Goal: Task Accomplishment & Management: Use online tool/utility

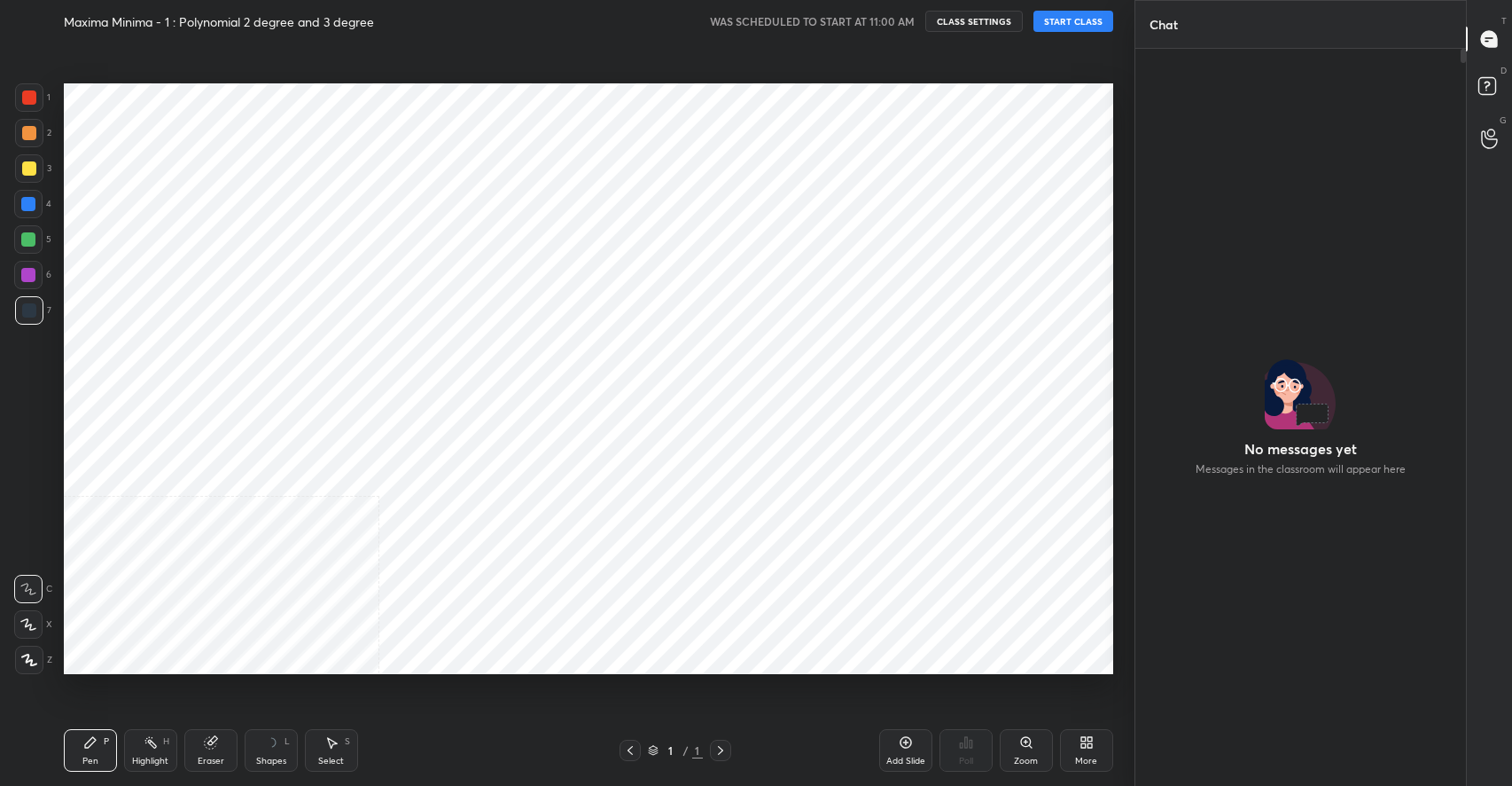
scroll to position [732, 326]
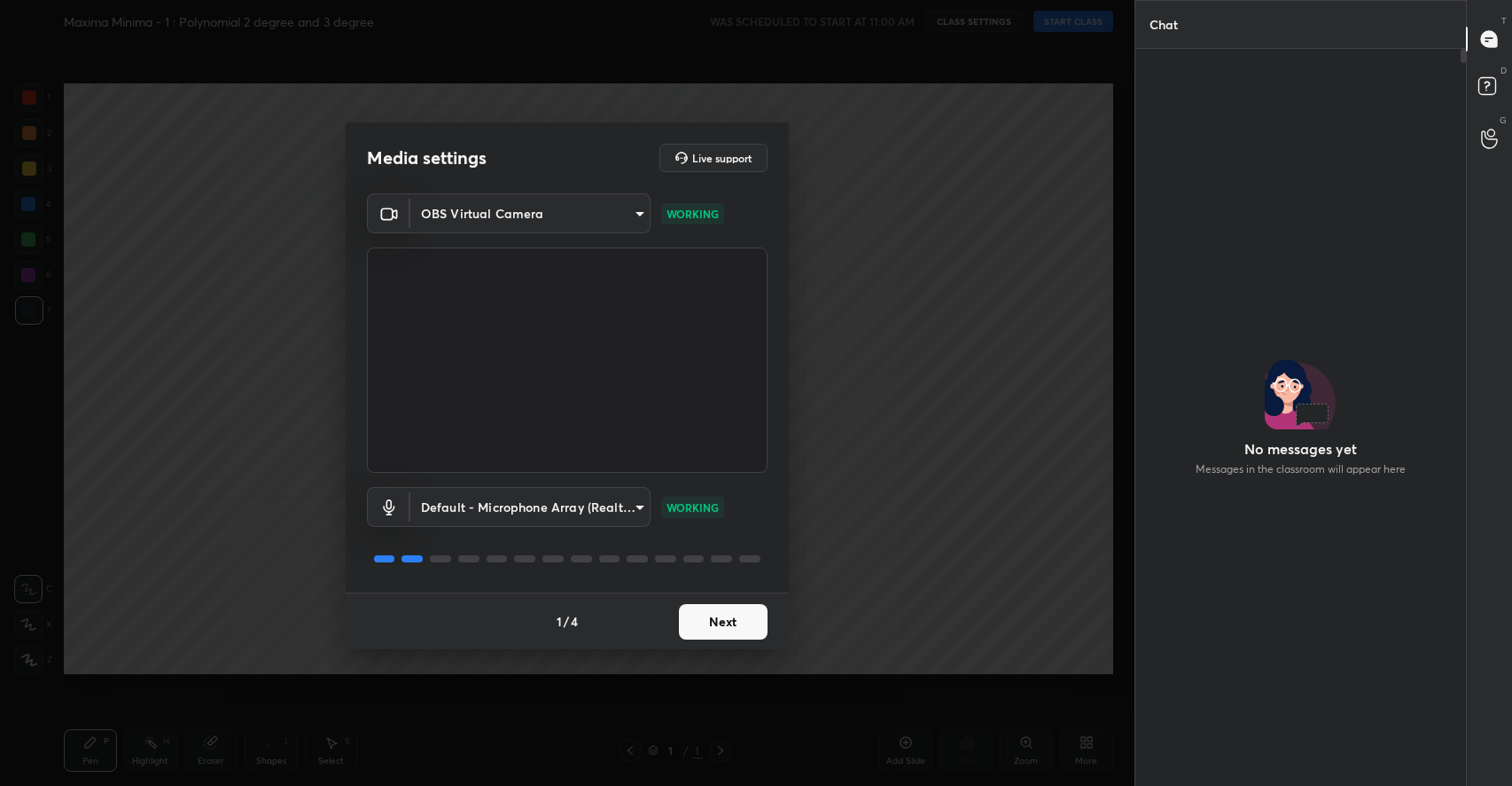
click at [505, 212] on body "1 2 3 4 5 6 7 C X Z C X Z E E Erase all H H Maxima Minima - 1 : Polynomial 2 de…" at bounding box center [756, 393] width 1512 height 786
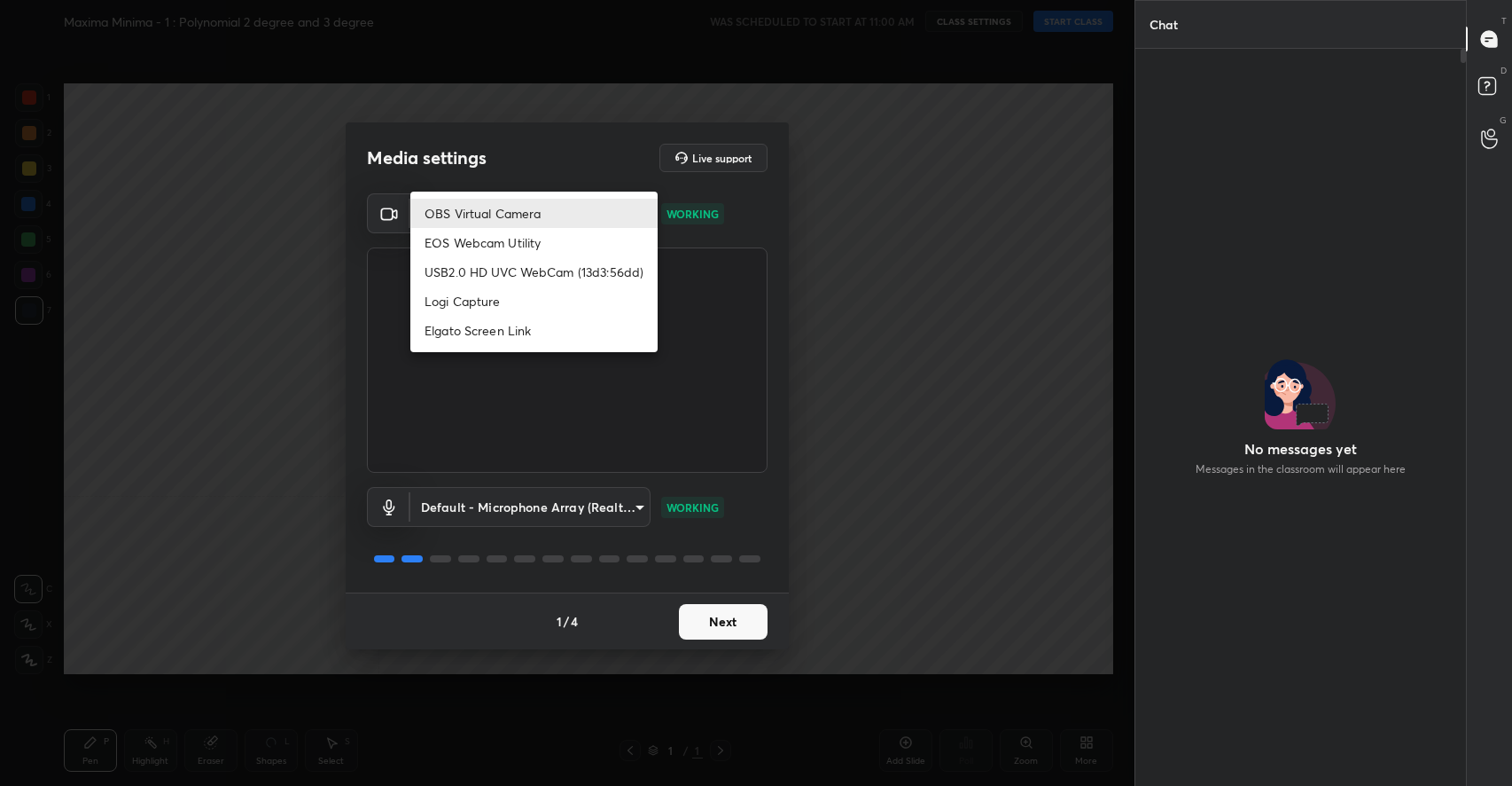
click at [491, 257] on li "USB2.0 HD UVC WebCam (13d3:56dd)" at bounding box center [534, 272] width 248 height 30
type input "aeedf1414ff41fece1221c45bf8906d9338fa809d13b1796f988785e974b5907"
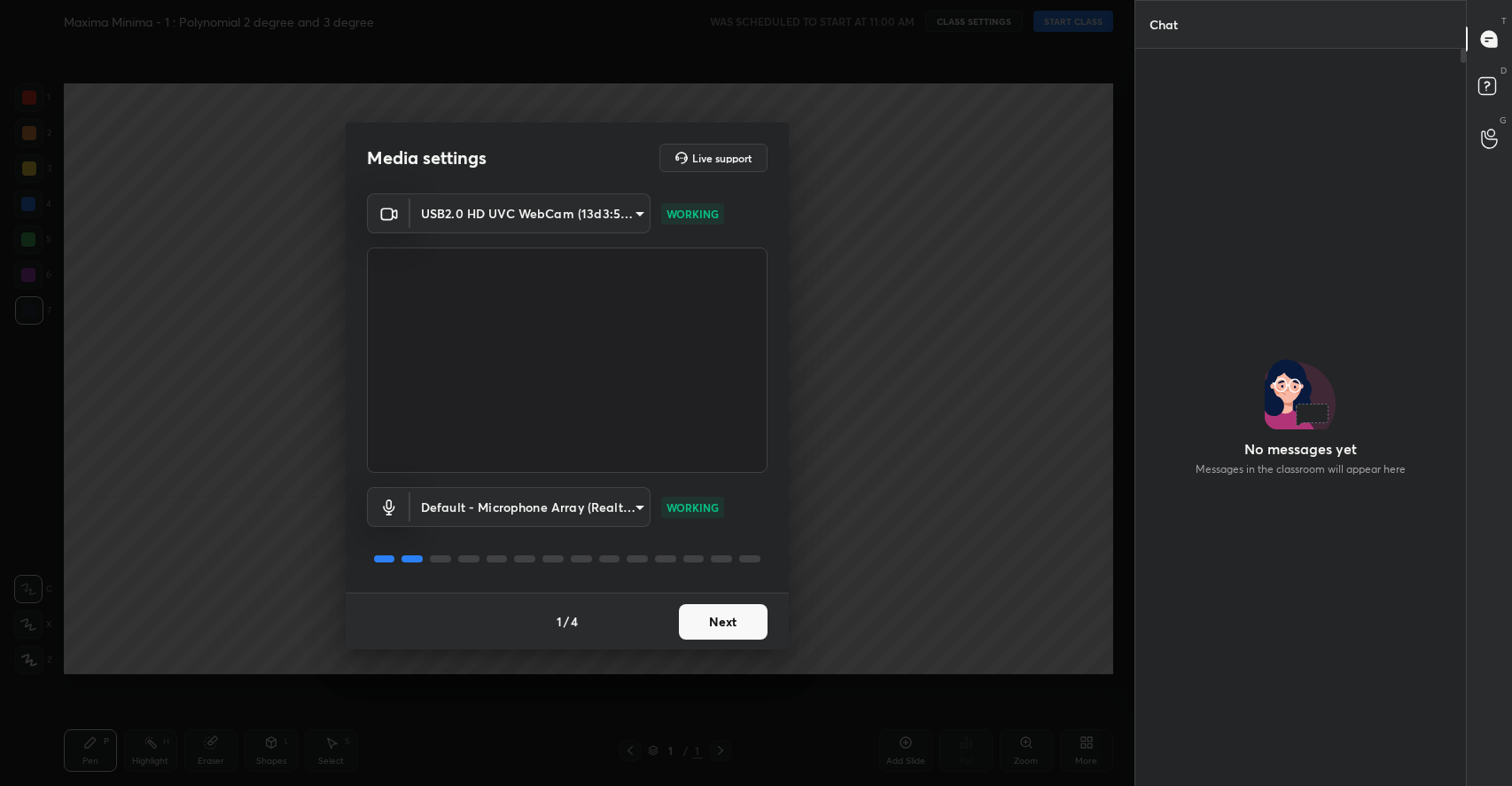
scroll to position [689, 326]
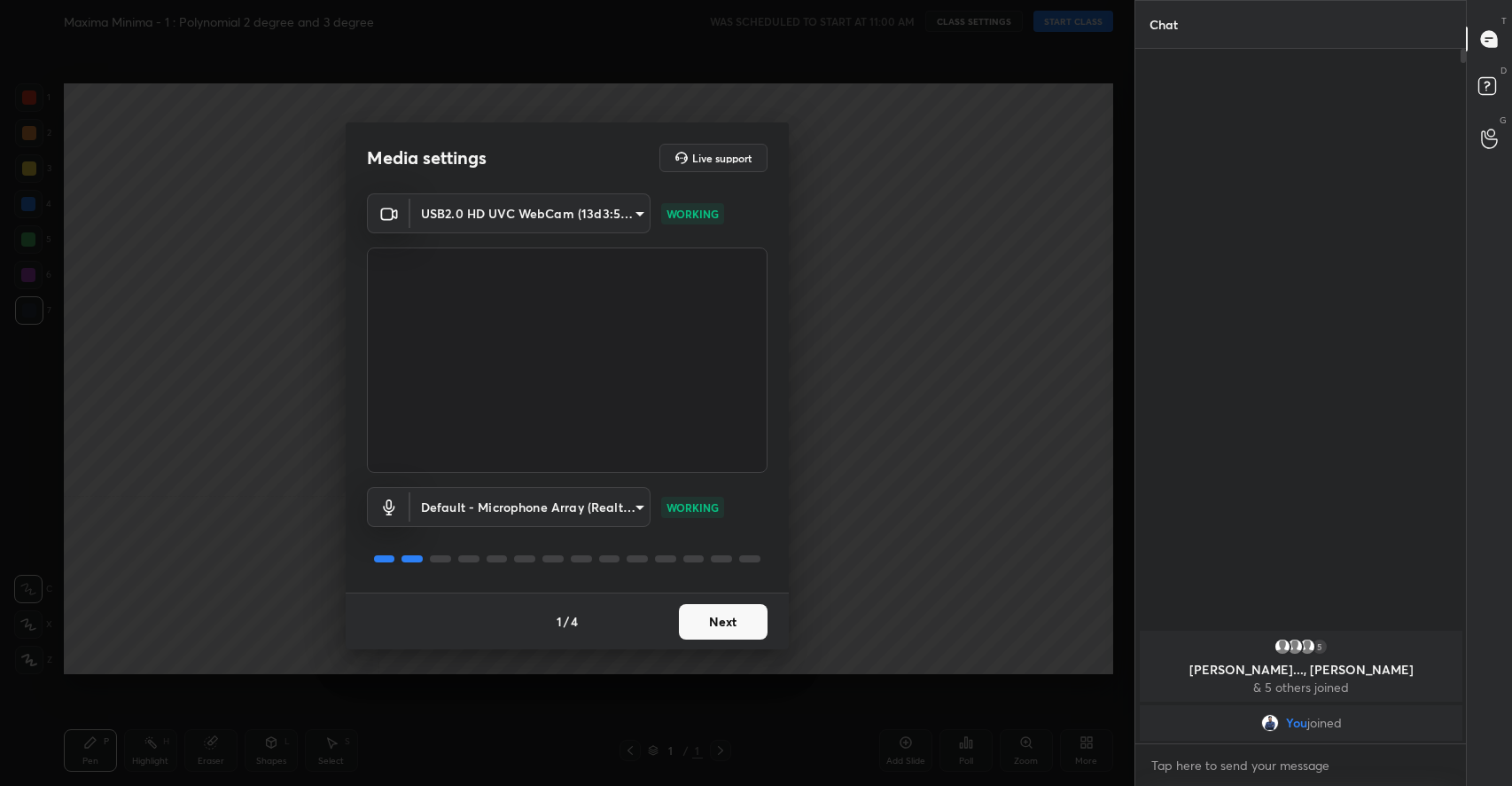
click at [697, 608] on button "Next" at bounding box center [723, 621] width 89 height 36
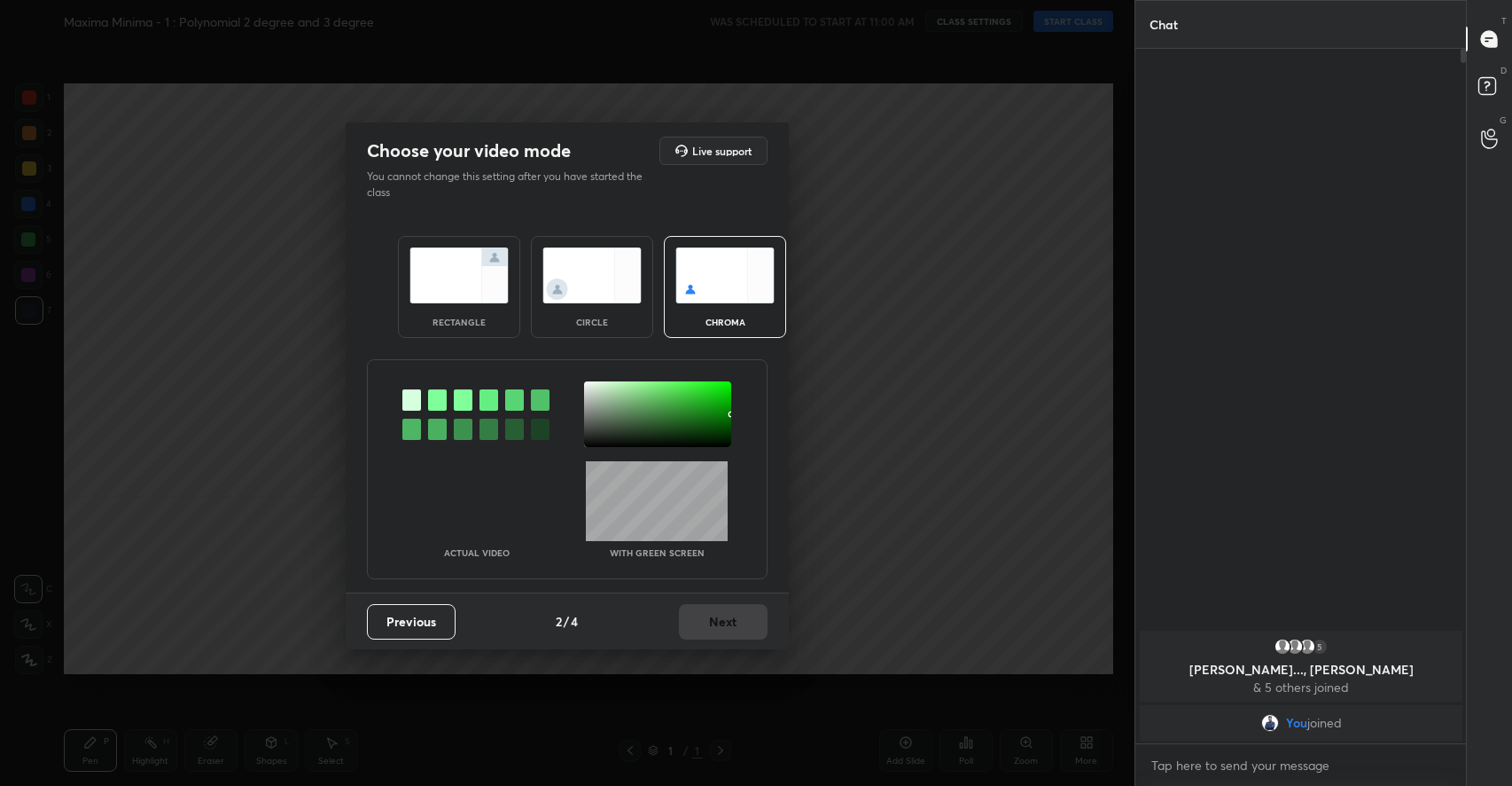
click at [443, 267] on img at bounding box center [459, 275] width 100 height 56
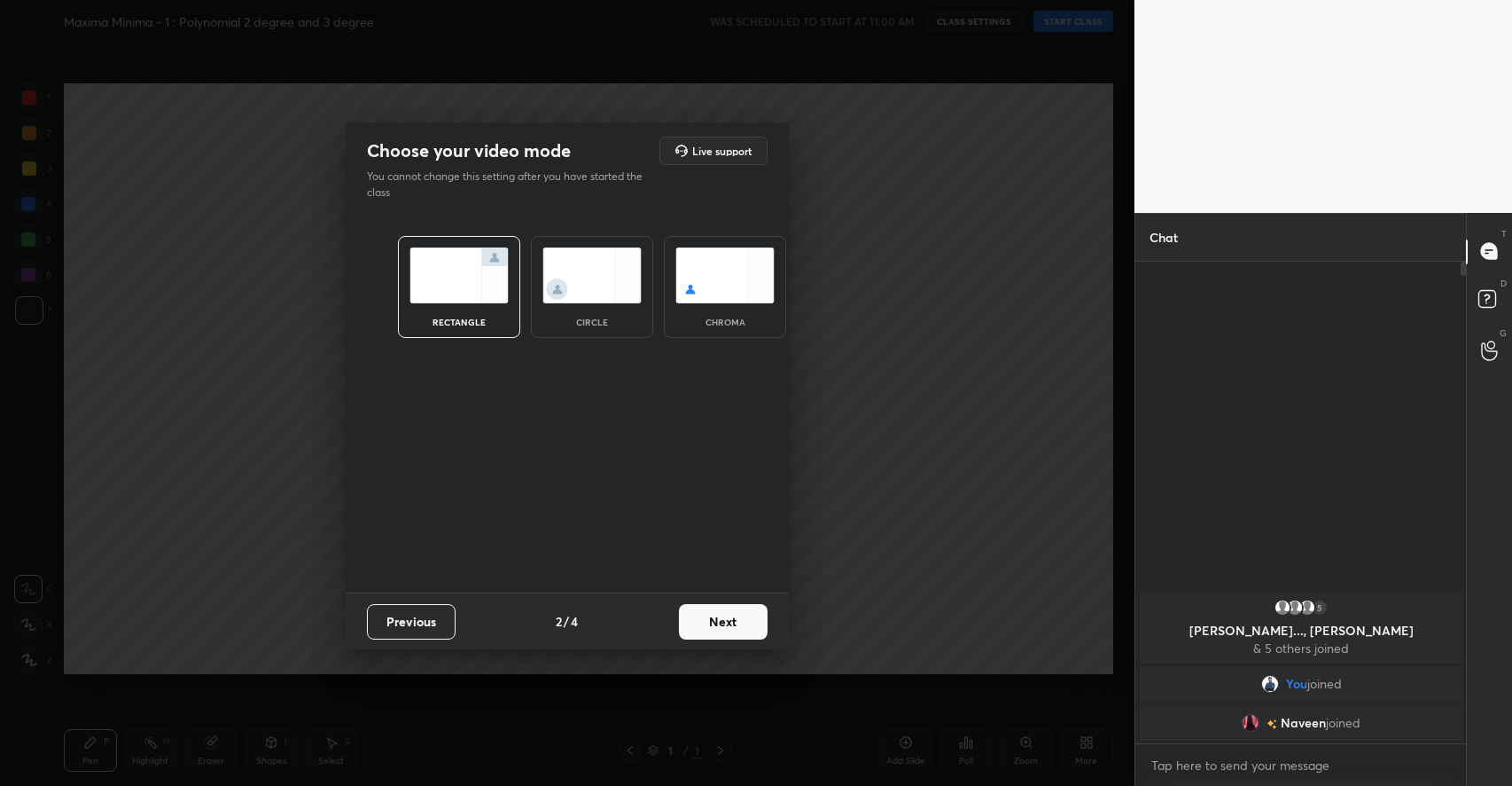
click at [717, 620] on button "Next" at bounding box center [723, 621] width 89 height 36
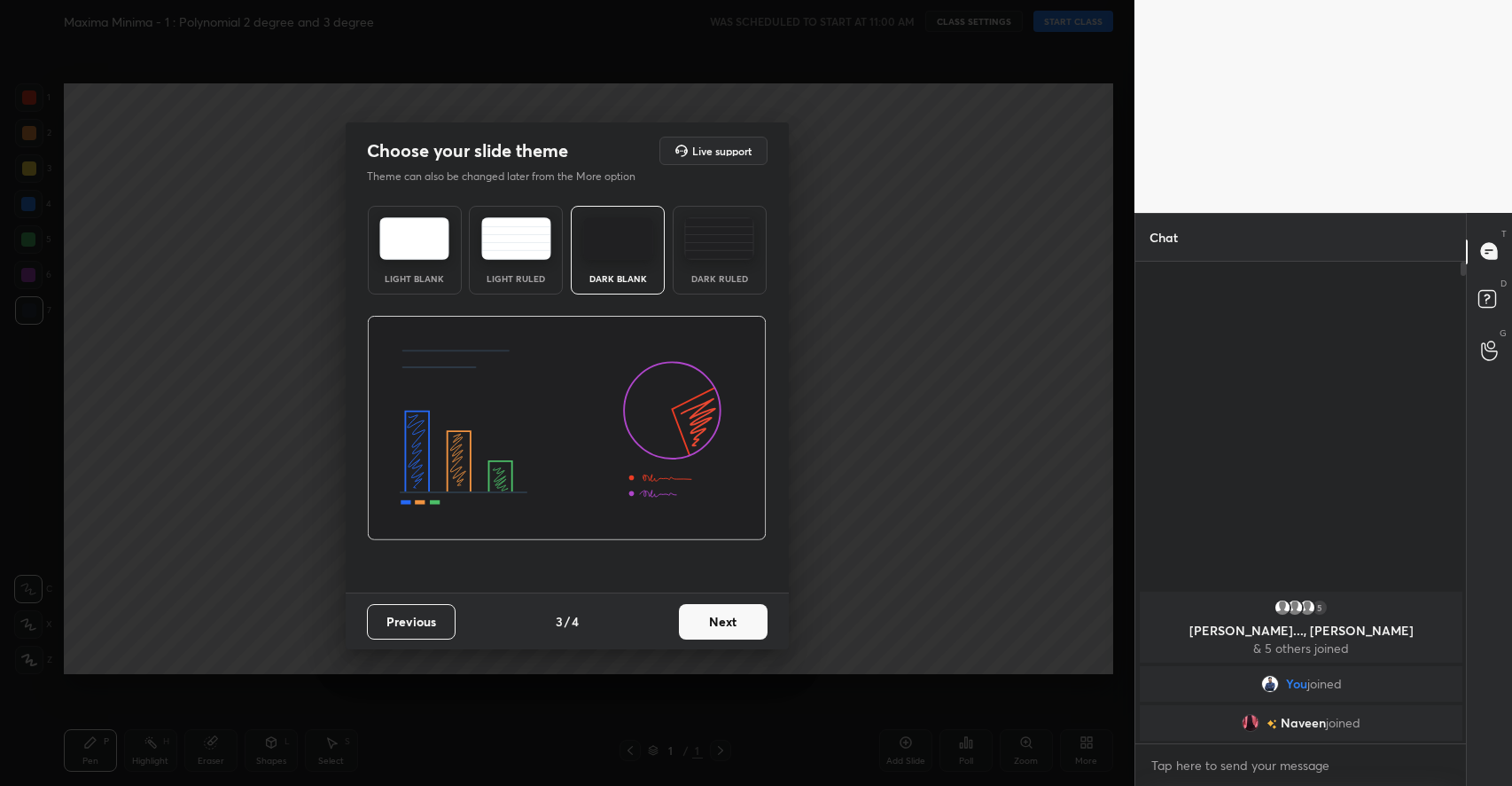
click at [717, 620] on button "Next" at bounding box center [723, 621] width 89 height 36
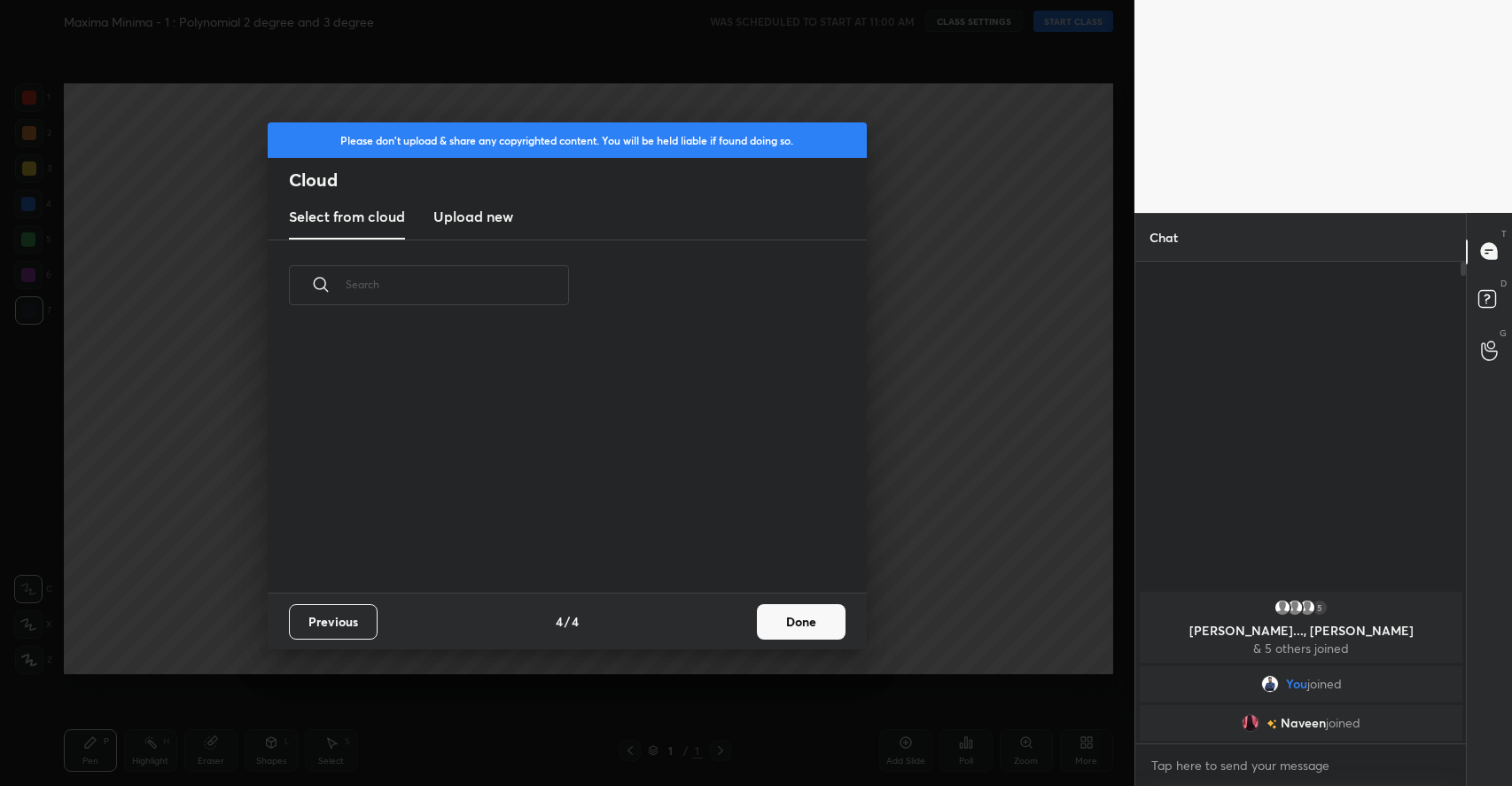
scroll to position [262, 568]
click at [781, 615] on button "Done" at bounding box center [801, 621] width 89 height 36
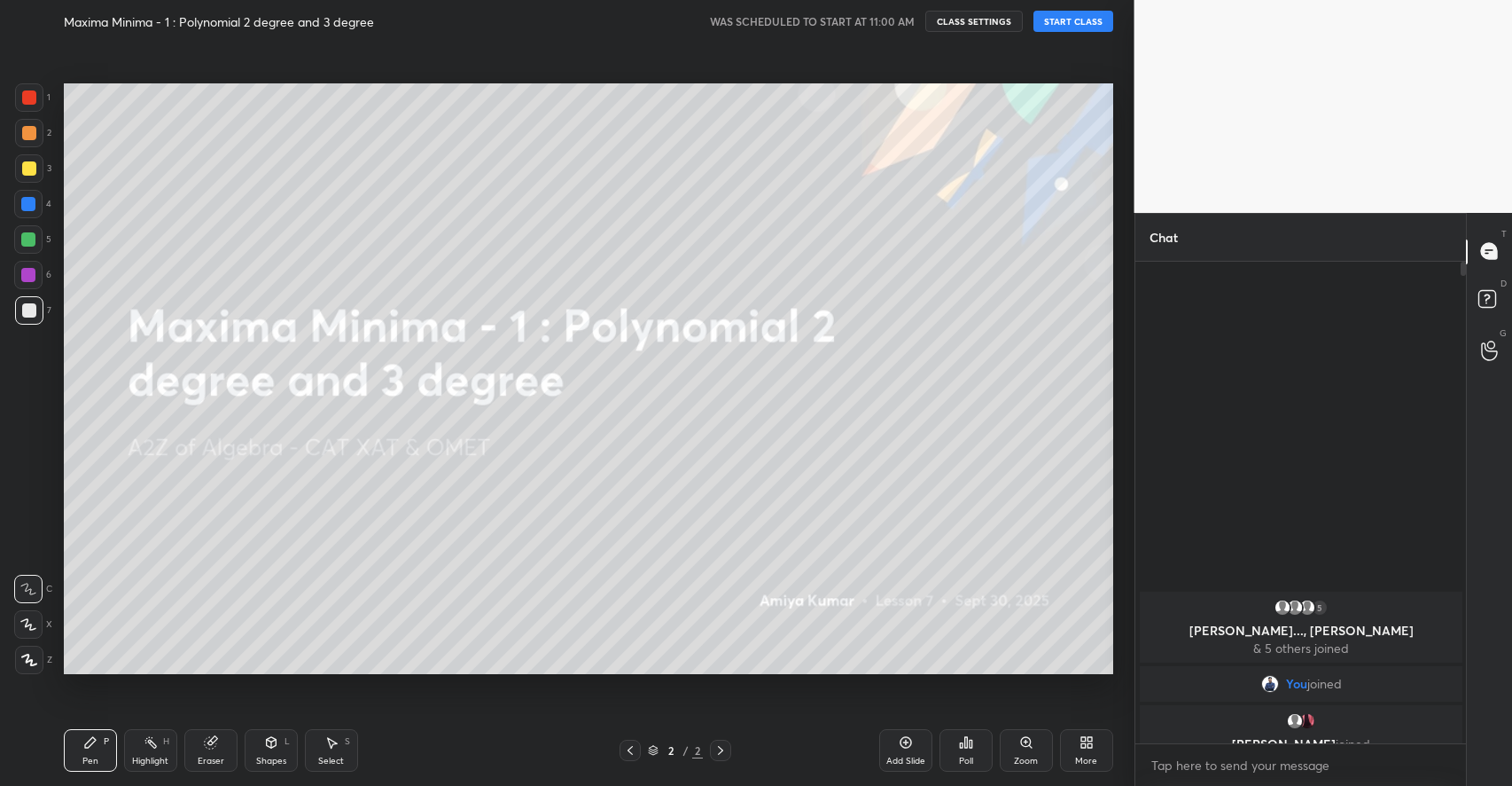
click at [1079, 25] on button "START CLASS" at bounding box center [1073, 22] width 80 height 22
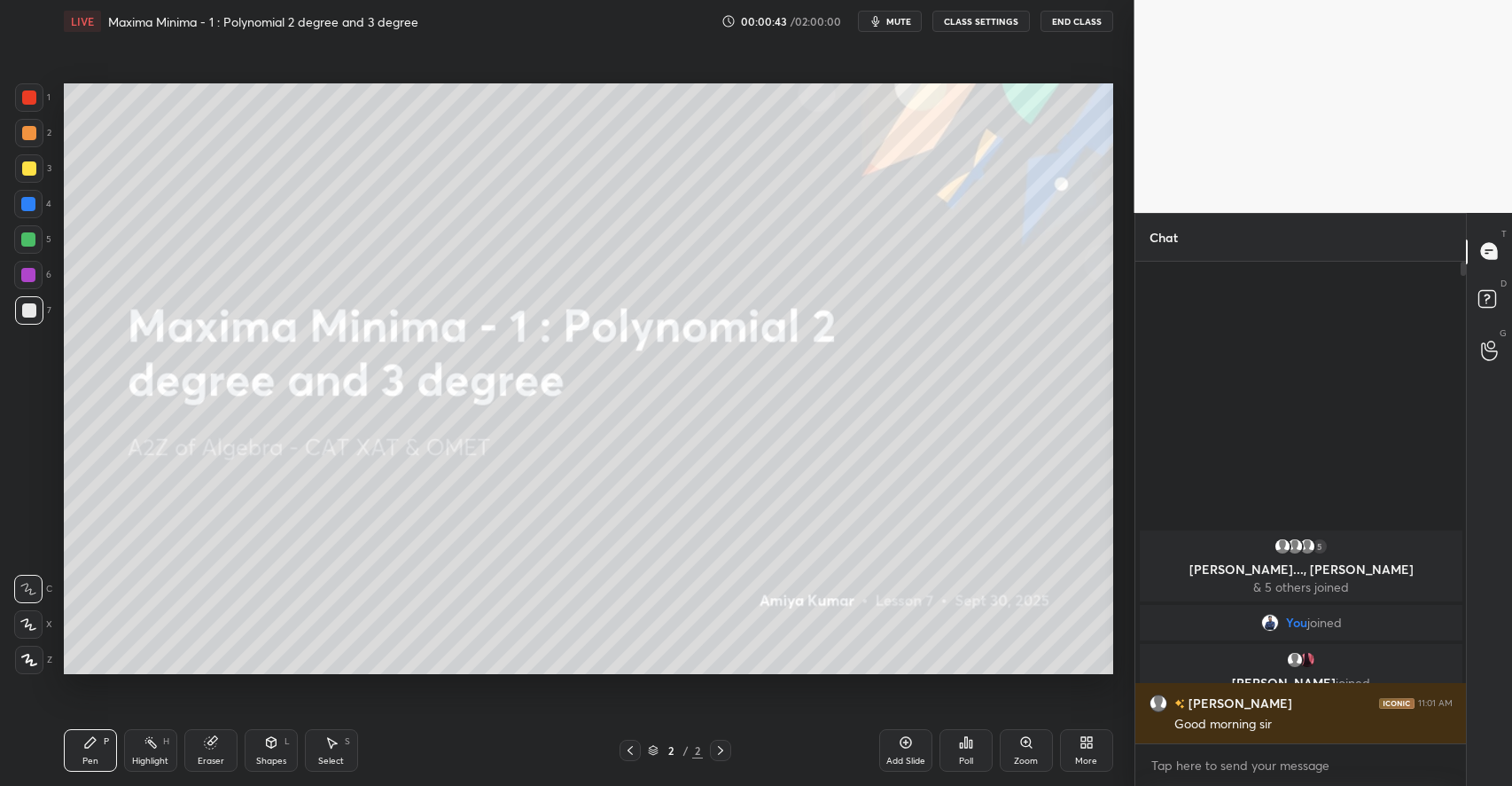
click at [271, 739] on icon at bounding box center [270, 742] width 10 height 11
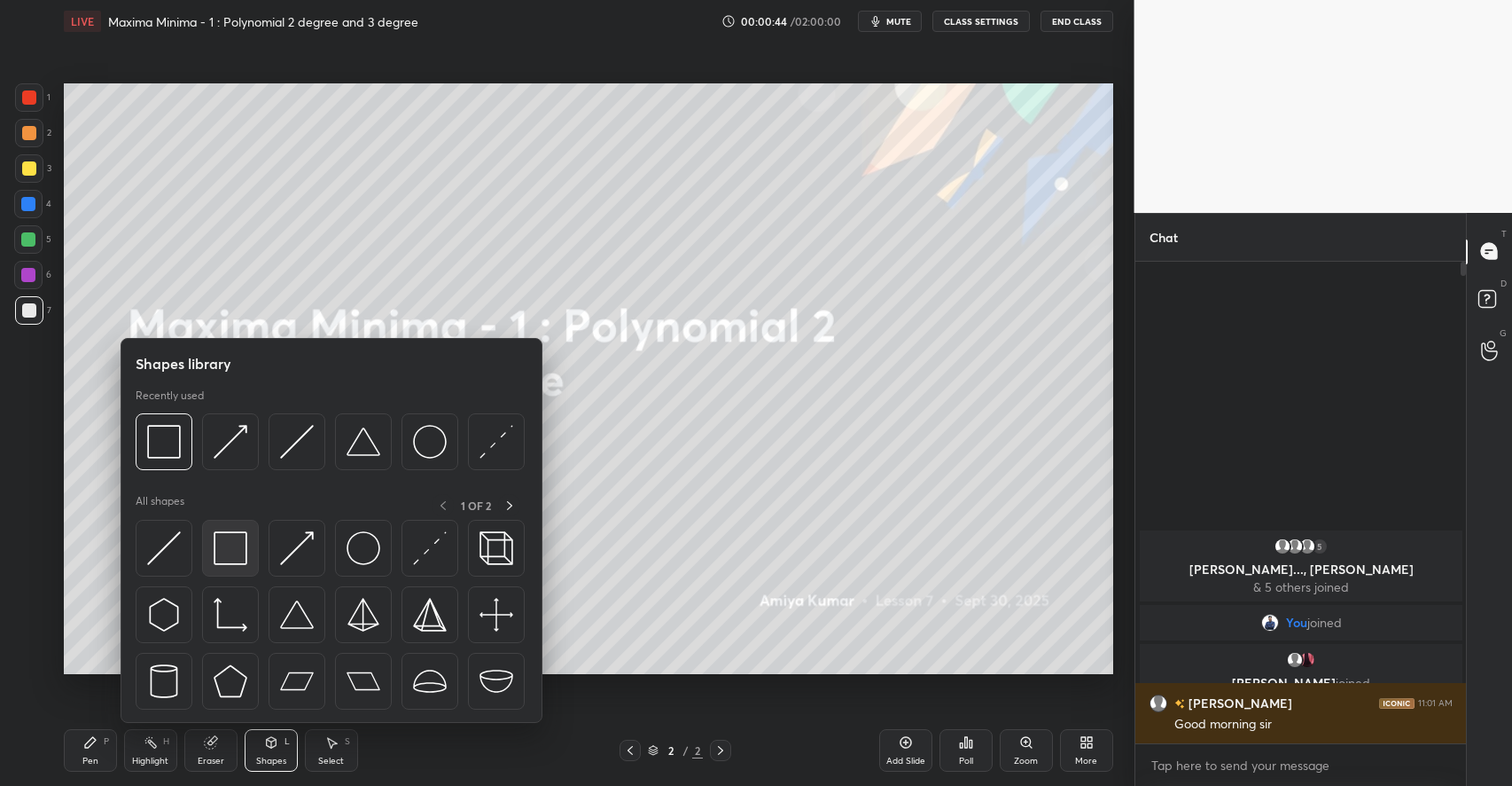
click at [238, 553] on img at bounding box center [230, 548] width 34 height 34
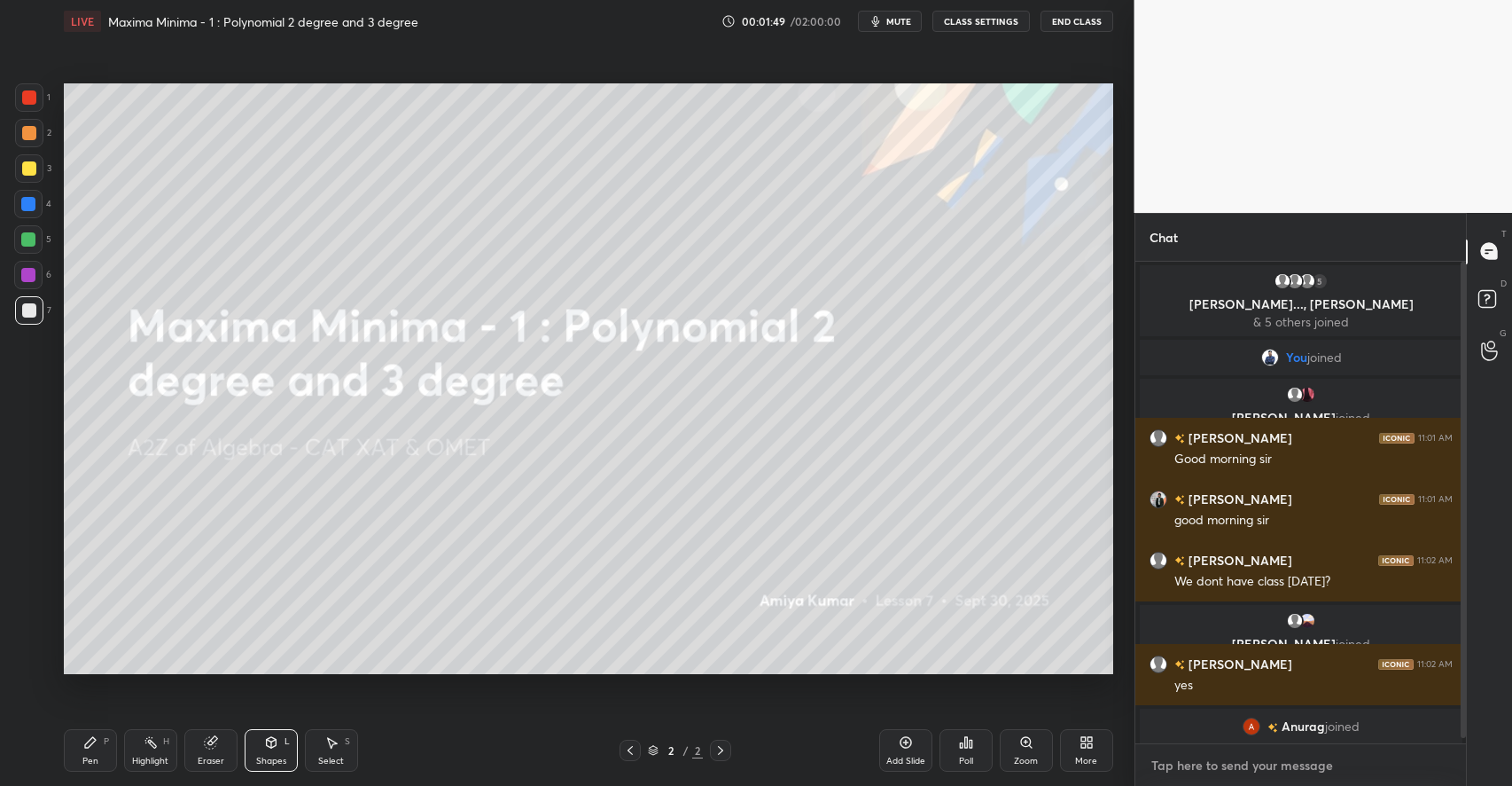
type textarea "x"
click at [1234, 759] on textarea at bounding box center [1301, 764] width 303 height 29
type textarea "C"
type textarea "x"
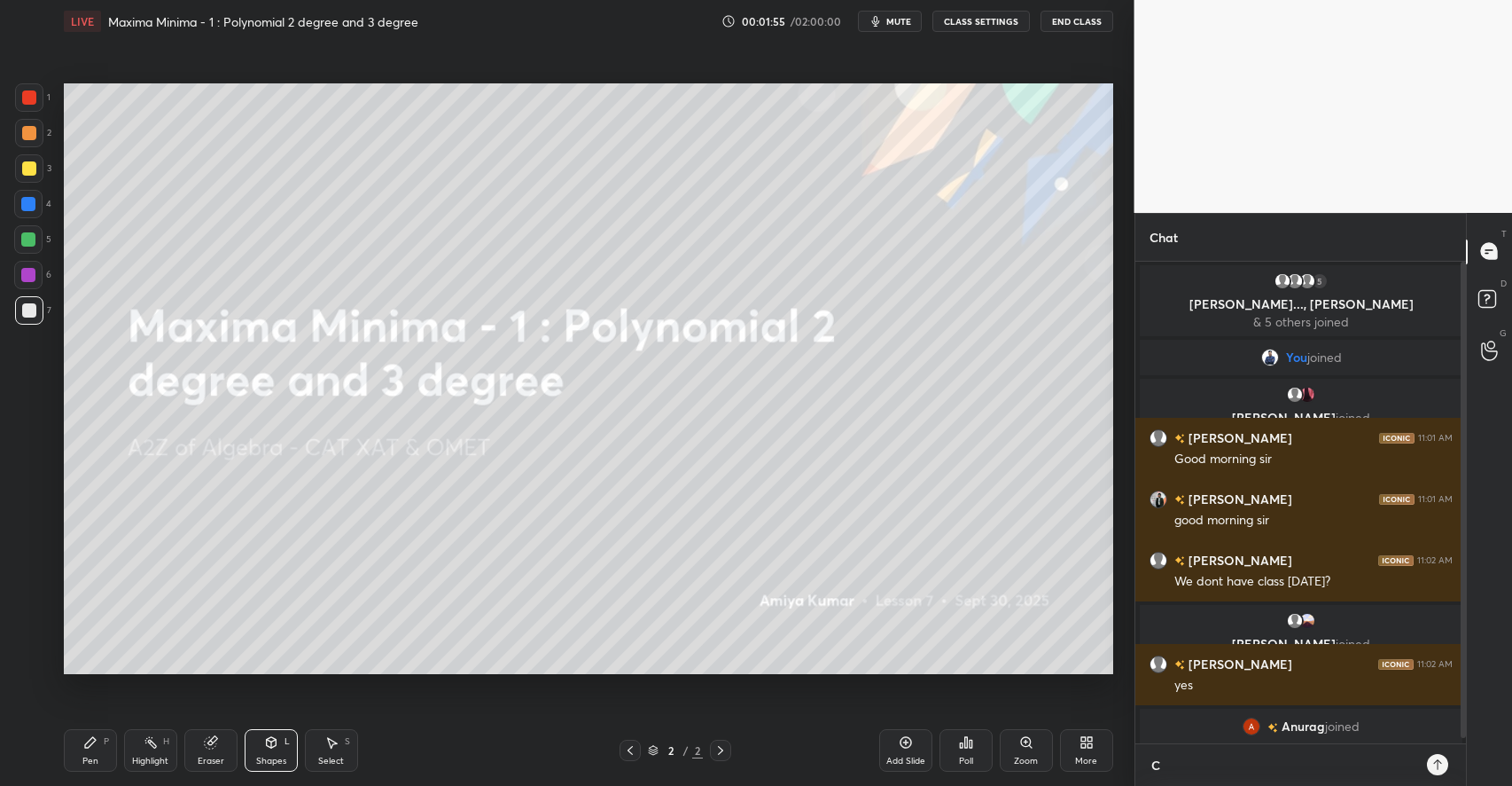
type textarea "Cl"
type textarea "x"
type textarea "Clo"
type textarea "x"
type textarea "Cloa"
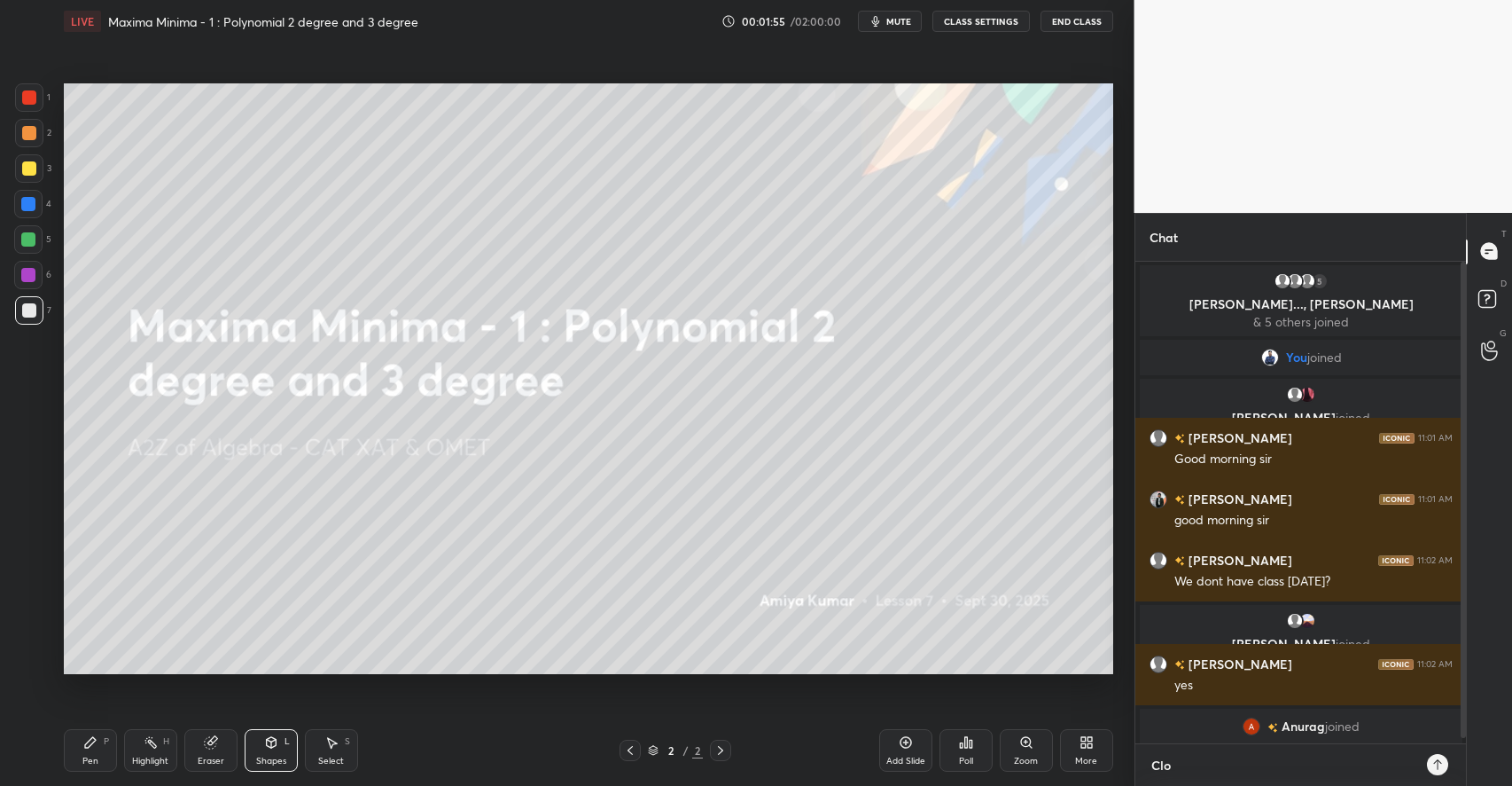
type textarea "x"
type textarea "Cloas"
type textarea "x"
type textarea "Cloase"
type textarea "x"
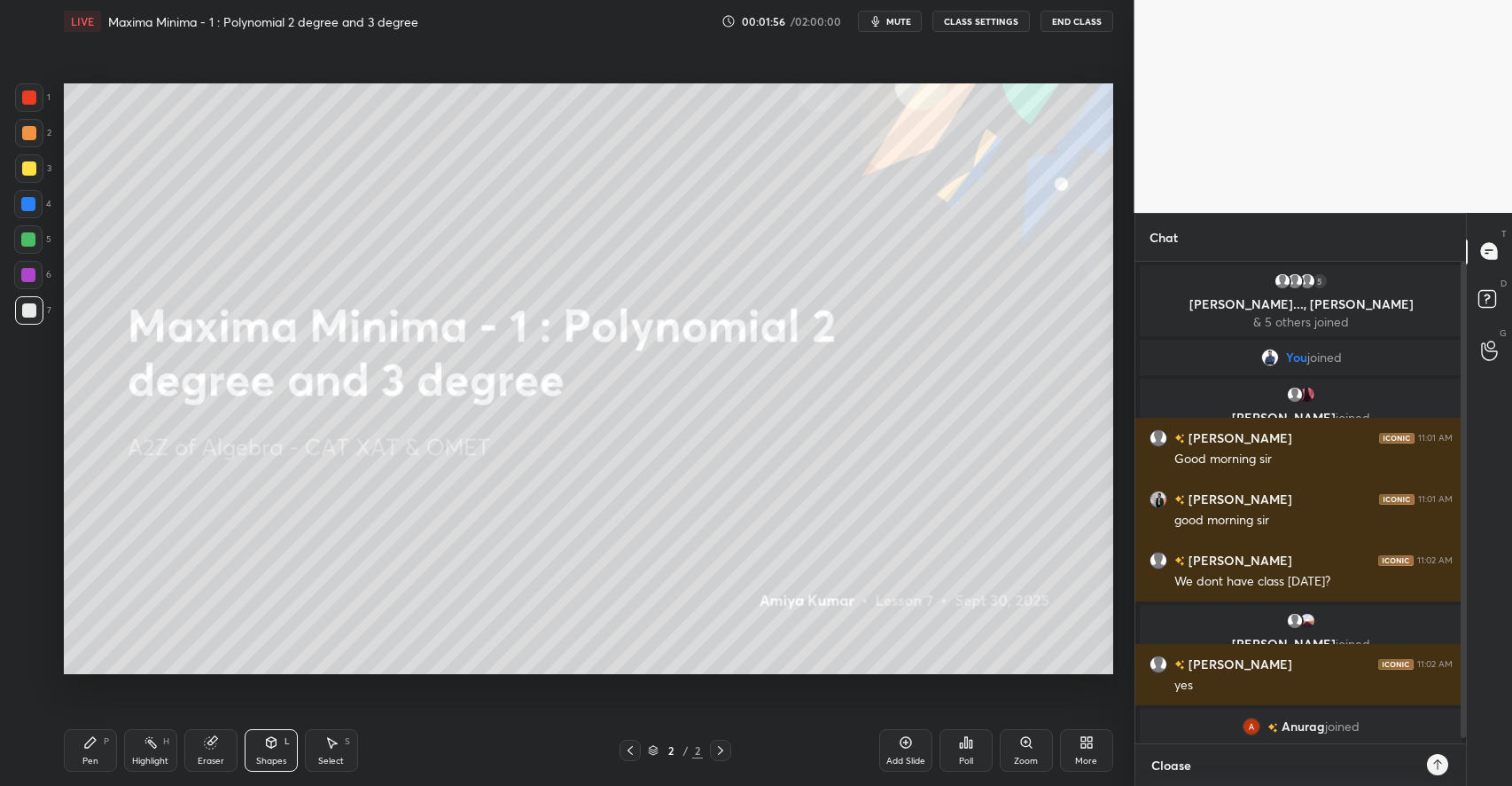
type textarea "Cloase"
type textarea "x"
type textarea "Cloase"
type textarea "x"
type textarea "Cloas"
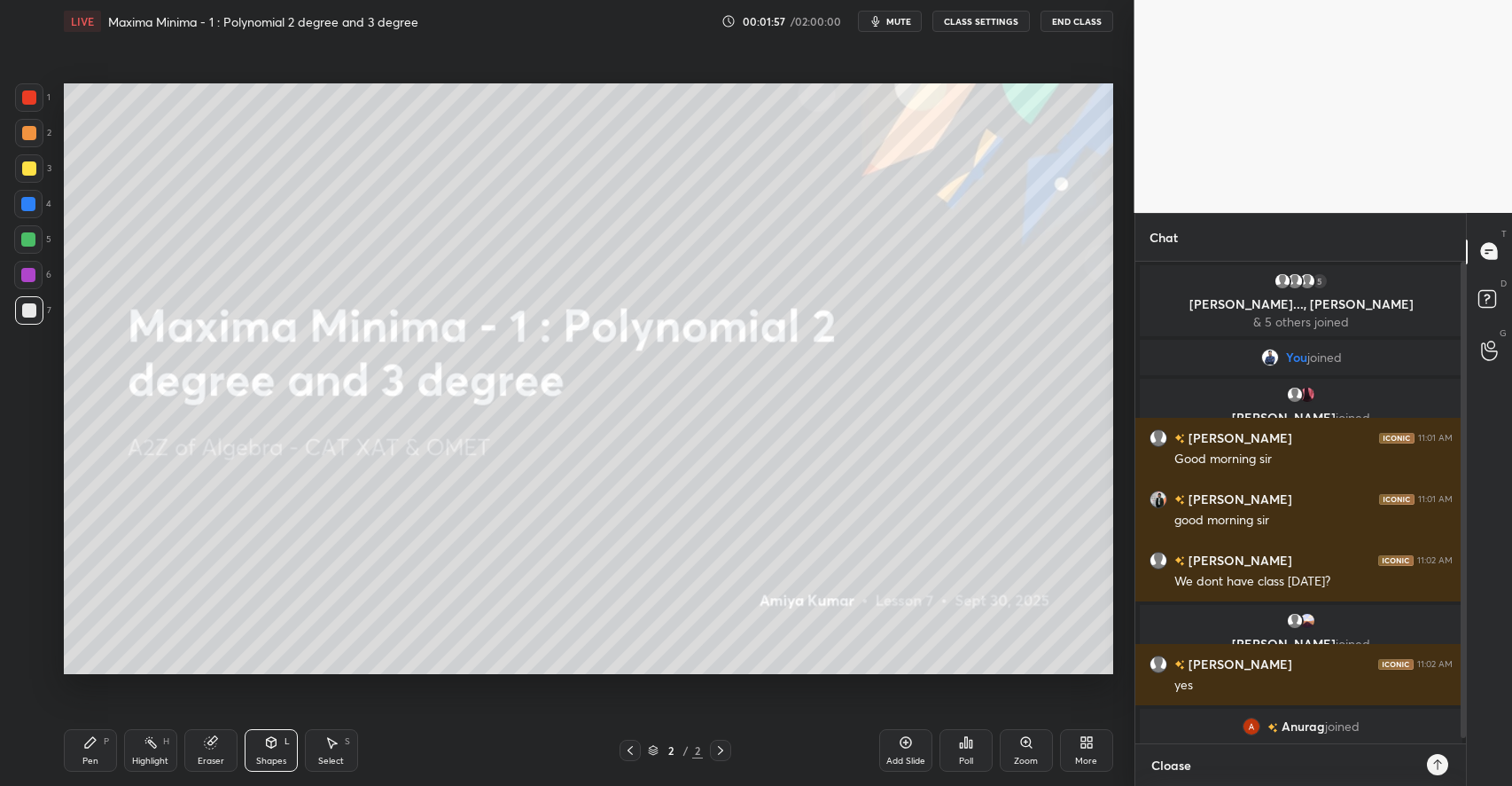
type textarea "x"
type textarea "Cloa"
type textarea "x"
type textarea "Clo"
type textarea "x"
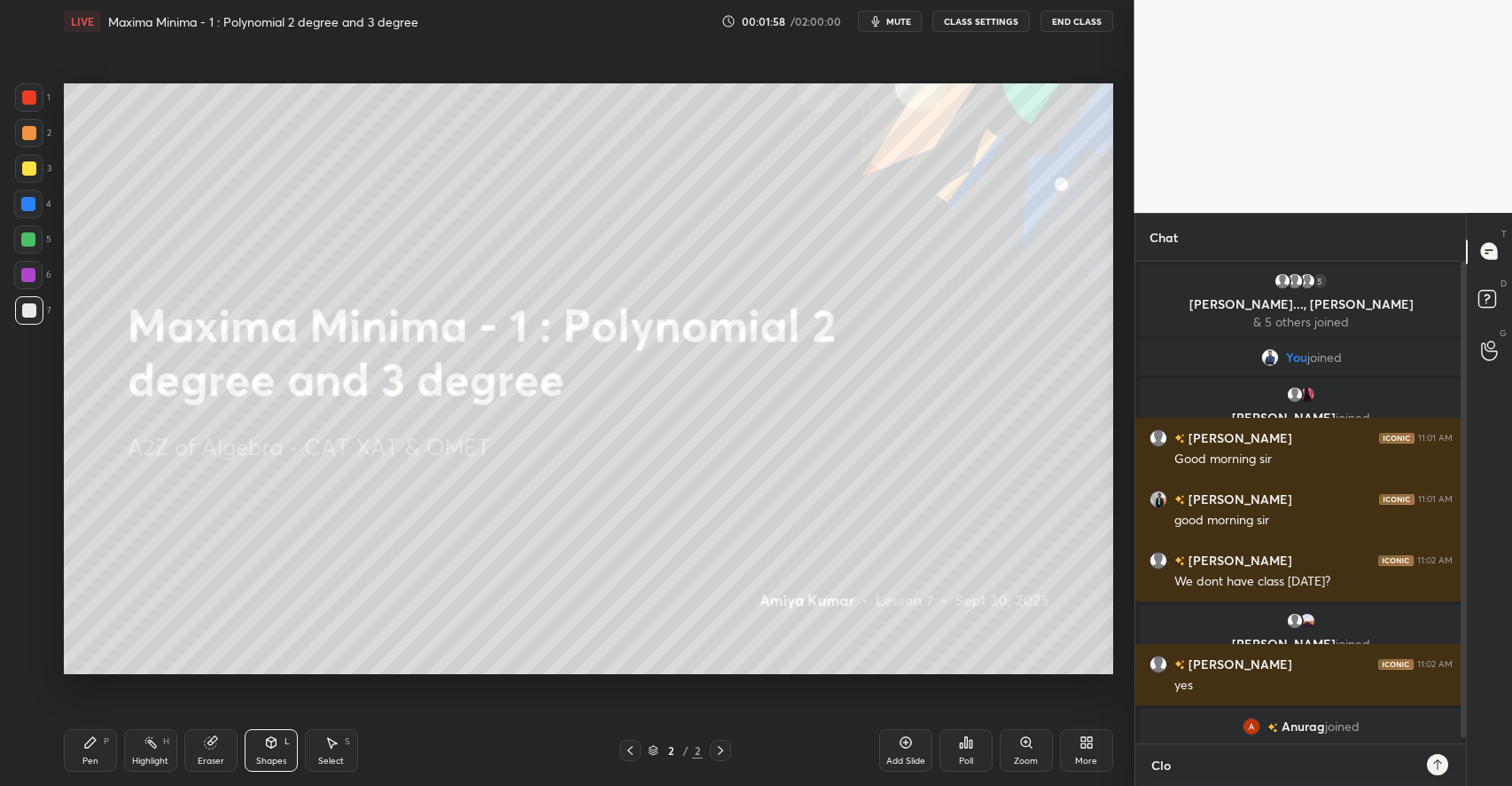
type textarea "Clos"
type textarea "x"
type textarea "Close"
type textarea "x"
type textarea "Close"
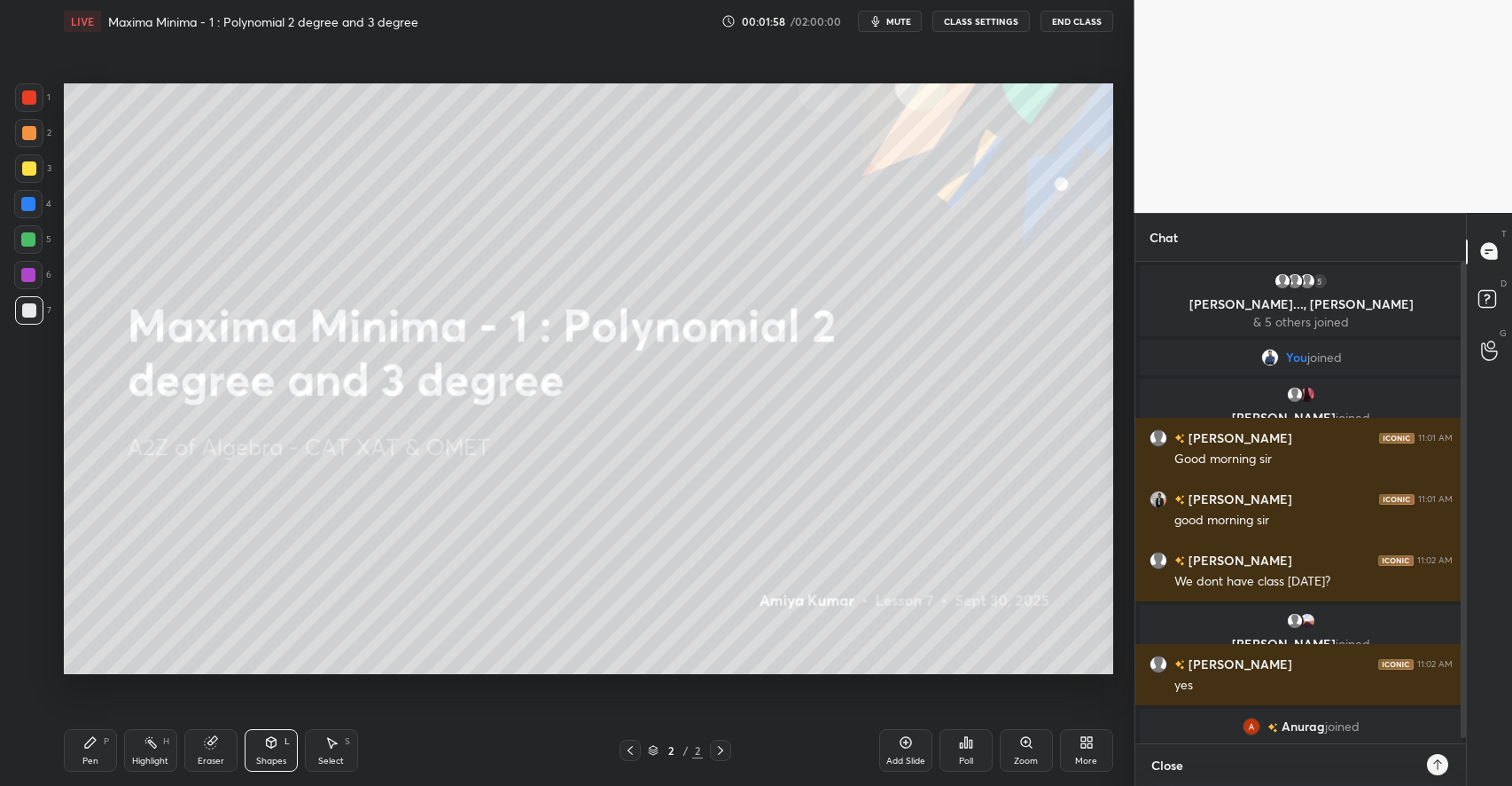
type textarea "x"
type textarea "Close T"
type textarea "x"
type textarea "Close TG"
type textarea "x"
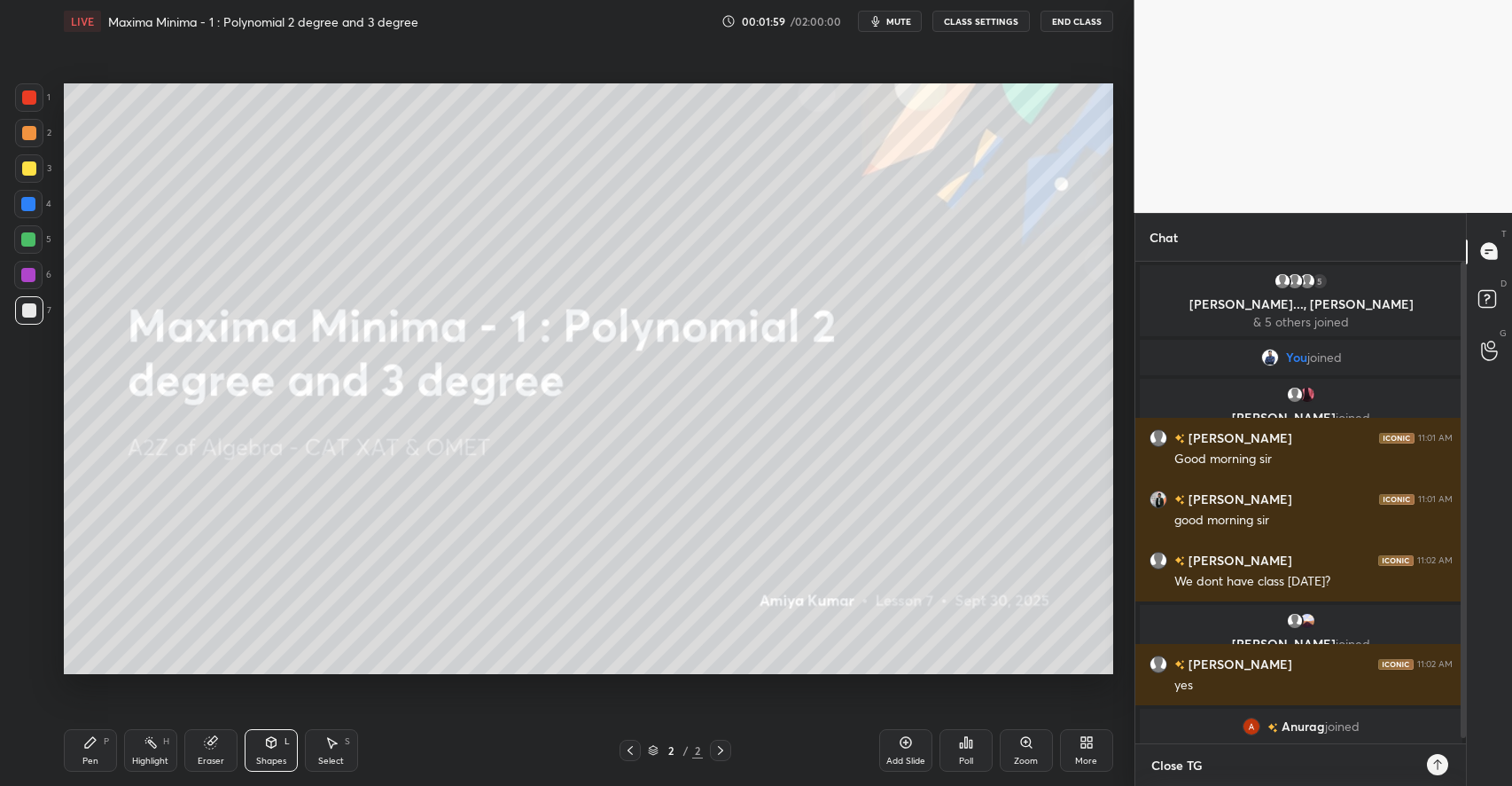
type textarea "Close TG"
type textarea "x"
type textarea "Close TG :"
type textarea "x"
type textarea "Close TG :"
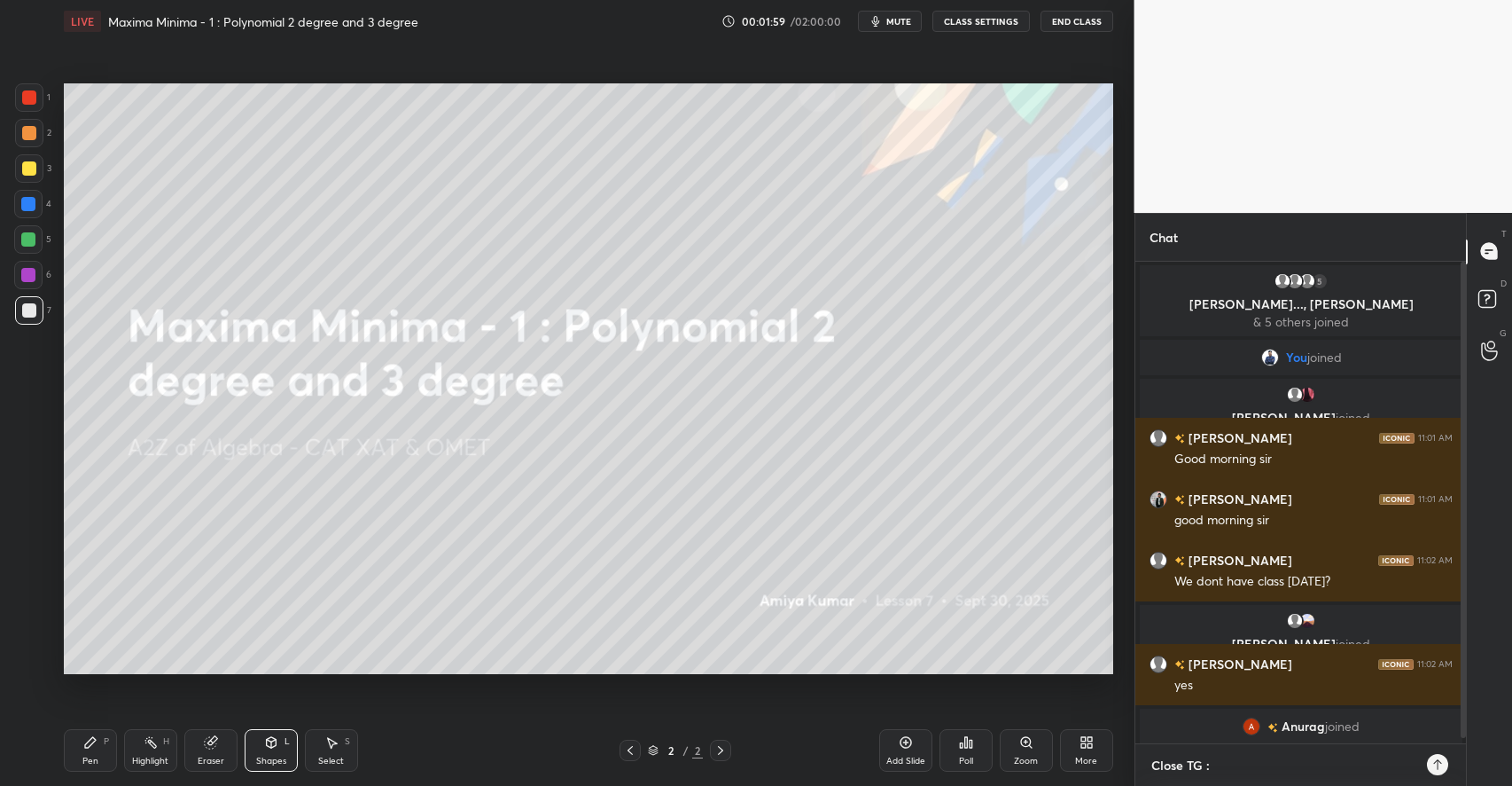
type textarea "x"
paste textarea "[URL][DOMAIN_NAME]"
type textarea "Close TG : [URL][DOMAIN_NAME]"
type textarea "x"
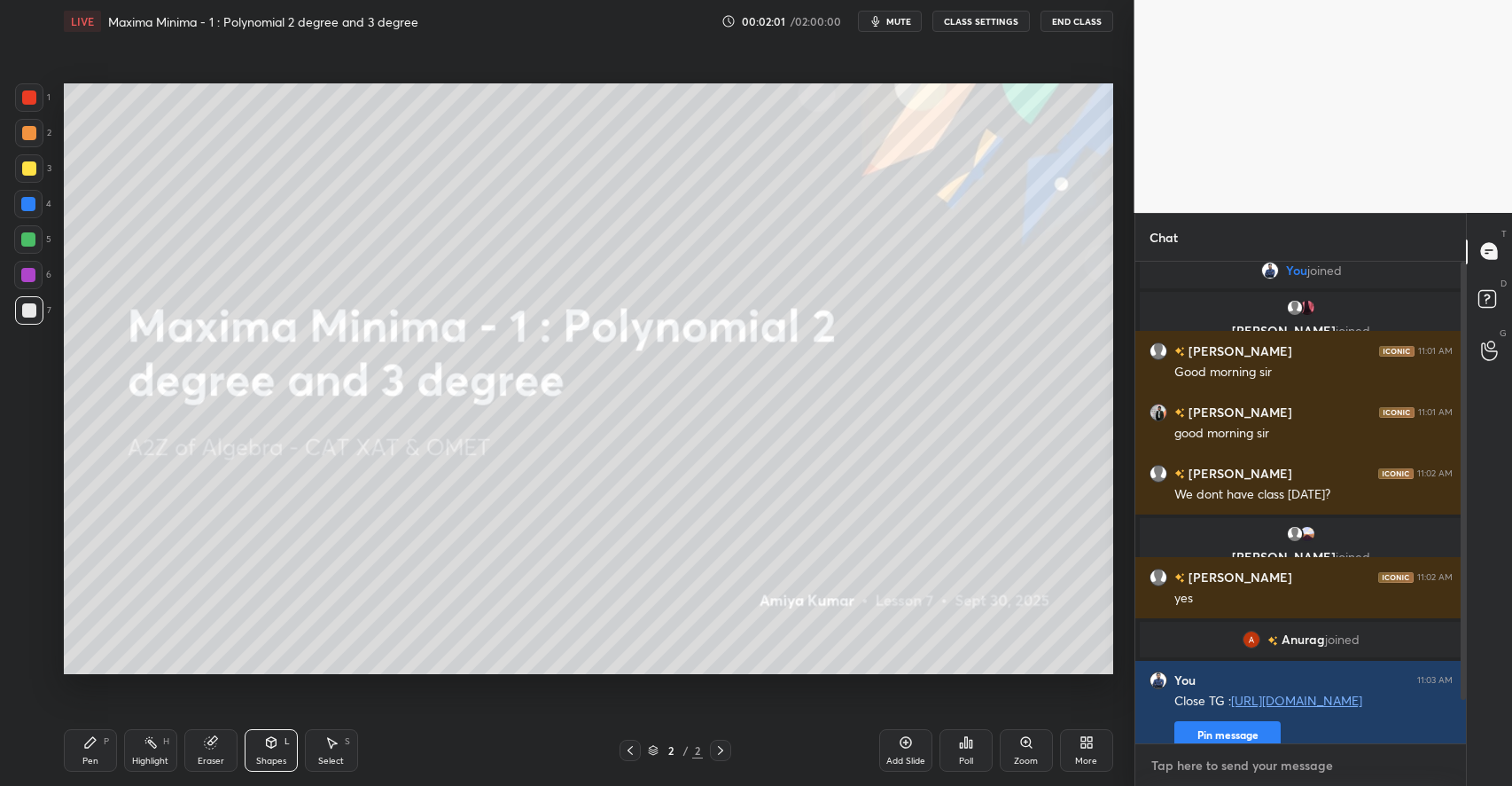
scroll to position [103, 0]
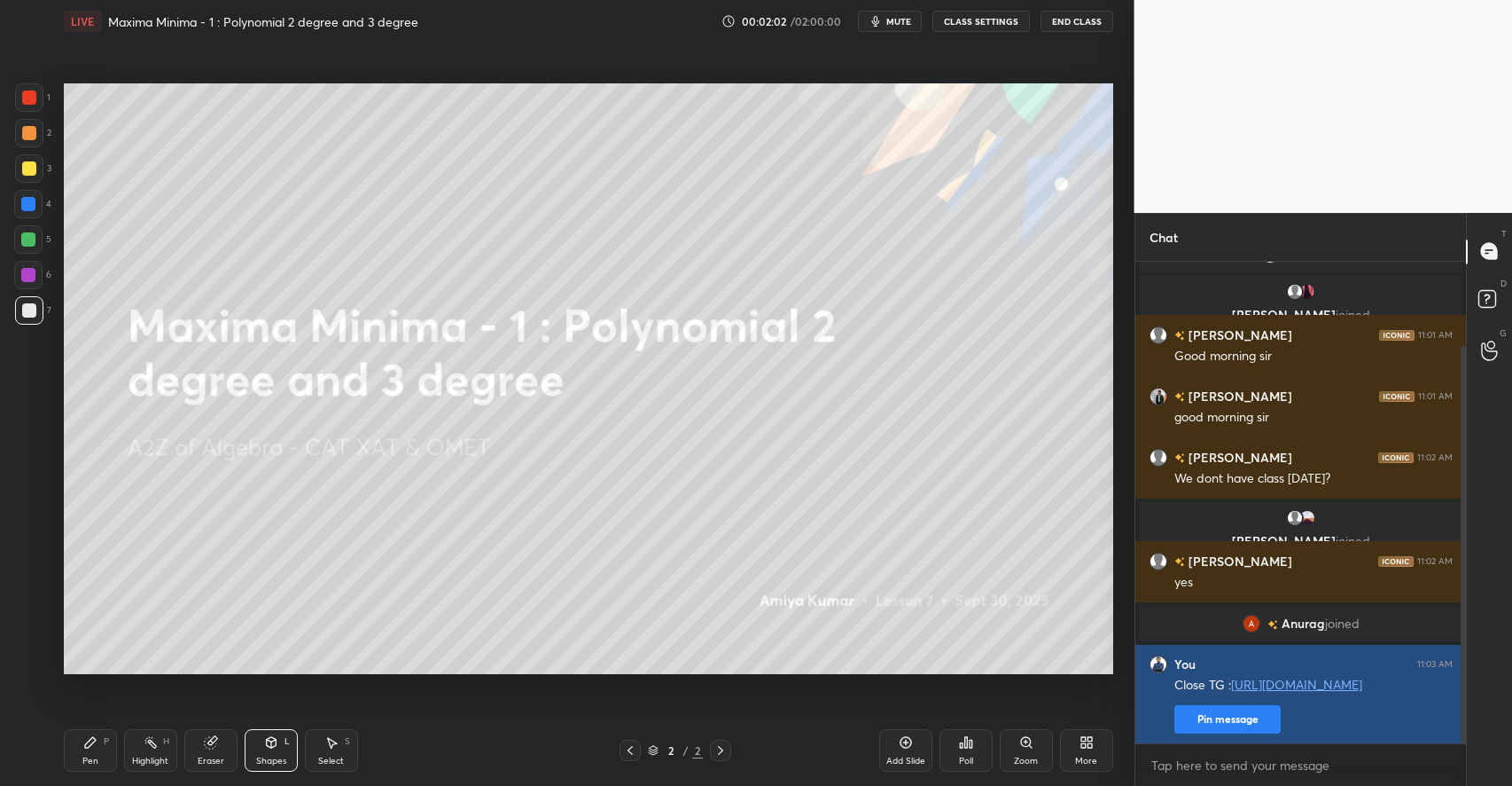
click at [1228, 724] on button "Pin message" at bounding box center [1228, 719] width 107 height 29
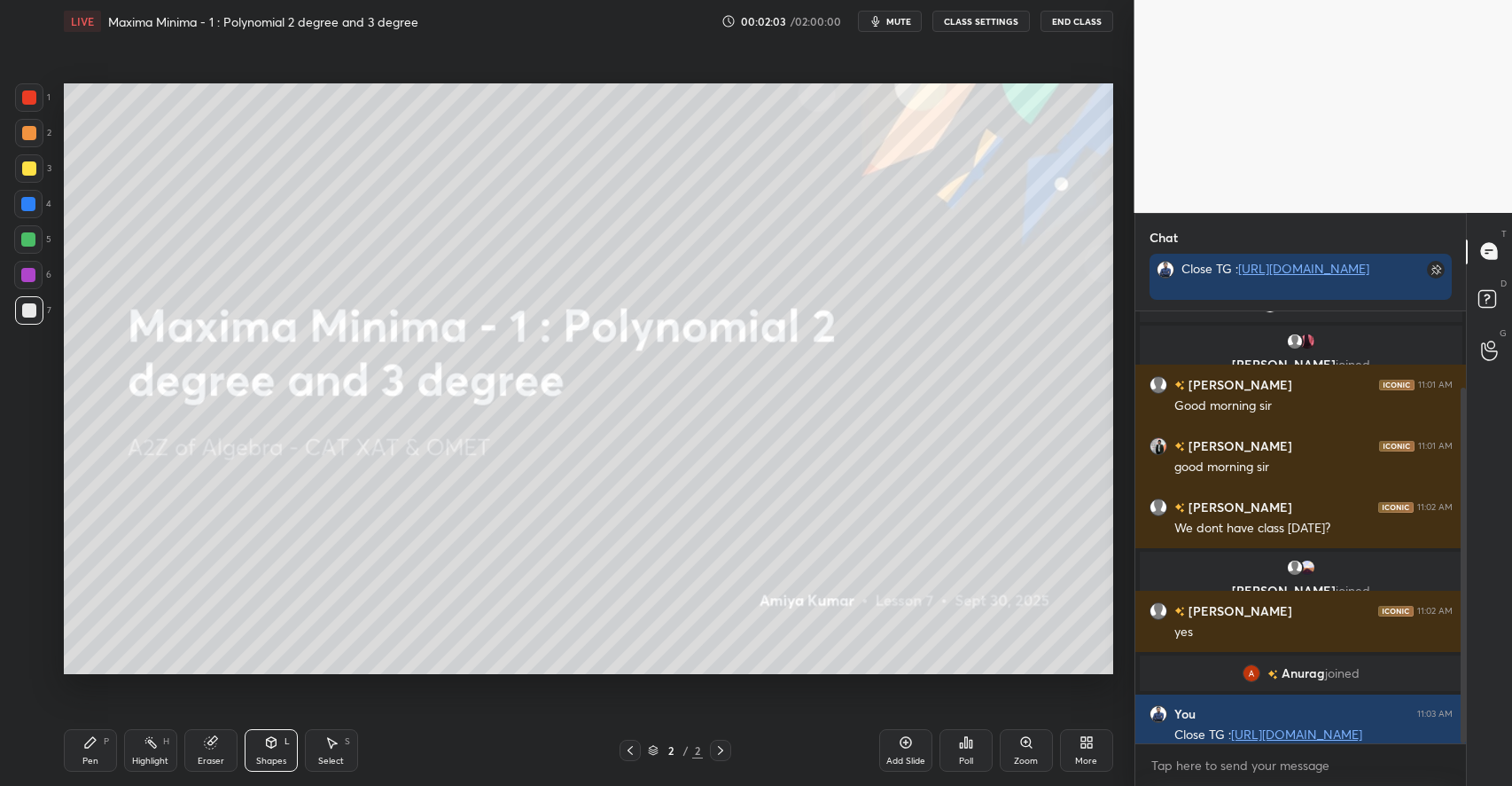
click at [1075, 743] on div "More" at bounding box center [1087, 749] width 53 height 42
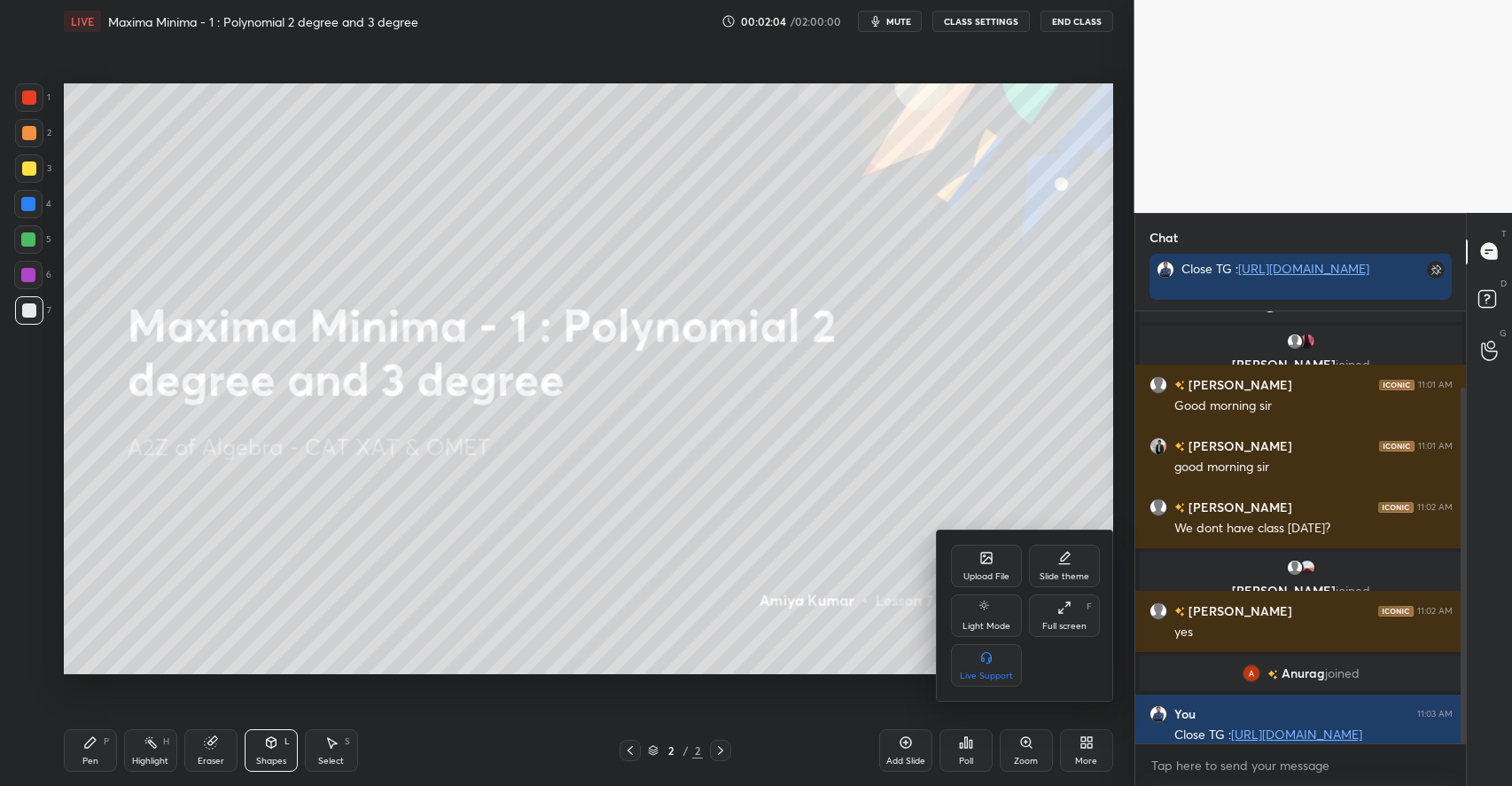
click at [976, 557] on div "Upload File" at bounding box center [986, 565] width 71 height 42
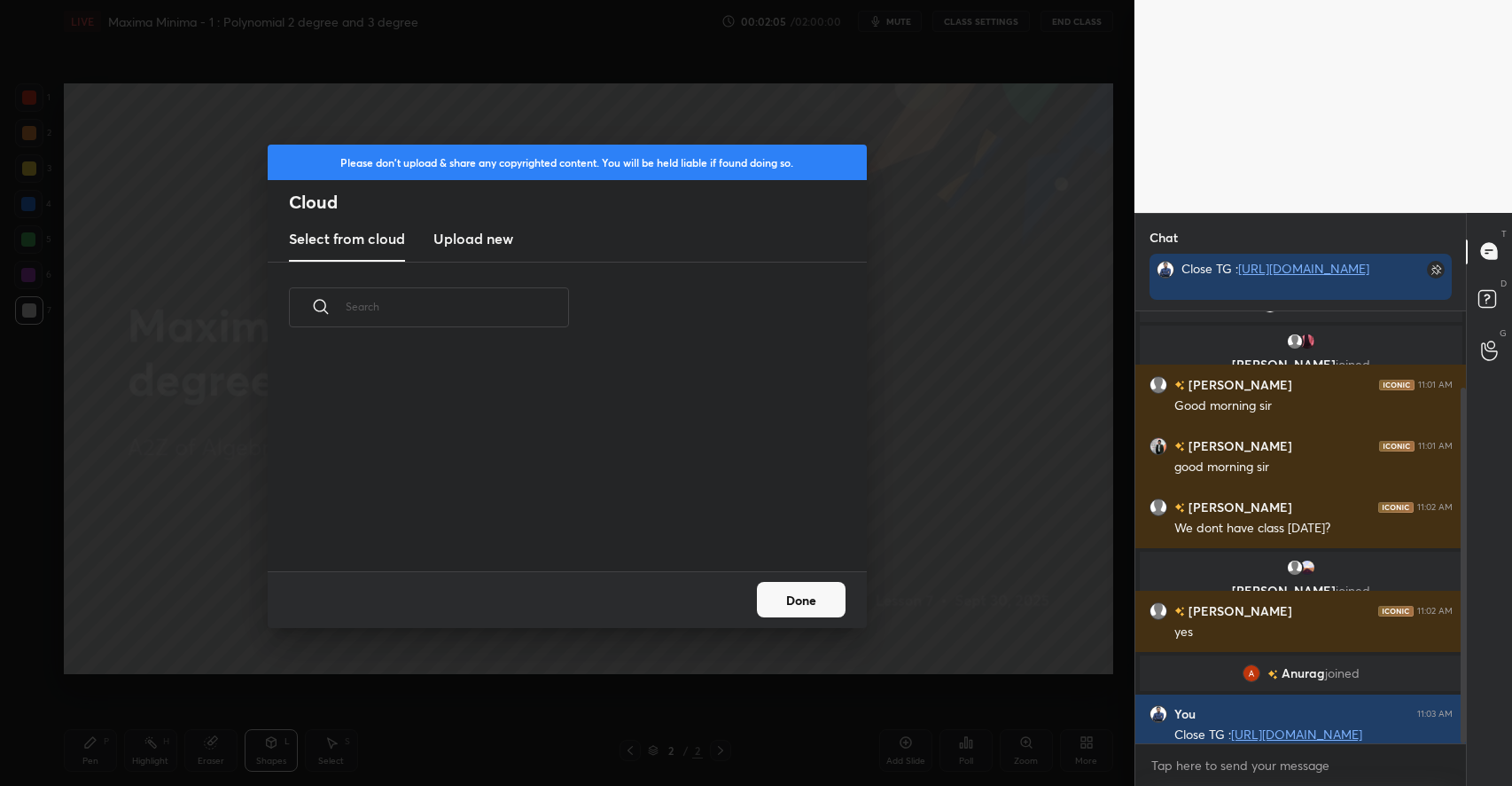
scroll to position [218, 568]
click at [481, 264] on div "​" at bounding box center [567, 417] width 599 height 308
click at [486, 253] on new "Upload new" at bounding box center [473, 239] width 80 height 44
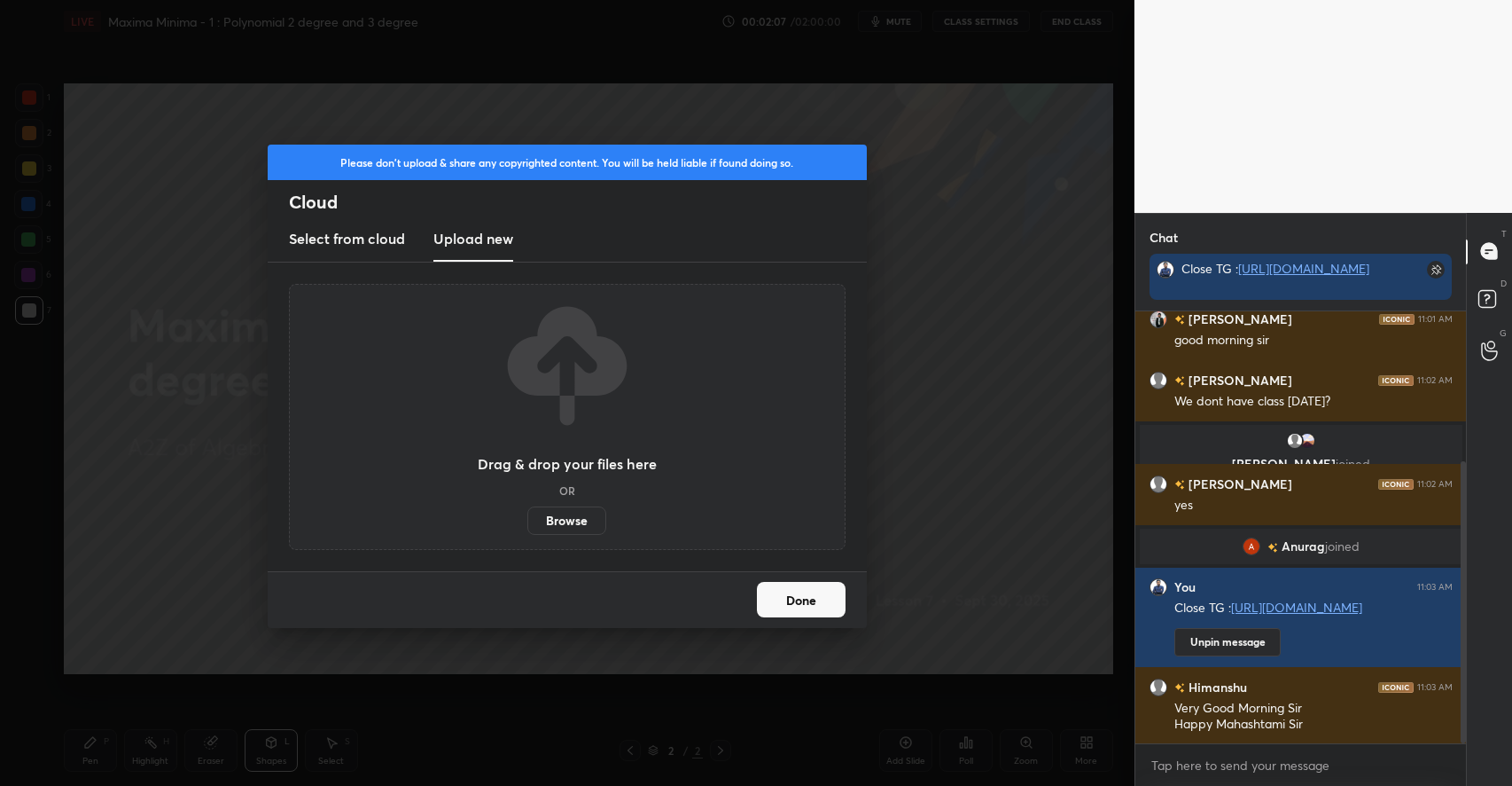
click at [558, 519] on label "Browse" at bounding box center [567, 520] width 79 height 29
click at [527, 519] on input "Browse" at bounding box center [527, 520] width 0 height 29
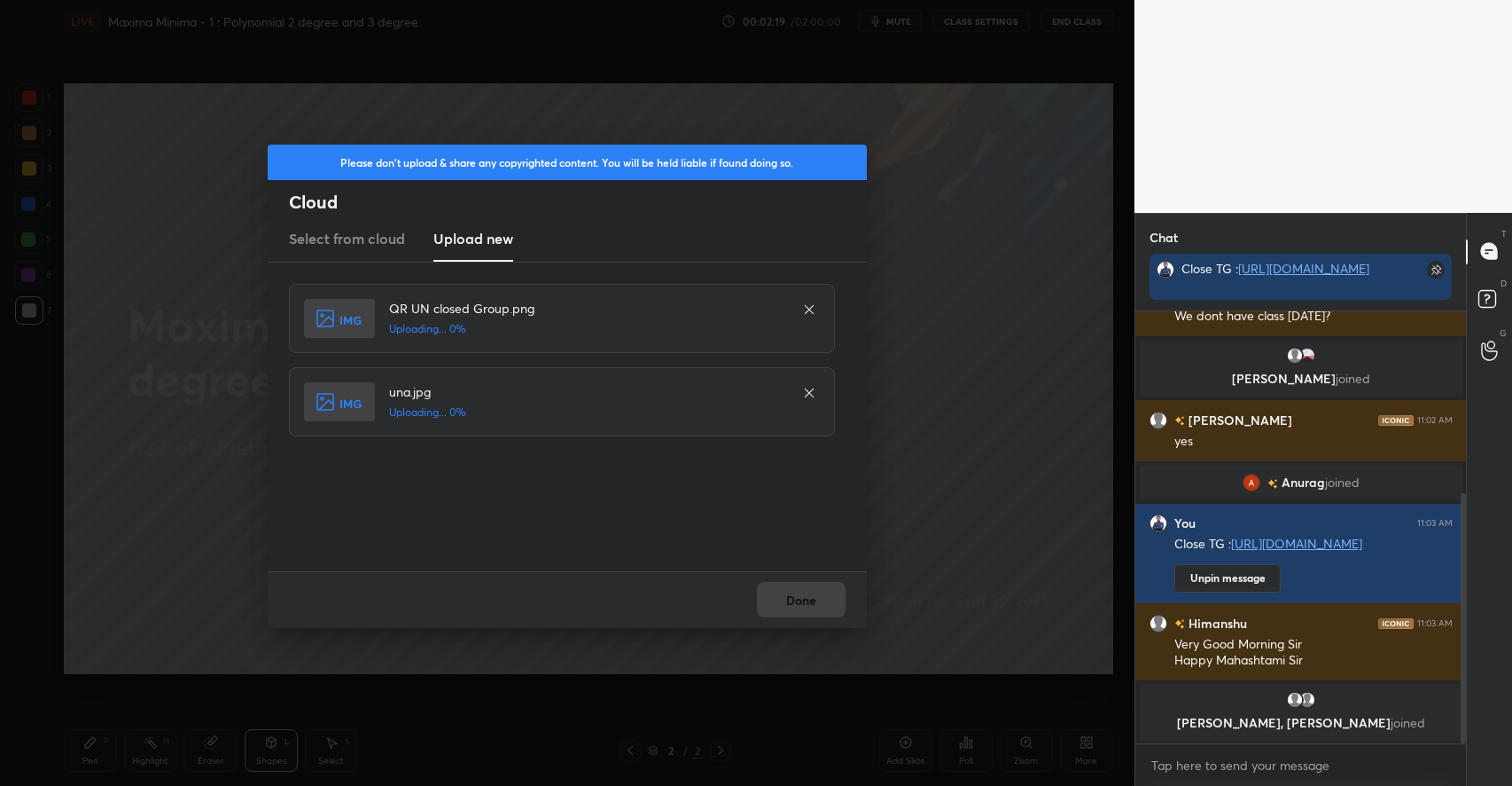
scroll to position [336, 0]
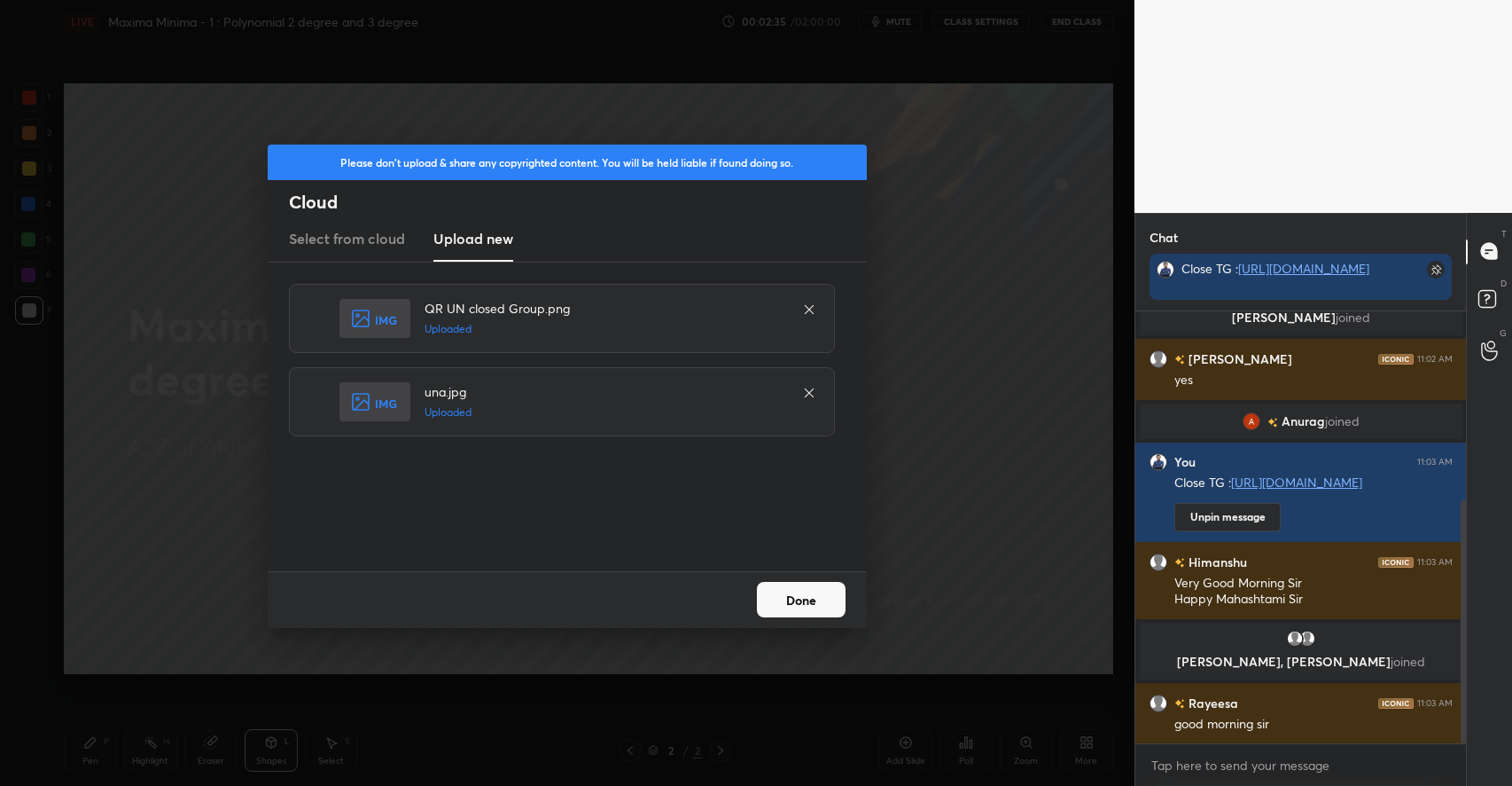
click at [806, 592] on button "Done" at bounding box center [801, 599] width 89 height 36
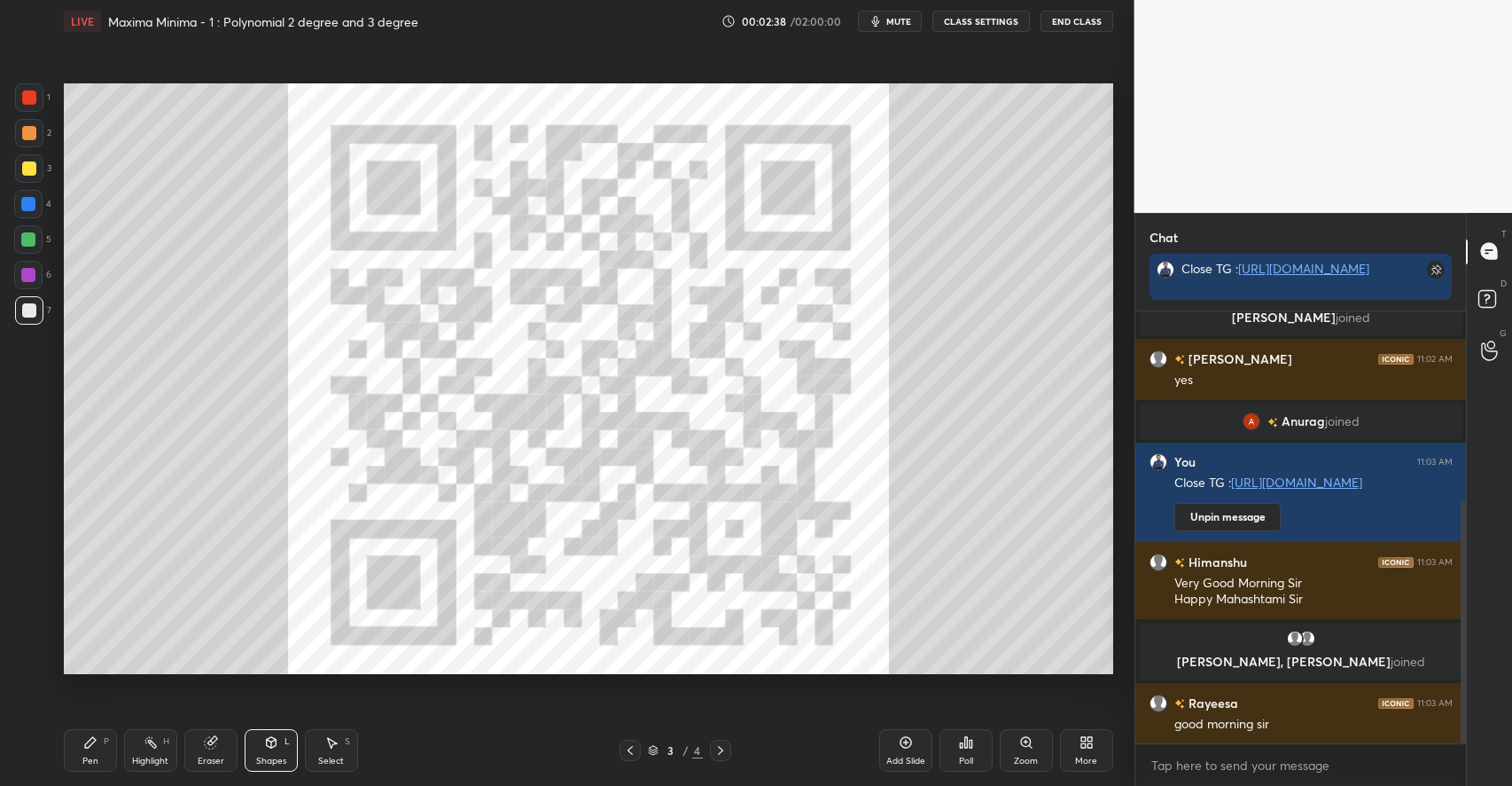
click at [77, 759] on div "Pen P" at bounding box center [91, 749] width 53 height 42
click at [29, 644] on div "Z" at bounding box center [34, 656] width 38 height 36
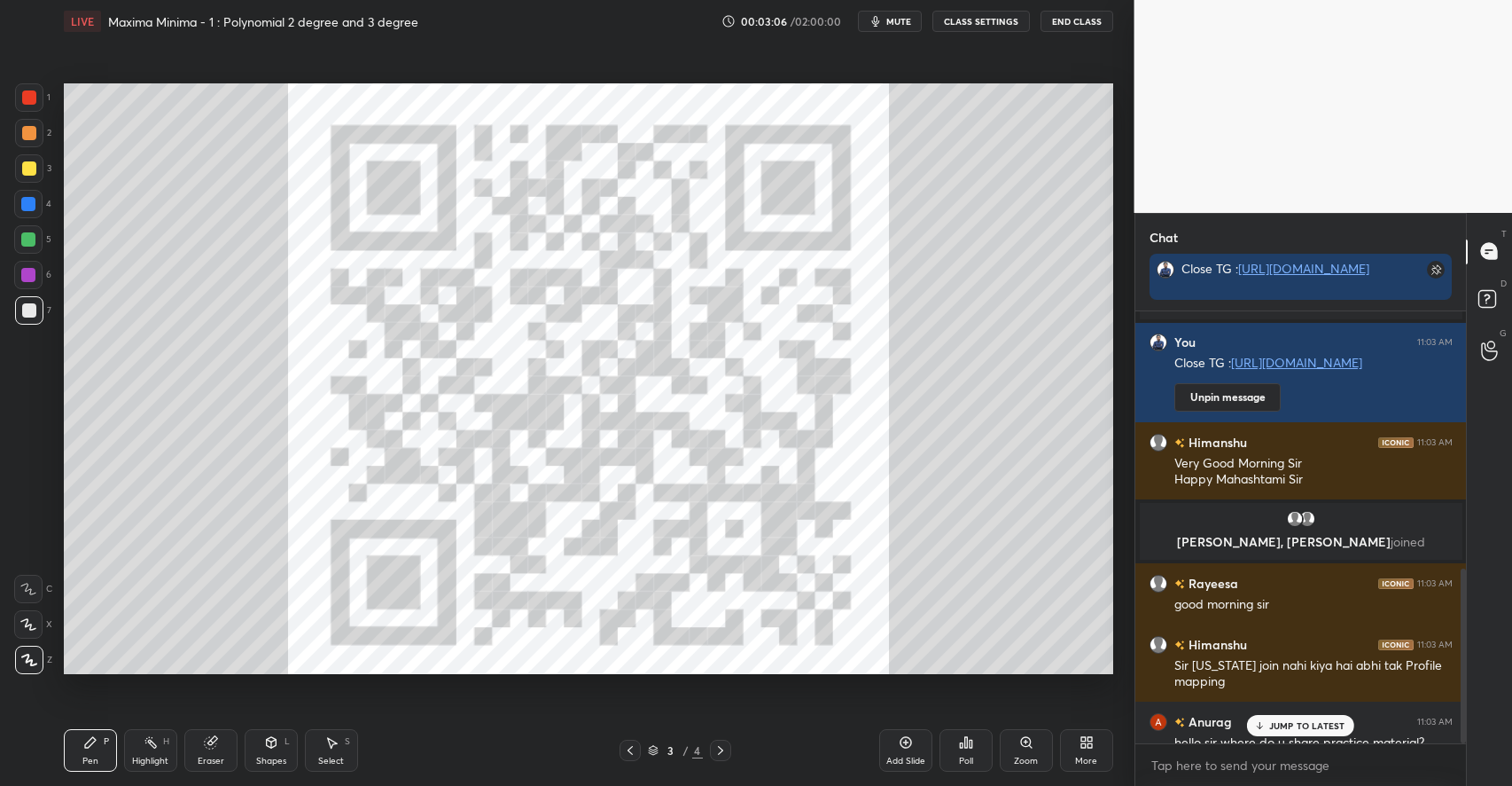
scroll to position [638, 0]
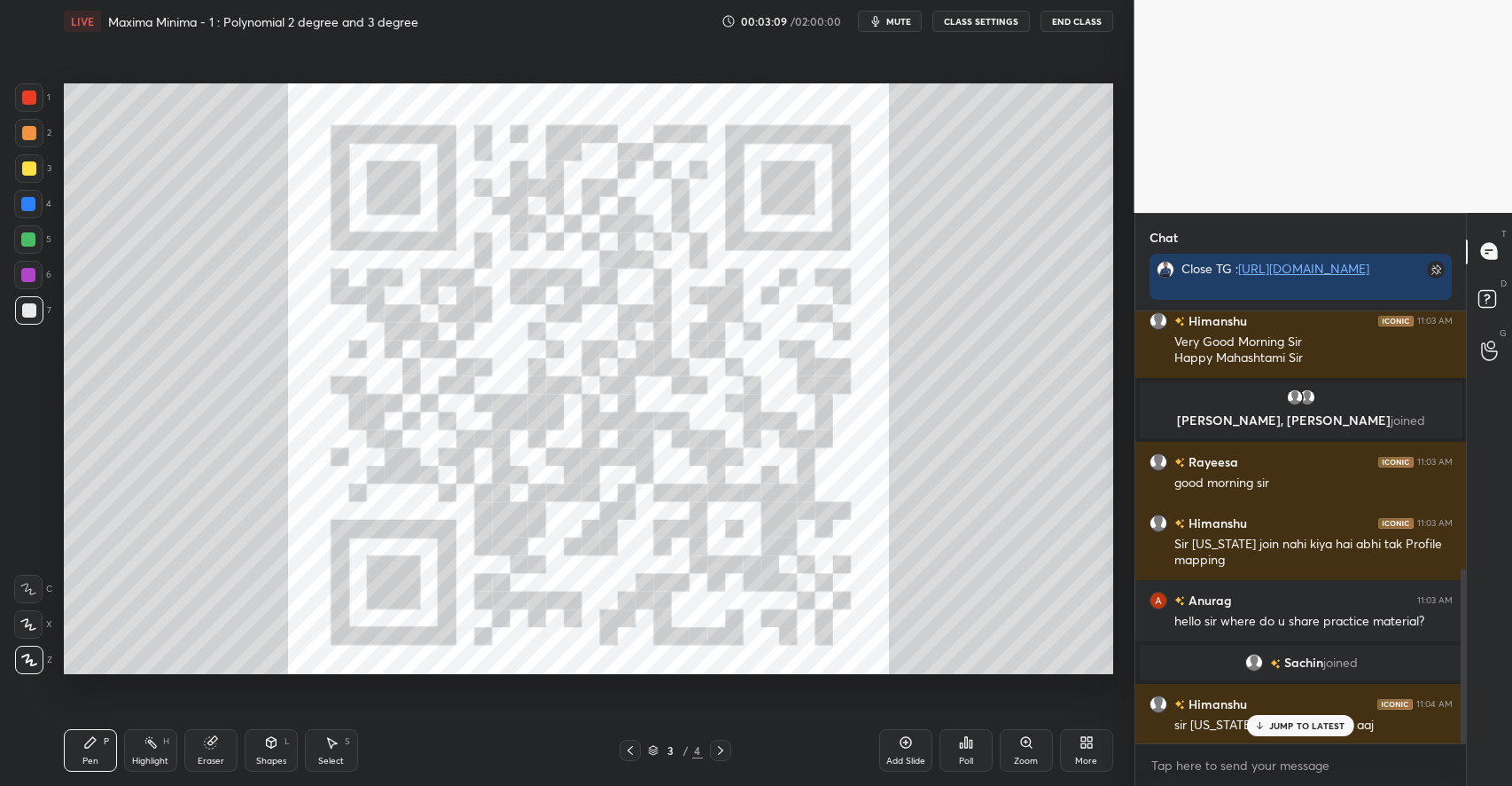
click at [1288, 721] on p "JUMP TO LATEST" at bounding box center [1307, 725] width 76 height 11
click at [275, 747] on icon at bounding box center [271, 742] width 14 height 14
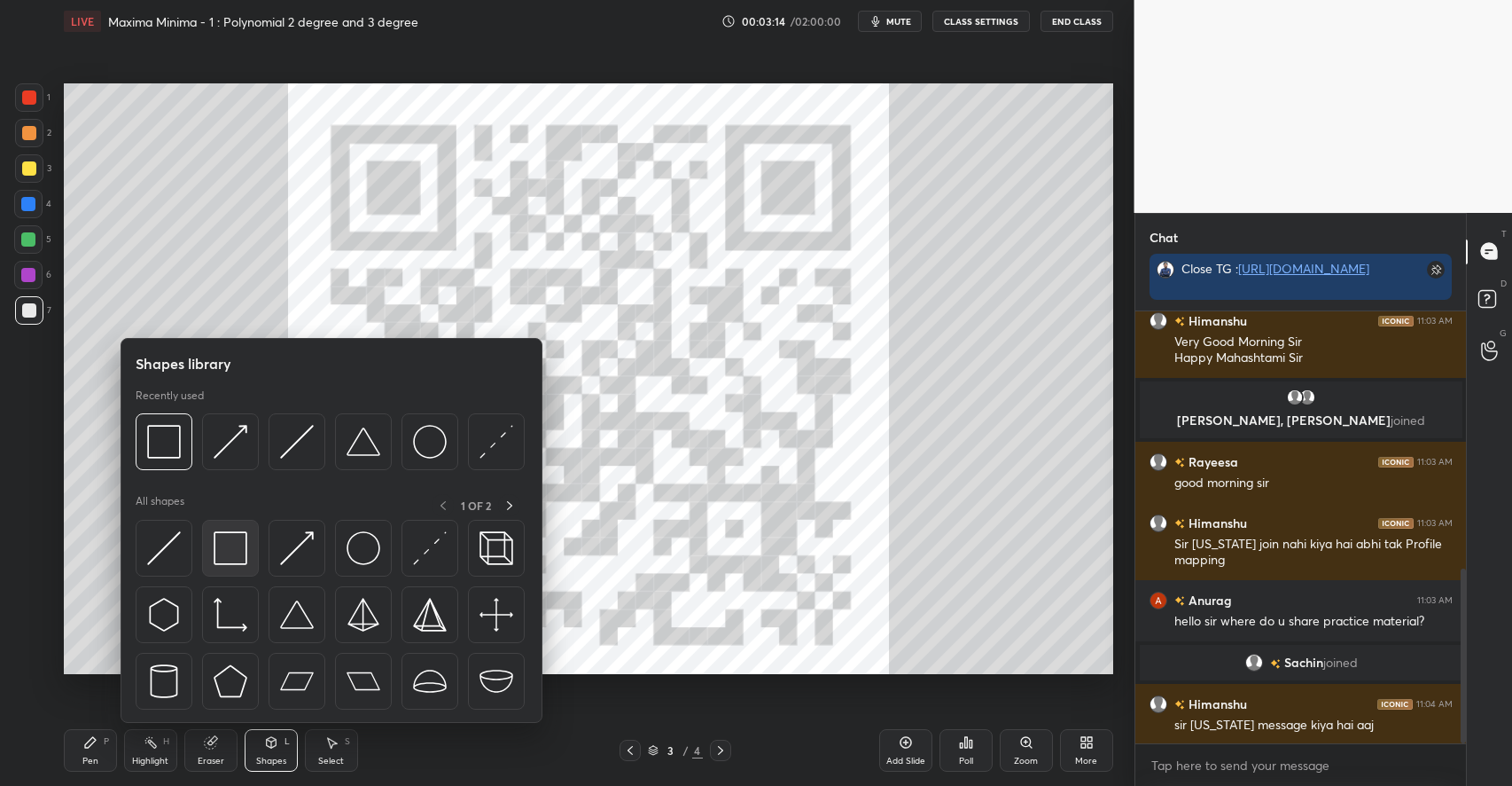
click at [214, 554] on img at bounding box center [230, 548] width 34 height 34
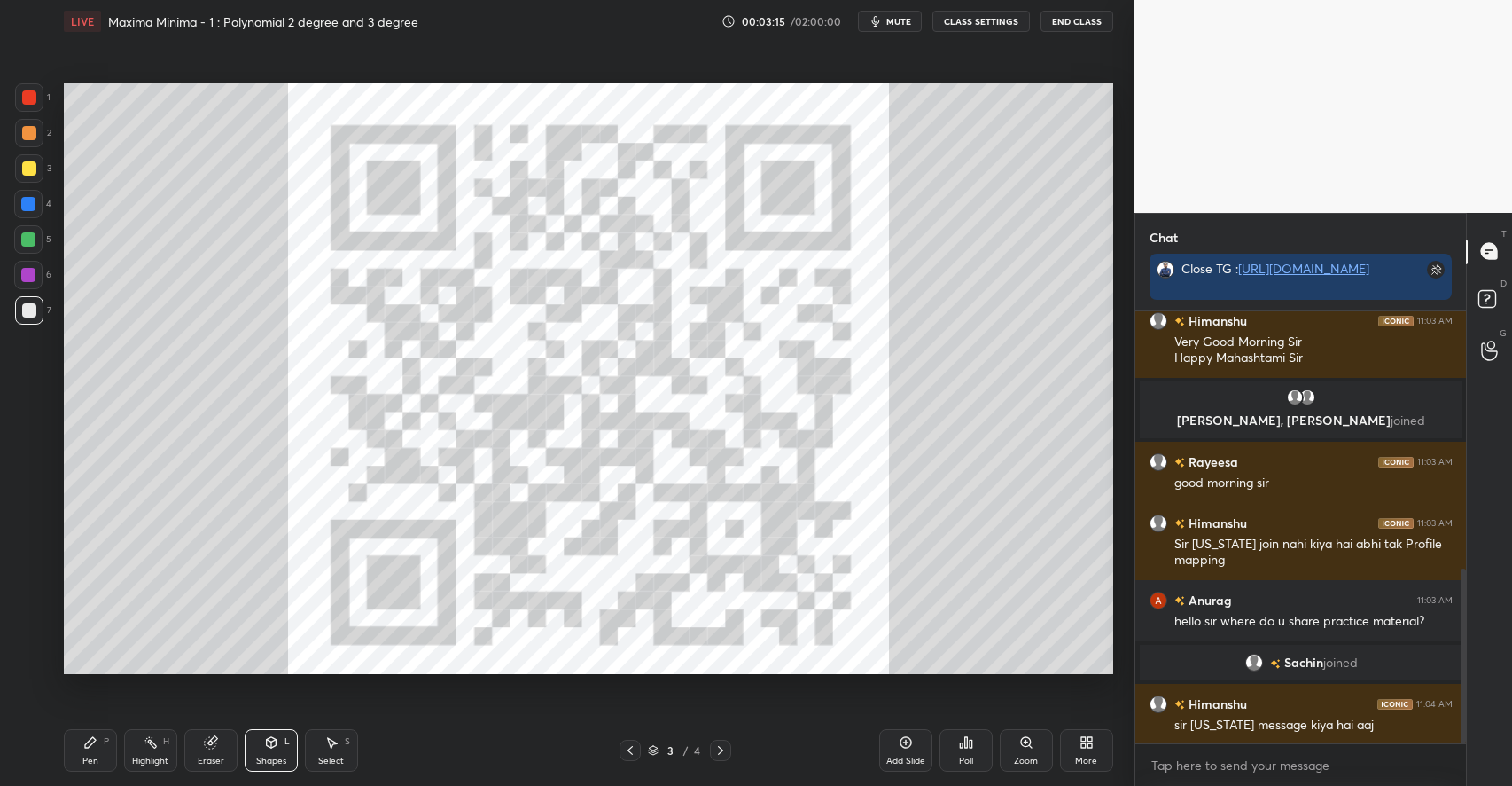
click at [32, 163] on div at bounding box center [29, 168] width 14 height 14
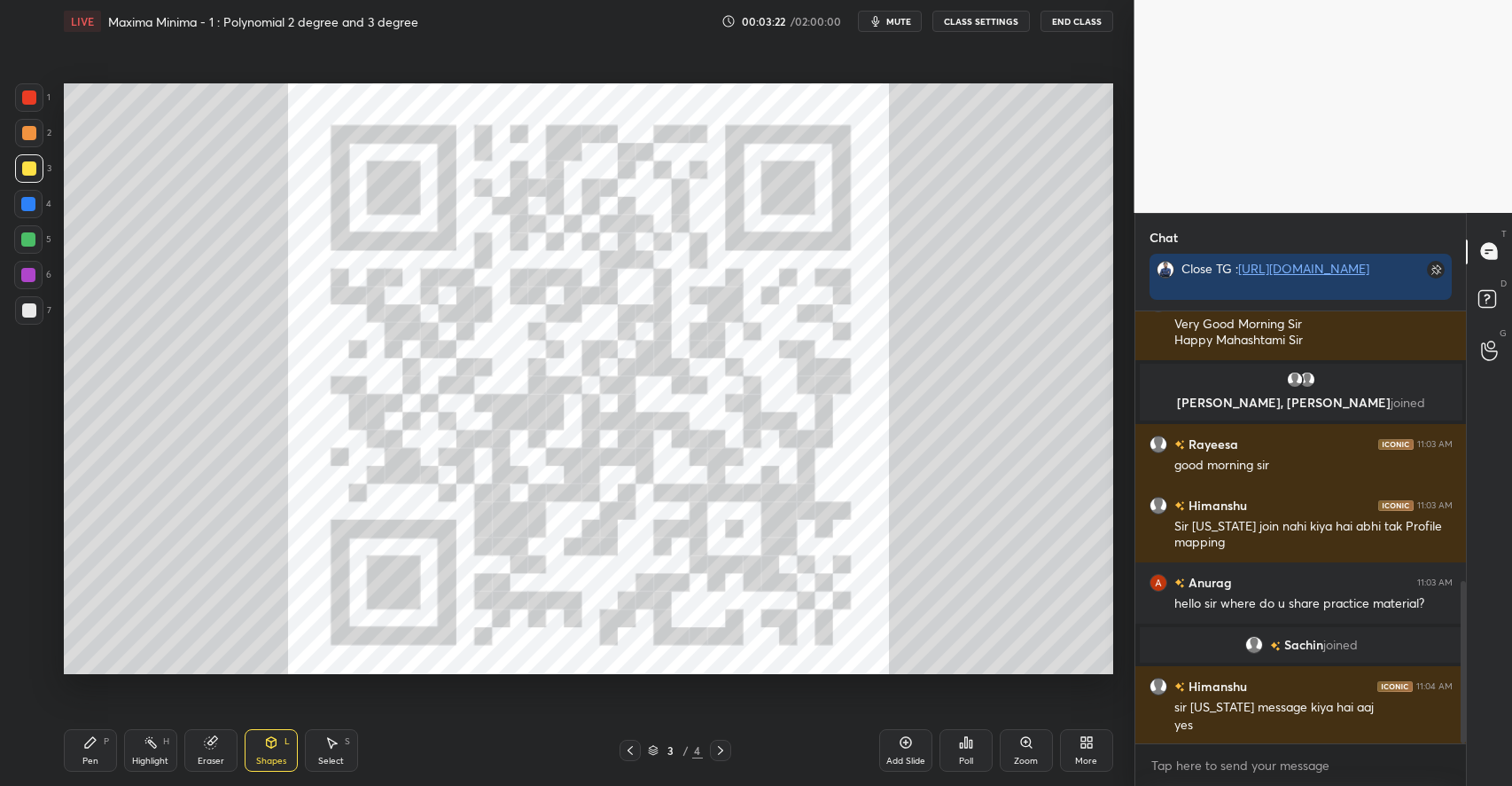
scroll to position [718, 0]
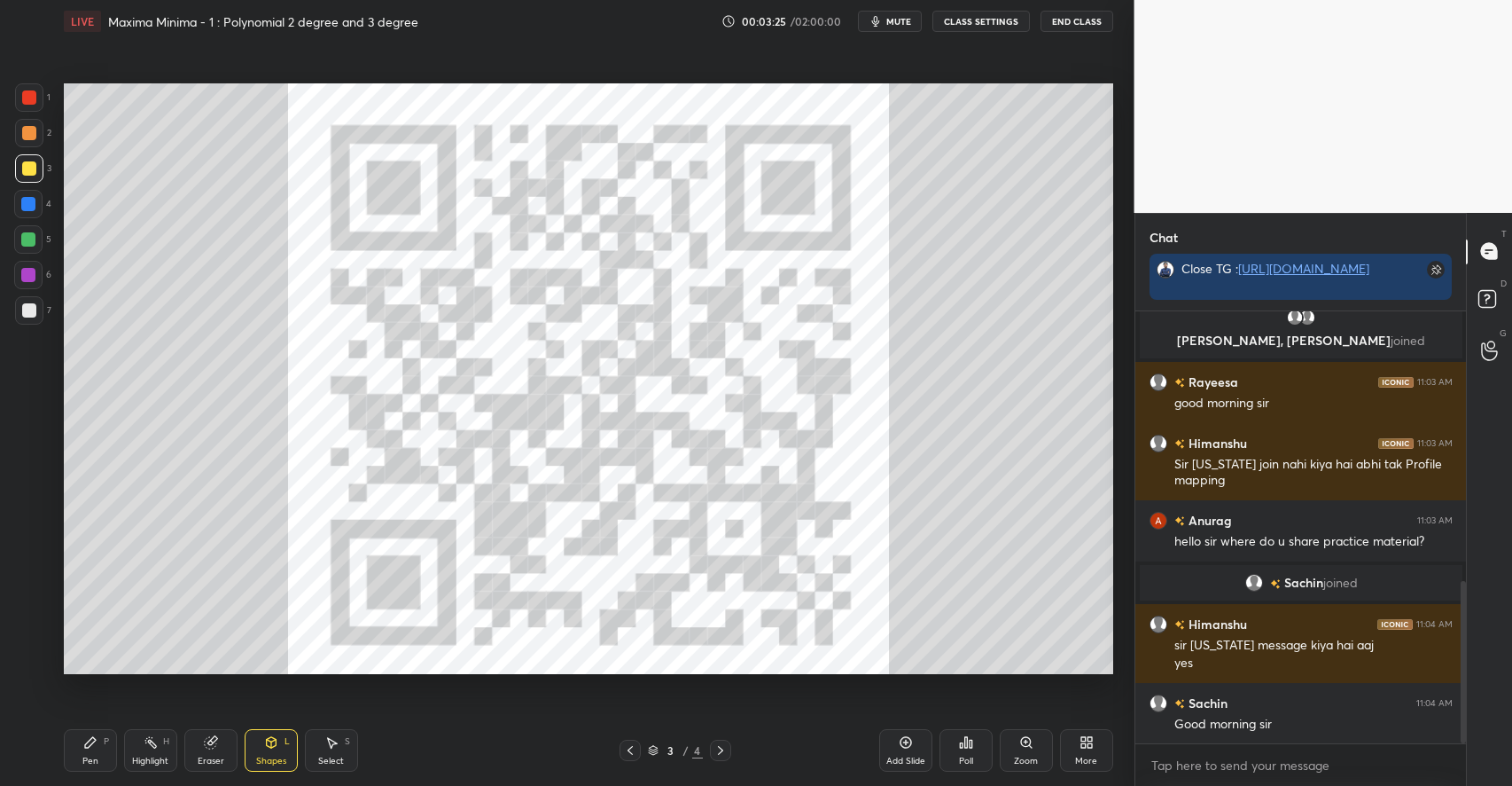
click at [28, 134] on div at bounding box center [29, 132] width 14 height 14
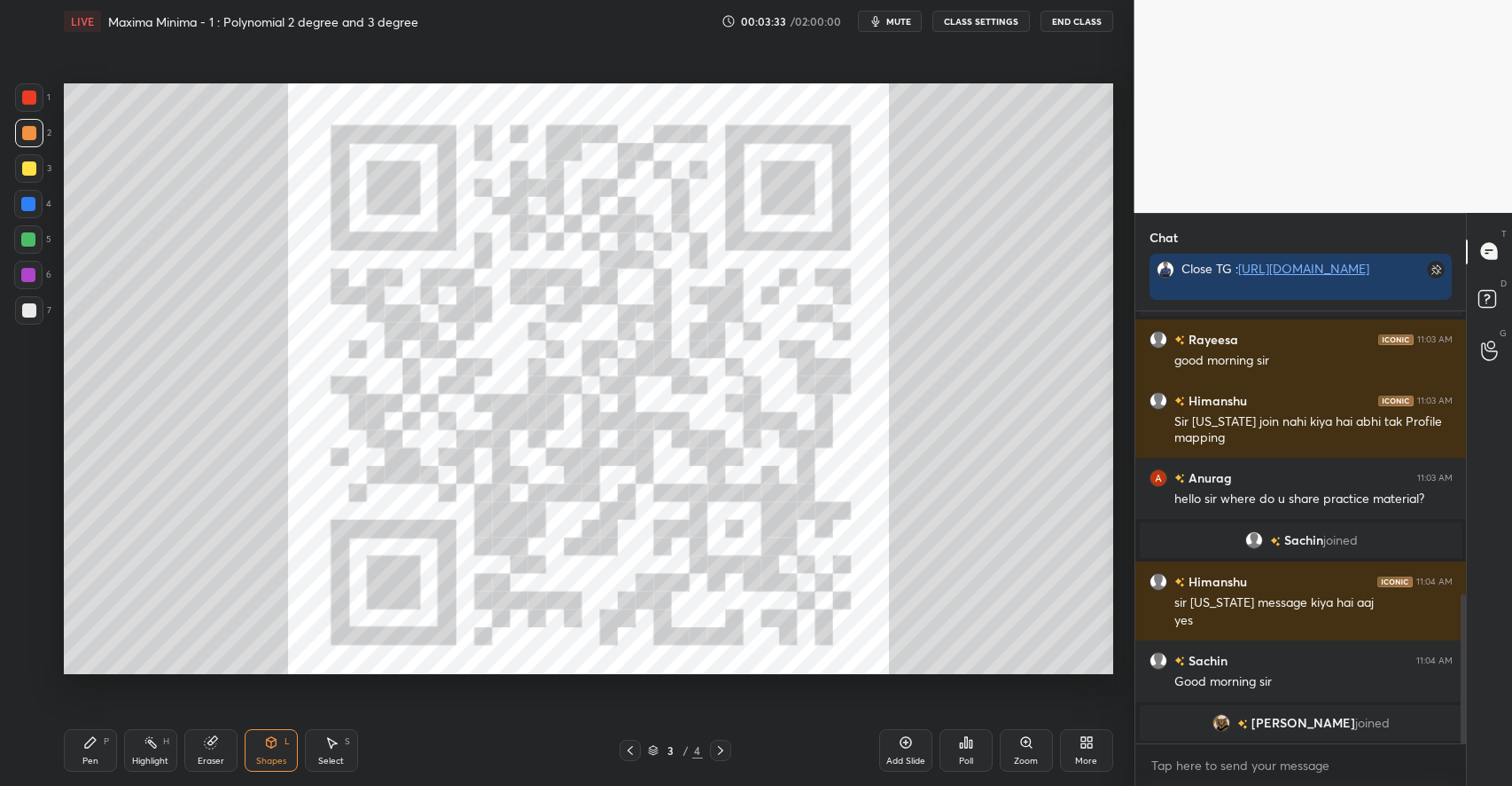
scroll to position [822, 0]
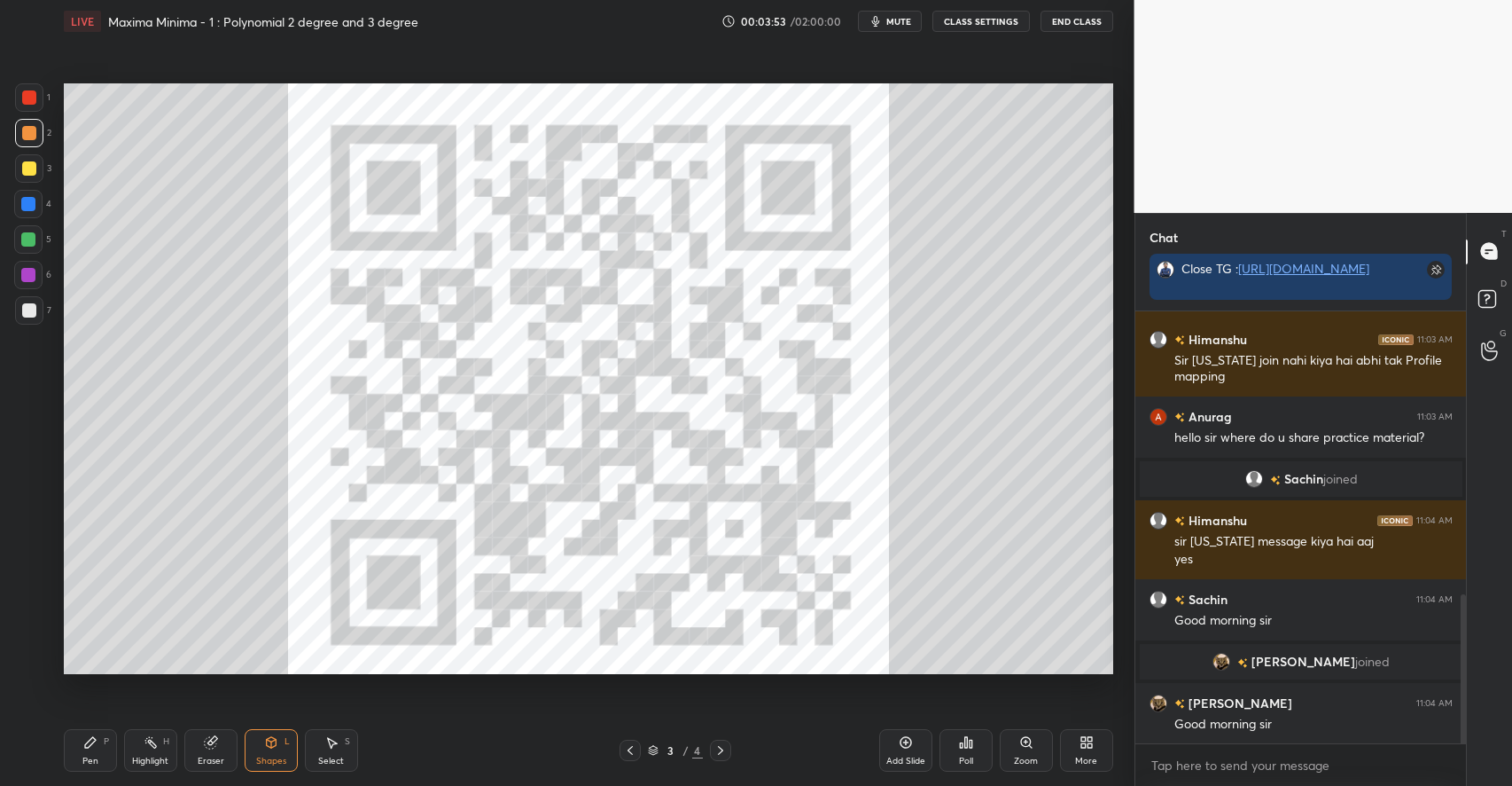
click at [86, 737] on icon at bounding box center [90, 742] width 14 height 14
click at [709, 748] on div "3 / 4" at bounding box center [675, 750] width 112 height 22
click at [710, 751] on div at bounding box center [720, 750] width 22 height 22
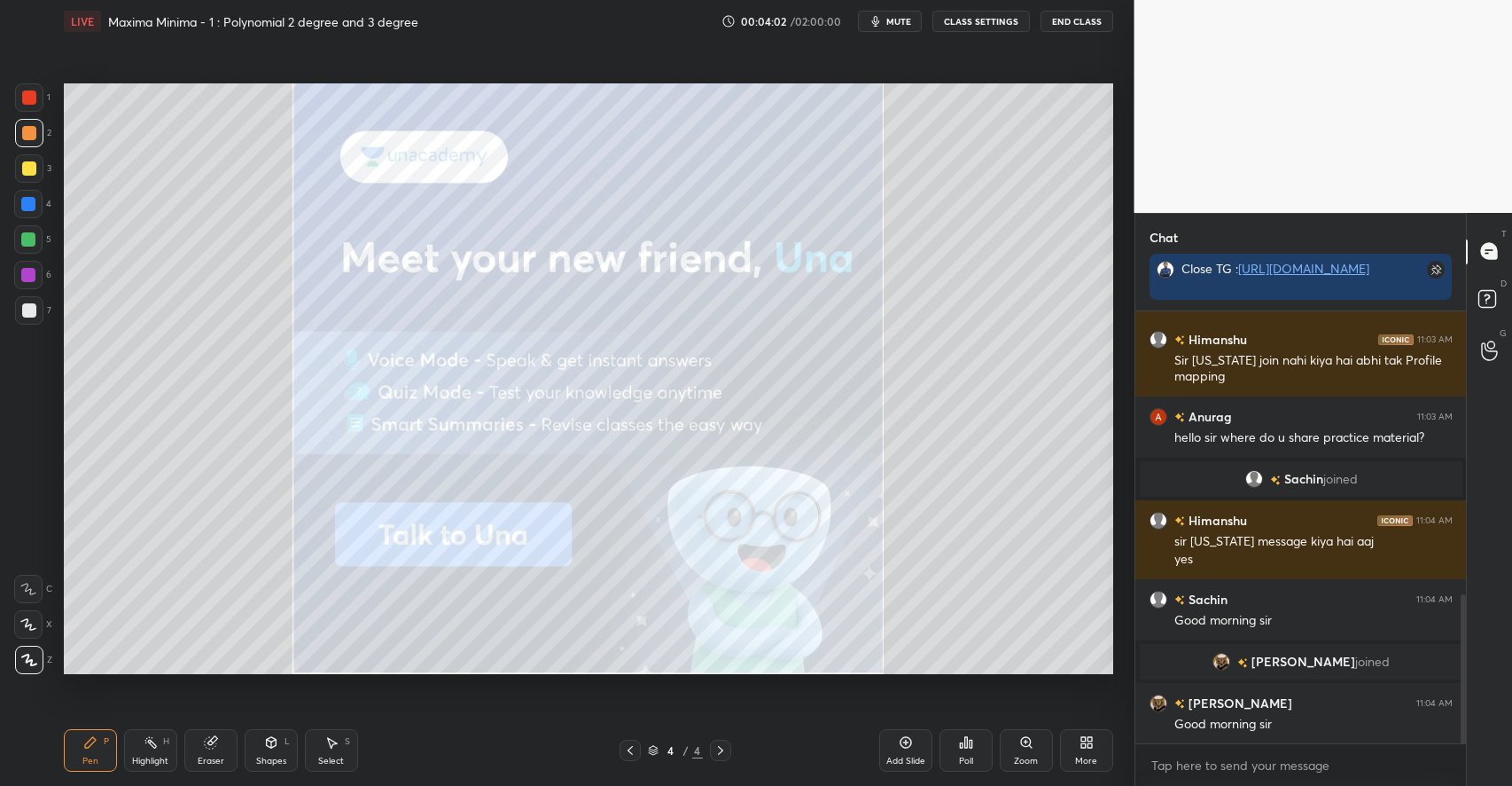
click at [258, 727] on div "Pen P Highlight H Eraser Shapes L Select S 4 / 4 Add Slide Poll Zoom More" at bounding box center [588, 750] width 1049 height 71
click at [263, 748] on div "Shapes L" at bounding box center [271, 749] width 53 height 42
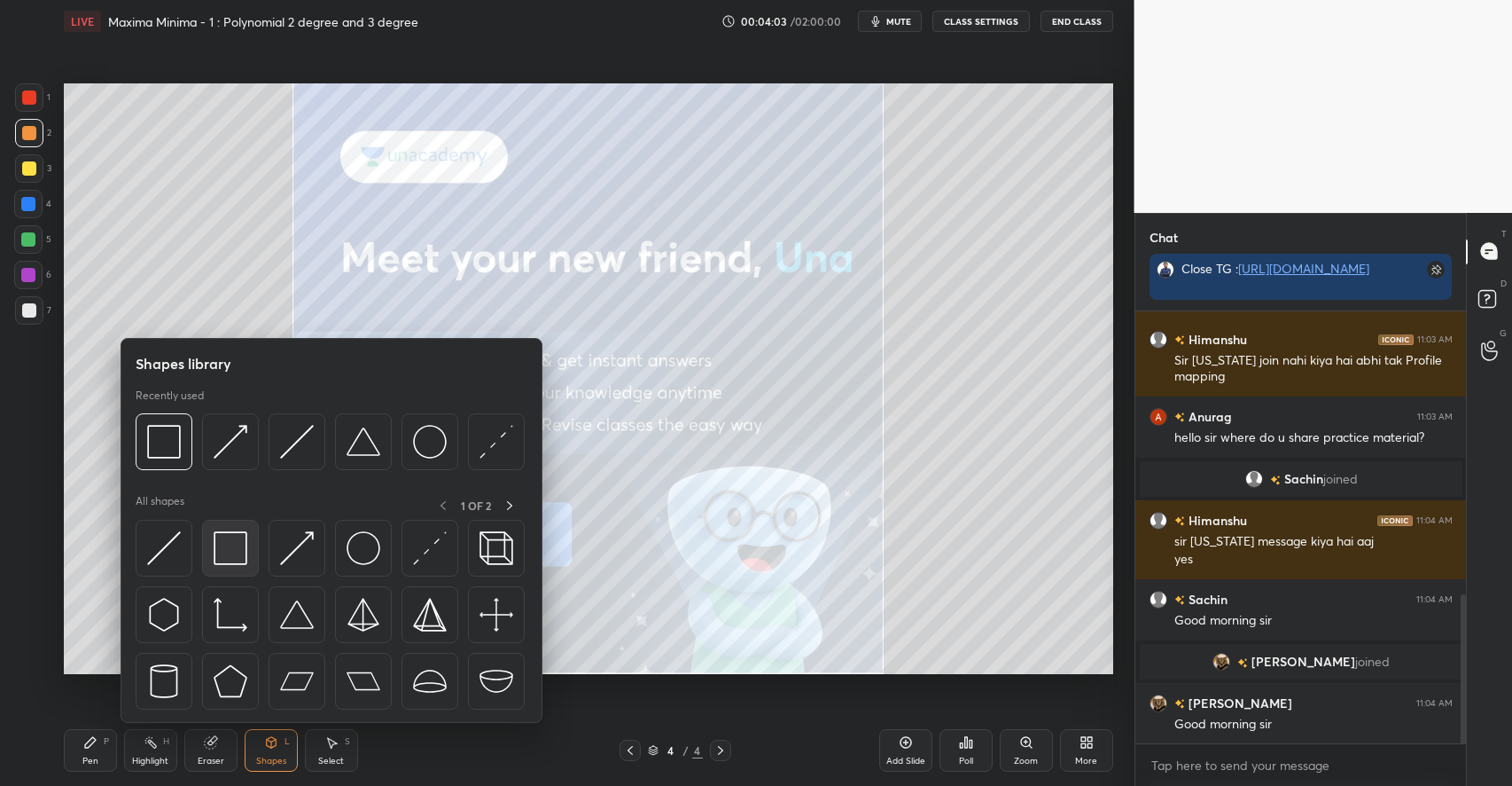
click at [238, 555] on img at bounding box center [230, 548] width 34 height 34
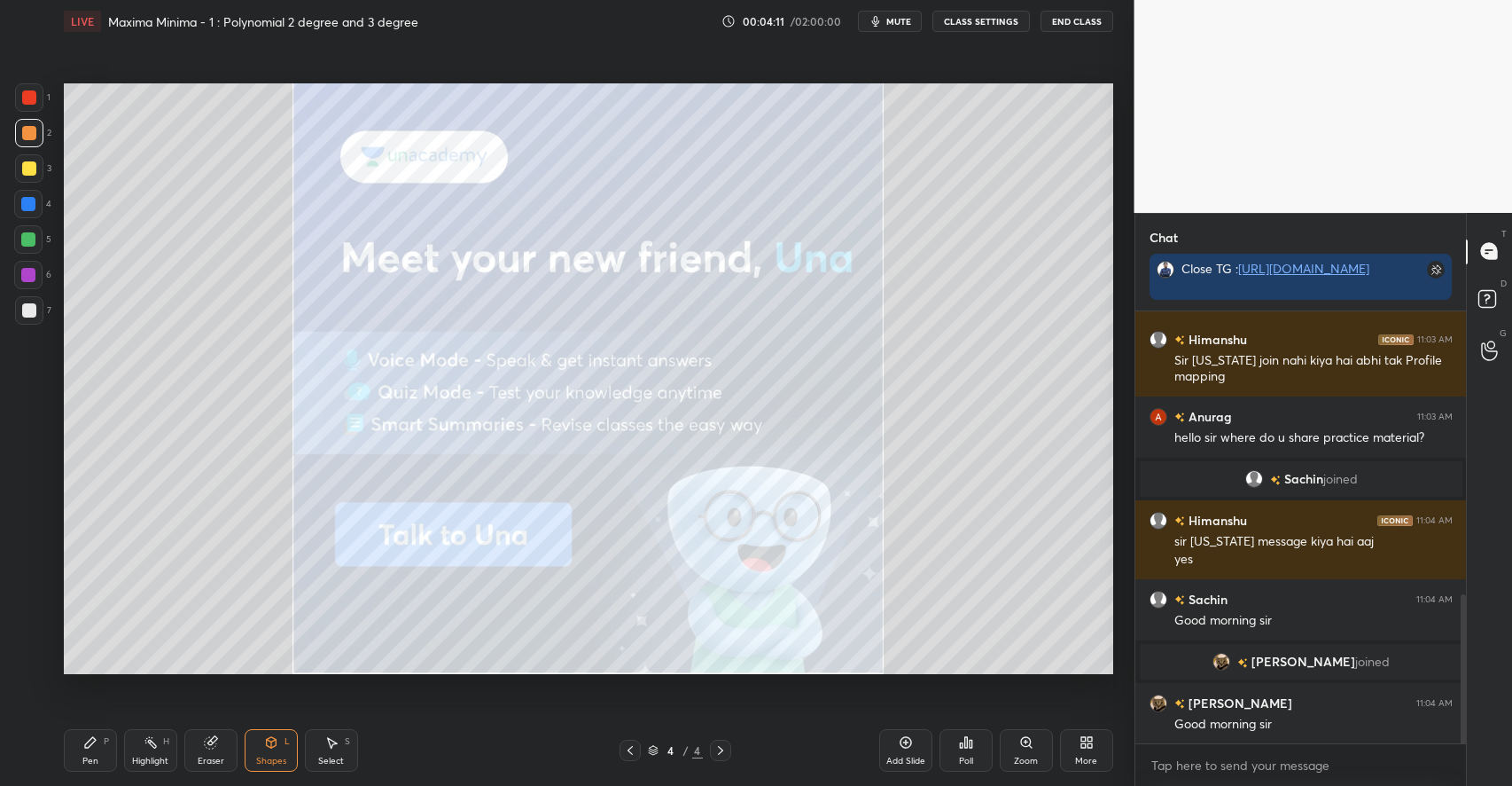
click at [100, 738] on div "Pen P" at bounding box center [91, 749] width 53 height 42
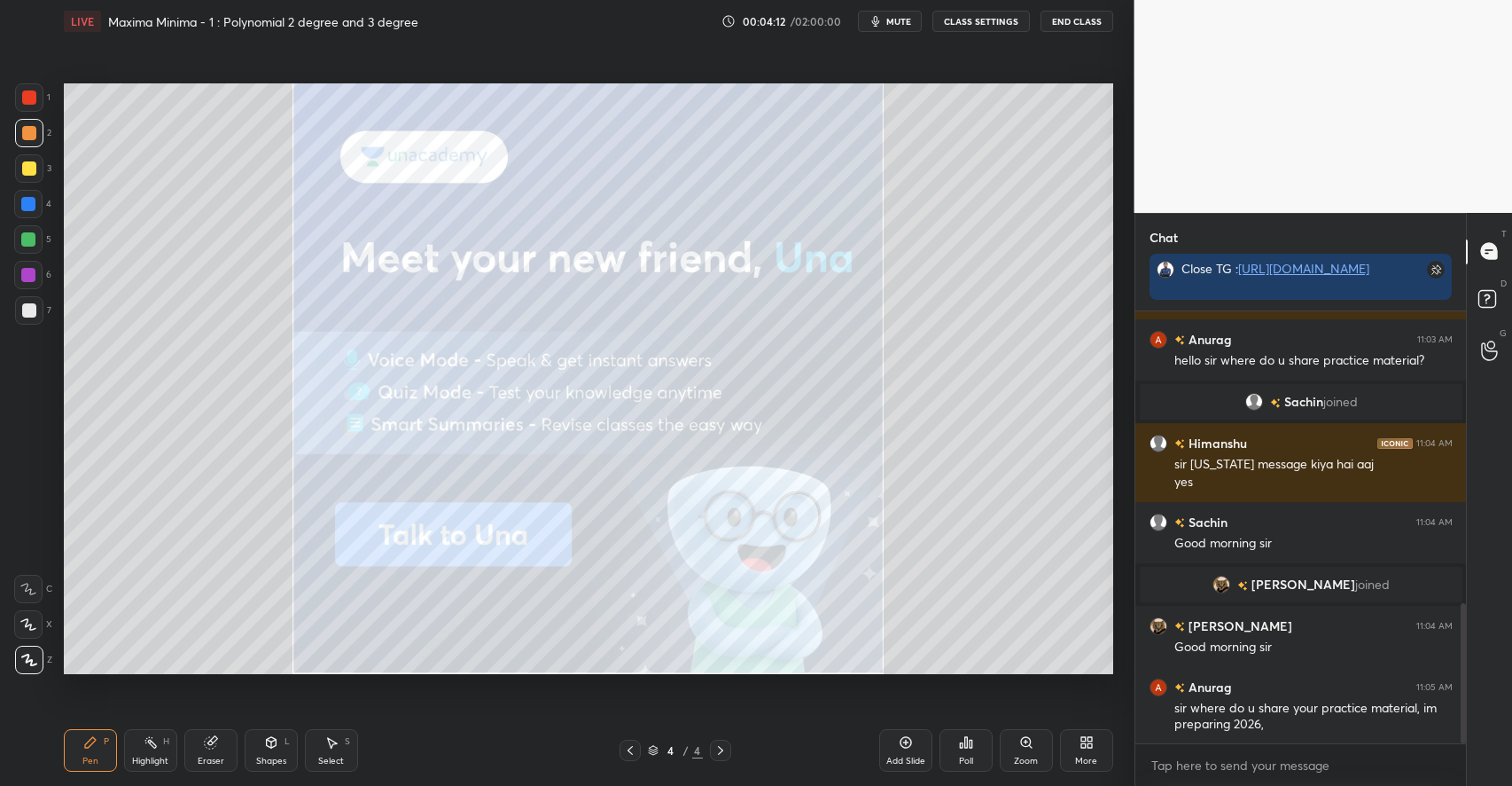
click at [36, 168] on div at bounding box center [29, 168] width 29 height 29
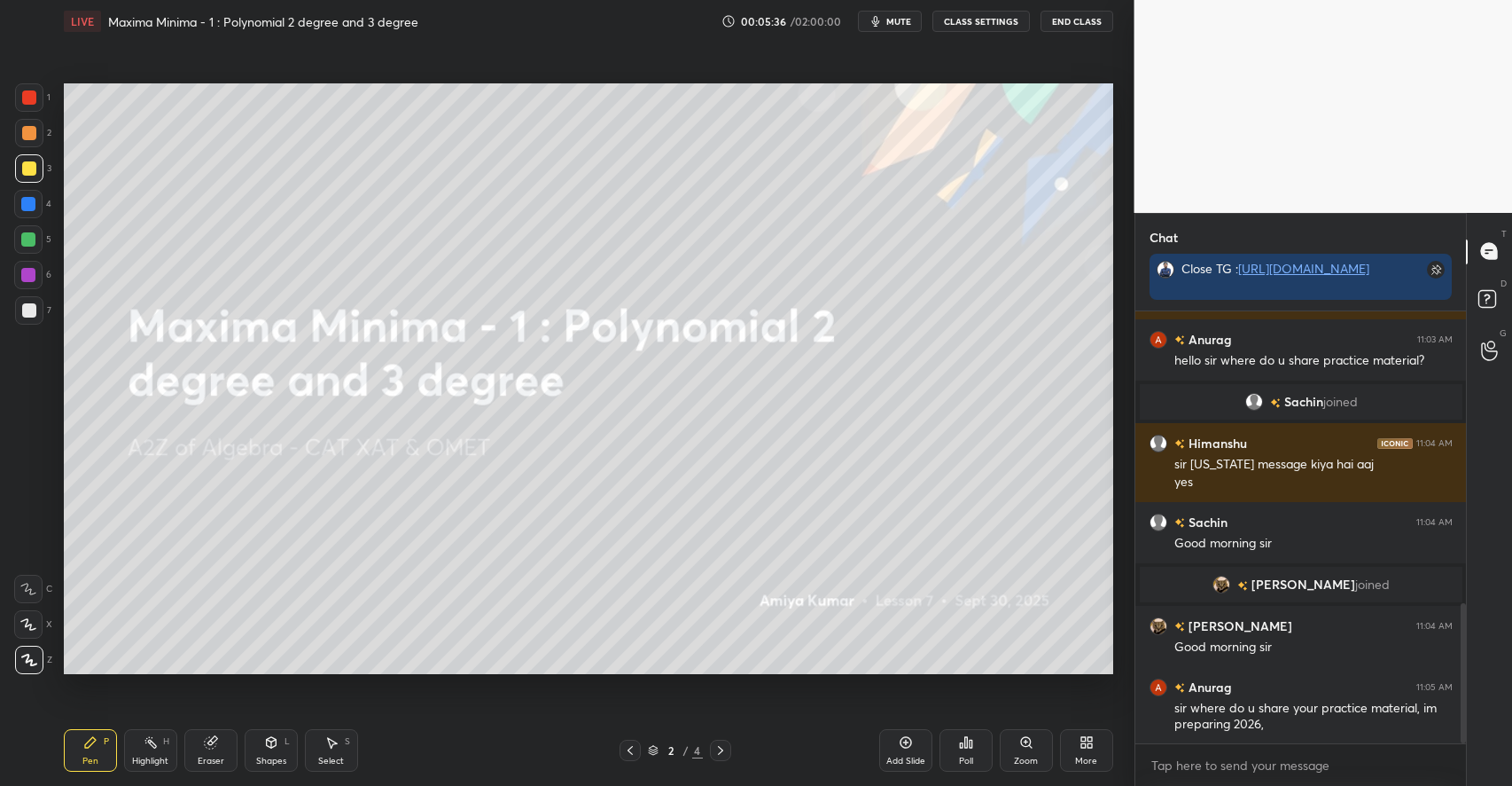
click at [265, 743] on icon at bounding box center [270, 742] width 10 height 11
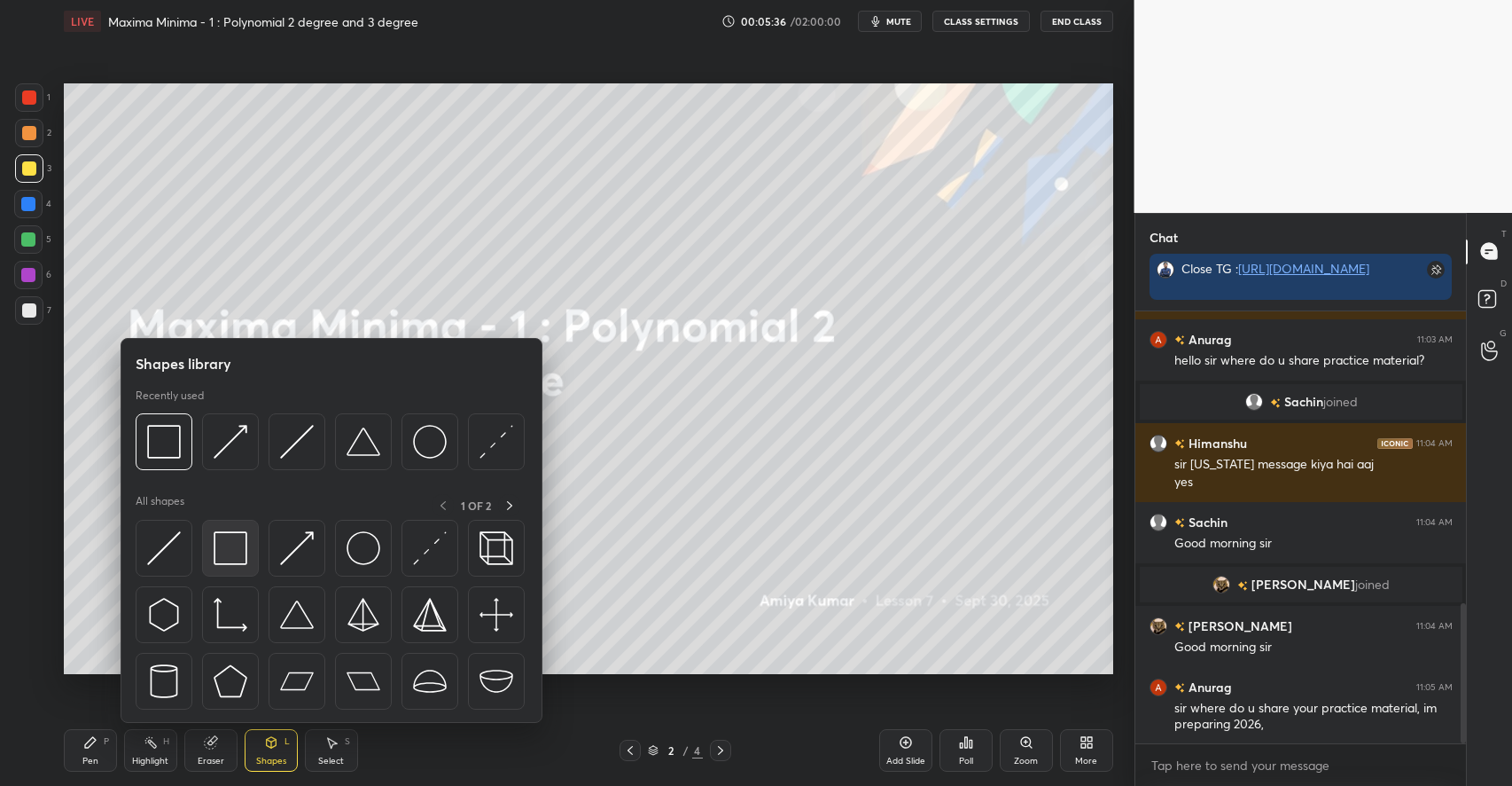
click at [235, 560] on img at bounding box center [230, 548] width 34 height 34
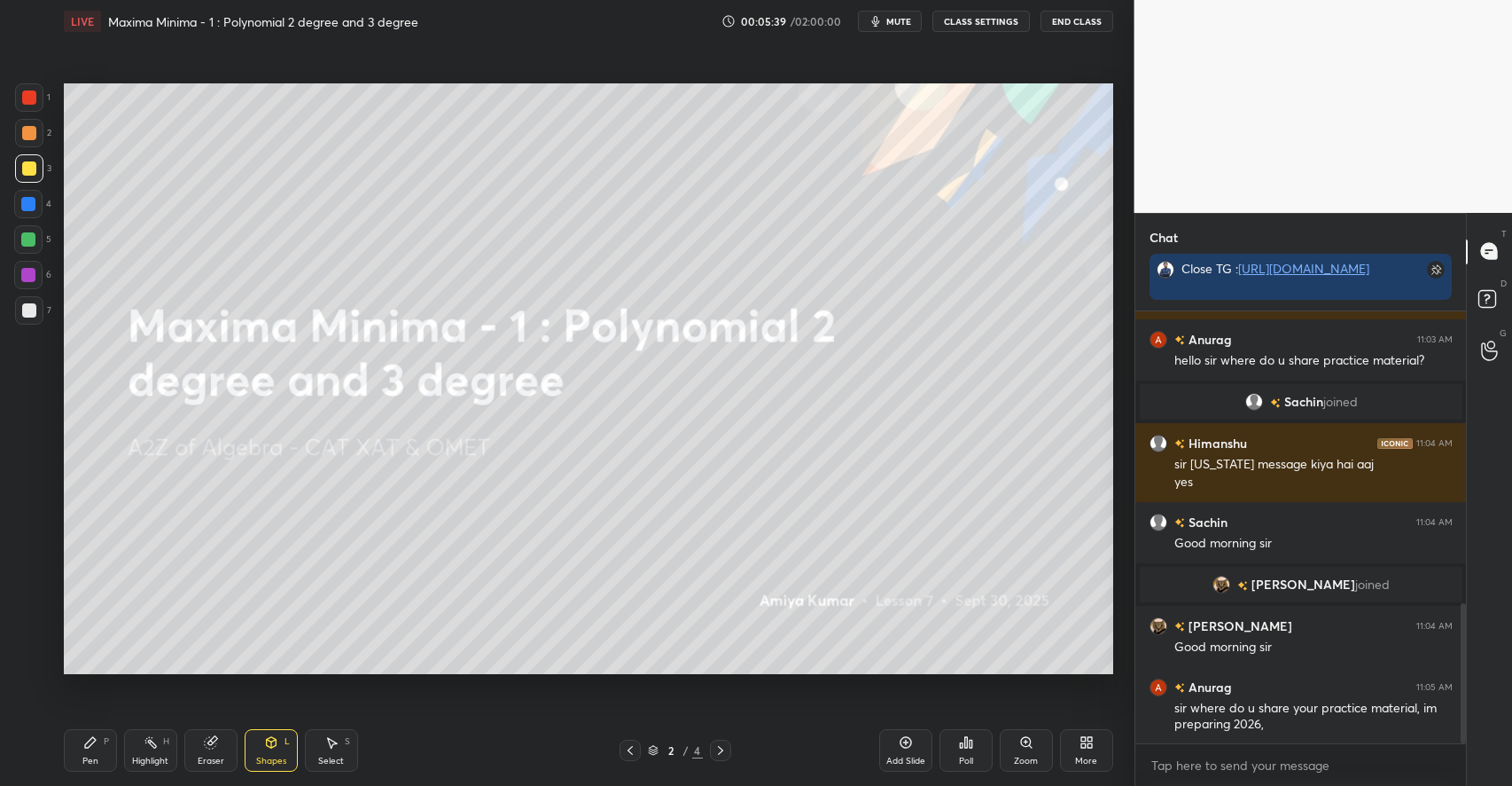
click at [93, 742] on icon at bounding box center [90, 742] width 11 height 11
click at [36, 317] on div at bounding box center [29, 310] width 29 height 29
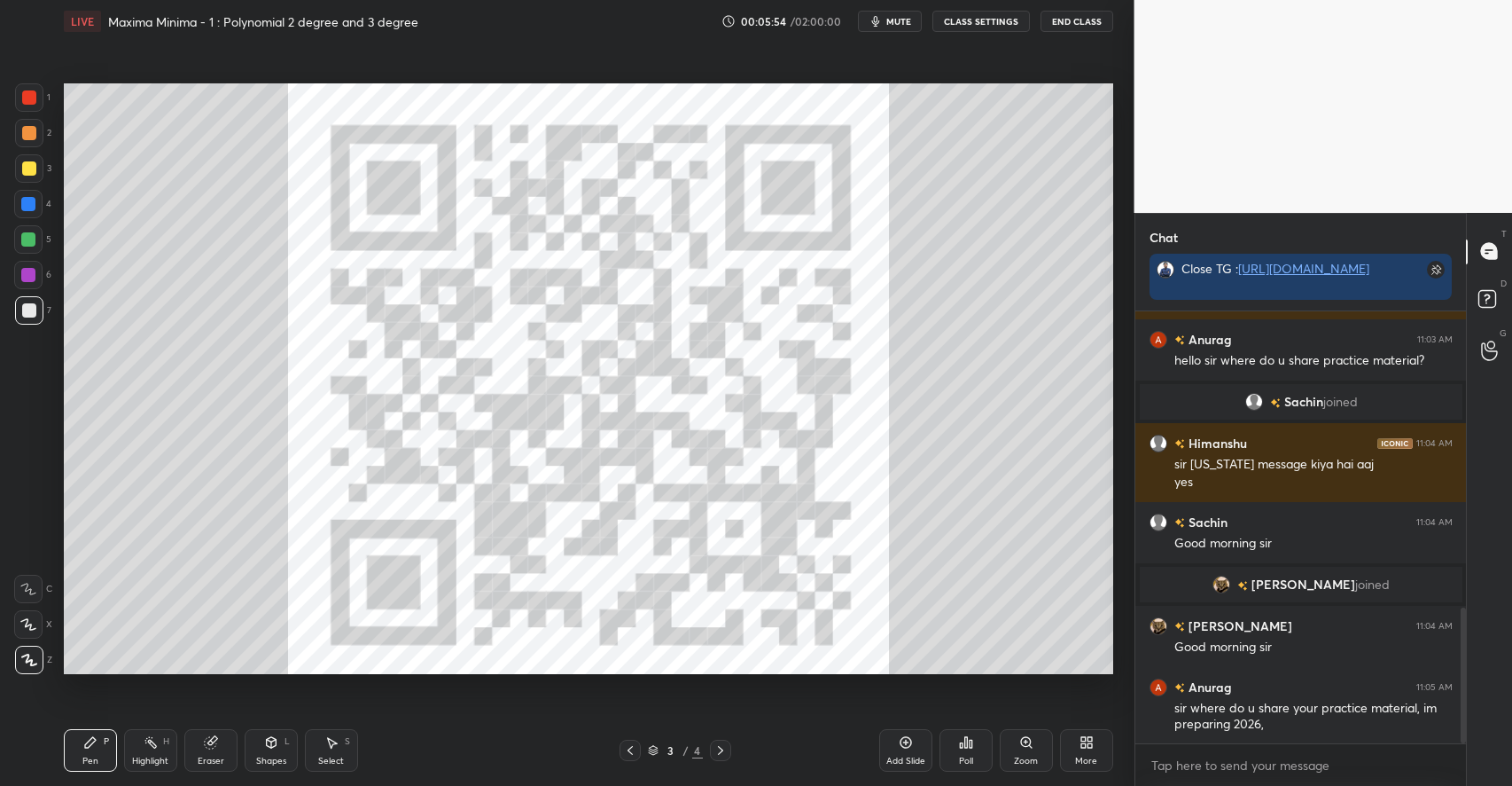
scroll to position [942, 0]
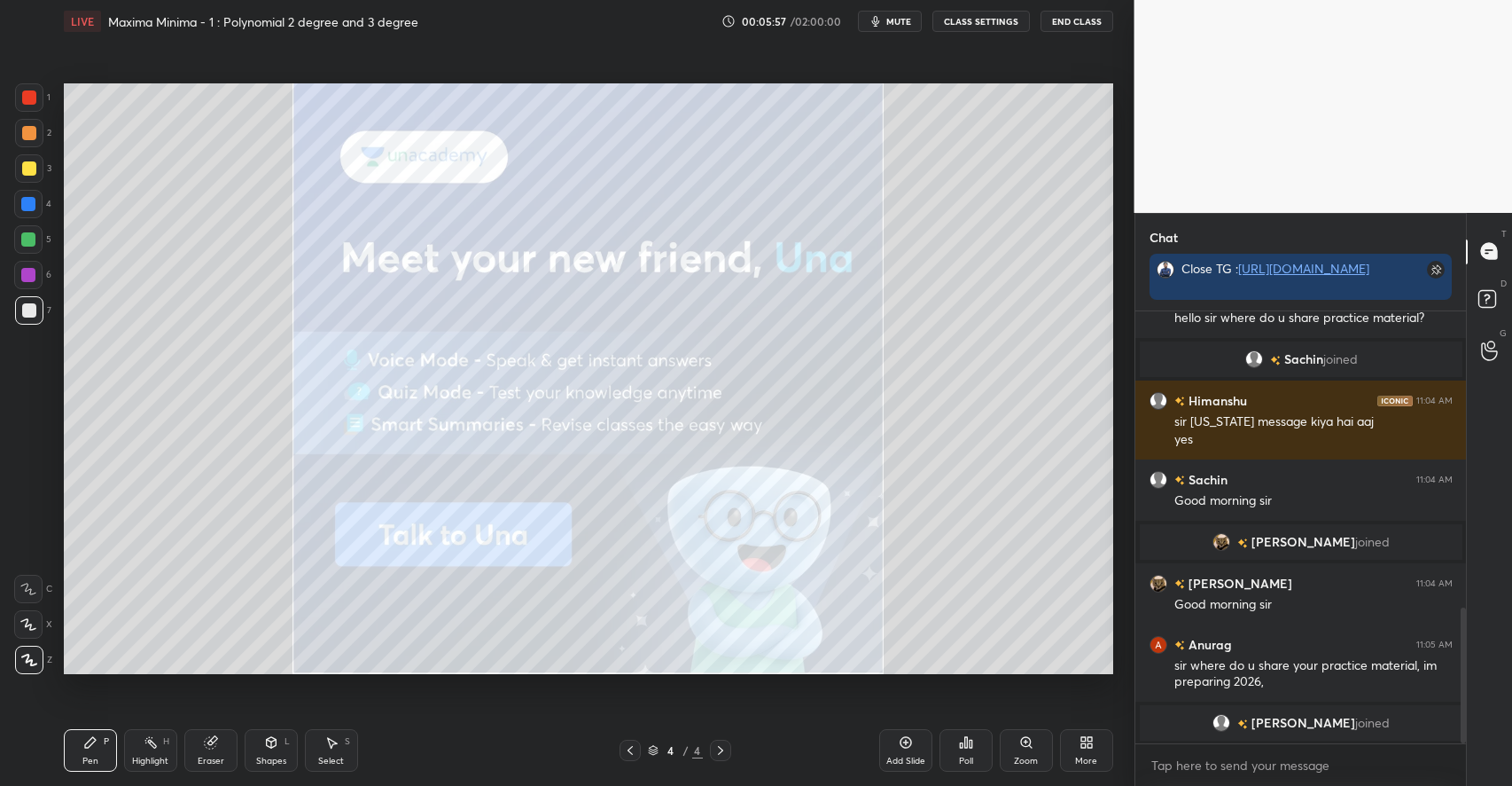
click at [896, 750] on div "Add Slide" at bounding box center [906, 749] width 53 height 42
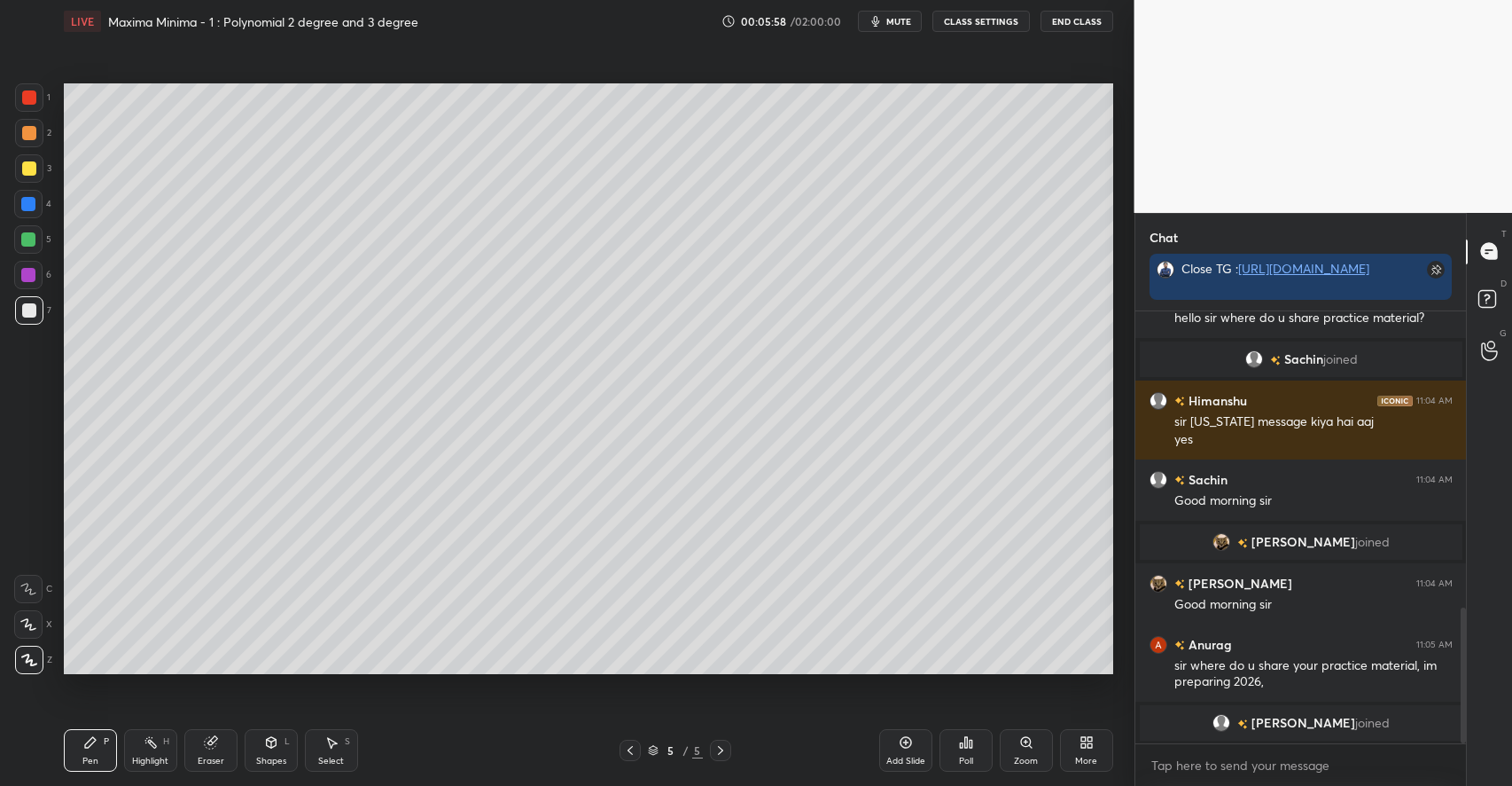
click at [28, 131] on div at bounding box center [29, 132] width 14 height 14
click at [267, 742] on icon at bounding box center [270, 742] width 10 height 11
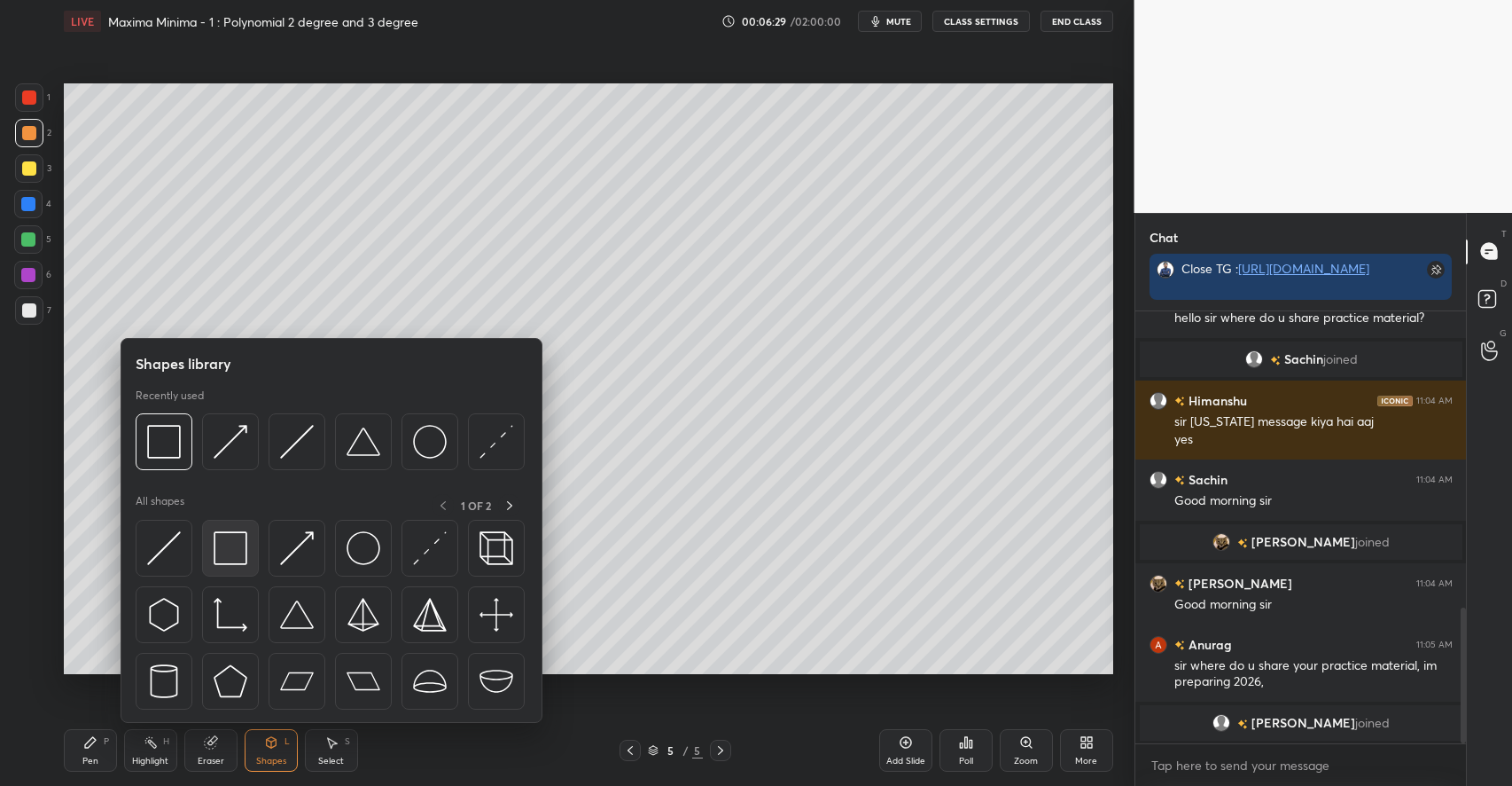
click at [234, 556] on img at bounding box center [230, 548] width 34 height 34
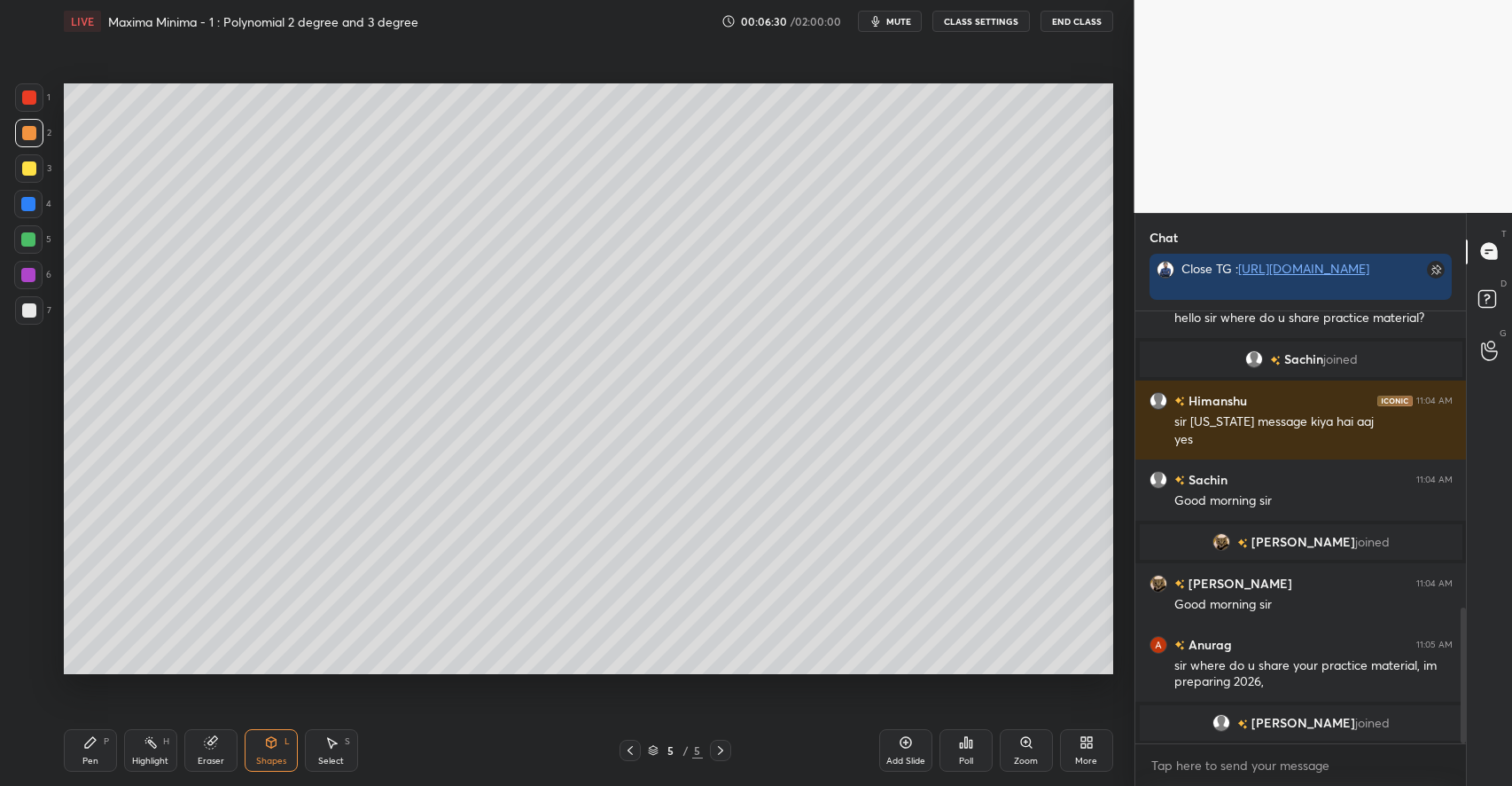
click at [31, 166] on div at bounding box center [29, 168] width 14 height 14
click at [102, 734] on div "Pen P" at bounding box center [91, 749] width 53 height 42
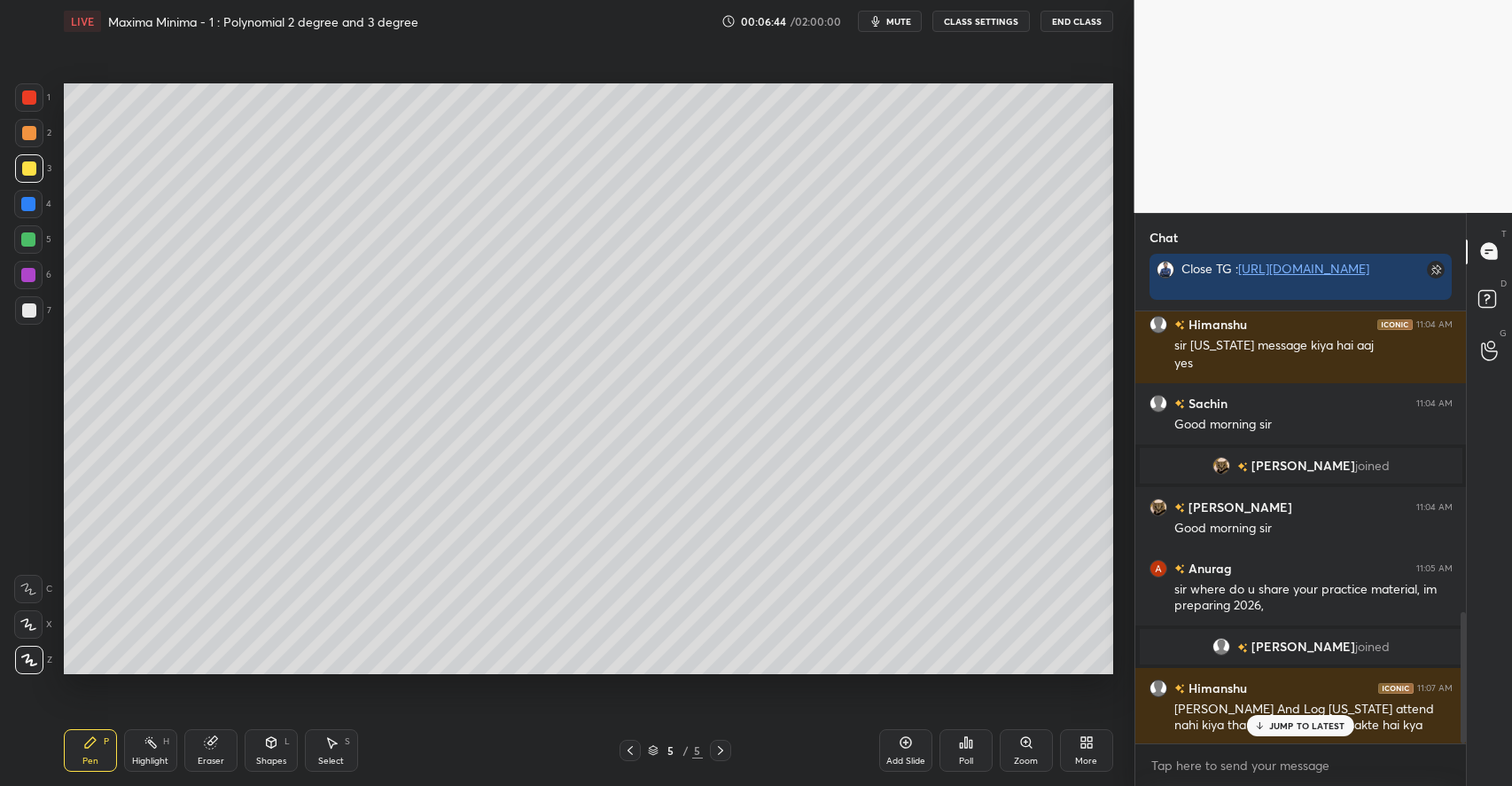
click at [1317, 731] on p "JUMP TO LATEST" at bounding box center [1307, 725] width 76 height 11
click at [24, 304] on div at bounding box center [29, 310] width 14 height 14
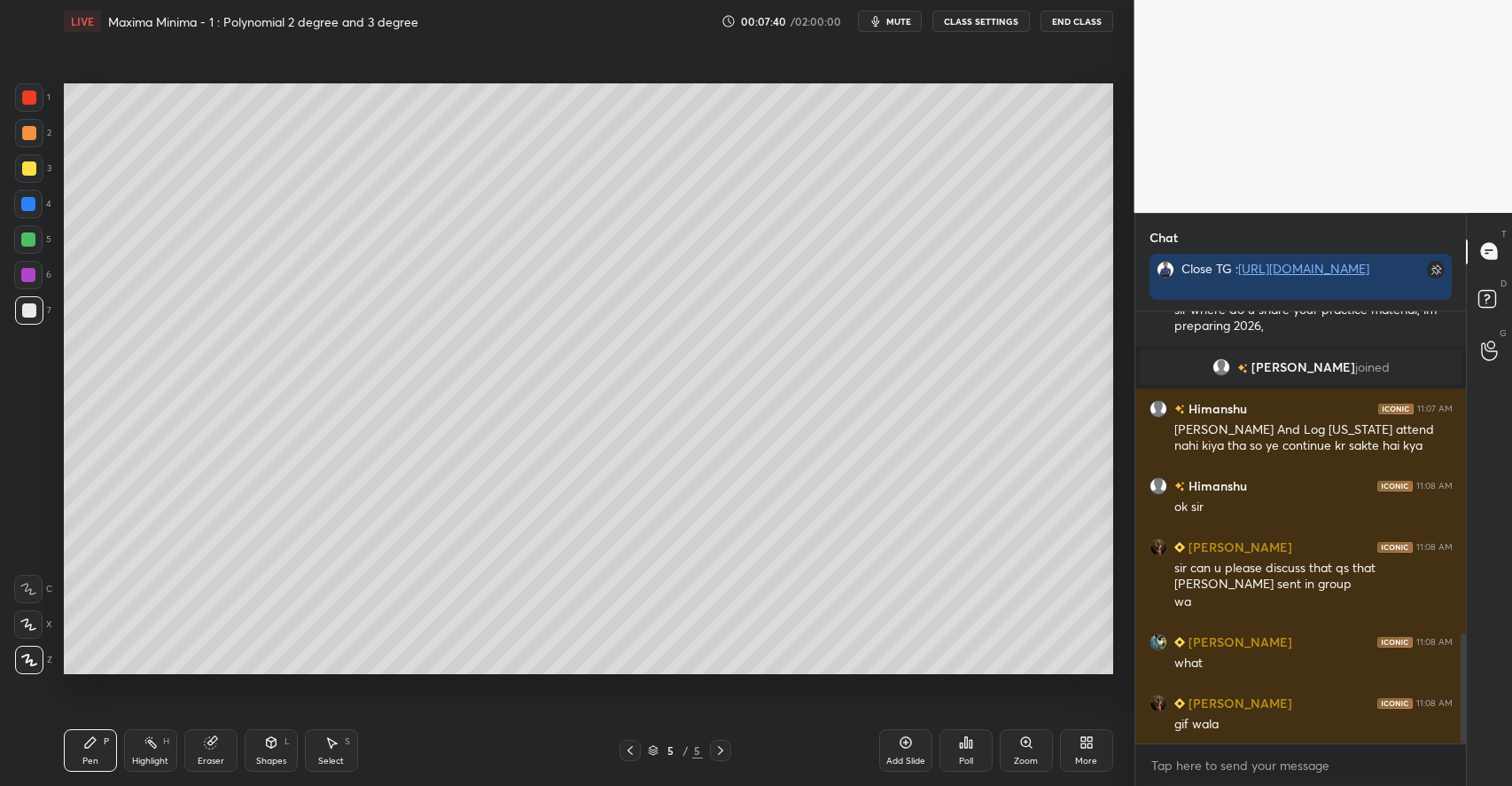
scroll to position [1330, 0]
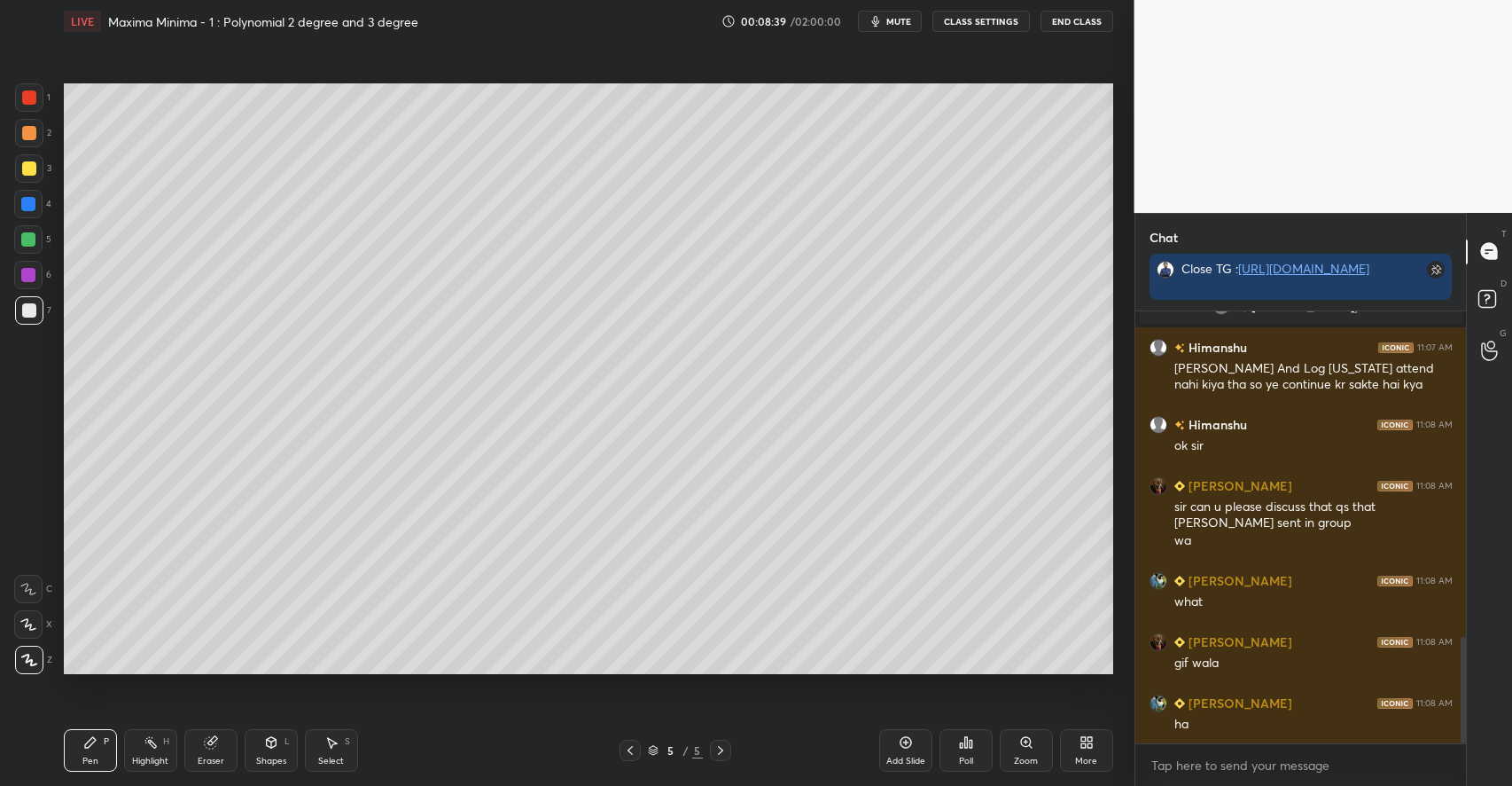
click at [280, 743] on div "Shapes L" at bounding box center [271, 749] width 53 height 42
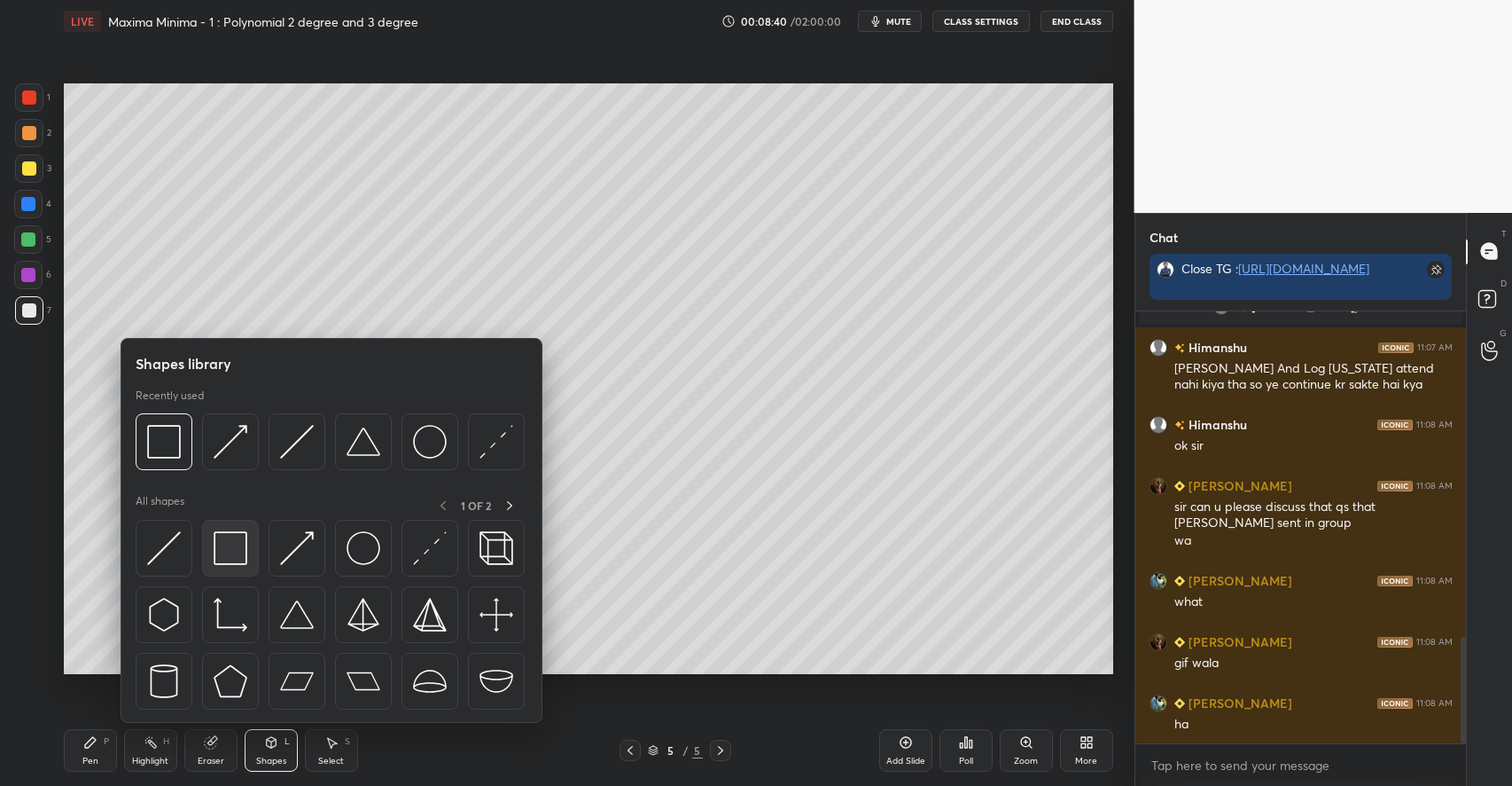
click at [233, 552] on img at bounding box center [230, 548] width 34 height 34
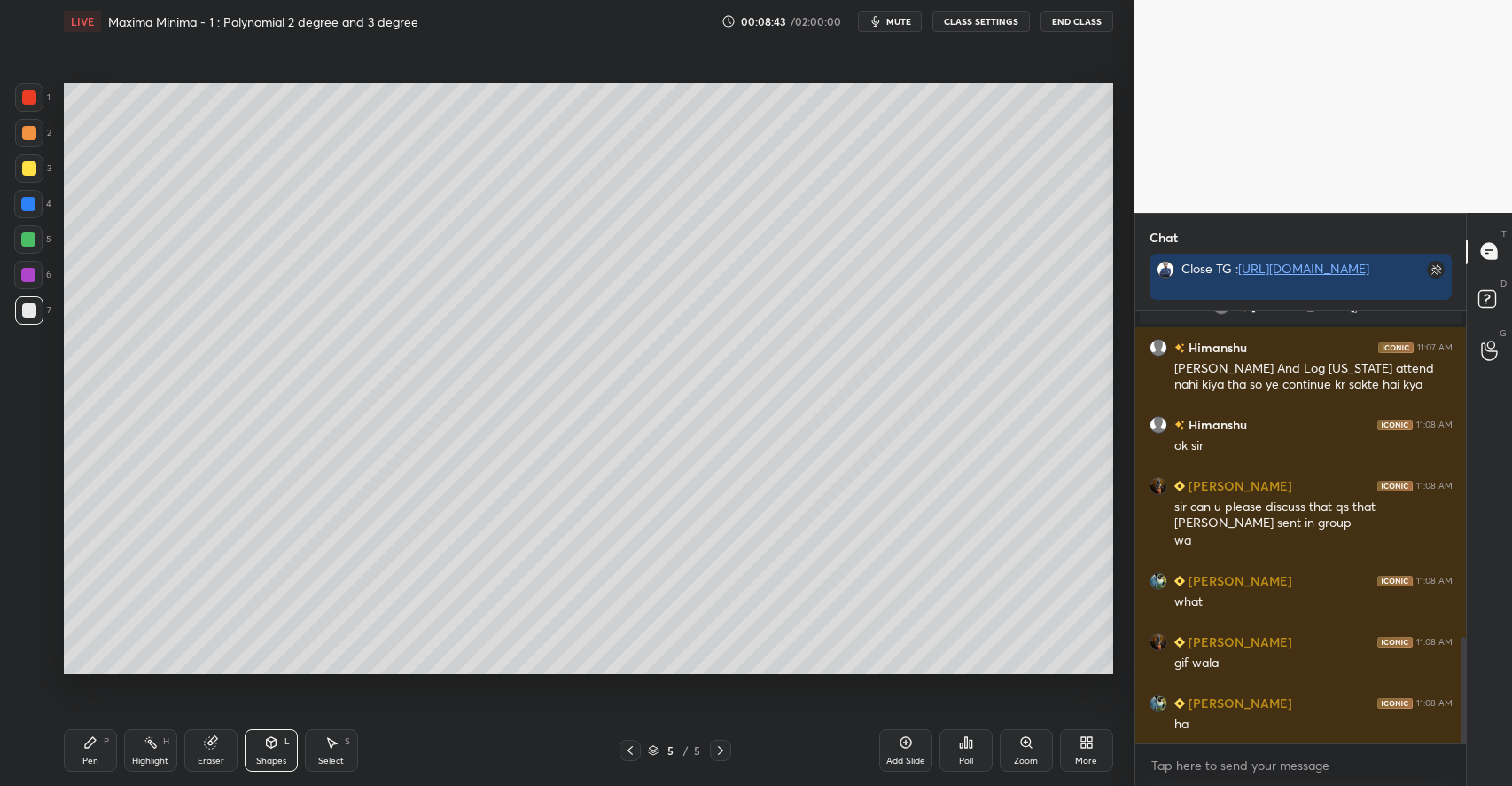
click at [95, 744] on icon at bounding box center [90, 742] width 14 height 14
click at [283, 745] on div "Shapes L" at bounding box center [271, 749] width 53 height 42
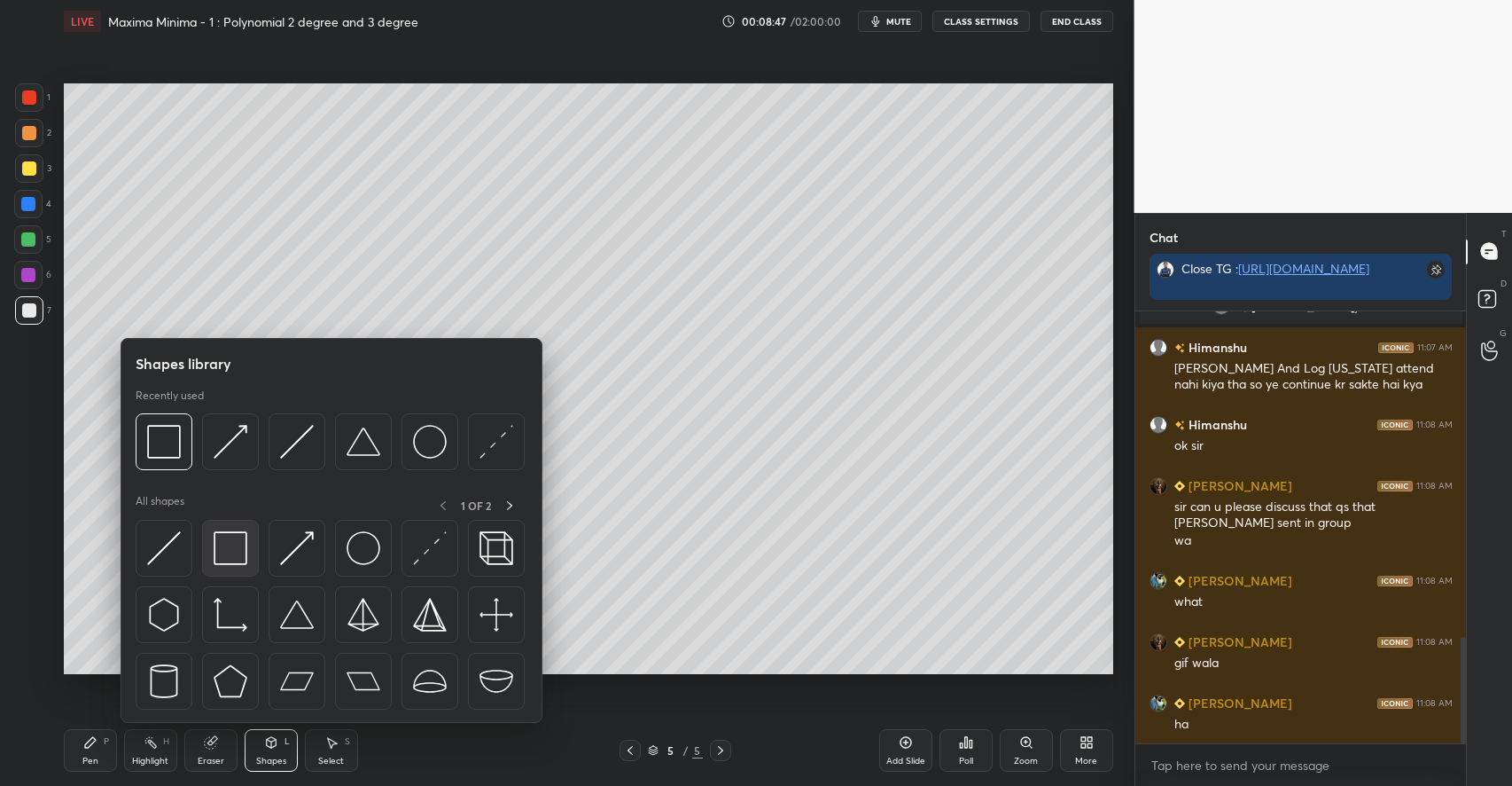
click at [230, 562] on img at bounding box center [230, 548] width 34 height 34
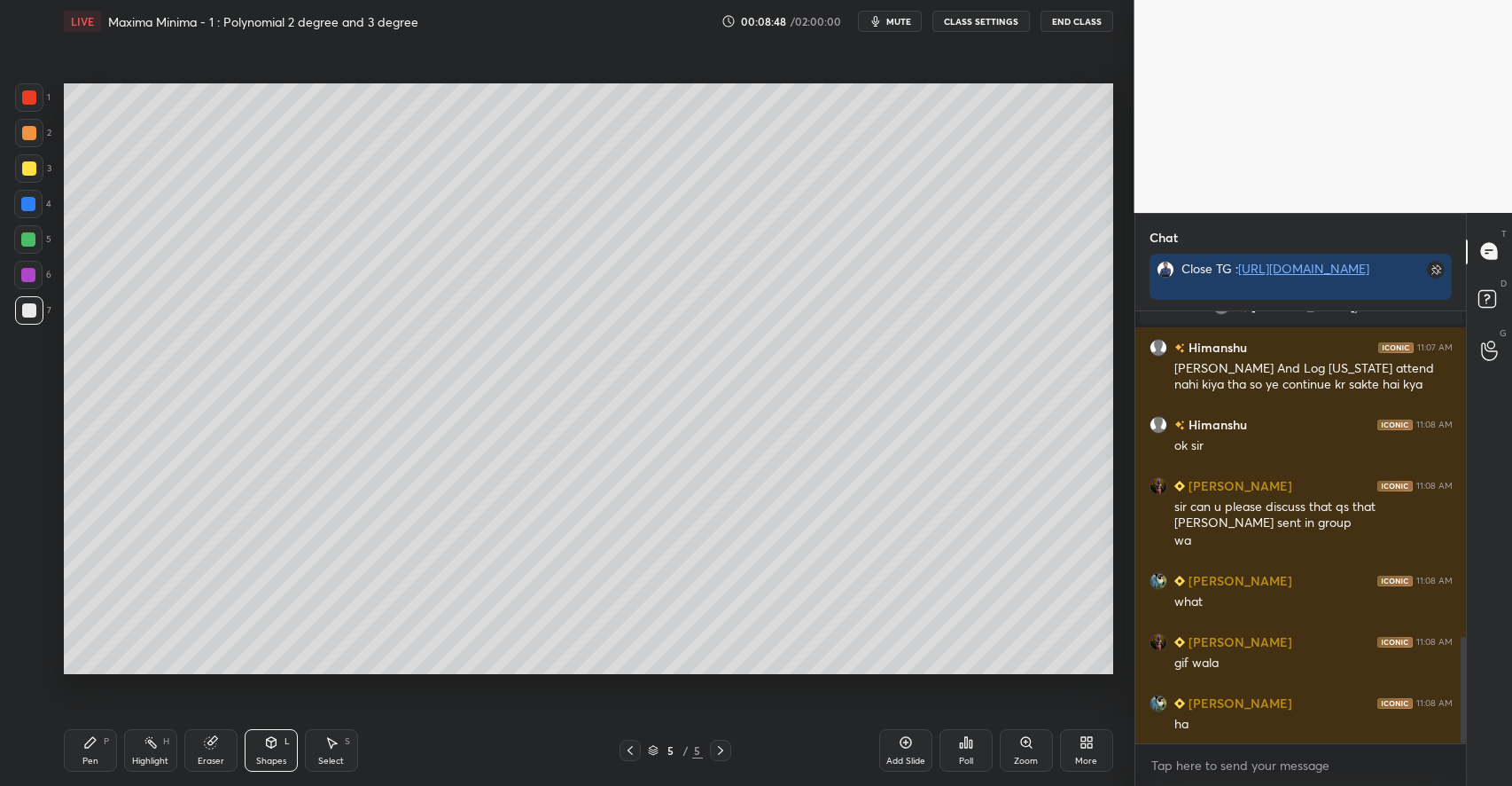
click at [33, 136] on div at bounding box center [29, 132] width 14 height 14
click at [112, 734] on div "Pen P" at bounding box center [91, 749] width 53 height 42
click at [32, 311] on div at bounding box center [29, 310] width 14 height 14
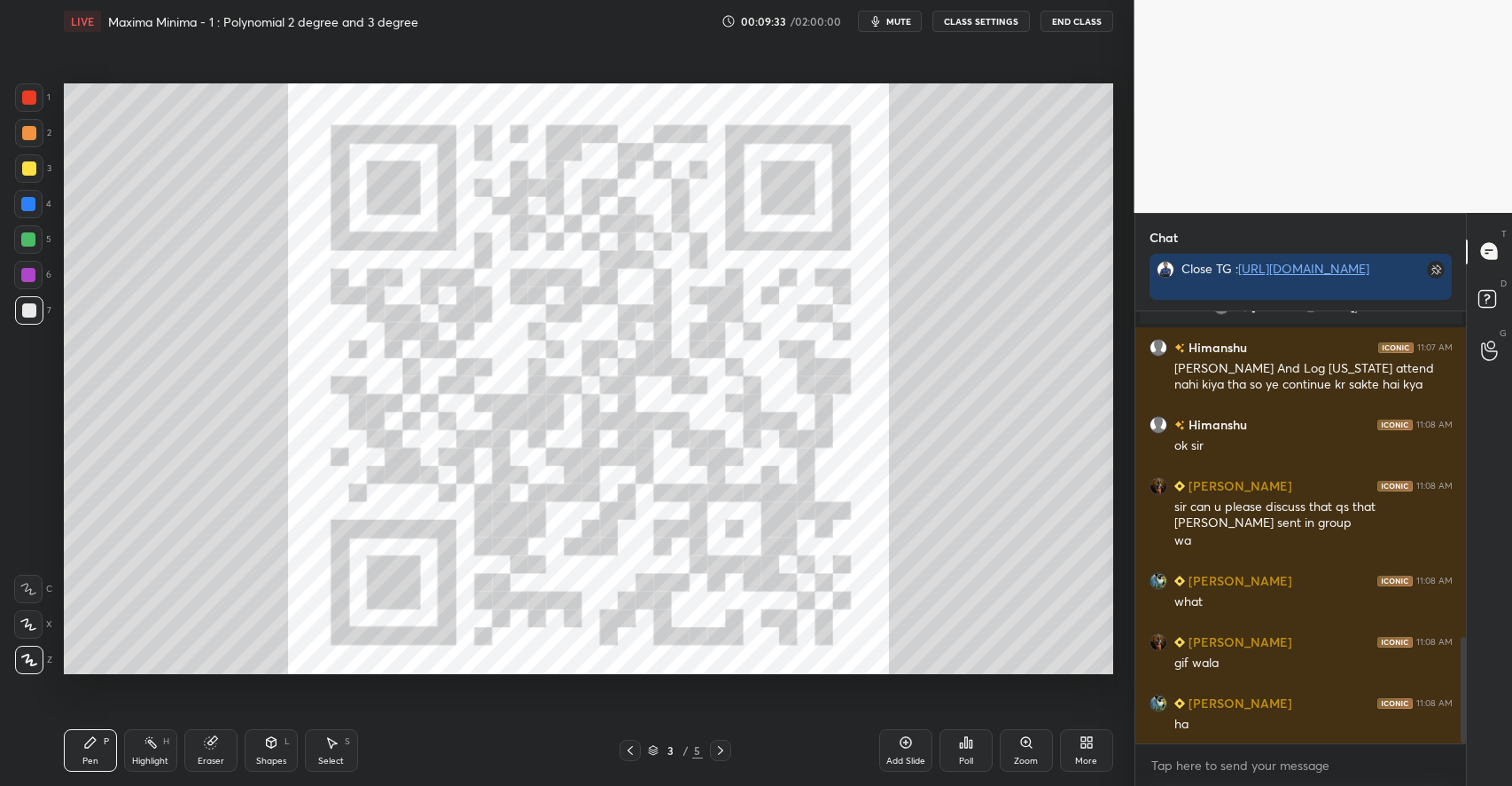
click at [31, 133] on div at bounding box center [29, 132] width 14 height 14
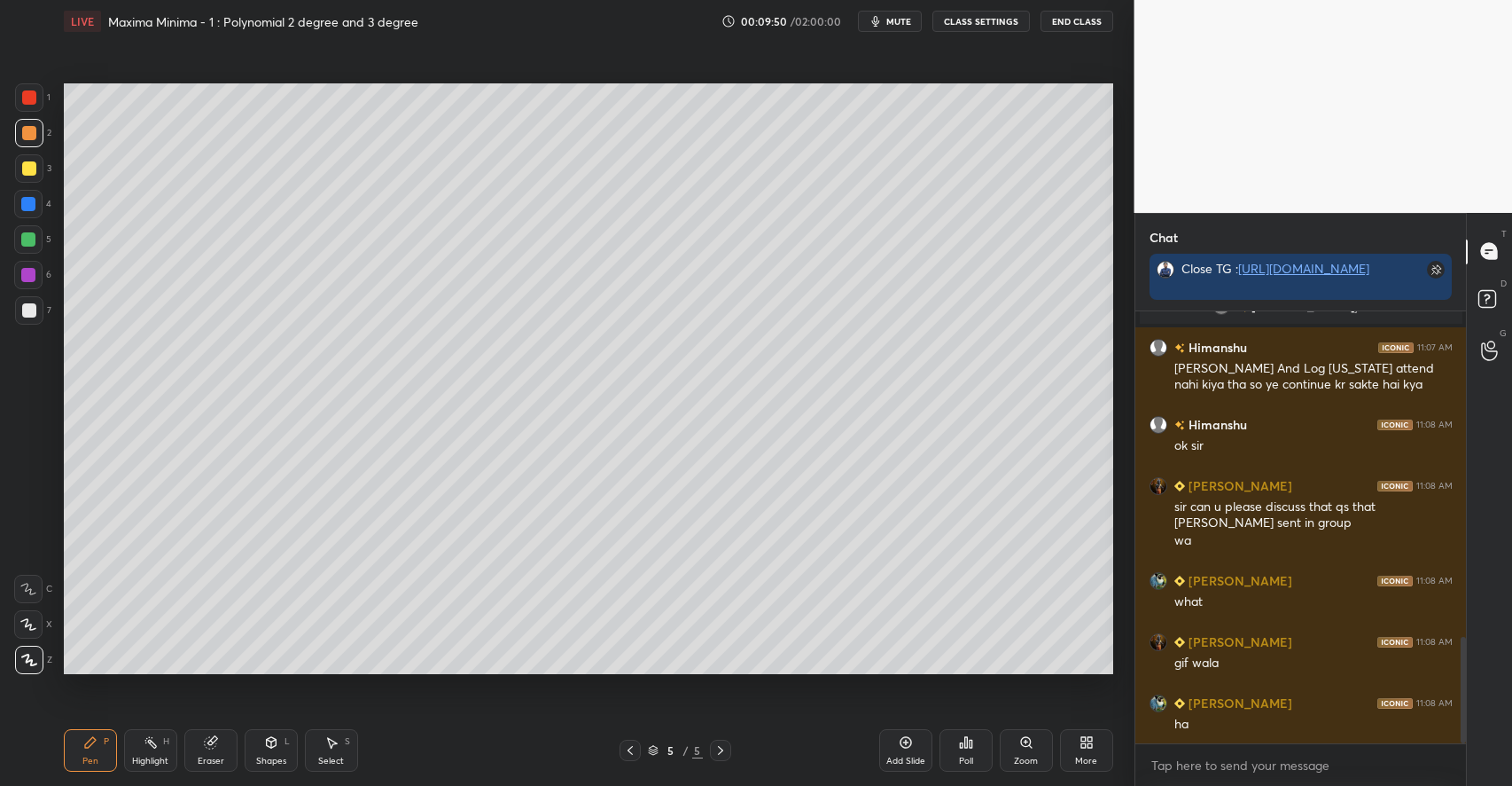
click at [278, 740] on div "Shapes L" at bounding box center [271, 749] width 53 height 42
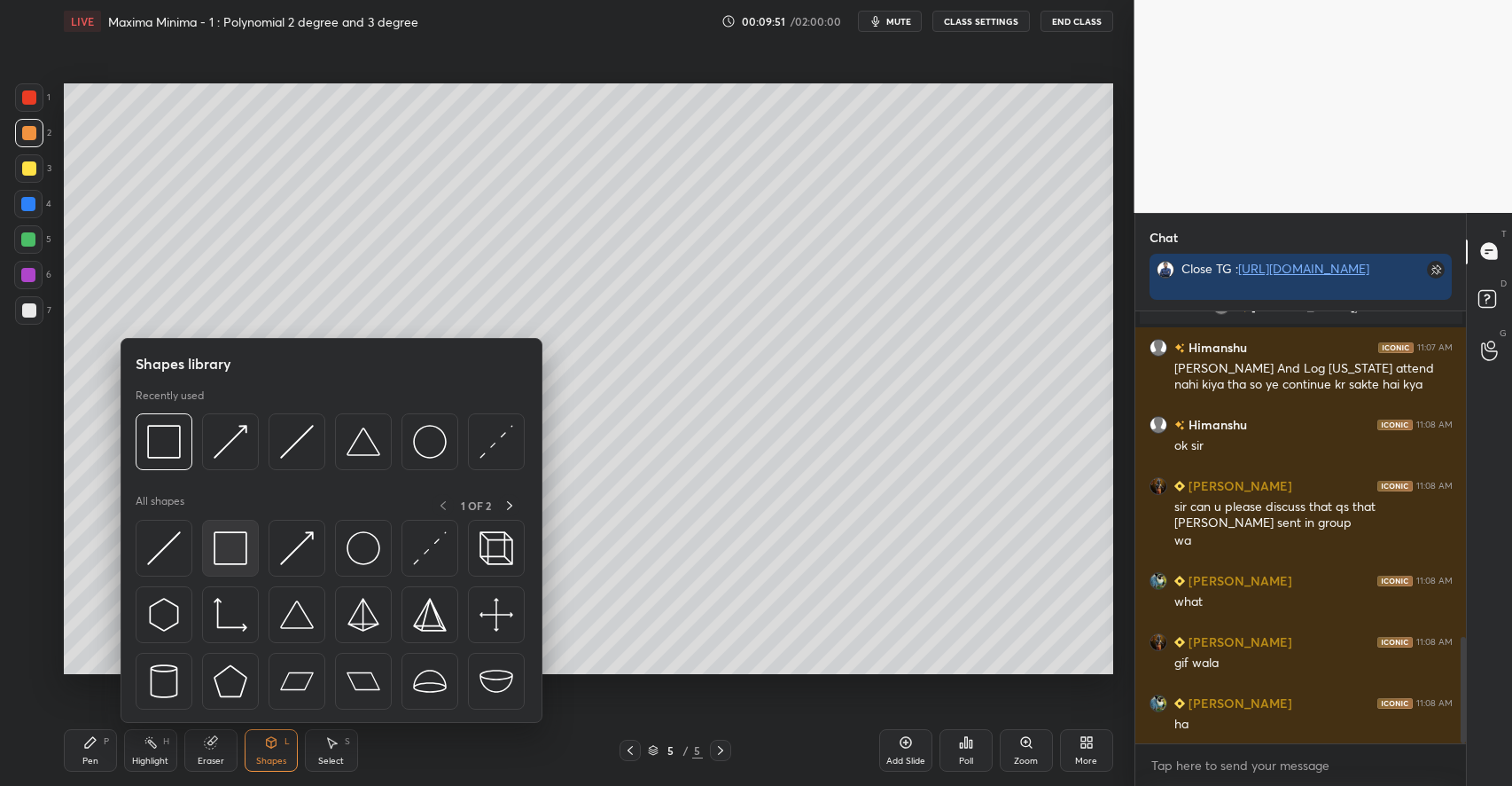
click at [229, 559] on img at bounding box center [230, 548] width 34 height 34
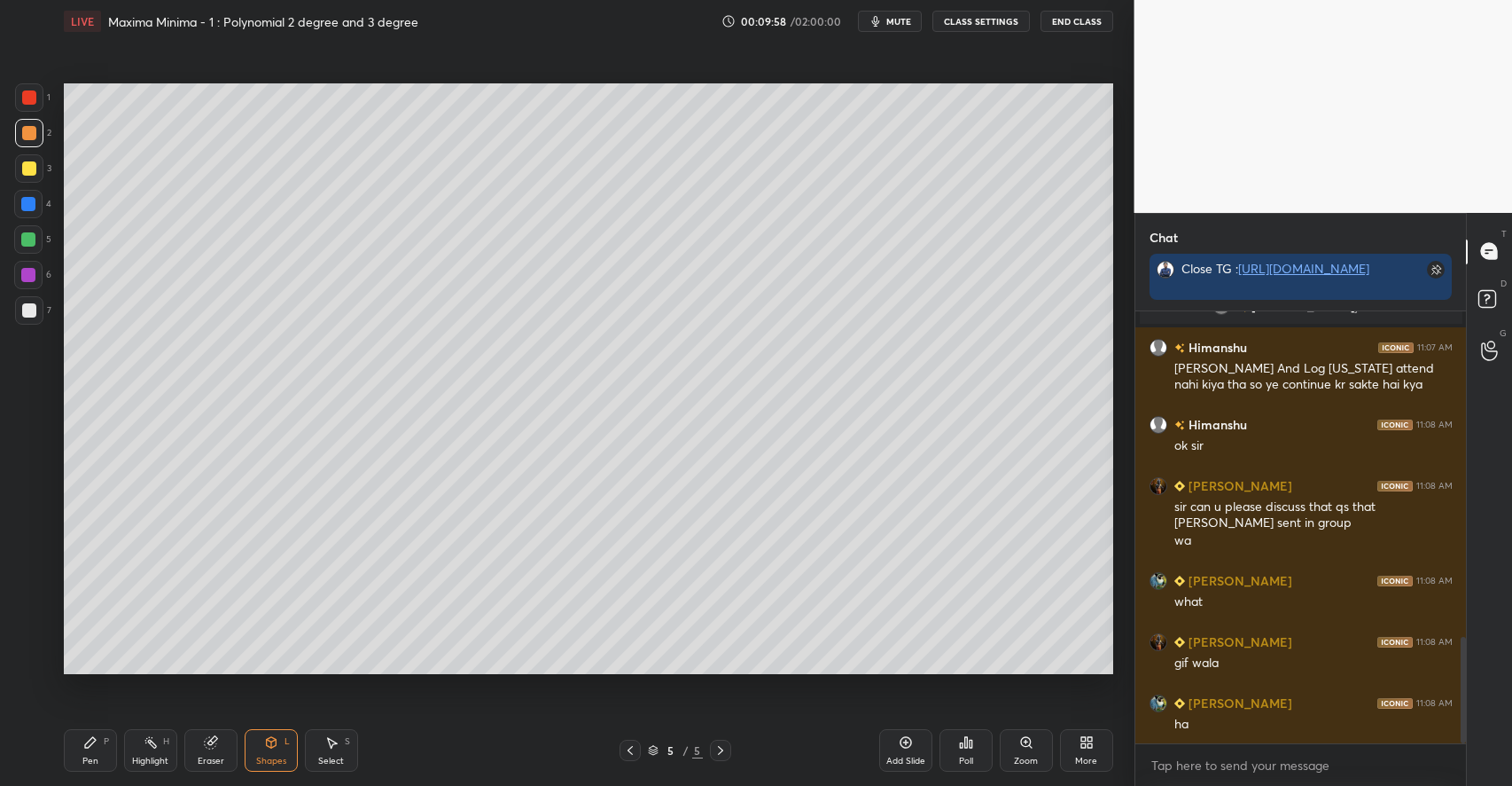
click at [900, 751] on div "Add Slide" at bounding box center [906, 749] width 53 height 42
click at [85, 746] on icon at bounding box center [90, 742] width 11 height 11
click at [36, 314] on div at bounding box center [29, 310] width 29 height 29
click at [33, 173] on div at bounding box center [29, 168] width 14 height 14
click at [265, 747] on icon at bounding box center [271, 742] width 14 height 14
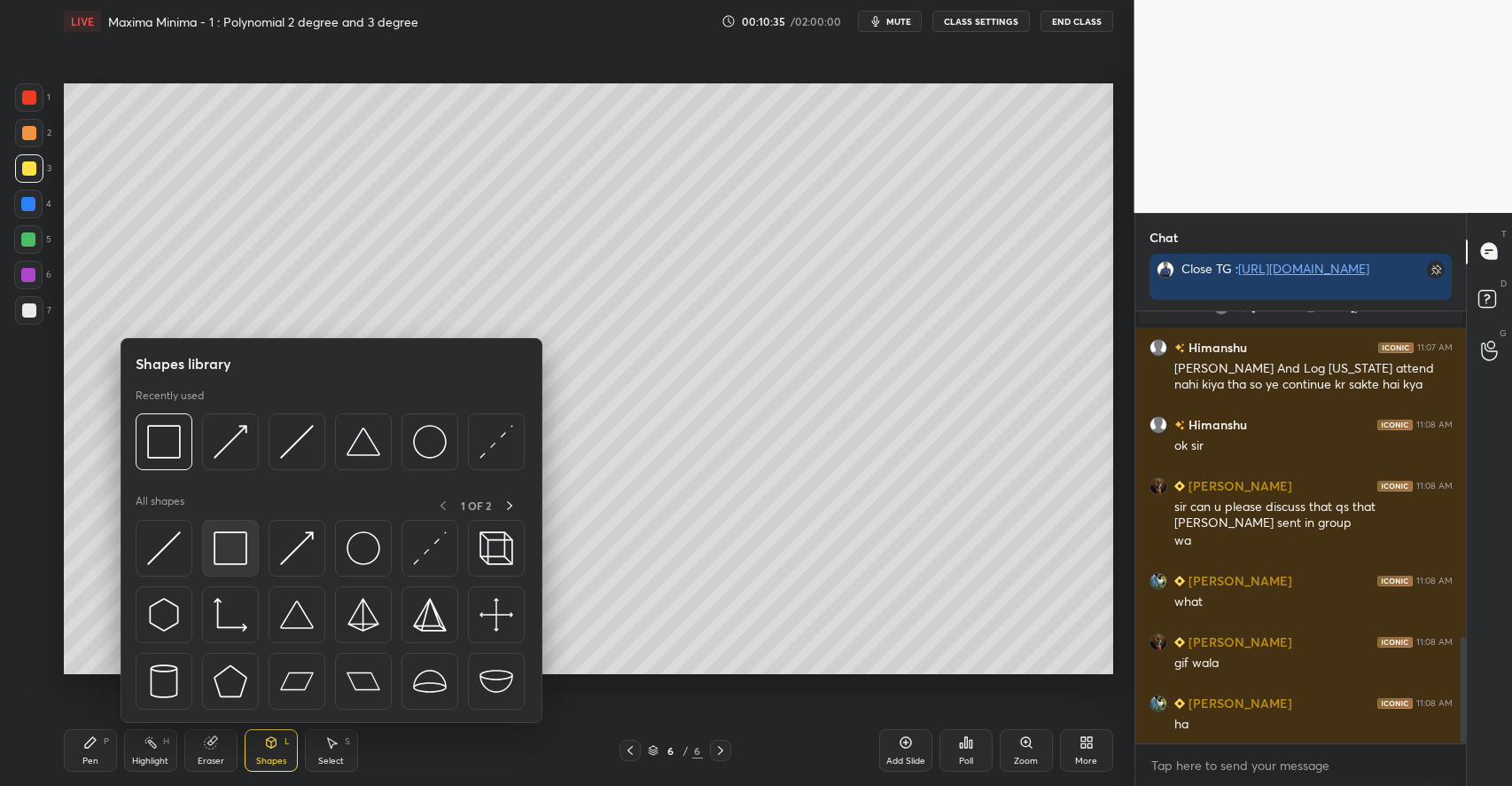
click at [238, 557] on img at bounding box center [230, 548] width 34 height 34
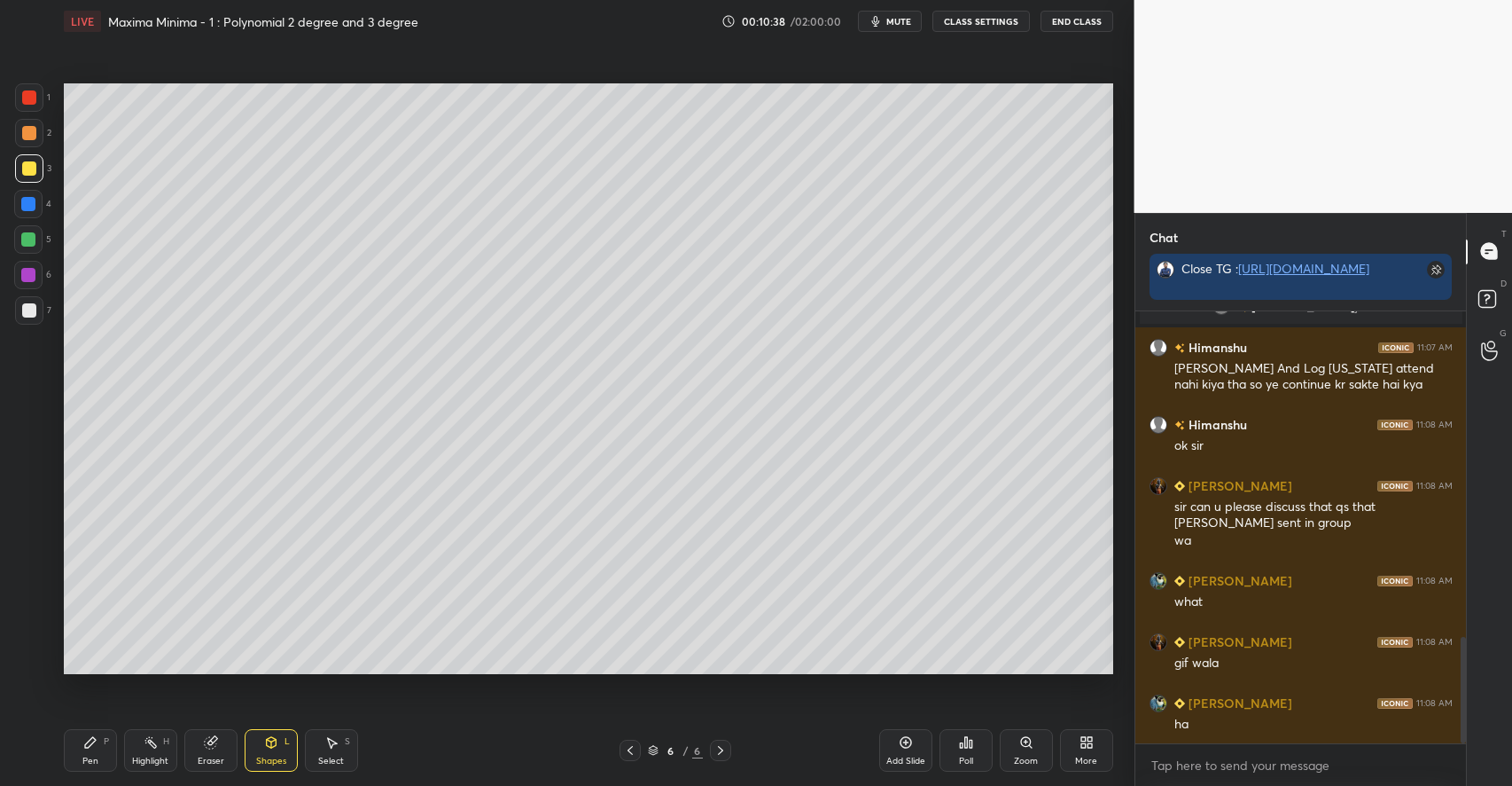
click at [95, 736] on icon at bounding box center [90, 742] width 14 height 14
click at [268, 749] on icon at bounding box center [271, 742] width 14 height 14
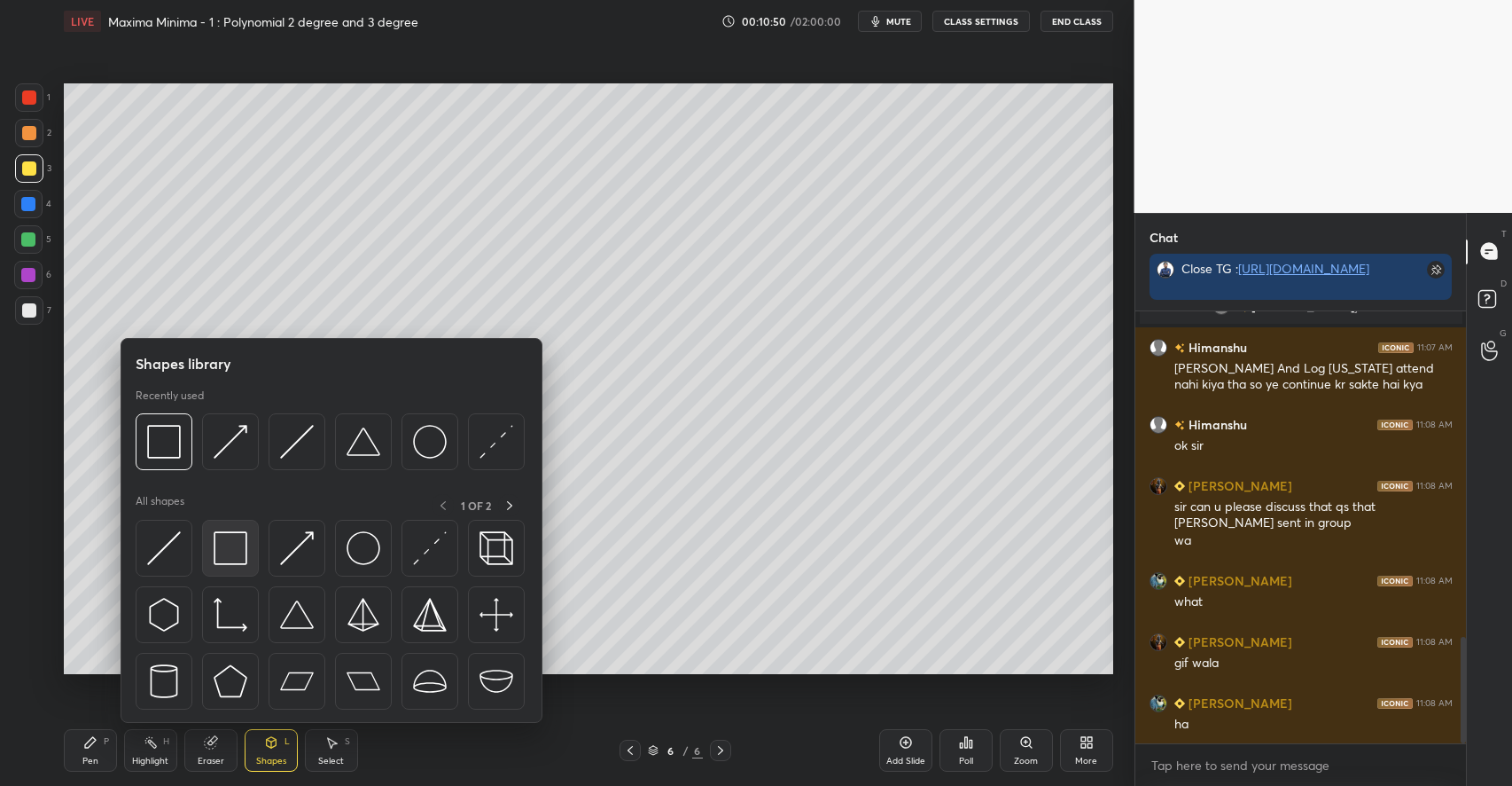
click at [226, 551] on img at bounding box center [230, 548] width 34 height 34
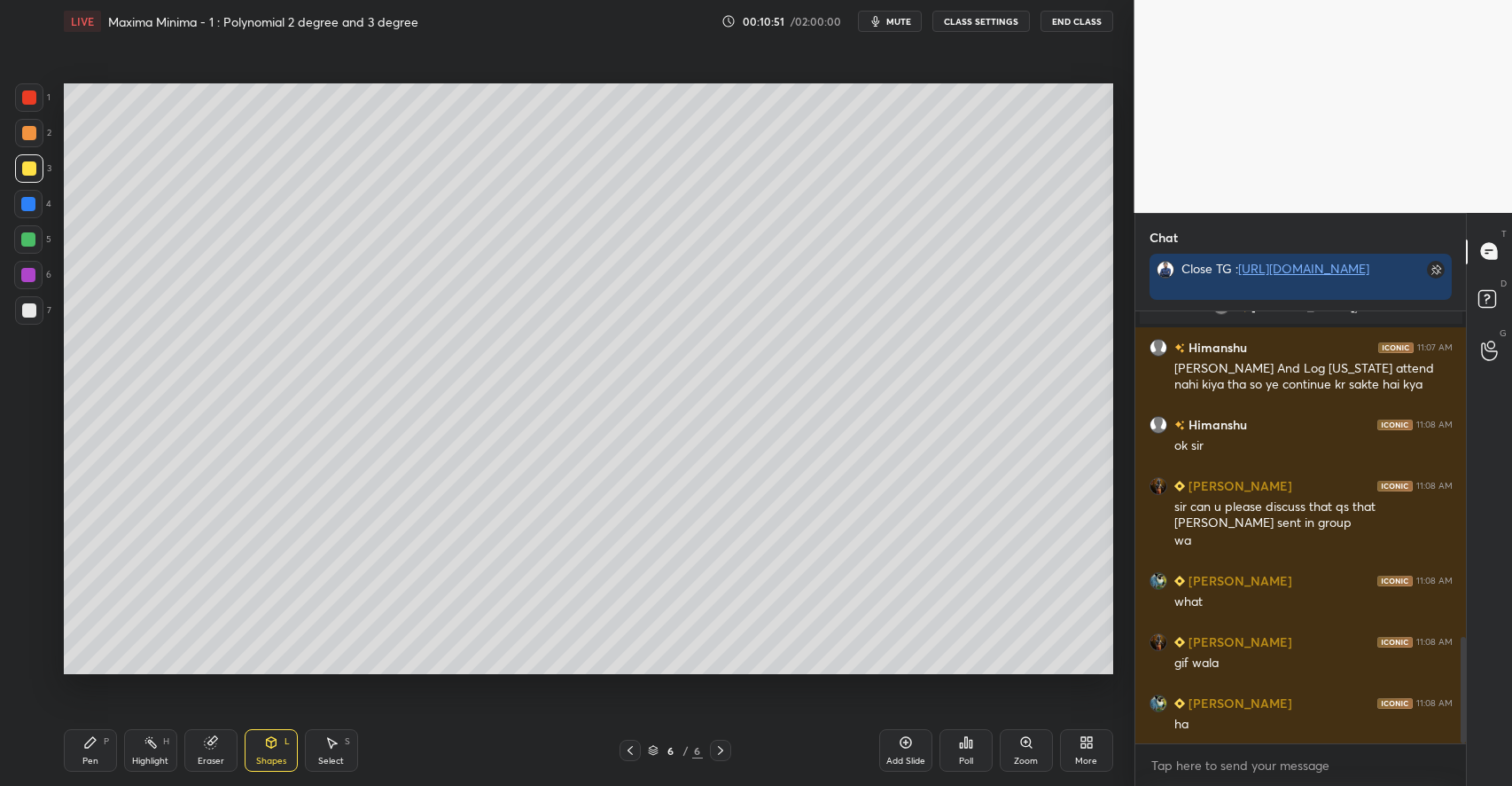
click at [98, 739] on div "Pen P" at bounding box center [91, 749] width 53 height 42
click at [259, 745] on div "Shapes L" at bounding box center [271, 749] width 53 height 42
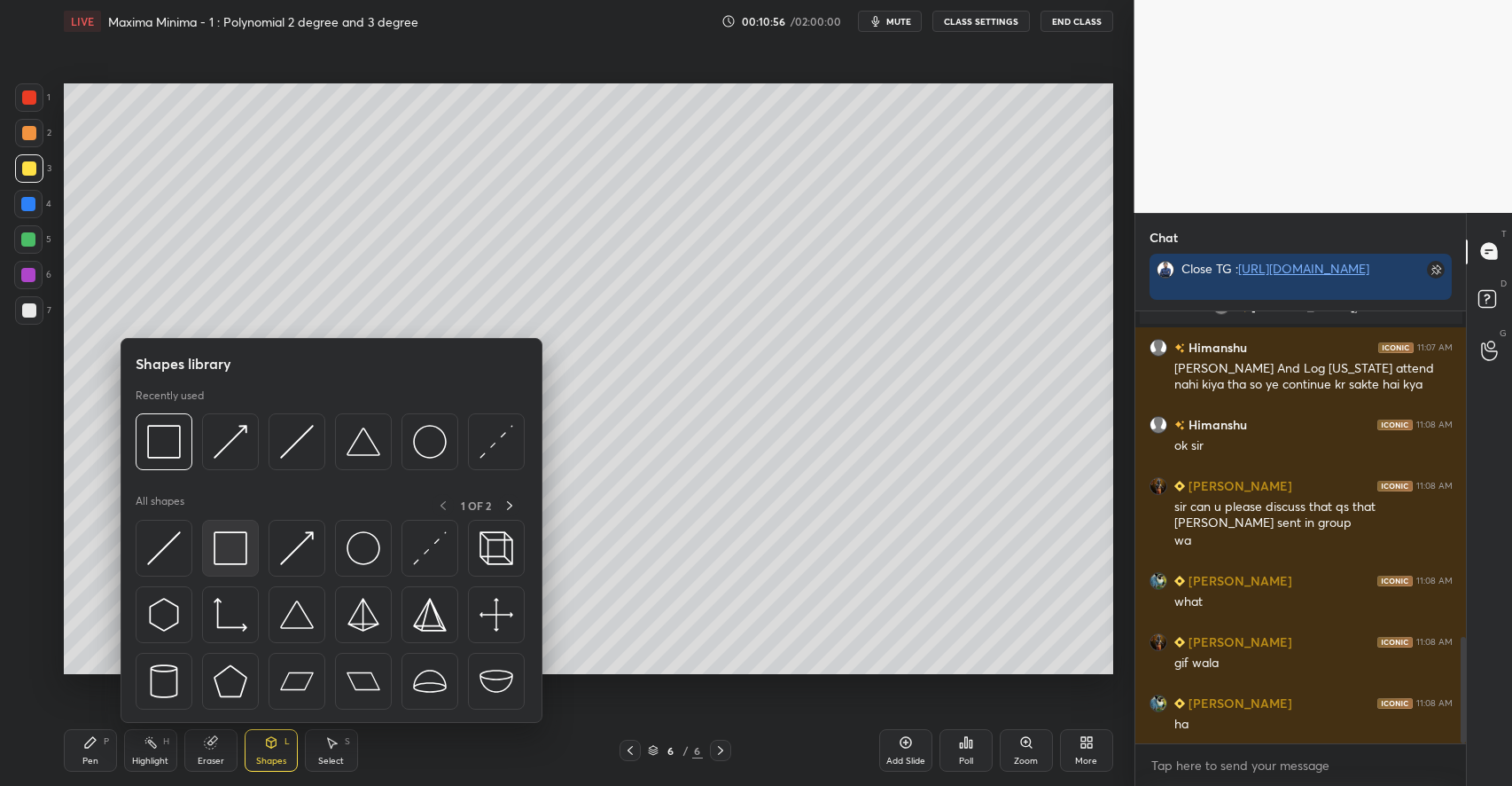
click at [243, 546] on img at bounding box center [230, 548] width 34 height 34
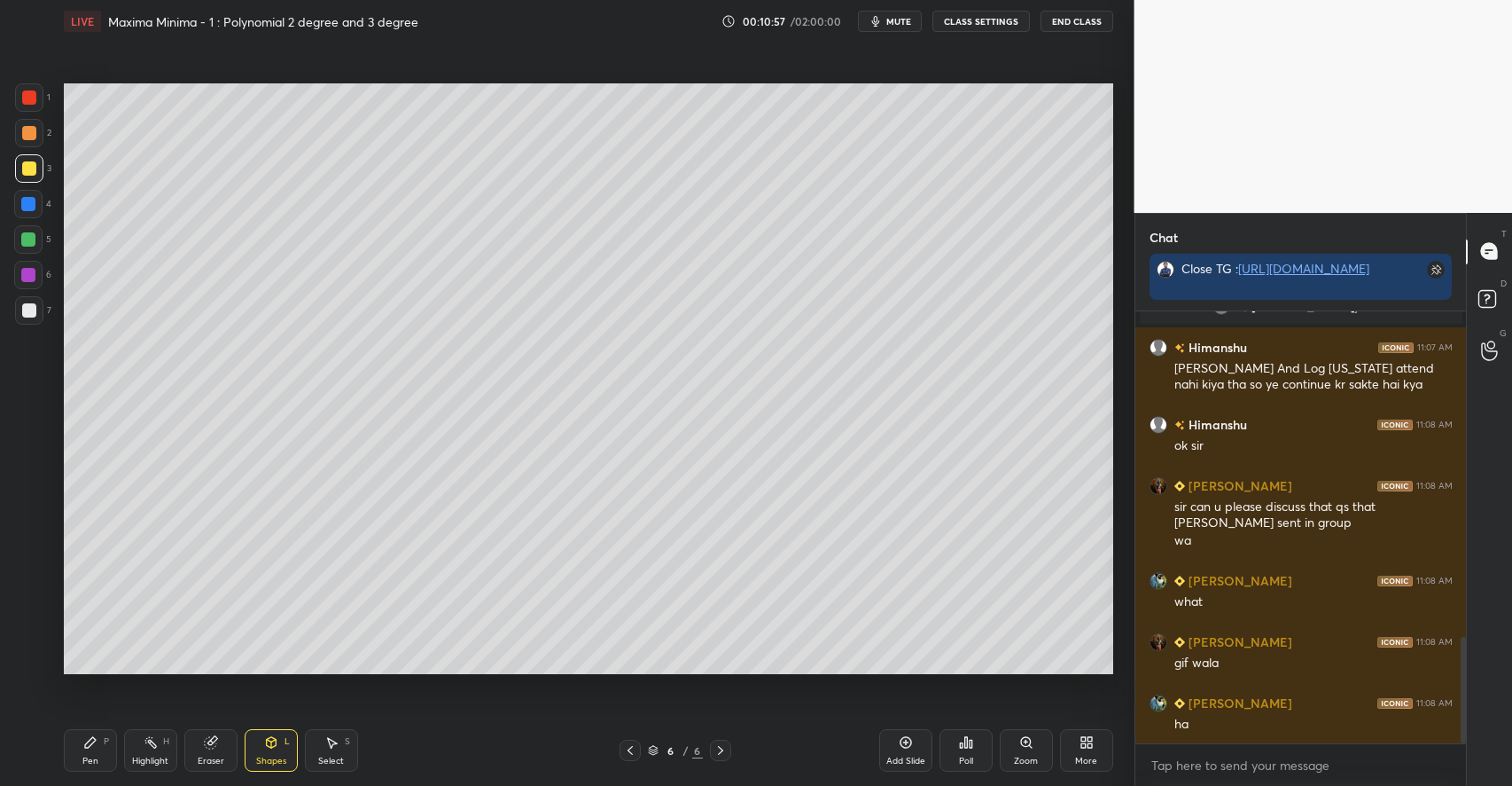
click at [36, 134] on div at bounding box center [29, 132] width 29 height 29
click at [100, 738] on div "Pen P" at bounding box center [91, 749] width 53 height 42
click at [29, 245] on div at bounding box center [29, 239] width 14 height 14
click at [904, 750] on div "Add Slide" at bounding box center [906, 749] width 53 height 42
click at [37, 168] on div at bounding box center [29, 168] width 29 height 29
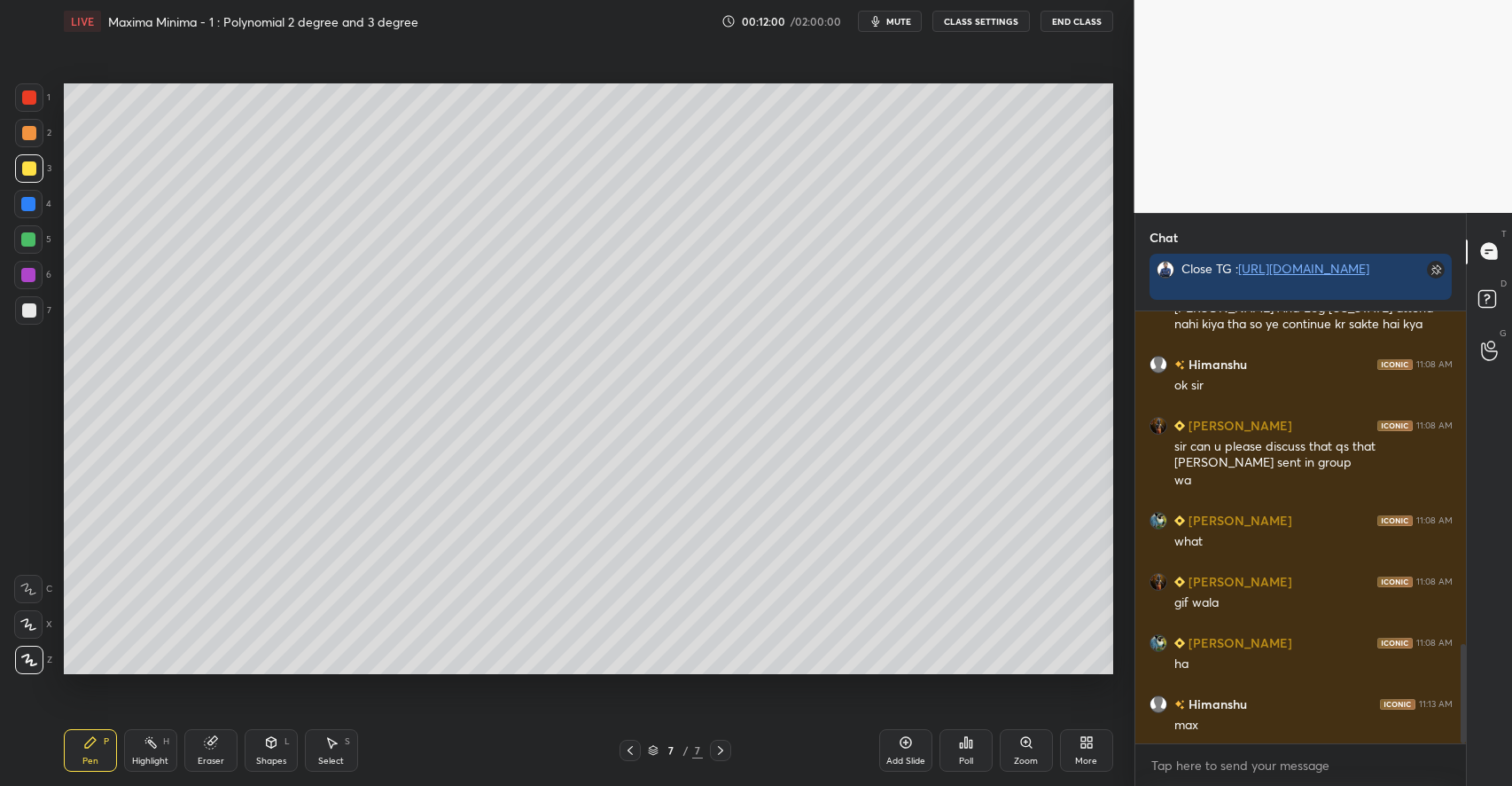
scroll to position [1453, 0]
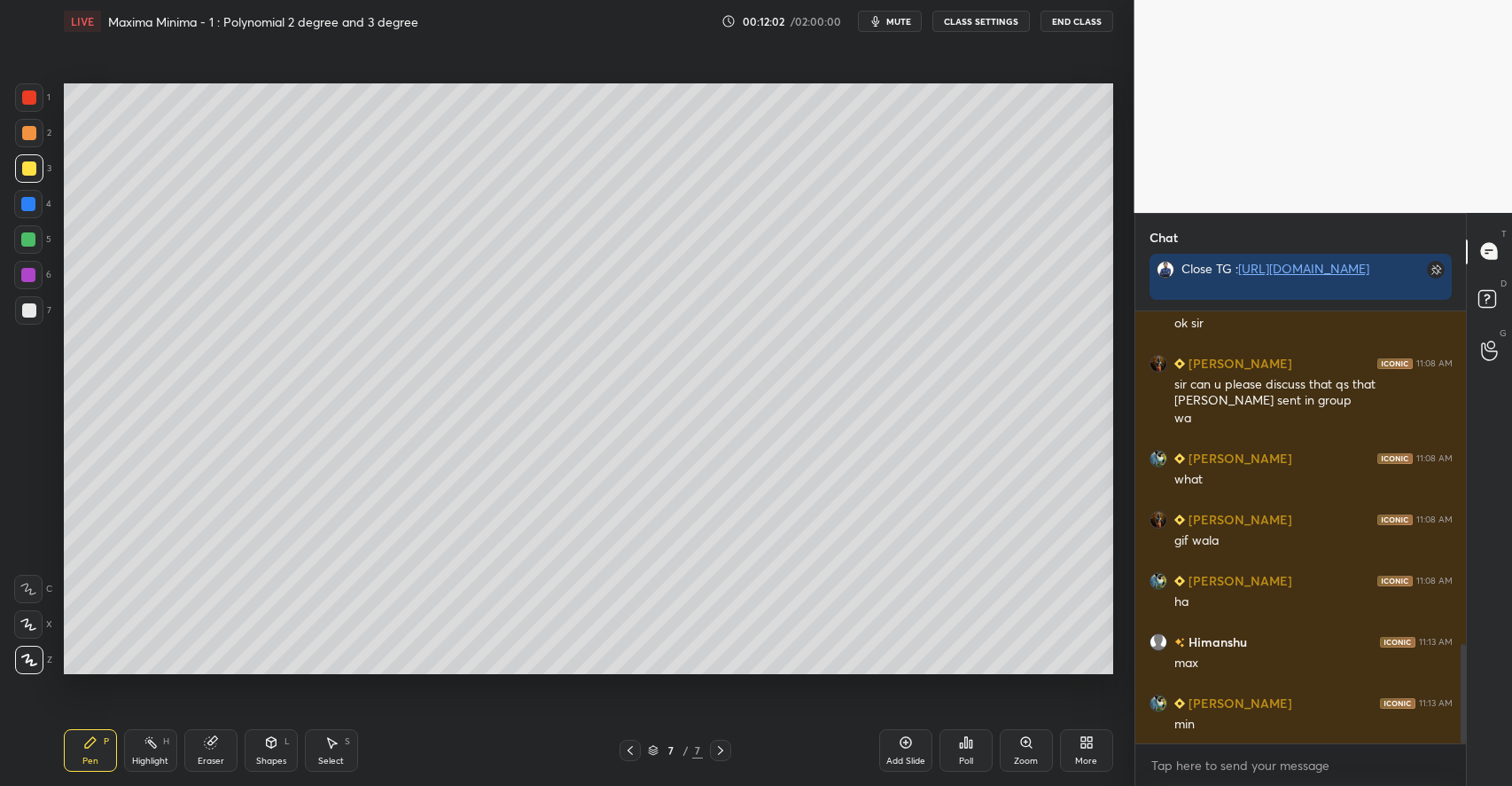
click at [33, 252] on div at bounding box center [28, 239] width 29 height 29
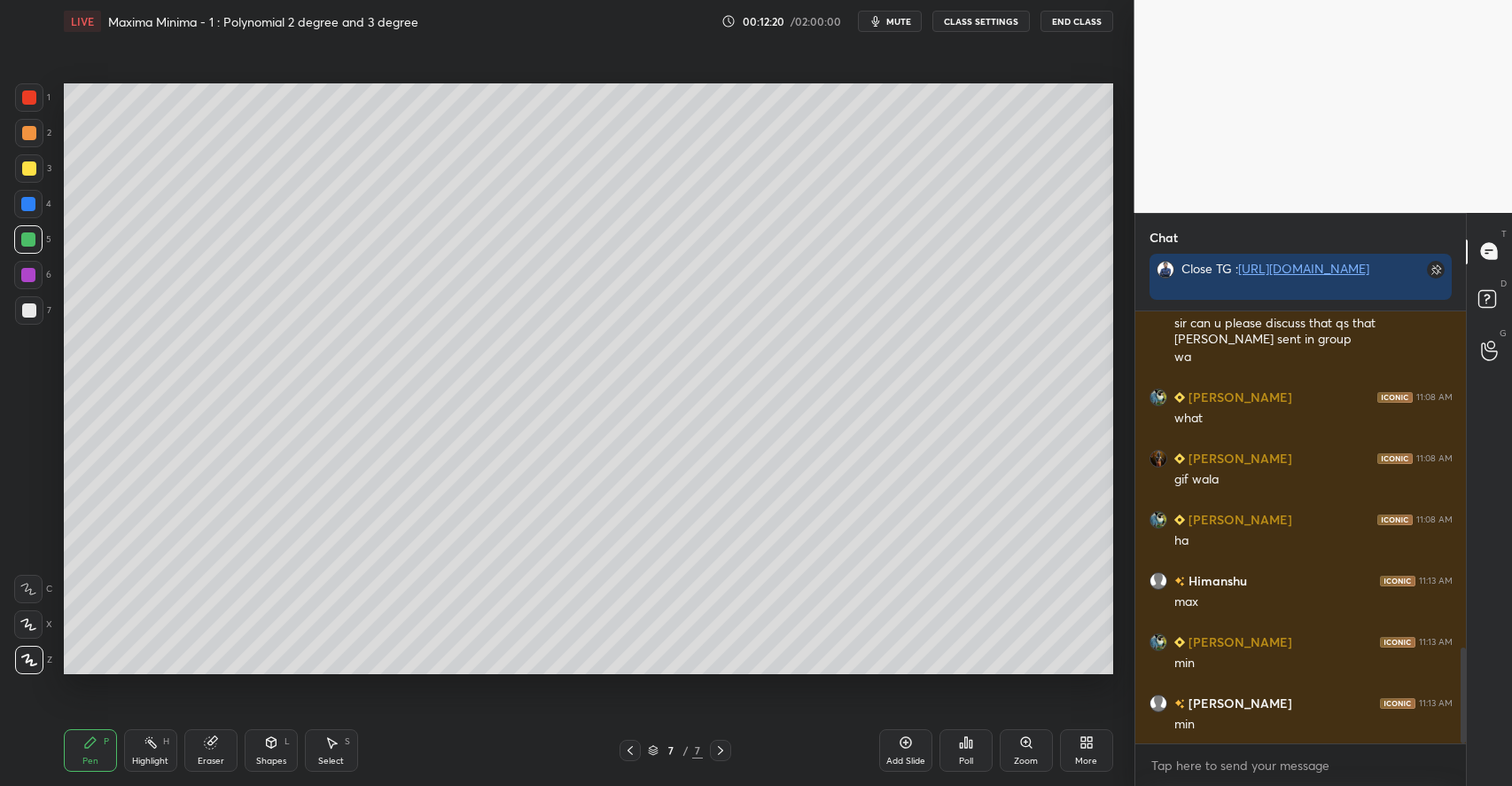
click at [28, 170] on div at bounding box center [29, 168] width 14 height 14
click at [265, 748] on icon at bounding box center [271, 742] width 14 height 14
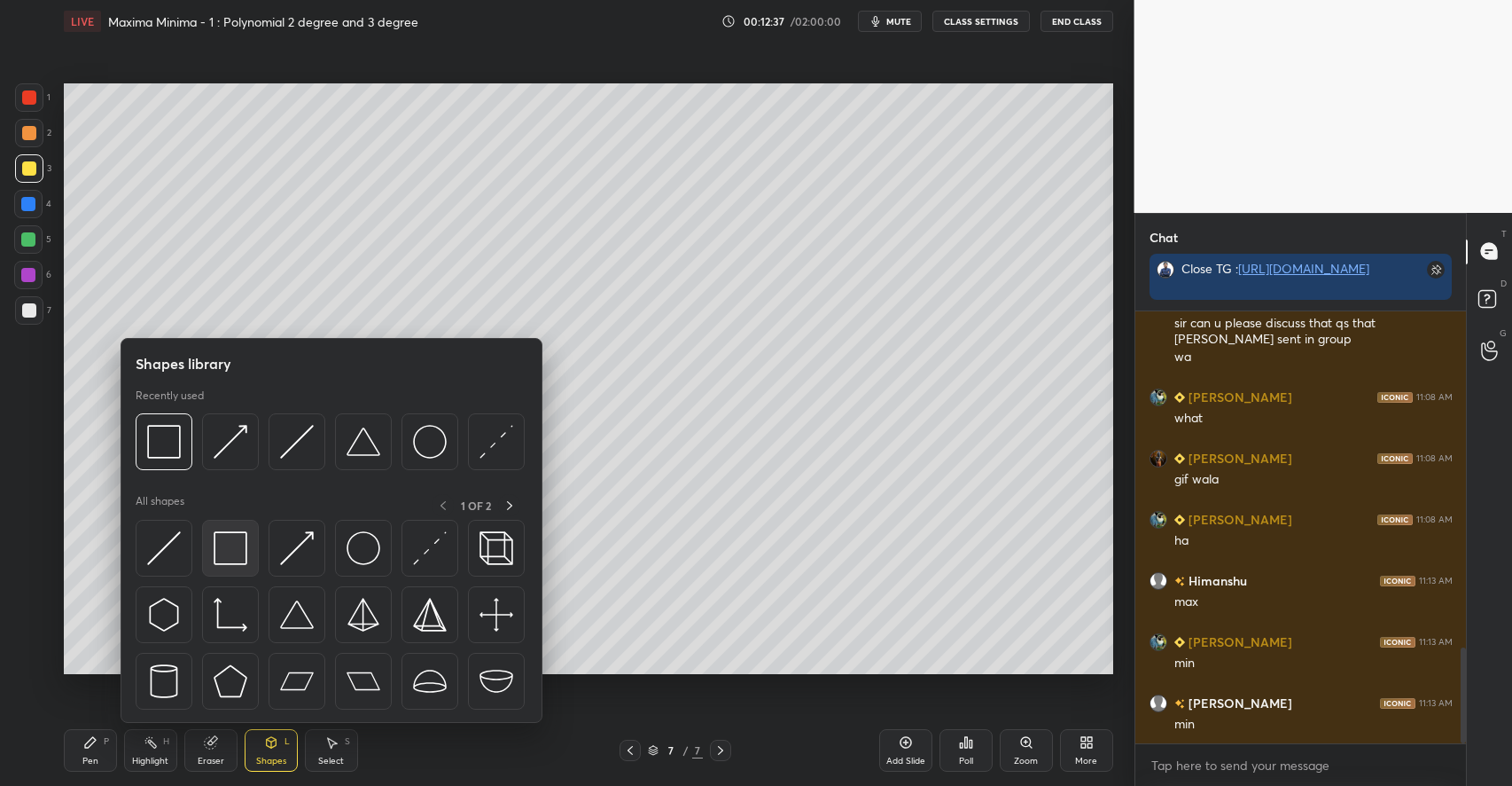
click at [237, 556] on img at bounding box center [230, 548] width 34 height 34
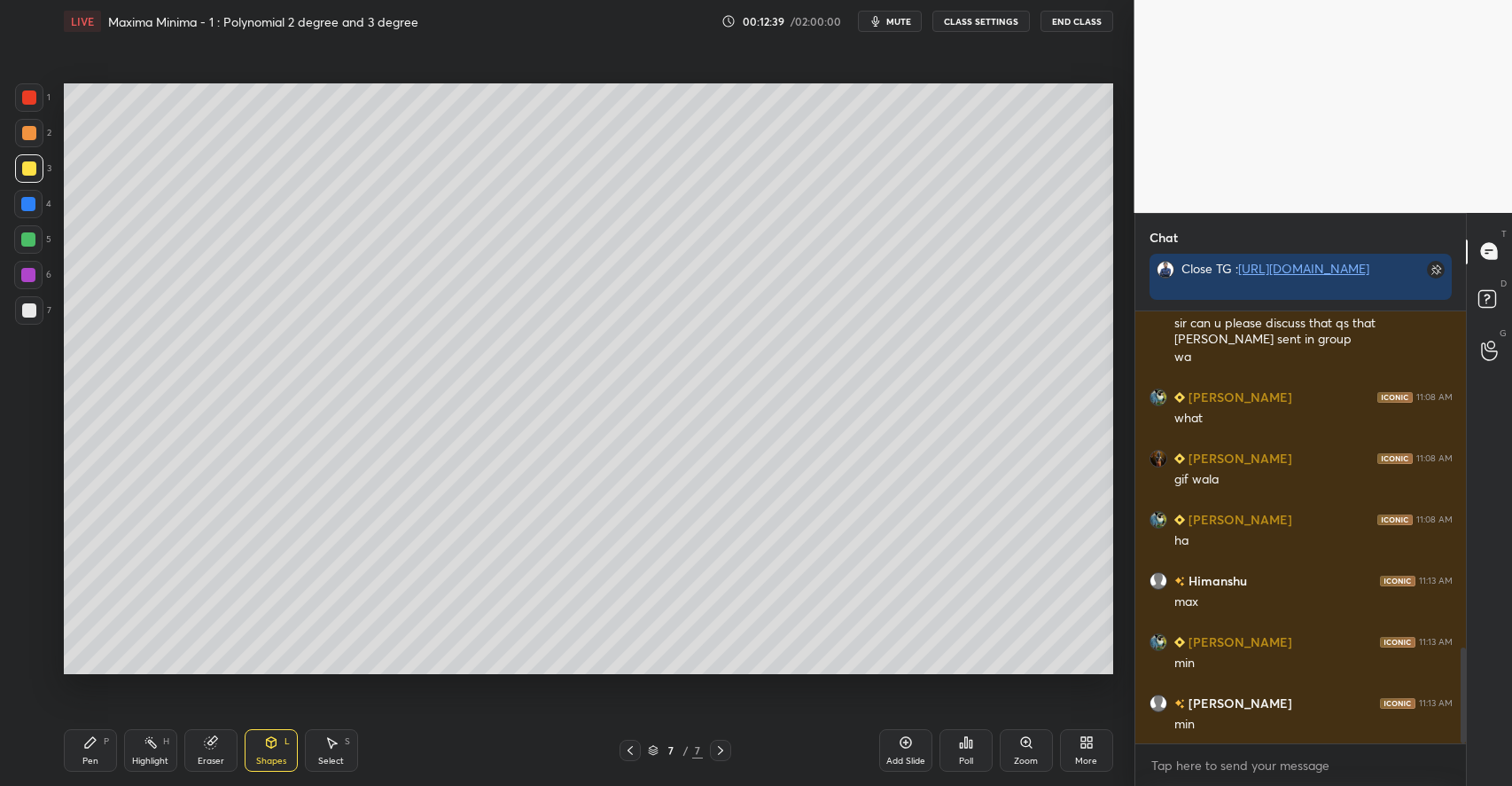
click at [100, 742] on div "Pen P" at bounding box center [91, 749] width 53 height 42
click at [33, 241] on div at bounding box center [29, 239] width 14 height 14
click at [205, 748] on icon at bounding box center [211, 742] width 14 height 14
click at [96, 738] on icon at bounding box center [90, 742] width 14 height 14
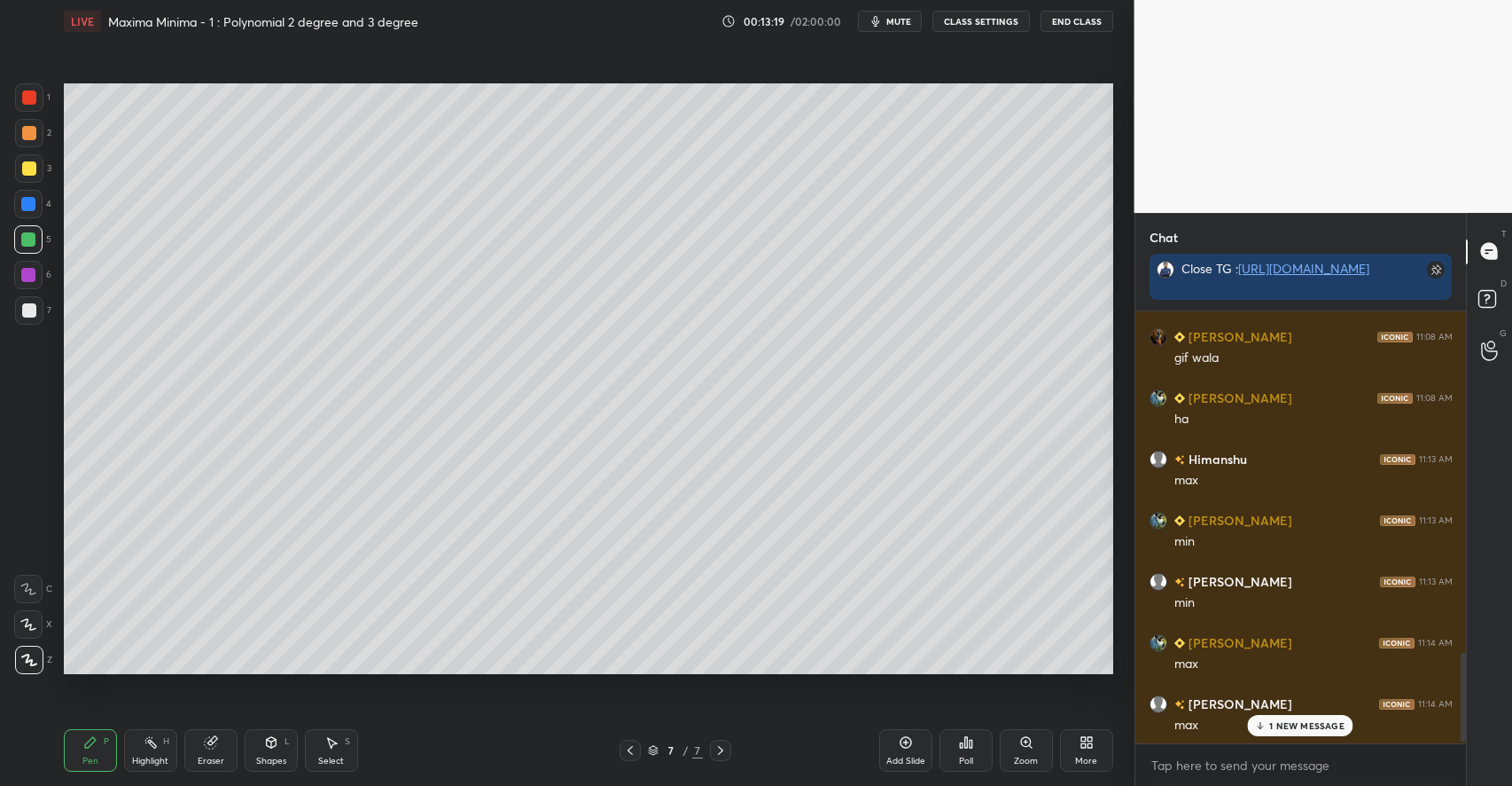
scroll to position [1696, 0]
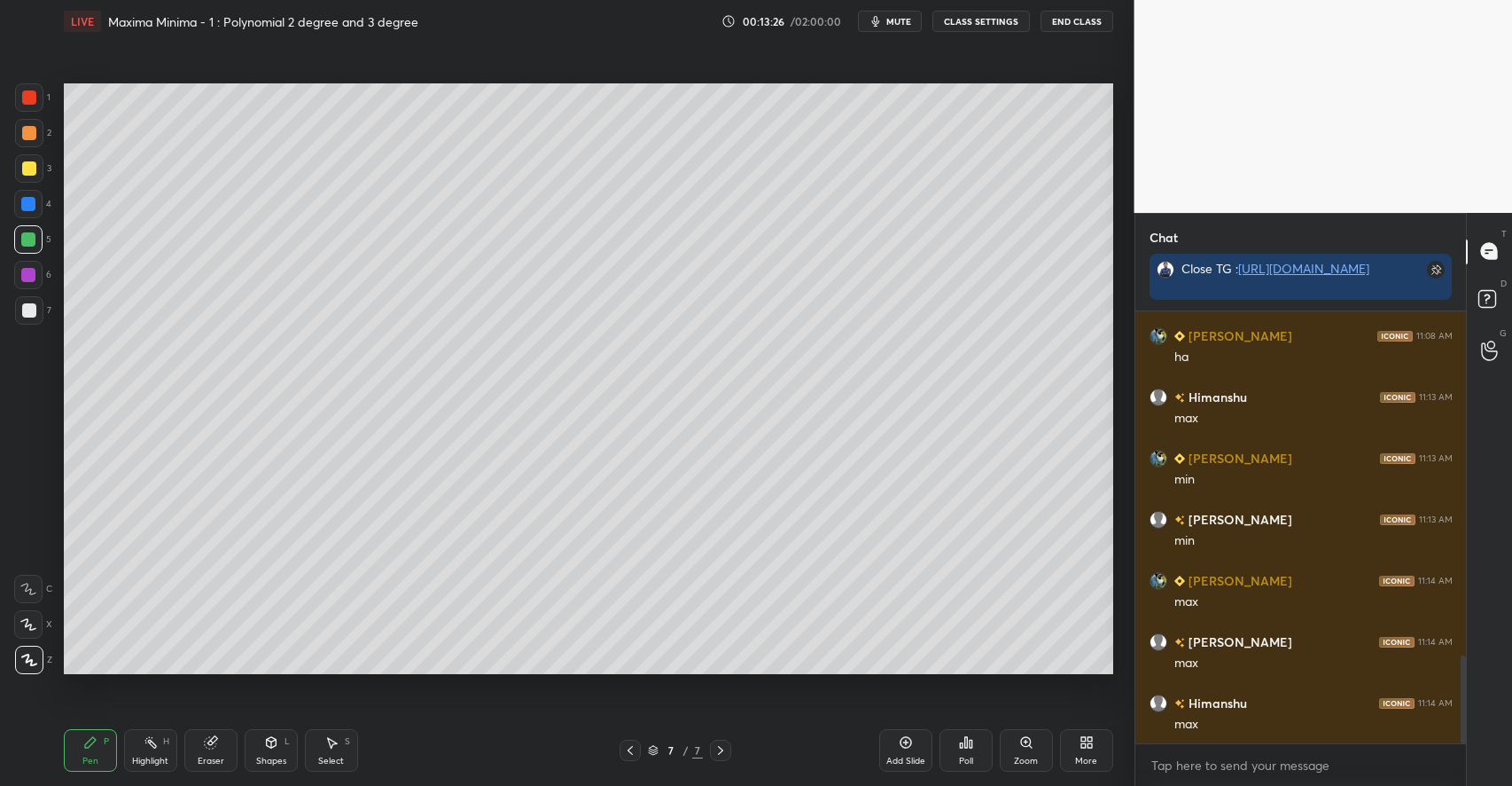
click at [32, 311] on div at bounding box center [29, 310] width 14 height 14
click at [269, 752] on div "Shapes L" at bounding box center [271, 749] width 53 height 42
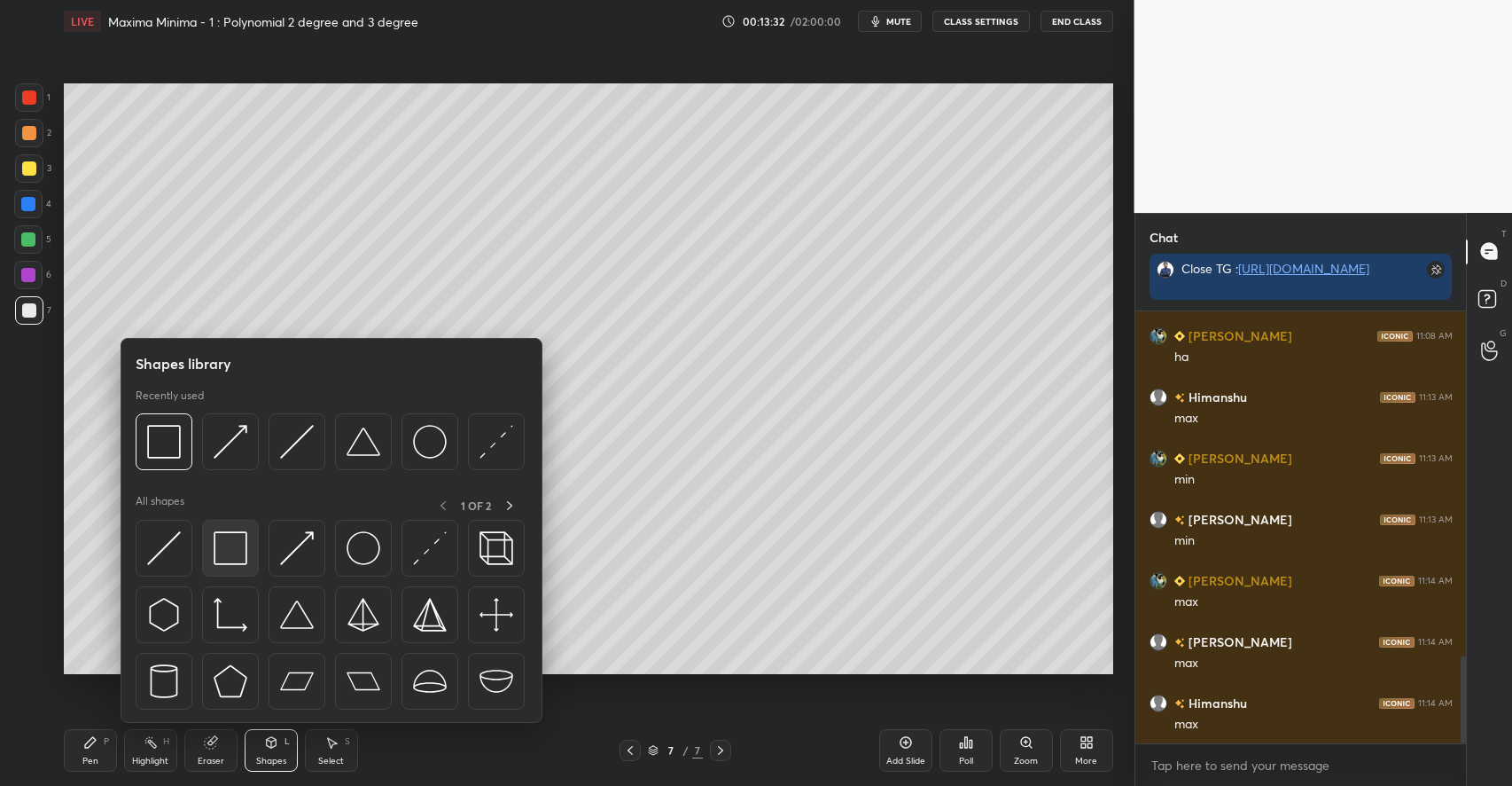
click at [233, 554] on img at bounding box center [230, 548] width 34 height 34
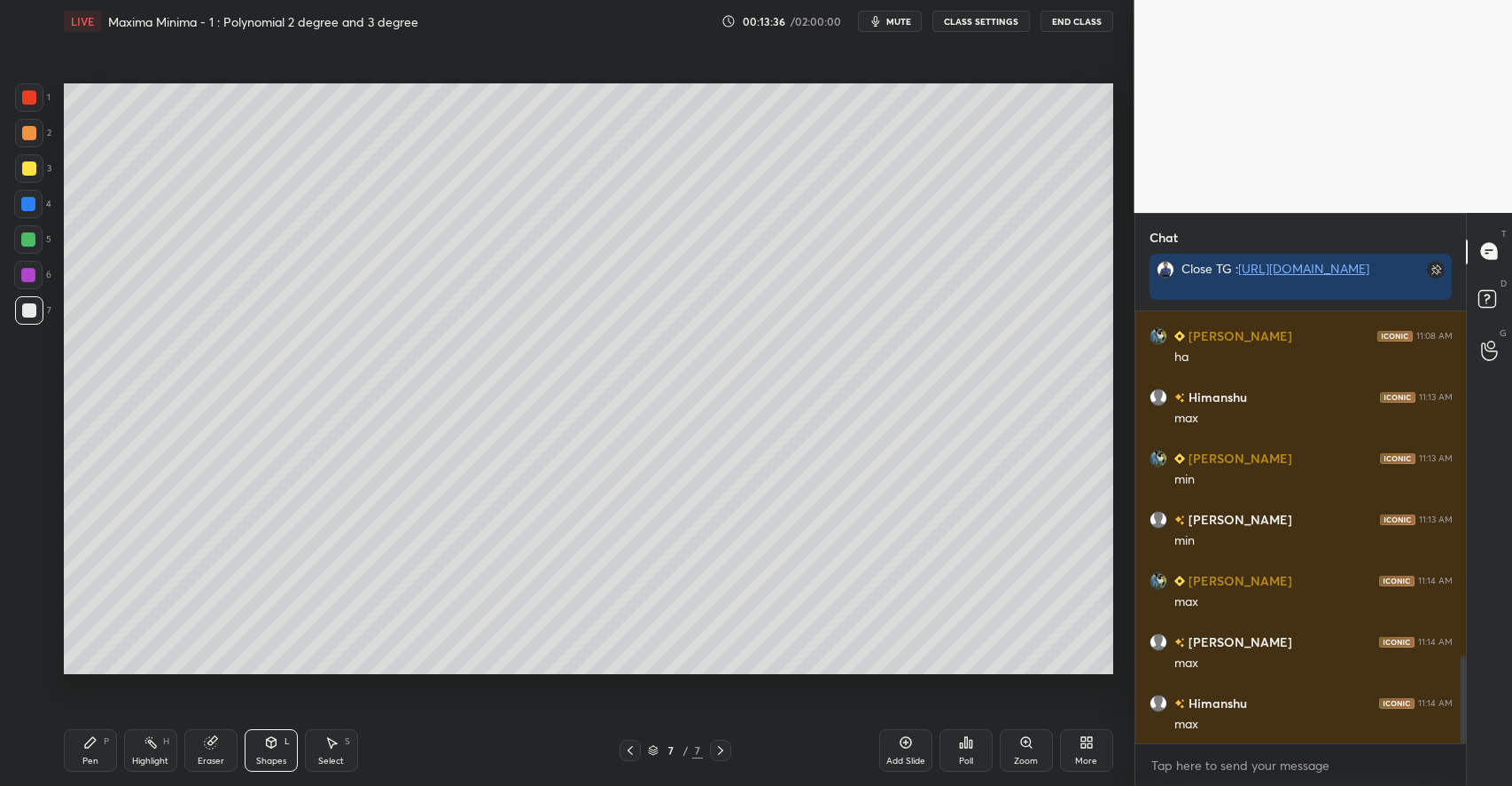
click at [93, 734] on div "Pen P" at bounding box center [91, 749] width 53 height 42
click at [31, 170] on div at bounding box center [29, 168] width 14 height 14
click at [907, 756] on div "Add Slide" at bounding box center [906, 760] width 39 height 9
click at [28, 241] on div at bounding box center [29, 239] width 14 height 14
click at [216, 734] on div "Eraser" at bounding box center [211, 749] width 53 height 42
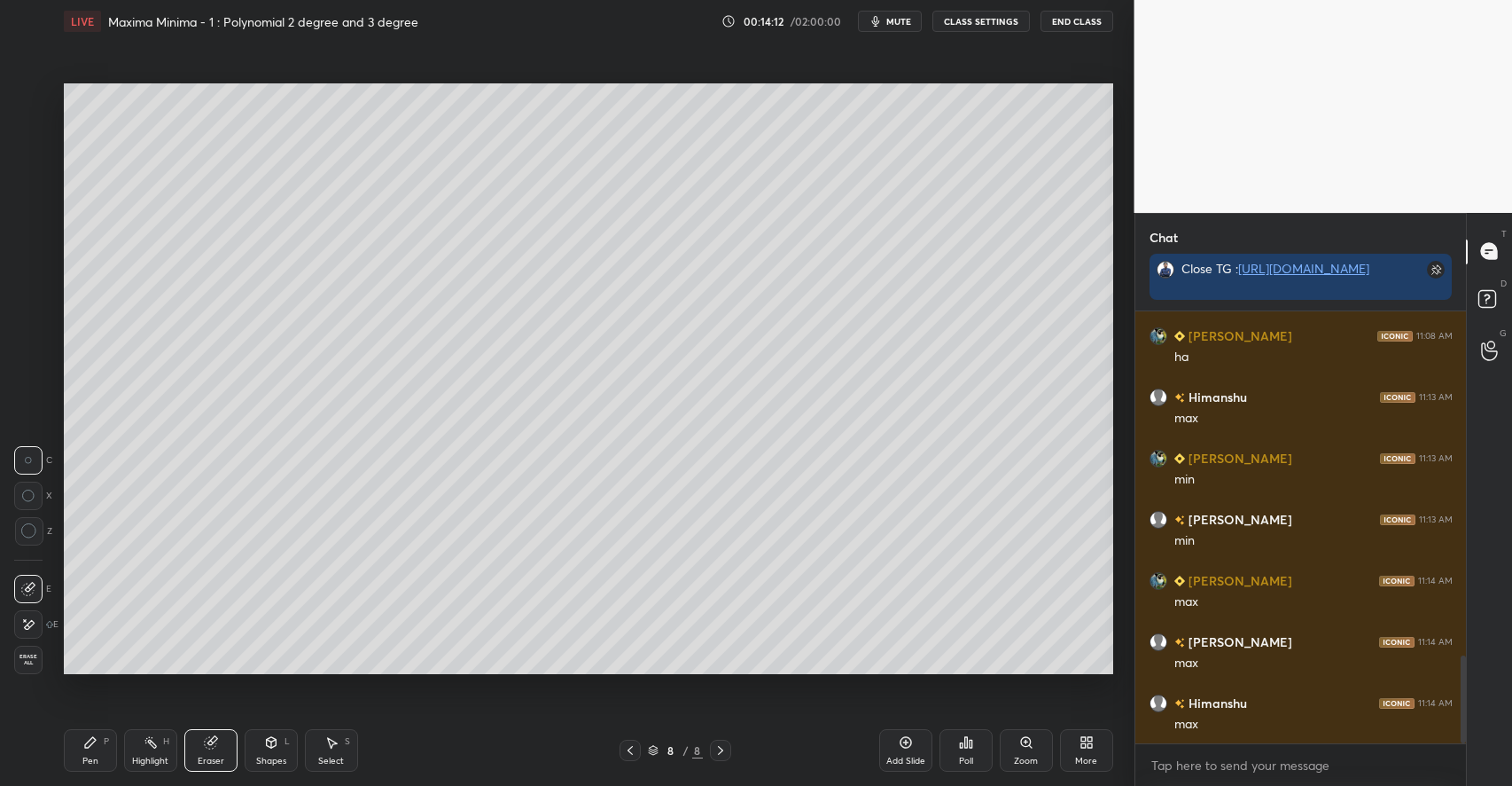
click at [90, 748] on icon at bounding box center [90, 742] width 14 height 14
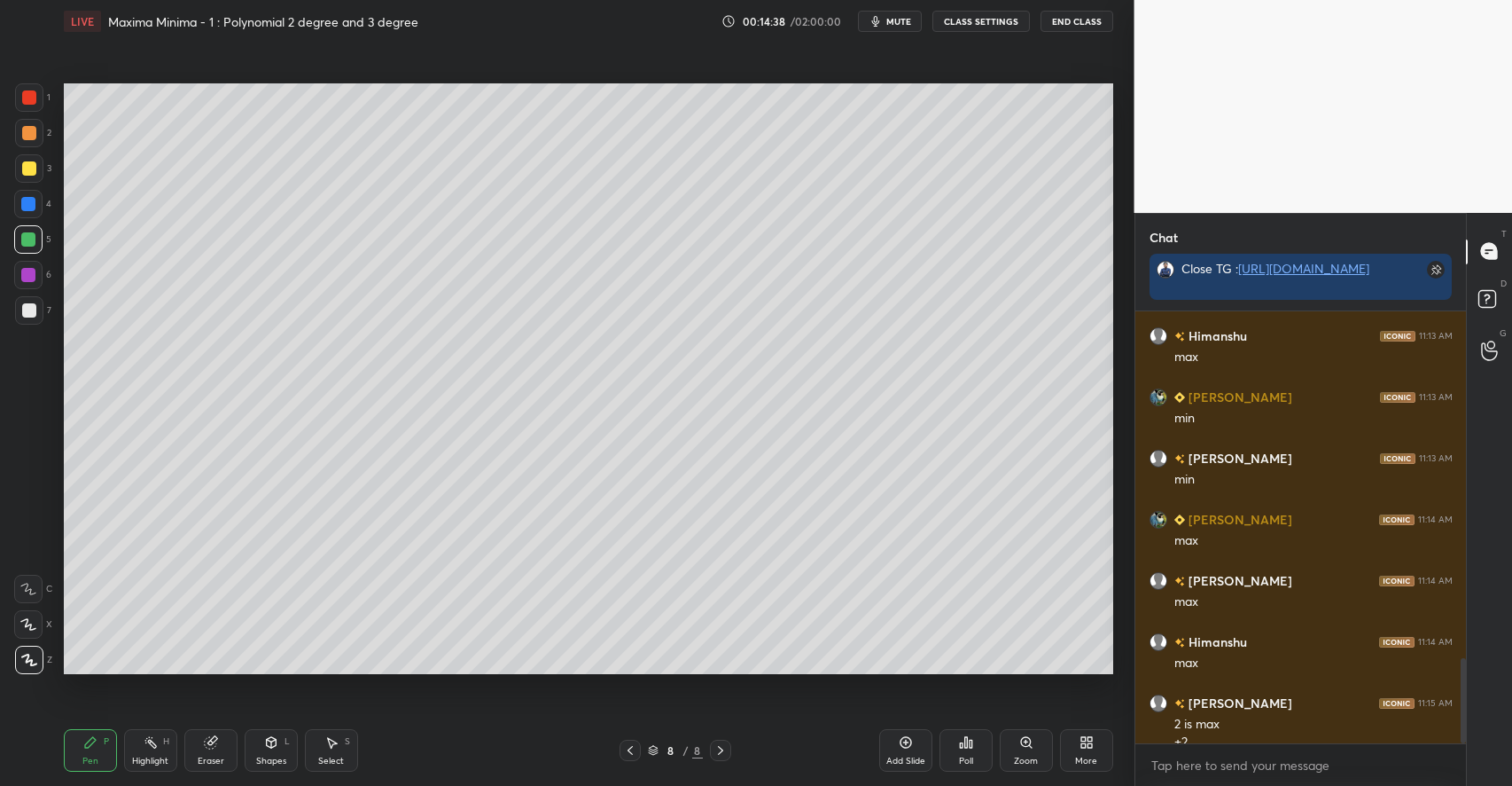
scroll to position [1775, 0]
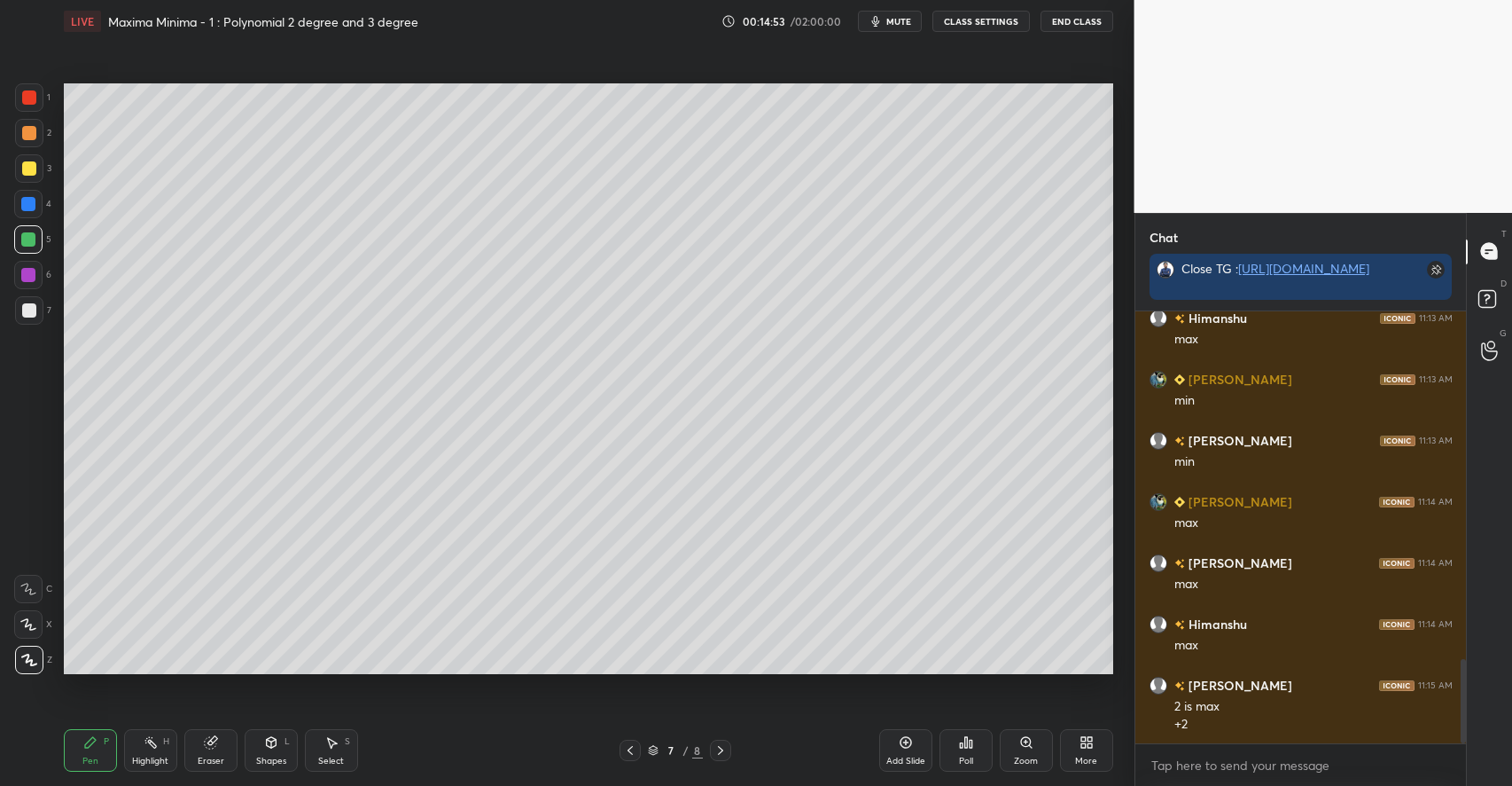
click at [902, 752] on div "Add Slide" at bounding box center [906, 749] width 53 height 42
click at [31, 208] on div at bounding box center [29, 203] width 14 height 14
click at [34, 172] on div at bounding box center [29, 168] width 14 height 14
click at [339, 743] on div "Select S" at bounding box center [332, 749] width 53 height 42
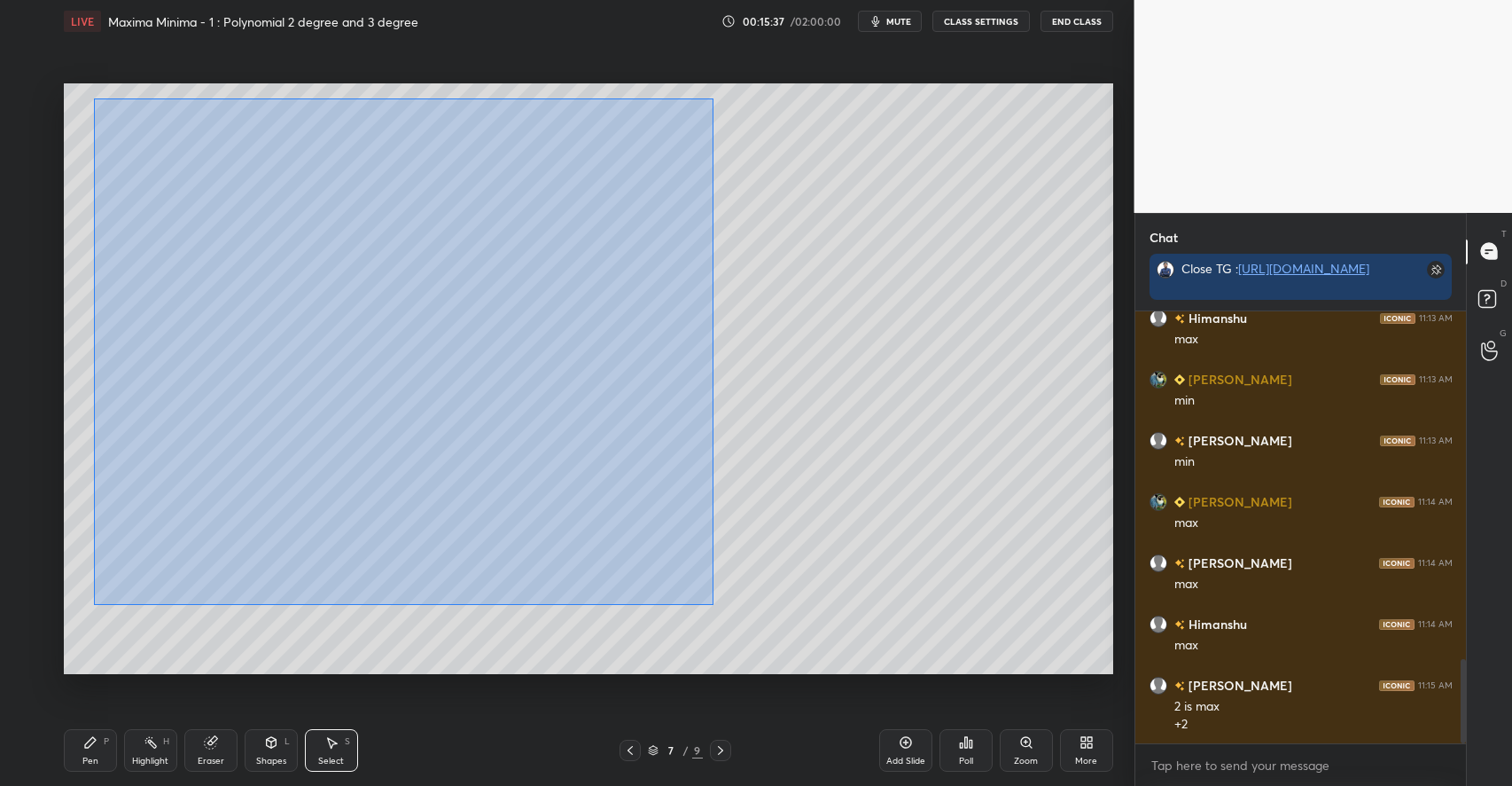
drag, startPoint x: 94, startPoint y: 99, endPoint x: 713, endPoint y: 605, distance: 799.5
click at [713, 605] on div "0 ° Undo Copy Duplicate Duplicate to new slide Delete" at bounding box center [588, 378] width 1049 height 590
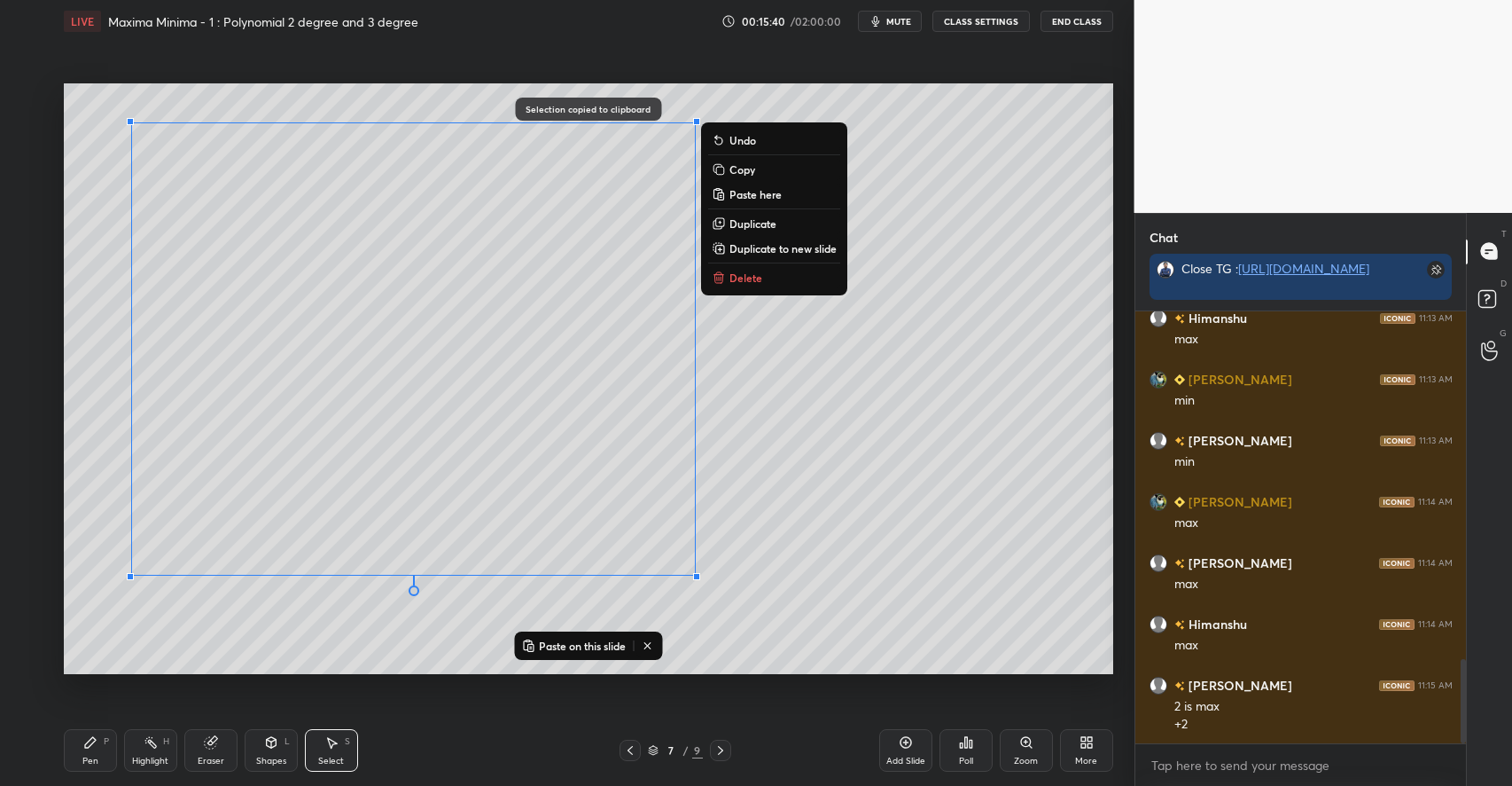
click at [723, 747] on icon at bounding box center [720, 749] width 14 height 14
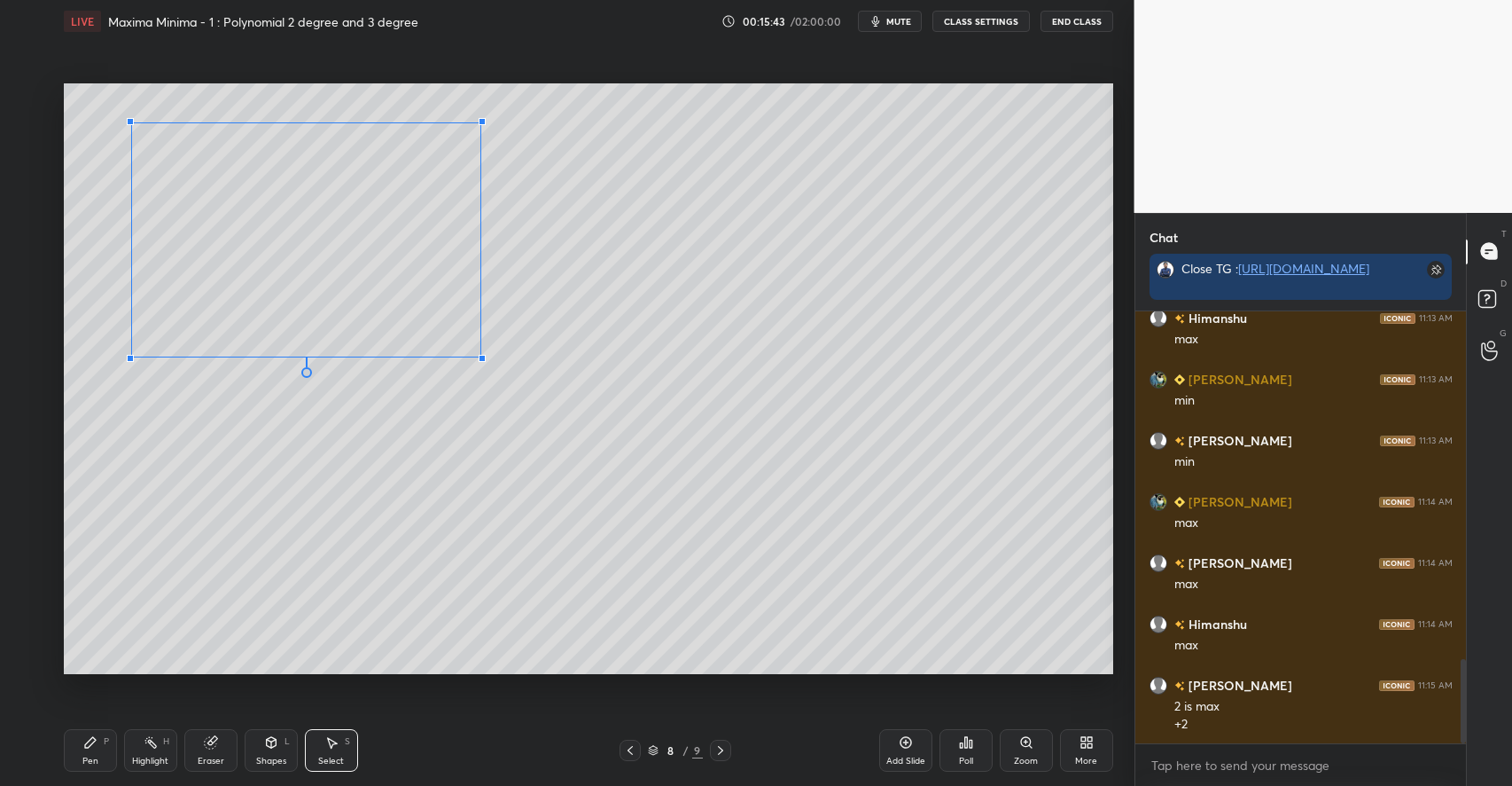
drag, startPoint x: 694, startPoint y: 574, endPoint x: 449, endPoint y: 357, distance: 327.3
click at [479, 354] on div at bounding box center [482, 357] width 7 height 7
drag, startPoint x: 367, startPoint y: 321, endPoint x: 412, endPoint y: 603, distance: 285.6
click at [412, 603] on div "0 ° Undo Copy Paste here Duplicate Duplicate to new slide Delete" at bounding box center [588, 378] width 1049 height 590
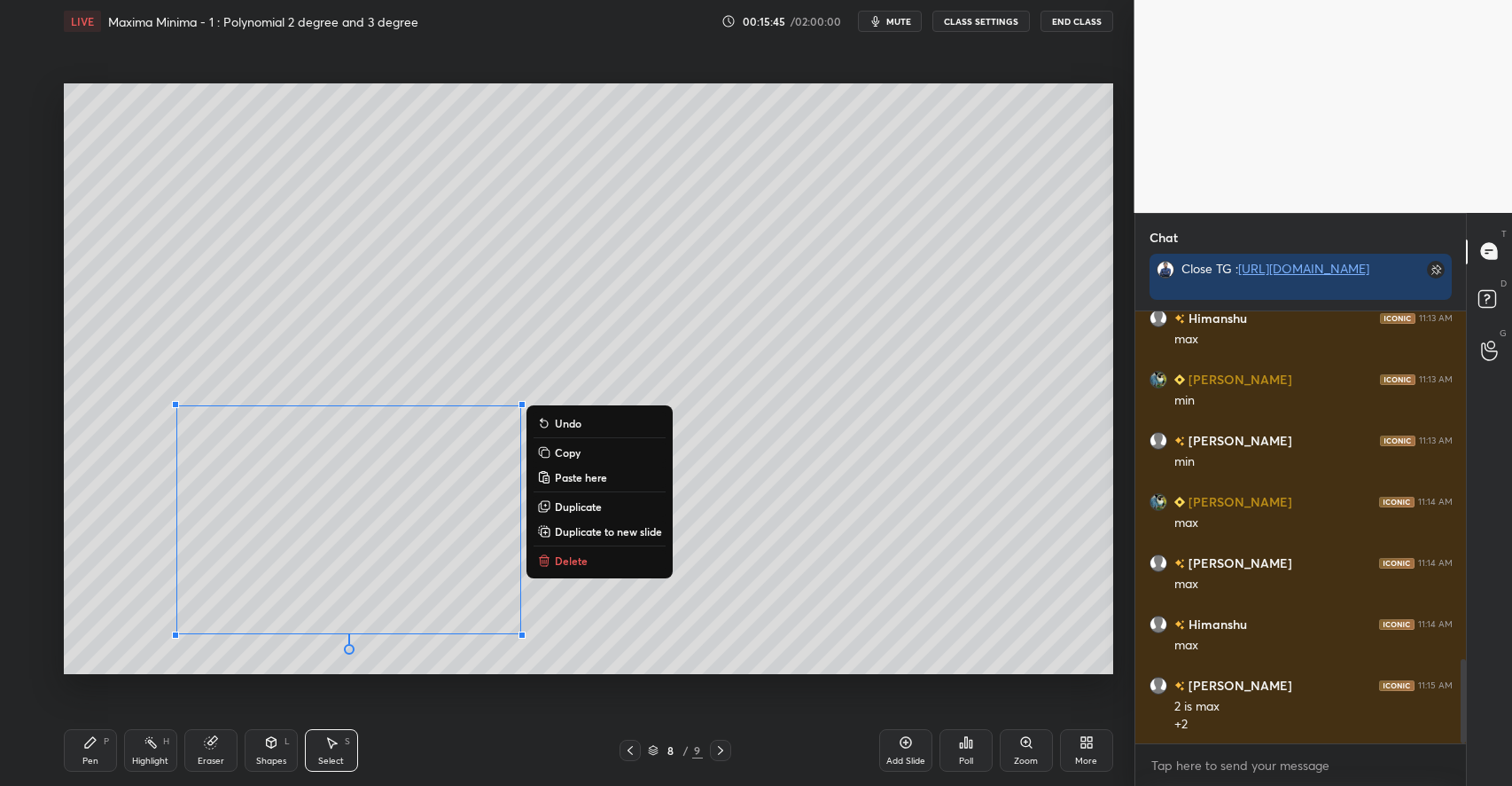
click at [832, 496] on div "0 ° Undo Copy Paste here Duplicate Duplicate to new slide Delete" at bounding box center [588, 378] width 1049 height 590
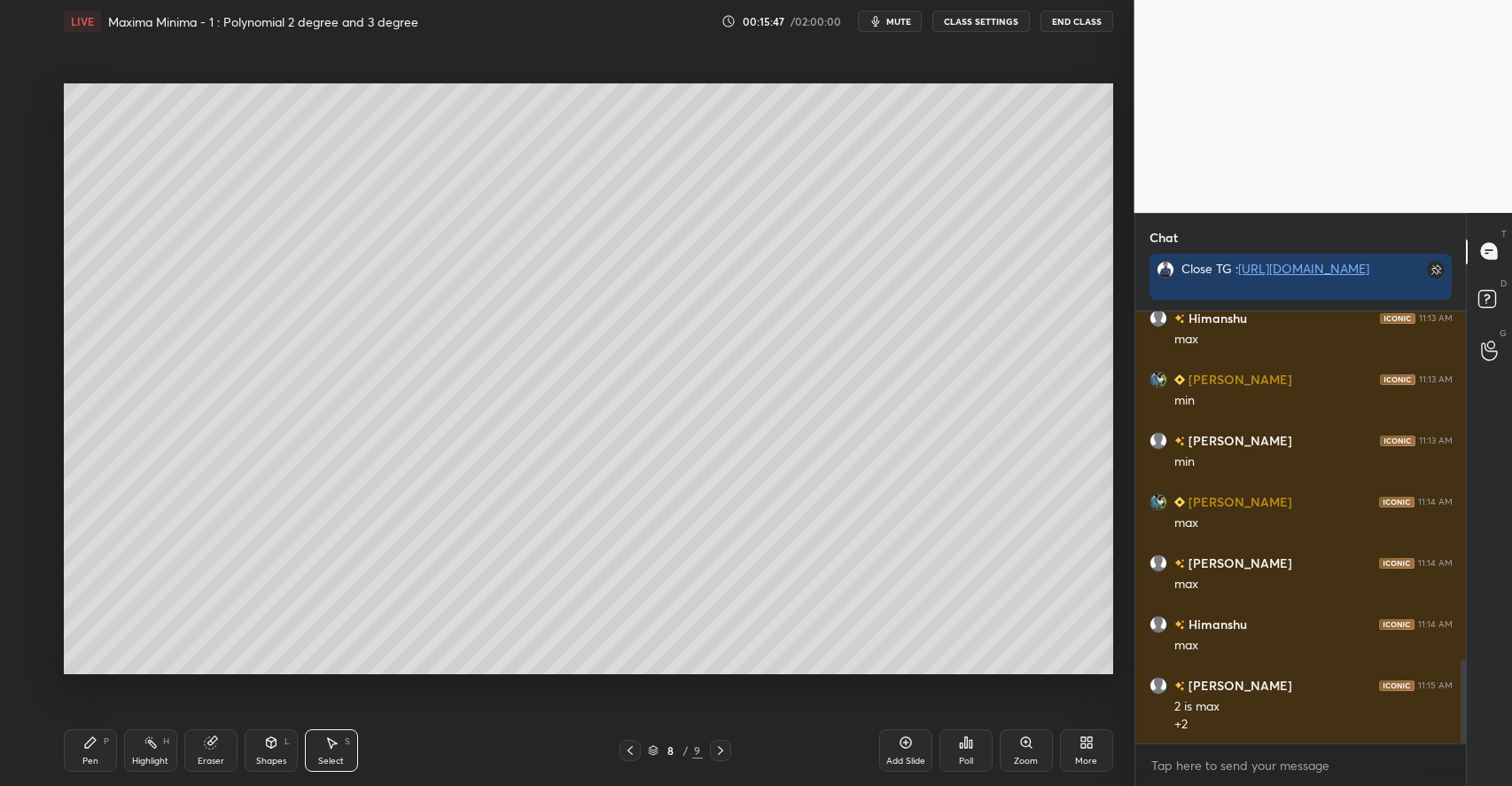
click at [263, 745] on div "Shapes L" at bounding box center [271, 749] width 53 height 42
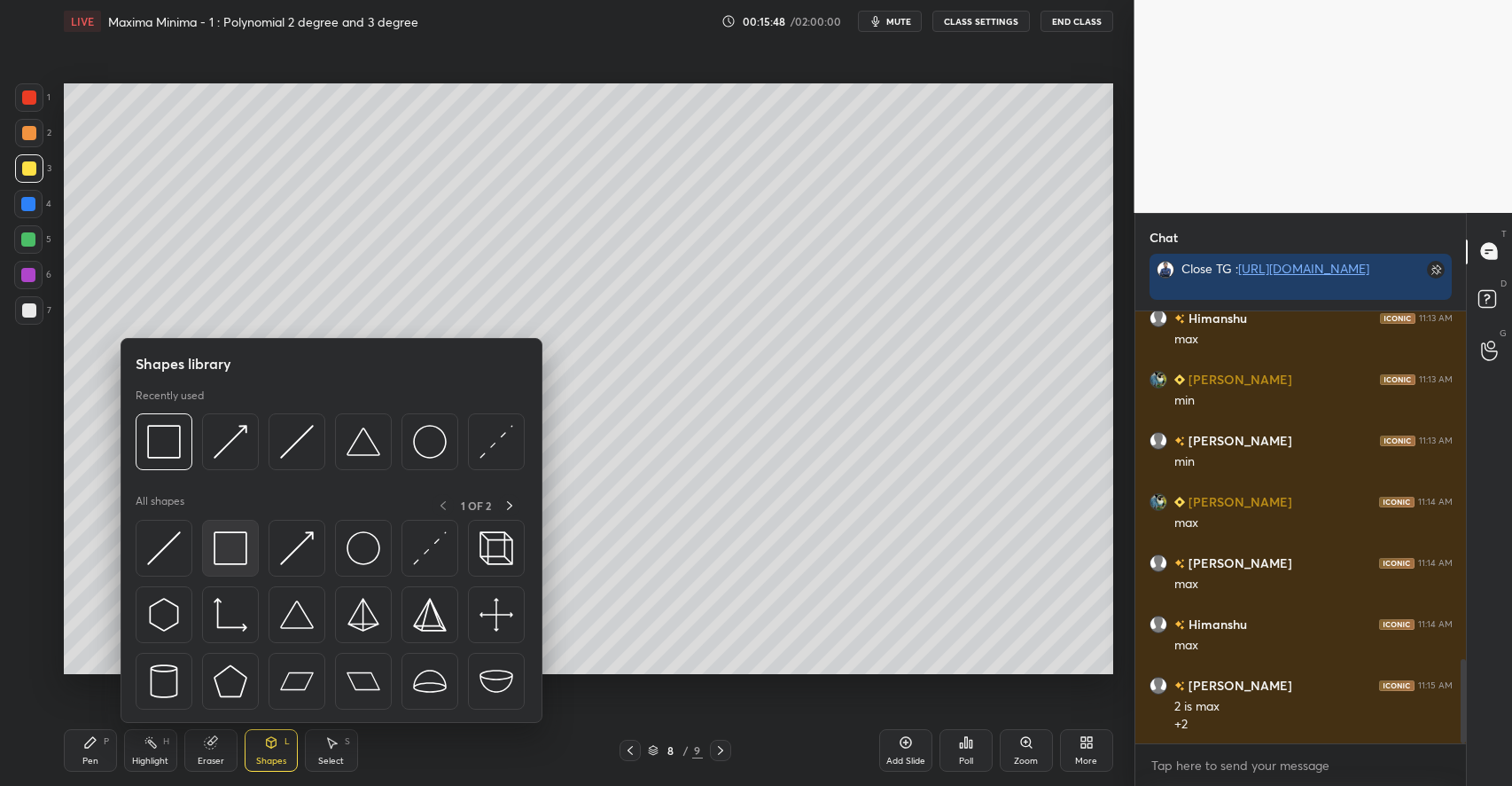
click at [242, 547] on img at bounding box center [230, 548] width 34 height 34
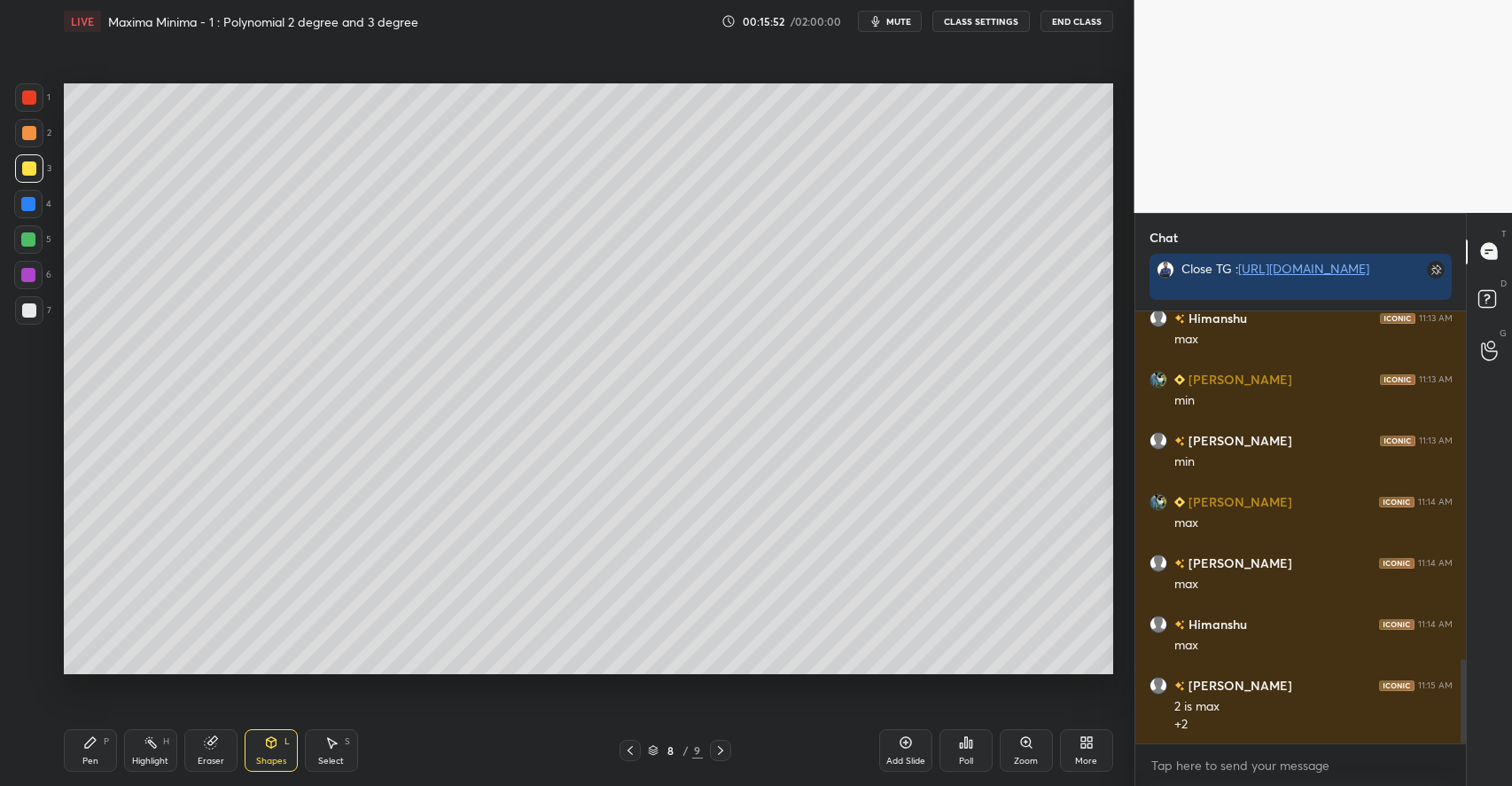
click at [93, 747] on icon at bounding box center [90, 742] width 14 height 14
click at [713, 743] on div at bounding box center [720, 750] width 22 height 22
click at [80, 750] on div "Pen P" at bounding box center [91, 749] width 53 height 42
click at [35, 239] on div at bounding box center [29, 239] width 14 height 14
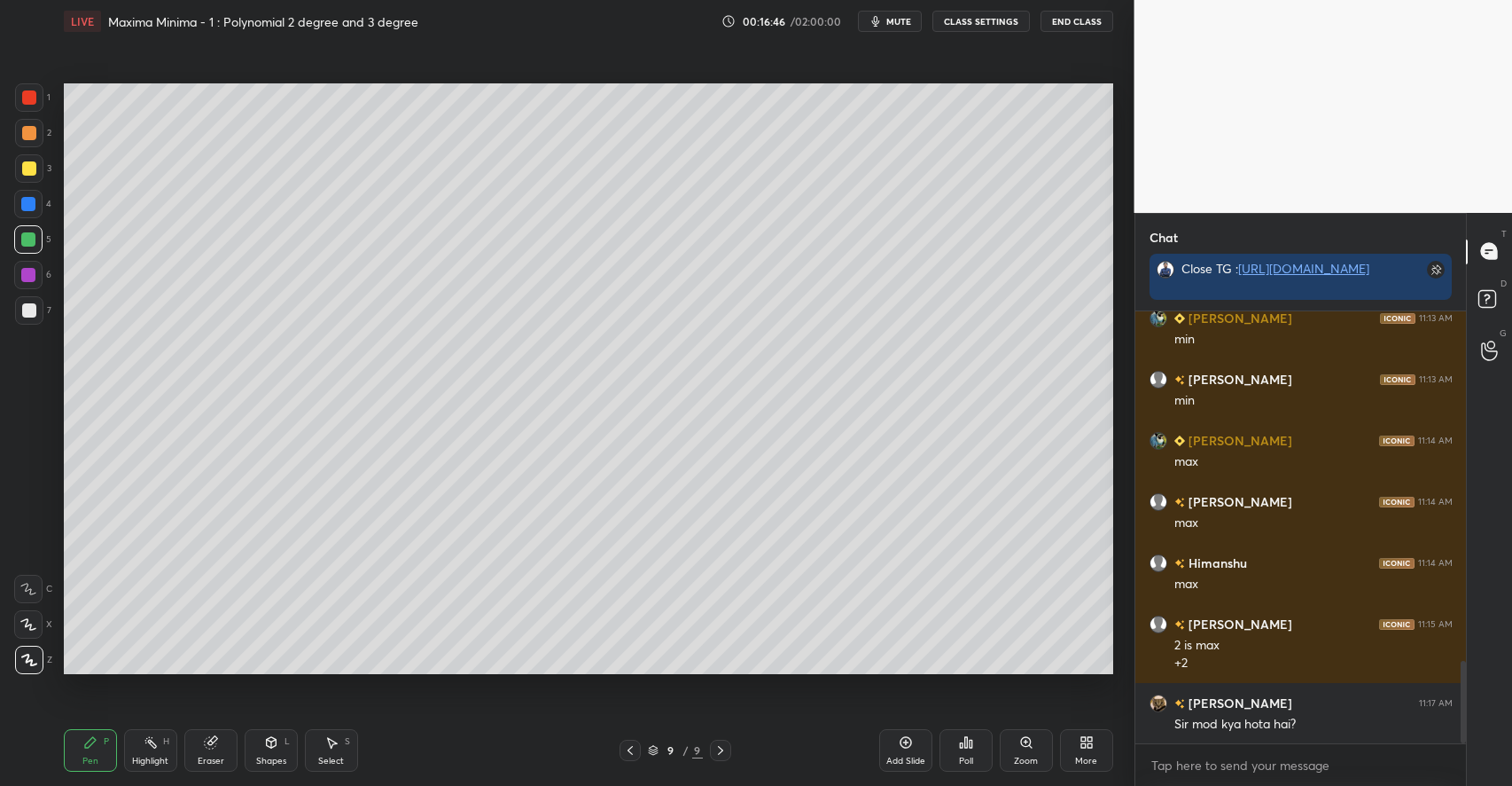
scroll to position [1854, 0]
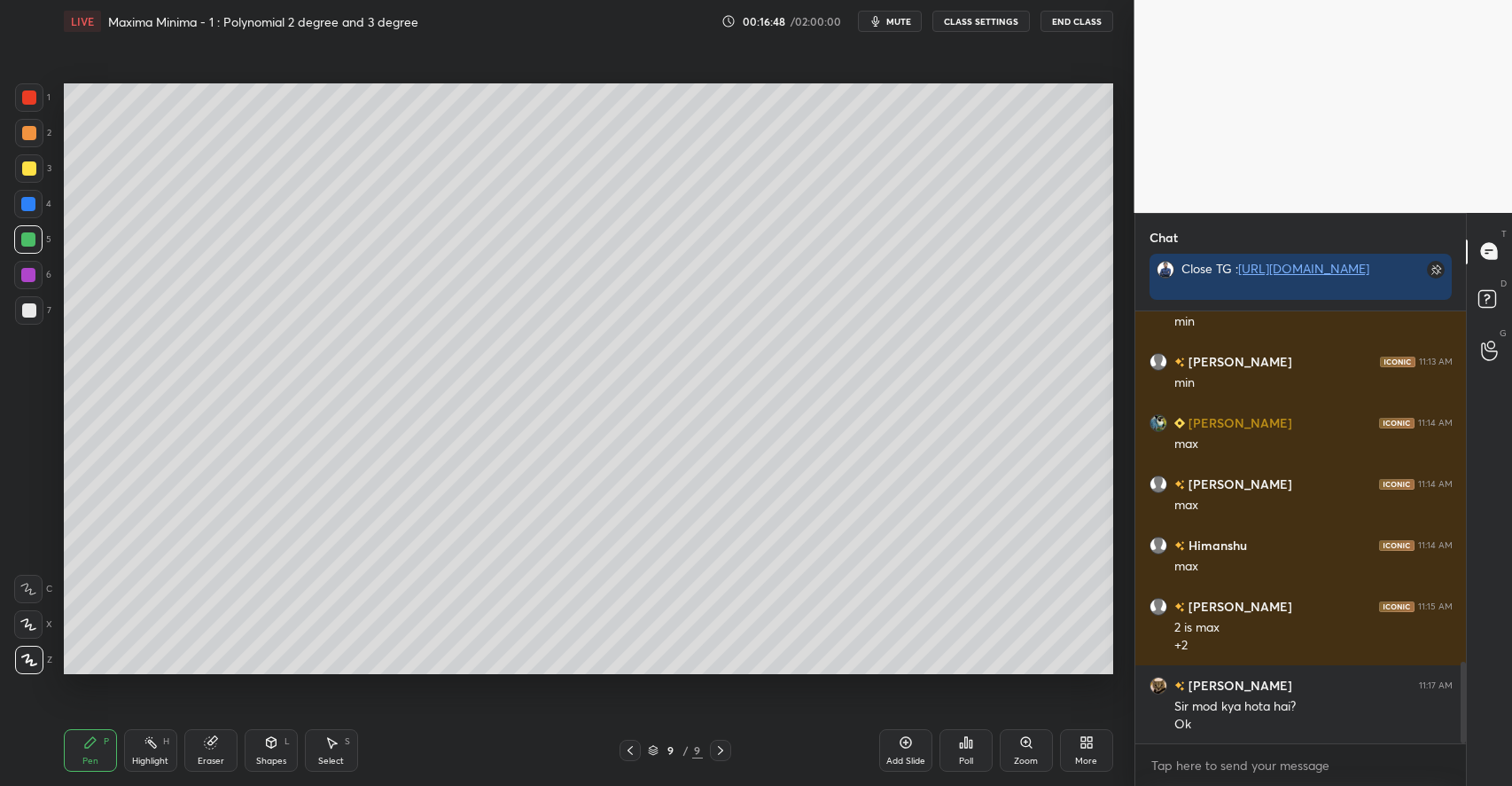
click at [34, 173] on div at bounding box center [29, 168] width 14 height 14
click at [38, 131] on div at bounding box center [29, 132] width 29 height 29
click at [263, 748] on div "Shapes L" at bounding box center [271, 749] width 53 height 42
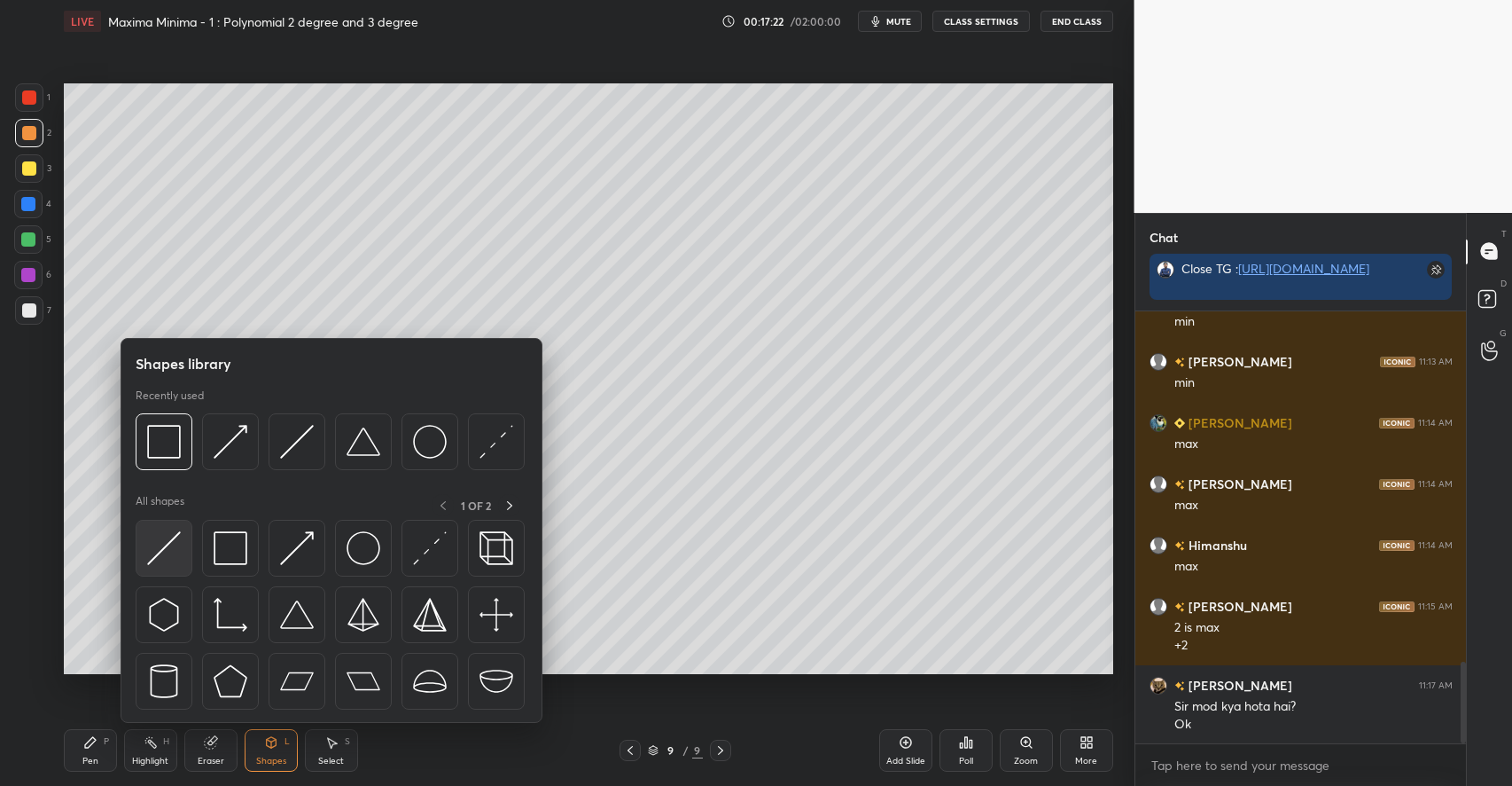
click at [174, 550] on img at bounding box center [164, 548] width 34 height 34
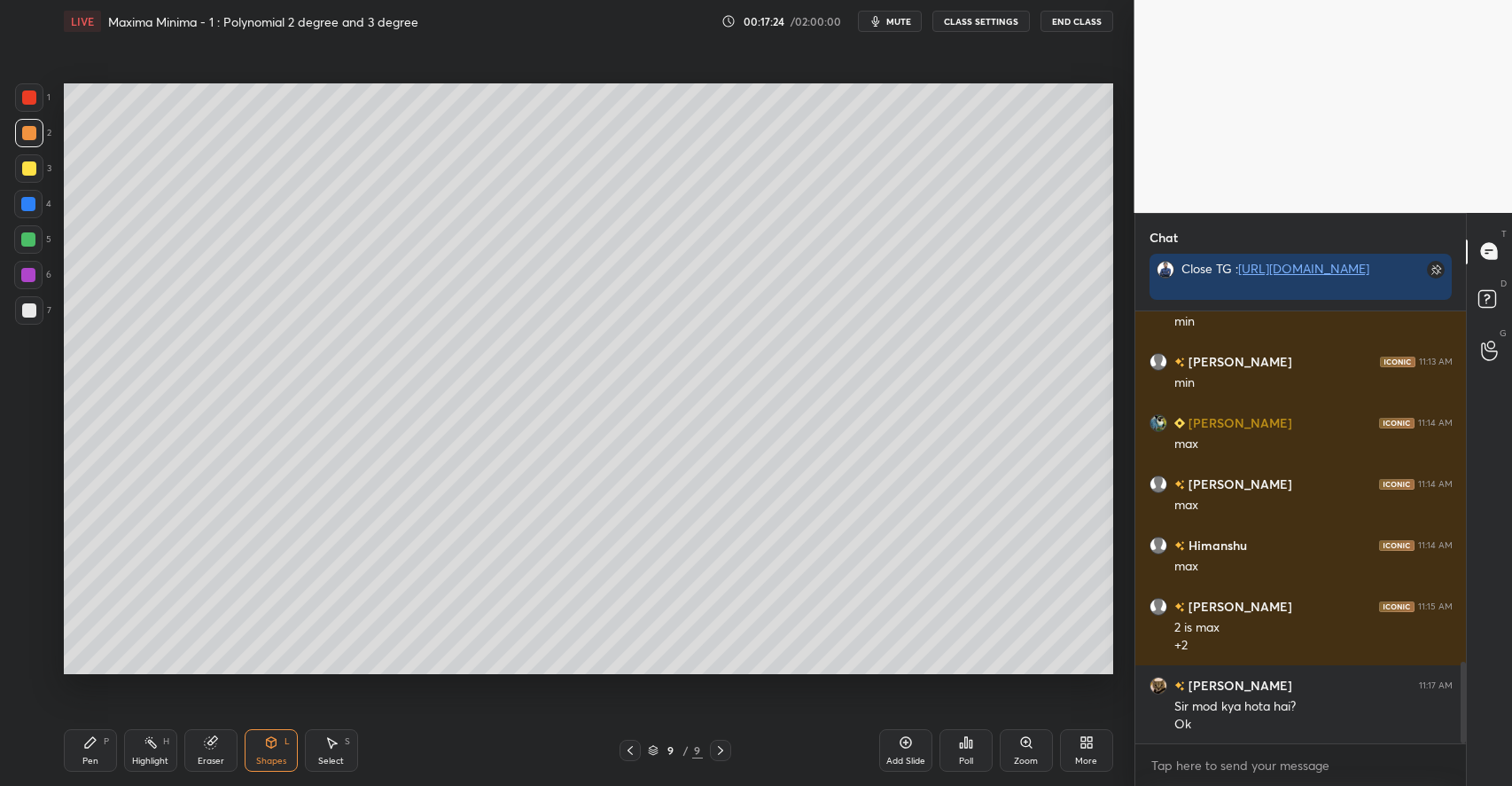
click at [90, 745] on icon at bounding box center [90, 742] width 11 height 11
click at [36, 324] on div at bounding box center [29, 310] width 29 height 29
click at [31, 239] on div at bounding box center [29, 239] width 14 height 14
click at [897, 754] on div "Add Slide" at bounding box center [906, 749] width 53 height 42
click at [31, 170] on div at bounding box center [29, 168] width 14 height 14
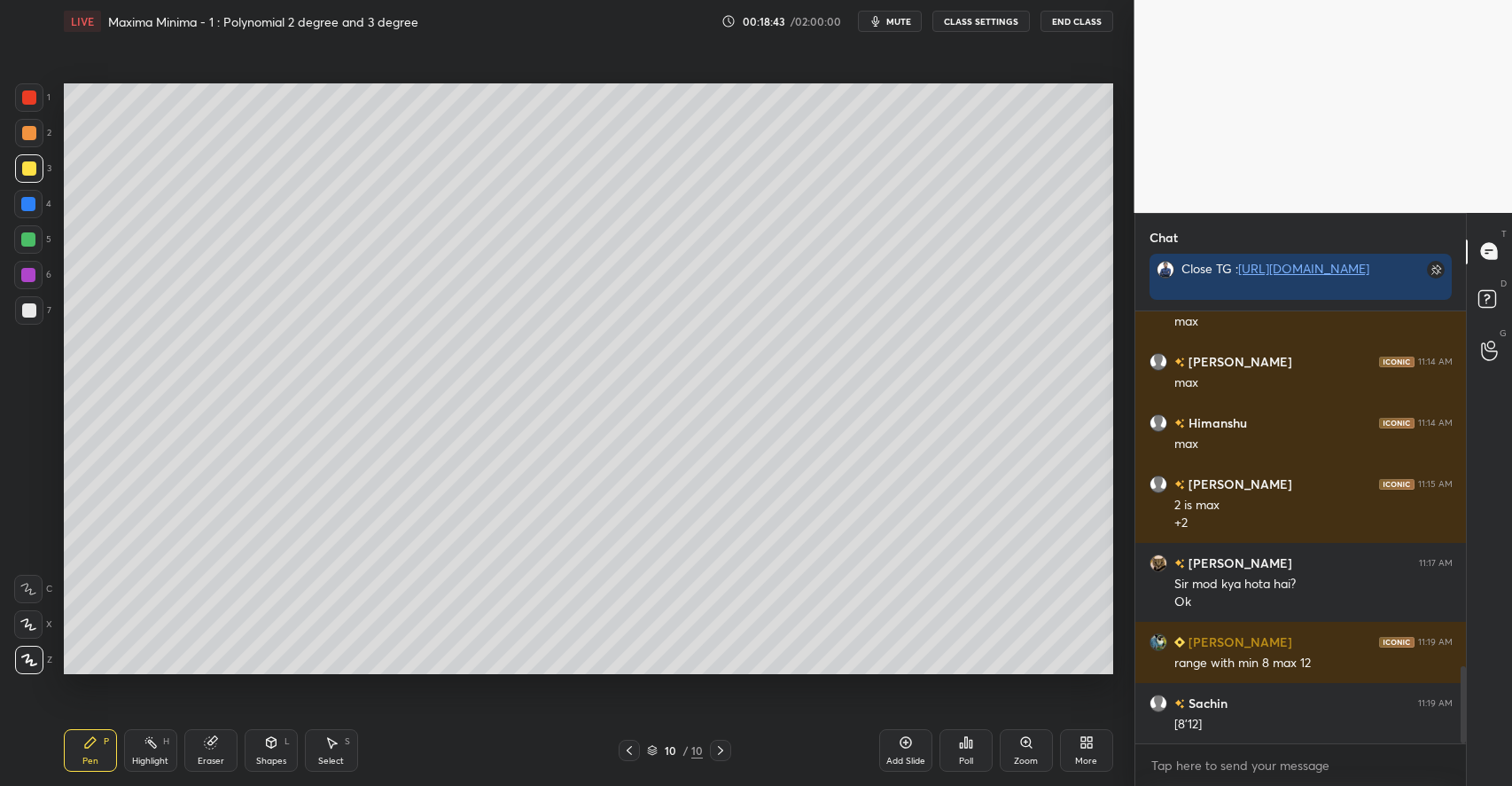
scroll to position [2038, 0]
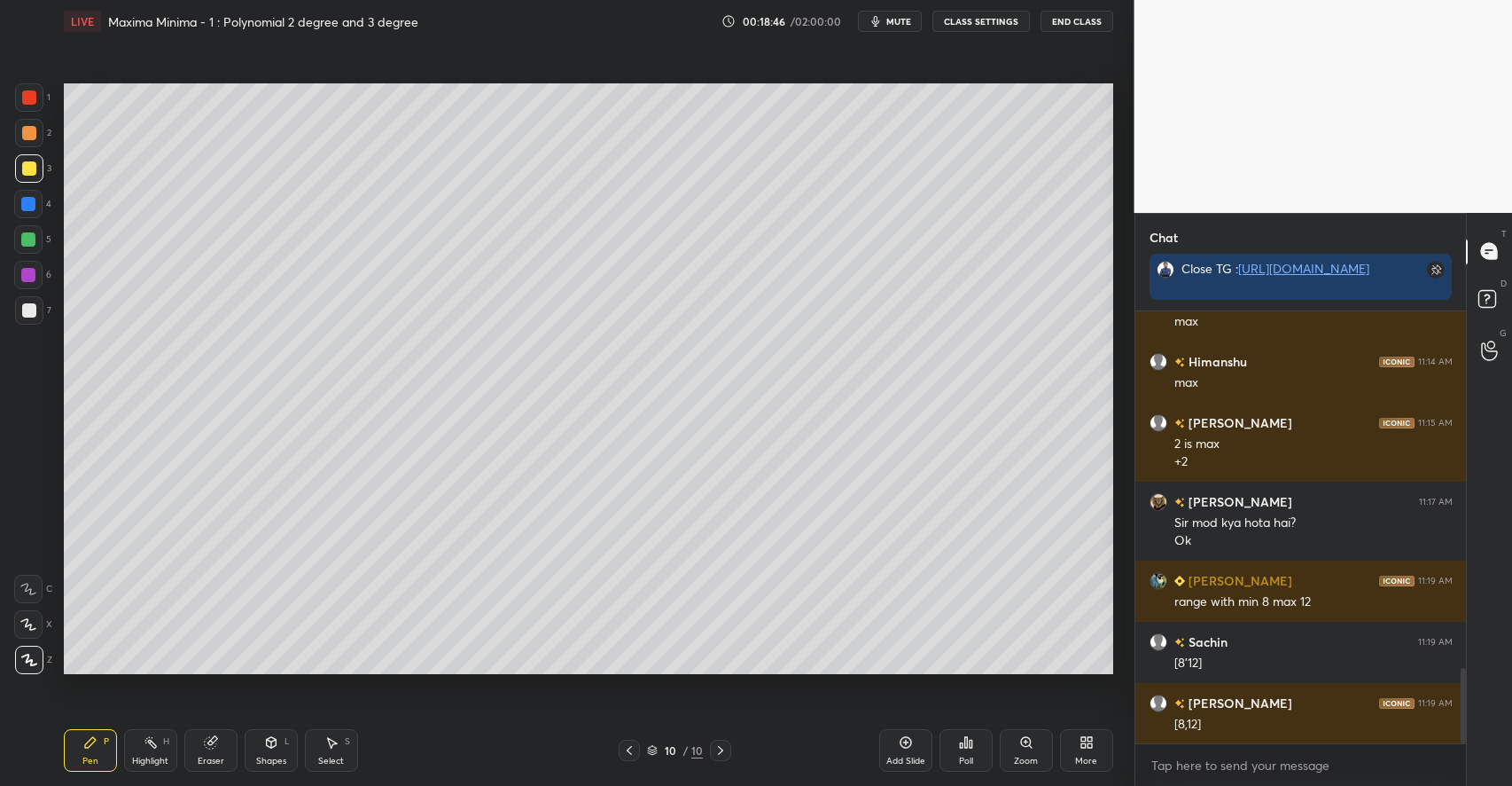
click at [34, 237] on div at bounding box center [29, 239] width 14 height 14
click at [271, 741] on icon at bounding box center [270, 741] width 10 height 3
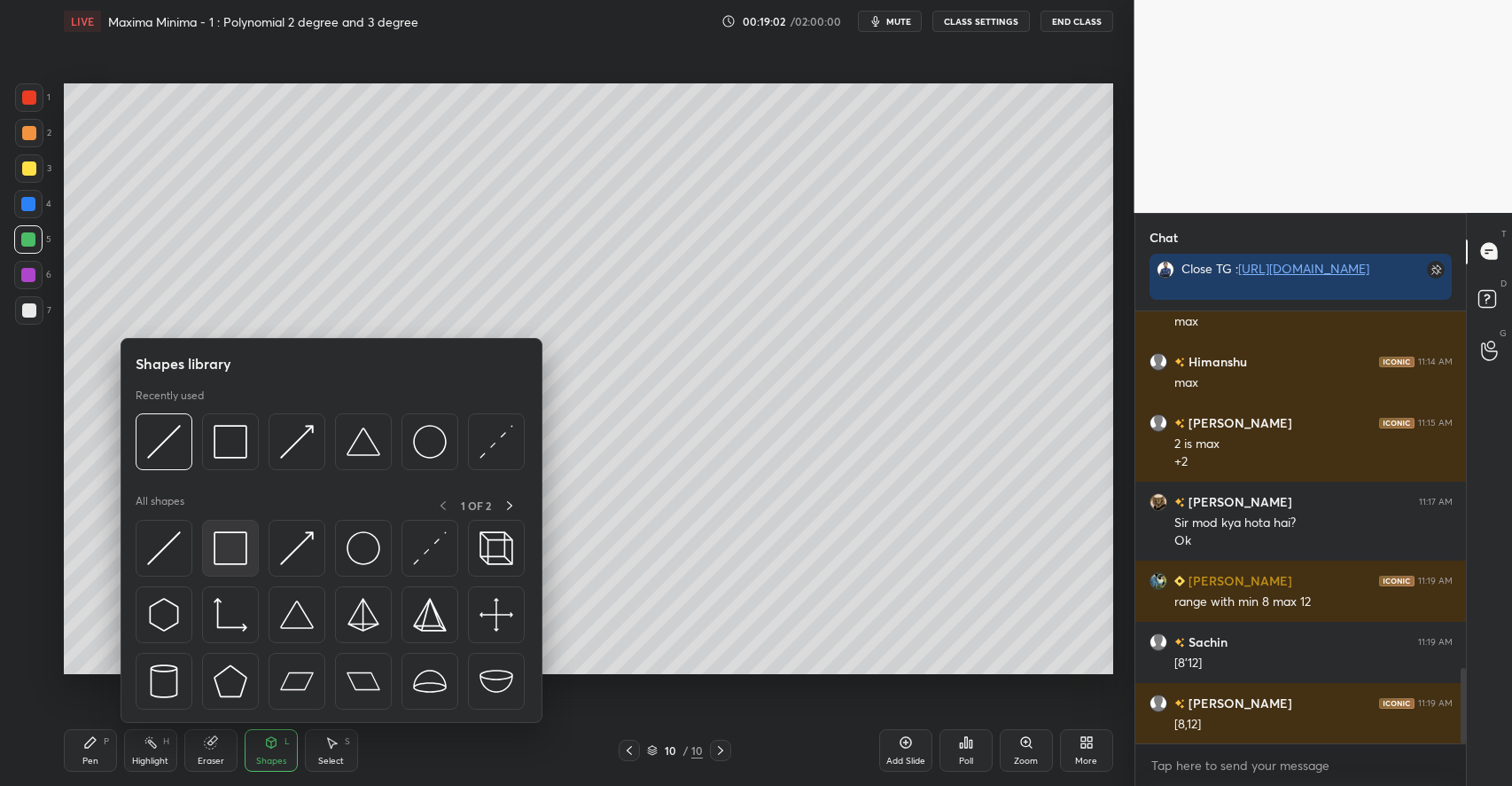
click at [224, 561] on img at bounding box center [230, 548] width 34 height 34
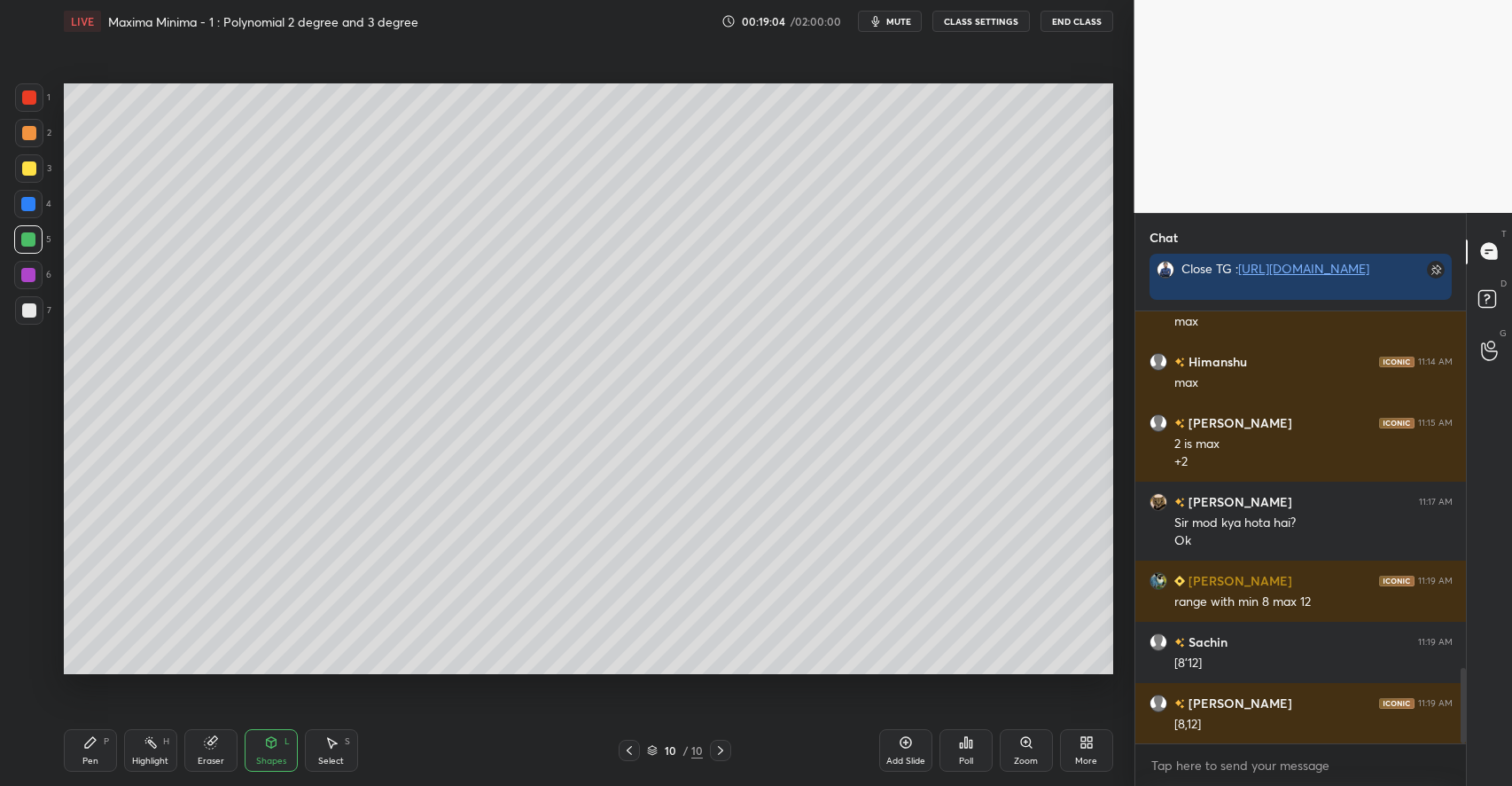
click at [101, 743] on div "Pen P" at bounding box center [91, 749] width 53 height 42
click at [900, 741] on icon at bounding box center [905, 743] width 12 height 12
click at [31, 306] on div at bounding box center [29, 310] width 14 height 14
click at [269, 738] on icon at bounding box center [270, 742] width 10 height 11
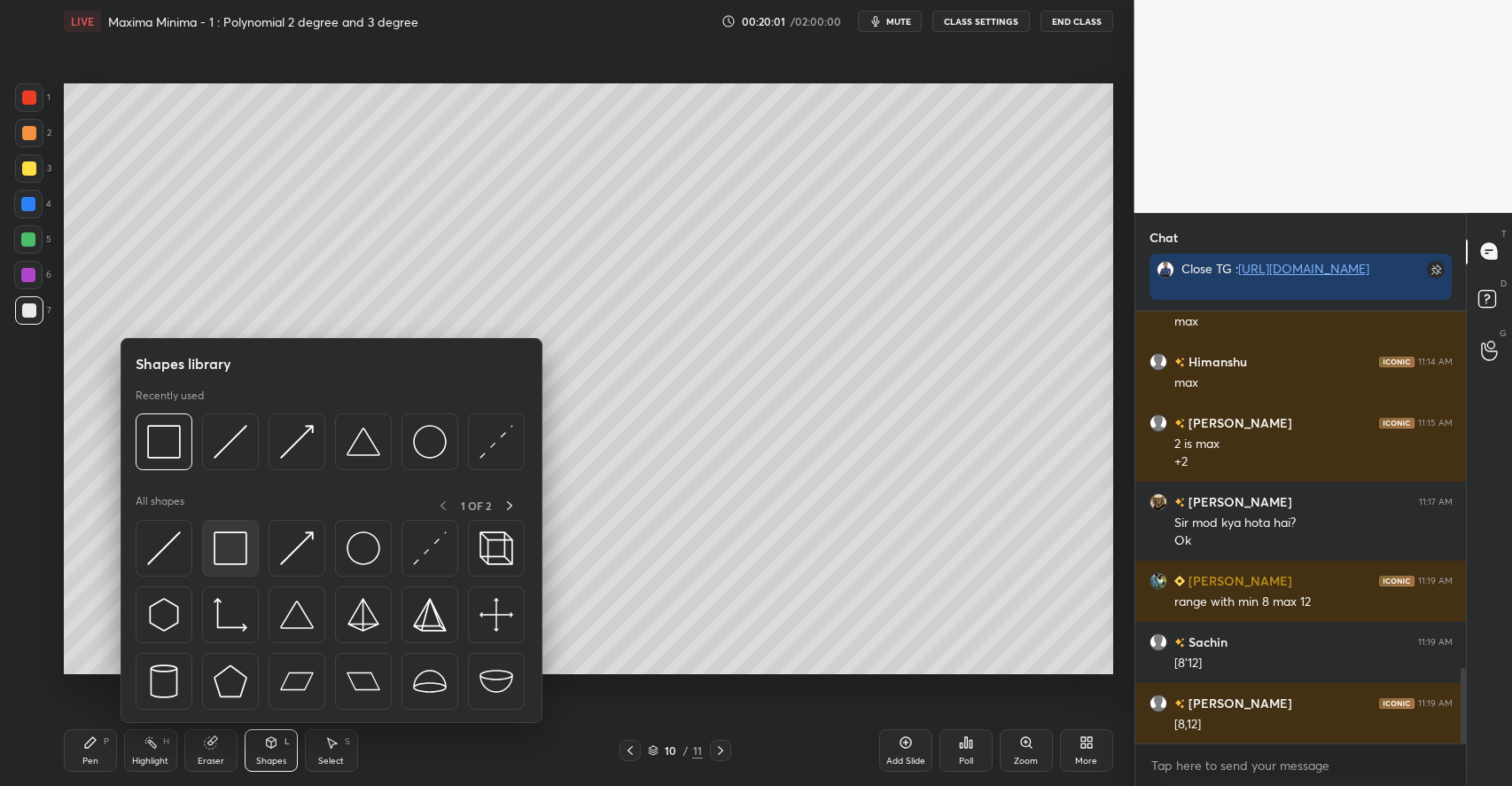
click at [244, 559] on img at bounding box center [230, 548] width 34 height 34
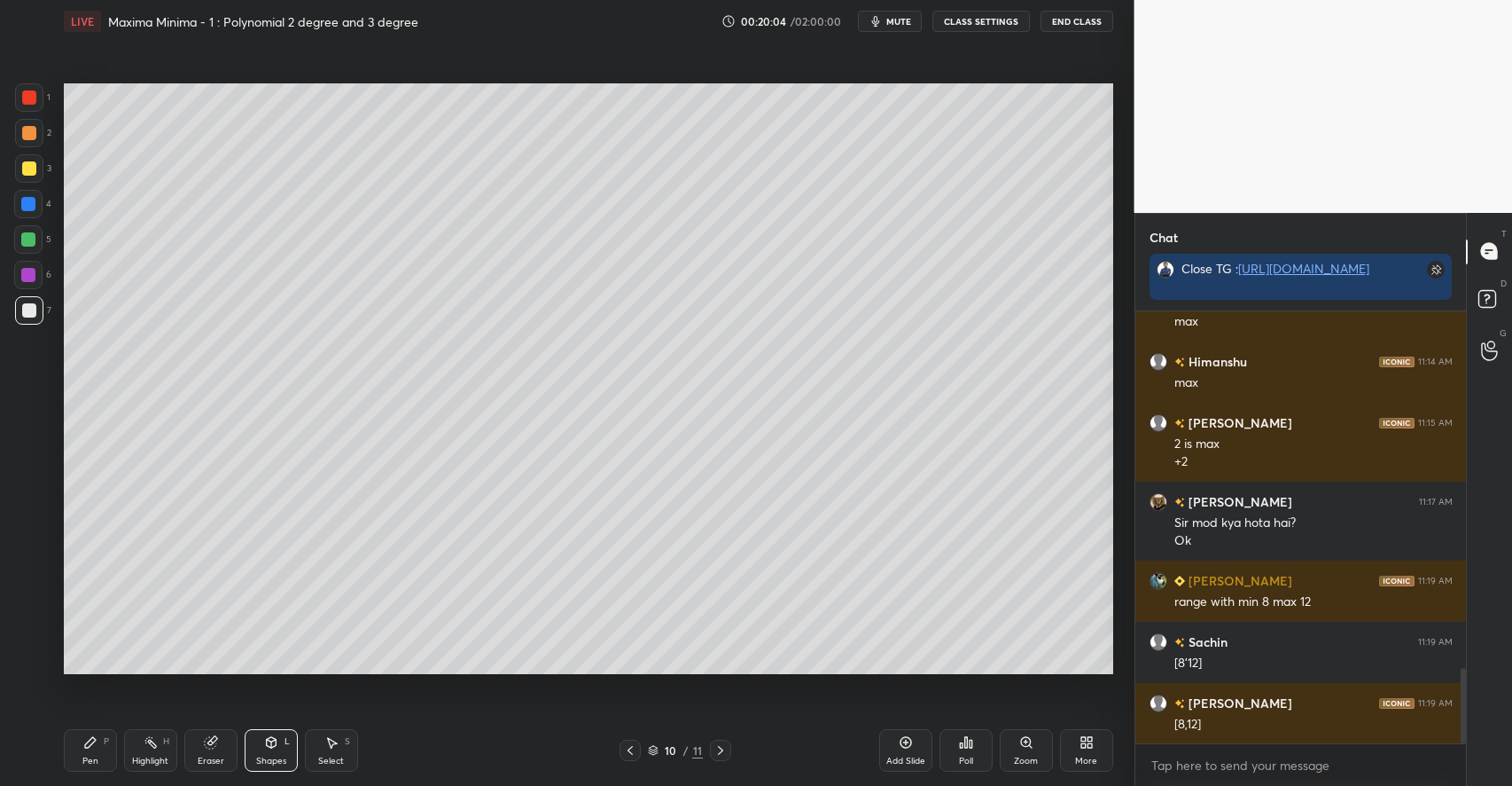
click at [95, 749] on div "Pen P" at bounding box center [91, 749] width 53 height 42
click at [263, 752] on div "Shapes L" at bounding box center [271, 749] width 53 height 42
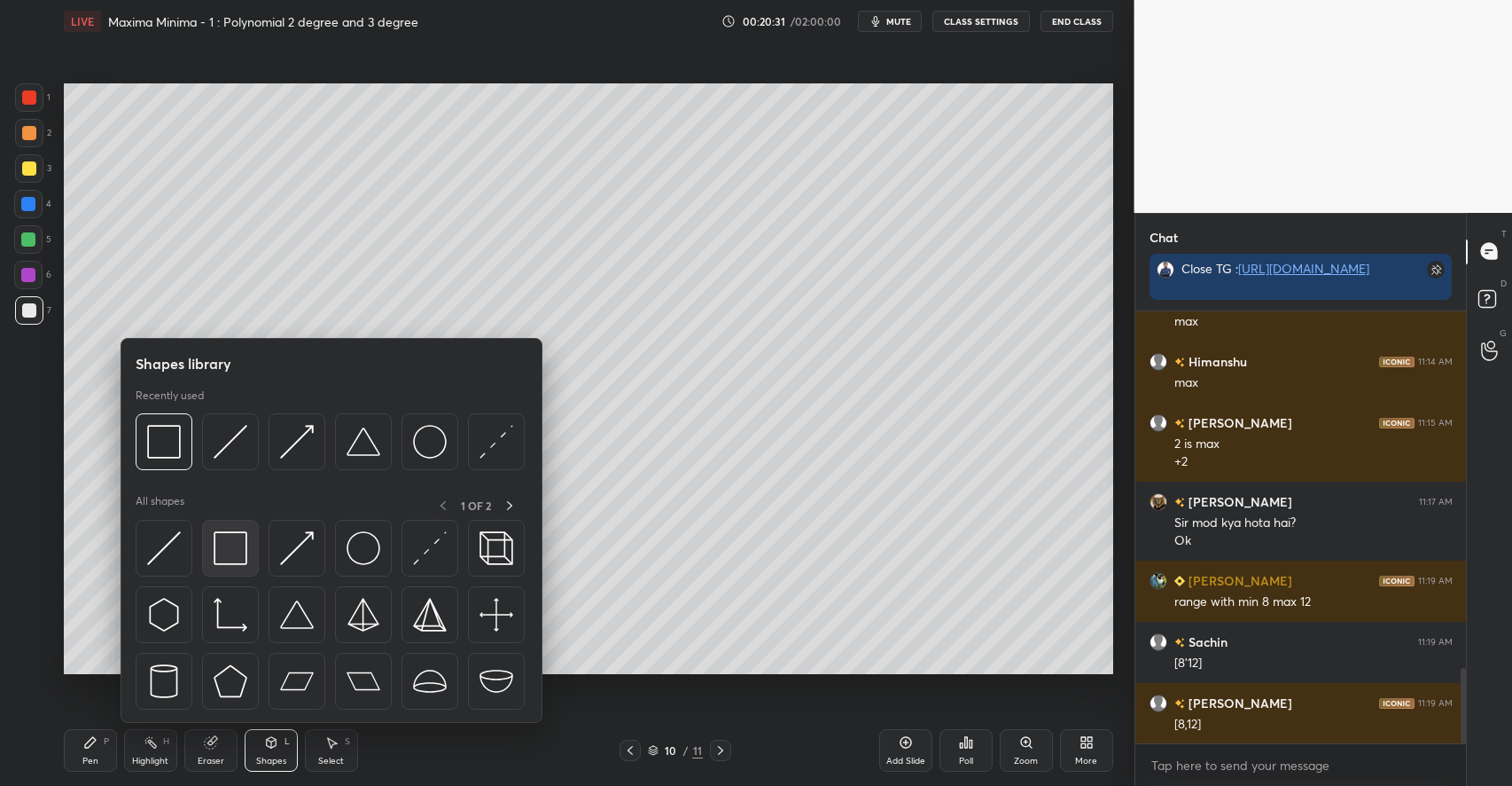
click at [239, 555] on img at bounding box center [230, 548] width 34 height 34
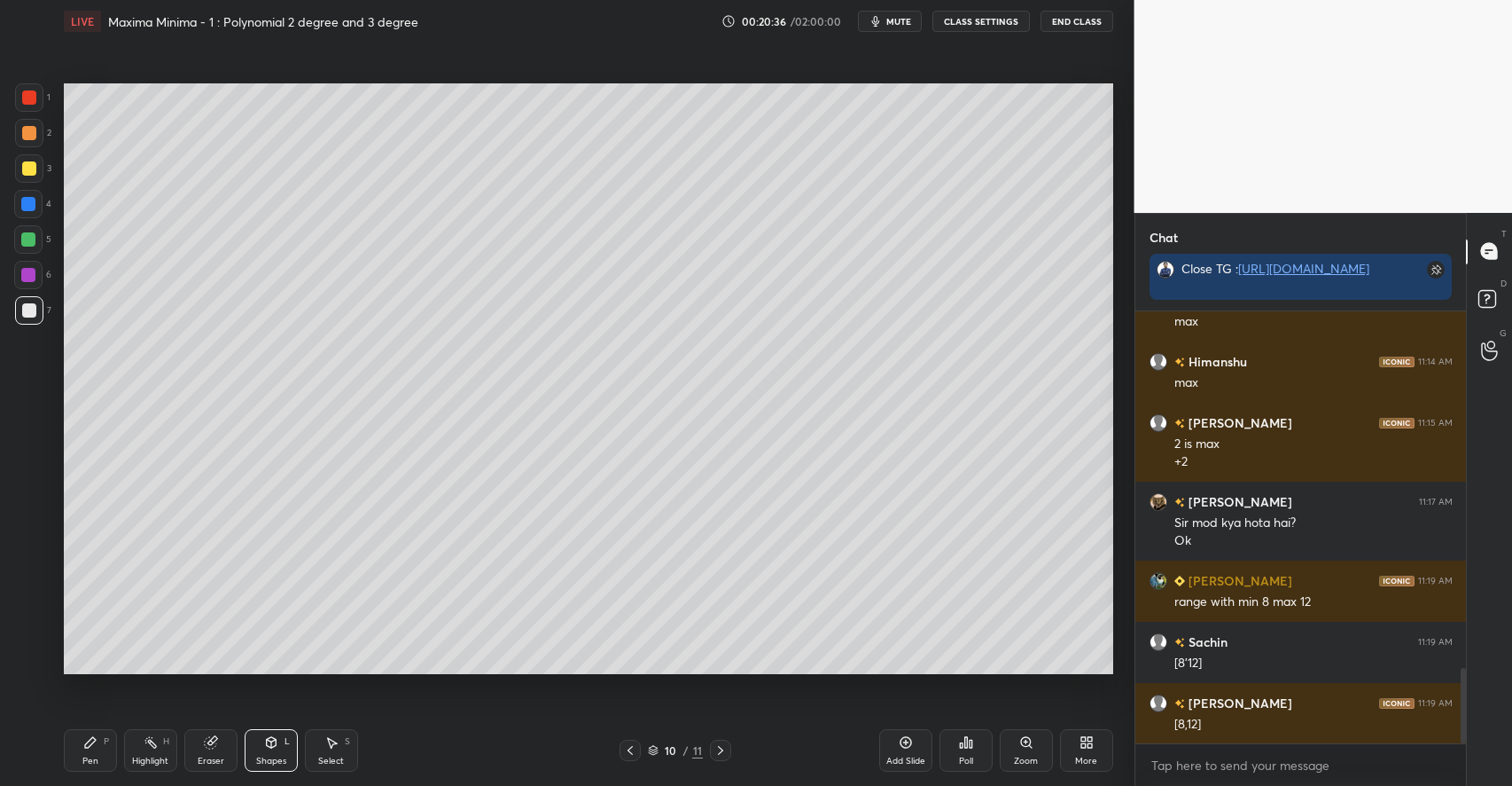
click at [97, 746] on icon at bounding box center [90, 742] width 14 height 14
click at [329, 734] on div "Select S" at bounding box center [332, 749] width 53 height 42
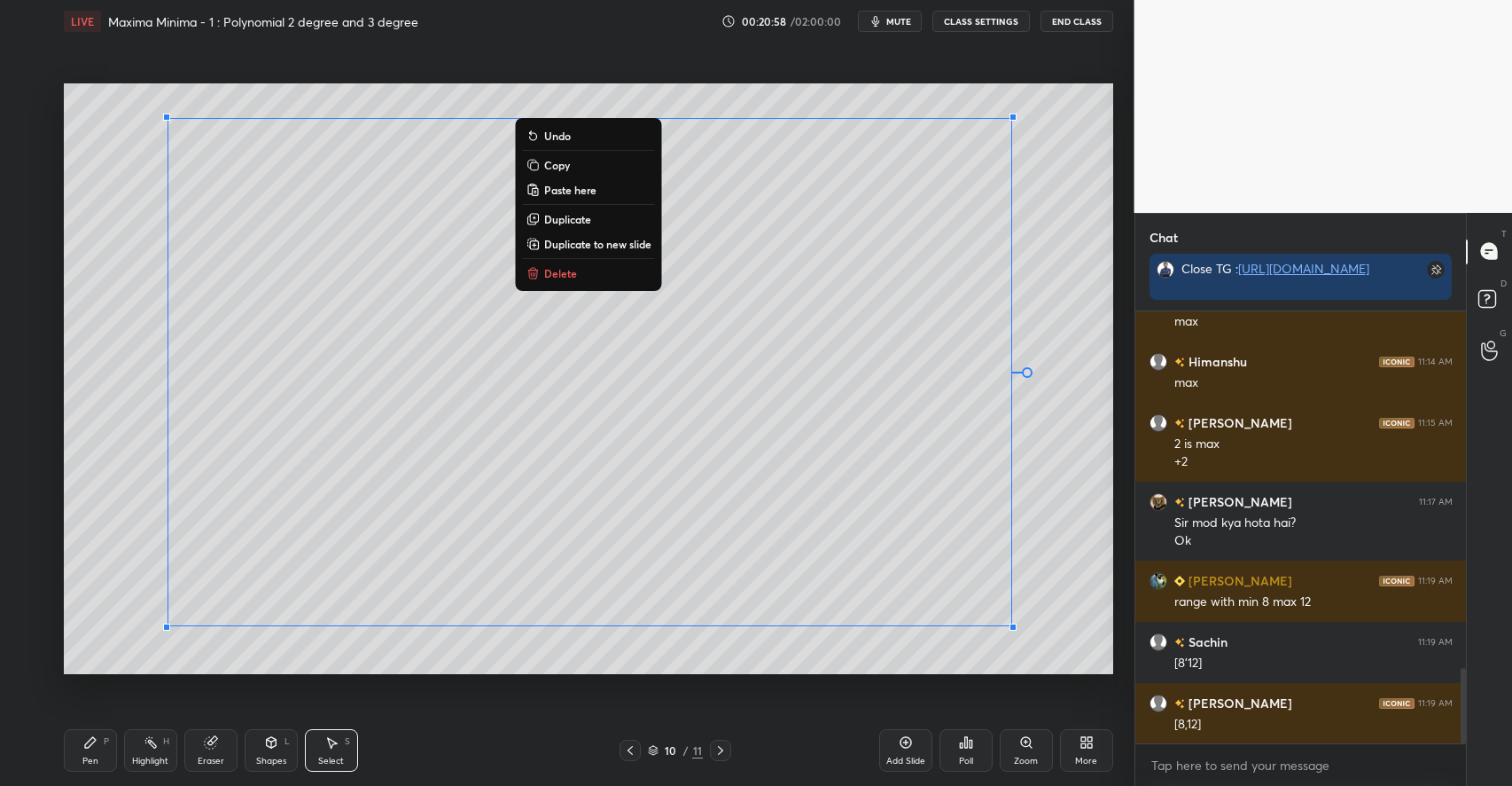
drag, startPoint x: 123, startPoint y: 98, endPoint x: 924, endPoint y: 605, distance: 948.0
click at [1154, 626] on div "1 2 3 4 5 6 7 C X Z C X Z E E Erase all H H LIVE Maxima Minima - 1 : Polynomial…" at bounding box center [756, 393] width 1512 height 786
click at [112, 424] on div "0 ° Undo Copy Paste here Duplicate Duplicate to new slide Delete" at bounding box center [588, 378] width 1049 height 590
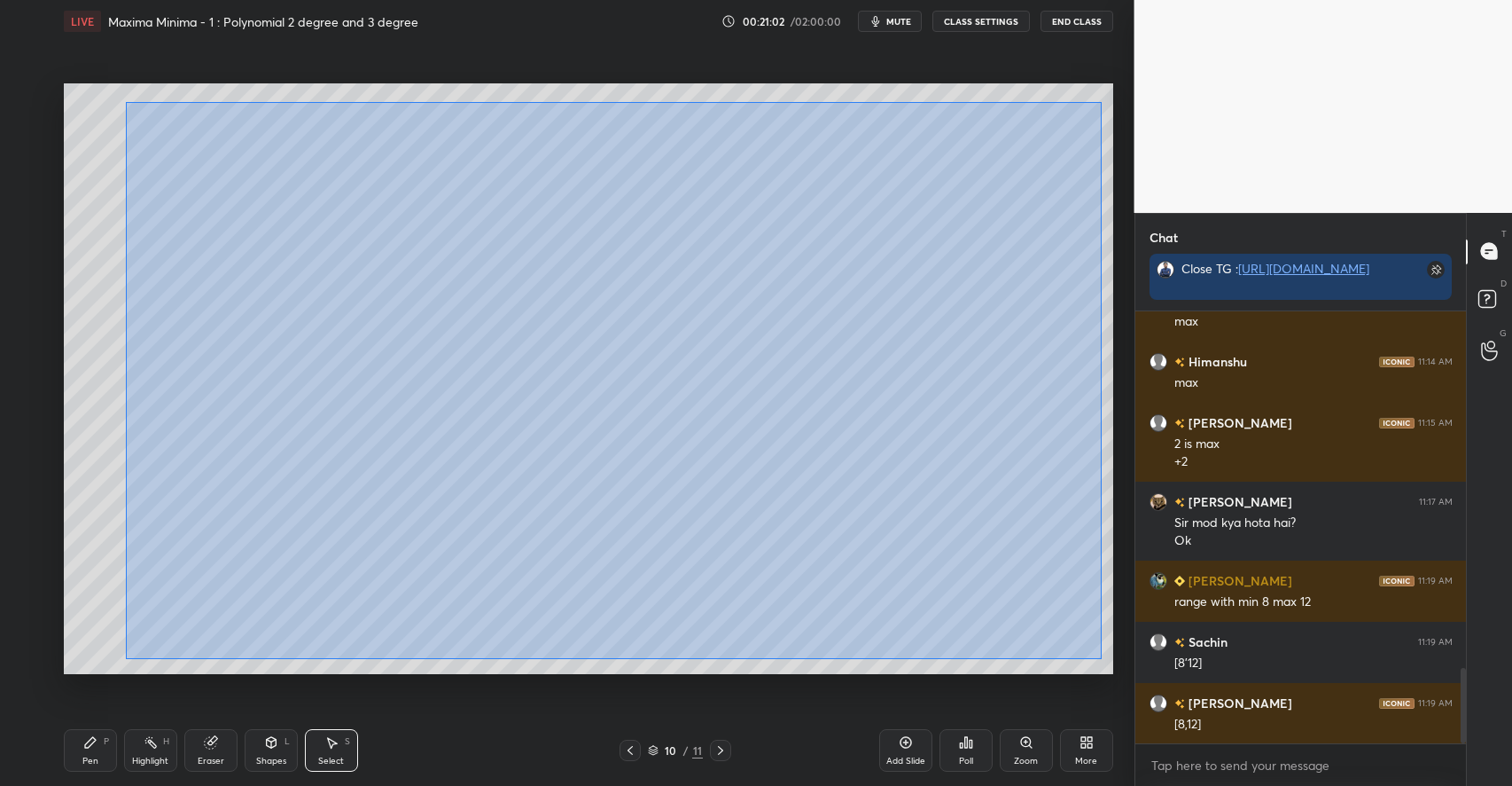
drag, startPoint x: 125, startPoint y: 102, endPoint x: 1084, endPoint y: 648, distance: 1103.5
click at [1097, 656] on div "0 ° Undo Copy Paste here Duplicate Duplicate to new slide Delete" at bounding box center [588, 378] width 1049 height 590
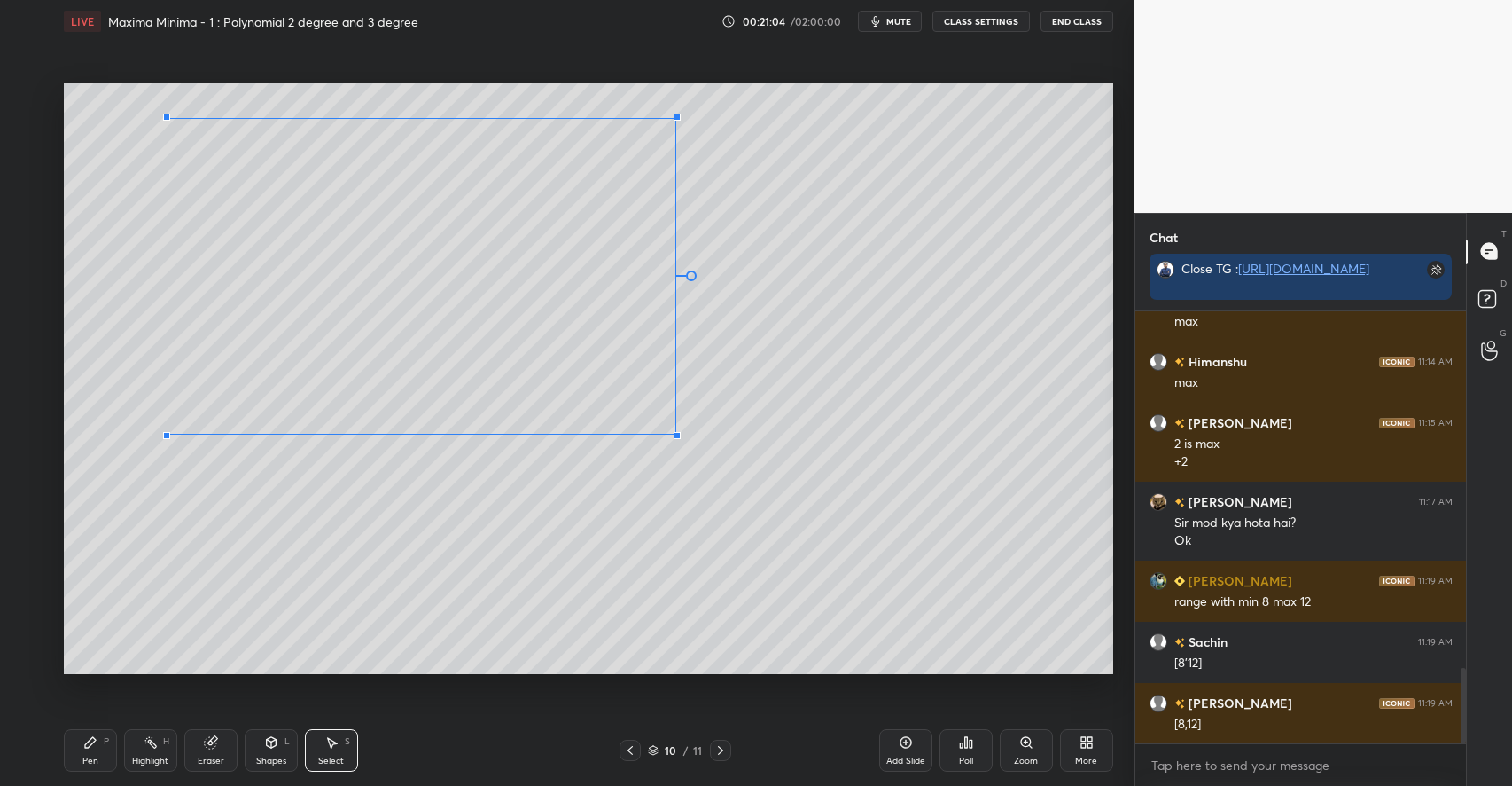
drag, startPoint x: 1011, startPoint y: 623, endPoint x: 675, endPoint y: 432, distance: 386.5
click at [675, 432] on div at bounding box center [676, 434] width 7 height 7
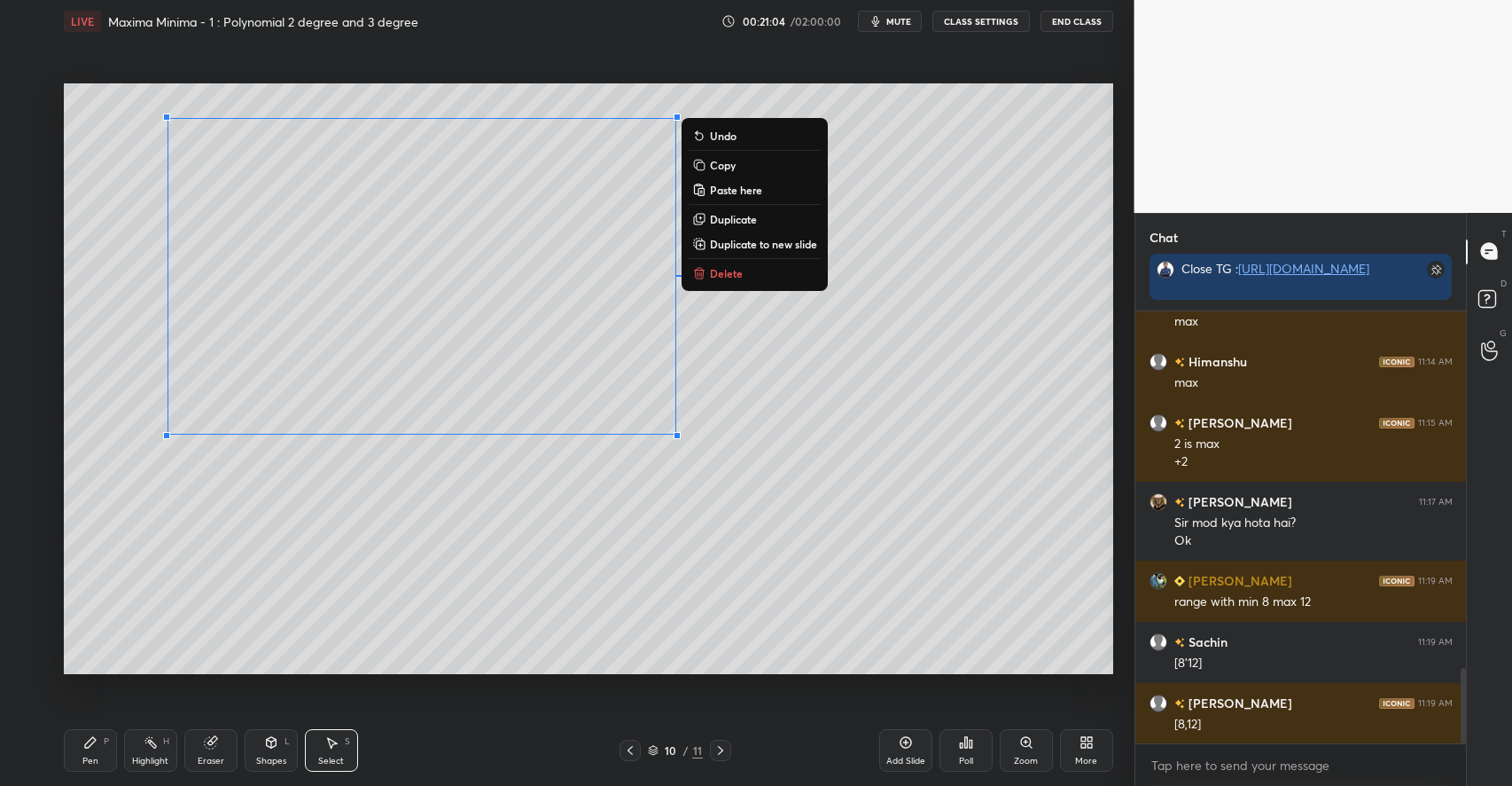
click at [629, 542] on div "0 ° Undo Copy Paste here Duplicate Duplicate to new slide Delete" at bounding box center [588, 378] width 1049 height 590
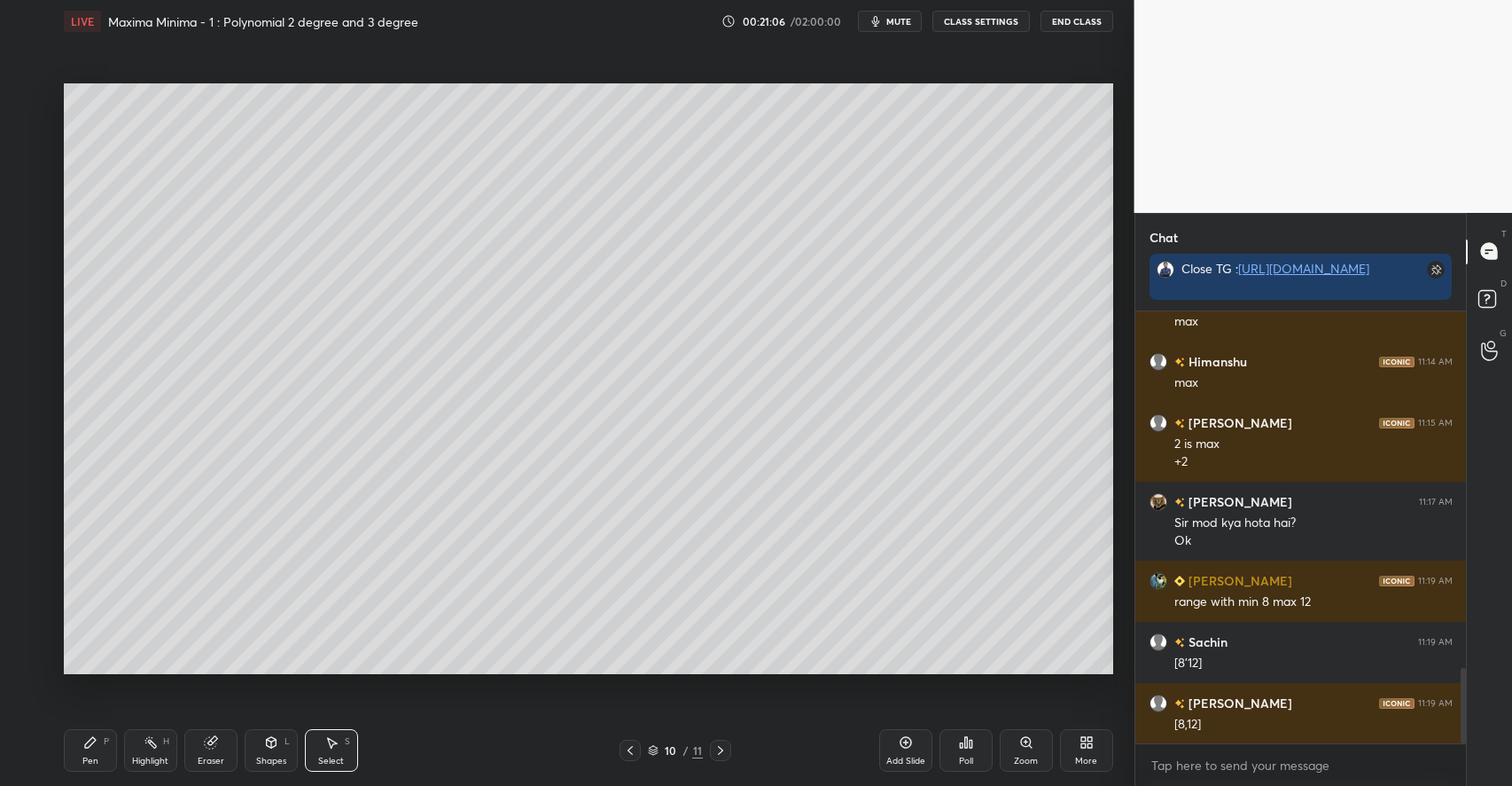
click at [96, 742] on icon at bounding box center [90, 742] width 14 height 14
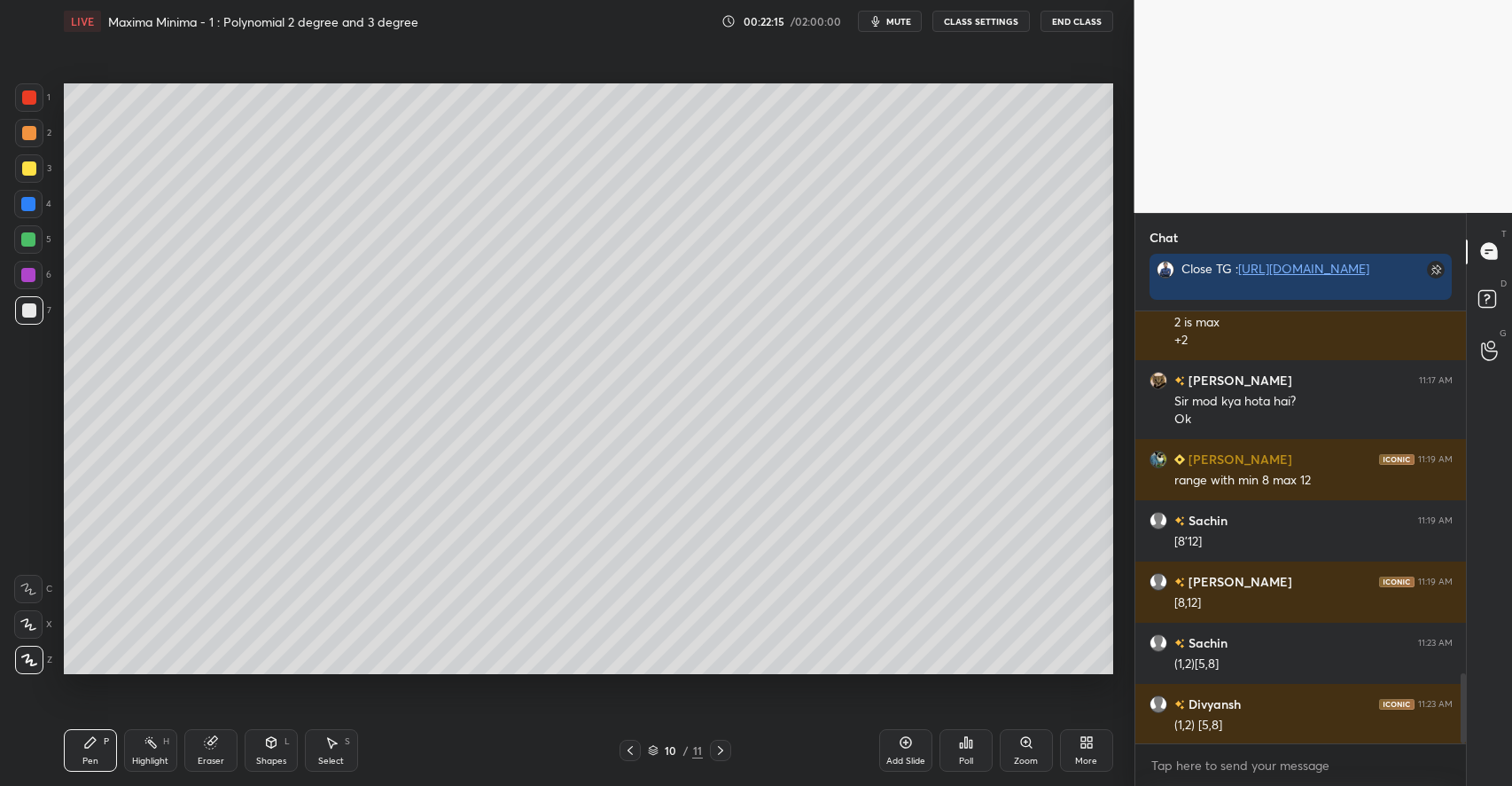
scroll to position [2222, 0]
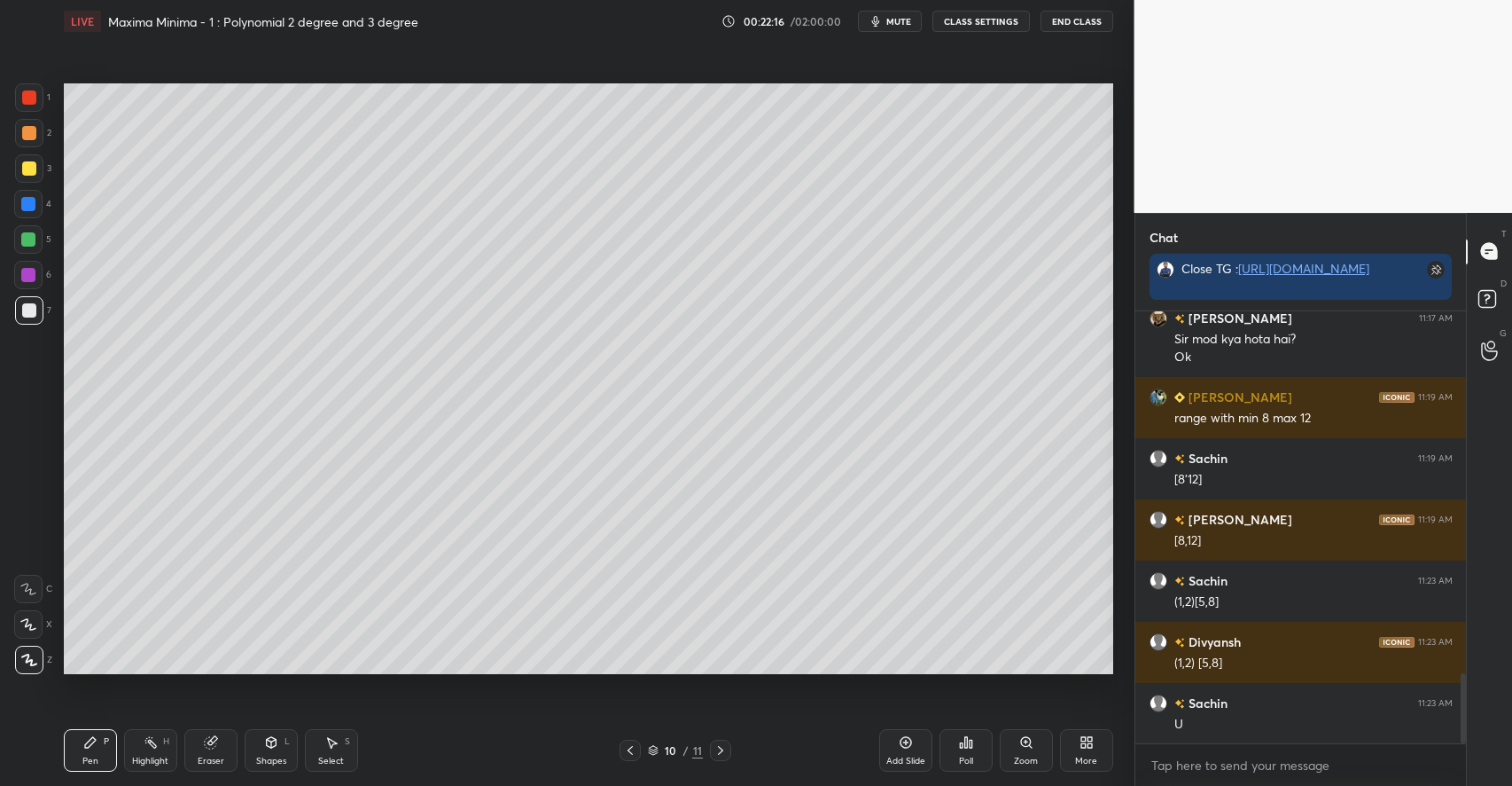
click at [29, 238] on div at bounding box center [29, 239] width 14 height 14
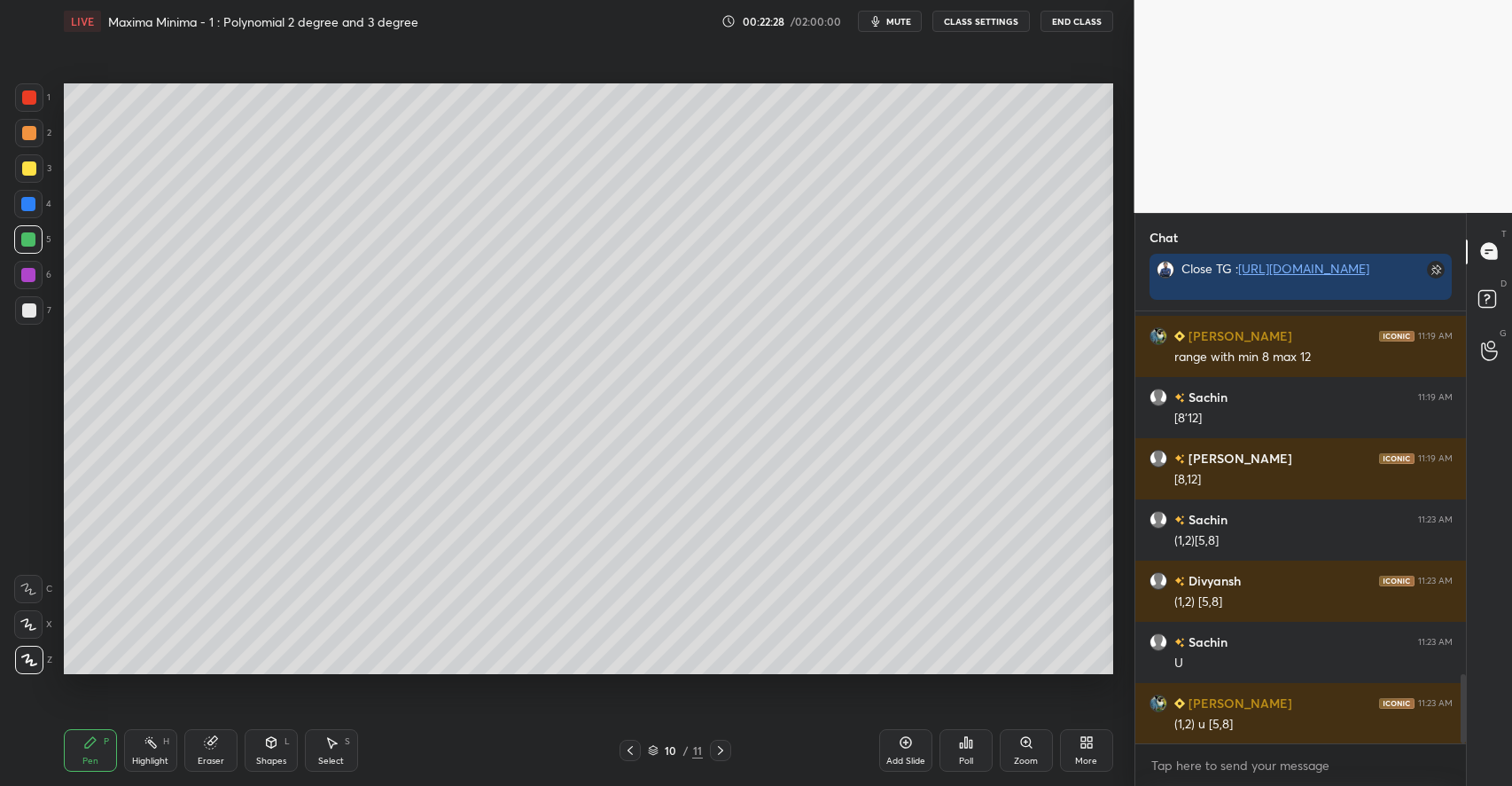
click at [331, 752] on div "Select S" at bounding box center [332, 749] width 53 height 42
click at [173, 635] on div "0 ° Undo Copy Paste here Duplicate Duplicate to new slide Delete" at bounding box center [588, 378] width 1049 height 590
click at [100, 738] on div "Pen P" at bounding box center [91, 749] width 53 height 42
click at [266, 753] on div "Shapes L" at bounding box center [271, 749] width 53 height 42
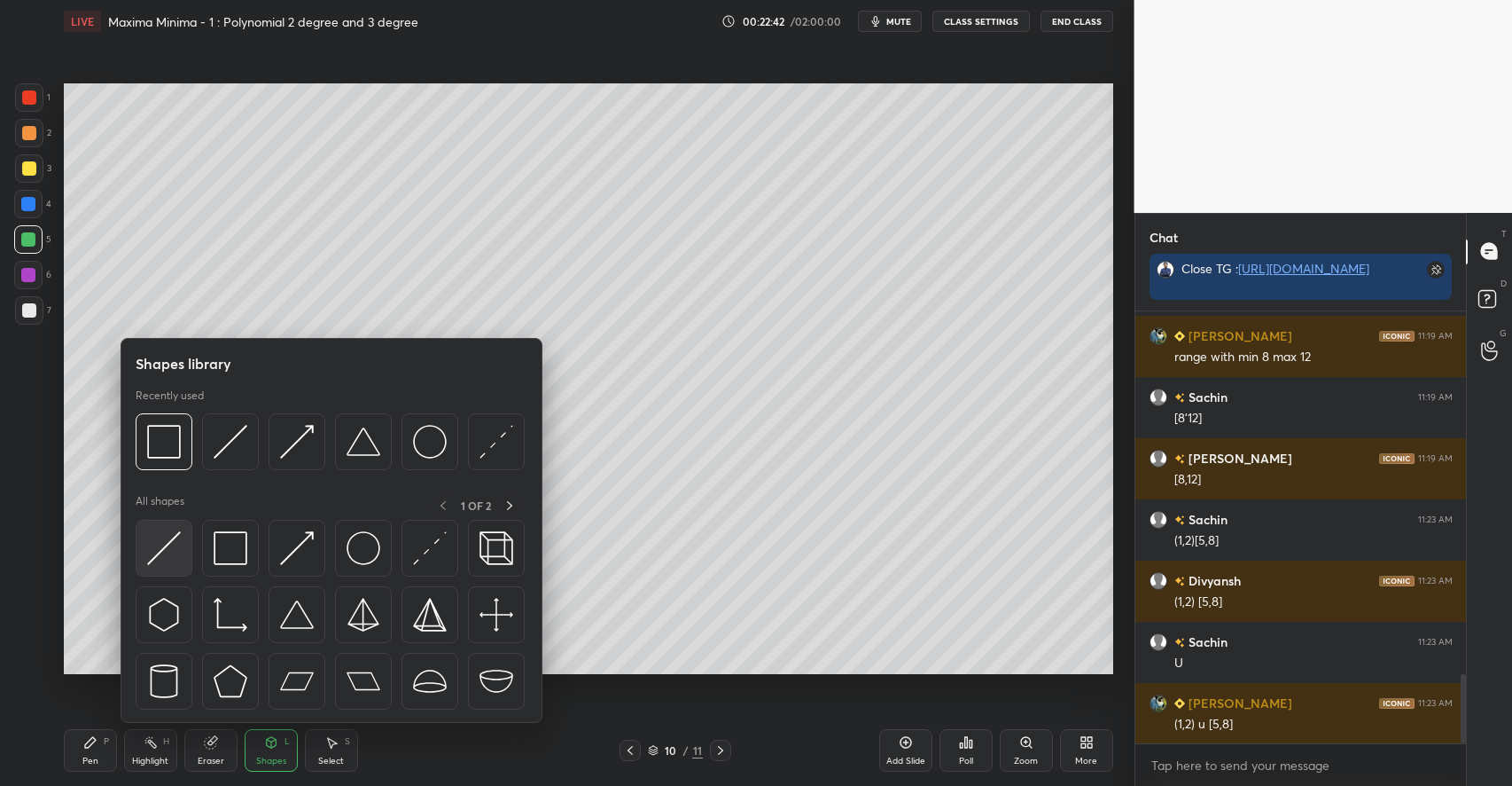
click at [166, 562] on img at bounding box center [164, 548] width 34 height 34
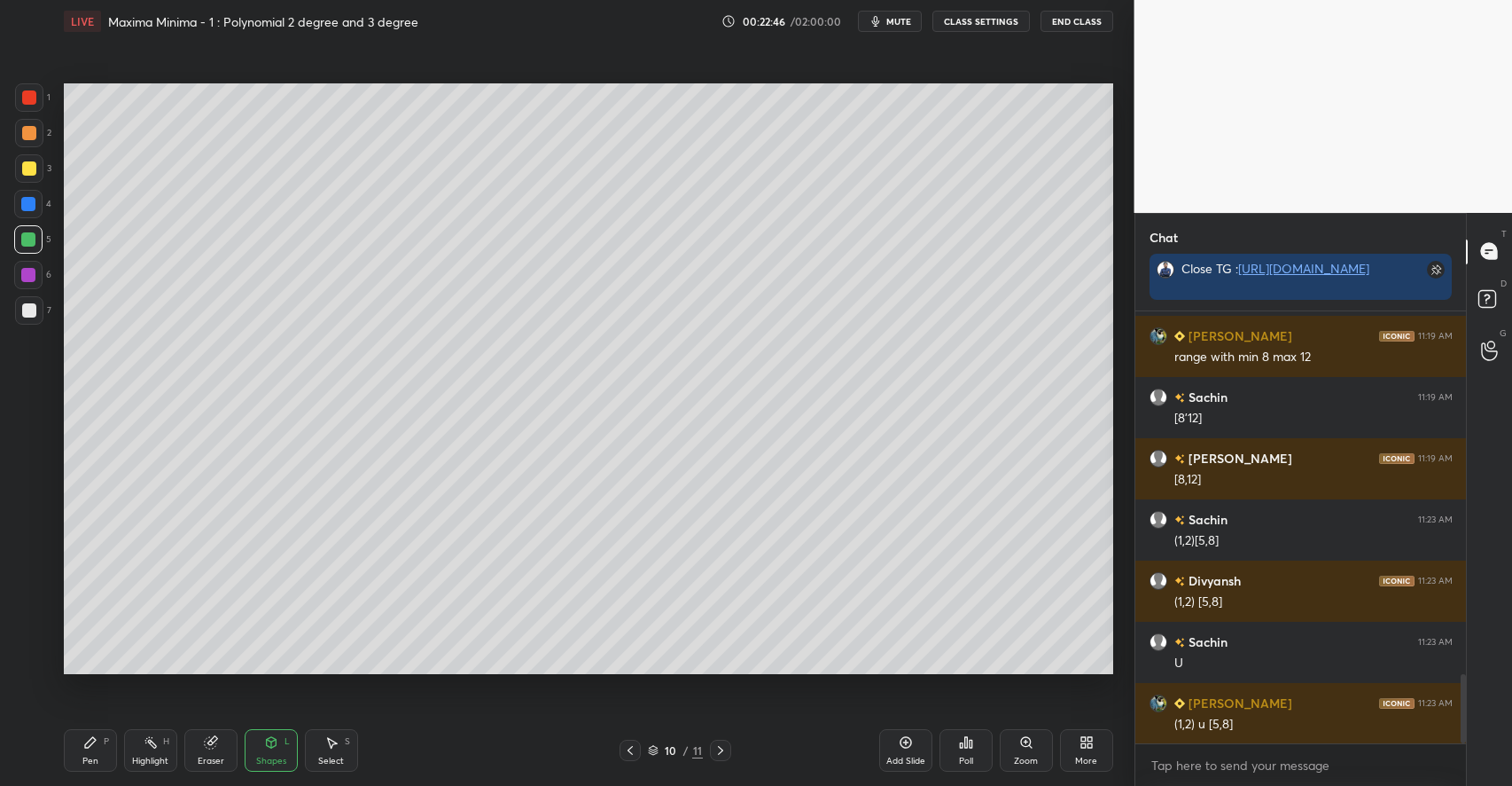
click at [104, 743] on div "P" at bounding box center [106, 741] width 5 height 9
click at [27, 169] on div at bounding box center [29, 168] width 14 height 14
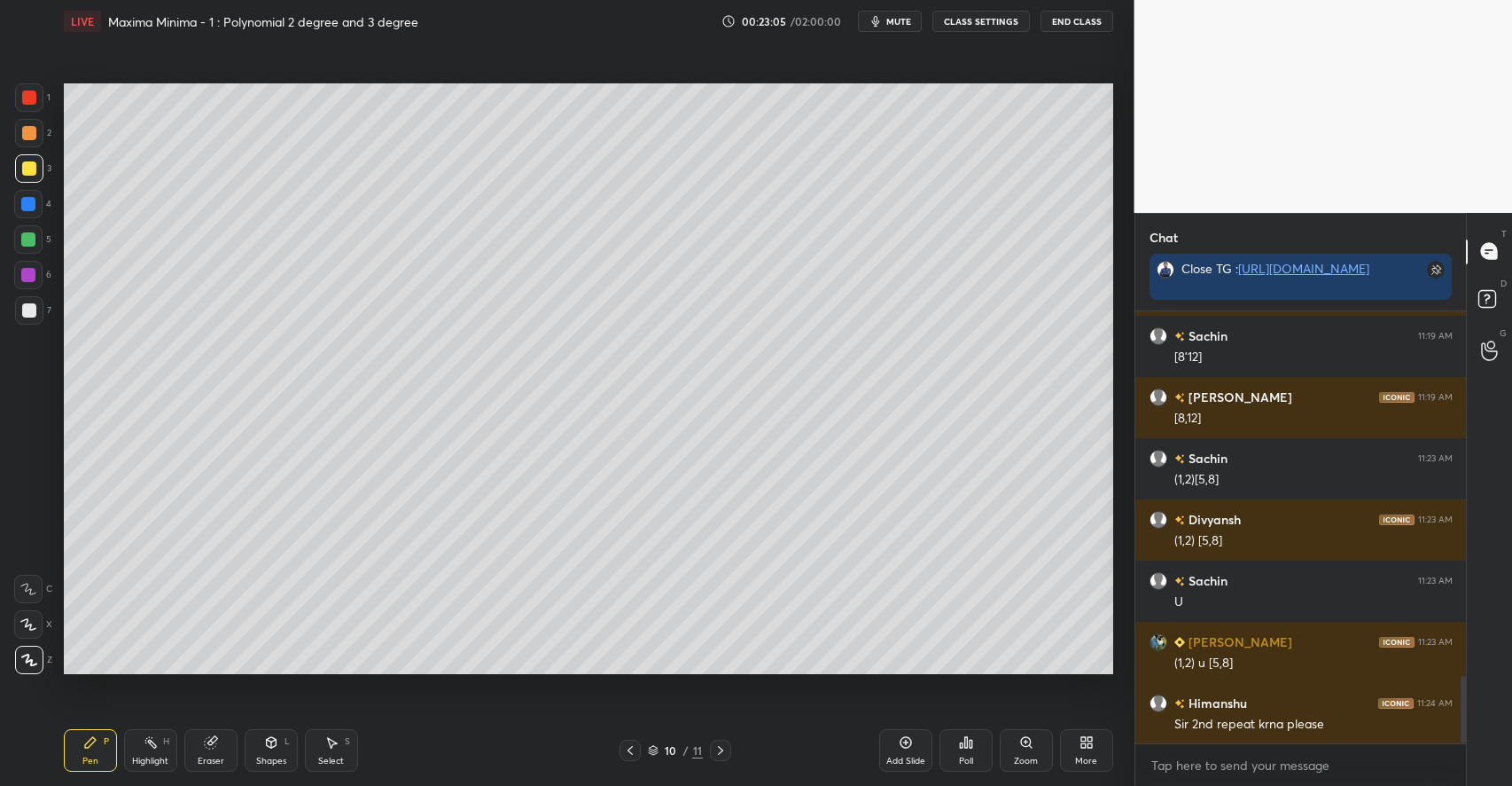
scroll to position [2362, 0]
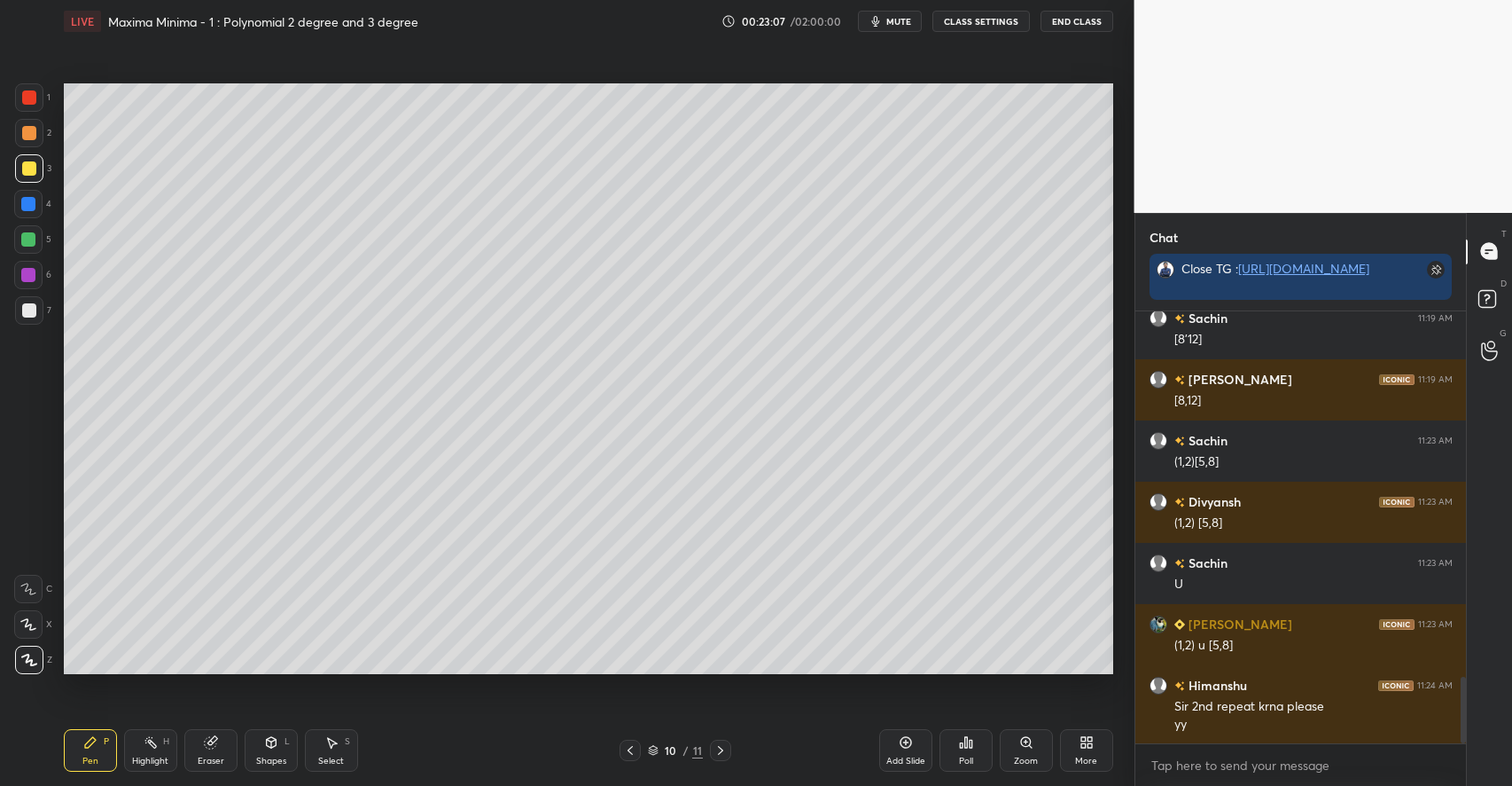
click at [163, 745] on div "H" at bounding box center [166, 741] width 6 height 9
click at [209, 740] on icon at bounding box center [210, 743] width 12 height 12
click at [92, 736] on icon at bounding box center [90, 742] width 14 height 14
click at [148, 742] on rect at bounding box center [151, 744] width 9 height 9
click at [212, 749] on div "Eraser" at bounding box center [211, 749] width 53 height 42
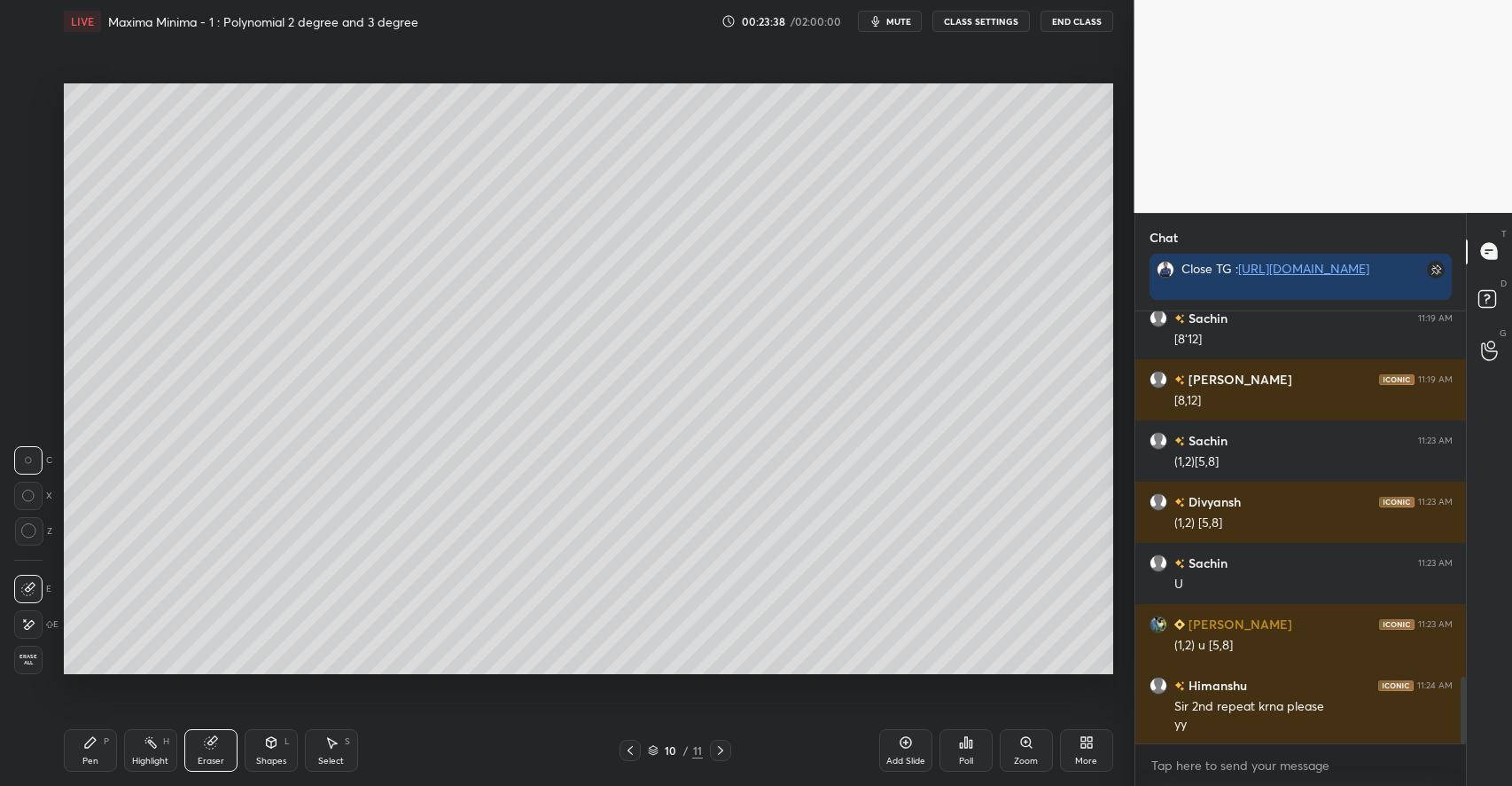
click at [92, 742] on icon at bounding box center [90, 742] width 11 height 11
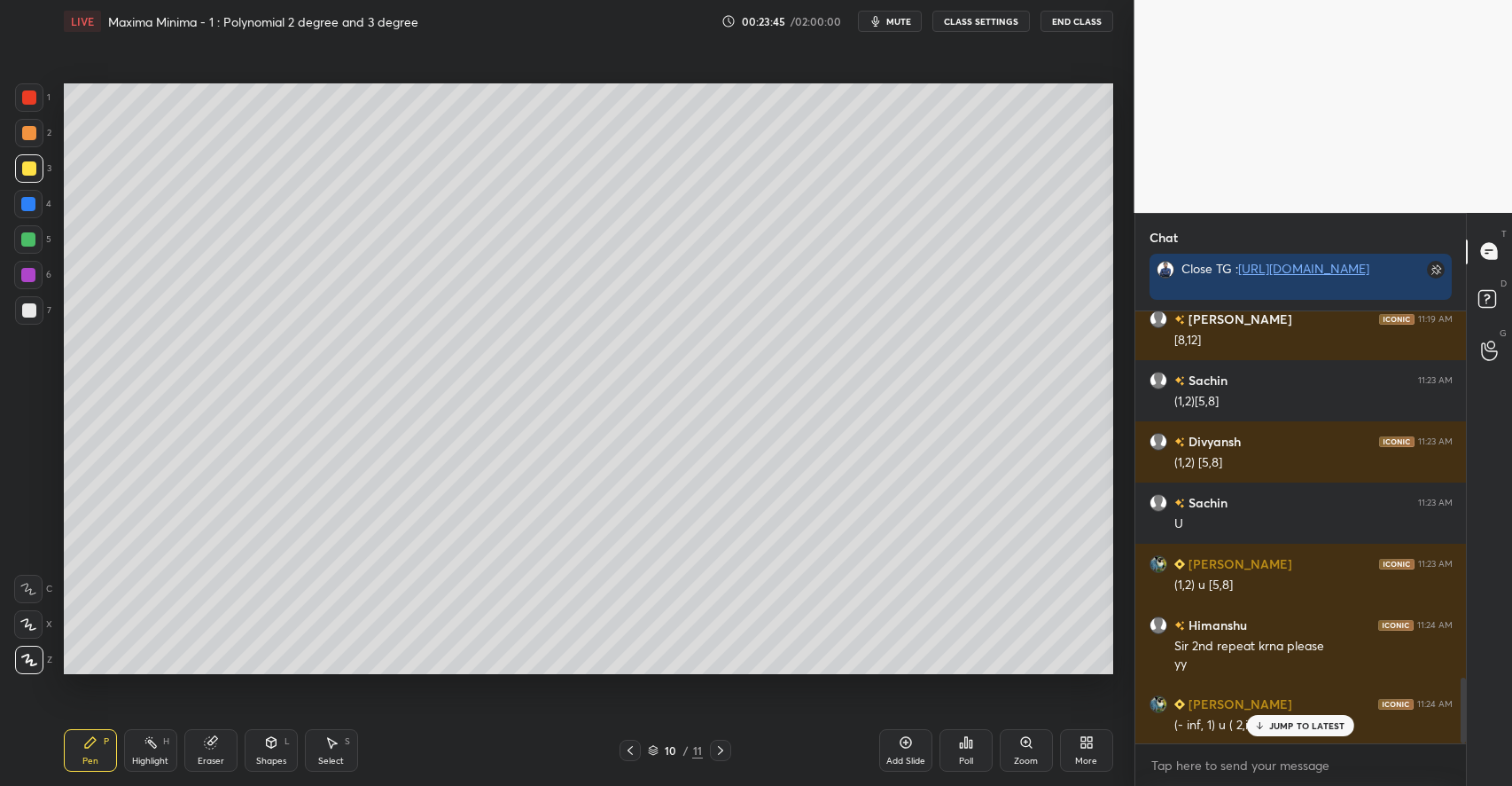
click at [33, 239] on div at bounding box center [29, 239] width 14 height 14
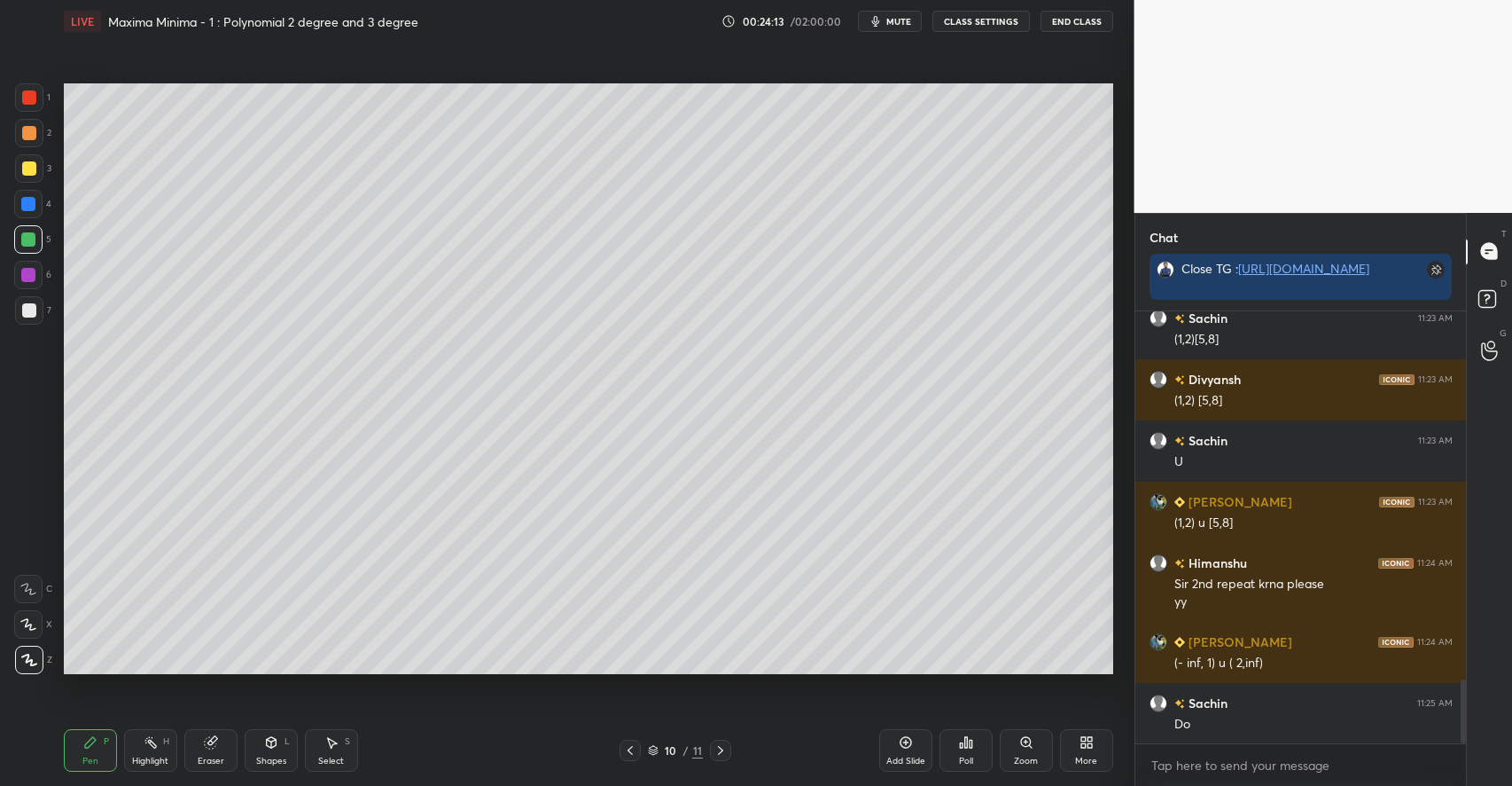
scroll to position [2502, 0]
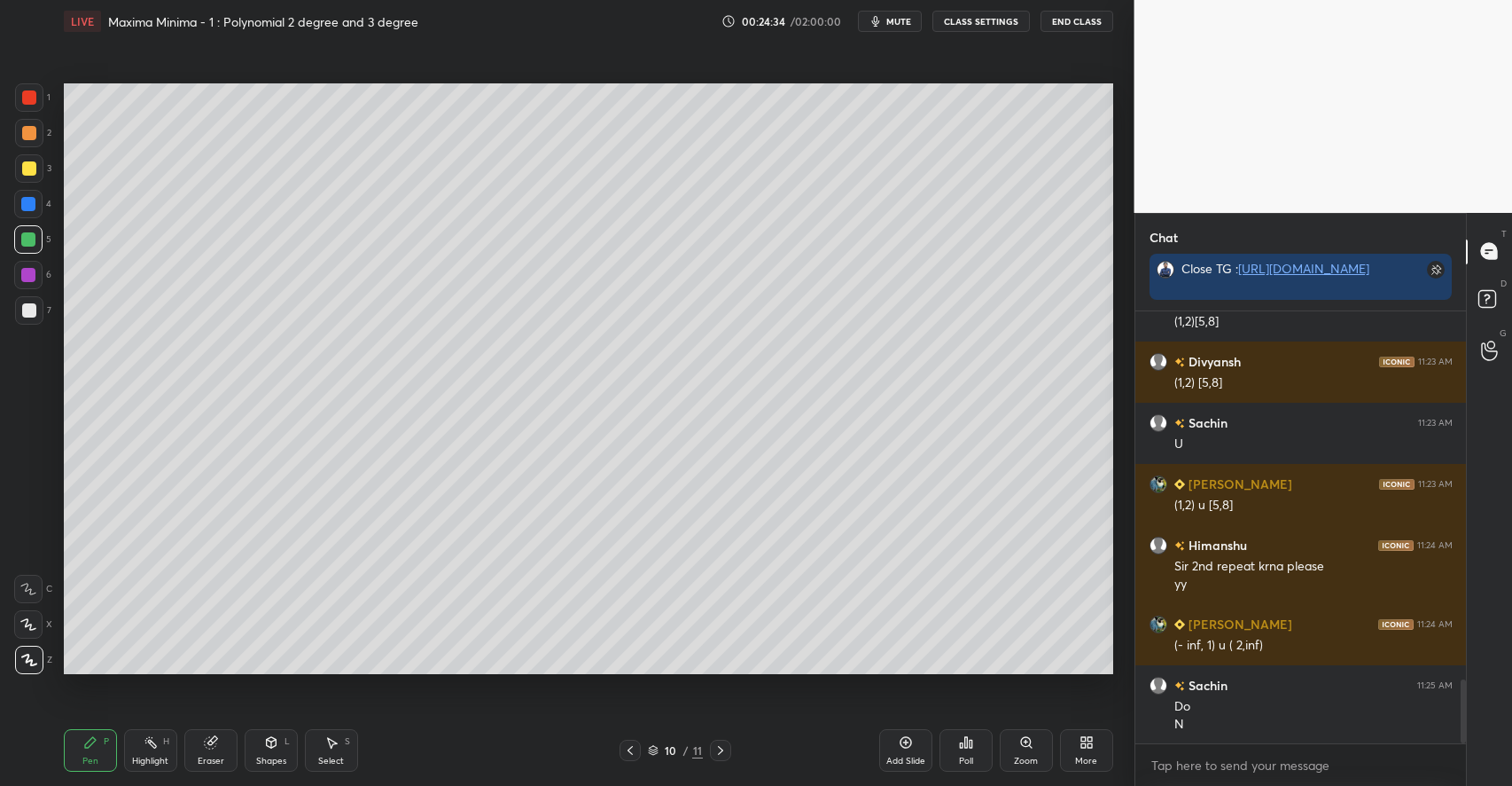
click at [260, 738] on div "Shapes L" at bounding box center [271, 749] width 53 height 42
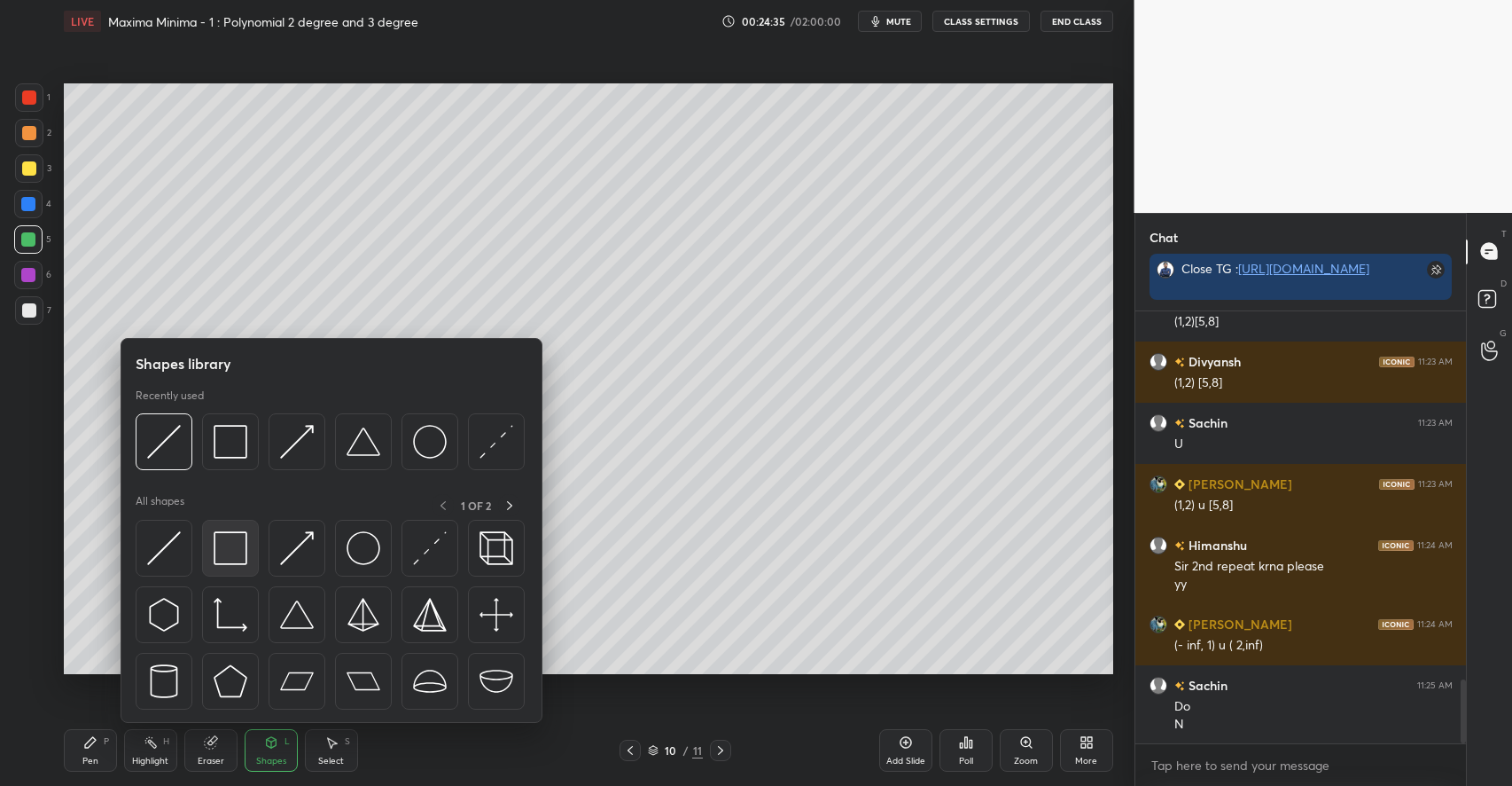
click at [224, 559] on img at bounding box center [230, 548] width 34 height 34
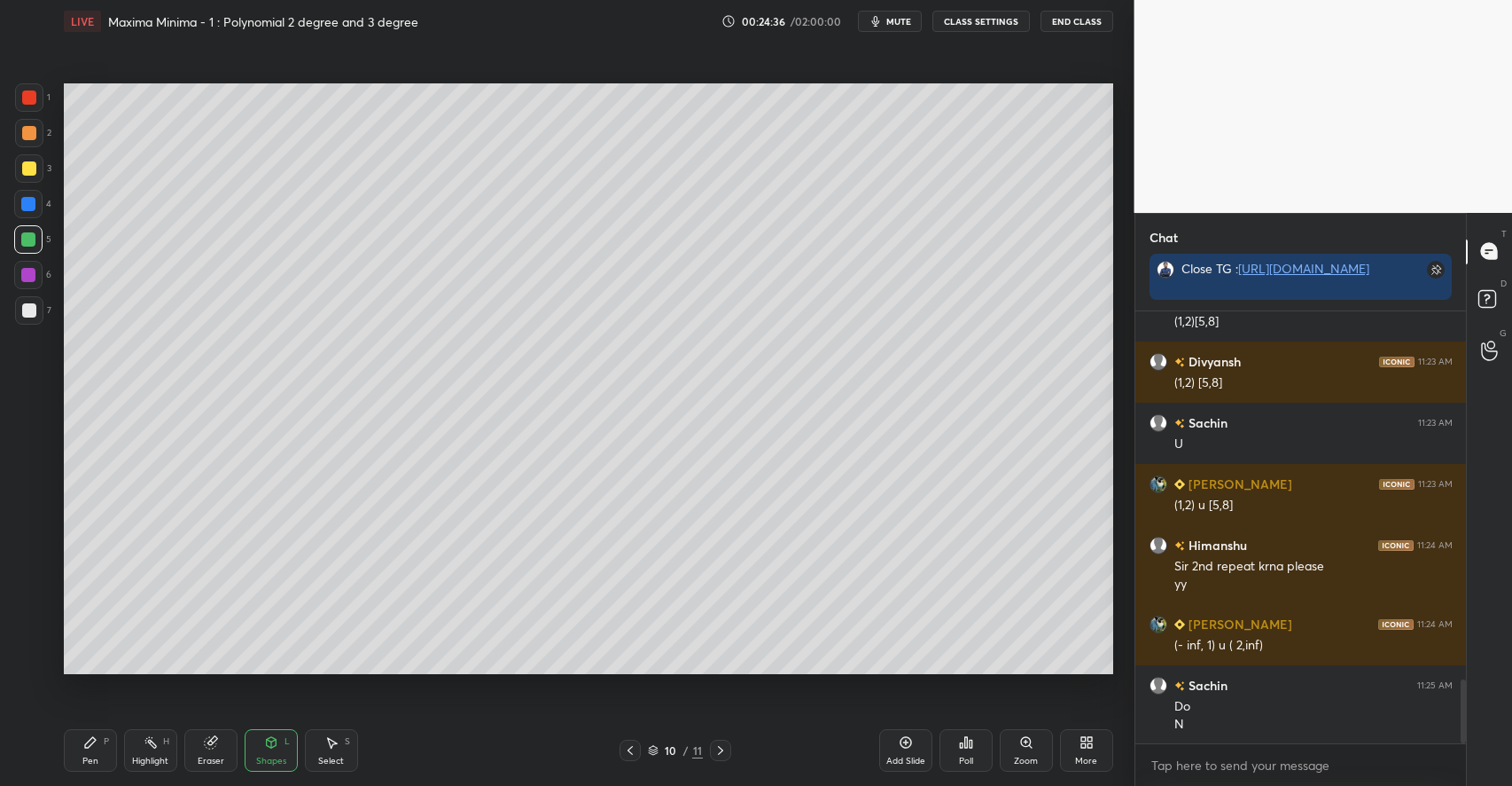
click at [33, 171] on div at bounding box center [29, 168] width 14 height 14
click at [108, 745] on div "P" at bounding box center [106, 741] width 5 height 9
click at [264, 750] on div "Shapes L" at bounding box center [271, 749] width 53 height 42
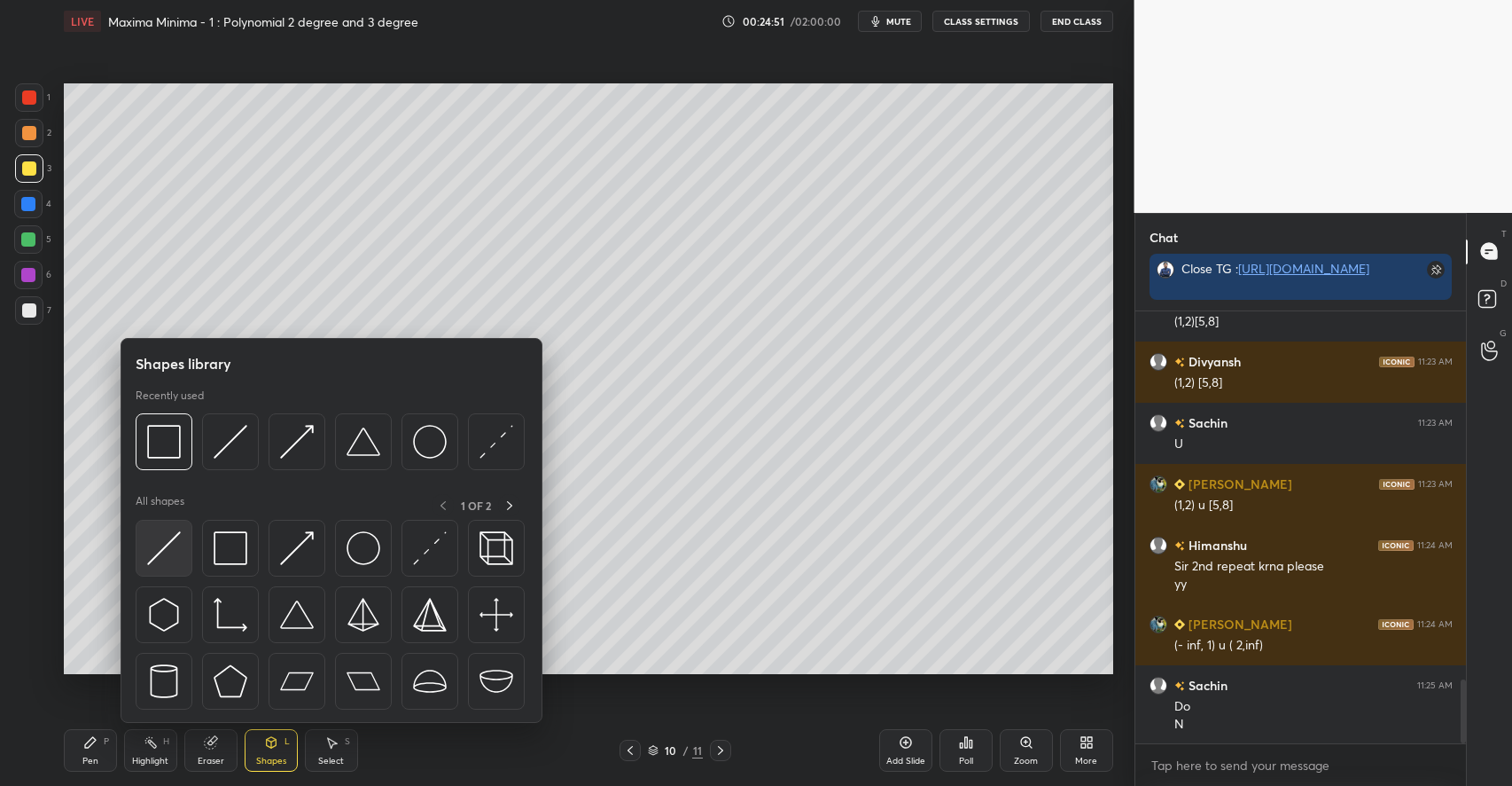
click at [174, 549] on img at bounding box center [164, 548] width 34 height 34
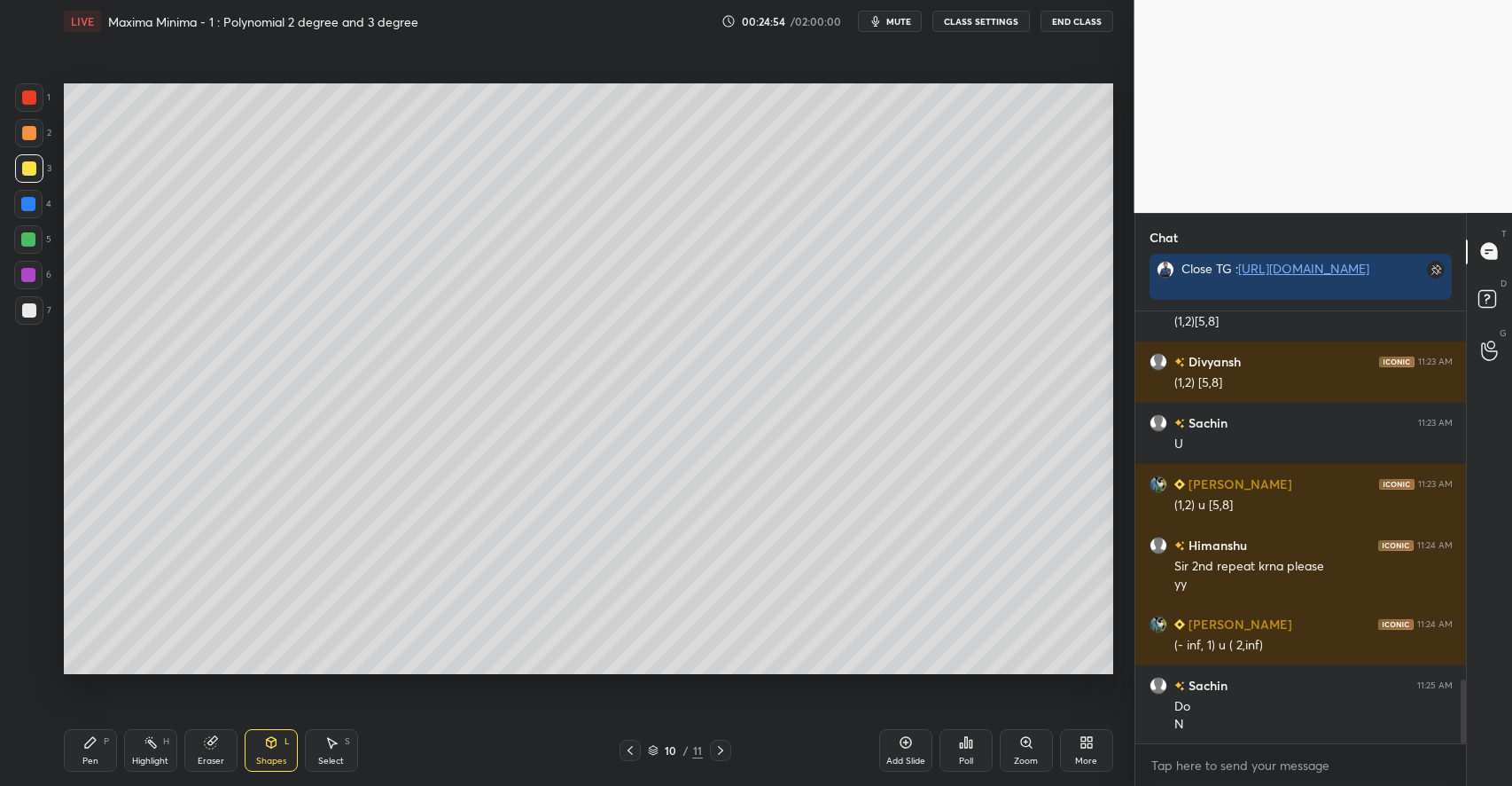
click at [116, 746] on div "Pen P" at bounding box center [91, 749] width 53 height 42
click at [30, 126] on div at bounding box center [29, 132] width 14 height 14
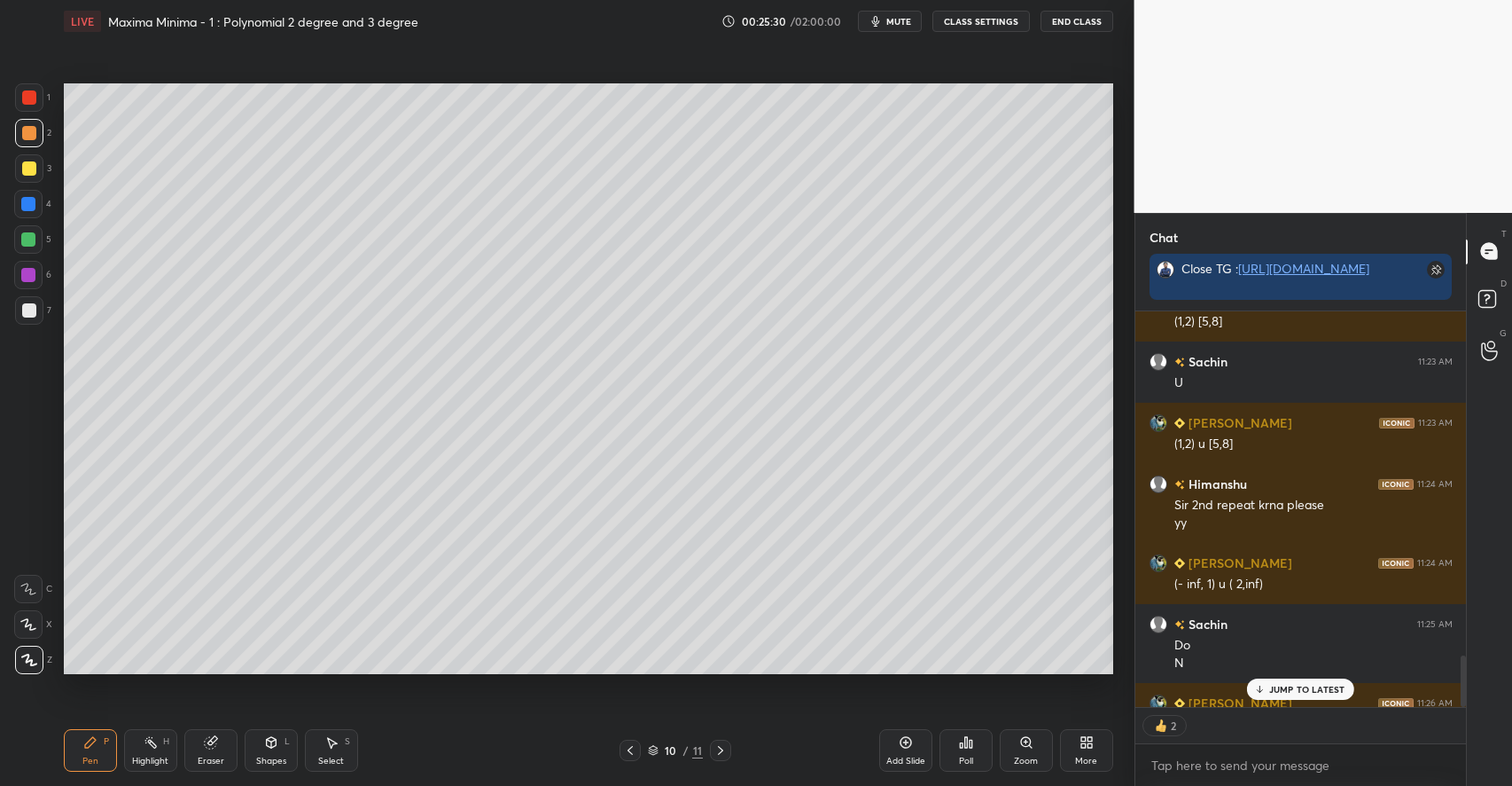
scroll to position [2660, 0]
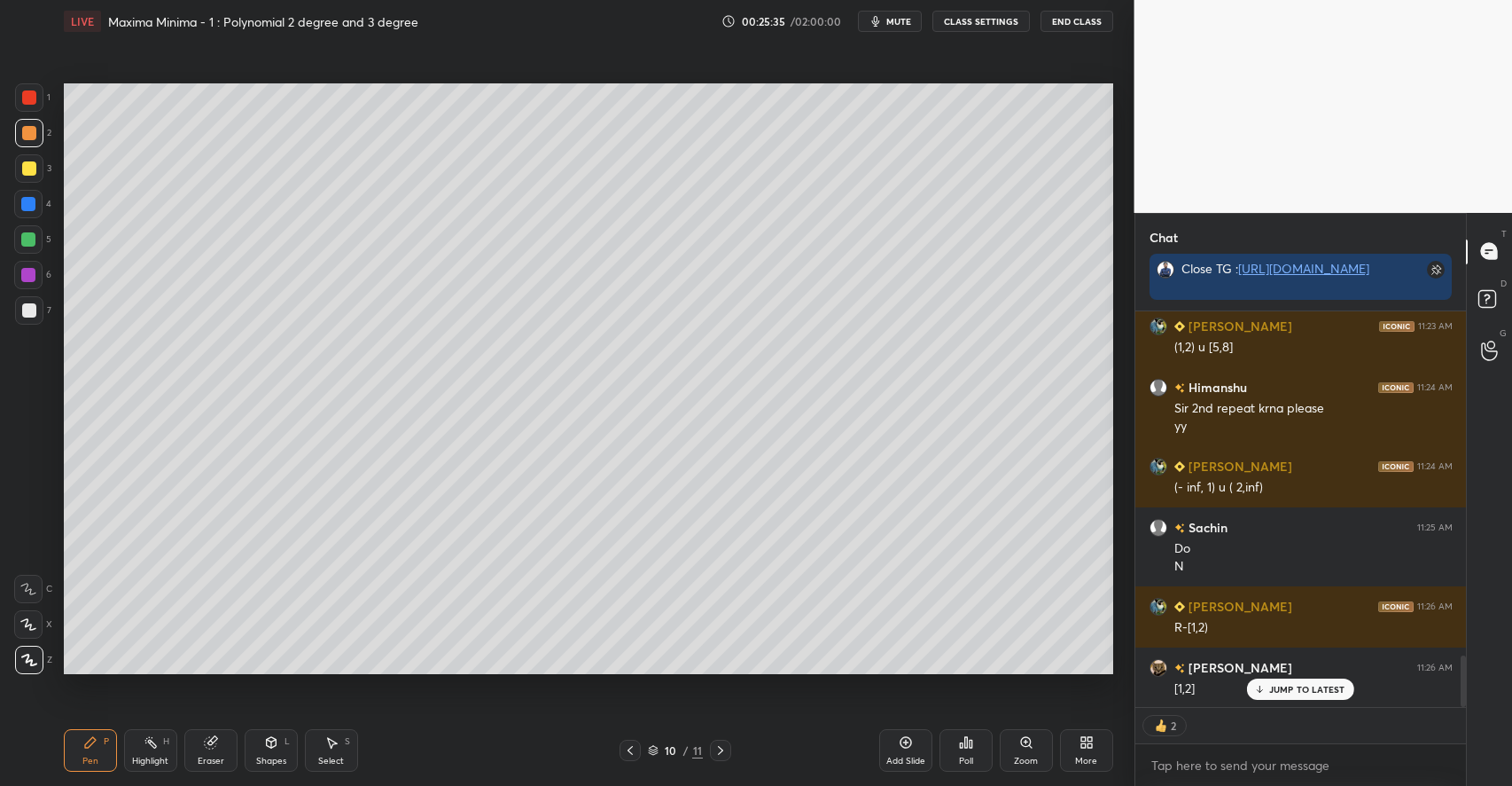
click at [266, 750] on div "Shapes L" at bounding box center [271, 749] width 53 height 42
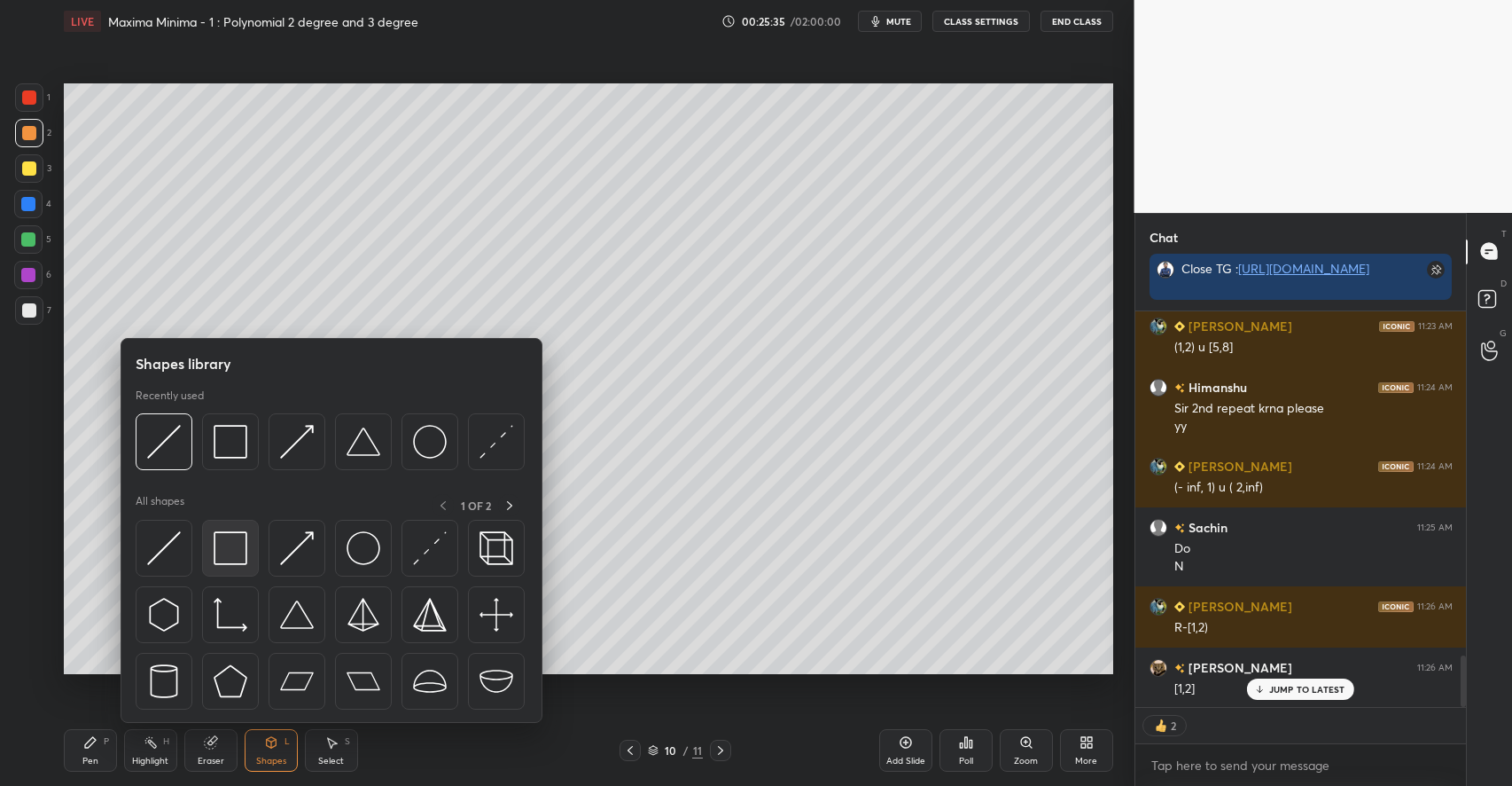
click at [227, 556] on img at bounding box center [230, 548] width 34 height 34
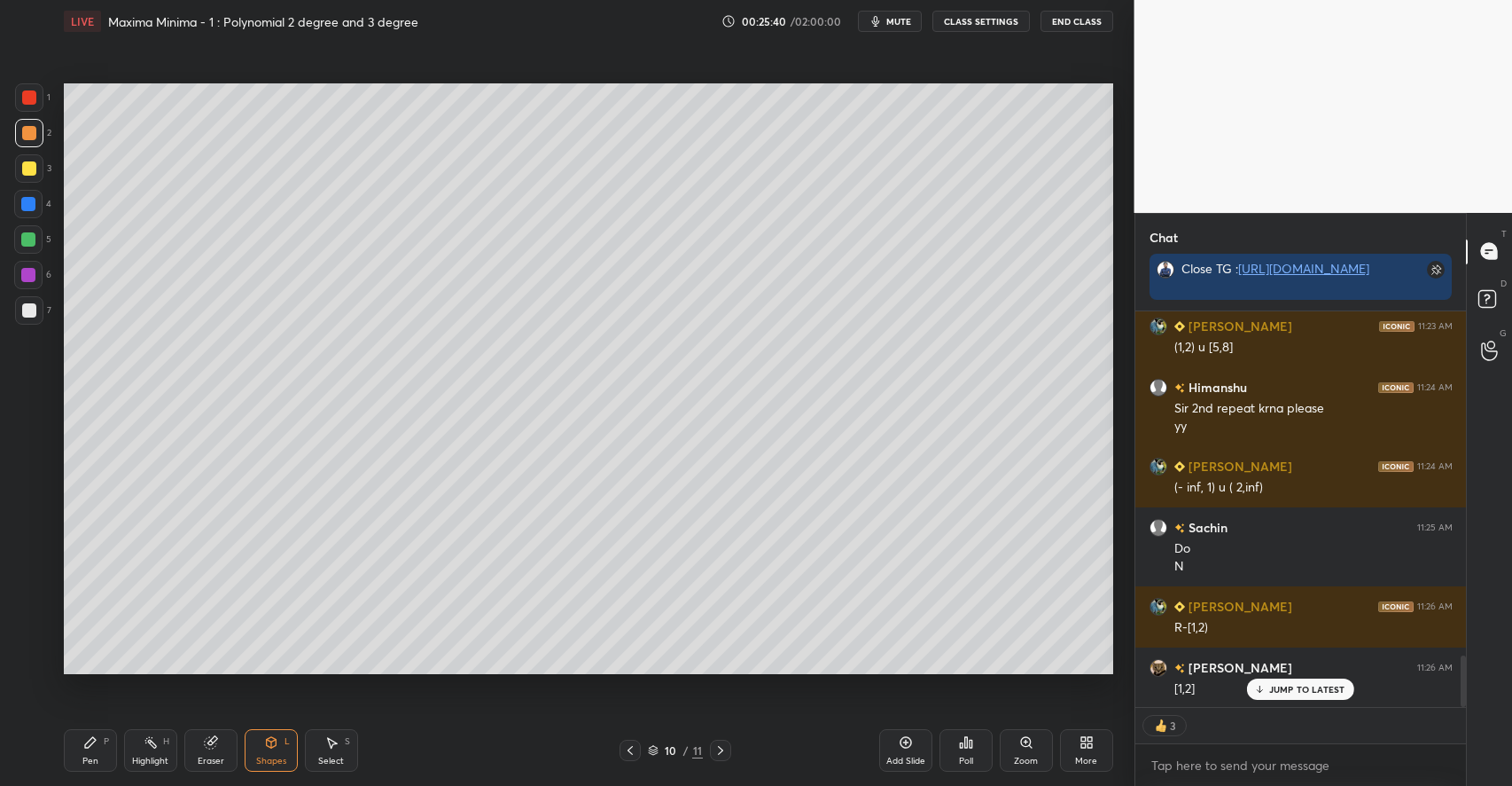
click at [212, 747] on icon at bounding box center [210, 743] width 12 height 12
click at [94, 745] on icon at bounding box center [90, 742] width 14 height 14
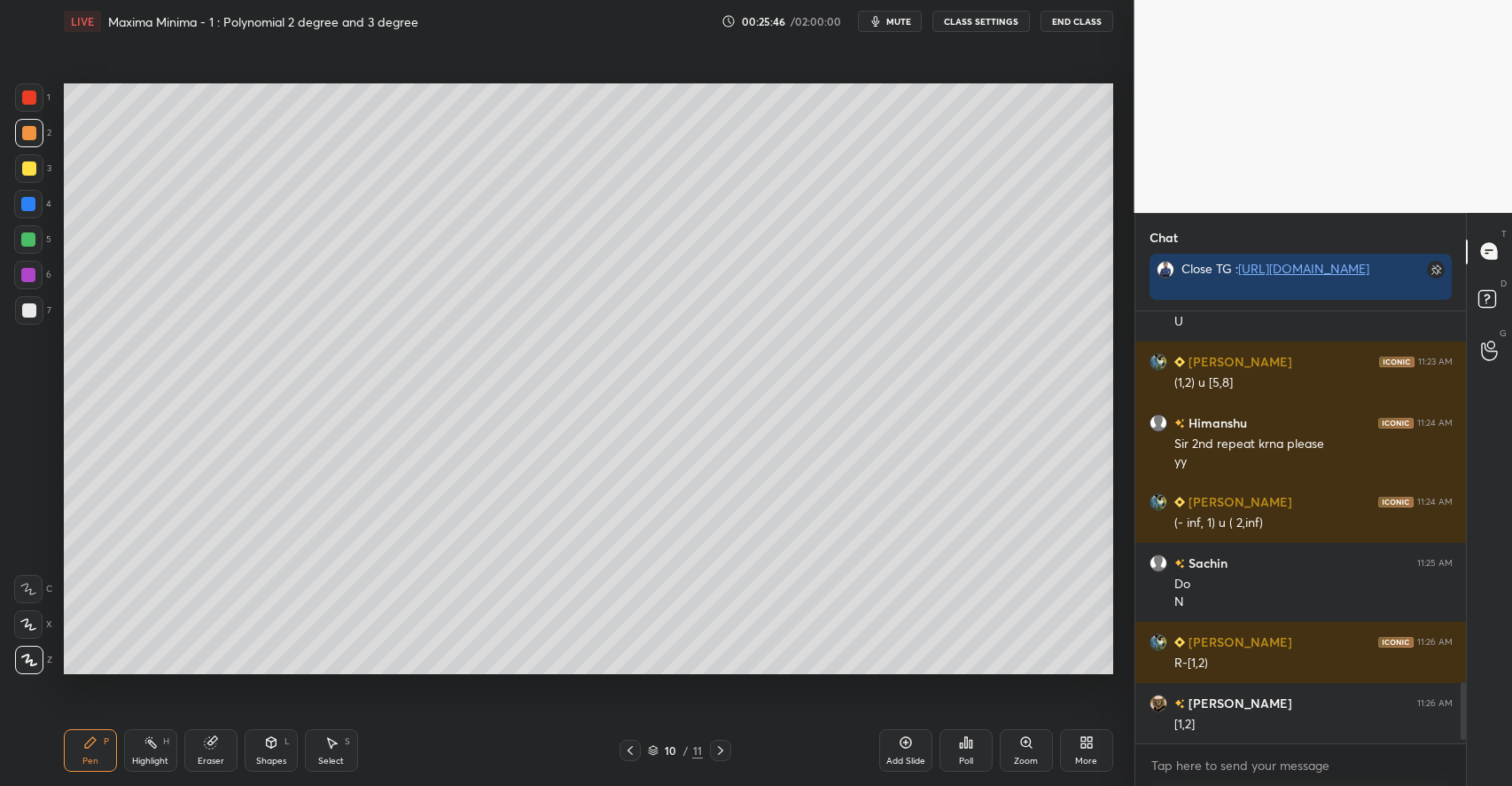
scroll to position [5, 6]
click at [30, 308] on div at bounding box center [29, 310] width 14 height 14
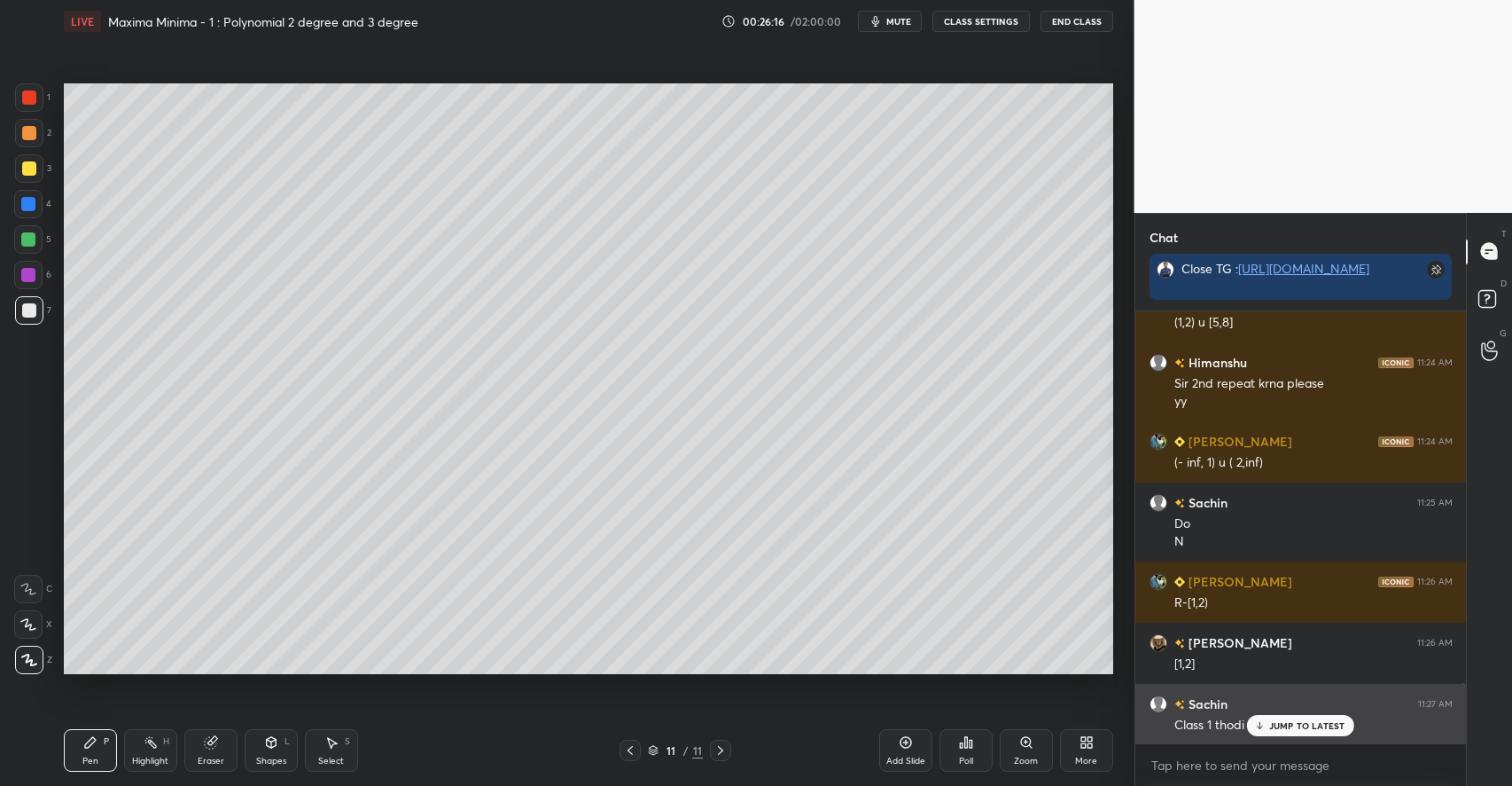
click at [1278, 727] on p "JUMP TO LATEST" at bounding box center [1307, 725] width 76 height 11
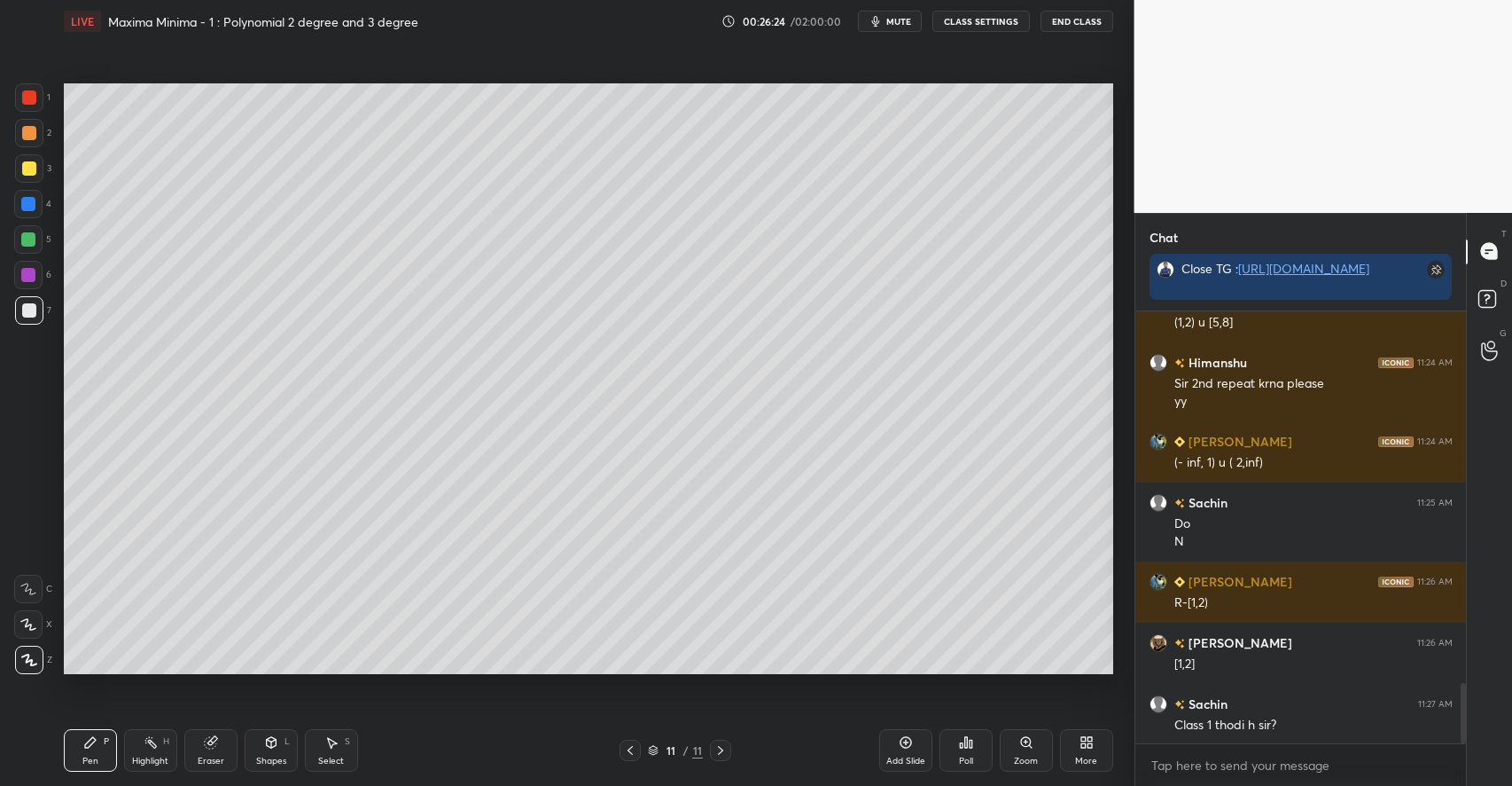
click at [32, 240] on div at bounding box center [29, 239] width 14 height 14
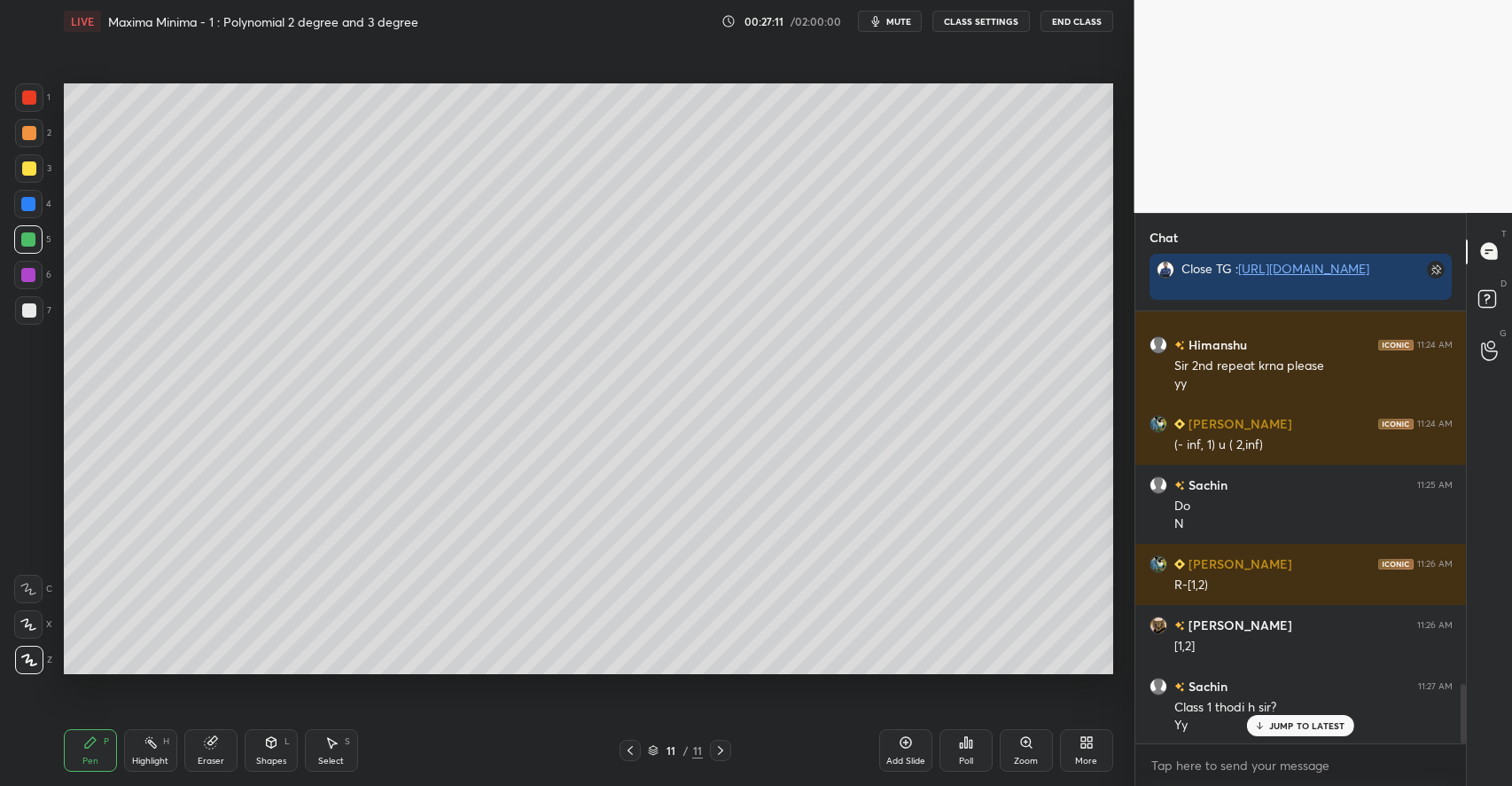
scroll to position [2765, 0]
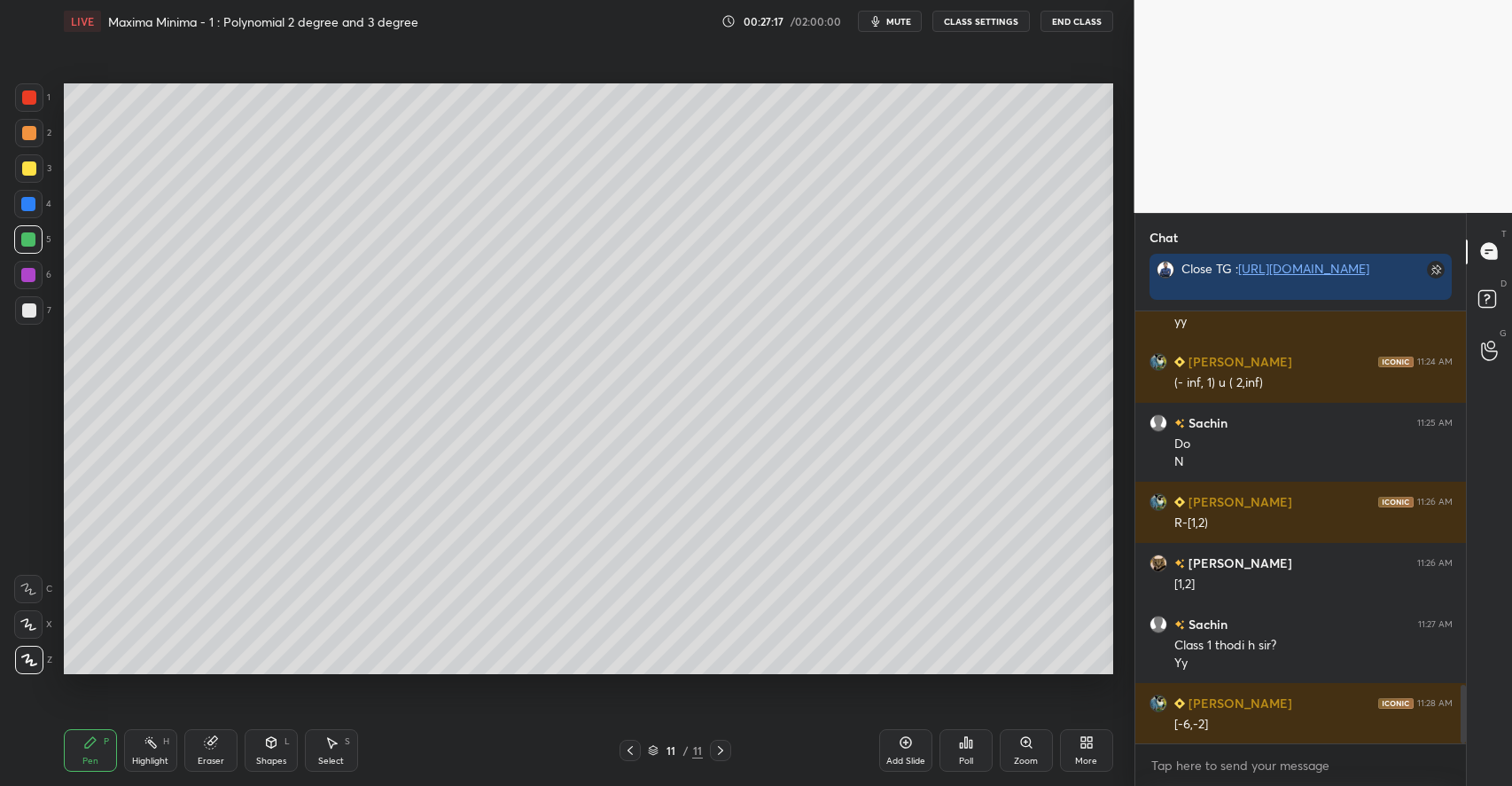
click at [29, 173] on div at bounding box center [29, 168] width 14 height 14
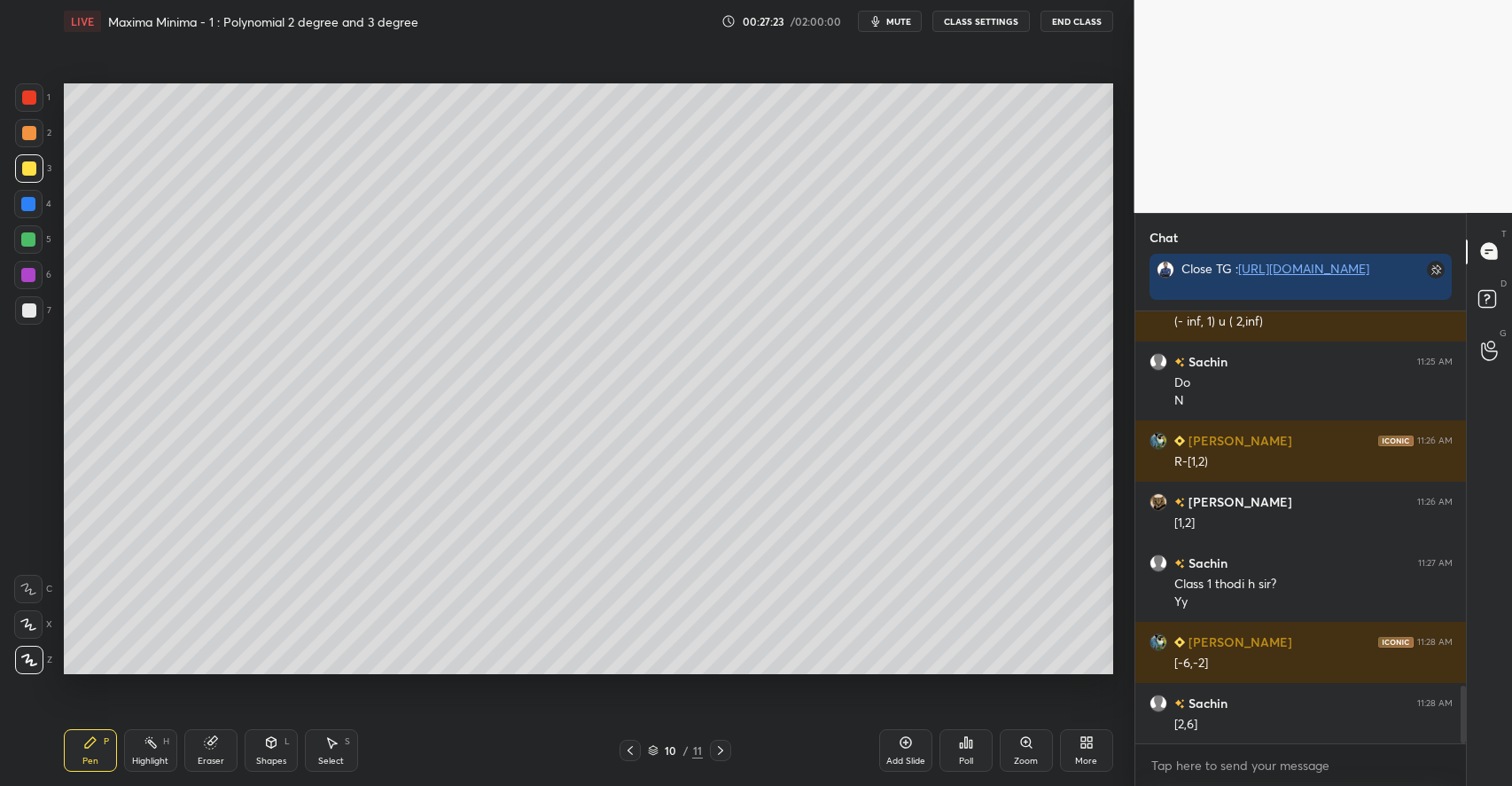
click at [911, 758] on div "Add Slide" at bounding box center [906, 760] width 39 height 9
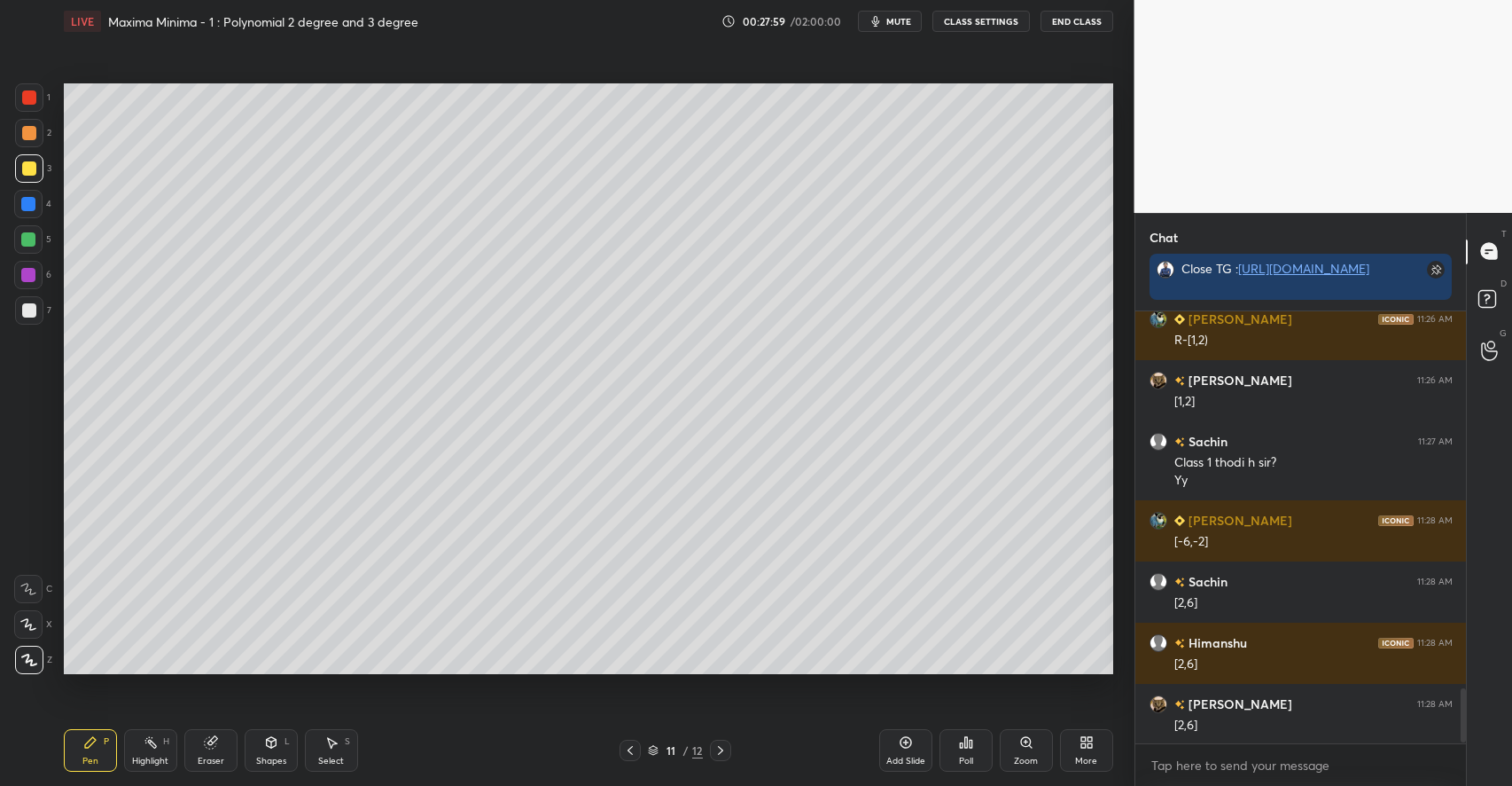
scroll to position [3009, 0]
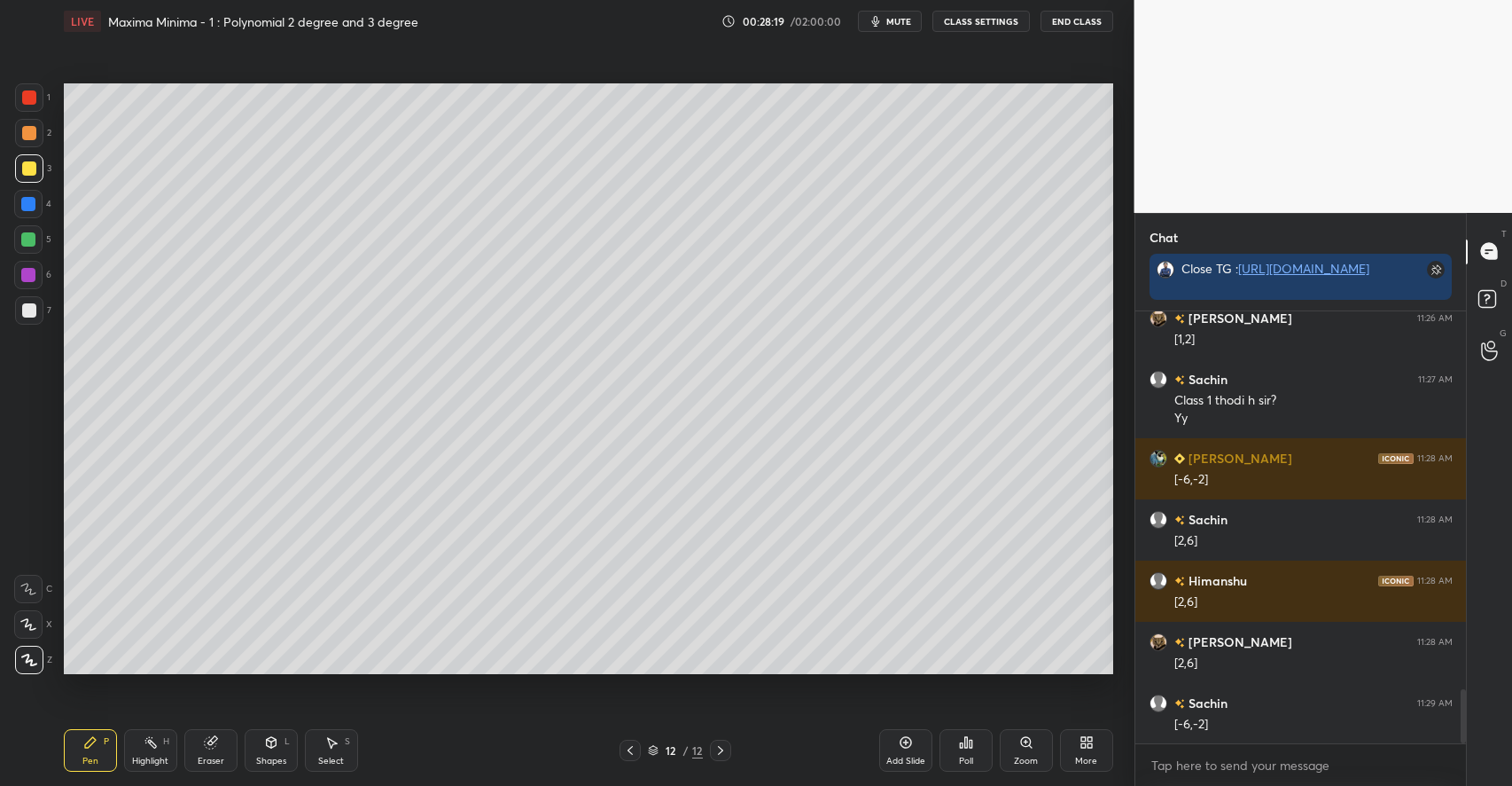
click at [33, 235] on div at bounding box center [29, 239] width 14 height 14
click at [216, 748] on icon at bounding box center [211, 742] width 14 height 14
click at [95, 749] on div "Pen P" at bounding box center [91, 749] width 53 height 42
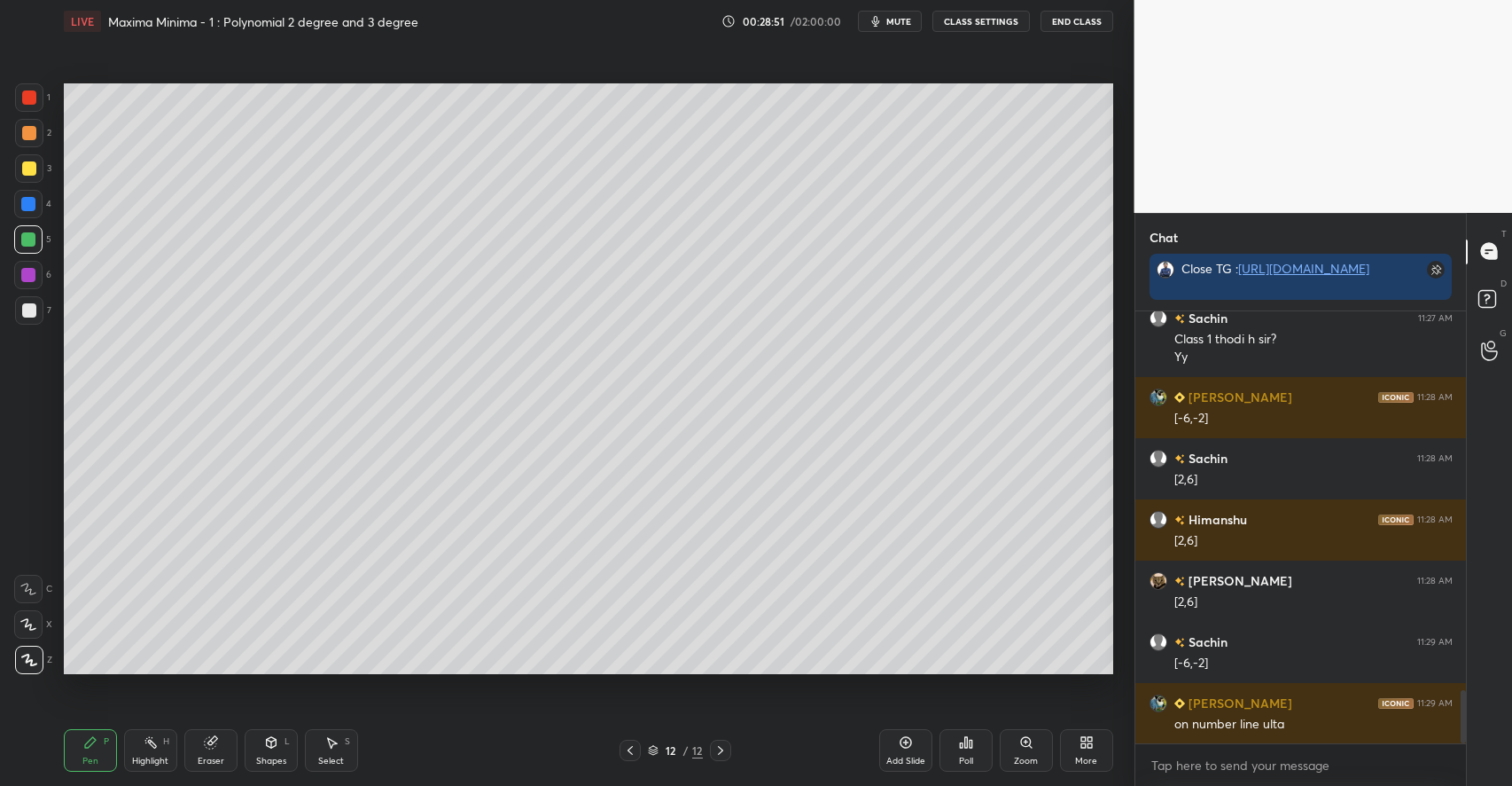
click at [272, 753] on div "Shapes L" at bounding box center [271, 749] width 53 height 42
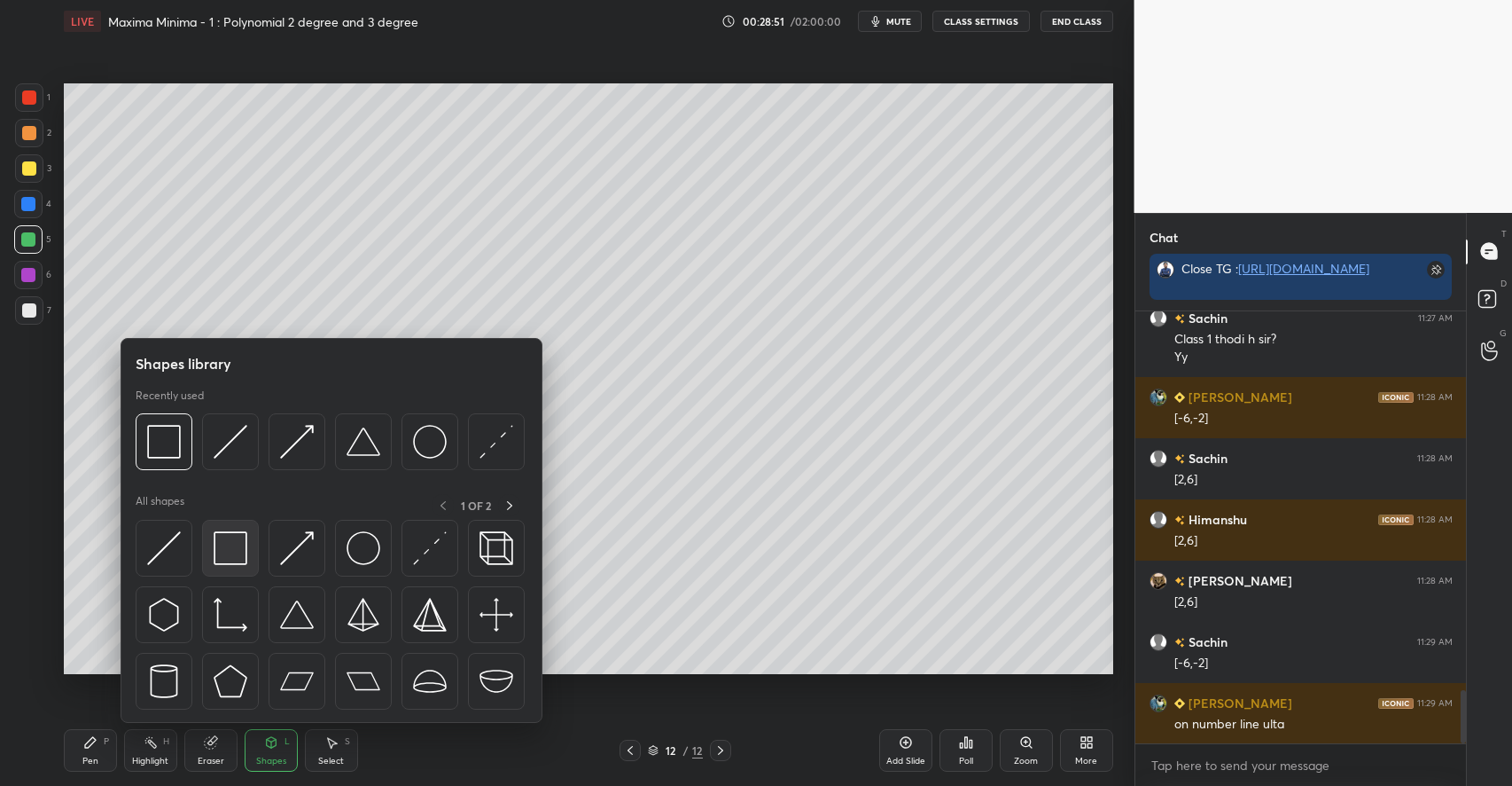
click at [242, 550] on img at bounding box center [230, 548] width 34 height 34
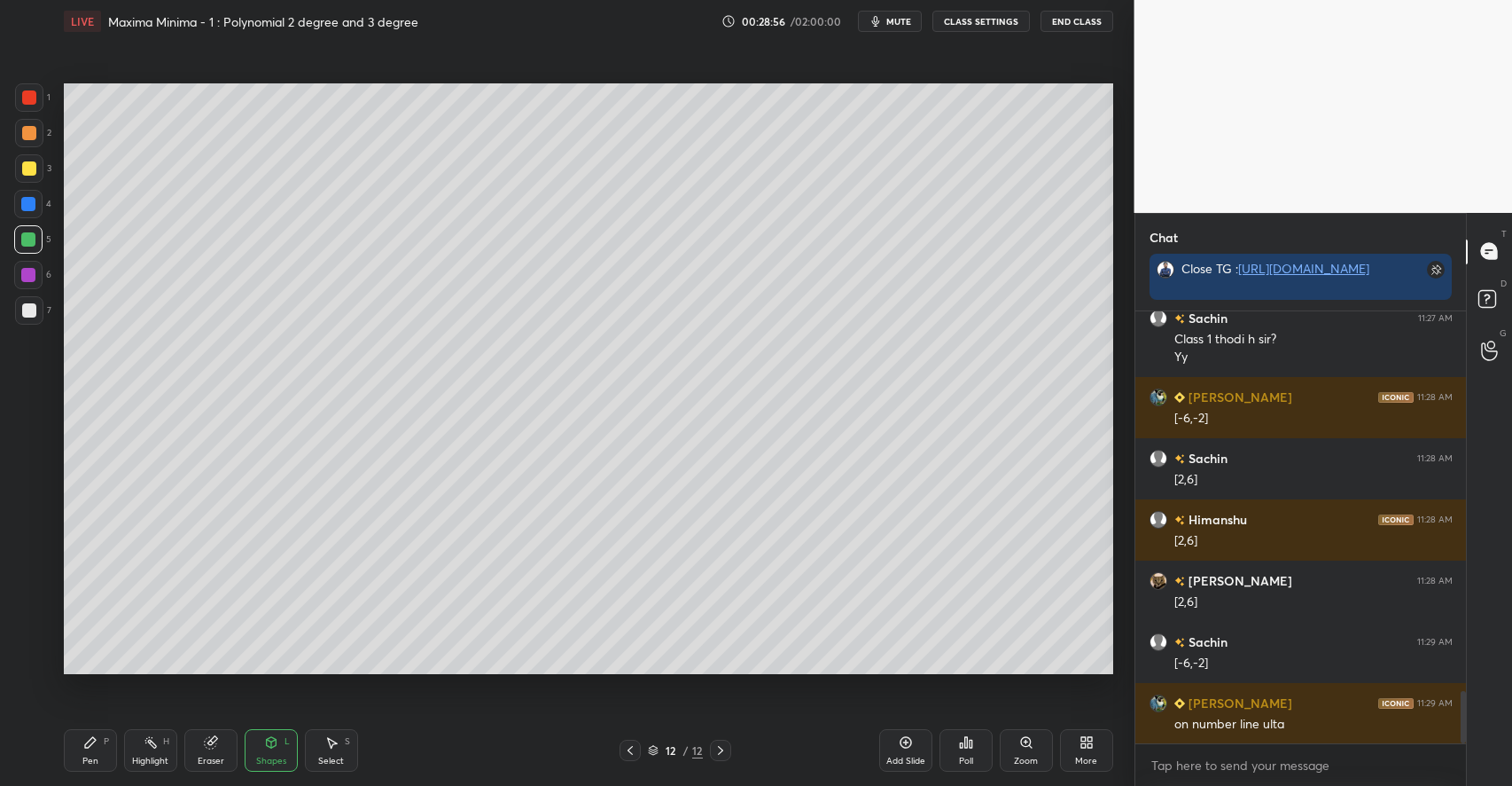
scroll to position [3131, 0]
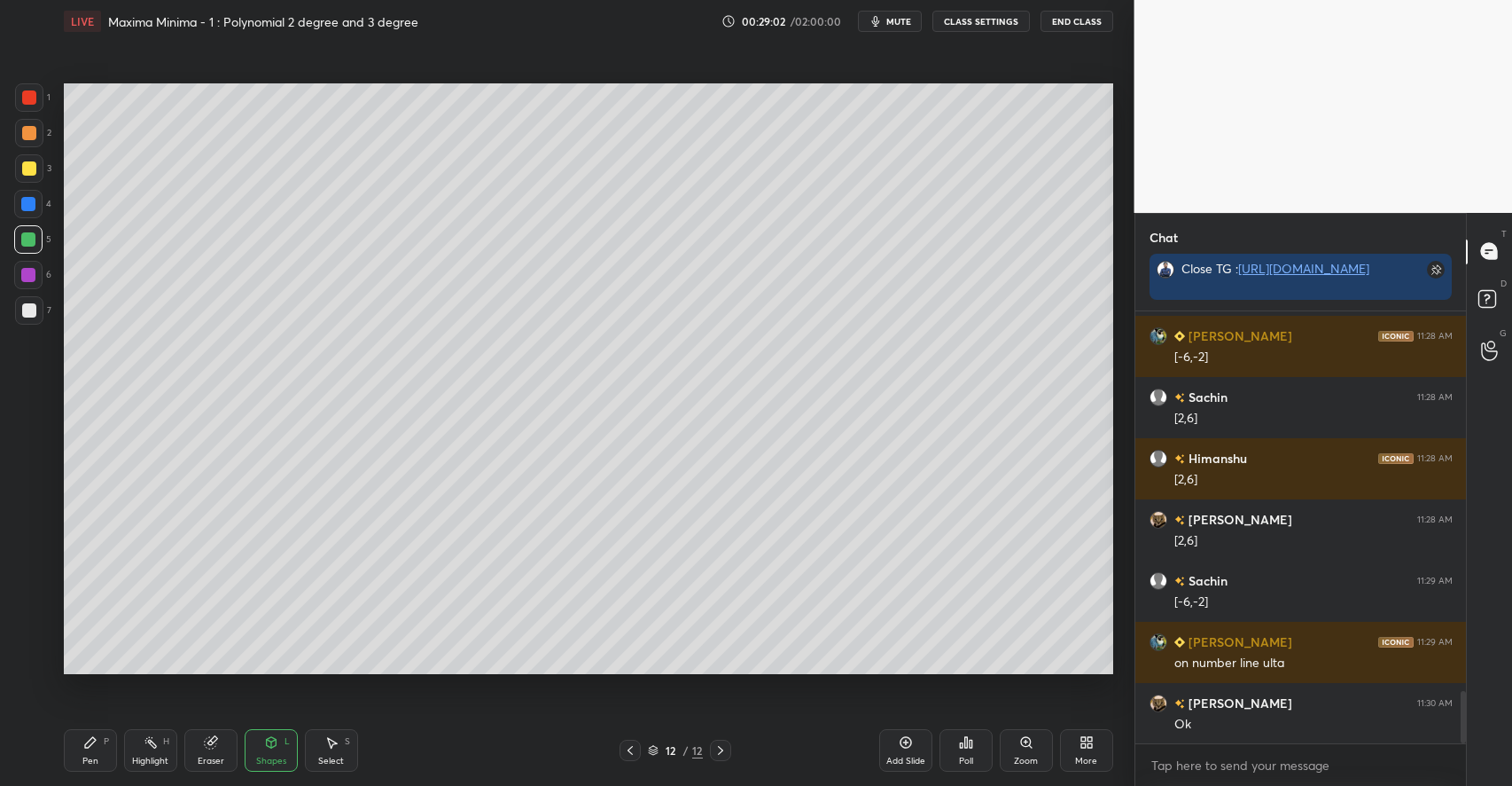
click at [31, 305] on div at bounding box center [29, 310] width 14 height 14
click at [904, 751] on div "Add Slide" at bounding box center [906, 749] width 53 height 42
click at [31, 236] on div at bounding box center [29, 239] width 14 height 14
click at [95, 743] on icon at bounding box center [90, 742] width 14 height 14
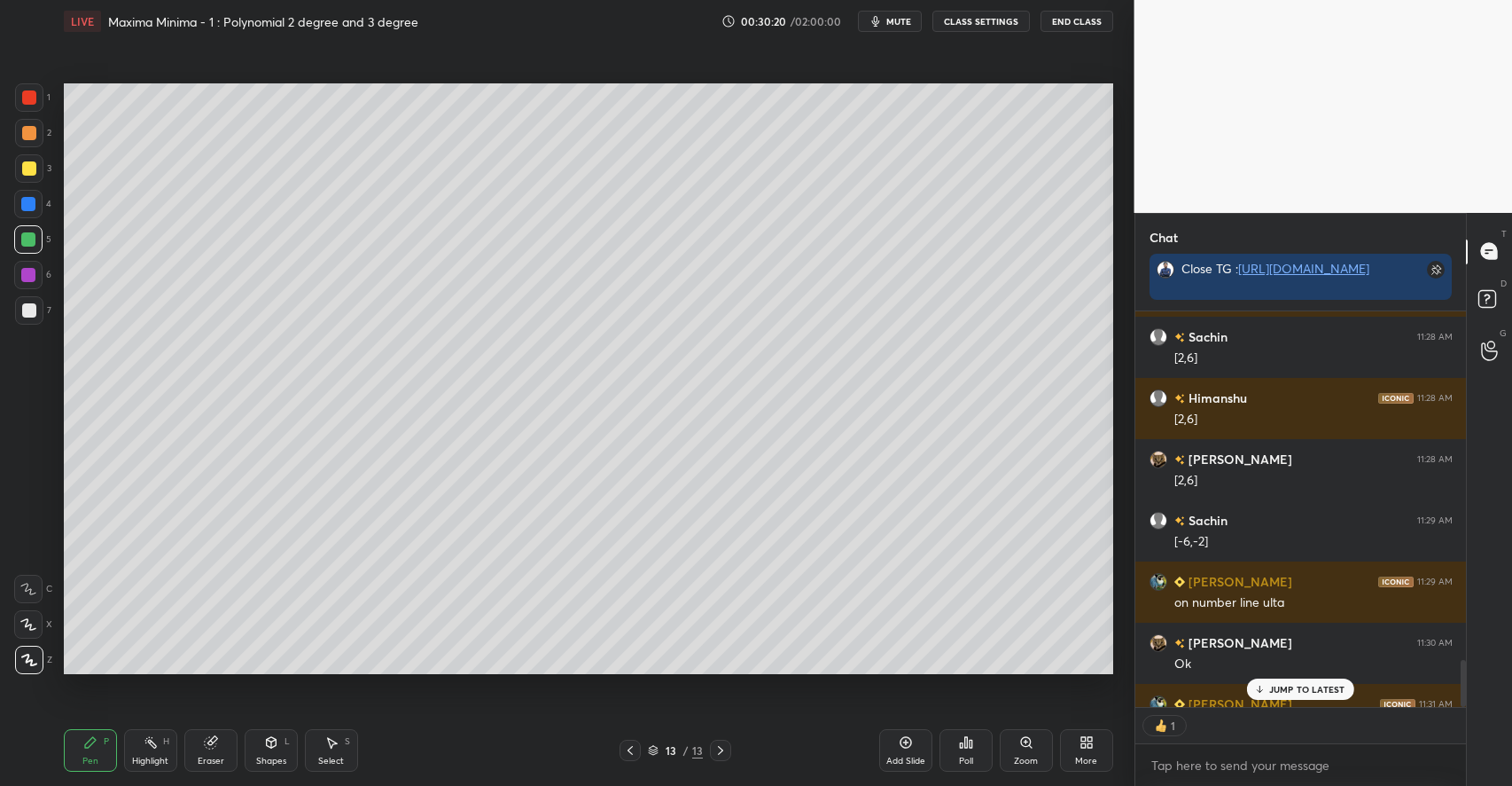
scroll to position [6, 6]
click at [33, 317] on div at bounding box center [29, 310] width 29 height 29
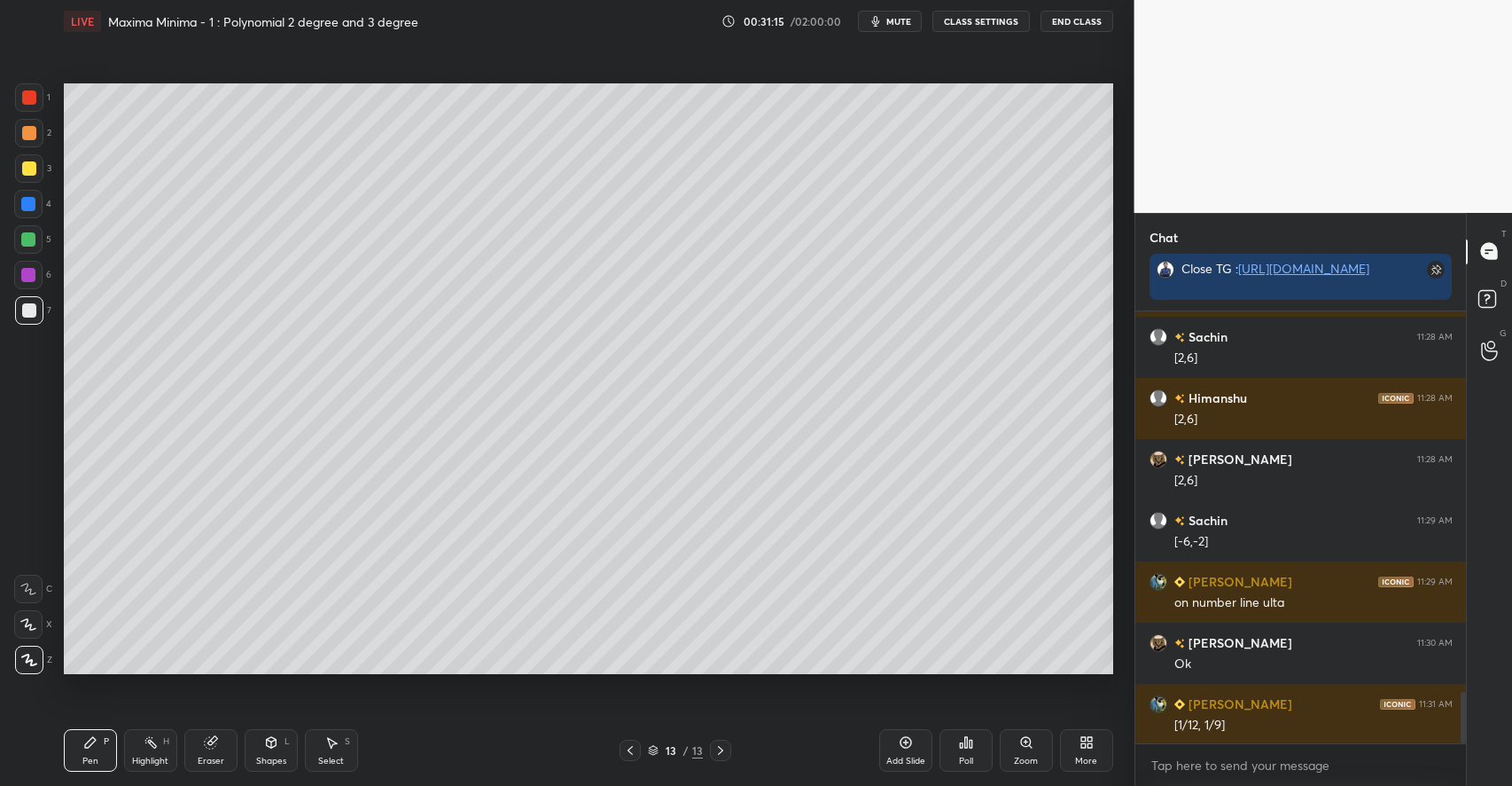
scroll to position [3254, 0]
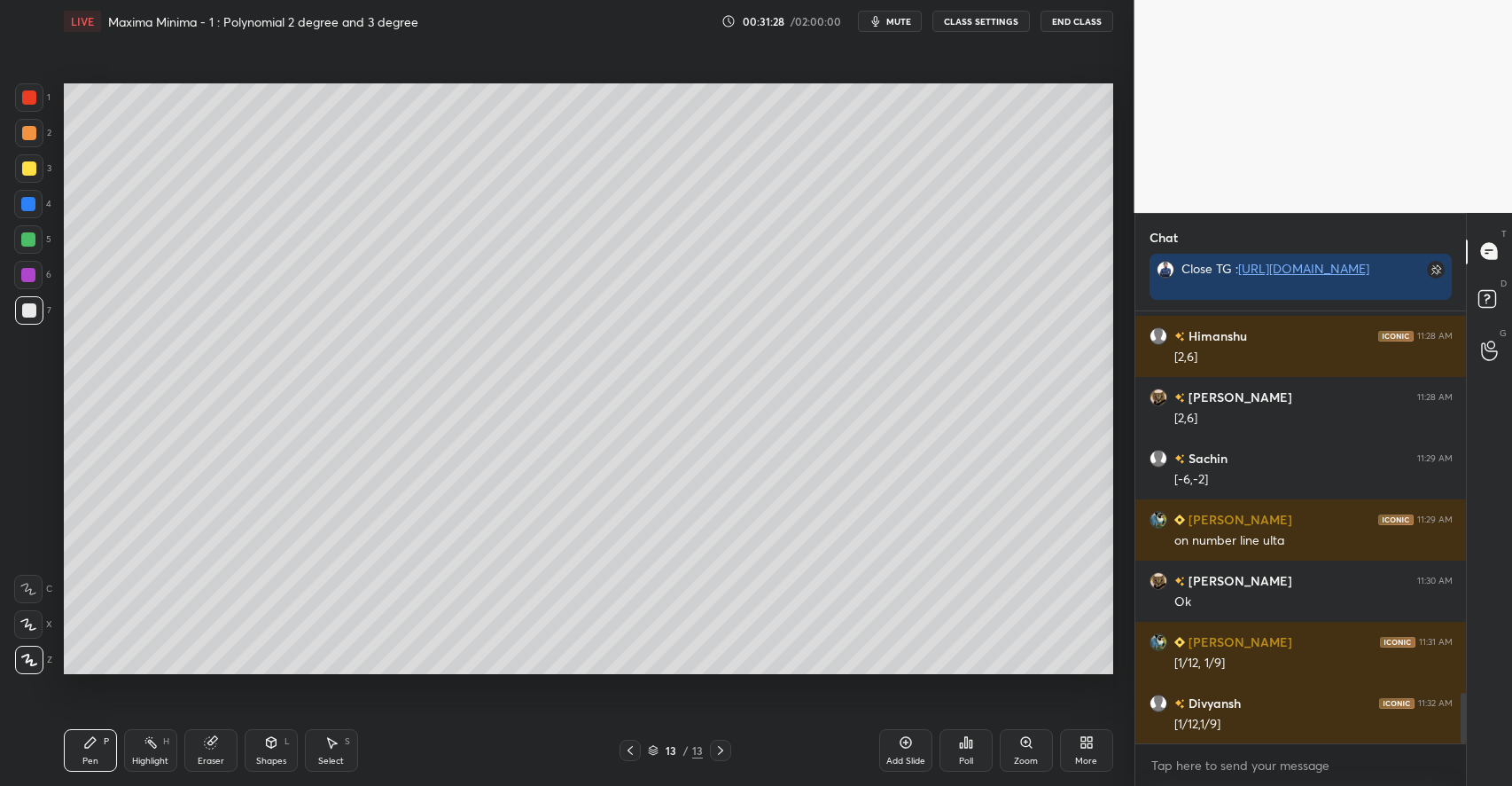
click at [31, 172] on div at bounding box center [29, 168] width 14 height 14
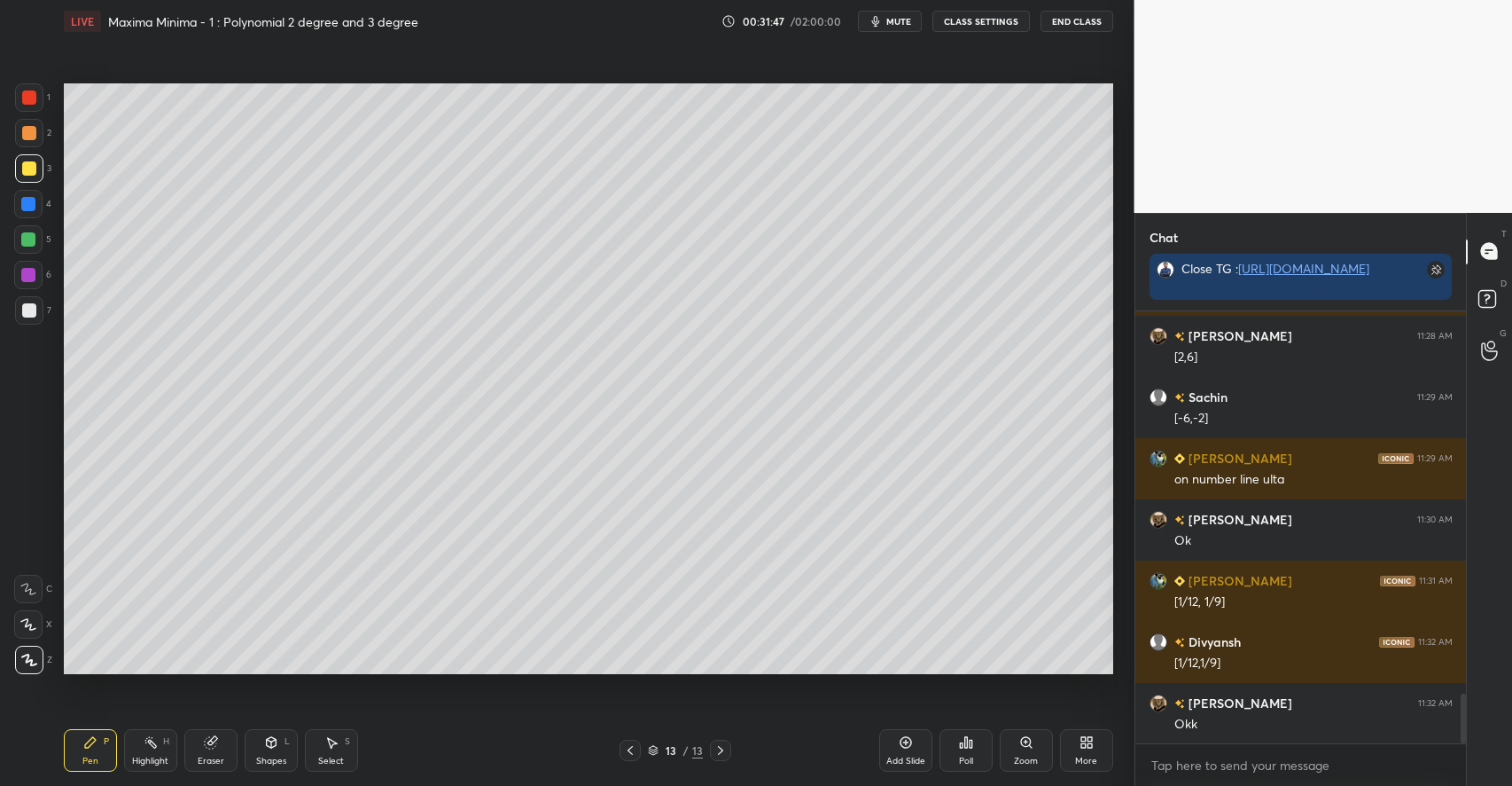
click at [913, 748] on div "Add Slide" at bounding box center [906, 749] width 53 height 42
click at [34, 237] on div at bounding box center [29, 239] width 14 height 14
click at [33, 308] on div at bounding box center [29, 310] width 14 height 14
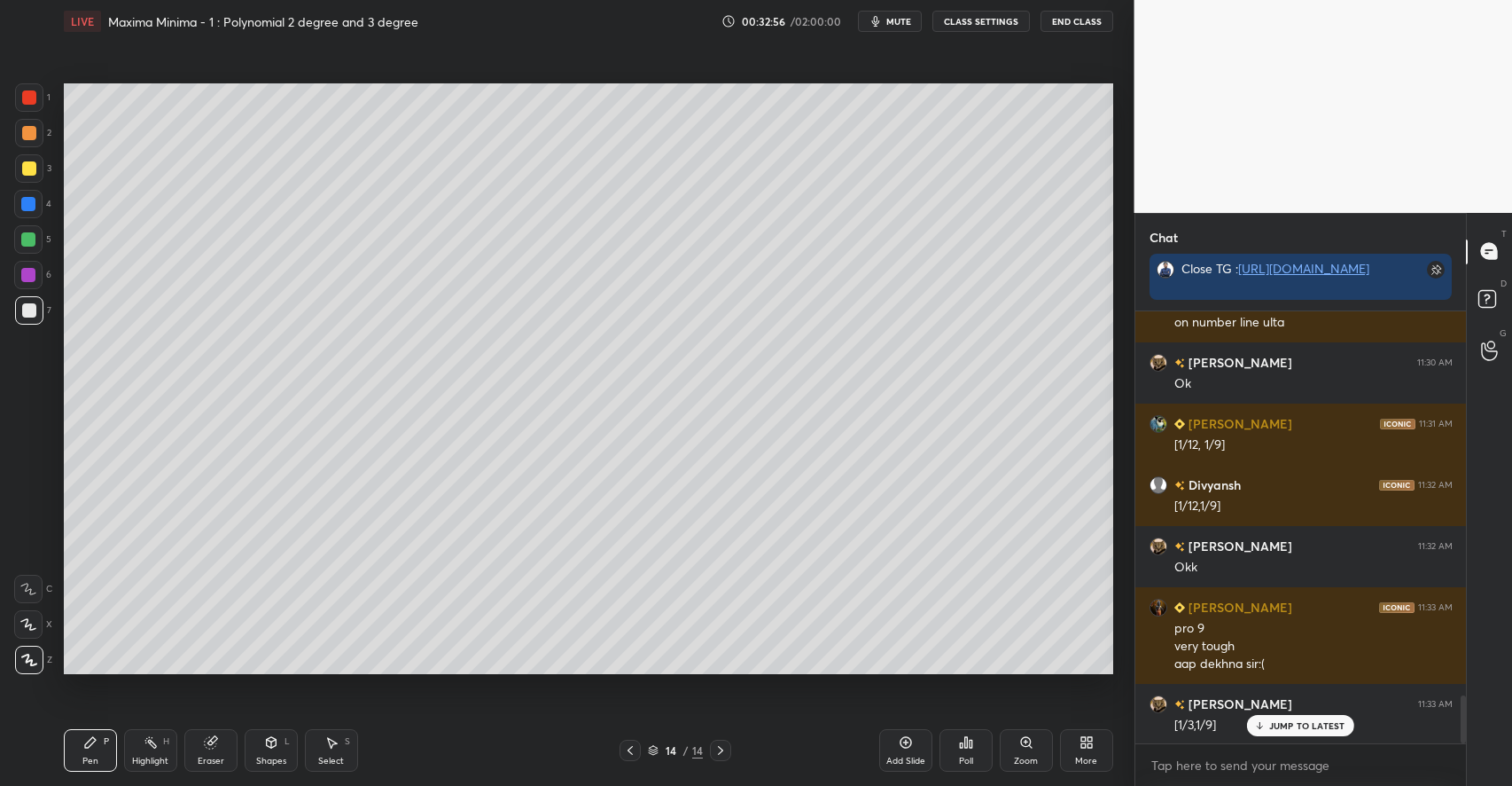
scroll to position [3534, 0]
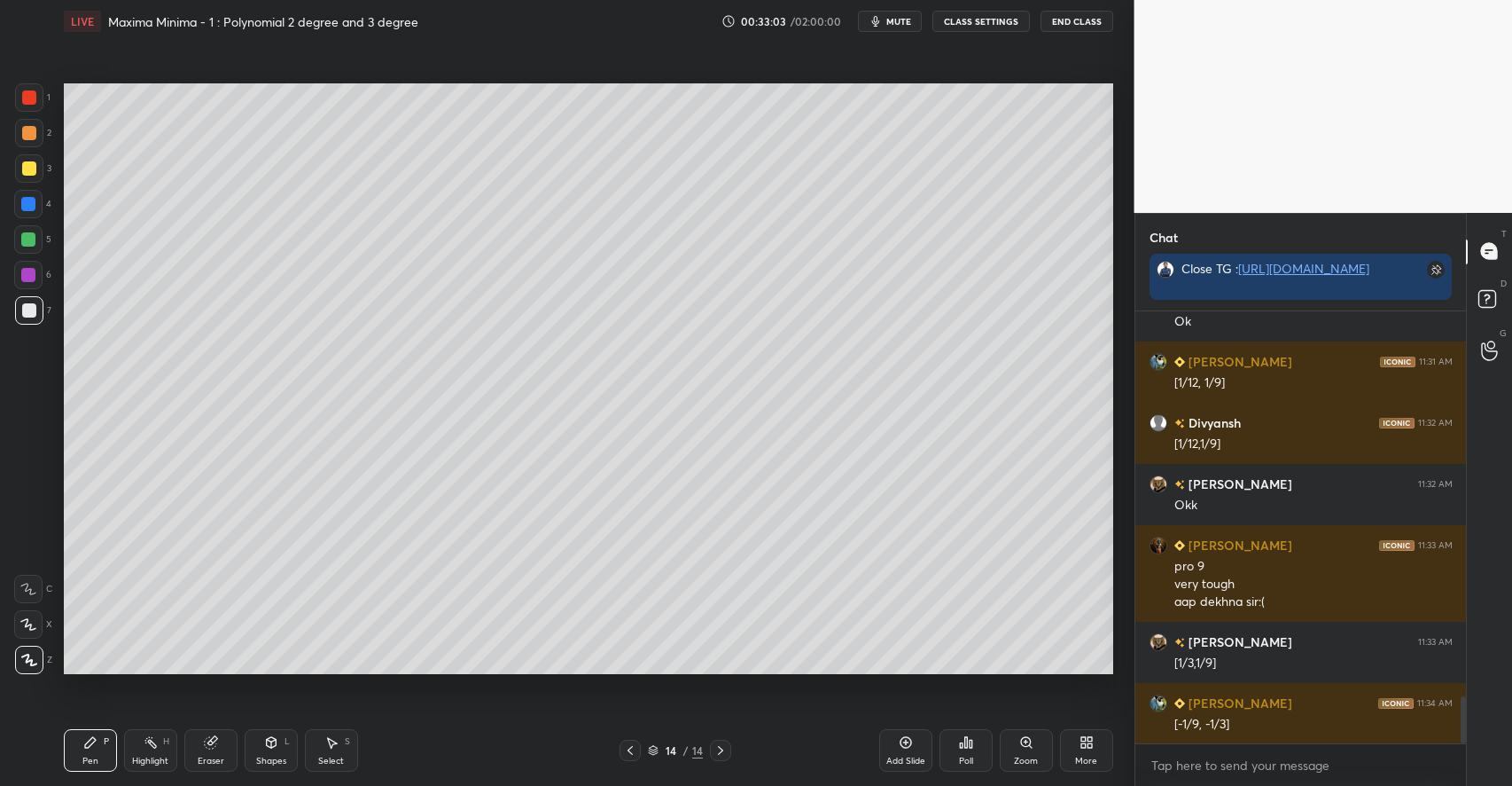
click at [33, 169] on div at bounding box center [29, 168] width 14 height 14
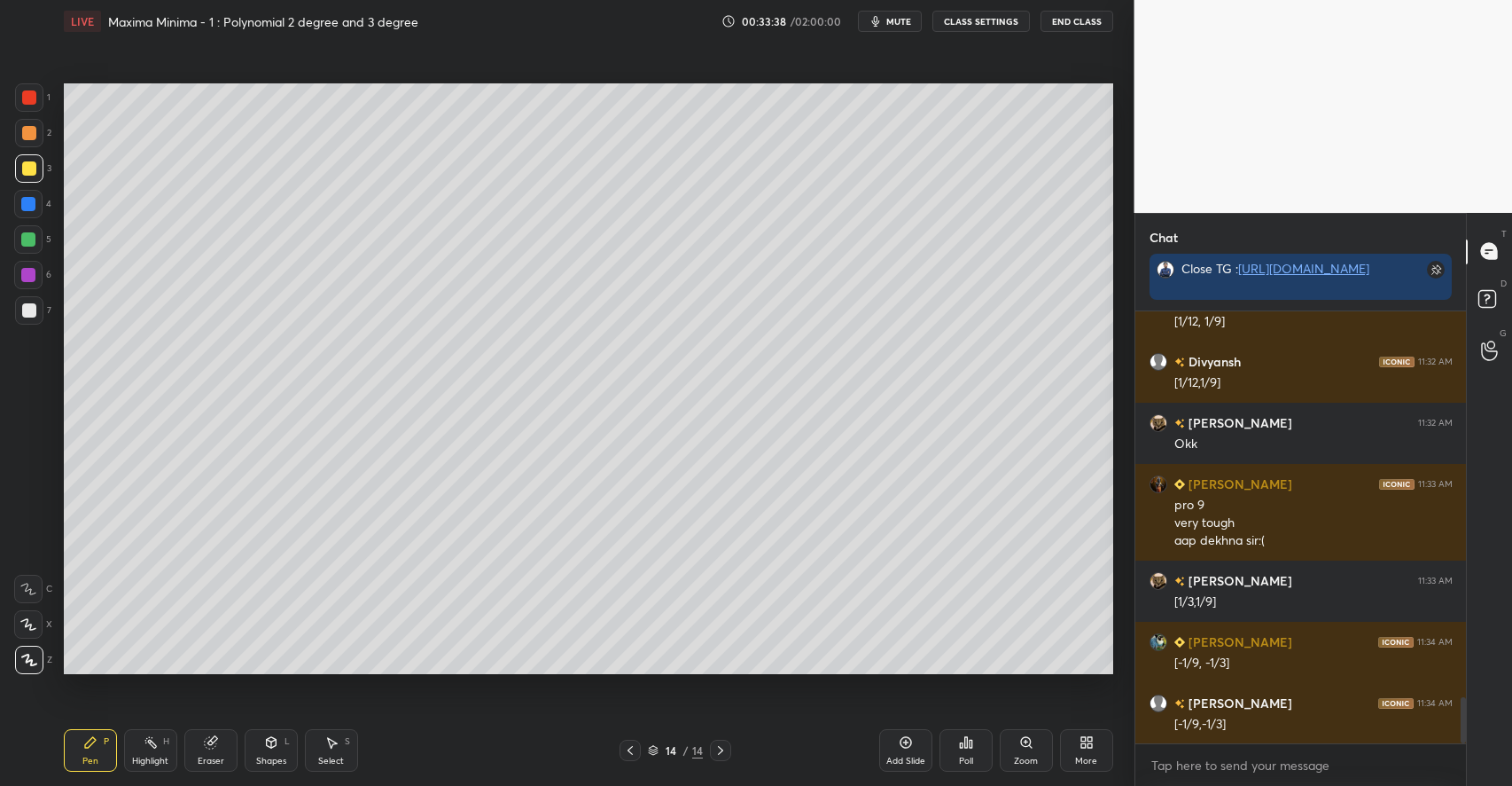
click at [276, 746] on icon at bounding box center [271, 742] width 14 height 14
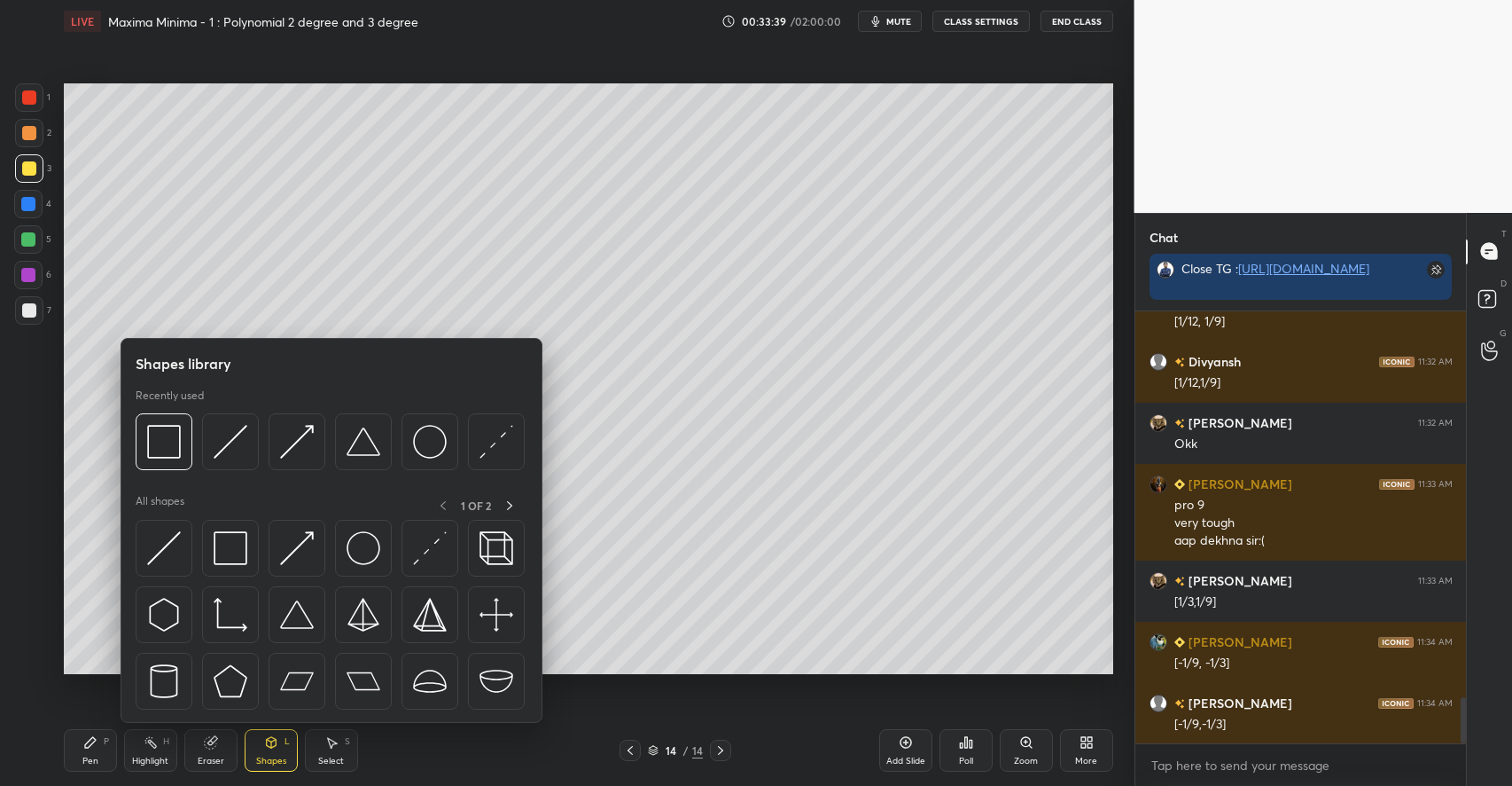
click at [199, 738] on div "Eraser" at bounding box center [211, 749] width 53 height 42
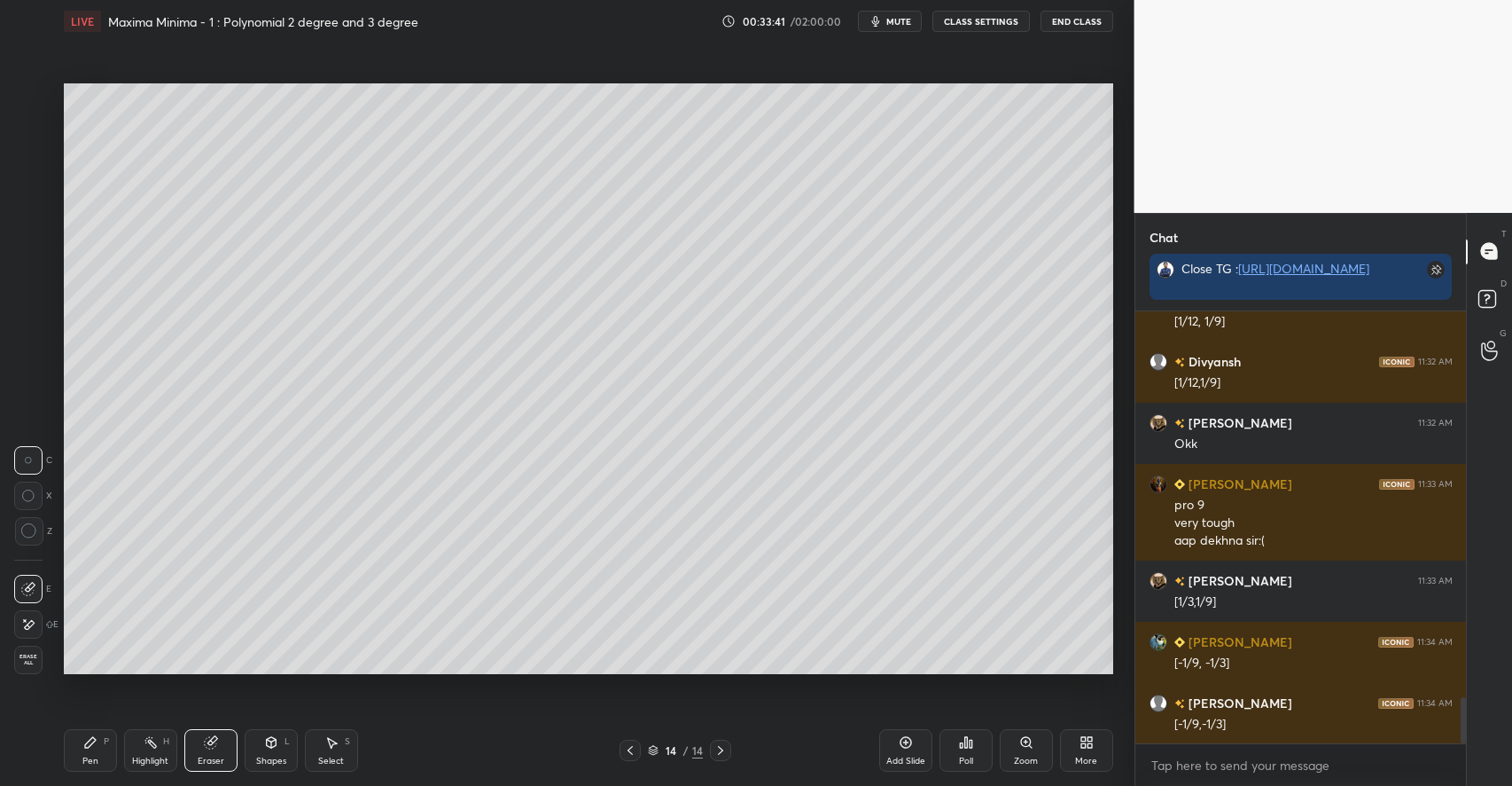
click at [152, 753] on div "Highlight H" at bounding box center [151, 749] width 53 height 42
click at [39, 244] on div at bounding box center [28, 239] width 29 height 29
click at [111, 743] on div "Pen P" at bounding box center [91, 749] width 53 height 42
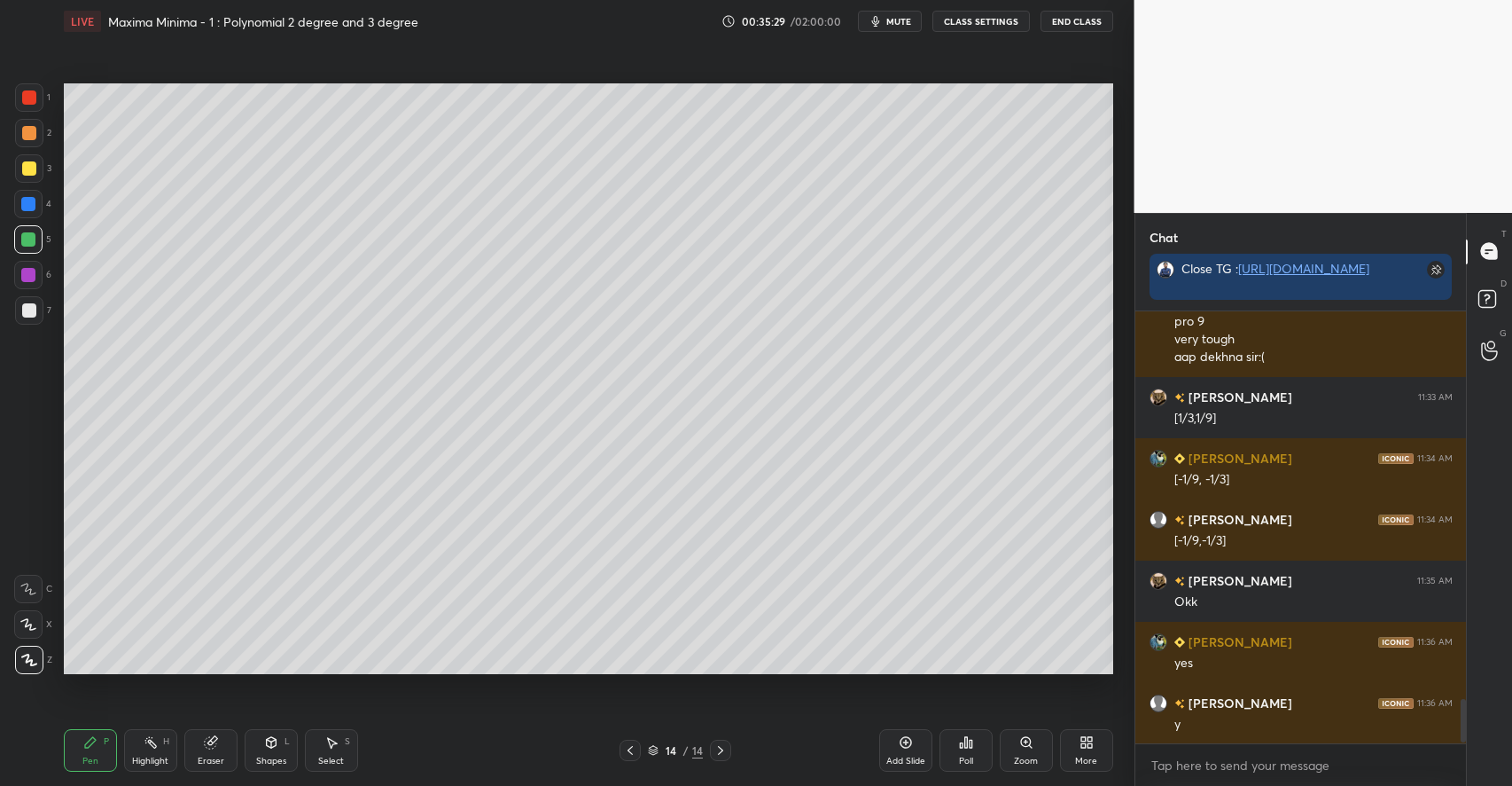
scroll to position [3840, 0]
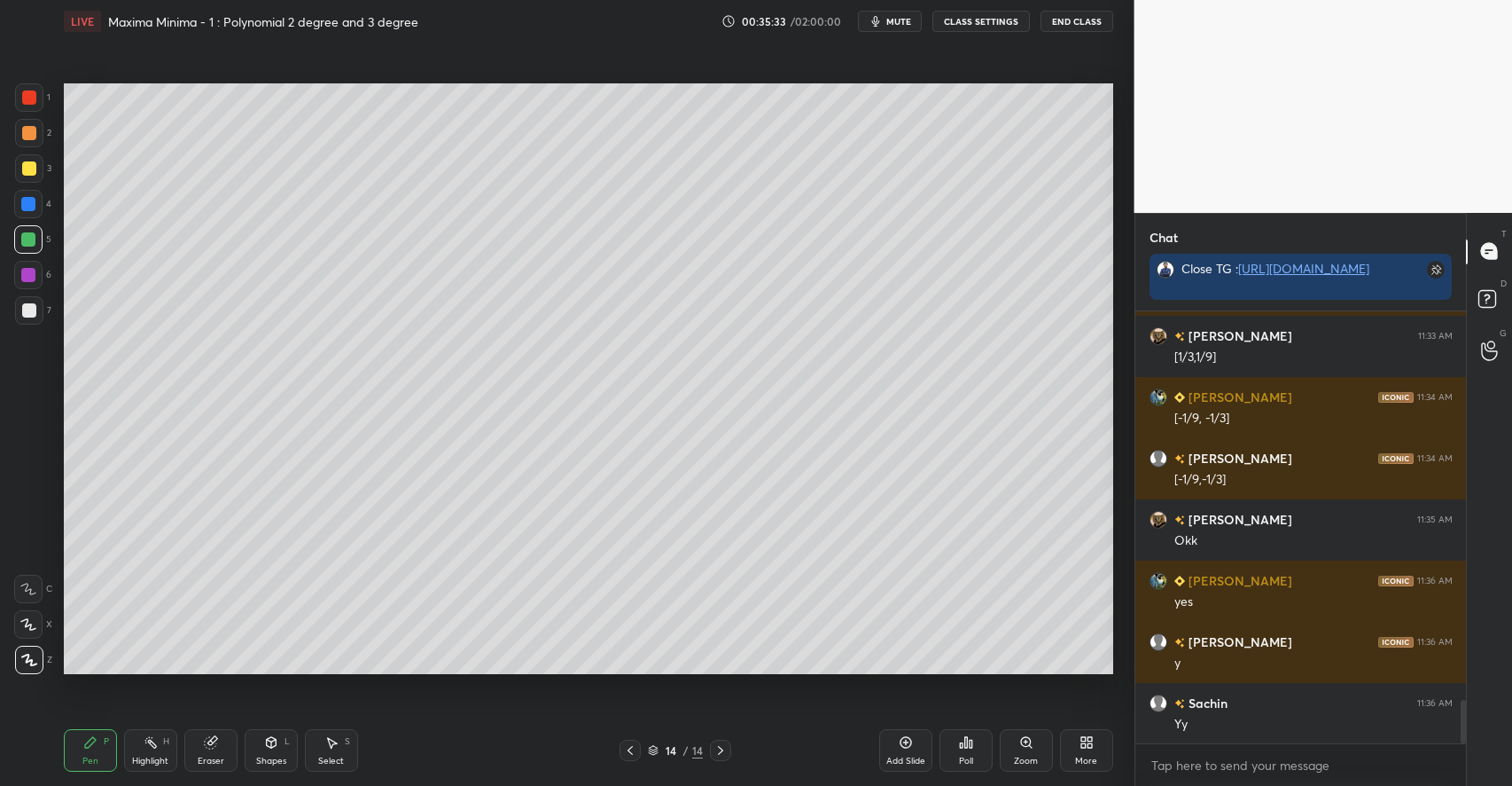
click at [904, 744] on icon at bounding box center [905, 742] width 14 height 14
click at [35, 172] on div at bounding box center [29, 168] width 14 height 14
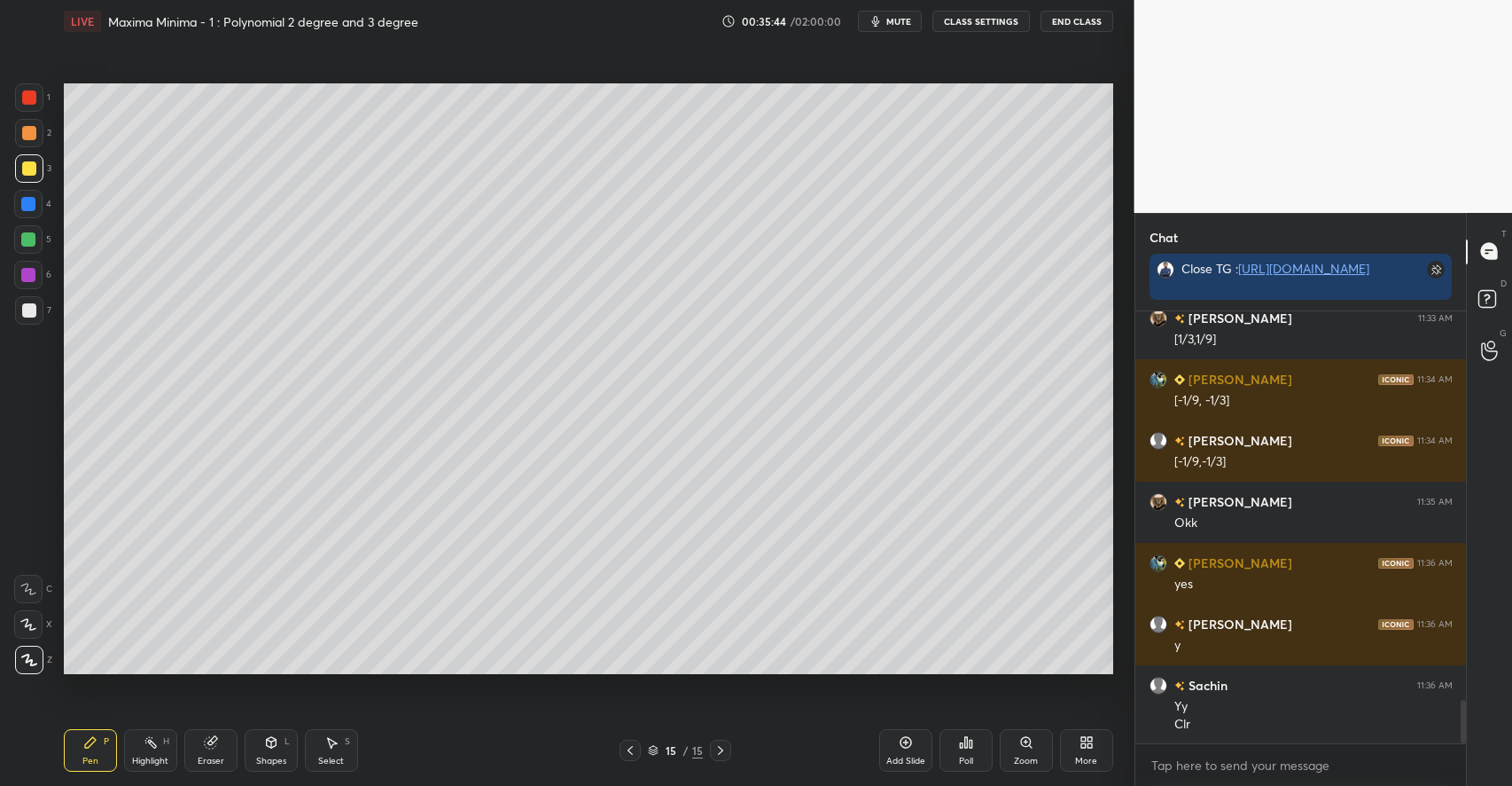
click at [319, 743] on div "Select S" at bounding box center [332, 749] width 53 height 42
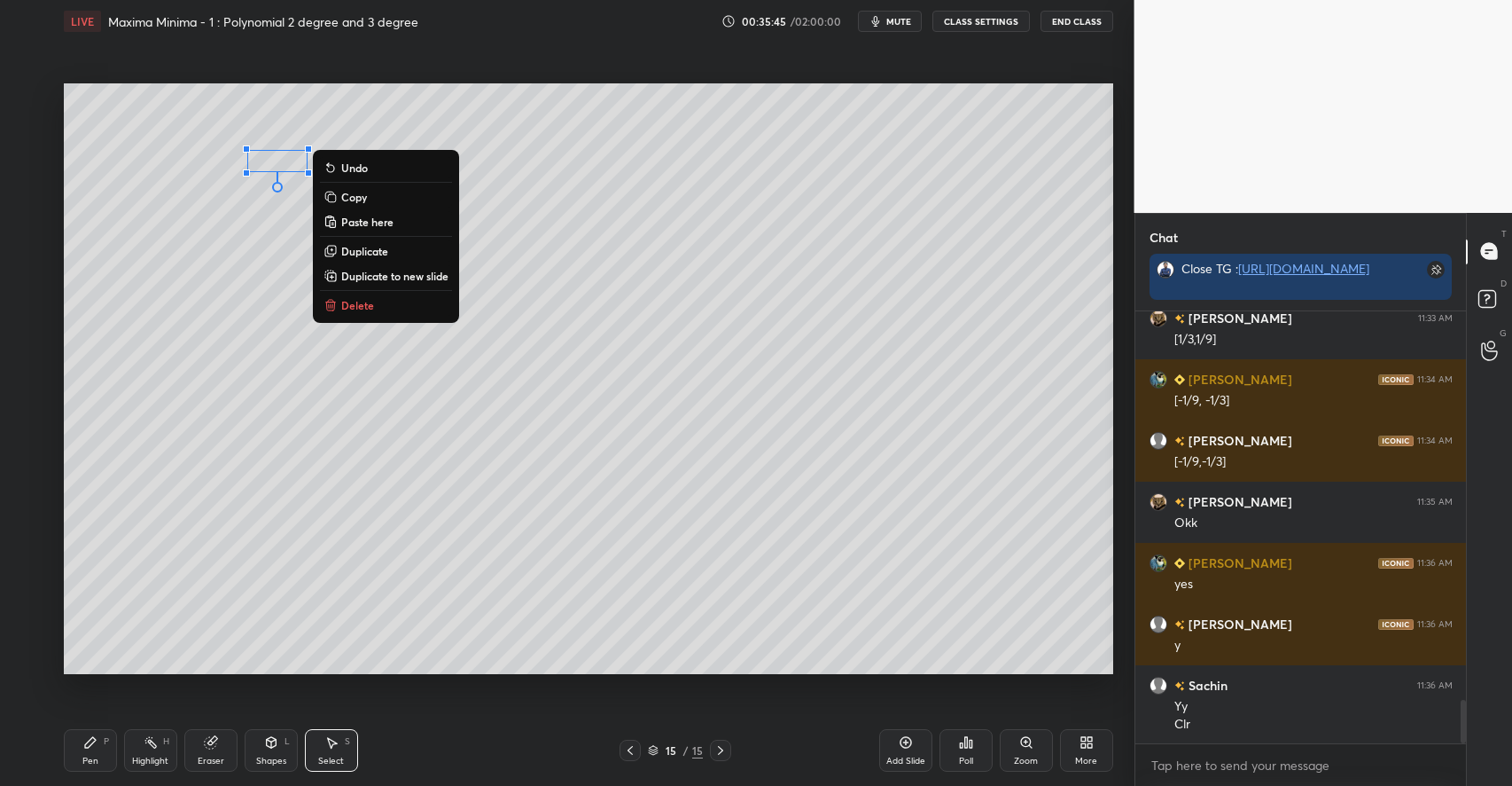
click at [363, 302] on p "Delete" at bounding box center [357, 305] width 33 height 14
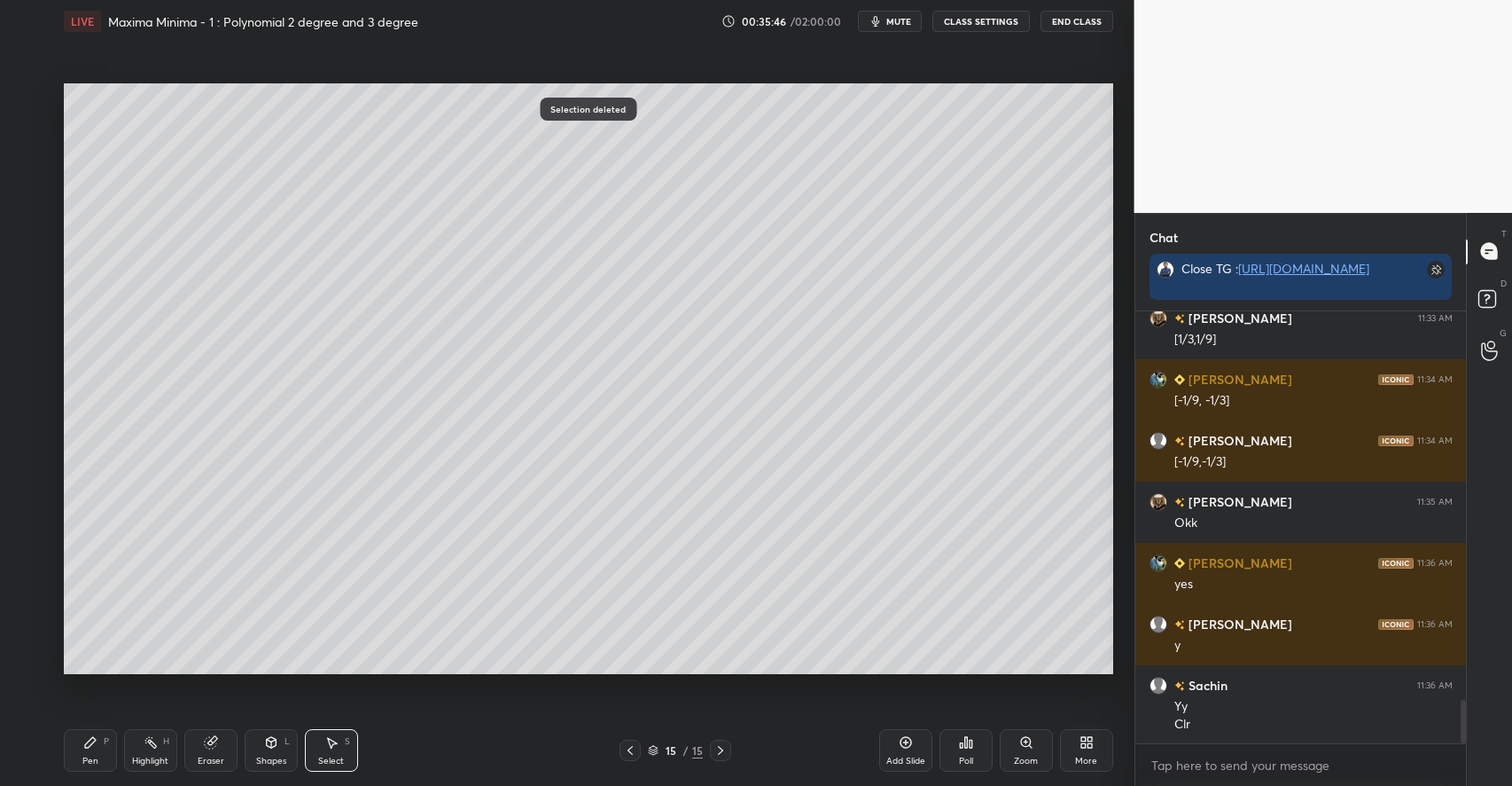
click at [90, 748] on icon at bounding box center [90, 742] width 14 height 14
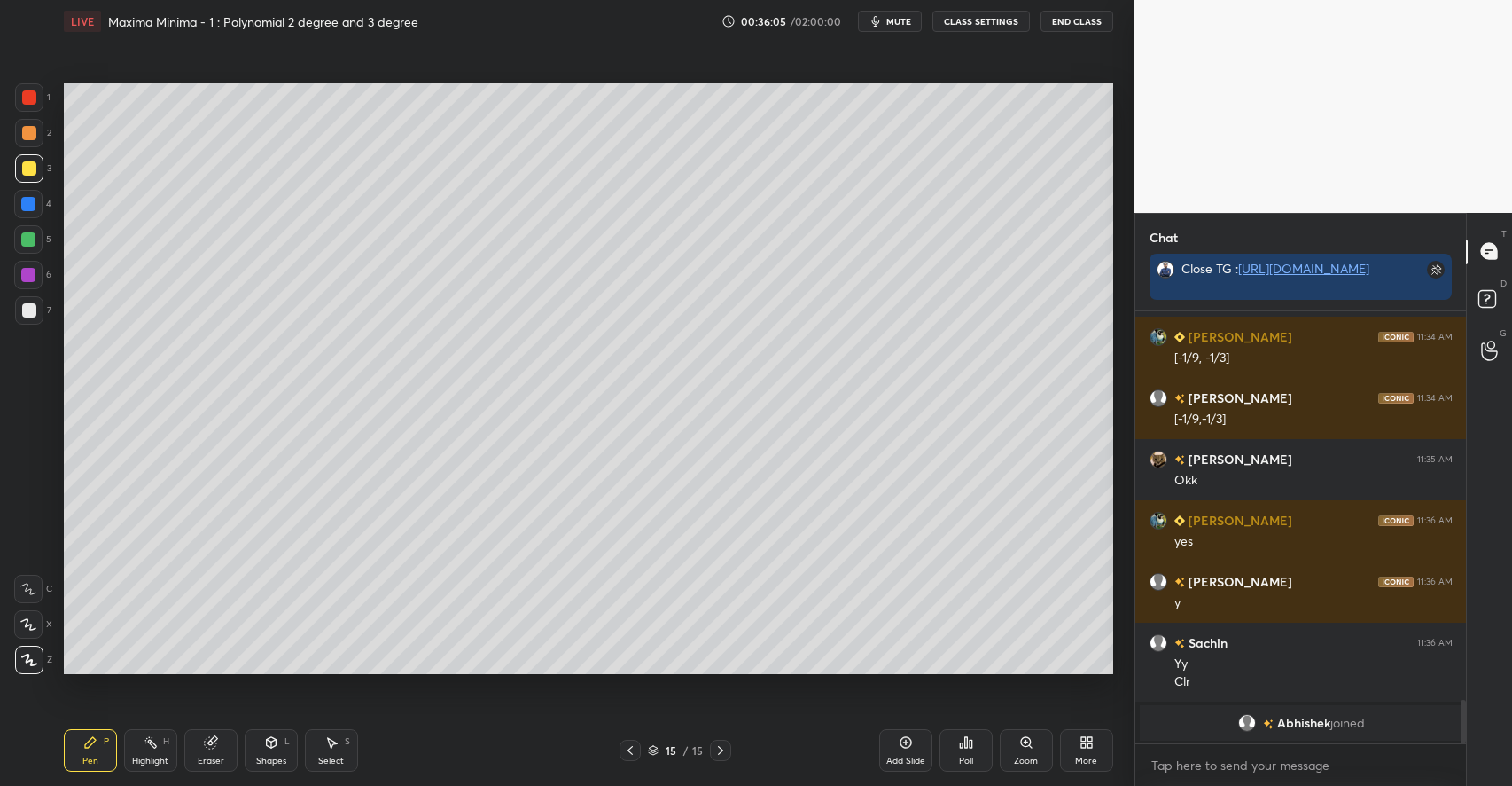
click at [342, 744] on div "Select S" at bounding box center [332, 749] width 53 height 42
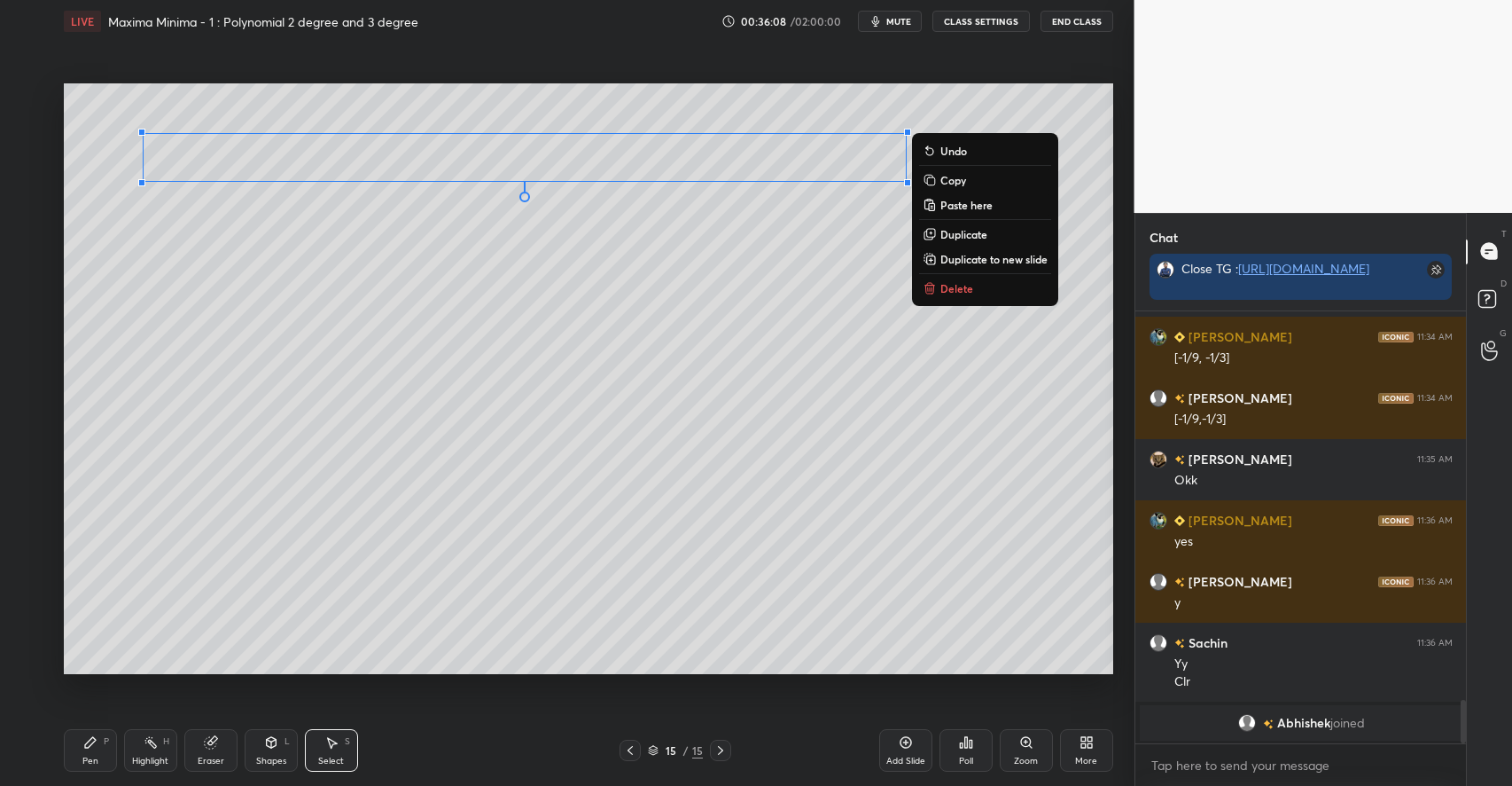
click at [963, 183] on p "Copy" at bounding box center [953, 180] width 26 height 14
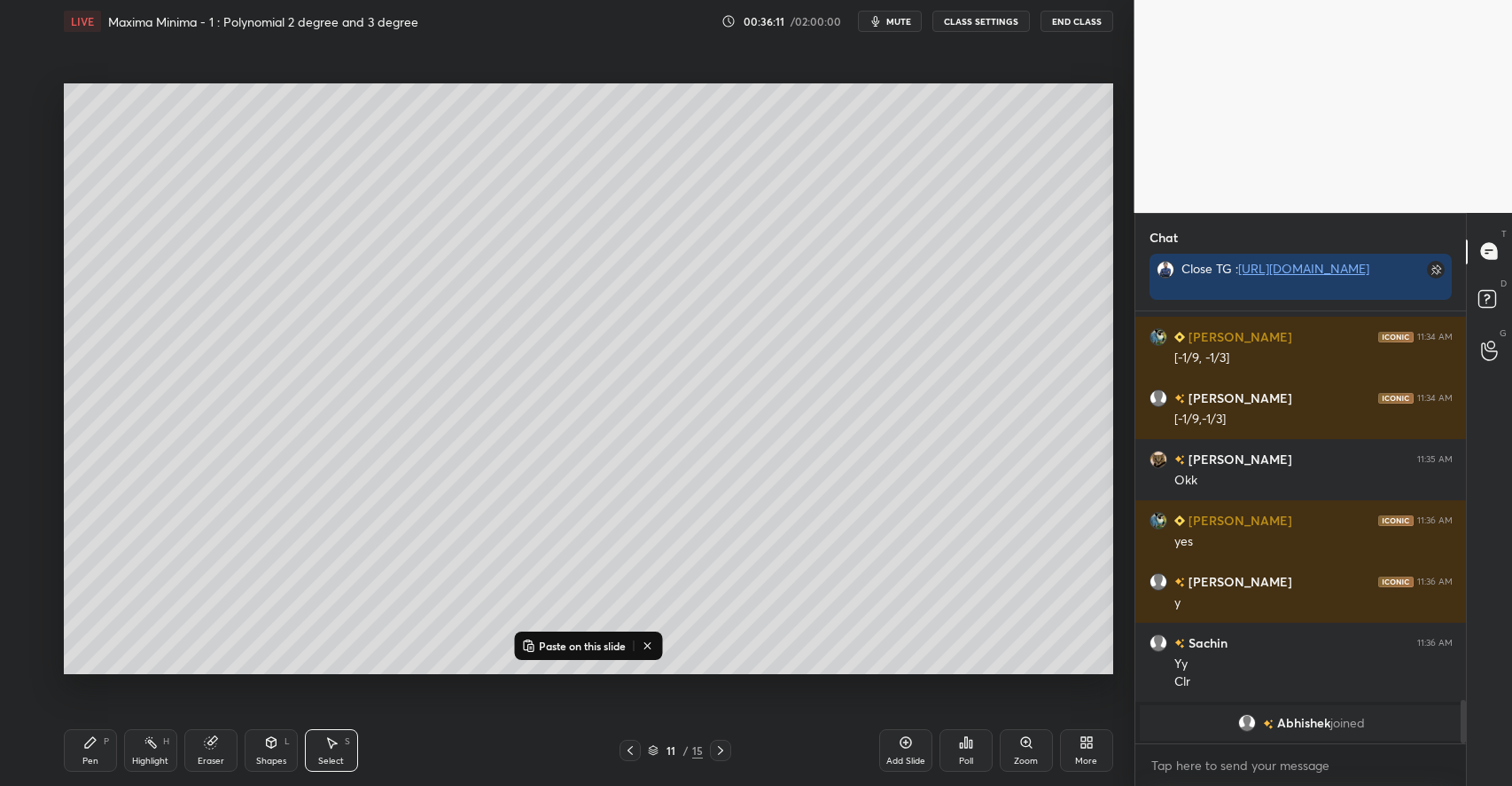
click at [579, 652] on p "Paste on this slide" at bounding box center [582, 645] width 87 height 14
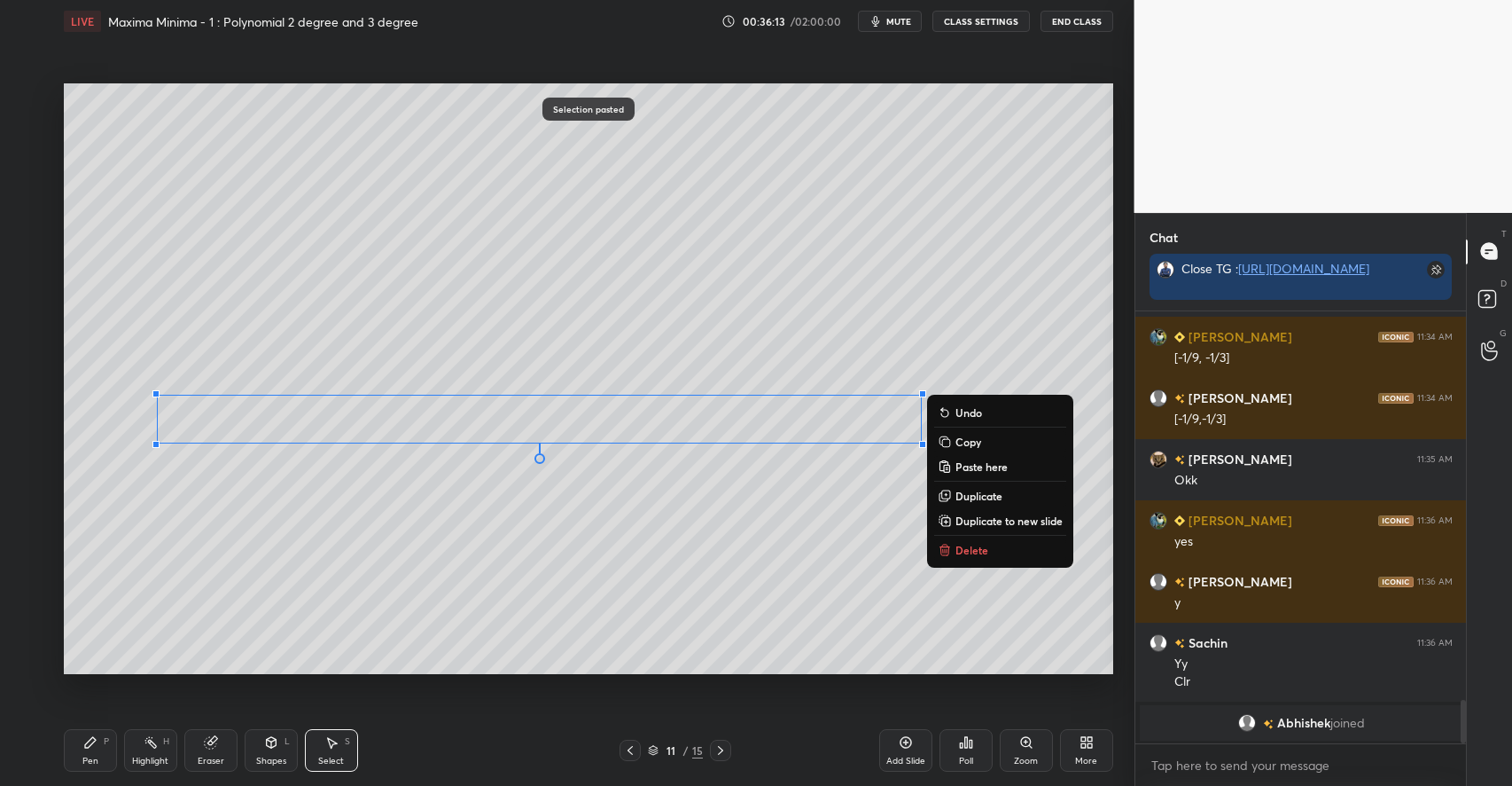
click at [524, 525] on div "0 ° Undo Copy Paste here Duplicate Duplicate to new slide Delete" at bounding box center [588, 378] width 1049 height 590
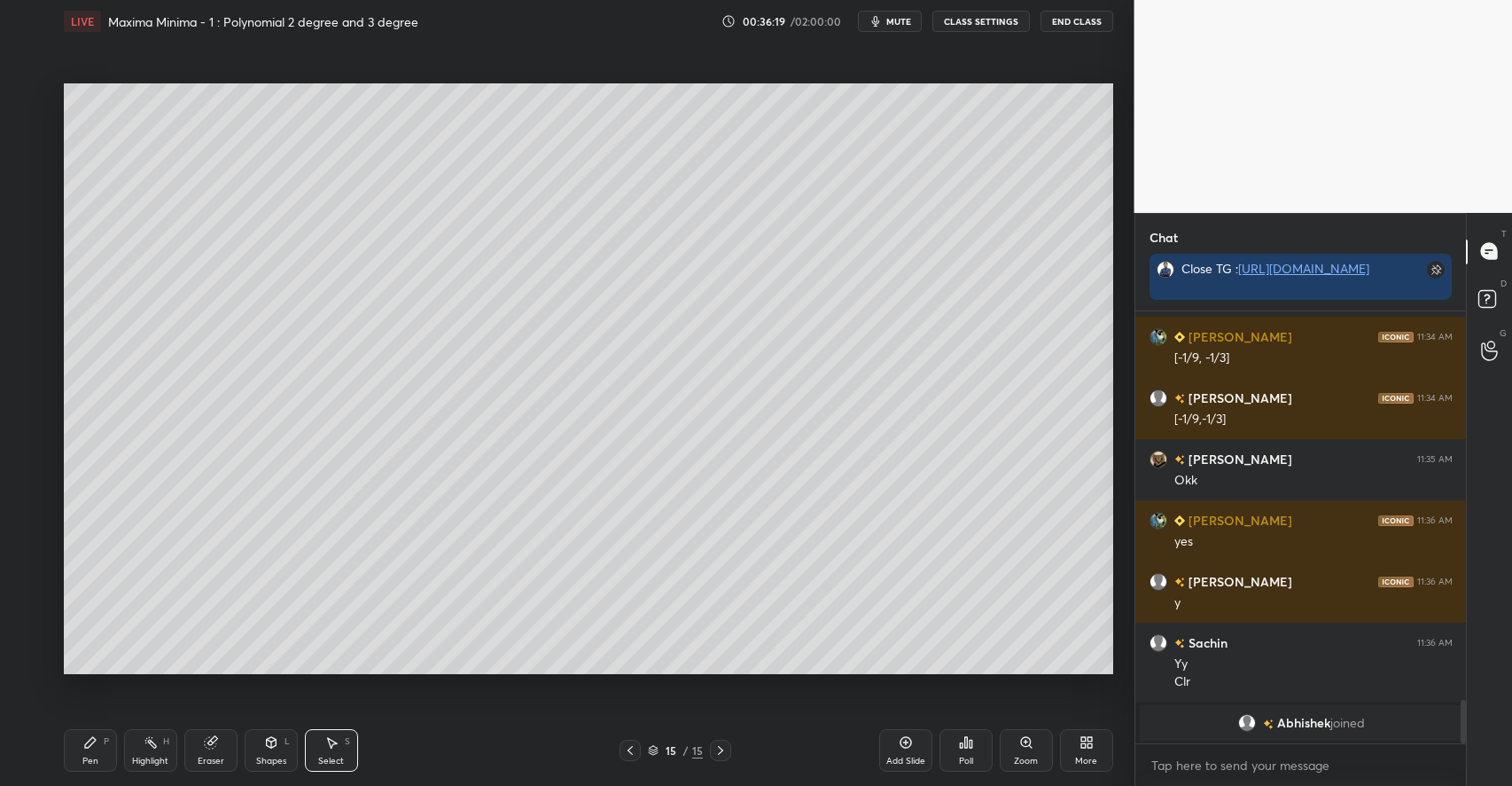
click at [94, 746] on icon at bounding box center [90, 742] width 14 height 14
click at [26, 237] on div at bounding box center [29, 239] width 14 height 14
click at [32, 168] on div at bounding box center [29, 168] width 14 height 14
click at [226, 752] on div "Eraser" at bounding box center [211, 749] width 53 height 42
click at [98, 749] on div "Pen P" at bounding box center [91, 749] width 53 height 42
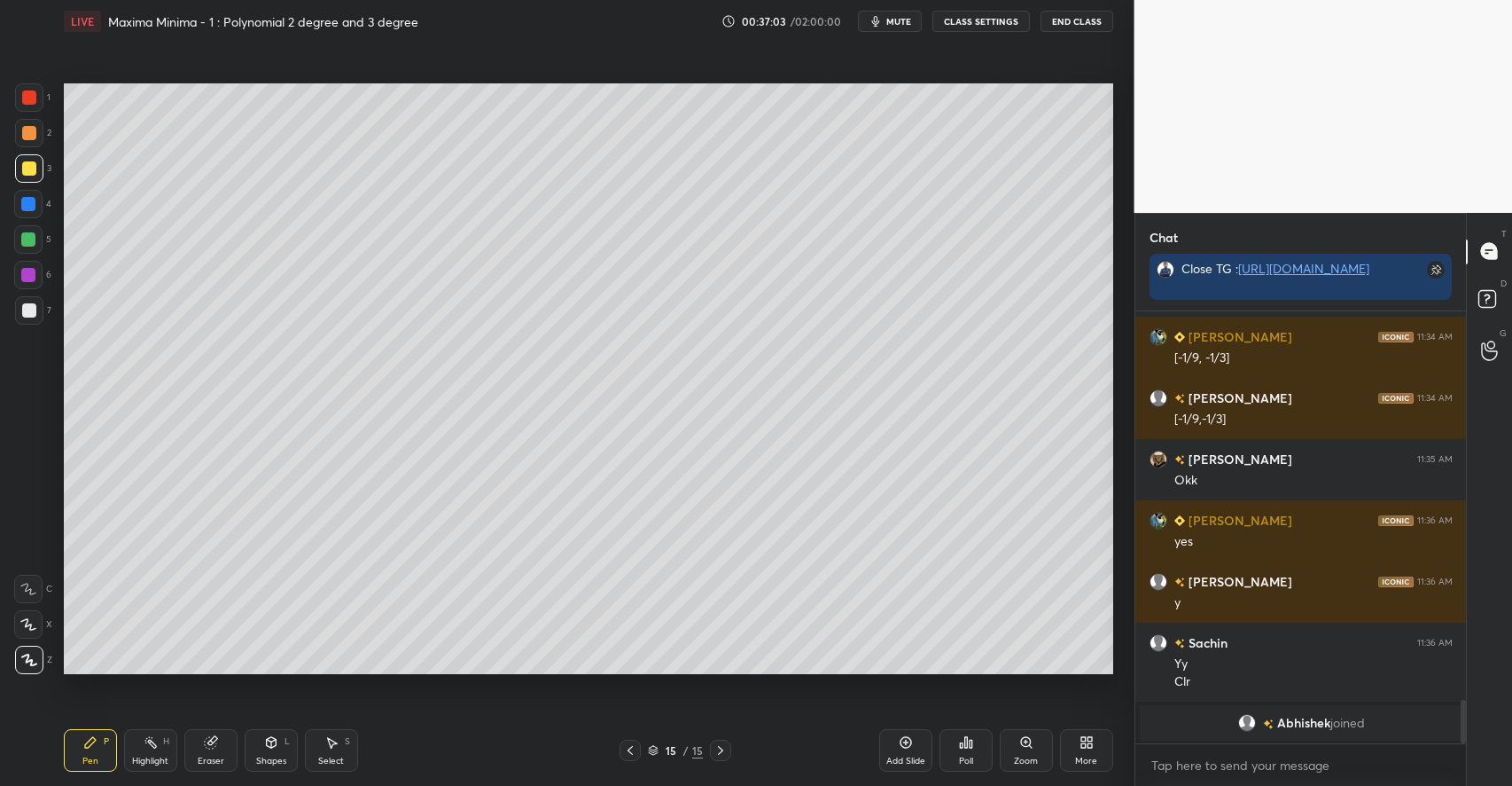
click at [36, 129] on div at bounding box center [29, 132] width 14 height 14
click at [214, 742] on icon at bounding box center [212, 740] width 10 height 9
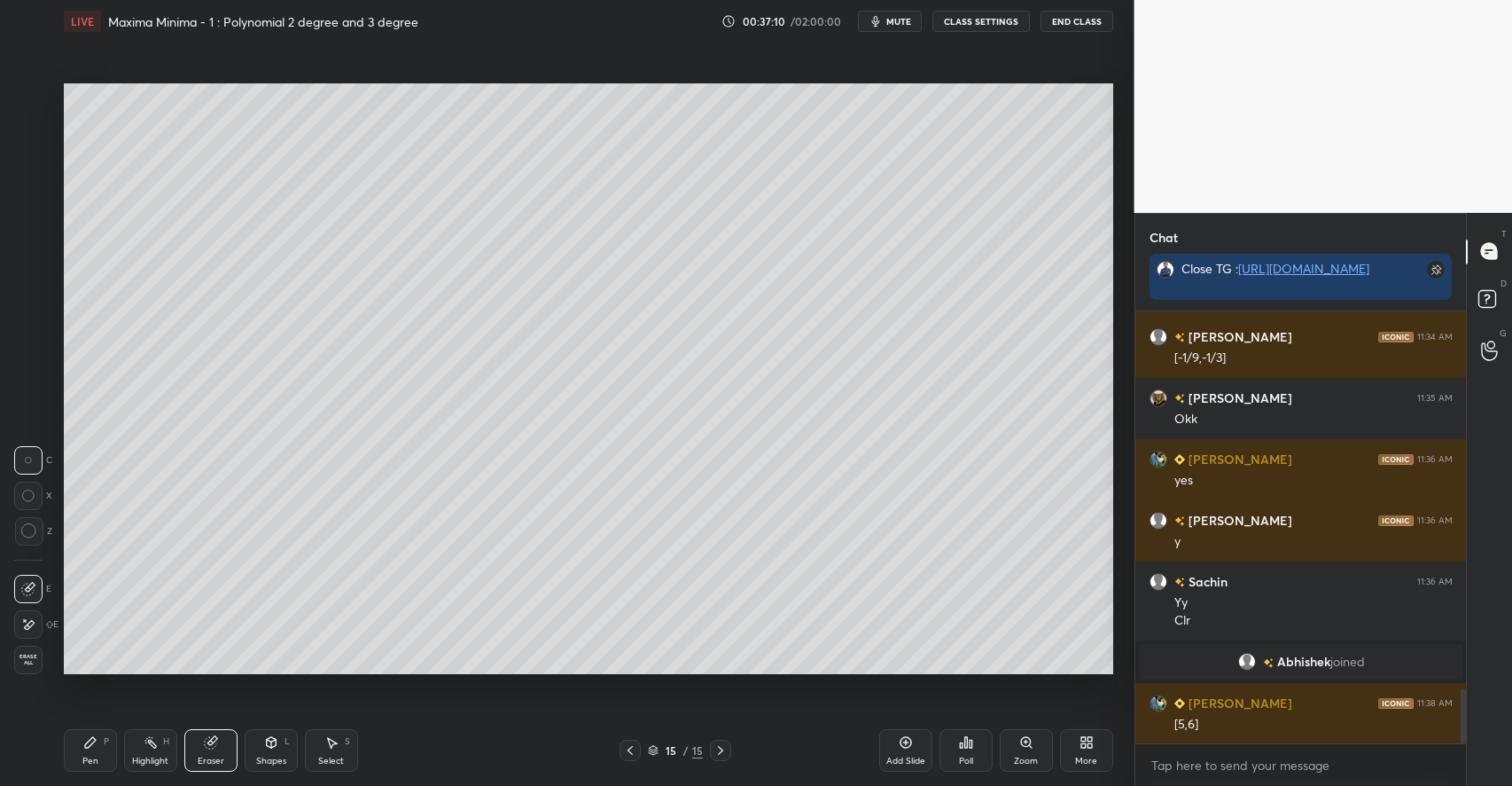
scroll to position [2997, 0]
click at [105, 746] on div "P" at bounding box center [106, 741] width 5 height 9
click at [36, 172] on div at bounding box center [29, 168] width 29 height 29
click at [28, 304] on div at bounding box center [29, 310] width 14 height 14
click at [273, 747] on icon at bounding box center [271, 742] width 14 height 14
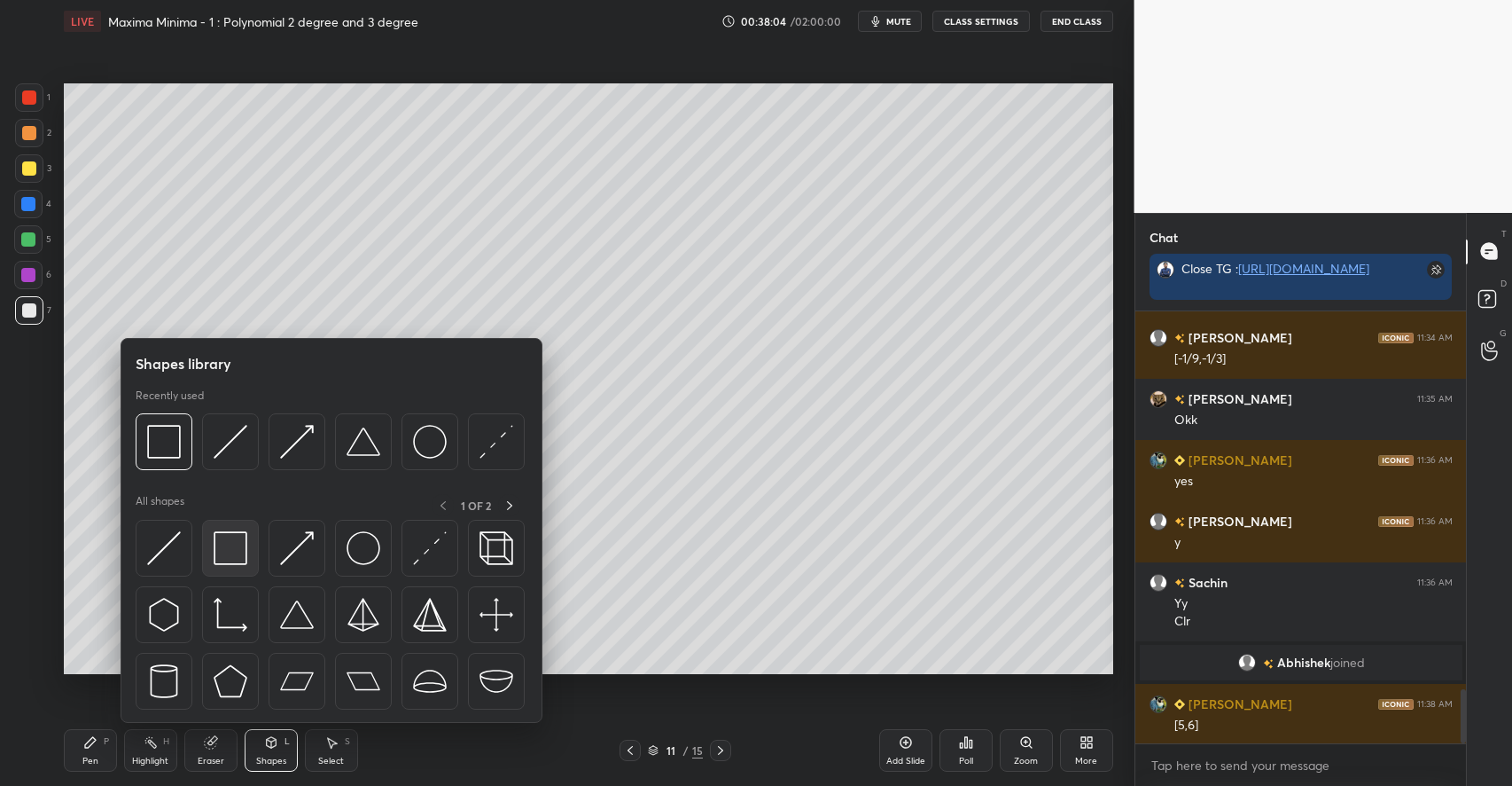
click at [224, 544] on img at bounding box center [230, 548] width 34 height 34
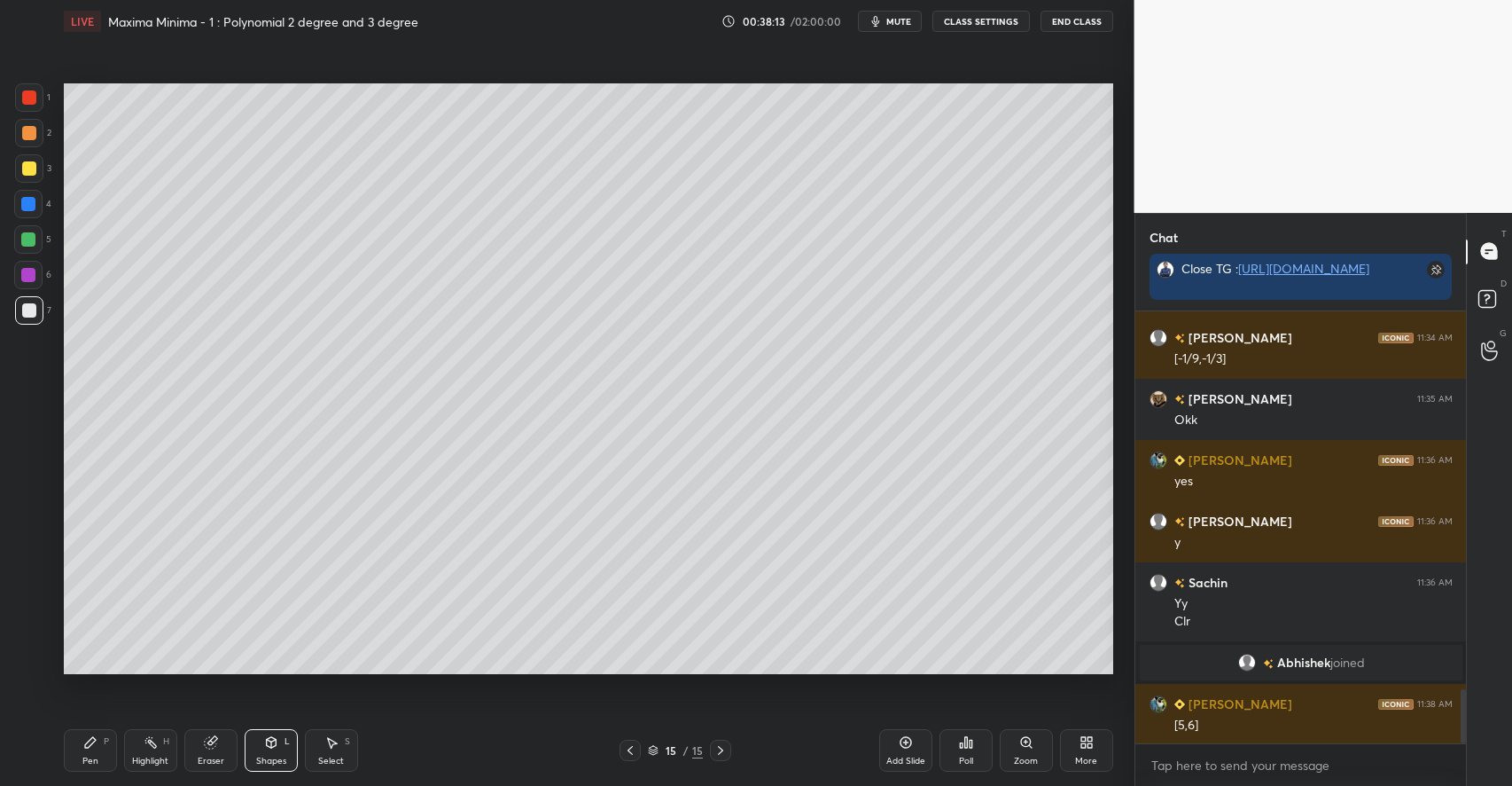
click at [99, 738] on div "Pen P" at bounding box center [91, 749] width 53 height 42
click at [29, 131] on div at bounding box center [29, 132] width 14 height 14
click at [907, 742] on icon at bounding box center [905, 742] width 14 height 14
click at [898, 756] on div "Add Slide" at bounding box center [906, 760] width 39 height 9
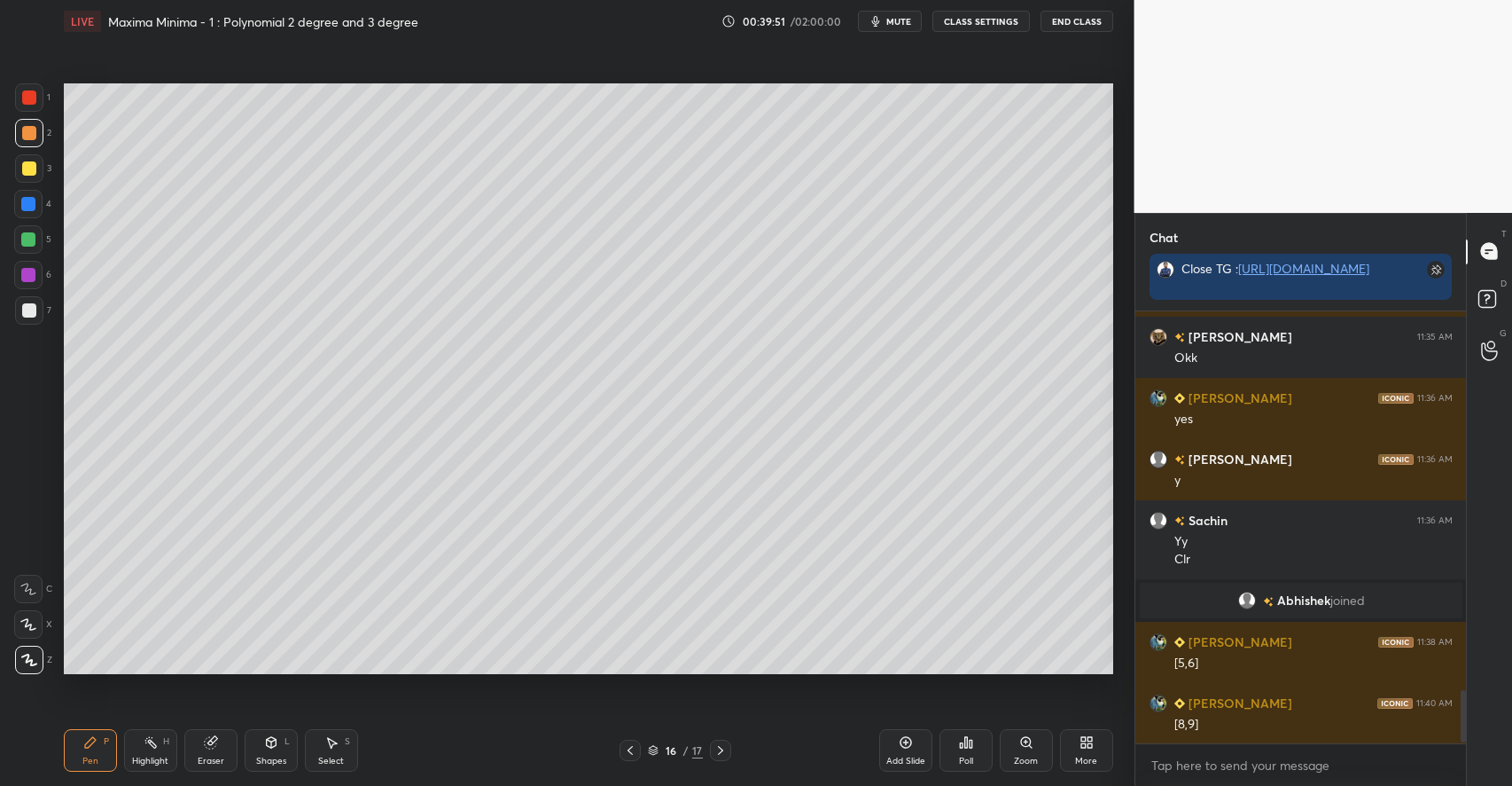
scroll to position [3120, 0]
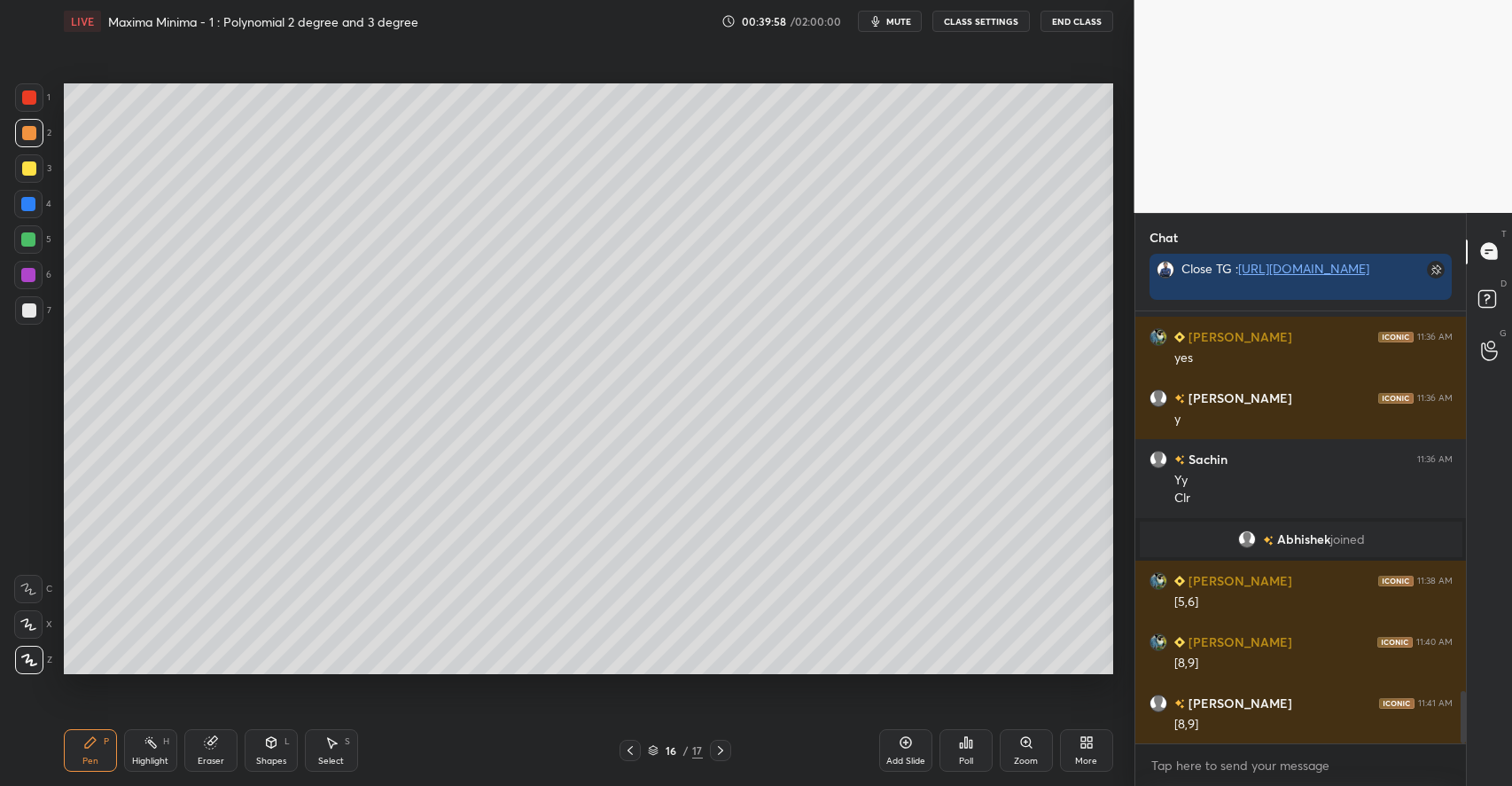
click at [30, 171] on div at bounding box center [29, 168] width 14 height 14
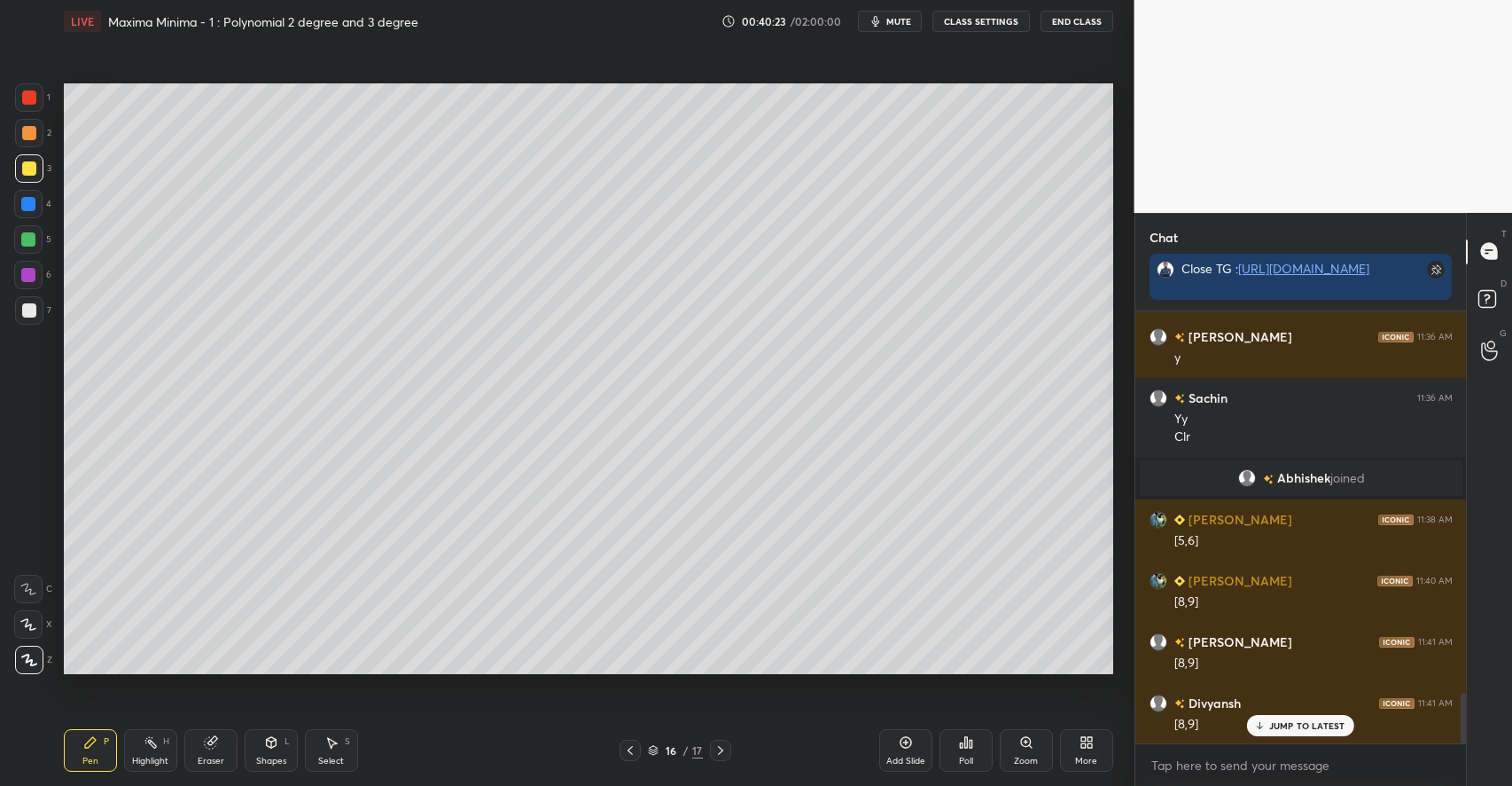
scroll to position [3242, 0]
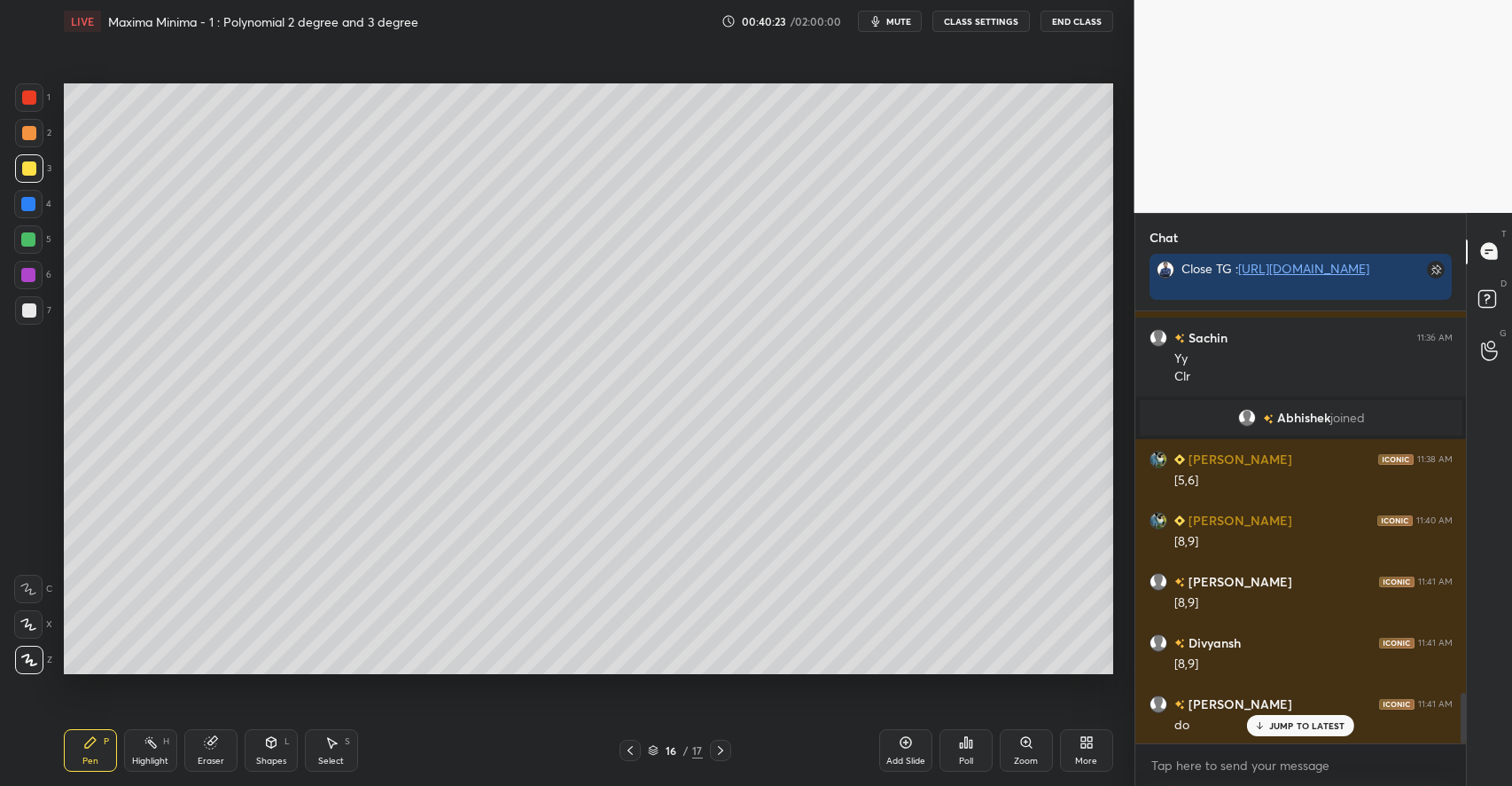
click at [25, 137] on div at bounding box center [29, 132] width 14 height 14
click at [212, 745] on icon at bounding box center [210, 743] width 12 height 12
click at [116, 745] on div "Pen P" at bounding box center [91, 749] width 53 height 42
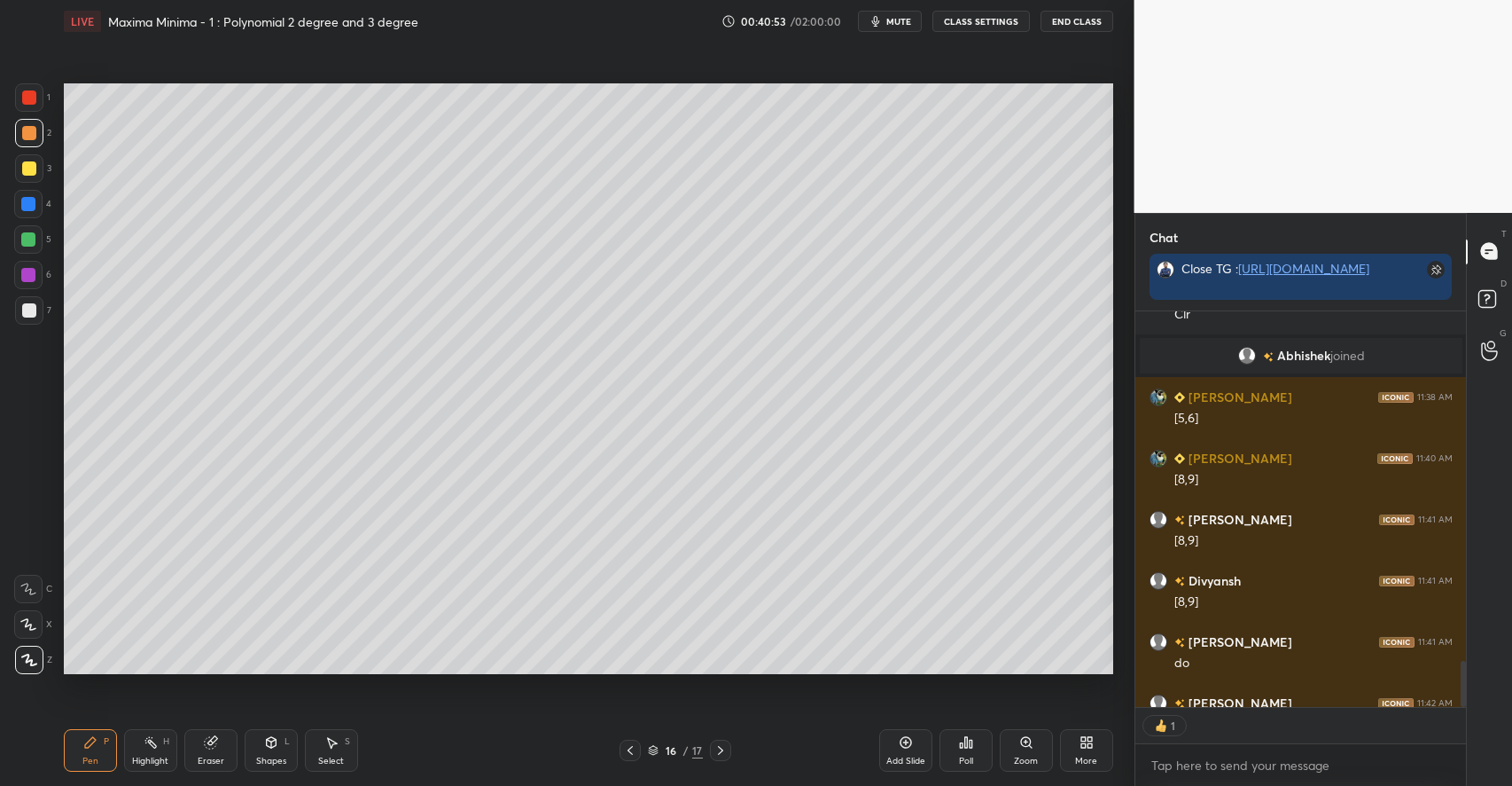
scroll to position [3401, 0]
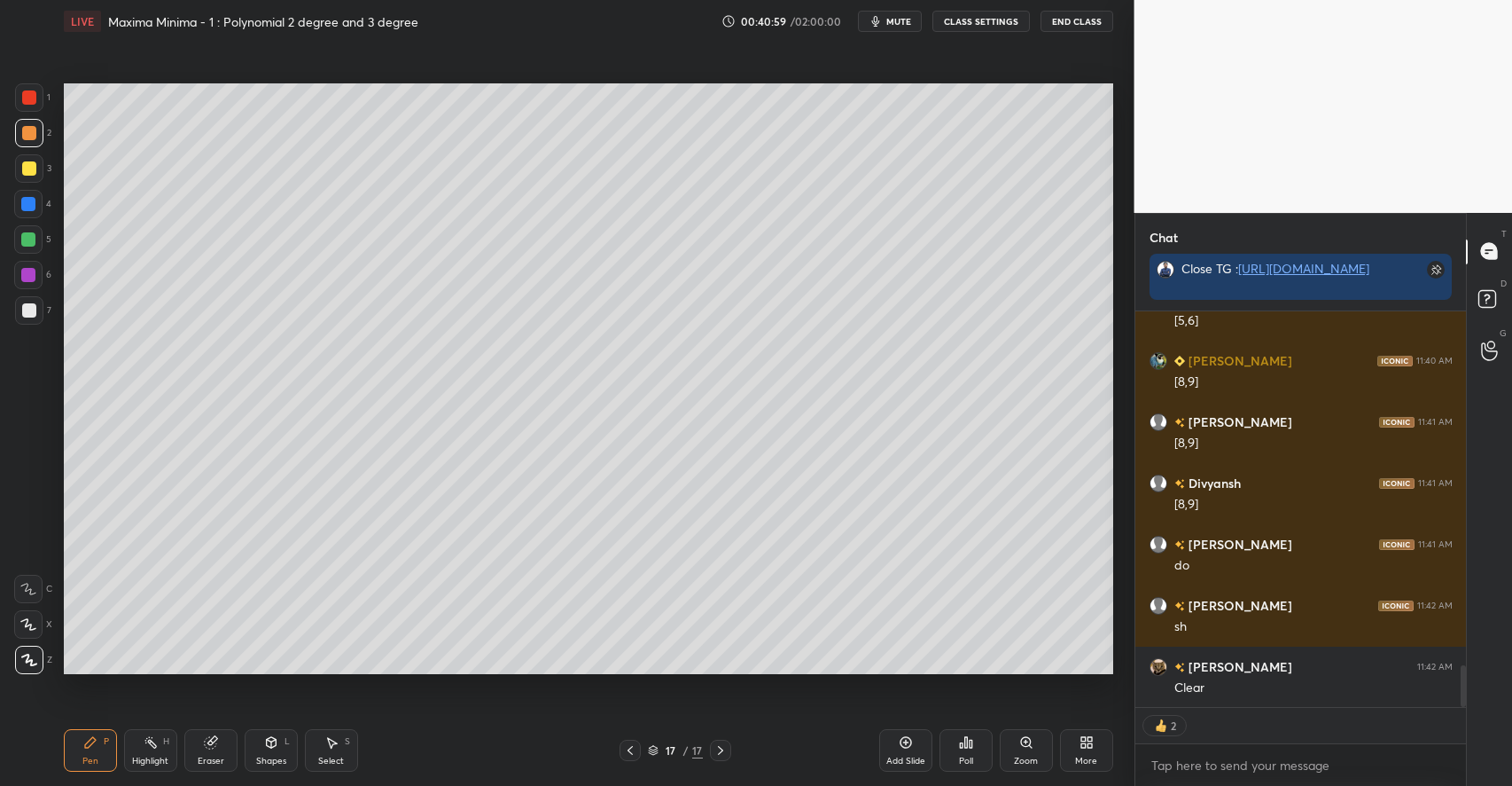
click at [31, 239] on div at bounding box center [29, 239] width 14 height 14
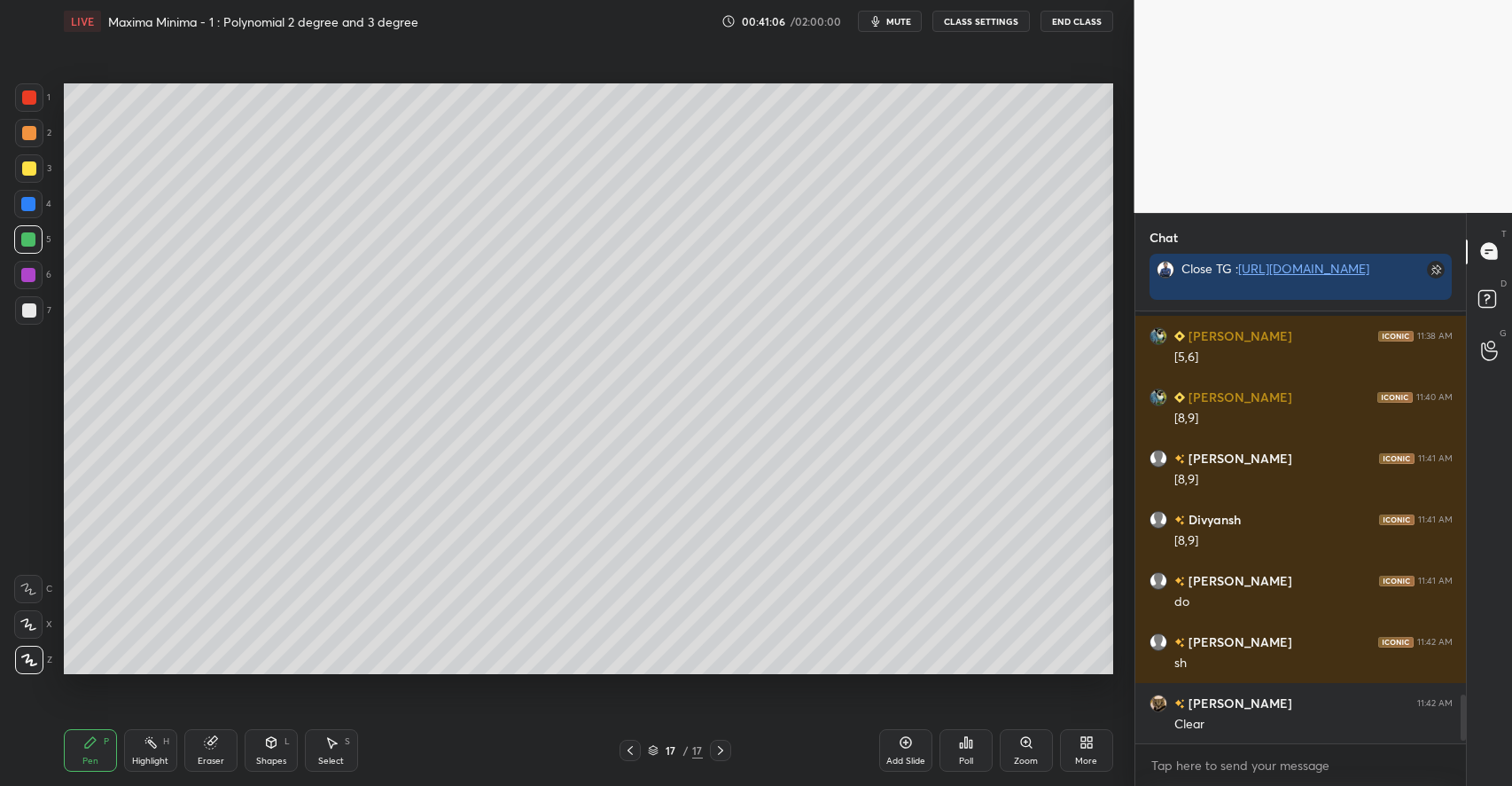
scroll to position [5, 6]
click at [32, 308] on div at bounding box center [29, 310] width 14 height 14
click at [204, 751] on div "Eraser" at bounding box center [211, 749] width 53 height 42
click at [93, 740] on icon at bounding box center [90, 742] width 11 height 11
click at [328, 747] on icon at bounding box center [332, 742] width 14 height 14
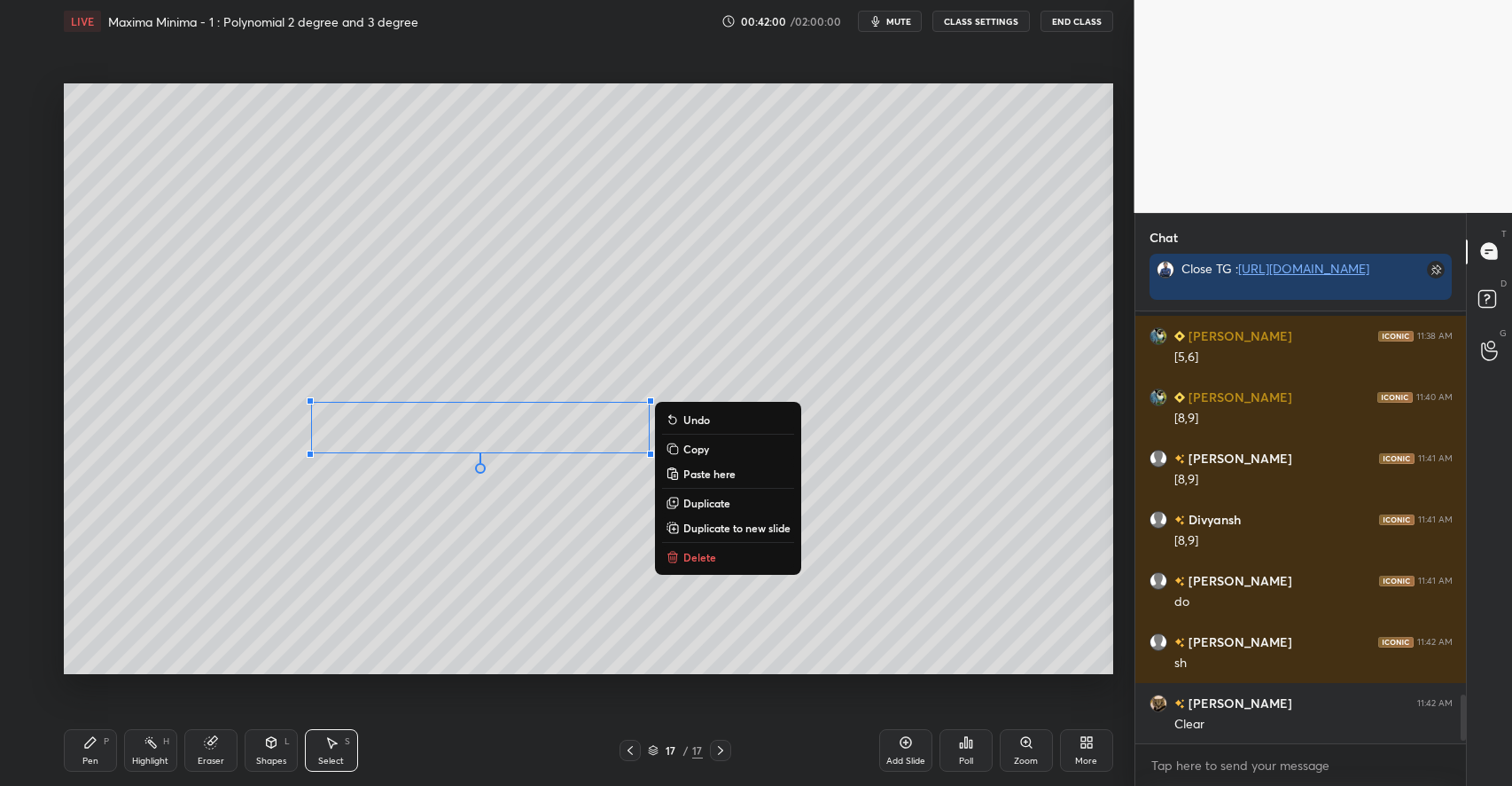
click at [406, 594] on div "0 ° Undo Copy Paste here Duplicate Duplicate to new slide Delete" at bounding box center [588, 378] width 1049 height 590
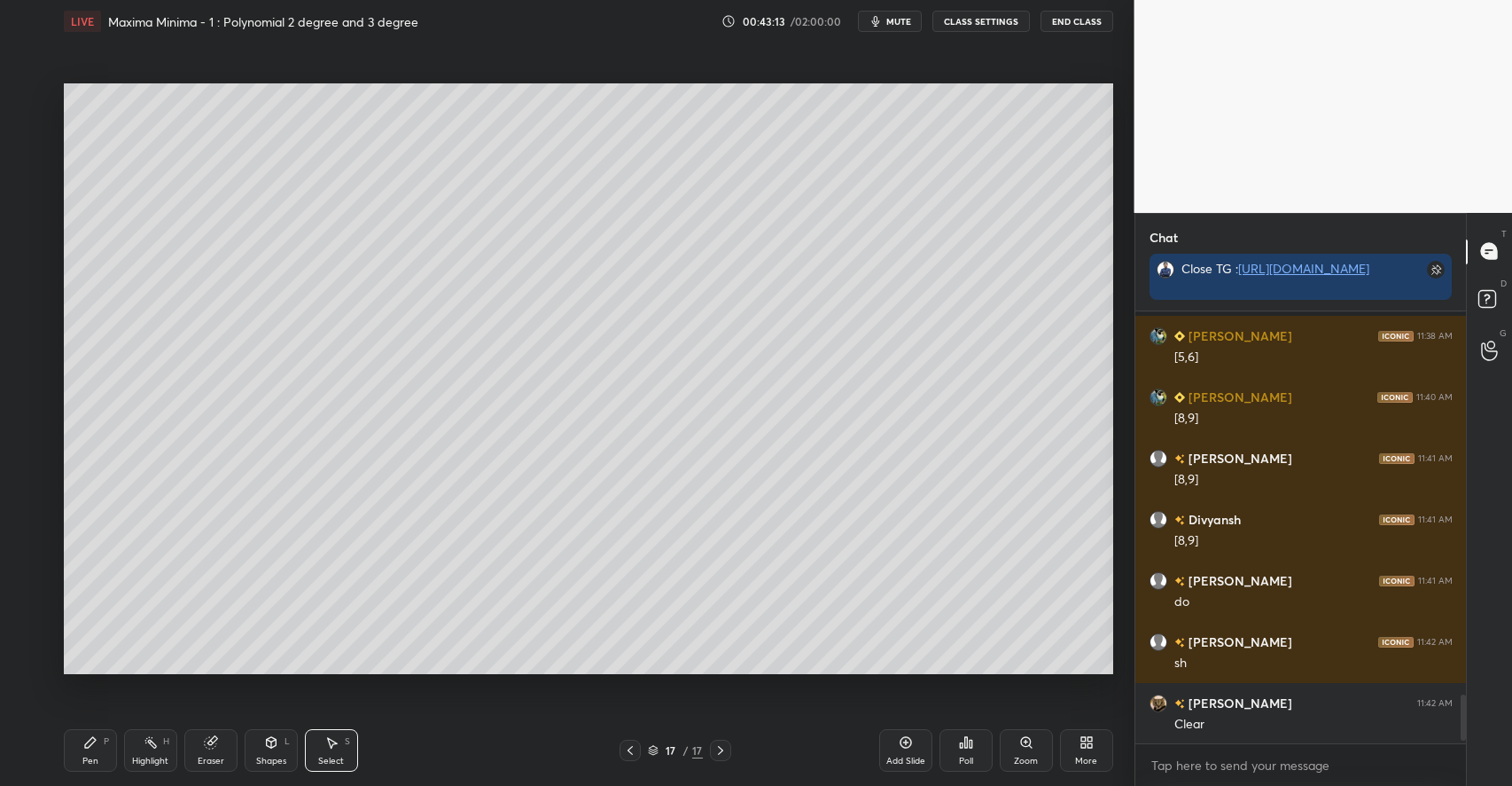
scroll to position [3425, 0]
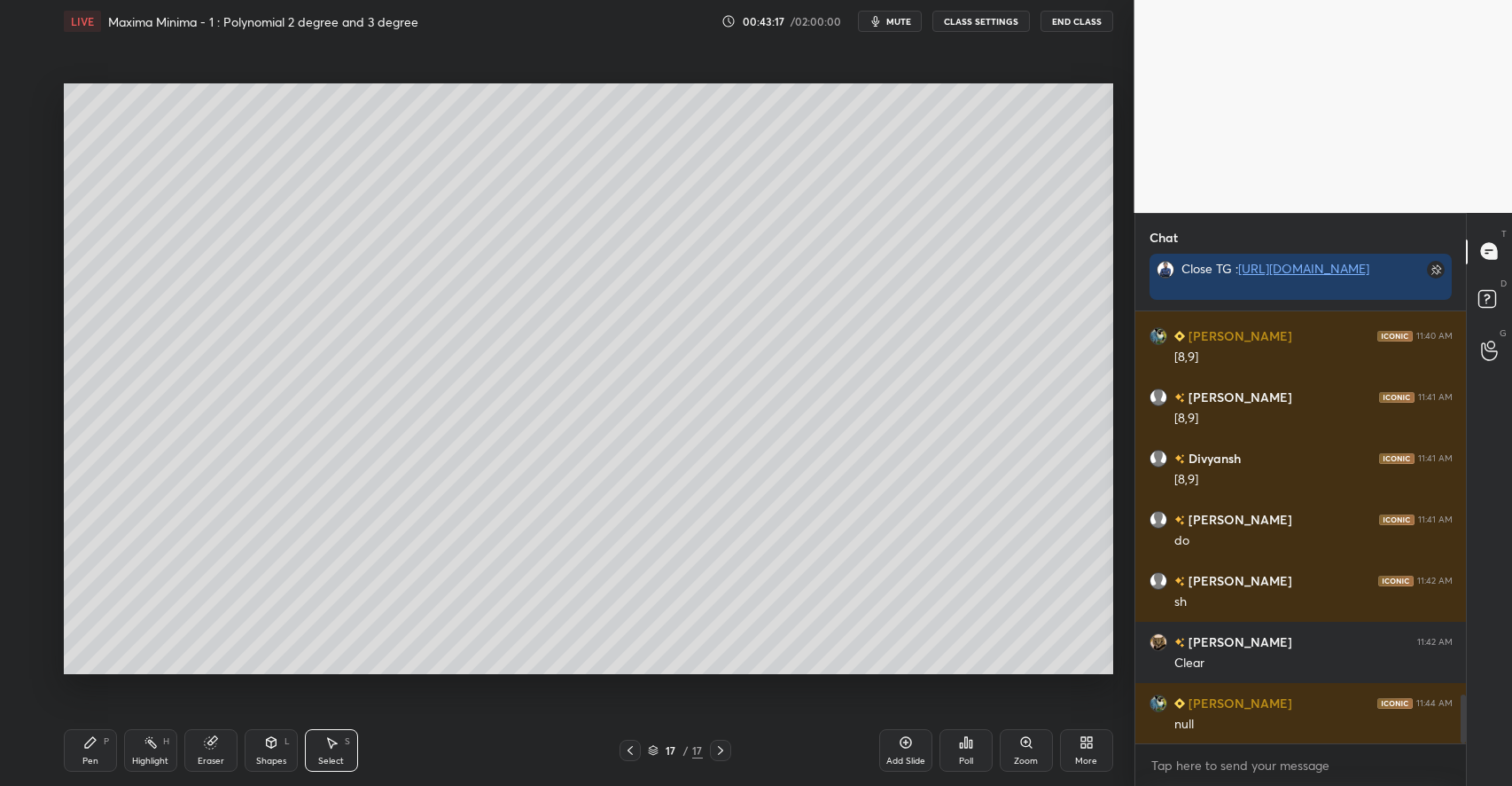
click at [331, 743] on icon at bounding box center [332, 743] width 10 height 11
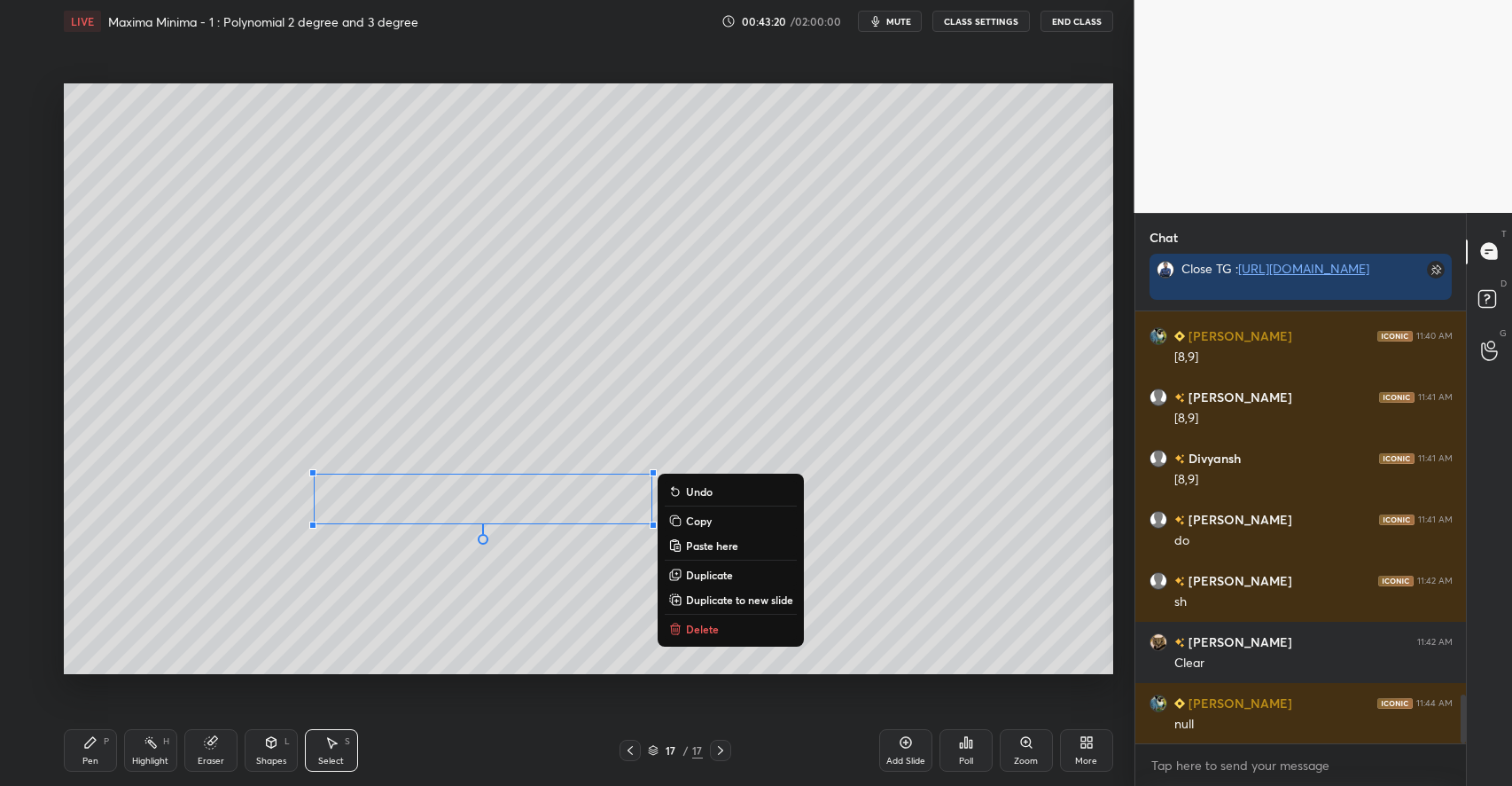
click at [109, 741] on div "Pen P" at bounding box center [91, 749] width 53 height 42
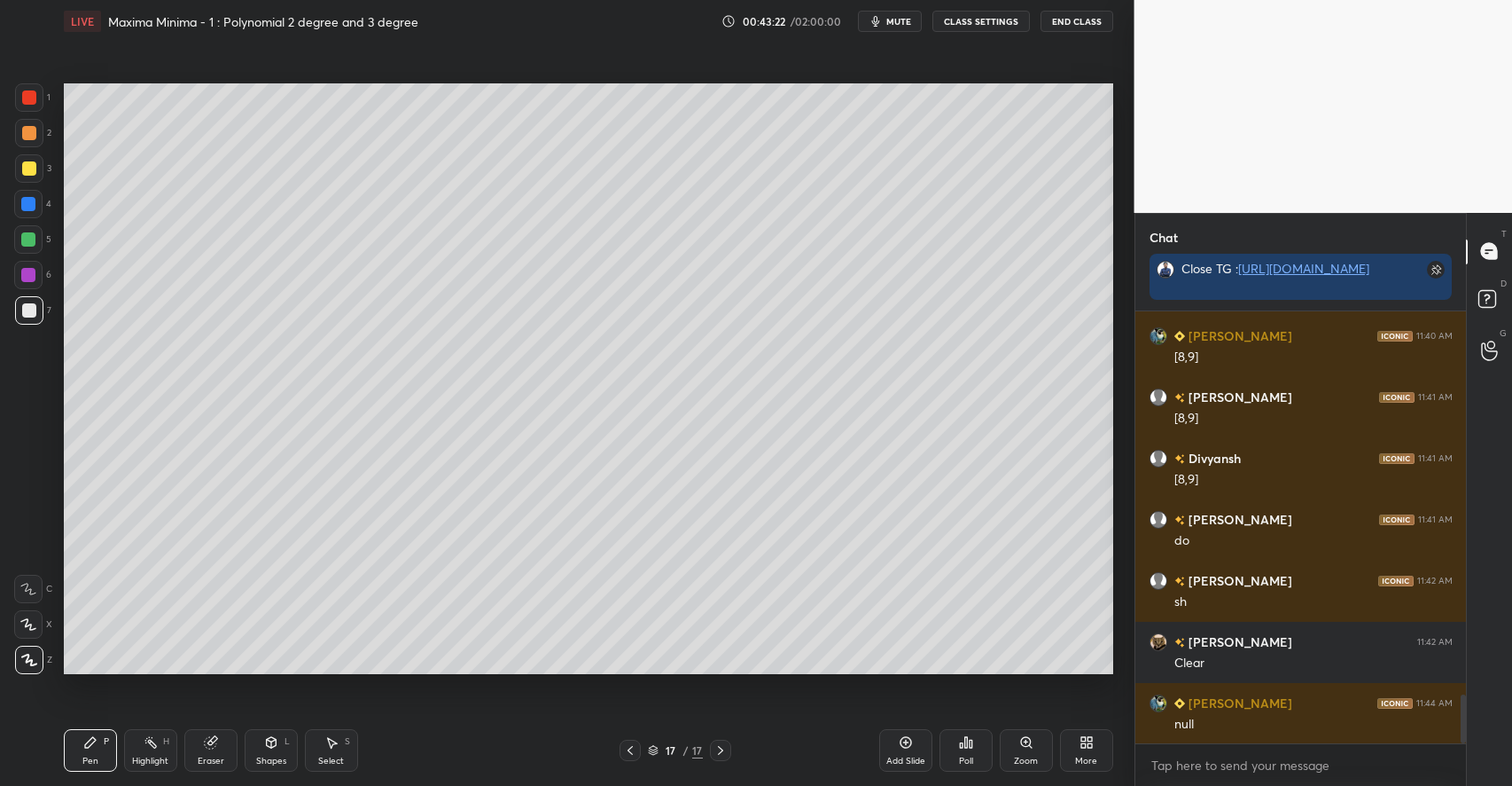
click at [33, 172] on div at bounding box center [29, 168] width 14 height 14
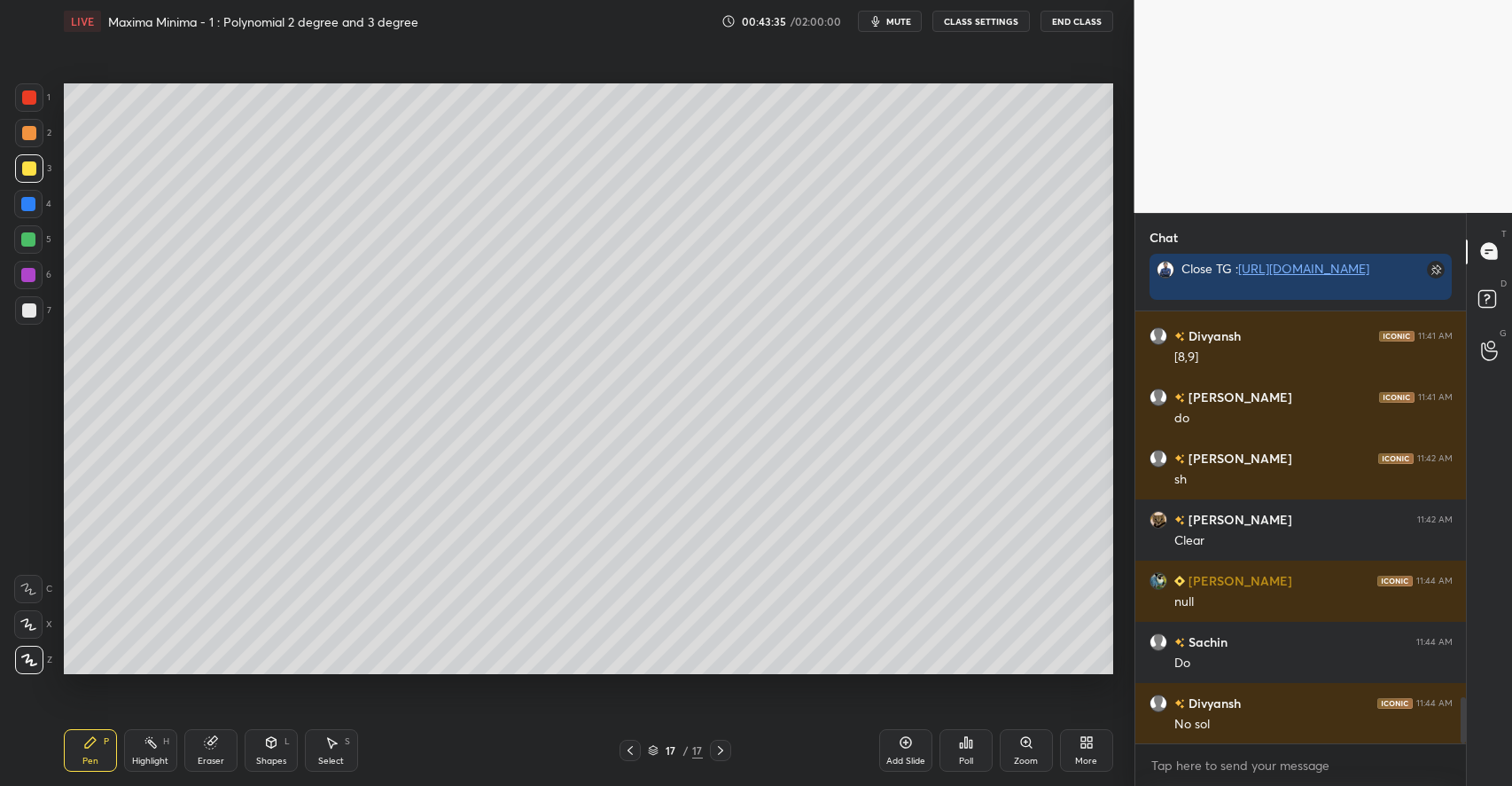
scroll to position [3590, 0]
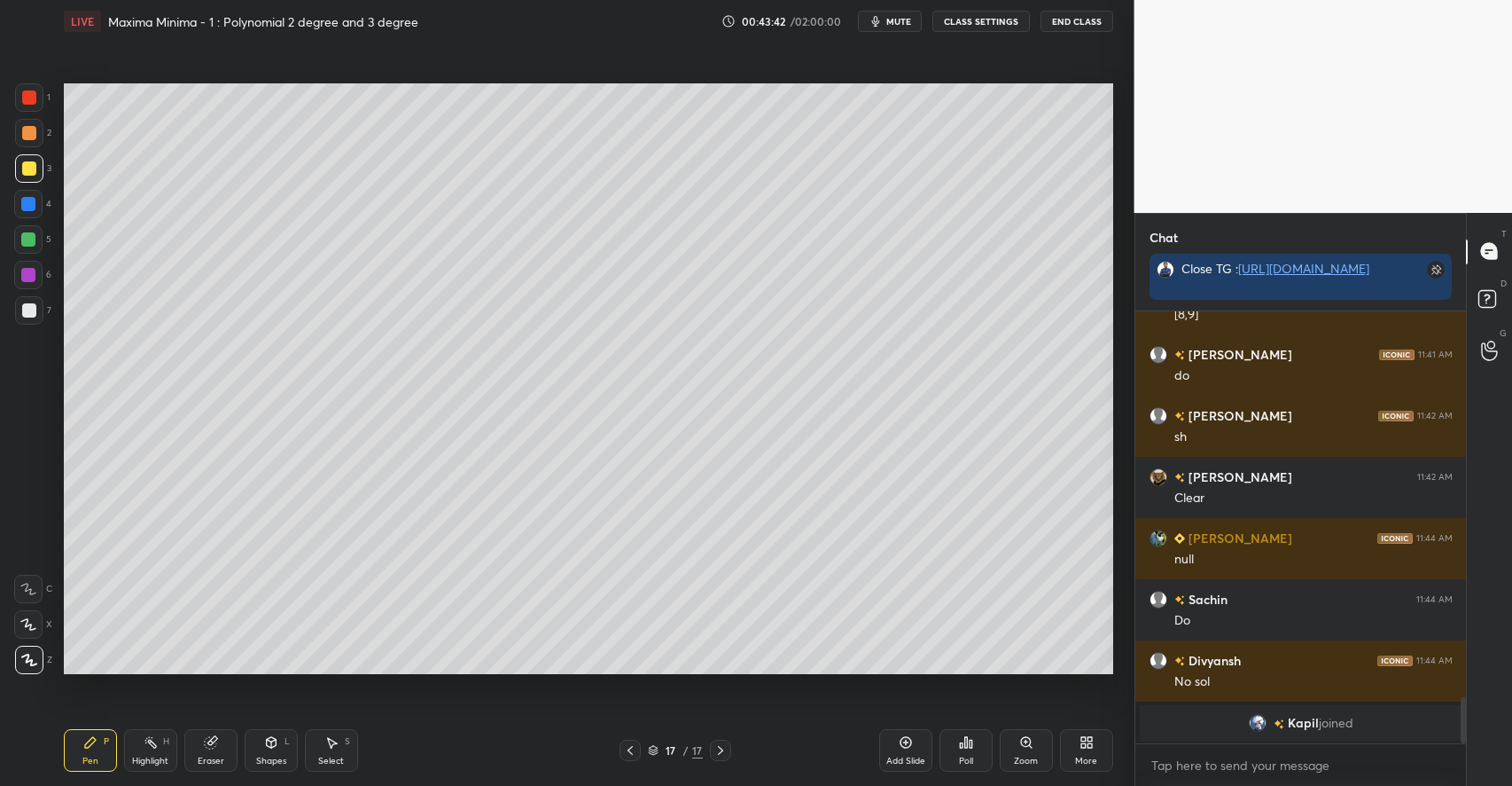
click at [338, 750] on div "Select S" at bounding box center [332, 749] width 53 height 42
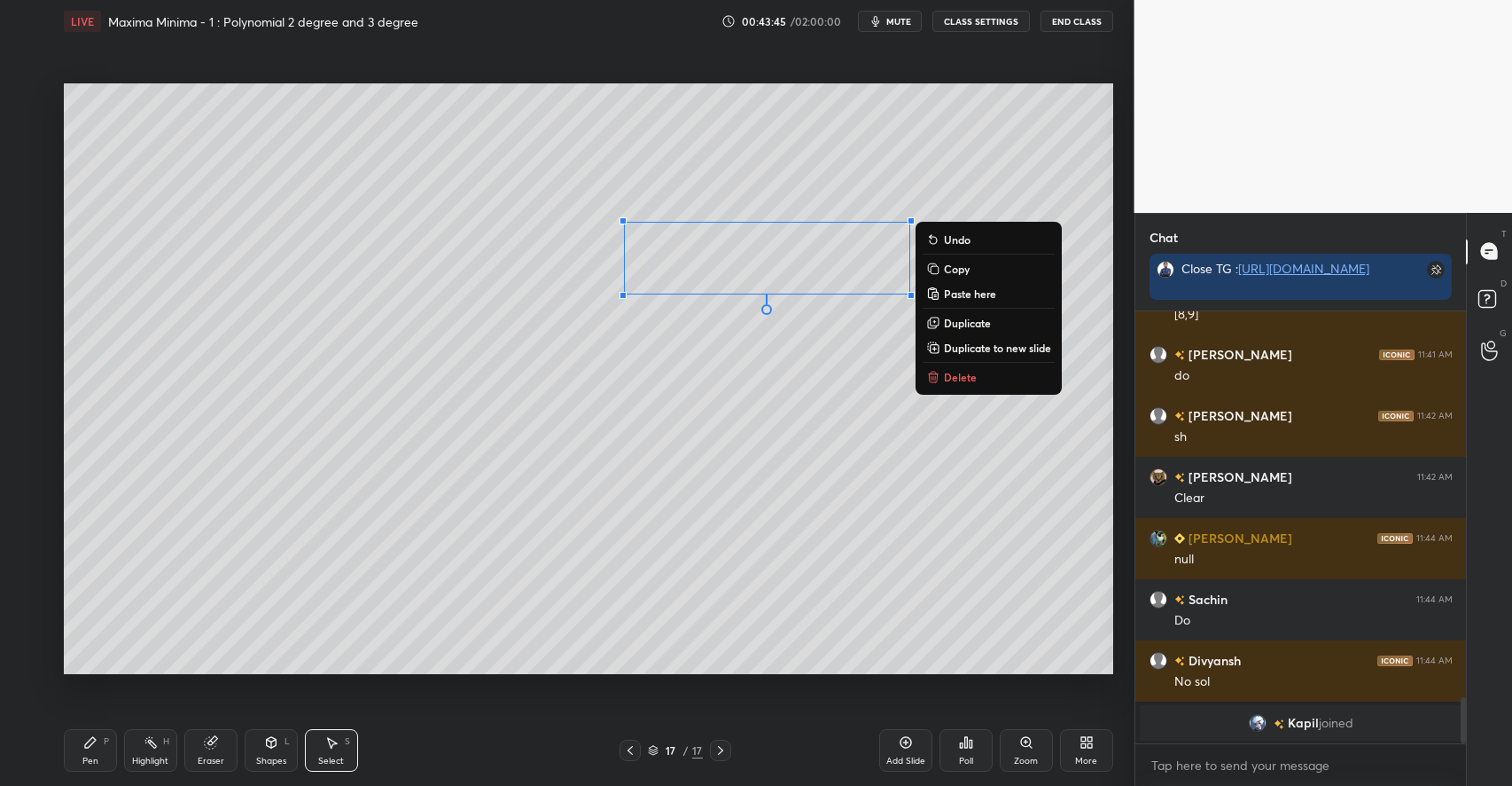
click at [804, 404] on div "0 ° Undo Copy Paste here Duplicate Duplicate to new slide Delete" at bounding box center [588, 378] width 1049 height 590
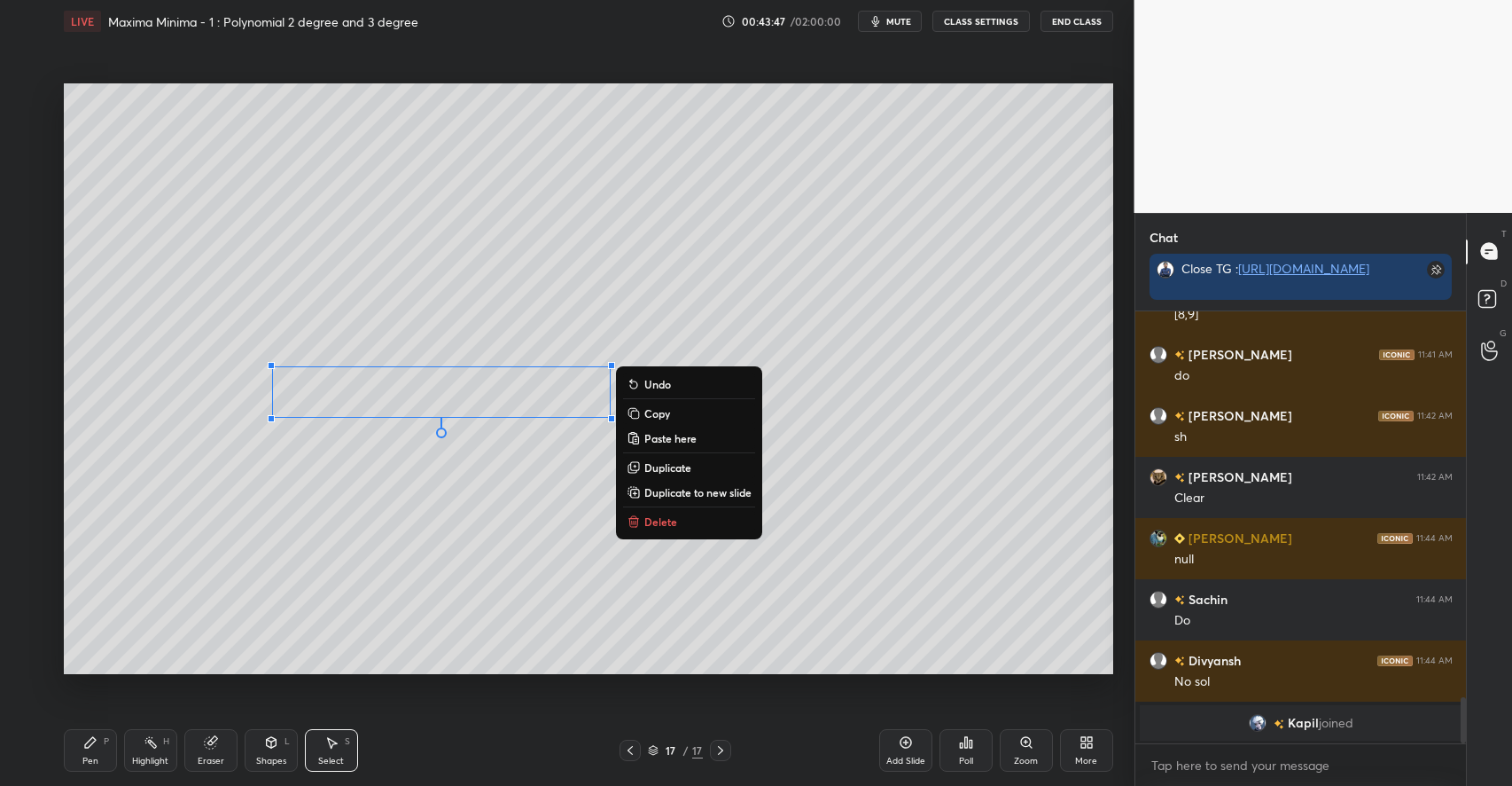
click at [443, 505] on div "0 ° Undo Copy Paste here Duplicate Duplicate to new slide Delete" at bounding box center [588, 378] width 1049 height 590
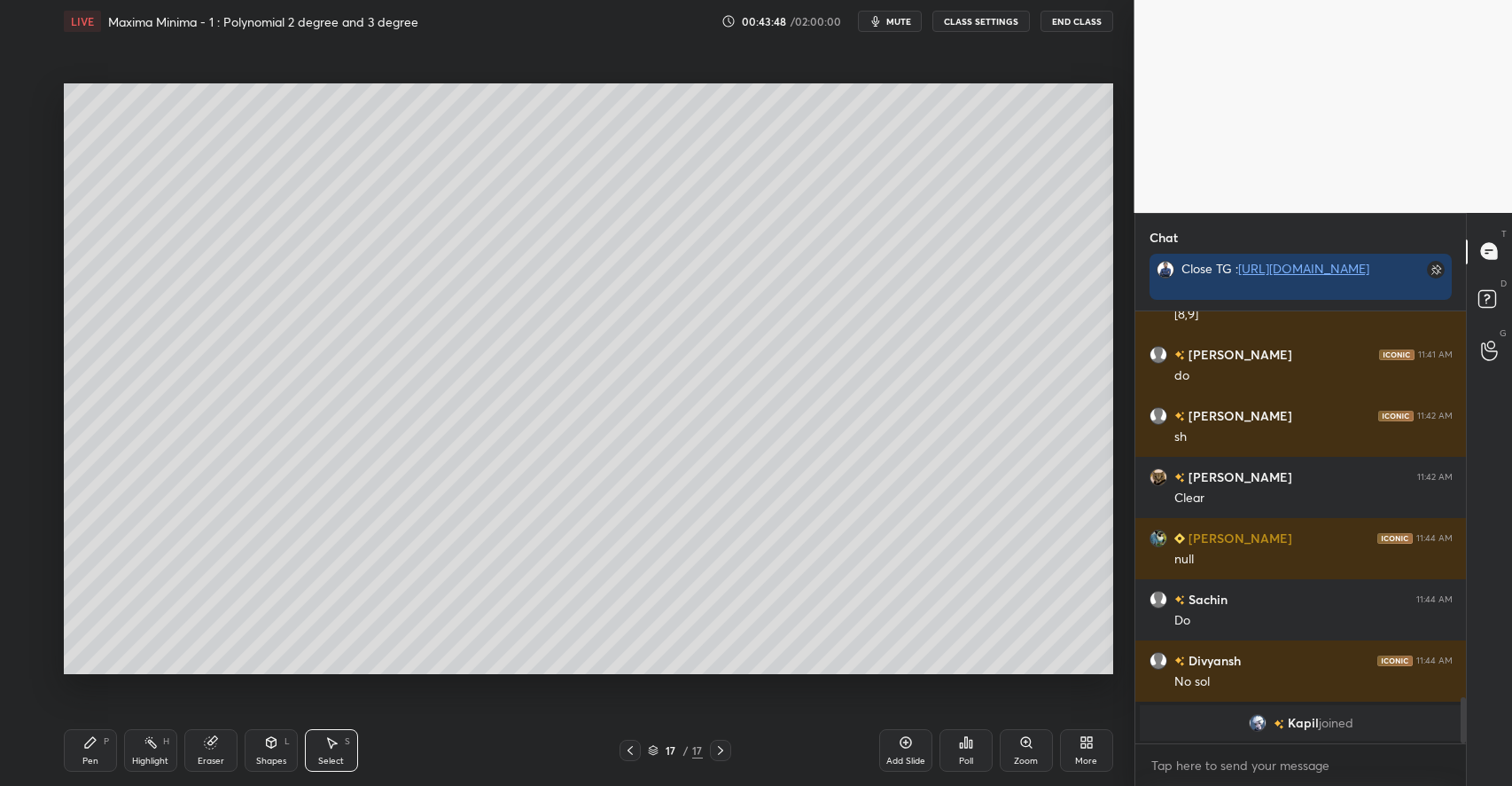
click at [85, 742] on icon at bounding box center [90, 742] width 14 height 14
click at [32, 305] on div at bounding box center [29, 310] width 14 height 14
click at [31, 170] on div at bounding box center [29, 168] width 14 height 14
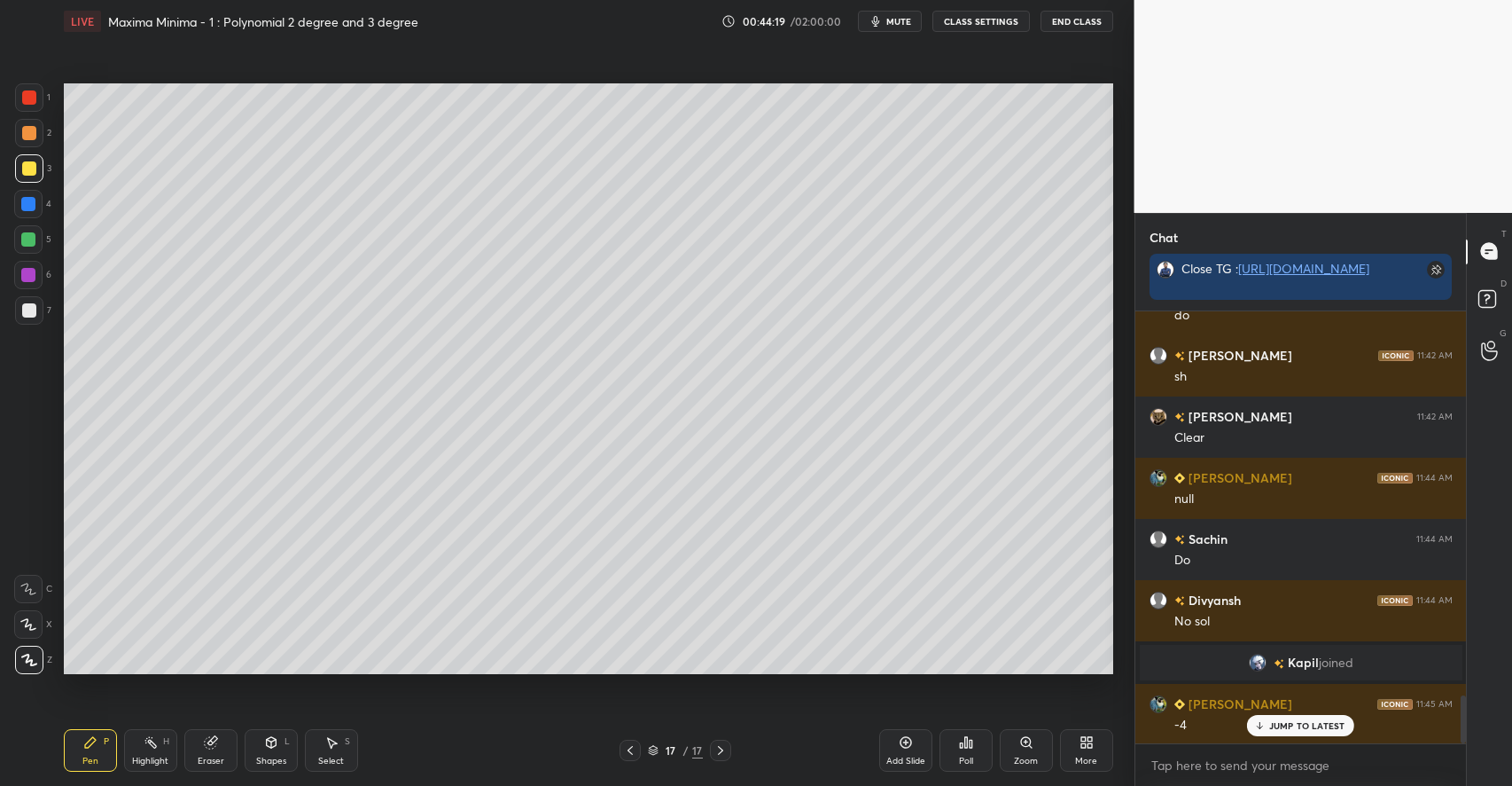
scroll to position [3545, 0]
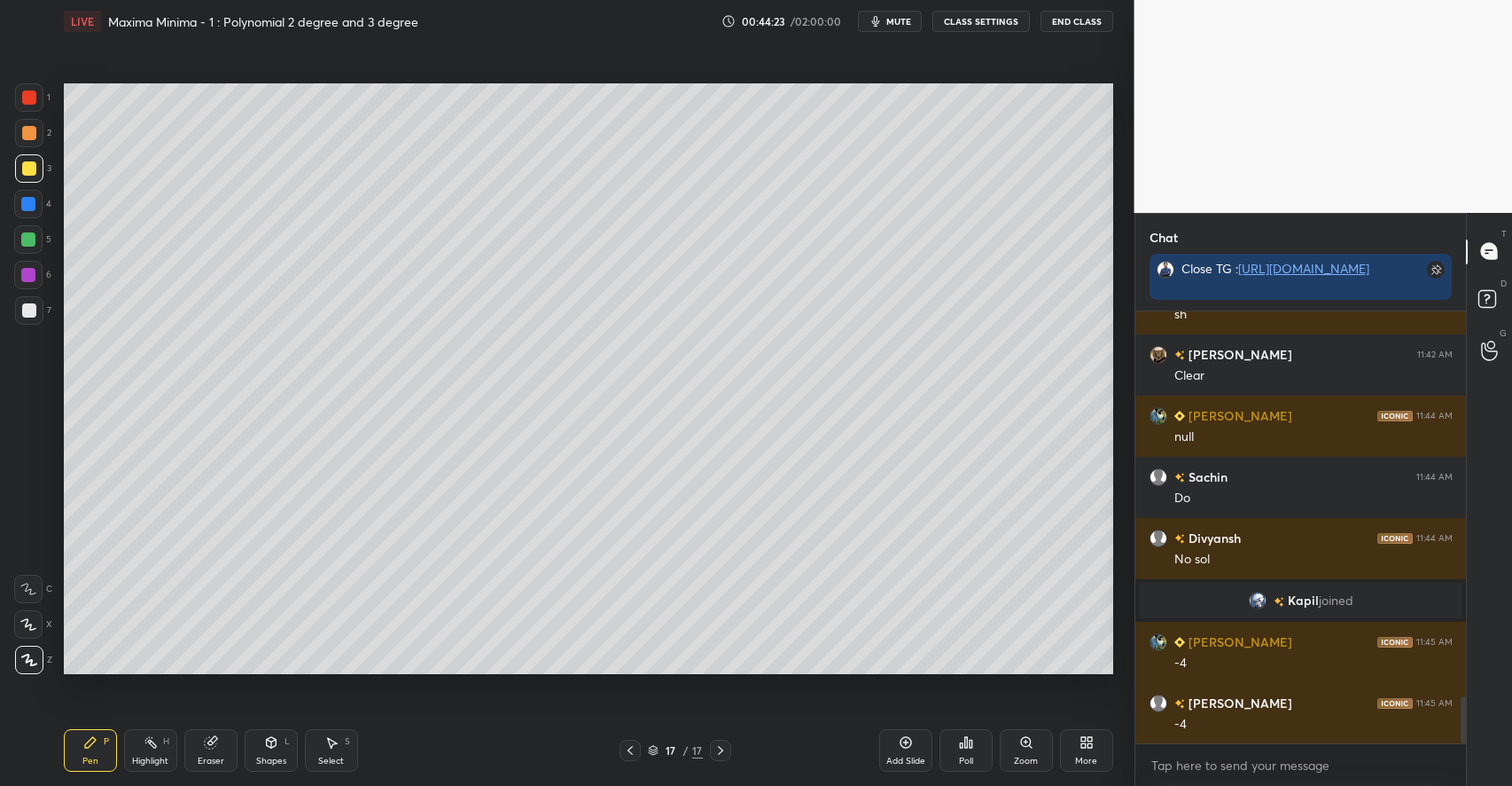
click at [211, 747] on icon at bounding box center [210, 743] width 12 height 12
click at [90, 750] on div "Pen P" at bounding box center [91, 749] width 53 height 42
click at [220, 737] on div "Eraser" at bounding box center [211, 749] width 53 height 42
click at [106, 737] on div "P" at bounding box center [106, 741] width 5 height 9
click at [266, 745] on icon at bounding box center [270, 742] width 10 height 11
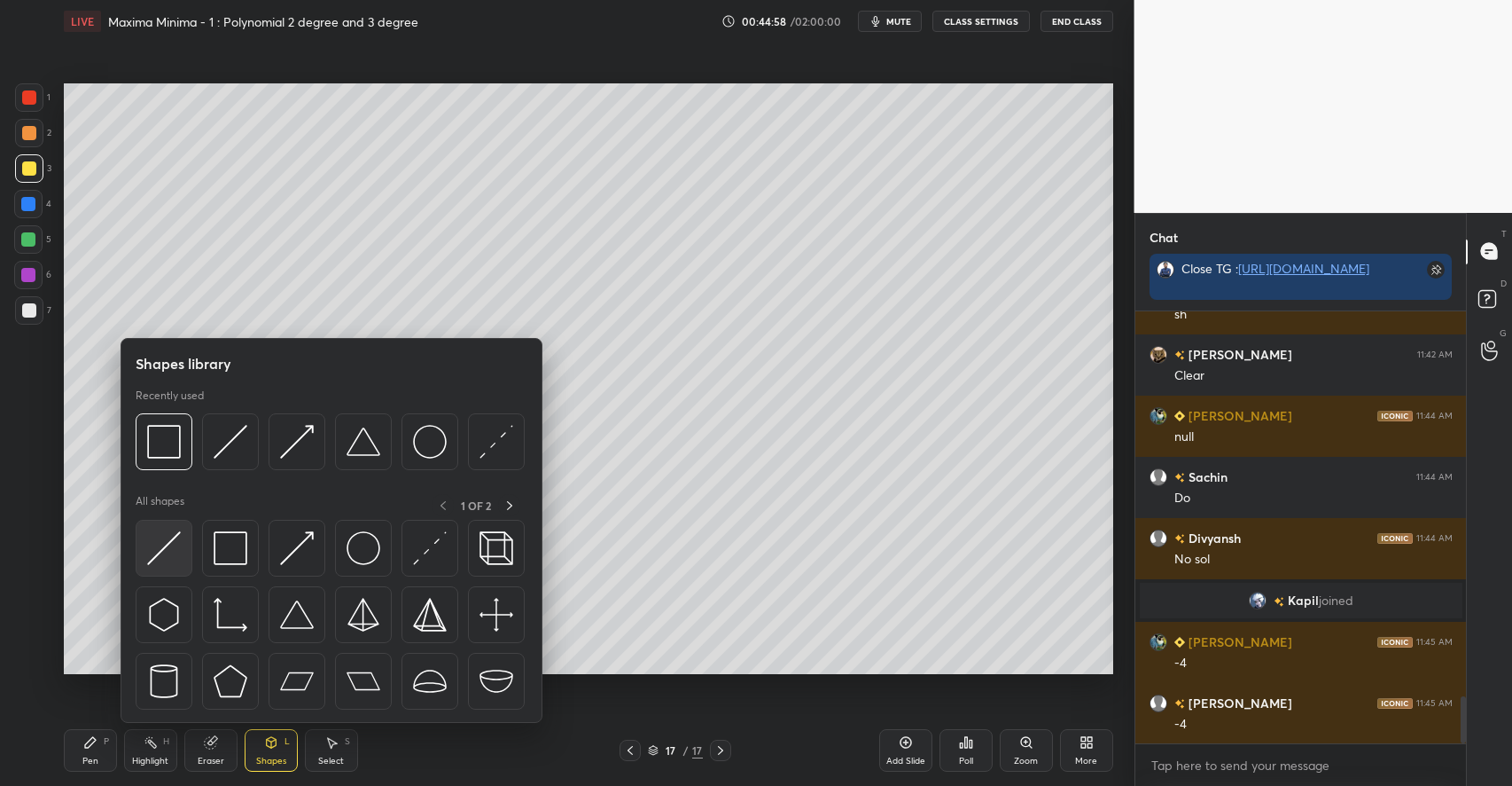
click at [177, 549] on img at bounding box center [164, 548] width 34 height 34
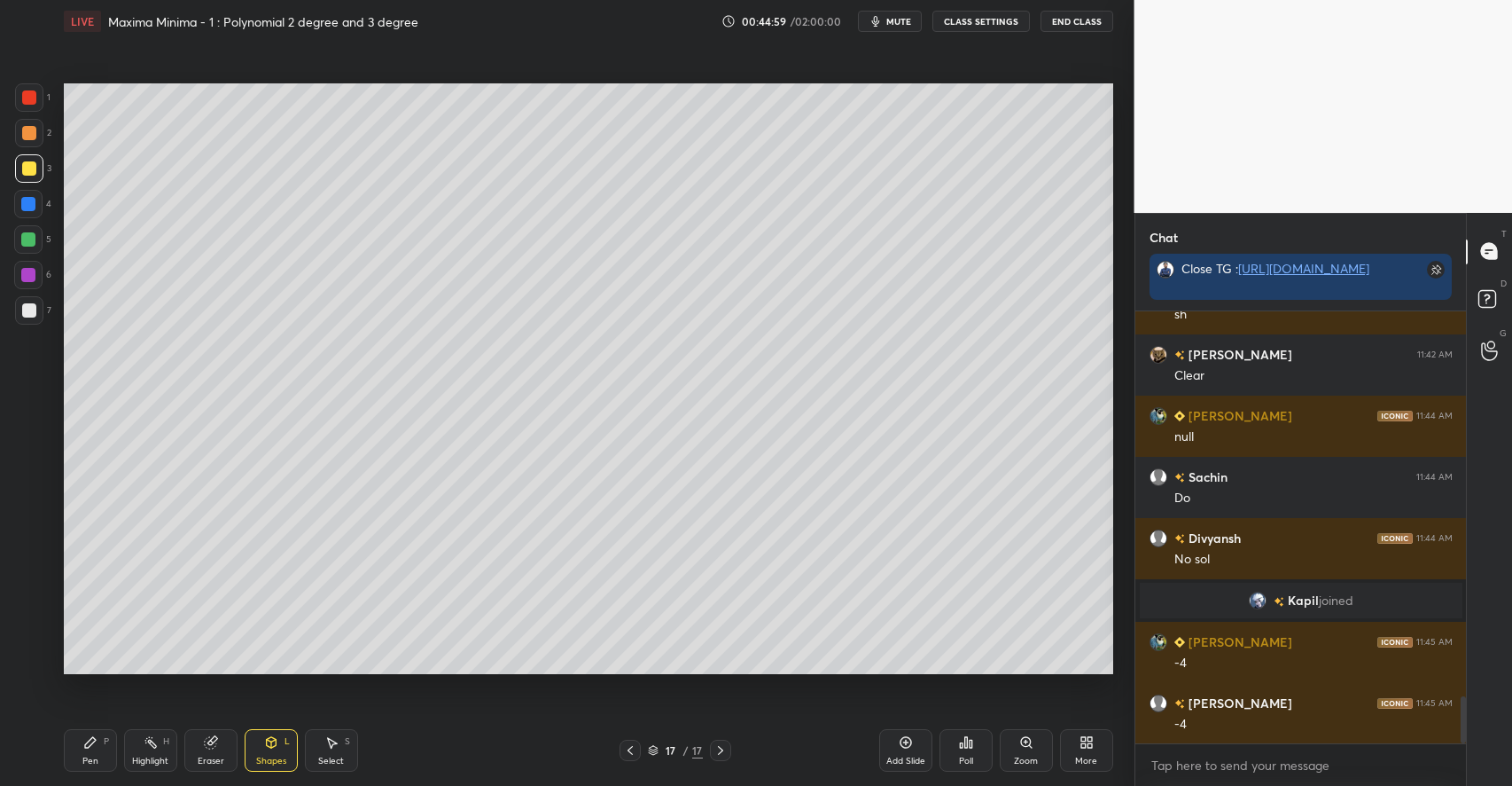
click at [91, 739] on icon at bounding box center [90, 742] width 11 height 11
click at [31, 243] on div at bounding box center [29, 239] width 14 height 14
click at [281, 751] on div "Shapes L" at bounding box center [271, 749] width 53 height 42
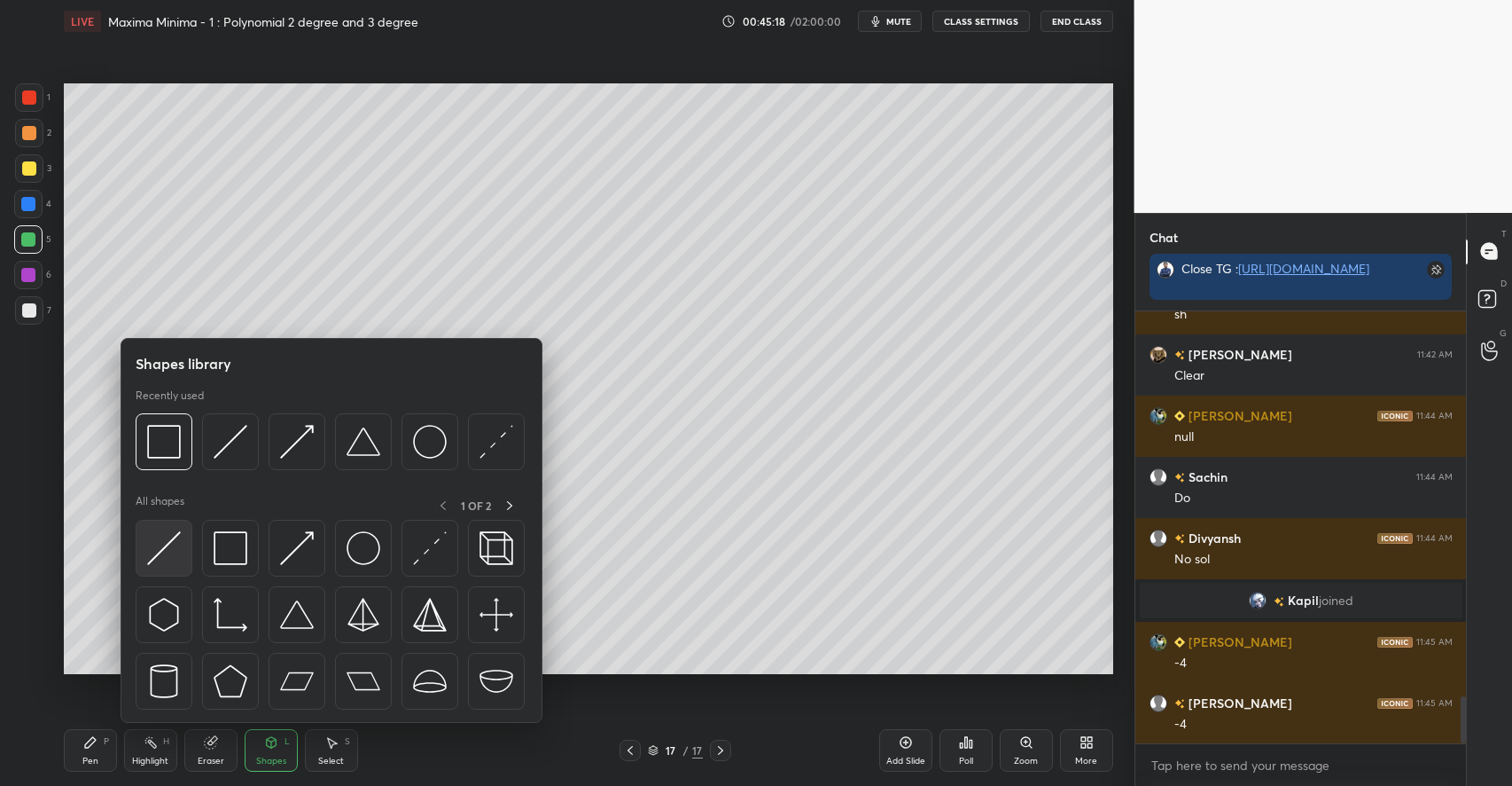
click at [188, 560] on div at bounding box center [163, 547] width 56 height 56
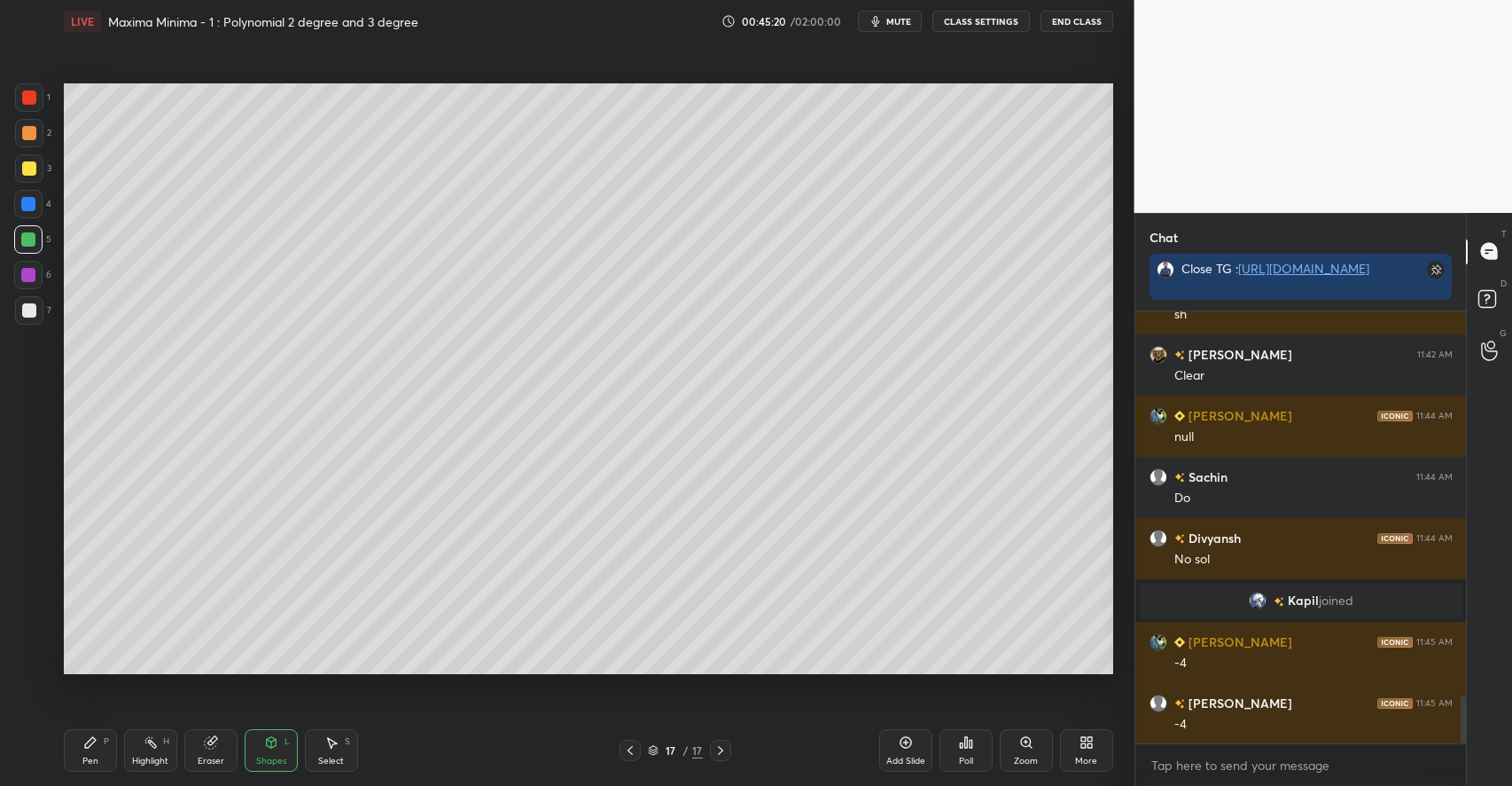
click at [102, 750] on div "Pen P" at bounding box center [91, 749] width 53 height 42
click at [33, 134] on div at bounding box center [29, 132] width 14 height 14
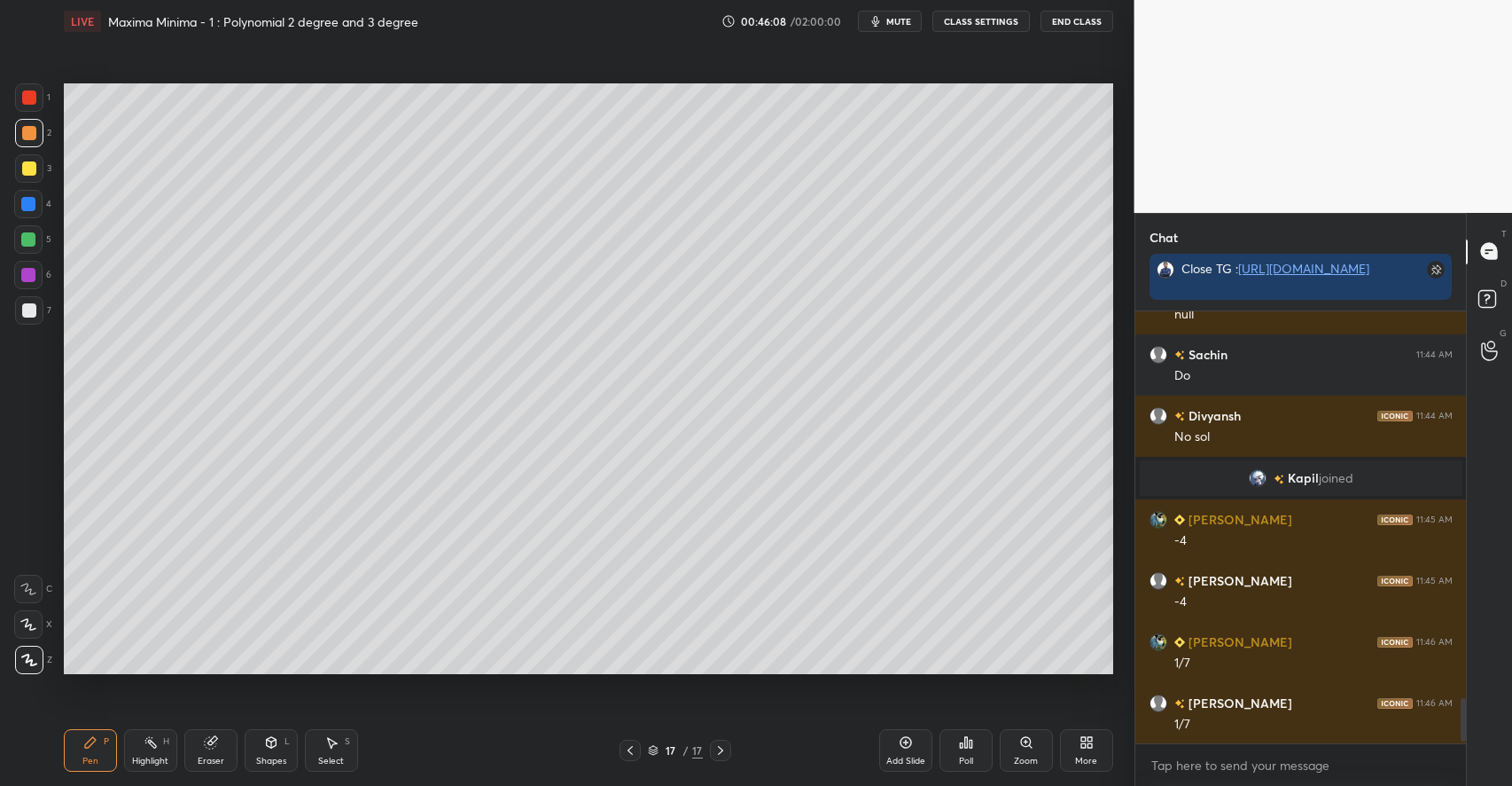
scroll to position [3728, 0]
click at [154, 750] on div "Highlight H" at bounding box center [151, 749] width 53 height 42
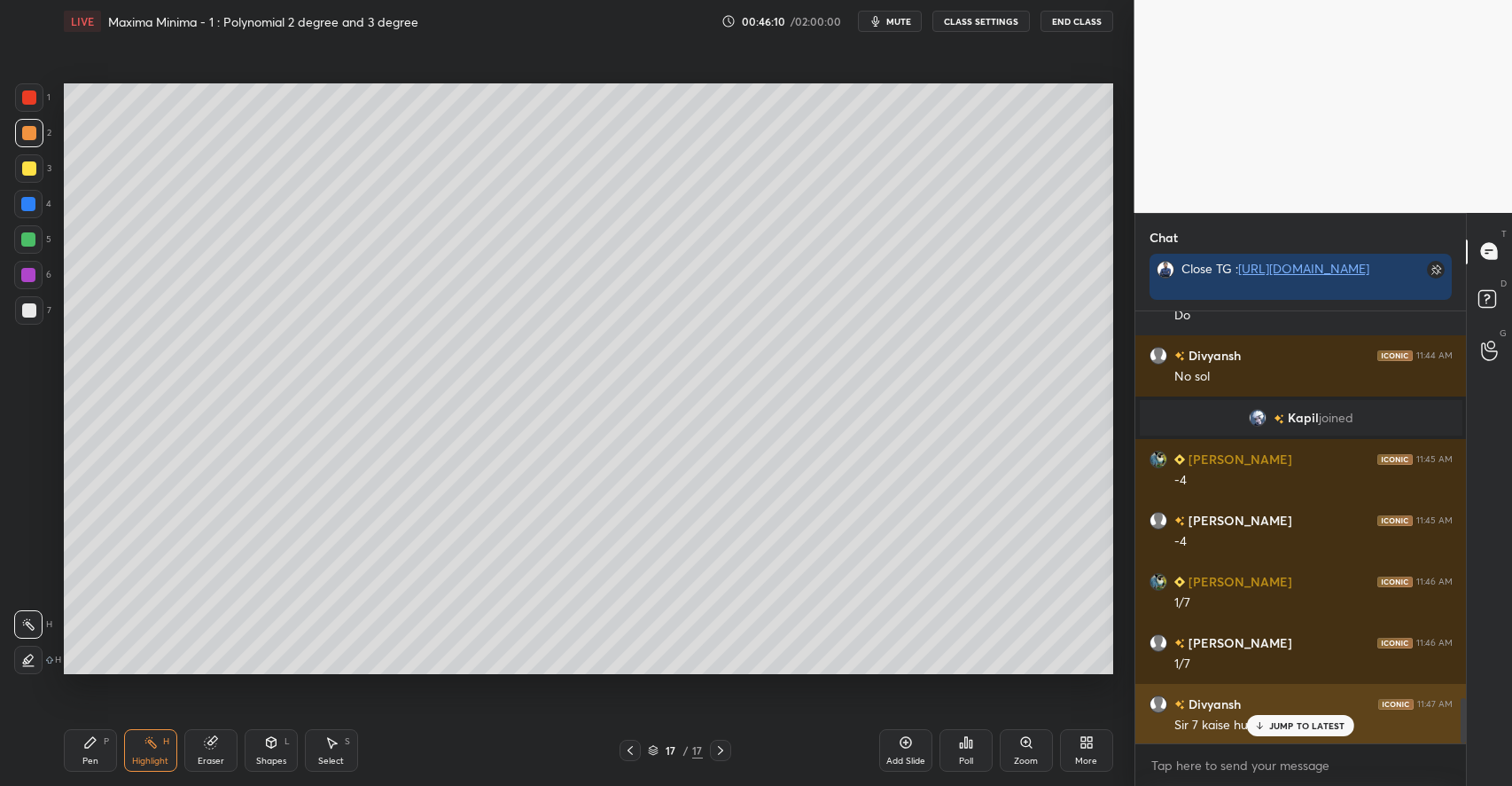
click at [1295, 725] on p "JUMP TO LATEST" at bounding box center [1307, 725] width 76 height 11
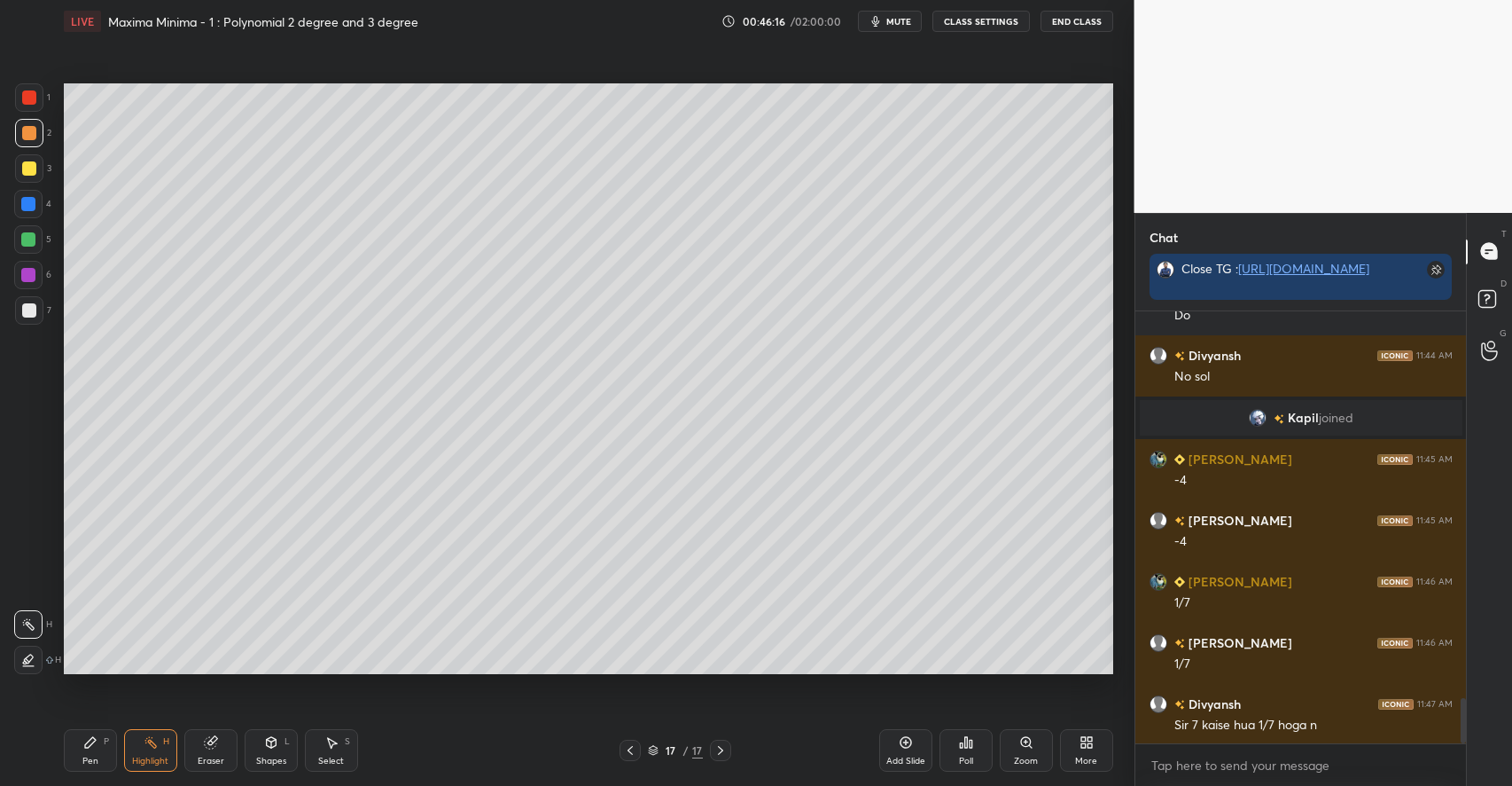
click at [120, 745] on div "Pen P Highlight H Eraser Shapes L Select S" at bounding box center [267, 749] width 408 height 42
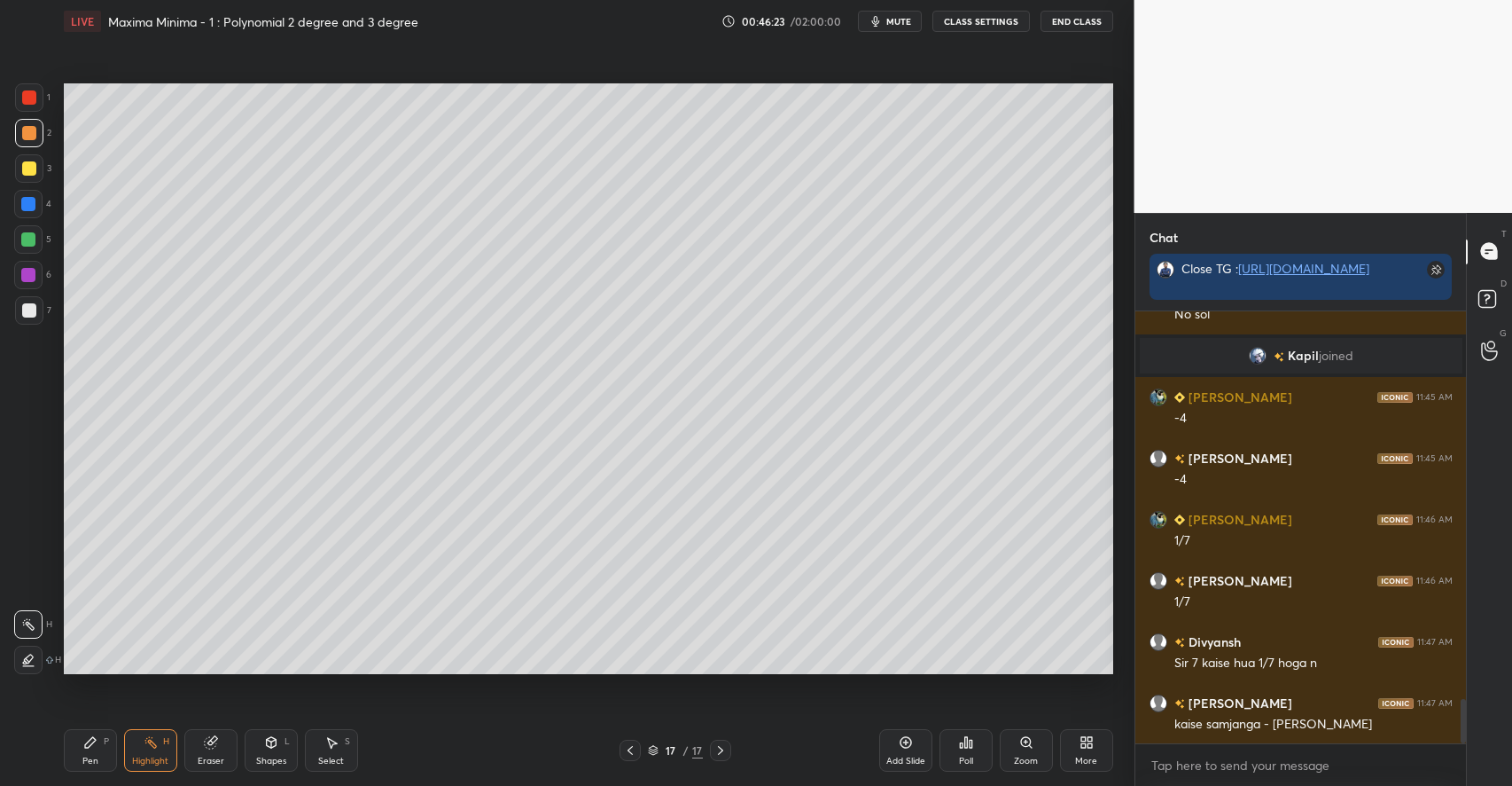
click at [140, 749] on div "Highlight H" at bounding box center [151, 749] width 53 height 42
click at [900, 750] on div "Add Slide" at bounding box center [906, 749] width 53 height 42
click at [88, 730] on div "Pen P" at bounding box center [91, 749] width 53 height 42
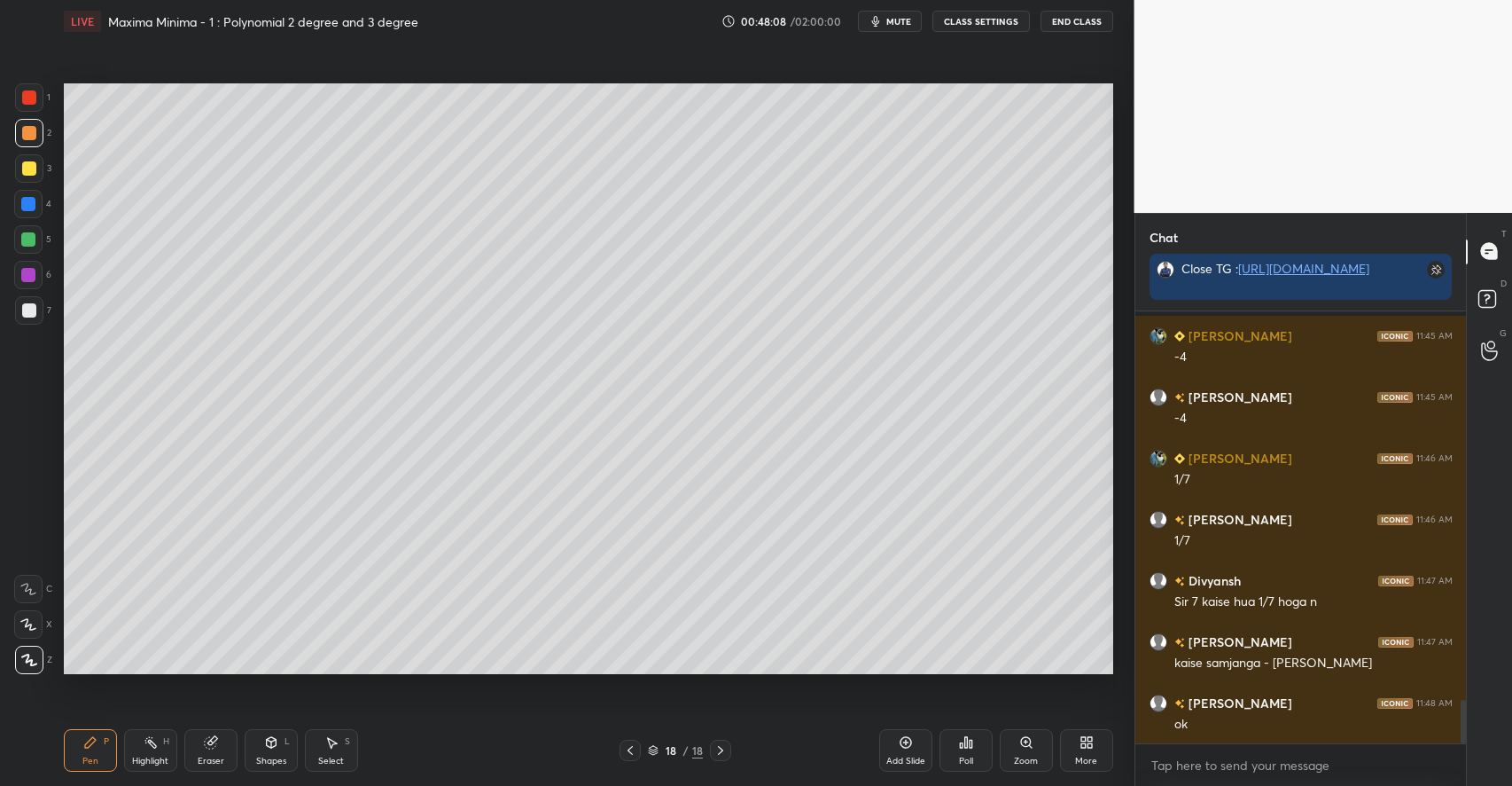
click at [343, 743] on div "Select S" at bounding box center [332, 749] width 53 height 42
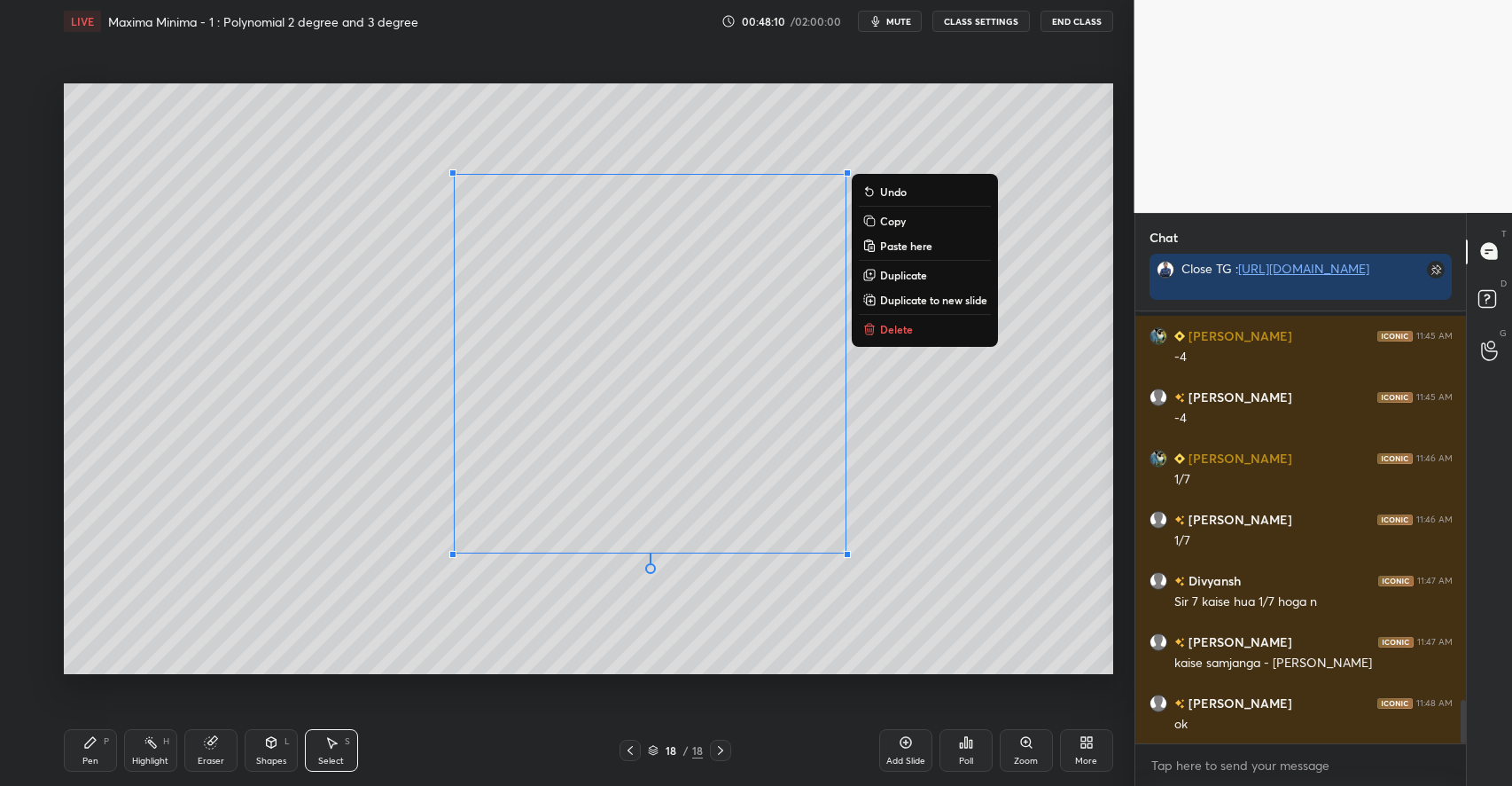
click at [902, 335] on p "Delete" at bounding box center [896, 329] width 33 height 14
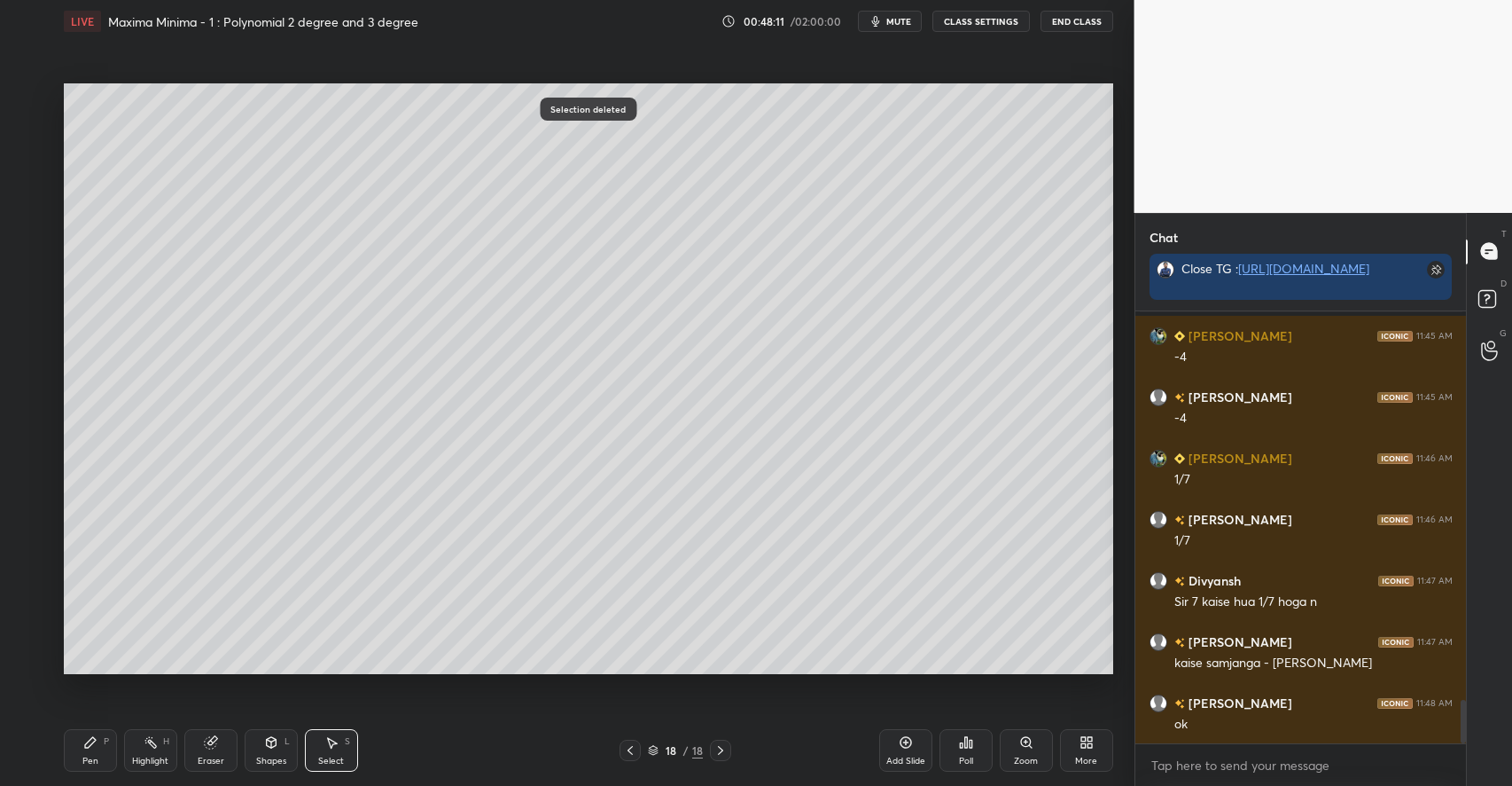
click at [109, 742] on div "P" at bounding box center [106, 741] width 5 height 9
click at [327, 756] on div "Select" at bounding box center [331, 760] width 26 height 9
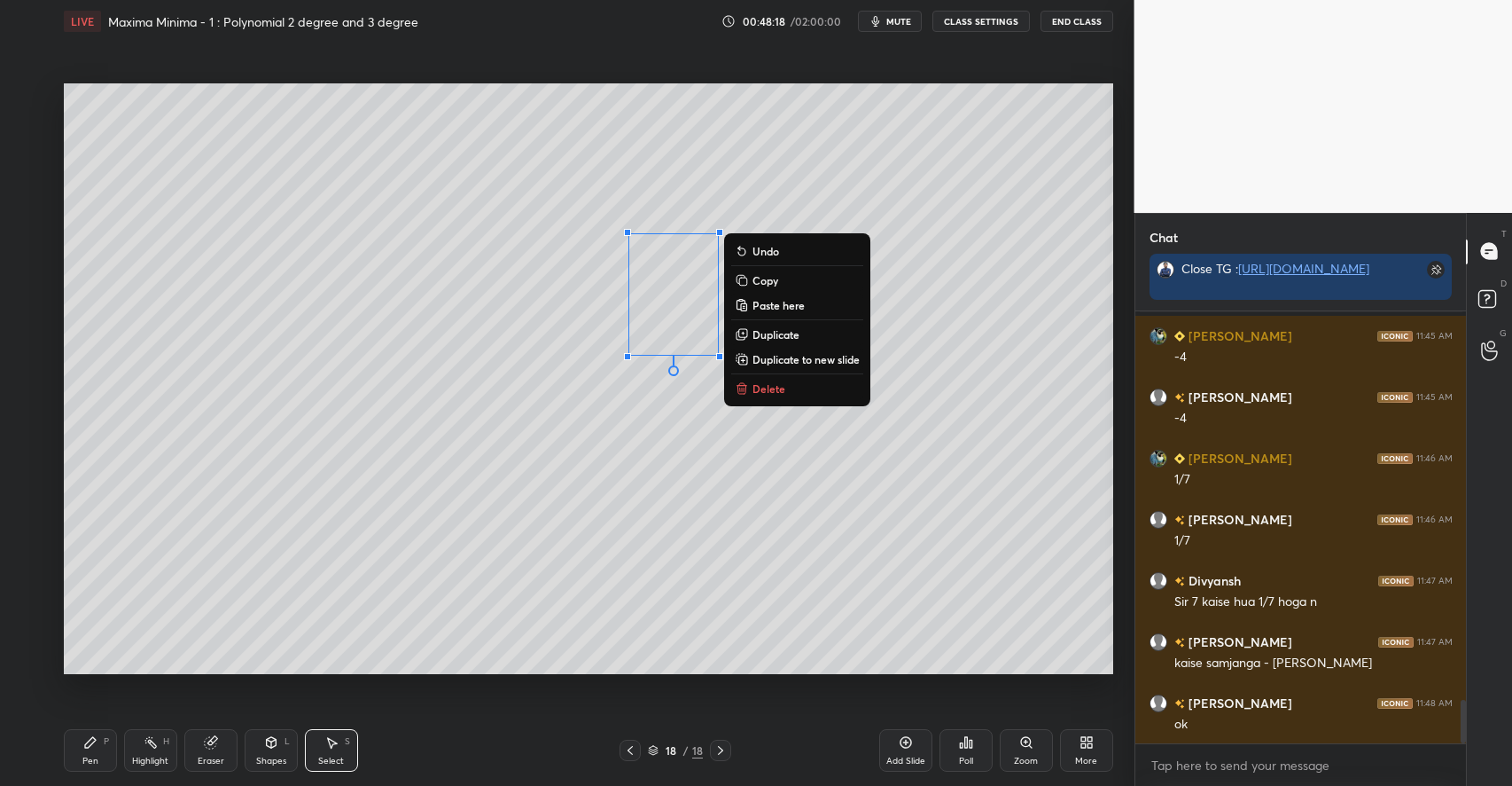
click at [755, 395] on button "Delete" at bounding box center [797, 388] width 132 height 22
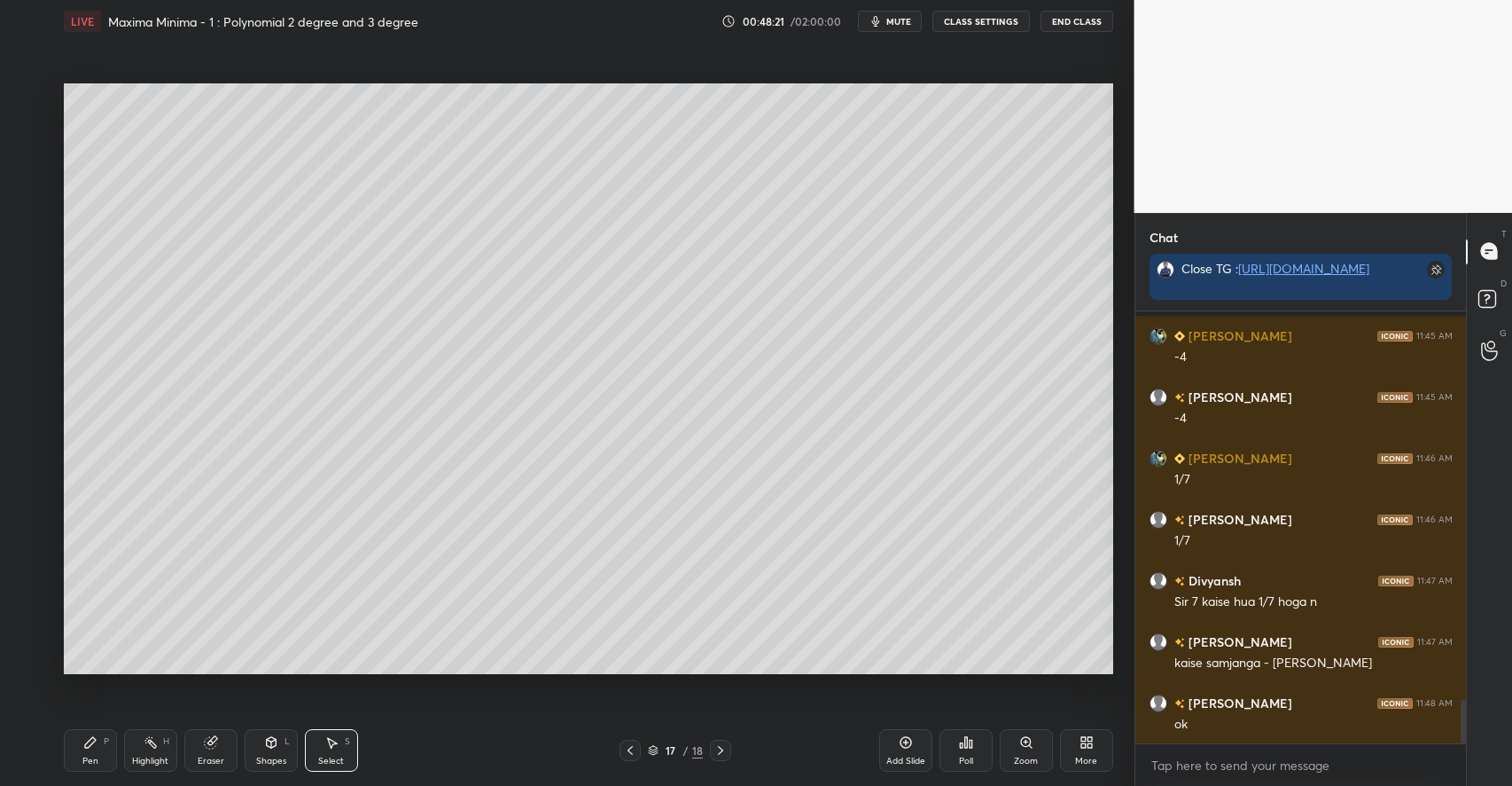
click at [264, 742] on div "Shapes L" at bounding box center [271, 749] width 53 height 42
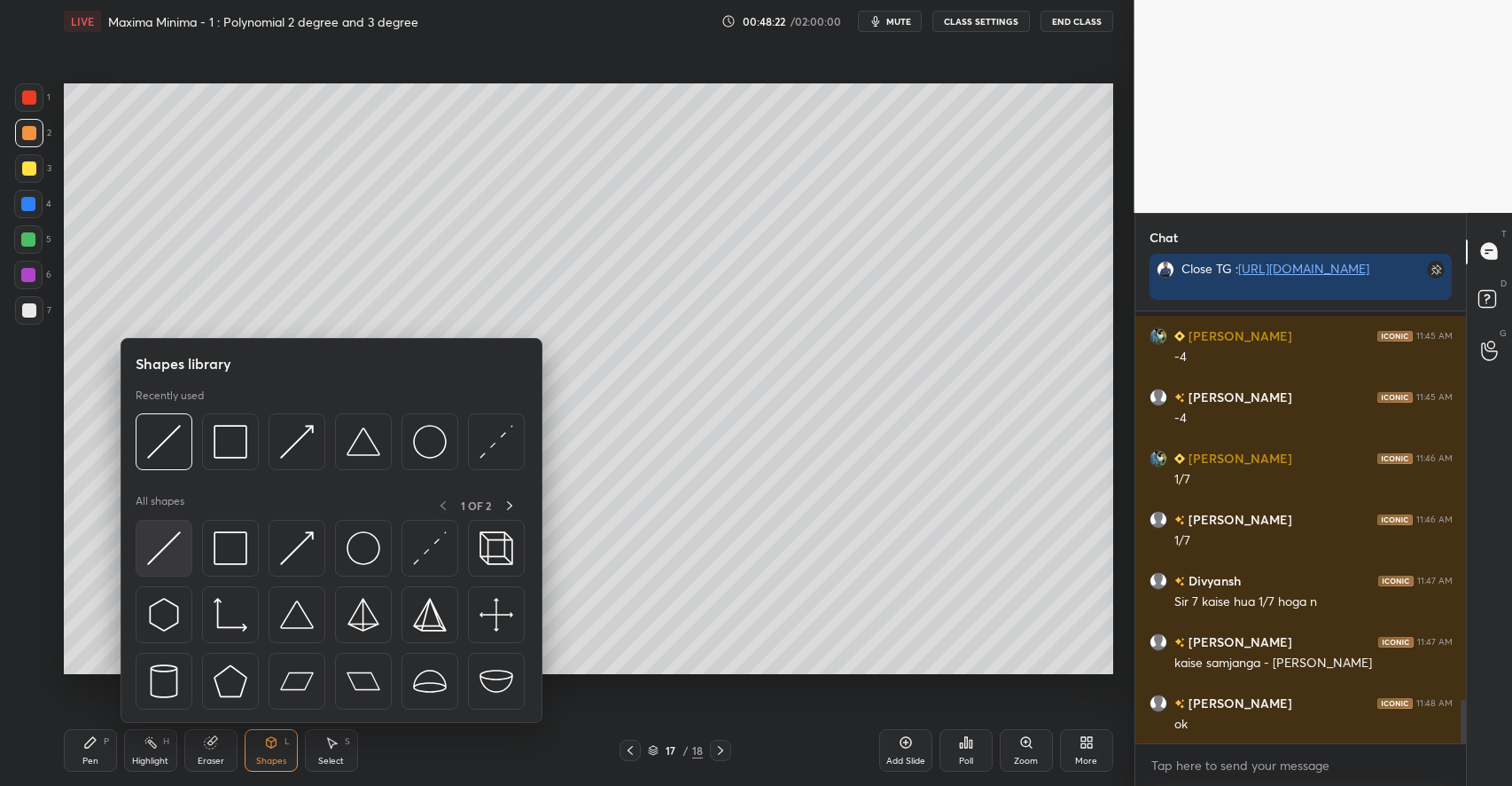
click at [181, 545] on img at bounding box center [164, 548] width 34 height 34
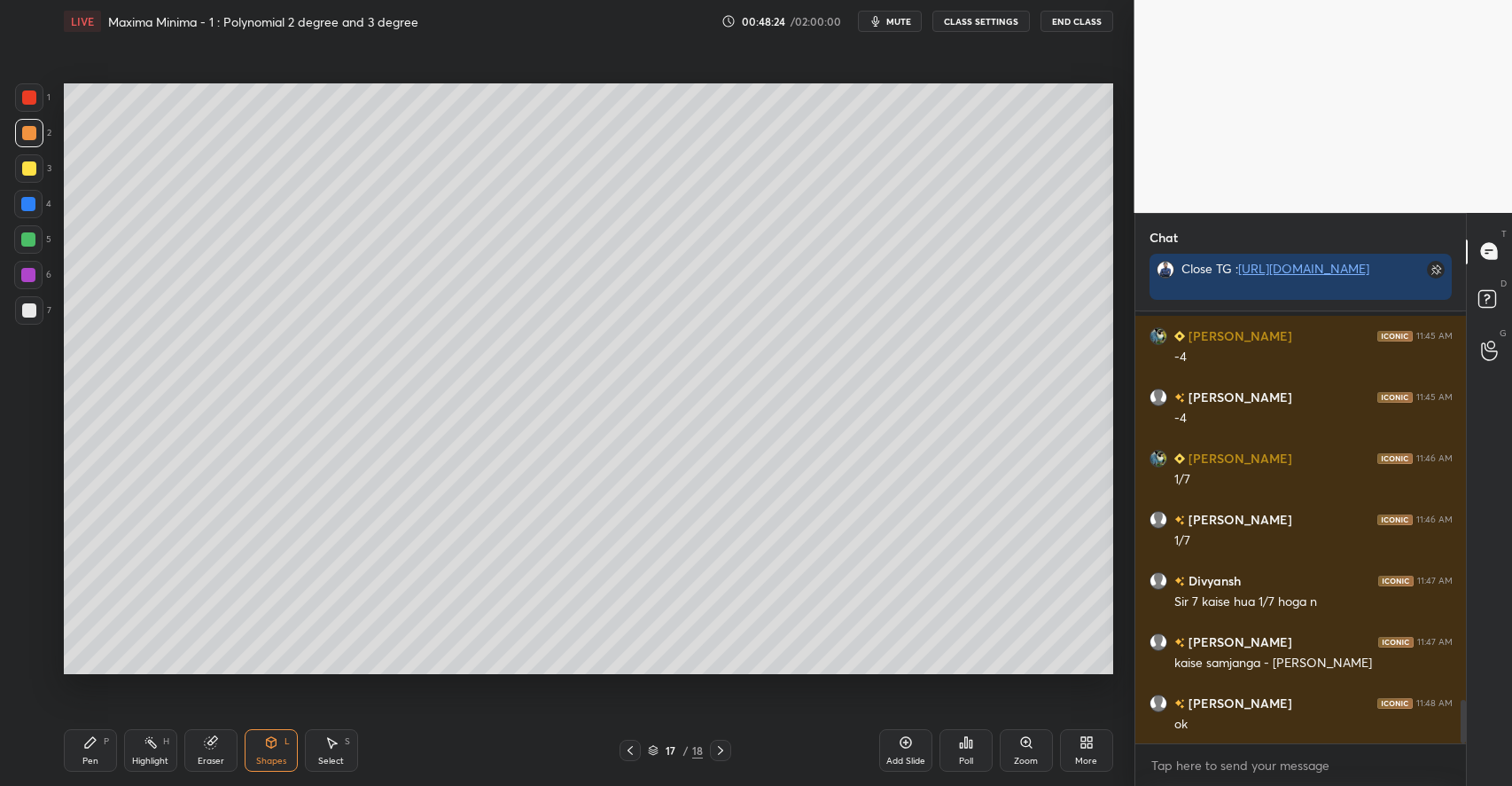
click at [100, 749] on div "Pen P" at bounding box center [91, 749] width 53 height 42
click at [35, 174] on div at bounding box center [29, 168] width 14 height 14
click at [273, 747] on icon at bounding box center [271, 742] width 14 height 14
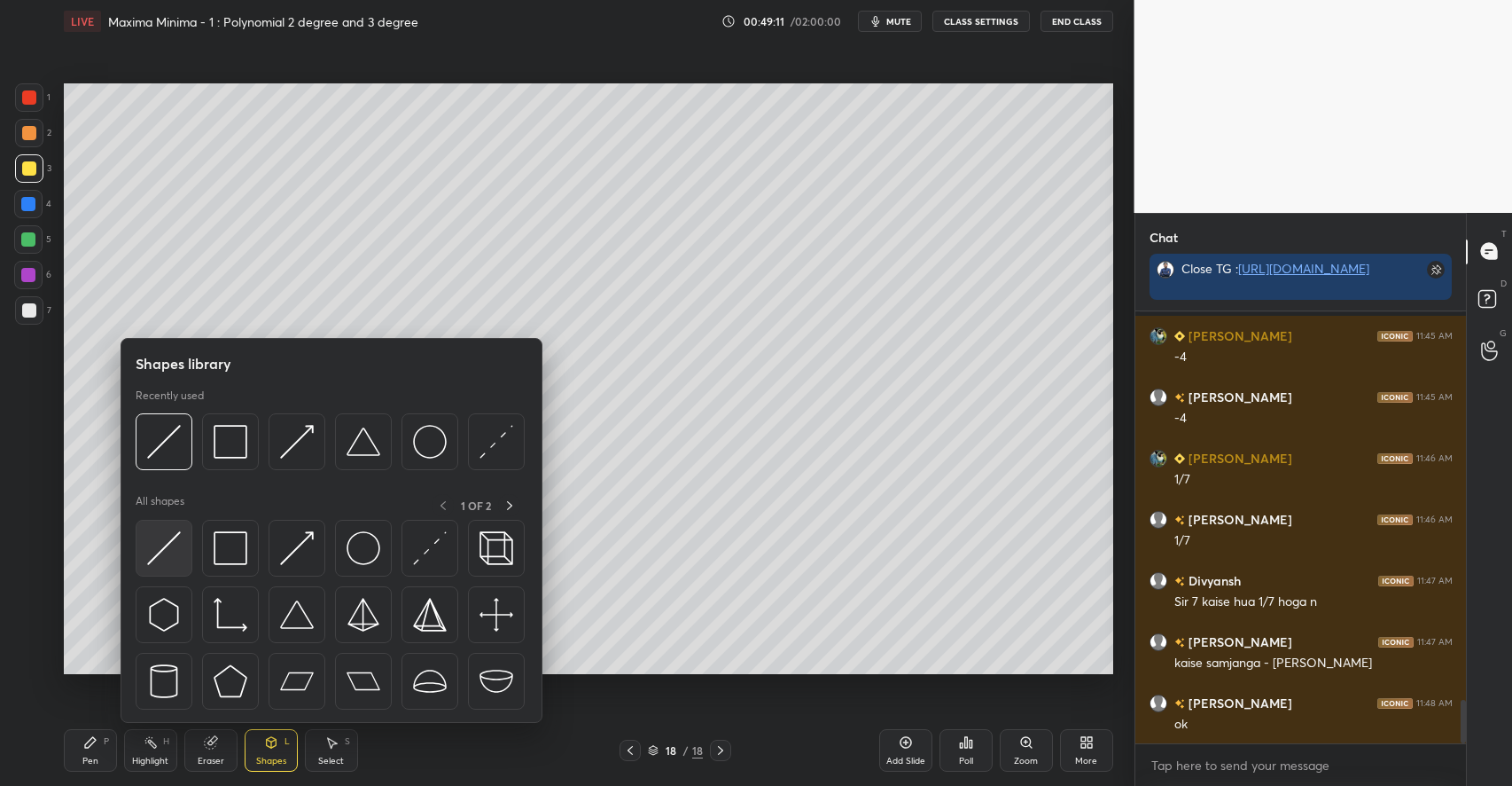
click at [171, 553] on img at bounding box center [164, 548] width 34 height 34
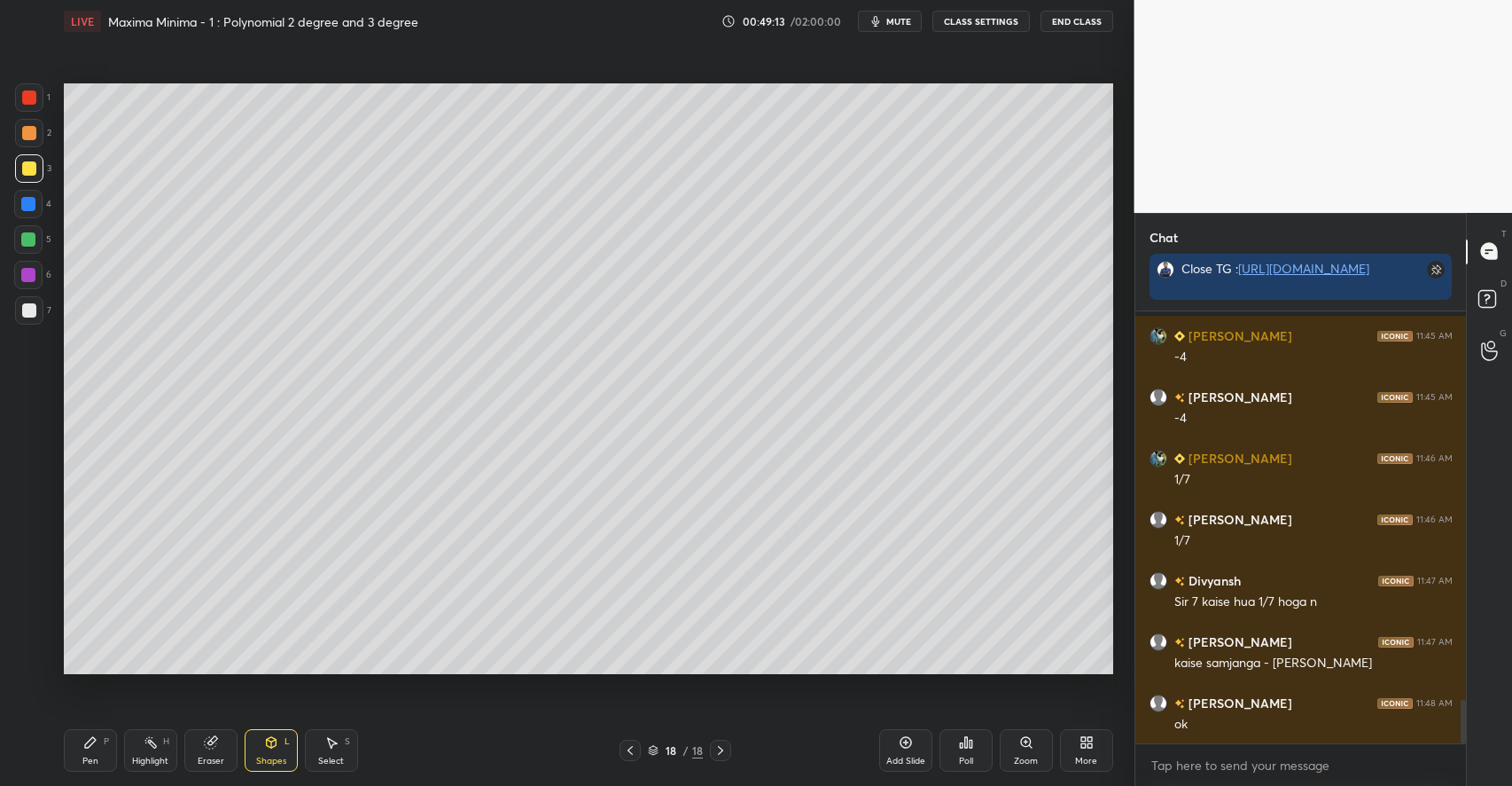
click at [89, 743] on icon at bounding box center [90, 742] width 11 height 11
click at [35, 134] on div at bounding box center [29, 132] width 14 height 14
click at [87, 741] on icon at bounding box center [90, 742] width 14 height 14
click at [38, 171] on div at bounding box center [29, 168] width 29 height 29
click at [342, 740] on div "Select S" at bounding box center [332, 749] width 53 height 42
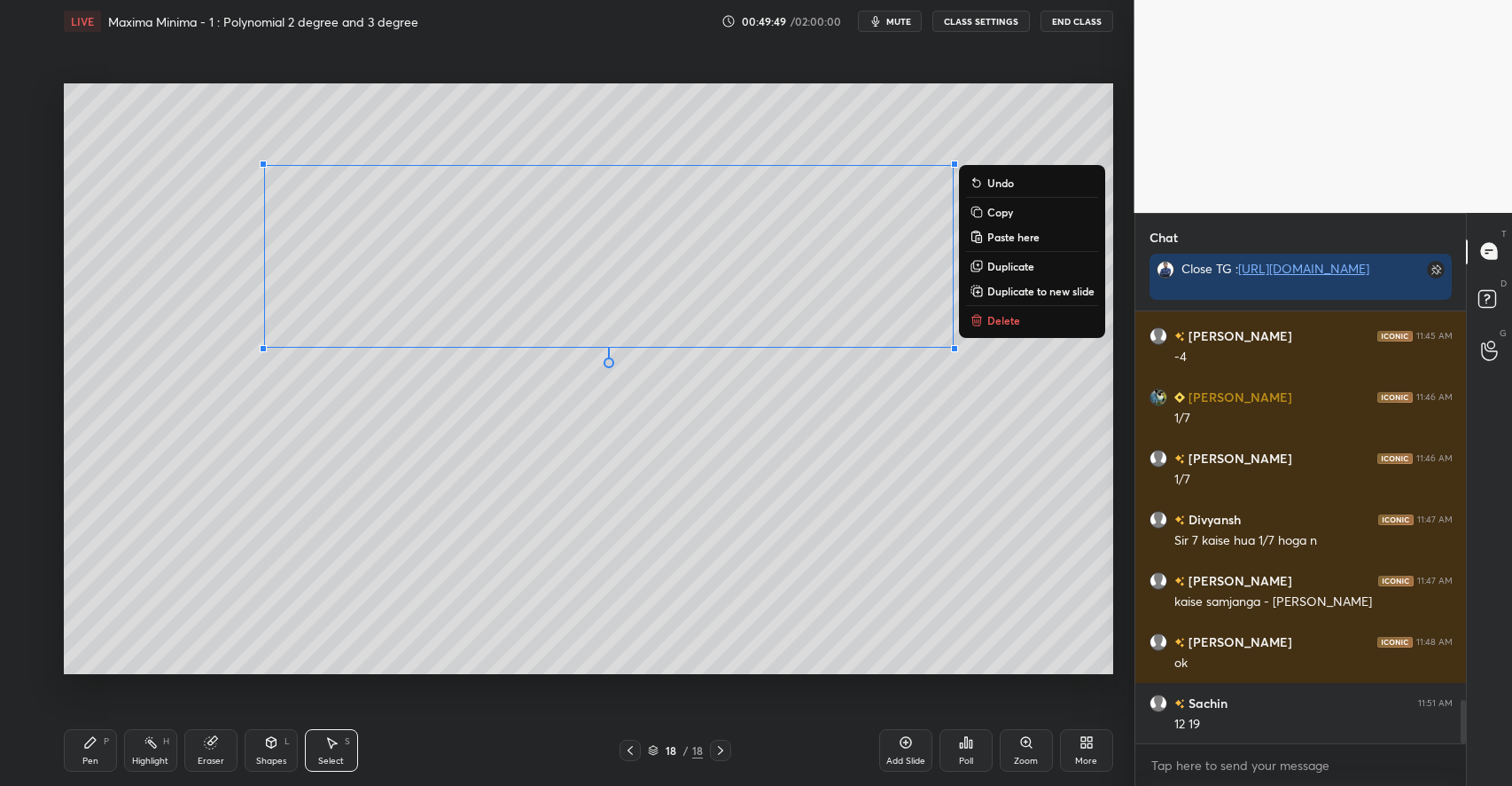
scroll to position [3971, 0]
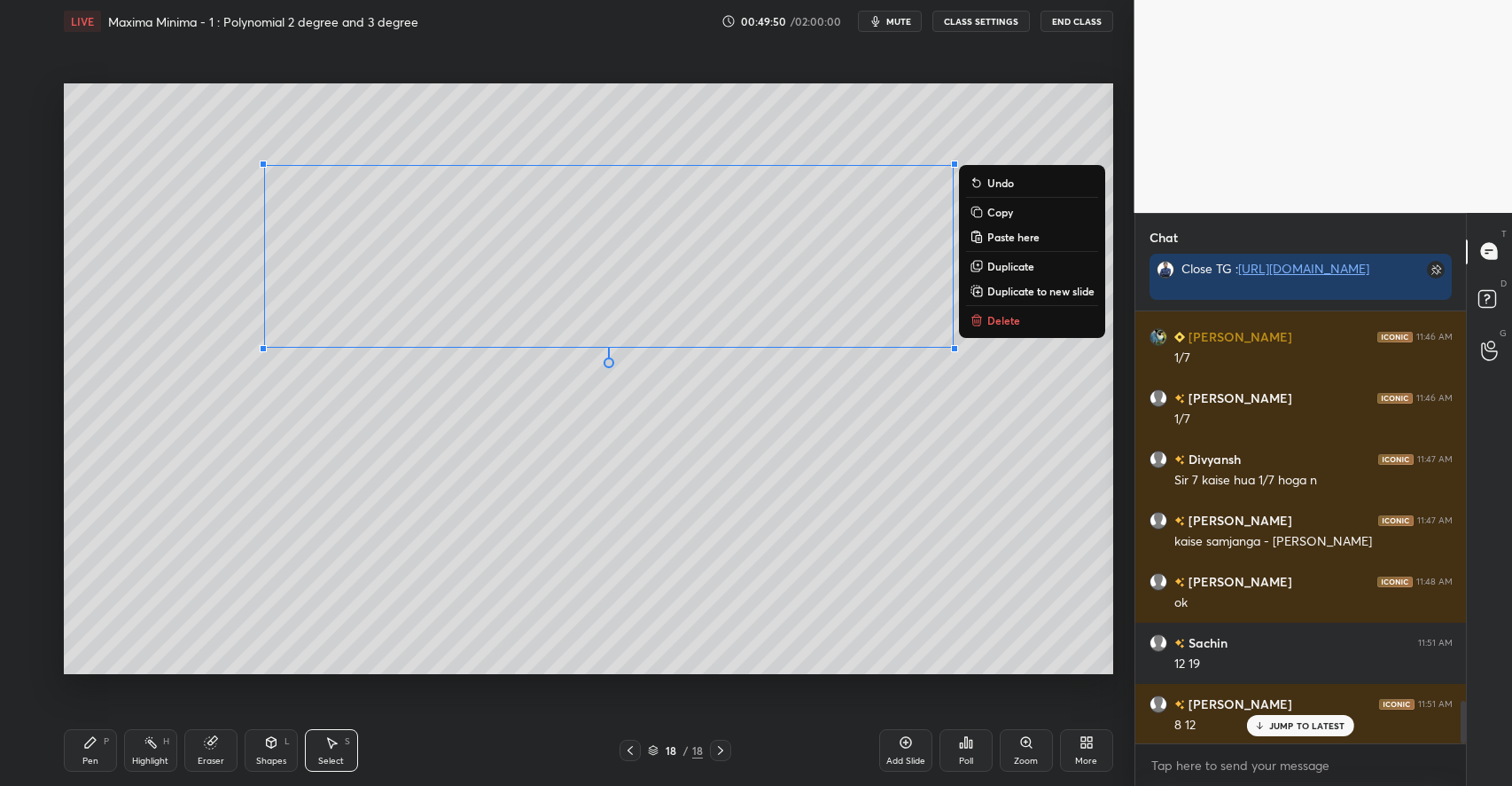
click at [1007, 268] on p "Duplicate" at bounding box center [1011, 266] width 47 height 14
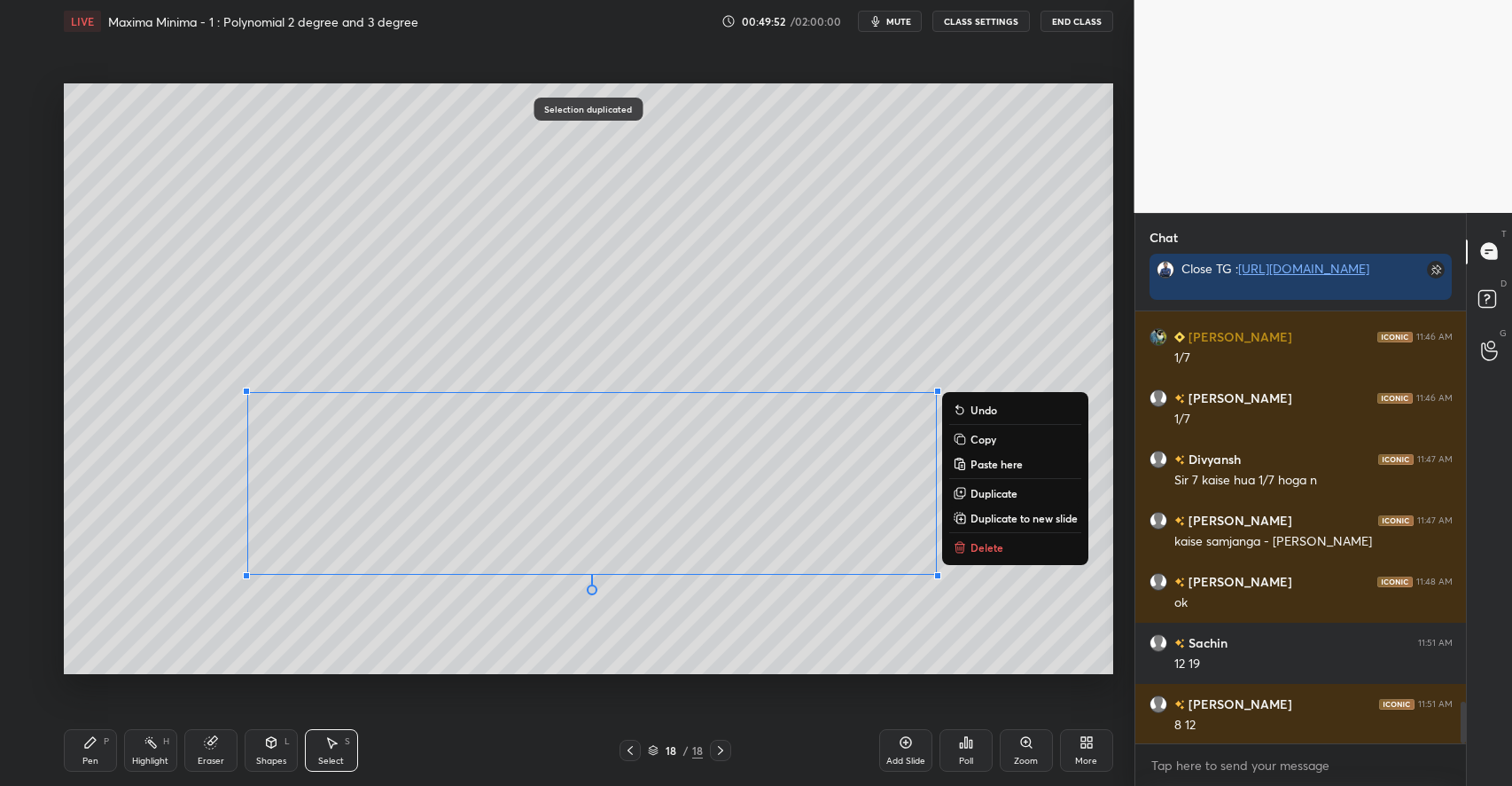
scroll to position [4034, 0]
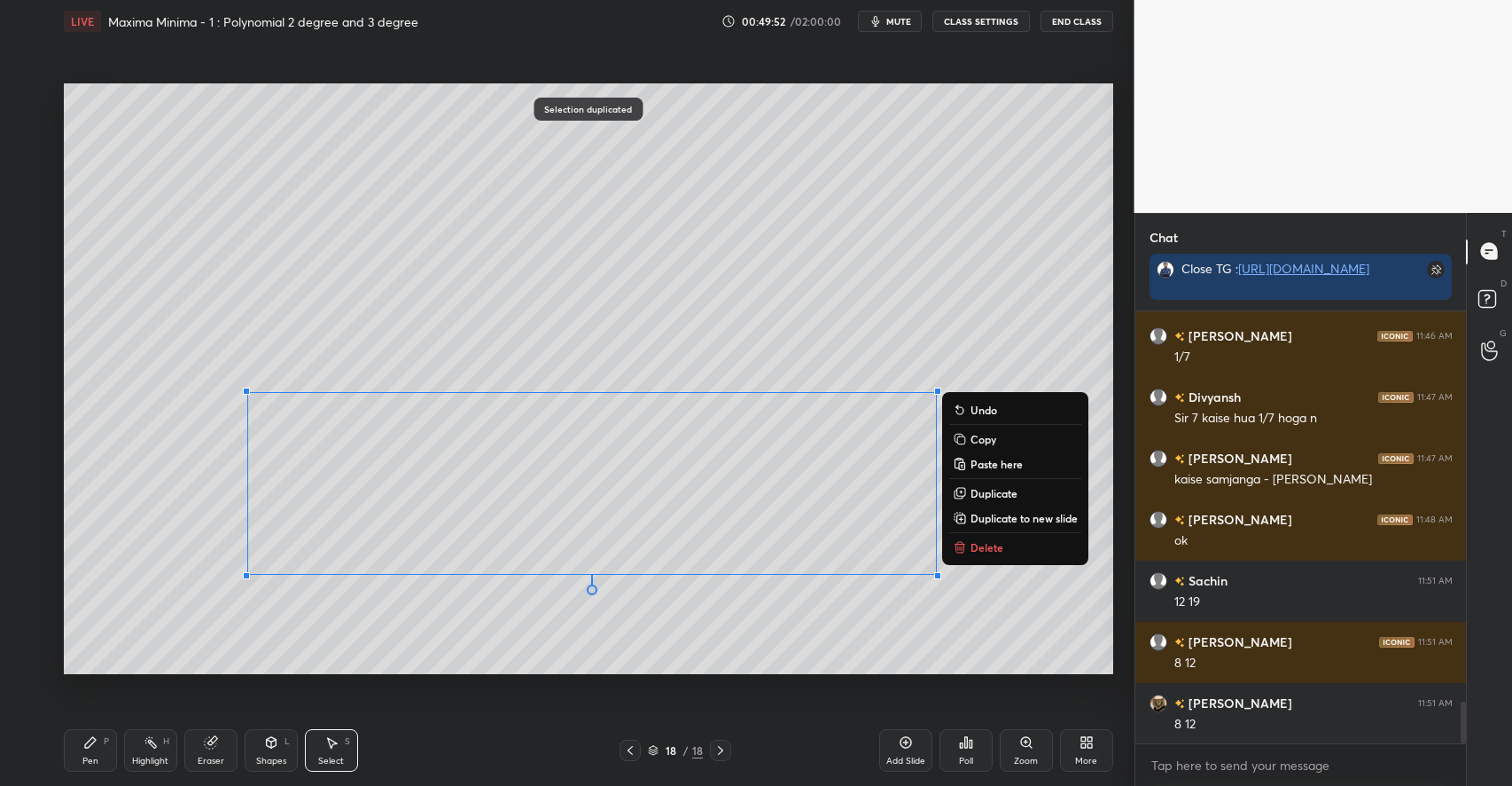
click at [120, 580] on div "0 ° Undo Copy Paste here Duplicate Duplicate to new slide Delete" at bounding box center [588, 378] width 1049 height 590
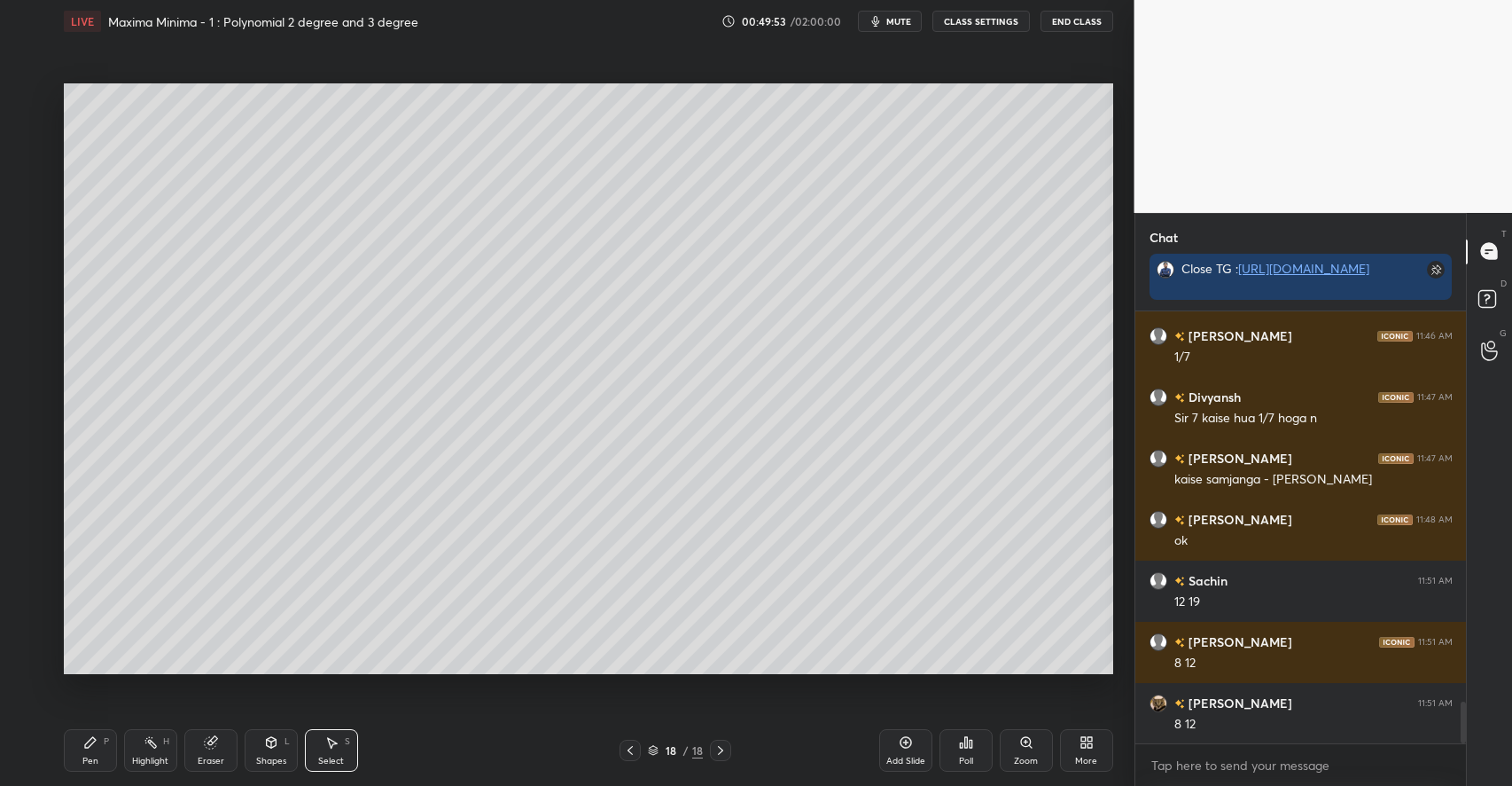
scroll to position [4095, 0]
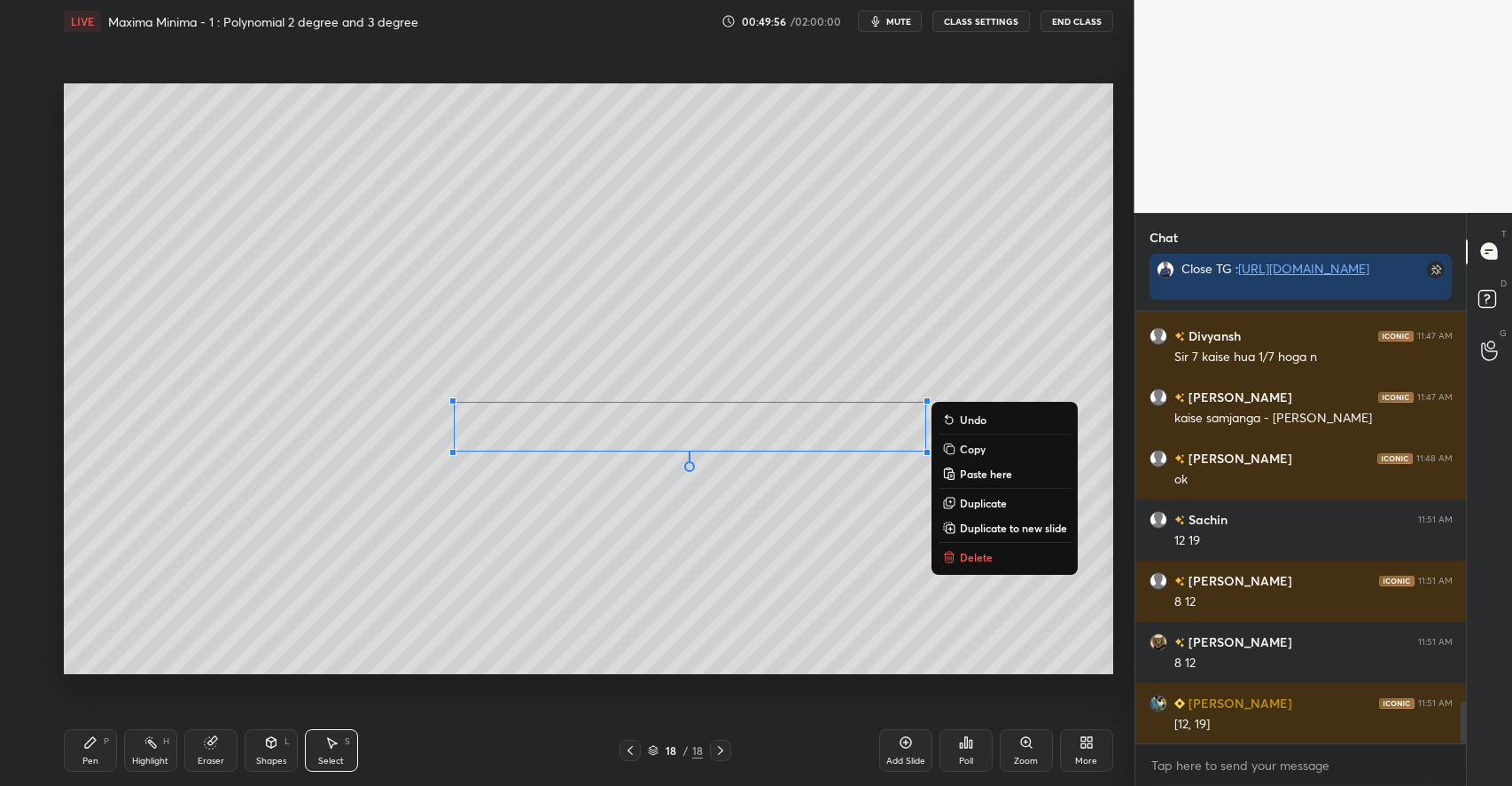
click at [677, 590] on div "0 ° Undo Copy Paste here Duplicate Duplicate to new slide Delete" at bounding box center [588, 378] width 1049 height 590
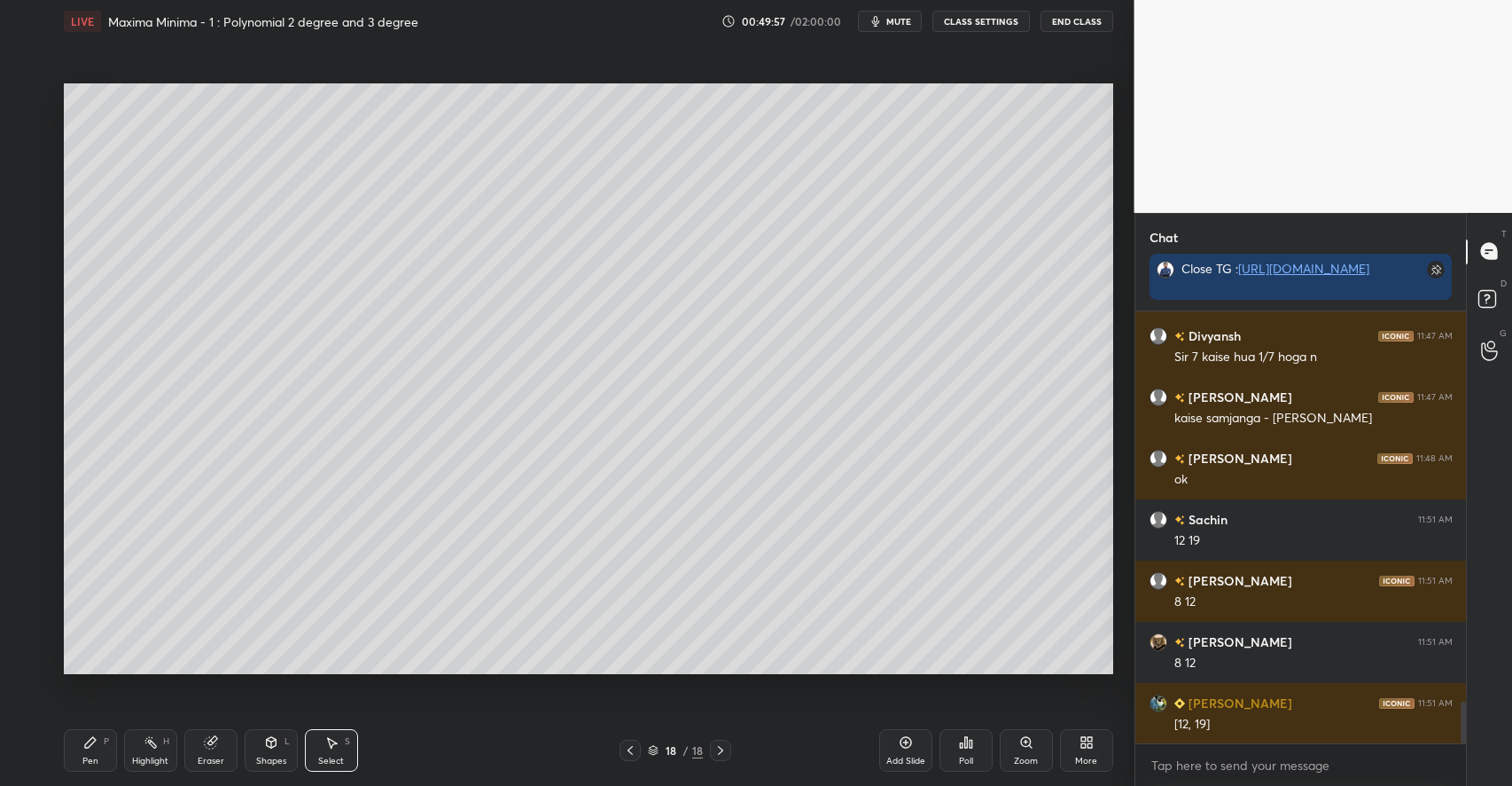
click at [92, 752] on div "Pen P" at bounding box center [91, 749] width 53 height 42
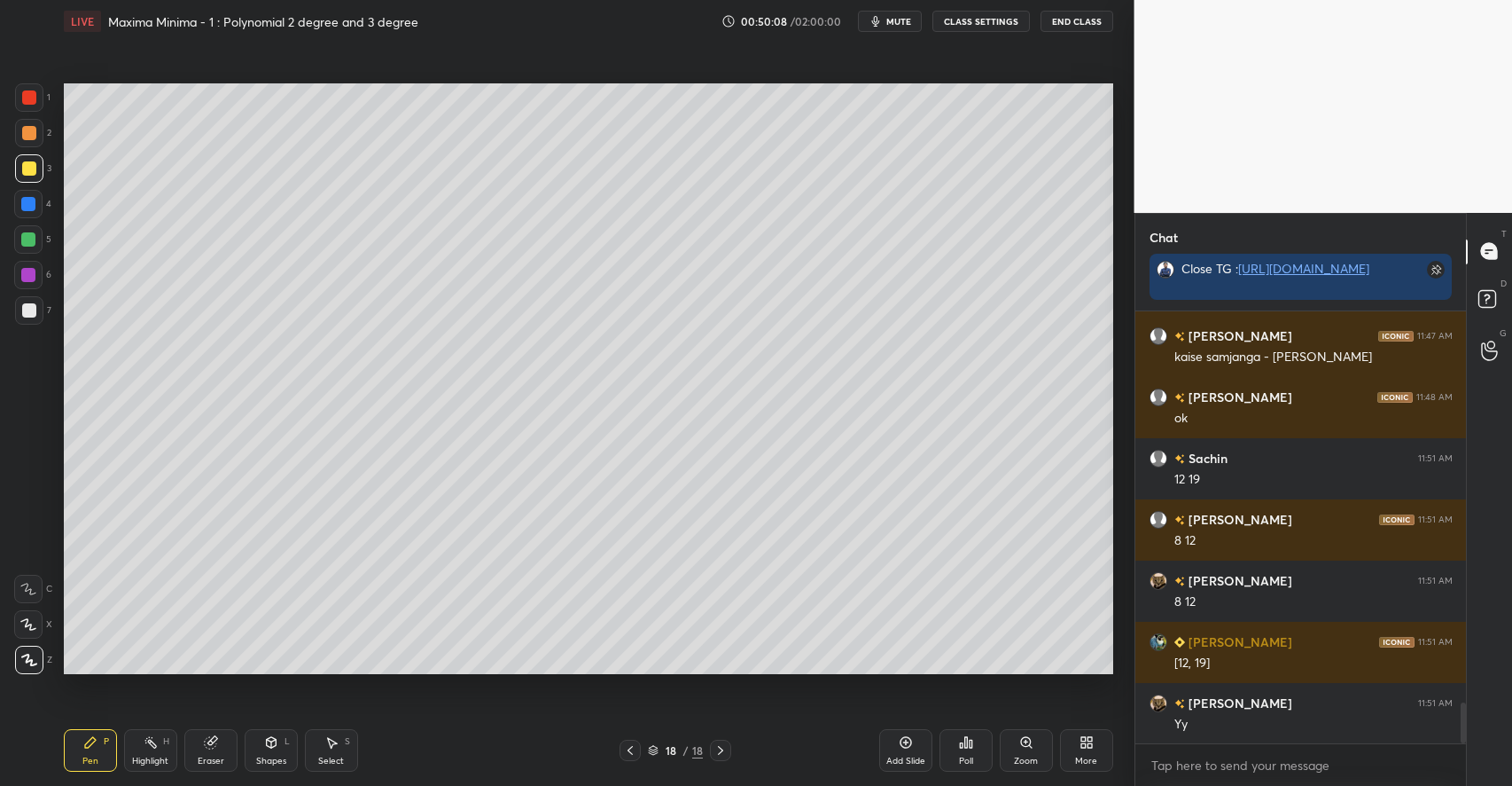
click at [31, 132] on div at bounding box center [29, 132] width 14 height 14
click at [31, 102] on div at bounding box center [29, 98] width 14 height 14
click at [357, 729] on div "Pen P Highlight H Eraser Shapes L Select S 18 / 18 Add Slide Poll Zoom More" at bounding box center [588, 750] width 1049 height 71
click at [334, 737] on icon at bounding box center [332, 742] width 14 height 14
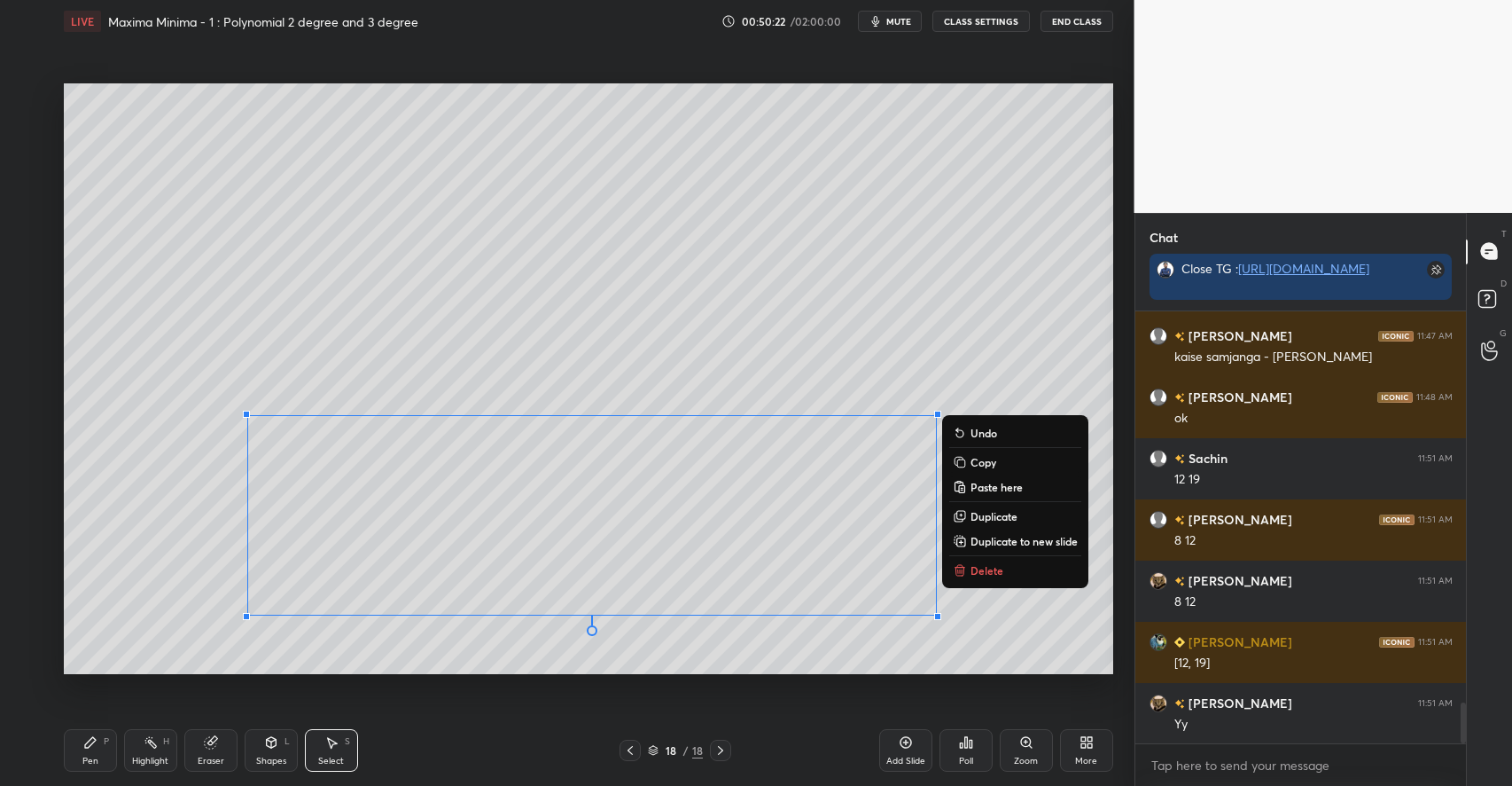
click at [157, 560] on div "0 ° Undo Copy Paste here Duplicate Duplicate to new slide Delete" at bounding box center [588, 378] width 1049 height 590
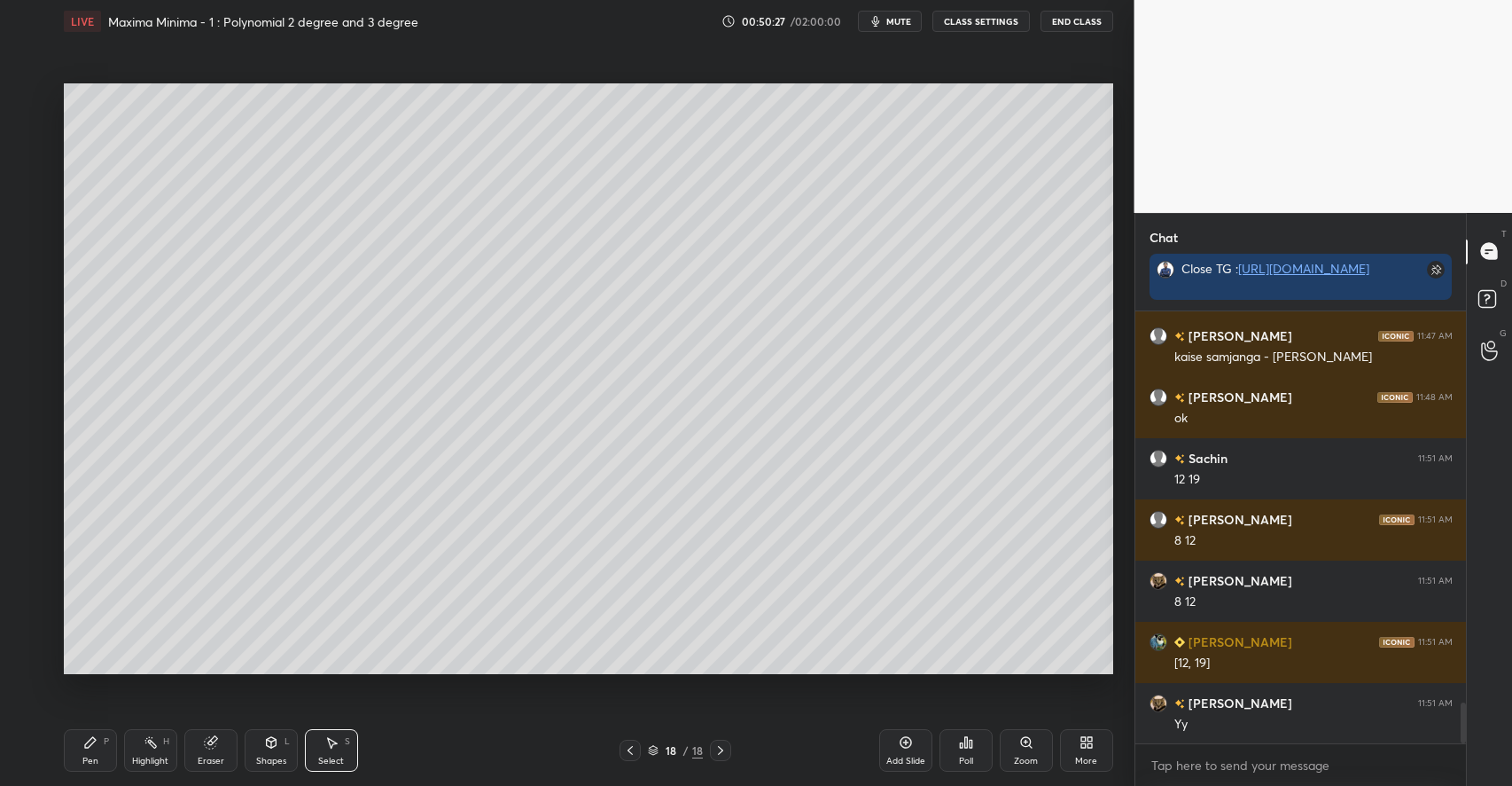
click at [346, 753] on div "Select S" at bounding box center [332, 749] width 53 height 42
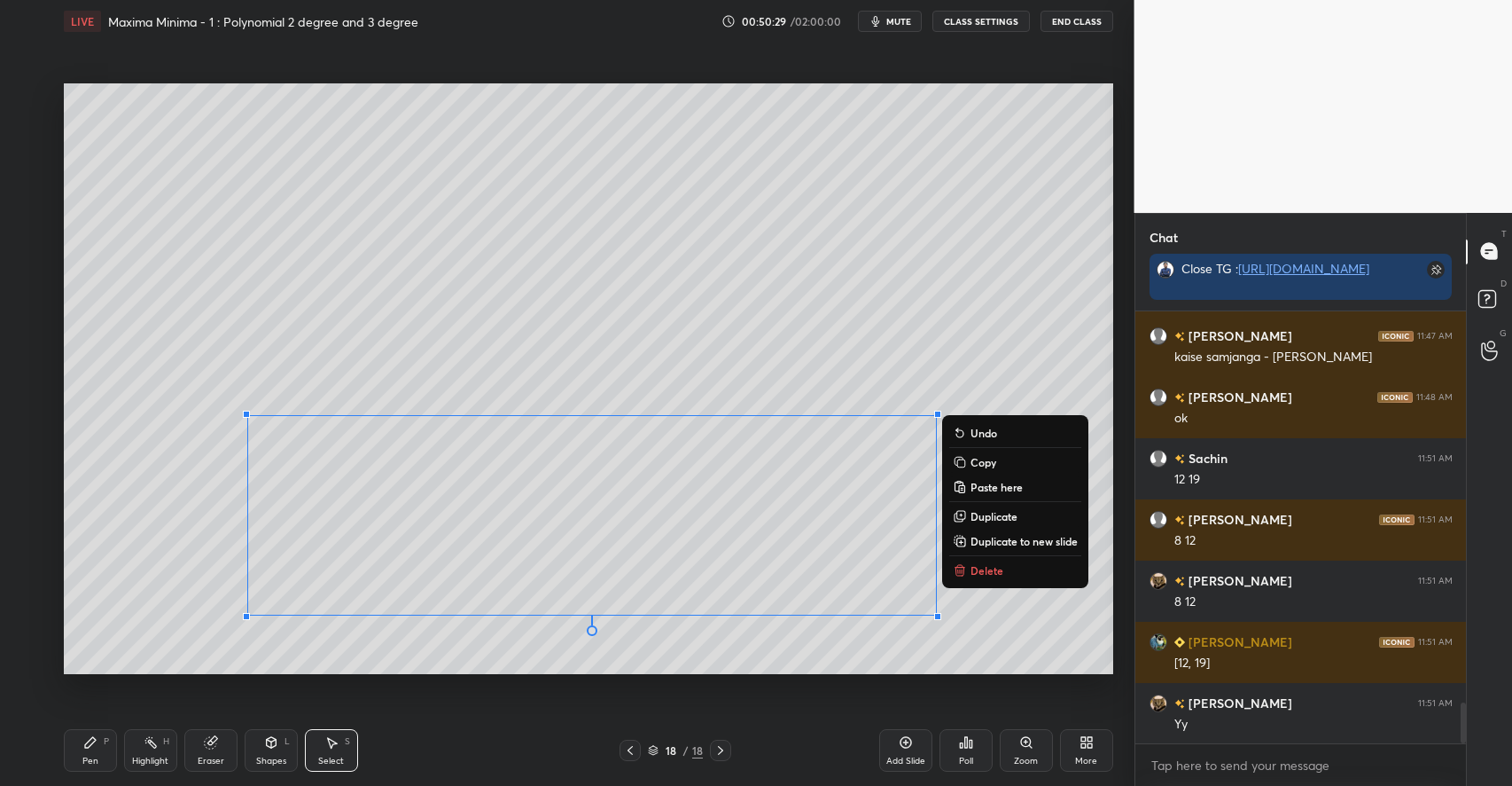
click at [977, 569] on p "Delete" at bounding box center [986, 570] width 33 height 14
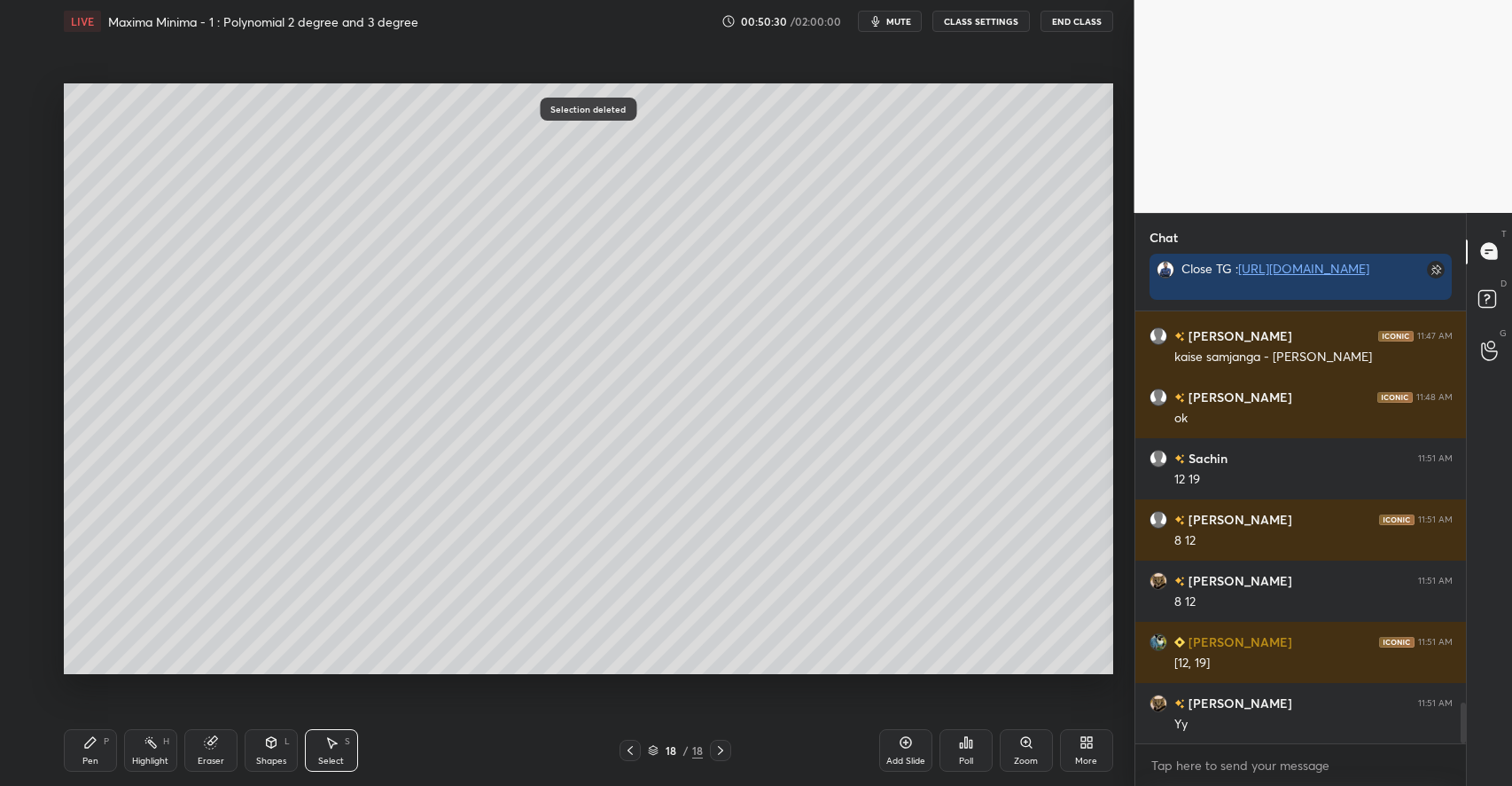
click at [92, 744] on icon at bounding box center [90, 742] width 11 height 11
click at [263, 748] on div "Shapes L" at bounding box center [271, 749] width 53 height 42
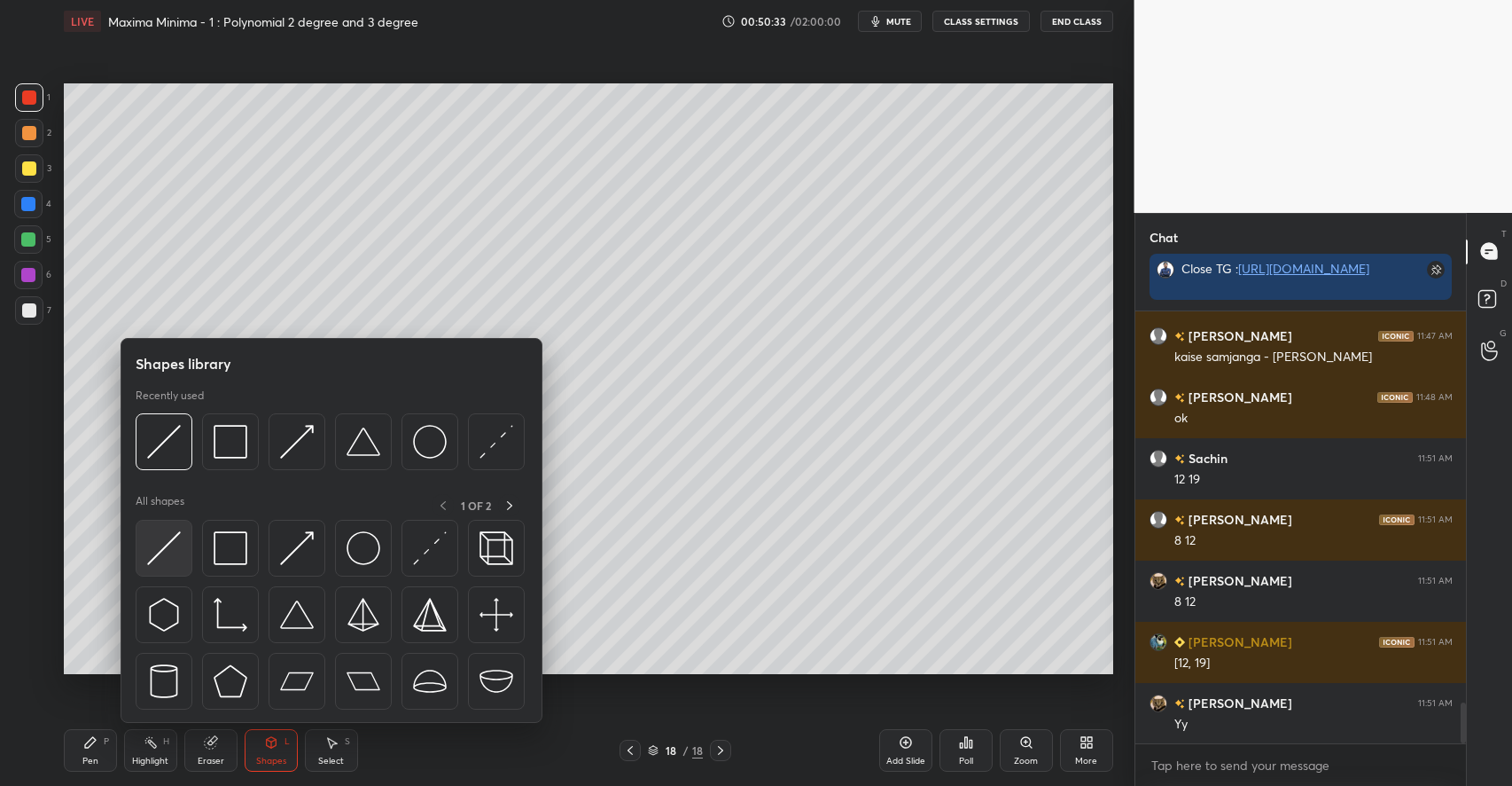
click at [178, 560] on img at bounding box center [164, 548] width 34 height 34
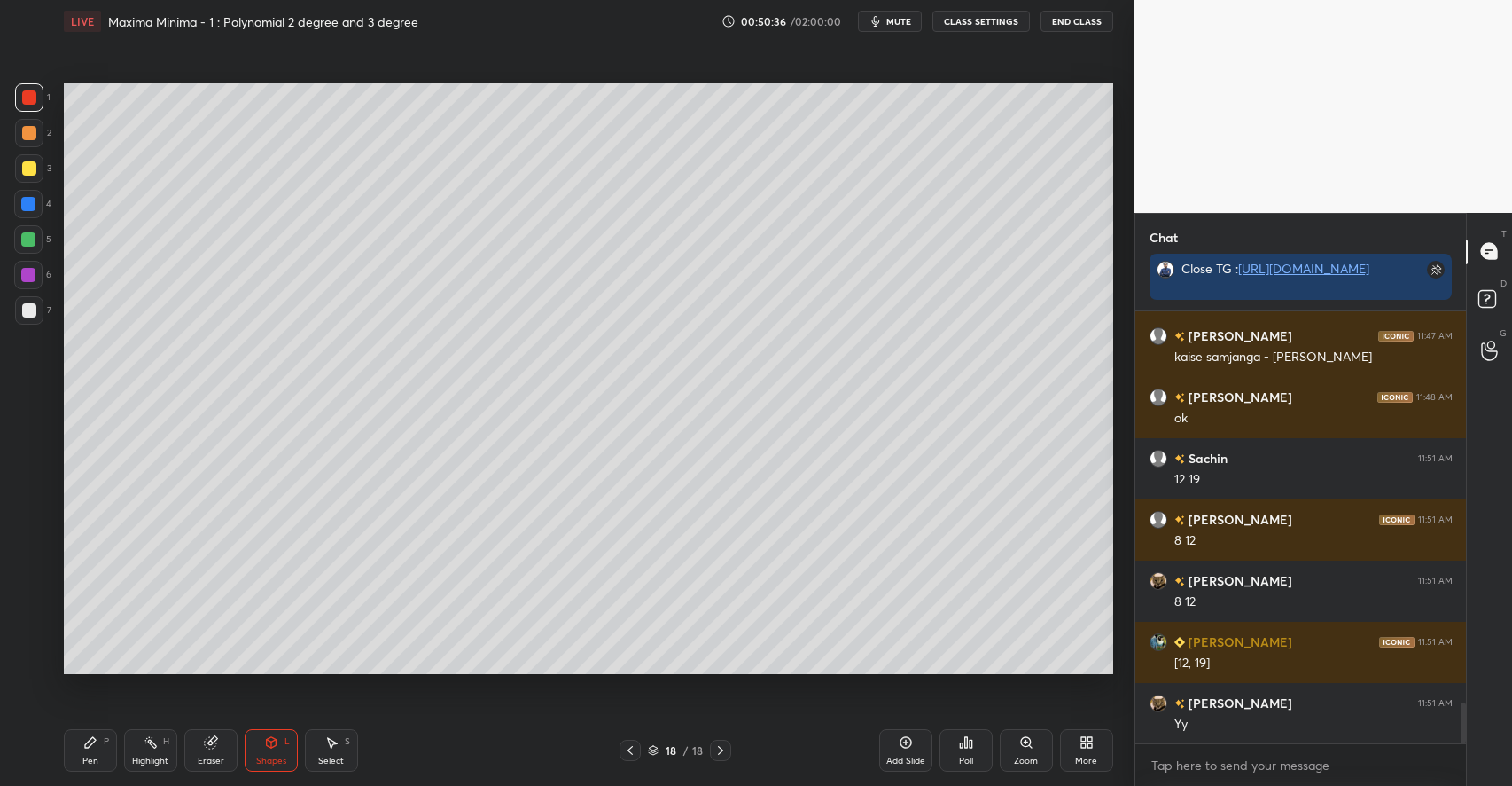
click at [89, 745] on icon at bounding box center [90, 742] width 11 height 11
click at [31, 169] on div at bounding box center [29, 168] width 14 height 14
click at [159, 744] on div "Highlight H" at bounding box center [151, 749] width 53 height 42
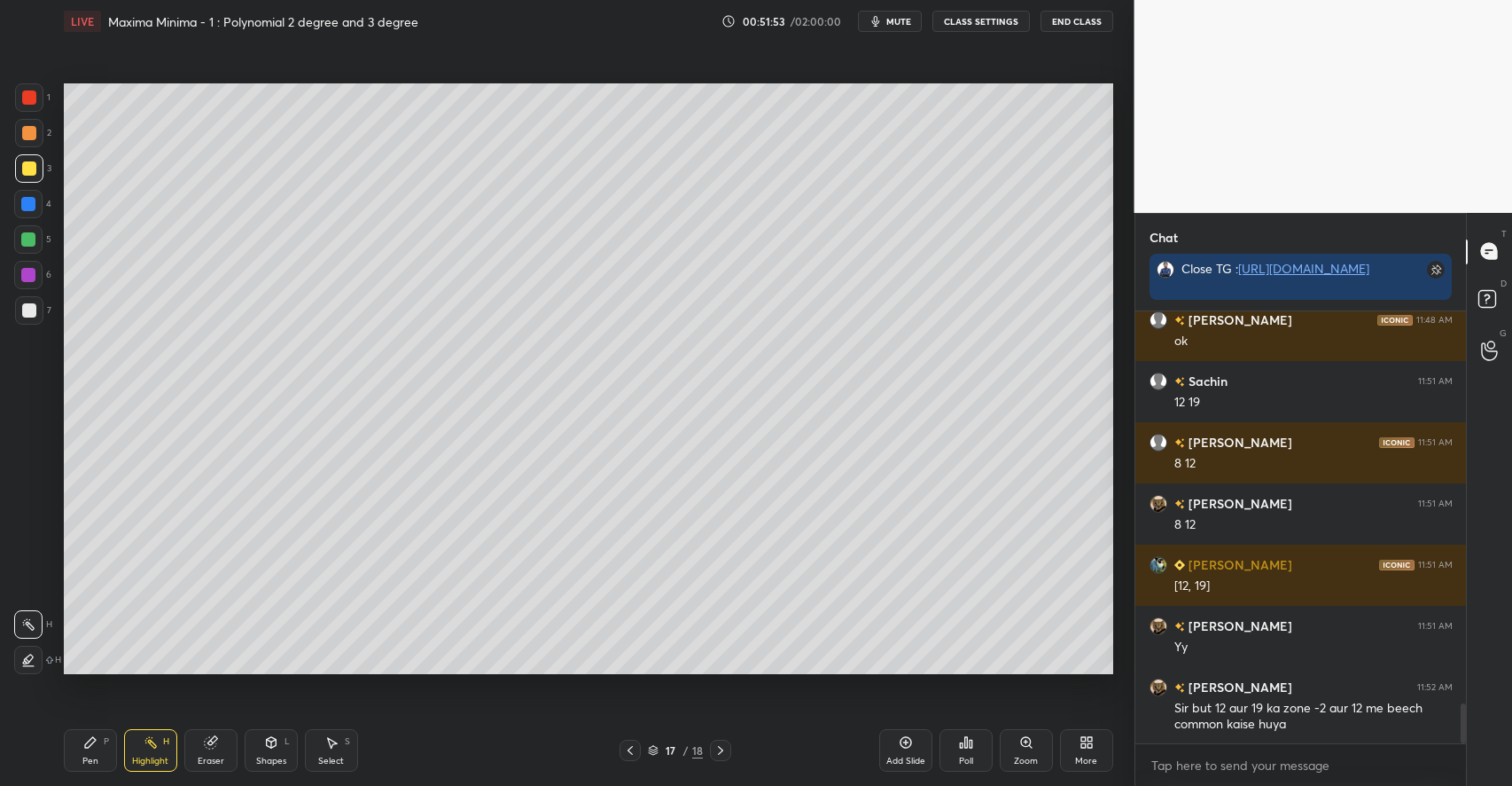
click at [276, 750] on div "Shapes L" at bounding box center [271, 749] width 53 height 42
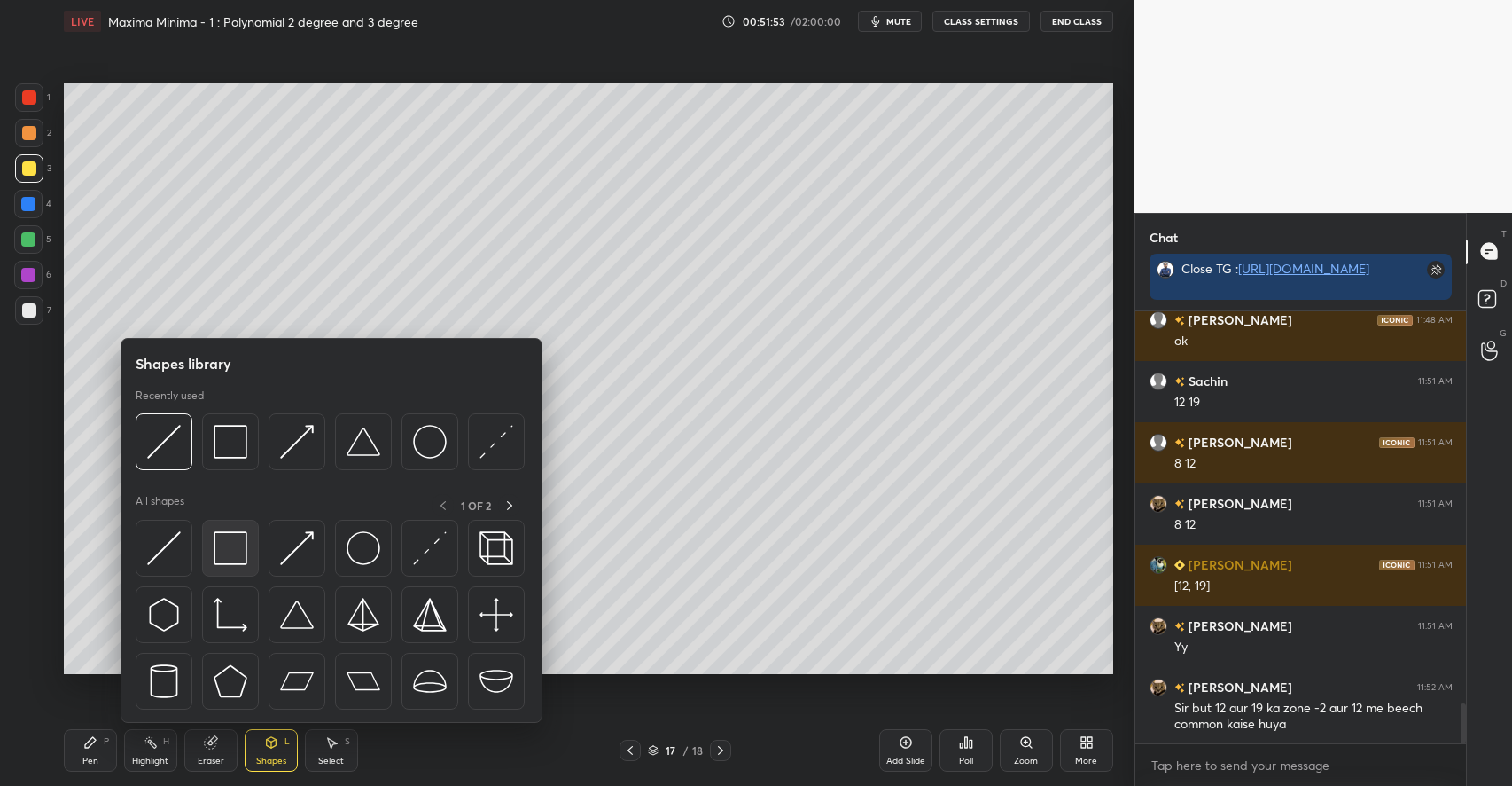
click at [235, 552] on img at bounding box center [230, 548] width 34 height 34
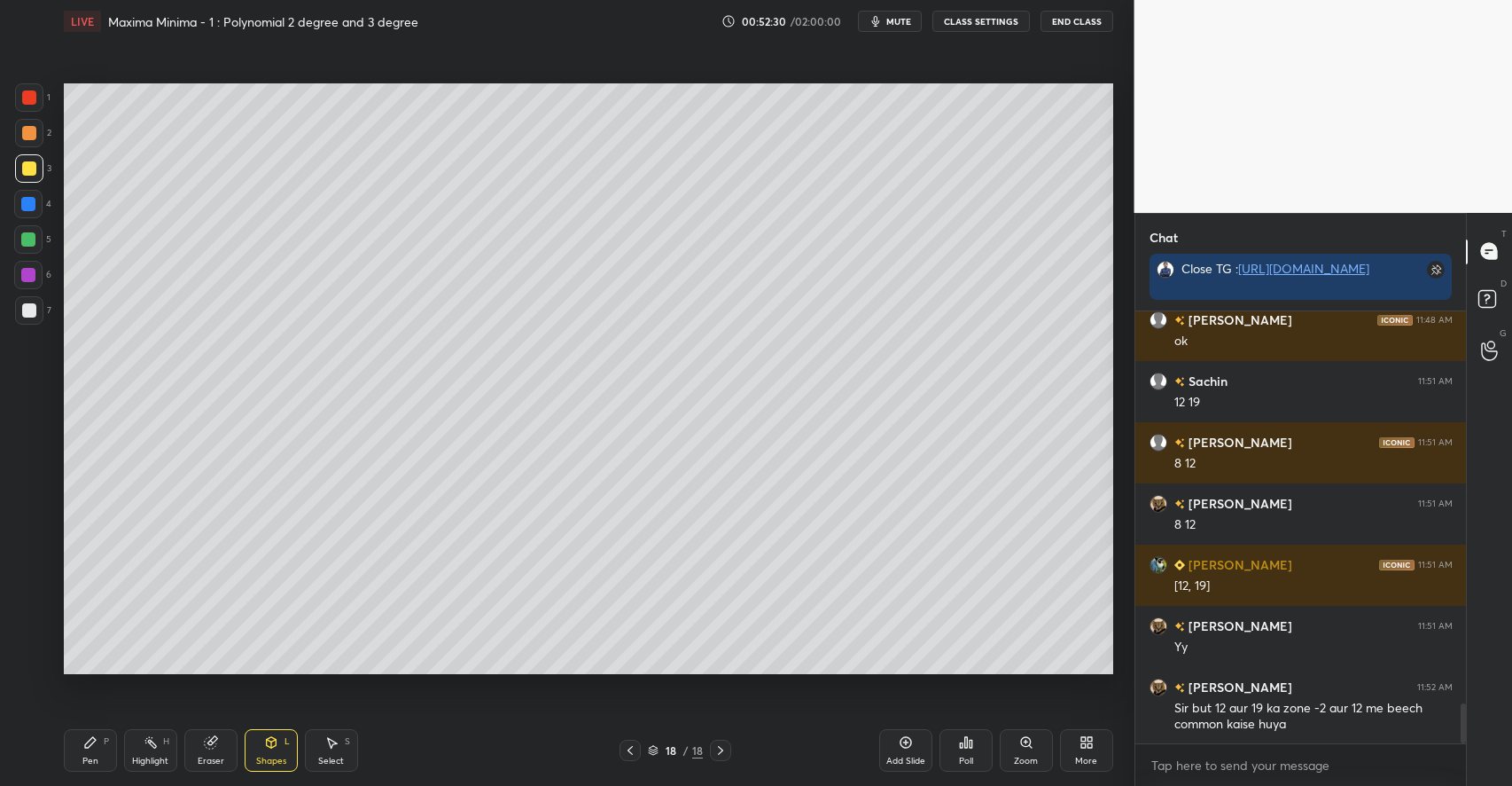
click at [911, 738] on icon at bounding box center [905, 742] width 14 height 14
click at [270, 736] on icon at bounding box center [271, 742] width 14 height 14
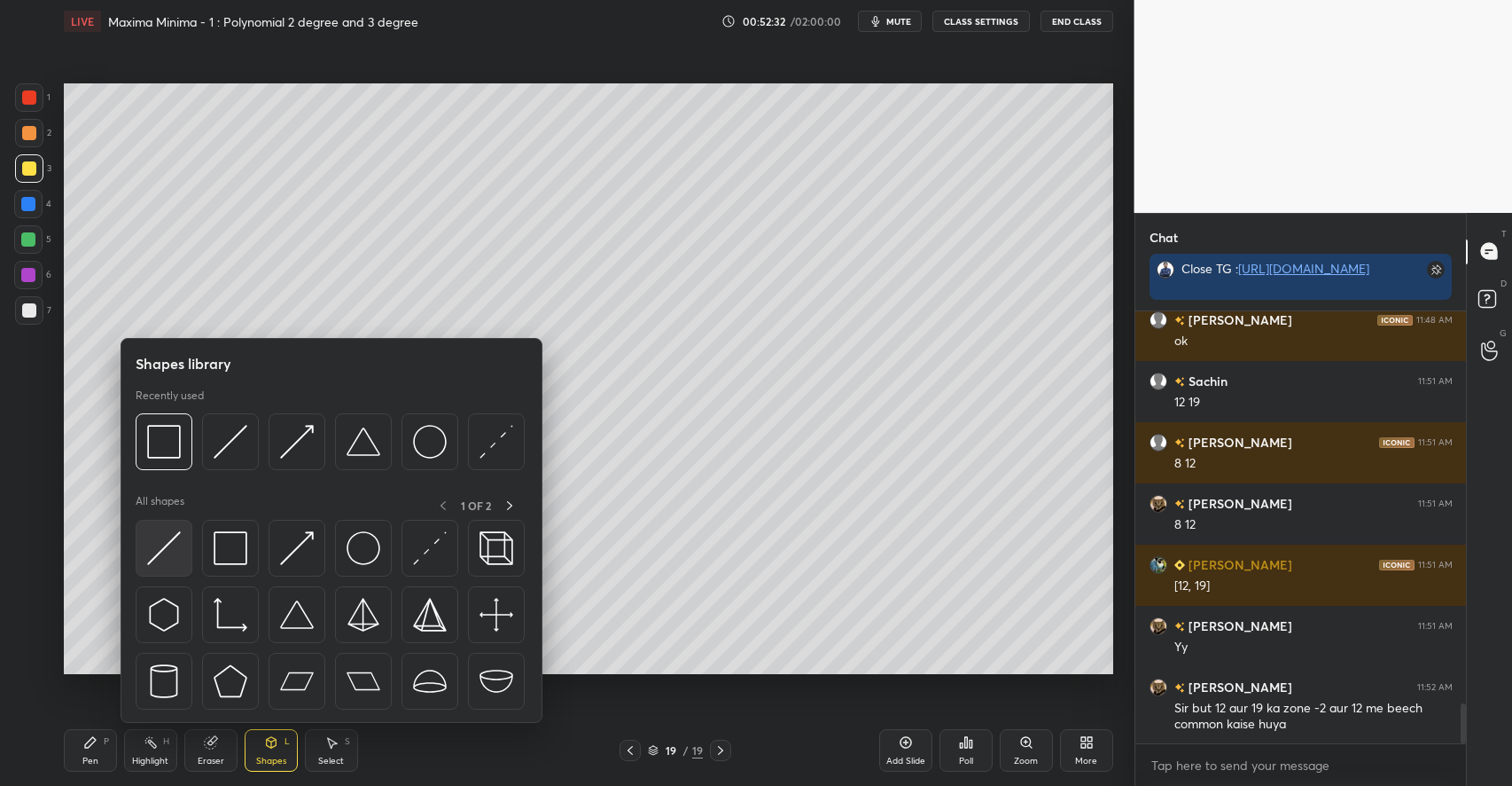
click at [166, 551] on img at bounding box center [164, 548] width 34 height 34
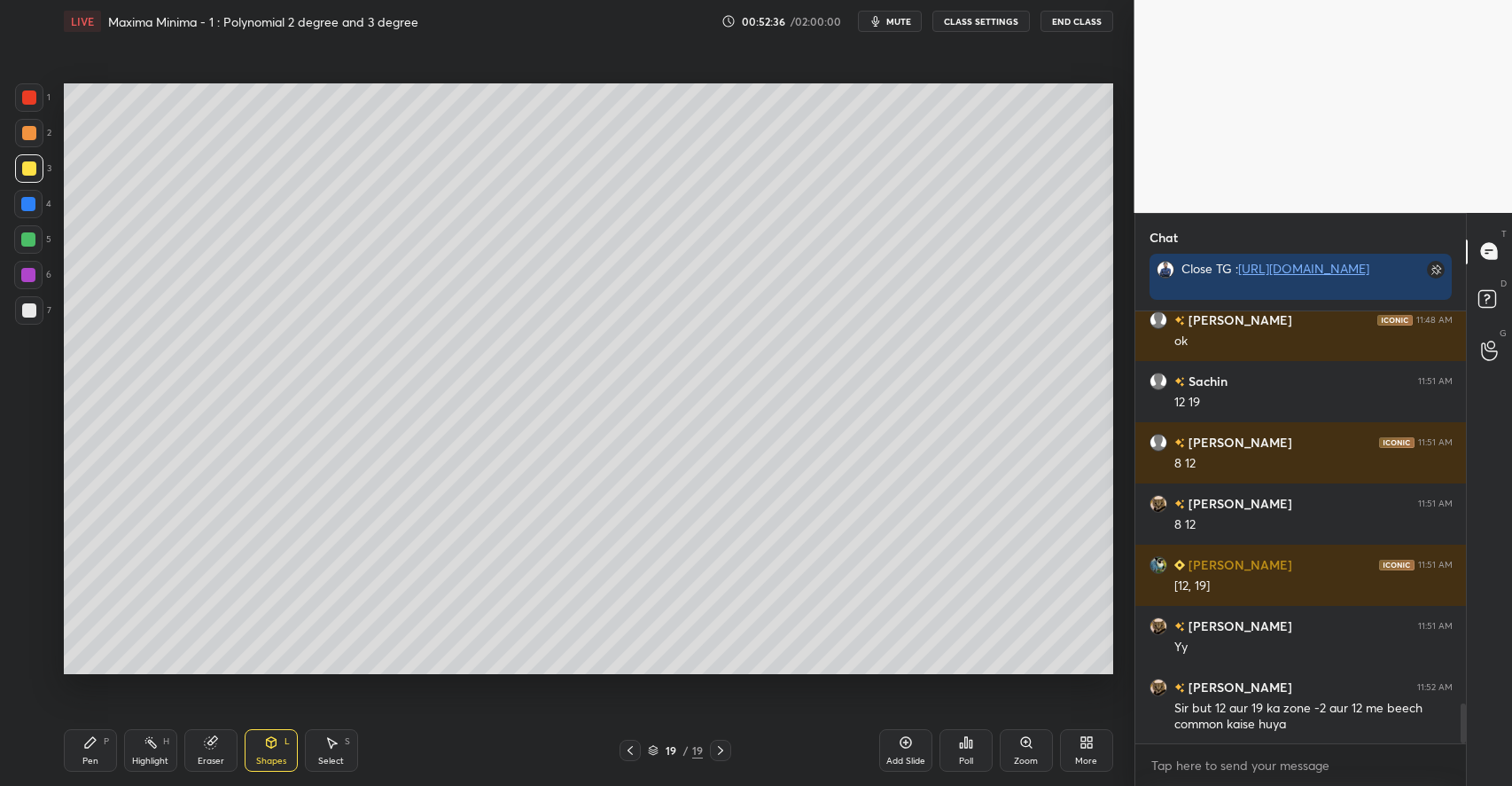
click at [97, 741] on icon at bounding box center [90, 742] width 14 height 14
click at [34, 244] on div at bounding box center [29, 239] width 14 height 14
click at [37, 170] on div at bounding box center [29, 168] width 29 height 29
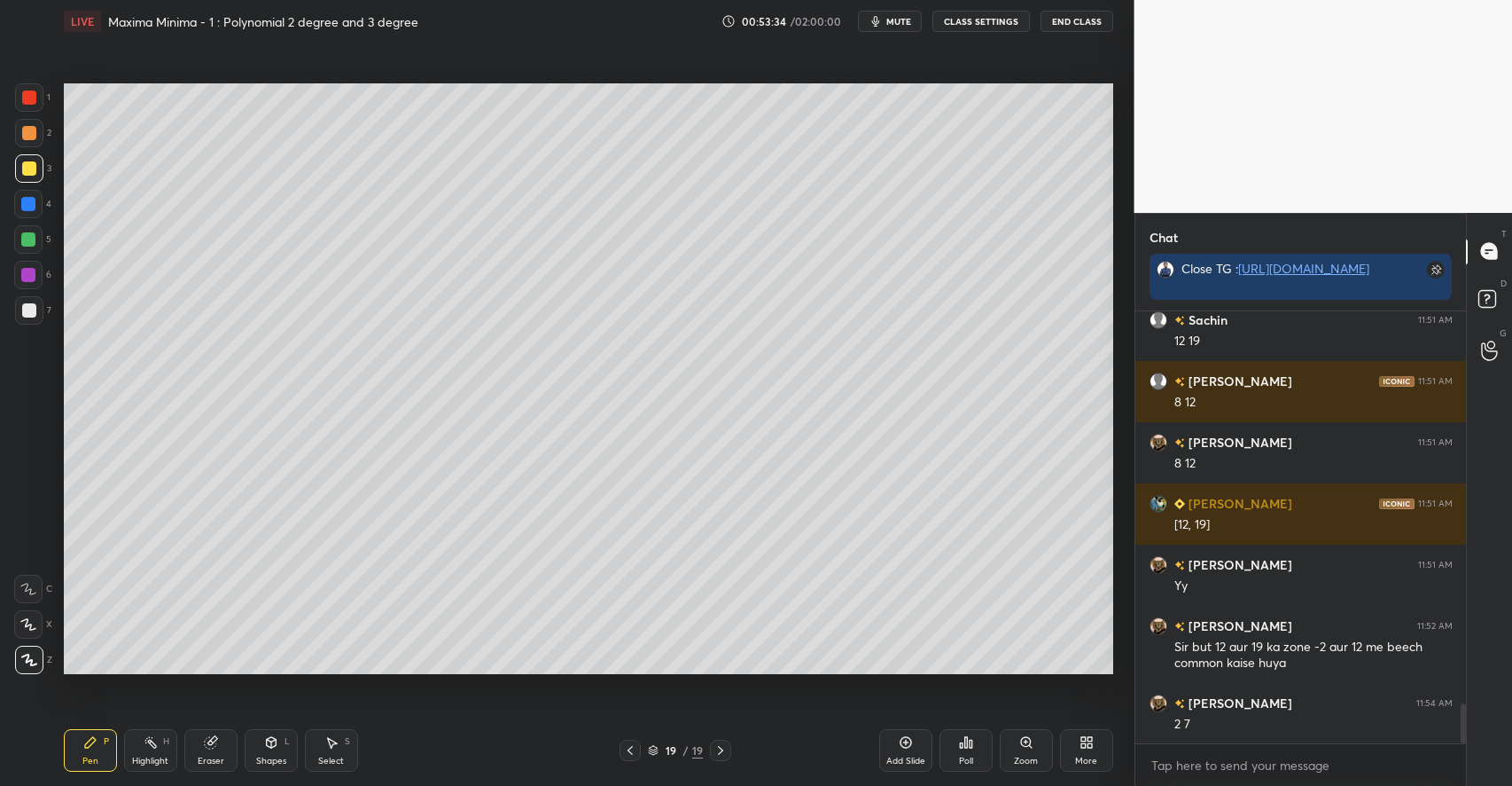
click at [270, 743] on icon at bounding box center [270, 742] width 10 height 11
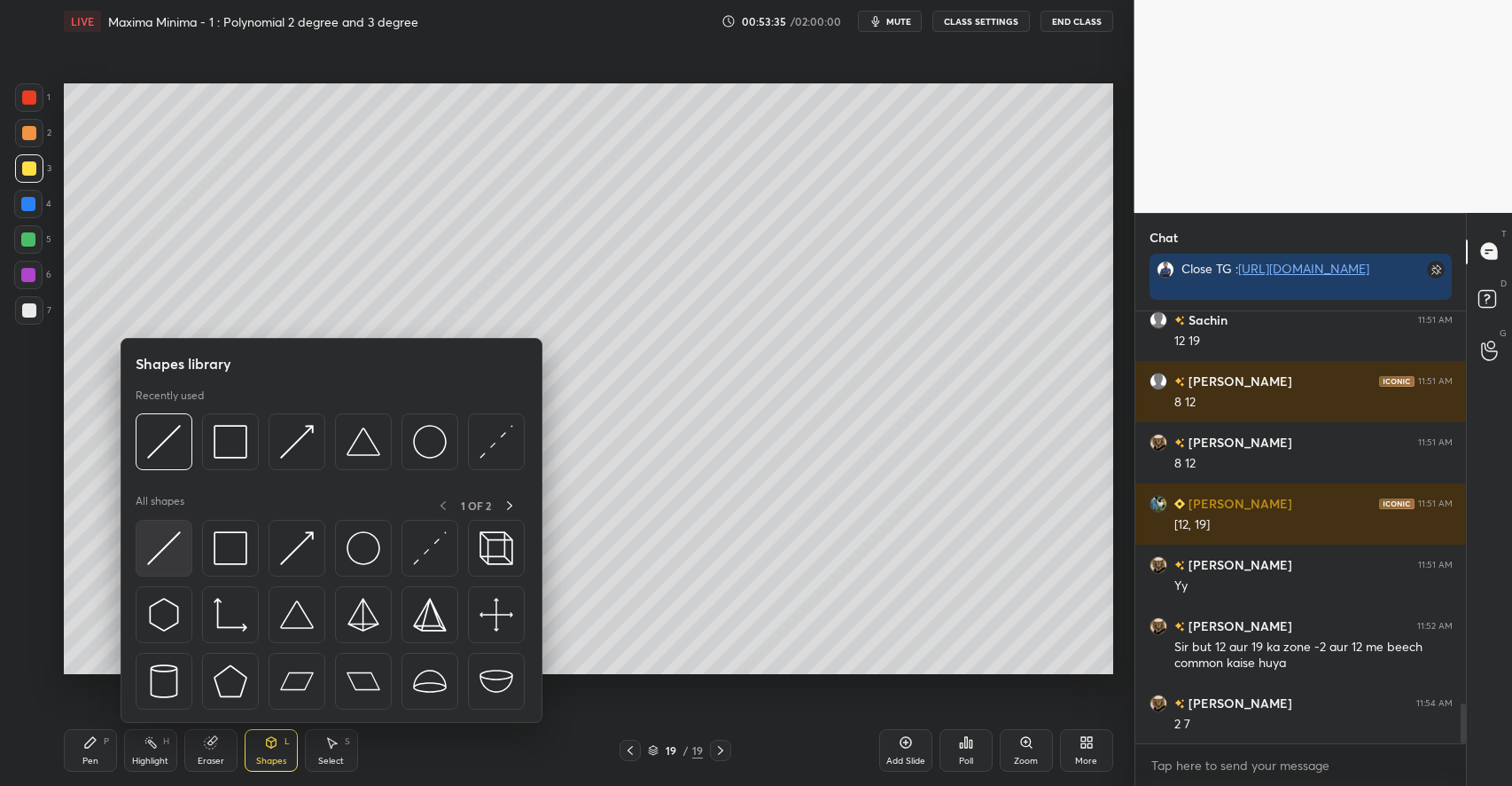
click at [170, 538] on img at bounding box center [164, 548] width 34 height 34
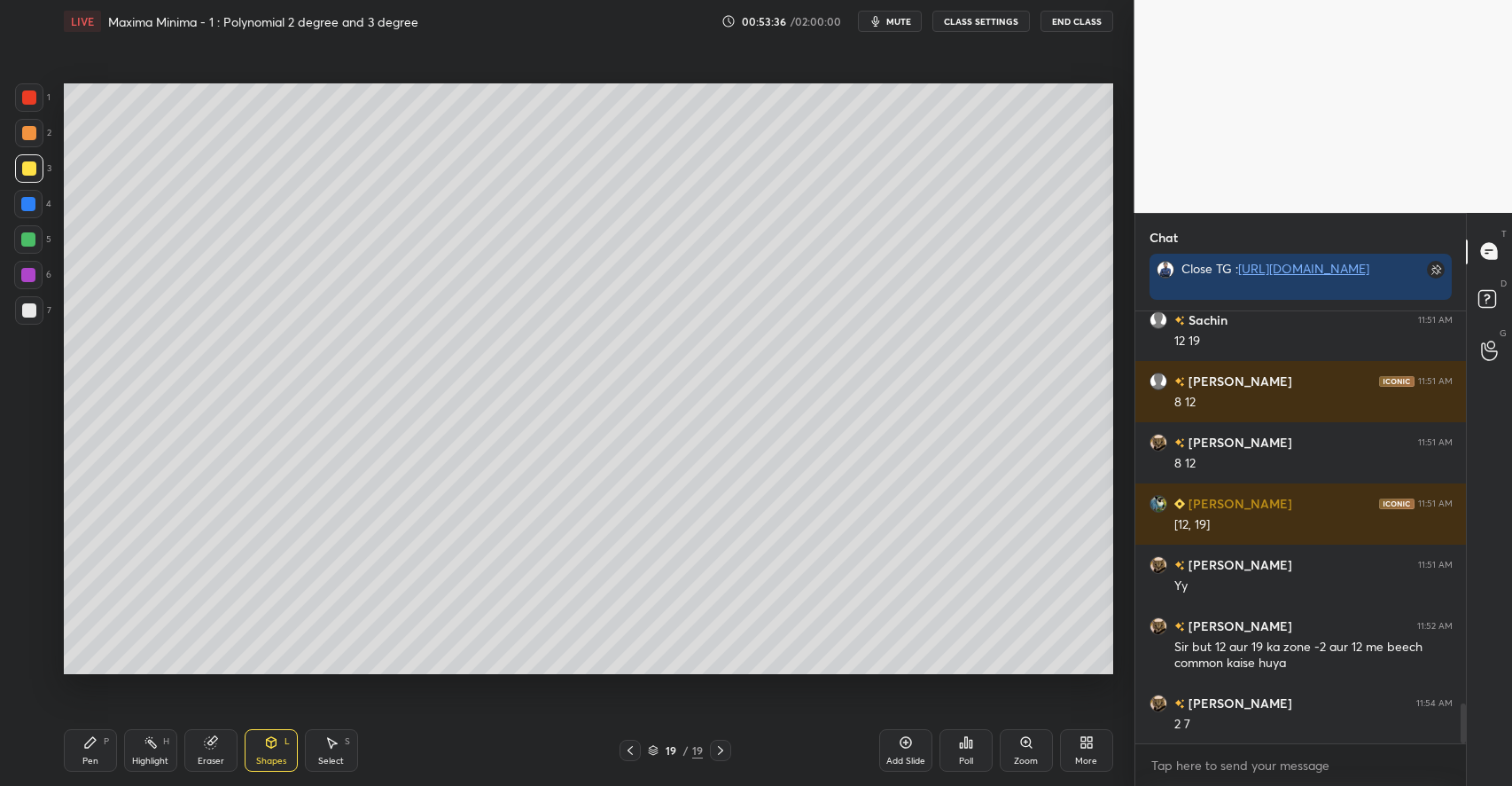
click at [34, 272] on div at bounding box center [29, 275] width 14 height 14
click at [93, 739] on icon at bounding box center [90, 742] width 11 height 11
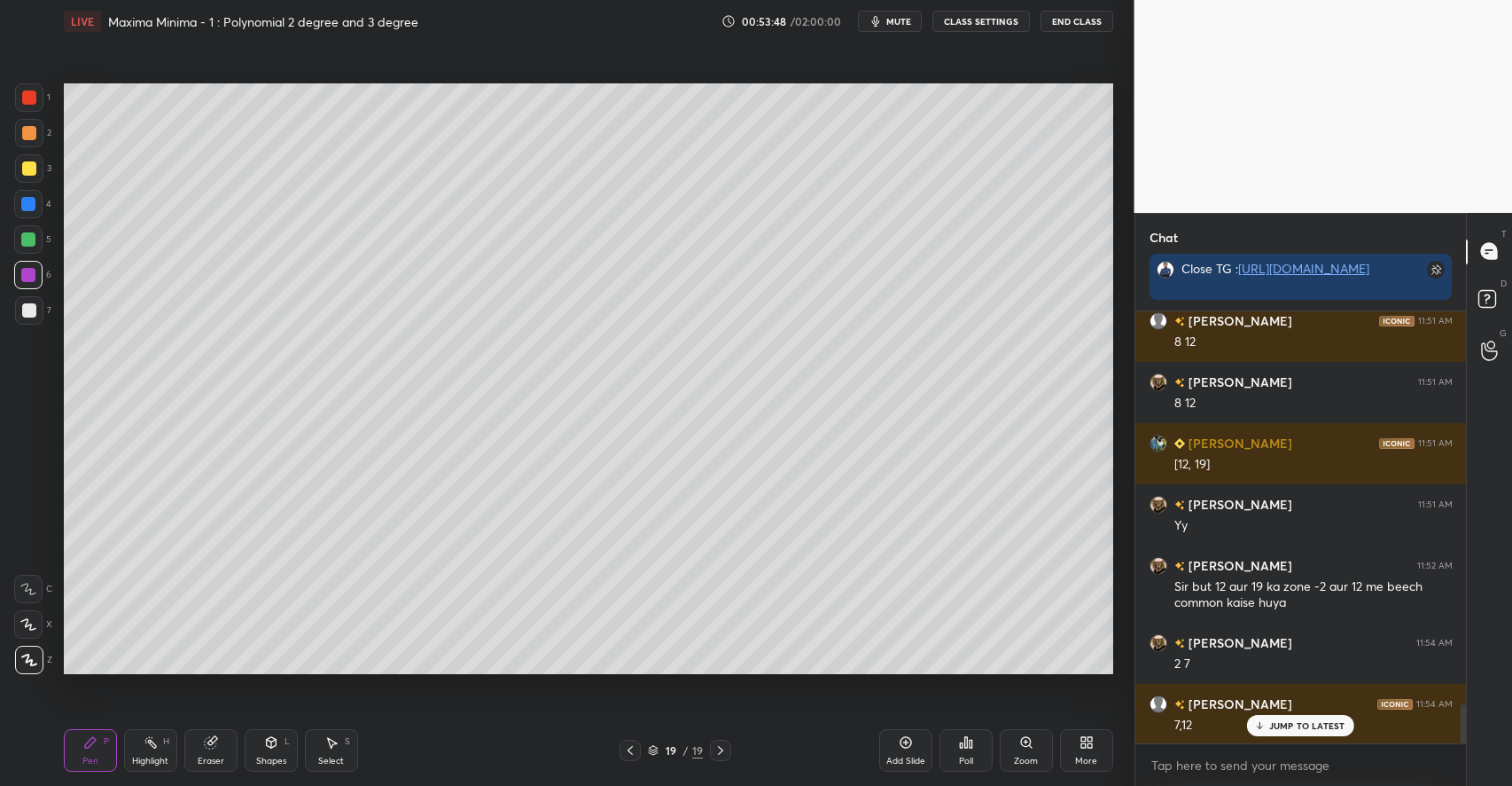
click at [37, 238] on div at bounding box center [28, 239] width 29 height 29
click at [29, 170] on div at bounding box center [29, 168] width 14 height 14
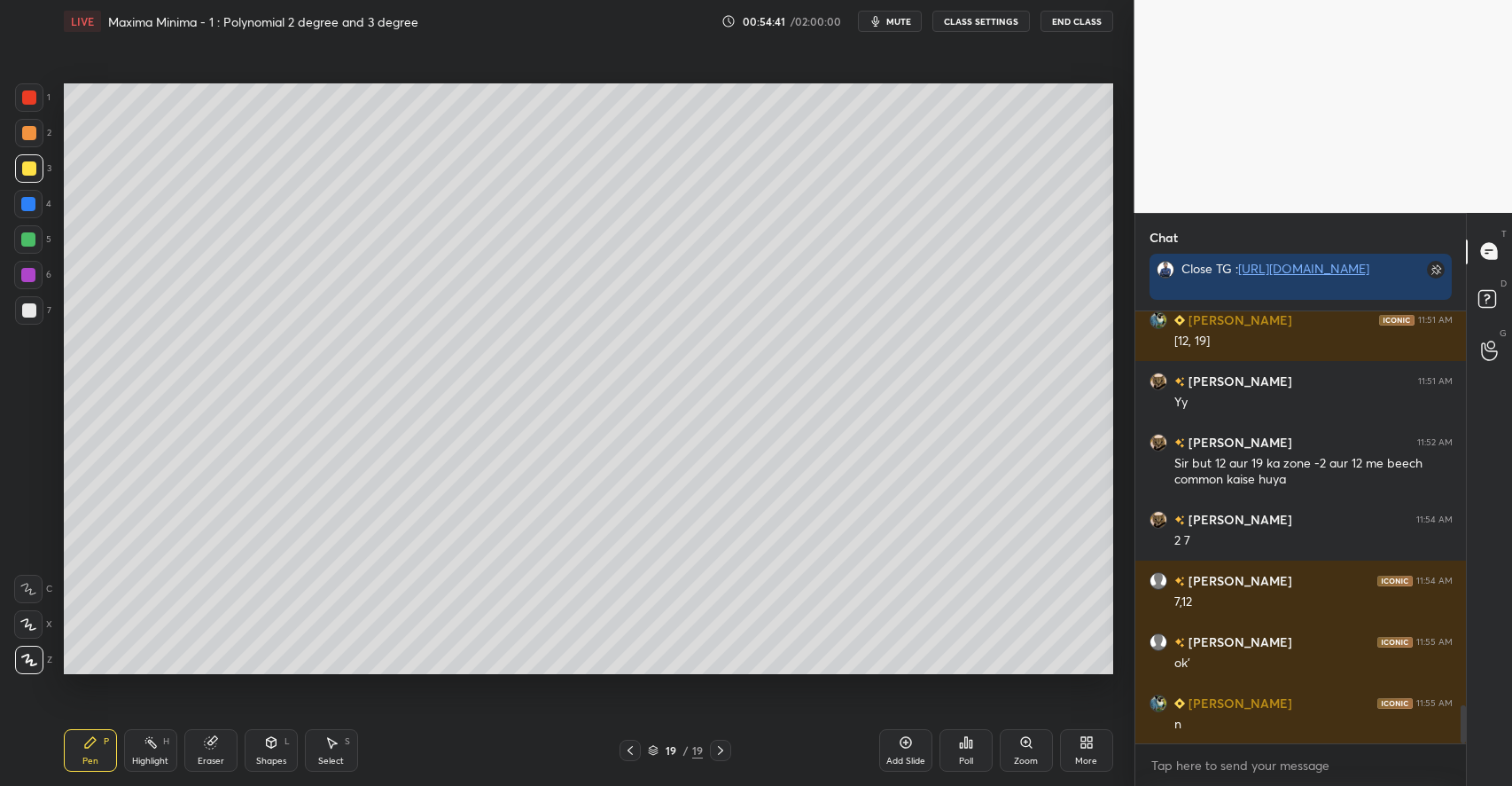
scroll to position [4539, 0]
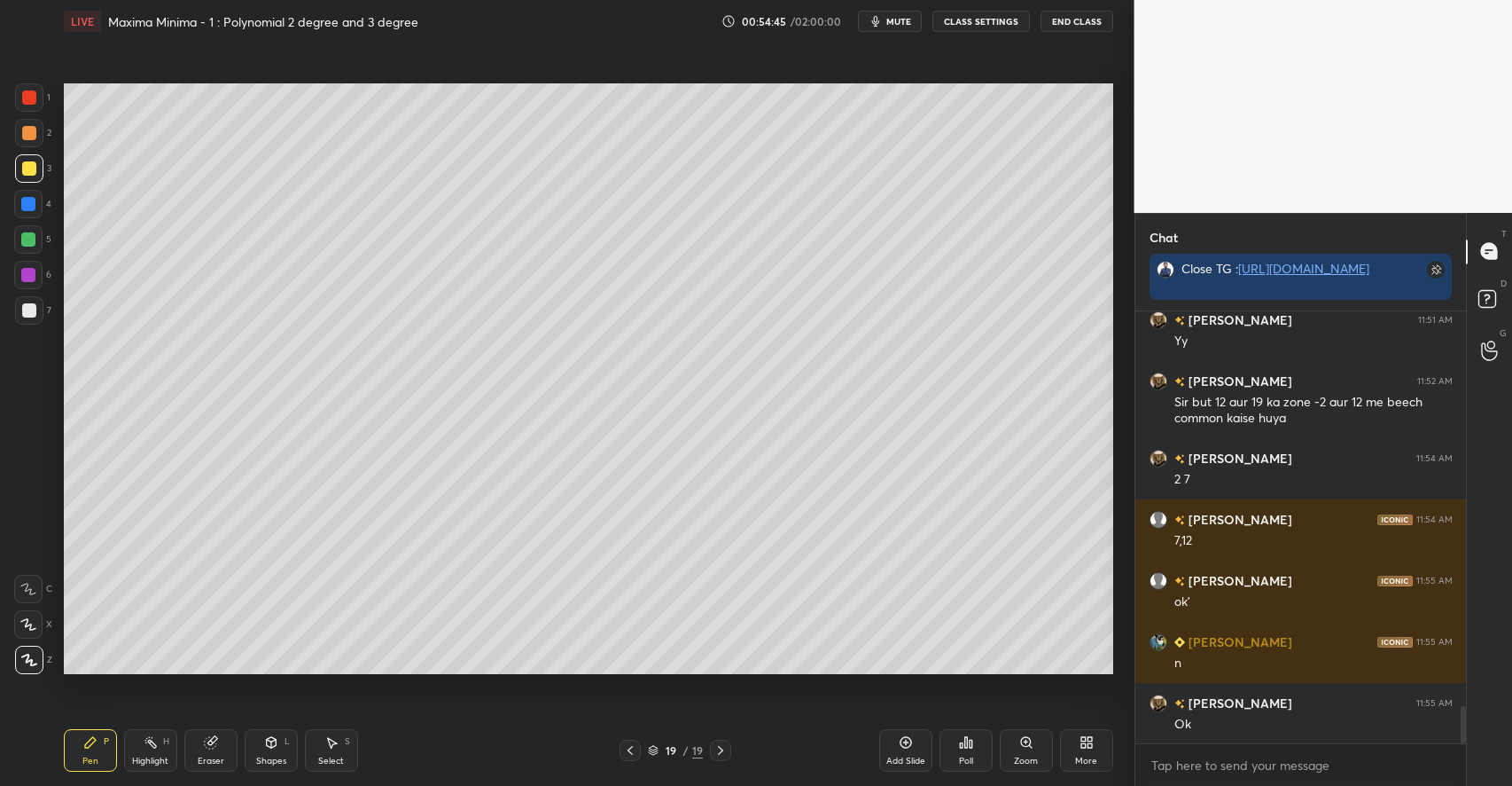
click at [907, 747] on icon at bounding box center [905, 743] width 12 height 12
click at [278, 754] on div "Shapes L" at bounding box center [271, 749] width 53 height 42
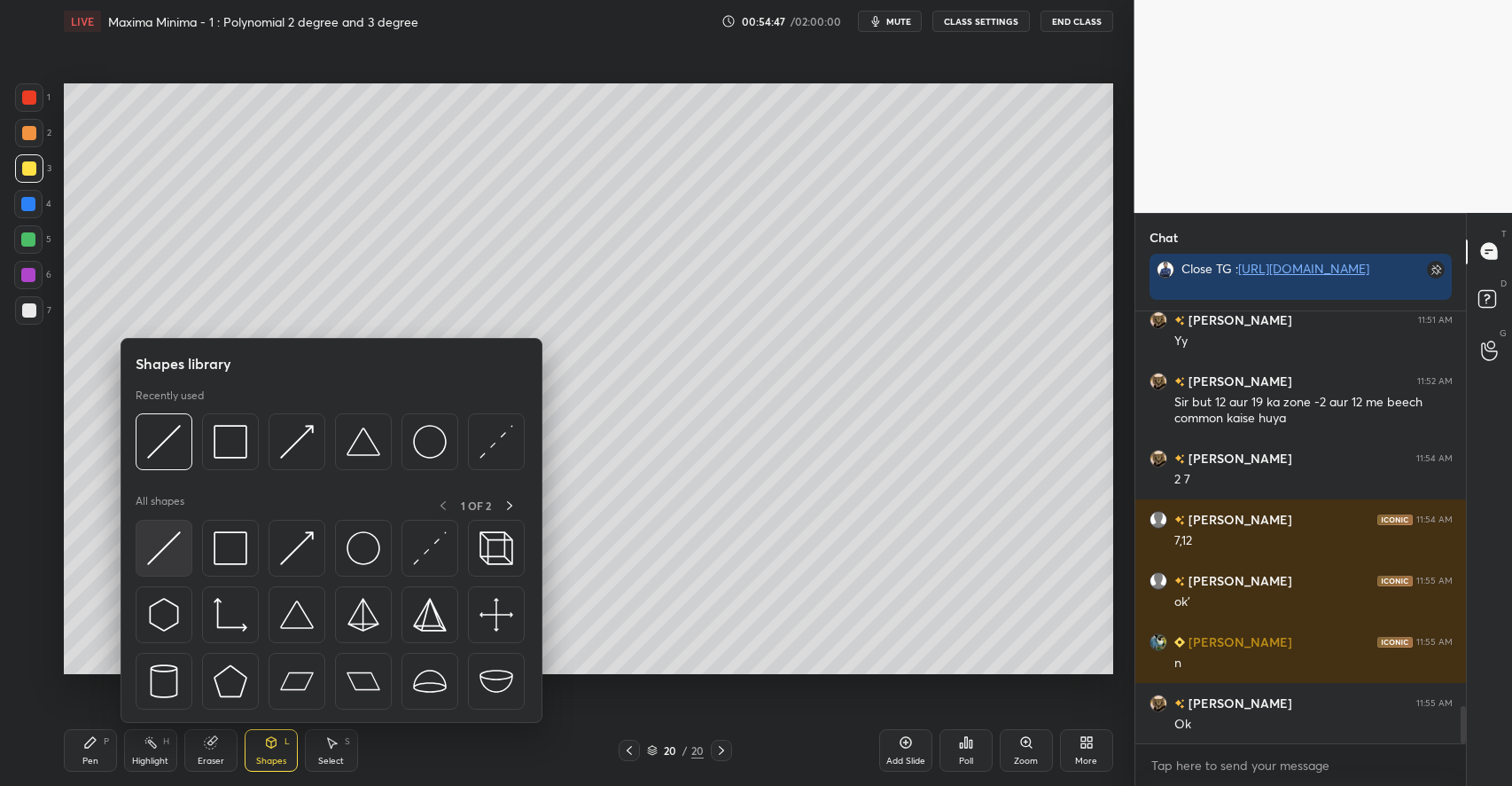
click at [178, 551] on img at bounding box center [164, 548] width 34 height 34
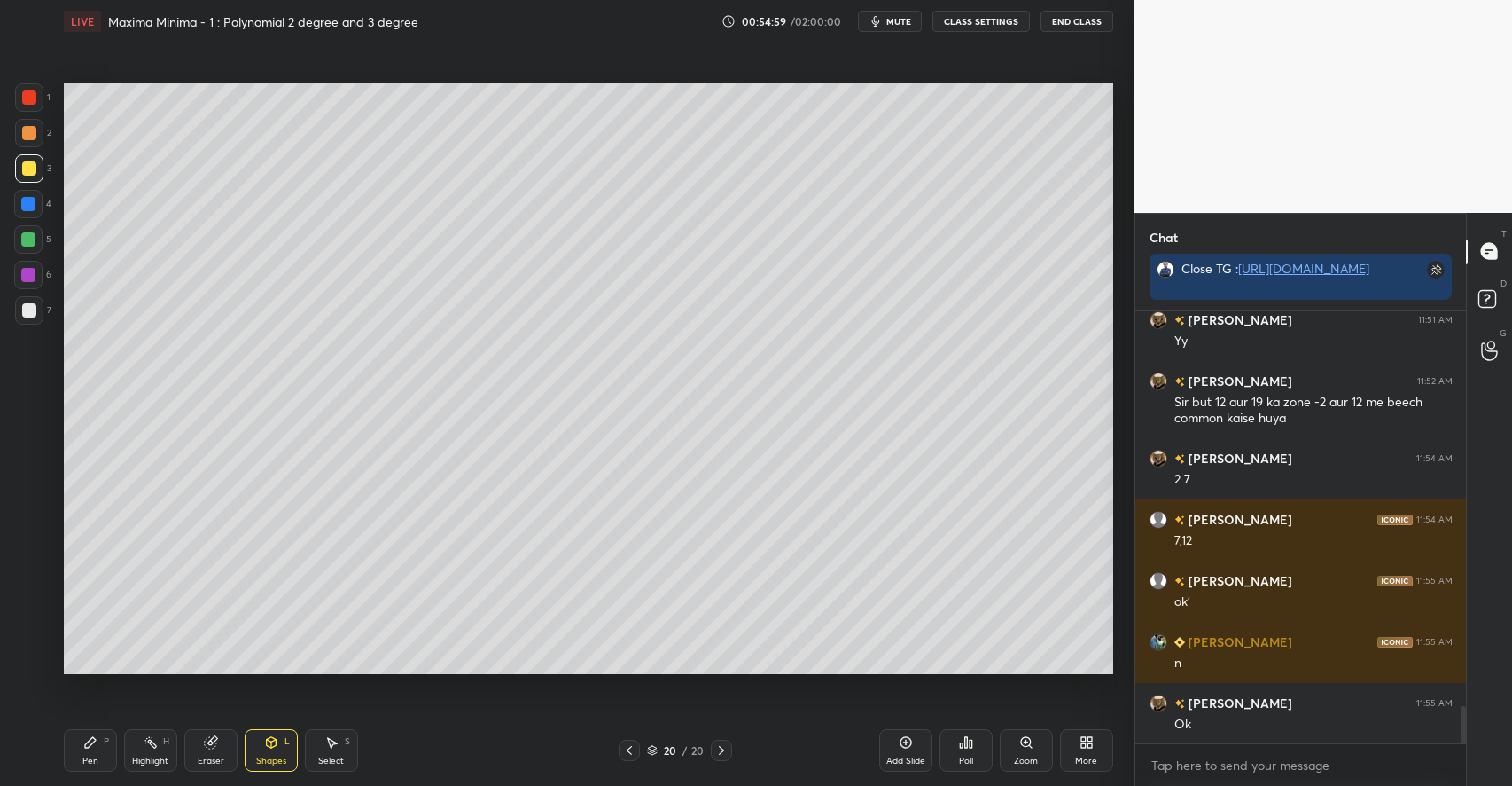
click at [100, 743] on div "Pen P" at bounding box center [91, 749] width 53 height 42
click at [33, 241] on div at bounding box center [29, 239] width 14 height 14
click at [263, 743] on div "Shapes L" at bounding box center [271, 749] width 53 height 42
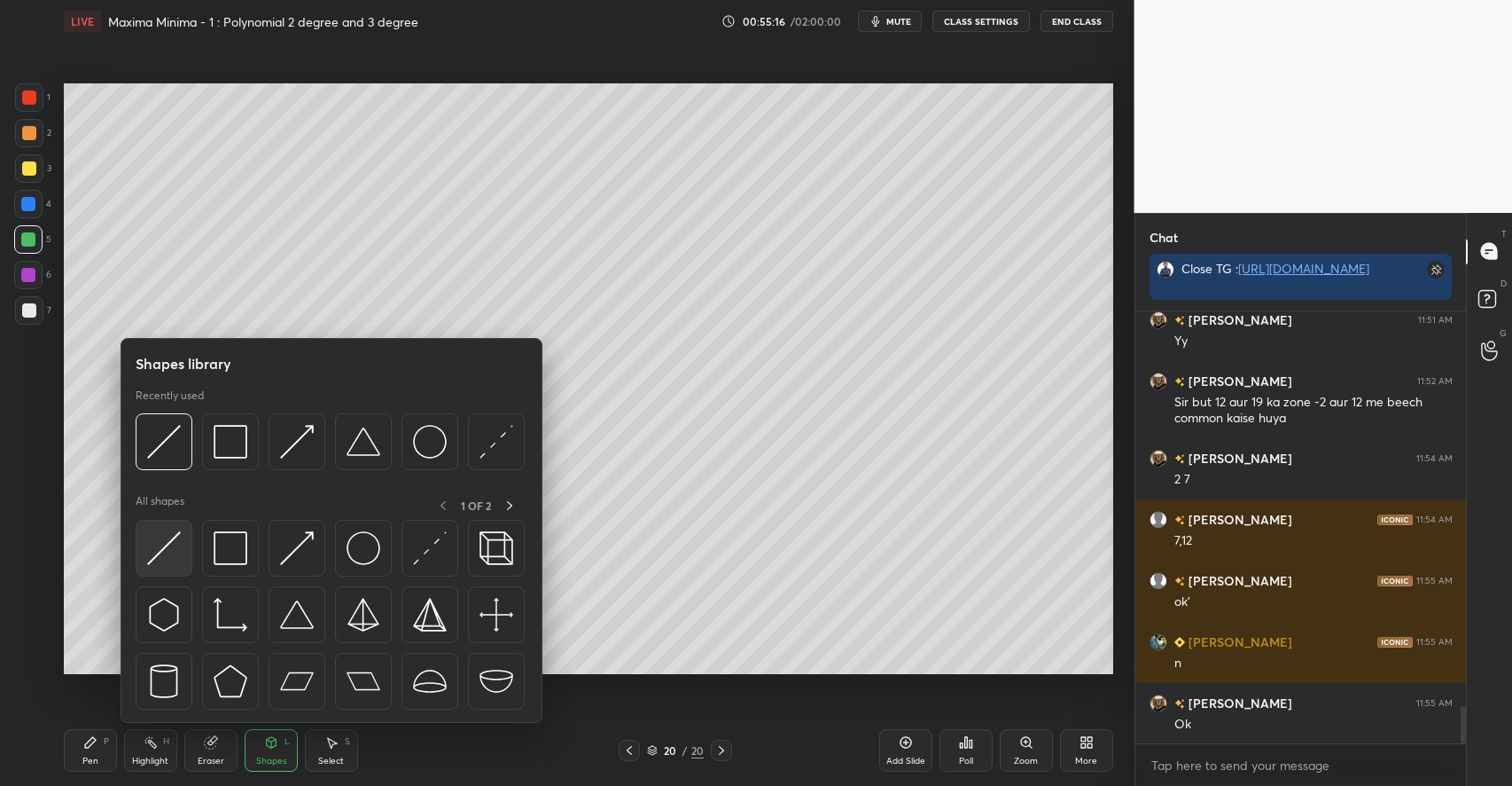
click at [174, 555] on img at bounding box center [164, 548] width 34 height 34
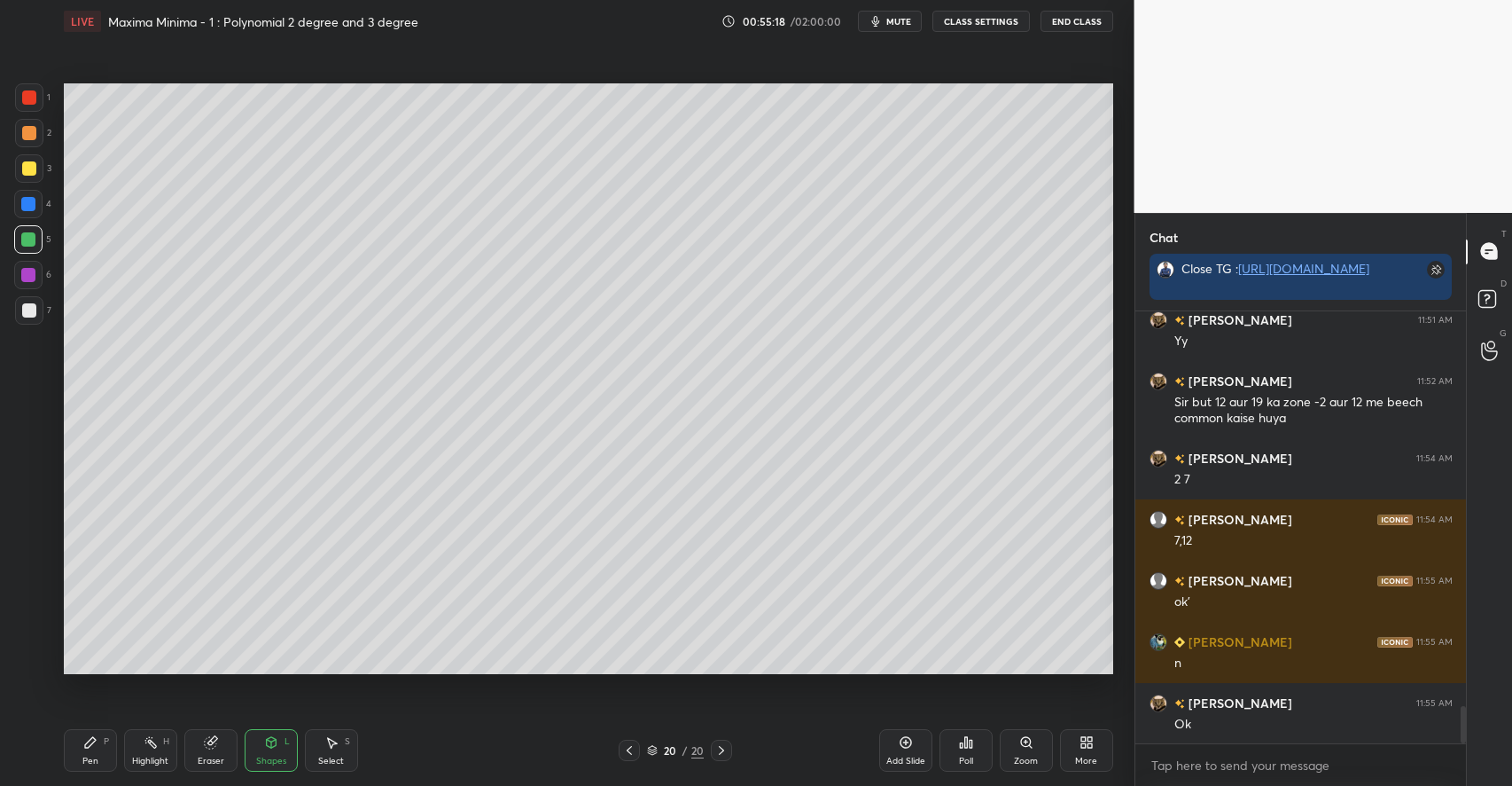
click at [105, 737] on div "P" at bounding box center [106, 741] width 5 height 9
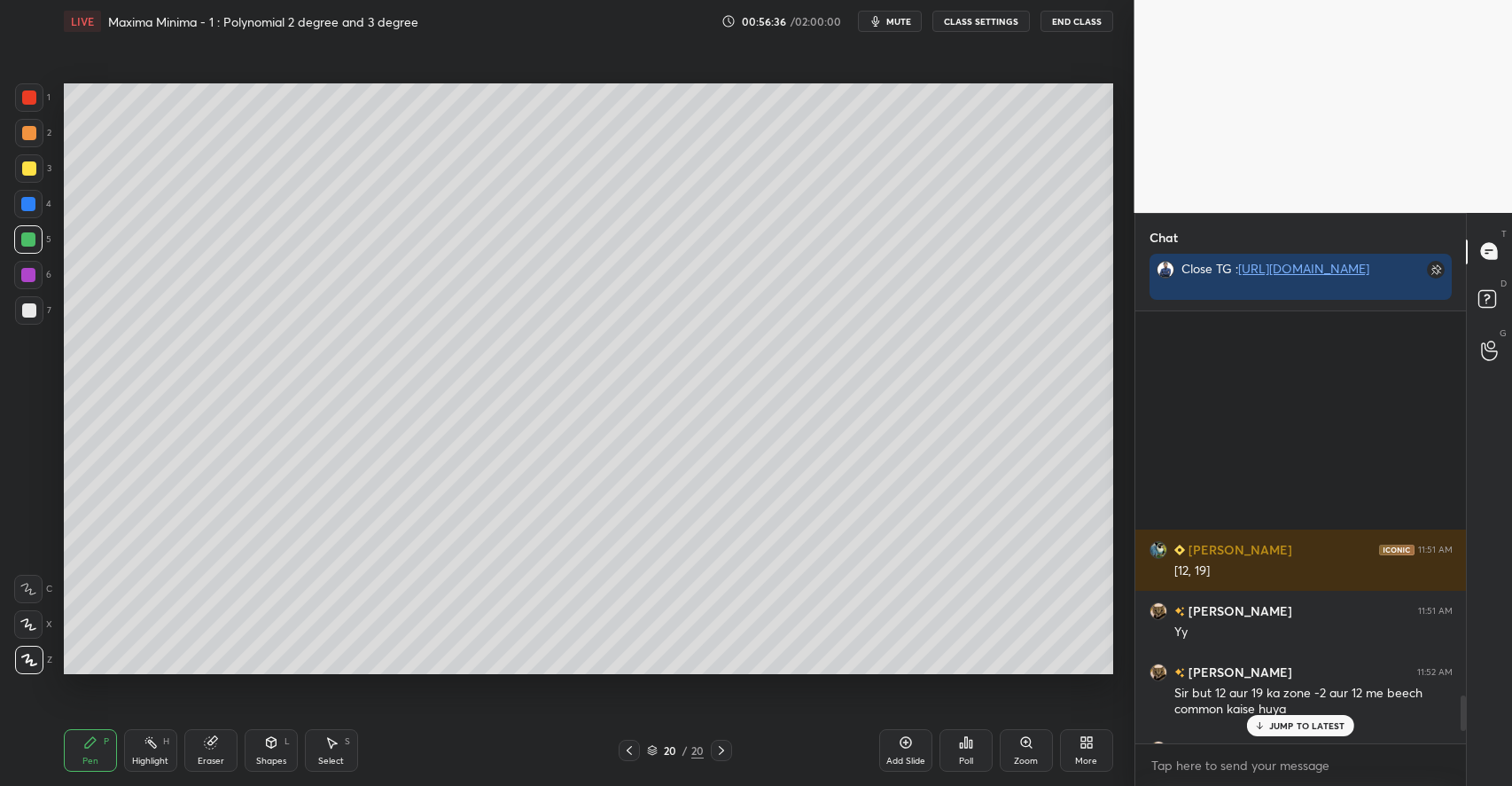
scroll to position [4722, 0]
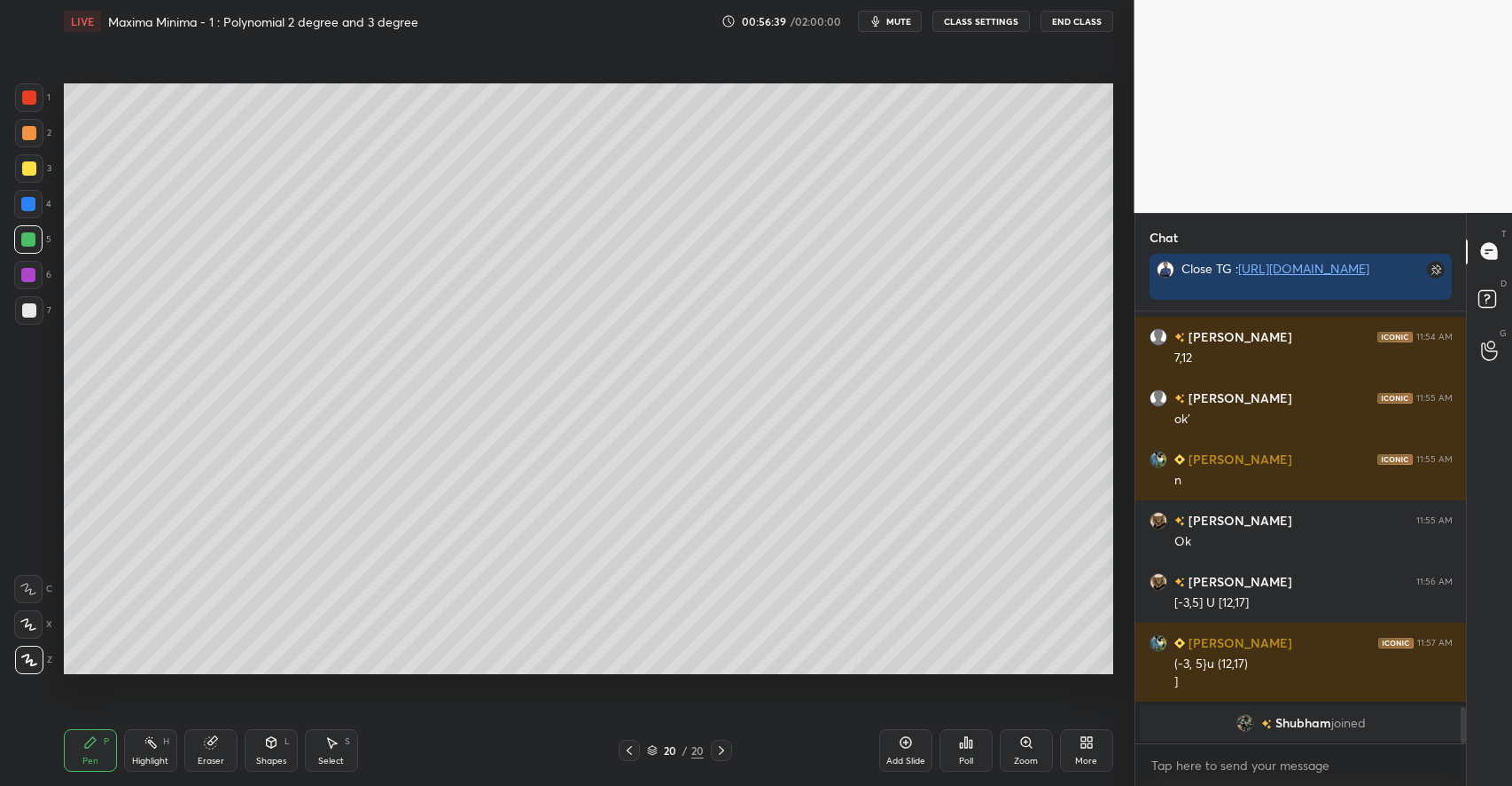
click at [336, 745] on icon at bounding box center [332, 742] width 14 height 14
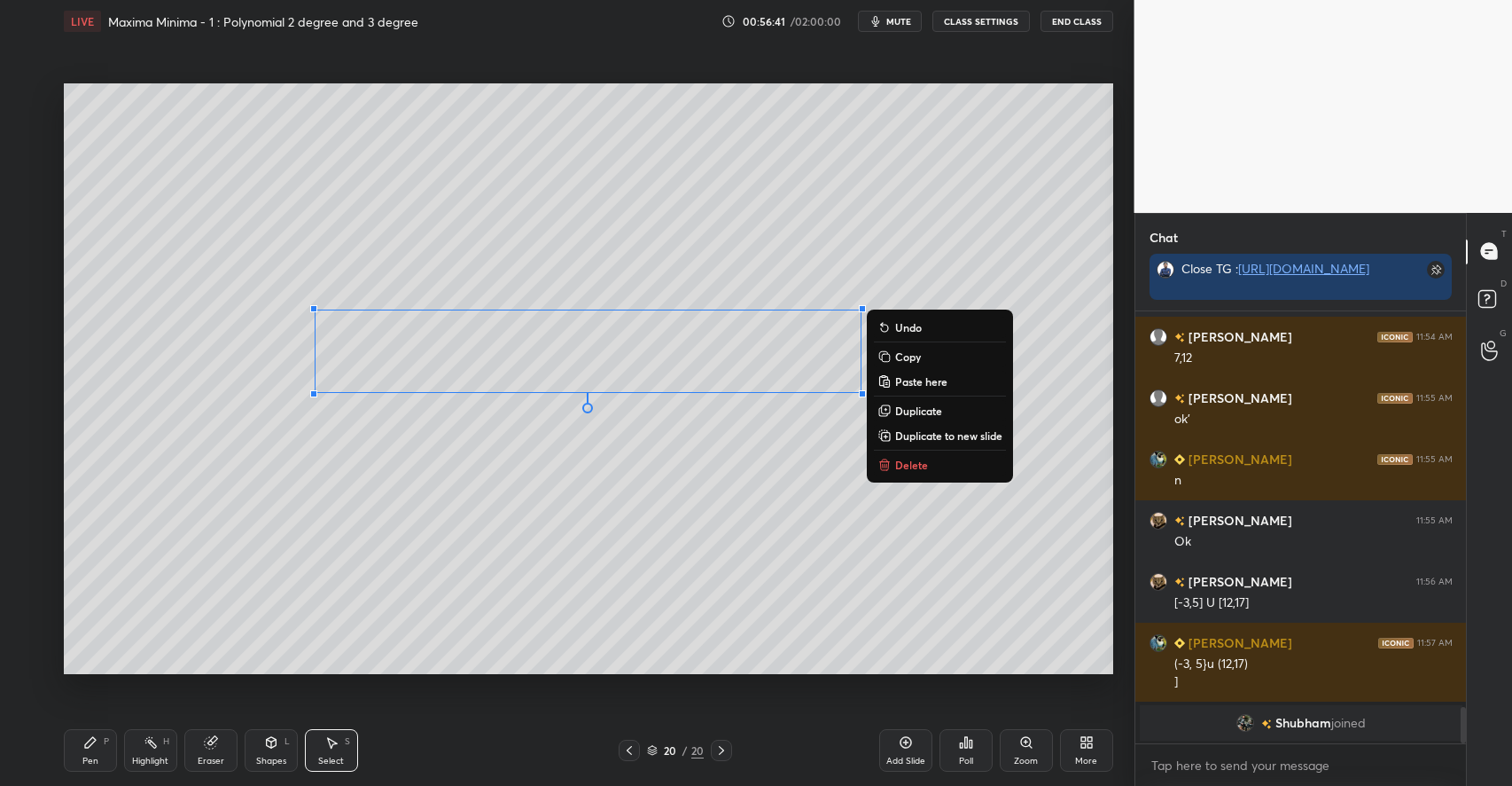
click at [638, 524] on div "0 ° Undo Copy Paste here Duplicate Duplicate to new slide Delete" at bounding box center [588, 378] width 1049 height 590
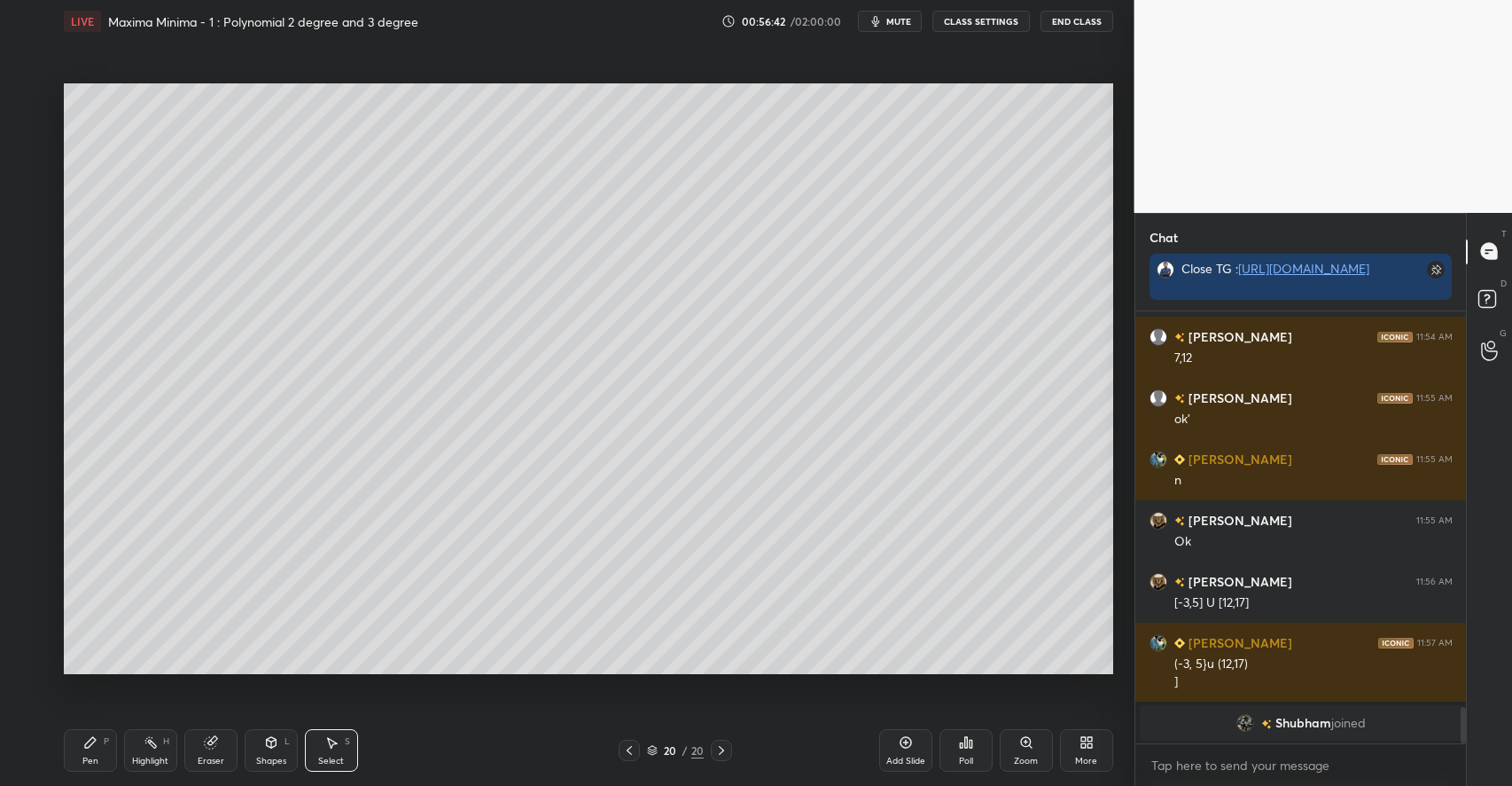
click at [274, 752] on div "Shapes L" at bounding box center [271, 749] width 53 height 42
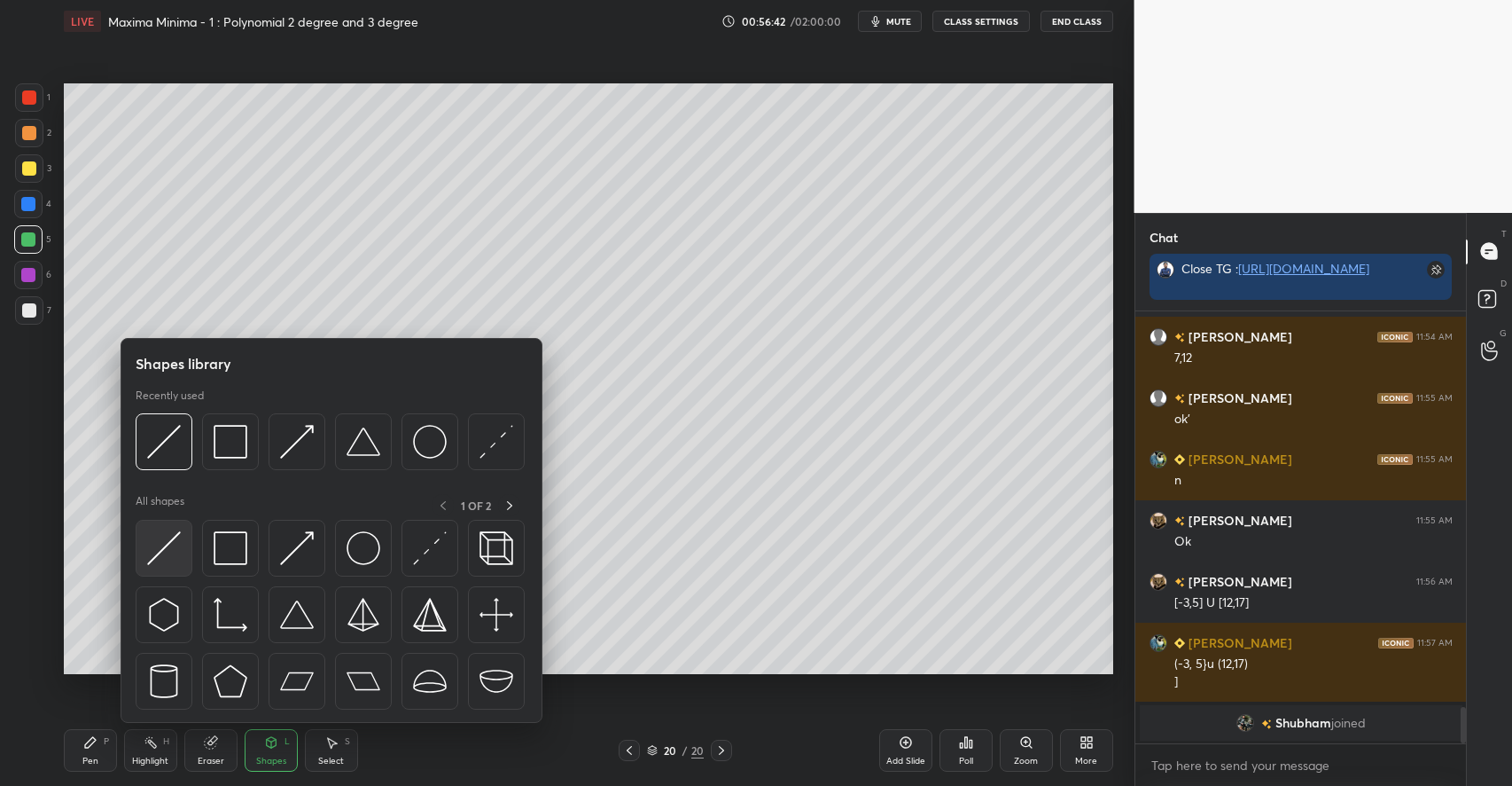
click at [159, 548] on img at bounding box center [164, 548] width 34 height 34
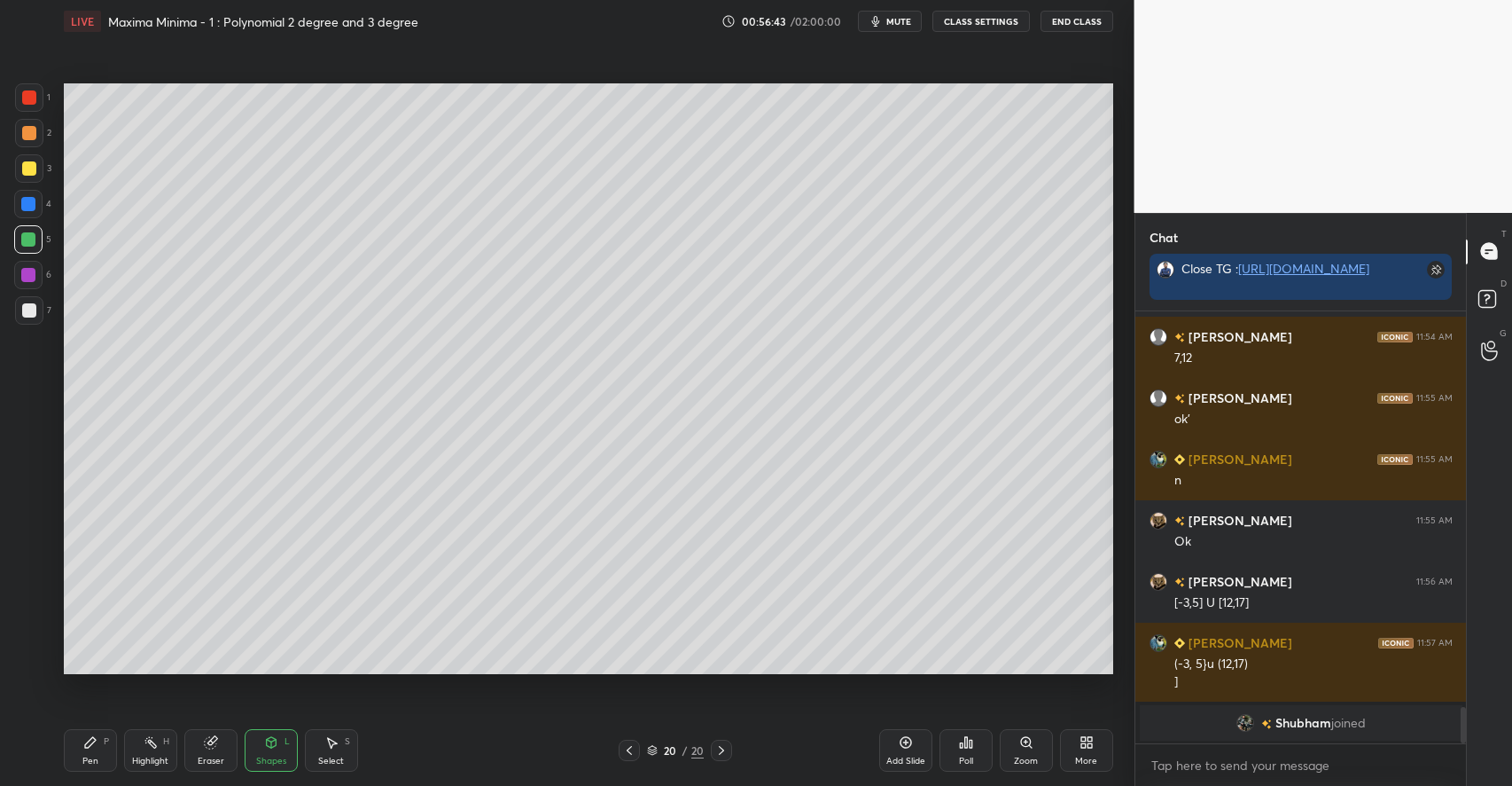
click at [29, 276] on div at bounding box center [29, 275] width 14 height 14
click at [118, 743] on div "Pen P Highlight H Eraser Shapes L Select S" at bounding box center [267, 749] width 408 height 42
click at [100, 747] on div "Pen P" at bounding box center [91, 749] width 53 height 42
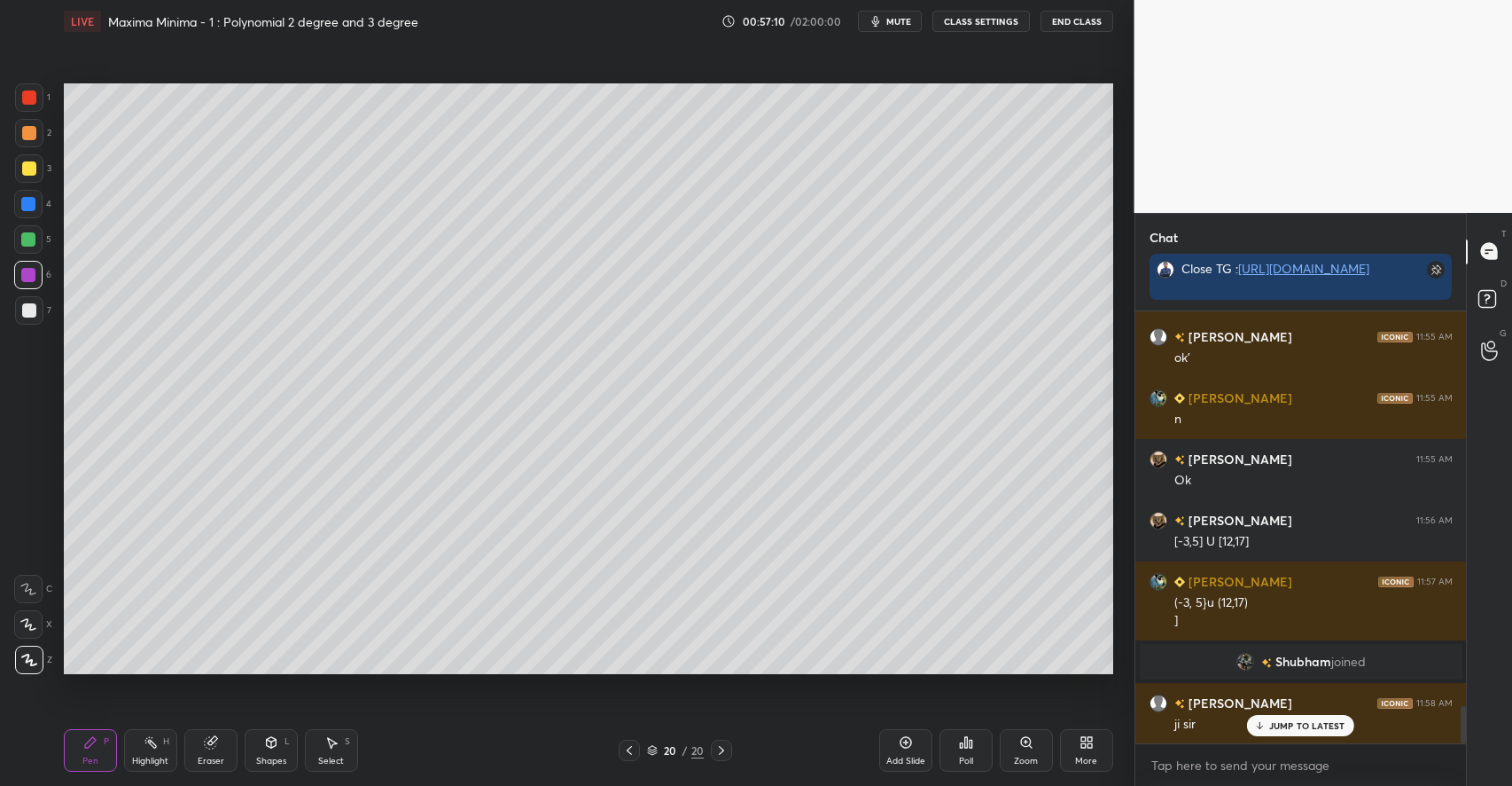
scroll to position [4539, 0]
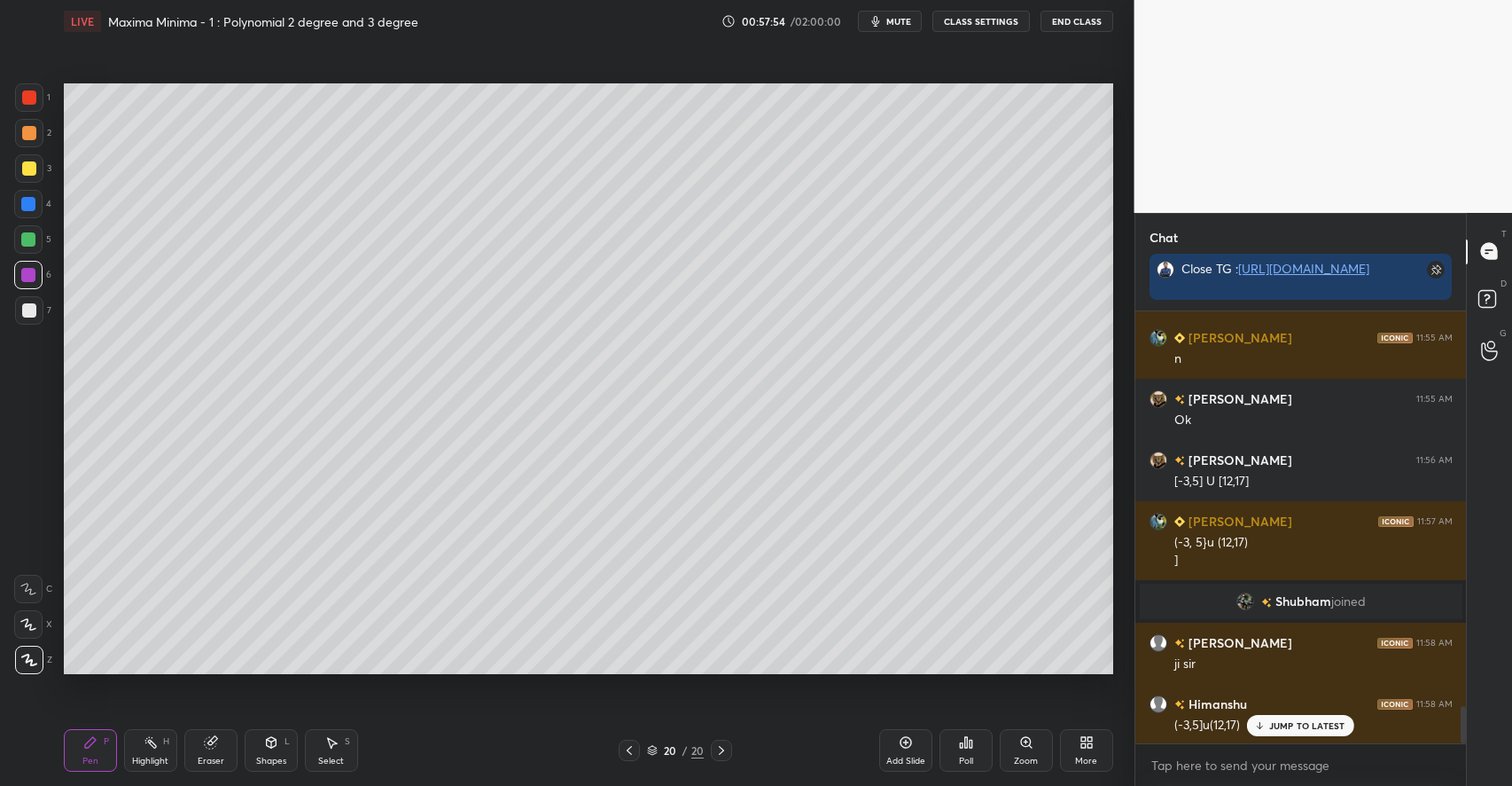
click at [168, 750] on div "Highlight H" at bounding box center [151, 749] width 53 height 42
click at [198, 751] on div "Eraser" at bounding box center [211, 749] width 53 height 42
click at [116, 742] on div "Pen P" at bounding box center [91, 749] width 53 height 42
click at [34, 174] on div at bounding box center [29, 168] width 14 height 14
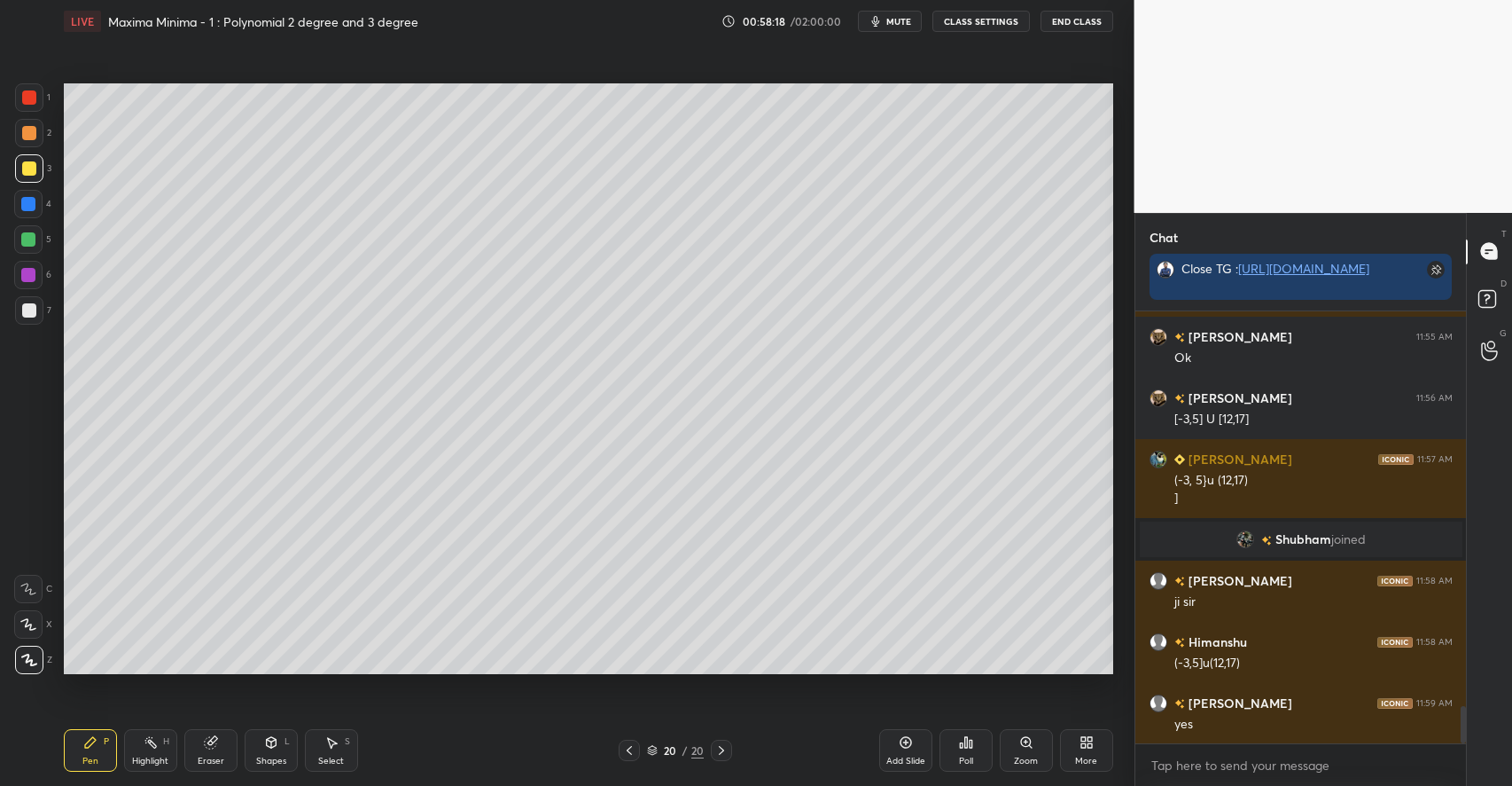
click at [31, 232] on div at bounding box center [29, 239] width 14 height 14
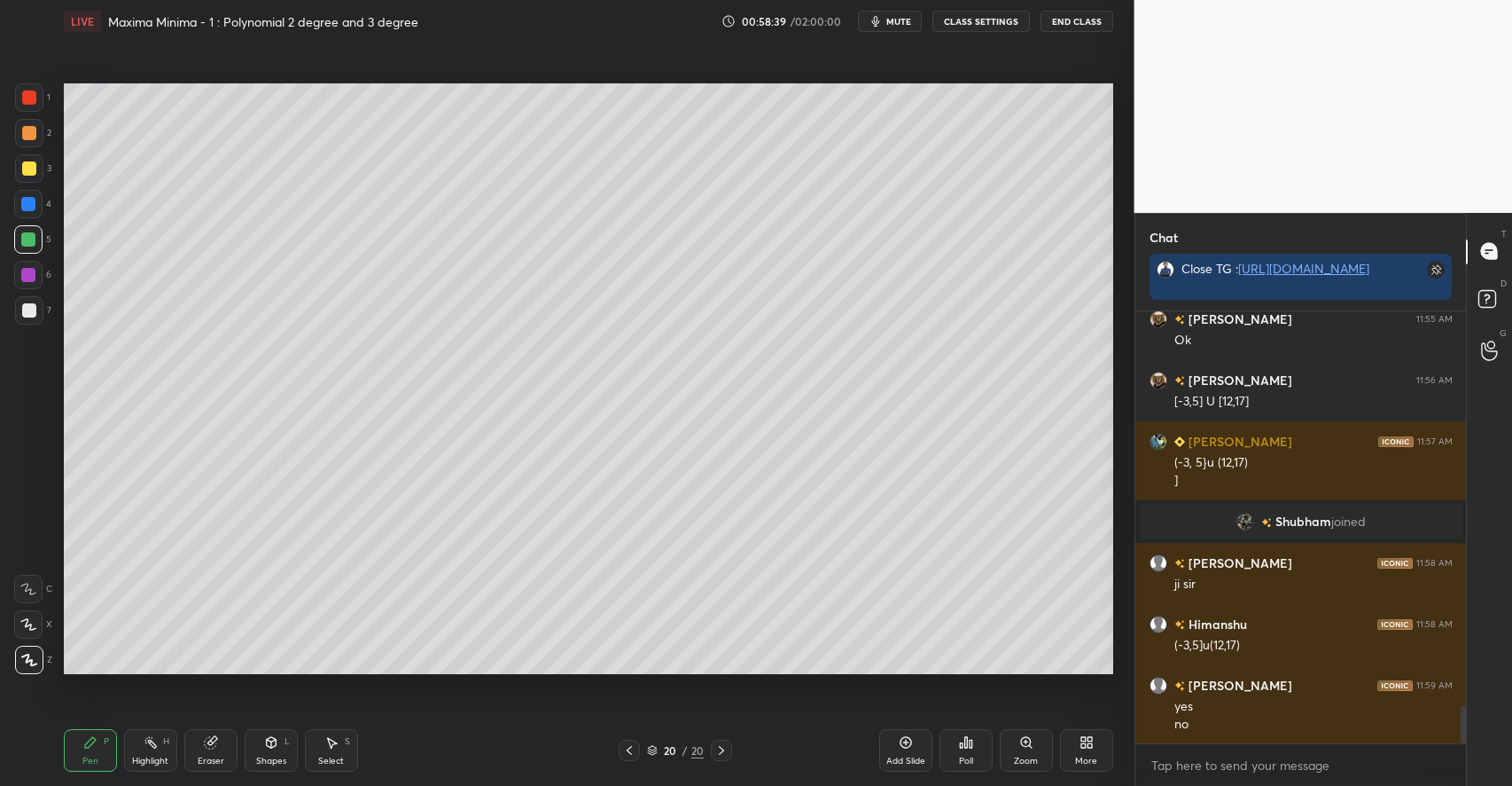
click at [149, 750] on div "Highlight H" at bounding box center [151, 749] width 53 height 42
click at [110, 744] on div "Pen P" at bounding box center [91, 749] width 53 height 42
click at [149, 757] on div "Highlight" at bounding box center [150, 760] width 37 height 9
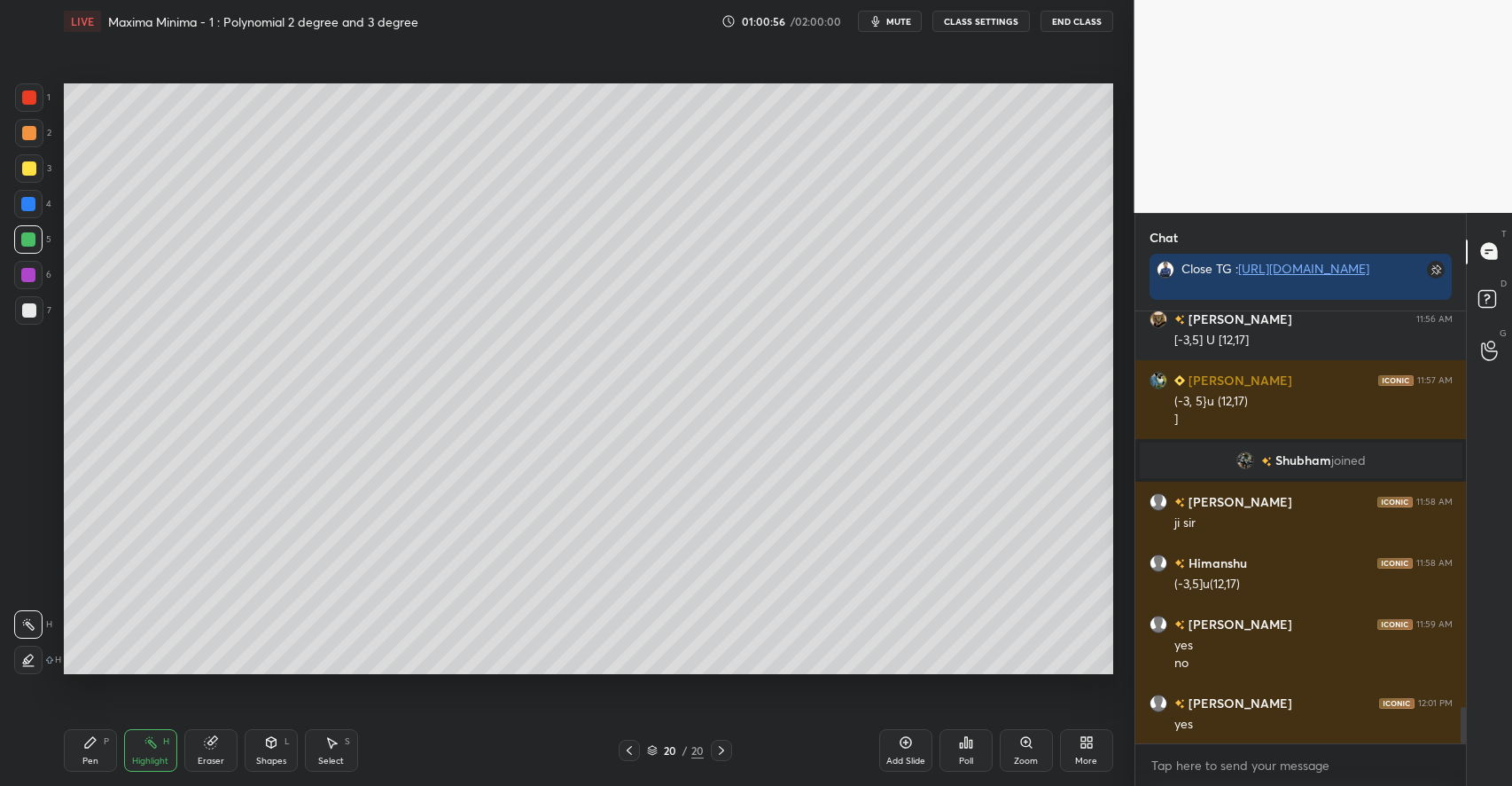
click at [915, 759] on div "Add Slide" at bounding box center [906, 760] width 39 height 9
click at [269, 749] on div "Shapes L" at bounding box center [271, 749] width 53 height 42
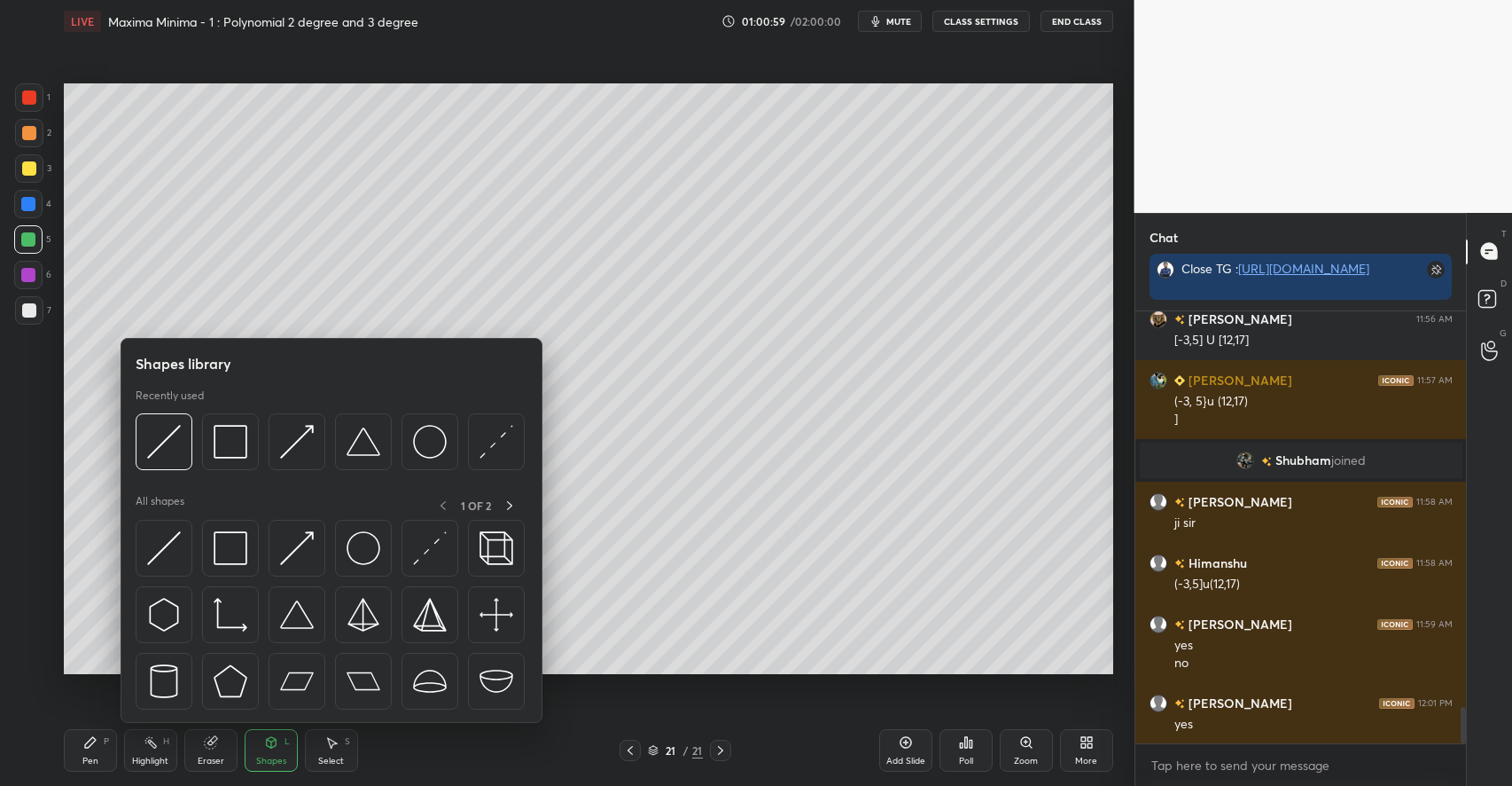
click at [87, 722] on div "Pen P Highlight H Eraser Shapes L Select S 21 / 21 Add Slide Poll Zoom More" at bounding box center [588, 750] width 1049 height 71
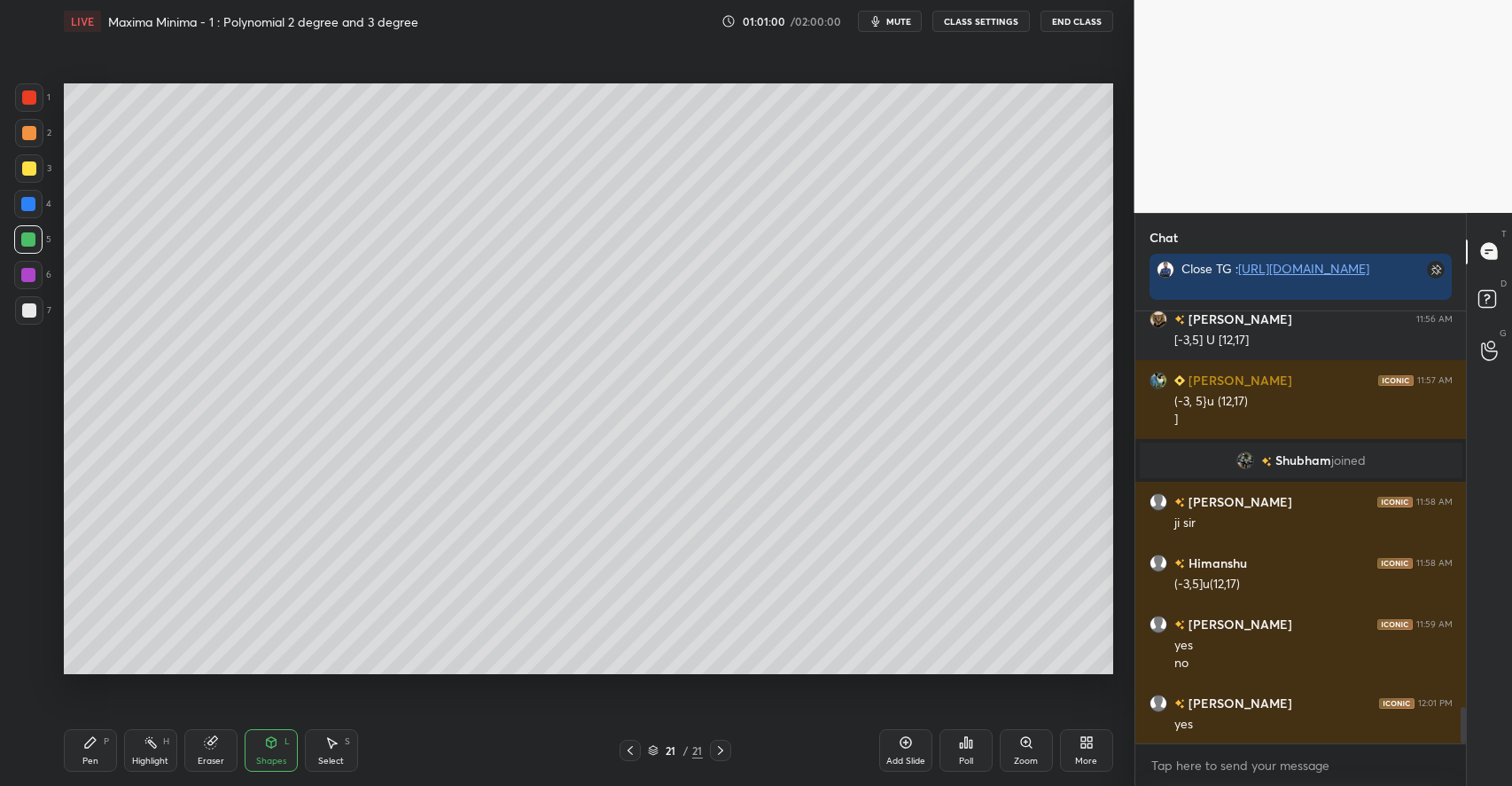
click at [28, 177] on div at bounding box center [29, 168] width 29 height 29
click at [654, 750] on icon at bounding box center [652, 747] width 9 height 4
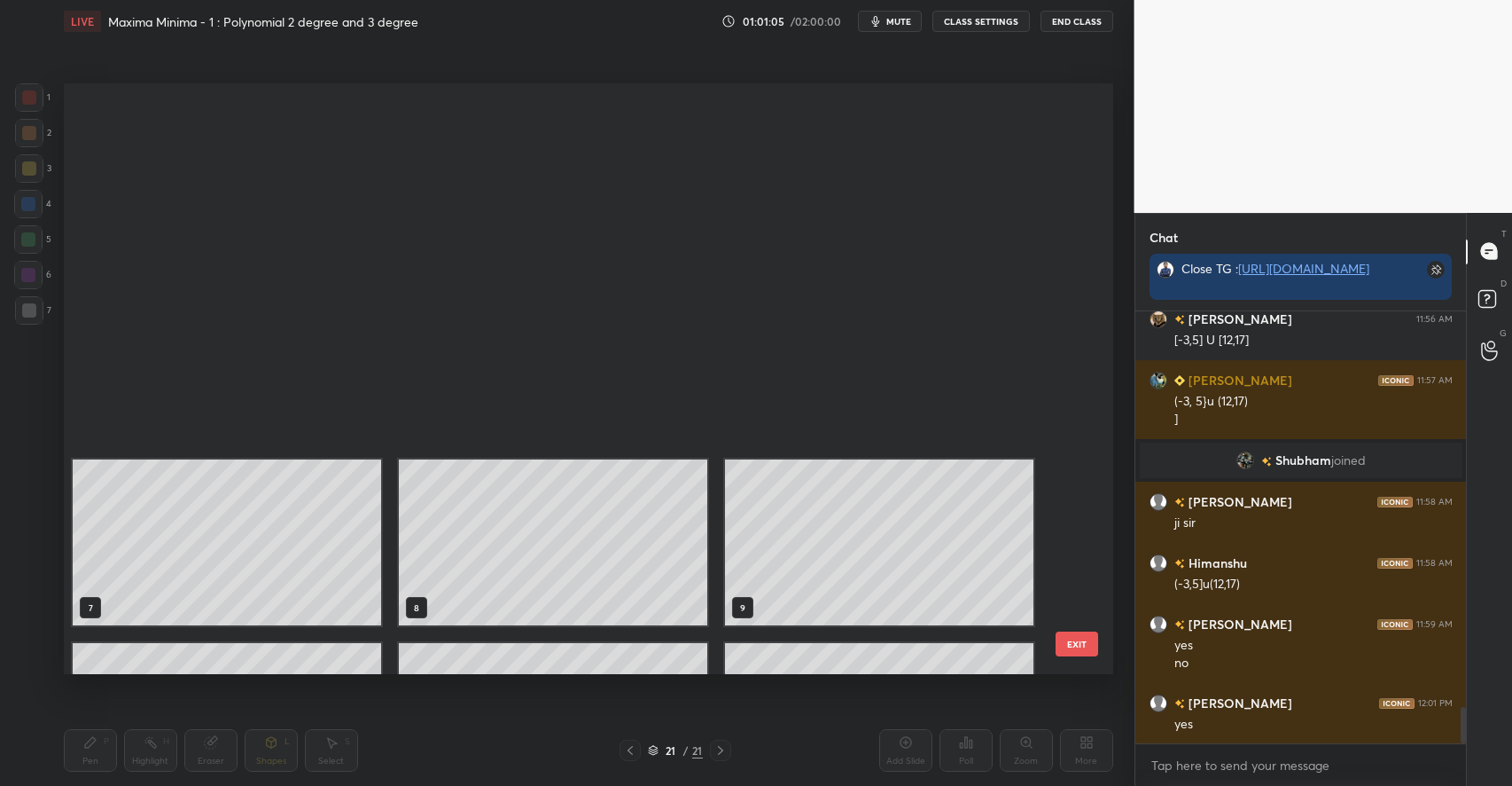
scroll to position [473, 0]
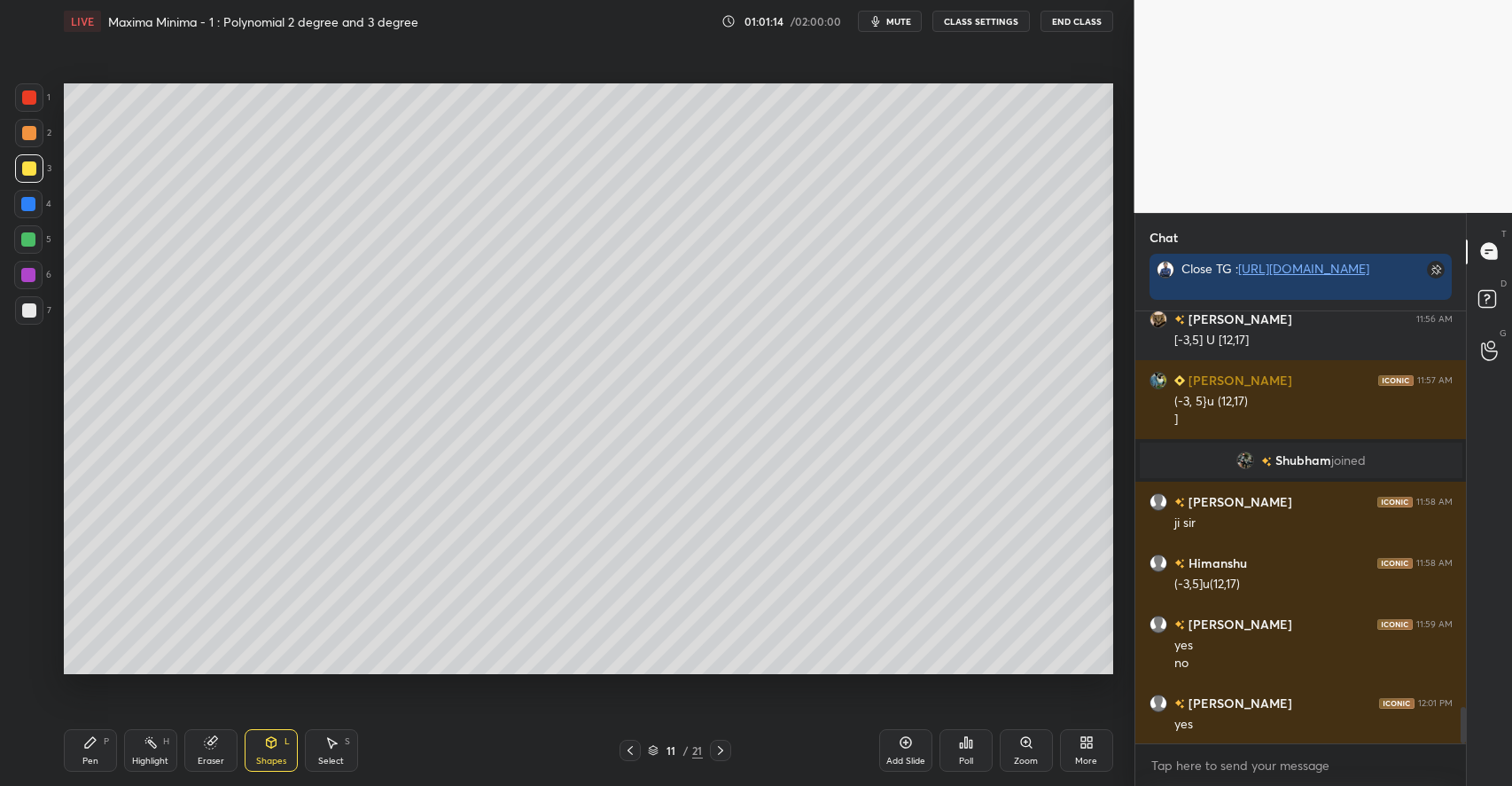
click at [647, 750] on icon at bounding box center [652, 749] width 11 height 11
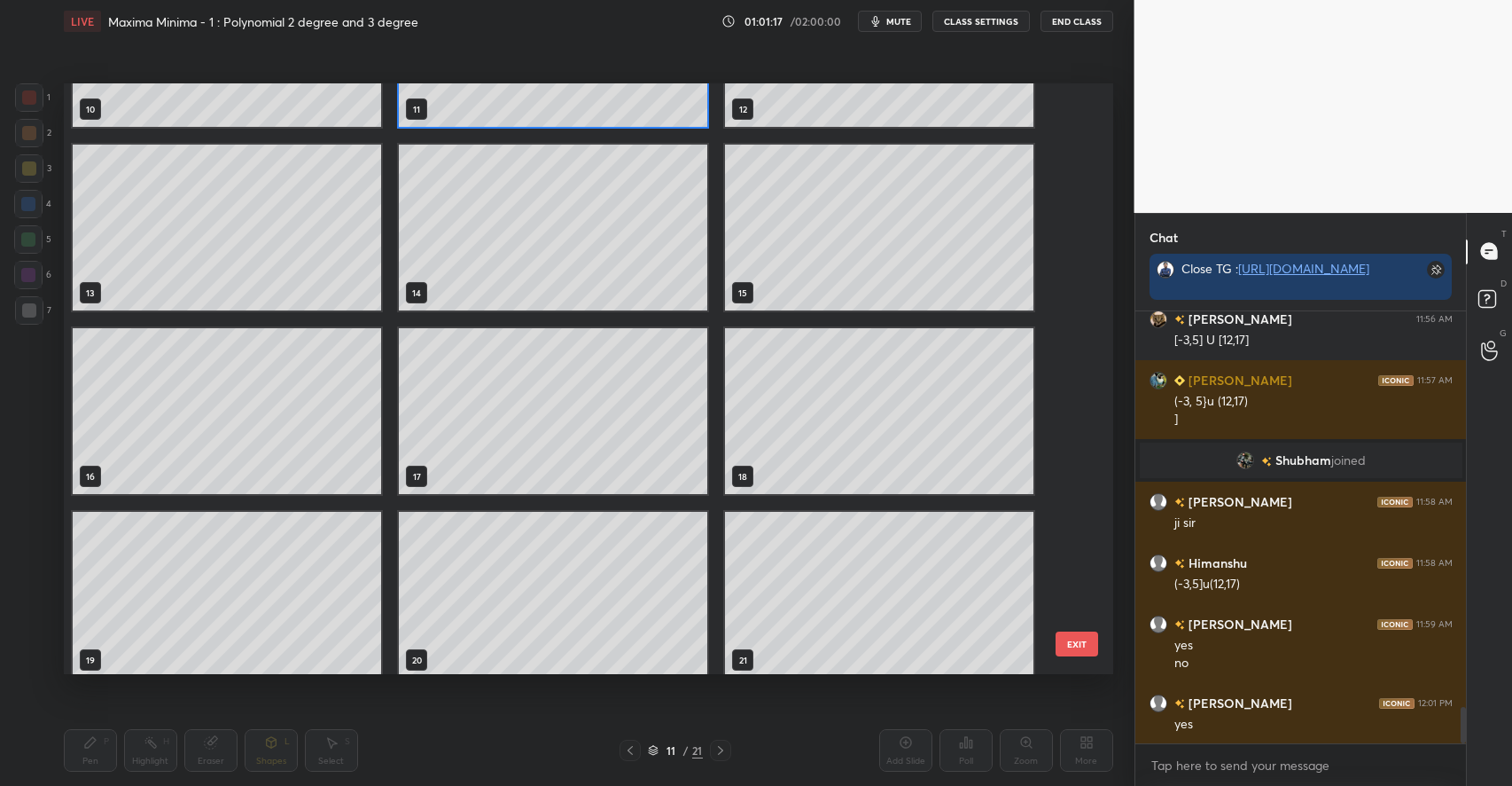
scroll to position [693, 0]
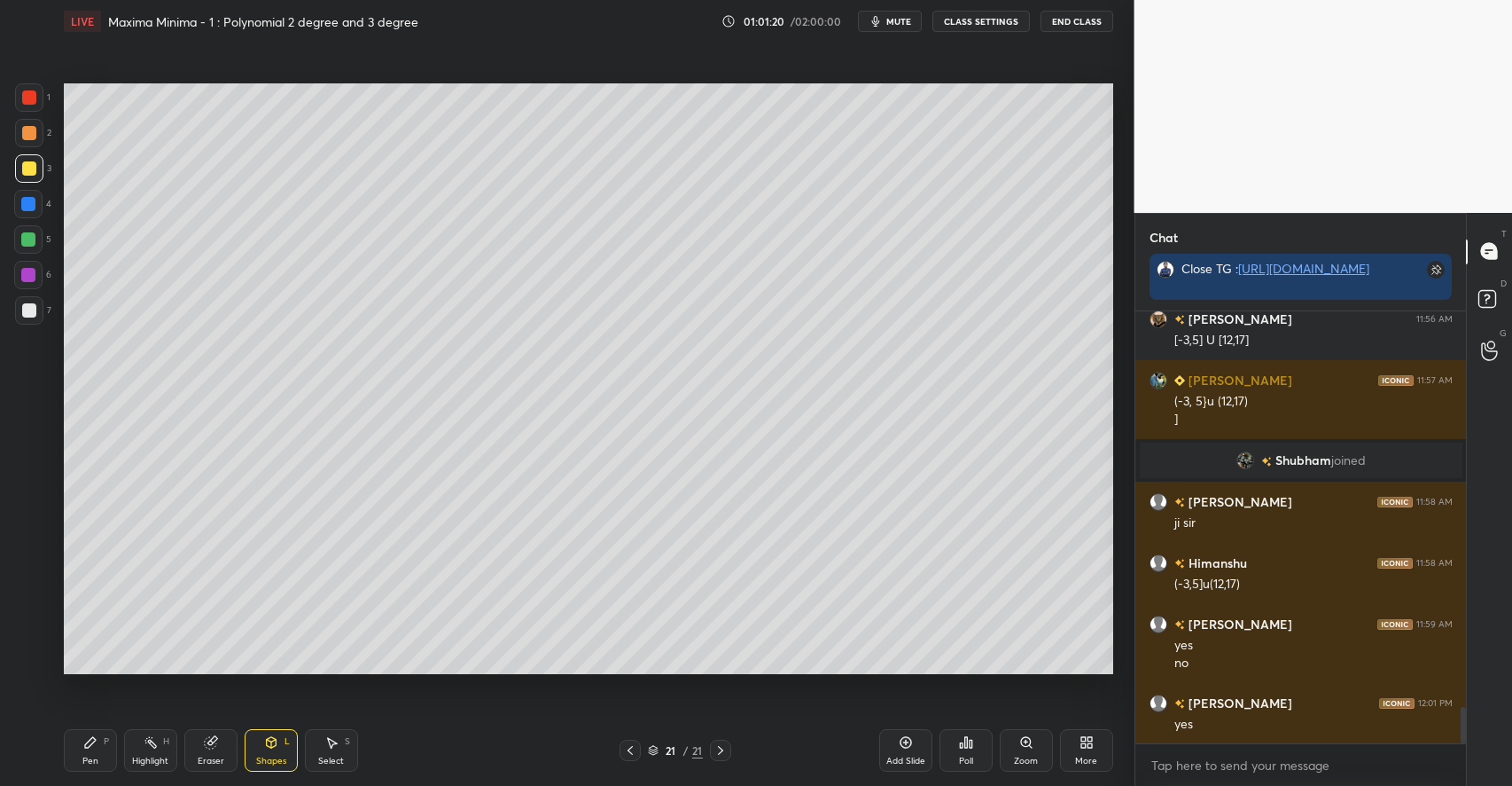
click at [80, 746] on div "Pen P" at bounding box center [91, 749] width 53 height 42
click at [27, 240] on div at bounding box center [29, 239] width 14 height 14
click at [32, 168] on div at bounding box center [29, 168] width 14 height 14
click at [31, 320] on div at bounding box center [29, 310] width 29 height 29
click at [341, 738] on div "Select S" at bounding box center [332, 749] width 53 height 42
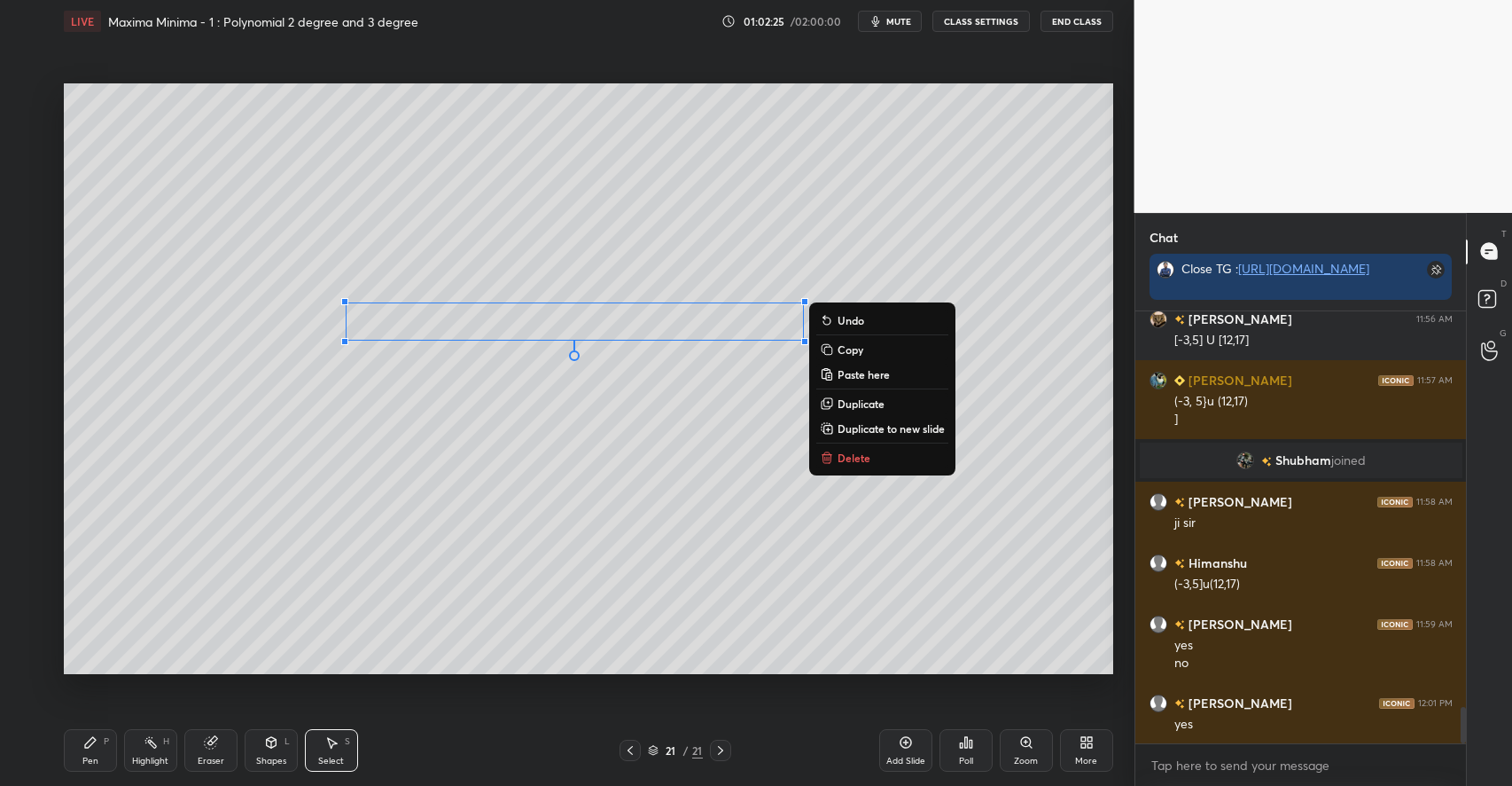
click at [529, 527] on div "0 ° Undo Copy Paste here Duplicate Duplicate to new slide Delete" at bounding box center [588, 378] width 1049 height 590
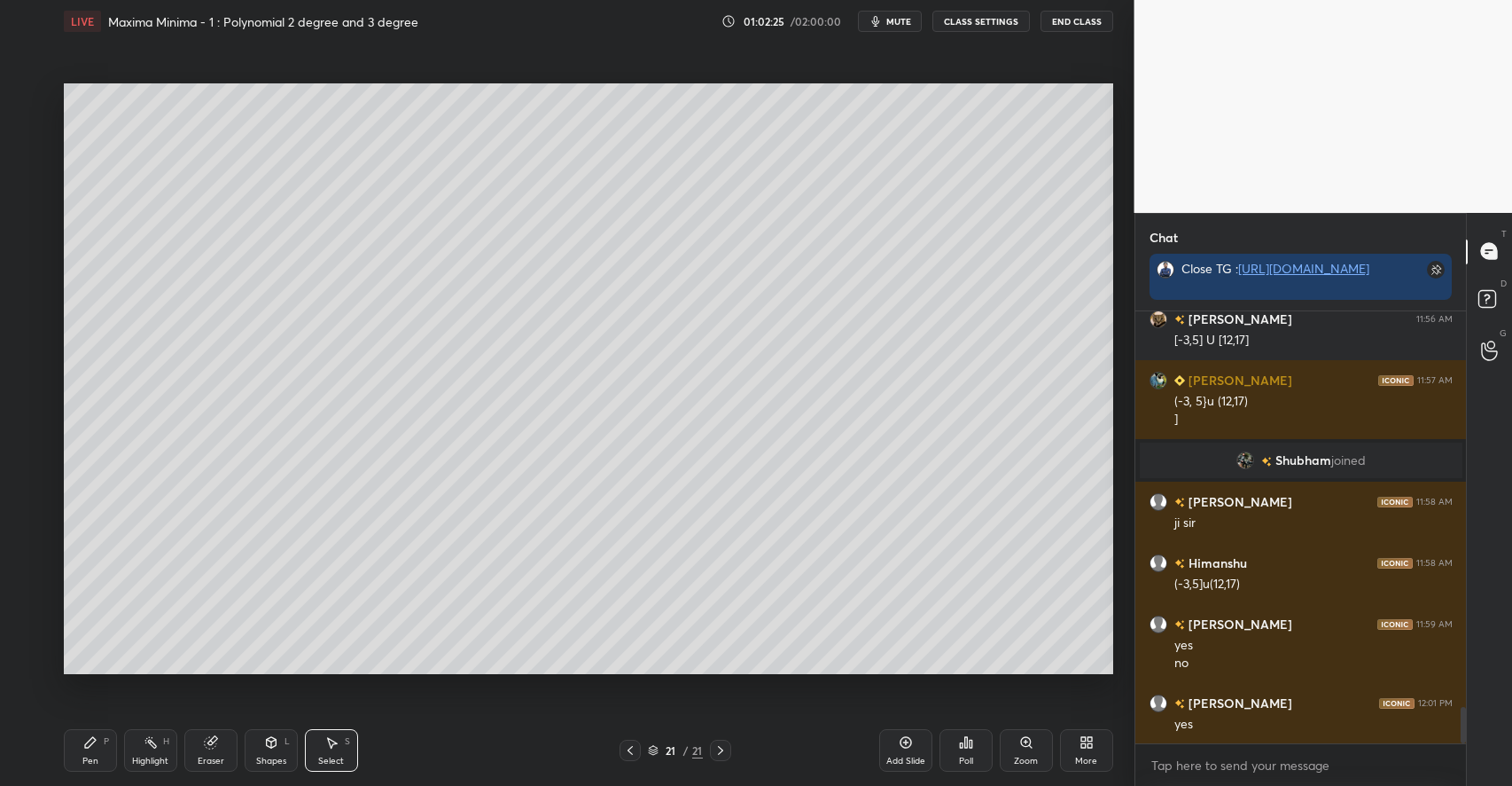
click at [92, 748] on icon at bounding box center [90, 742] width 14 height 14
click at [265, 752] on div "Shapes L" at bounding box center [271, 749] width 53 height 42
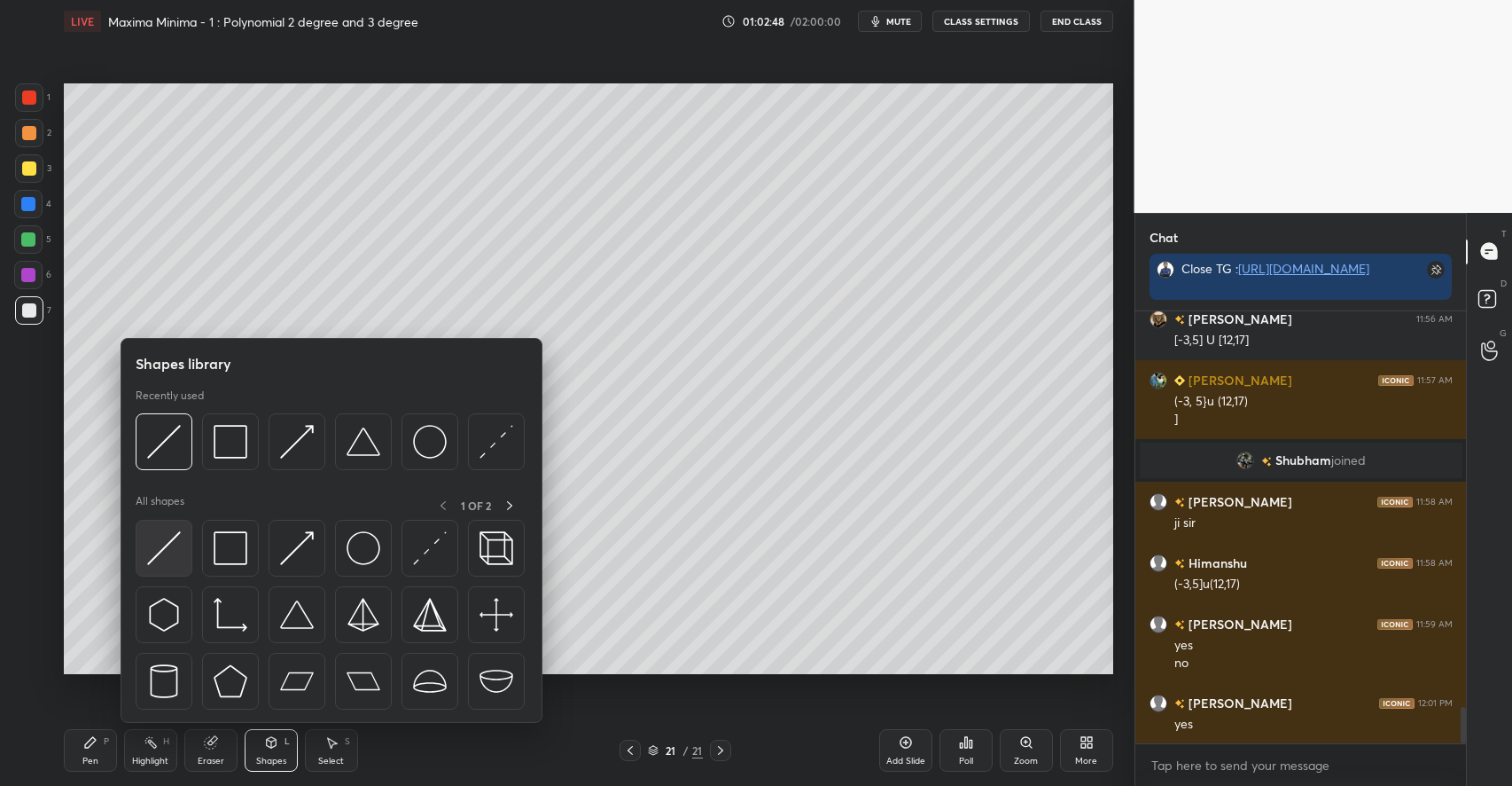
click at [173, 555] on img at bounding box center [164, 548] width 34 height 34
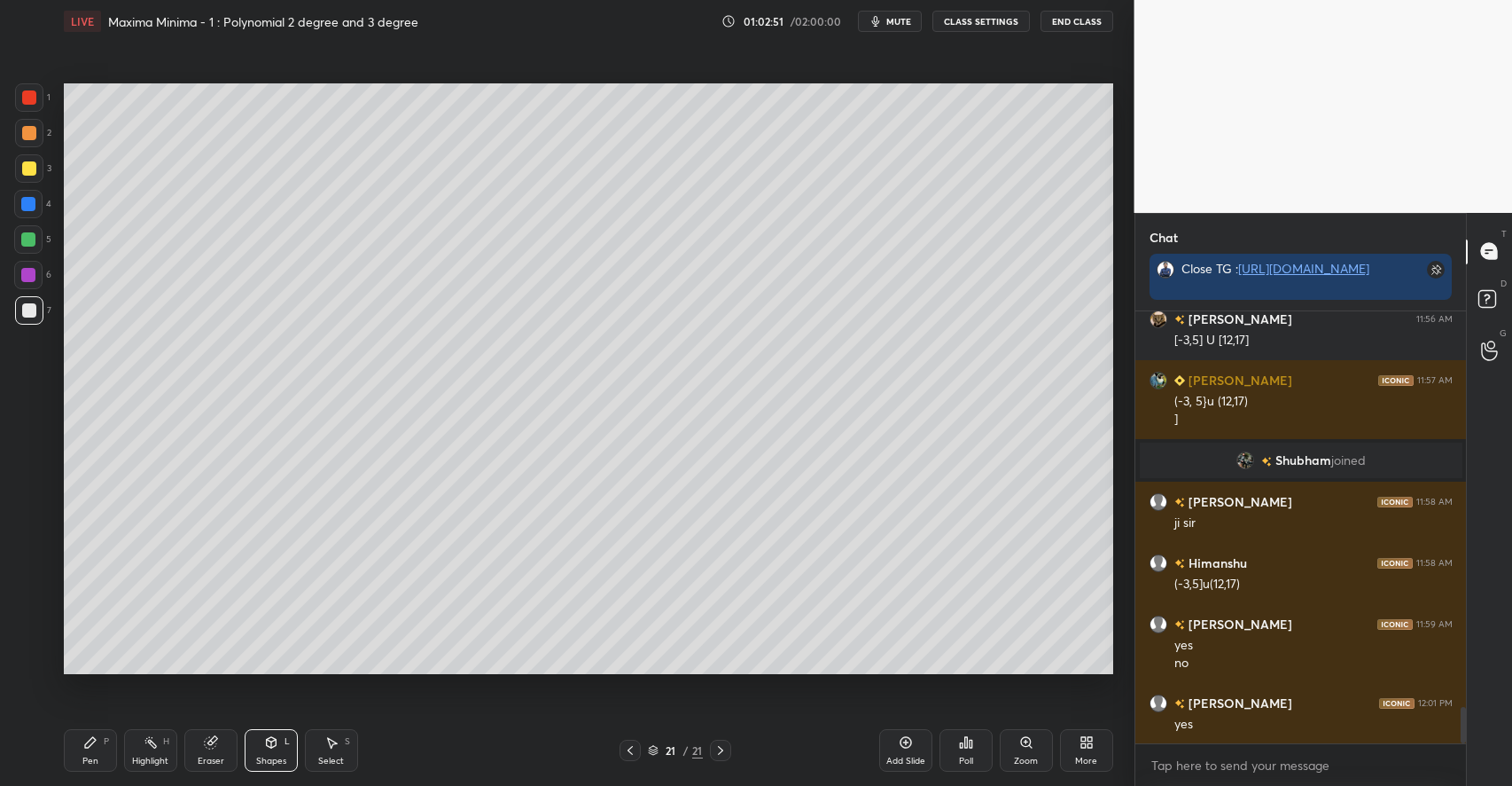
click at [93, 740] on icon at bounding box center [90, 742] width 11 height 11
click at [327, 747] on icon at bounding box center [332, 742] width 14 height 14
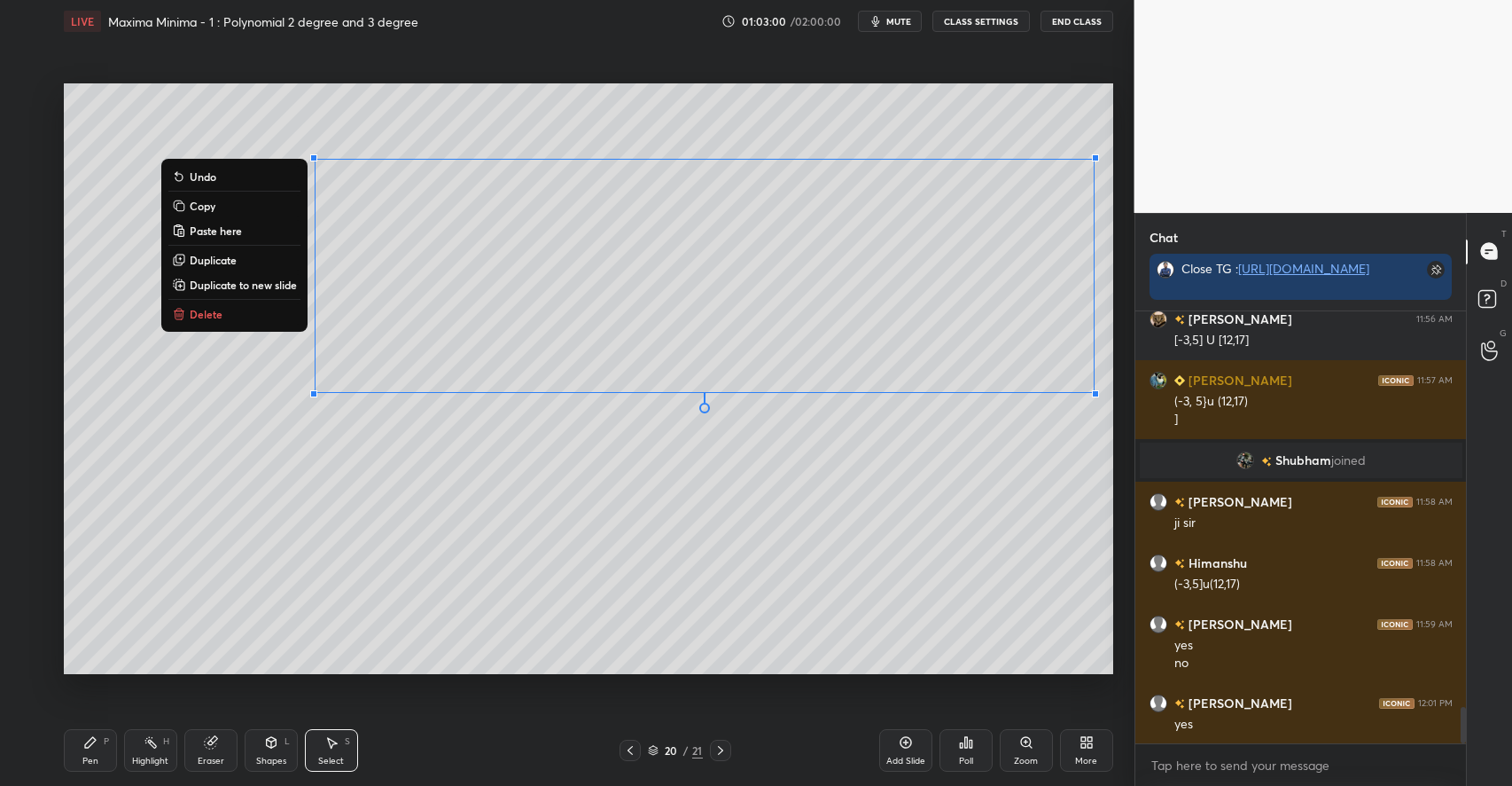
drag, startPoint x: 264, startPoint y: 99, endPoint x: 804, endPoint y: 567, distance: 714.6
click at [1142, 627] on div "1 2 3 4 5 6 7 C X Z C X Z E E Erase all H H LIVE Maxima Minima - 1 : Polynomial…" at bounding box center [756, 393] width 1512 height 786
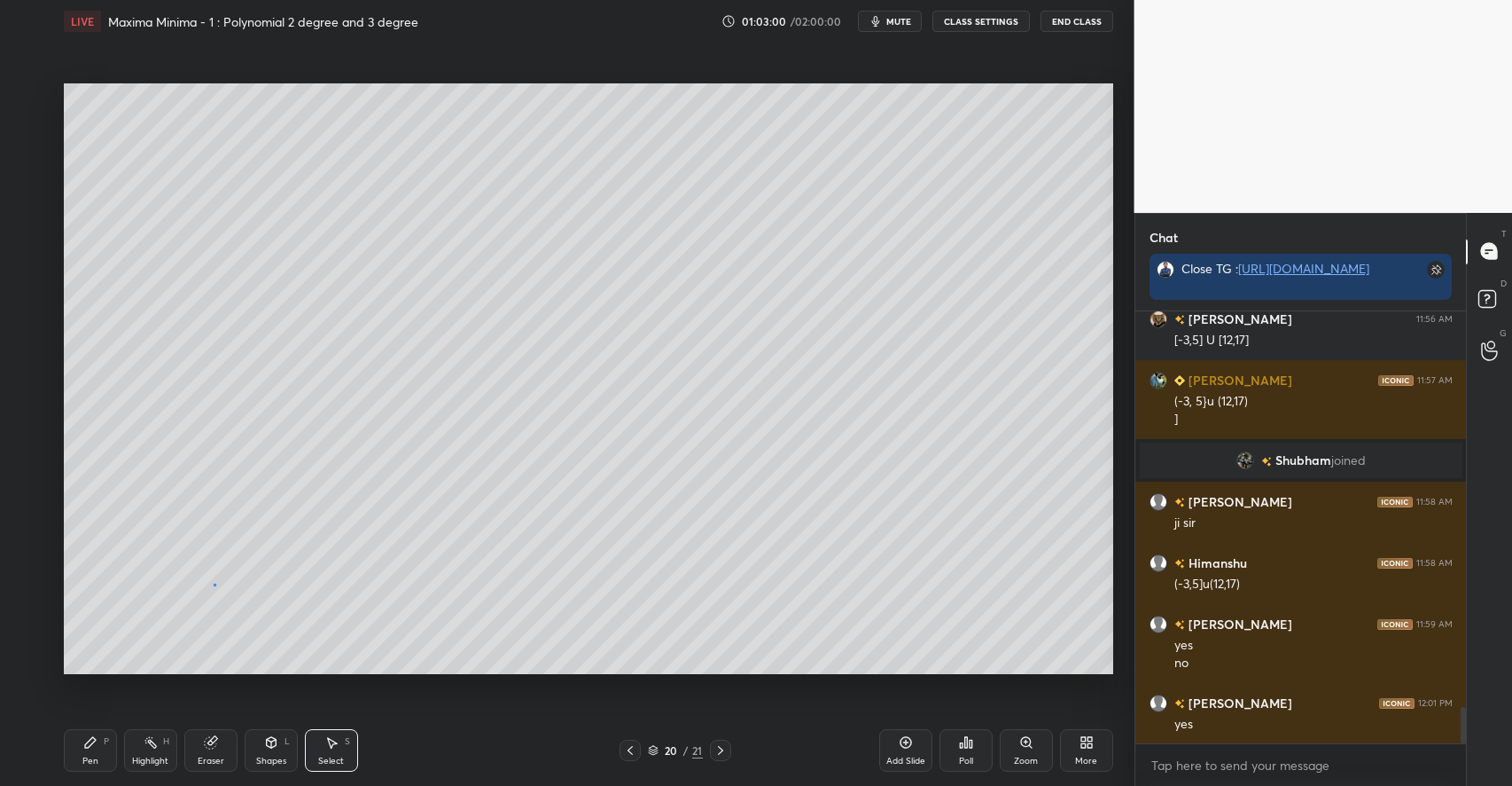
click at [213, 585] on div "0 ° Undo Copy Paste here Duplicate Duplicate to new slide Delete" at bounding box center [588, 378] width 1049 height 590
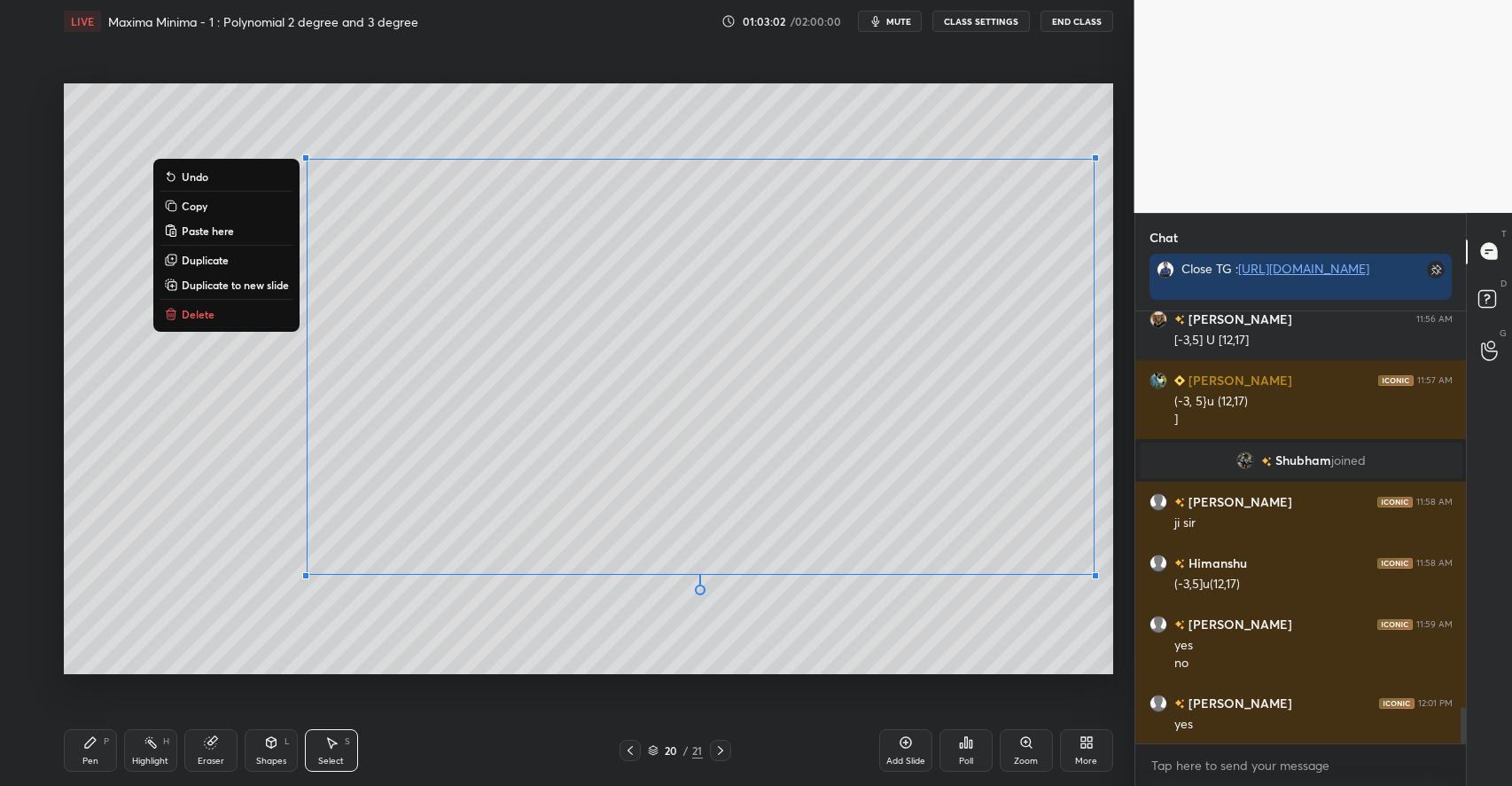
drag, startPoint x: 222, startPoint y: 156, endPoint x: 1119, endPoint y: 624, distance: 1011.7
click at [1119, 624] on div "0 ° Undo Copy Paste here Duplicate Duplicate to new slide Delete Setting up you…" at bounding box center [587, 378] width 1063 height 672
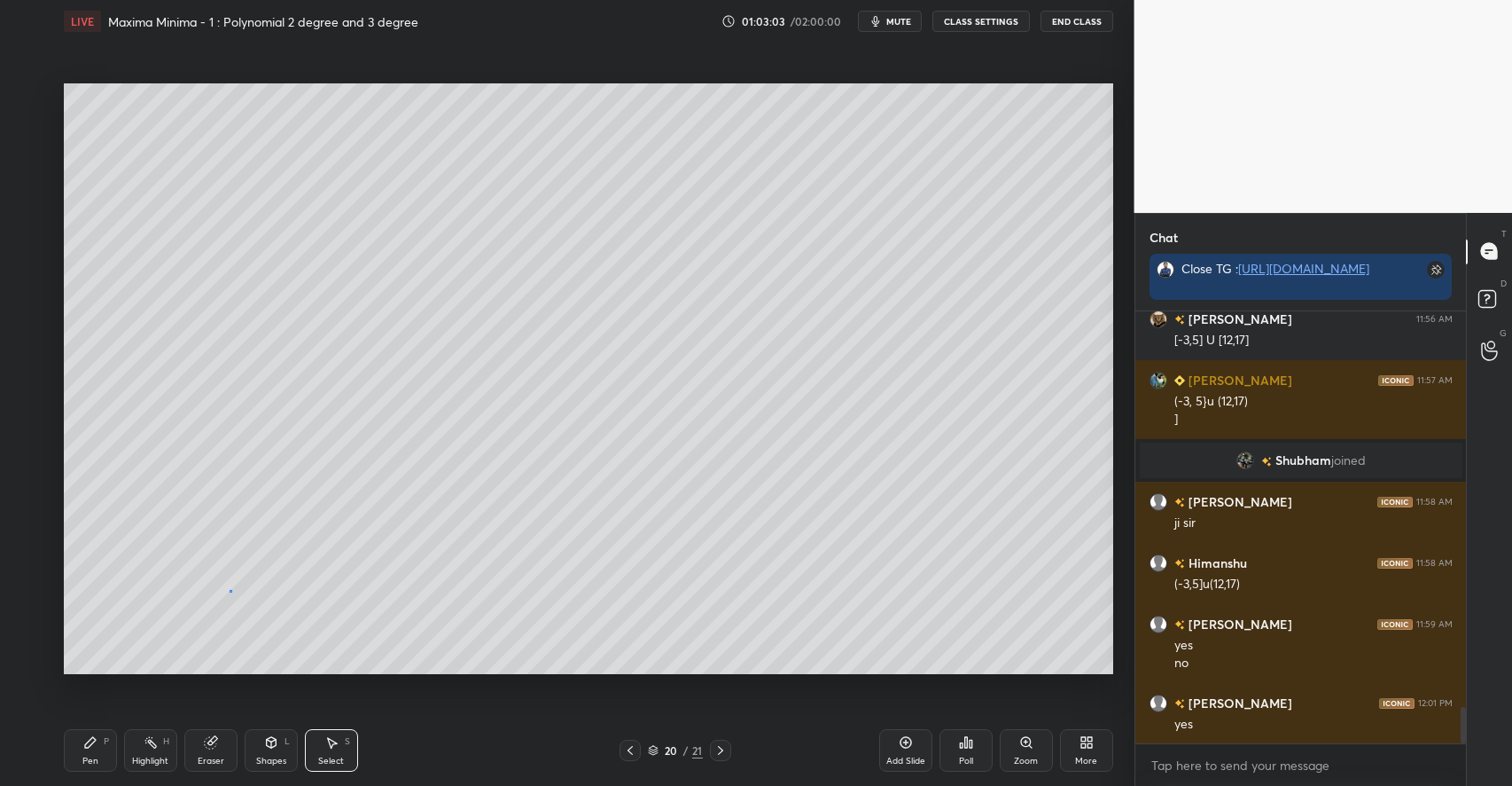
click at [230, 590] on div "0 ° Undo Copy Paste here Duplicate Duplicate to new slide Delete" at bounding box center [588, 378] width 1049 height 590
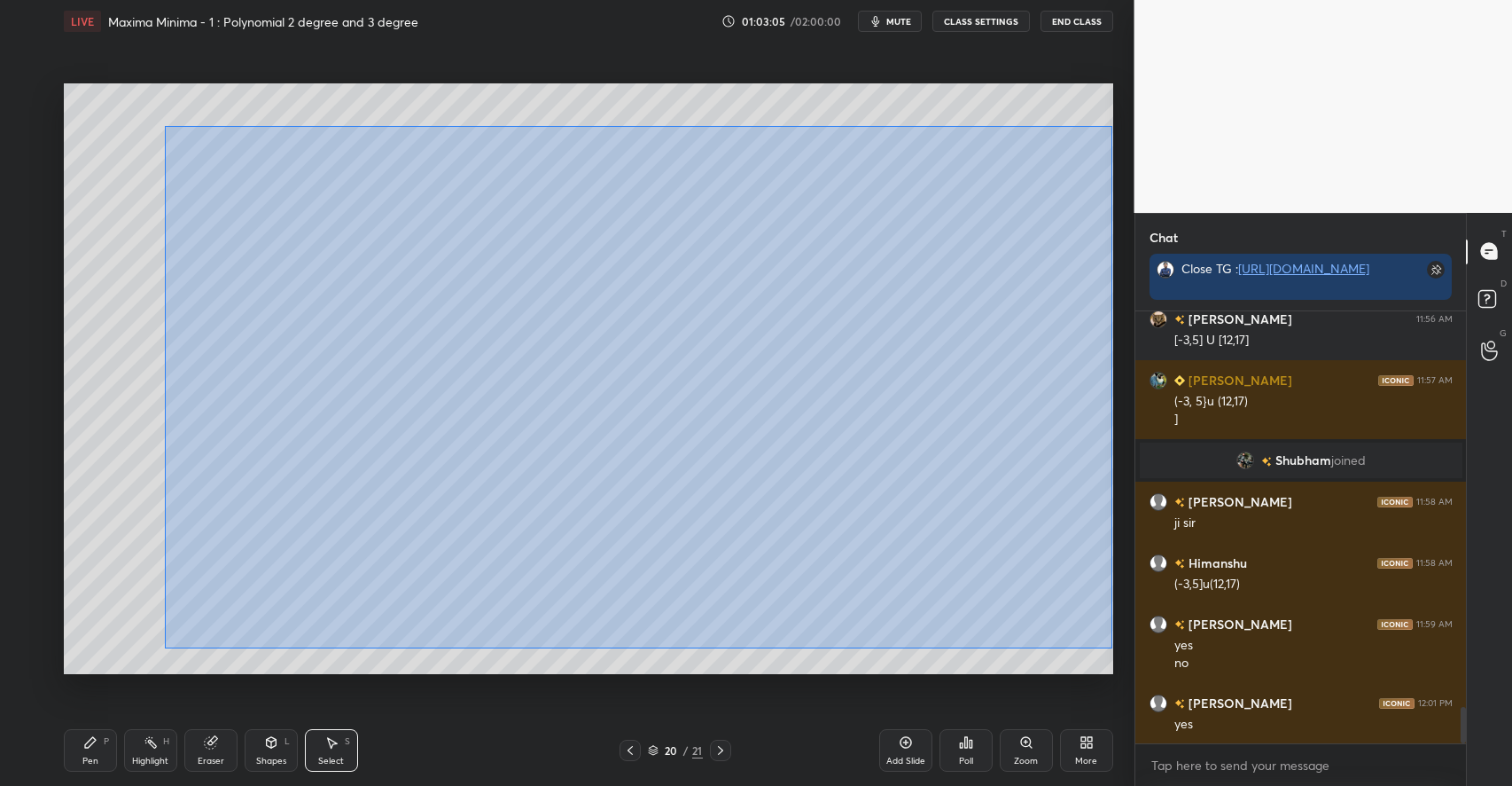
drag, startPoint x: 419, startPoint y: 238, endPoint x: 1112, endPoint y: 649, distance: 805.7
click at [1112, 649] on div "0 ° Undo Copy Paste here Duplicate Duplicate to new slide Delete" at bounding box center [588, 378] width 1049 height 590
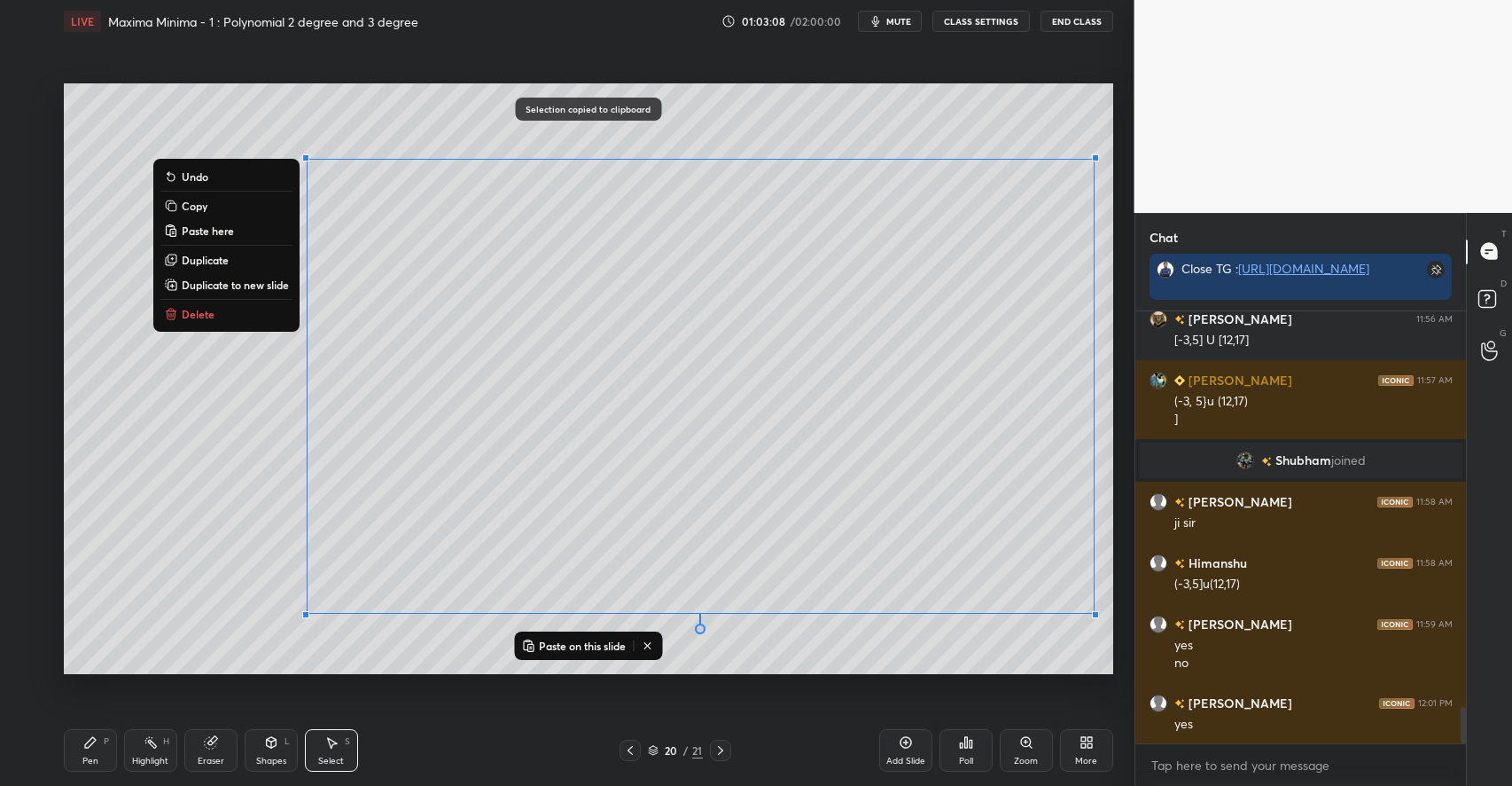
click at [628, 751] on icon at bounding box center [630, 749] width 14 height 14
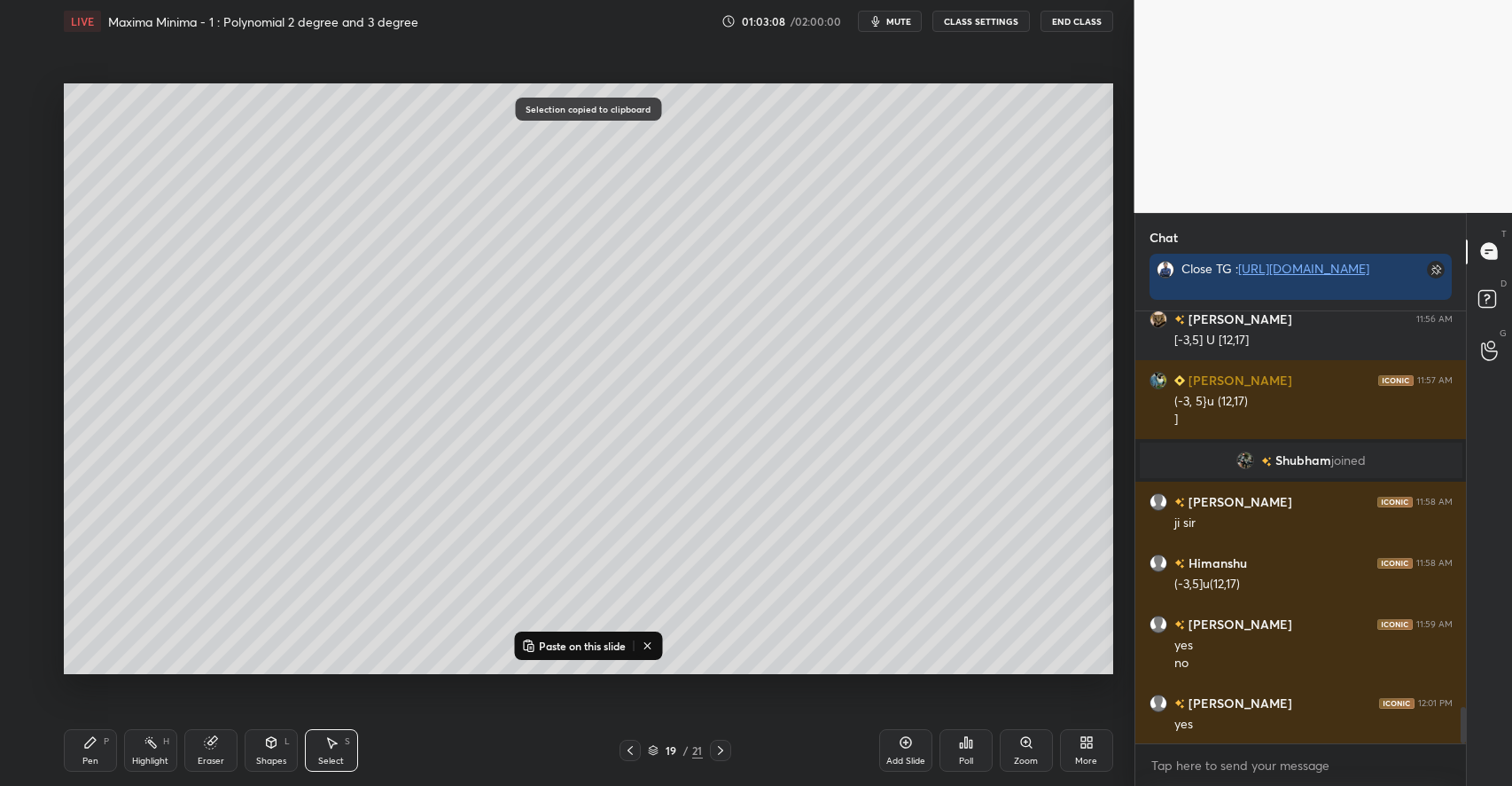
click at [628, 751] on icon at bounding box center [630, 749] width 14 height 14
click at [629, 751] on icon at bounding box center [630, 749] width 14 height 14
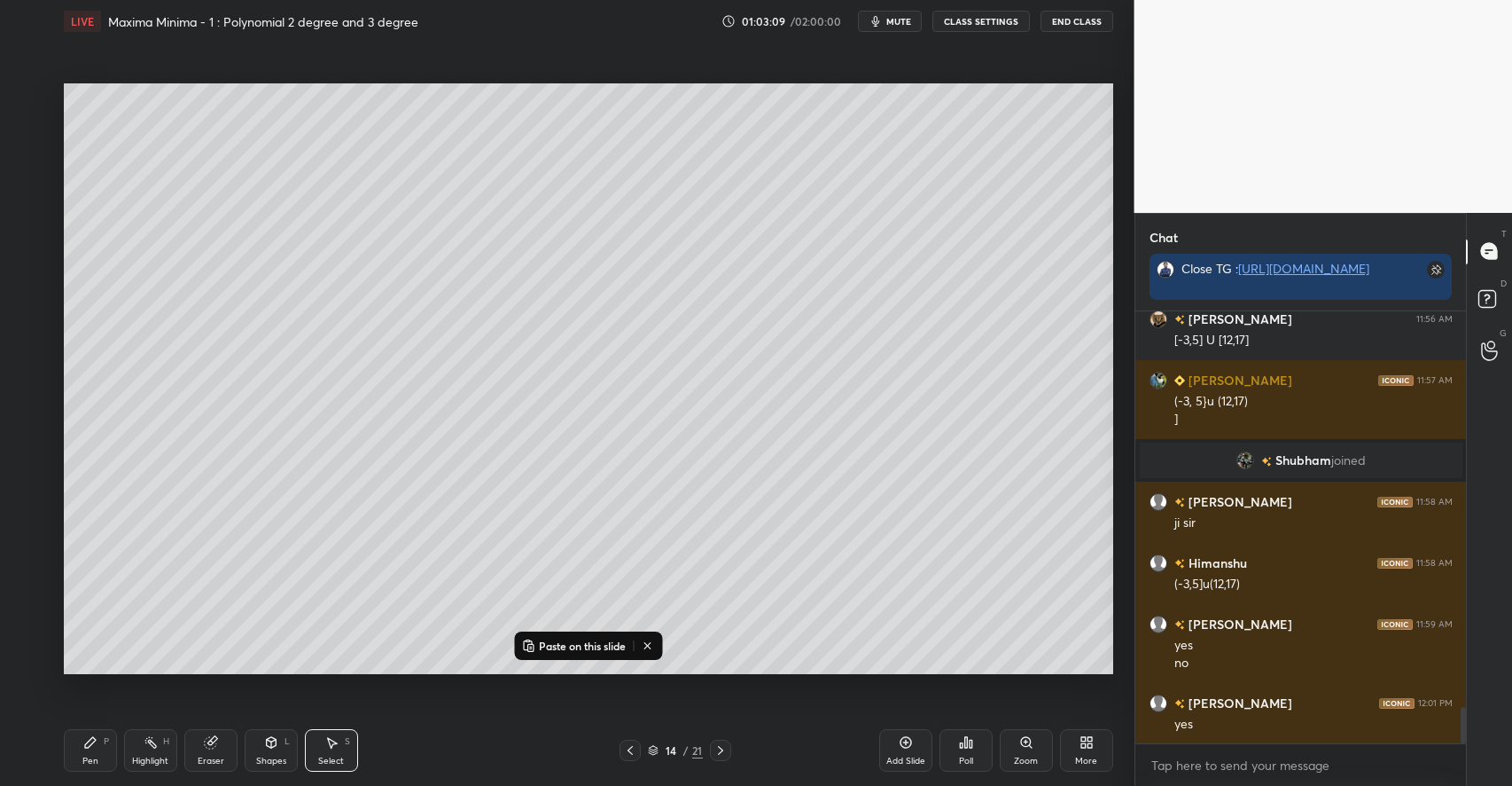
click at [630, 750] on icon at bounding box center [630, 749] width 14 height 14
click at [632, 750] on icon at bounding box center [630, 749] width 14 height 14
click at [718, 745] on icon at bounding box center [720, 749] width 14 height 14
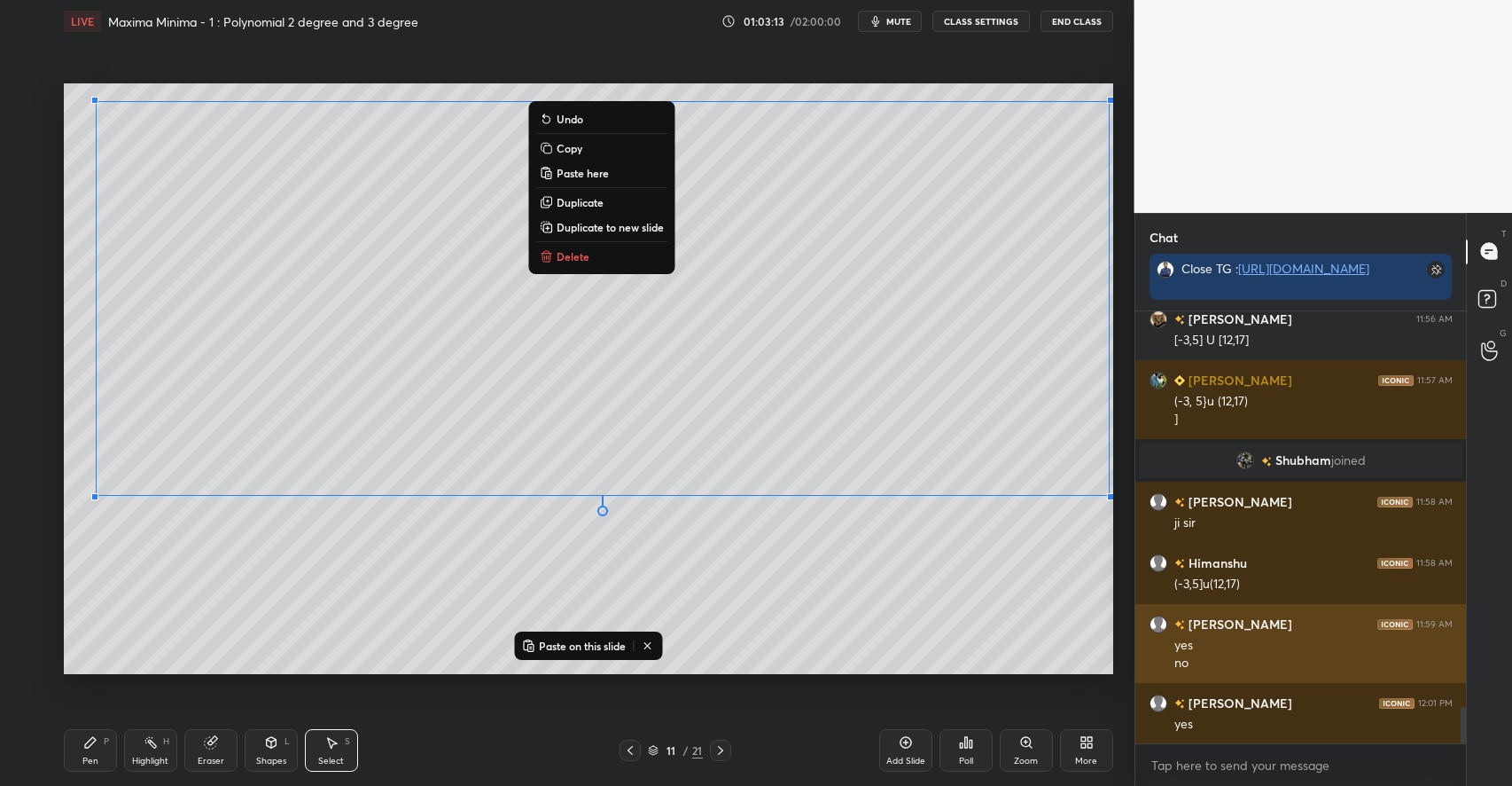
drag, startPoint x: 86, startPoint y: 114, endPoint x: 1172, endPoint y: 613, distance: 1195.2
click at [1172, 613] on div "1 2 3 4 5 6 7 C X Z C X Z E E Erase all H H LIVE Maxima Minima - 1 : Polynomial…" at bounding box center [756, 393] width 1512 height 786
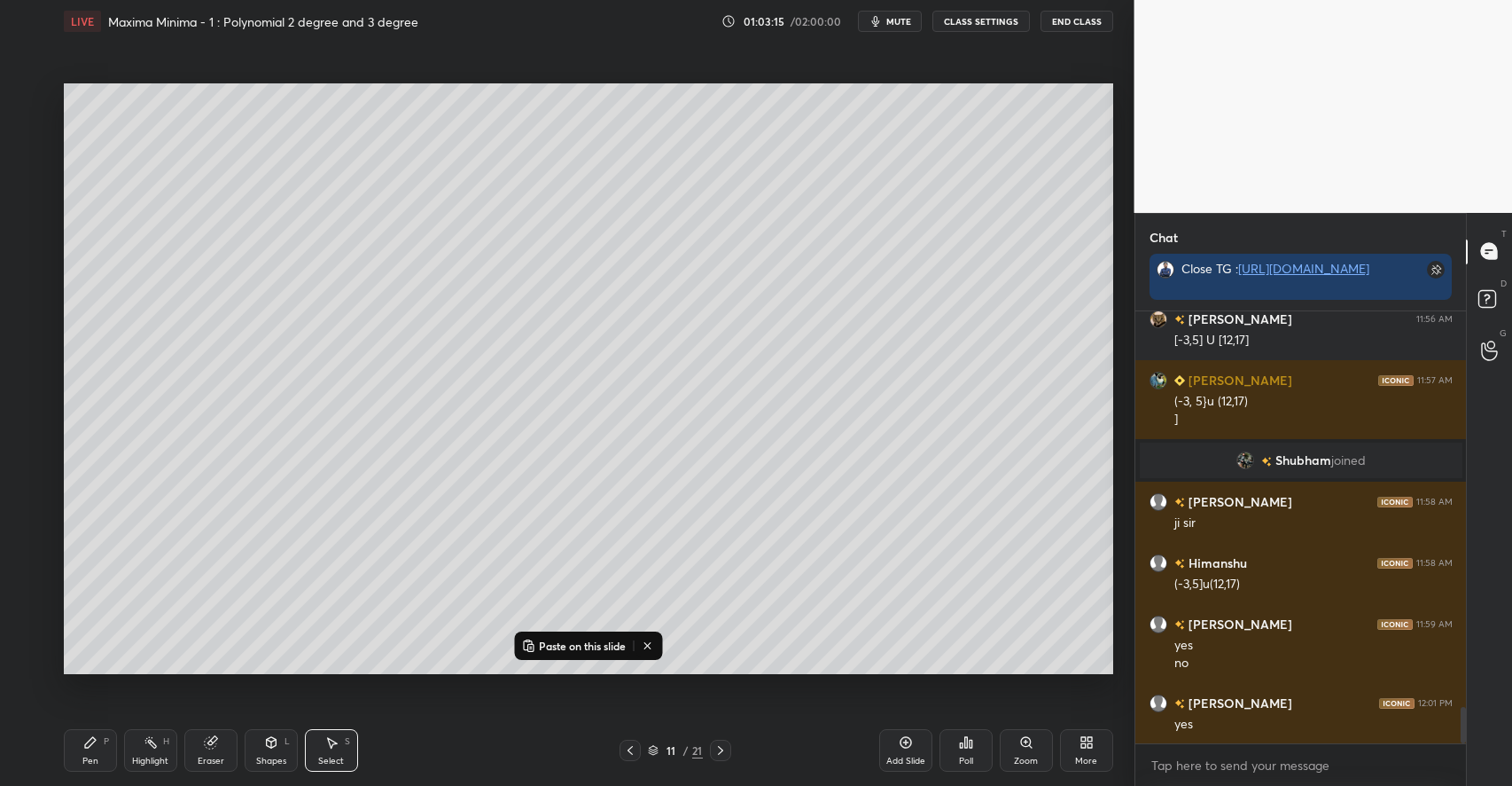
drag, startPoint x: 1112, startPoint y: 500, endPoint x: 992, endPoint y: 407, distance: 151.8
click at [992, 407] on div "0 ° Undo Copy Paste here Duplicate Duplicate to new slide Delete" at bounding box center [588, 378] width 1049 height 590
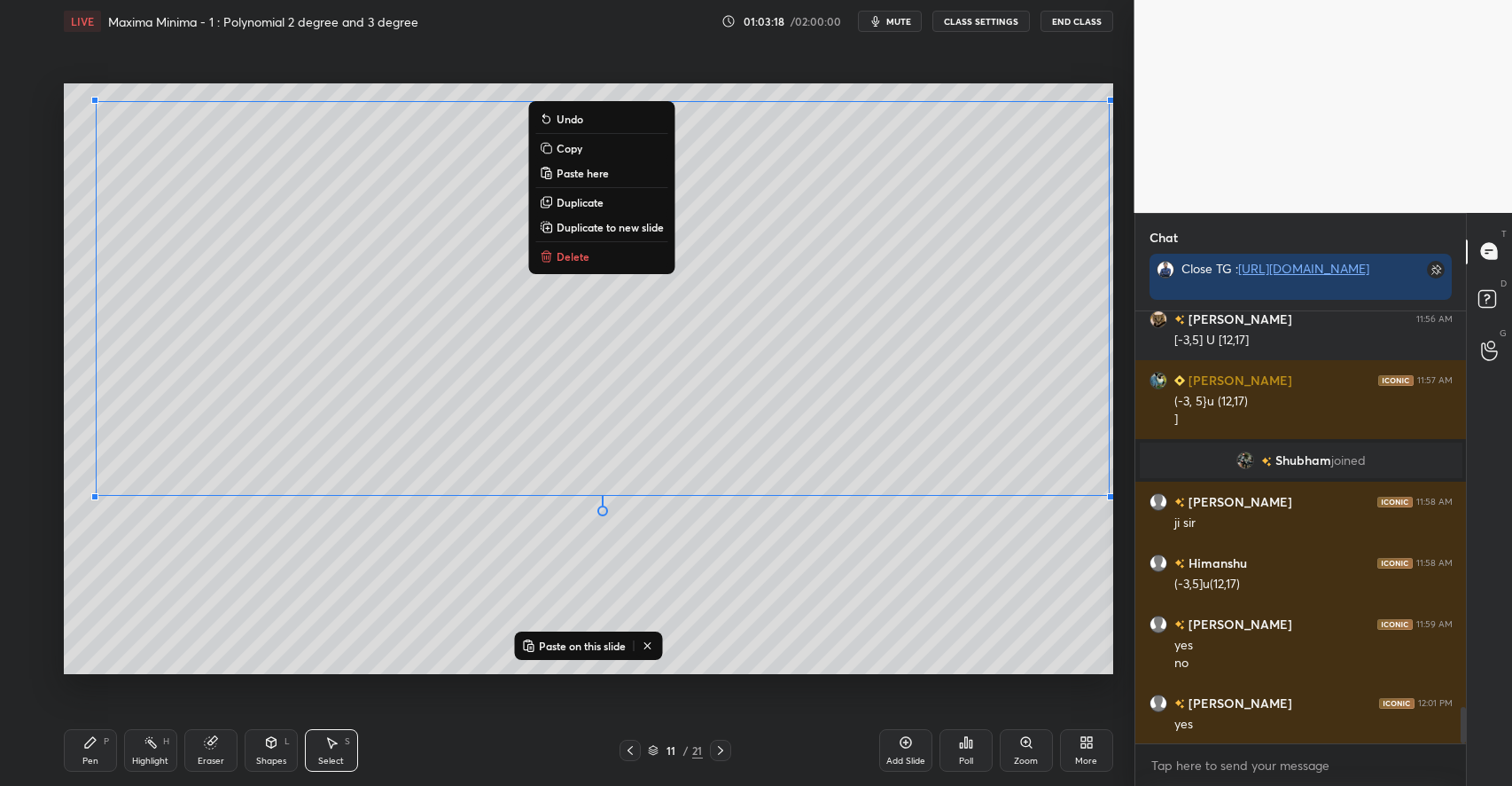
scroll to position [4742, 0]
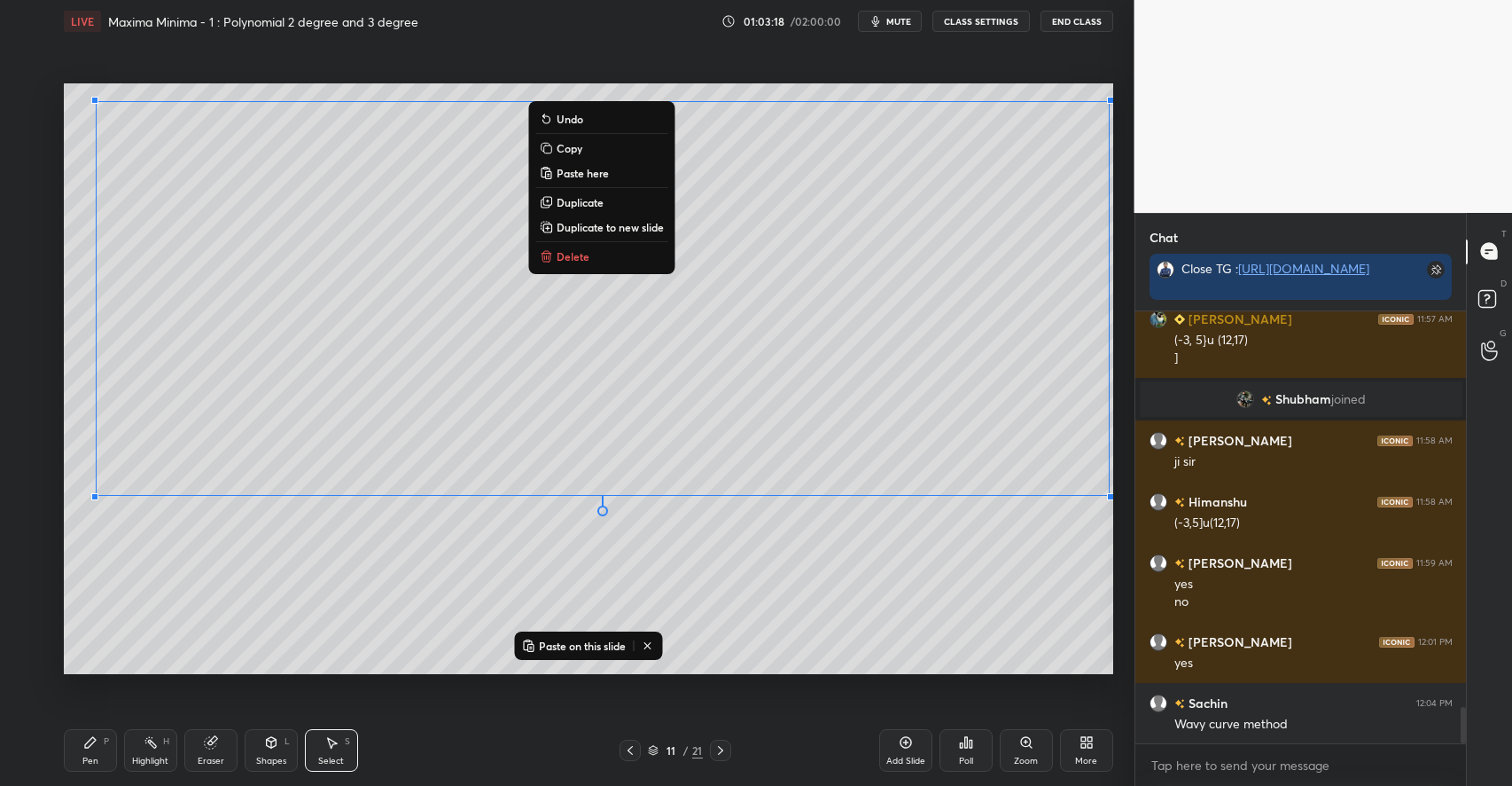
drag, startPoint x: 81, startPoint y: 94, endPoint x: 1086, endPoint y: 546, distance: 1102.0
click at [1116, 573] on div "0 ° Undo Copy Paste here Duplicate Duplicate to new slide Delete Paste on this …" at bounding box center [587, 378] width 1063 height 672
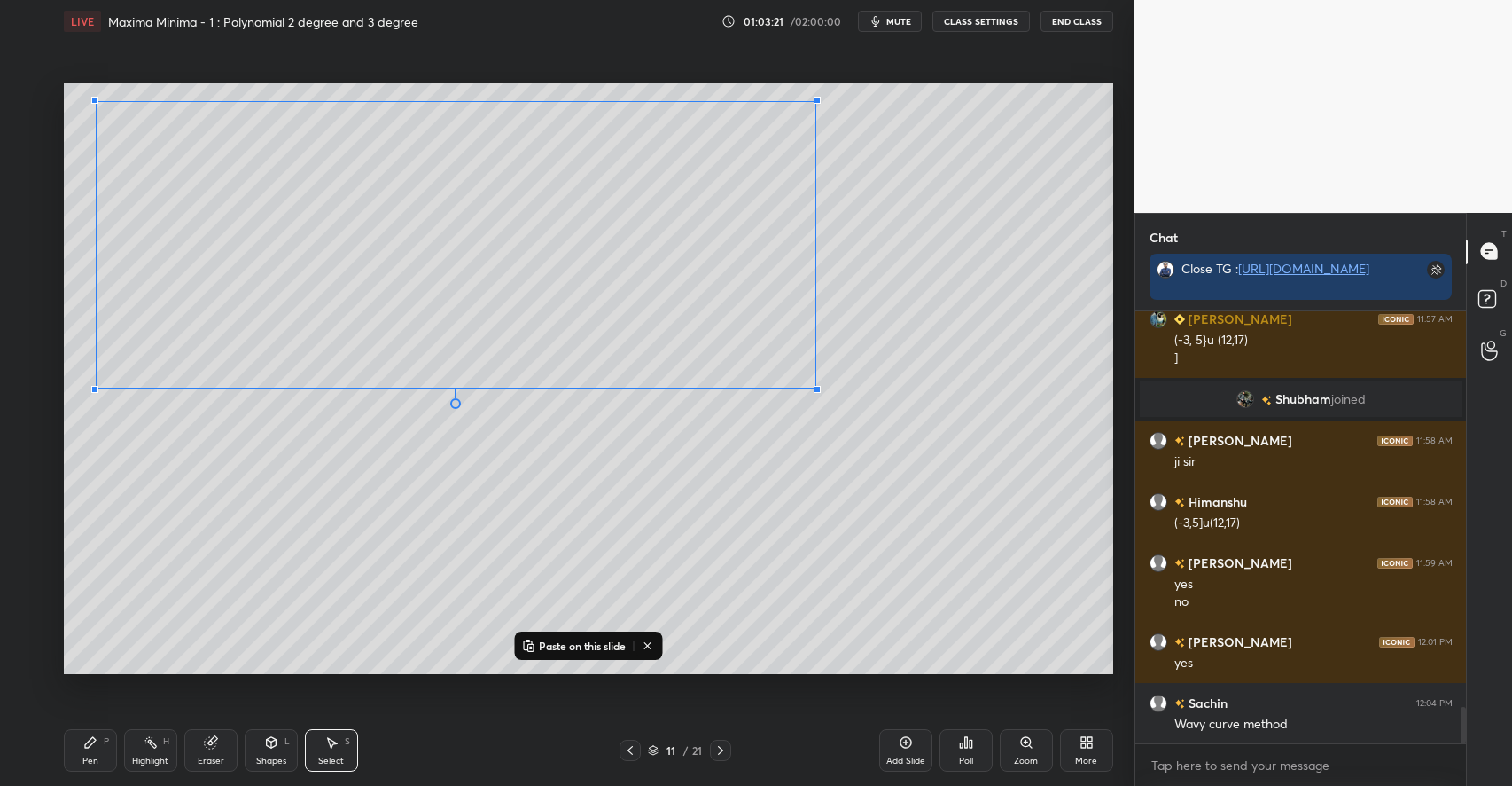
drag, startPoint x: 1112, startPoint y: 499, endPoint x: 803, endPoint y: 378, distance: 331.8
click at [813, 386] on div at bounding box center [816, 389] width 7 height 7
drag, startPoint x: 613, startPoint y: 322, endPoint x: 603, endPoint y: 307, distance: 18.0
click at [603, 307] on div "0 ° Undo Copy Paste here Duplicate Duplicate to new slide Delete" at bounding box center [588, 378] width 1049 height 590
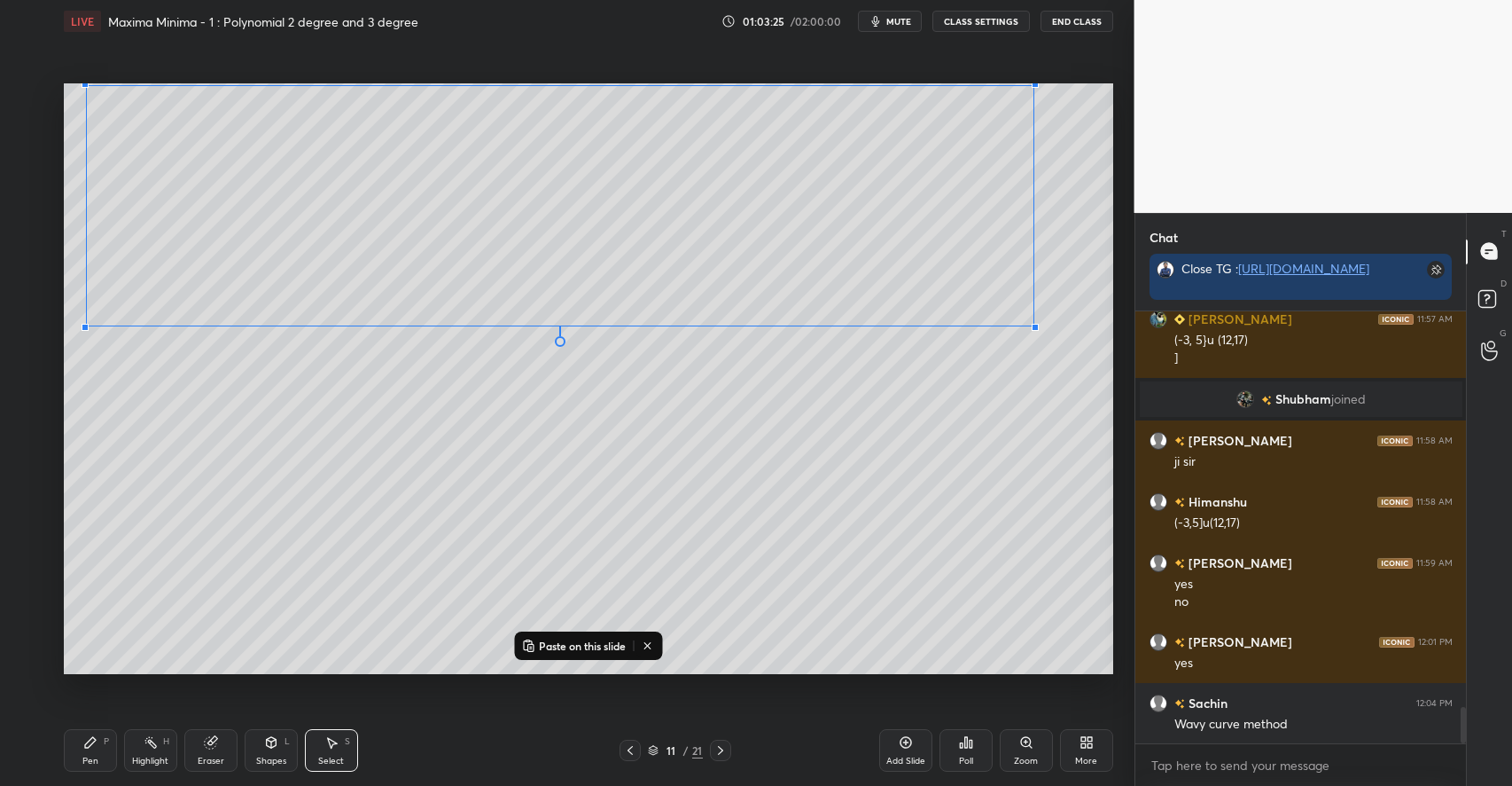
drag, startPoint x: 796, startPoint y: 364, endPoint x: 1032, endPoint y: 326, distance: 239.0
click at [1032, 326] on div at bounding box center [1034, 327] width 7 height 7
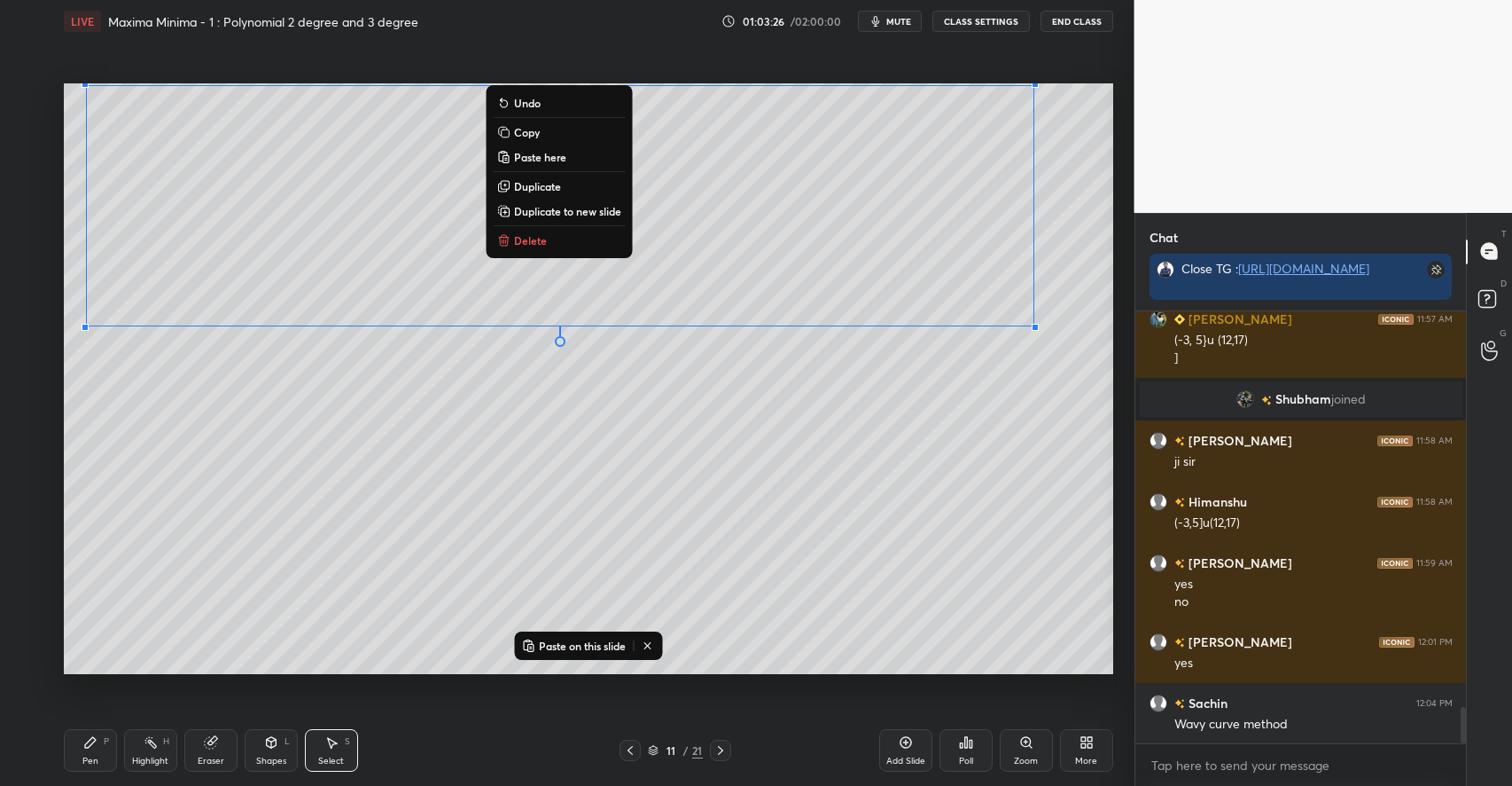
click at [784, 473] on div "0 ° Undo Copy Paste here Duplicate Duplicate to new slide Delete" at bounding box center [588, 378] width 1049 height 590
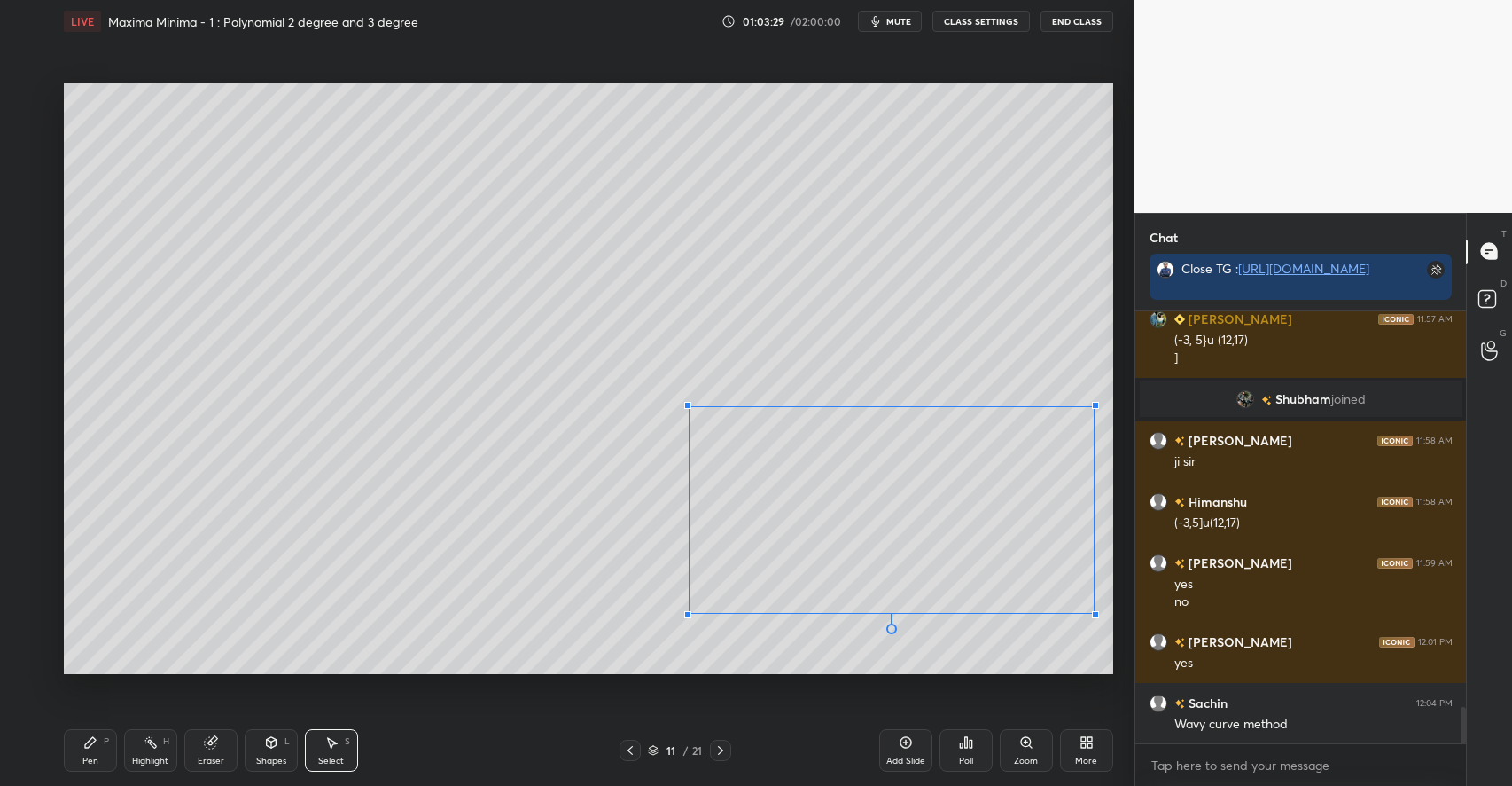
drag, startPoint x: 308, startPoint y: 156, endPoint x: 689, endPoint y: 407, distance: 456.2
click at [689, 407] on div at bounding box center [687, 405] width 7 height 7
drag, startPoint x: 881, startPoint y: 464, endPoint x: 337, endPoint y: 400, distance: 547.8
click at [337, 400] on div "0 ° Undo Copy Paste here Duplicate Duplicate to new slide Delete" at bounding box center [588, 378] width 1049 height 590
drag, startPoint x: 552, startPoint y: 548, endPoint x: 1038, endPoint y: 438, distance: 498.3
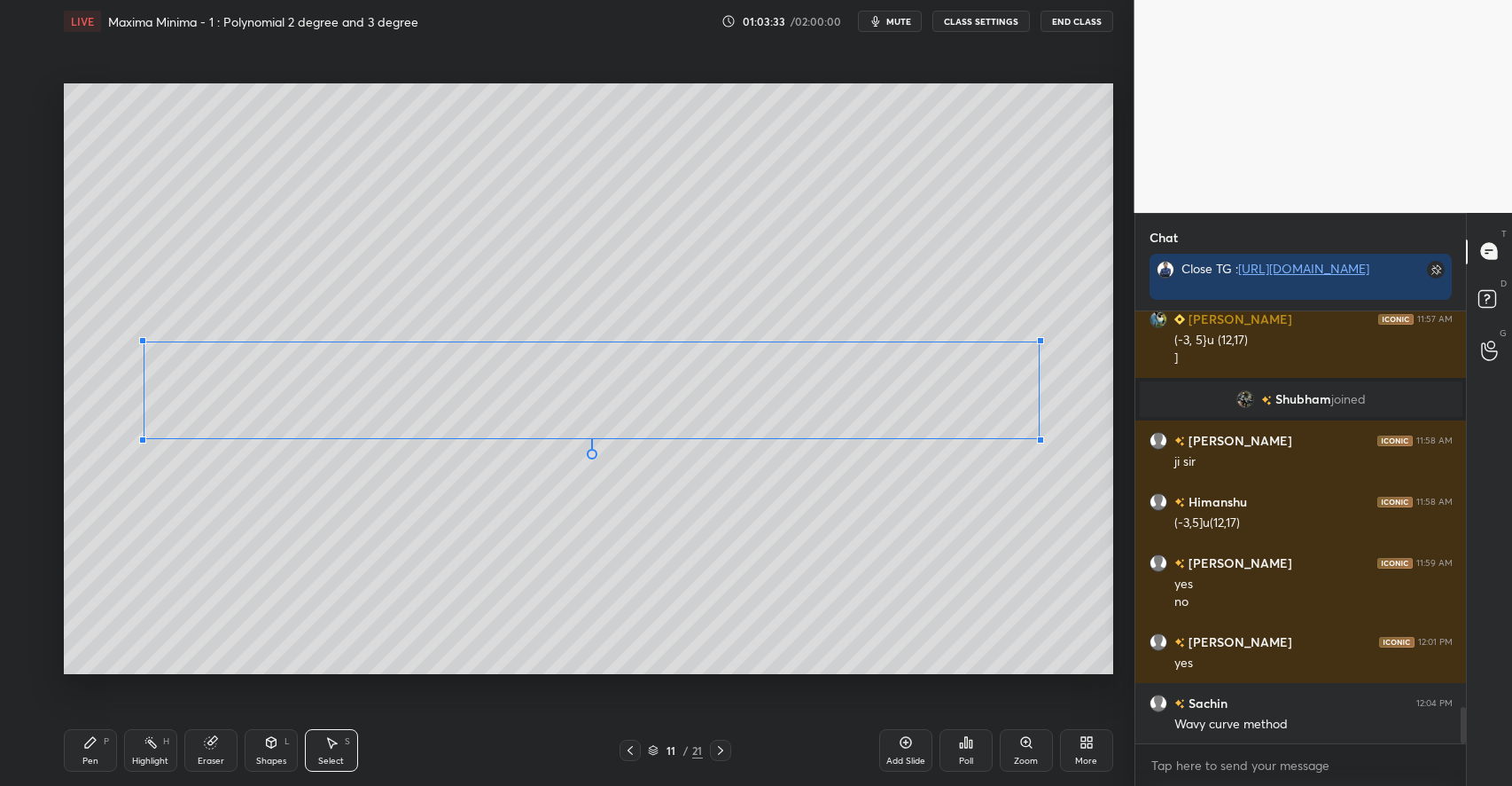
click at [1038, 438] on div at bounding box center [1039, 439] width 7 height 7
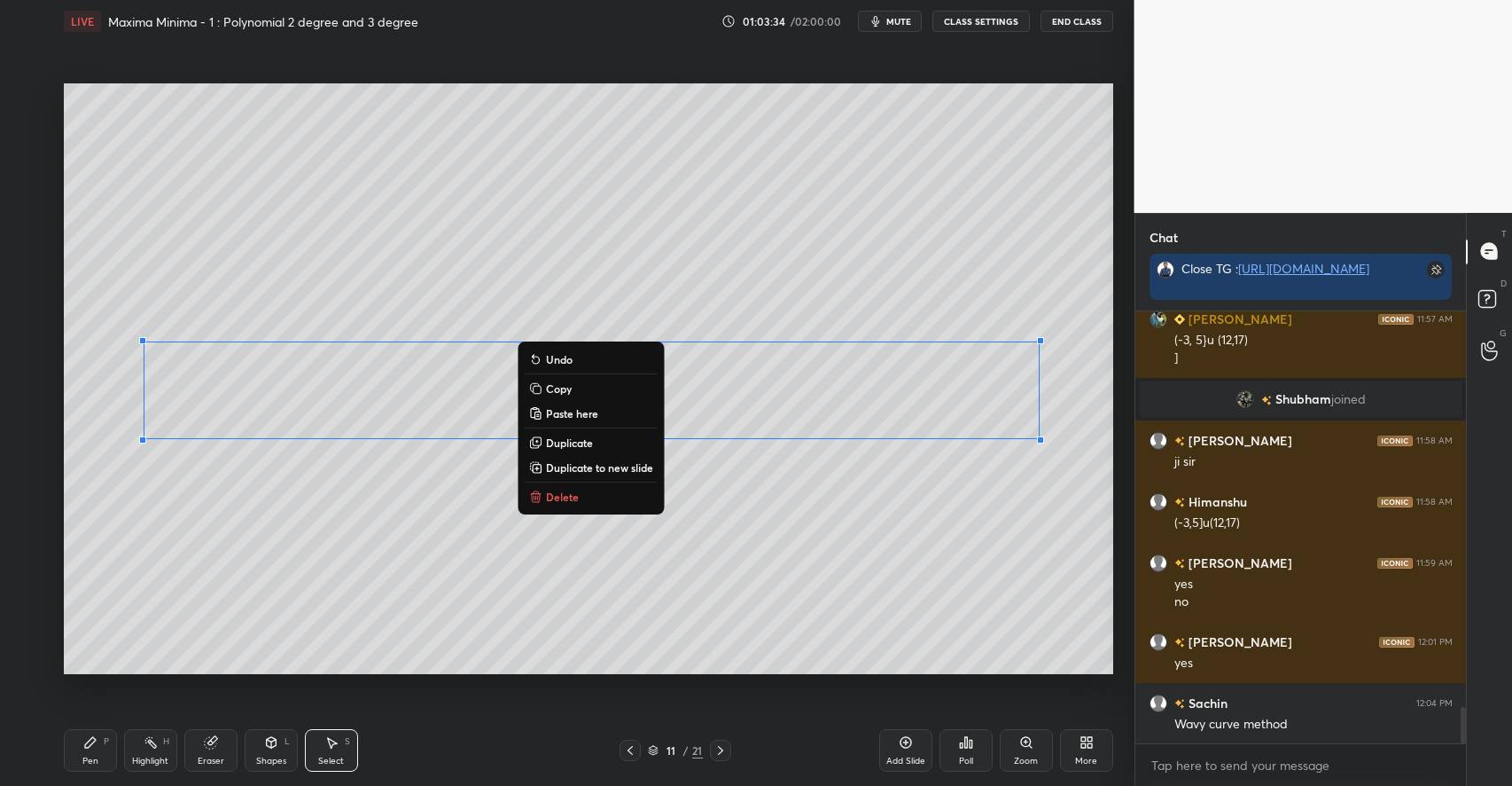
click at [790, 514] on div "0 ° Undo Copy Paste here Duplicate Duplicate to new slide Delete" at bounding box center [588, 378] width 1049 height 590
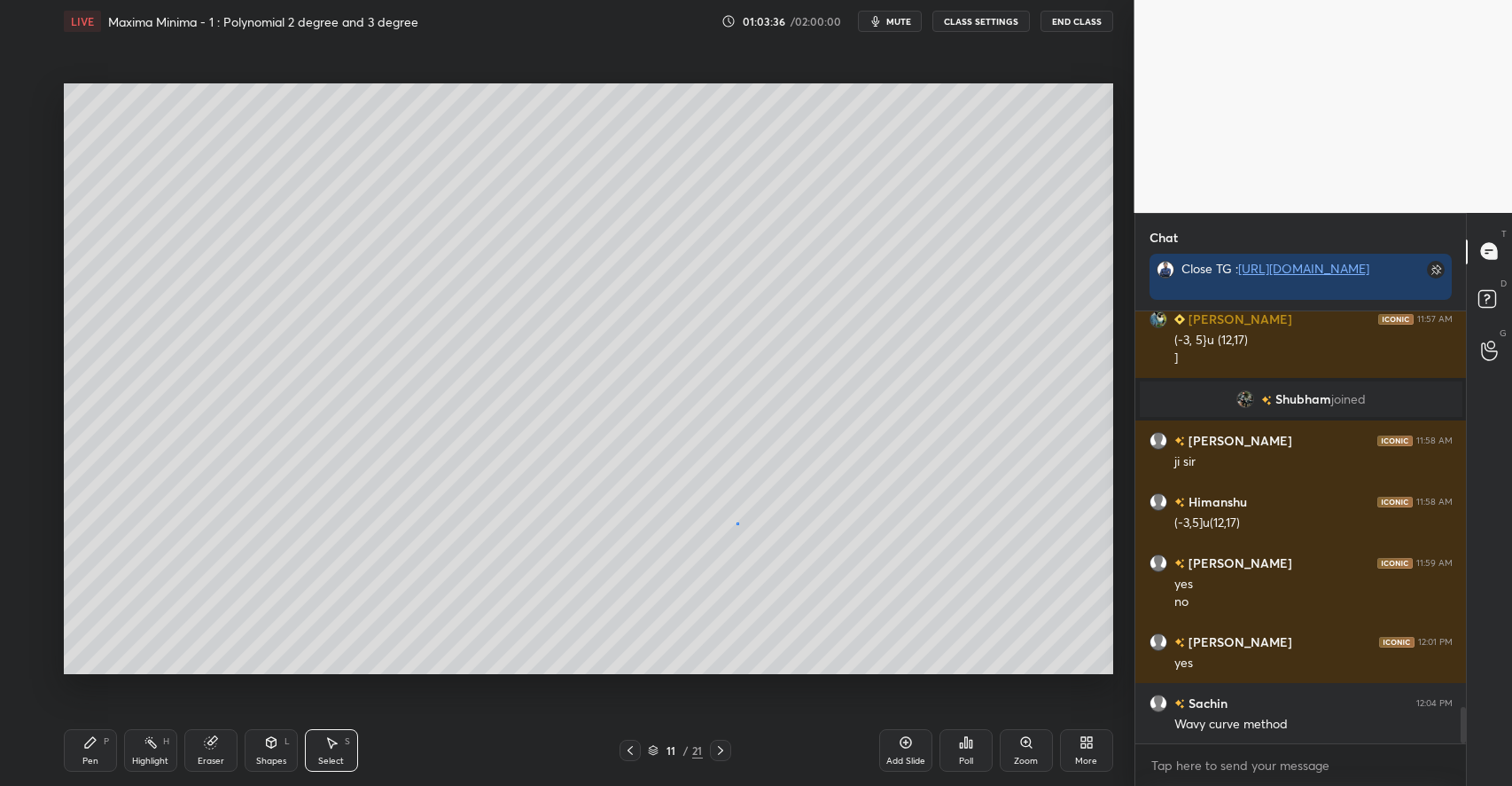
click at [736, 521] on div "0 ° Undo Copy Paste here Duplicate Duplicate to new slide Delete" at bounding box center [588, 378] width 1049 height 590
click at [651, 750] on icon at bounding box center [652, 747] width 9 height 4
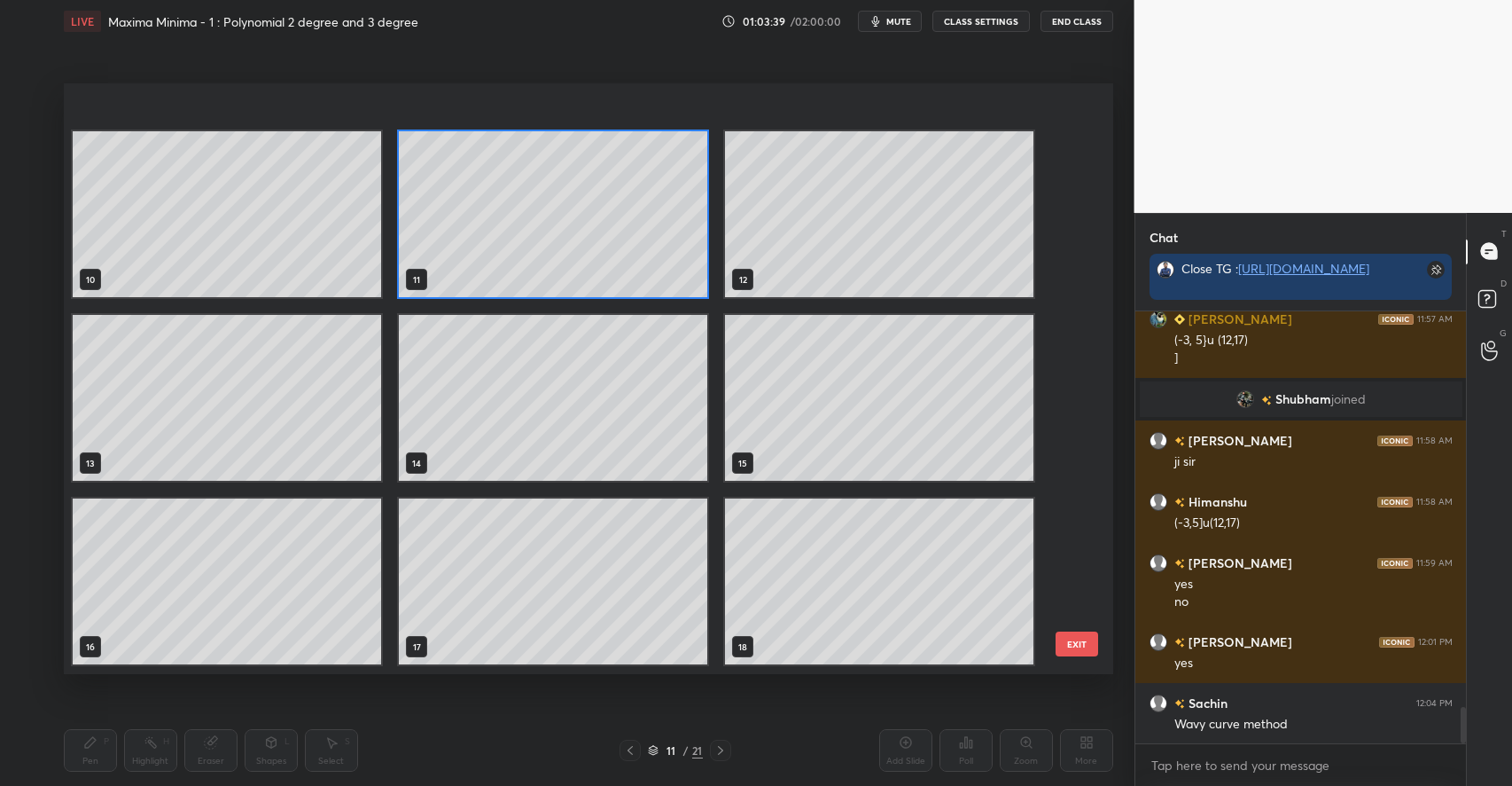
scroll to position [693, 0]
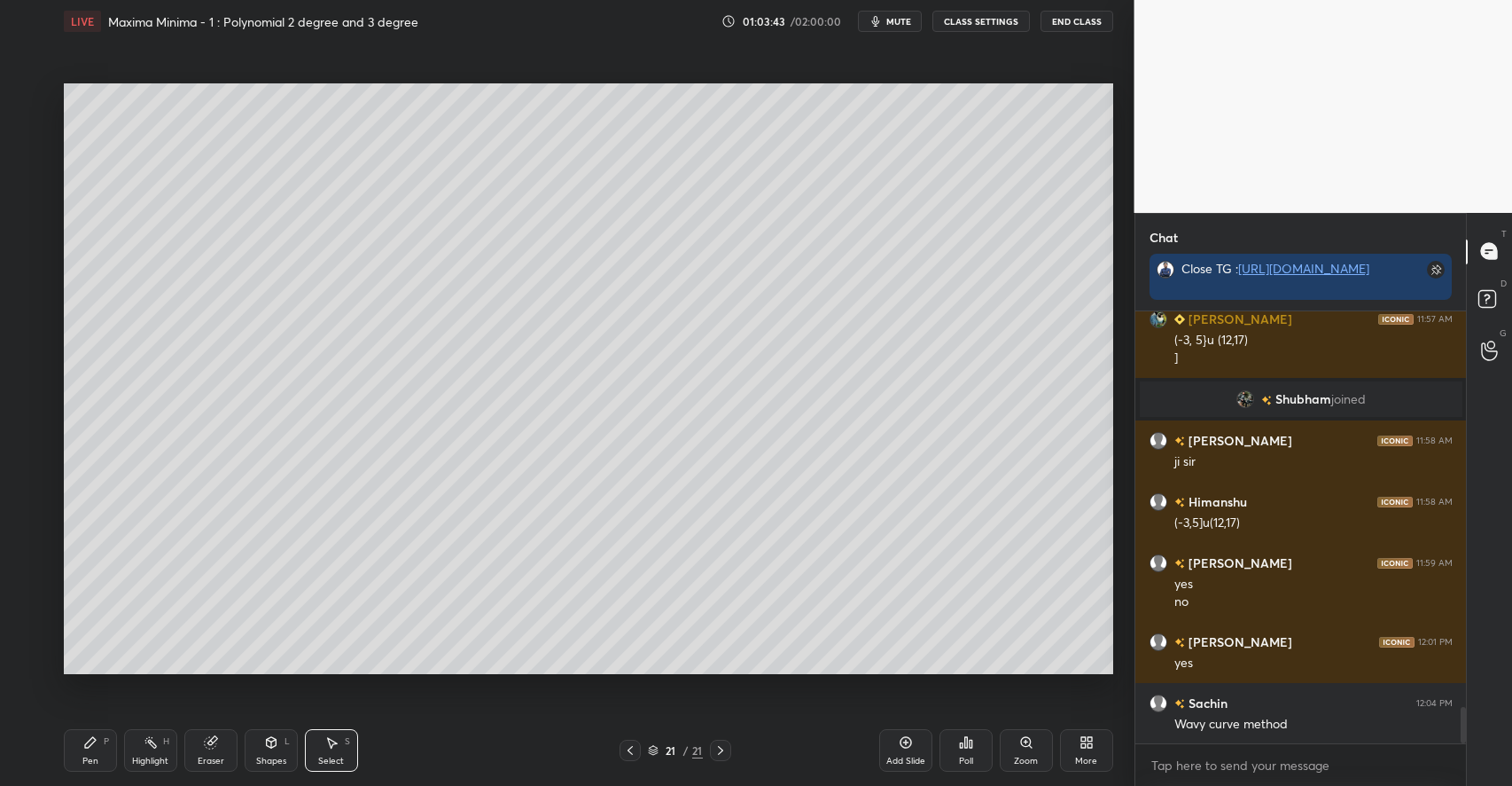
click at [100, 742] on div "Pen P" at bounding box center [91, 749] width 53 height 42
click at [337, 744] on icon at bounding box center [332, 743] width 10 height 11
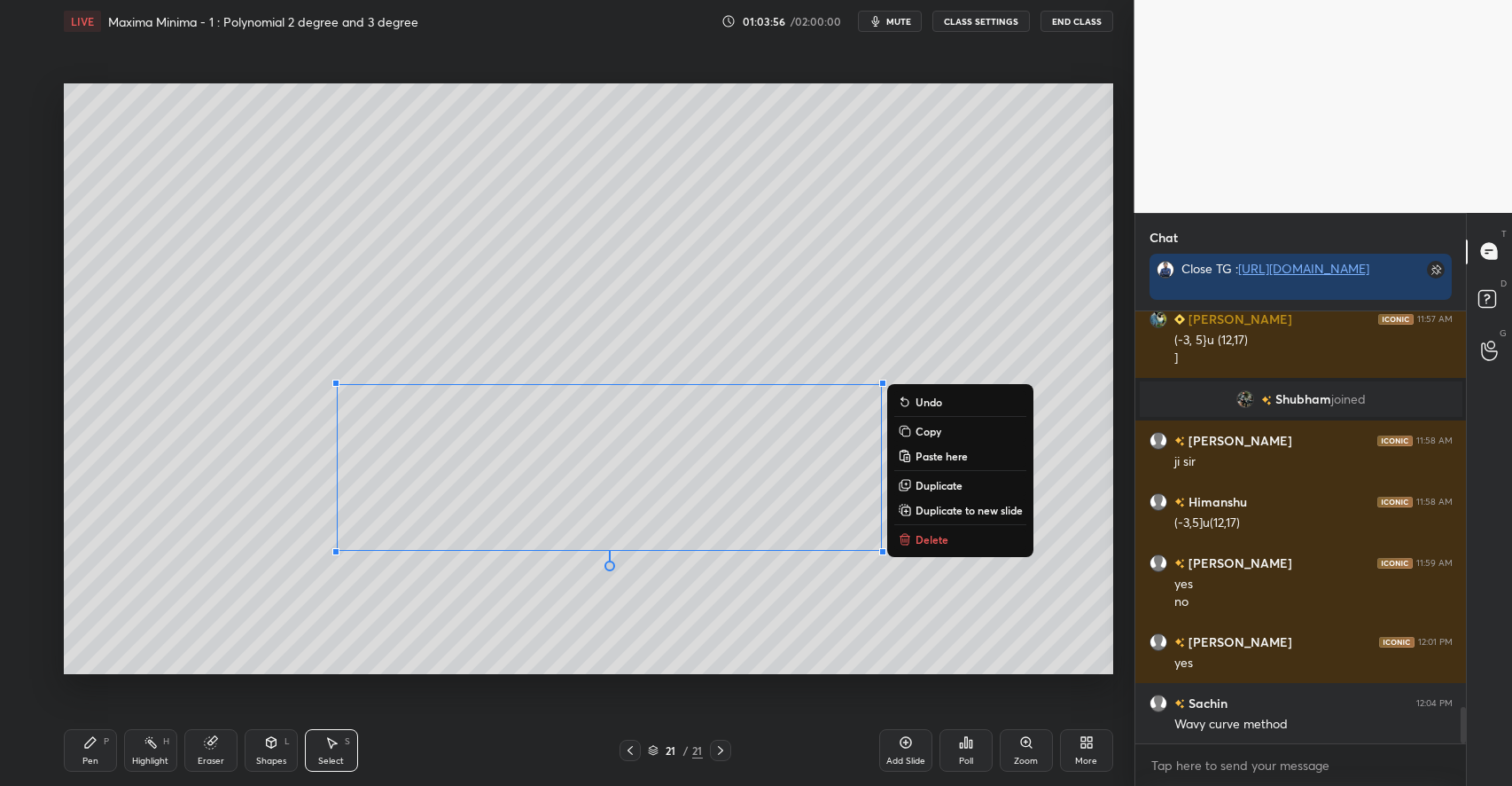
click at [92, 750] on div "Pen P" at bounding box center [91, 749] width 53 height 42
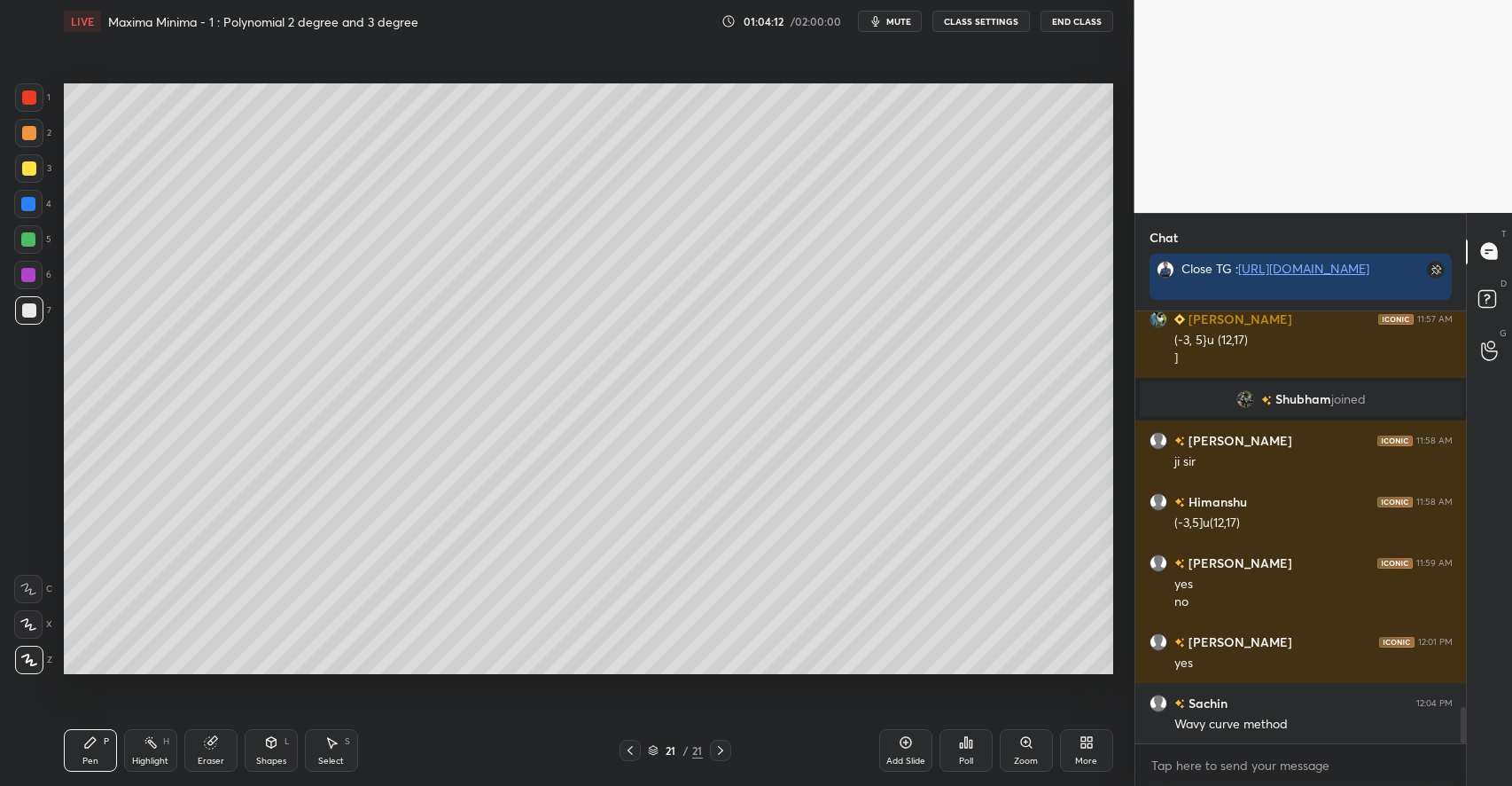
click at [32, 169] on div at bounding box center [29, 168] width 14 height 14
click at [265, 744] on icon at bounding box center [270, 742] width 10 height 11
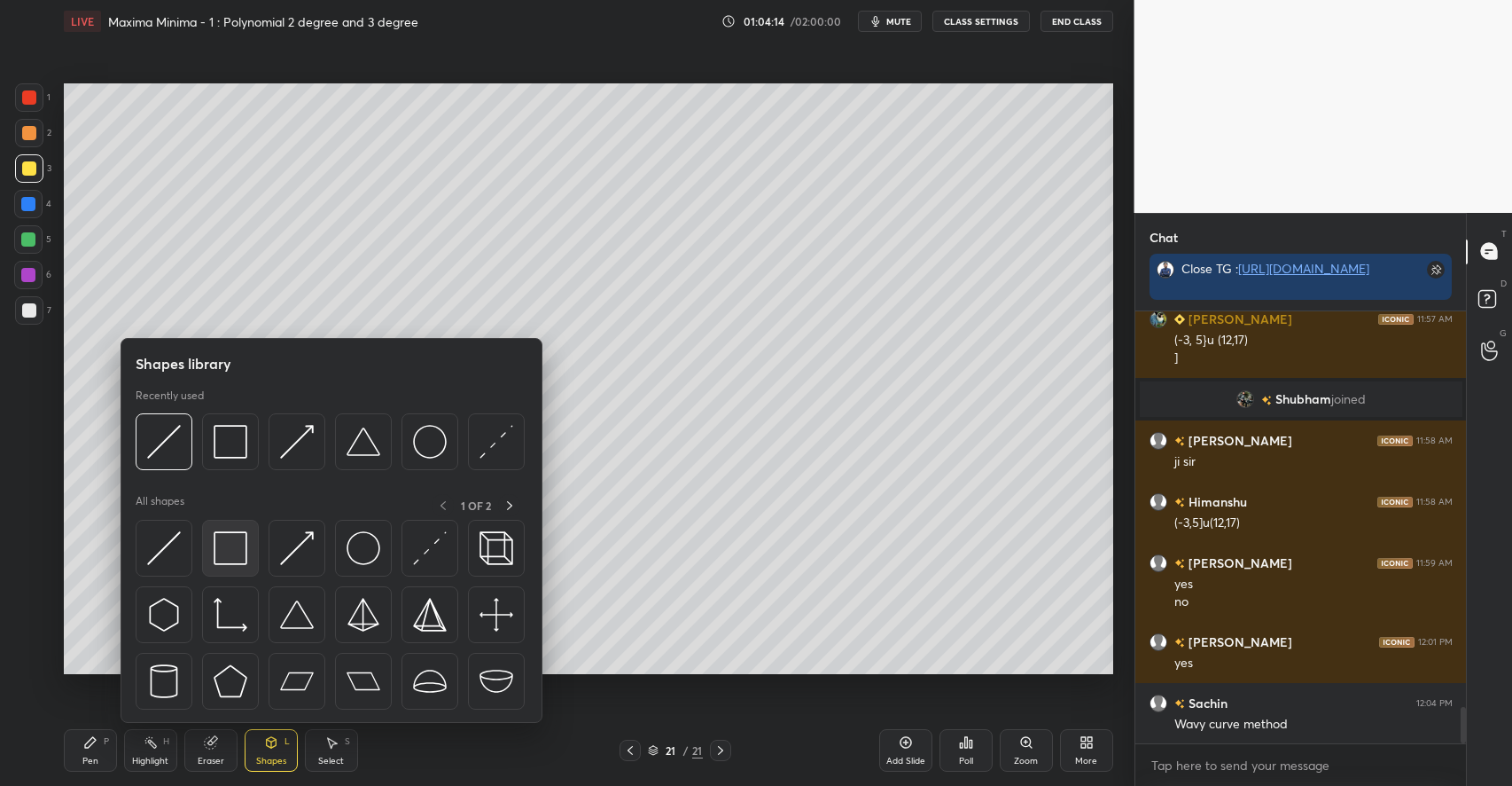
click at [233, 552] on img at bounding box center [230, 548] width 34 height 34
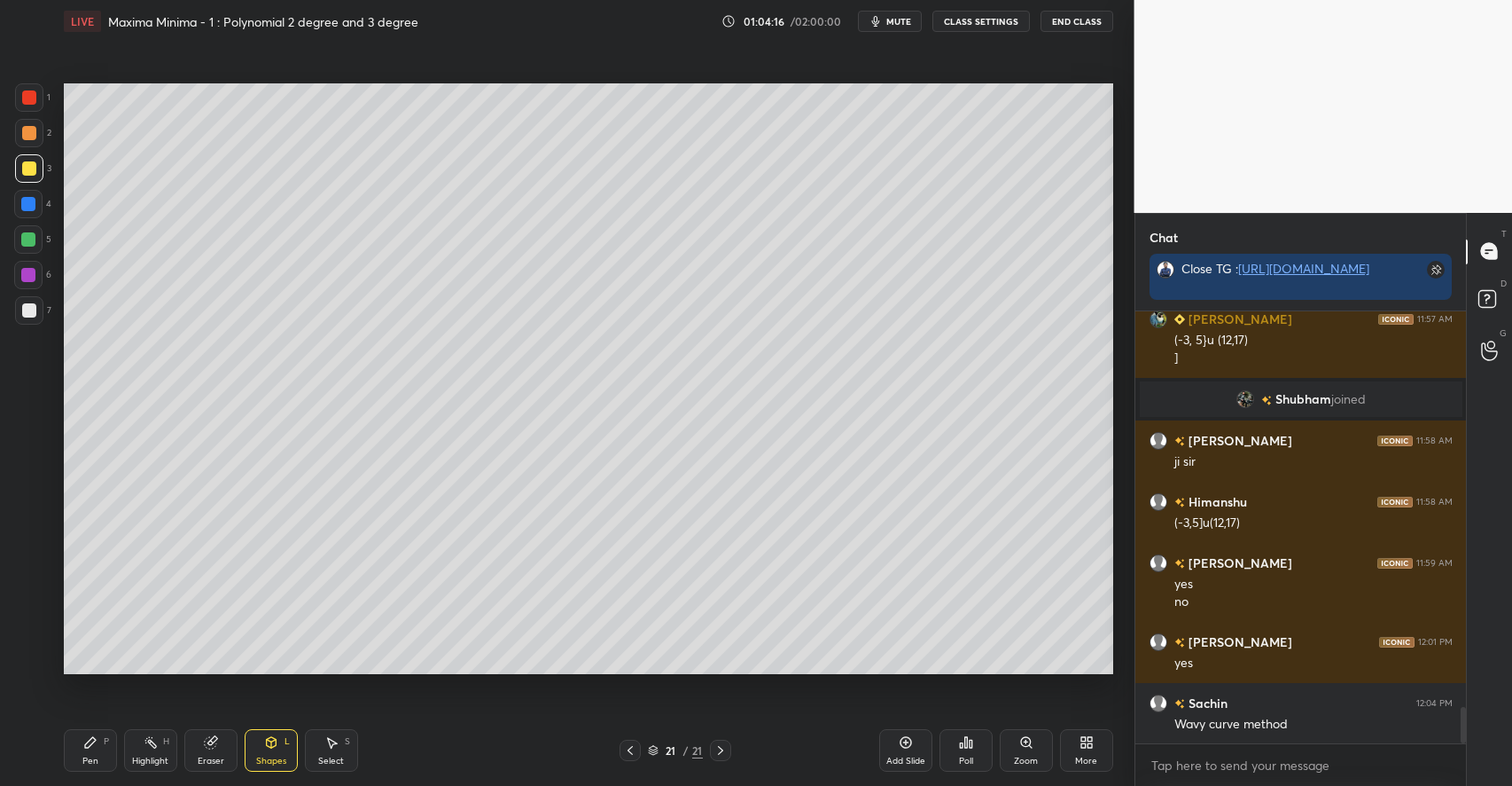
click at [100, 731] on div "Pen P" at bounding box center [91, 749] width 53 height 42
click at [159, 741] on div "Highlight H" at bounding box center [151, 749] width 53 height 42
click at [90, 748] on icon at bounding box center [90, 742] width 14 height 14
click at [152, 745] on rect at bounding box center [151, 744] width 9 height 9
click at [100, 735] on div "Pen P" at bounding box center [91, 749] width 53 height 42
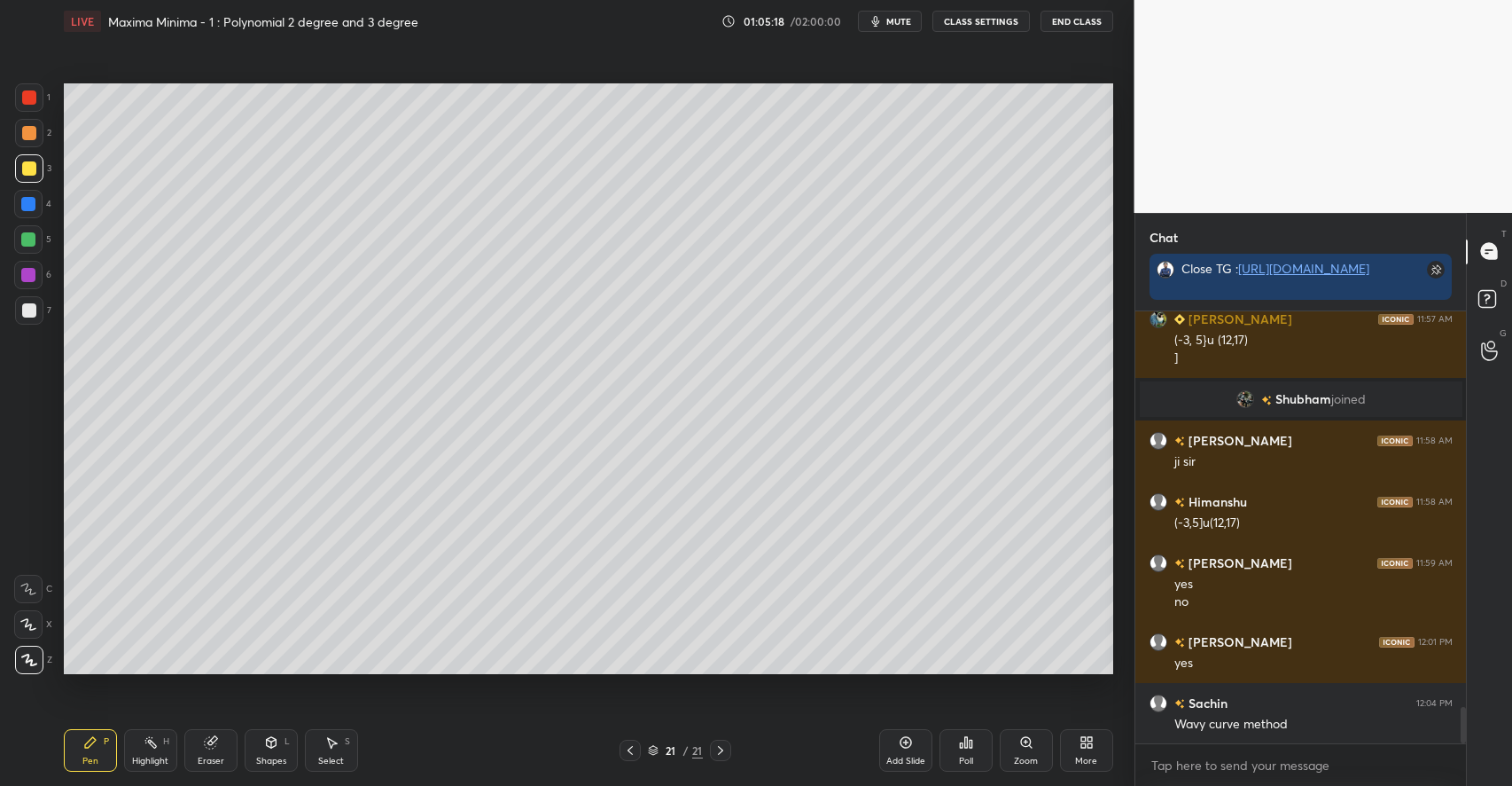
click at [330, 746] on icon at bounding box center [332, 743] width 10 height 11
click at [652, 746] on icon at bounding box center [652, 747] width 9 height 4
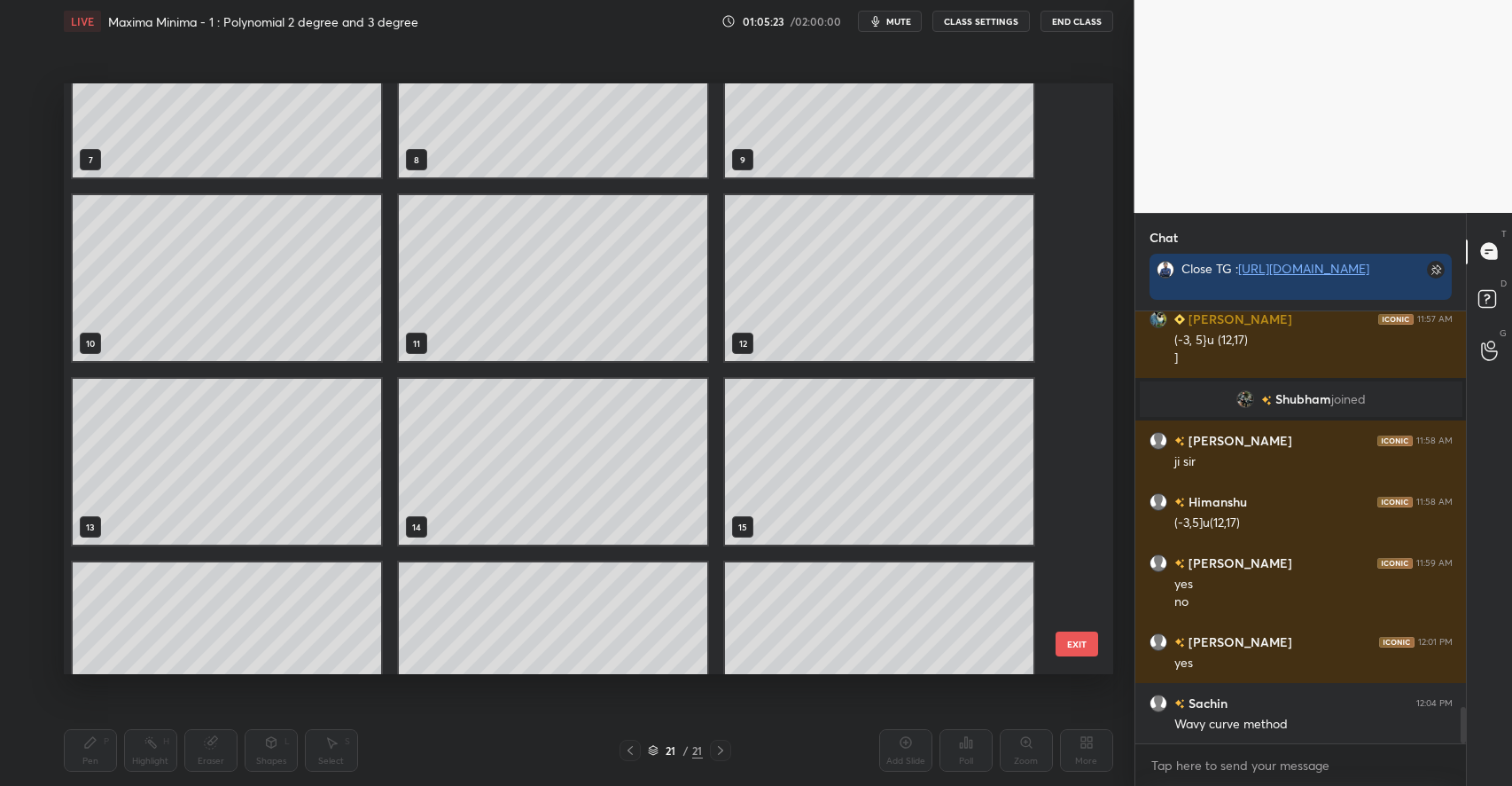
scroll to position [339, 0]
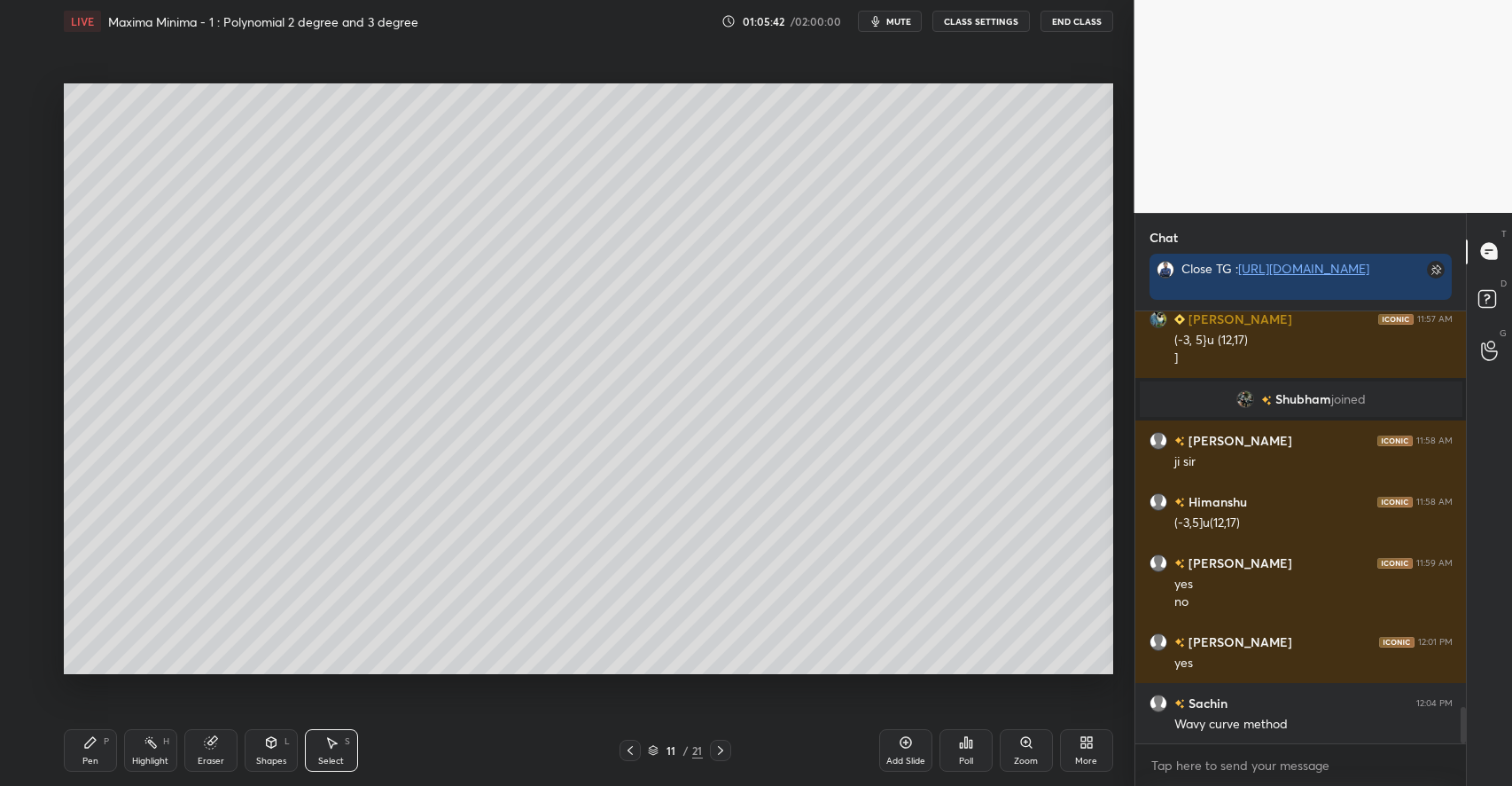
click at [650, 748] on icon at bounding box center [652, 749] width 11 height 11
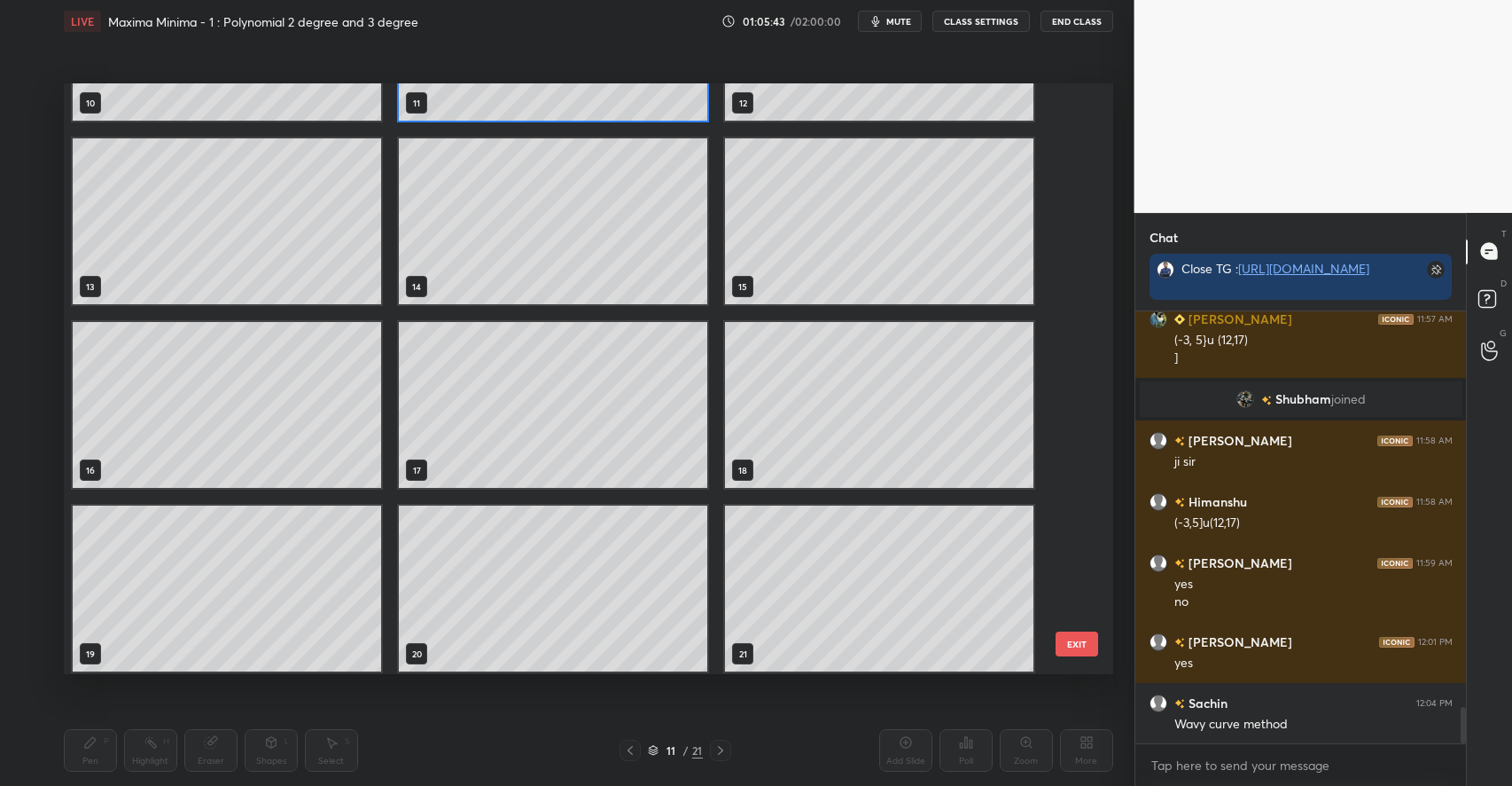
scroll to position [693, 0]
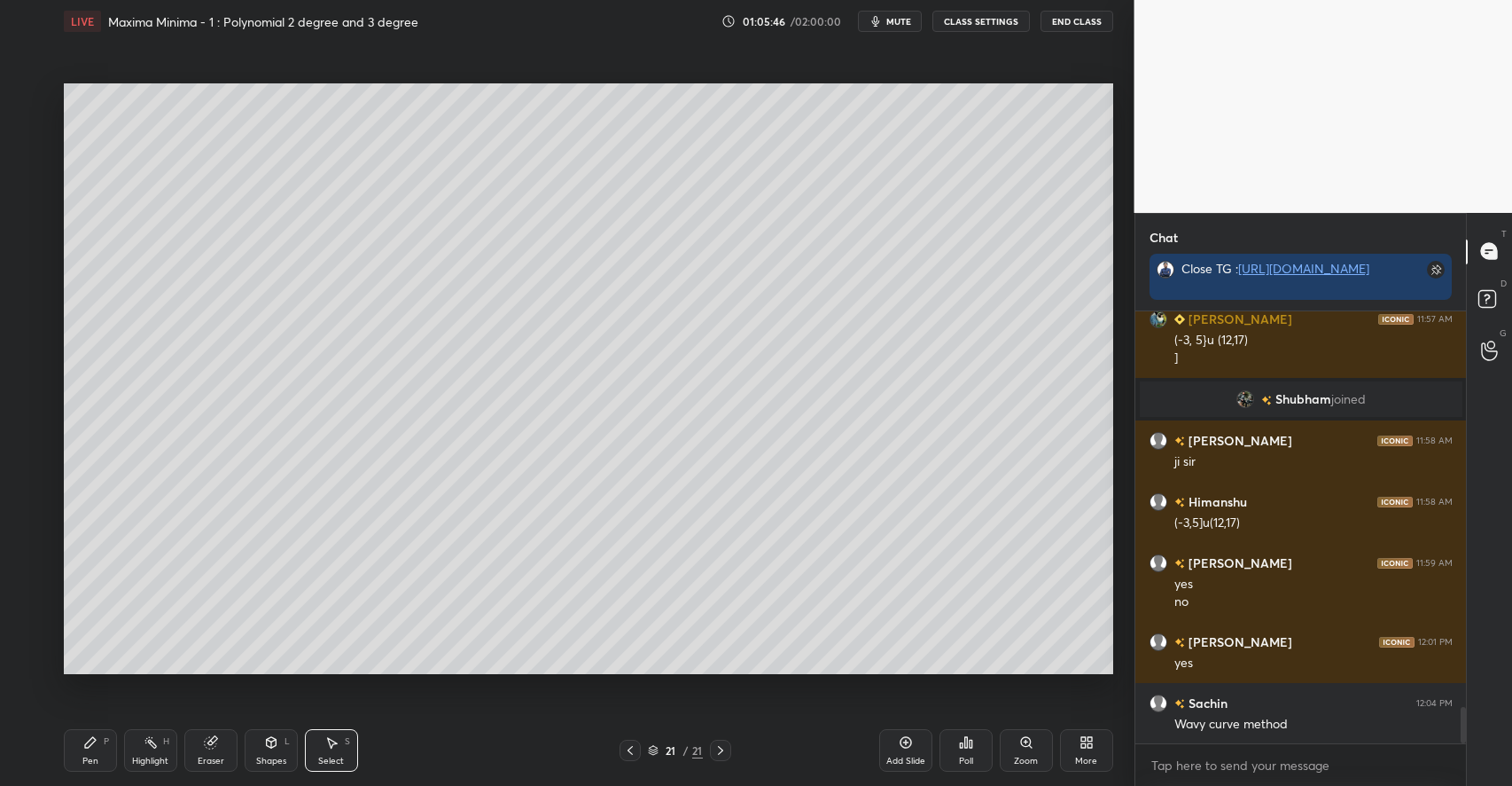
click at [905, 752] on div "Add Slide" at bounding box center [906, 749] width 53 height 42
click at [90, 747] on icon at bounding box center [90, 742] width 14 height 14
click at [33, 239] on div at bounding box center [29, 239] width 14 height 14
click at [36, 310] on div at bounding box center [29, 310] width 14 height 14
click at [269, 748] on icon at bounding box center [271, 742] width 14 height 14
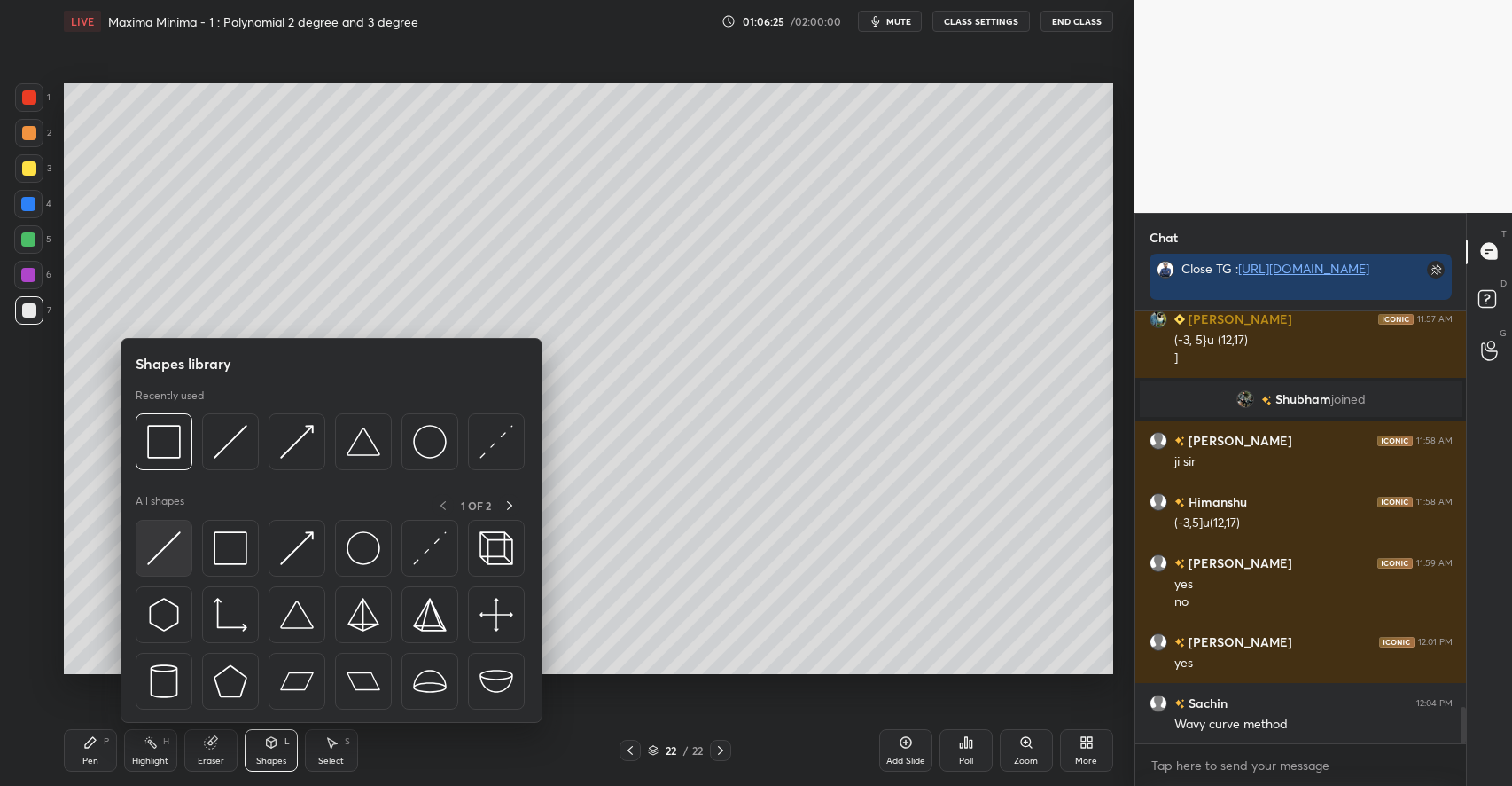
click at [178, 550] on img at bounding box center [164, 548] width 34 height 34
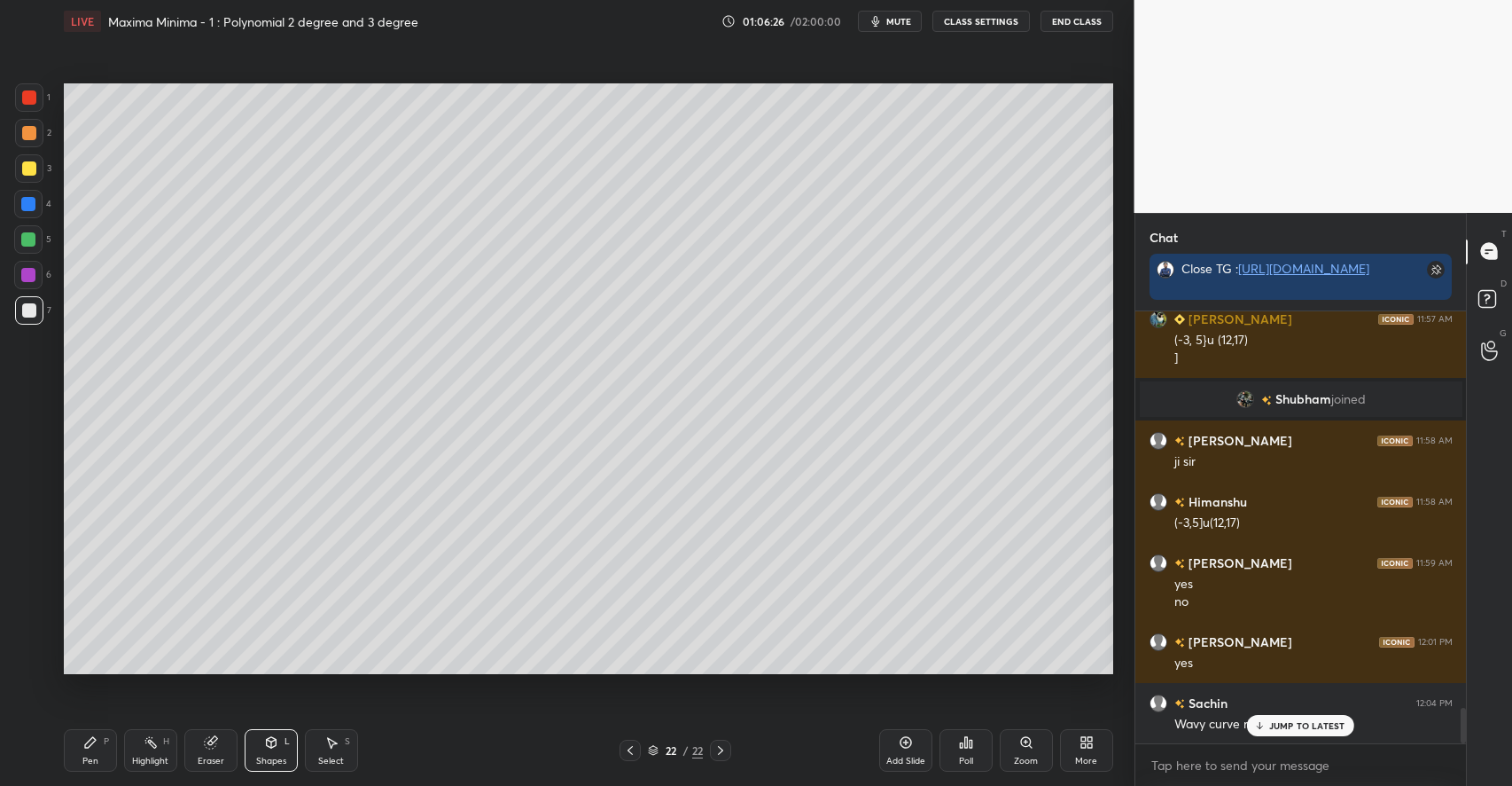
scroll to position [4802, 0]
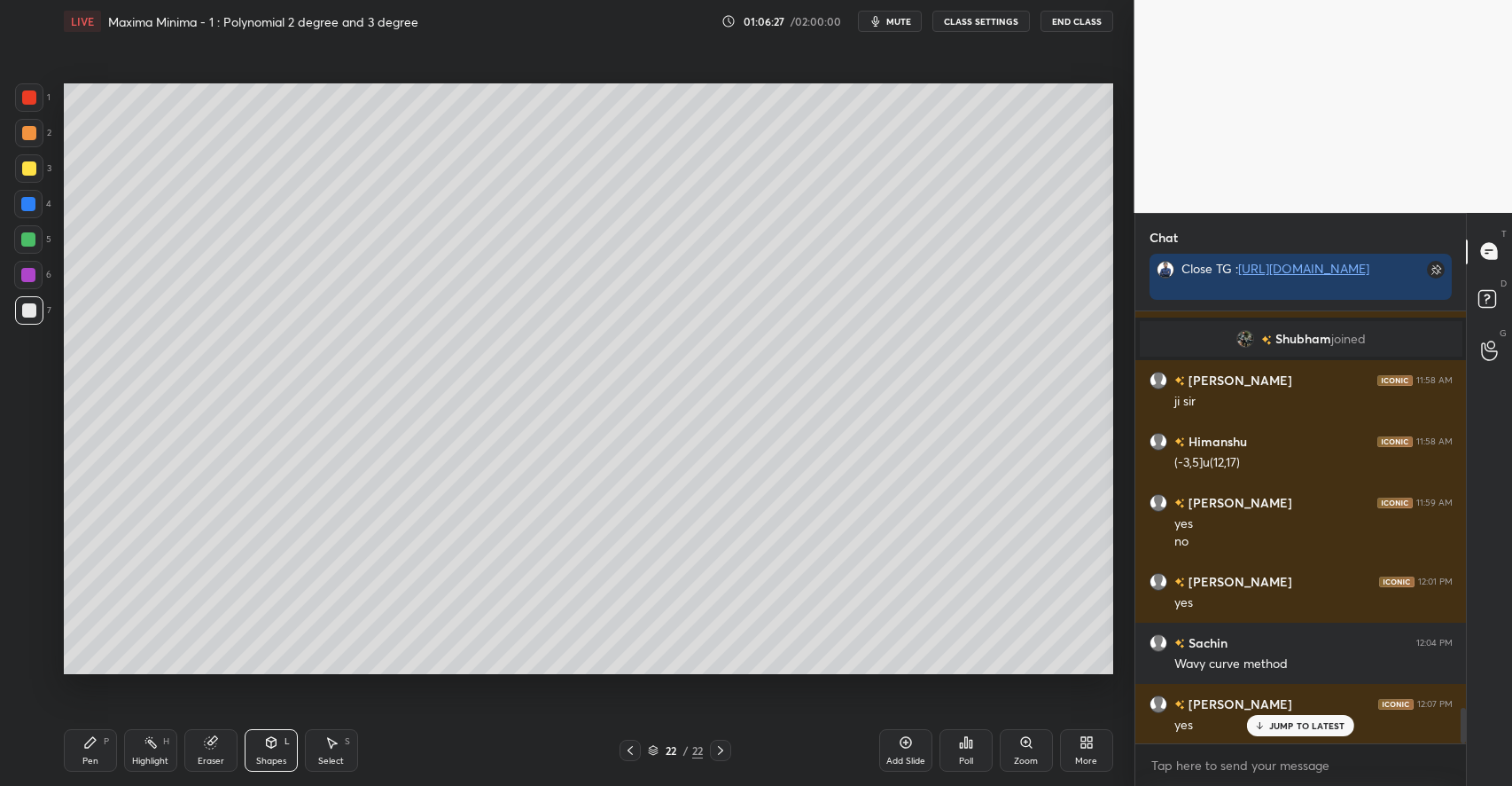
click at [92, 743] on icon at bounding box center [90, 742] width 11 height 11
click at [36, 174] on div at bounding box center [29, 168] width 29 height 29
click at [221, 738] on div "Eraser" at bounding box center [211, 749] width 53 height 42
click at [90, 747] on icon at bounding box center [90, 742] width 14 height 14
click at [149, 749] on div "Highlight H" at bounding box center [151, 749] width 53 height 42
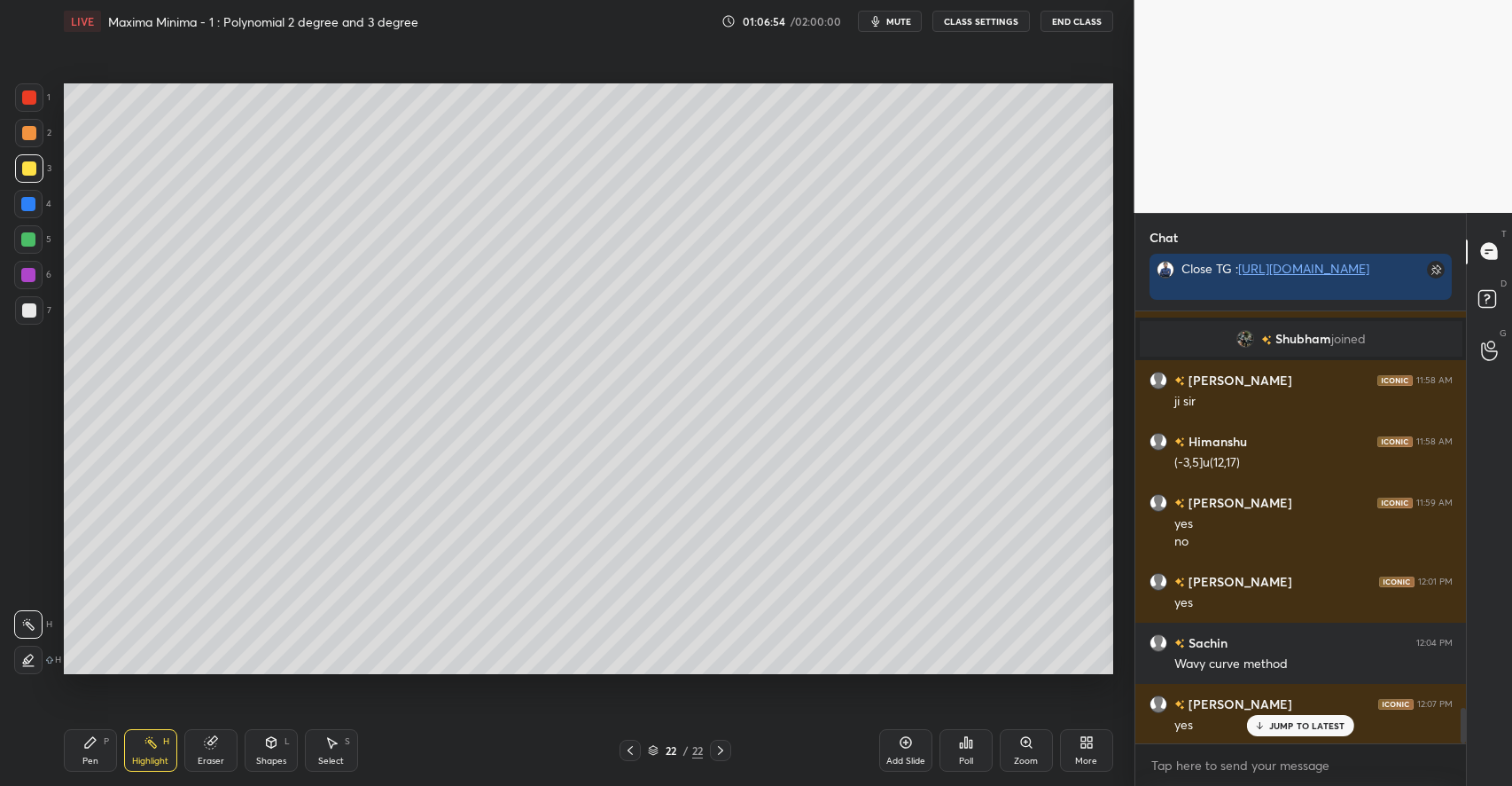
click at [93, 745] on icon at bounding box center [90, 742] width 14 height 14
click at [34, 239] on div at bounding box center [29, 239] width 14 height 14
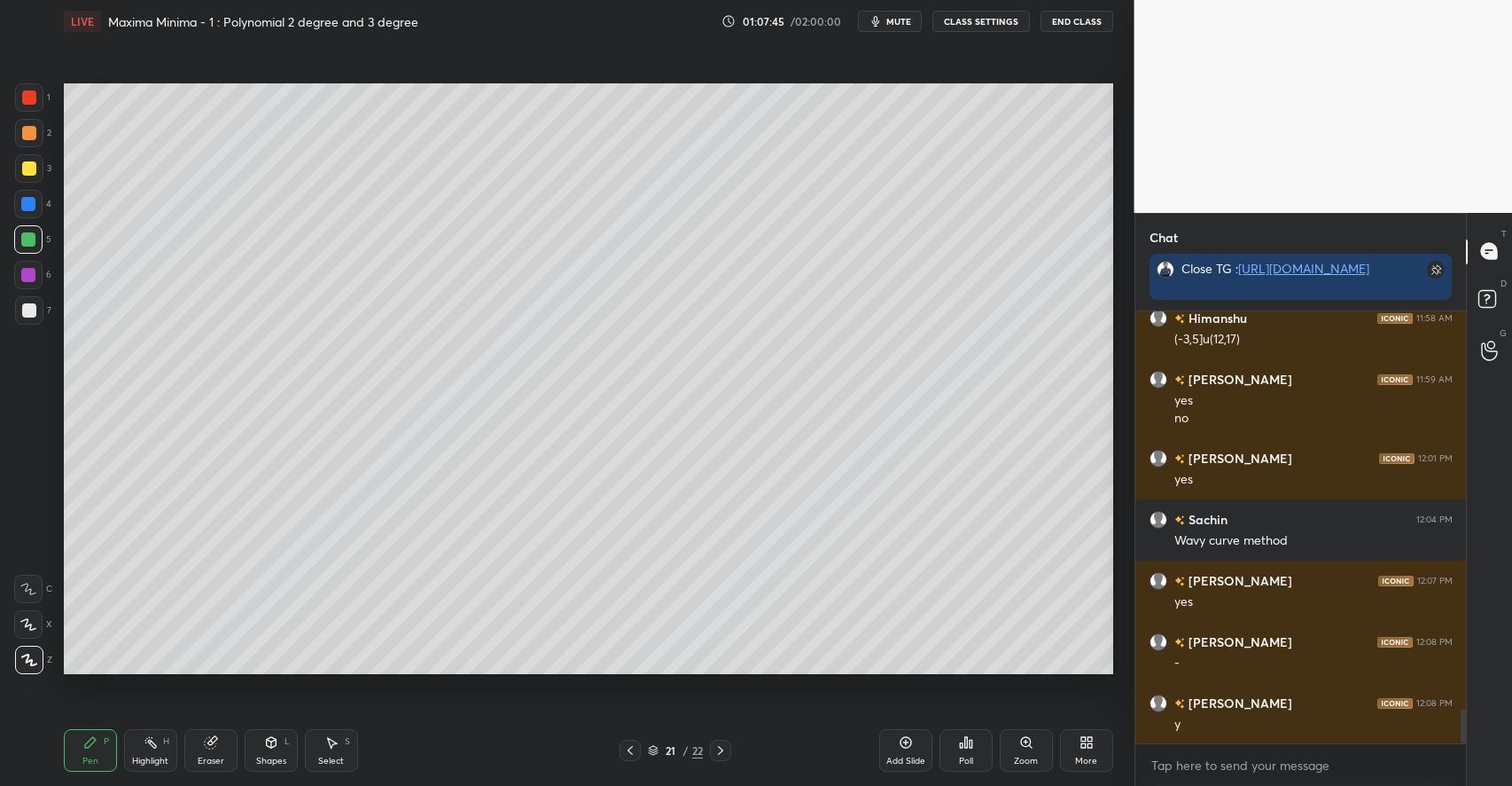
scroll to position [4987, 0]
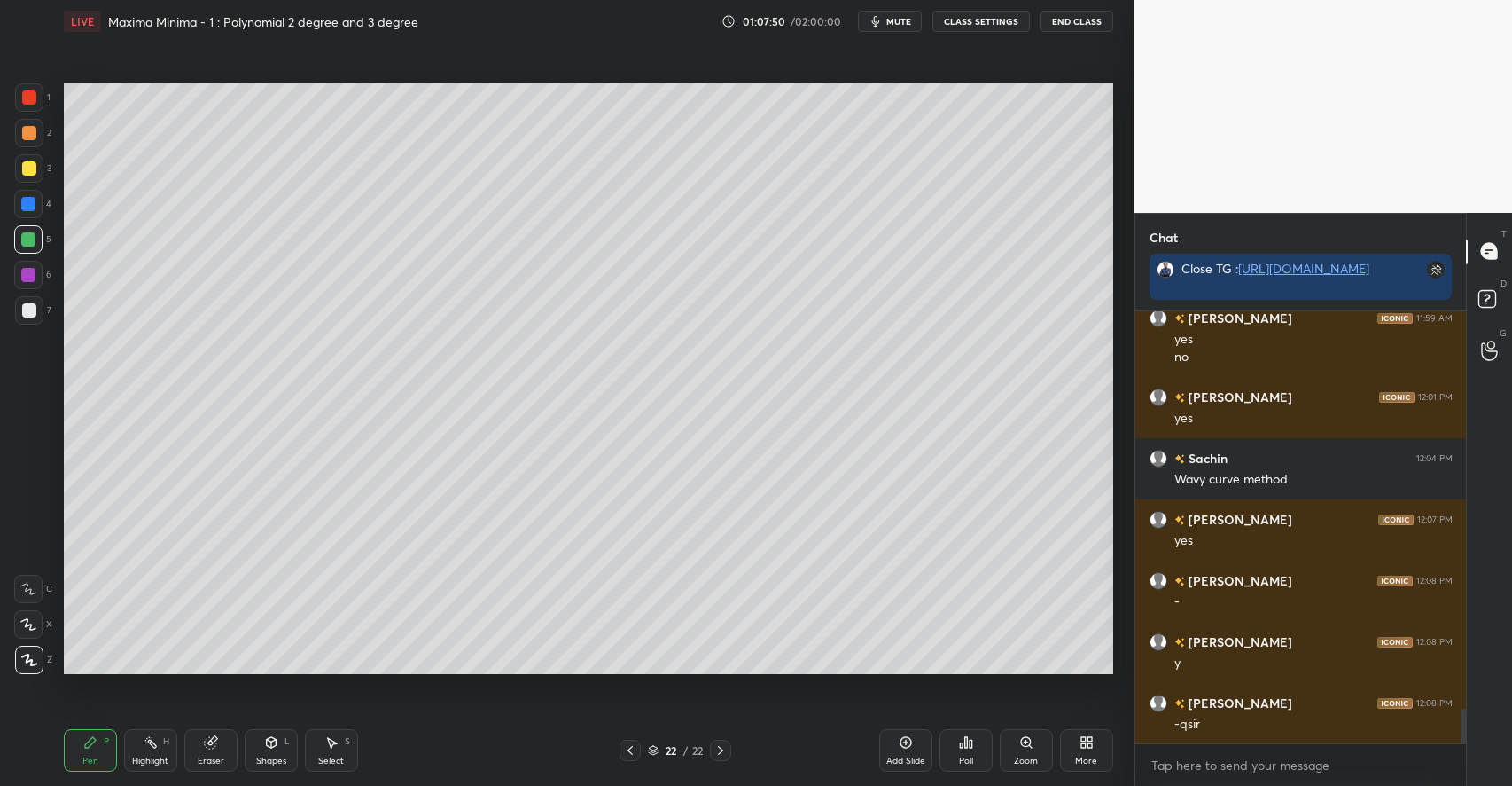
click at [165, 737] on div "H" at bounding box center [166, 741] width 6 height 9
click at [917, 750] on div "Add Slide" at bounding box center [906, 749] width 53 height 42
click at [112, 743] on div "Pen P" at bounding box center [91, 749] width 53 height 42
click at [35, 168] on div at bounding box center [29, 168] width 14 height 14
click at [152, 752] on div "Highlight H" at bounding box center [151, 749] width 53 height 42
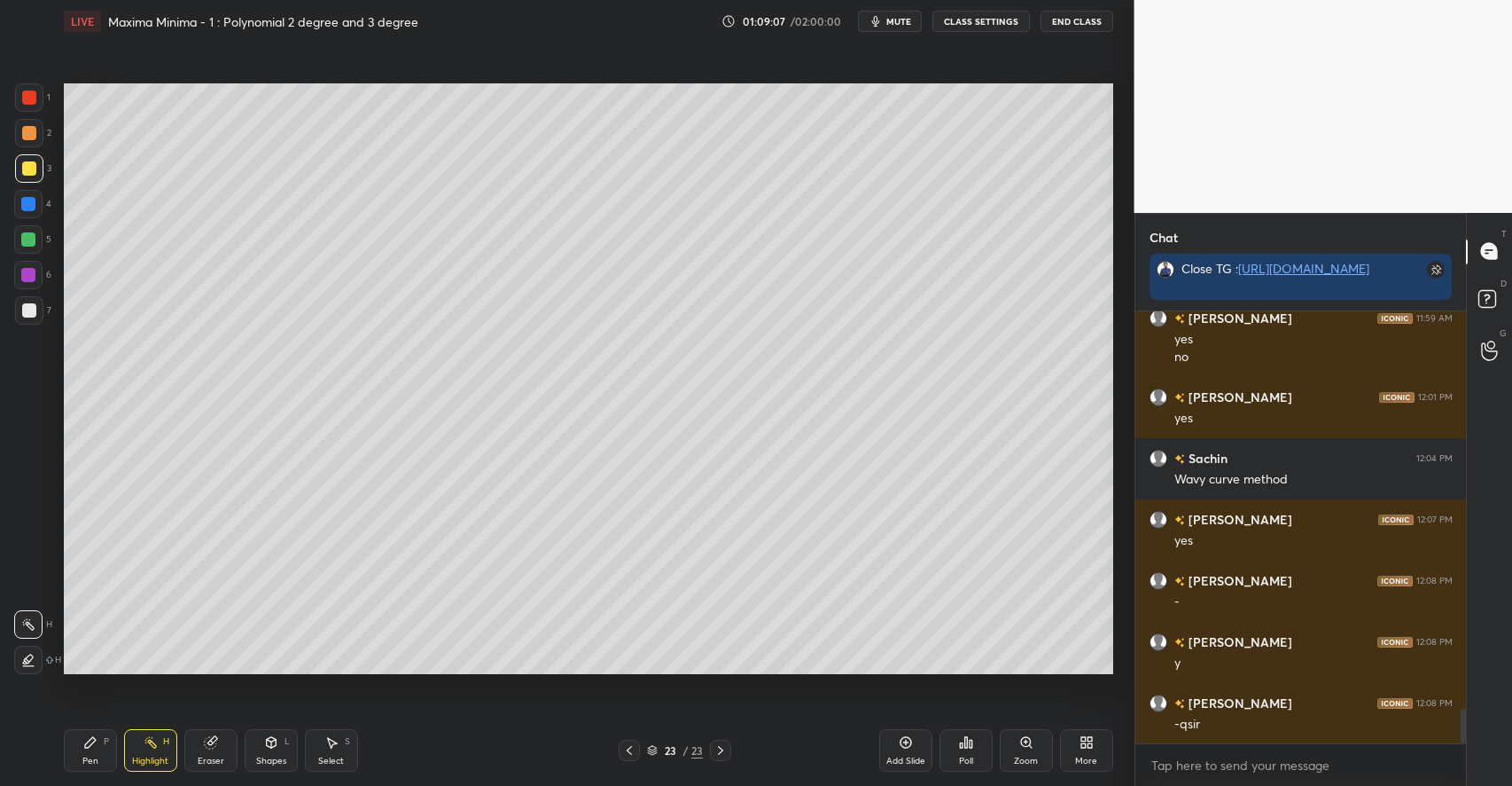
click at [95, 726] on div "Pen P Highlight H Eraser Shapes L Select S 23 / 23 Add Slide Poll Zoom More" at bounding box center [588, 750] width 1049 height 71
click at [94, 748] on icon at bounding box center [90, 742] width 14 height 14
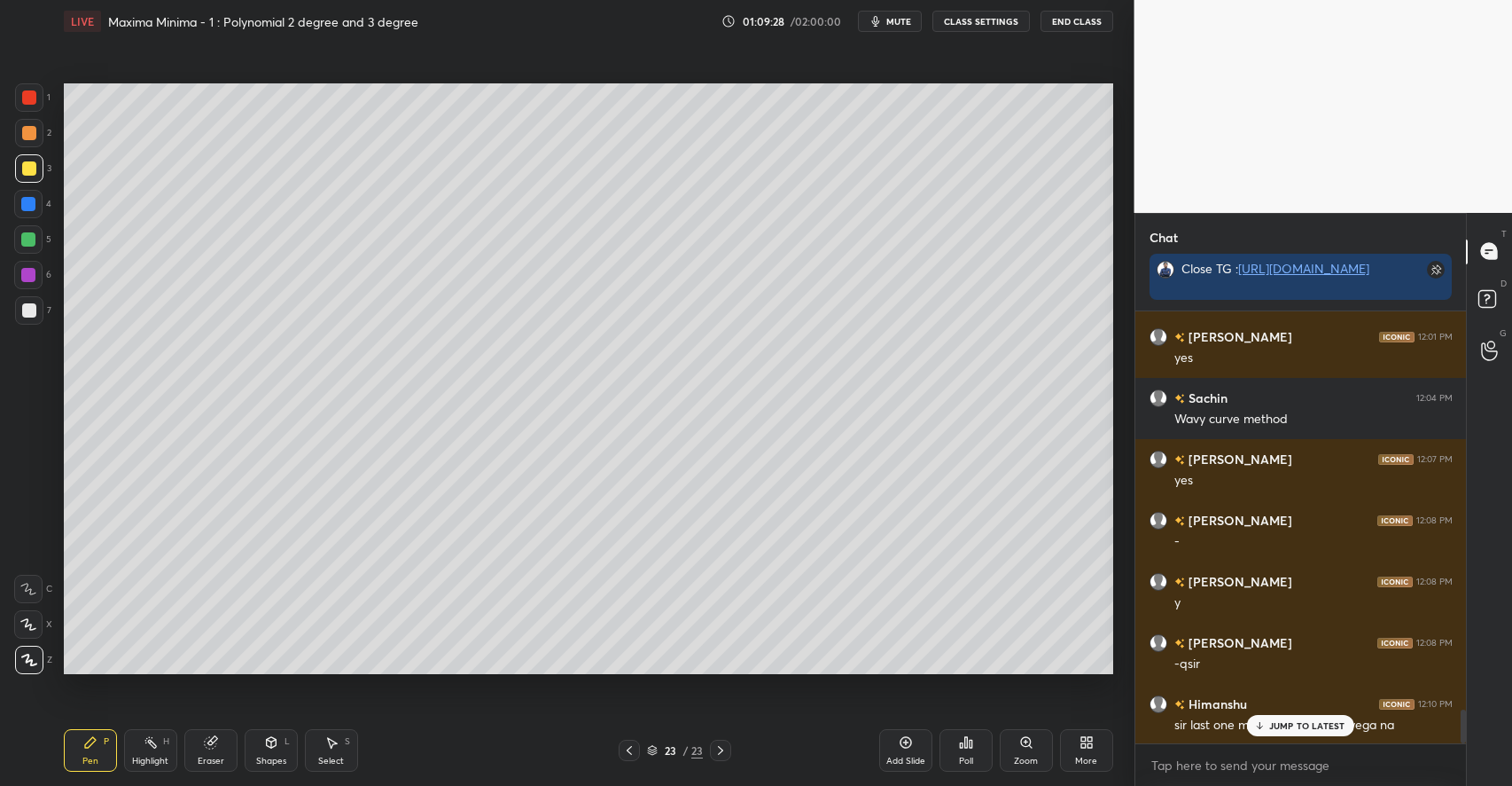
drag, startPoint x: 1301, startPoint y: 718, endPoint x: 1088, endPoint y: 717, distance: 213.0
click at [1297, 718] on div "JUMP TO LATEST" at bounding box center [1300, 726] width 107 height 22
click at [638, 751] on div at bounding box center [630, 750] width 22 height 22
click at [211, 734] on div "Eraser" at bounding box center [211, 749] width 53 height 42
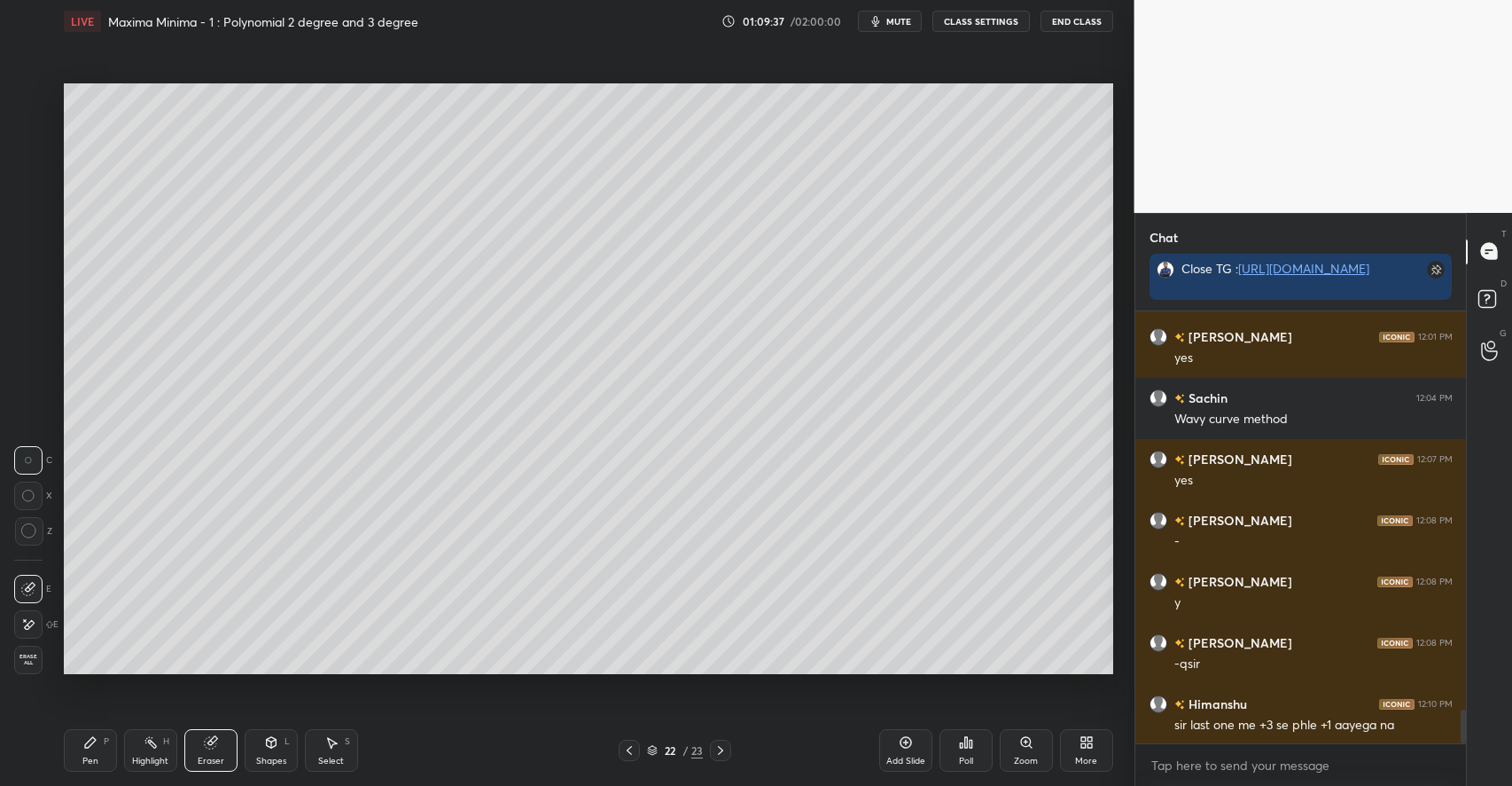
click at [113, 735] on div "Pen P" at bounding box center [91, 749] width 53 height 42
click at [723, 743] on div at bounding box center [720, 750] width 22 height 22
click at [906, 760] on div "Add Slide" at bounding box center [906, 760] width 39 height 9
click at [31, 307] on div at bounding box center [29, 310] width 14 height 14
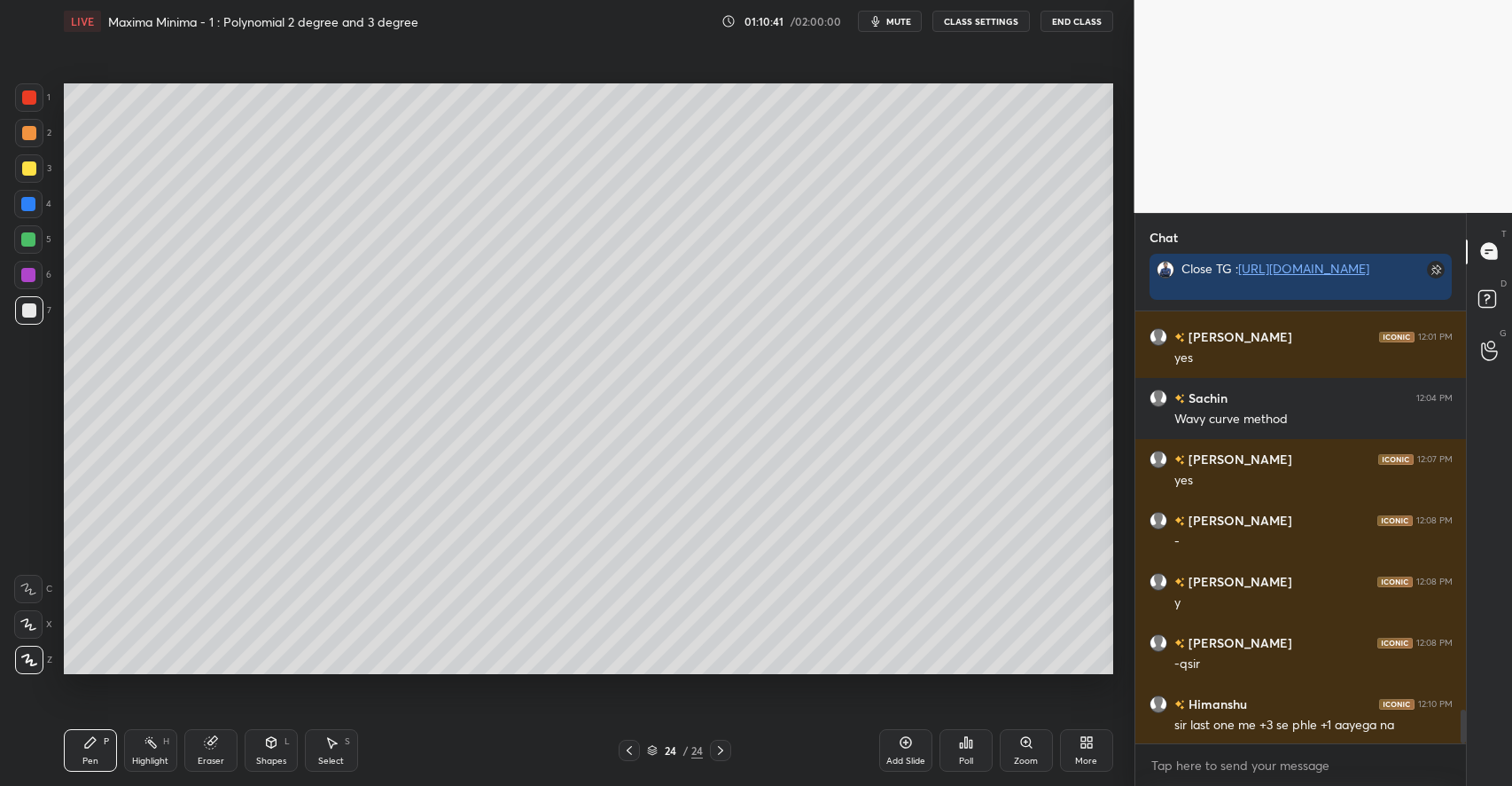
click at [265, 748] on icon at bounding box center [271, 742] width 14 height 14
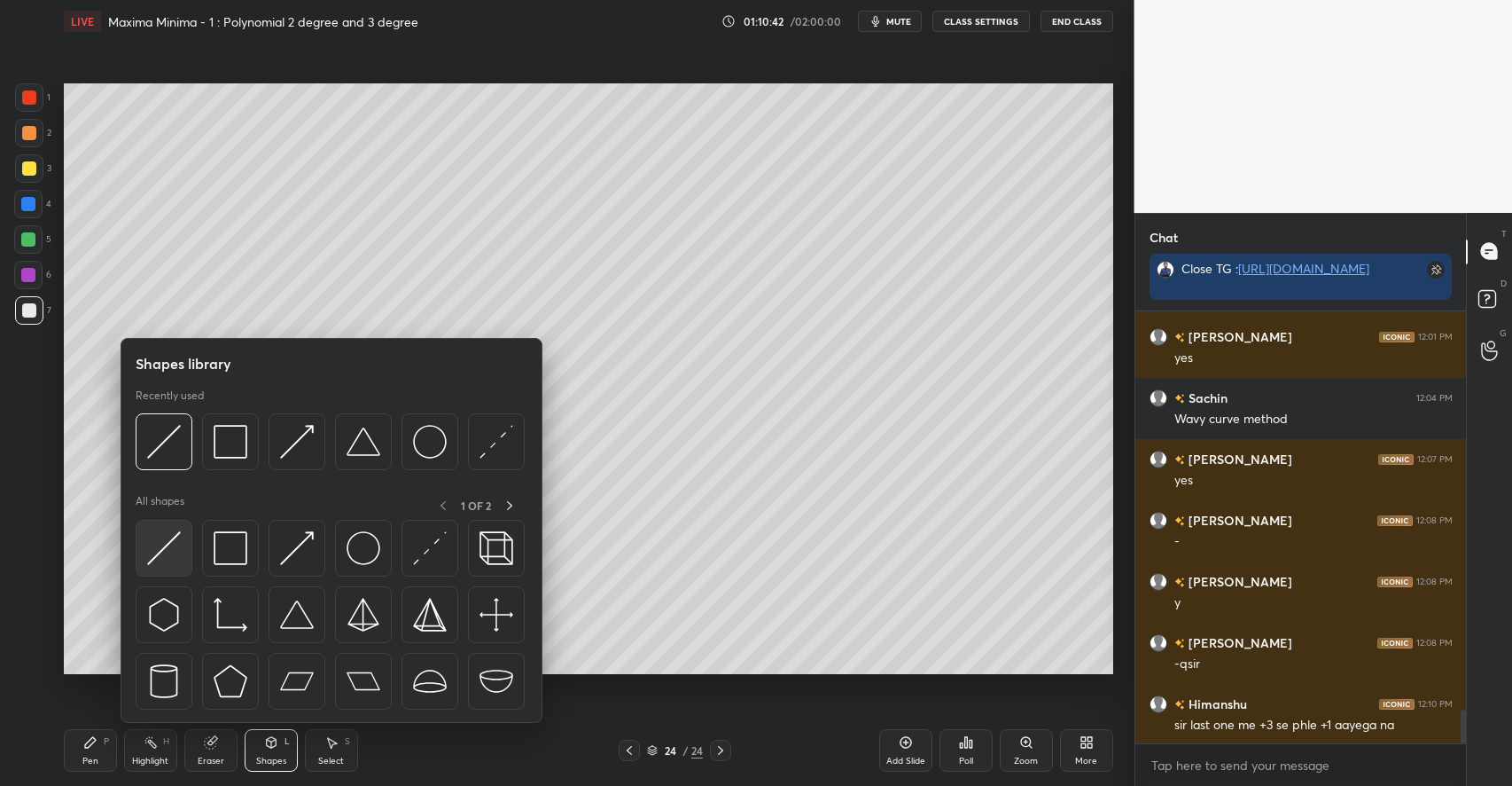
click at [173, 543] on img at bounding box center [164, 548] width 34 height 34
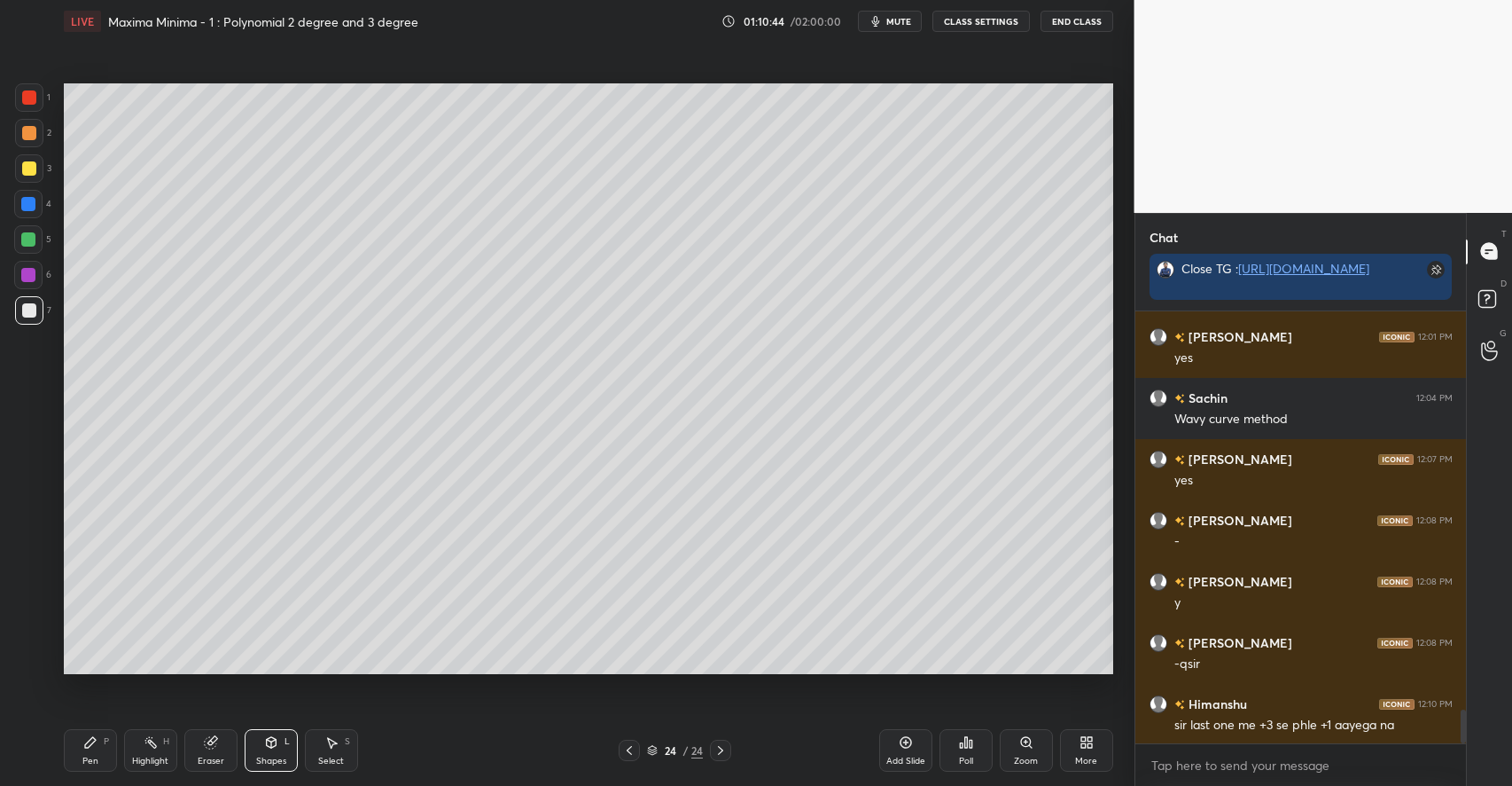
click at [92, 744] on icon at bounding box center [90, 742] width 14 height 14
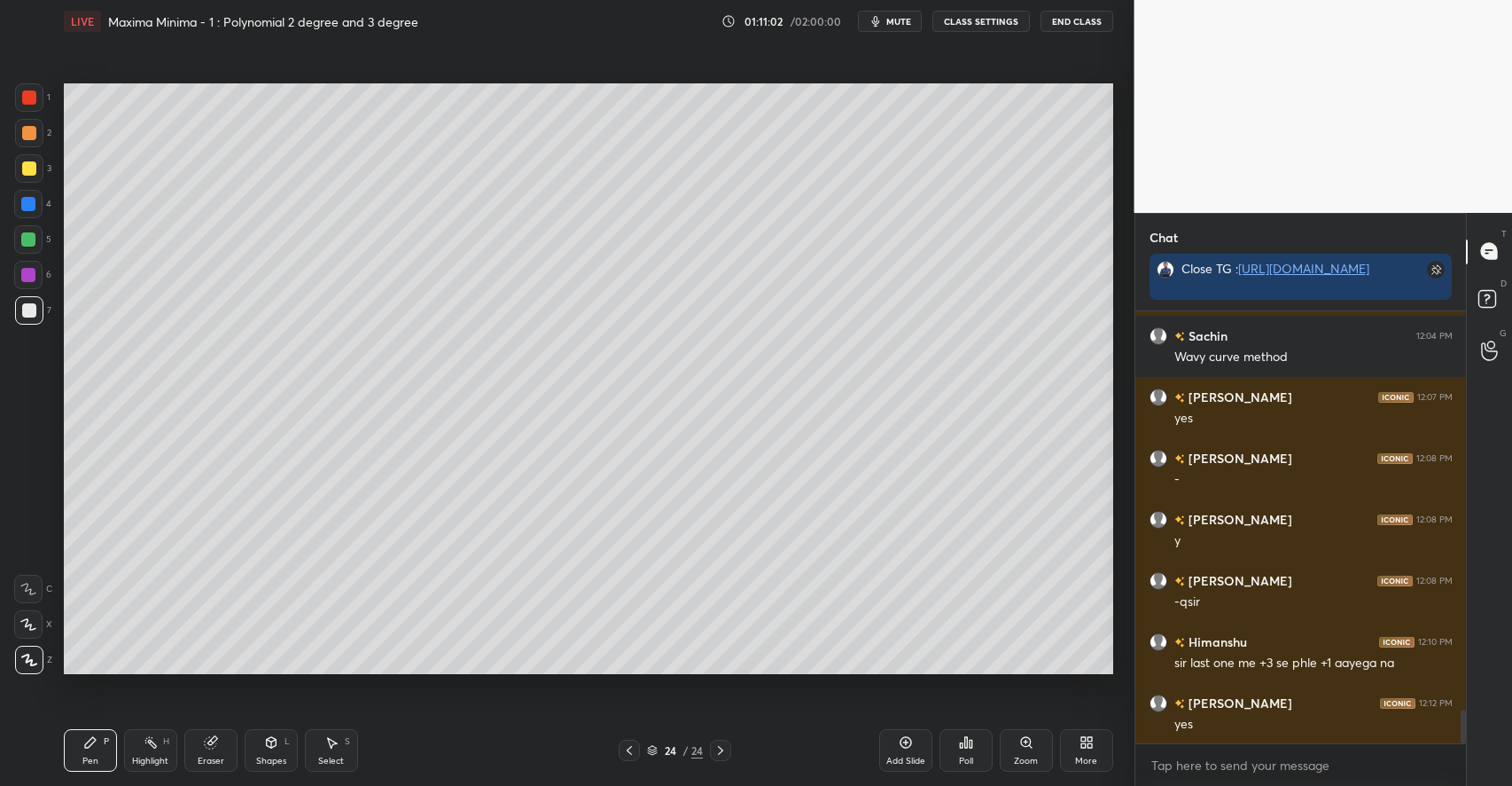
click at [32, 170] on div at bounding box center [29, 168] width 14 height 14
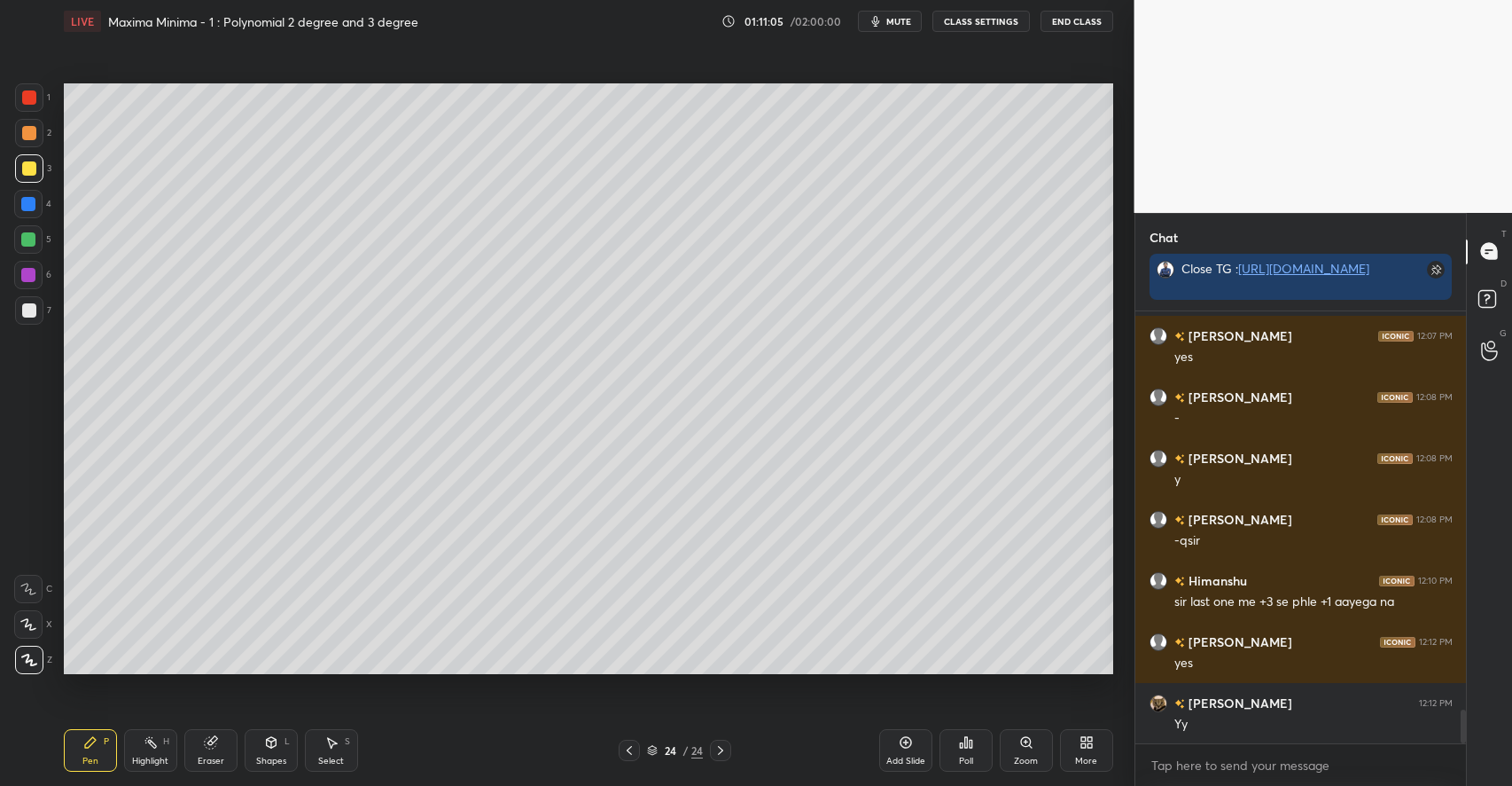
click at [149, 749] on div "Highlight H" at bounding box center [151, 749] width 53 height 42
click at [100, 754] on div "Pen P" at bounding box center [91, 749] width 53 height 42
click at [149, 750] on div "Highlight H" at bounding box center [151, 749] width 53 height 42
click at [336, 736] on icon at bounding box center [332, 742] width 14 height 14
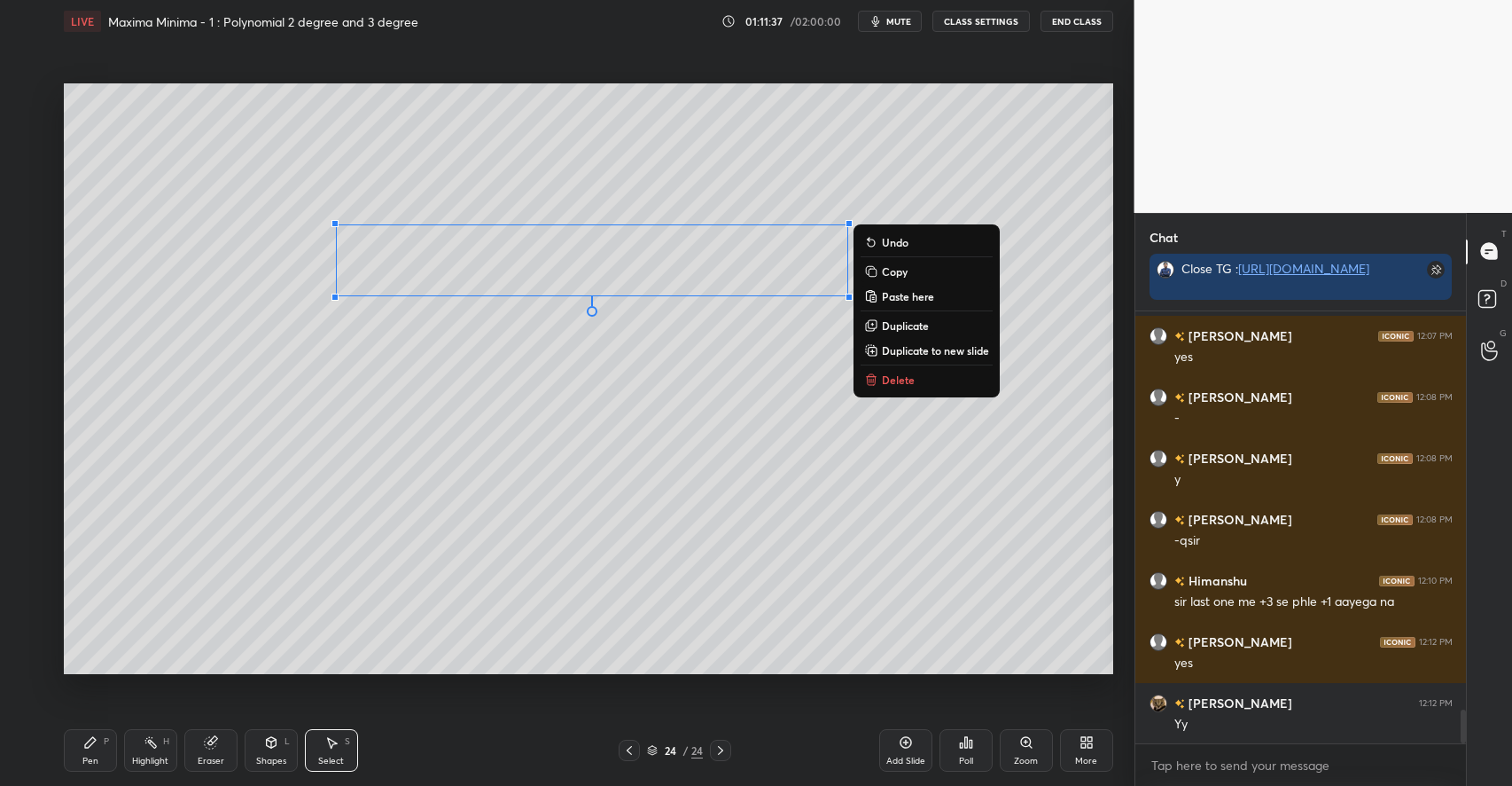
click at [493, 576] on div "0 ° Undo Copy Paste here Duplicate Duplicate to new slide Delete" at bounding box center [588, 378] width 1049 height 590
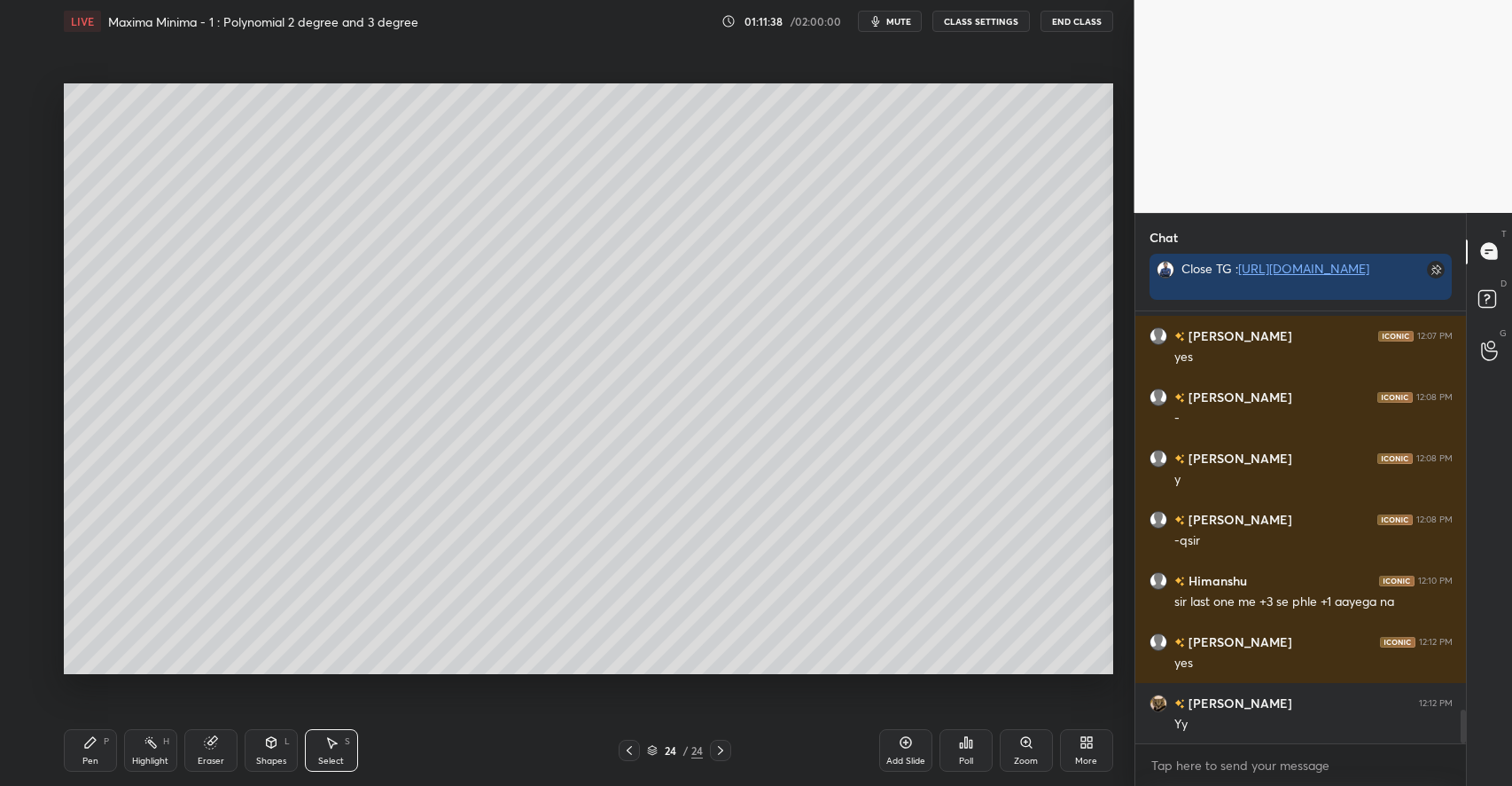
click at [100, 740] on div "Pen P" at bounding box center [91, 749] width 53 height 42
click at [265, 745] on icon at bounding box center [271, 742] width 14 height 14
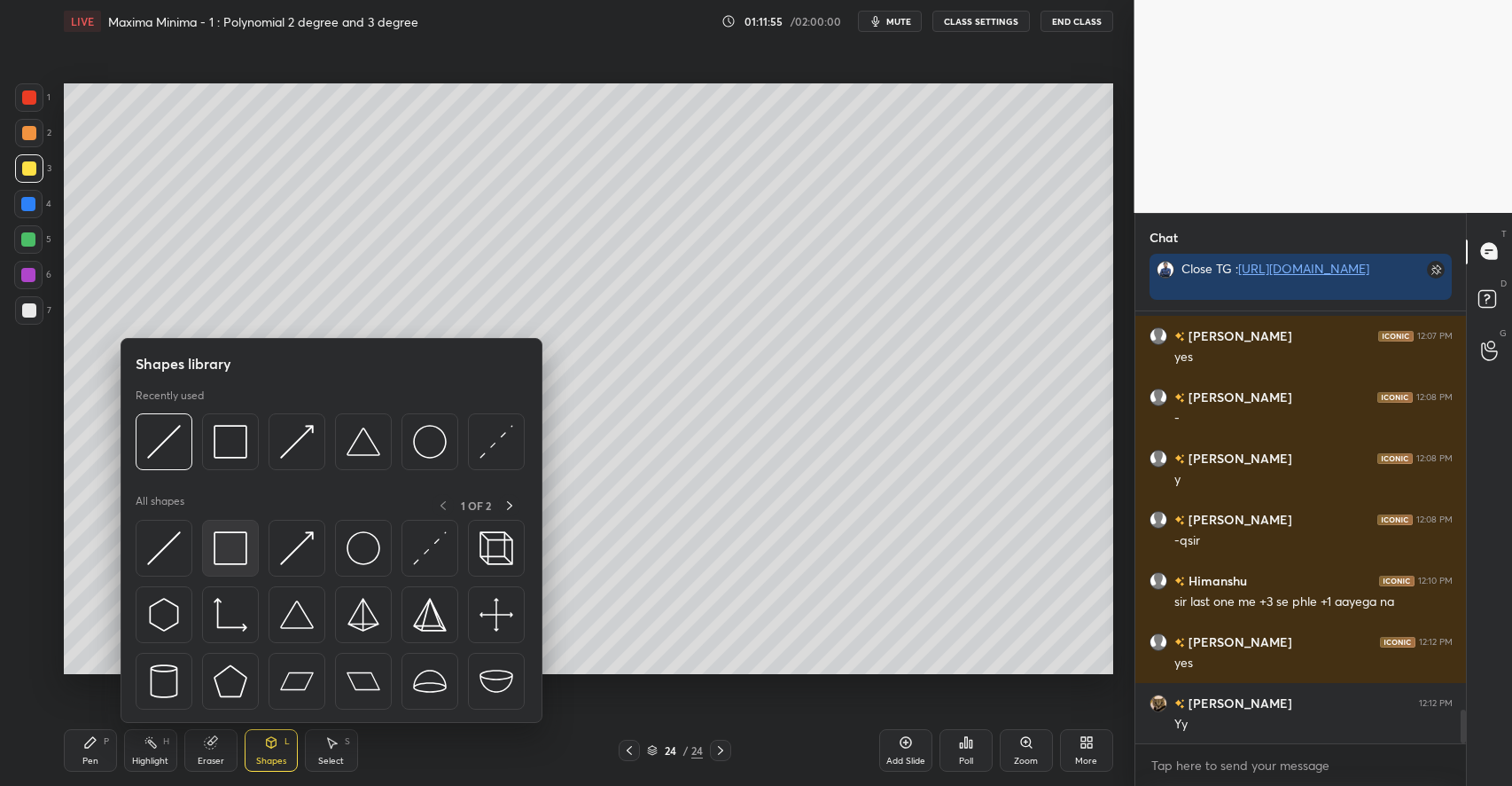
click at [228, 556] on img at bounding box center [230, 548] width 34 height 34
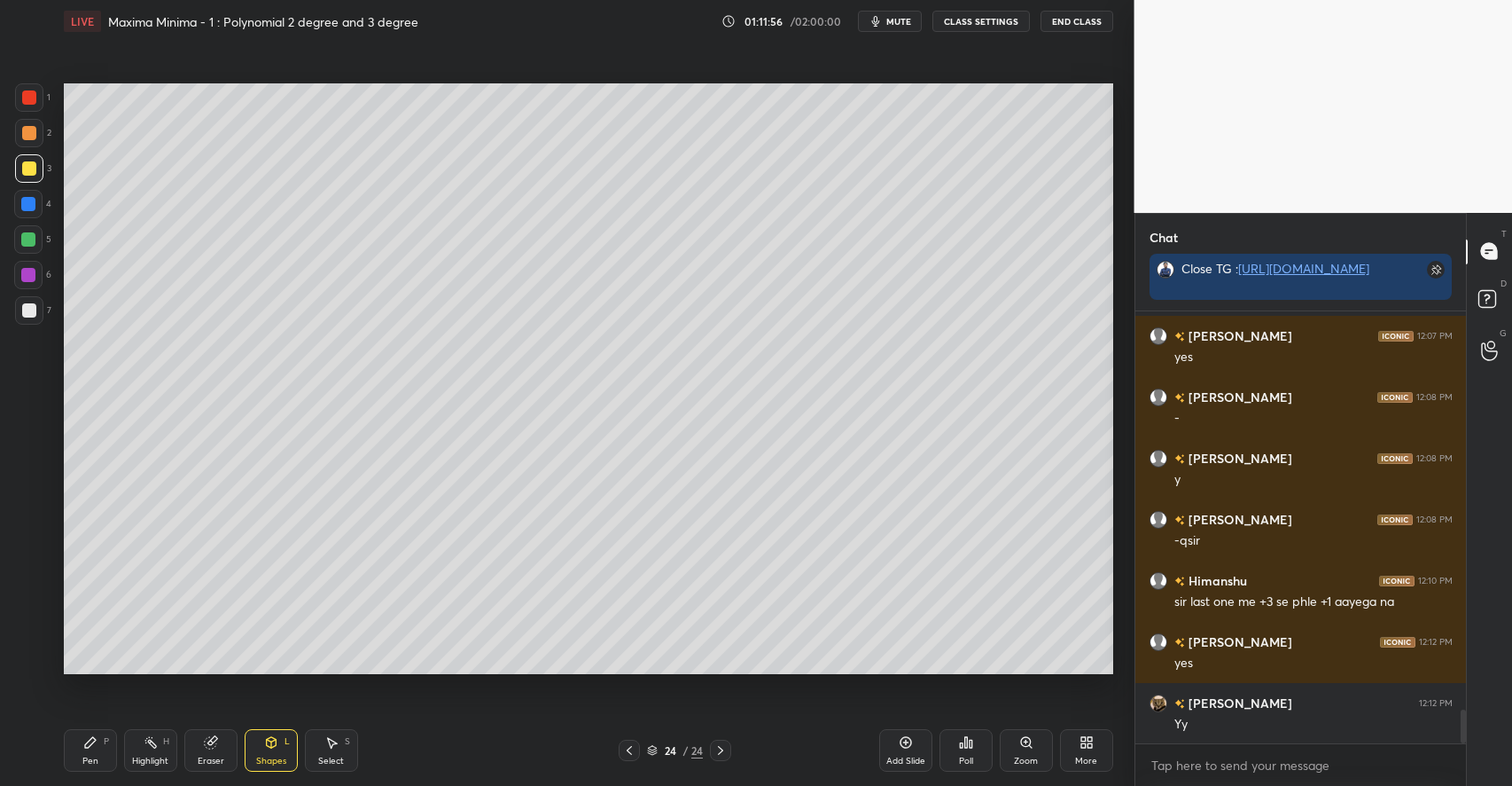
click at [34, 308] on div at bounding box center [29, 310] width 14 height 14
click at [96, 745] on icon at bounding box center [90, 742] width 14 height 14
click at [27, 162] on div at bounding box center [29, 168] width 14 height 14
click at [50, 134] on div "2" at bounding box center [33, 132] width 37 height 29
click at [209, 742] on icon at bounding box center [210, 743] width 12 height 12
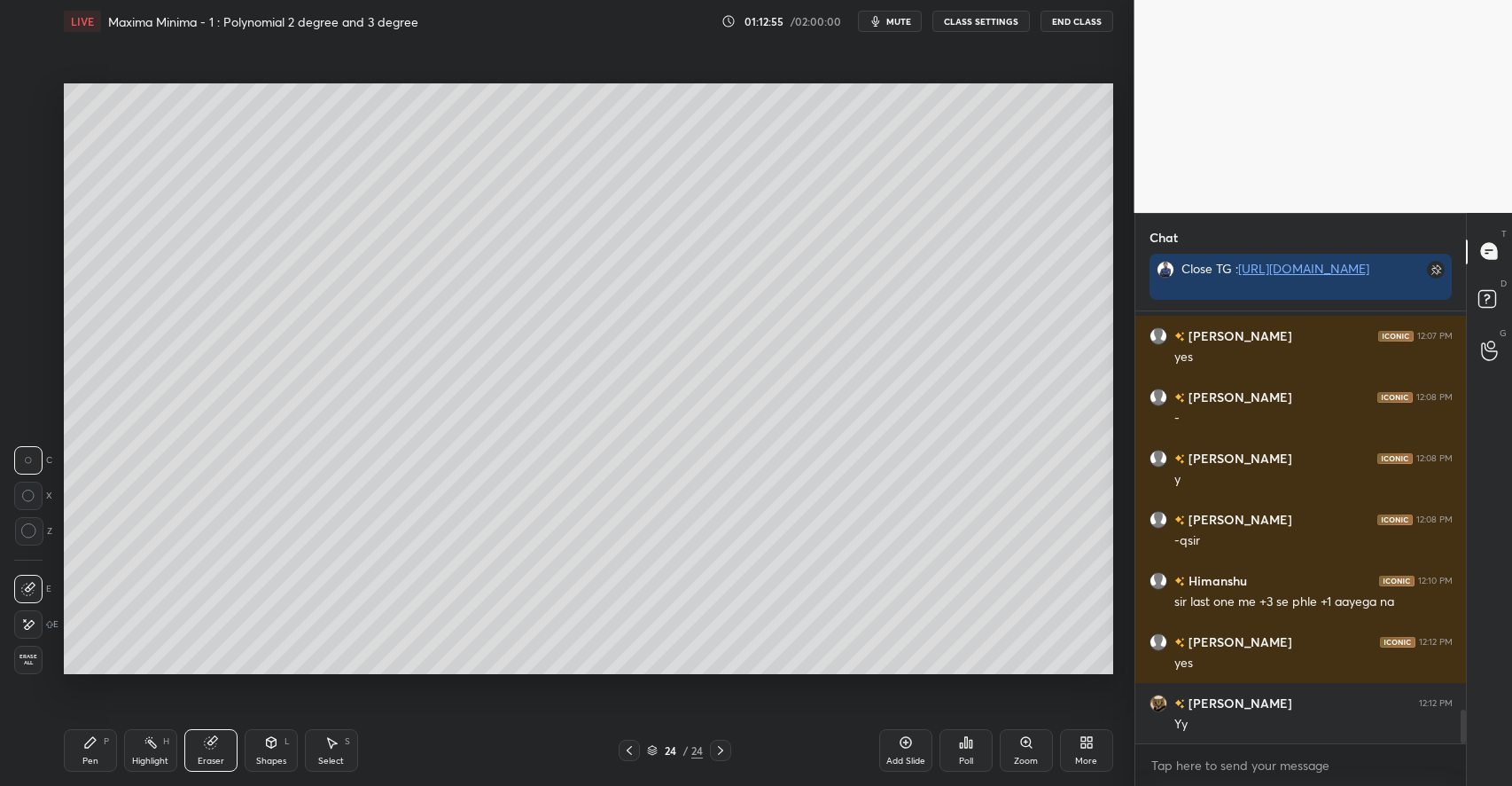
click at [164, 737] on div "H" at bounding box center [166, 741] width 6 height 9
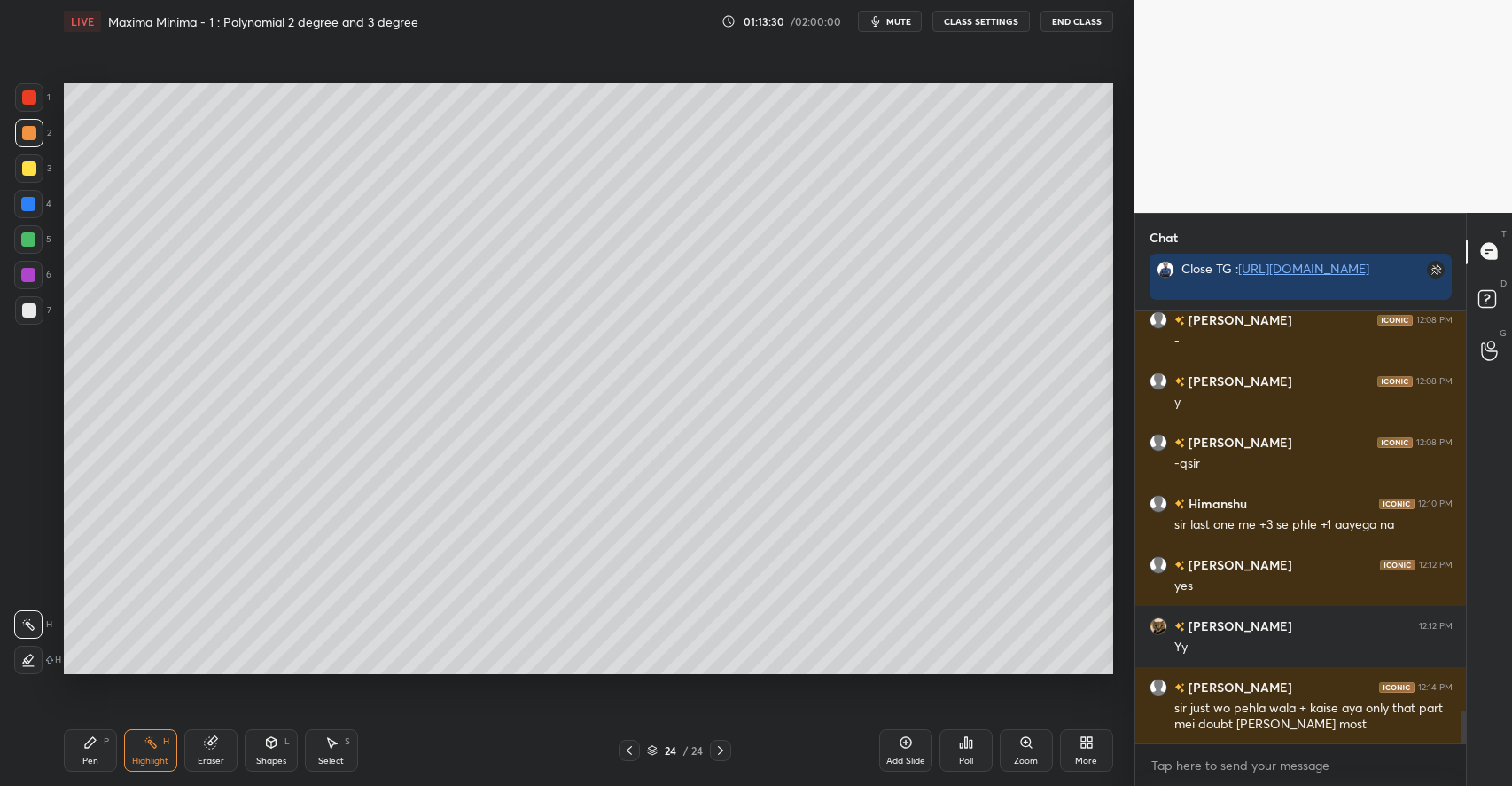
scroll to position [5290, 0]
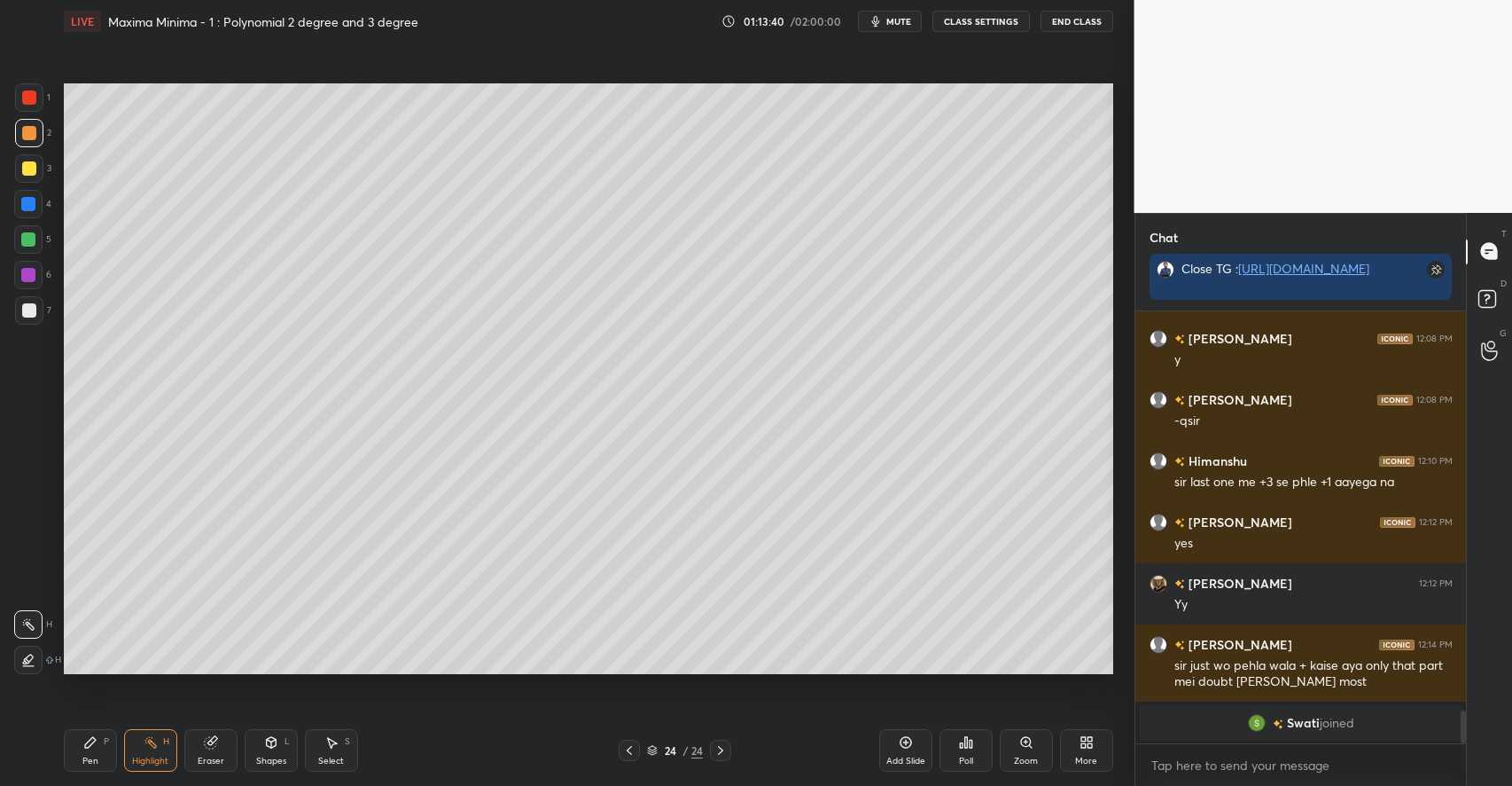
click at [144, 747] on icon at bounding box center [150, 742] width 14 height 14
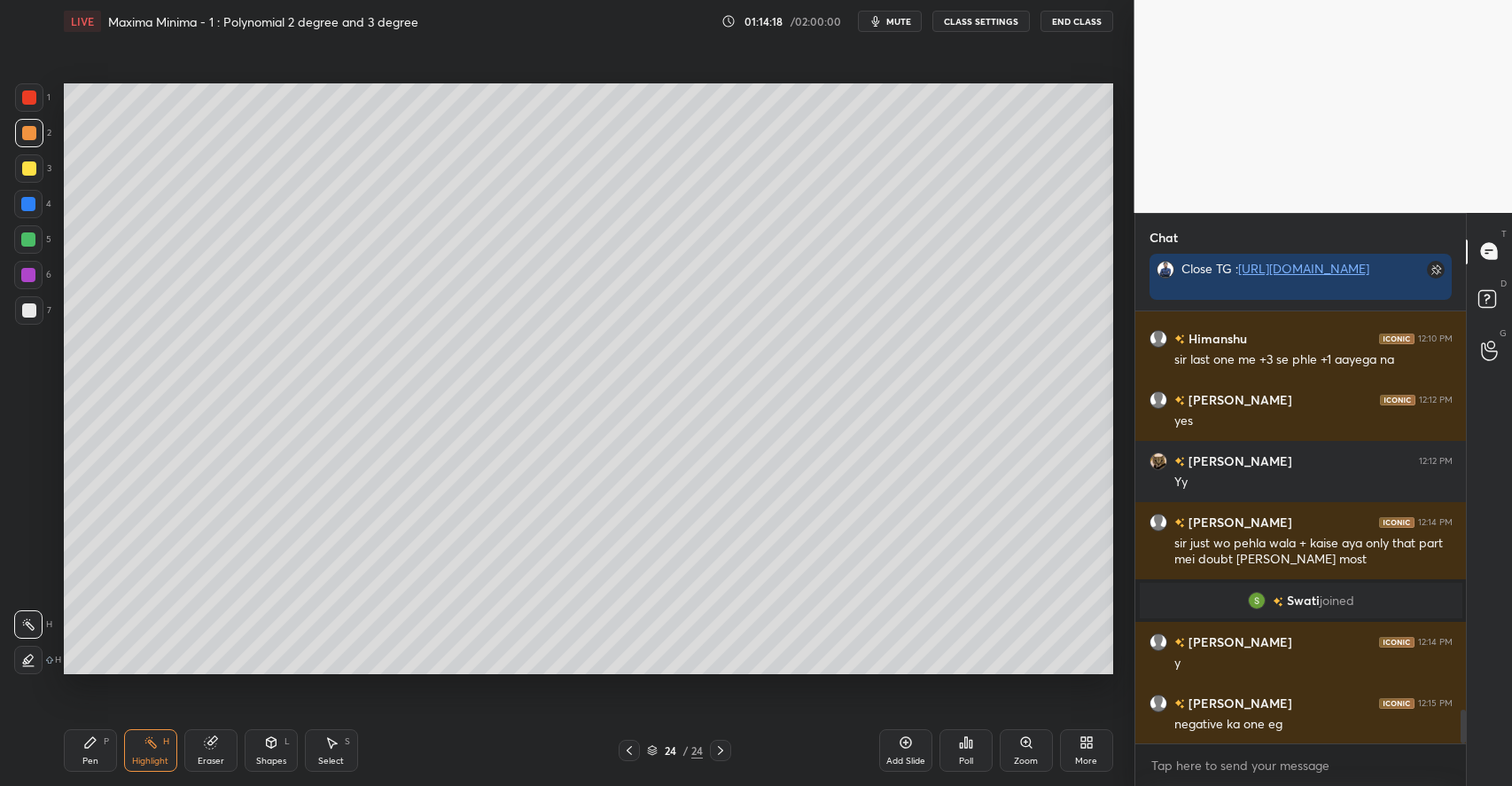
scroll to position [5155, 0]
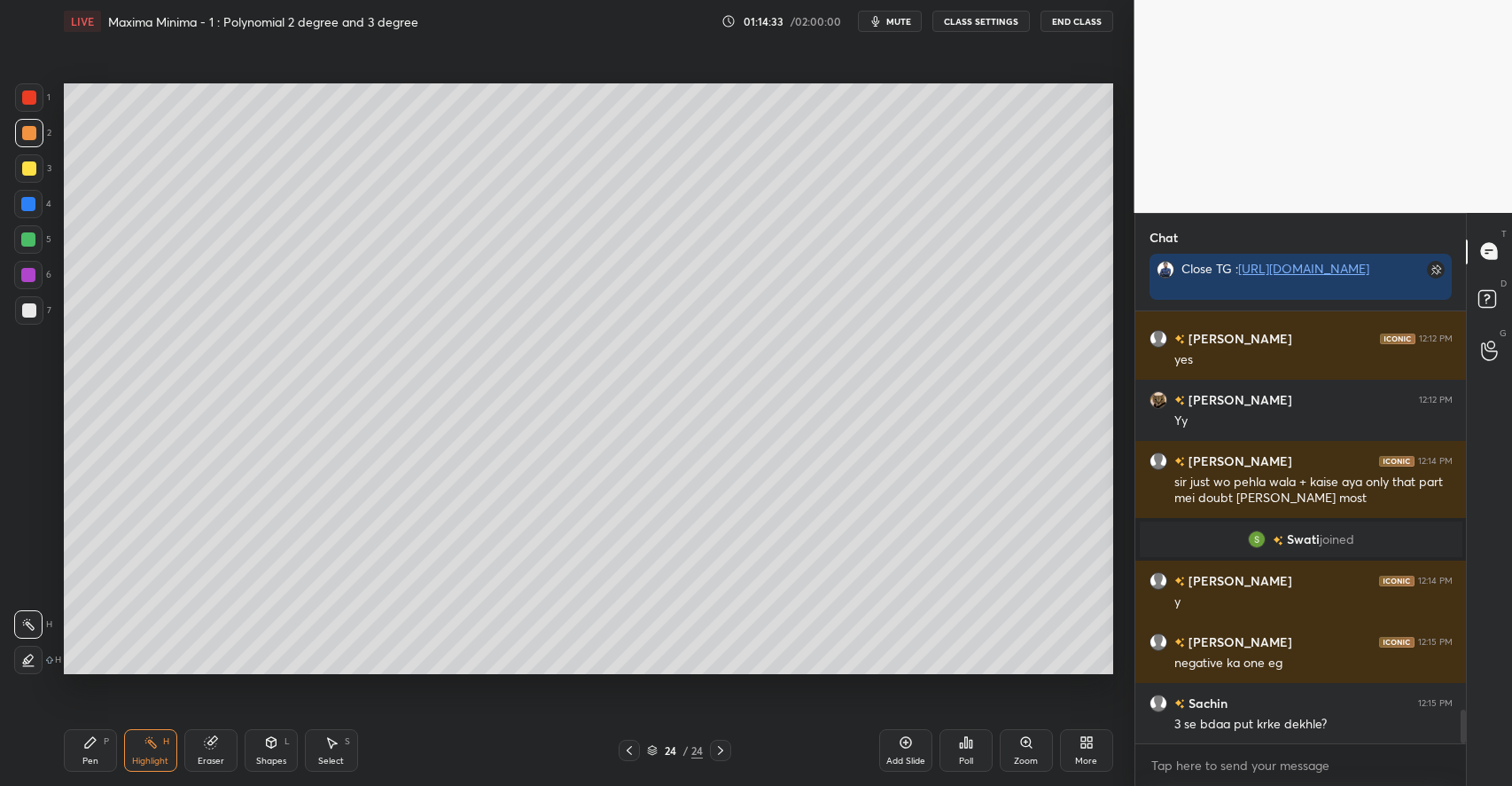
click at [901, 743] on icon at bounding box center [905, 742] width 14 height 14
click at [273, 743] on icon at bounding box center [270, 742] width 10 height 11
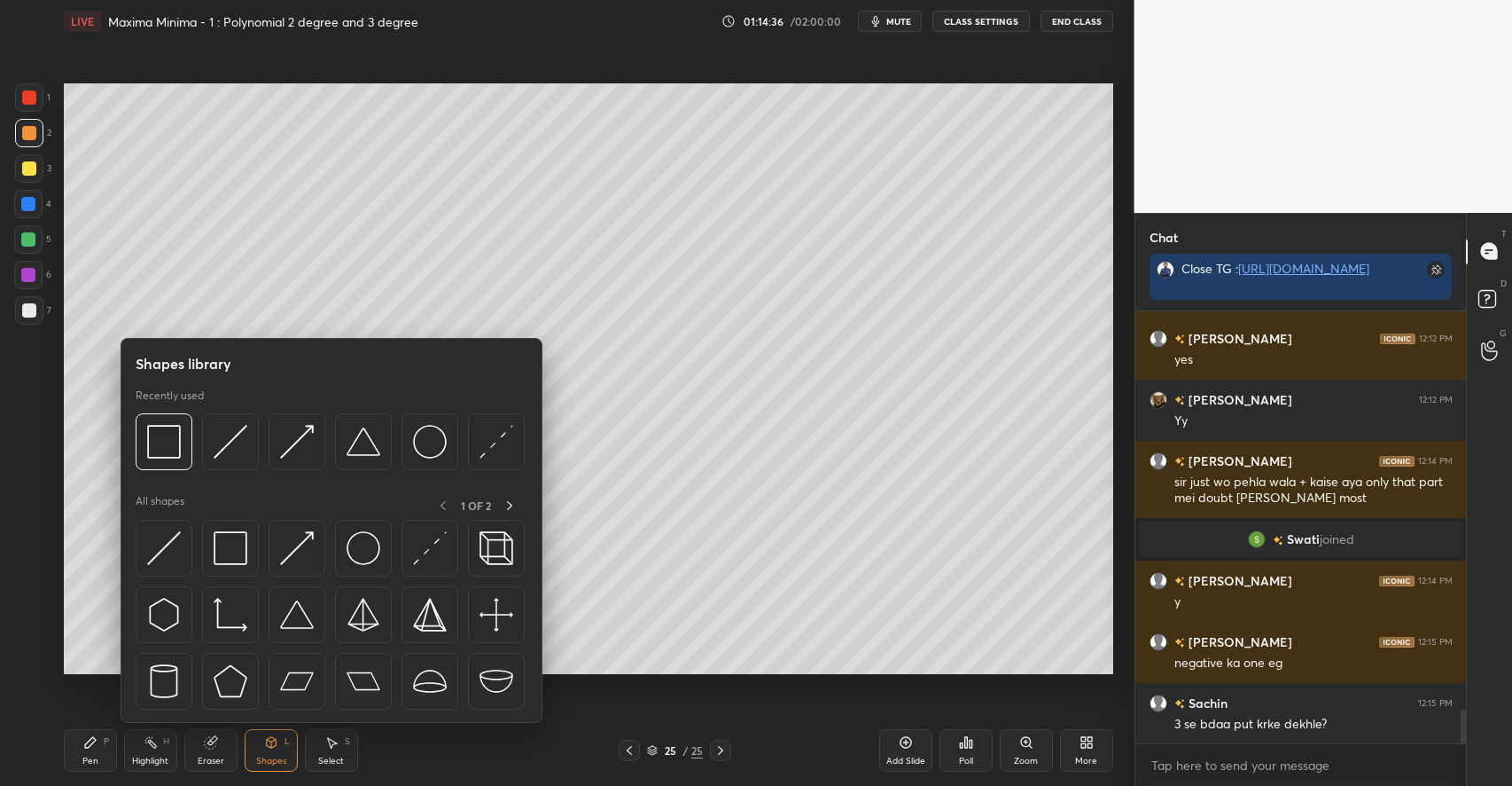
click at [96, 734] on div "Pen P" at bounding box center [91, 749] width 53 height 42
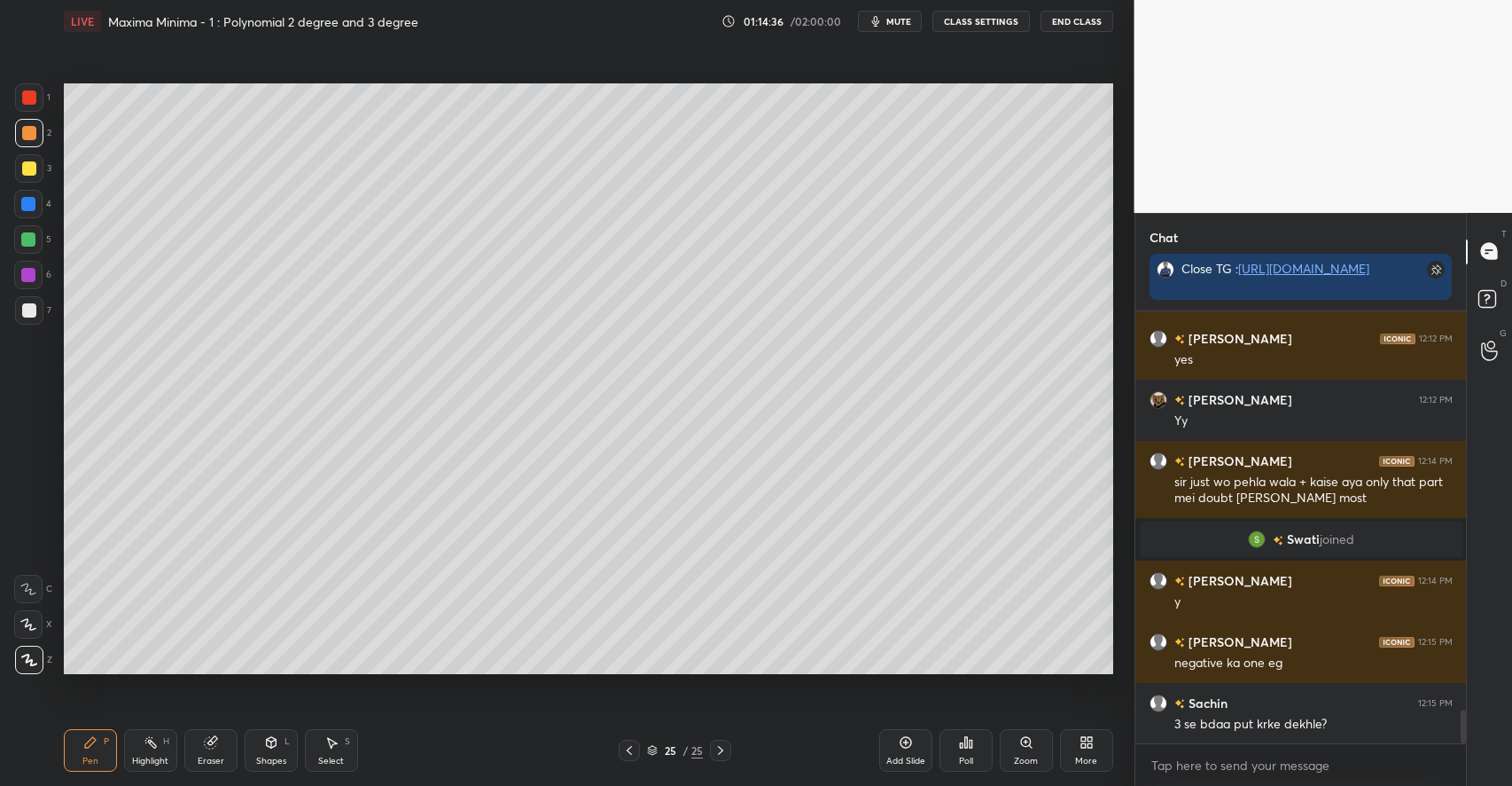
click at [36, 308] on div at bounding box center [29, 310] width 29 height 29
click at [270, 753] on div "Shapes L" at bounding box center [271, 749] width 53 height 42
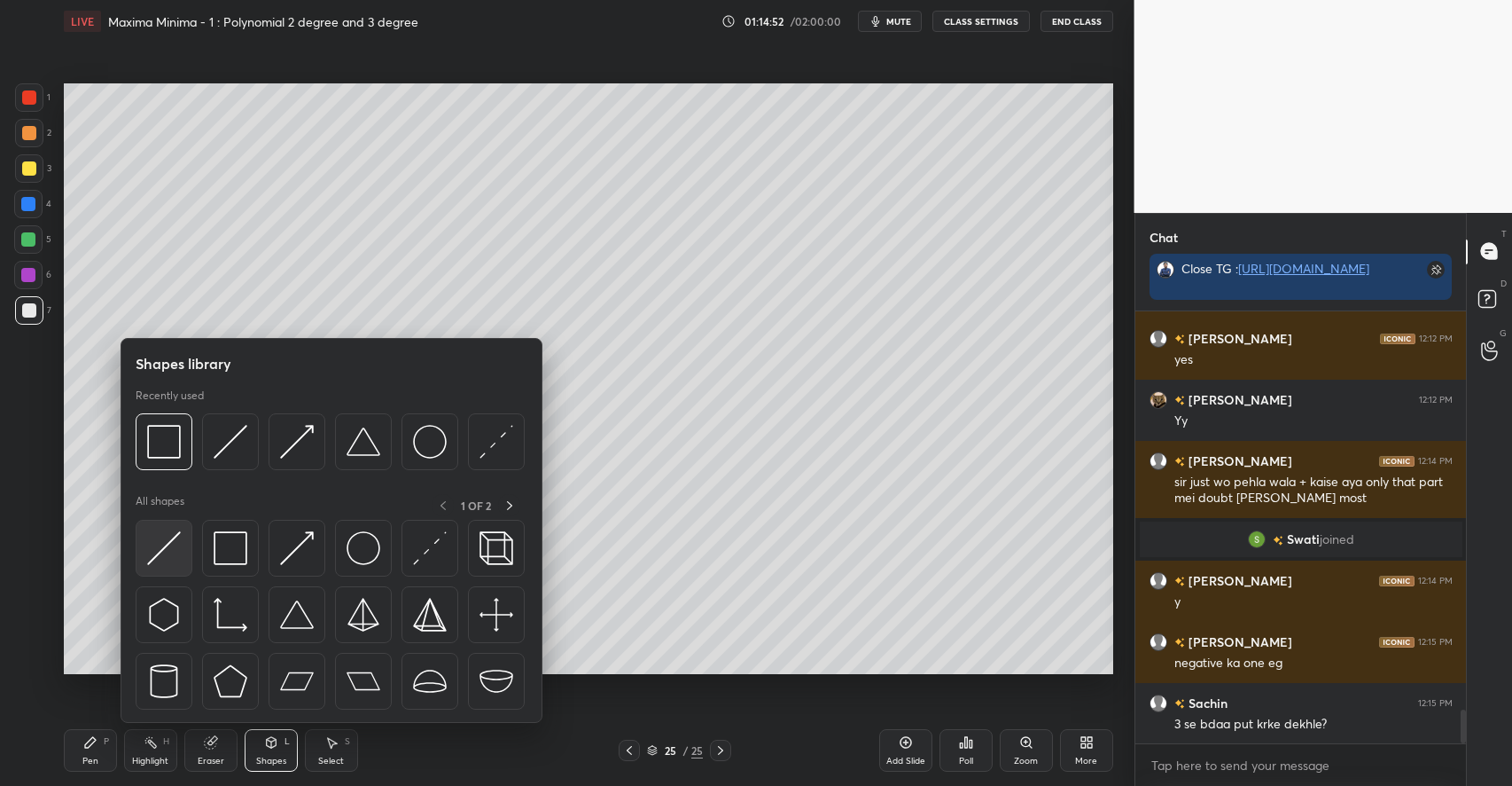
click at [165, 558] on img at bounding box center [164, 548] width 34 height 34
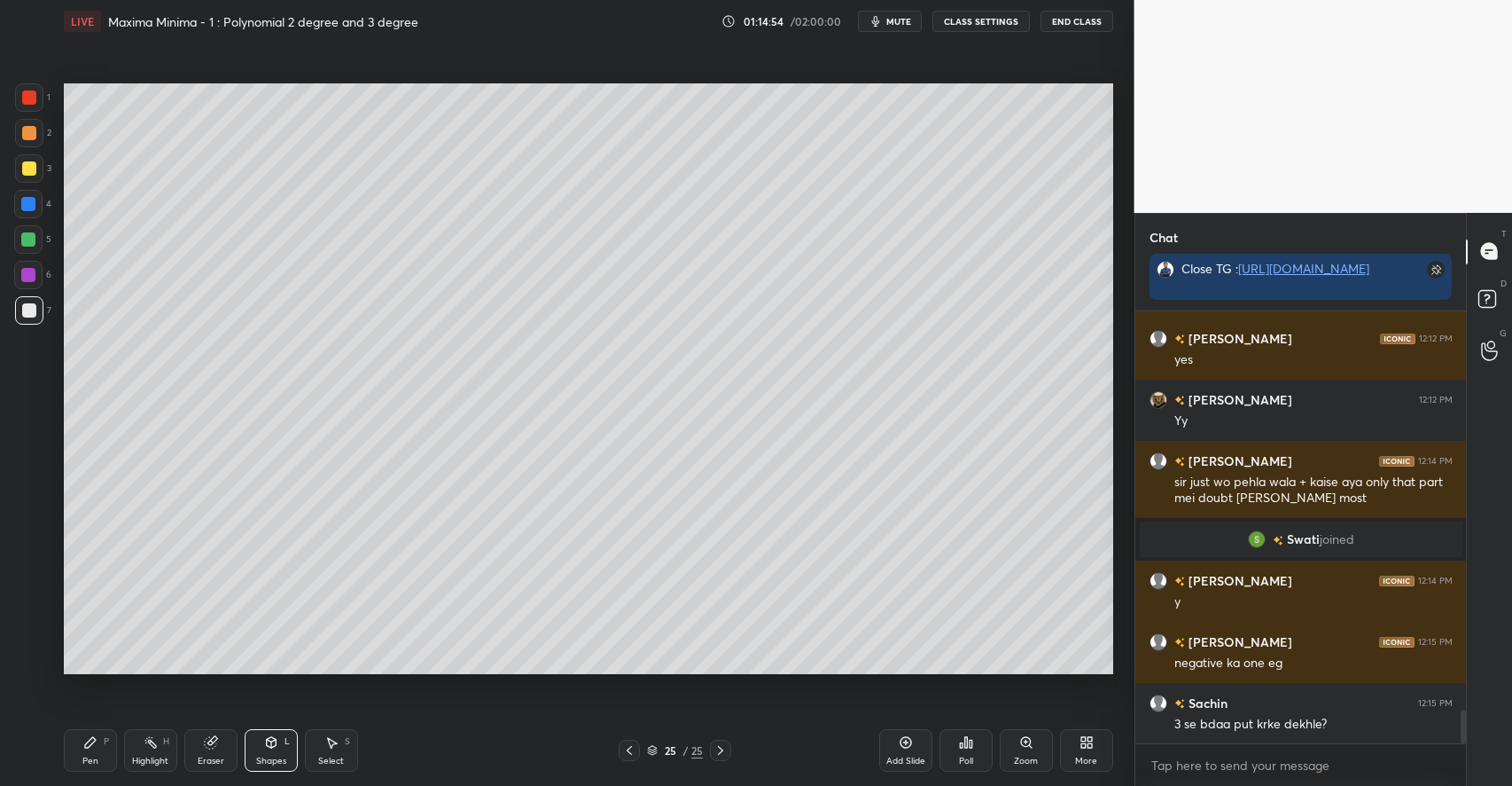
click at [92, 750] on div "Pen P" at bounding box center [91, 749] width 53 height 42
click at [33, 170] on div at bounding box center [29, 168] width 14 height 14
click at [158, 750] on div "Highlight H" at bounding box center [151, 749] width 53 height 42
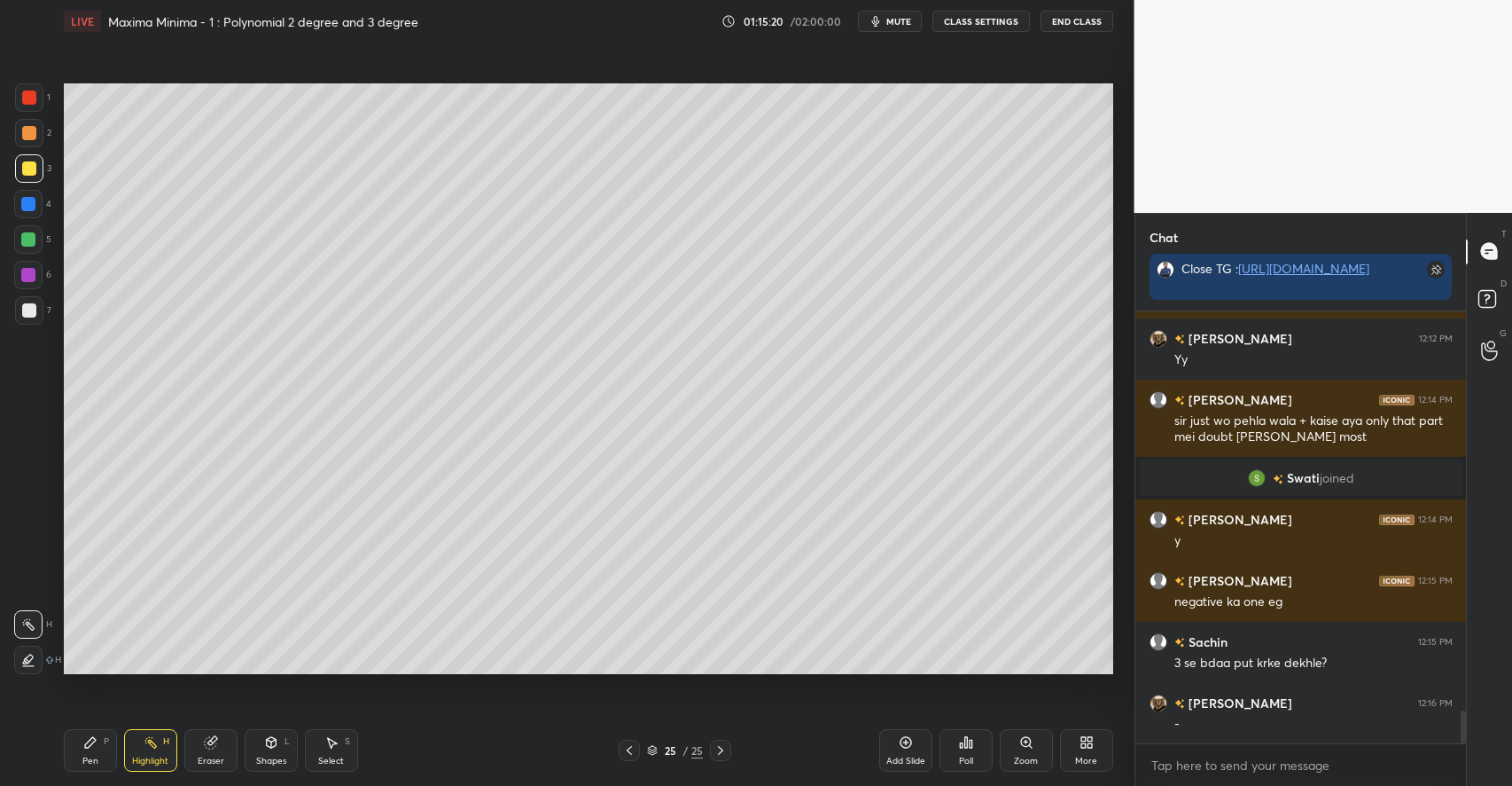
click at [96, 745] on icon at bounding box center [90, 742] width 14 height 14
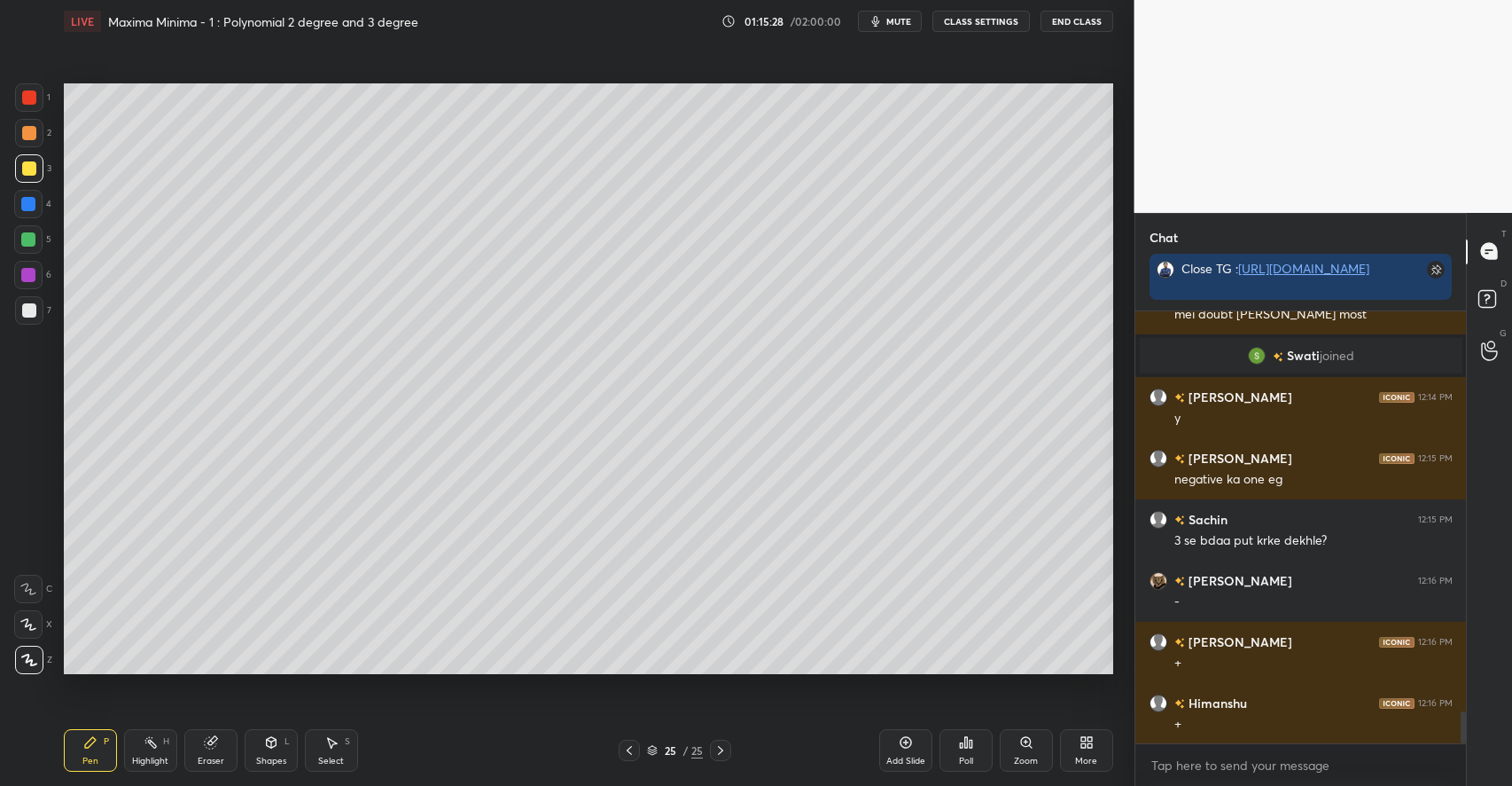
scroll to position [5400, 0]
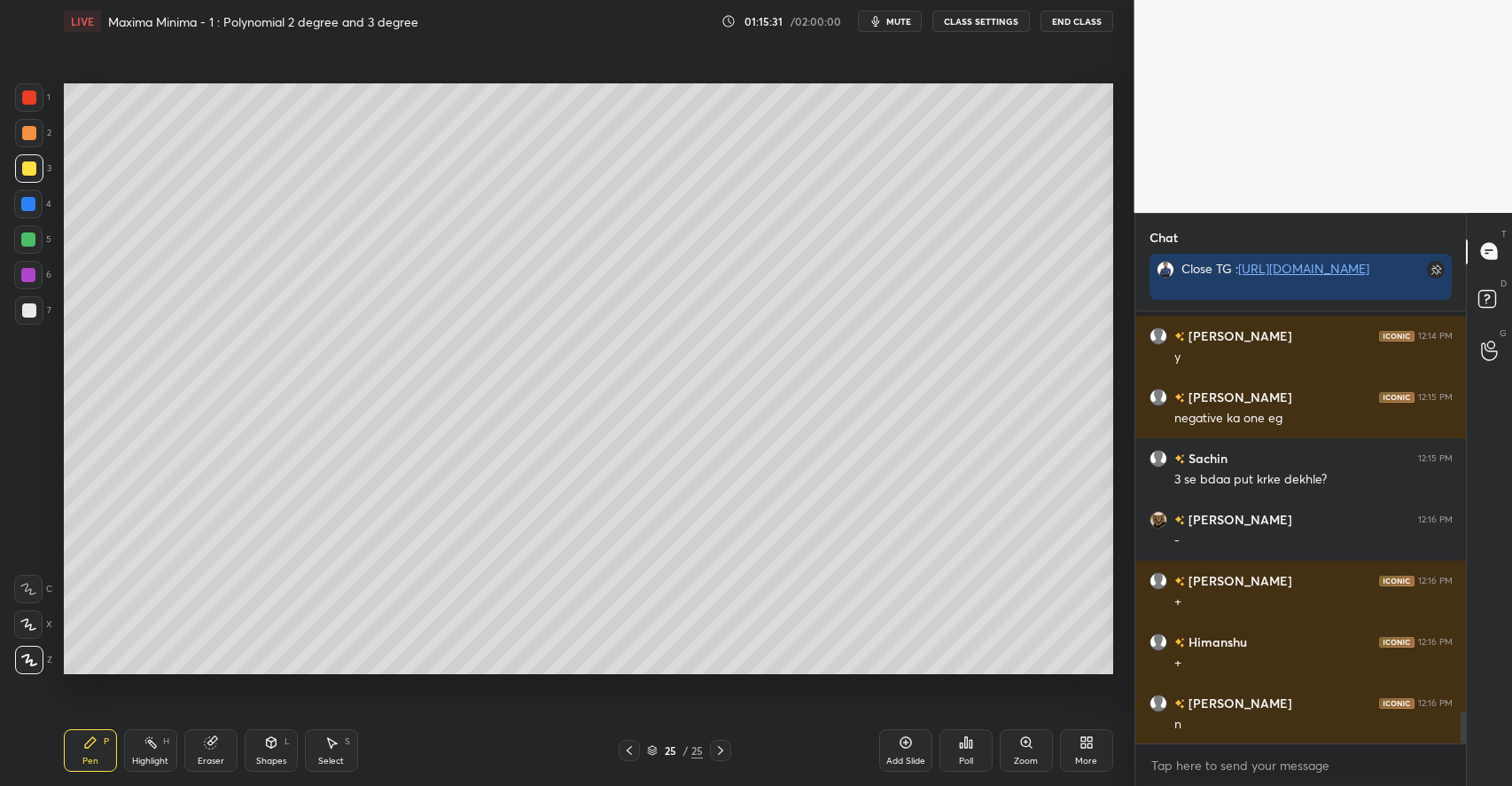
click at [213, 743] on icon at bounding box center [210, 743] width 12 height 12
click at [107, 746] on div "P" at bounding box center [106, 741] width 5 height 9
click at [198, 752] on div "Eraser" at bounding box center [211, 749] width 53 height 42
click at [147, 742] on rect at bounding box center [151, 744] width 9 height 9
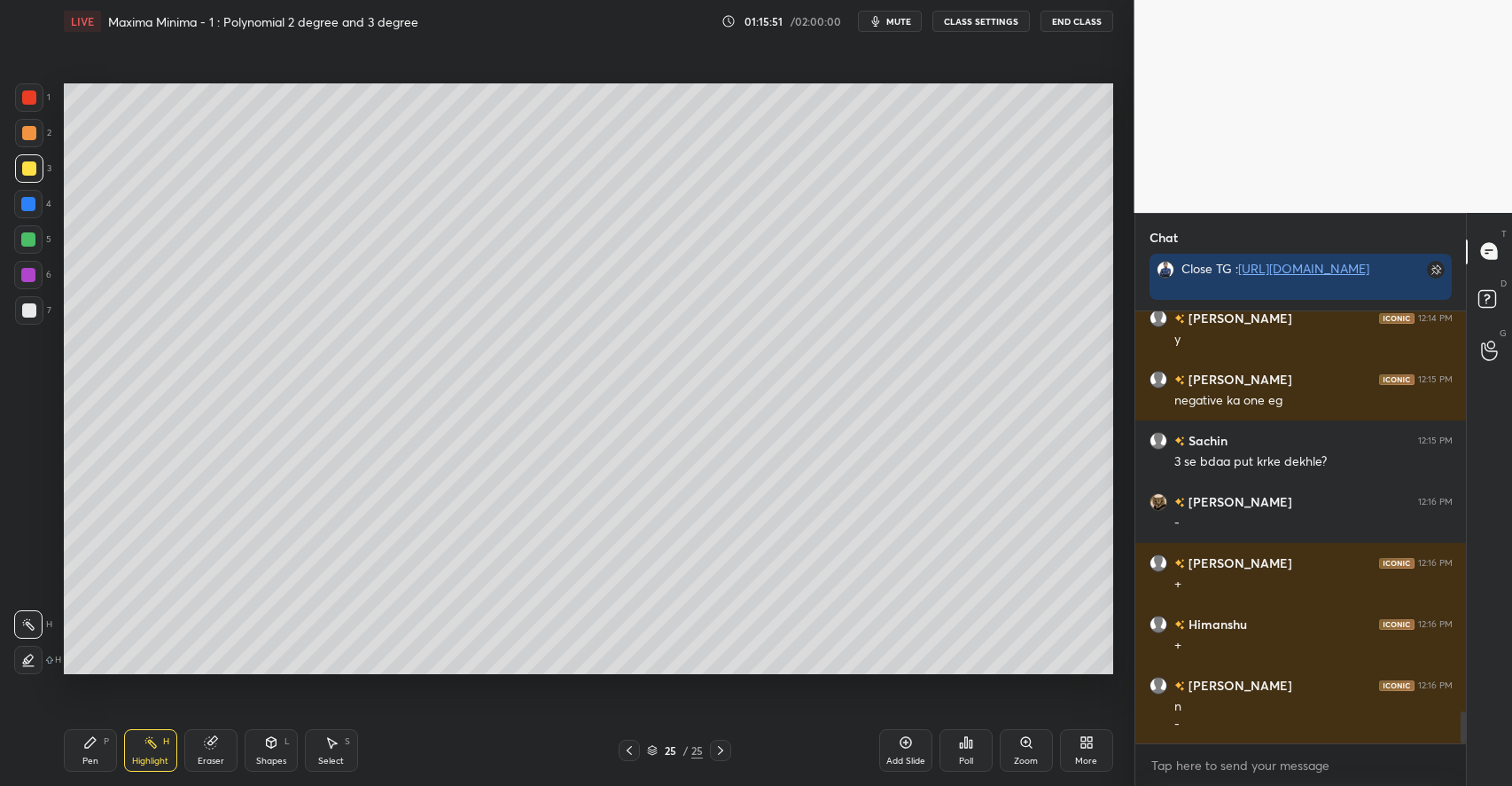
click at [103, 750] on div "Pen P" at bounding box center [91, 749] width 53 height 42
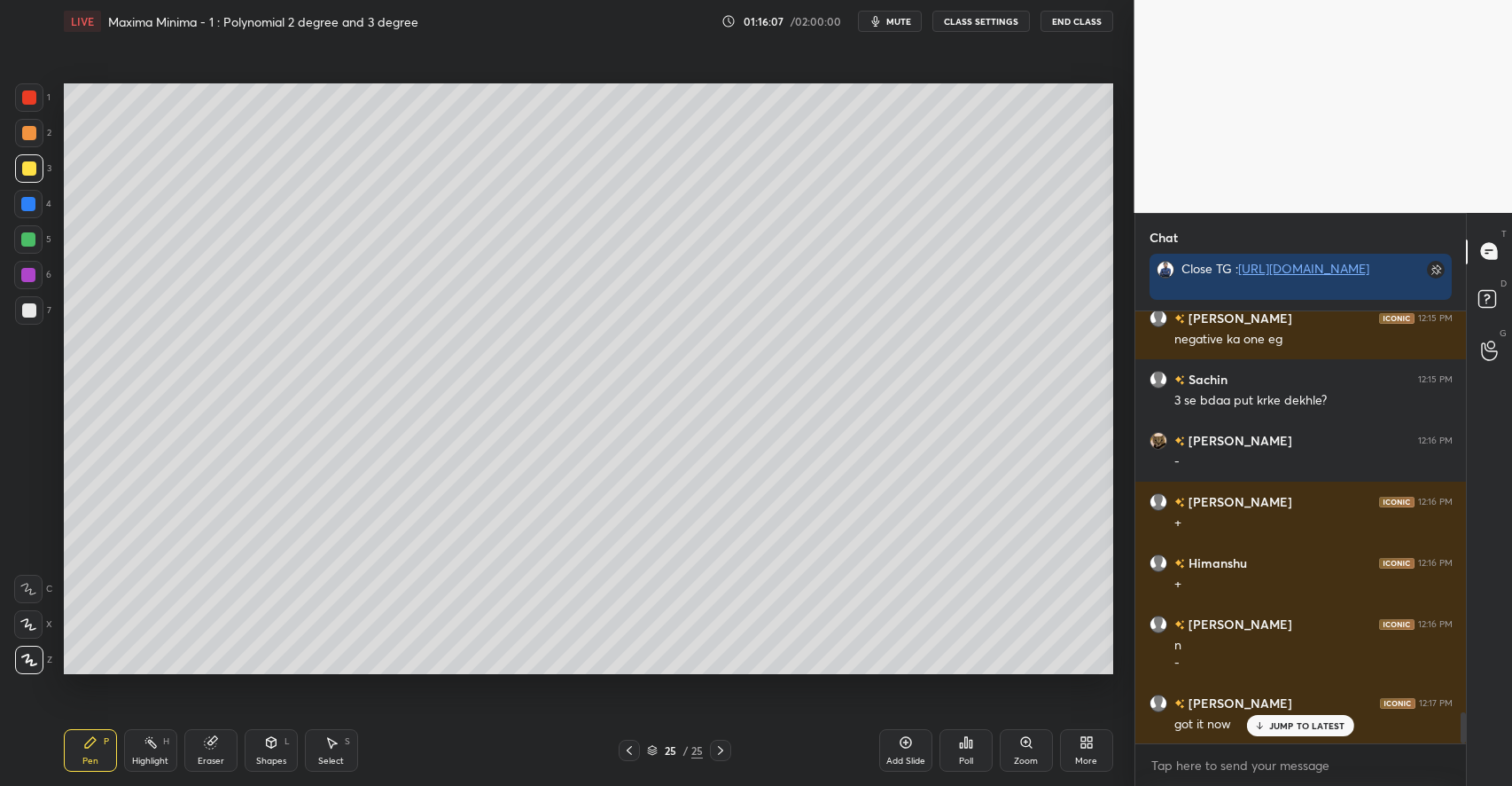
scroll to position [5540, 0]
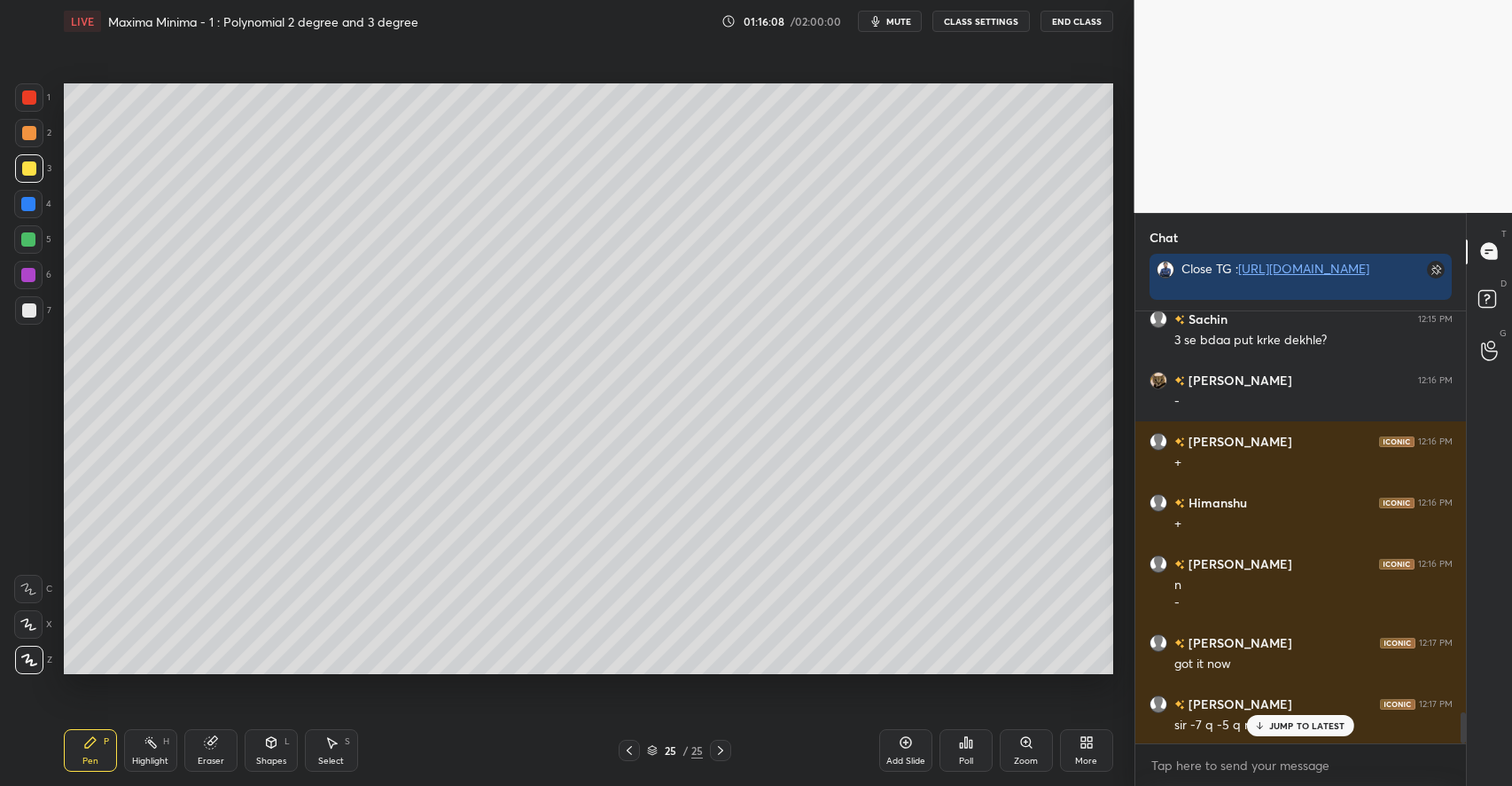
click at [1302, 721] on p "JUMP TO LATEST" at bounding box center [1307, 725] width 76 height 11
click at [35, 134] on div at bounding box center [29, 132] width 14 height 14
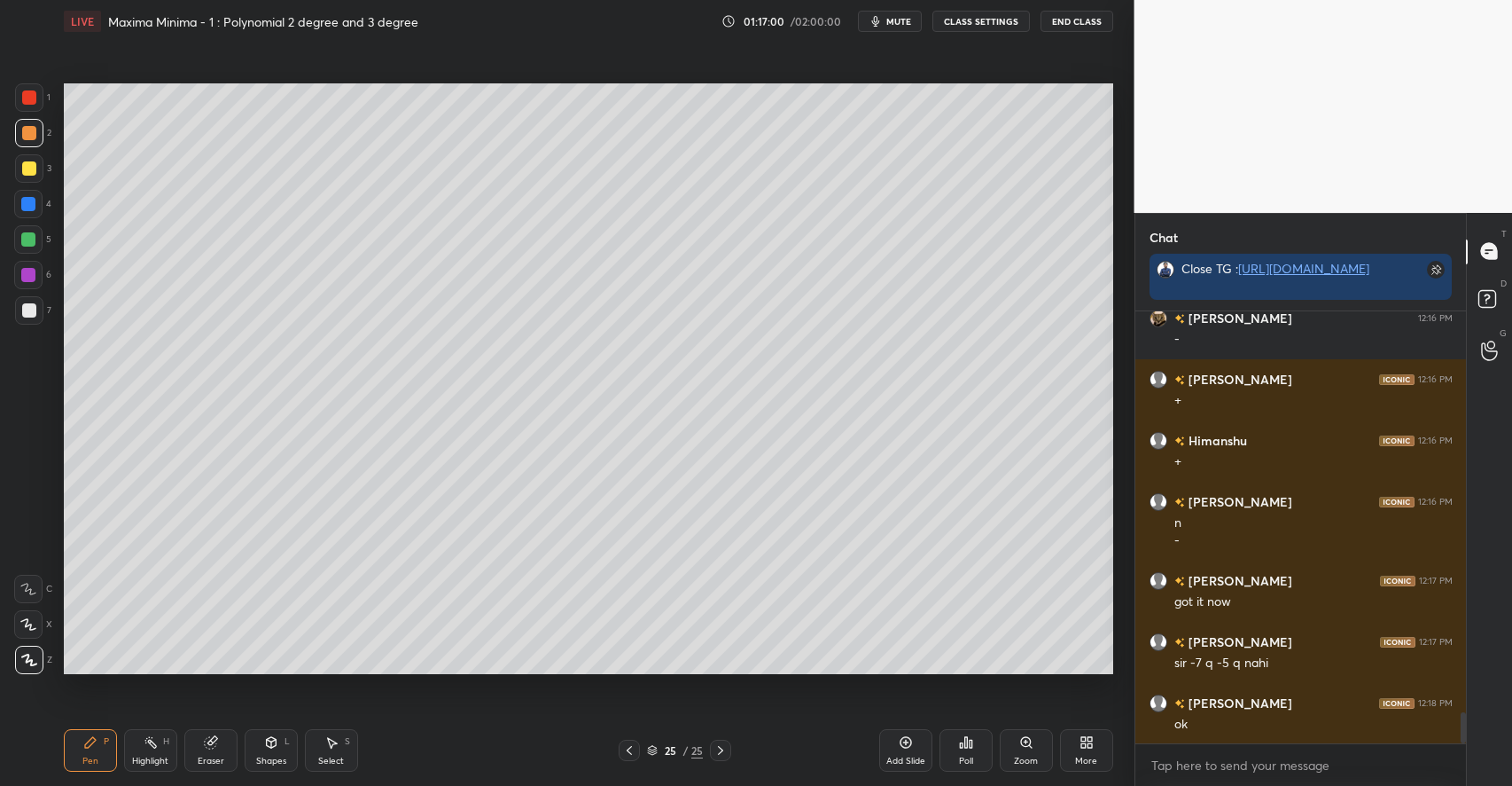
click at [897, 744] on div "Add Slide" at bounding box center [906, 749] width 53 height 42
click at [269, 738] on icon at bounding box center [270, 742] width 10 height 11
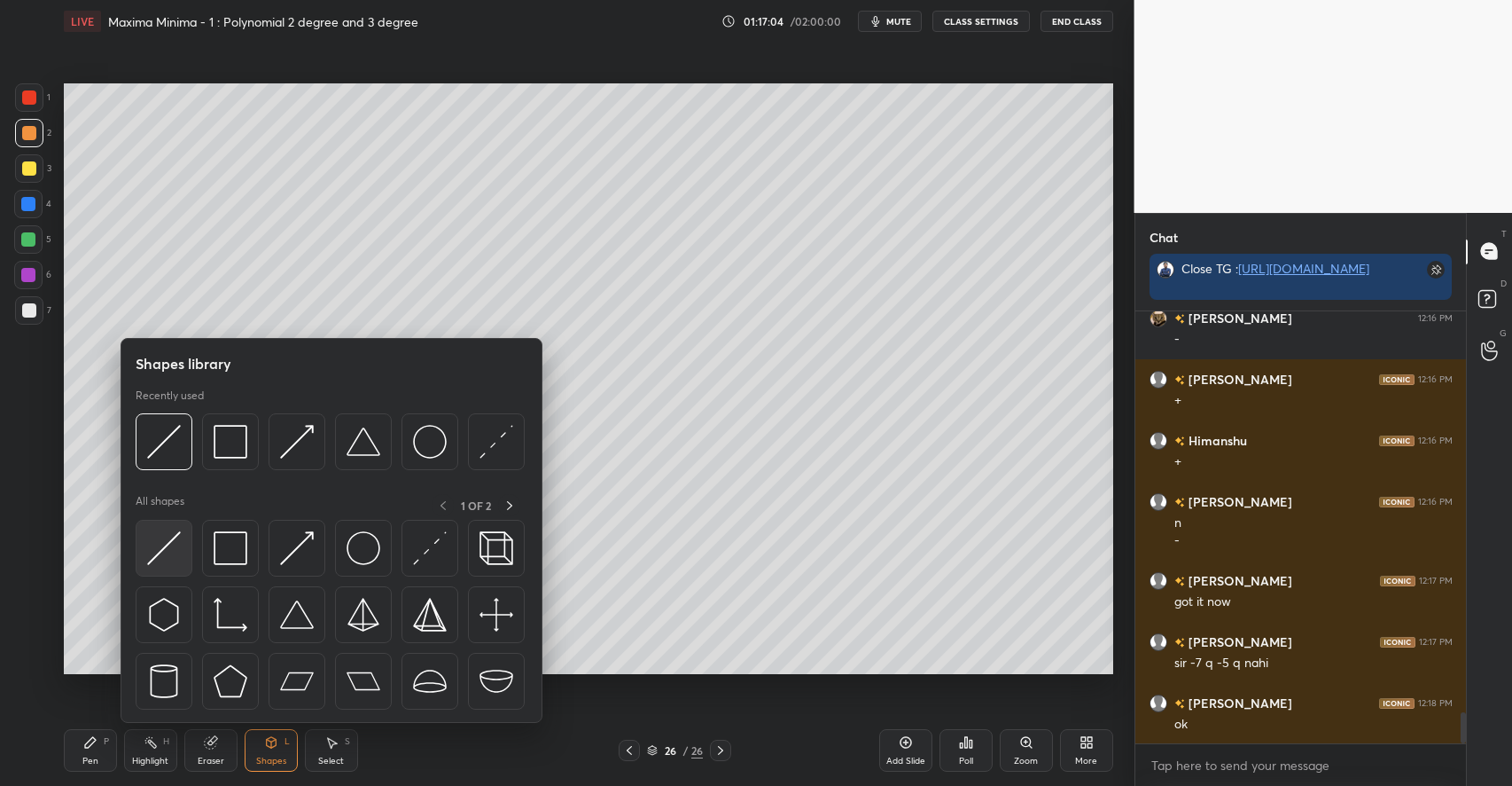
click at [178, 553] on img at bounding box center [164, 548] width 34 height 34
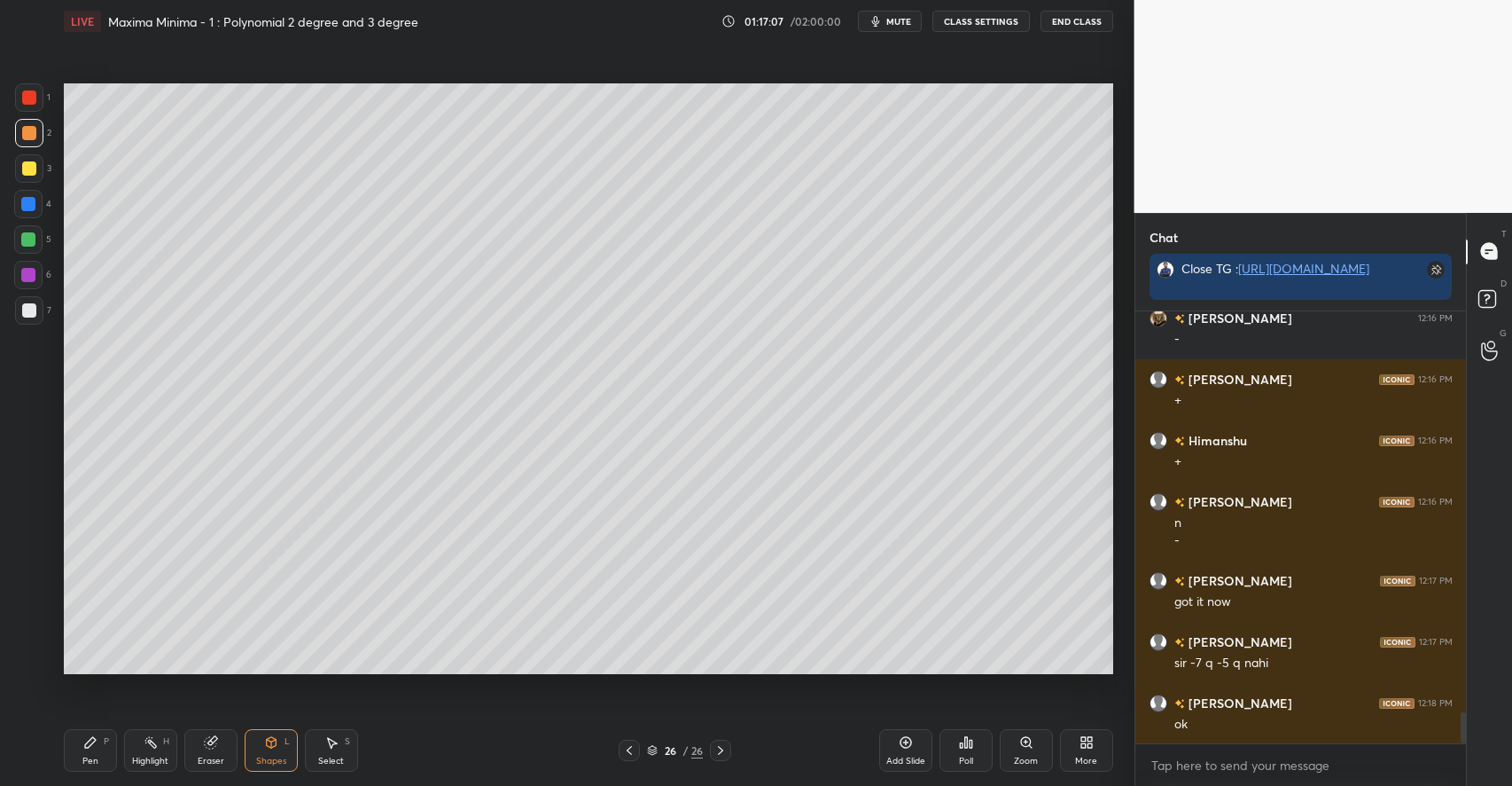
click at [331, 750] on div "Select S" at bounding box center [332, 749] width 53 height 42
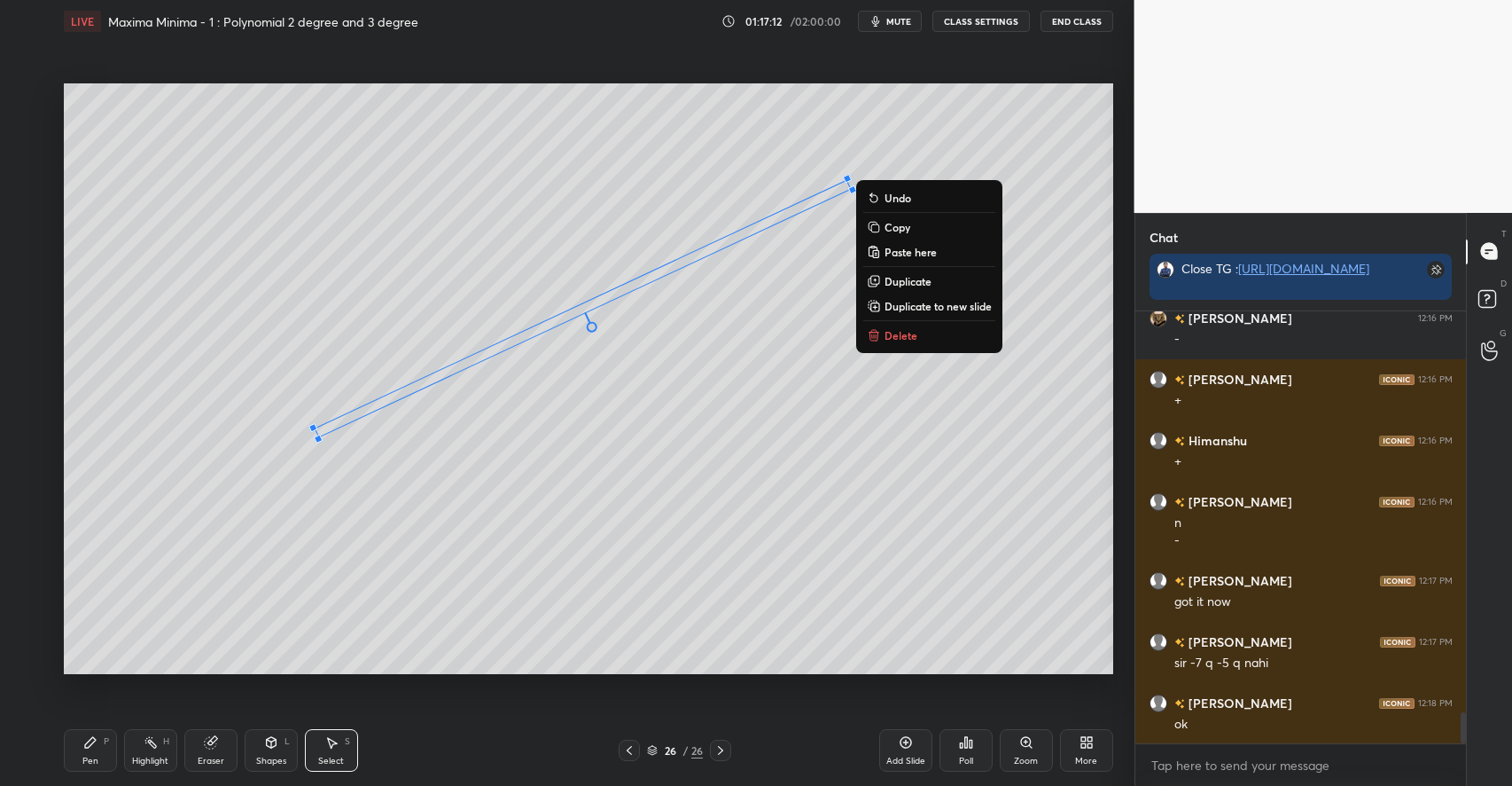
click at [909, 346] on button "Delete" at bounding box center [930, 336] width 132 height 22
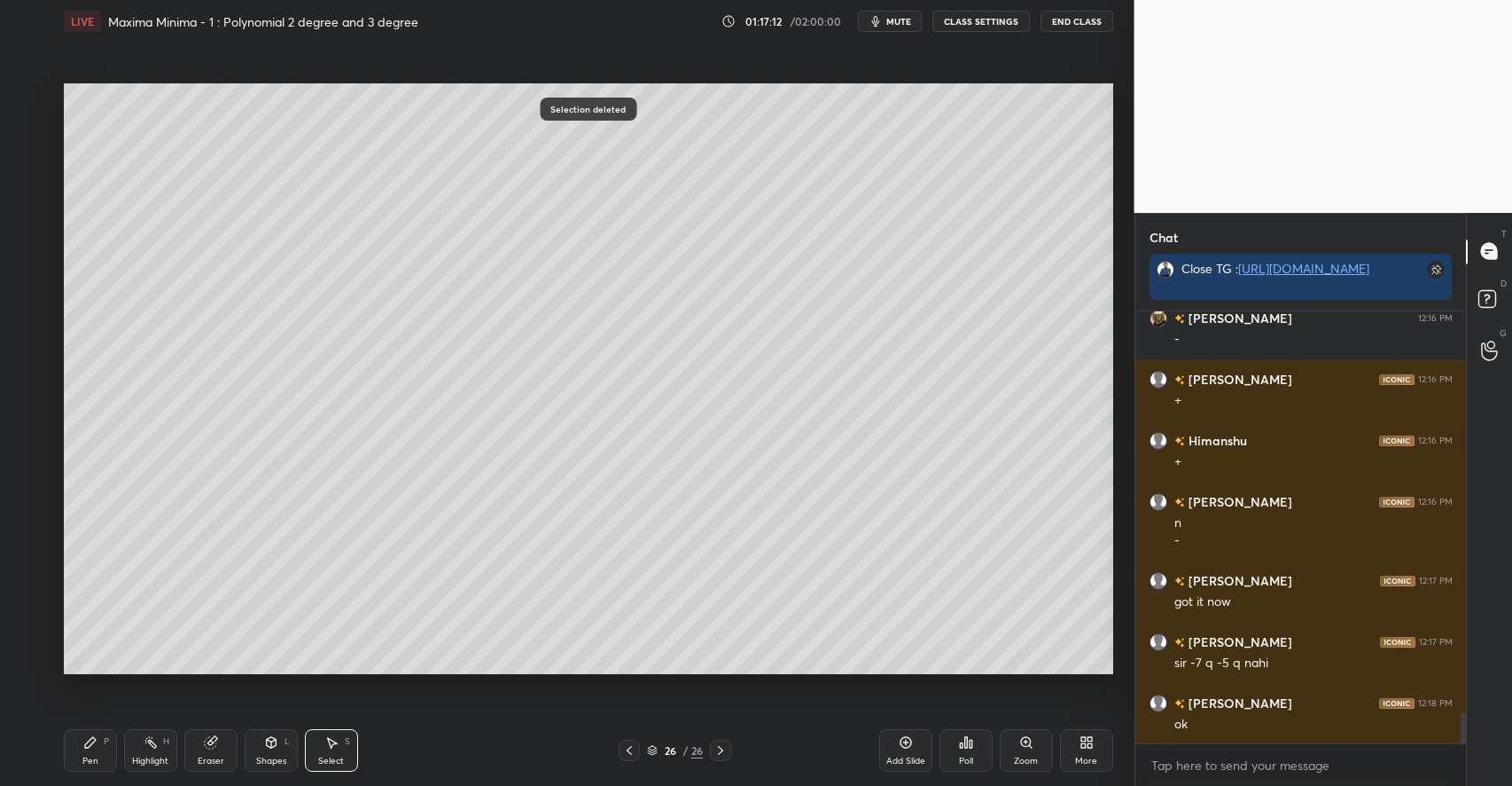
click at [258, 746] on div "Shapes L" at bounding box center [271, 749] width 53 height 42
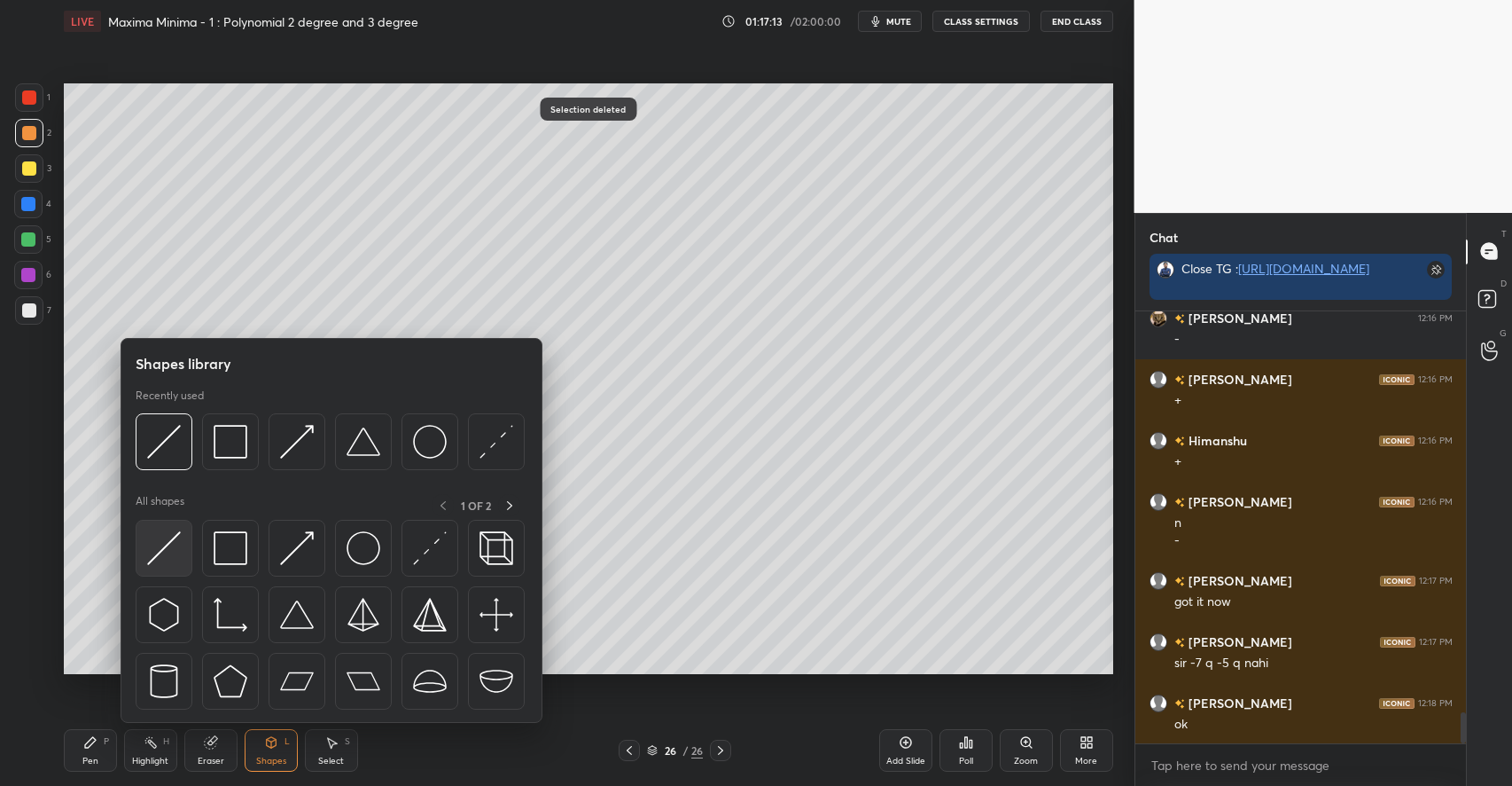
click at [161, 553] on img at bounding box center [164, 548] width 34 height 34
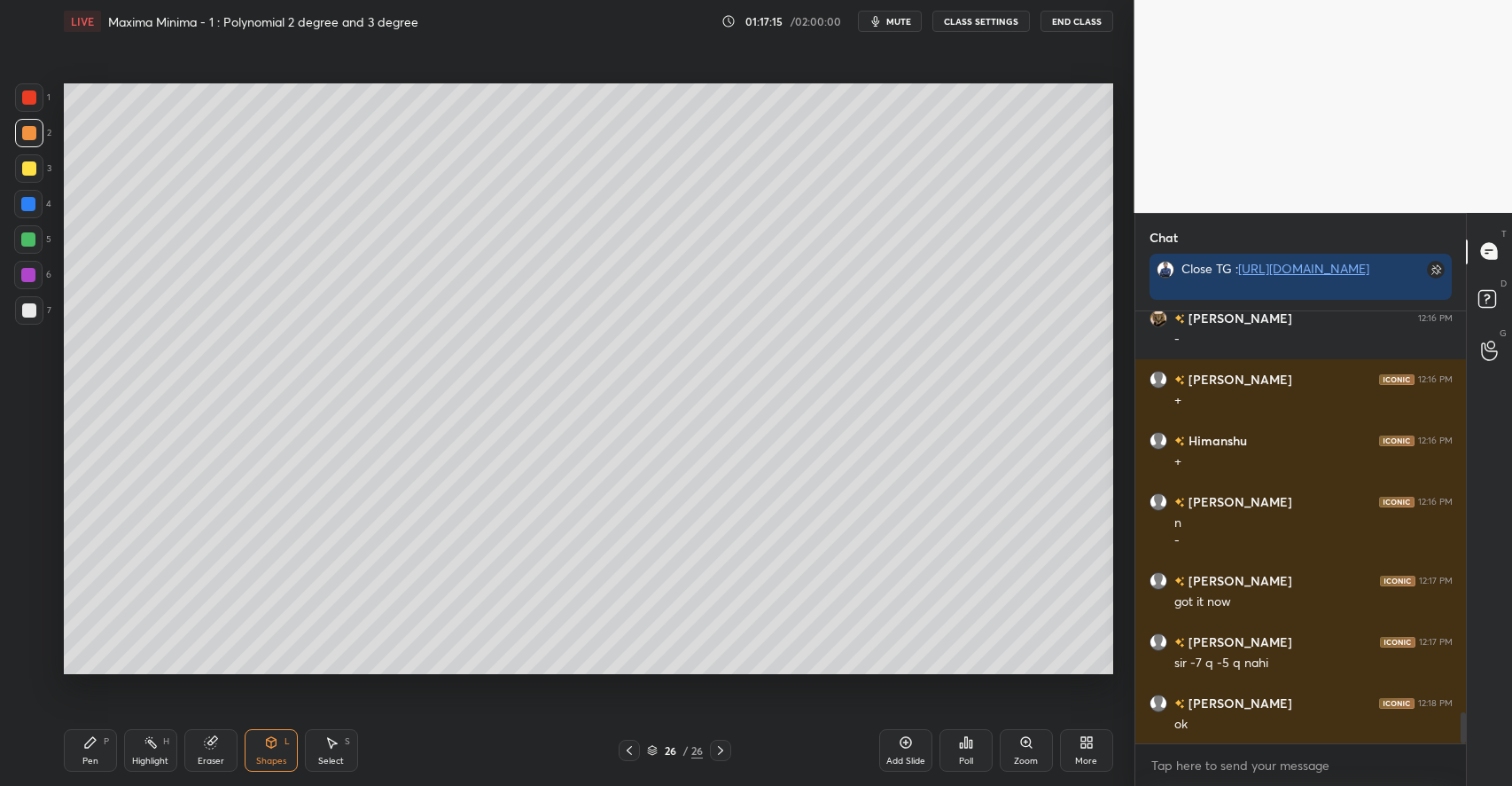
click at [75, 753] on div "Pen P" at bounding box center [91, 749] width 53 height 42
click at [33, 170] on div at bounding box center [29, 168] width 14 height 14
click at [152, 750] on div "Highlight H" at bounding box center [151, 749] width 53 height 42
click at [42, 238] on div "5" at bounding box center [33, 239] width 38 height 29
click at [103, 741] on div "Pen P" at bounding box center [91, 749] width 53 height 42
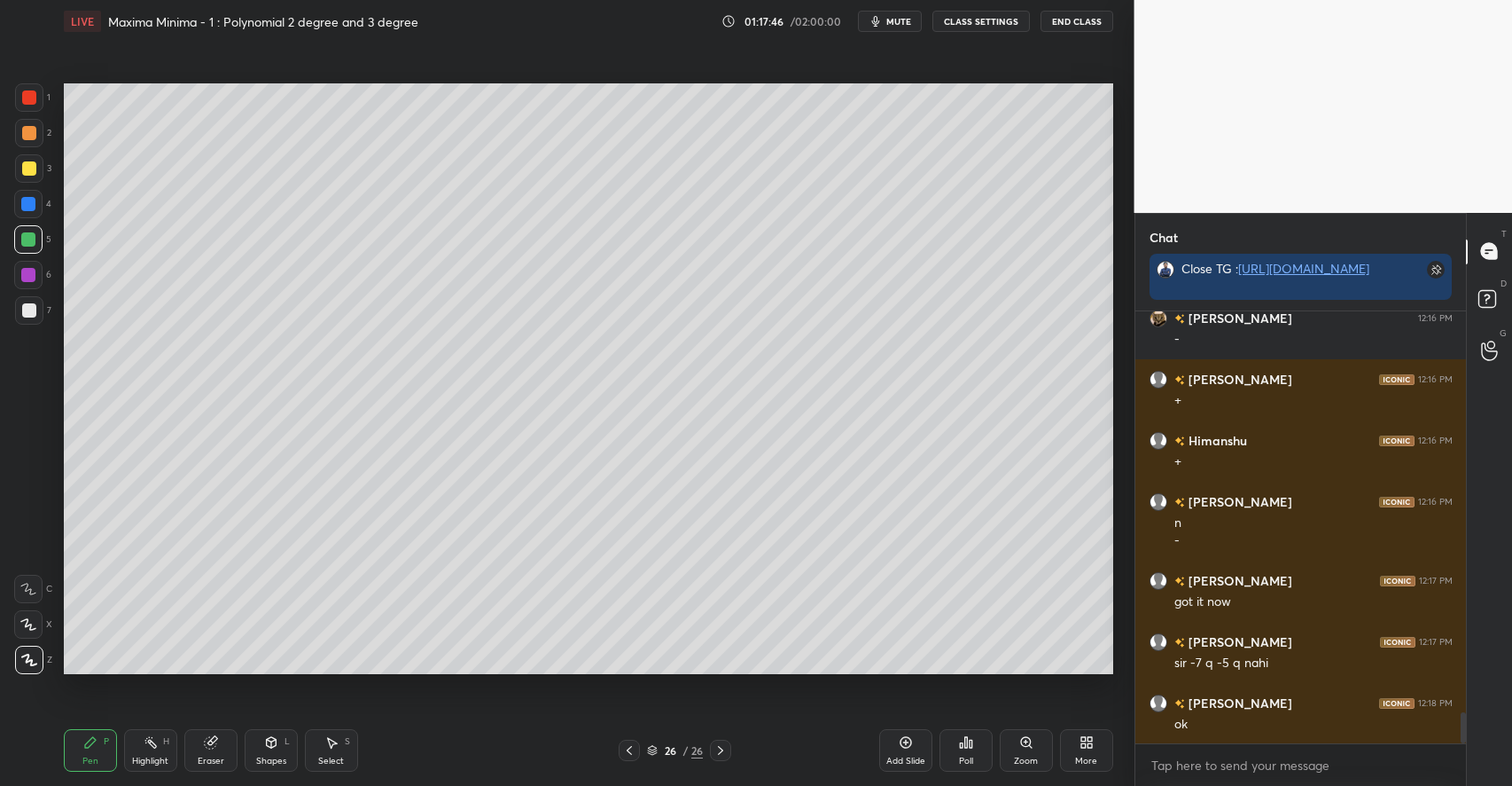
click at [160, 742] on div "Highlight H" at bounding box center [151, 749] width 53 height 42
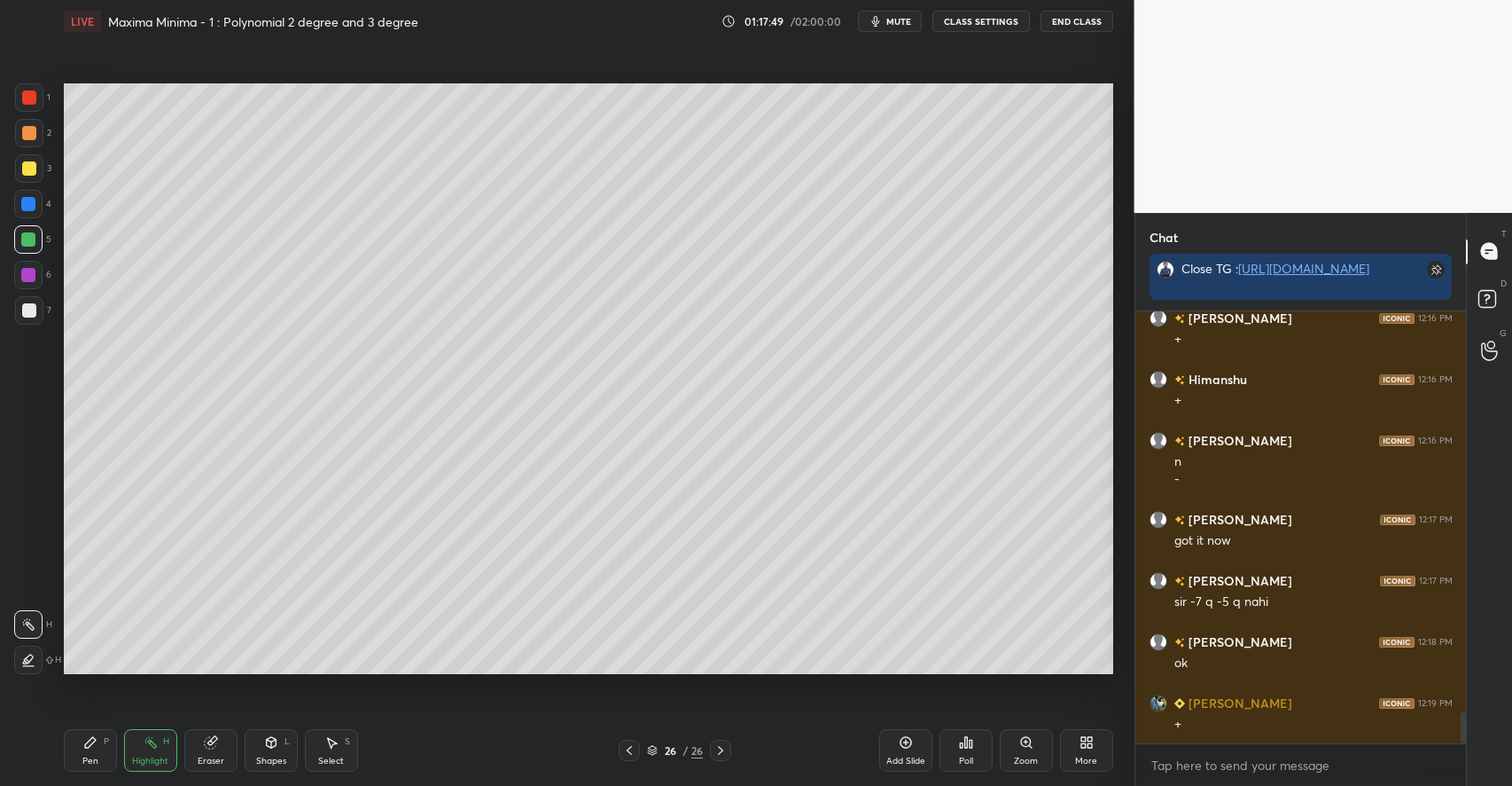
click at [102, 745] on div "Pen P" at bounding box center [91, 749] width 53 height 42
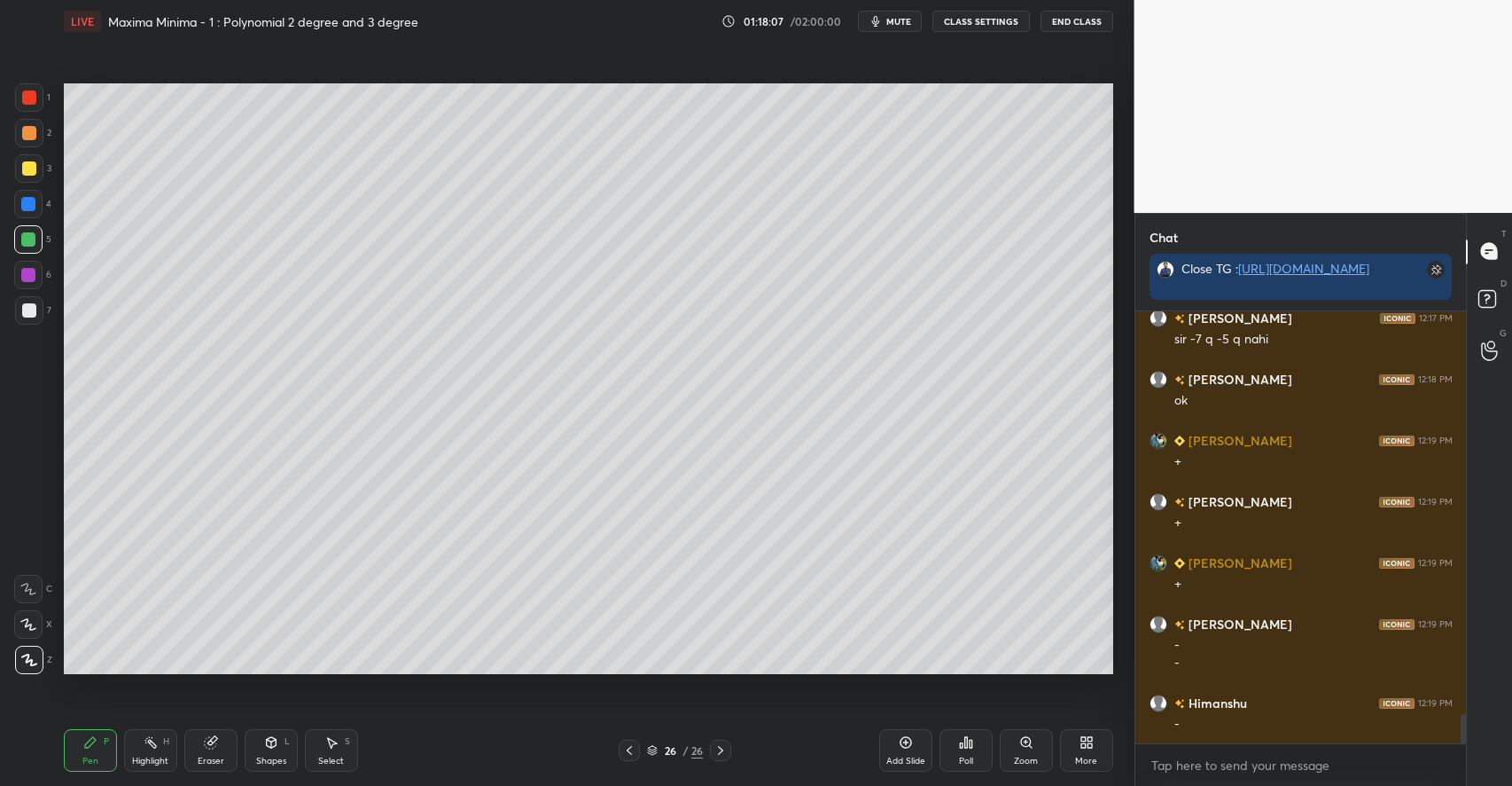
scroll to position [5986, 0]
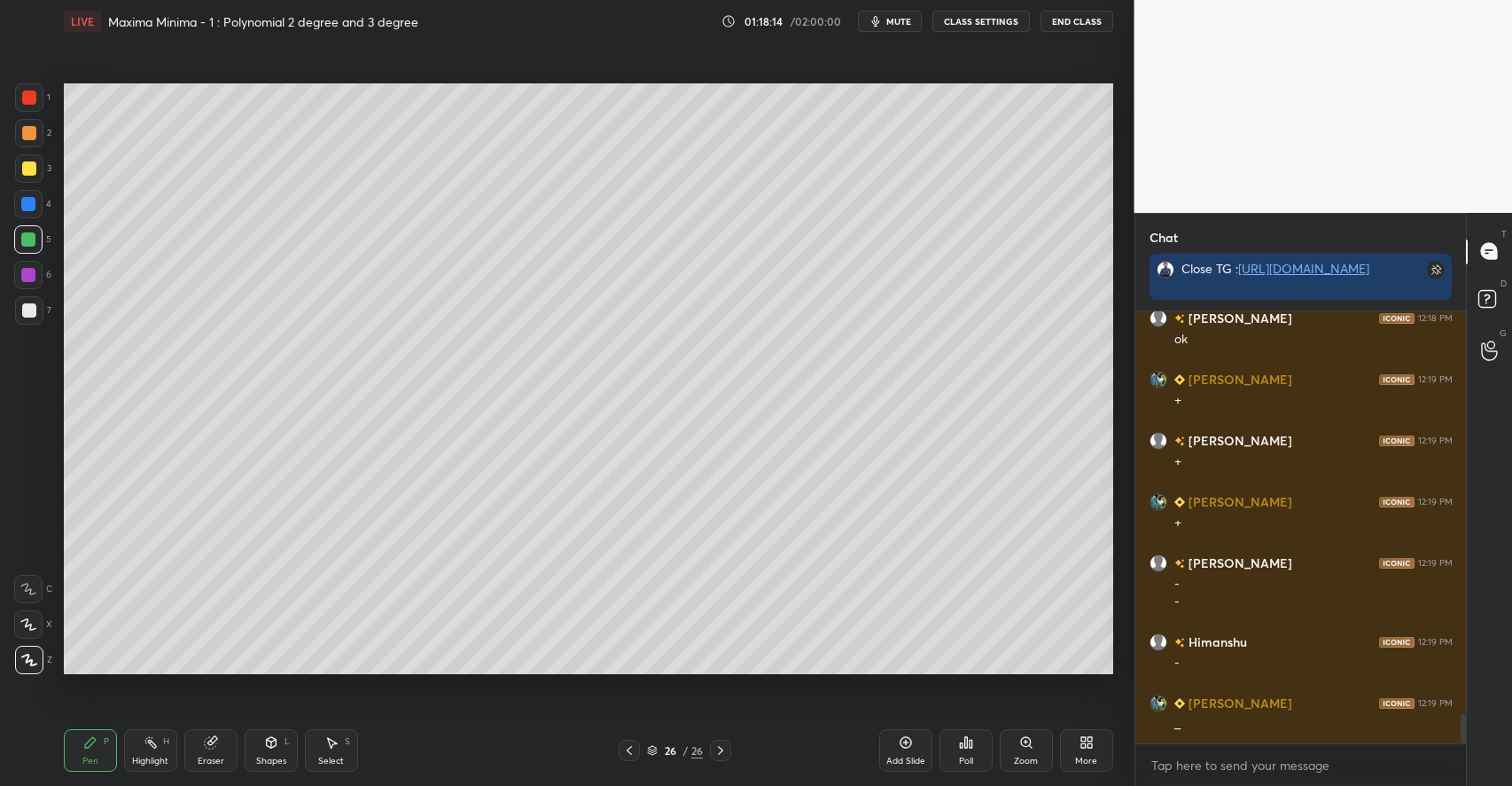
click at [36, 170] on div at bounding box center [29, 168] width 29 height 29
click at [265, 745] on icon at bounding box center [270, 742] width 10 height 11
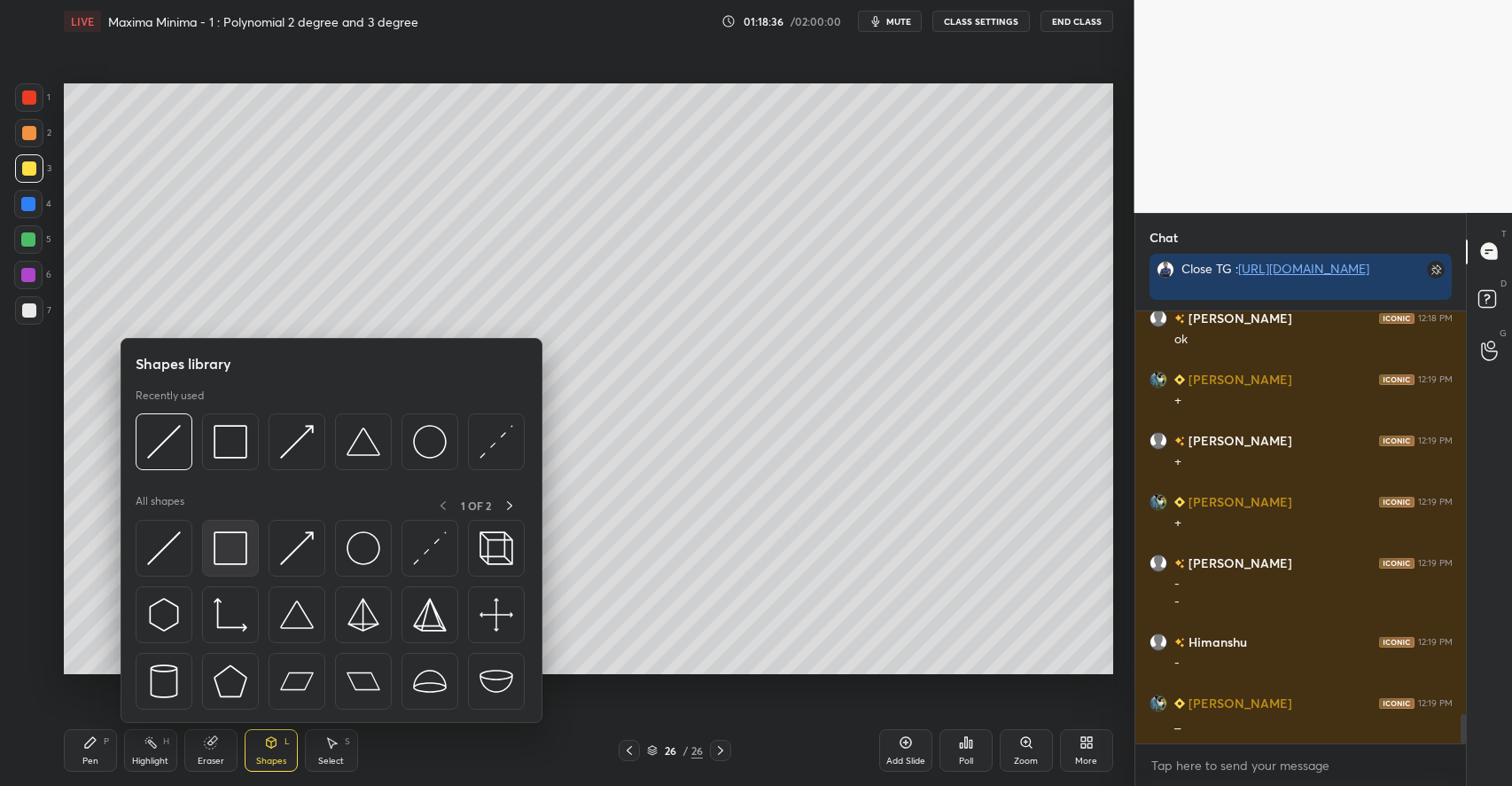
click at [230, 553] on img at bounding box center [230, 548] width 34 height 34
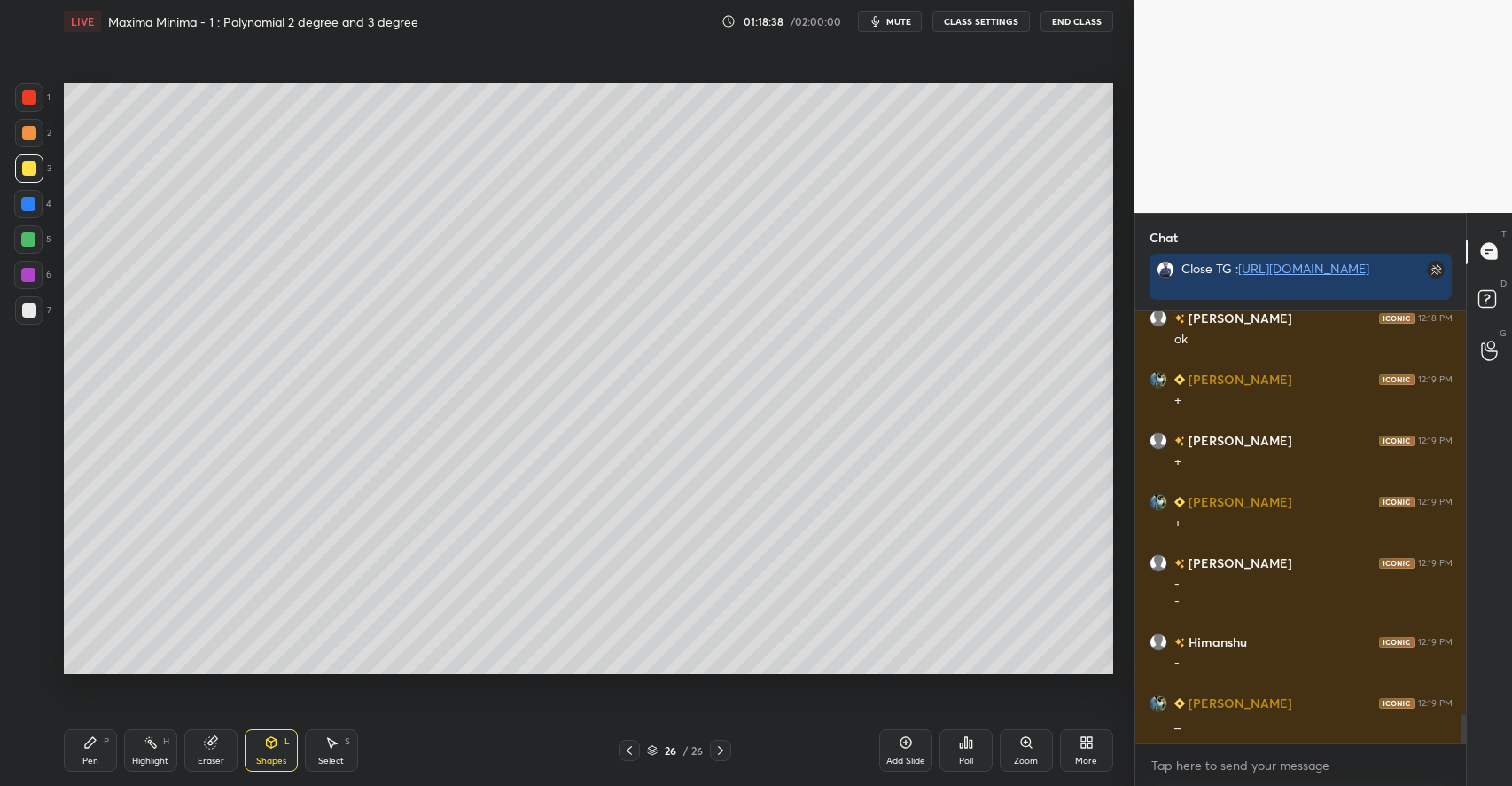
click at [88, 753] on div "Pen P" at bounding box center [91, 749] width 53 height 42
click at [891, 738] on div "Add Slide" at bounding box center [906, 749] width 53 height 42
click at [34, 305] on div at bounding box center [29, 310] width 14 height 14
click at [904, 745] on icon at bounding box center [905, 742] width 14 height 14
click at [39, 166] on div at bounding box center [29, 168] width 29 height 29
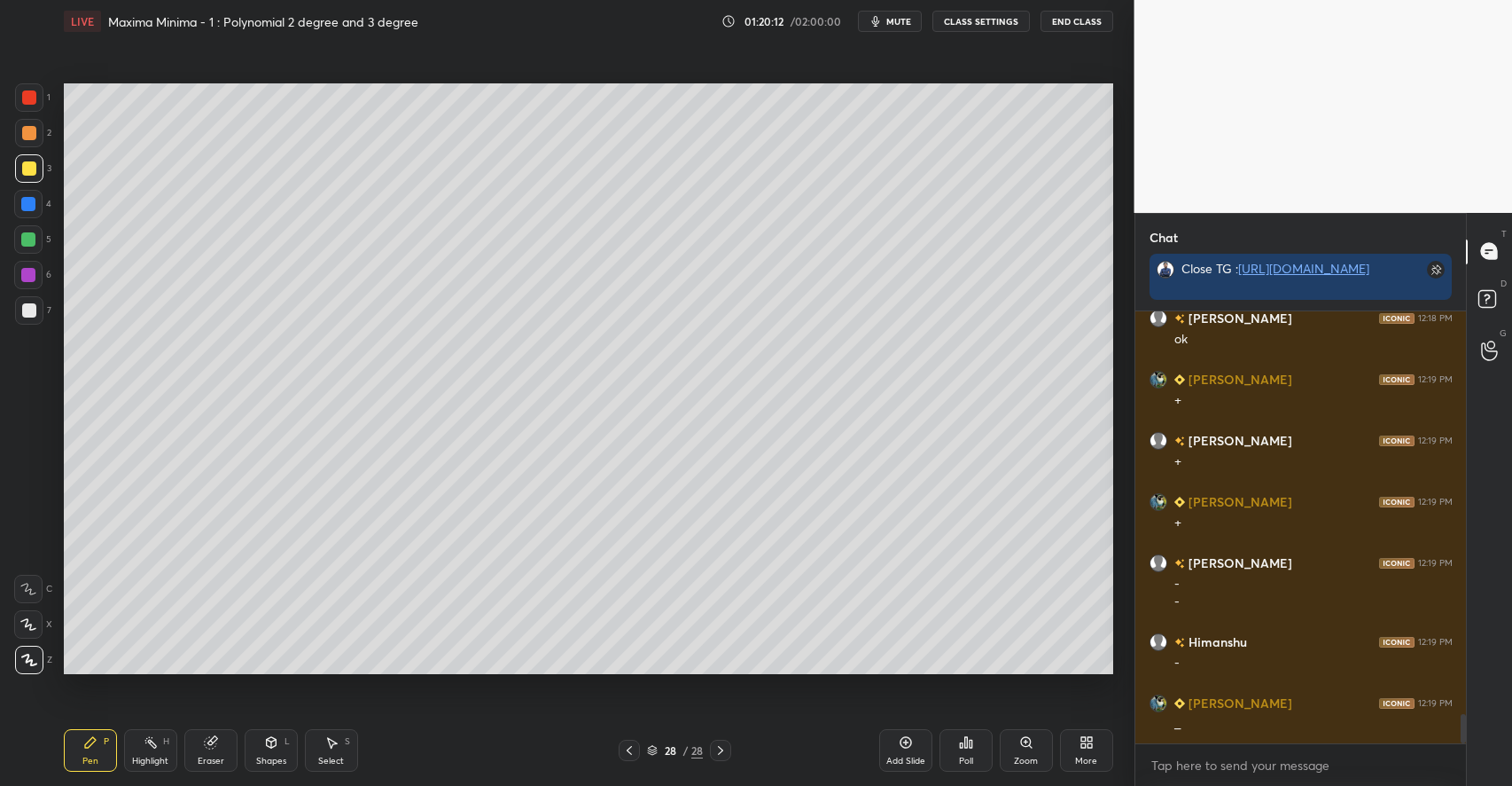
click at [907, 747] on icon at bounding box center [905, 742] width 14 height 14
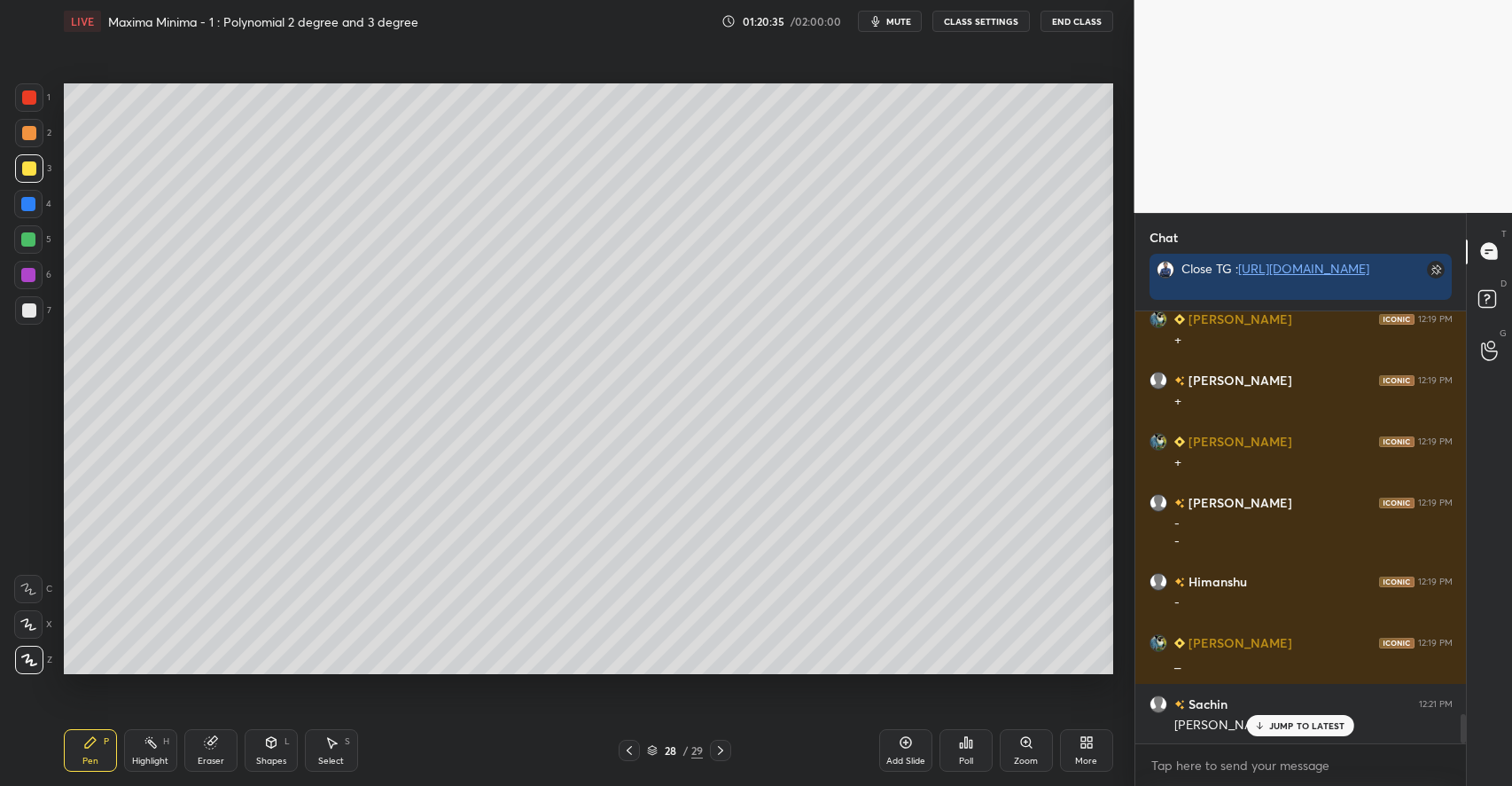
click at [36, 233] on div at bounding box center [28, 239] width 29 height 29
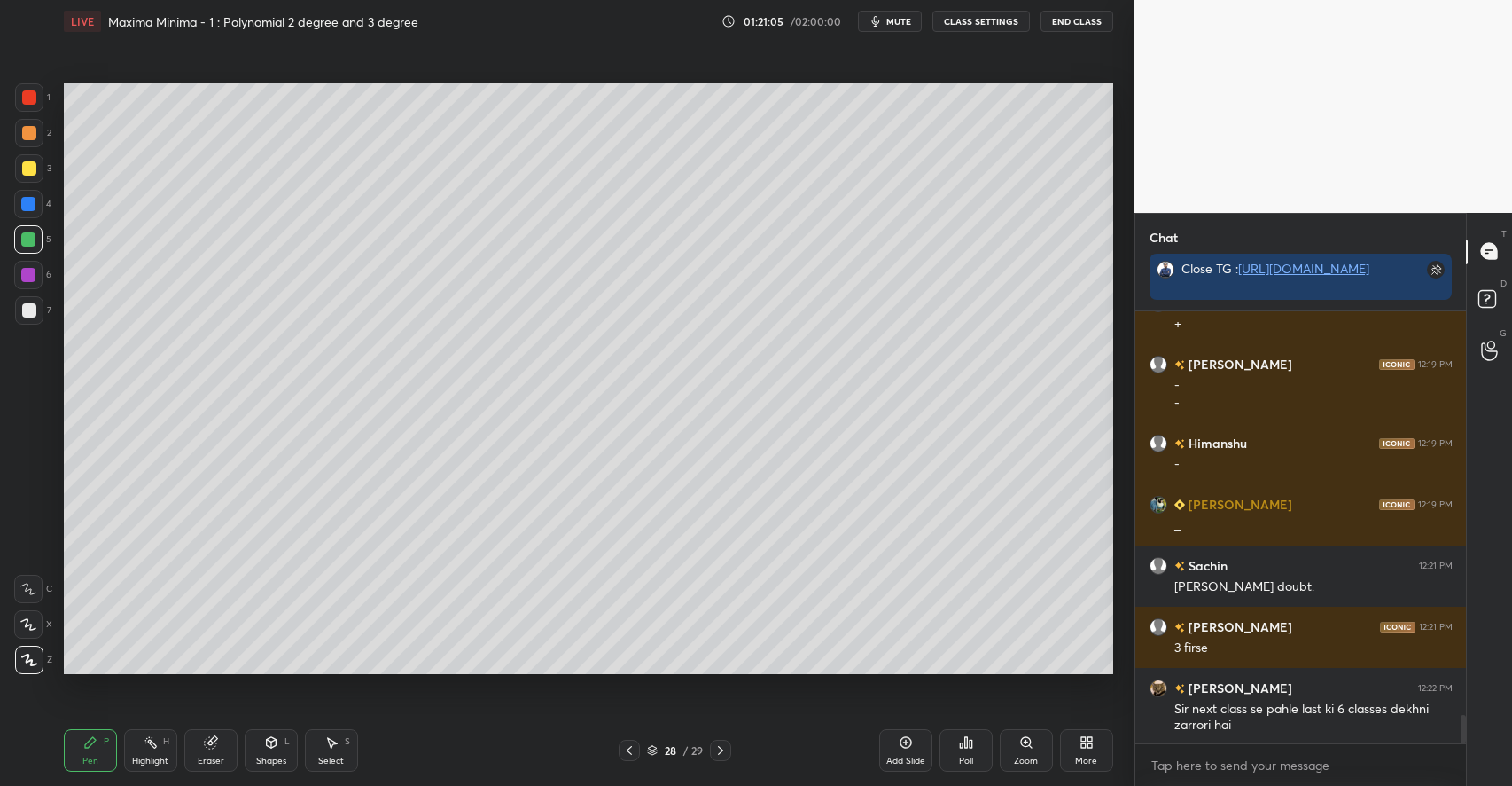
scroll to position [6202, 0]
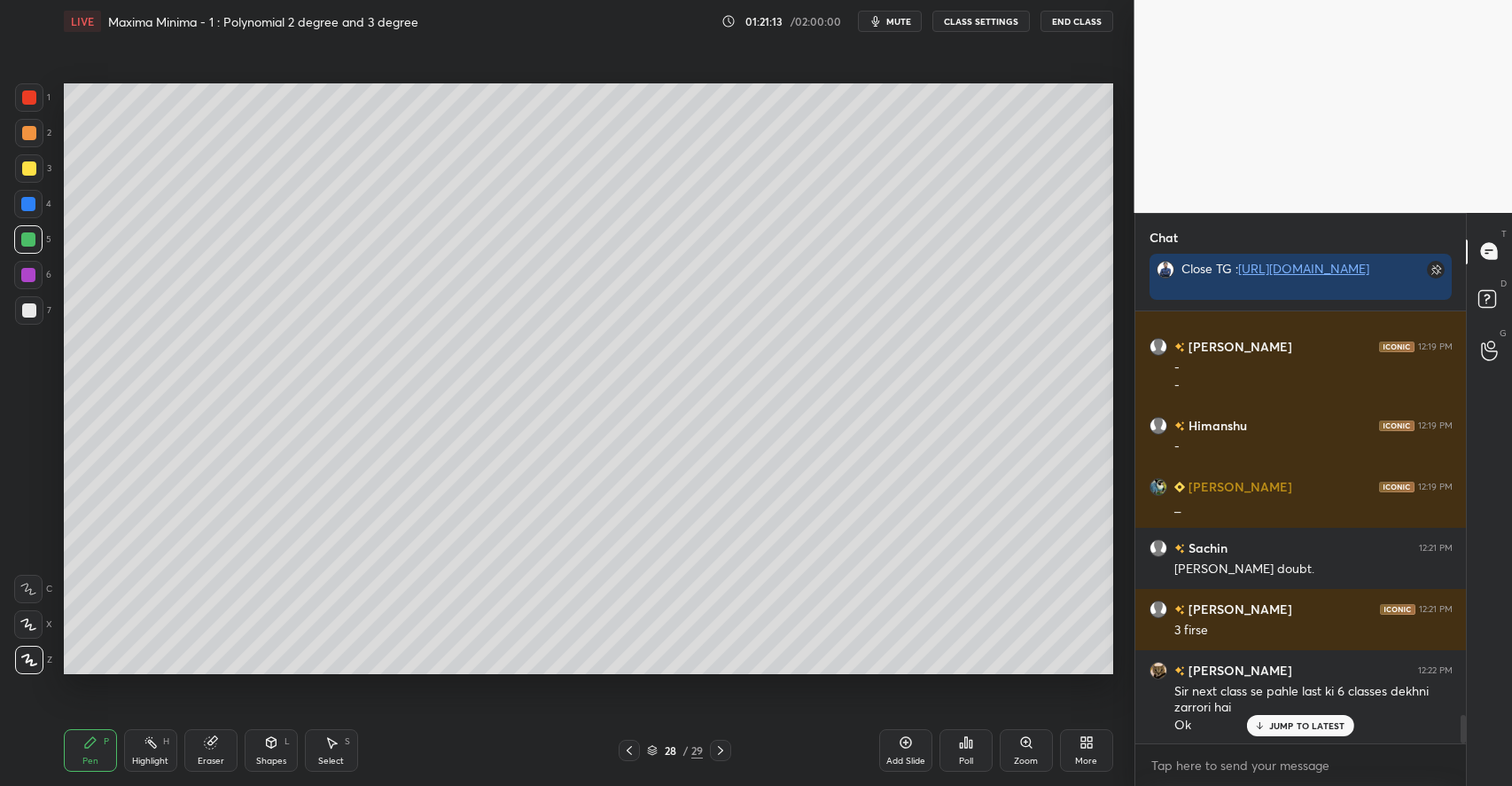
click at [31, 132] on div at bounding box center [29, 132] width 14 height 14
click at [265, 742] on icon at bounding box center [271, 742] width 14 height 14
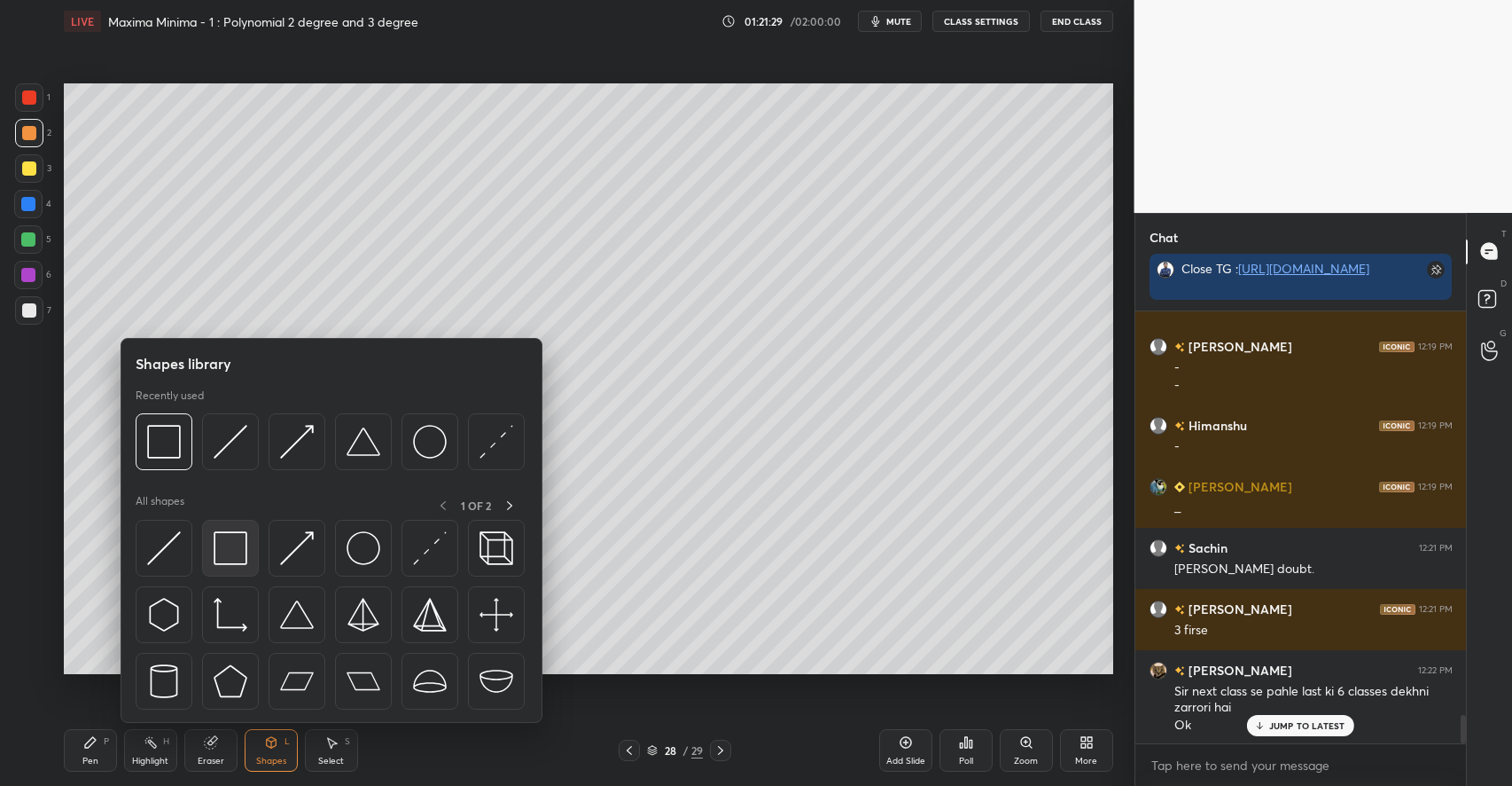
click at [230, 546] on img at bounding box center [230, 548] width 34 height 34
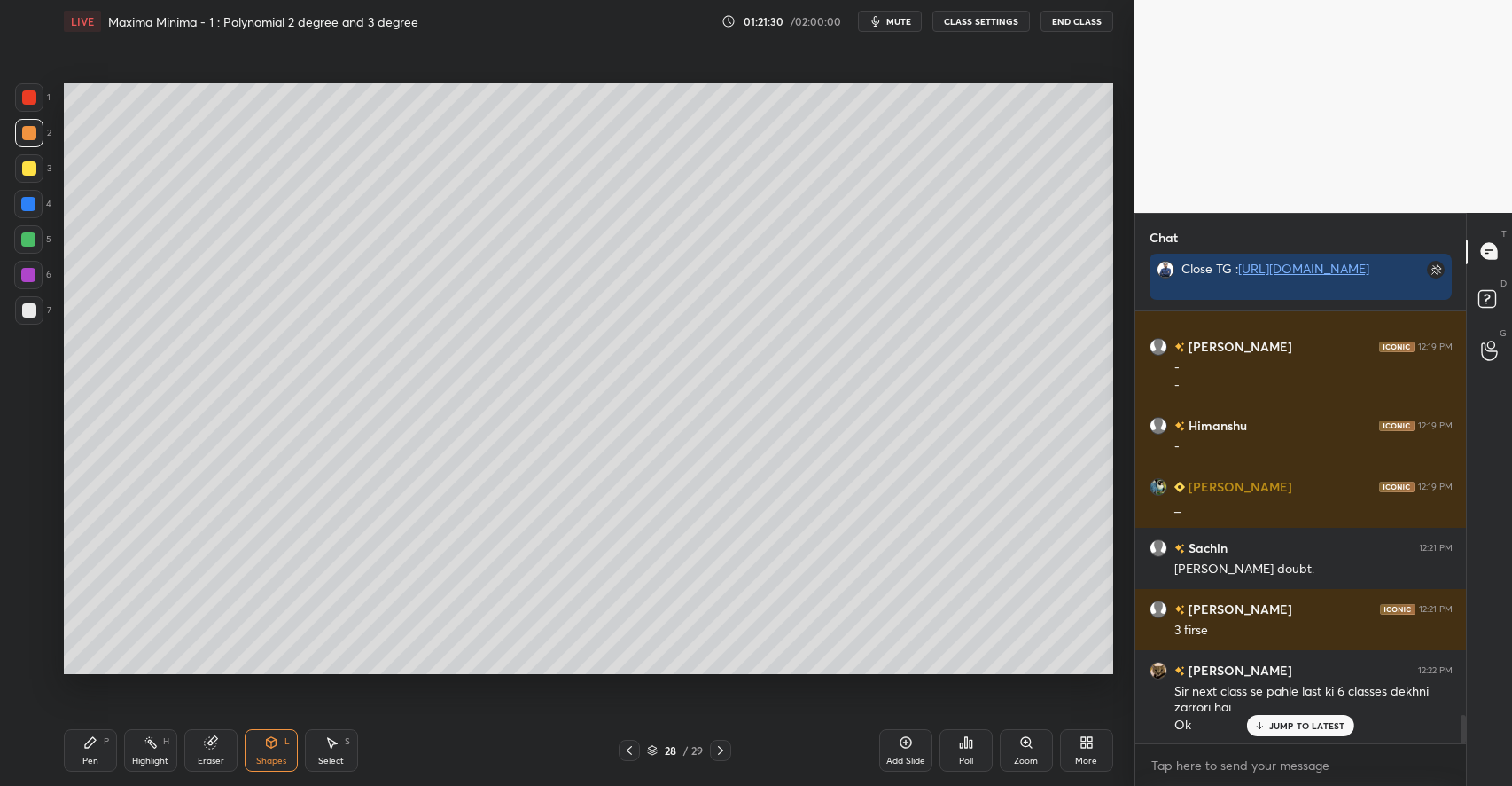
click at [36, 302] on div at bounding box center [29, 310] width 29 height 29
click at [98, 745] on div "Pen P" at bounding box center [91, 749] width 53 height 42
click at [38, 241] on div at bounding box center [28, 239] width 29 height 29
click at [339, 753] on div "Select S" at bounding box center [332, 749] width 53 height 42
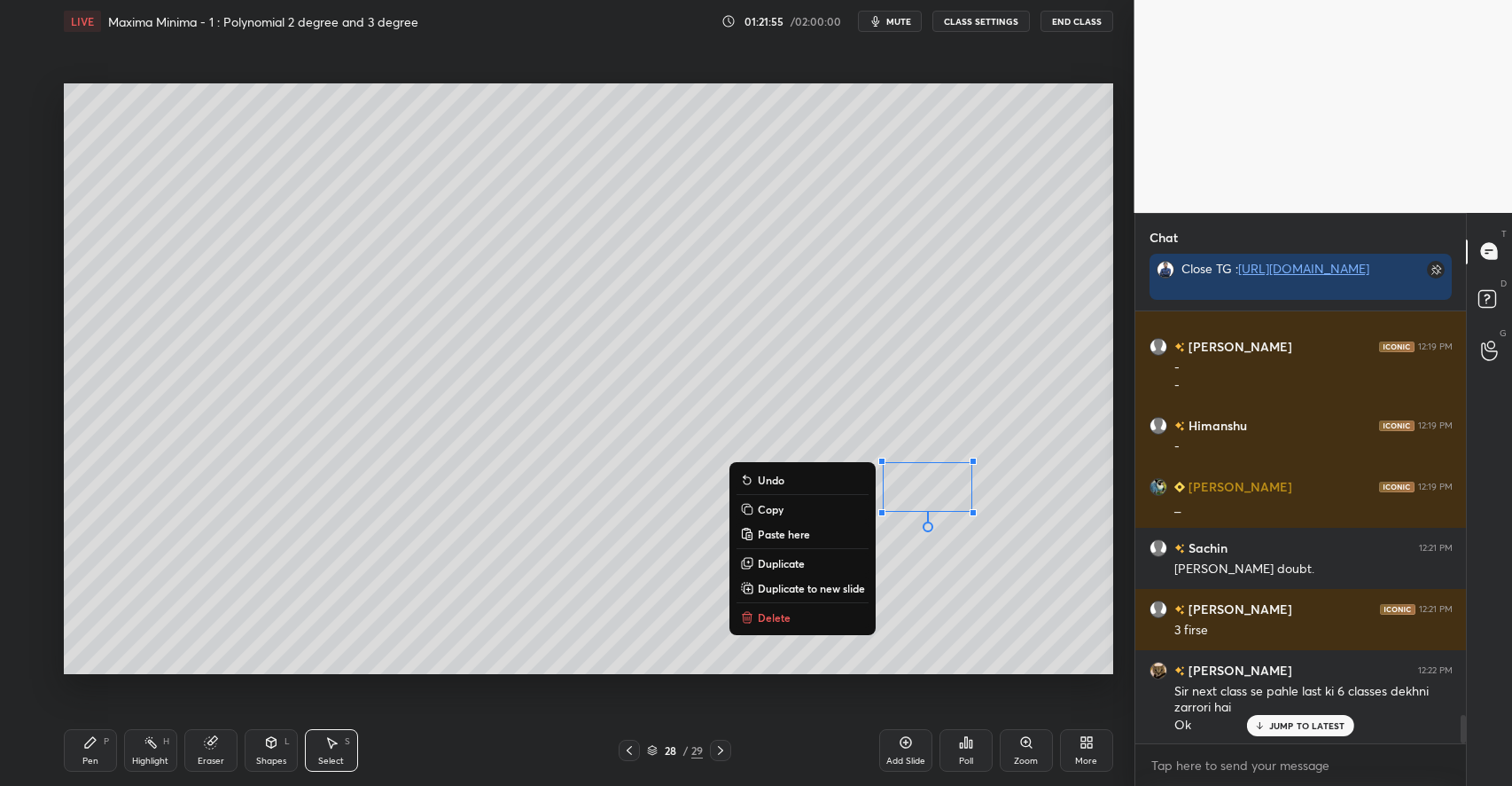
click at [778, 610] on p "Delete" at bounding box center [774, 617] width 33 height 14
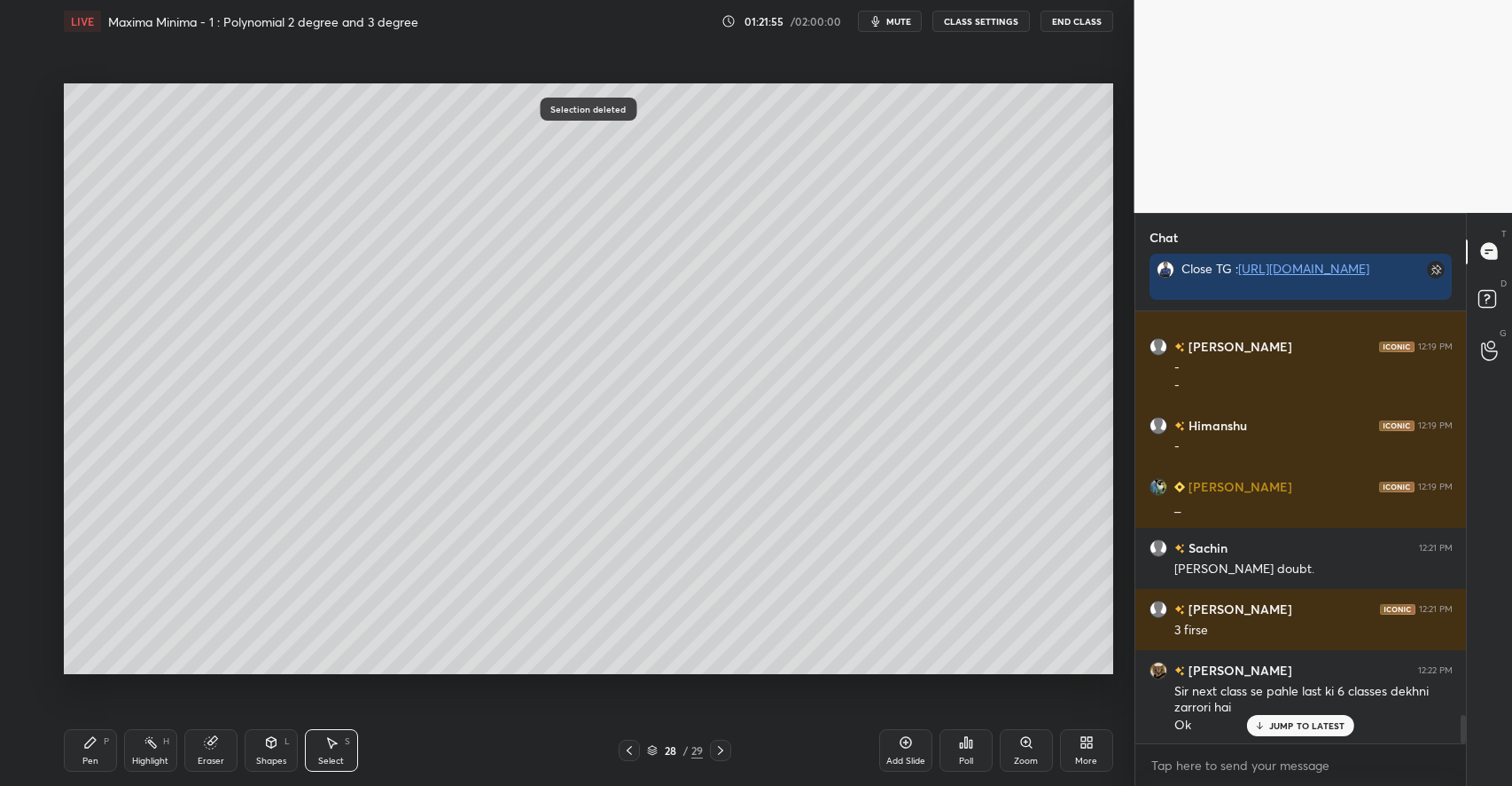
click at [96, 742] on icon at bounding box center [90, 742] width 14 height 14
click at [32, 310] on div at bounding box center [29, 310] width 14 height 14
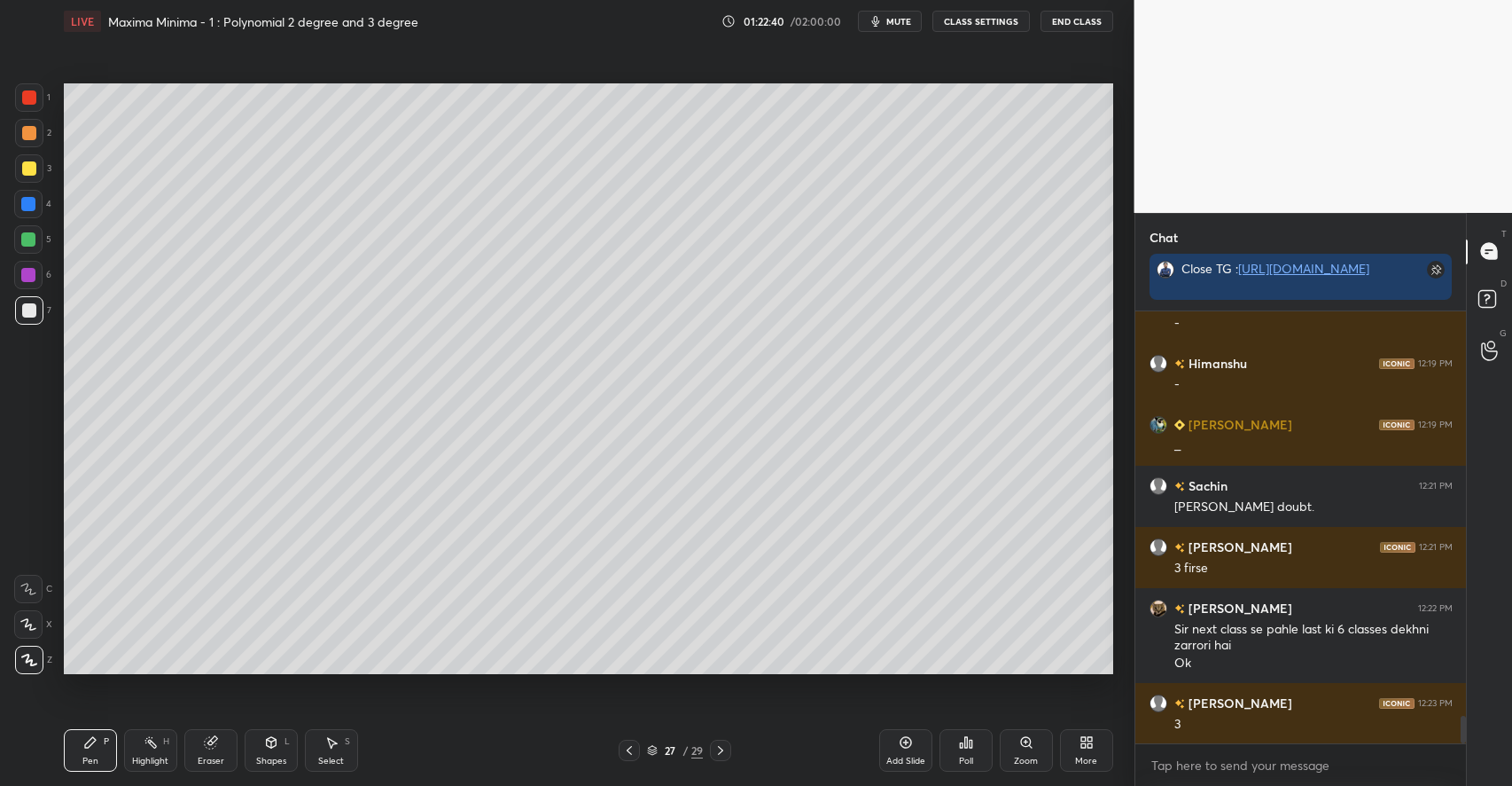
scroll to position [6282, 0]
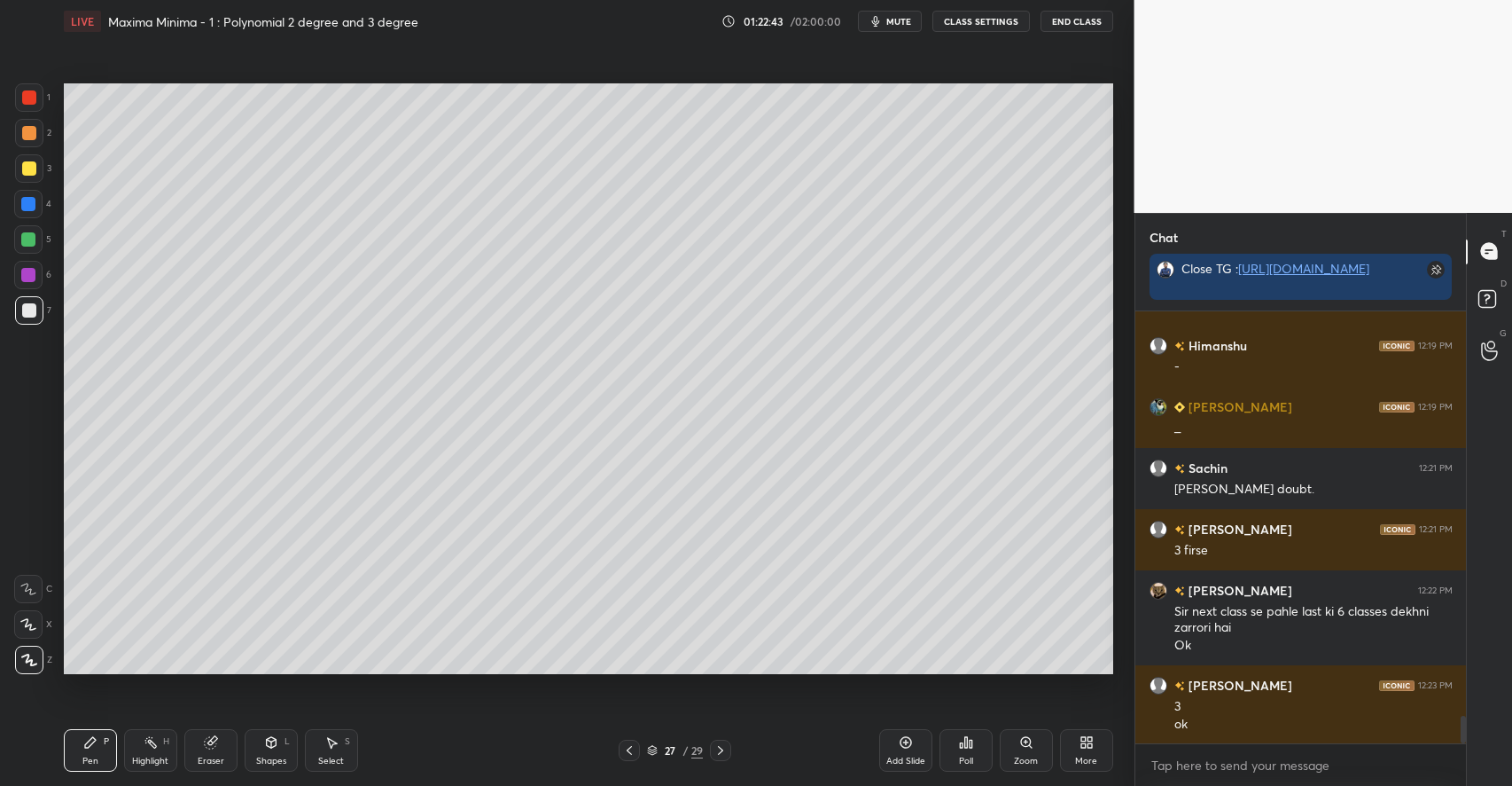
click at [265, 751] on div "Shapes L" at bounding box center [271, 749] width 53 height 42
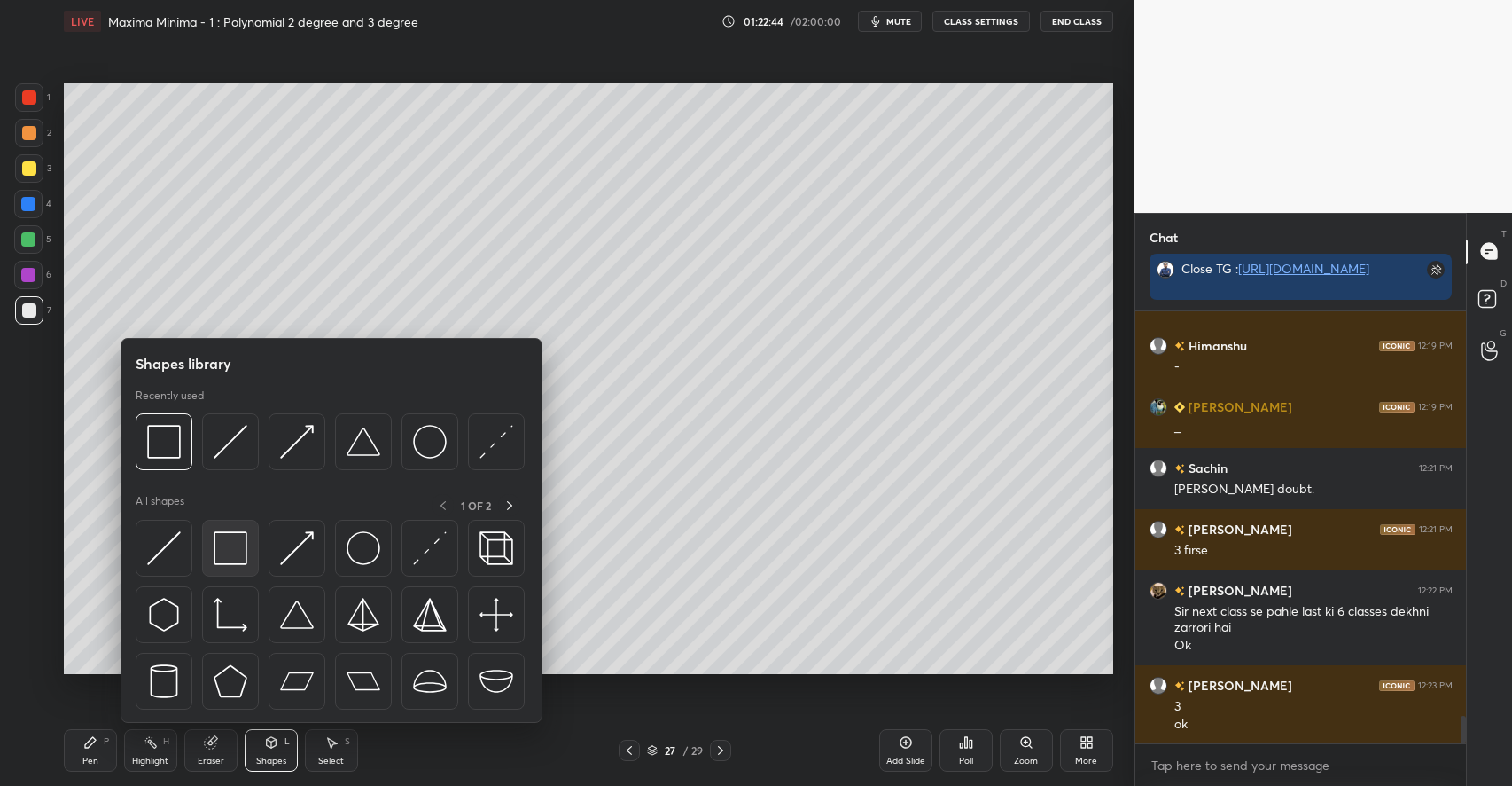
click at [236, 551] on img at bounding box center [230, 548] width 34 height 34
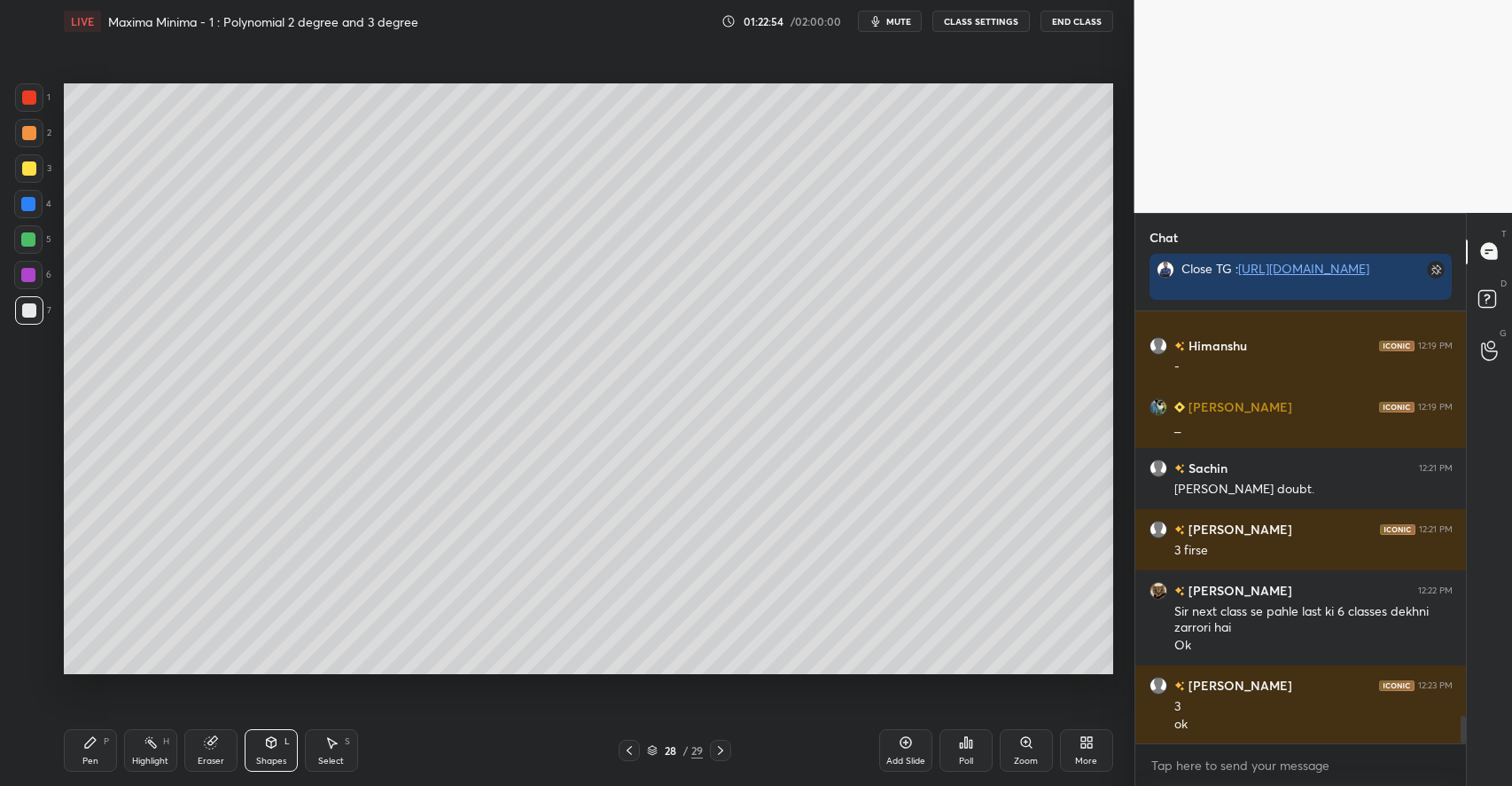
click at [91, 740] on icon at bounding box center [90, 742] width 11 height 11
click at [32, 240] on div at bounding box center [29, 239] width 14 height 14
click at [33, 172] on div at bounding box center [29, 168] width 14 height 14
click at [34, 313] on div at bounding box center [29, 310] width 14 height 14
click at [149, 749] on icon at bounding box center [150, 742] width 14 height 14
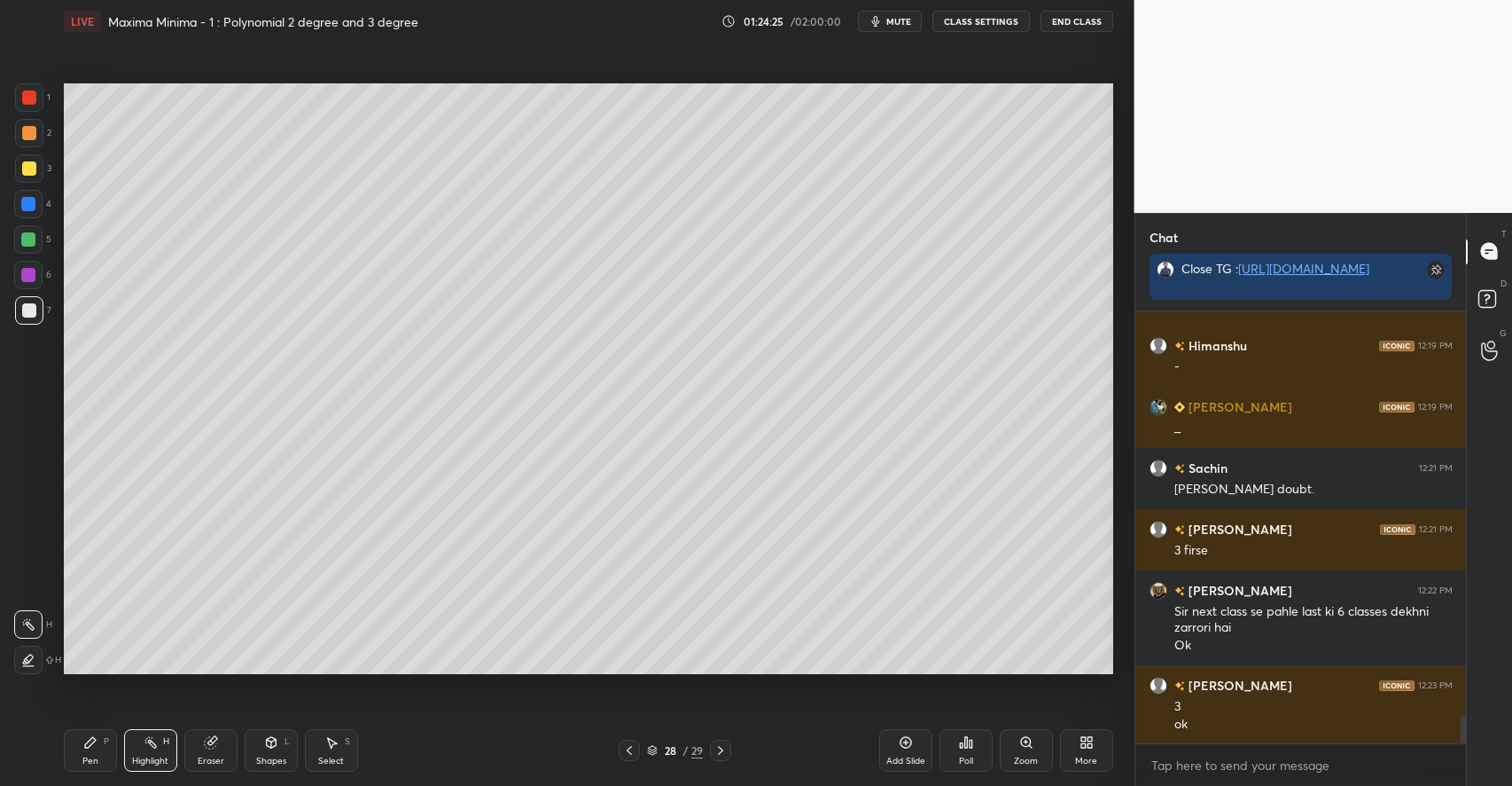
click at [93, 747] on icon at bounding box center [90, 742] width 14 height 14
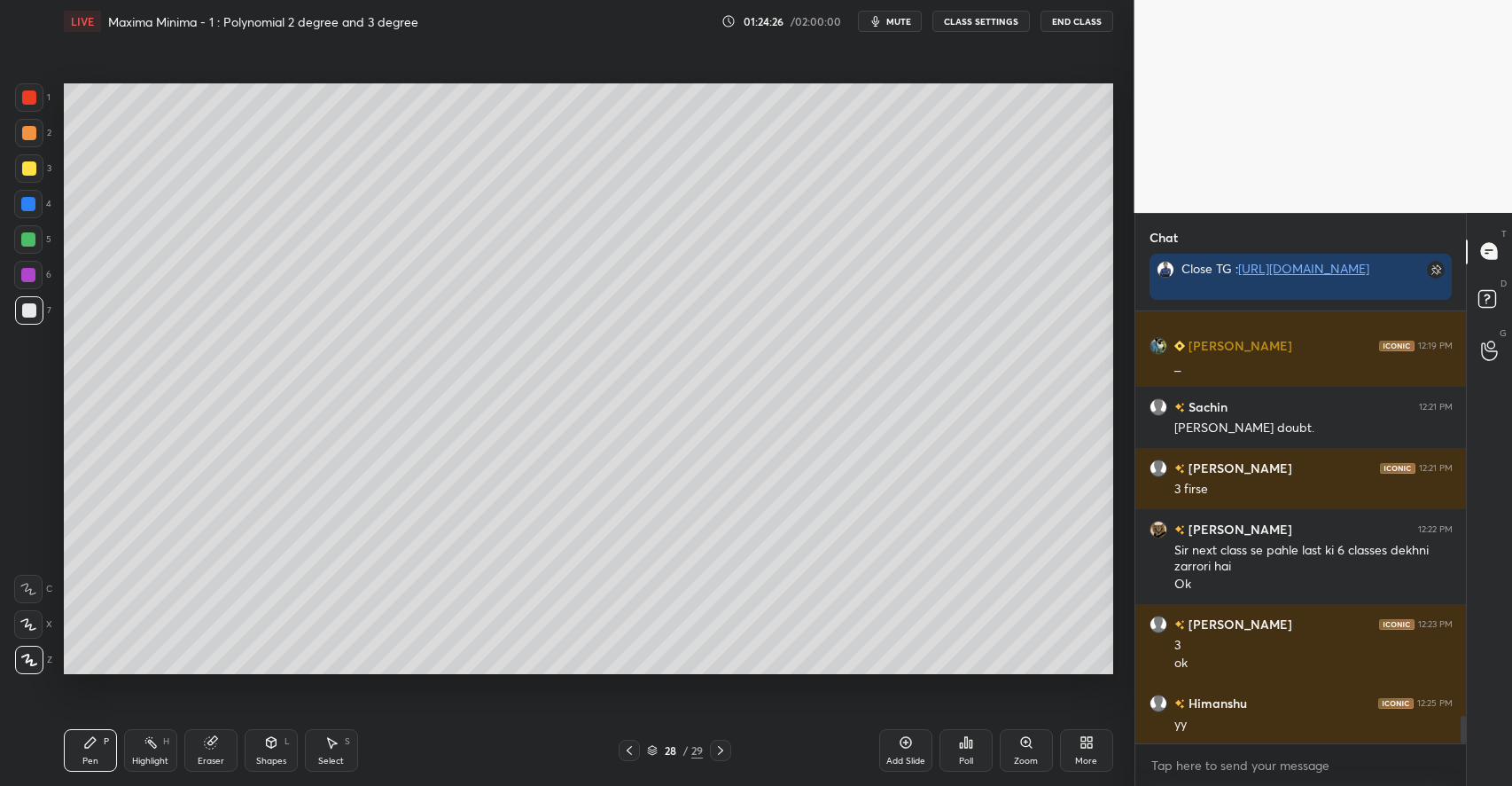
click at [31, 173] on div at bounding box center [29, 168] width 14 height 14
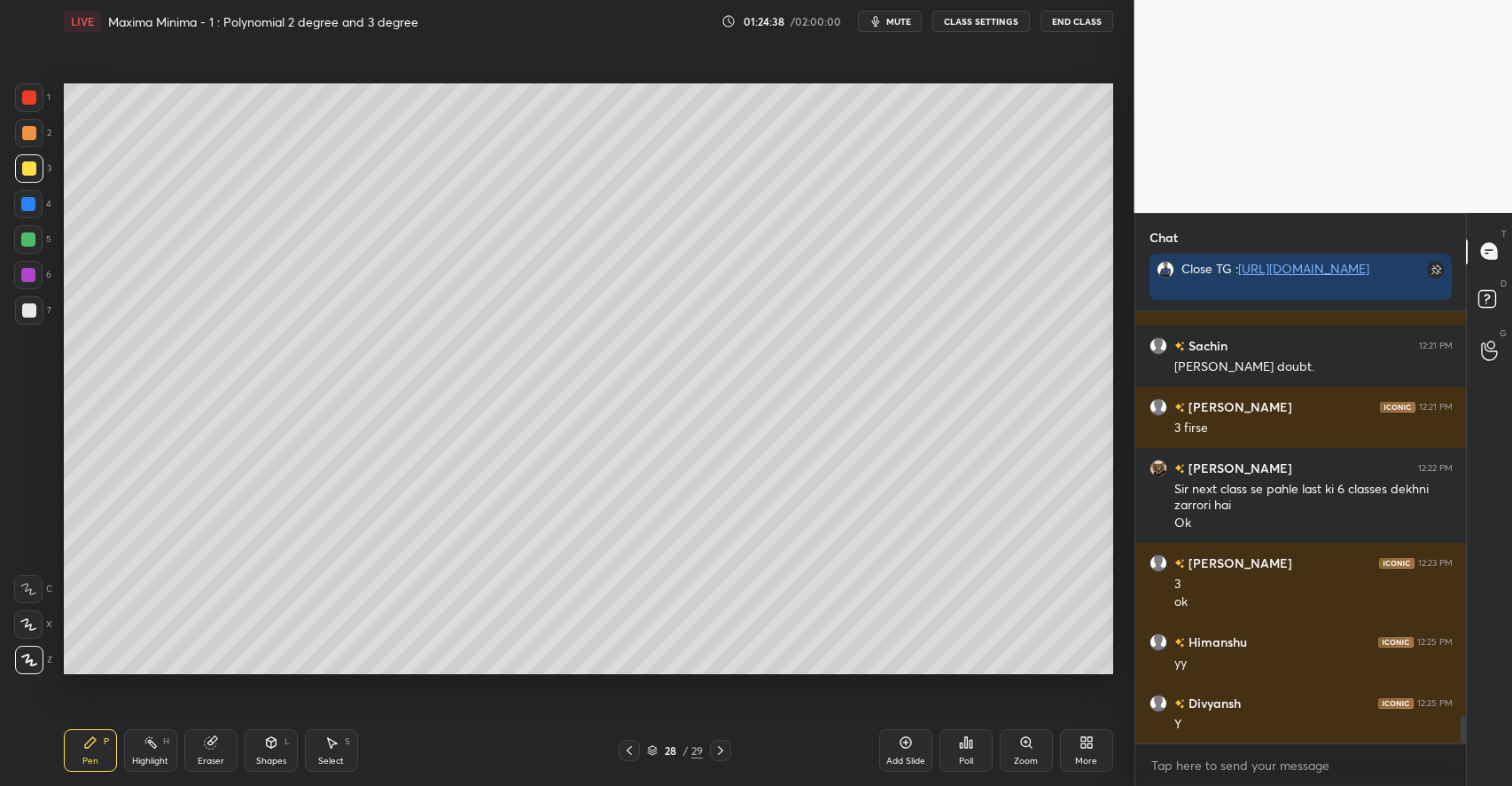
click at [149, 746] on icon at bounding box center [150, 742] width 14 height 14
click at [96, 750] on div "Pen P" at bounding box center [91, 749] width 53 height 42
click at [29, 281] on div at bounding box center [29, 275] width 14 height 14
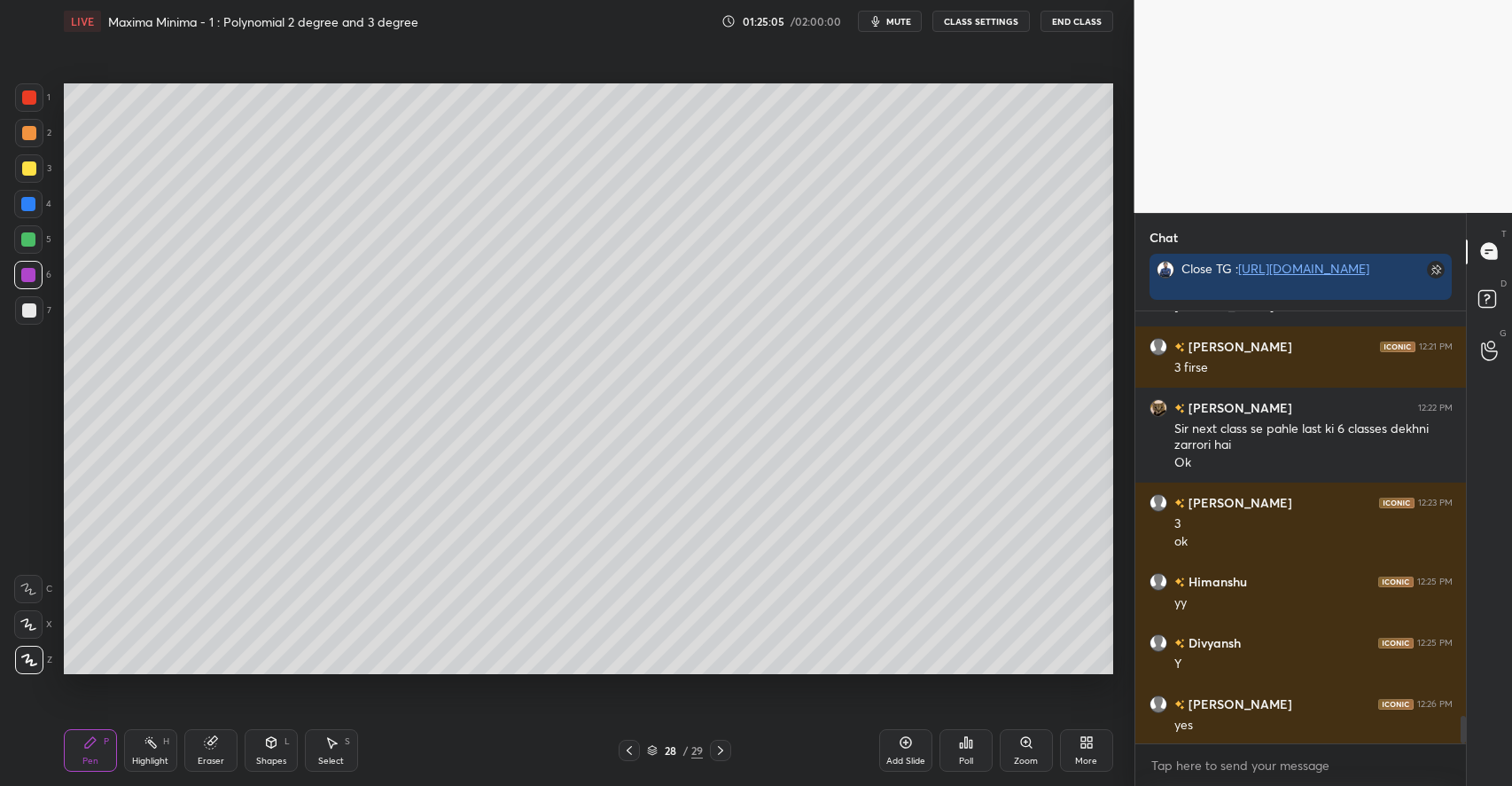
click at [157, 750] on div "Highlight H" at bounding box center [151, 749] width 53 height 42
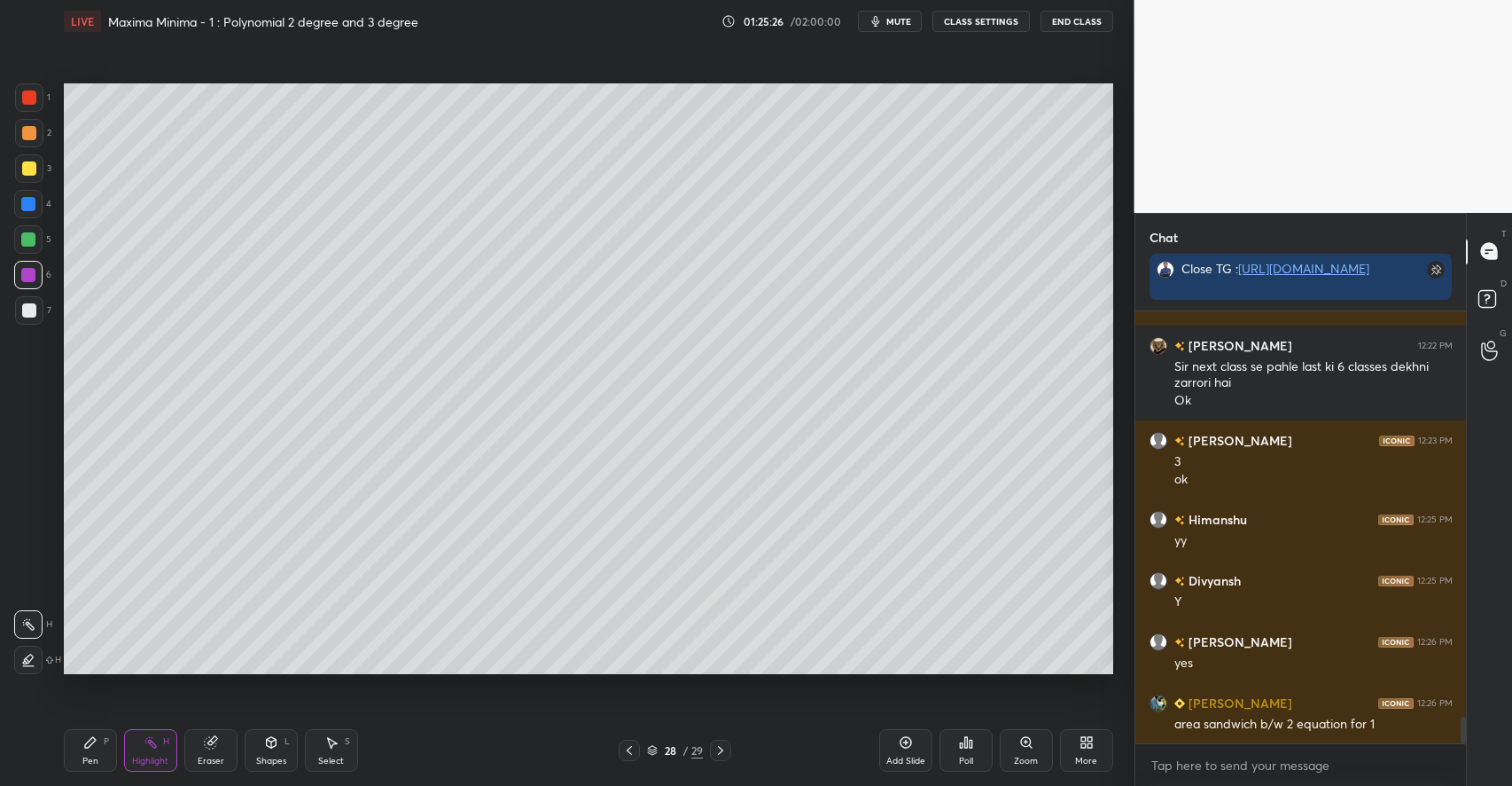
click at [277, 746] on icon at bounding box center [271, 742] width 14 height 14
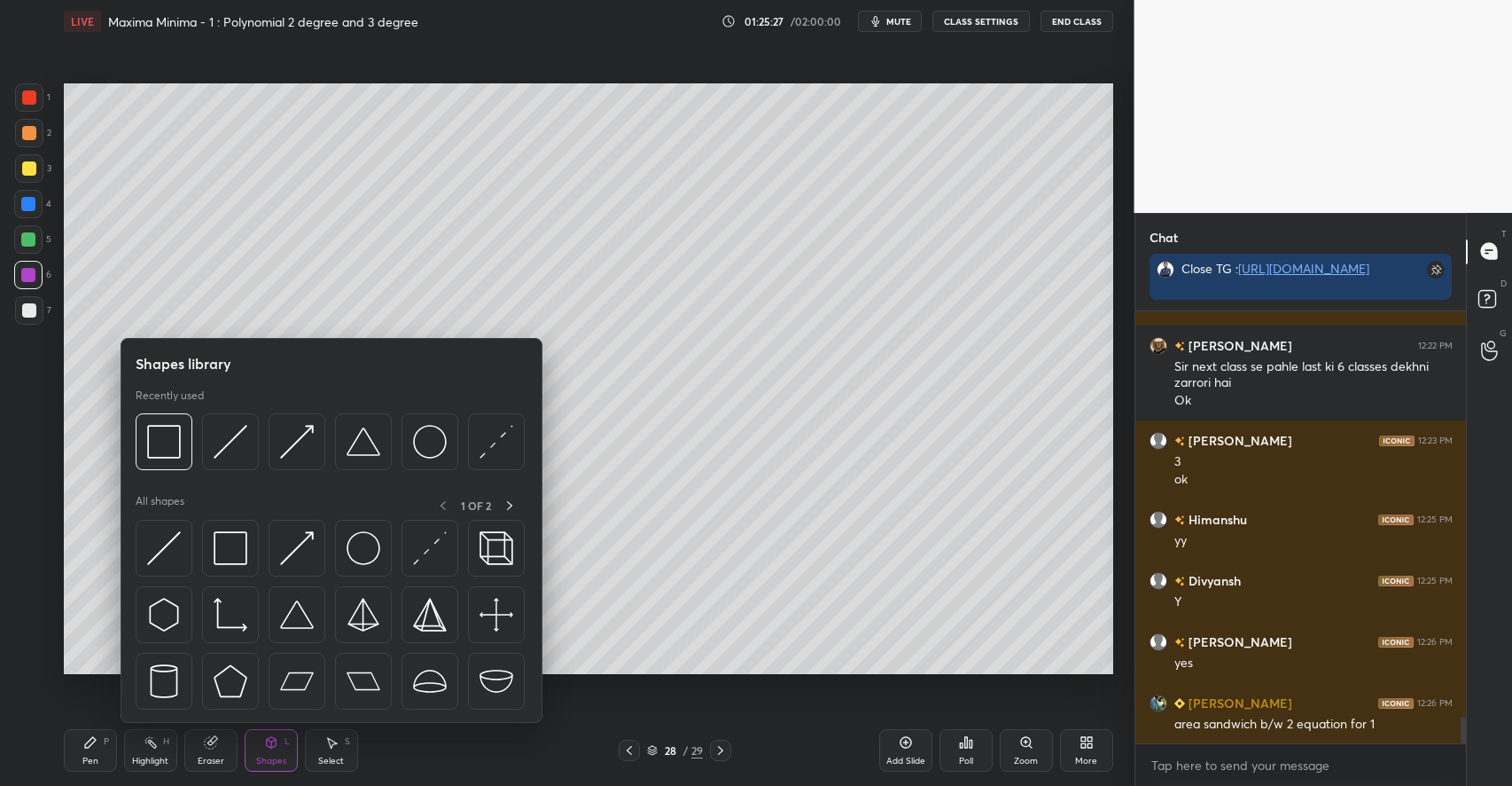
click at [328, 746] on icon at bounding box center [332, 742] width 14 height 14
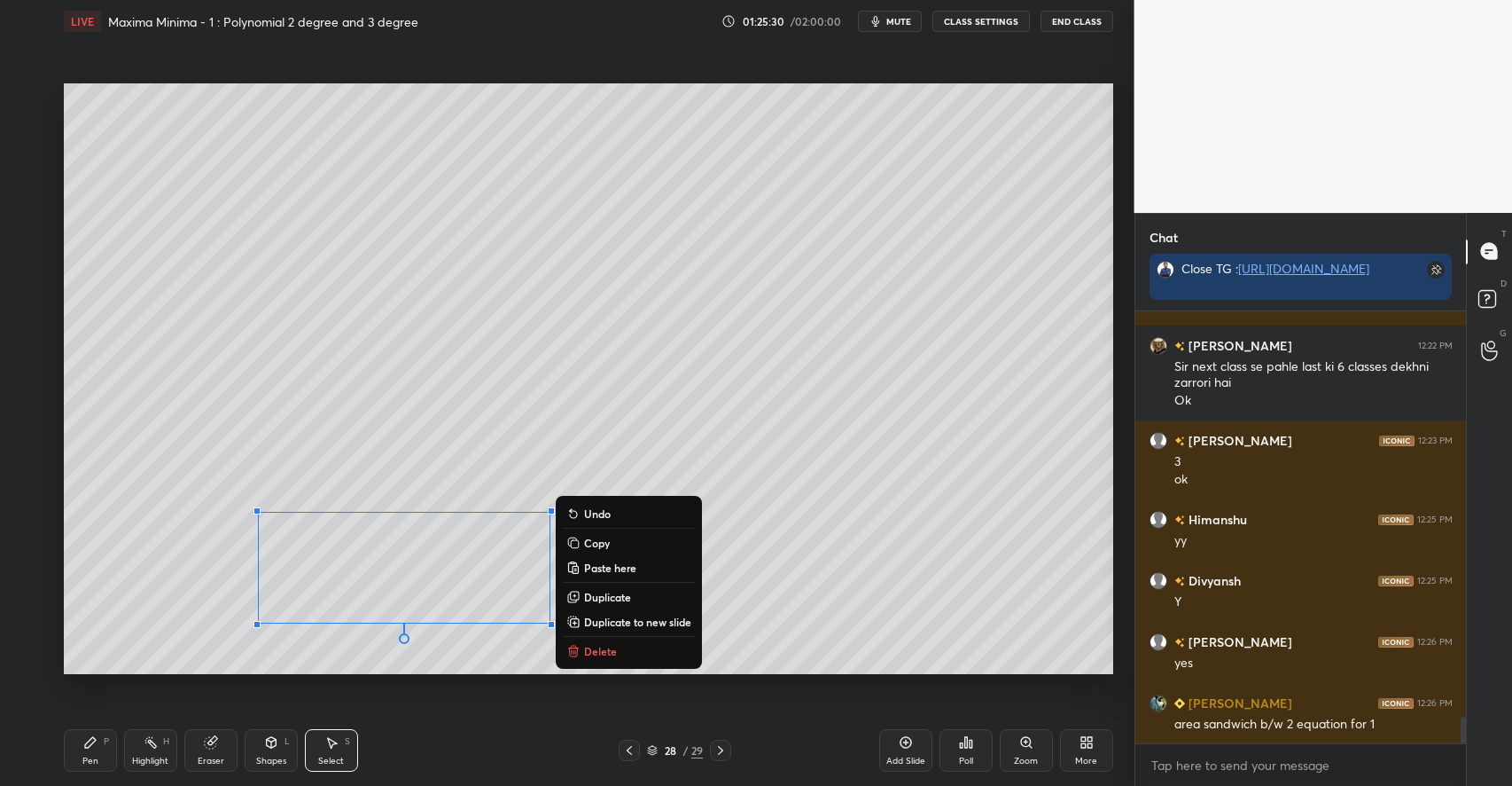
click at [618, 619] on p "Duplicate to new slide" at bounding box center [638, 621] width 108 height 14
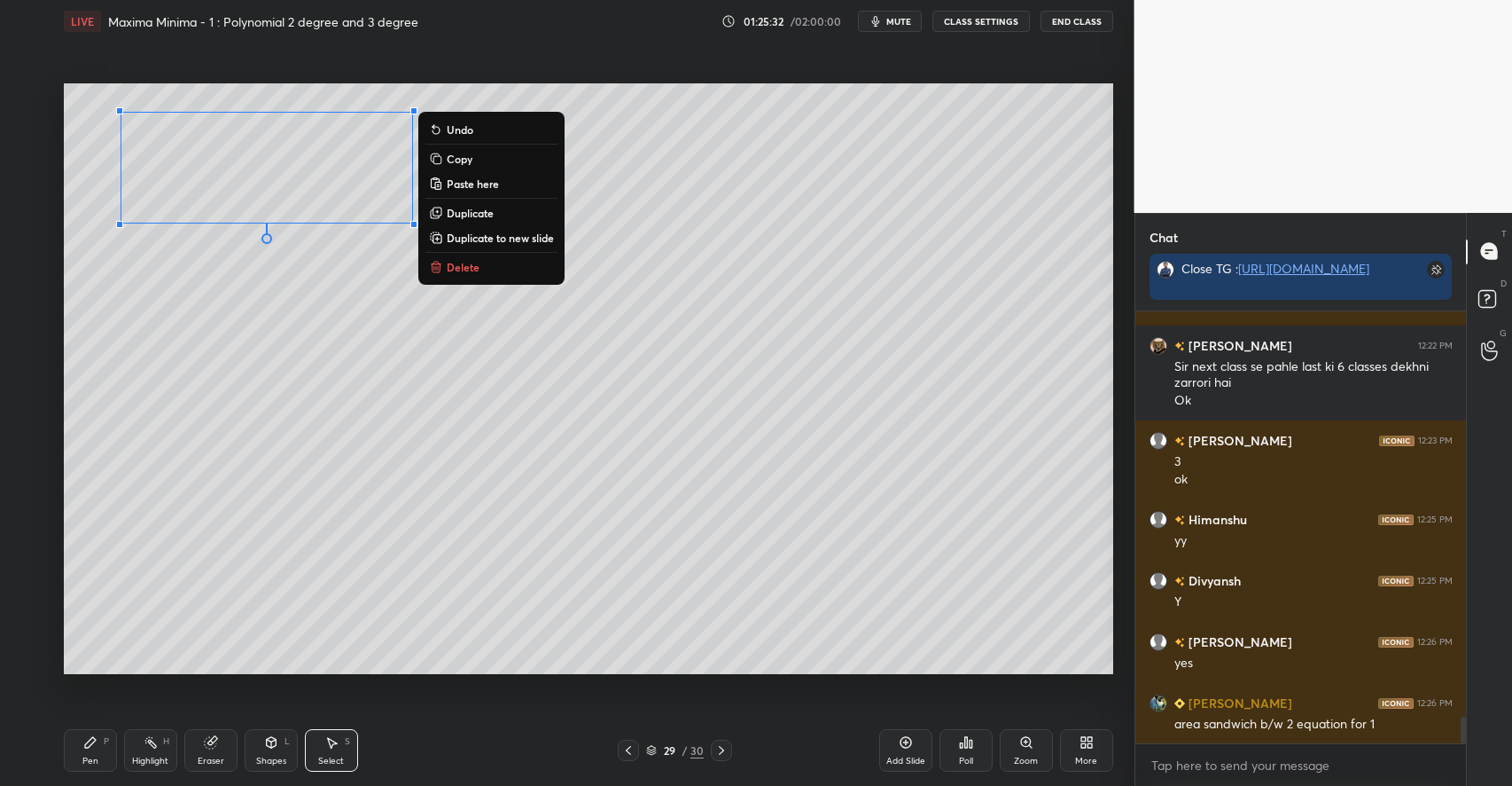
click at [270, 431] on div "0 ° Undo Copy Paste here Duplicate Duplicate to new slide Delete" at bounding box center [588, 378] width 1049 height 590
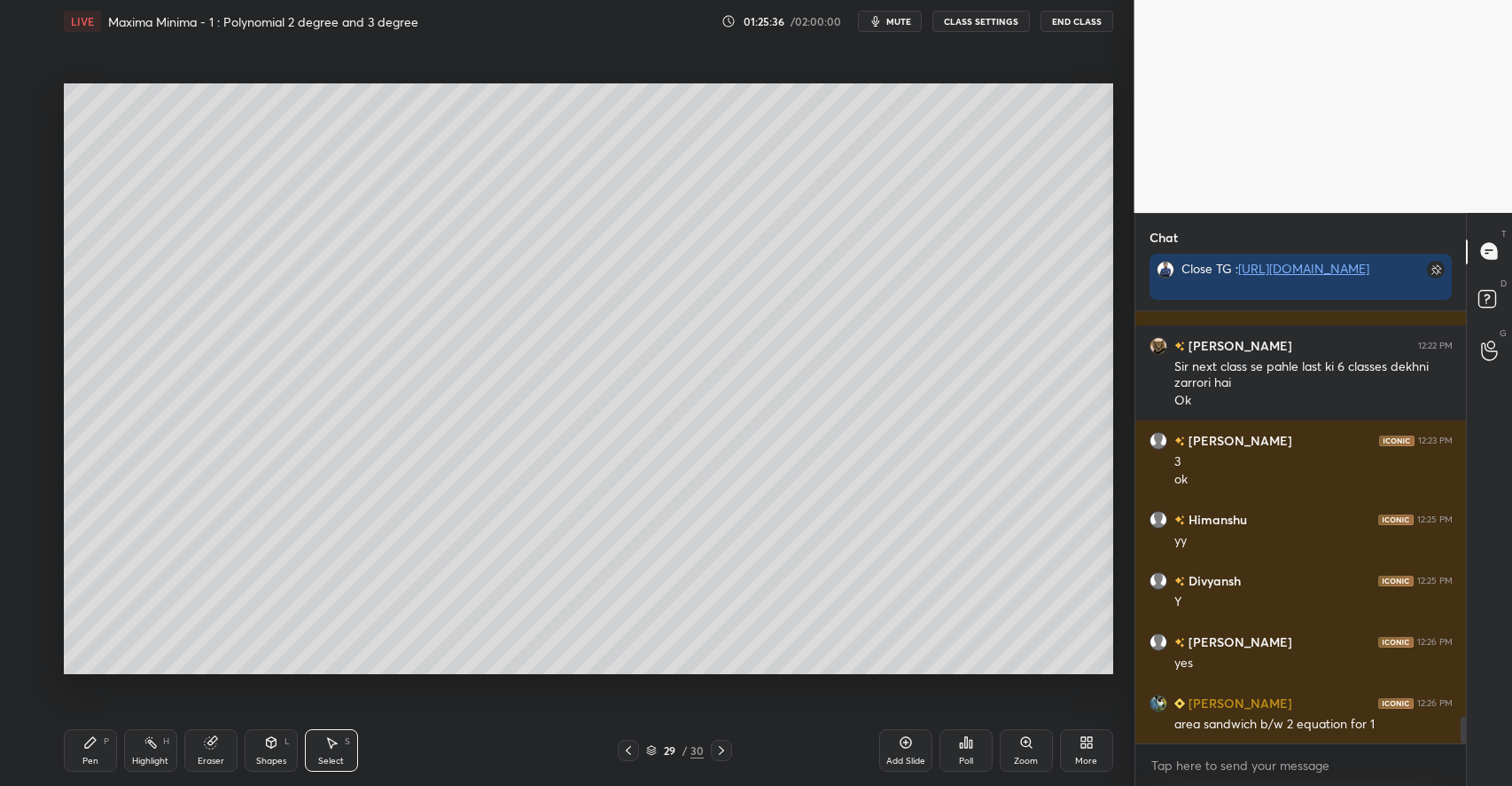
click at [90, 750] on div "Pen P" at bounding box center [91, 749] width 53 height 42
click at [32, 171] on div at bounding box center [29, 168] width 14 height 14
click at [334, 738] on icon at bounding box center [332, 742] width 14 height 14
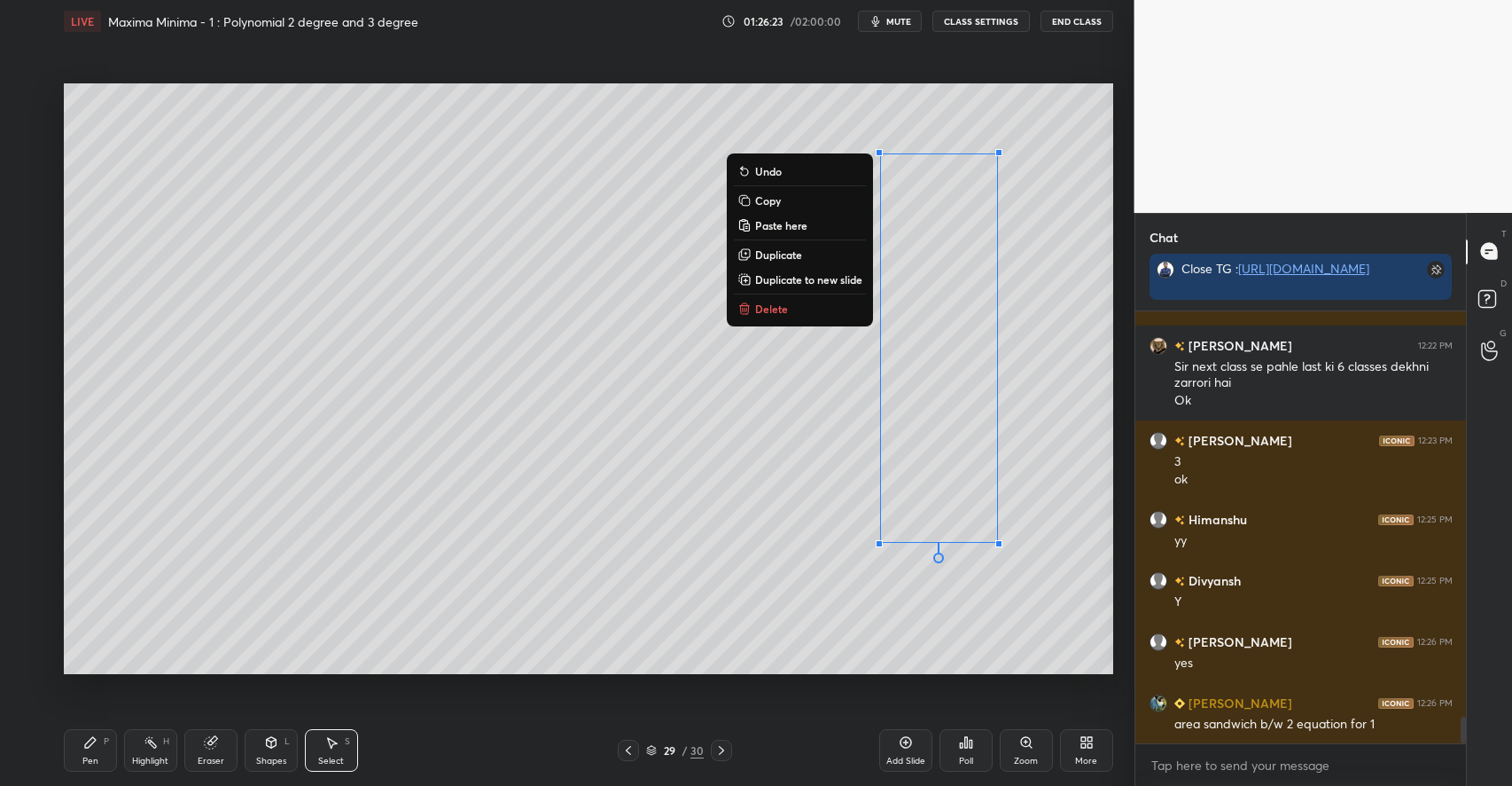
click at [766, 310] on p "Delete" at bounding box center [771, 308] width 33 height 14
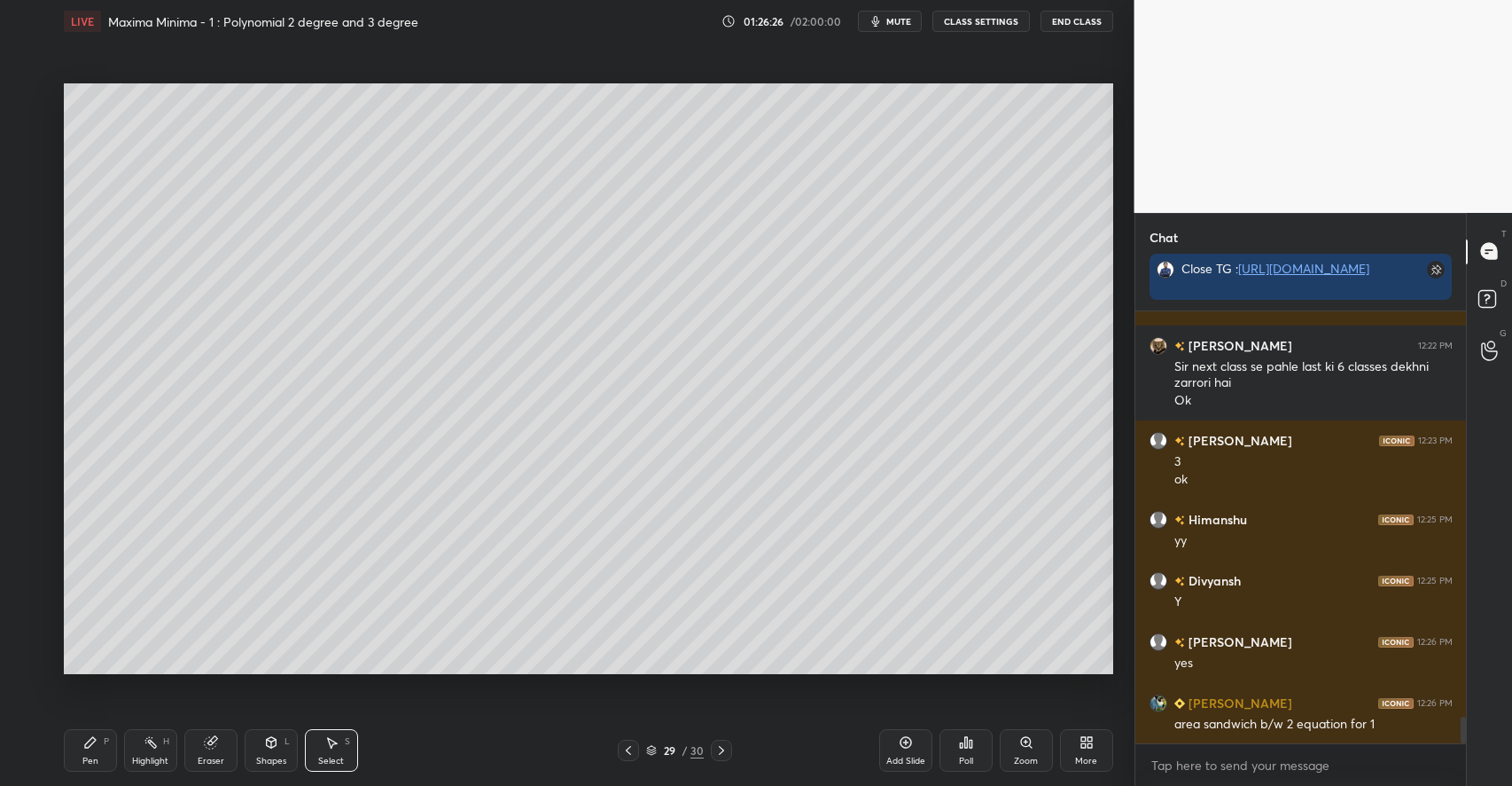
click at [91, 739] on icon at bounding box center [90, 742] width 11 height 11
click at [263, 756] on div "Shapes" at bounding box center [270, 760] width 31 height 9
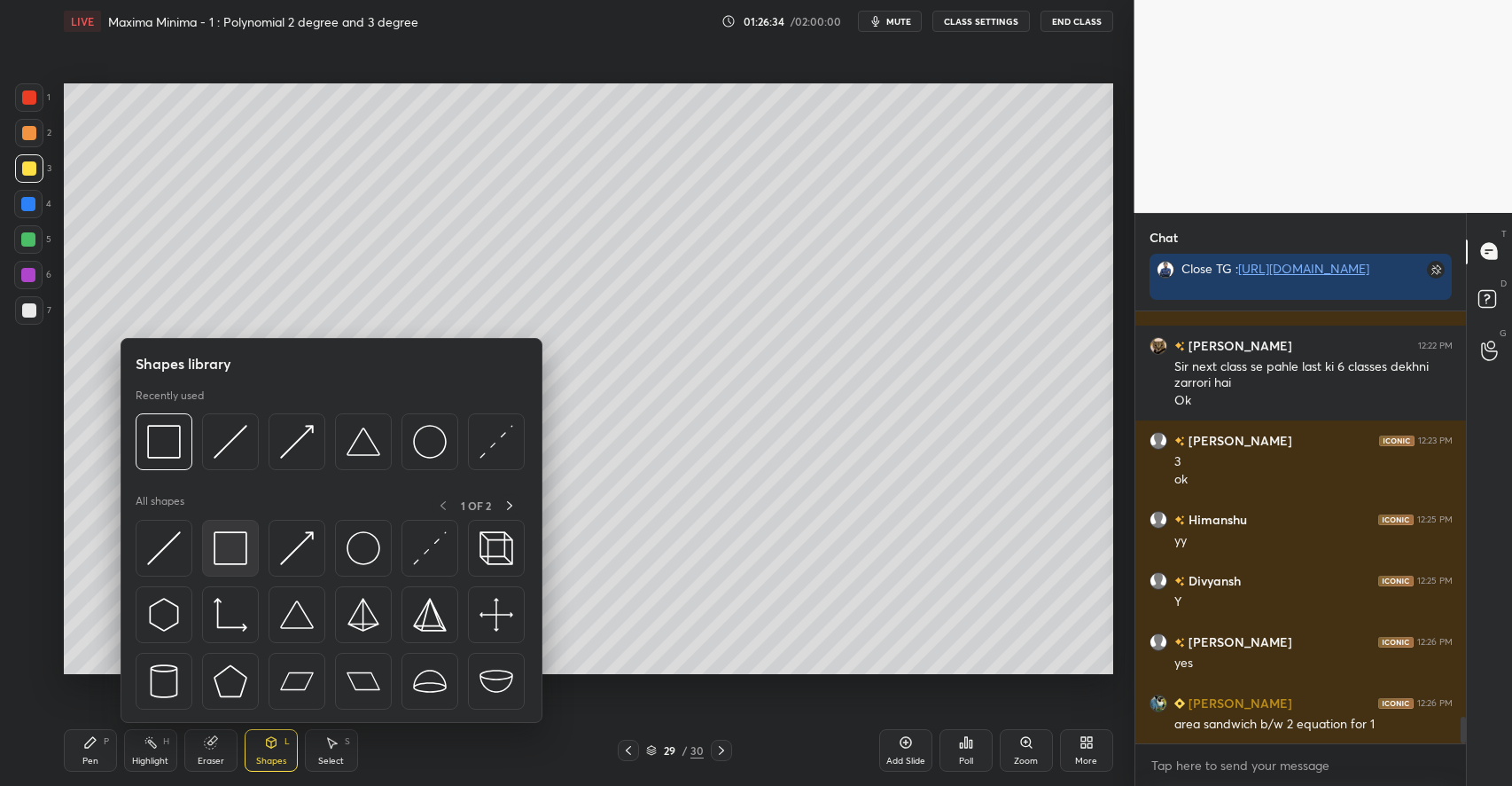
click at [230, 550] on img at bounding box center [230, 548] width 34 height 34
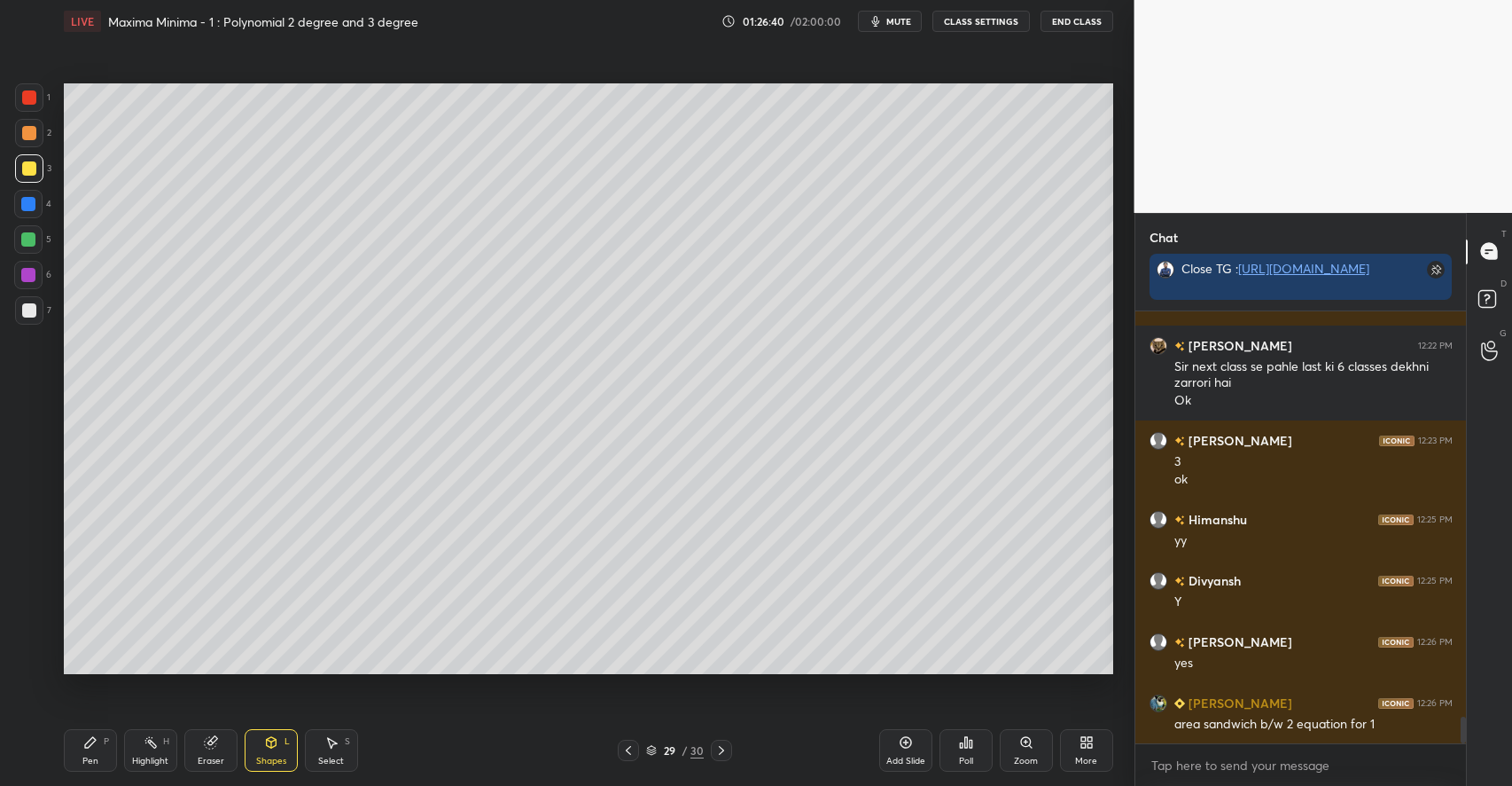
click at [75, 748] on div "Pen P" at bounding box center [91, 749] width 53 height 42
click at [31, 132] on div at bounding box center [29, 132] width 14 height 14
click at [211, 746] on icon at bounding box center [210, 743] width 12 height 12
click at [100, 743] on div "Pen P" at bounding box center [91, 749] width 53 height 42
click at [219, 751] on div "Eraser" at bounding box center [211, 749] width 53 height 42
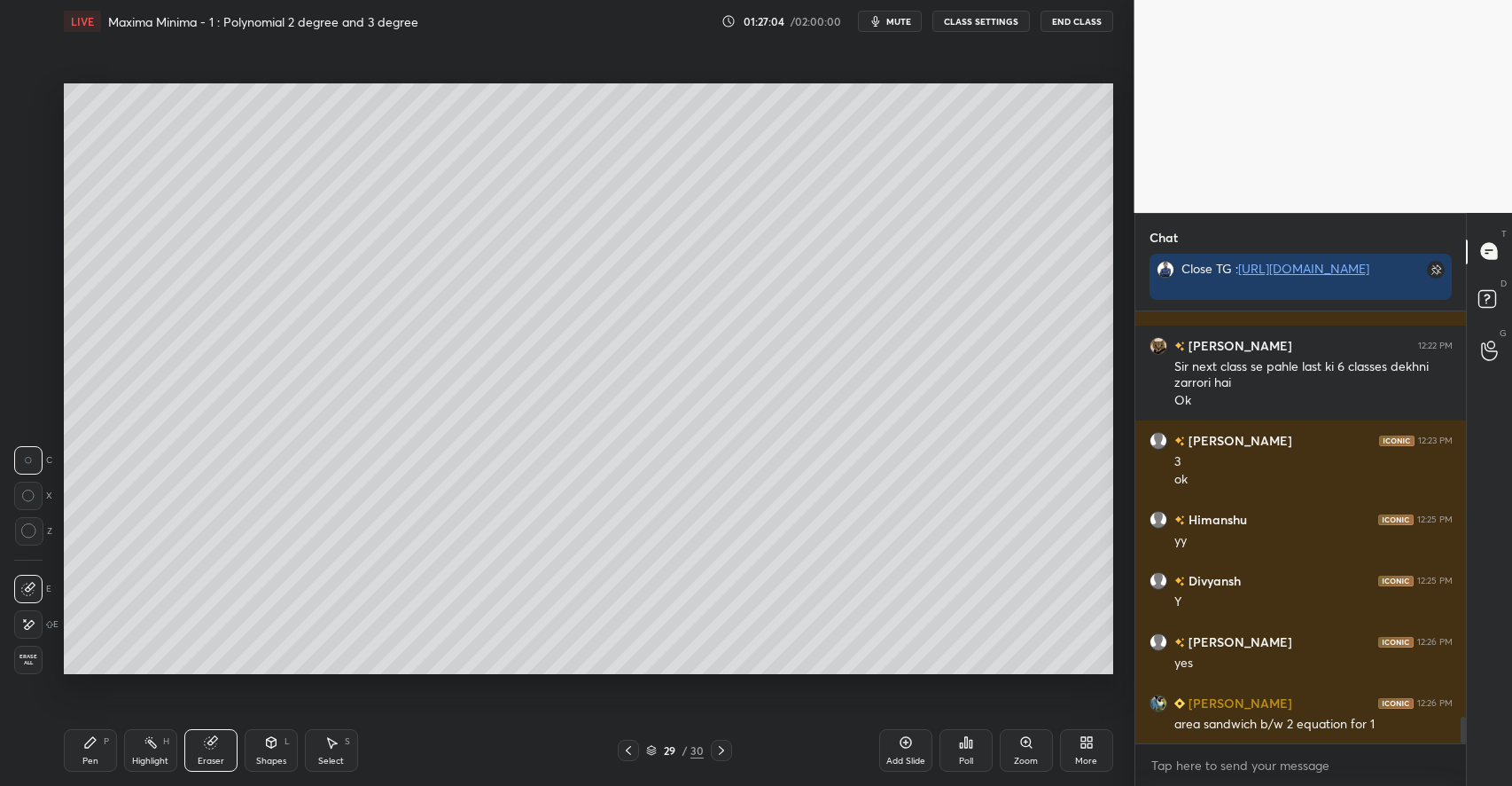
click at [111, 751] on div "Pen P" at bounding box center [91, 749] width 53 height 42
click at [31, 169] on div at bounding box center [29, 168] width 14 height 14
click at [218, 738] on div "Eraser" at bounding box center [211, 749] width 53 height 42
click at [74, 755] on div "Pen P" at bounding box center [91, 749] width 53 height 42
click at [335, 746] on icon at bounding box center [332, 742] width 14 height 14
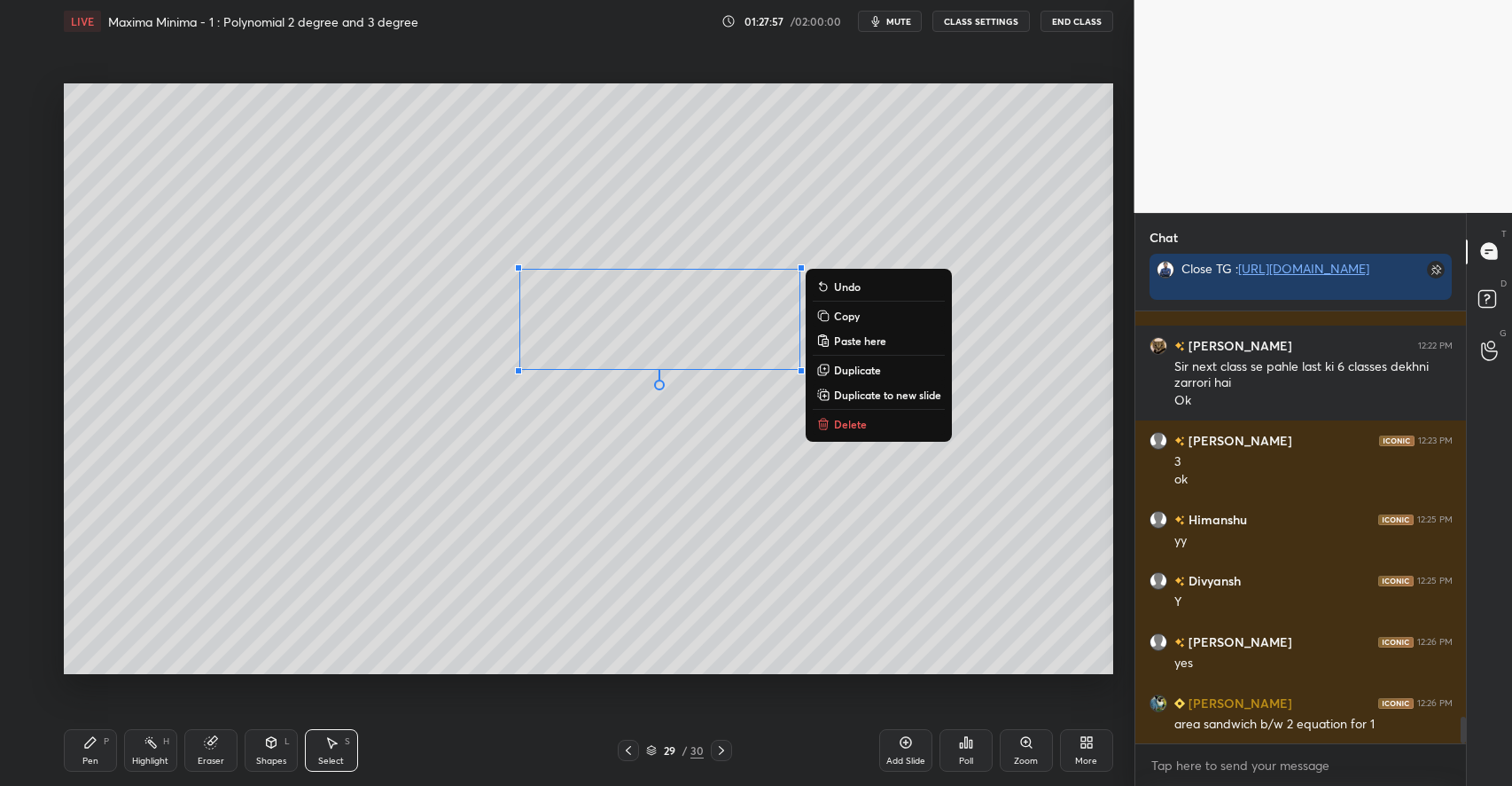
click at [838, 428] on p "Delete" at bounding box center [850, 424] width 33 height 14
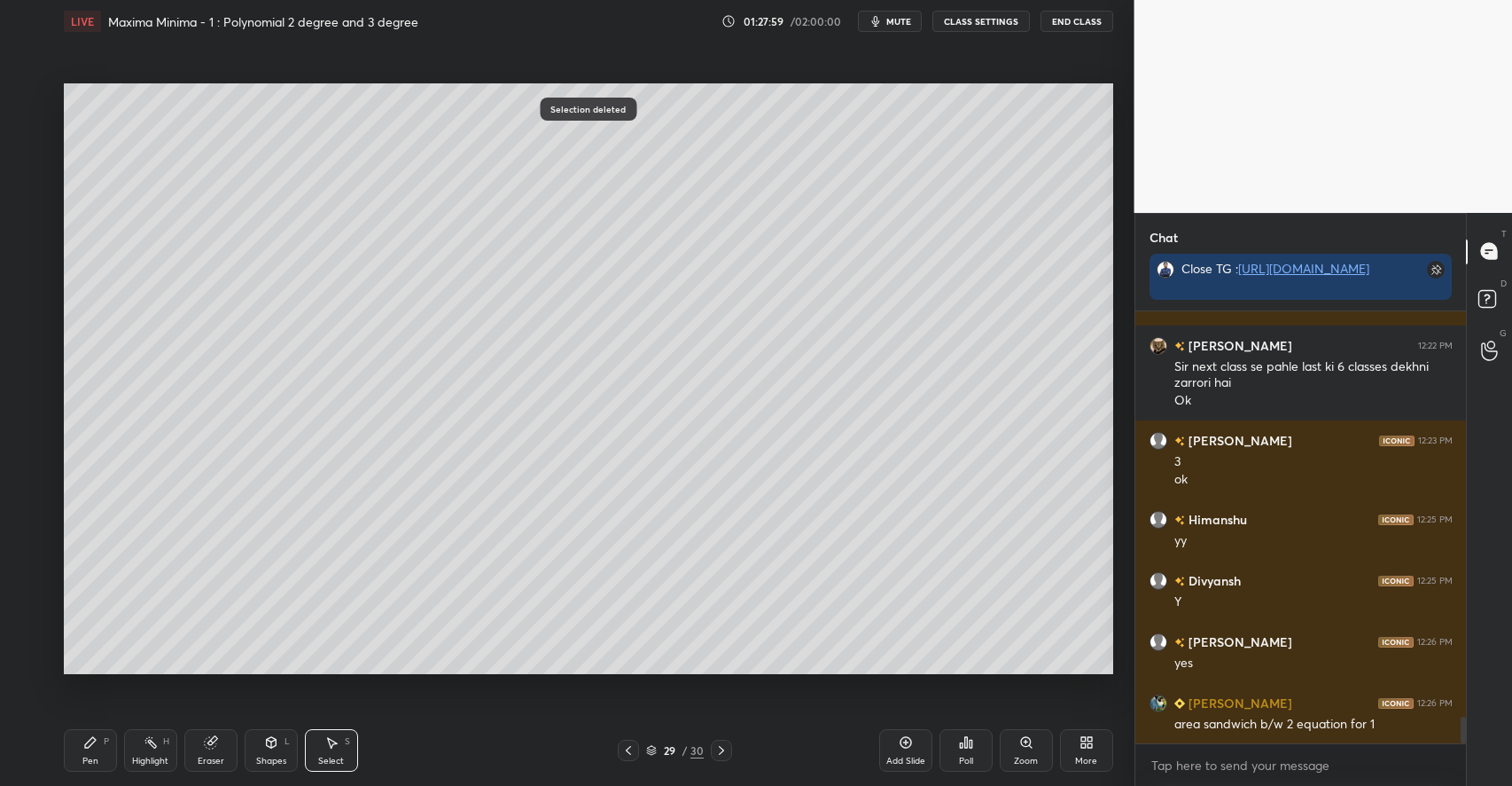
click at [269, 753] on div "Shapes L" at bounding box center [271, 749] width 53 height 42
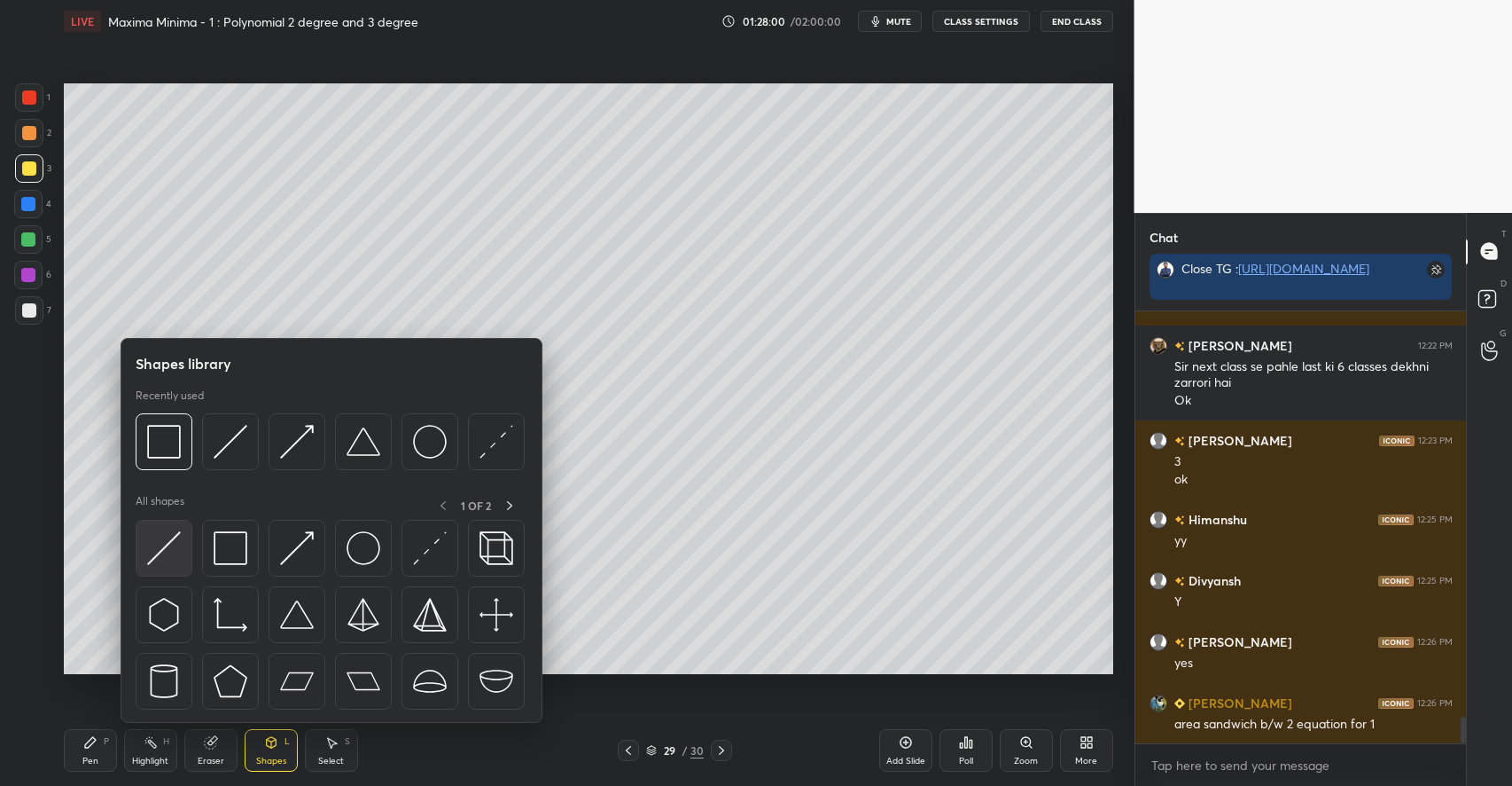
click at [163, 551] on img at bounding box center [164, 548] width 34 height 34
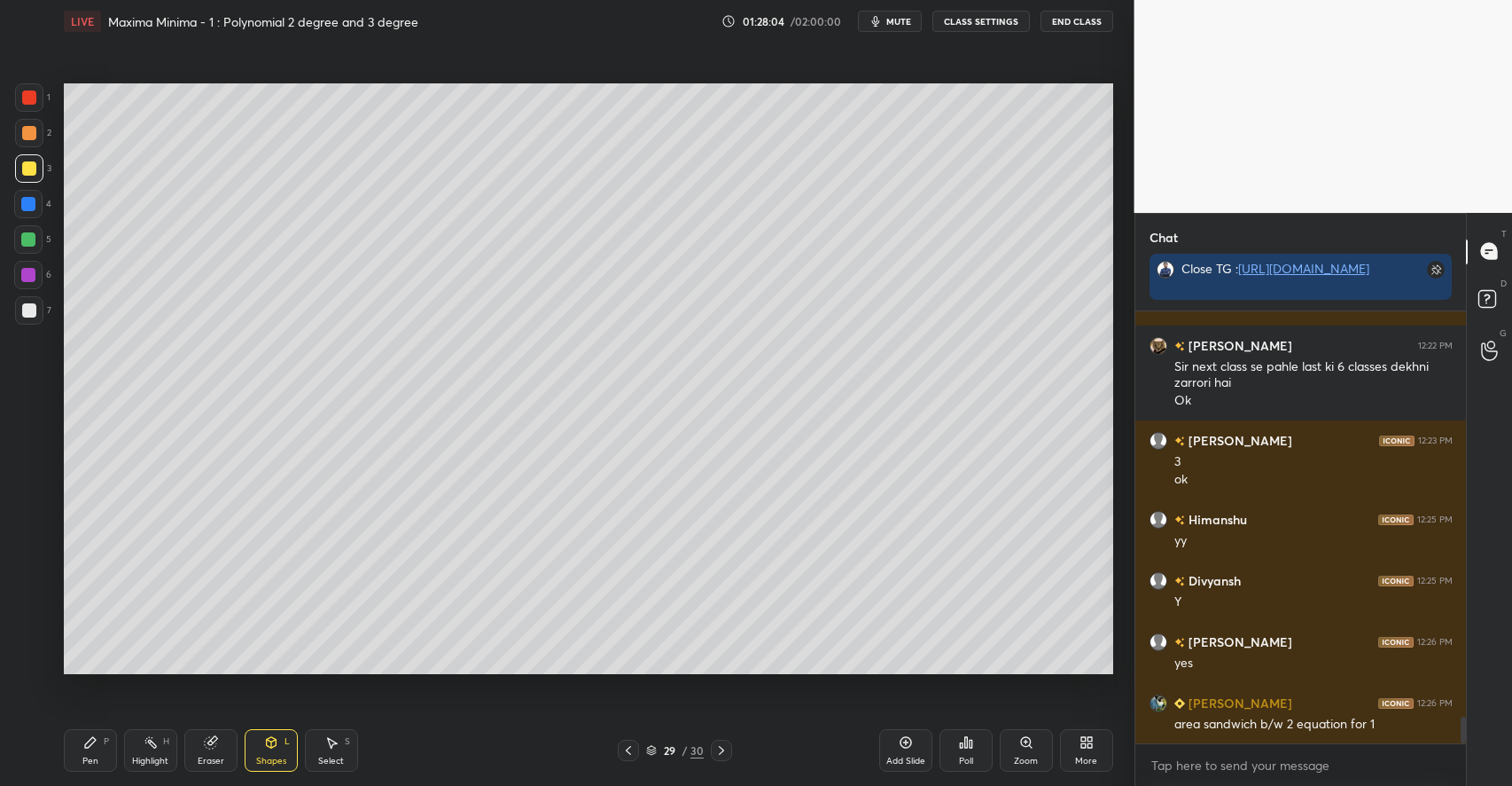
click at [91, 746] on icon at bounding box center [90, 742] width 14 height 14
click at [30, 135] on div at bounding box center [29, 132] width 14 height 14
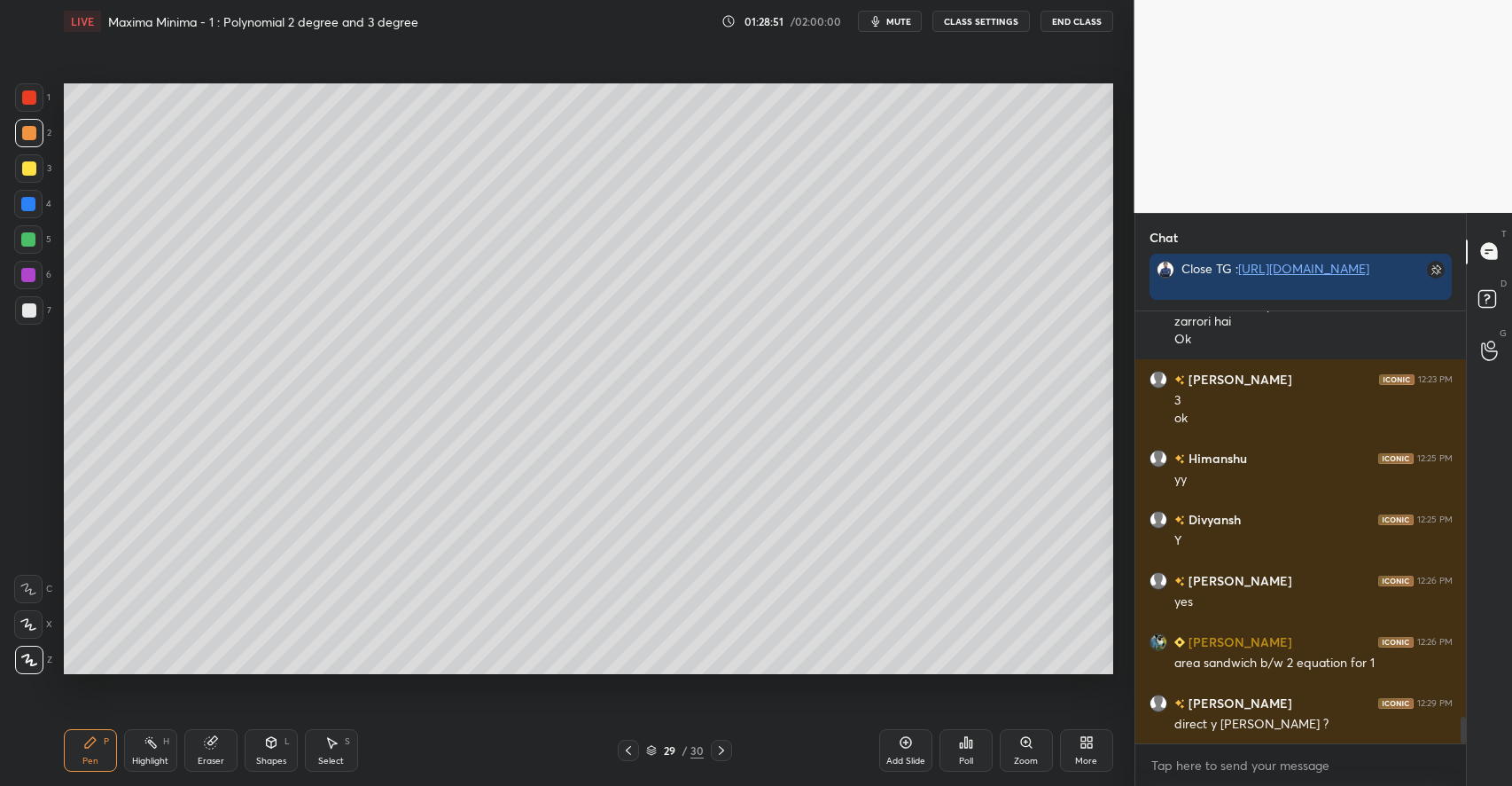
click at [35, 170] on div at bounding box center [29, 168] width 14 height 14
click at [28, 136] on div at bounding box center [29, 132] width 14 height 14
click at [39, 100] on div at bounding box center [29, 97] width 29 height 29
click at [902, 750] on div "Add Slide" at bounding box center [906, 749] width 53 height 42
click at [38, 308] on div at bounding box center [29, 310] width 29 height 29
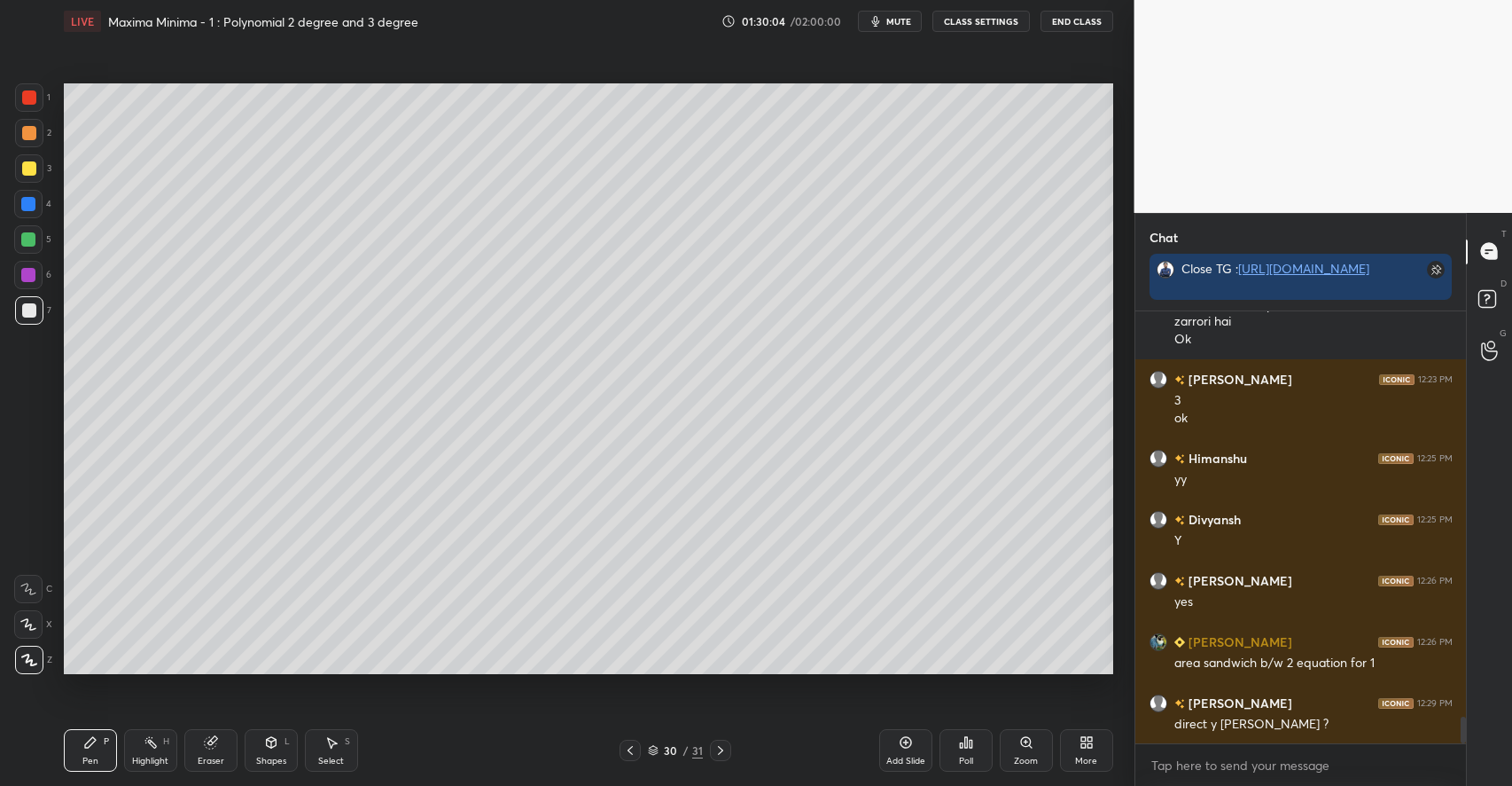
scroll to position [6649, 0]
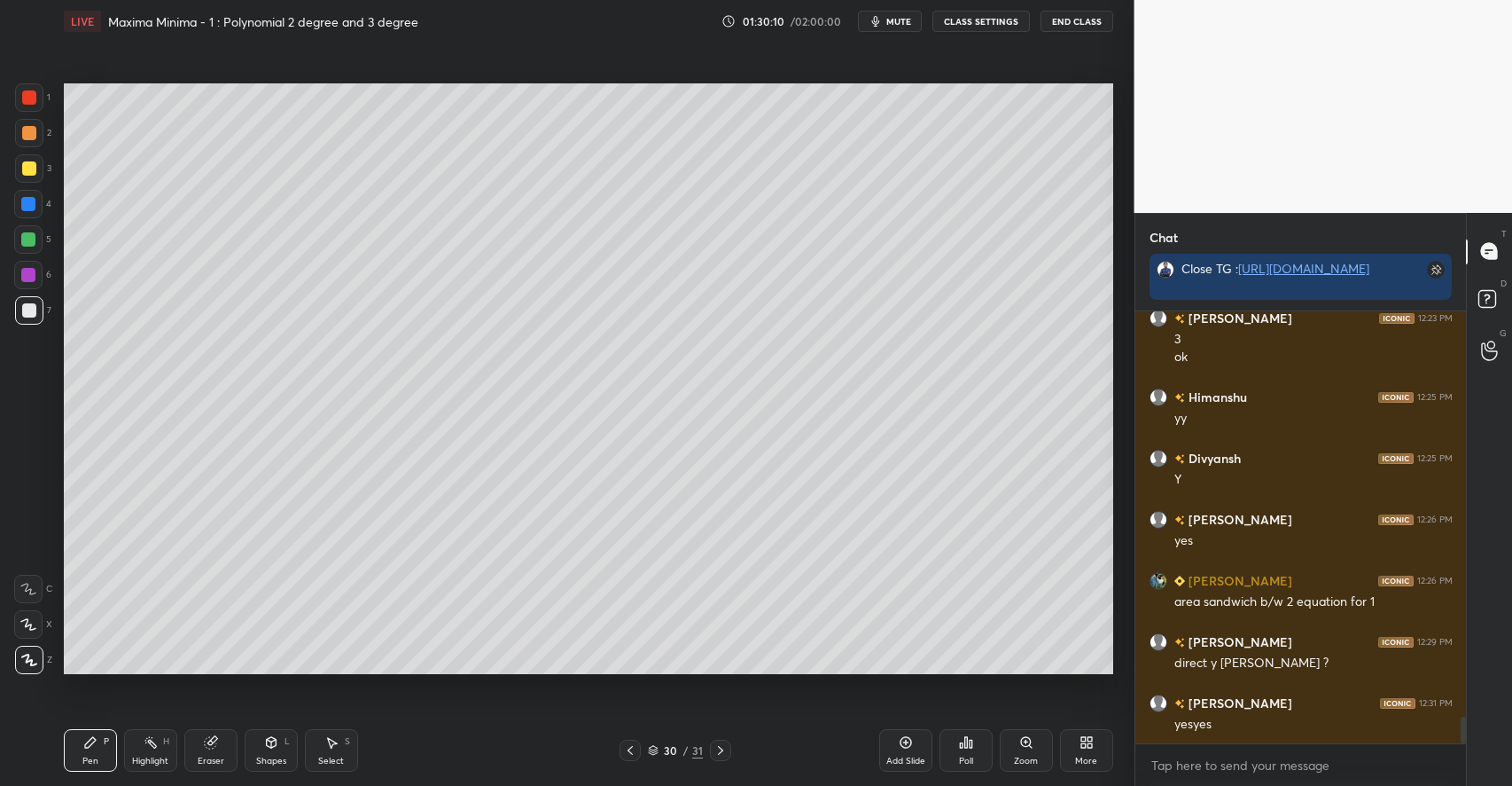
click at [28, 128] on div at bounding box center [29, 132] width 14 height 14
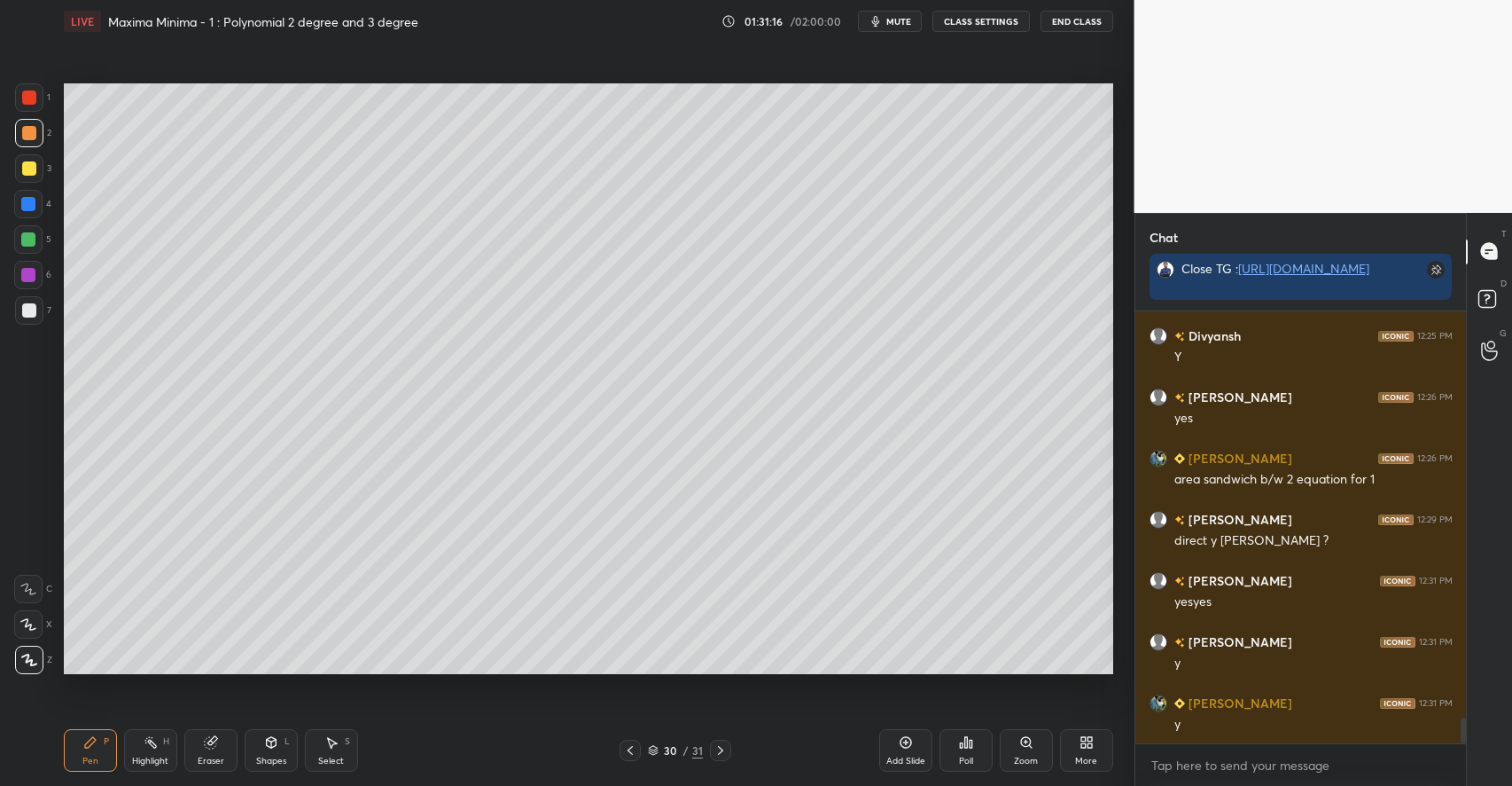
scroll to position [6833, 0]
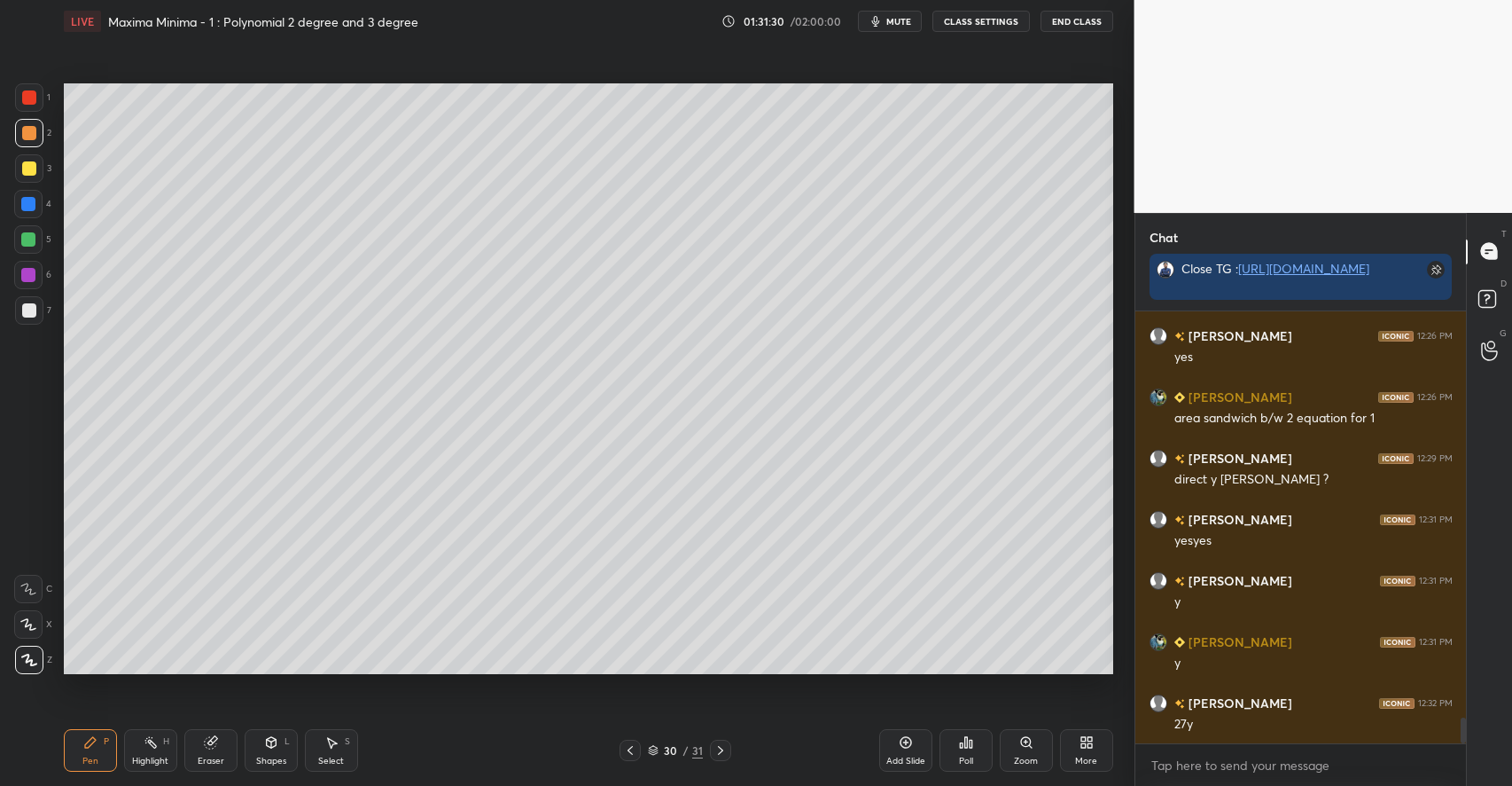
click at [205, 756] on div "Eraser" at bounding box center [210, 760] width 27 height 9
click at [107, 745] on div "P" at bounding box center [106, 741] width 5 height 9
click at [216, 744] on icon at bounding box center [211, 742] width 14 height 14
click at [102, 759] on div "Pen P" at bounding box center [91, 749] width 53 height 42
click at [338, 747] on icon at bounding box center [332, 742] width 14 height 14
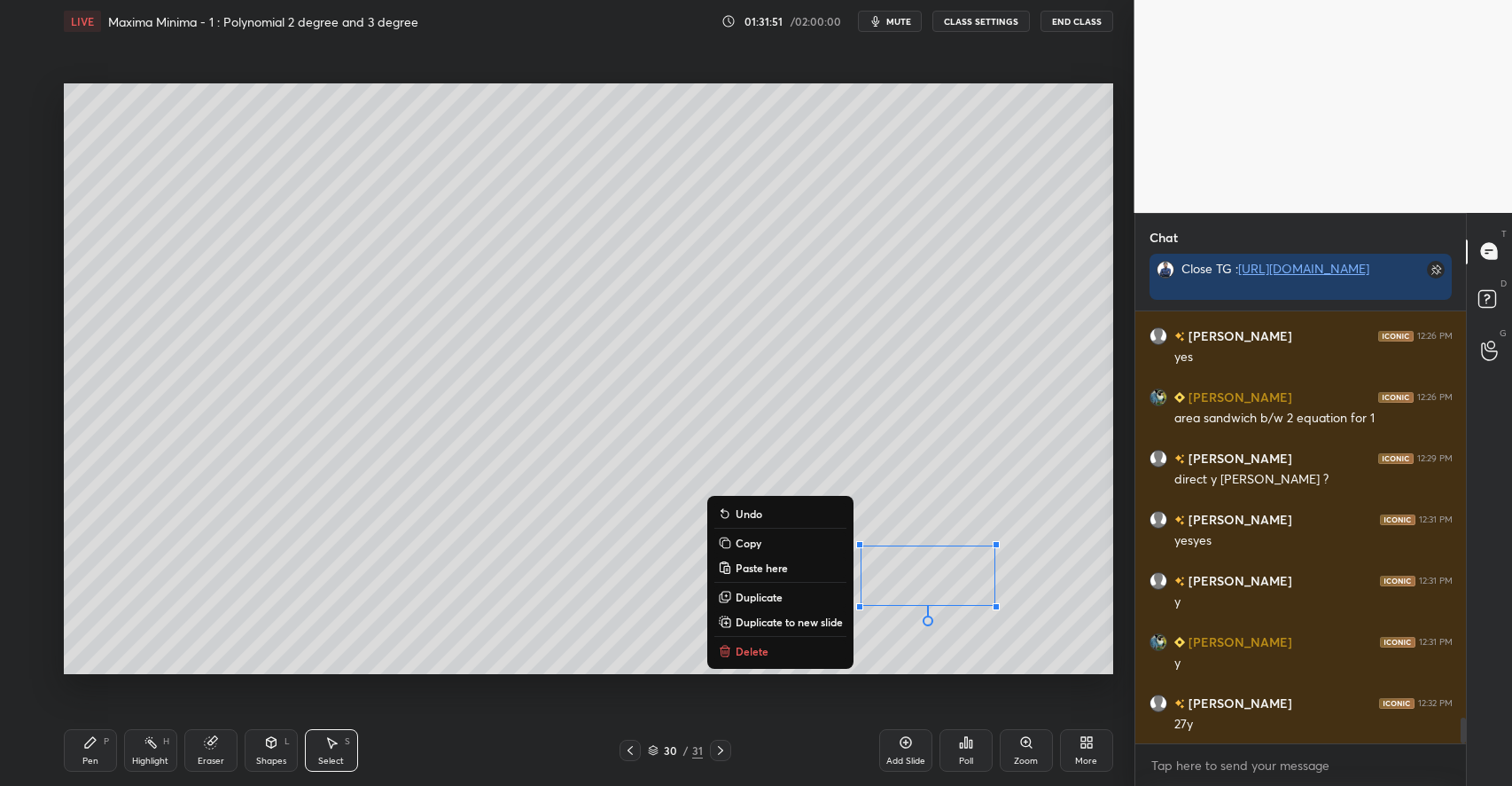
click at [740, 656] on p "Delete" at bounding box center [751, 651] width 33 height 14
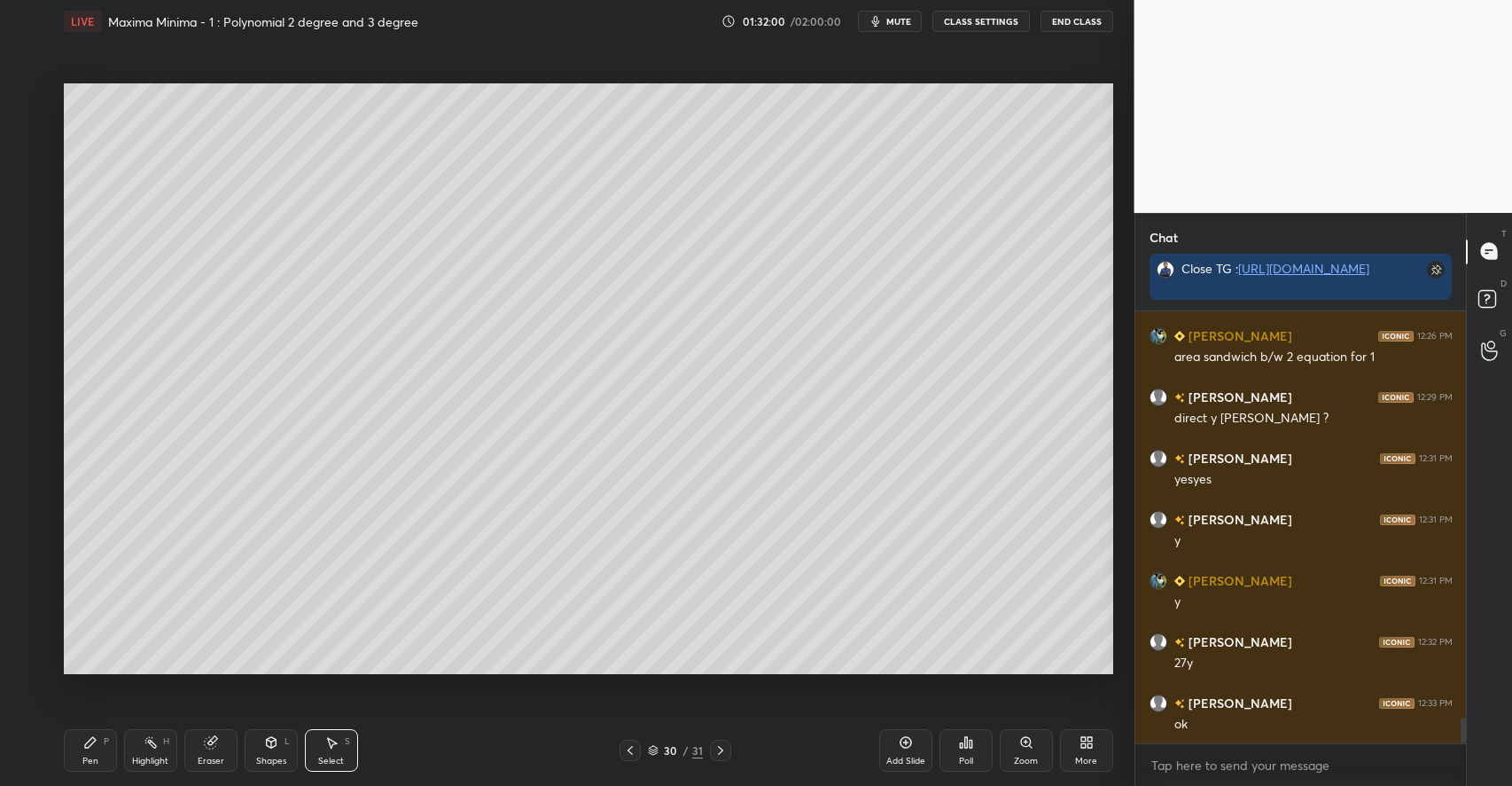
scroll to position [6955, 0]
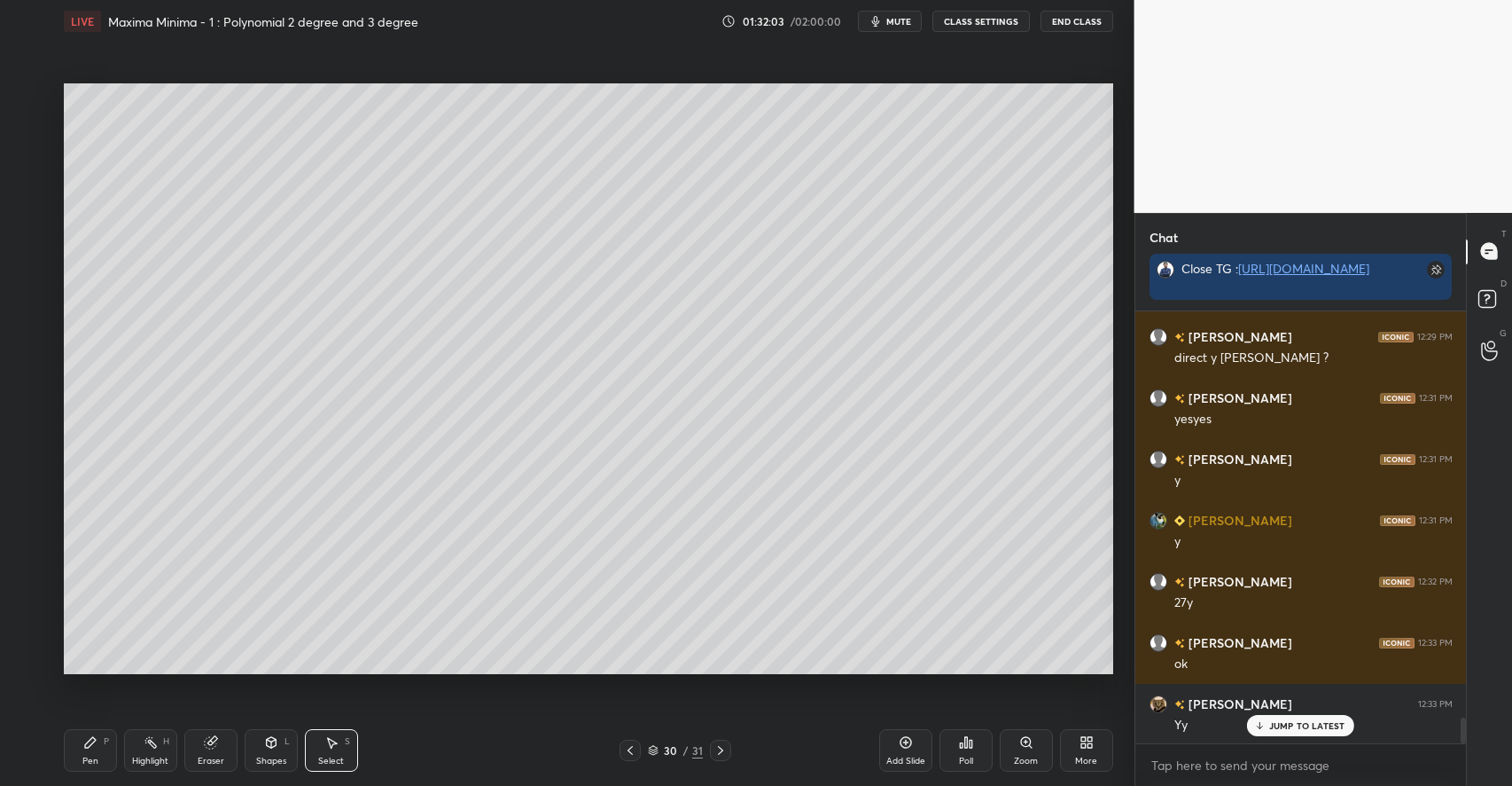
click at [886, 743] on div "Add Slide" at bounding box center [906, 749] width 53 height 42
click at [103, 742] on div "Pen P" at bounding box center [91, 749] width 53 height 42
click at [35, 174] on div at bounding box center [29, 168] width 14 height 14
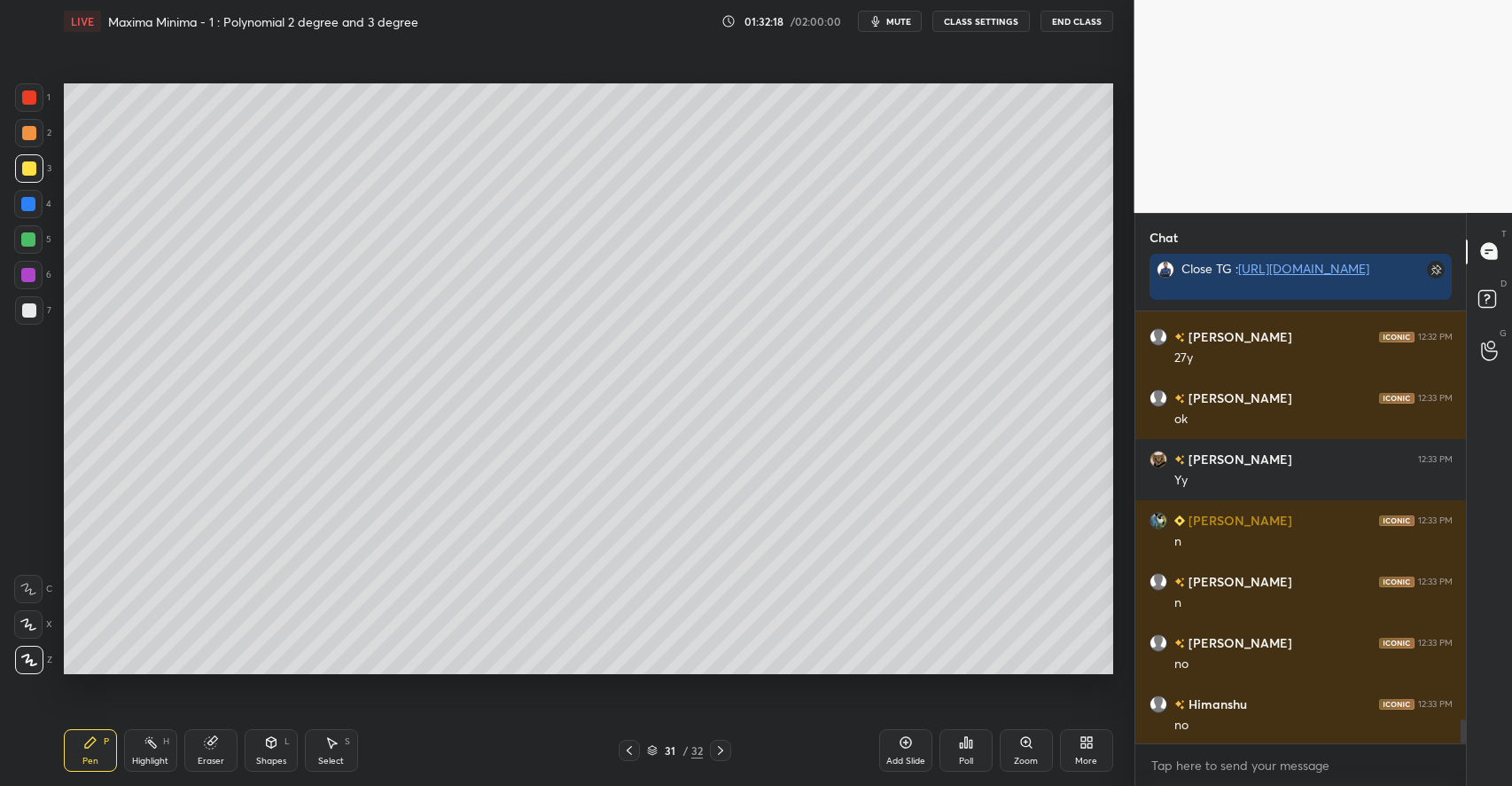
scroll to position [7261, 0]
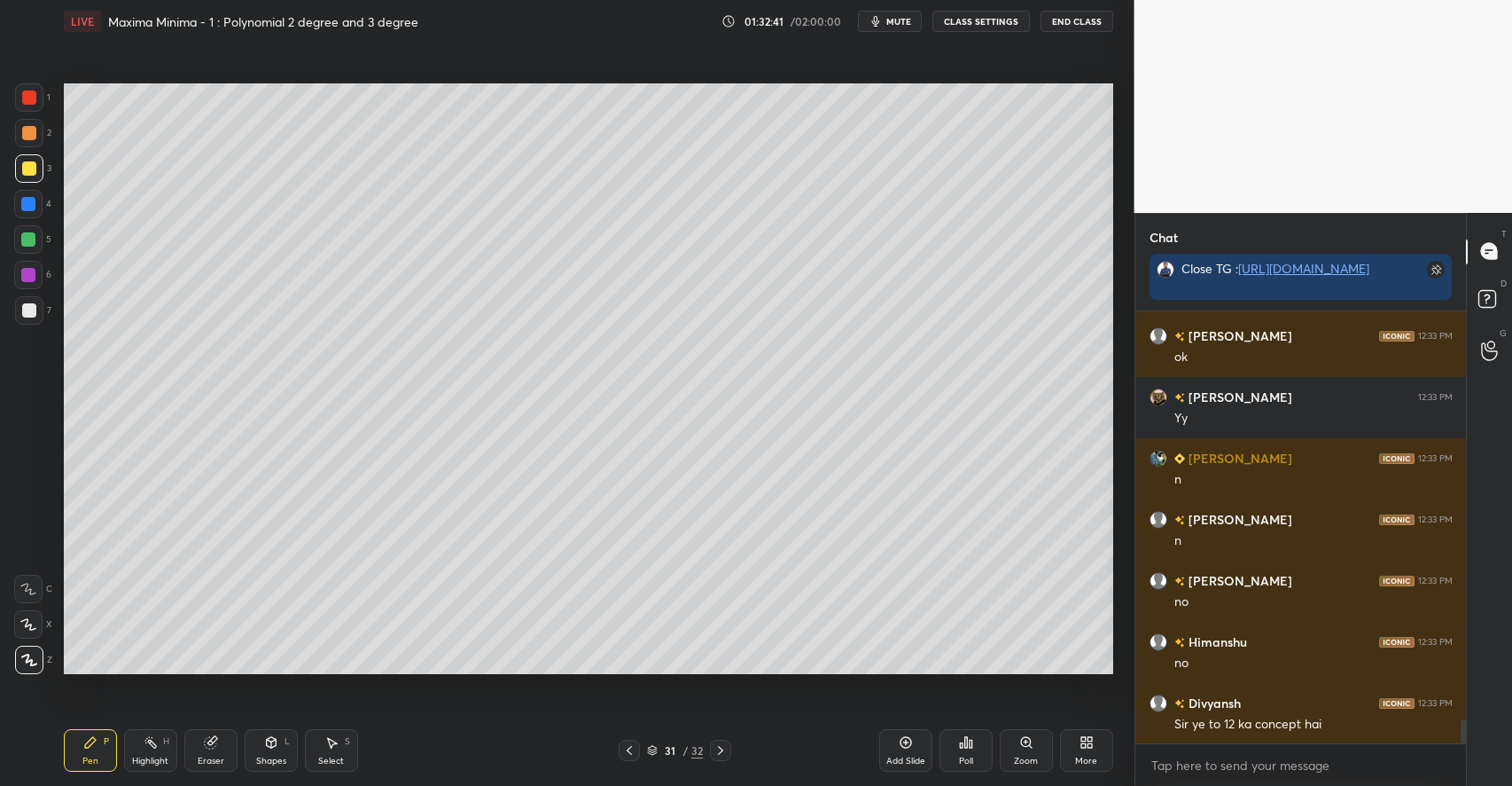
click at [36, 130] on div at bounding box center [29, 132] width 29 height 29
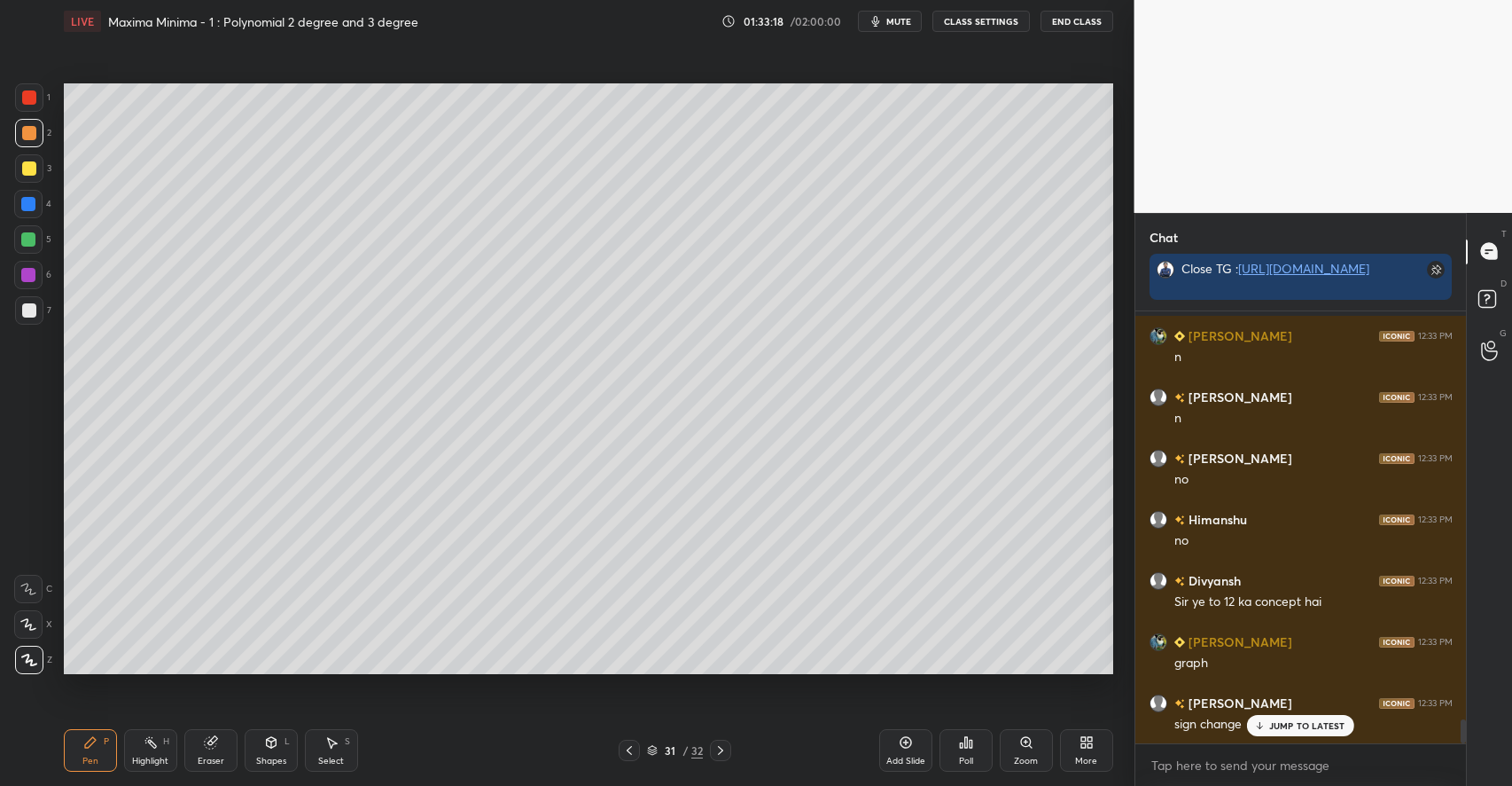
scroll to position [7443, 0]
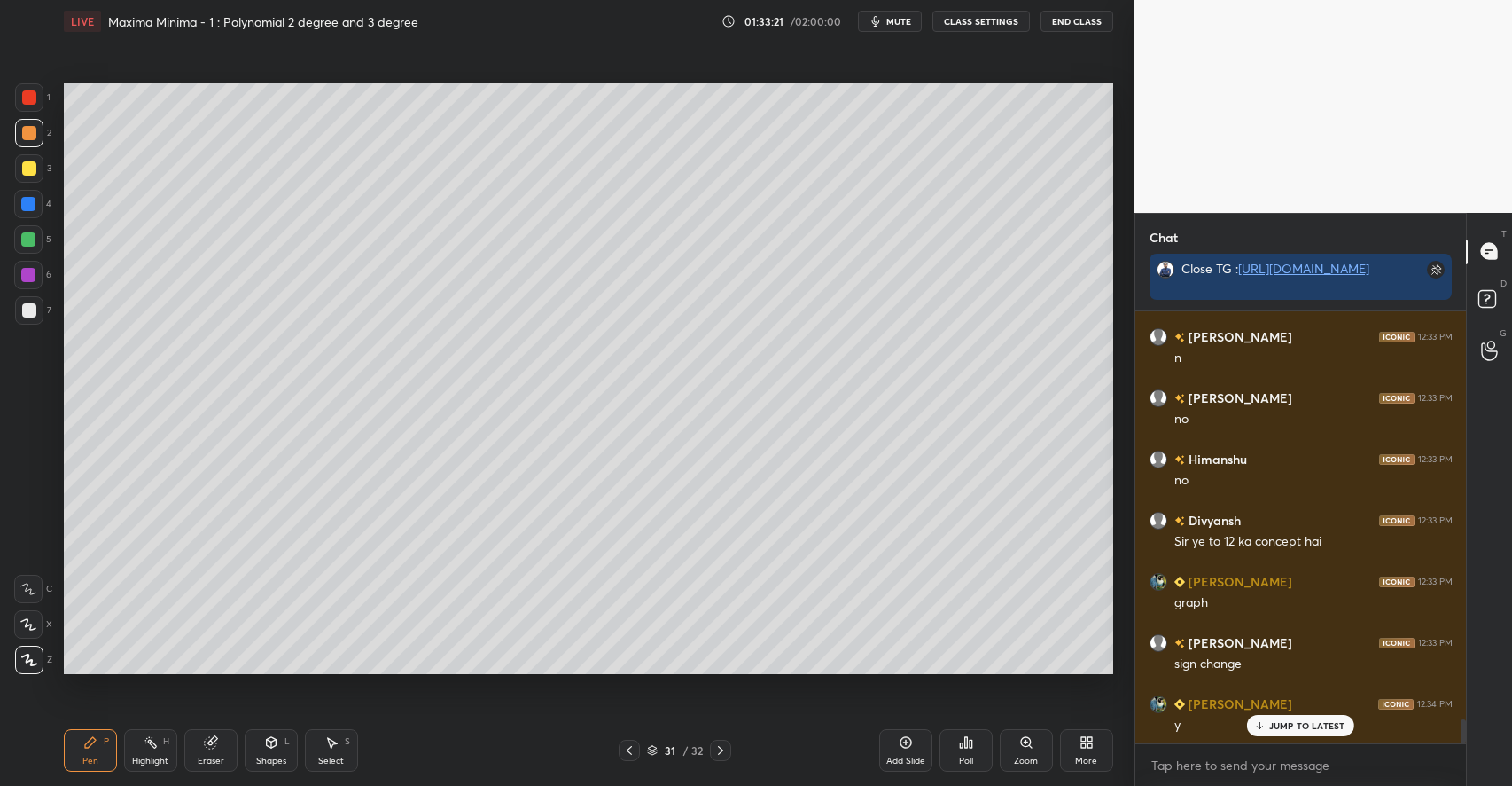
click at [29, 174] on div at bounding box center [29, 168] width 14 height 14
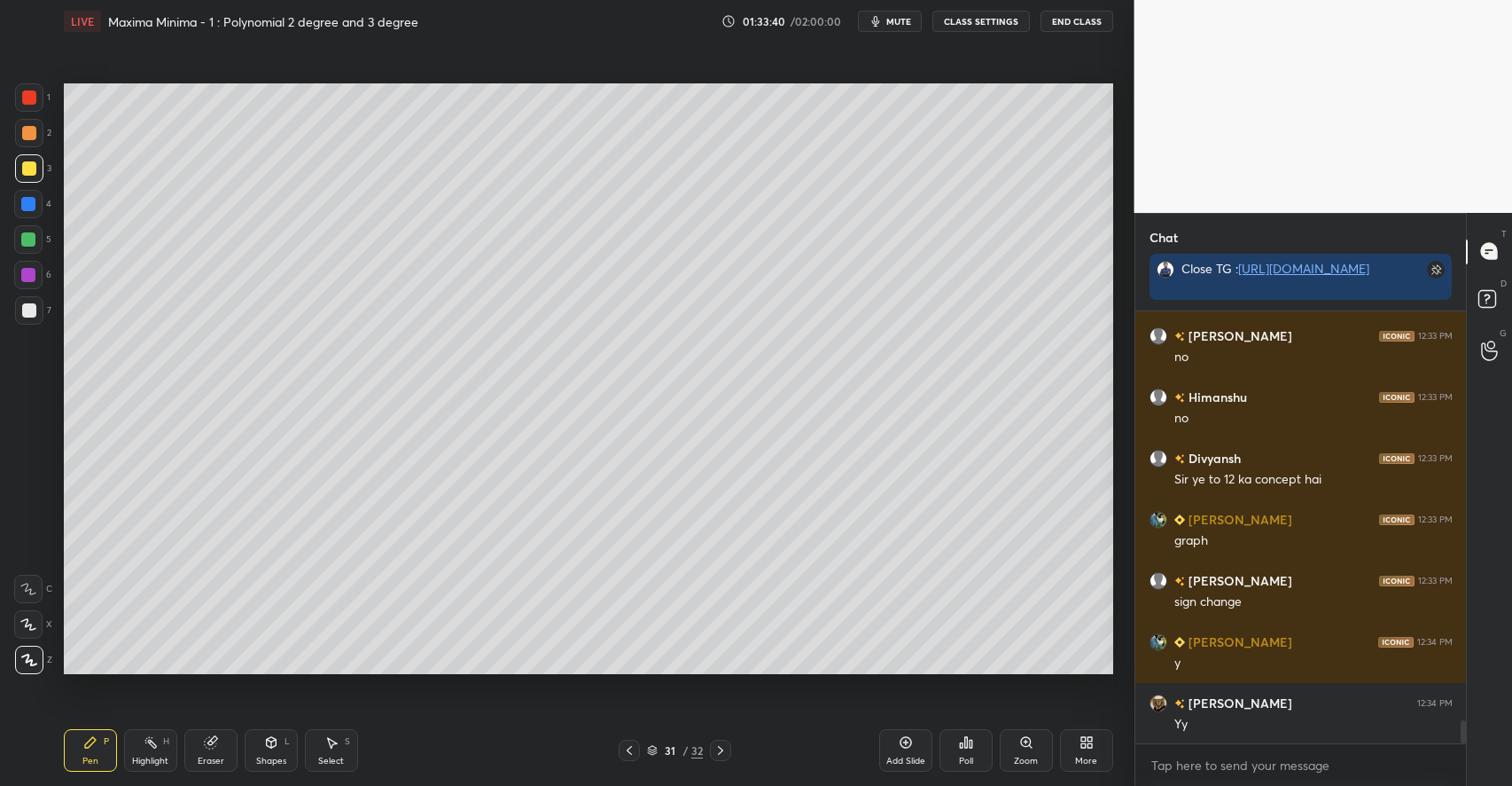
scroll to position [7567, 0]
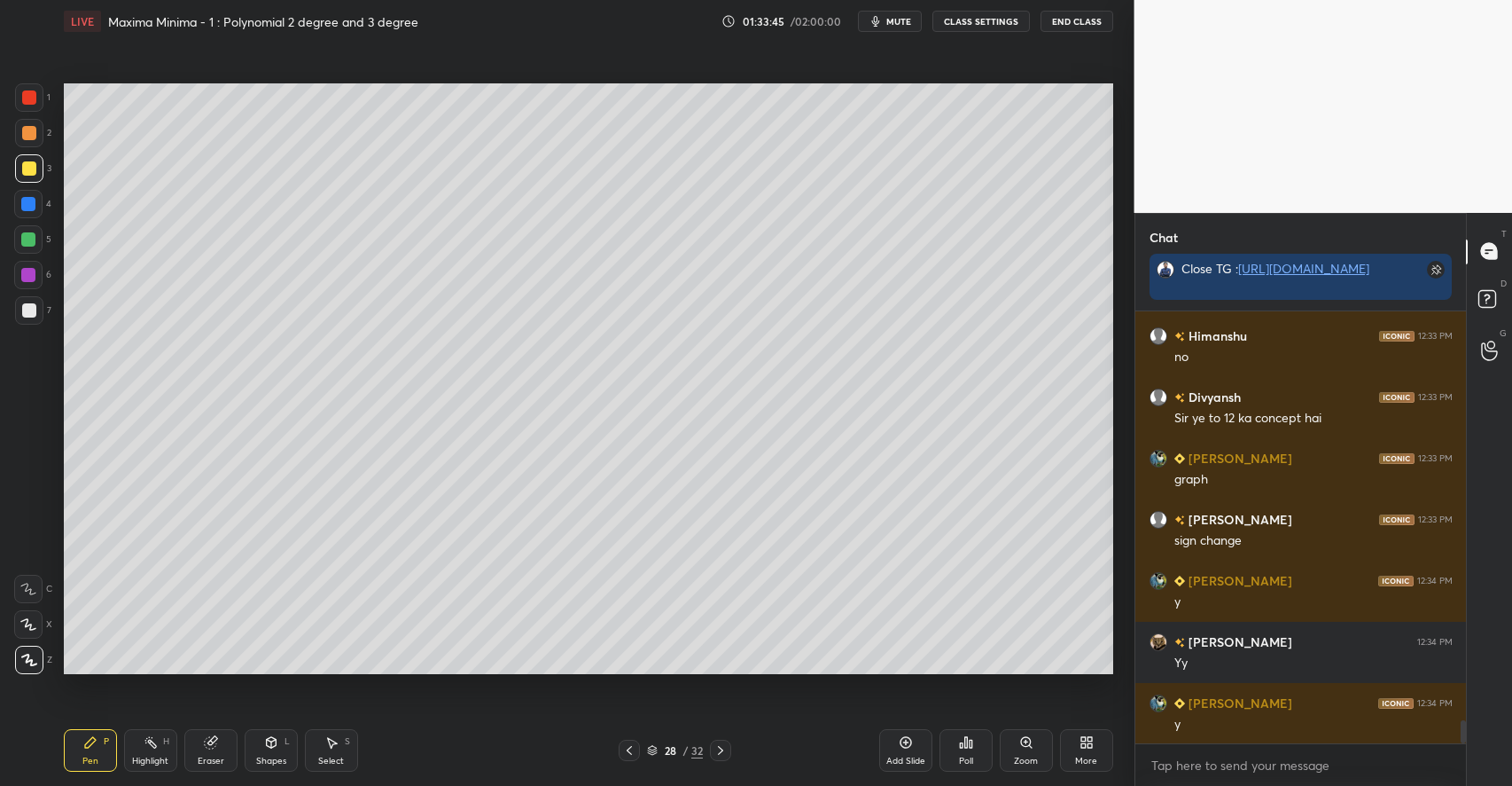
click at [31, 237] on div at bounding box center [29, 239] width 14 height 14
click at [730, 748] on div at bounding box center [720, 750] width 22 height 22
click at [727, 745] on icon at bounding box center [720, 749] width 14 height 14
click at [726, 745] on icon at bounding box center [720, 749] width 14 height 14
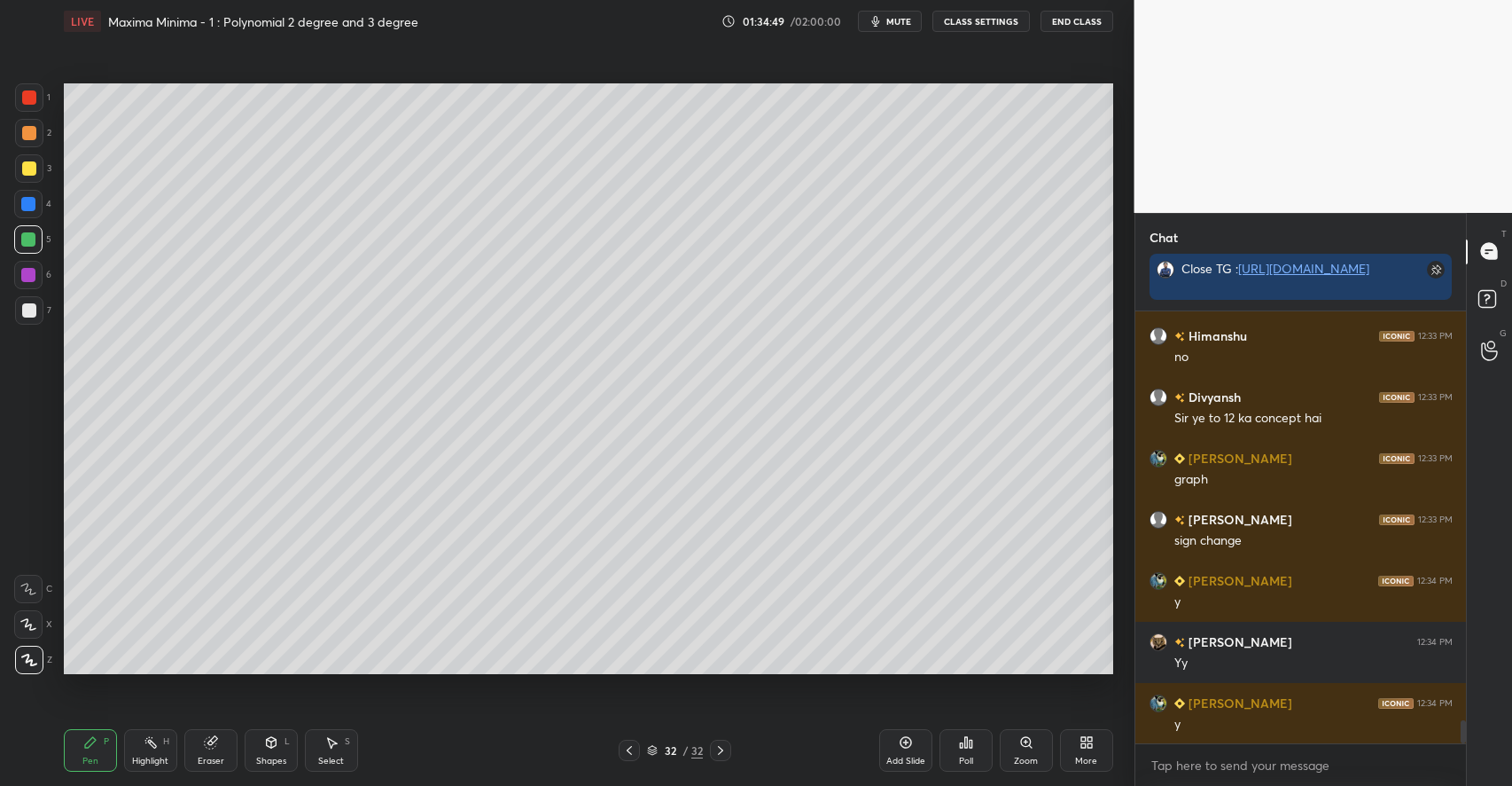
click at [726, 745] on icon at bounding box center [720, 749] width 14 height 14
click at [912, 747] on icon at bounding box center [905, 742] width 14 height 14
click at [29, 170] on div at bounding box center [29, 168] width 14 height 14
click at [34, 235] on div at bounding box center [29, 239] width 14 height 14
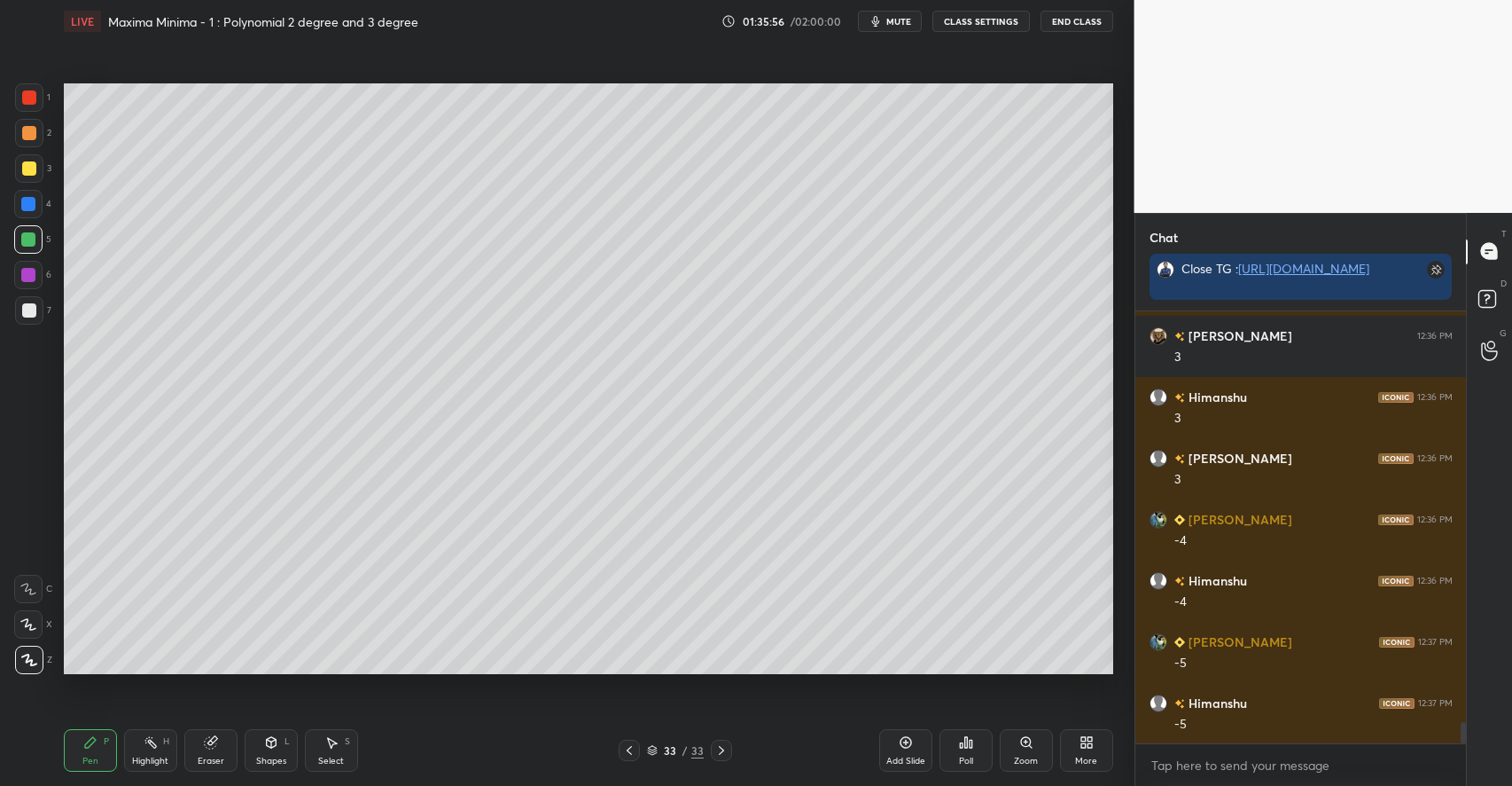
scroll to position [8344, 0]
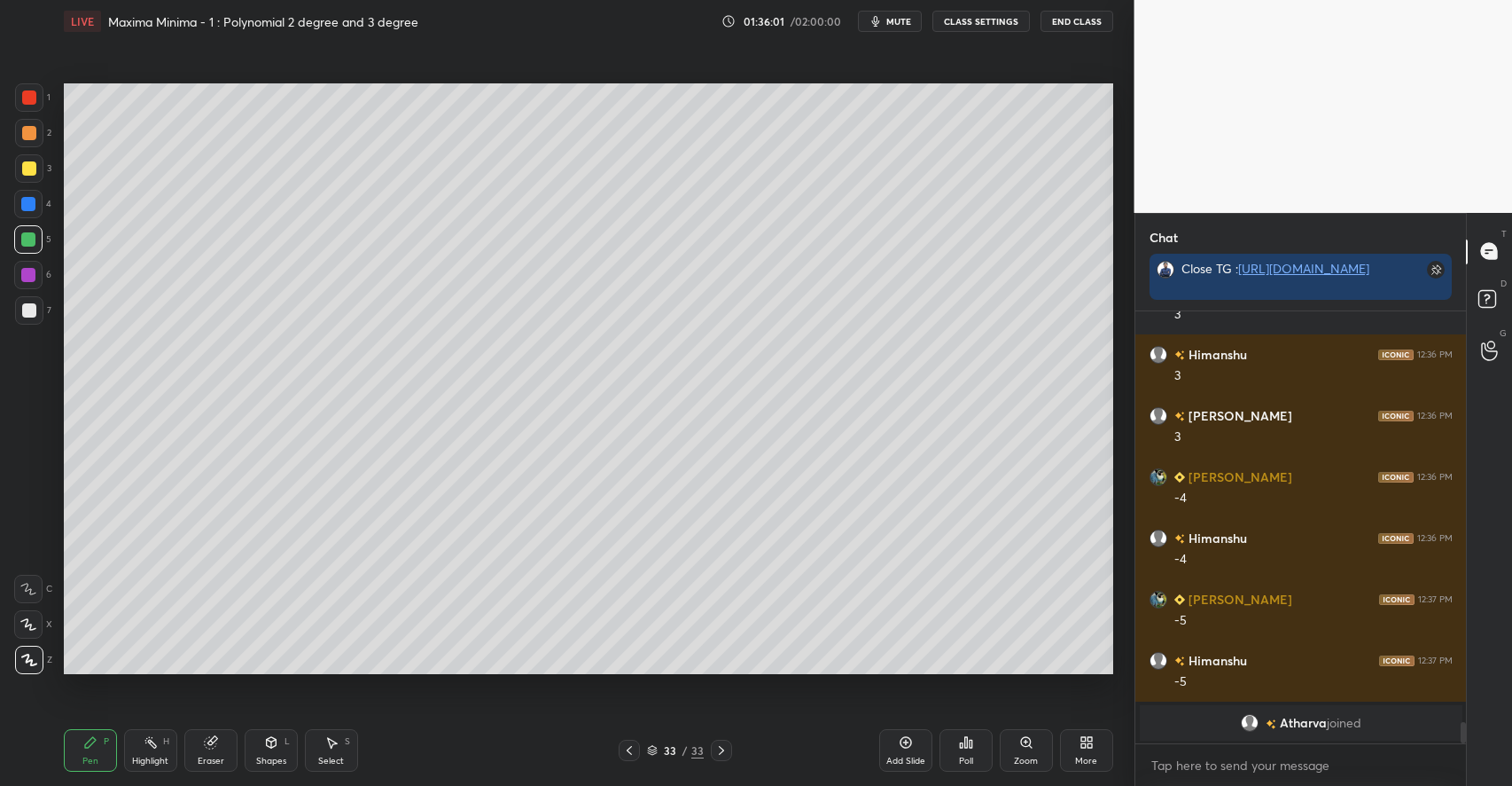
click at [43, 173] on div "3" at bounding box center [33, 168] width 37 height 29
click at [161, 743] on div "Highlight H" at bounding box center [151, 749] width 53 height 42
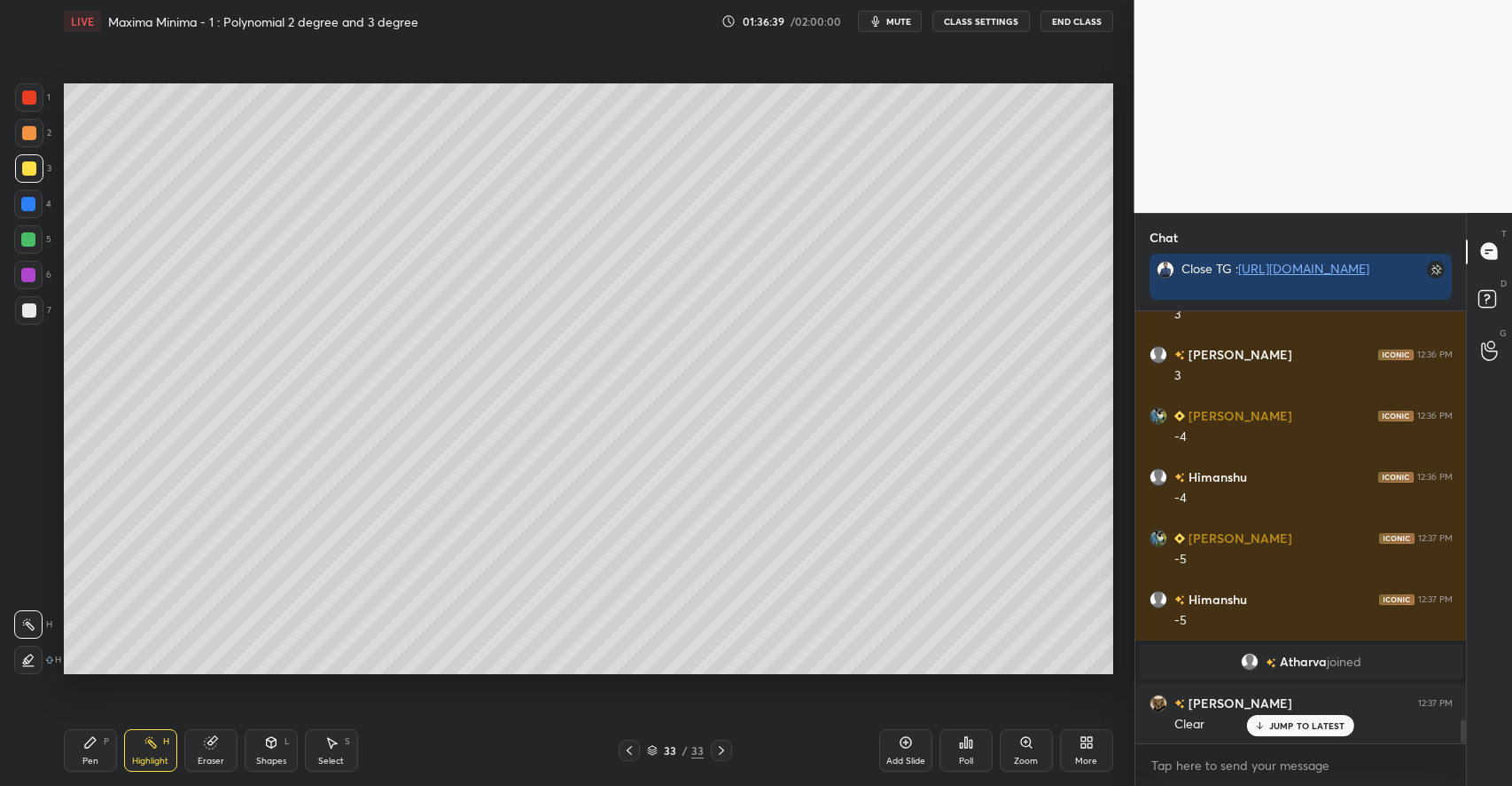
scroll to position [7376, 0]
click at [912, 751] on div "Add Slide" at bounding box center [906, 749] width 53 height 42
click at [96, 749] on icon at bounding box center [90, 742] width 14 height 14
click at [32, 311] on div at bounding box center [29, 310] width 14 height 14
click at [38, 172] on div at bounding box center [29, 168] width 29 height 29
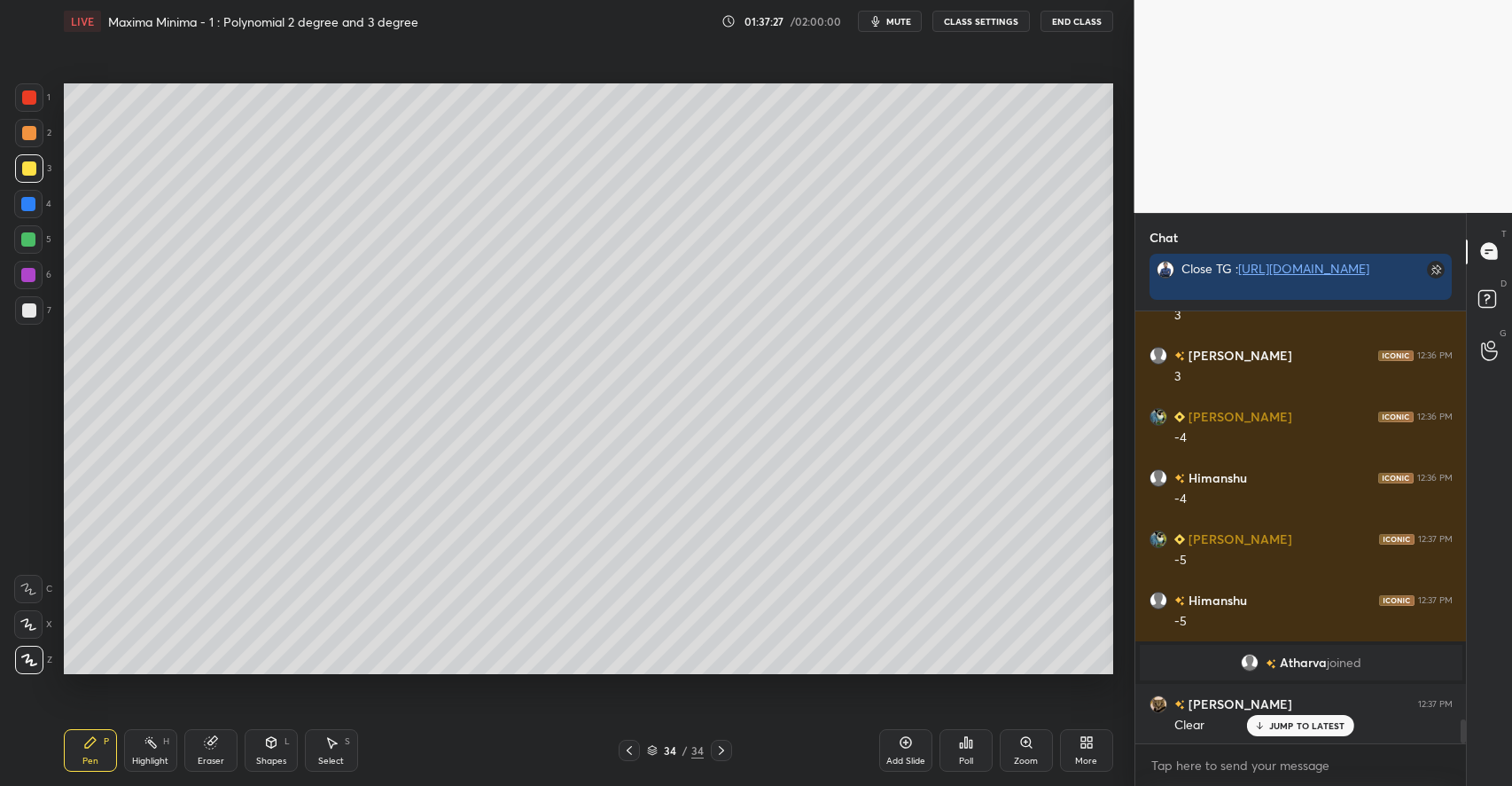
click at [36, 238] on div at bounding box center [29, 239] width 14 height 14
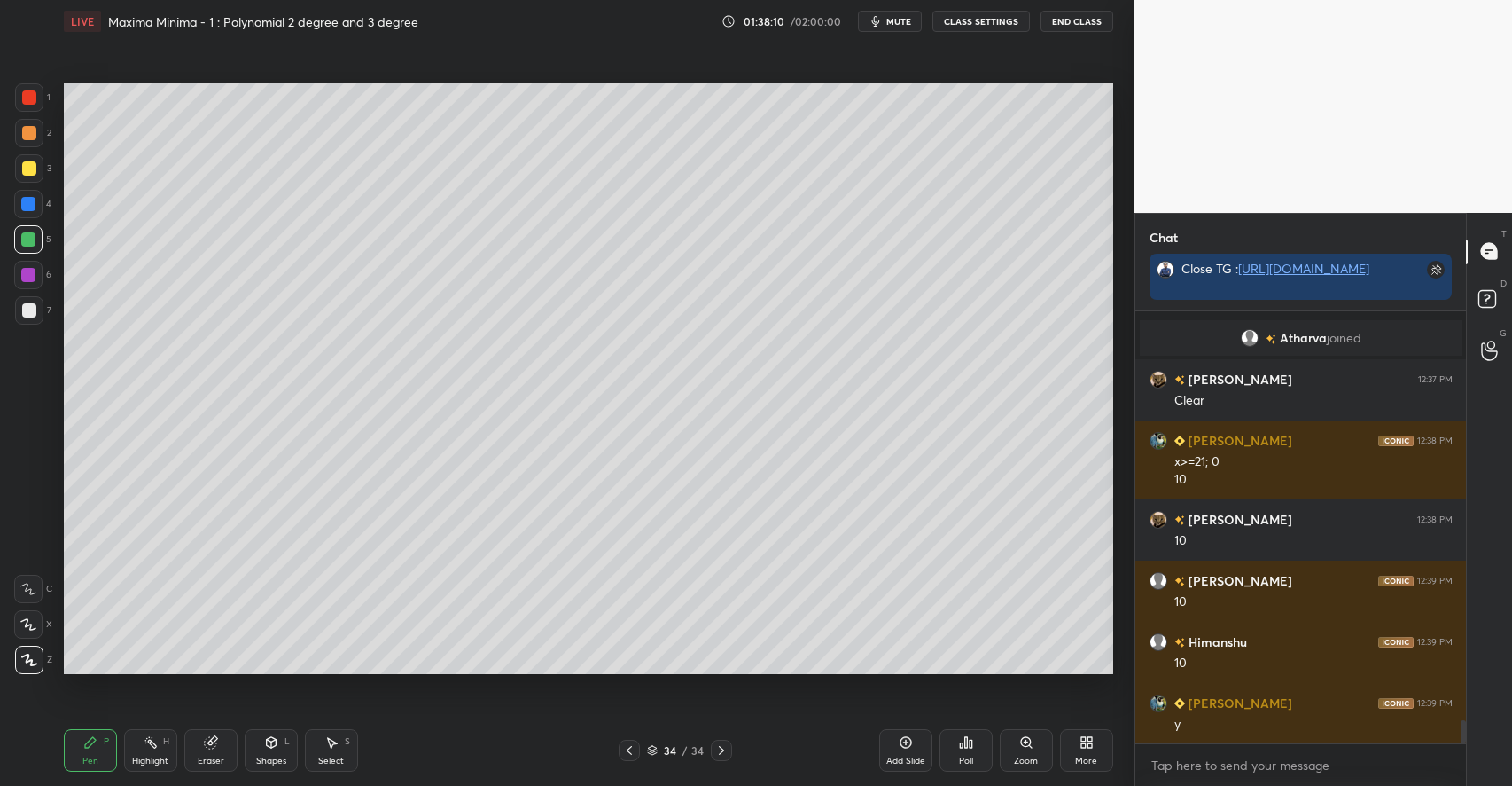
scroll to position [7762, 0]
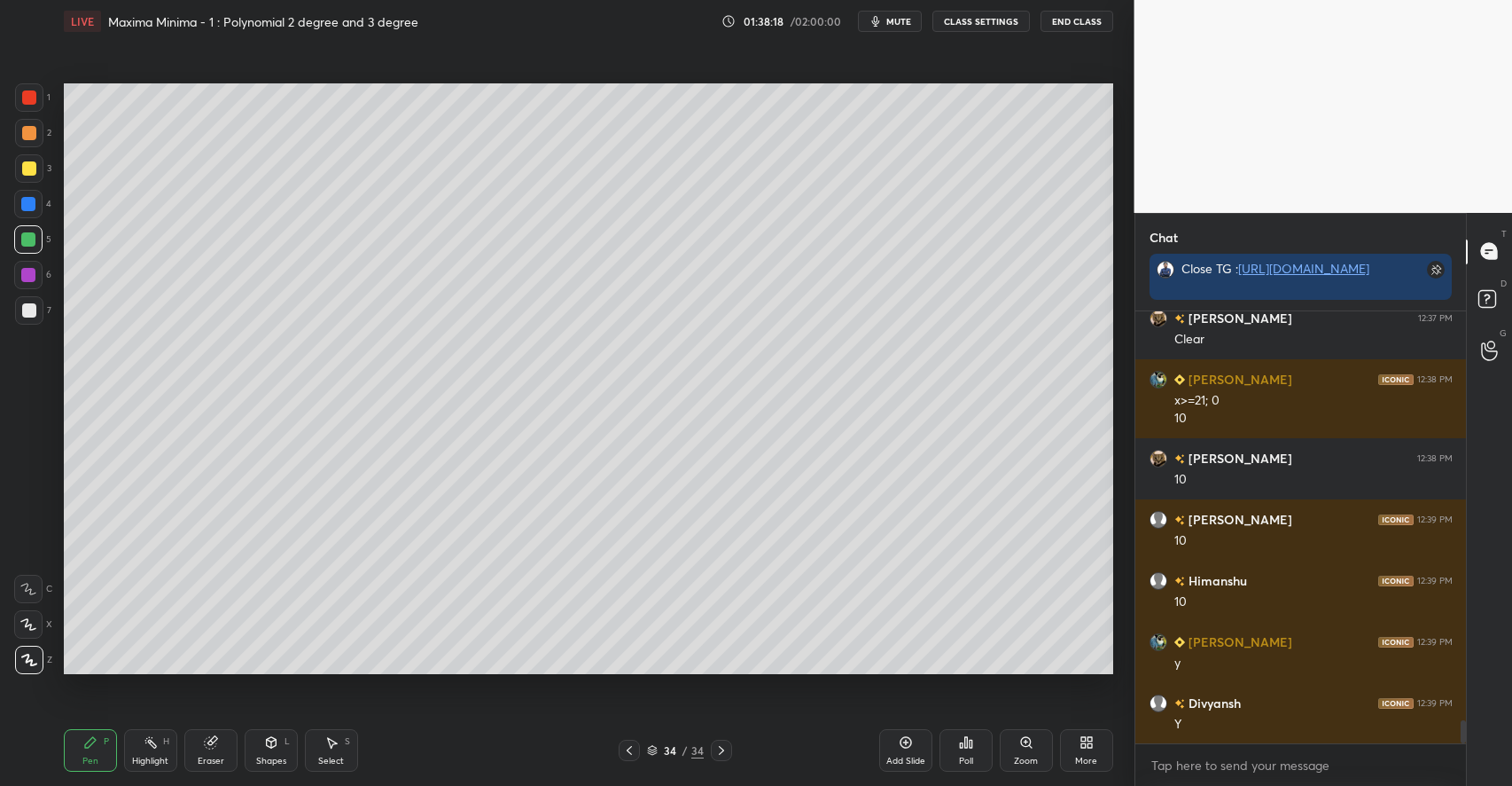
click at [902, 747] on icon at bounding box center [905, 743] width 12 height 12
click at [34, 179] on div at bounding box center [29, 168] width 29 height 29
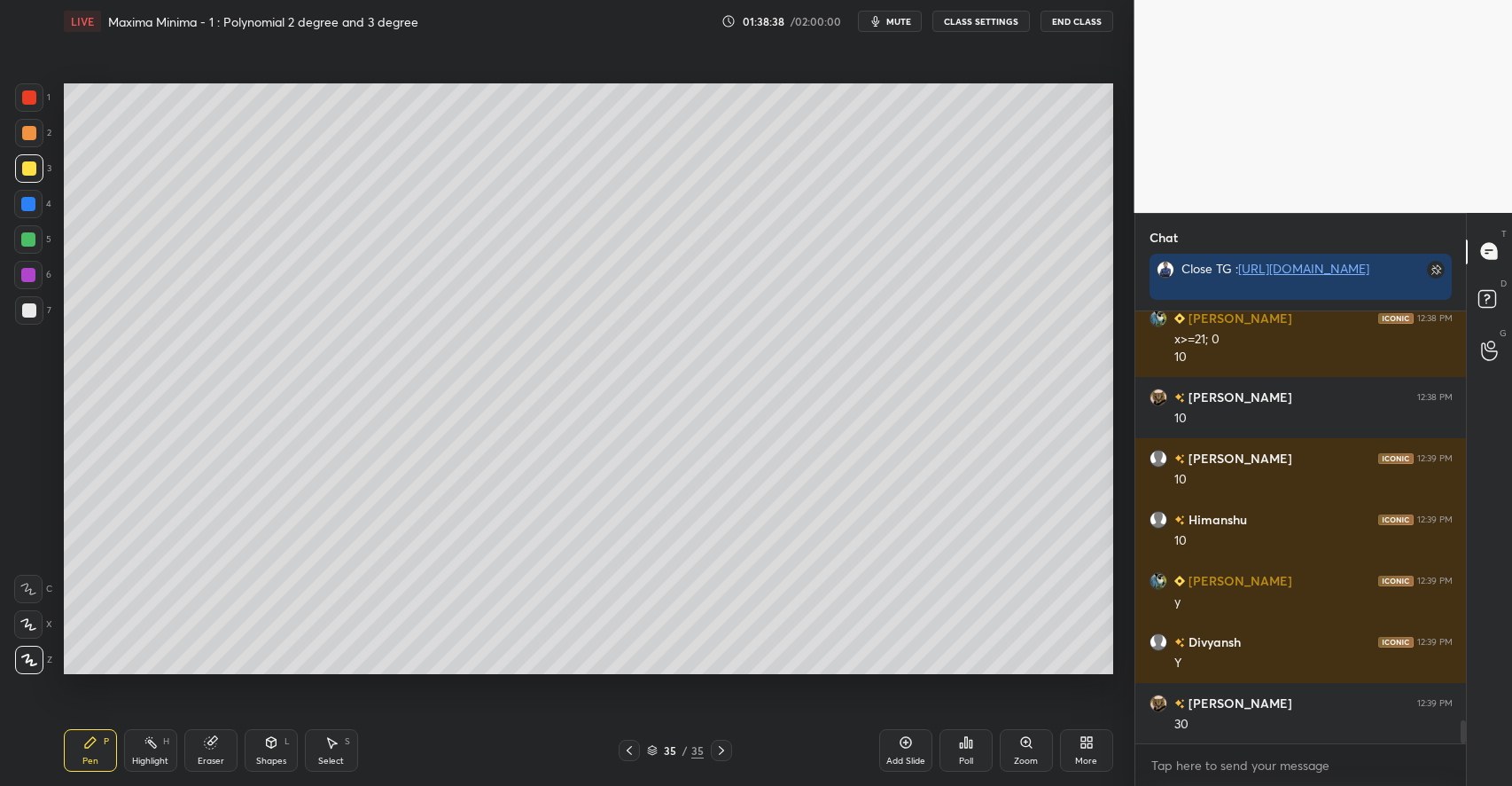
scroll to position [7884, 0]
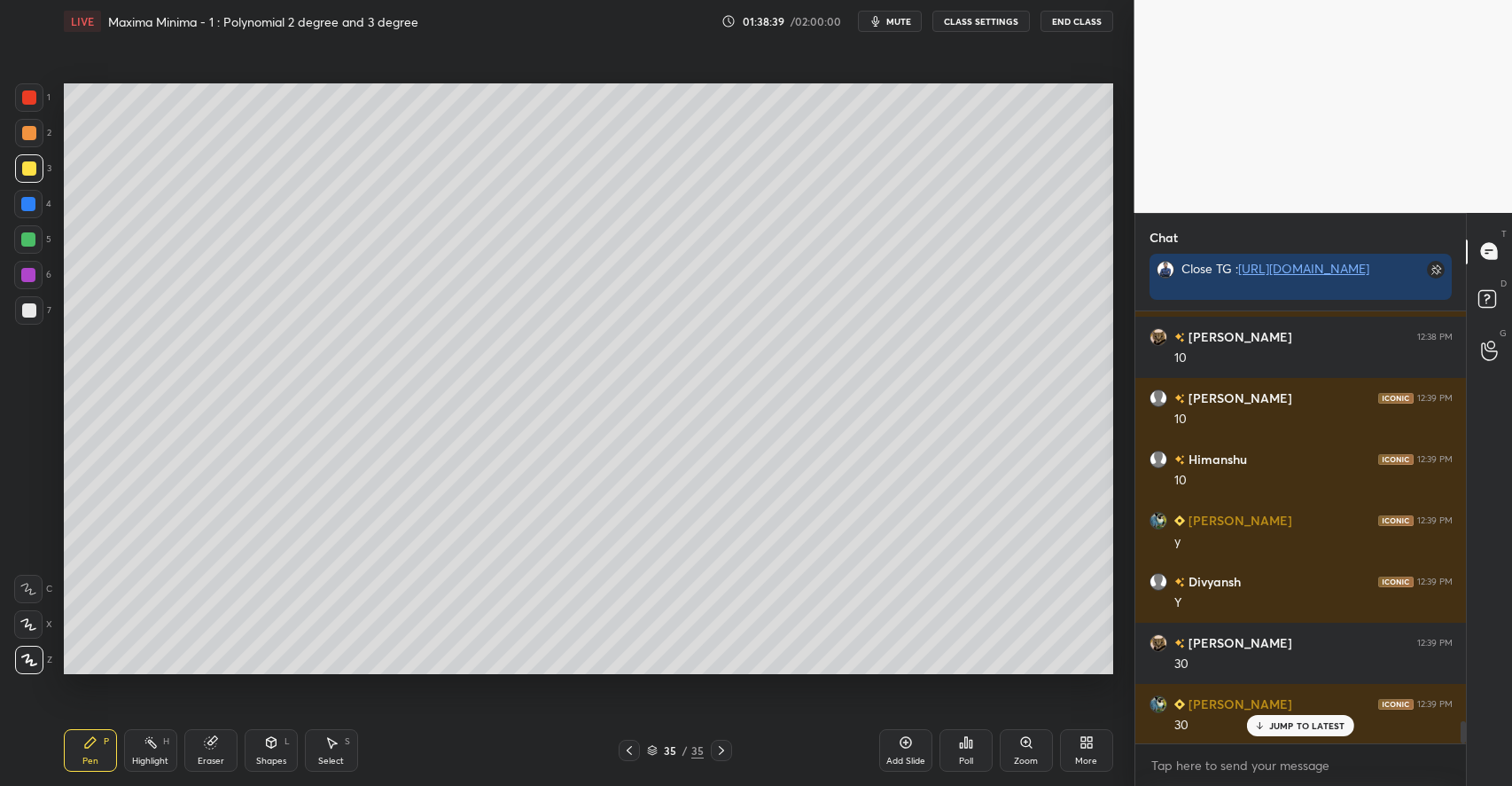
click at [31, 243] on div at bounding box center [29, 239] width 14 height 14
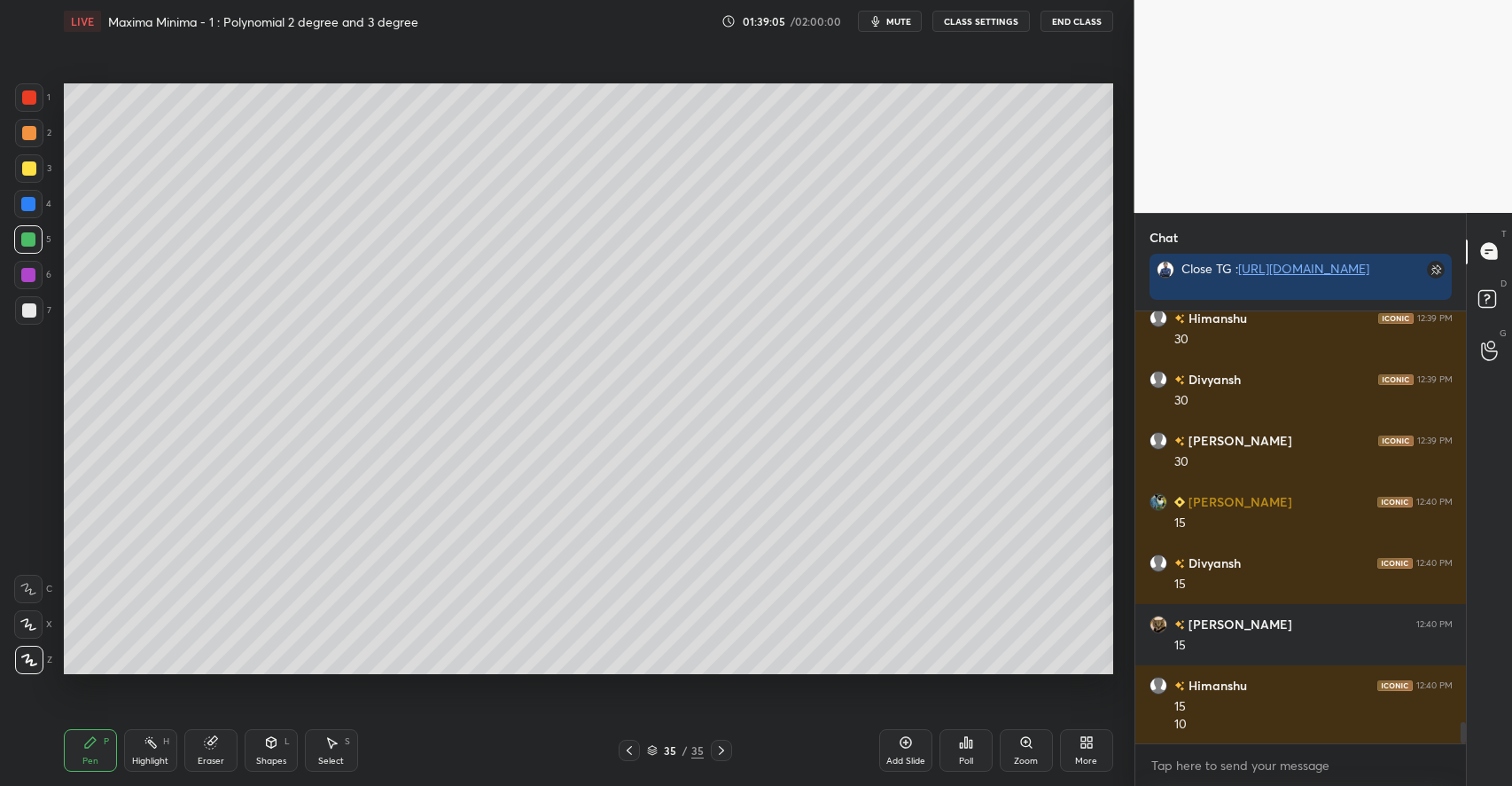
scroll to position [8390, 0]
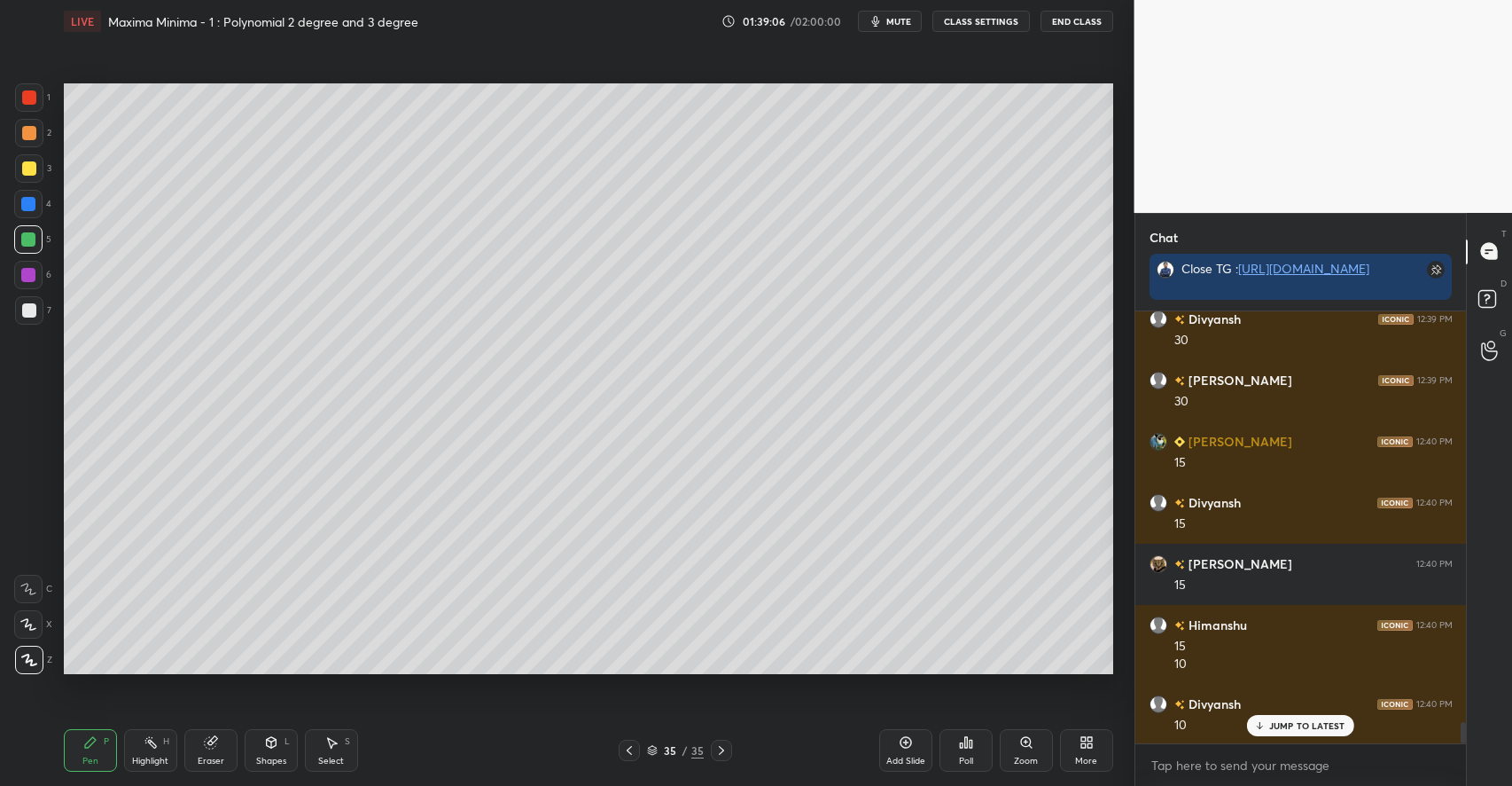
click at [29, 168] on div at bounding box center [29, 168] width 14 height 14
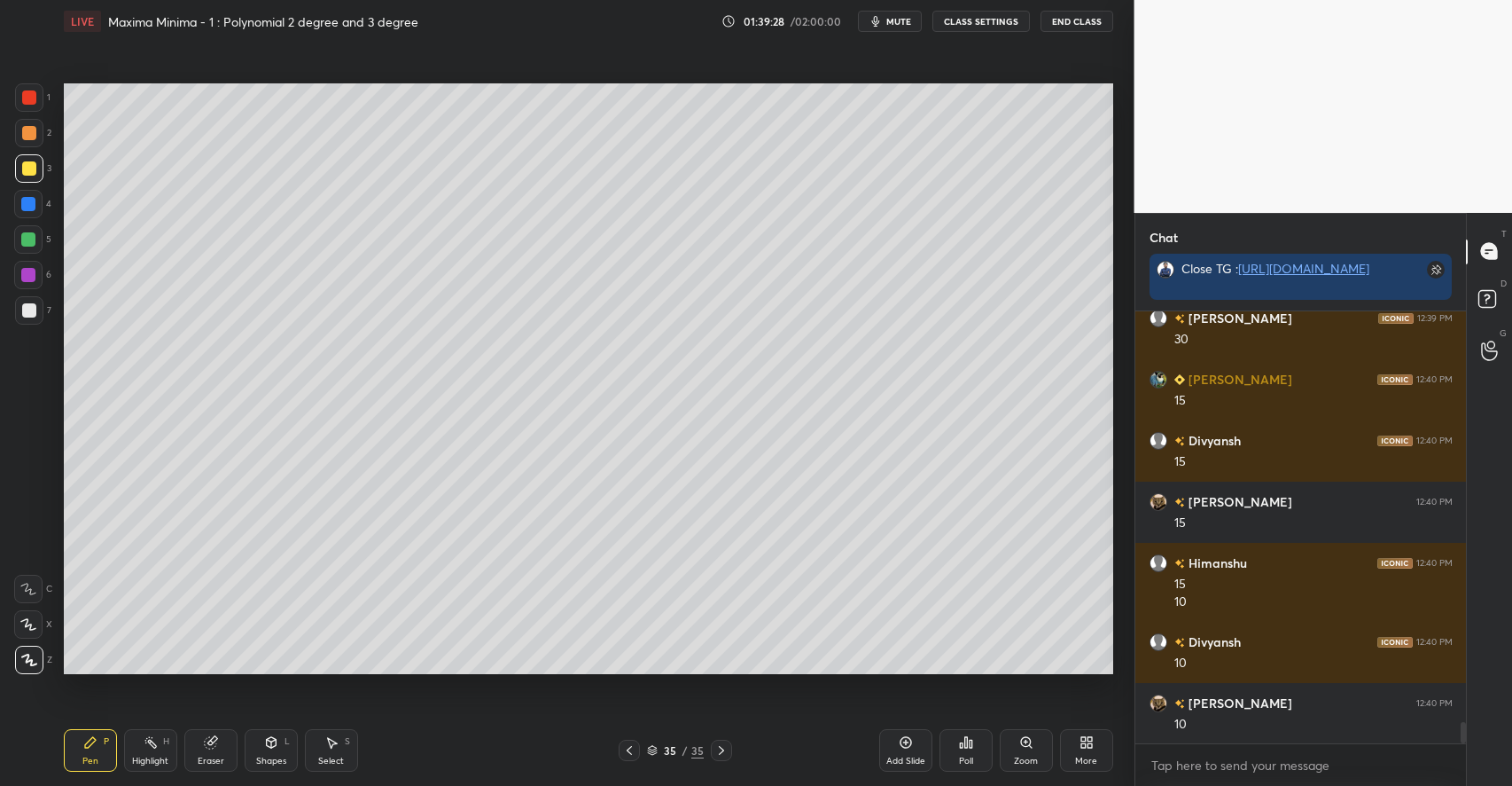
click at [32, 240] on div at bounding box center [29, 239] width 14 height 14
click at [903, 750] on div "Add Slide" at bounding box center [906, 749] width 53 height 42
click at [32, 172] on div at bounding box center [29, 168] width 14 height 14
click at [36, 313] on div at bounding box center [29, 310] width 14 height 14
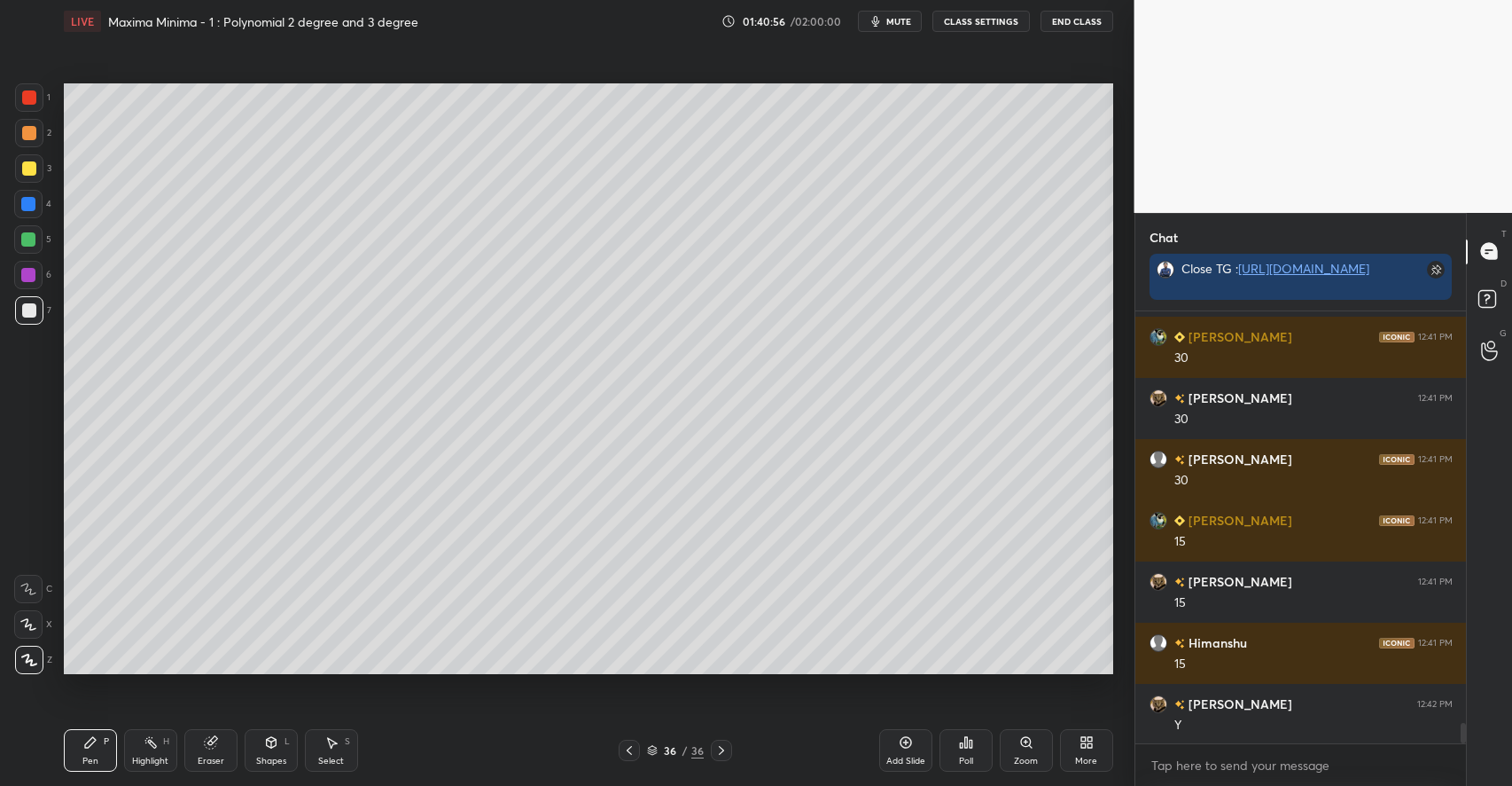
scroll to position [8942, 0]
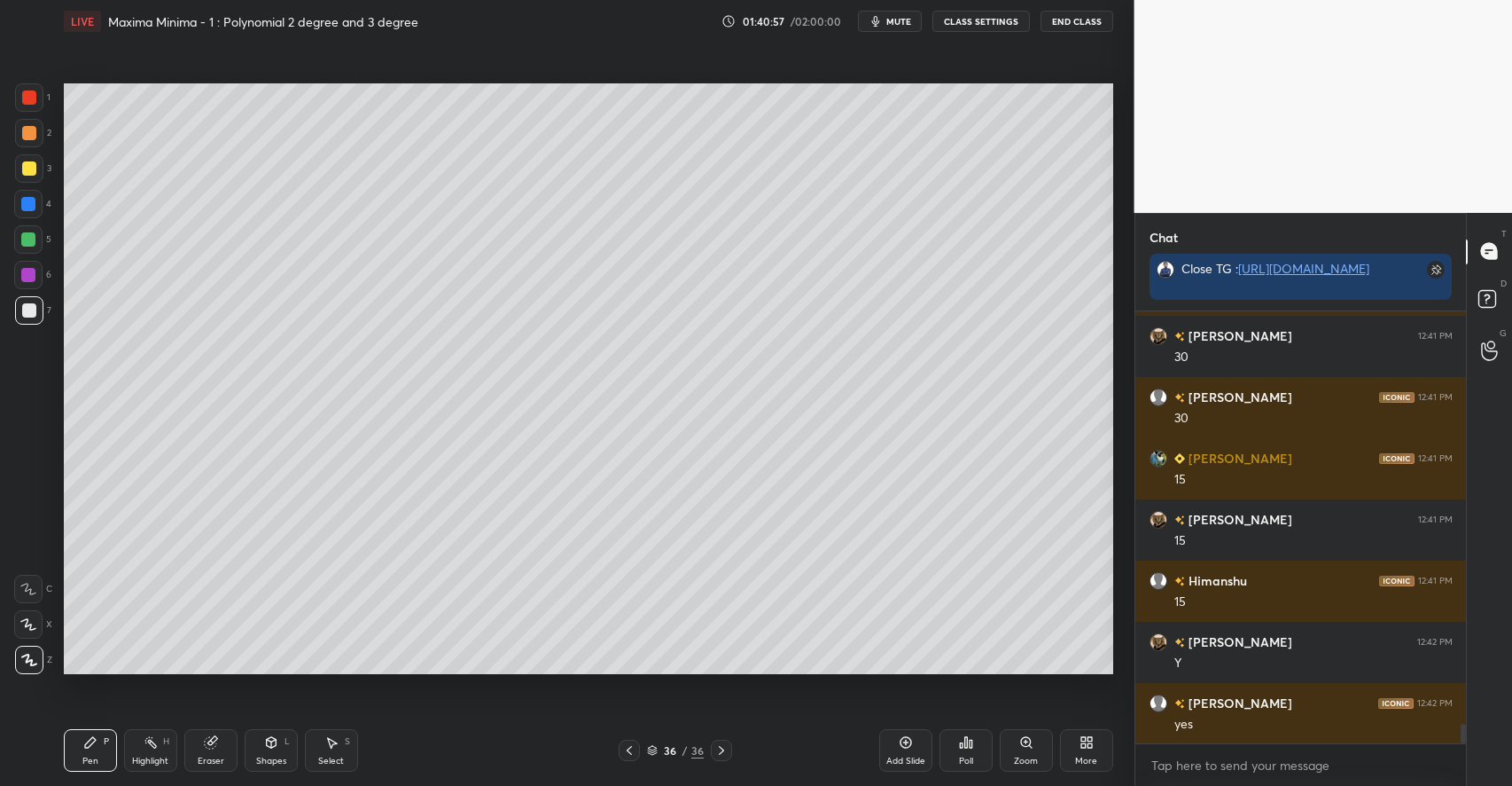
click at [31, 171] on div at bounding box center [29, 168] width 14 height 14
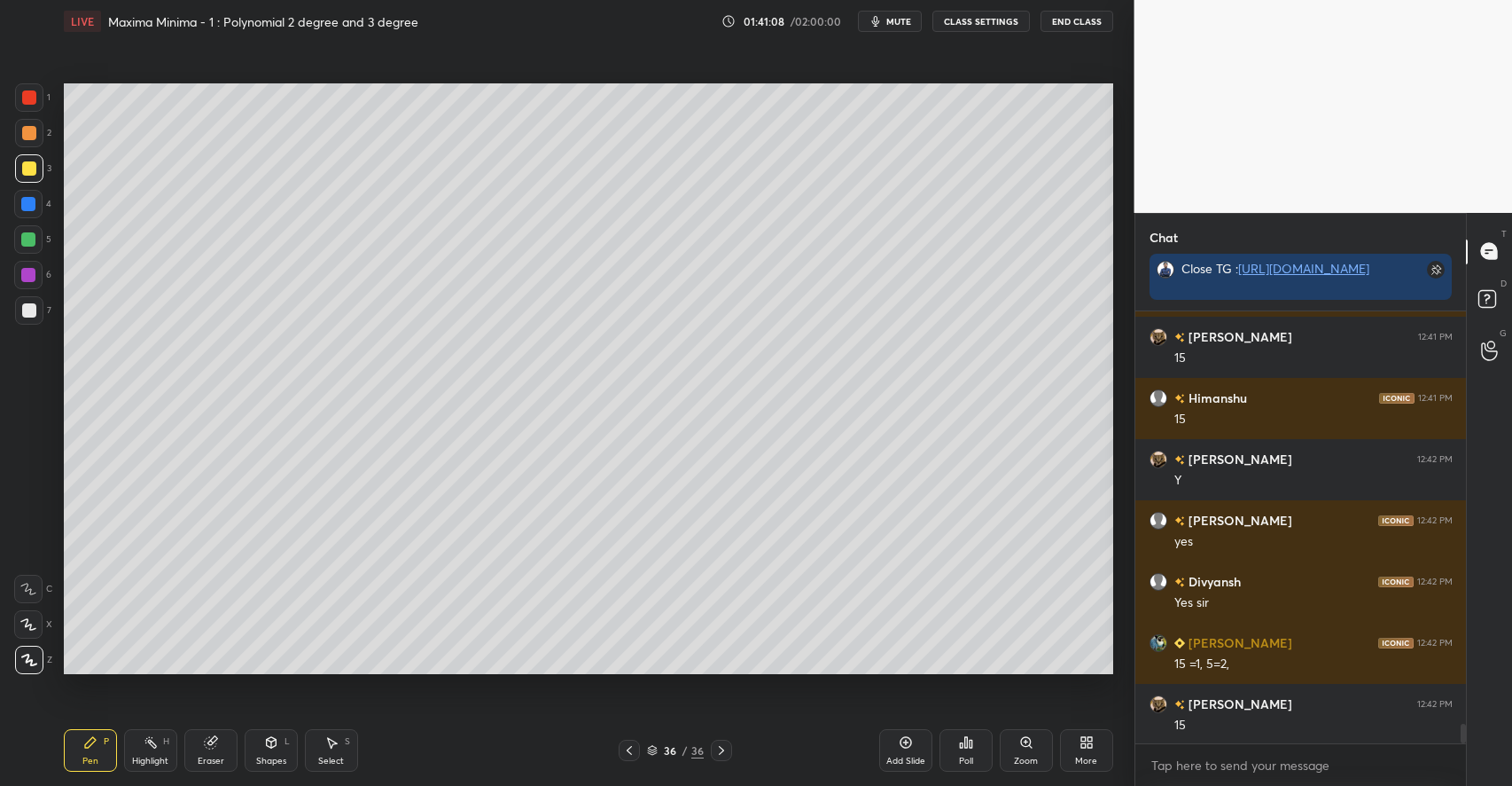
scroll to position [9187, 0]
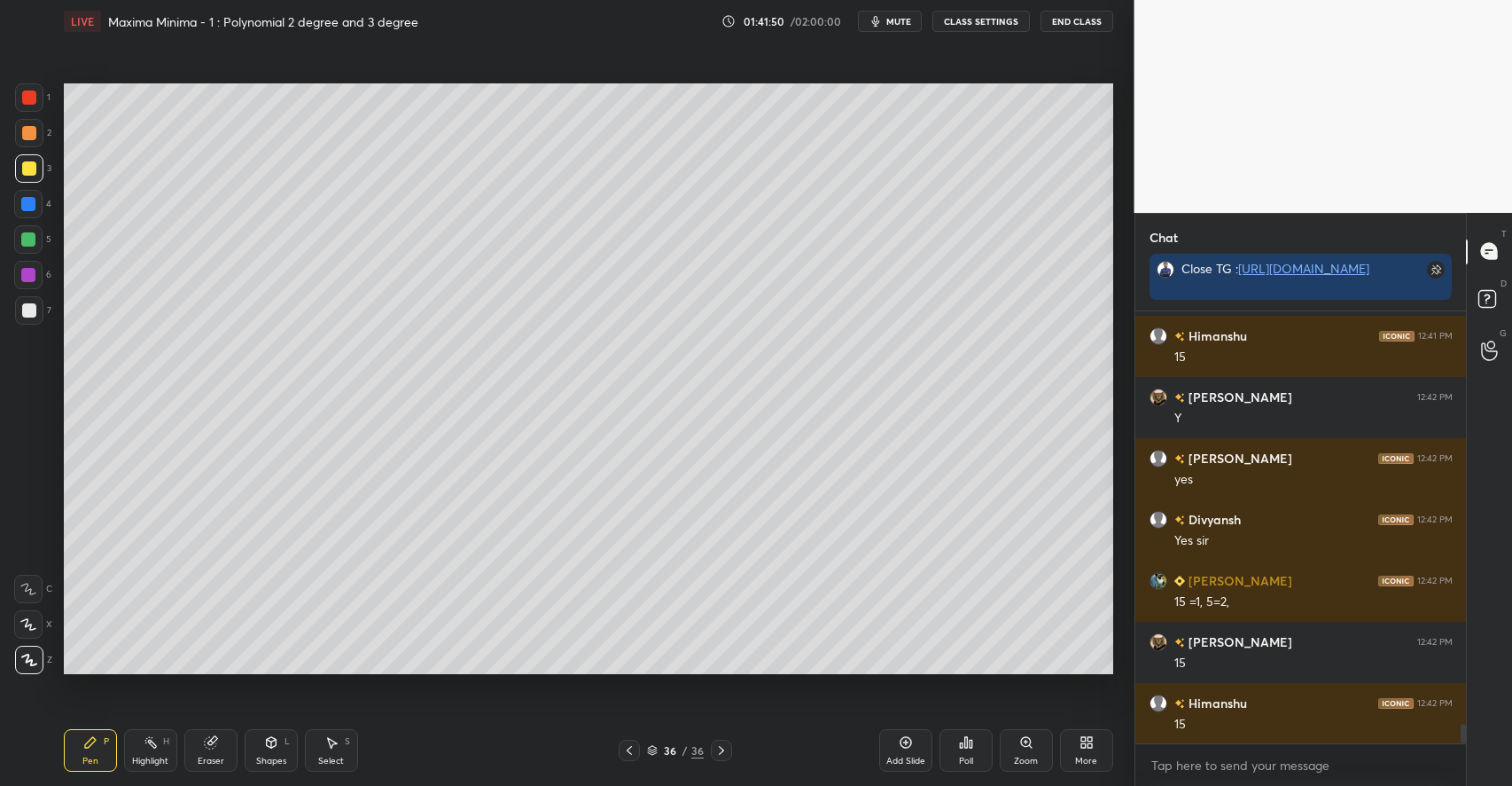
click at [907, 744] on icon at bounding box center [905, 742] width 14 height 14
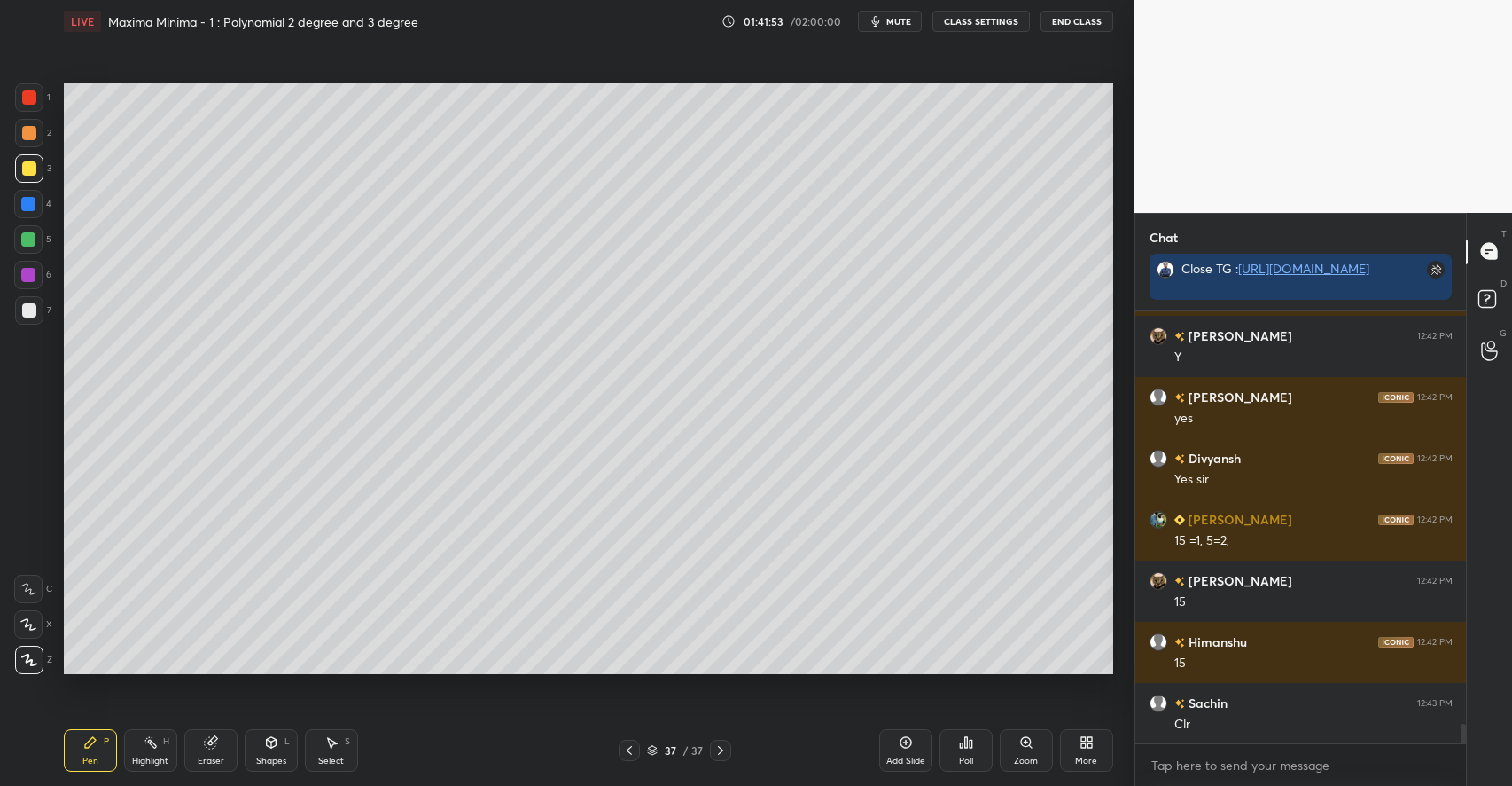
click at [30, 315] on div at bounding box center [29, 310] width 14 height 14
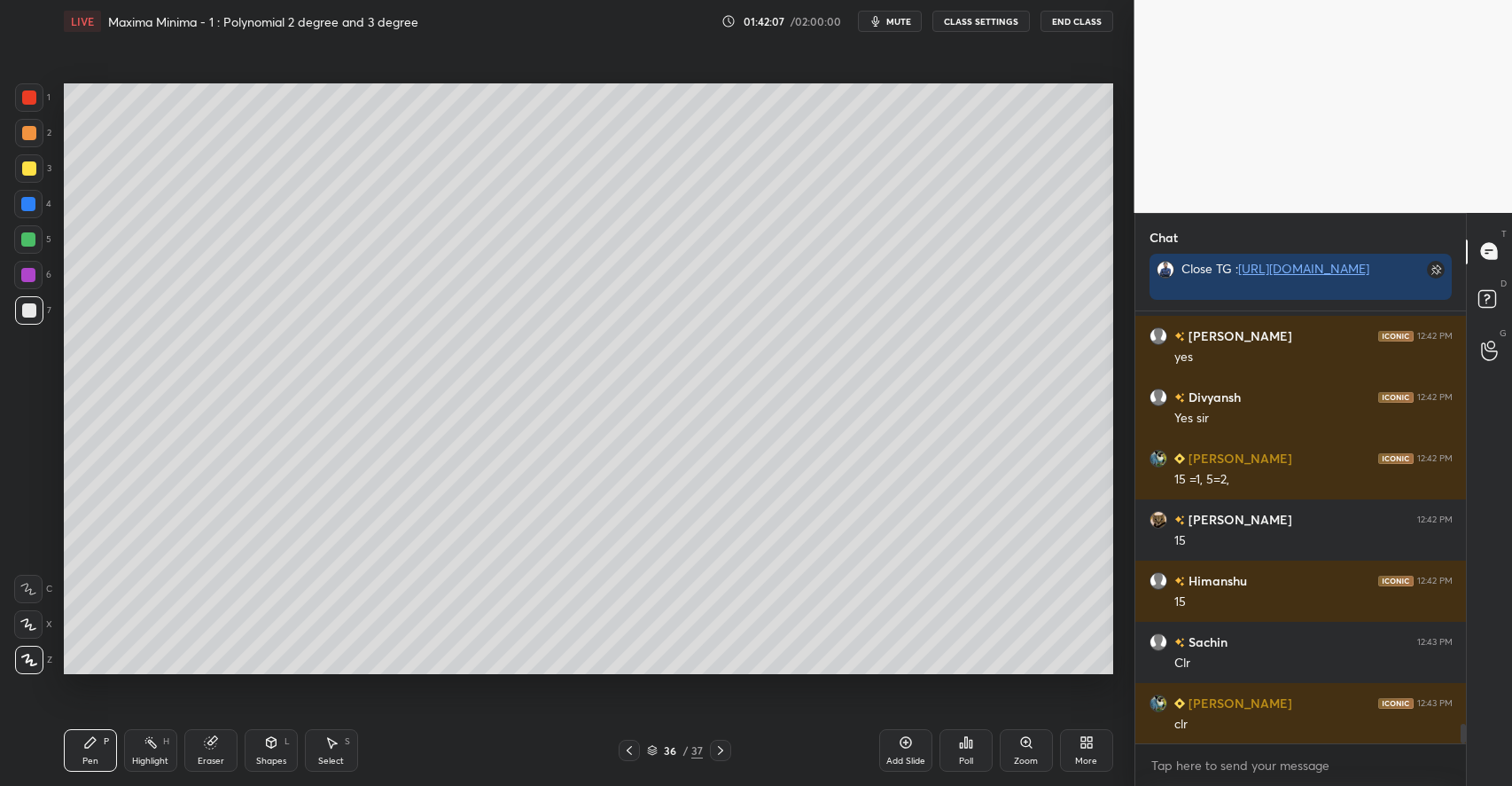
click at [1080, 745] on icon at bounding box center [1087, 742] width 14 height 14
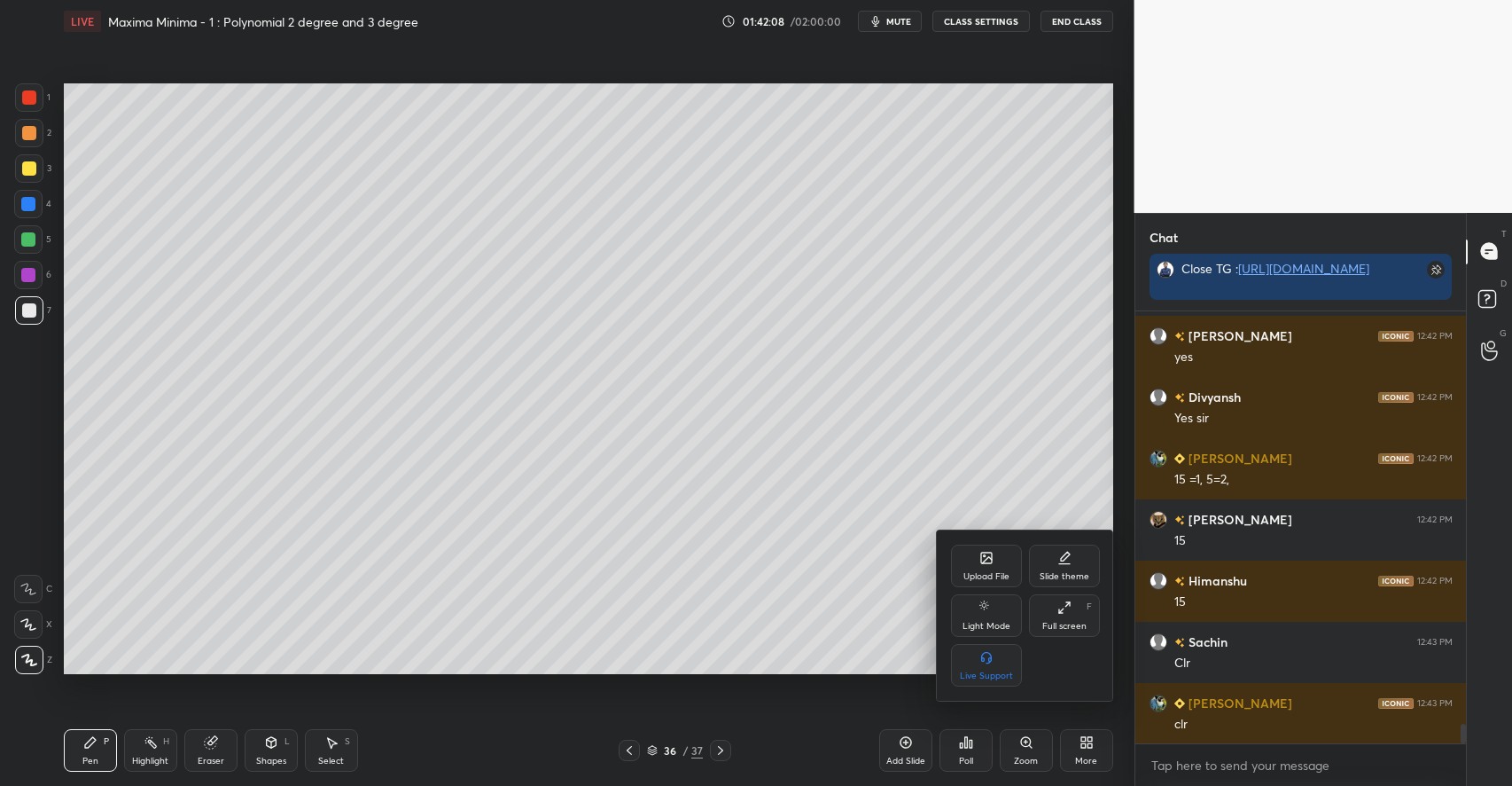
click at [979, 567] on div "Upload File" at bounding box center [986, 565] width 71 height 42
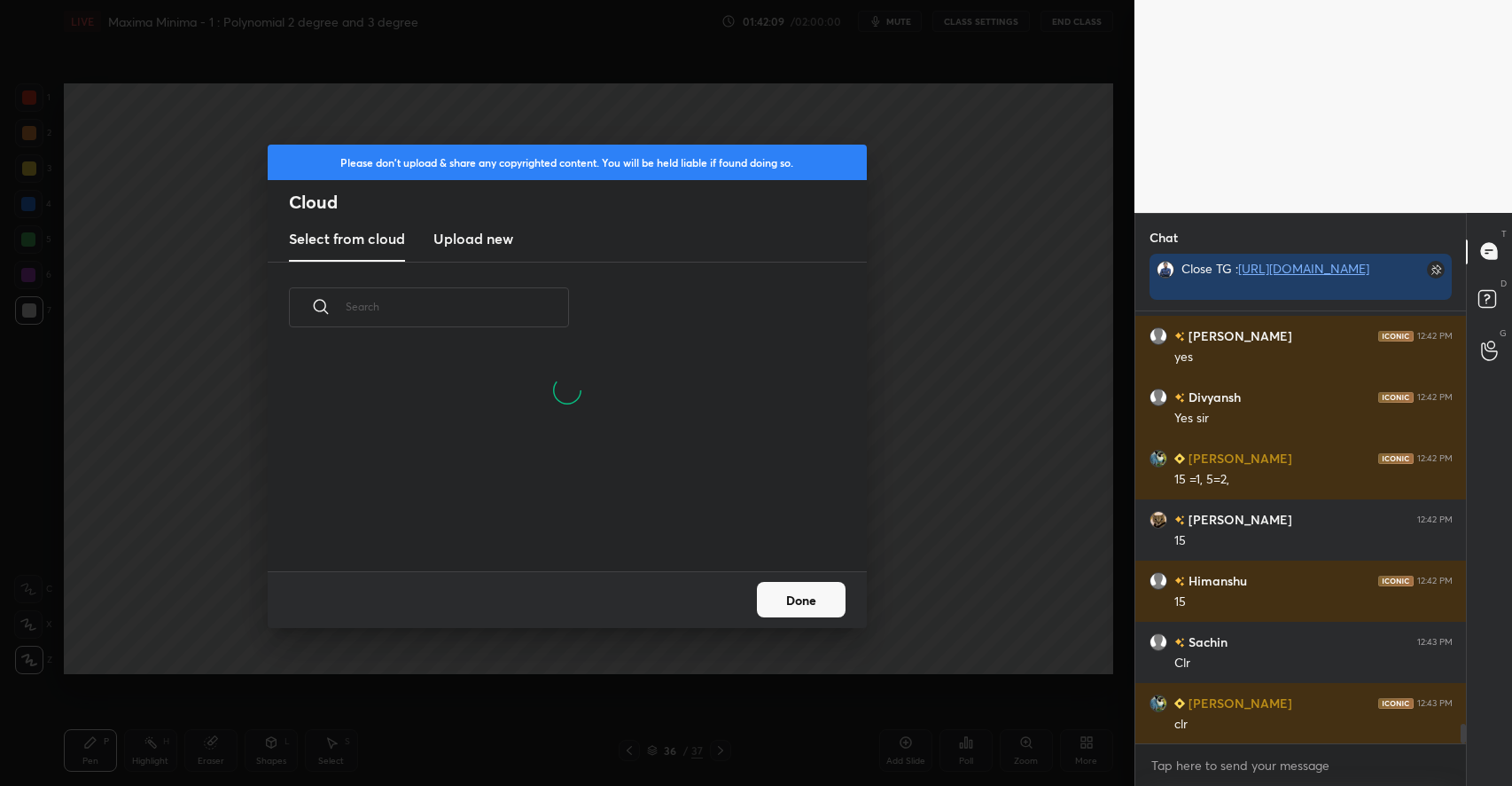
click at [498, 229] on h3 "Upload new" at bounding box center [473, 239] width 80 height 22
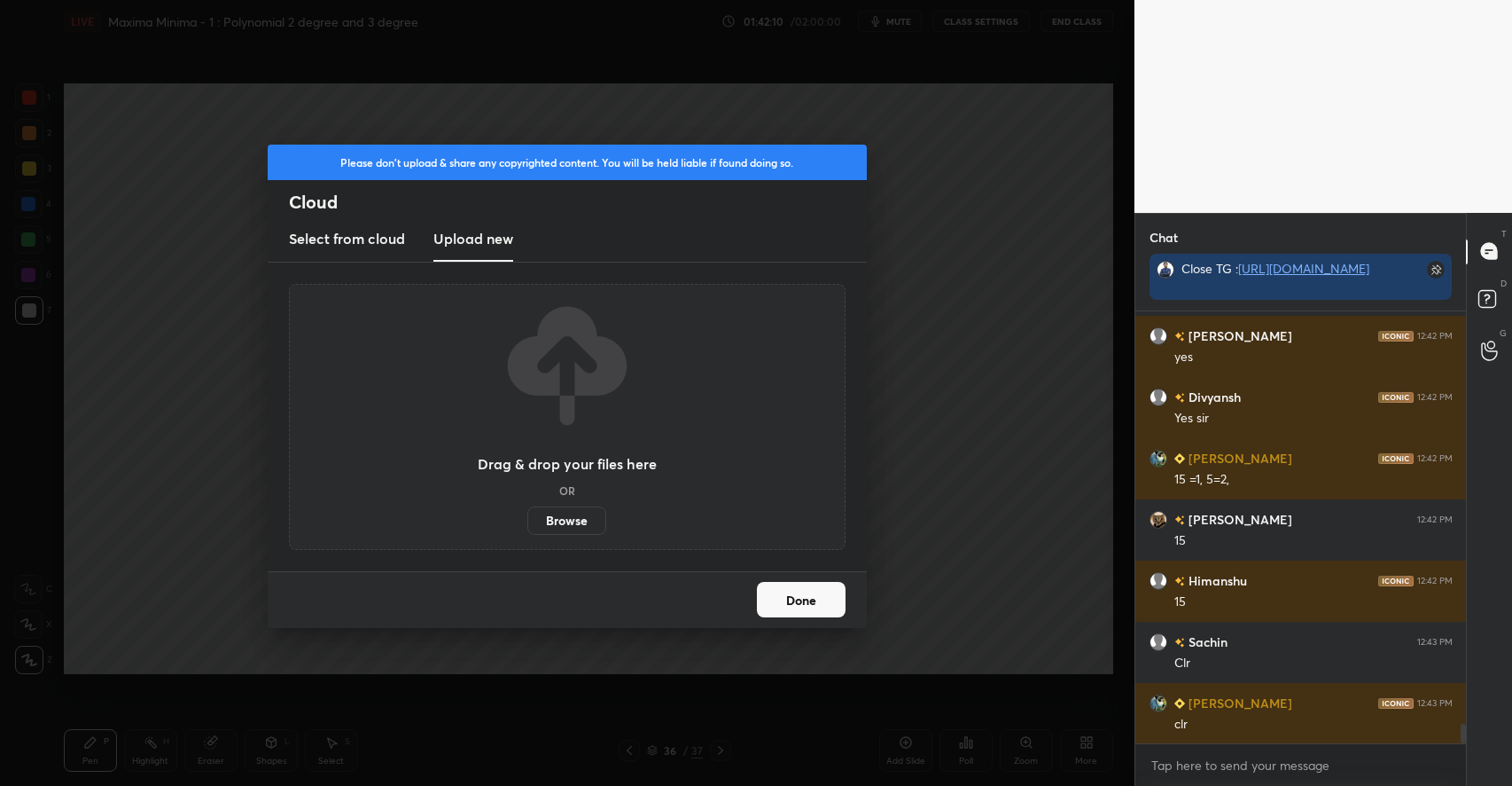
click at [563, 513] on label "Browse" at bounding box center [567, 520] width 79 height 29
click at [527, 513] on input "Browse" at bounding box center [527, 520] width 0 height 29
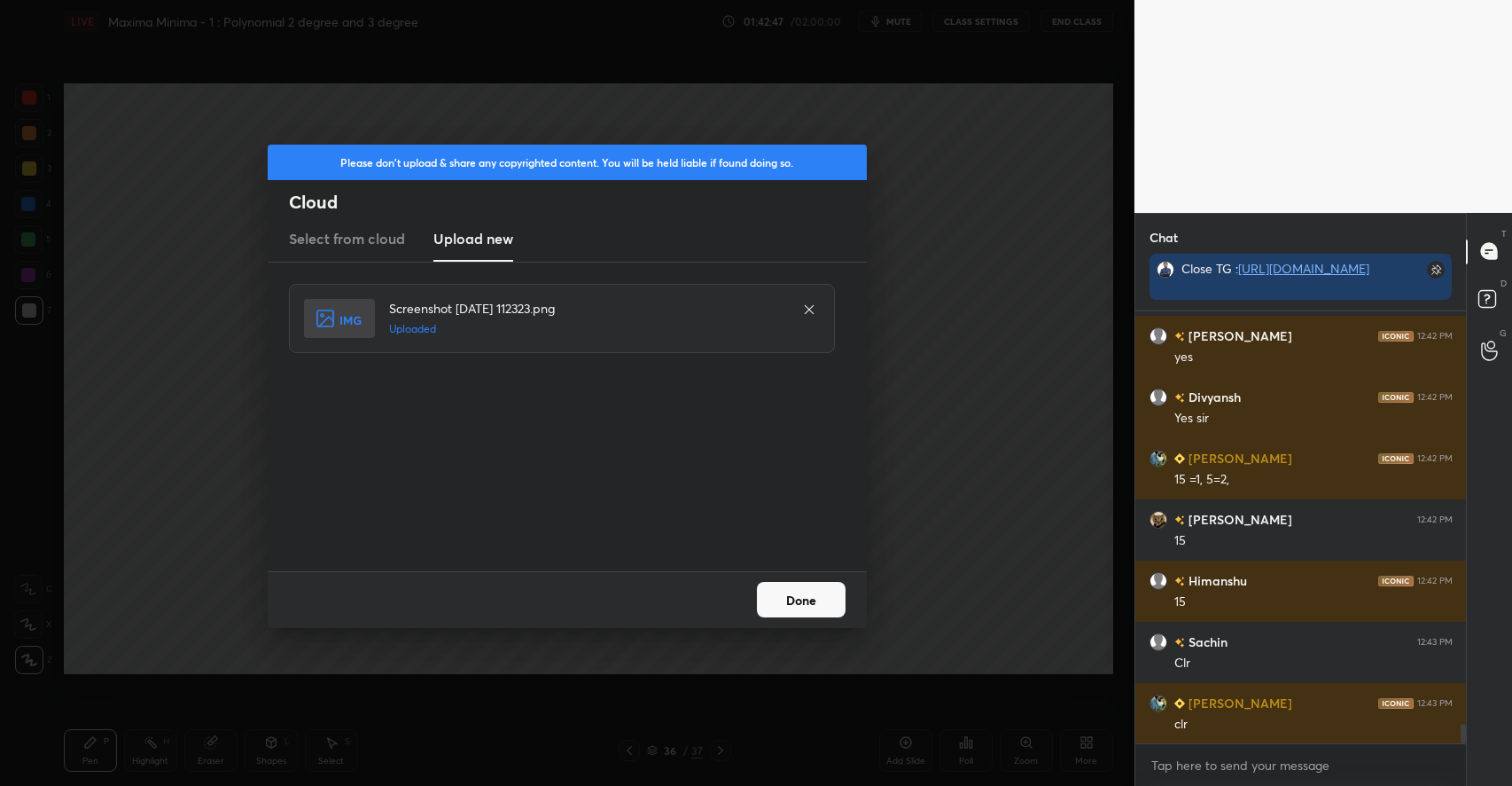
click at [816, 609] on button "Done" at bounding box center [801, 599] width 89 height 36
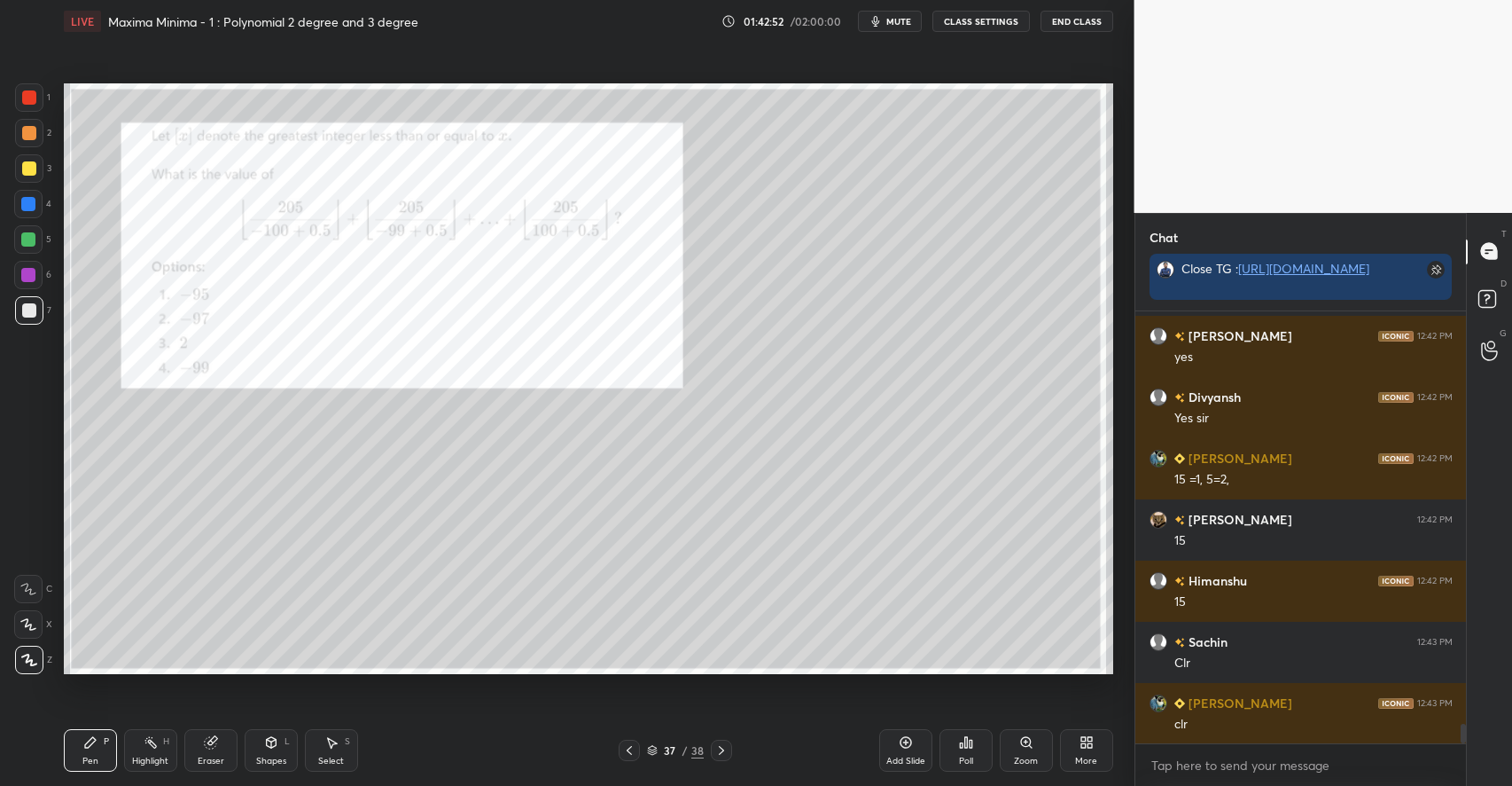
click at [30, 103] on div at bounding box center [29, 98] width 14 height 14
click at [217, 740] on icon at bounding box center [211, 742] width 14 height 14
click at [103, 743] on div "Pen P" at bounding box center [91, 749] width 53 height 42
click at [337, 745] on icon at bounding box center [332, 742] width 14 height 14
click at [501, 621] on div "0 ° Undo Copy Paste here Duplicate Duplicate to new slide Delete" at bounding box center [588, 378] width 1049 height 590
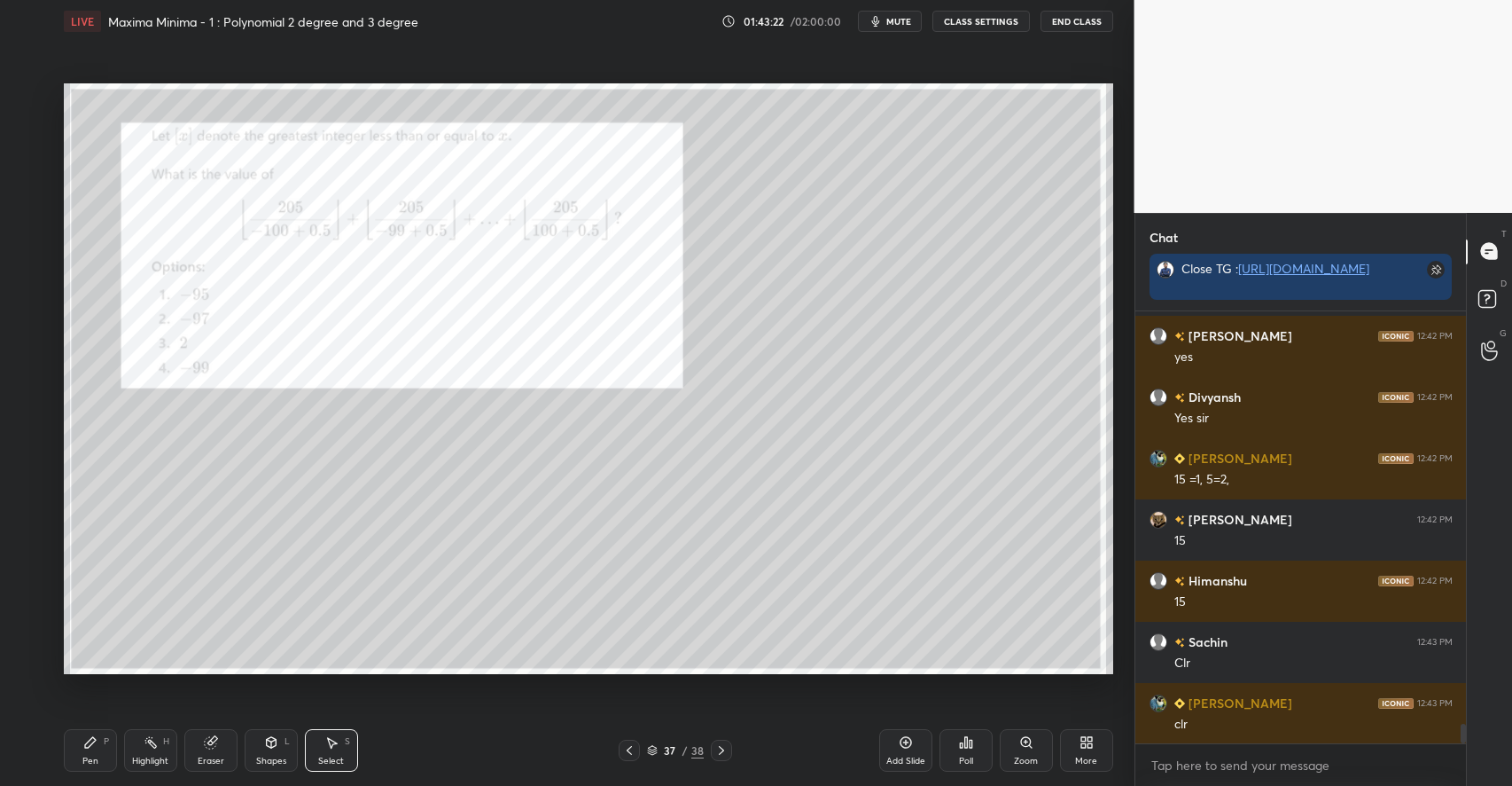
click at [101, 753] on div "Pen P" at bounding box center [91, 749] width 53 height 42
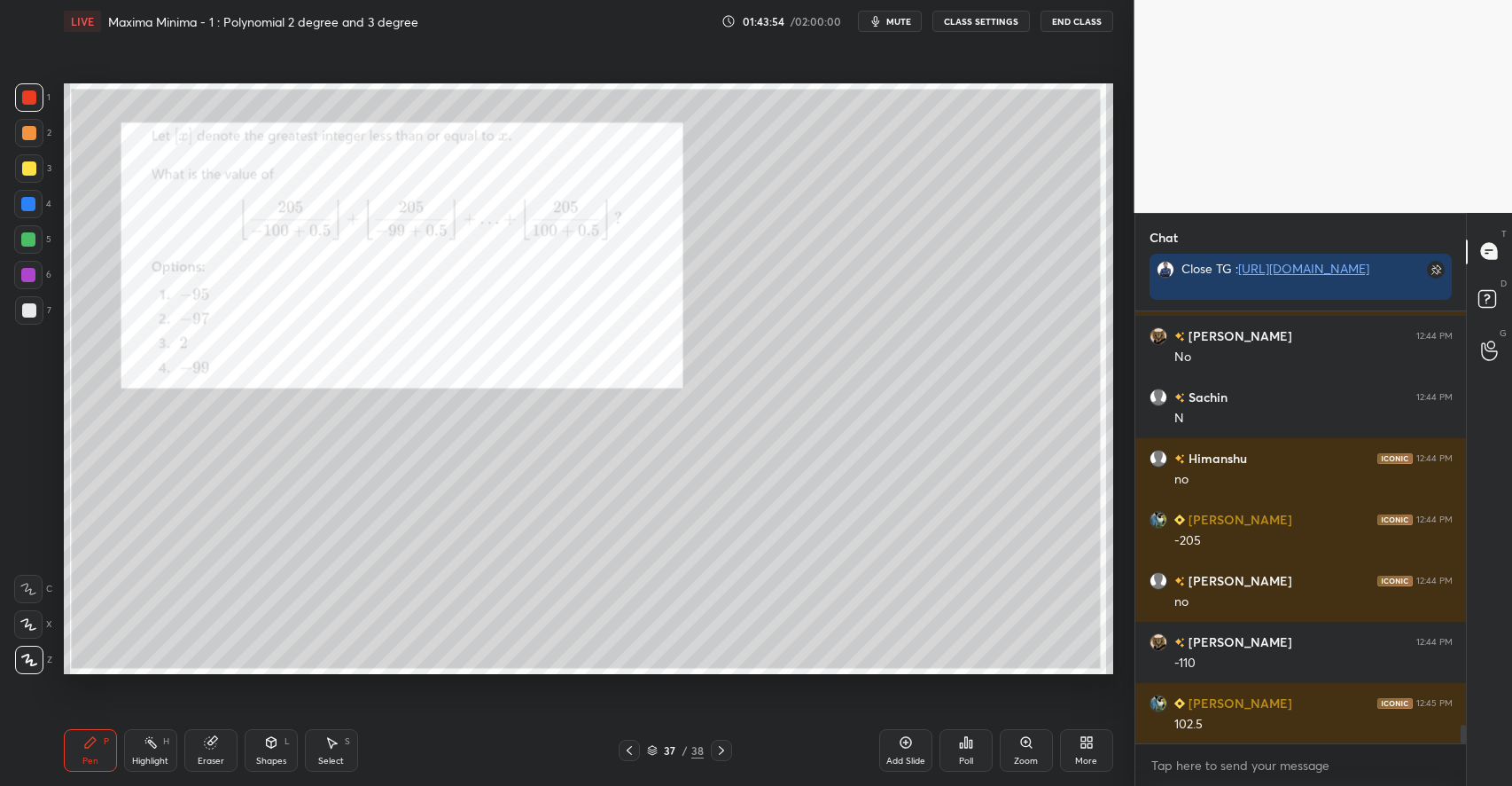
scroll to position [9798, 0]
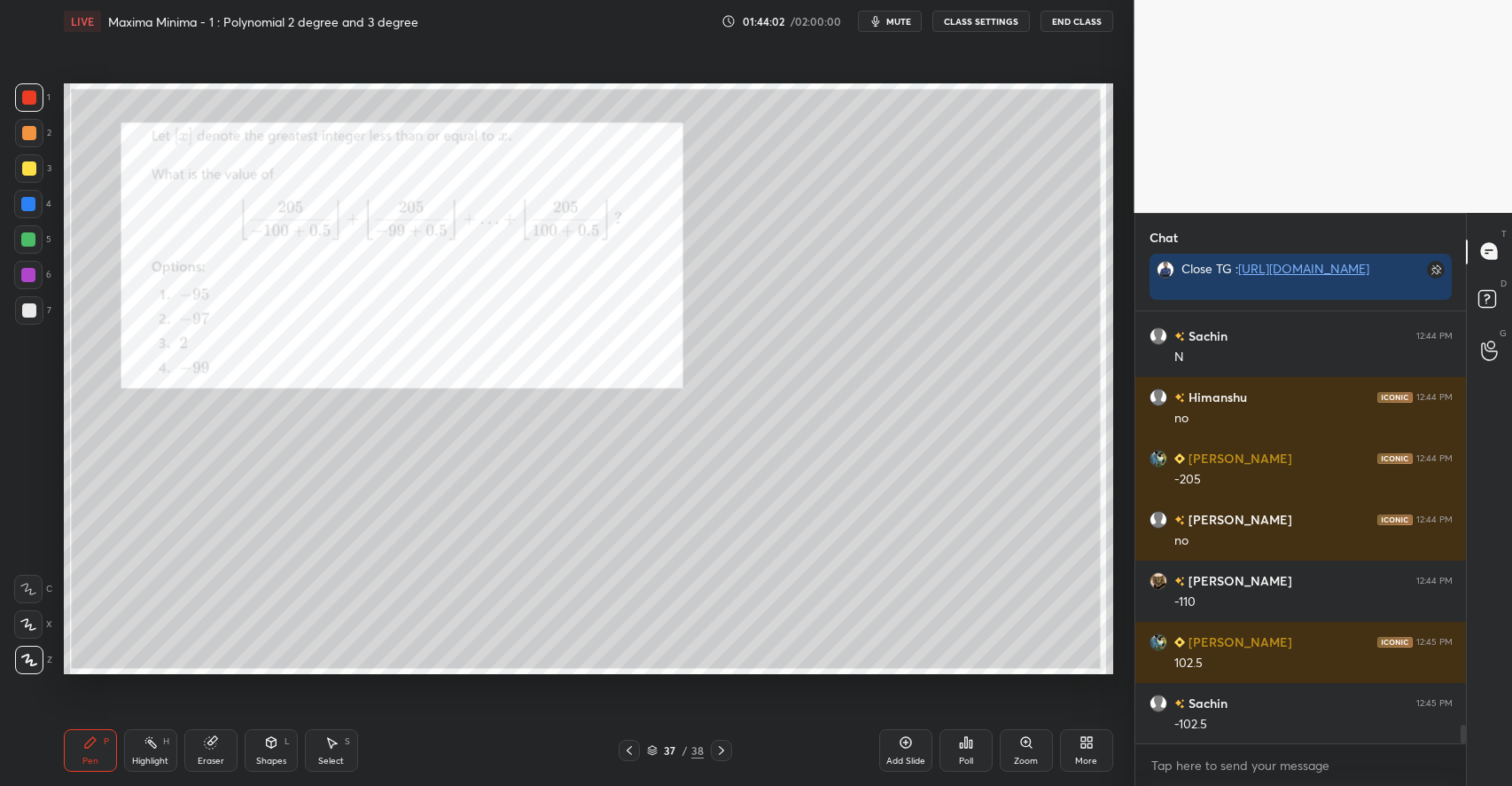
click at [332, 742] on icon at bounding box center [332, 743] width 10 height 11
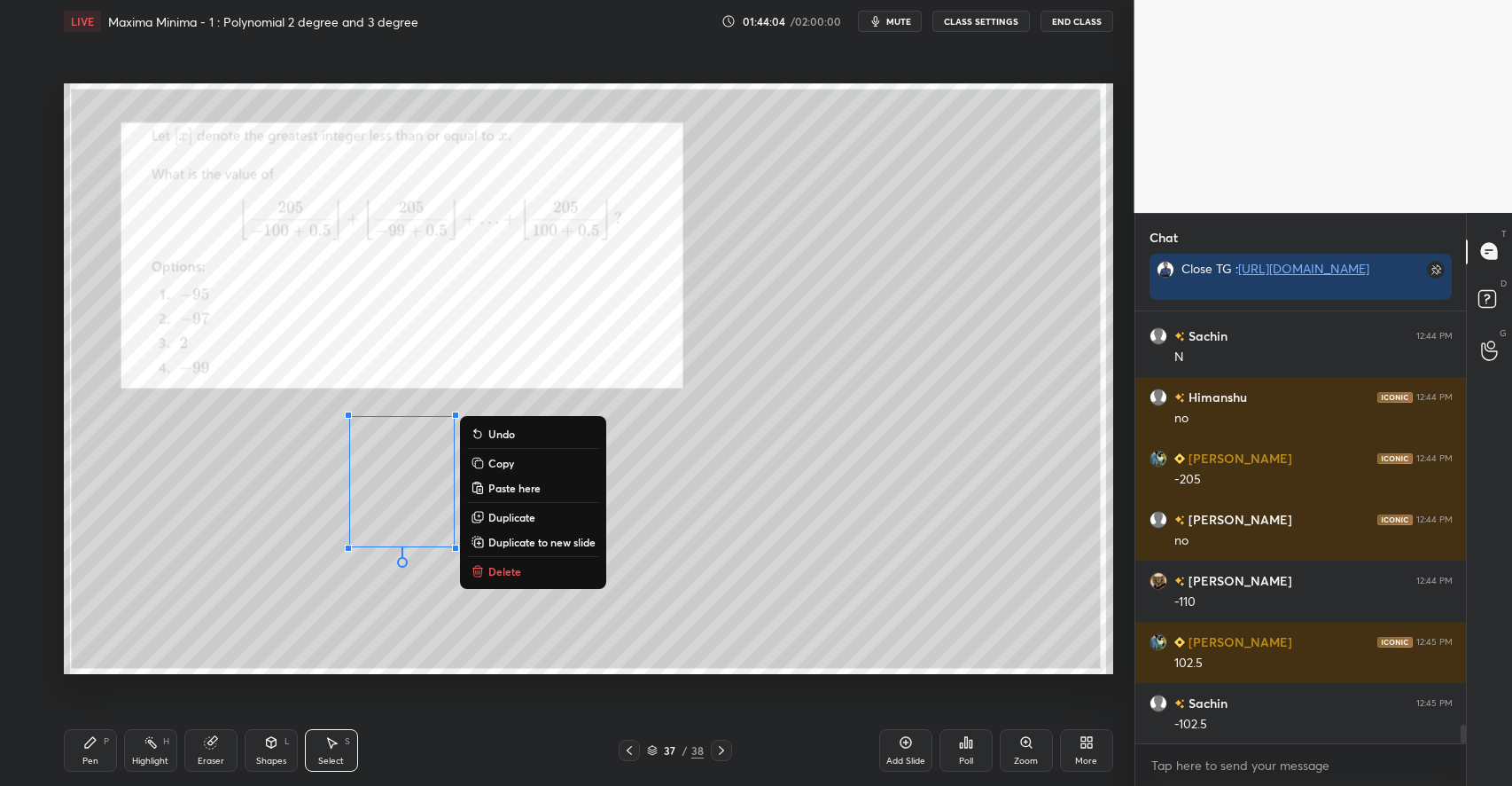
click at [248, 603] on div "0 ° Undo Copy Paste here Duplicate Duplicate to new slide Delete" at bounding box center [588, 378] width 1049 height 590
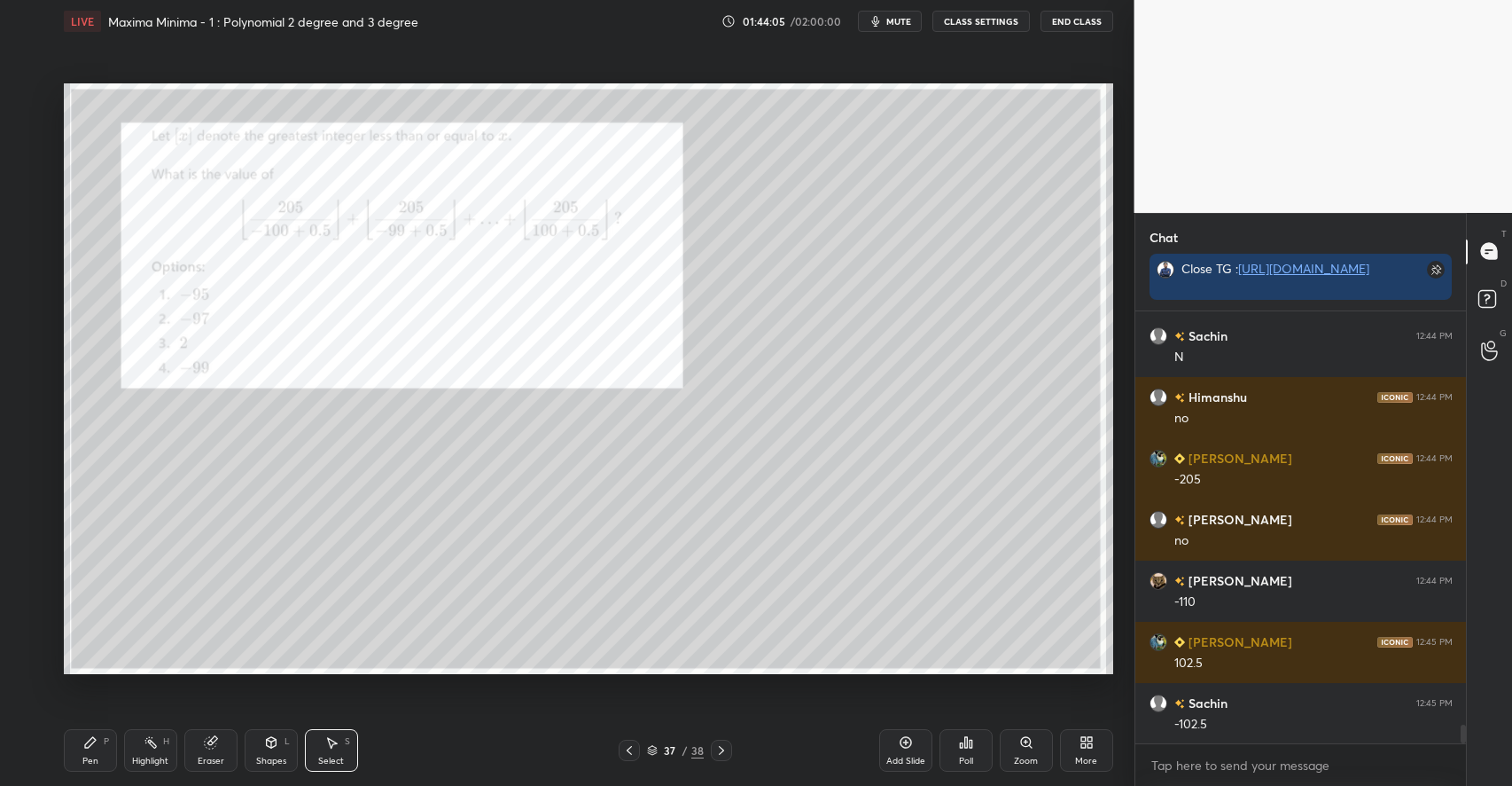
click at [109, 753] on div "Pen P" at bounding box center [91, 749] width 53 height 42
click at [212, 743] on icon at bounding box center [210, 743] width 12 height 12
click at [105, 737] on div "P" at bounding box center [106, 741] width 5 height 9
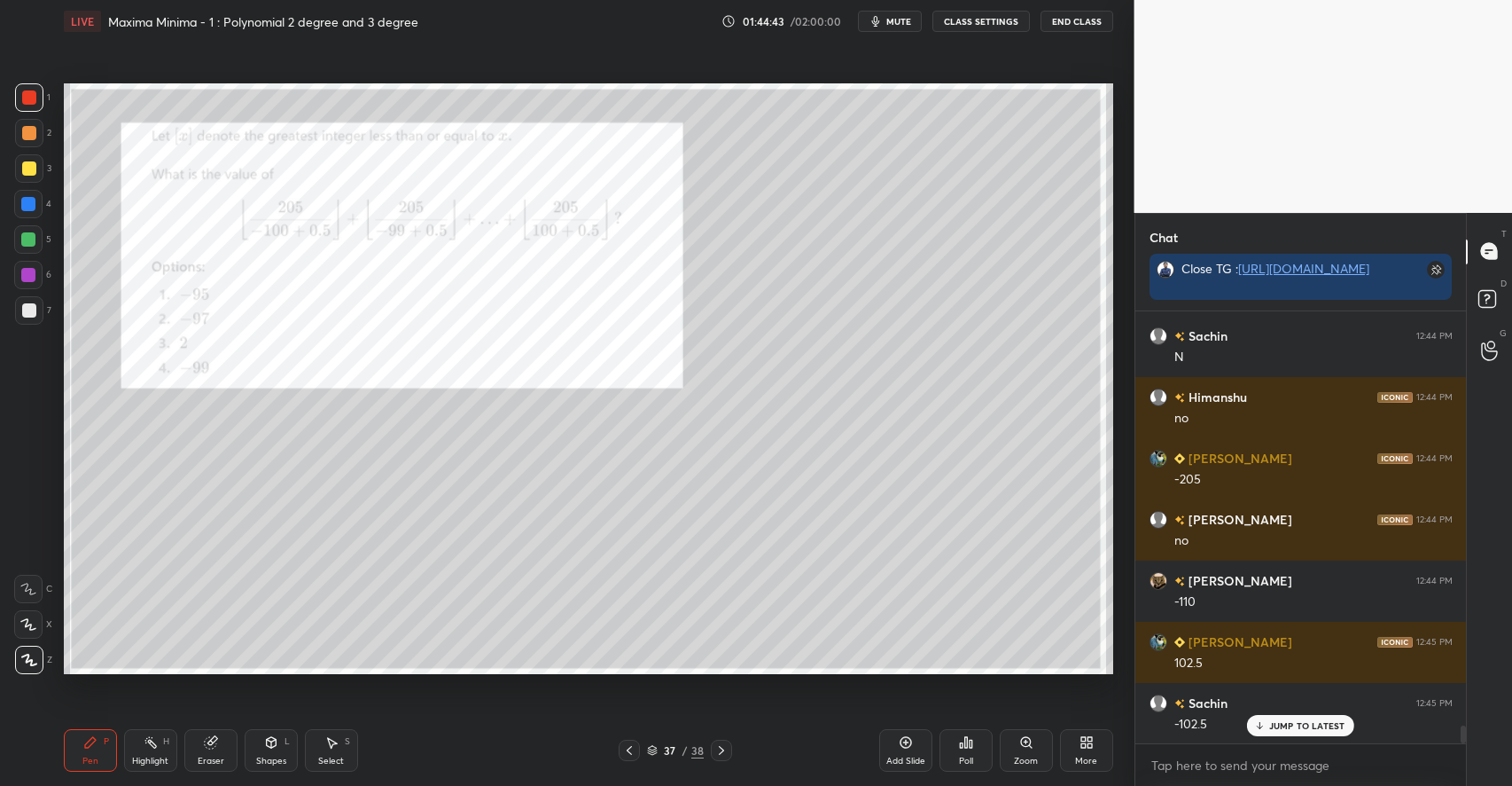
scroll to position [9859, 0]
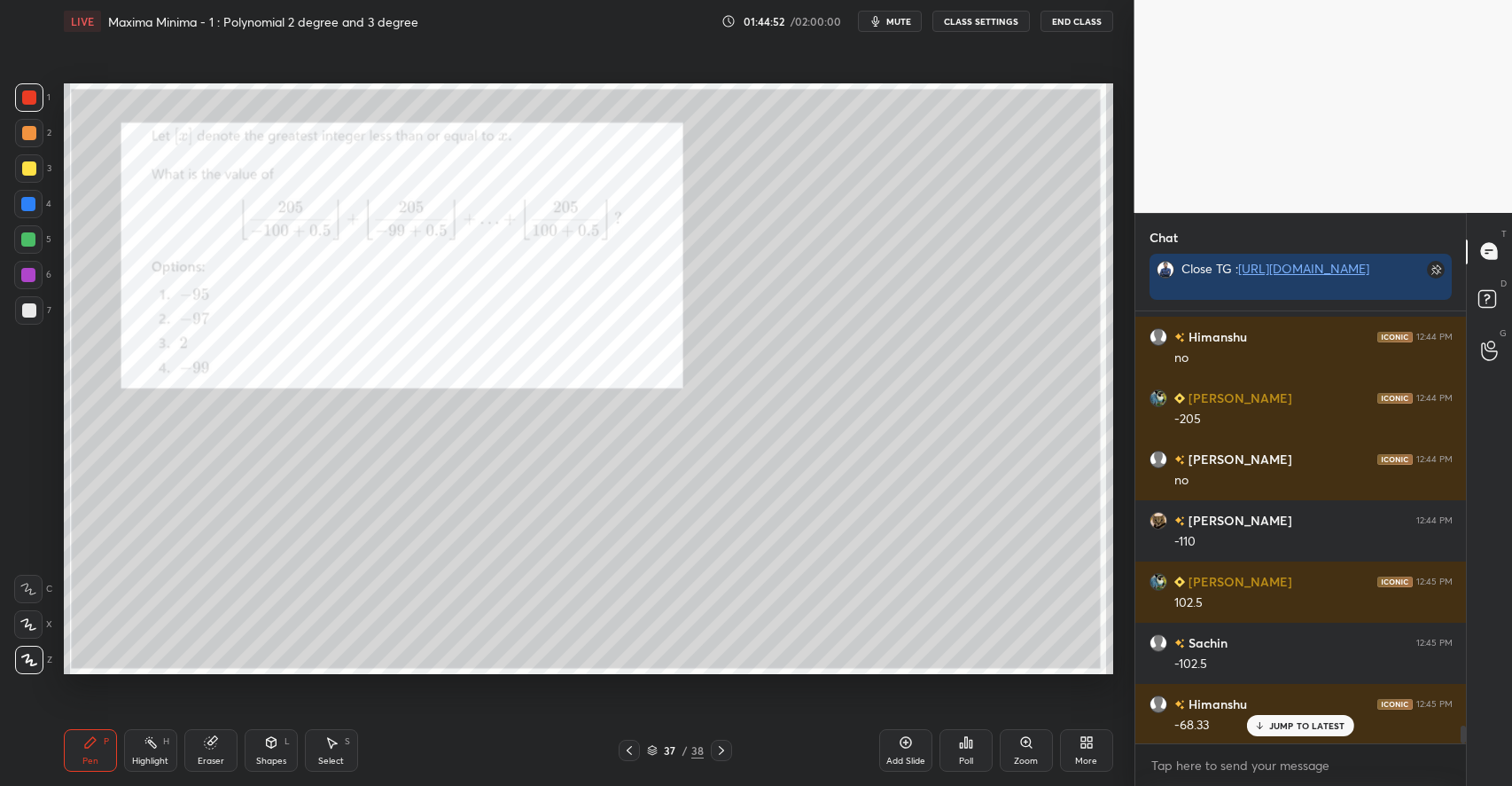
click at [34, 172] on div at bounding box center [29, 168] width 14 height 14
click at [334, 749] on div "Select S" at bounding box center [332, 749] width 53 height 42
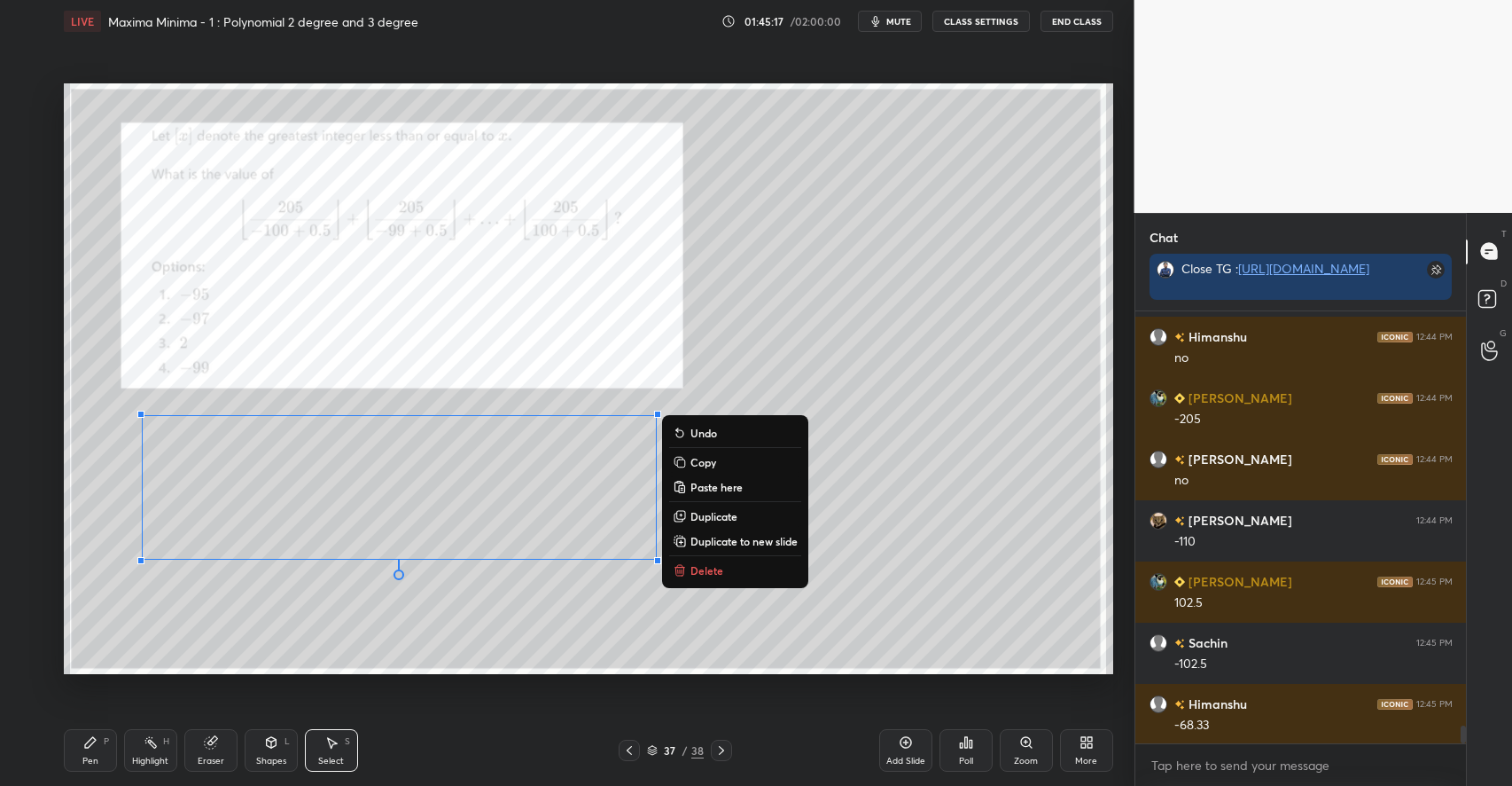
scroll to position [9921, 0]
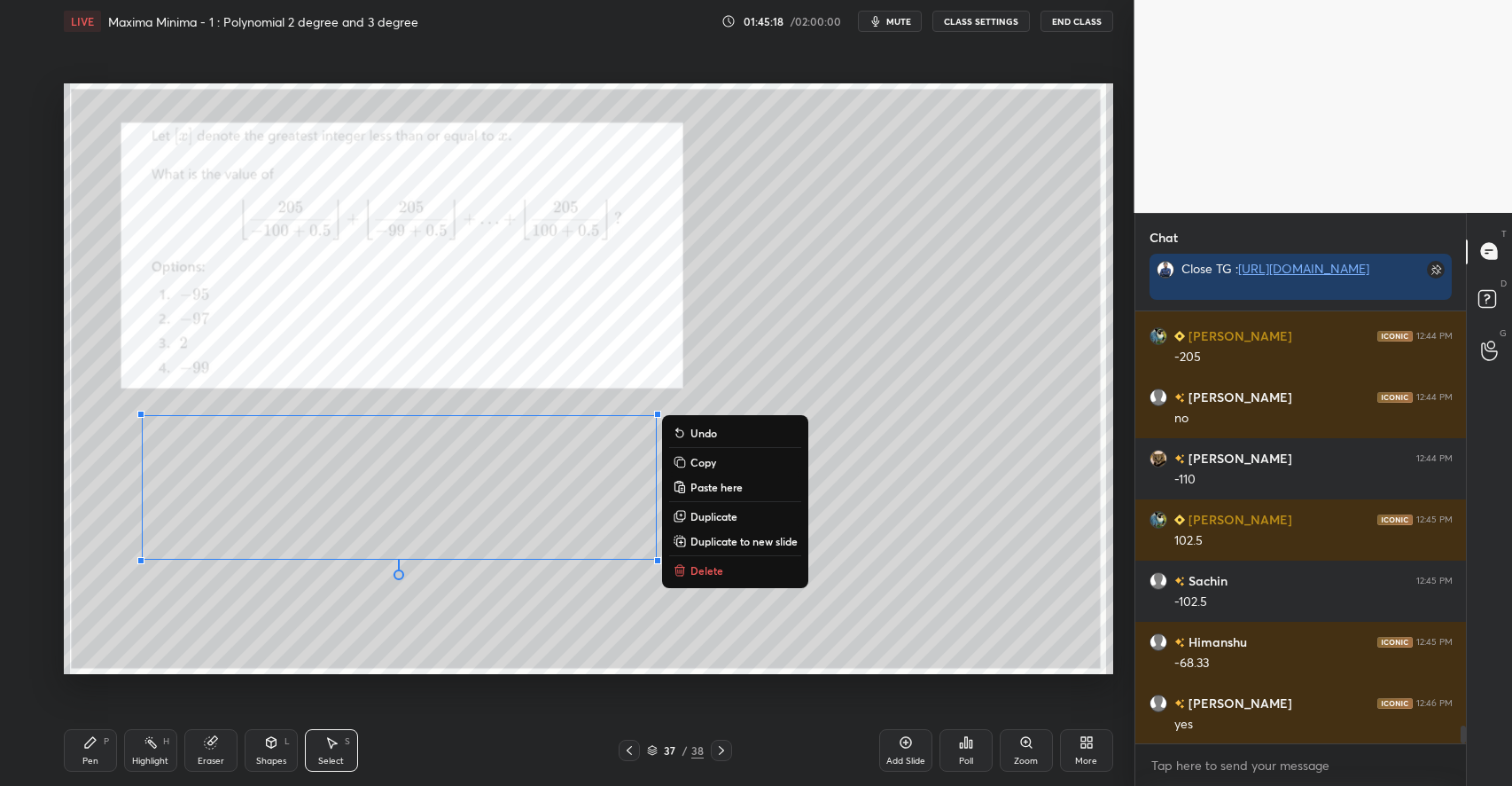
click at [706, 568] on p "Delete" at bounding box center [706, 570] width 33 height 14
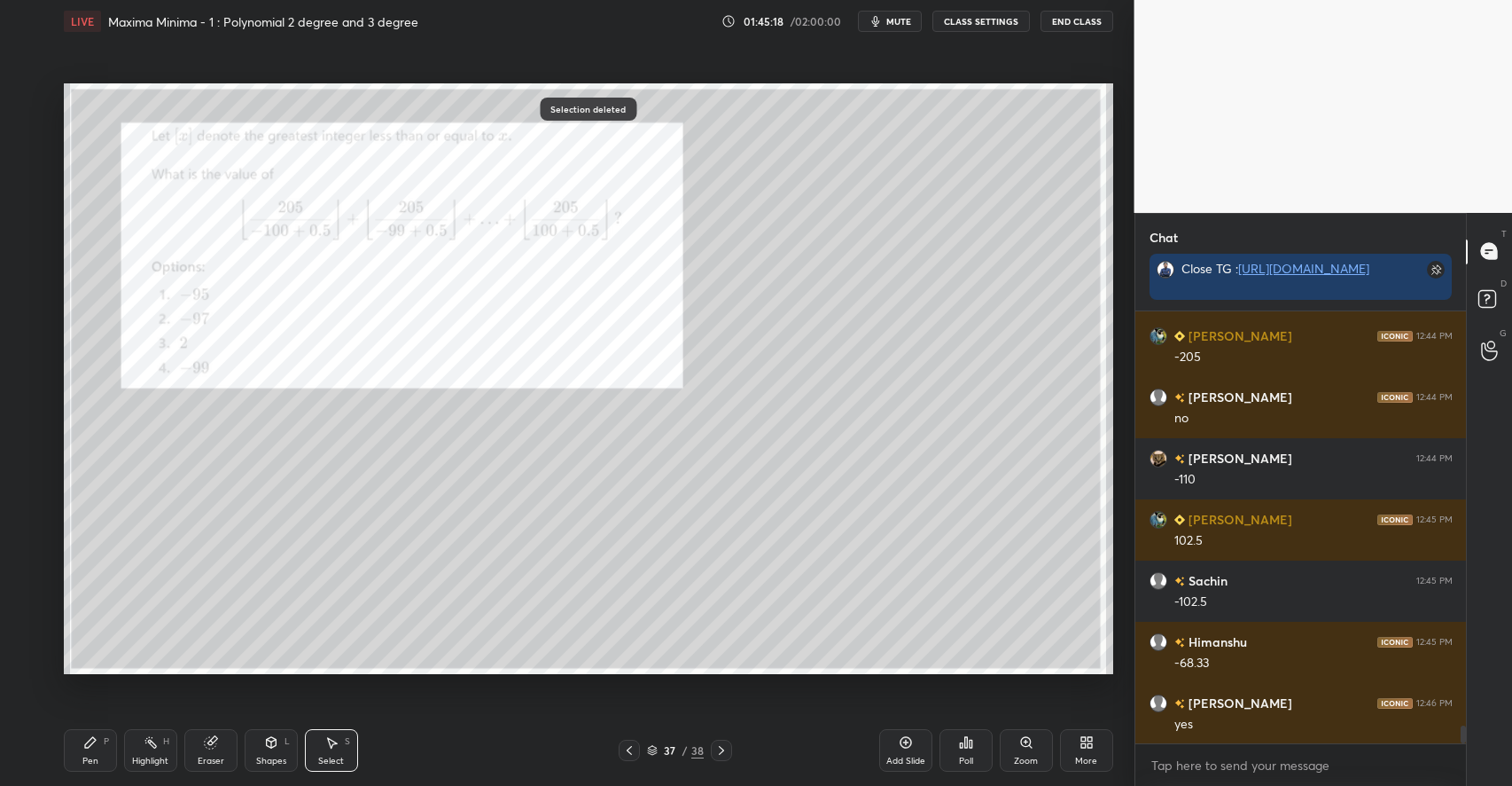
click at [114, 736] on div "Pen P" at bounding box center [91, 749] width 53 height 42
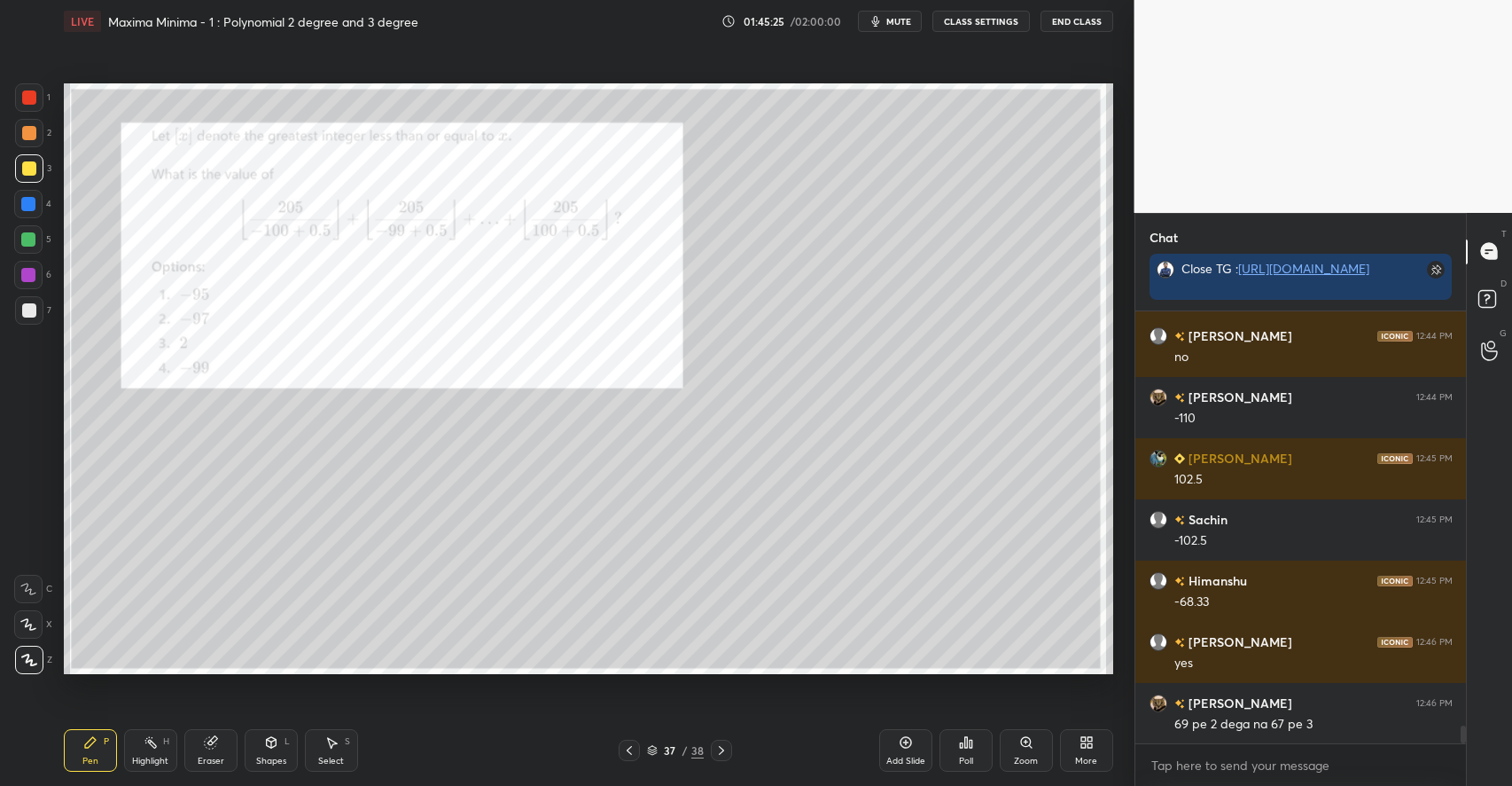
click at [34, 104] on div at bounding box center [29, 98] width 14 height 14
click at [156, 751] on div "Highlight H" at bounding box center [151, 749] width 53 height 42
click at [85, 754] on div "Pen P" at bounding box center [91, 749] width 53 height 42
click at [332, 743] on icon at bounding box center [332, 743] width 10 height 11
click at [83, 760] on div "Pen" at bounding box center [91, 760] width 16 height 9
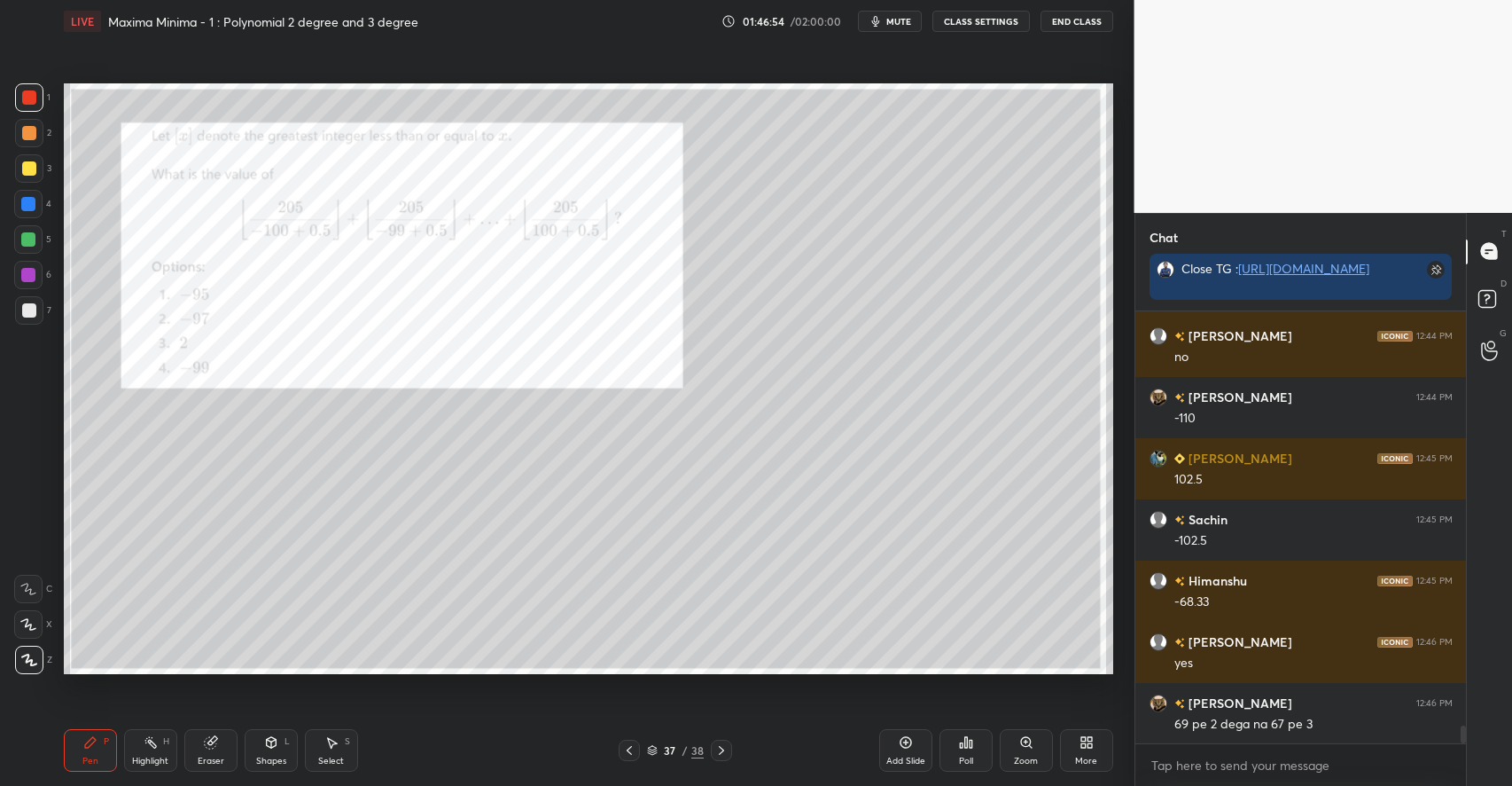
click at [336, 738] on icon at bounding box center [332, 742] width 14 height 14
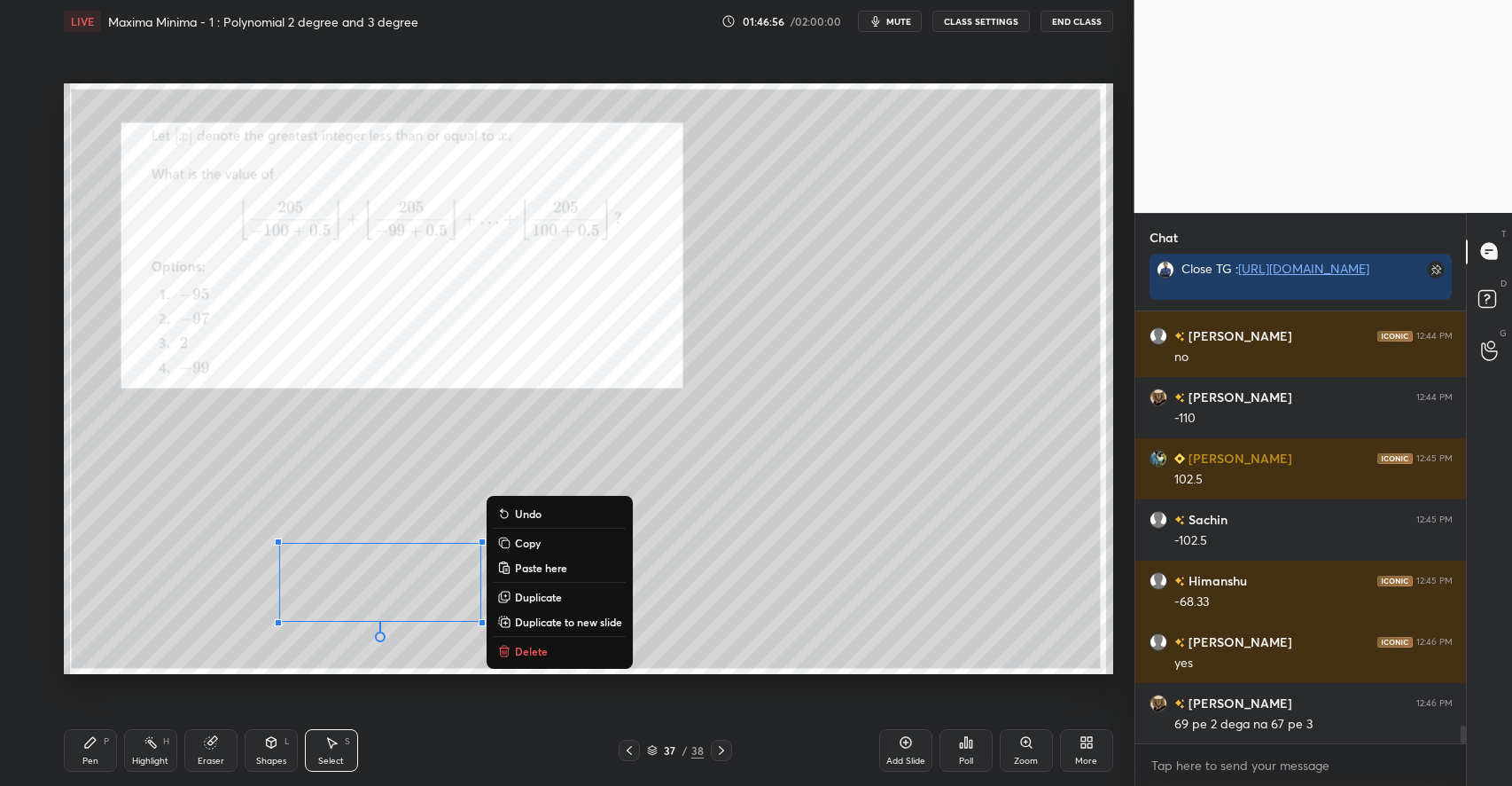
click at [92, 750] on div "Pen P" at bounding box center [91, 749] width 53 height 42
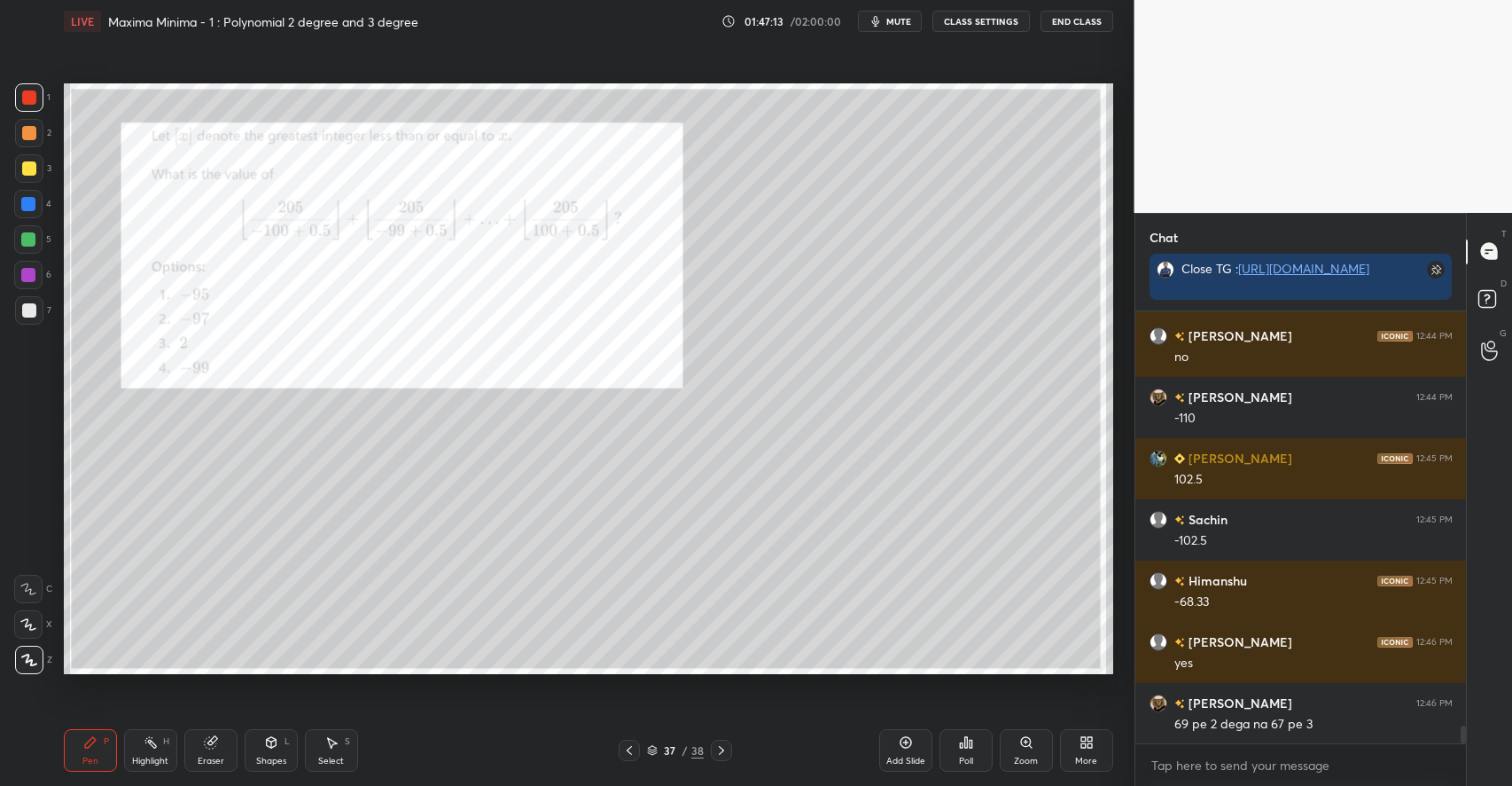
scroll to position [10043, 0]
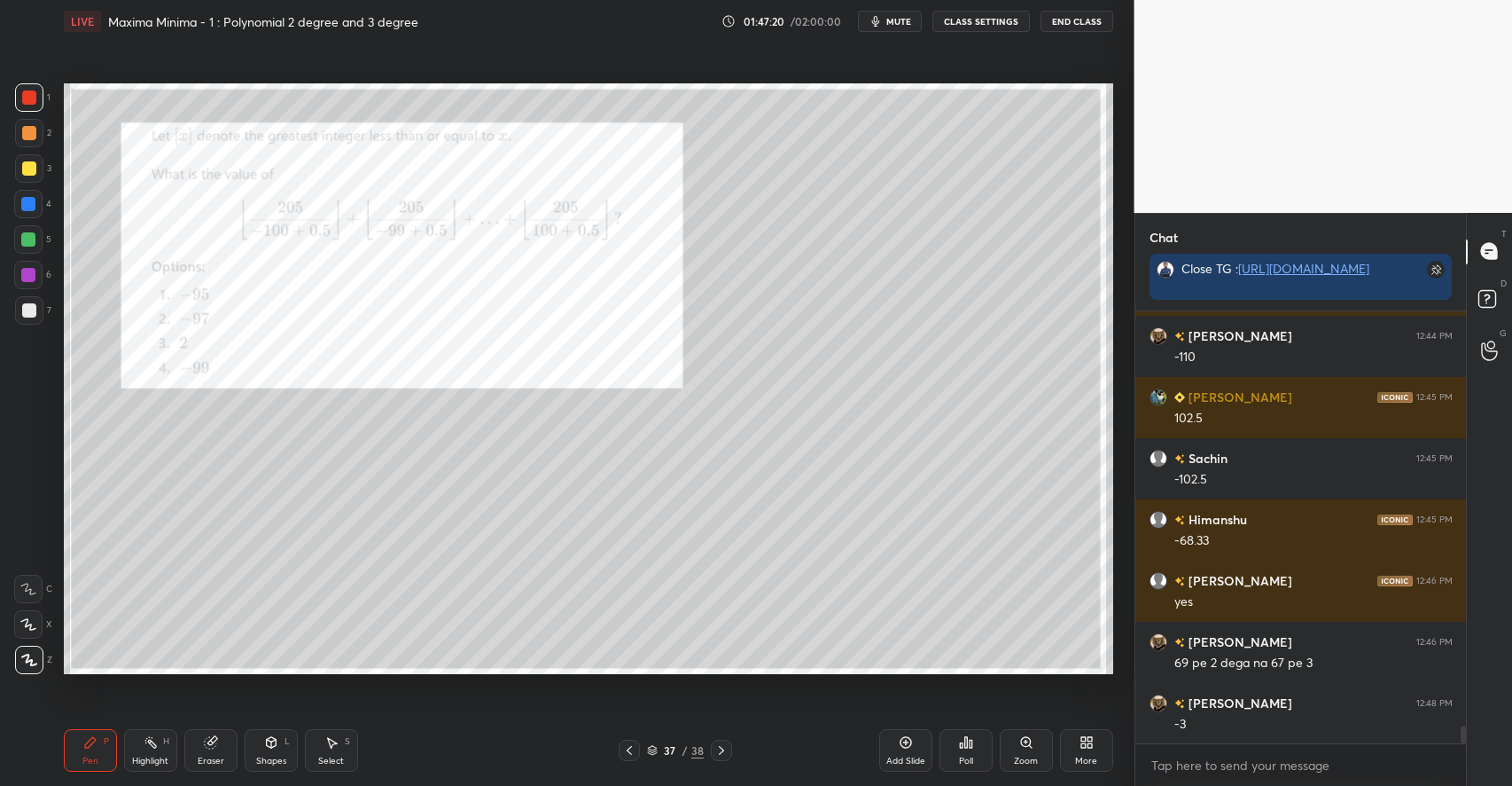
click at [218, 757] on div "Eraser" at bounding box center [210, 760] width 27 height 9
click at [104, 754] on div "Pen P" at bounding box center [91, 749] width 53 height 42
click at [221, 748] on div "Eraser" at bounding box center [211, 749] width 53 height 42
click at [93, 751] on div "Pen P" at bounding box center [91, 749] width 53 height 42
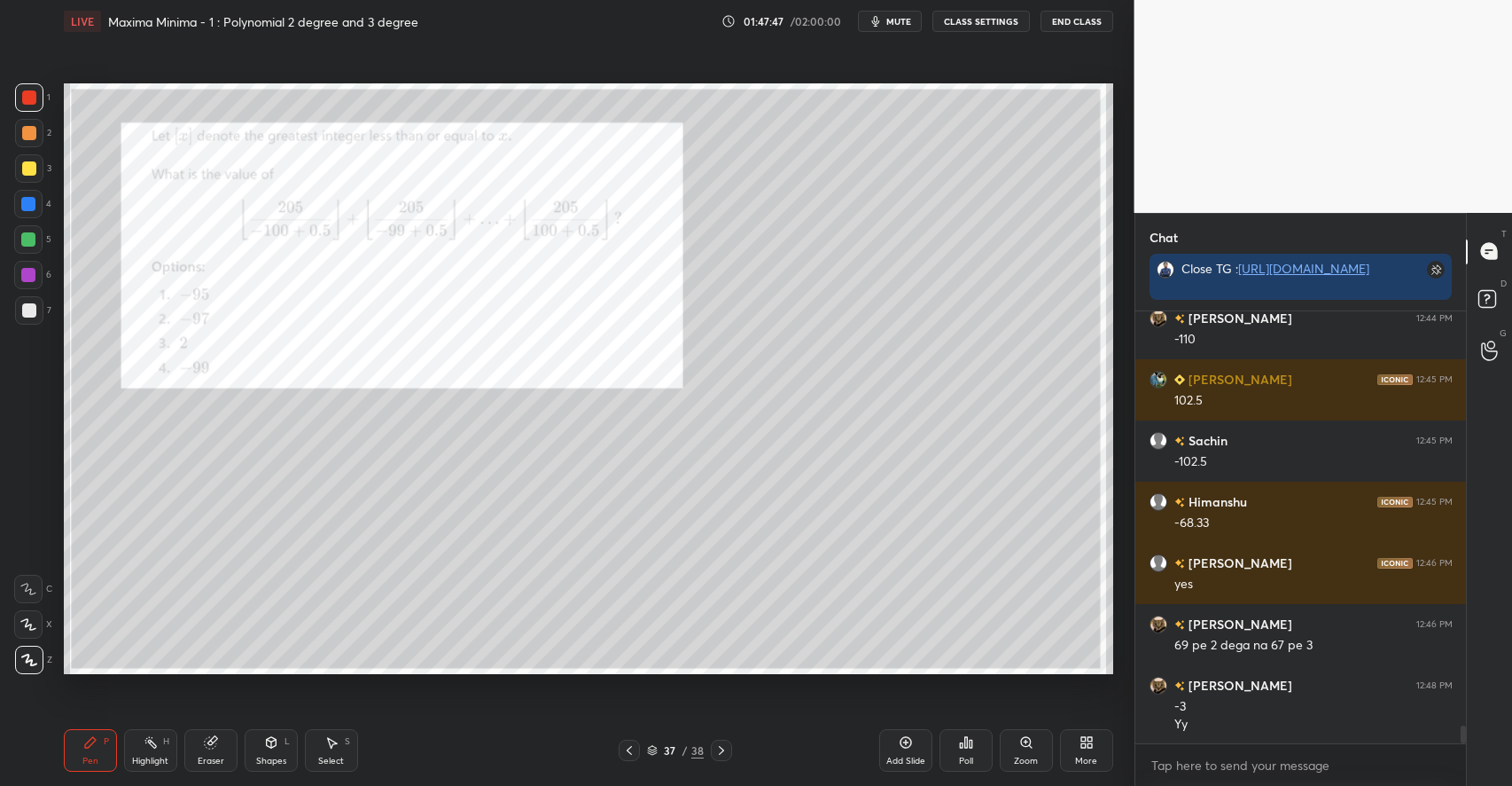
click at [280, 746] on div "Shapes L" at bounding box center [271, 749] width 53 height 42
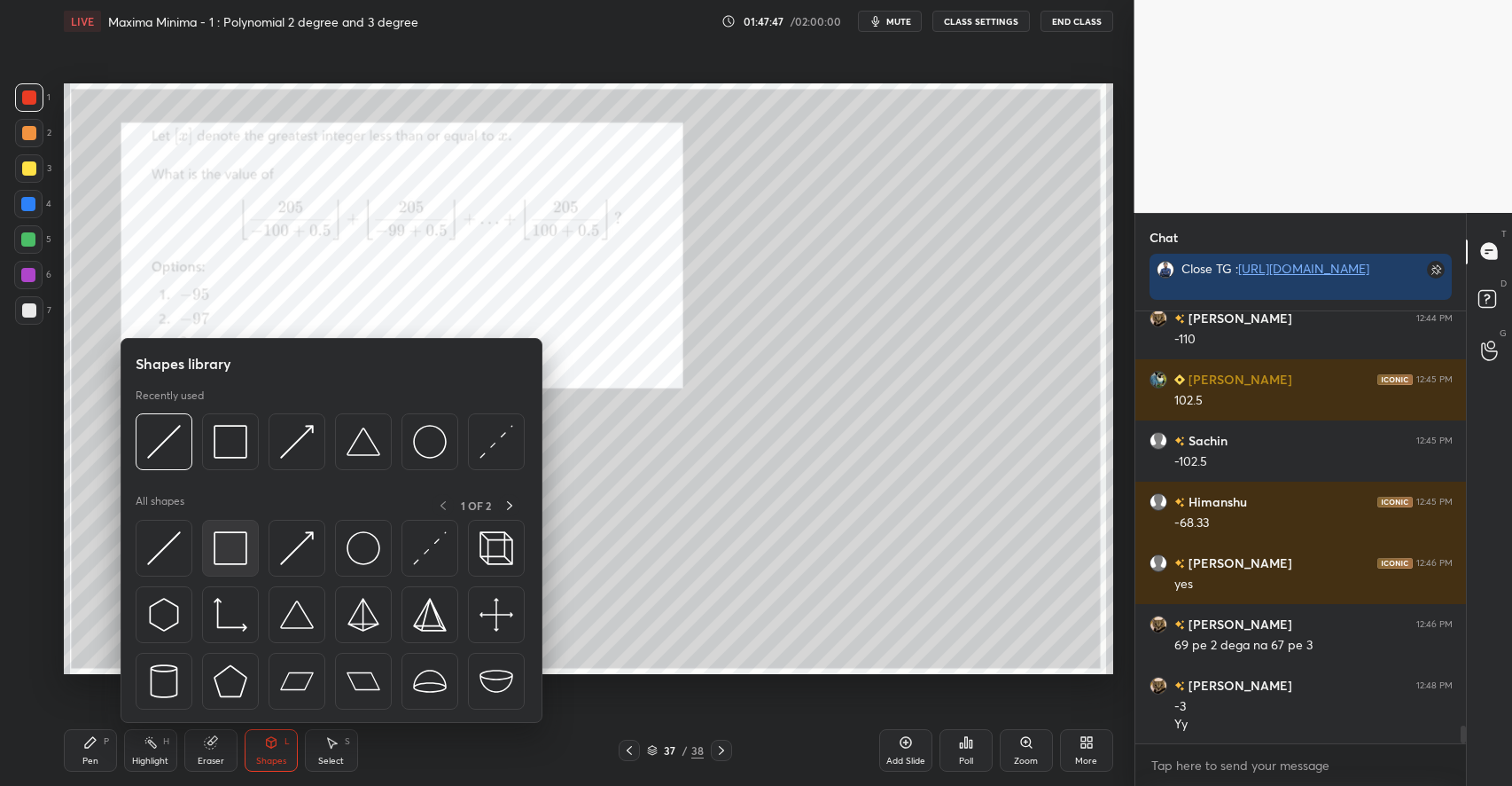
click at [233, 546] on img at bounding box center [230, 548] width 34 height 34
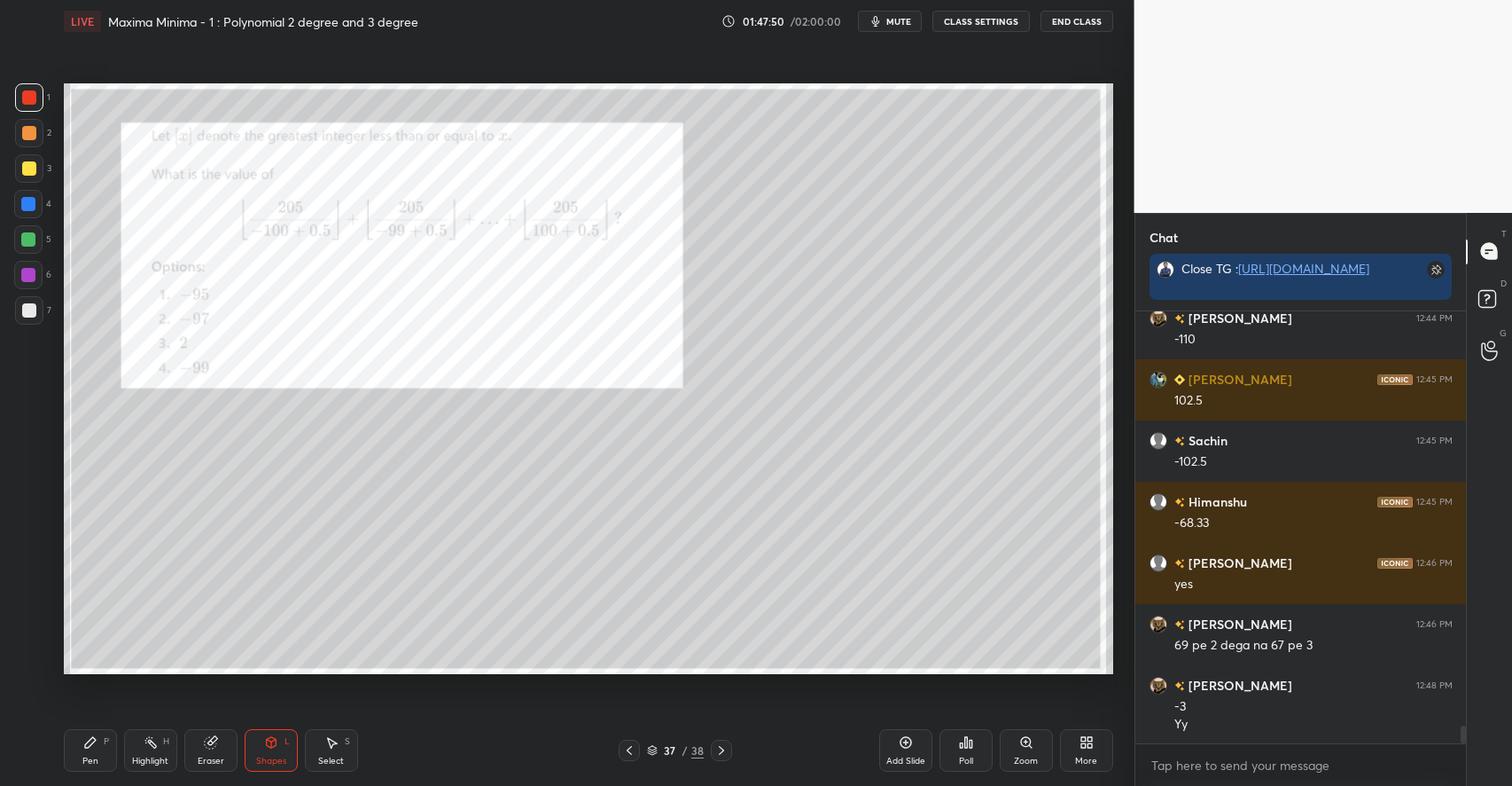
click at [342, 753] on div "Select S" at bounding box center [332, 749] width 53 height 42
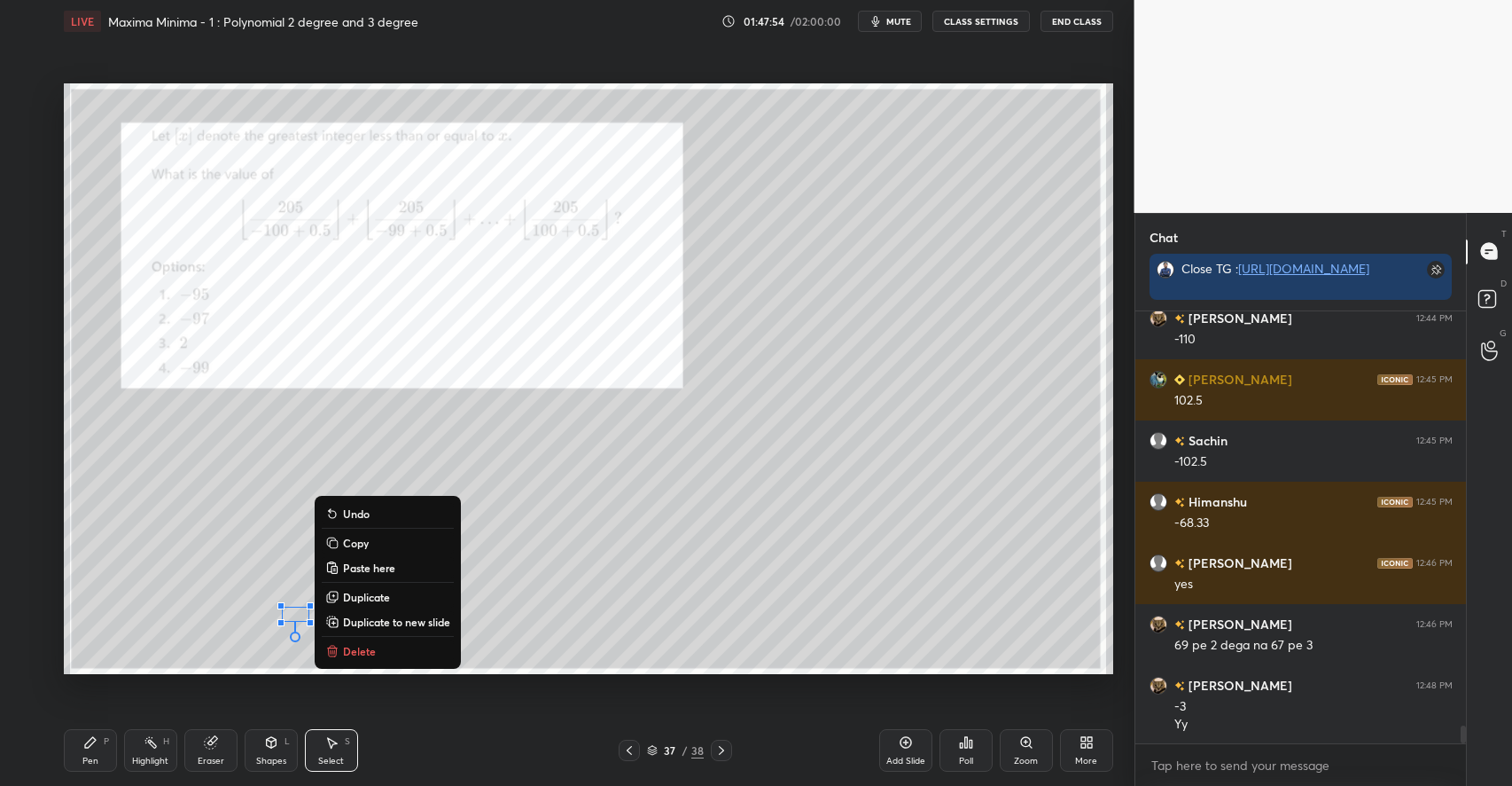
click at [351, 650] on p "Delete" at bounding box center [358, 651] width 33 height 14
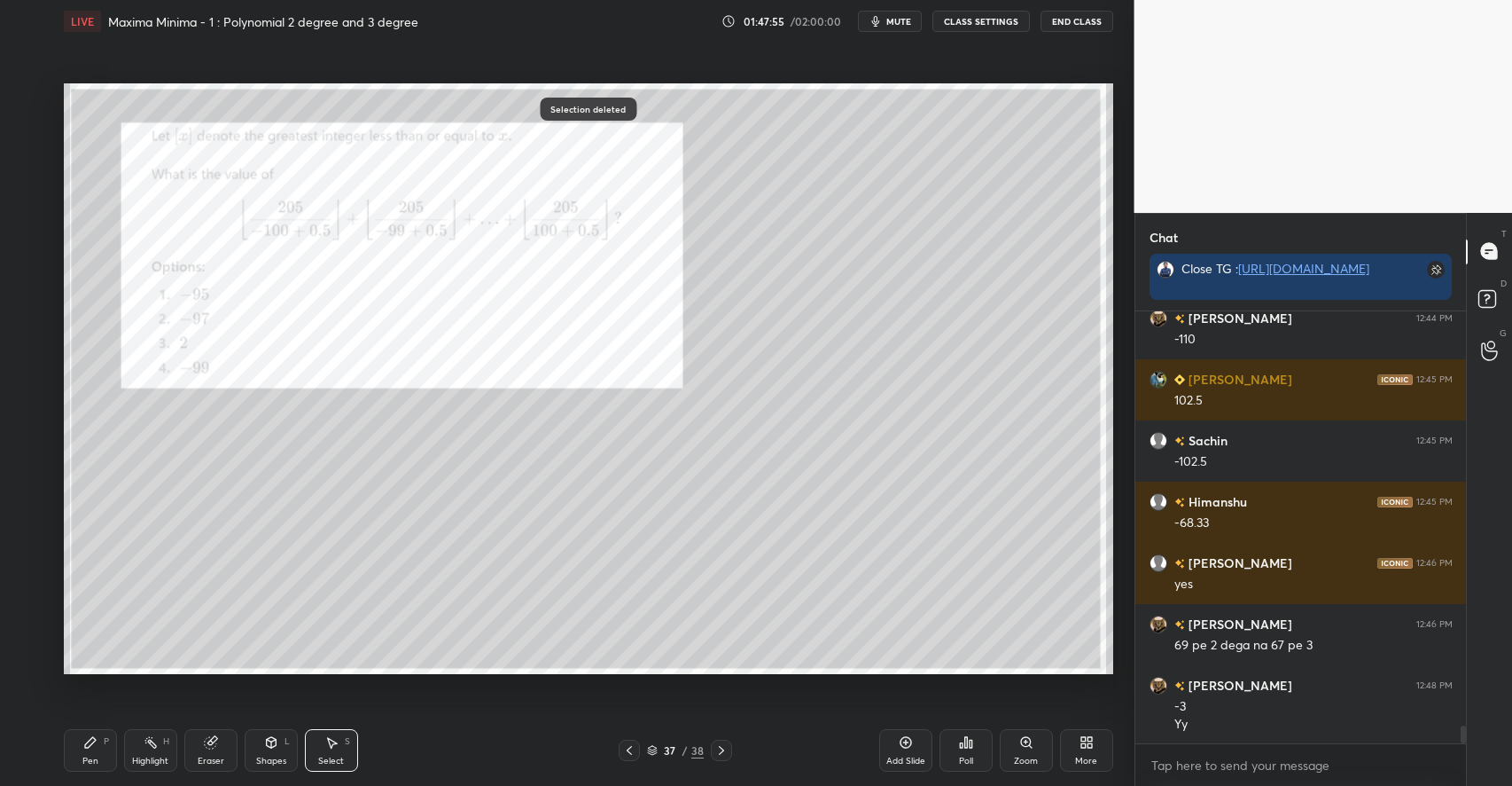
click at [105, 754] on div "Pen P" at bounding box center [91, 749] width 53 height 42
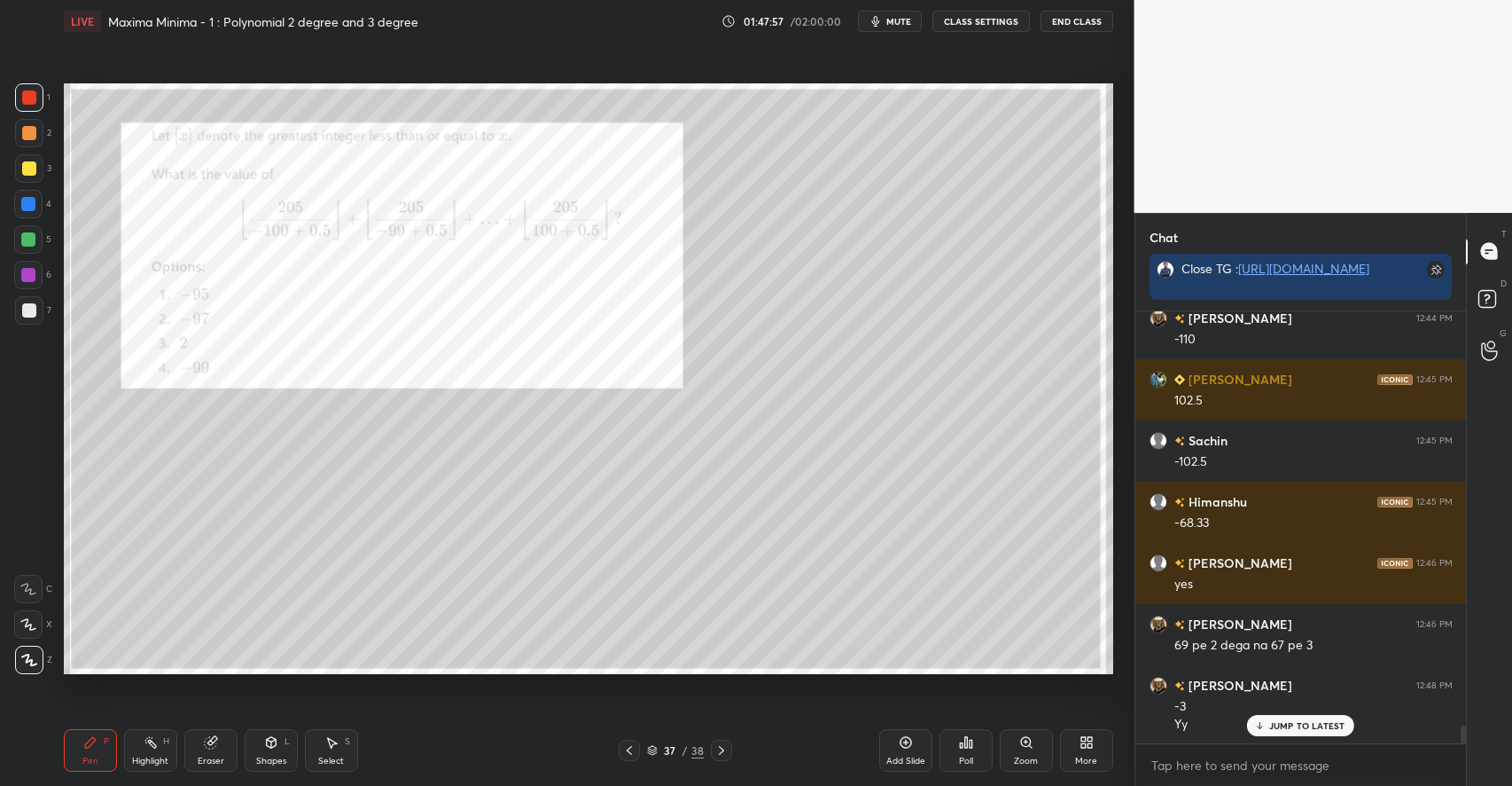
scroll to position [10121, 0]
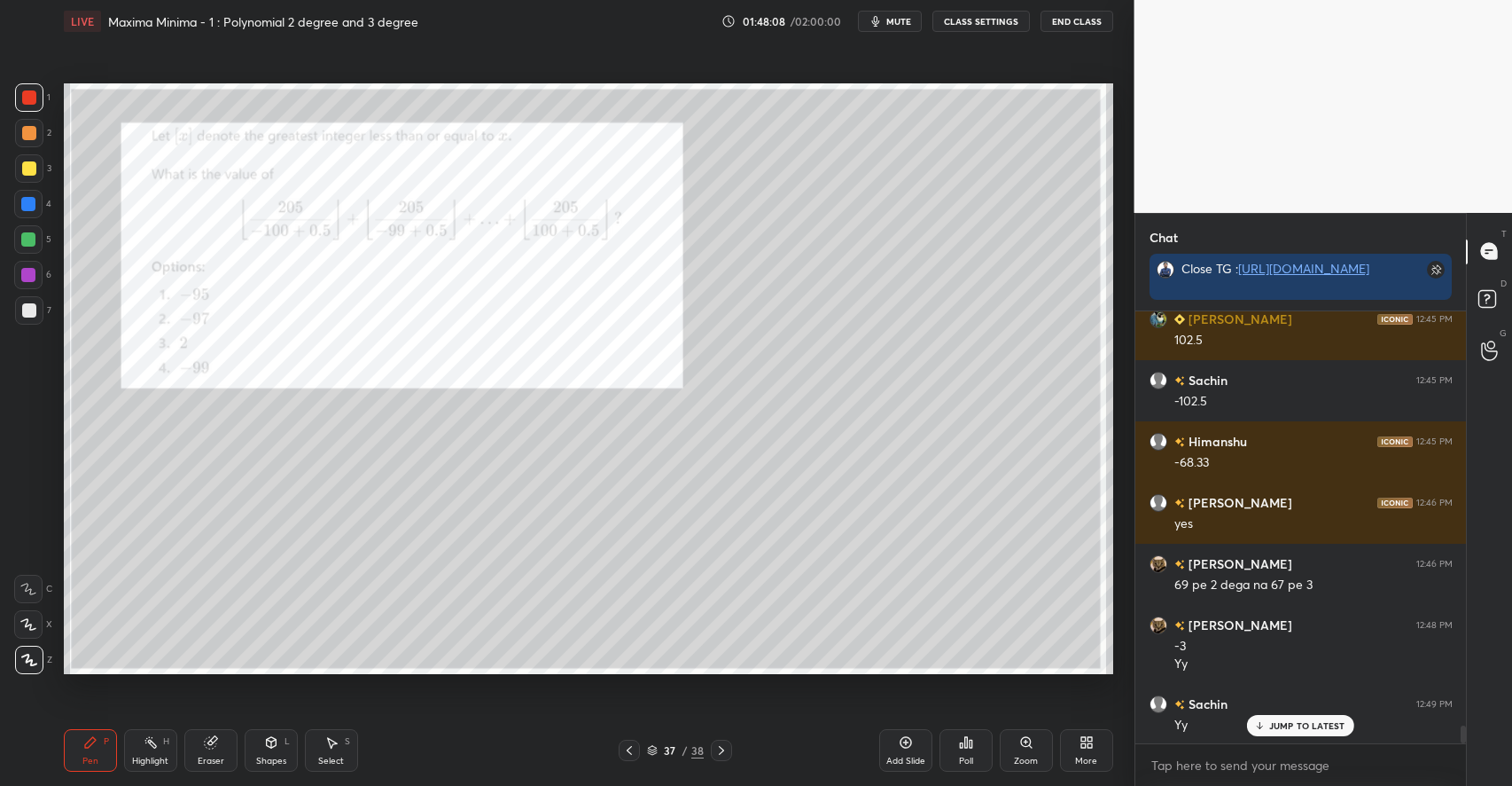
click at [323, 747] on div "Select S" at bounding box center [332, 749] width 53 height 42
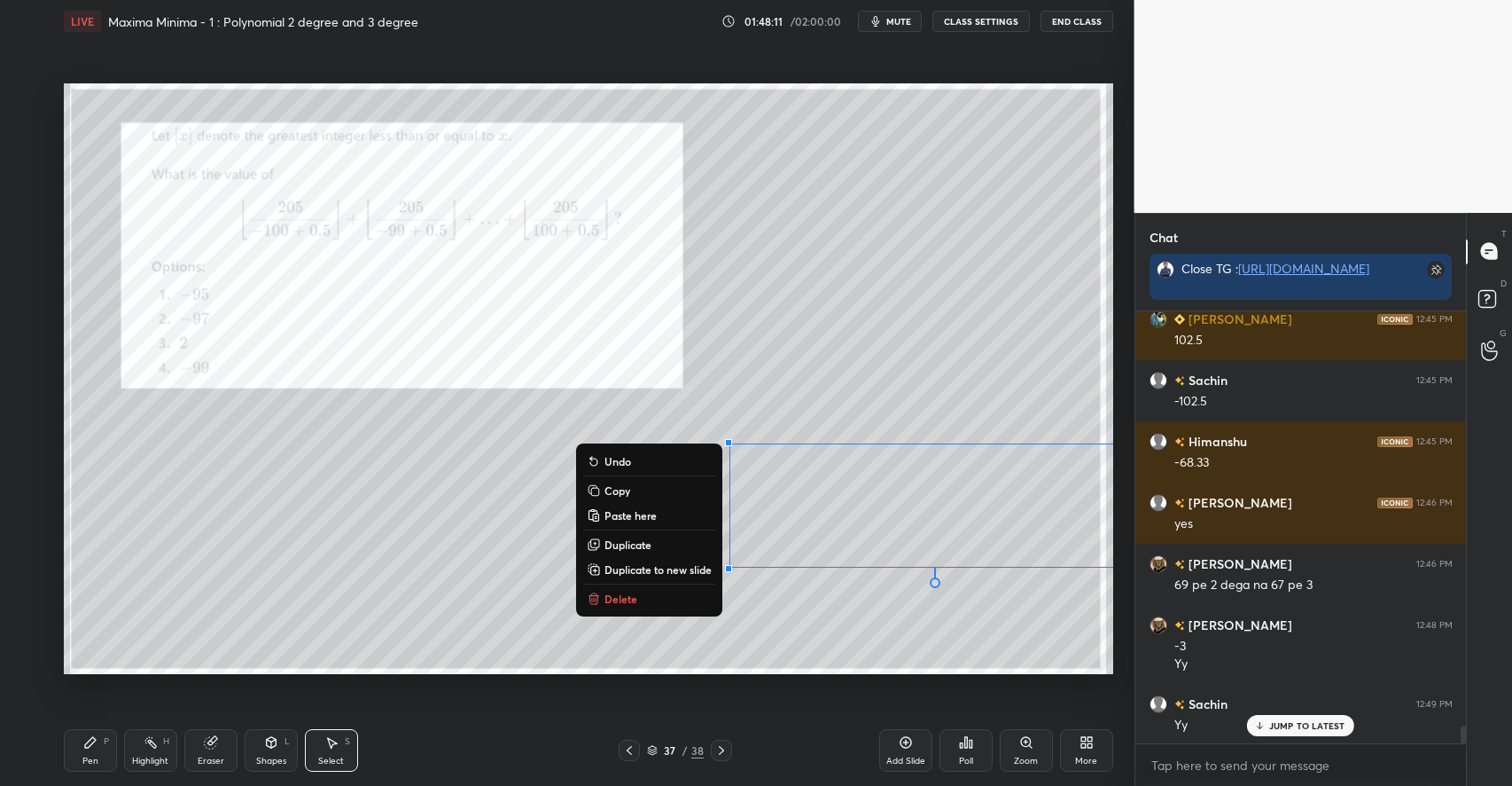
click at [617, 599] on p "Delete" at bounding box center [620, 598] width 33 height 14
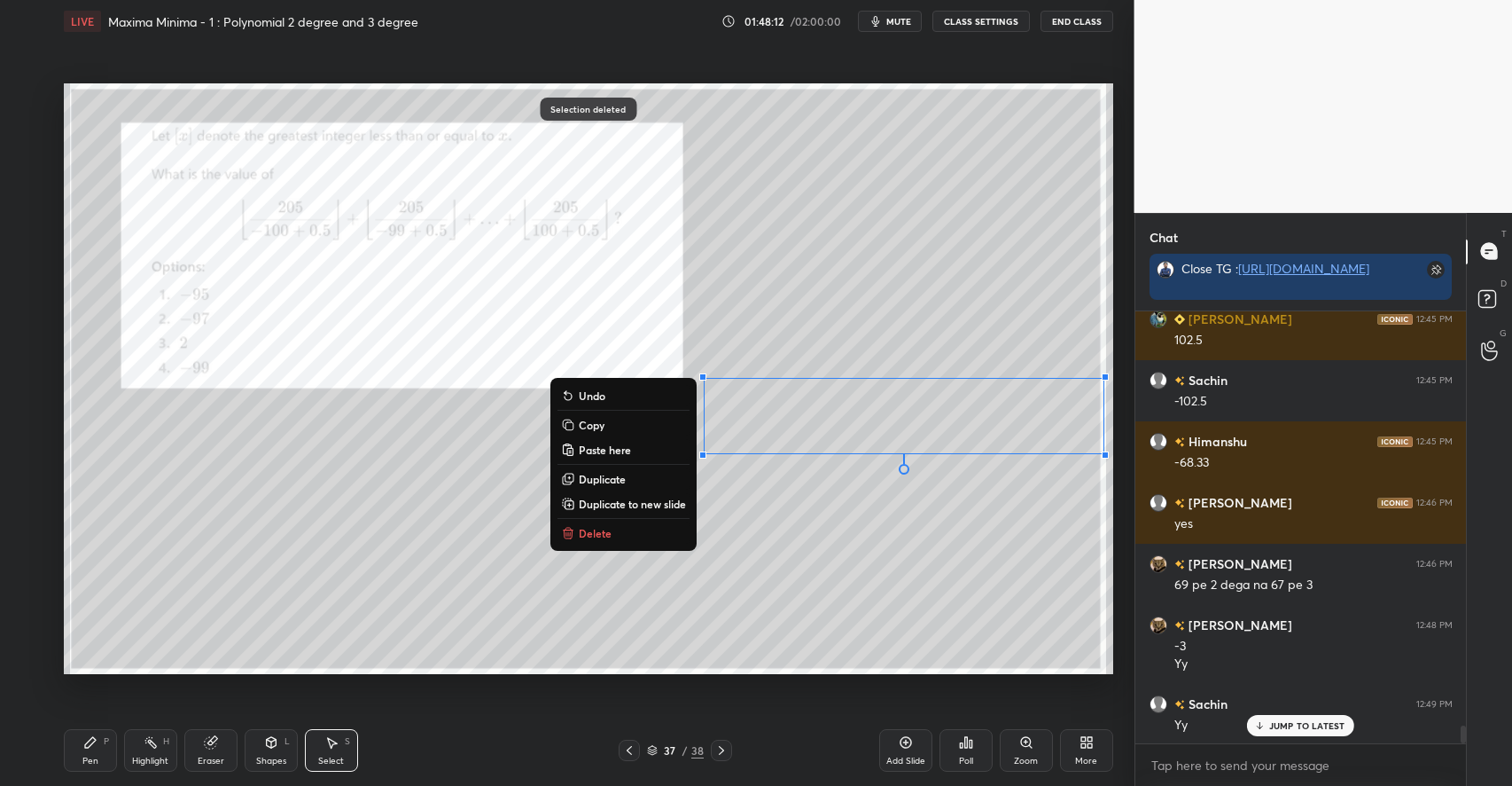
click at [582, 527] on p "Delete" at bounding box center [594, 532] width 33 height 14
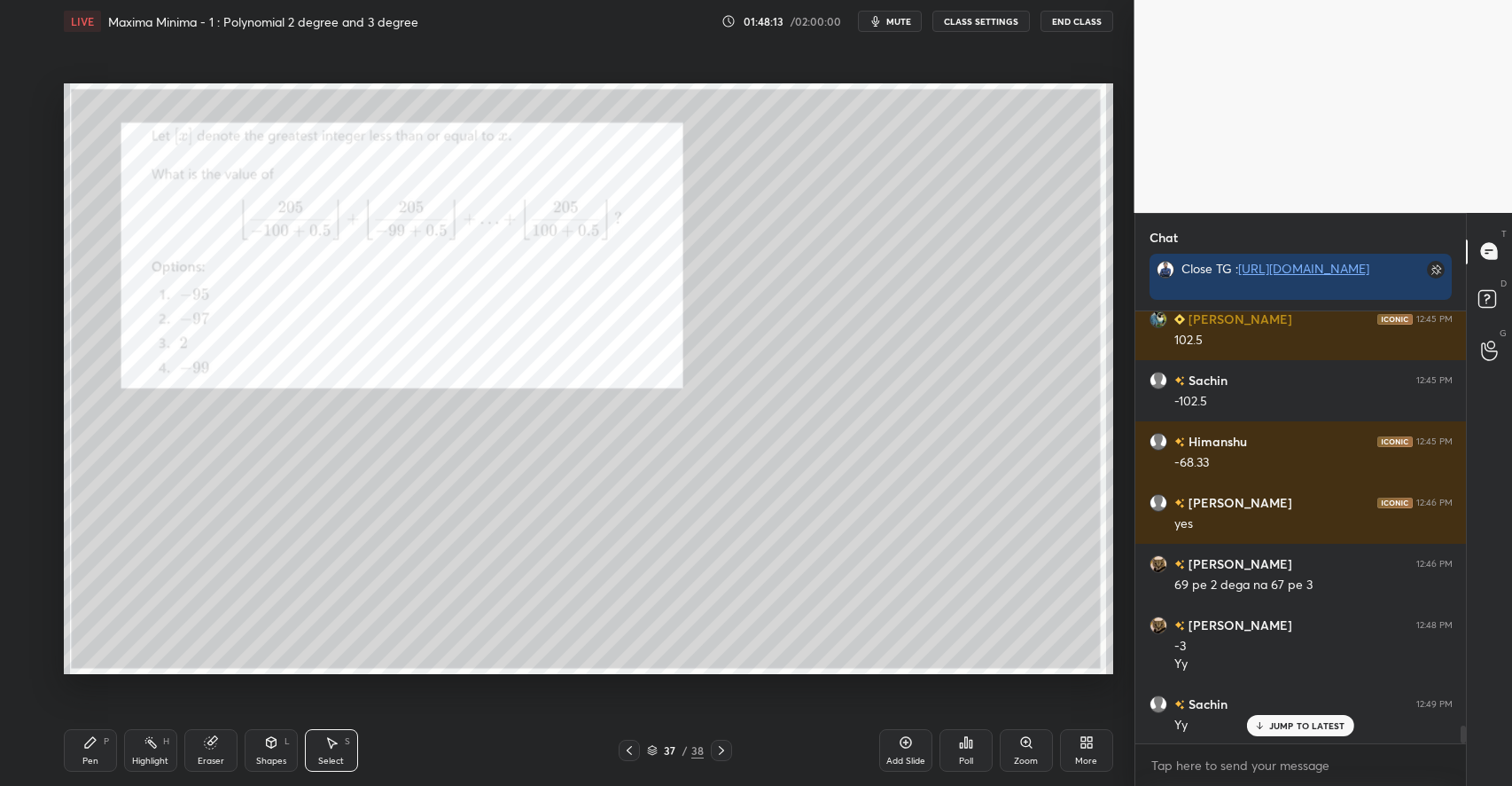
click at [117, 742] on div "Pen P Highlight H Eraser Shapes L Select S" at bounding box center [267, 749] width 408 height 42
click at [100, 749] on div "Pen P" at bounding box center [91, 749] width 53 height 42
click at [340, 751] on div "Select S" at bounding box center [332, 749] width 53 height 42
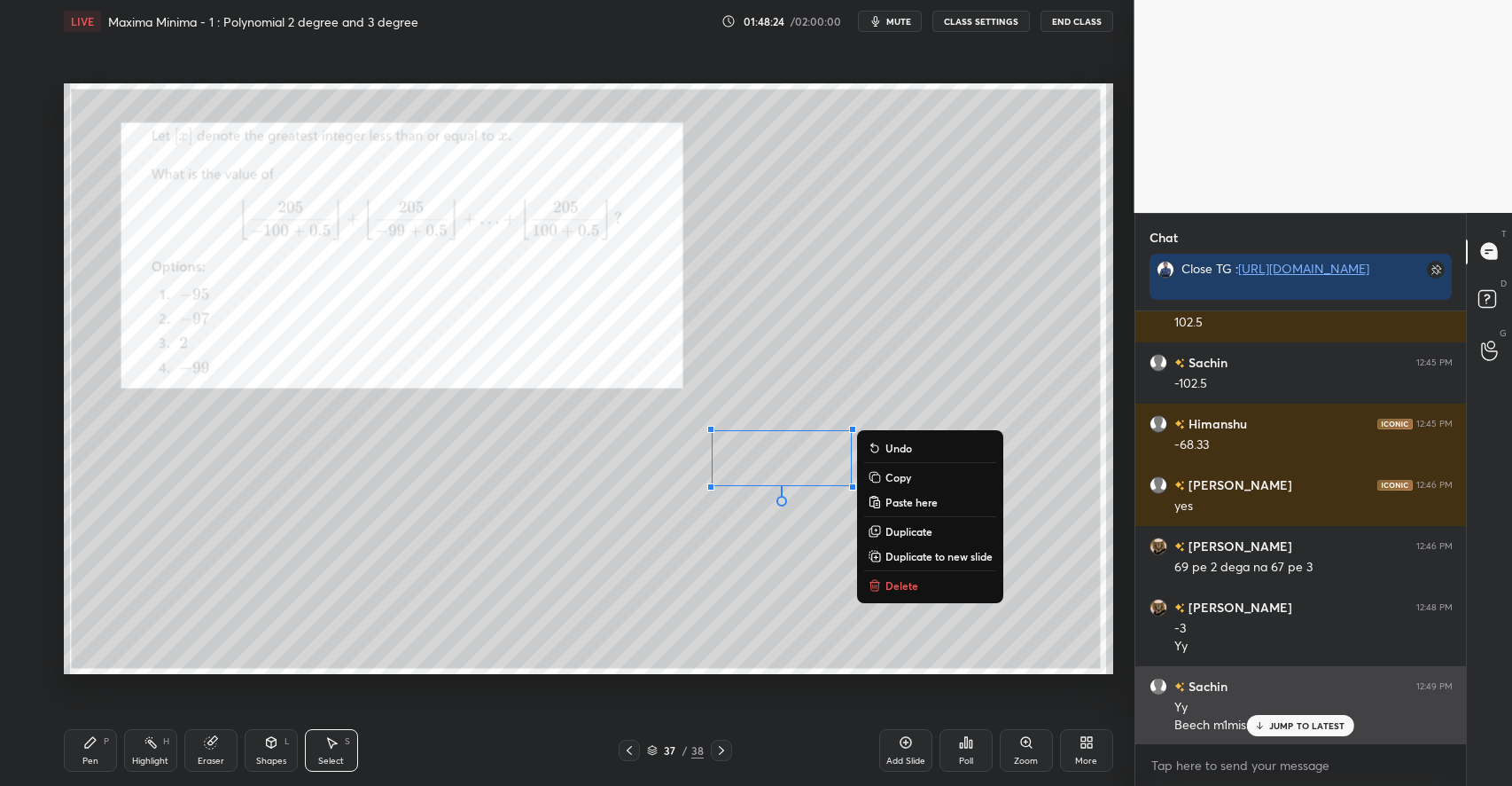
click at [1276, 730] on p "JUMP TO LATEST" at bounding box center [1307, 725] width 76 height 11
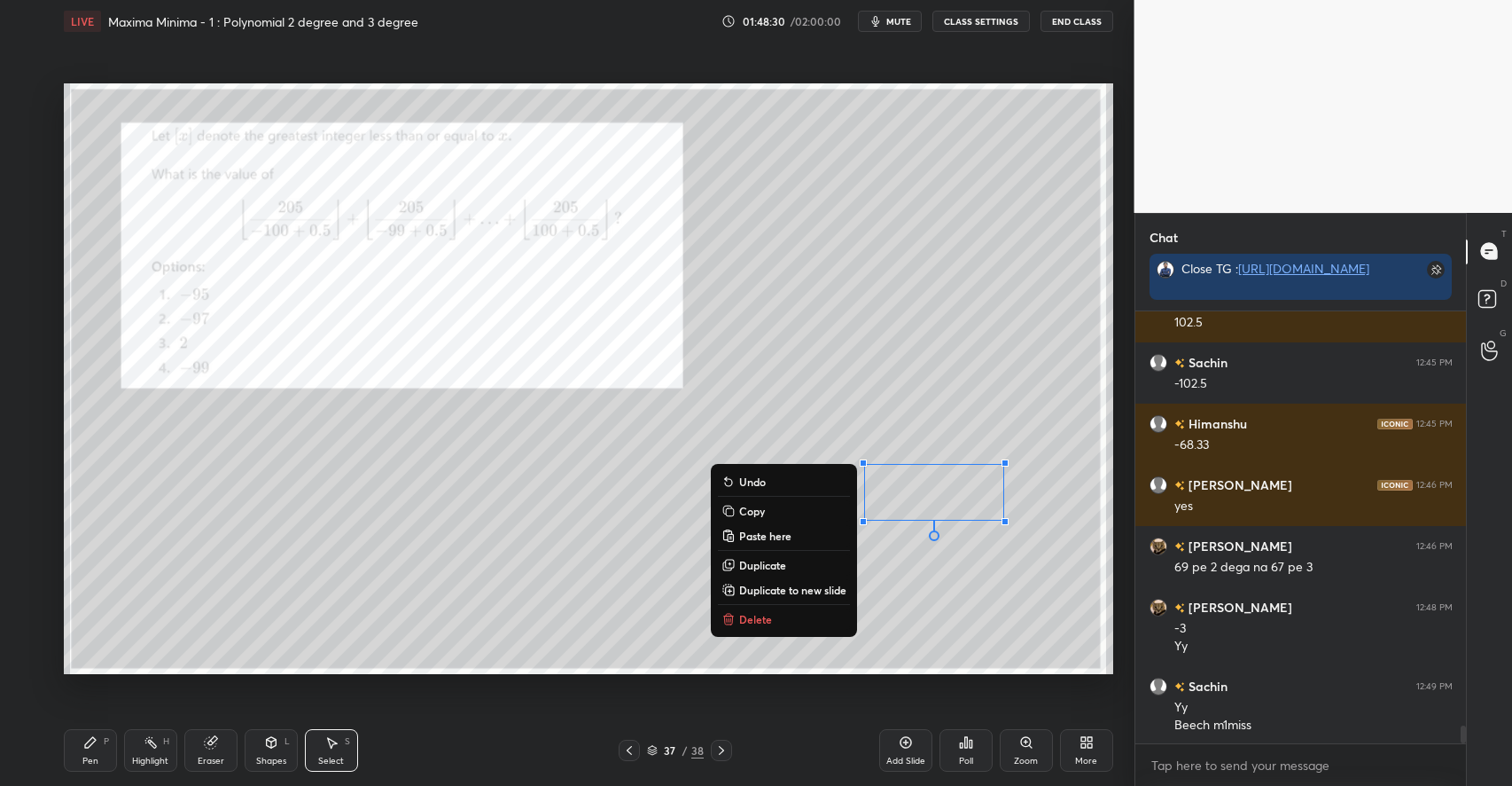
click at [86, 751] on div "Pen P" at bounding box center [91, 749] width 53 height 42
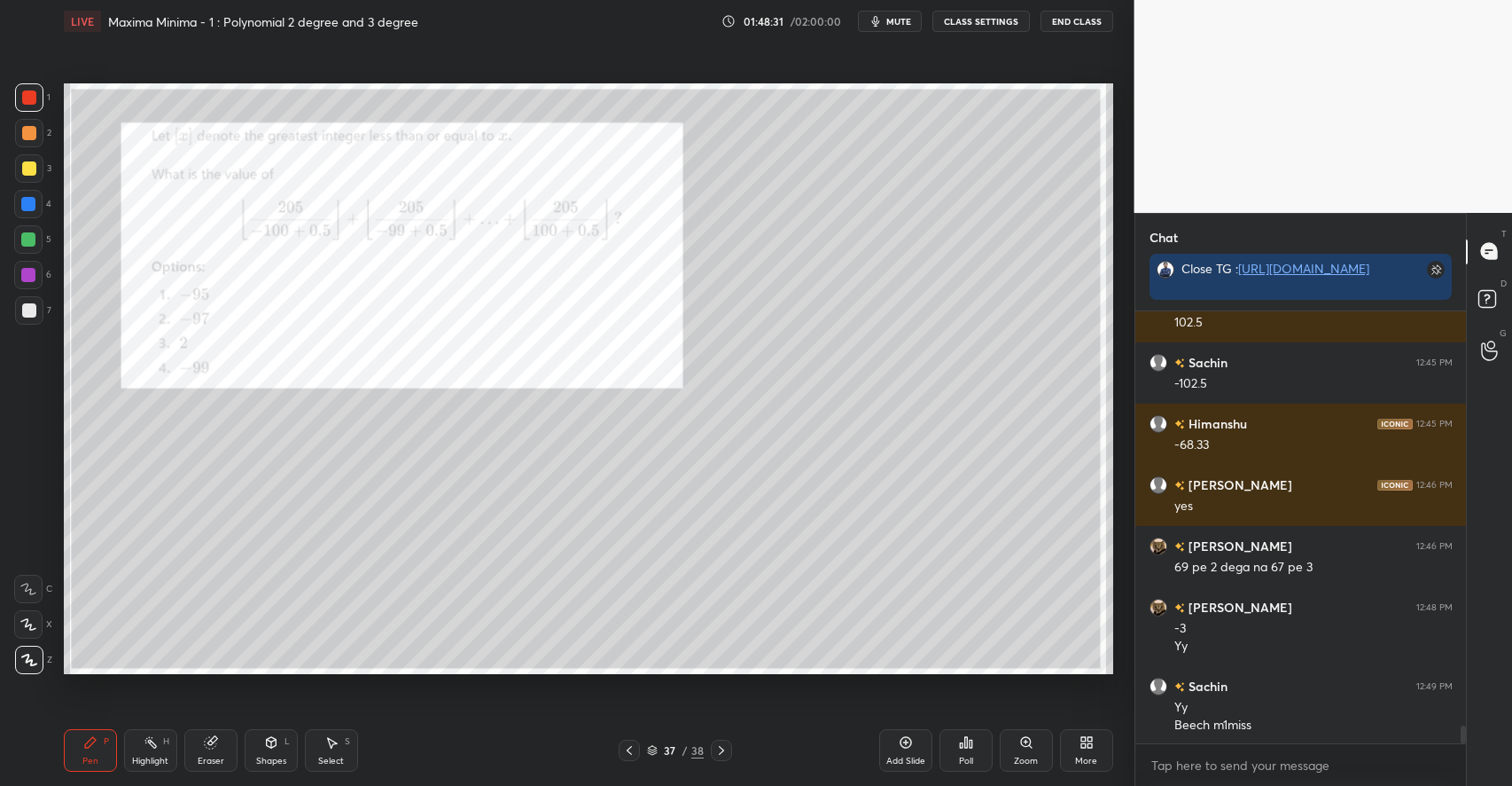
click at [31, 243] on div at bounding box center [29, 239] width 14 height 14
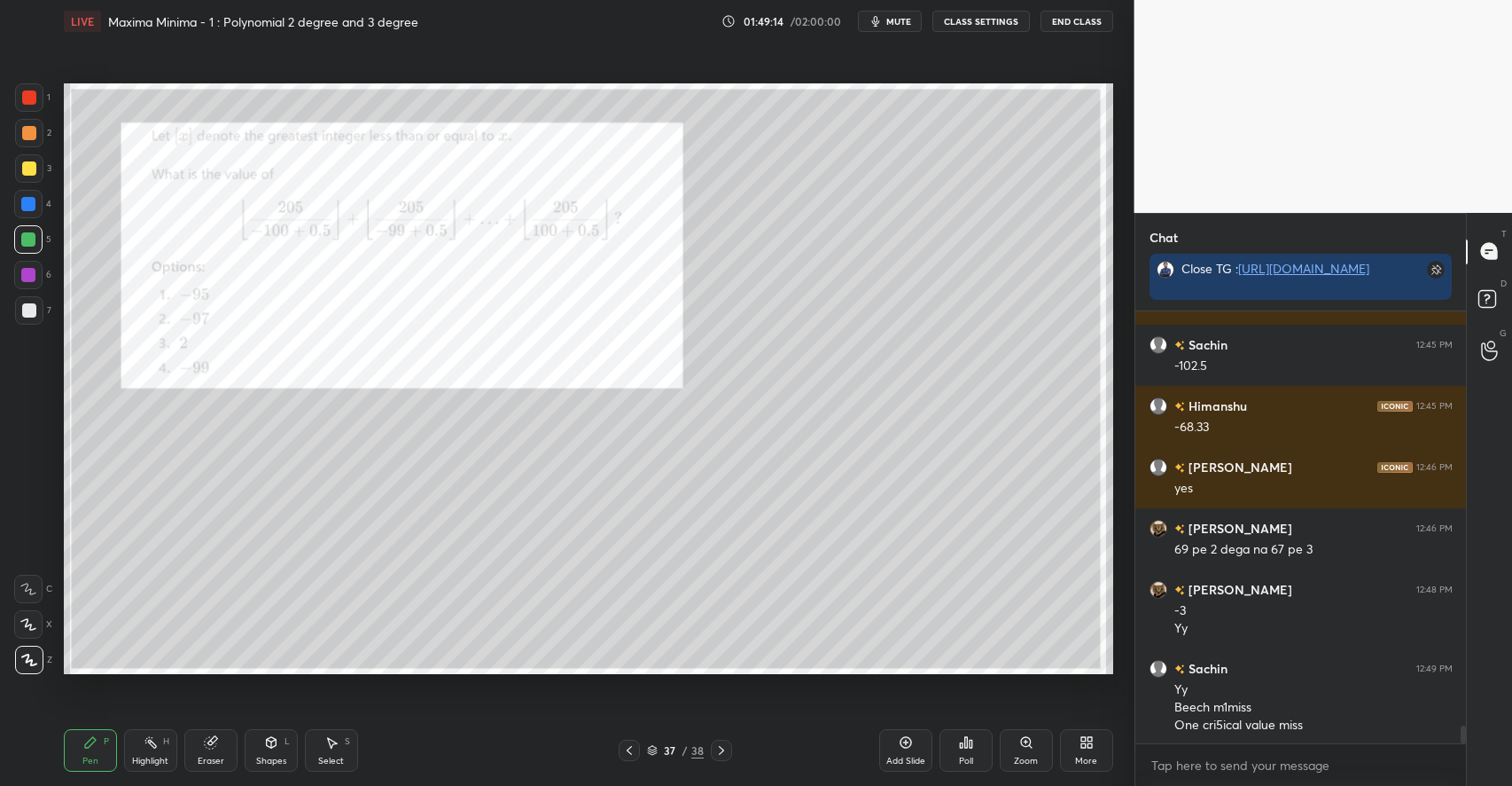
scroll to position [10219, 0]
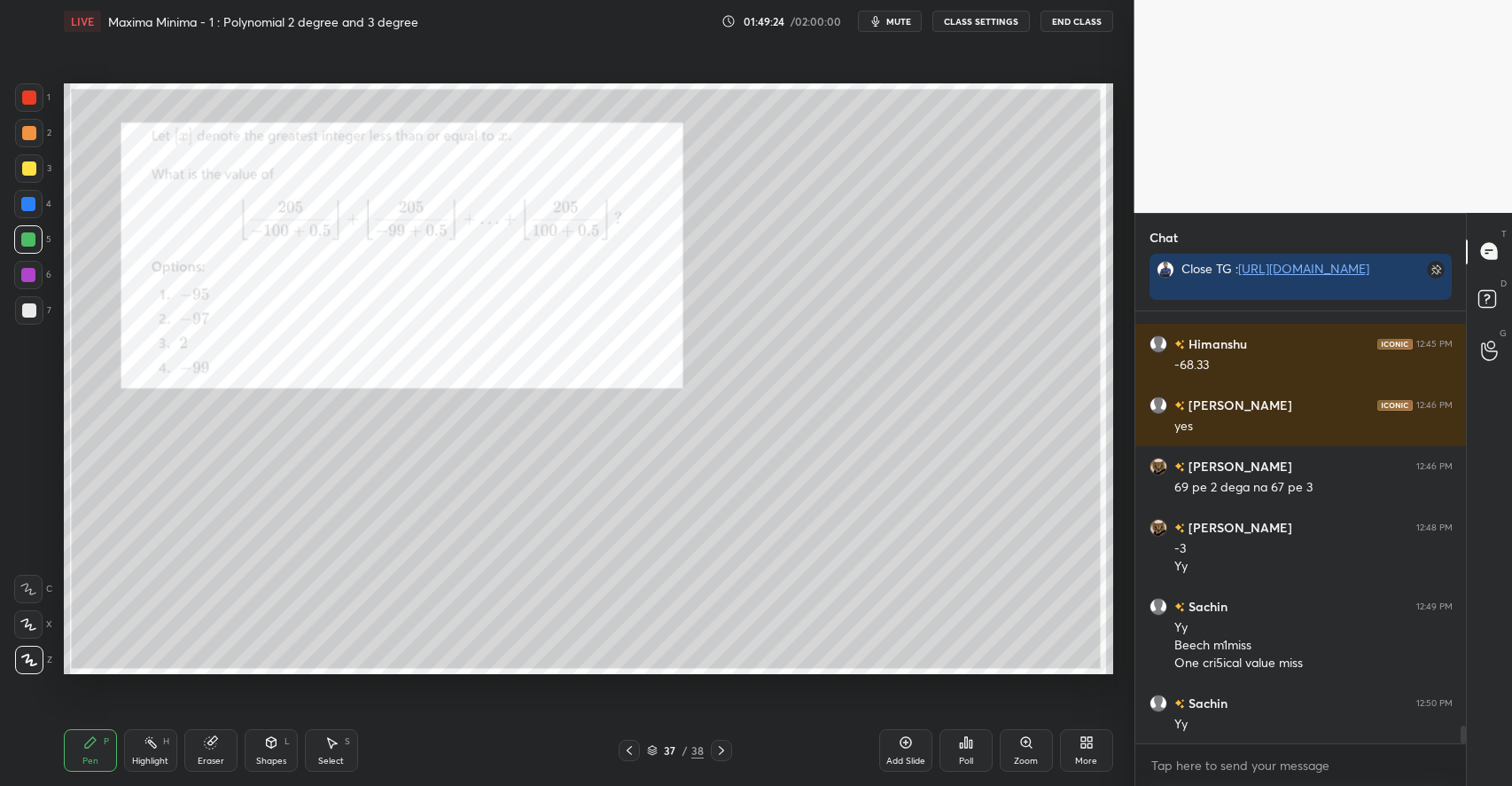
click at [218, 747] on div "Eraser" at bounding box center [211, 749] width 53 height 42
click at [339, 735] on div "Select S" at bounding box center [332, 749] width 53 height 42
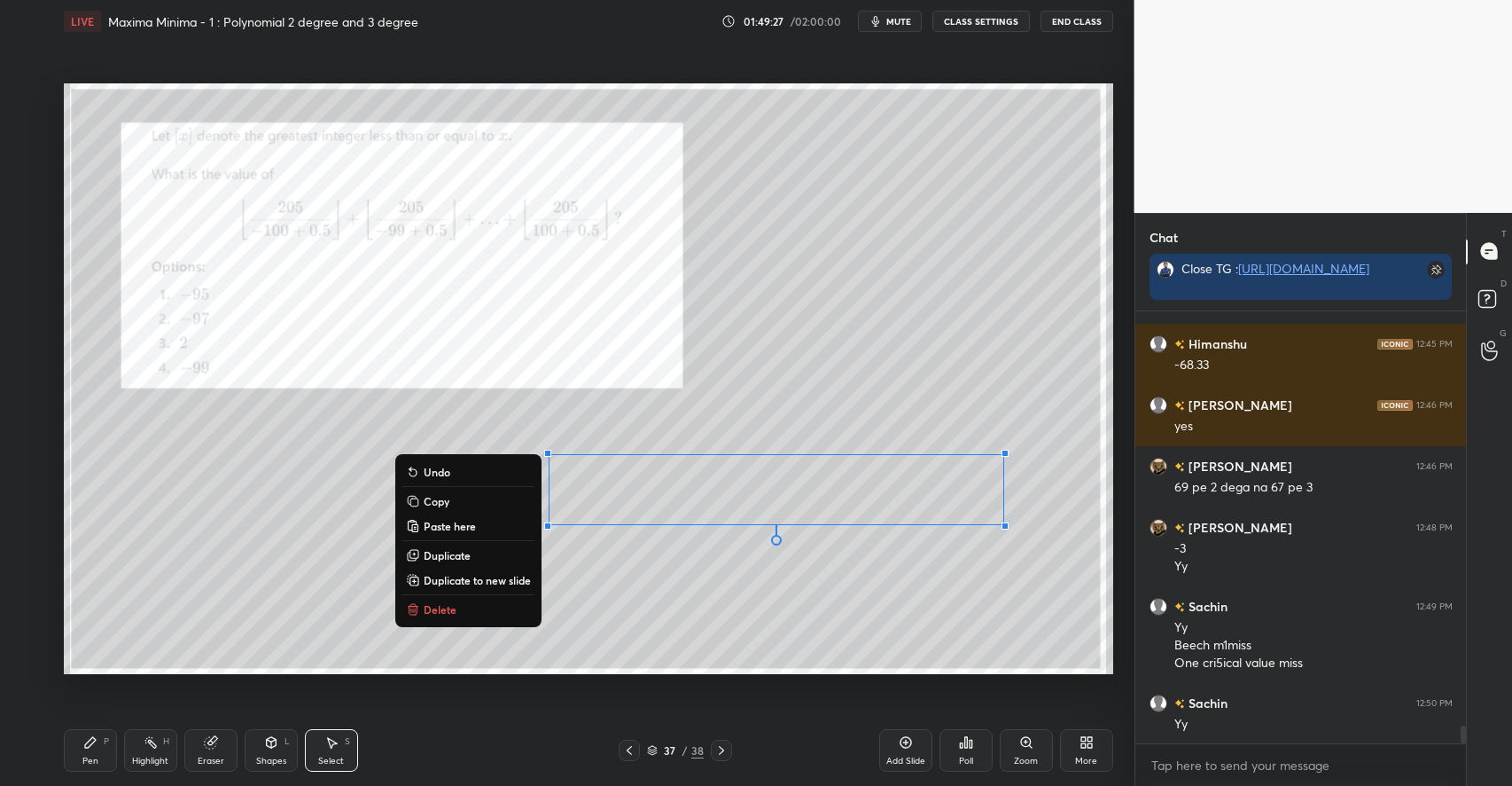
click at [429, 609] on p "Delete" at bounding box center [439, 609] width 33 height 14
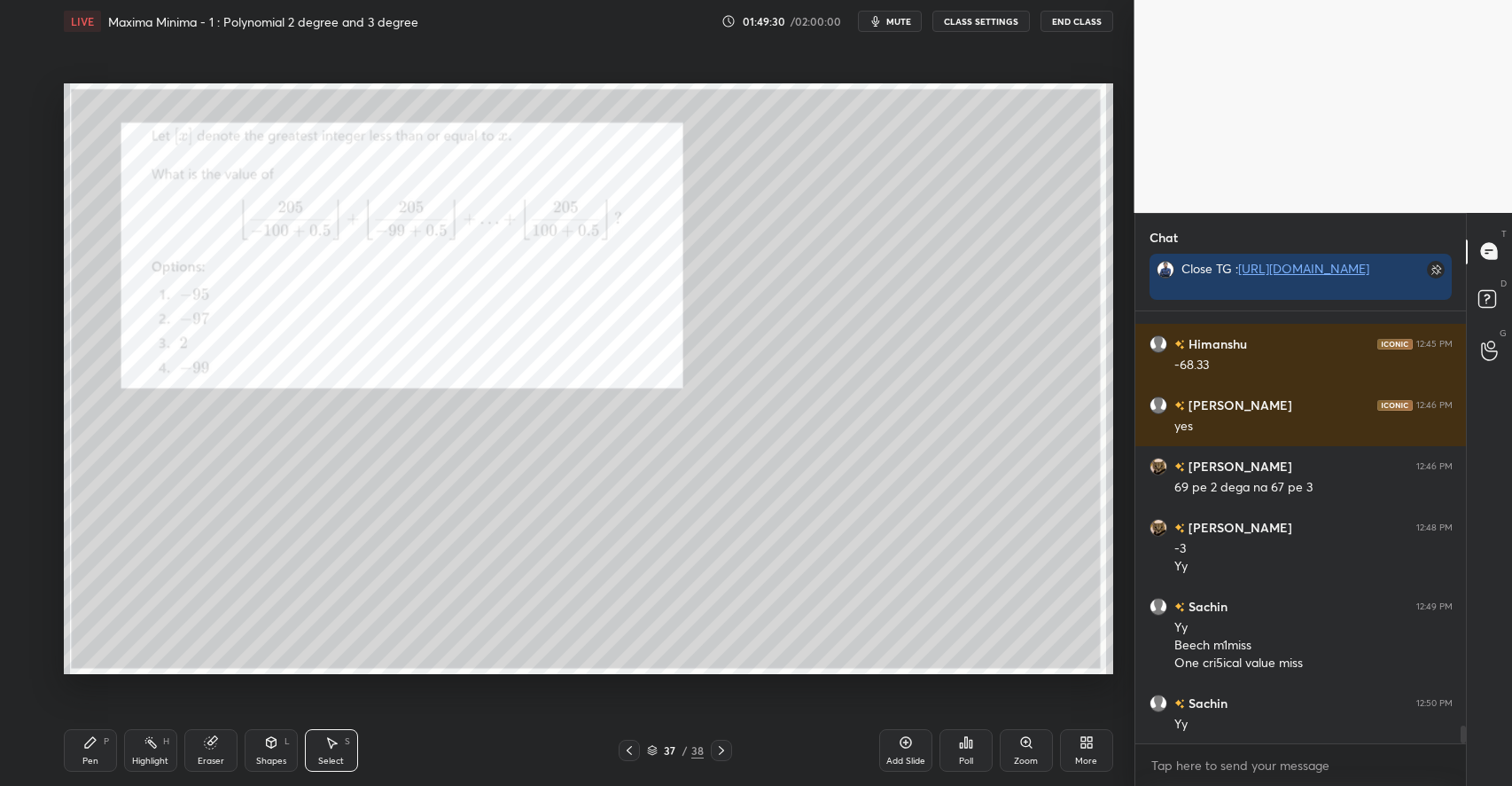
click at [96, 741] on icon at bounding box center [90, 742] width 11 height 11
click at [29, 178] on div at bounding box center [29, 168] width 29 height 29
click at [219, 745] on div "Eraser" at bounding box center [211, 749] width 53 height 42
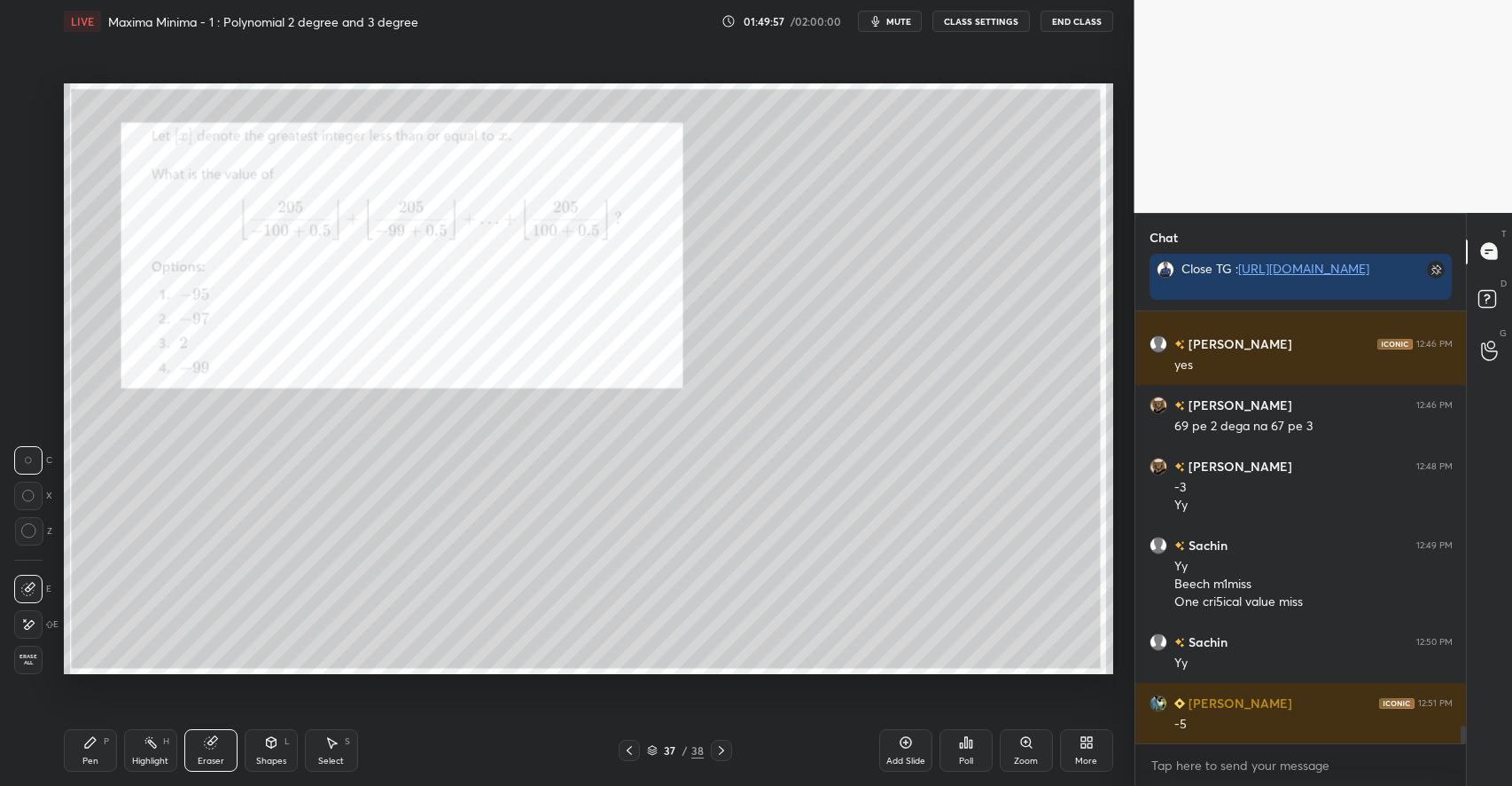
click at [99, 758] on div "Pen P" at bounding box center [91, 749] width 53 height 42
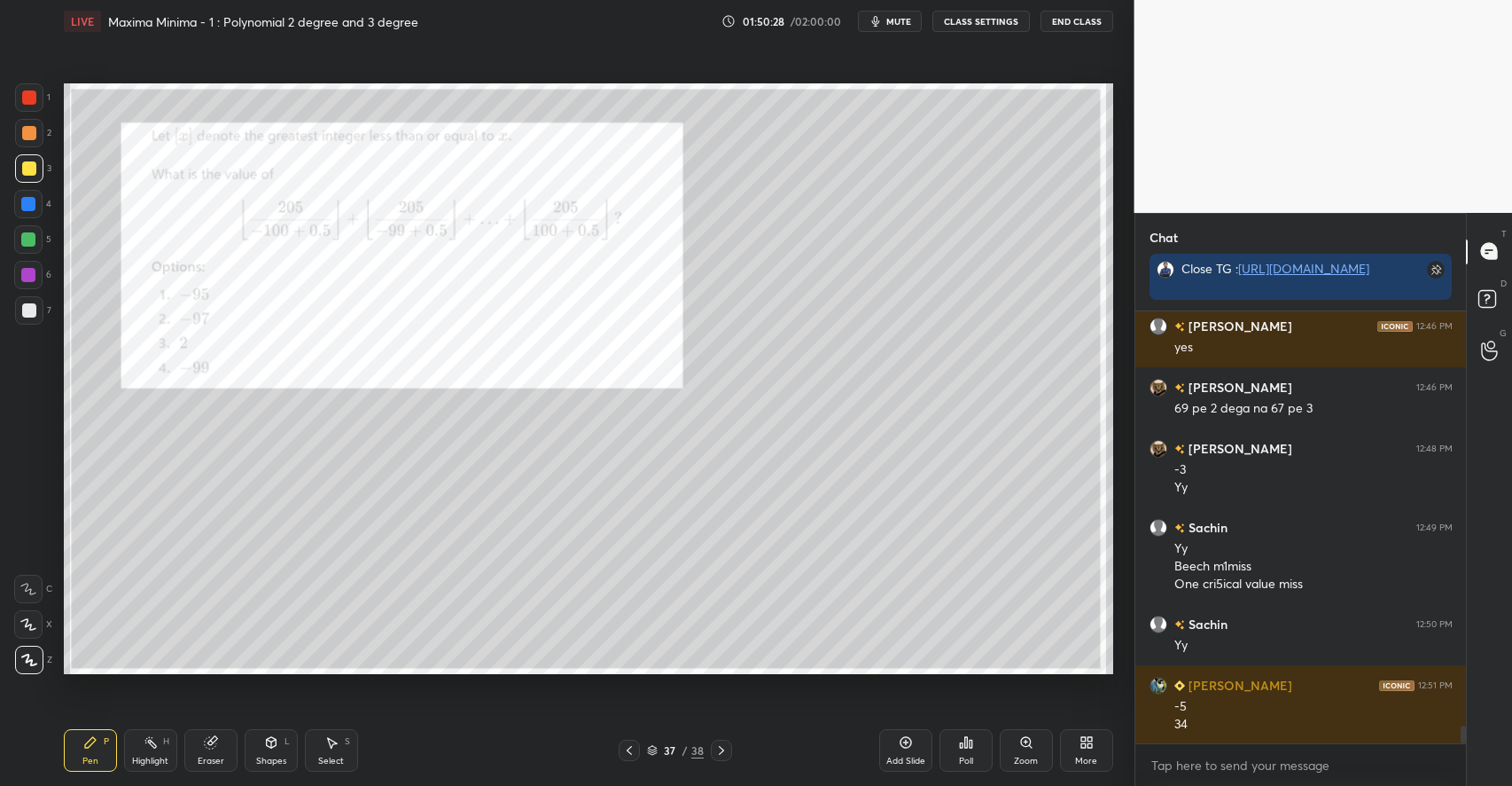
click at [209, 743] on icon at bounding box center [210, 743] width 12 height 12
click at [85, 743] on icon at bounding box center [90, 742] width 14 height 14
click at [1078, 737] on div "More" at bounding box center [1087, 749] width 53 height 42
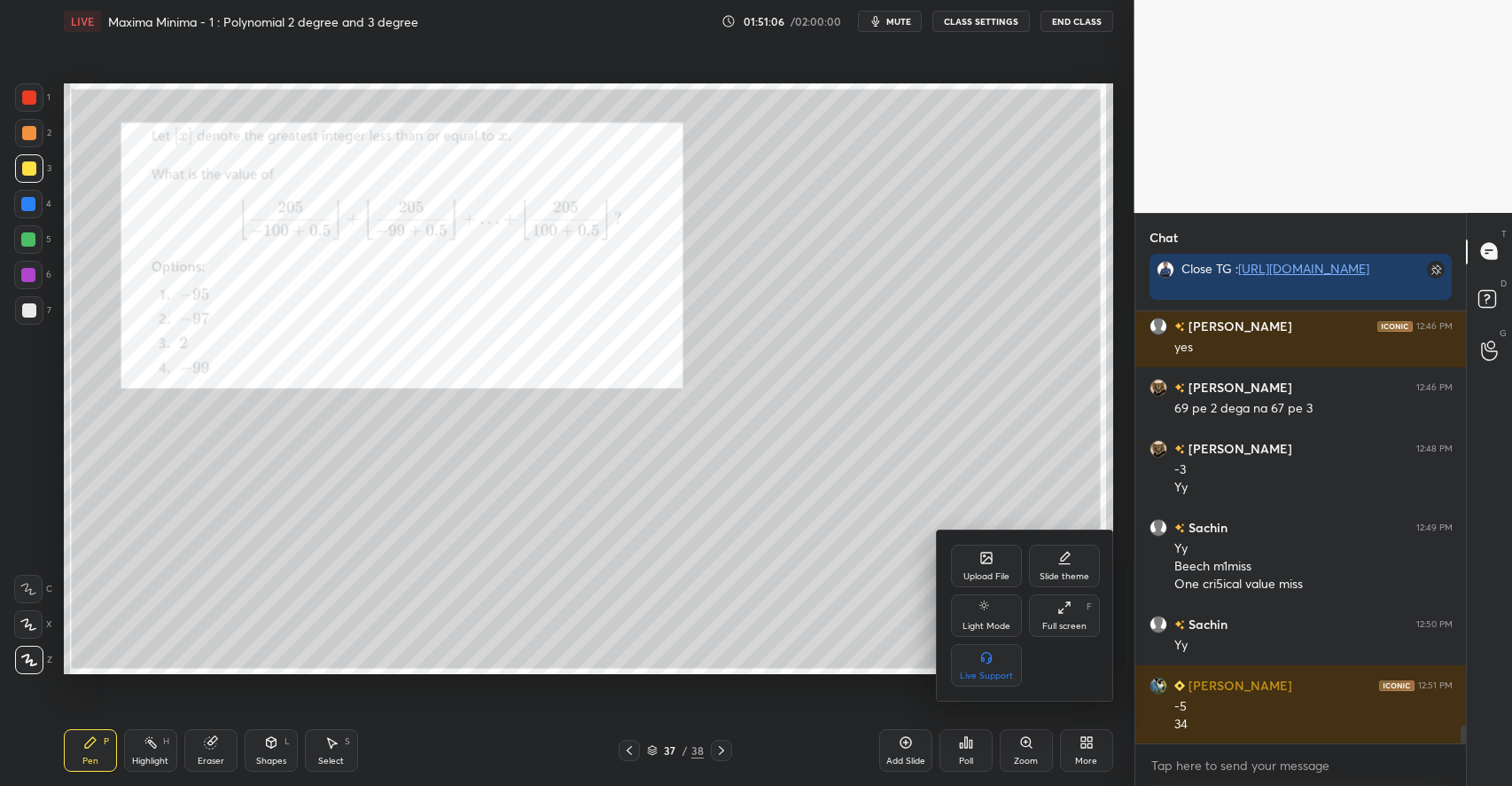
click at [967, 560] on div "Upload File" at bounding box center [986, 565] width 71 height 42
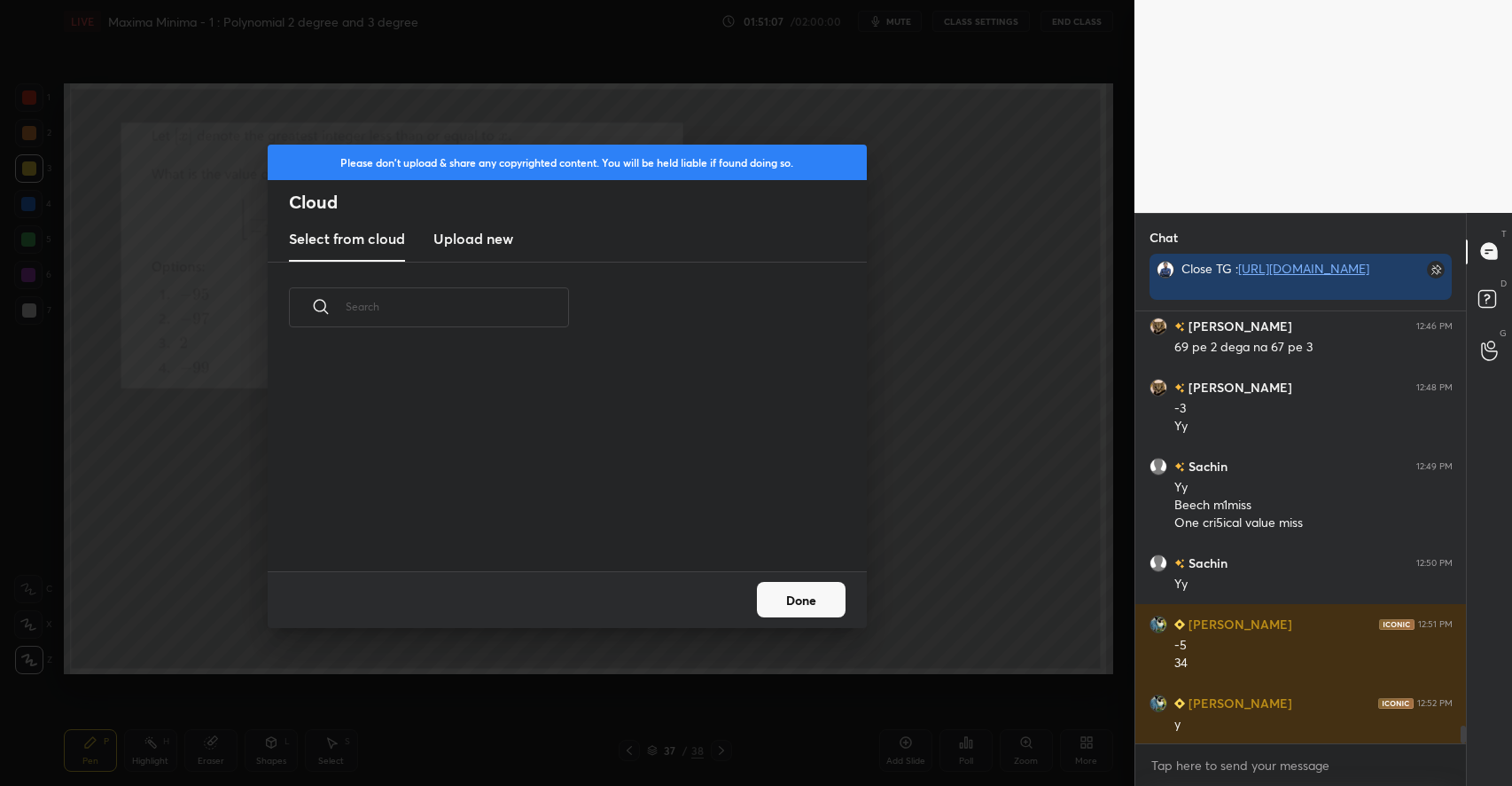
scroll to position [218, 568]
click at [475, 240] on h3 "Upload new" at bounding box center [473, 239] width 80 height 22
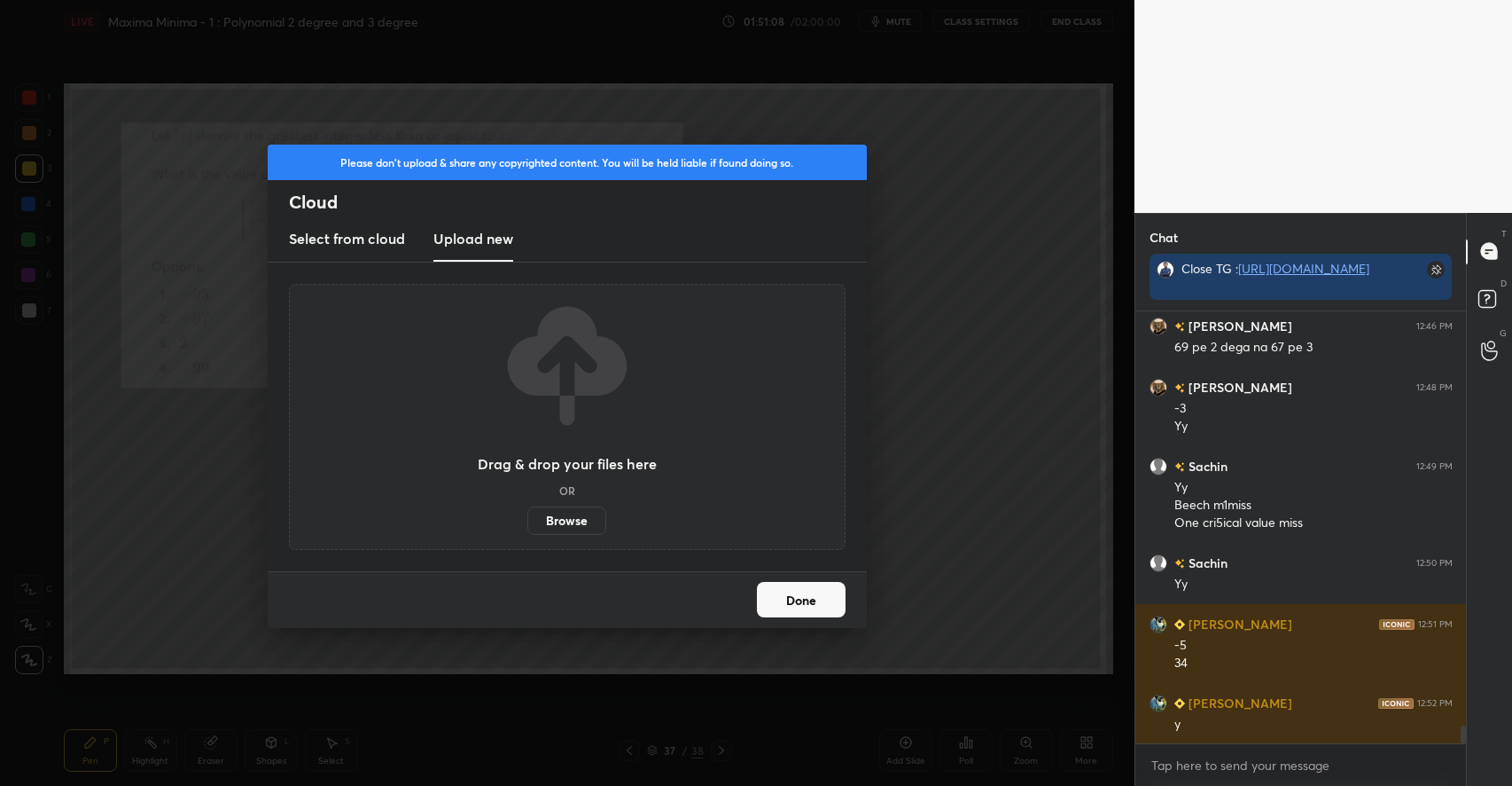
click at [567, 521] on label "Browse" at bounding box center [567, 520] width 79 height 29
click at [527, 521] on input "Browse" at bounding box center [527, 520] width 0 height 29
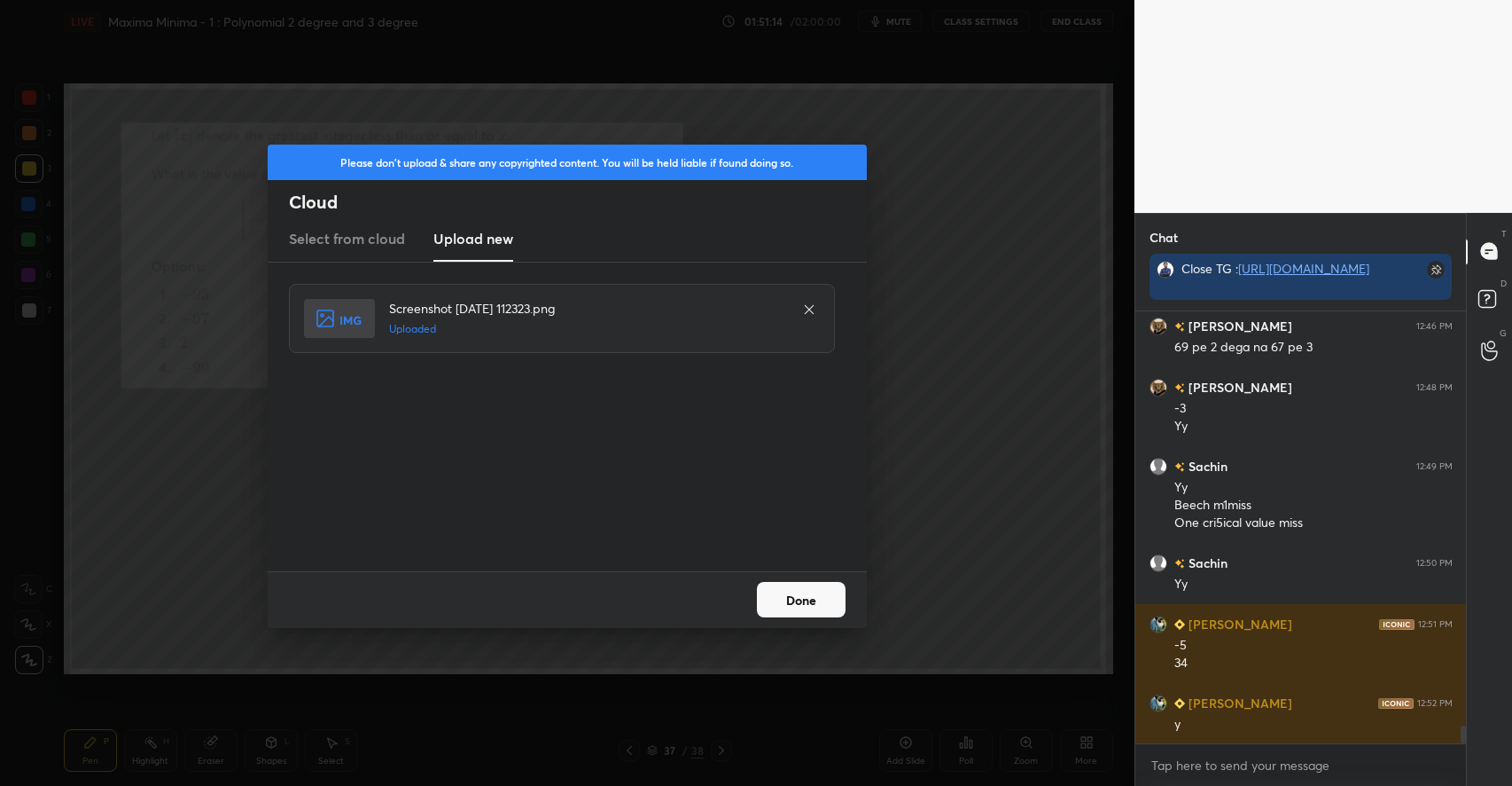
drag, startPoint x: 811, startPoint y: 593, endPoint x: 798, endPoint y: 591, distance: 13.2
click at [809, 593] on button "Done" at bounding box center [801, 599] width 89 height 36
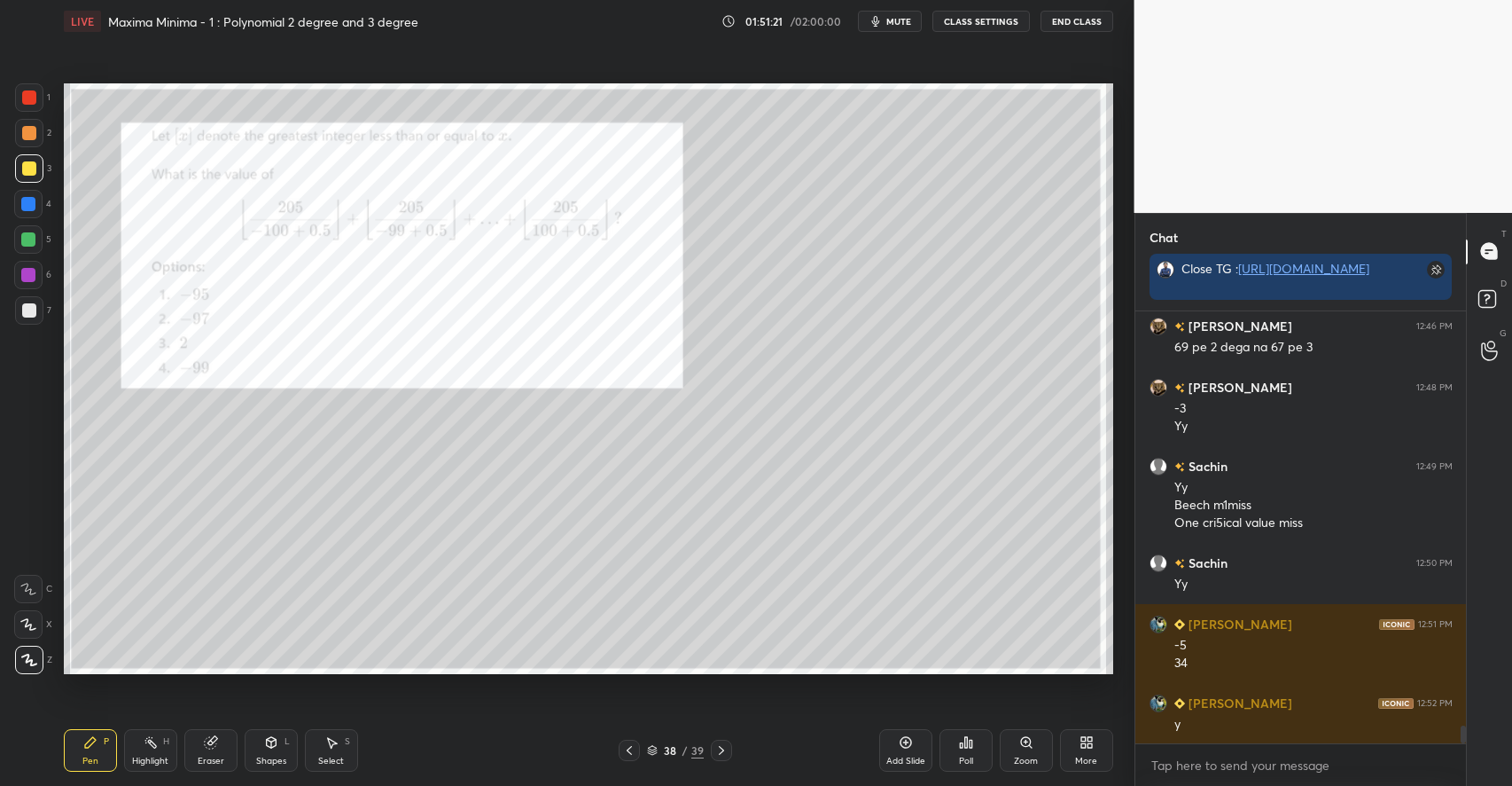
click at [265, 750] on div "Shapes L" at bounding box center [271, 749] width 53 height 42
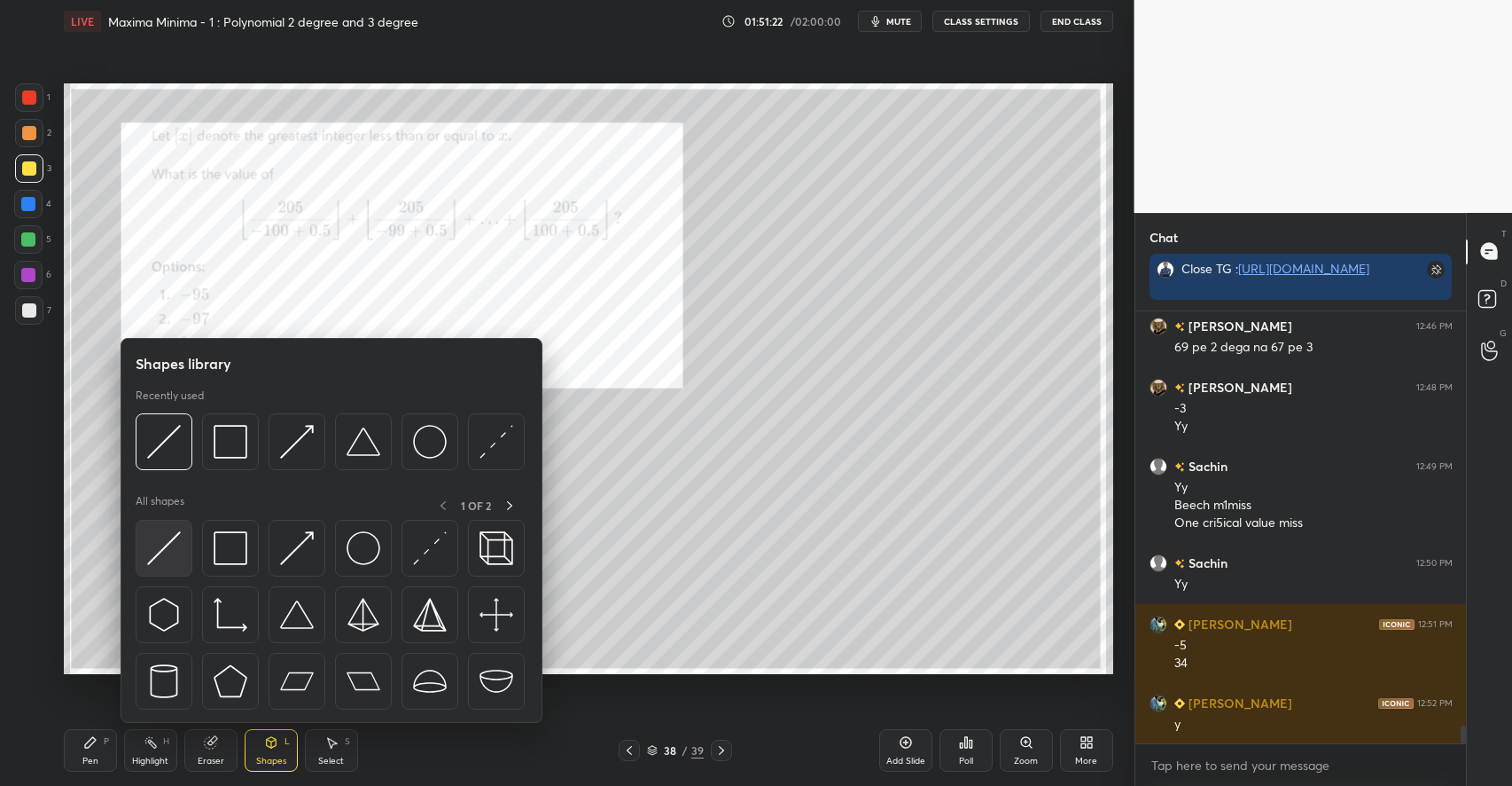
click at [162, 560] on img at bounding box center [164, 548] width 34 height 34
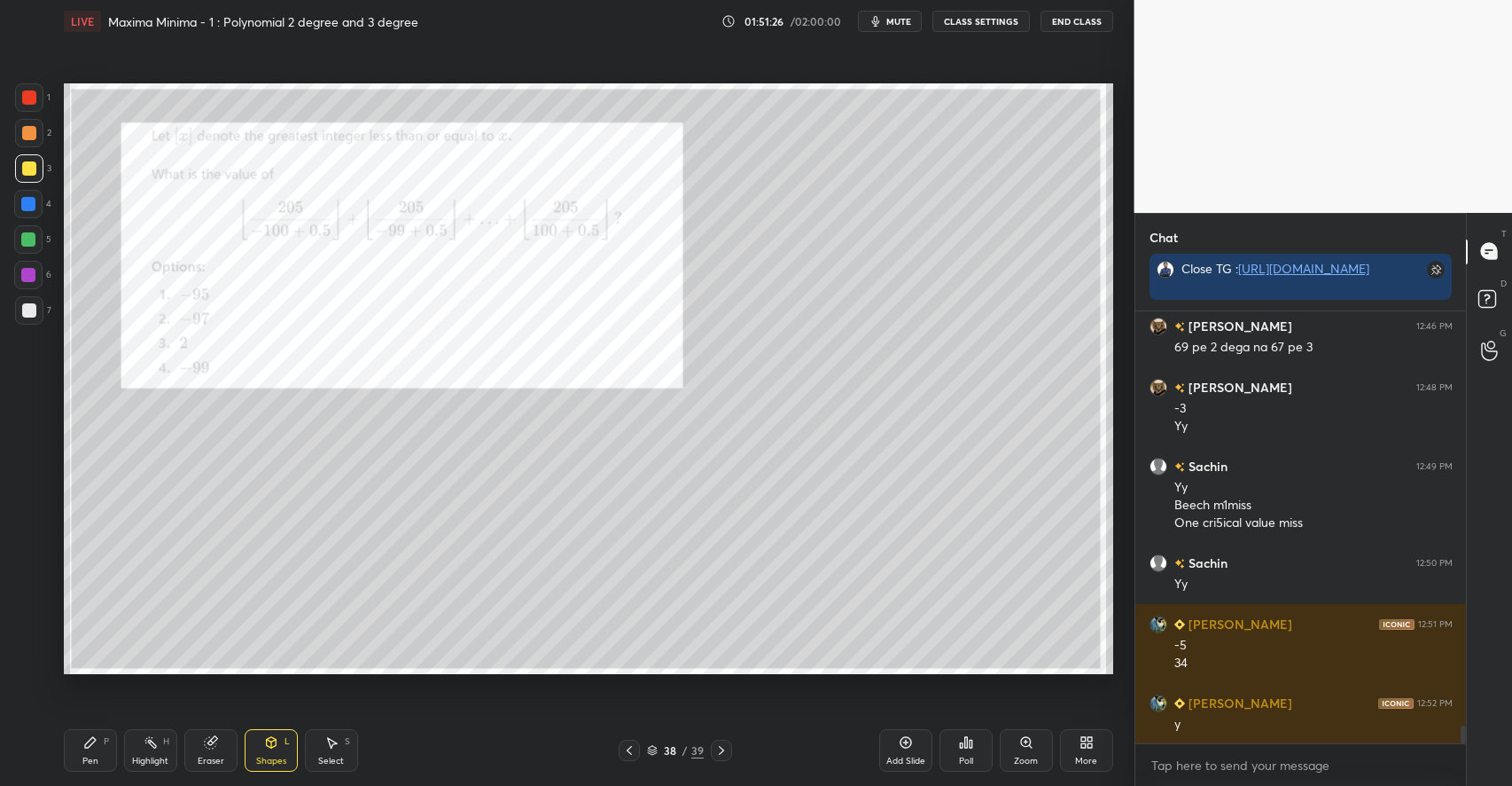
click at [100, 747] on div "Pen P" at bounding box center [91, 749] width 53 height 42
click at [35, 97] on div at bounding box center [29, 98] width 14 height 14
click at [29, 104] on div at bounding box center [29, 98] width 14 height 14
click at [279, 751] on div "Shapes L" at bounding box center [271, 749] width 53 height 42
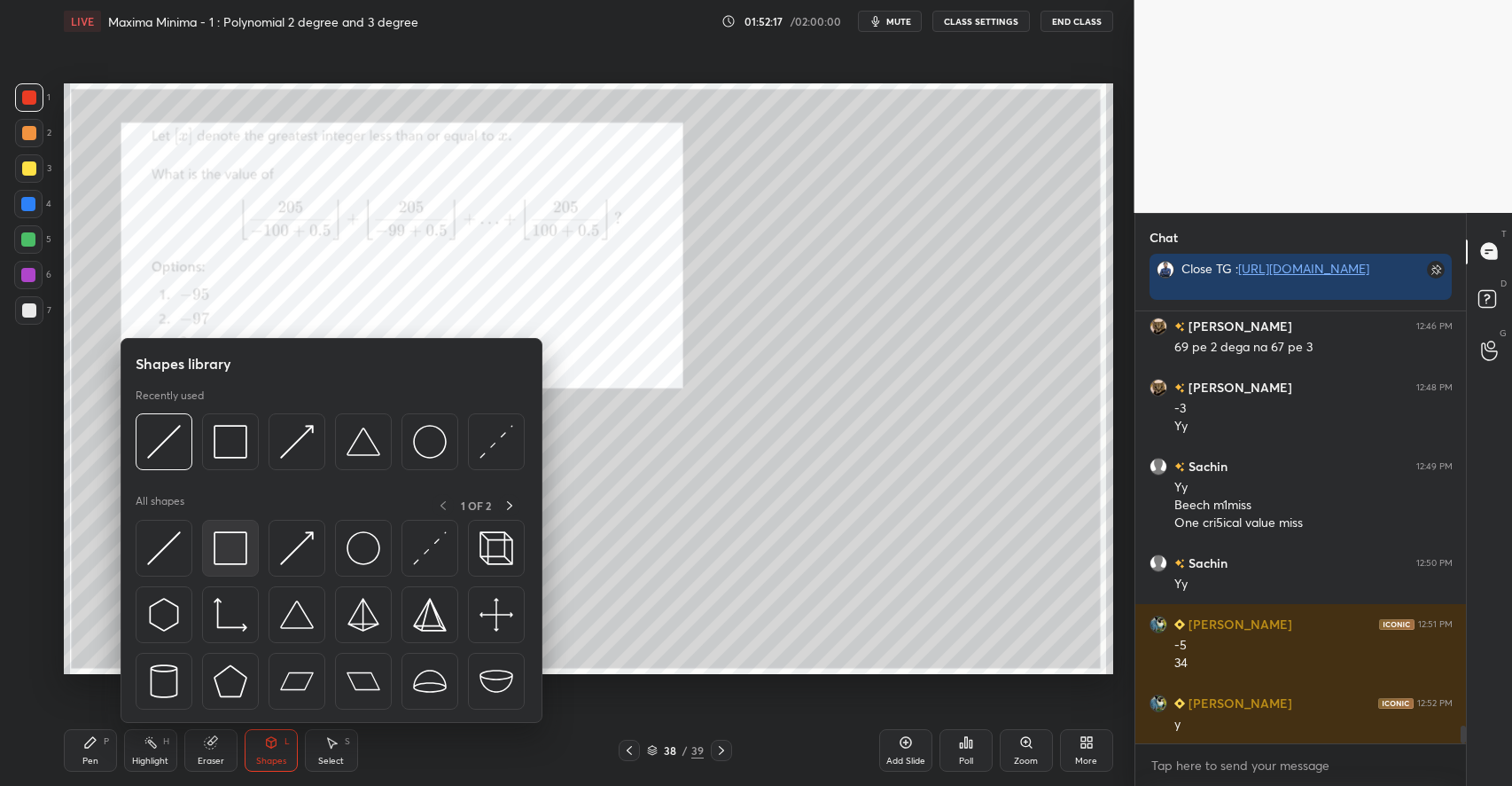
click at [230, 554] on img at bounding box center [230, 548] width 34 height 34
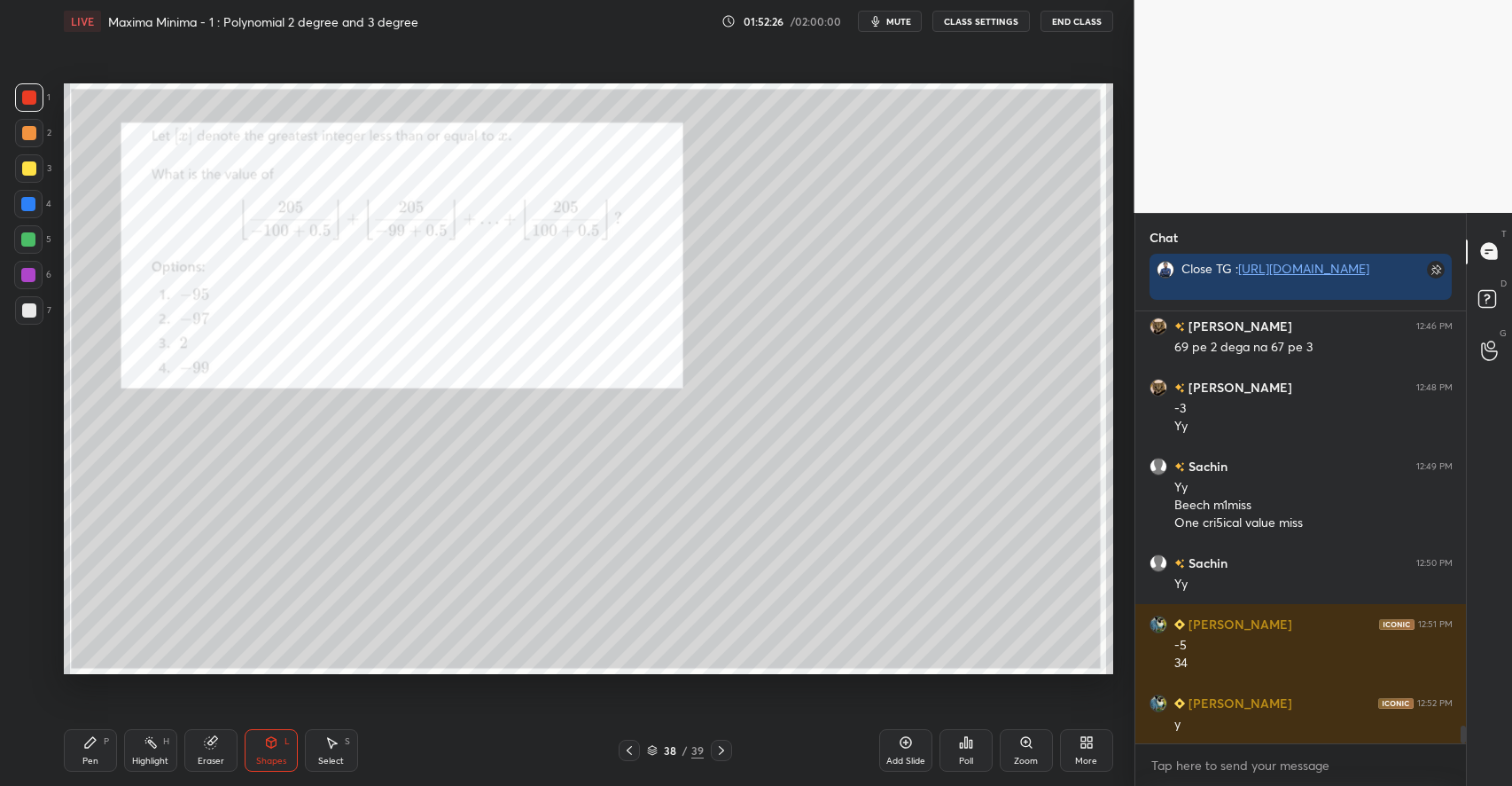
scroll to position [10419, 0]
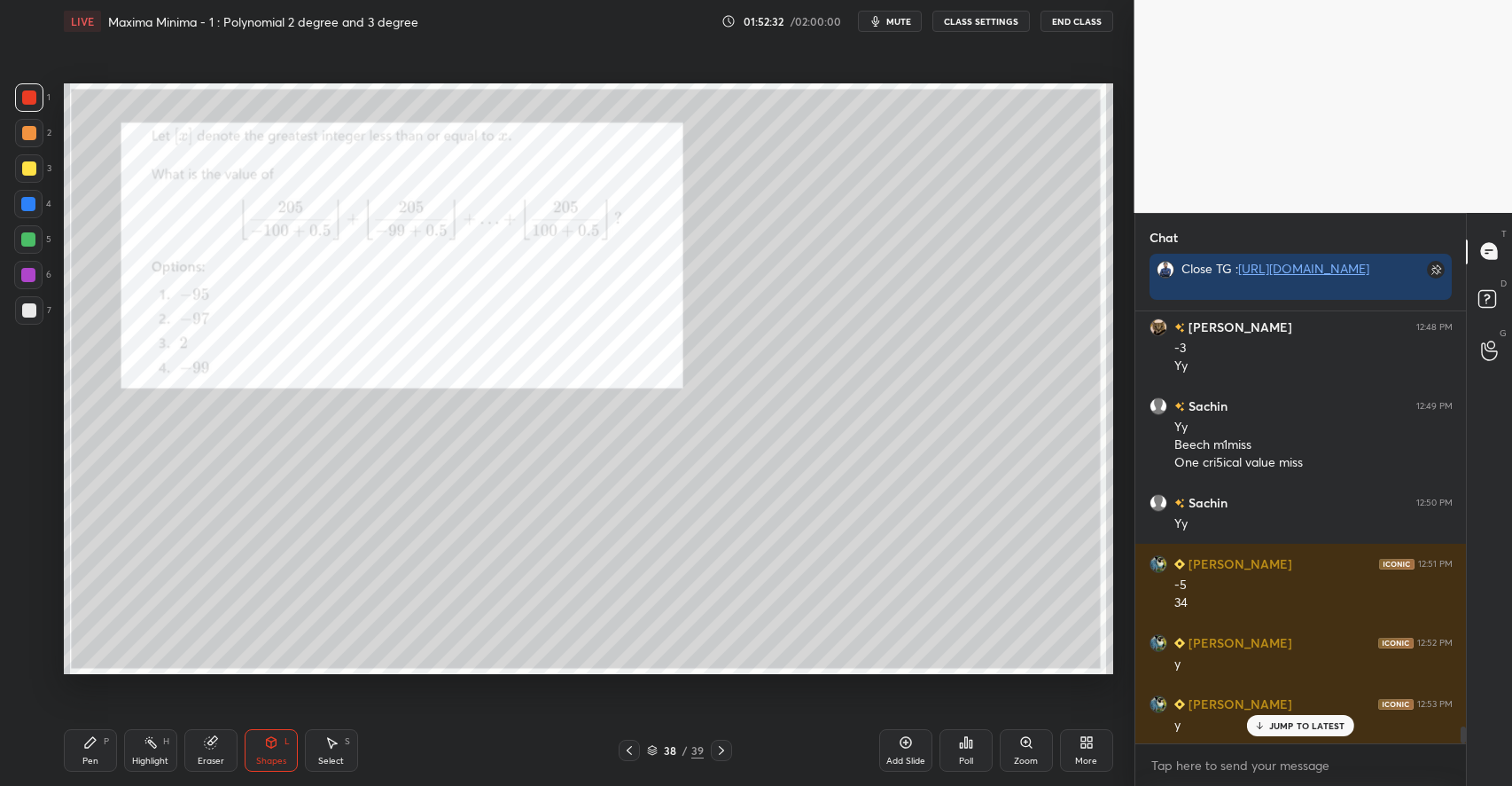
click at [89, 746] on icon at bounding box center [90, 742] width 11 height 11
click at [338, 753] on div "Select S" at bounding box center [332, 749] width 53 height 42
click at [90, 745] on icon at bounding box center [90, 742] width 11 height 11
click at [31, 168] on div at bounding box center [29, 168] width 14 height 14
click at [323, 743] on div "Select S" at bounding box center [332, 749] width 53 height 42
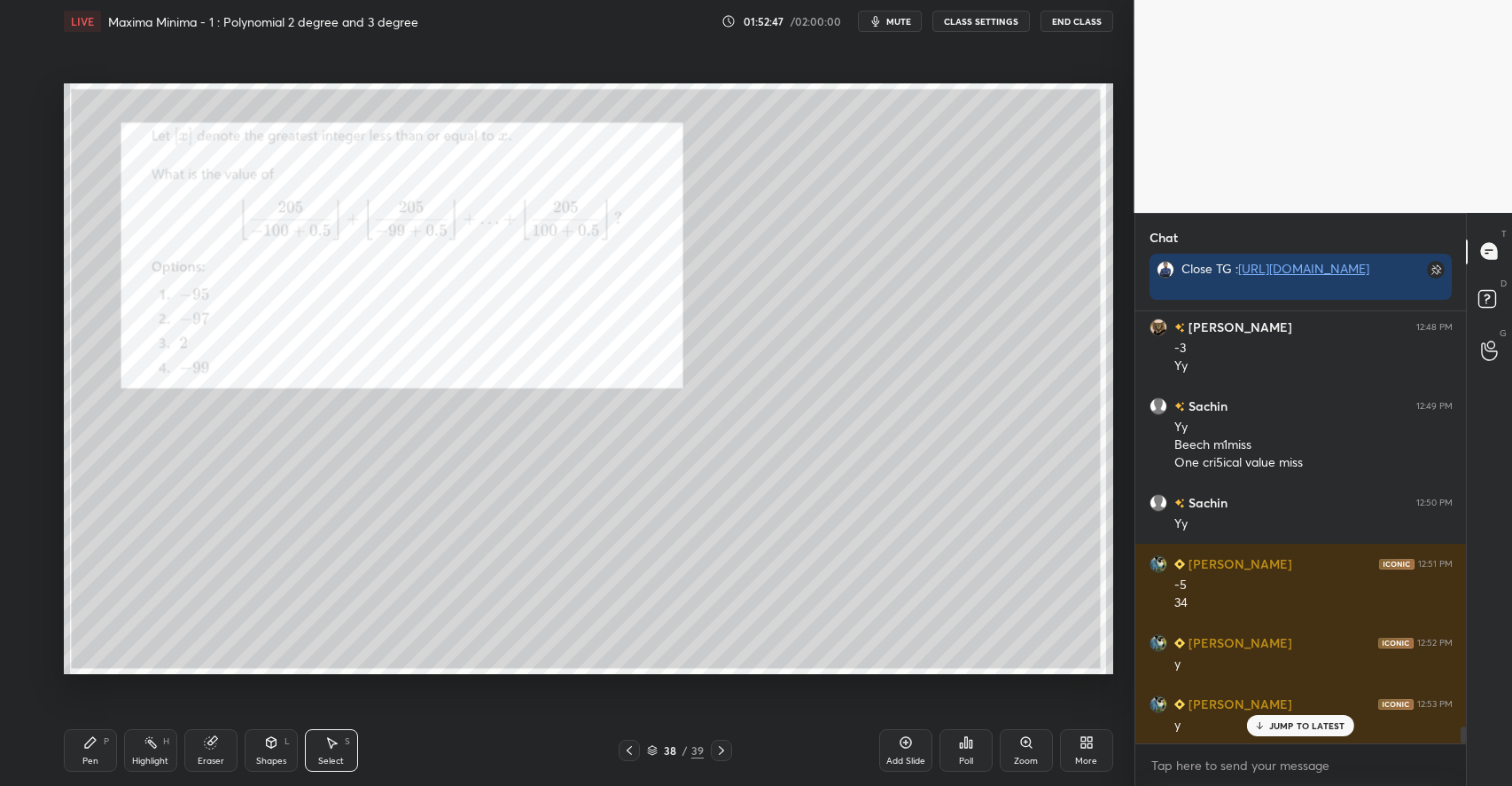
click at [92, 747] on icon at bounding box center [90, 742] width 14 height 14
click at [330, 730] on div "Select S" at bounding box center [332, 749] width 53 height 42
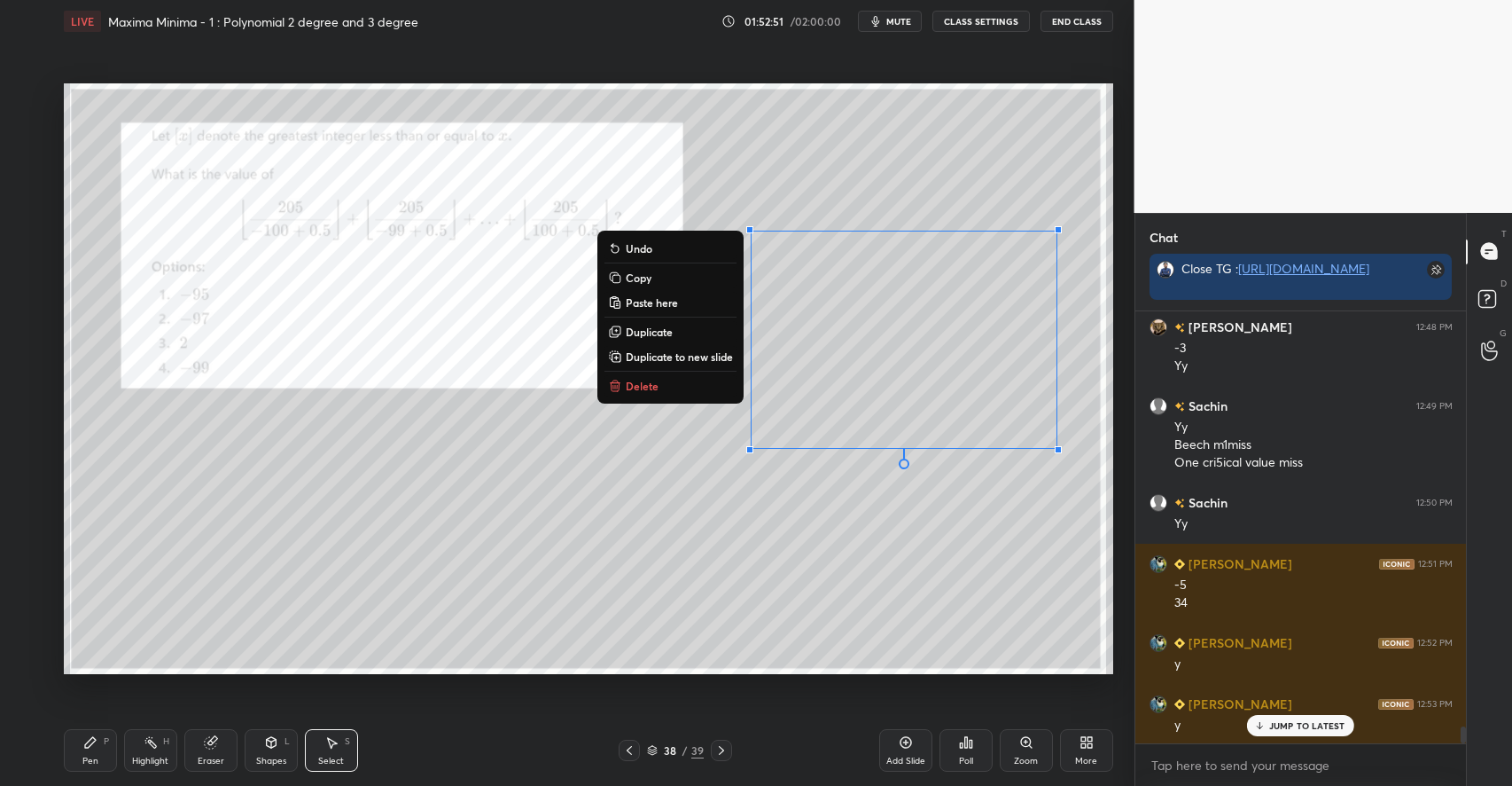
click at [635, 389] on p "Delete" at bounding box center [642, 385] width 33 height 14
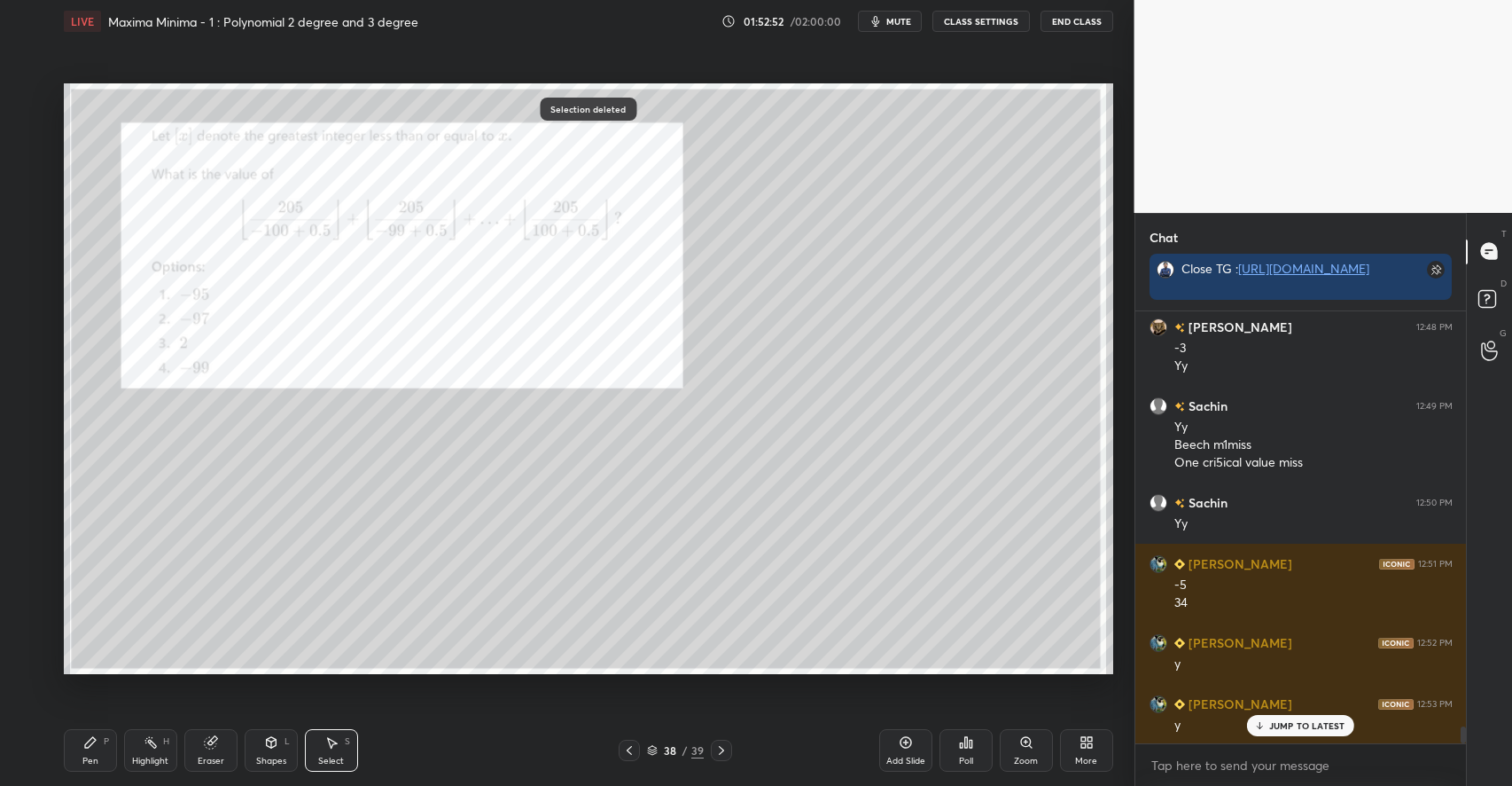
click at [87, 747] on icon at bounding box center [90, 742] width 11 height 11
click at [267, 762] on div "Shapes" at bounding box center [270, 760] width 31 height 9
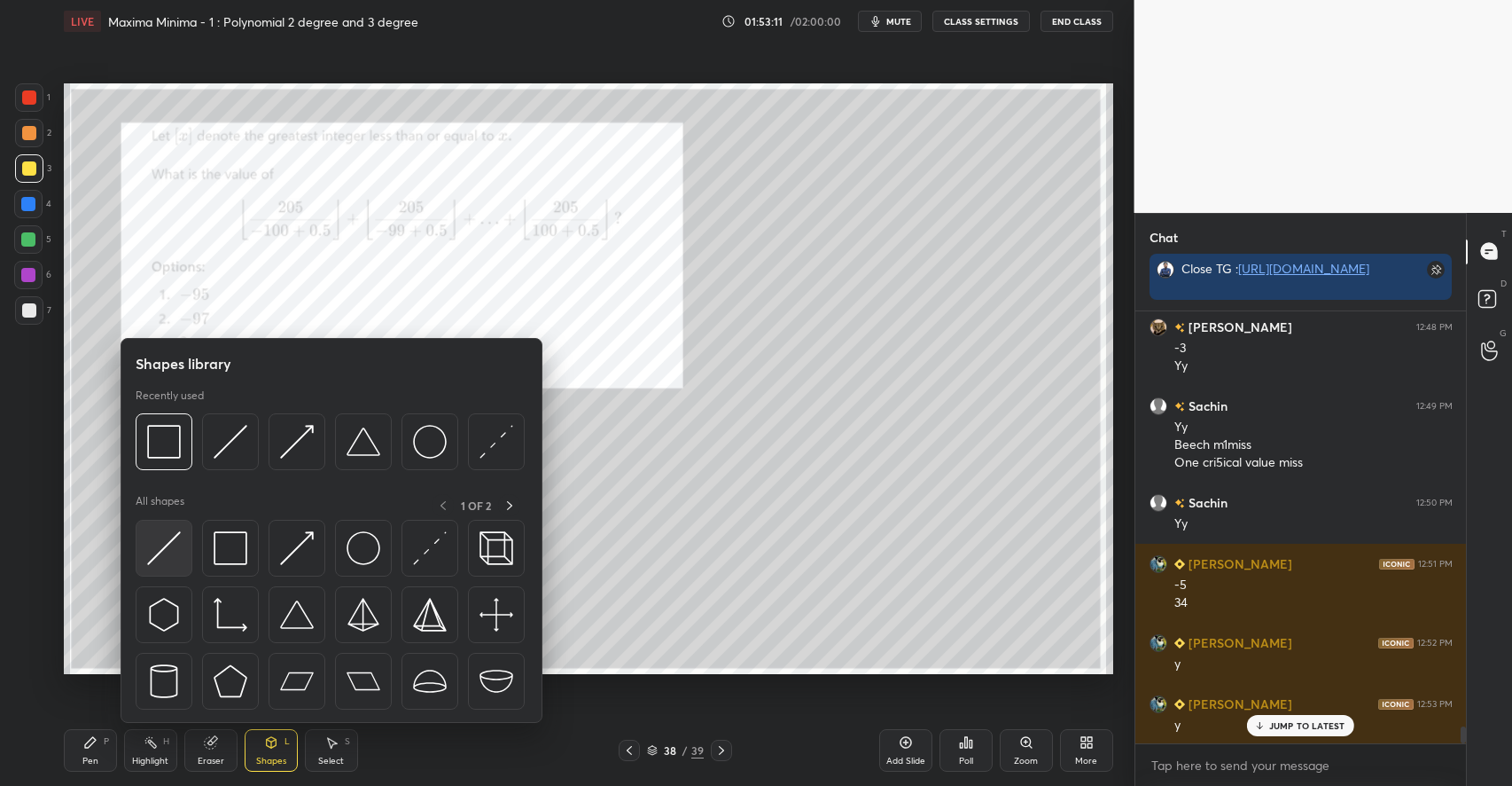
click at [174, 550] on img at bounding box center [164, 548] width 34 height 34
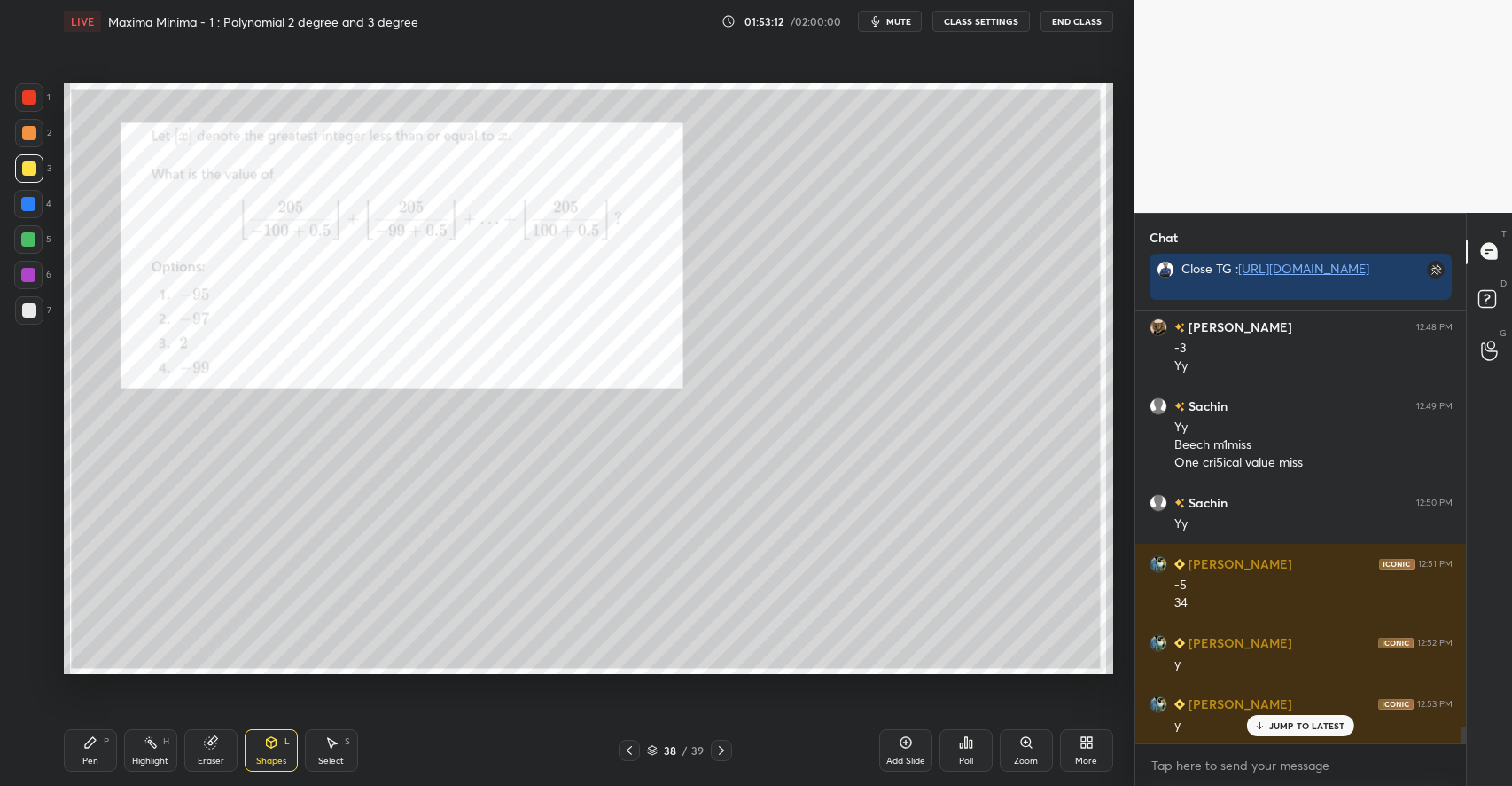
click at [282, 747] on div "Shapes L" at bounding box center [271, 749] width 53 height 42
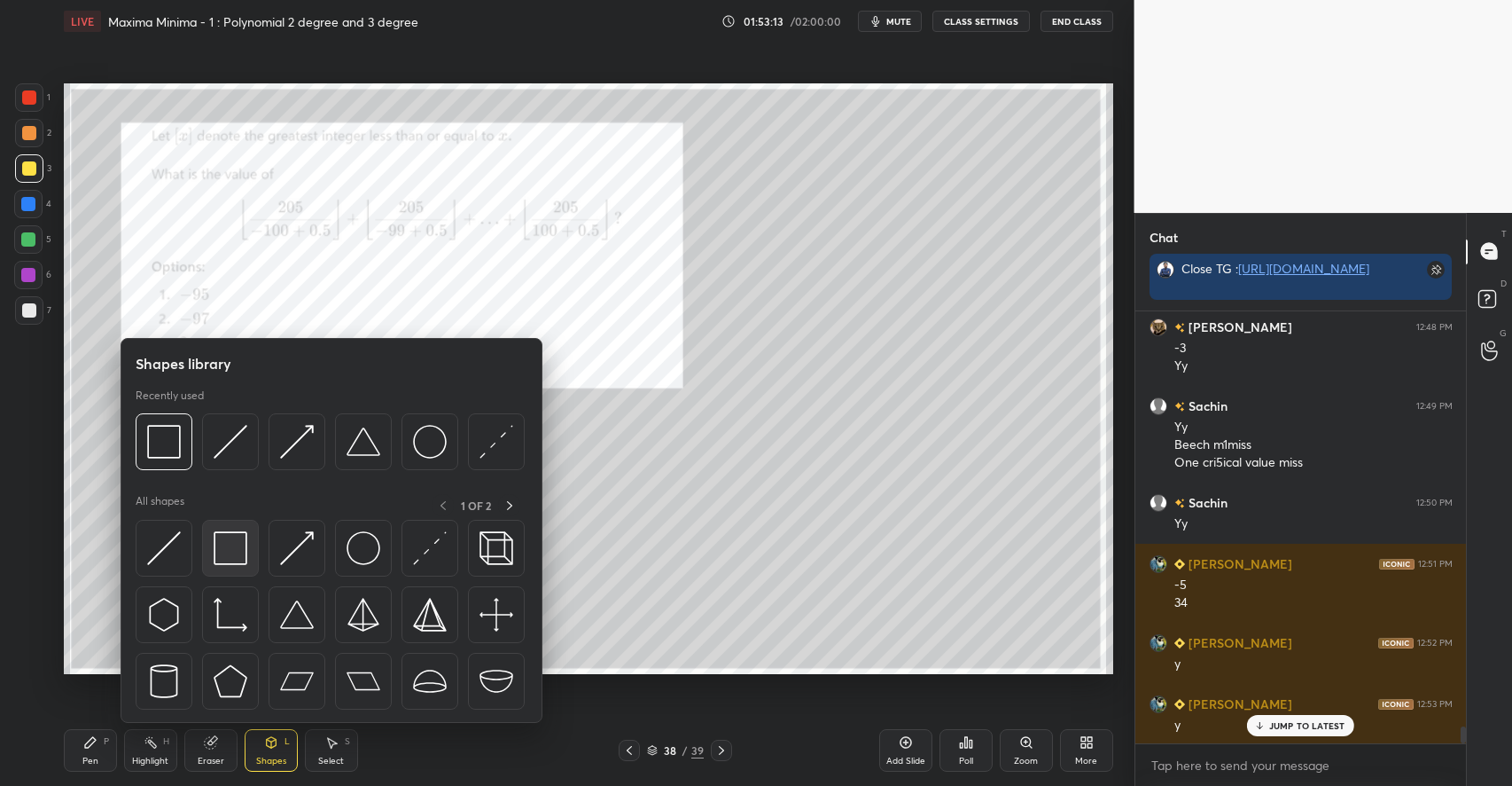
click at [238, 551] on img at bounding box center [230, 548] width 34 height 34
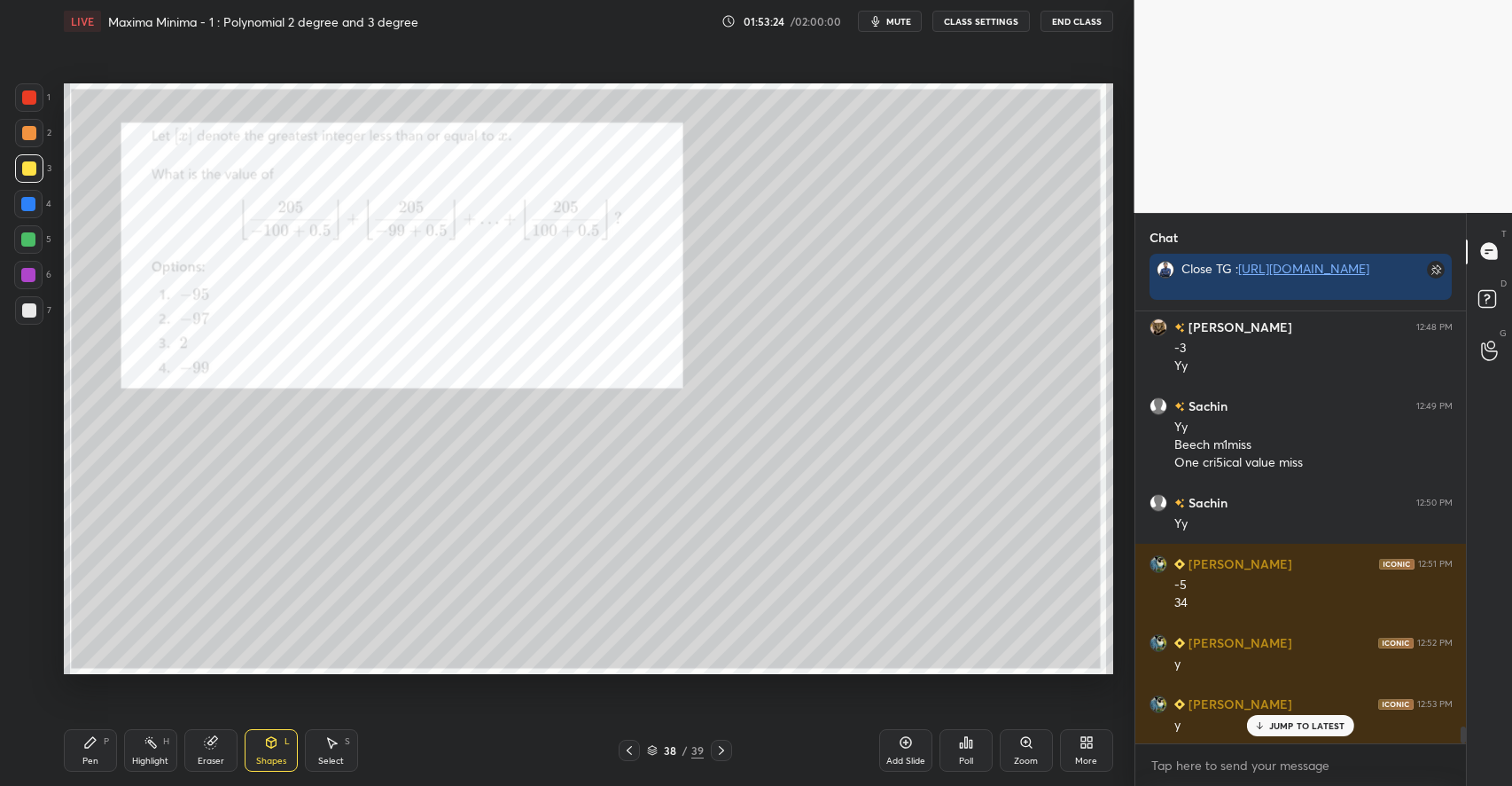
click at [900, 742] on icon at bounding box center [905, 743] width 12 height 12
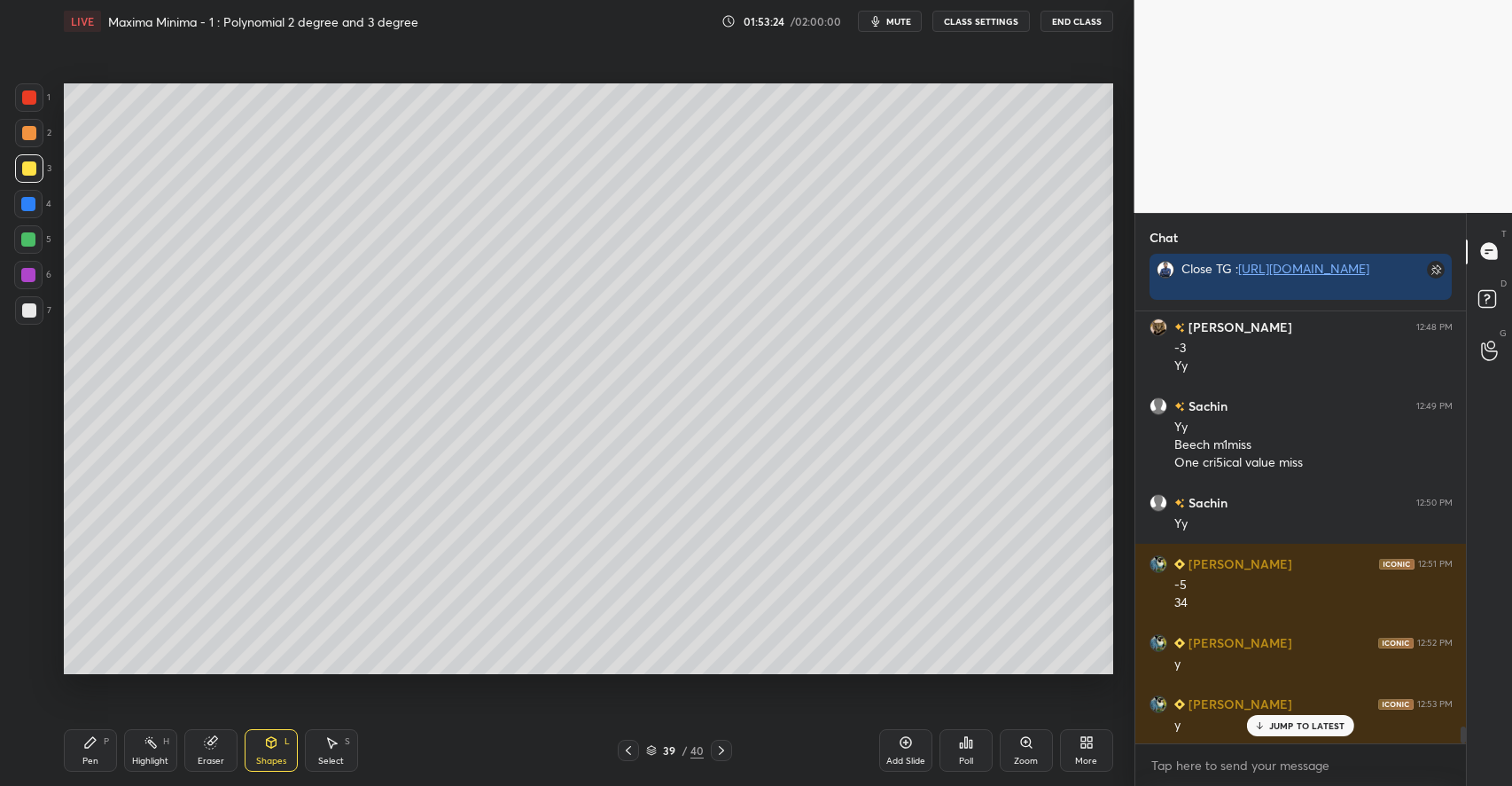
click at [104, 747] on div "Pen P" at bounding box center [91, 749] width 53 height 42
click at [31, 135] on div at bounding box center [29, 132] width 14 height 14
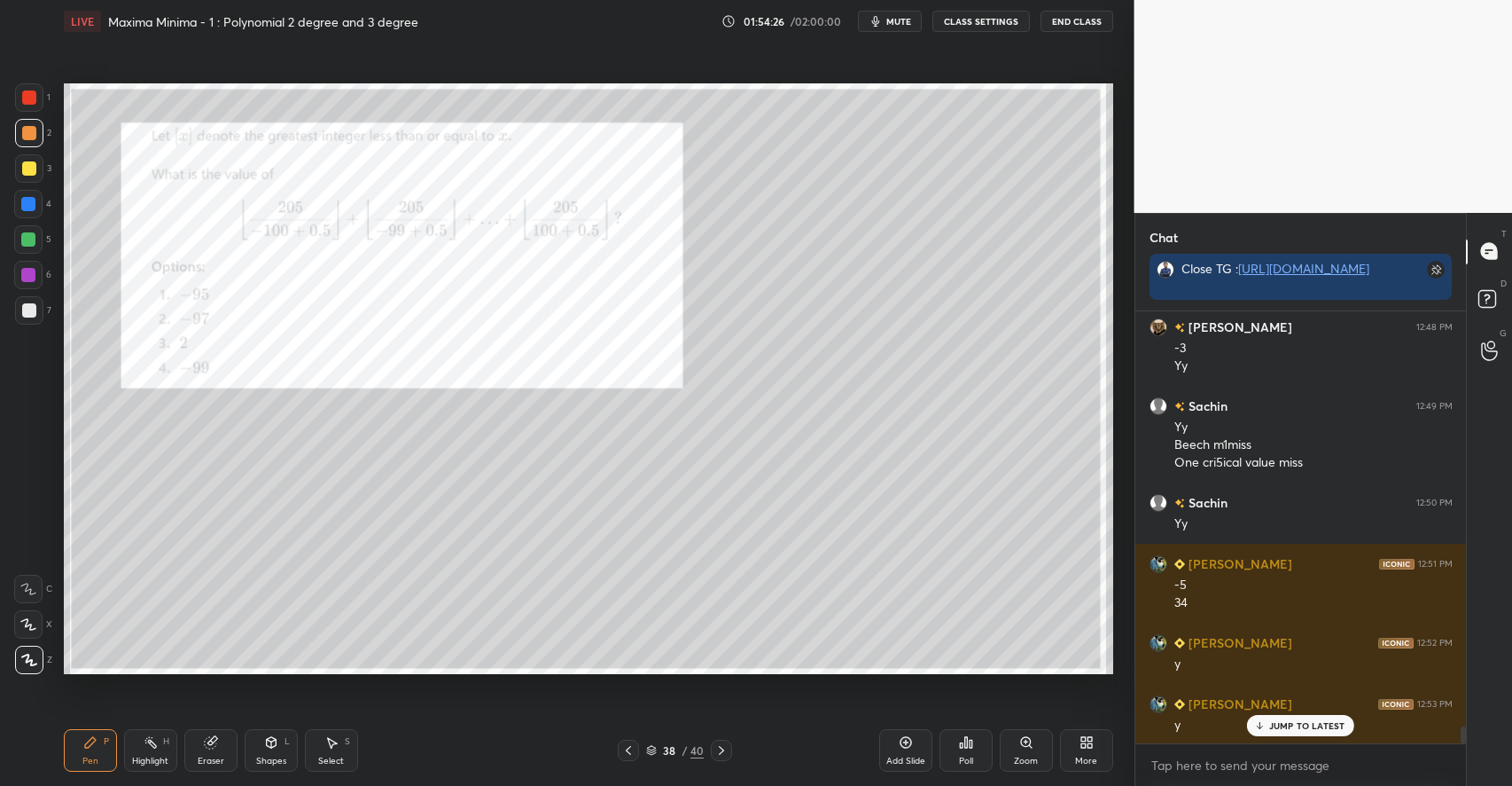
click at [338, 764] on div "Select" at bounding box center [331, 760] width 26 height 9
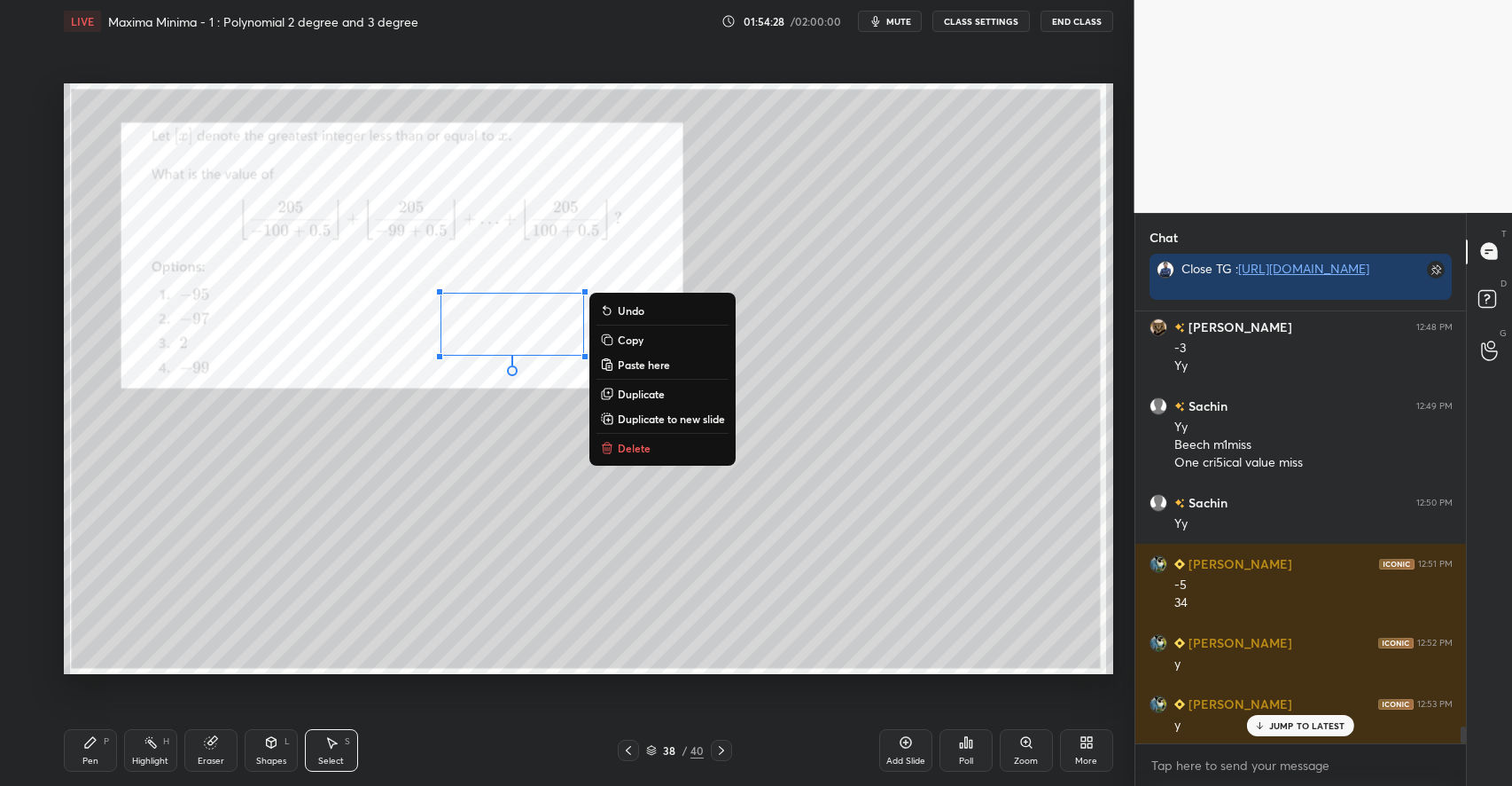
click at [612, 447] on icon at bounding box center [607, 447] width 14 height 14
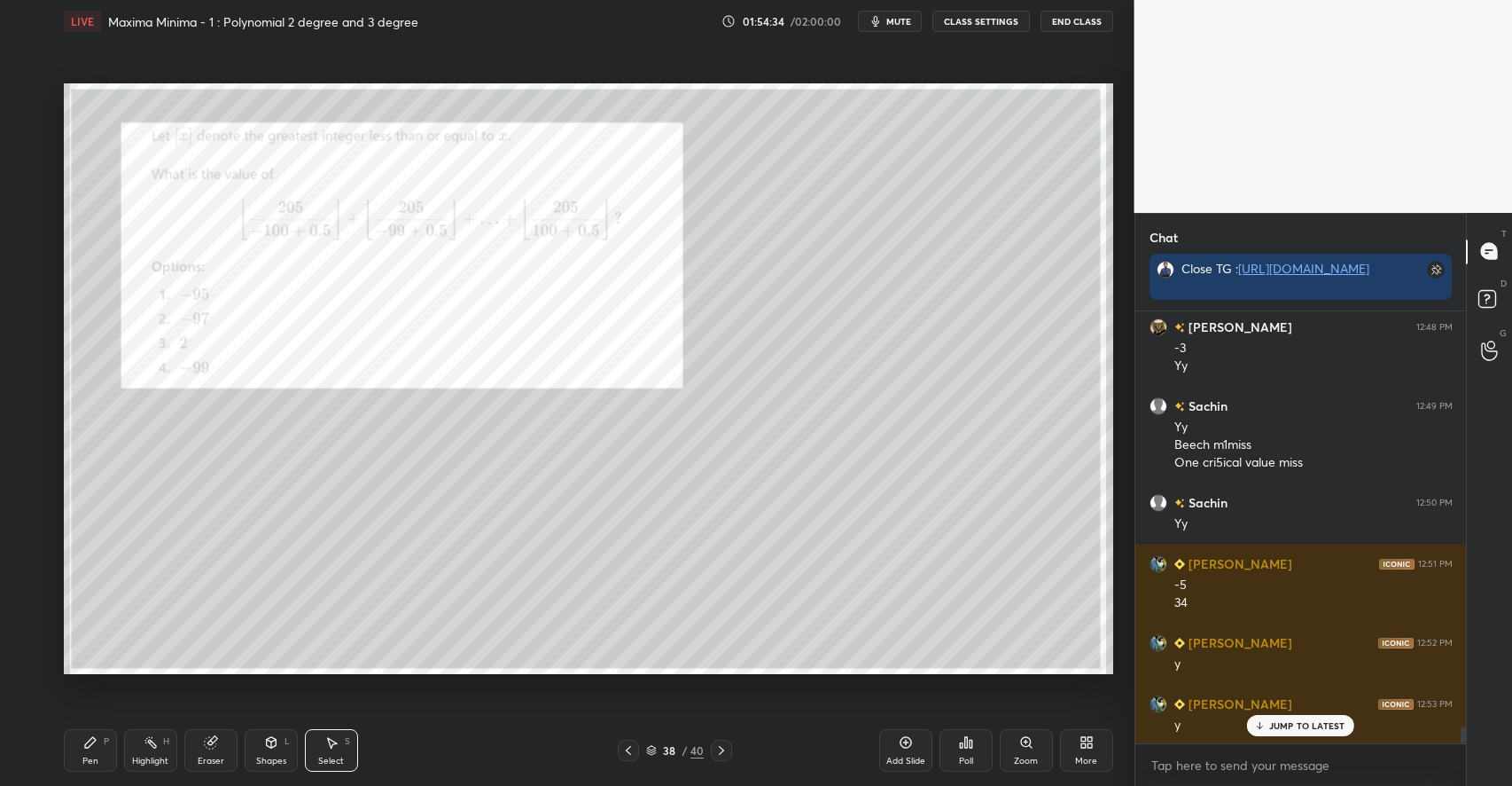
click at [100, 731] on div "Pen P" at bounding box center [91, 749] width 53 height 42
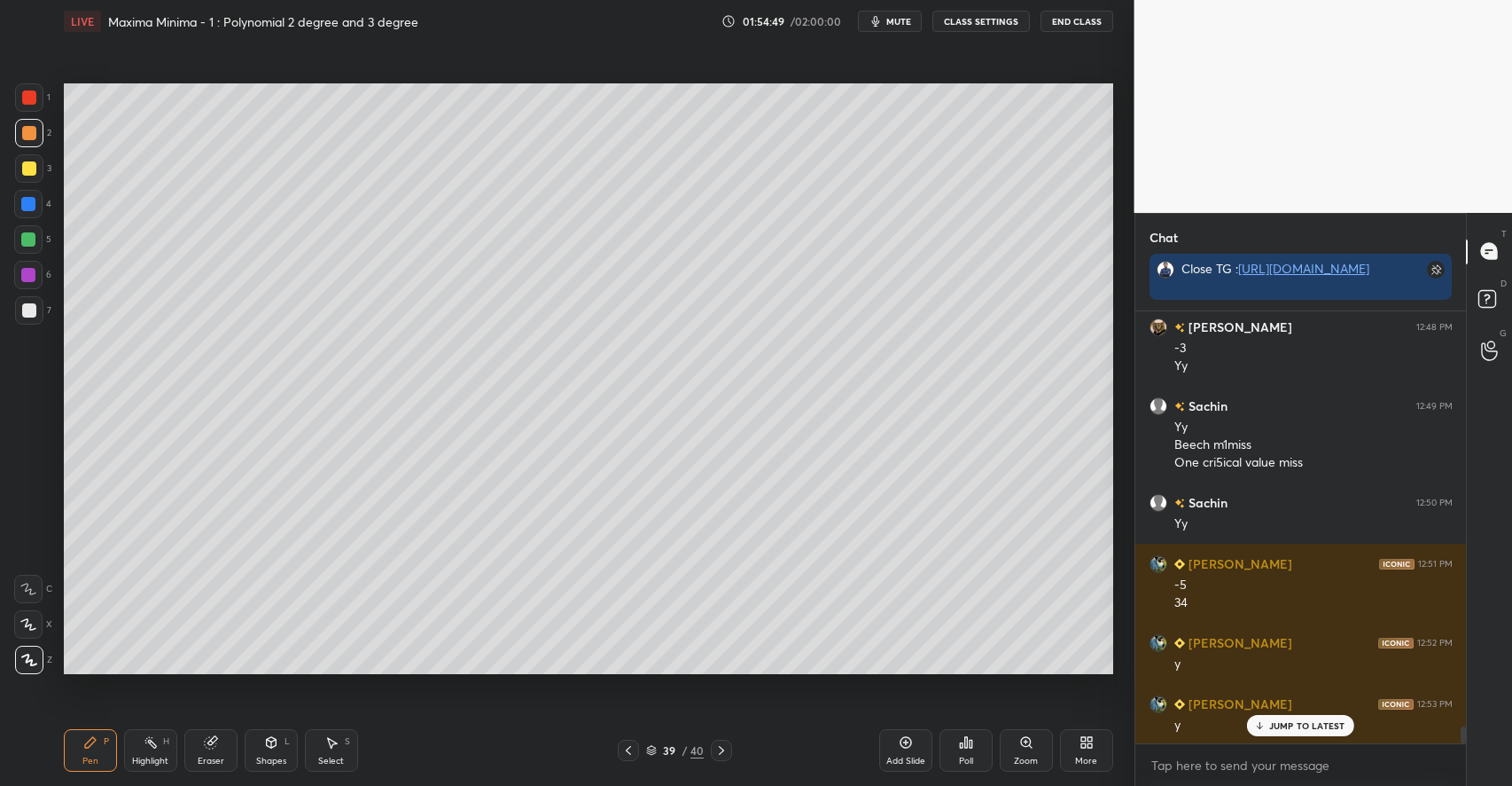
click at [30, 172] on div at bounding box center [29, 168] width 14 height 14
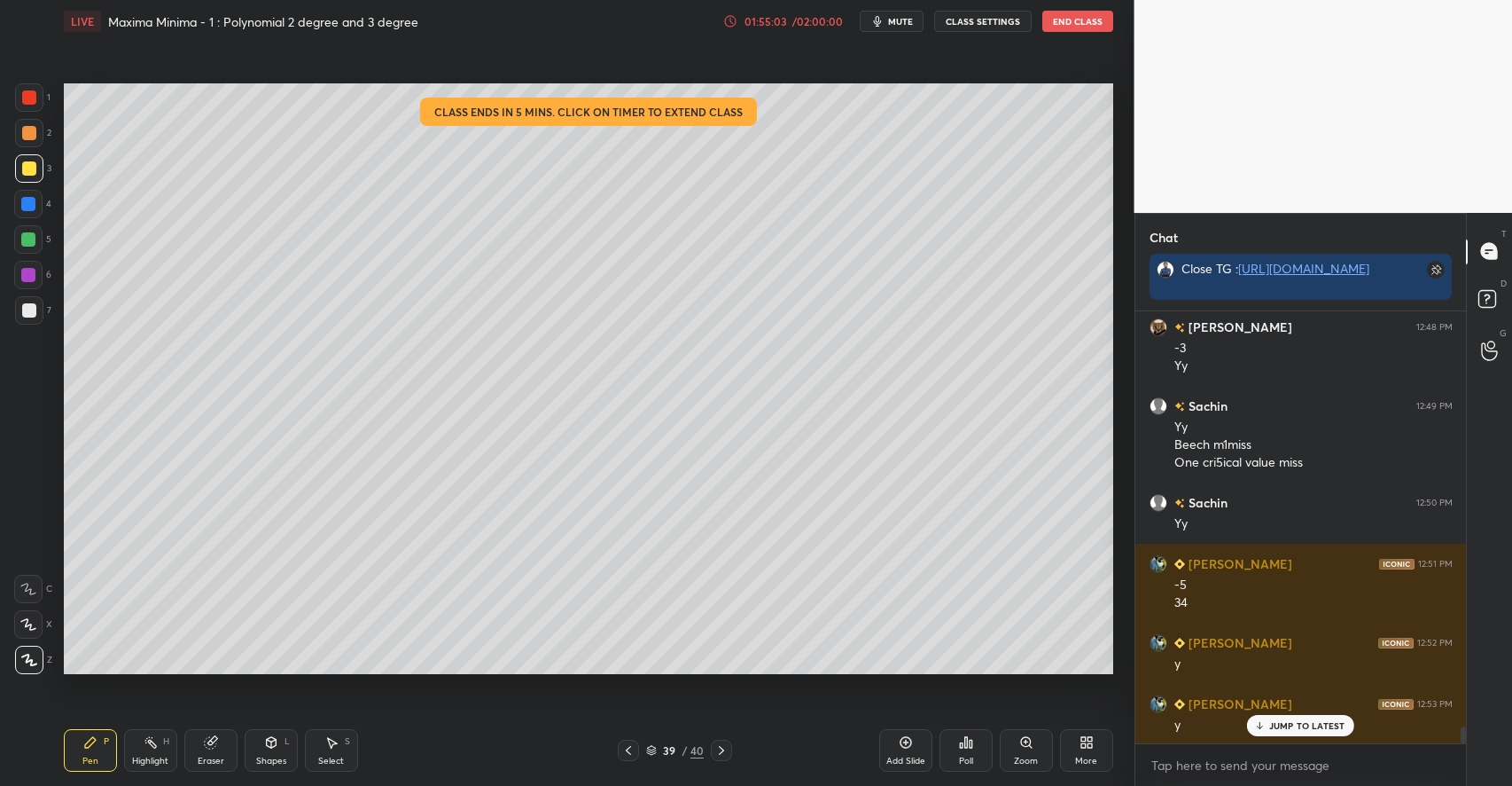
click at [790, 25] on div "01:55:03" at bounding box center [766, 21] width 49 height 11
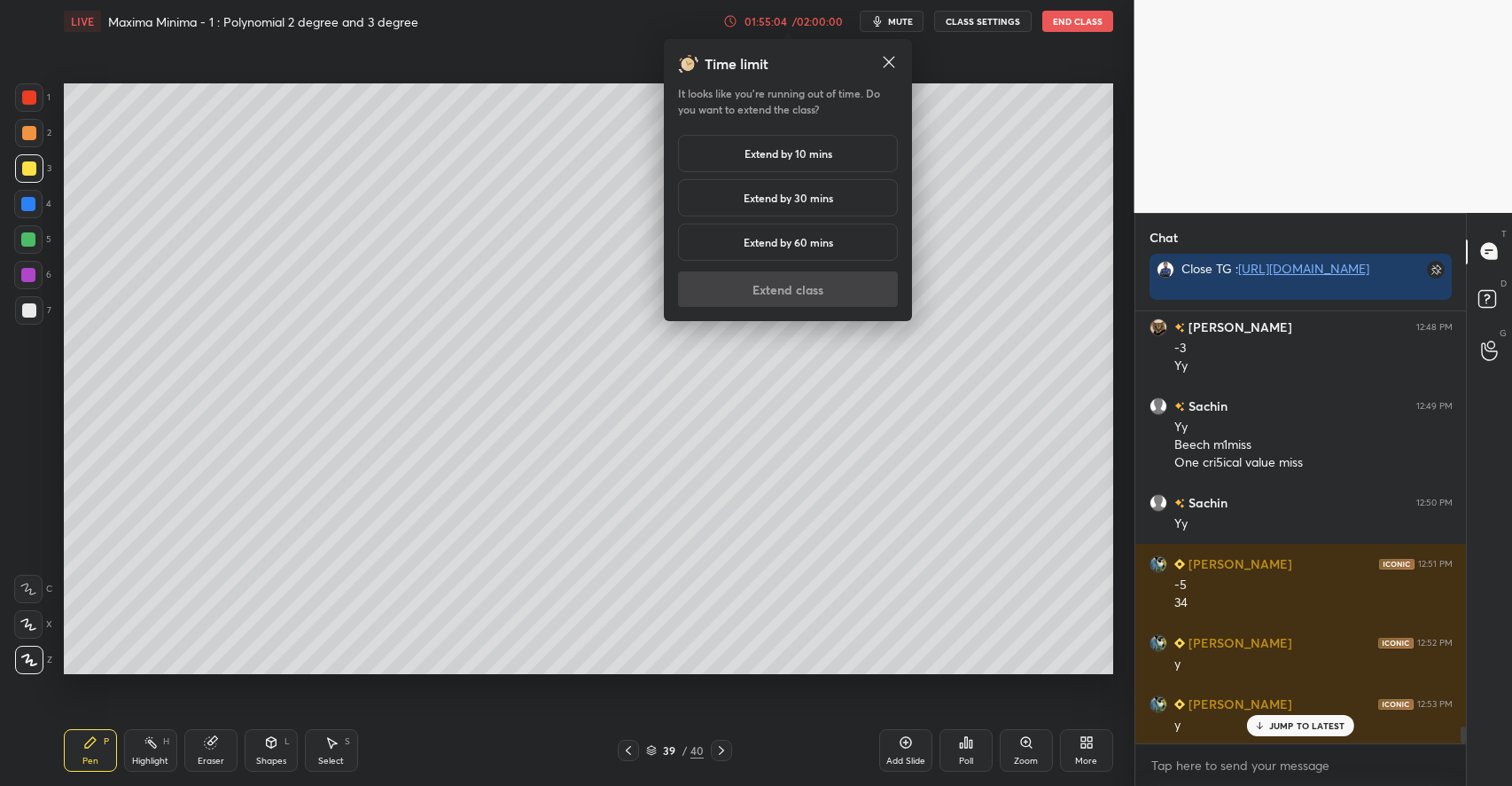
click at [777, 157] on h5 "Extend by 10 mins" at bounding box center [788, 153] width 88 height 16
click at [776, 288] on button "Extend class" at bounding box center [788, 289] width 220 height 36
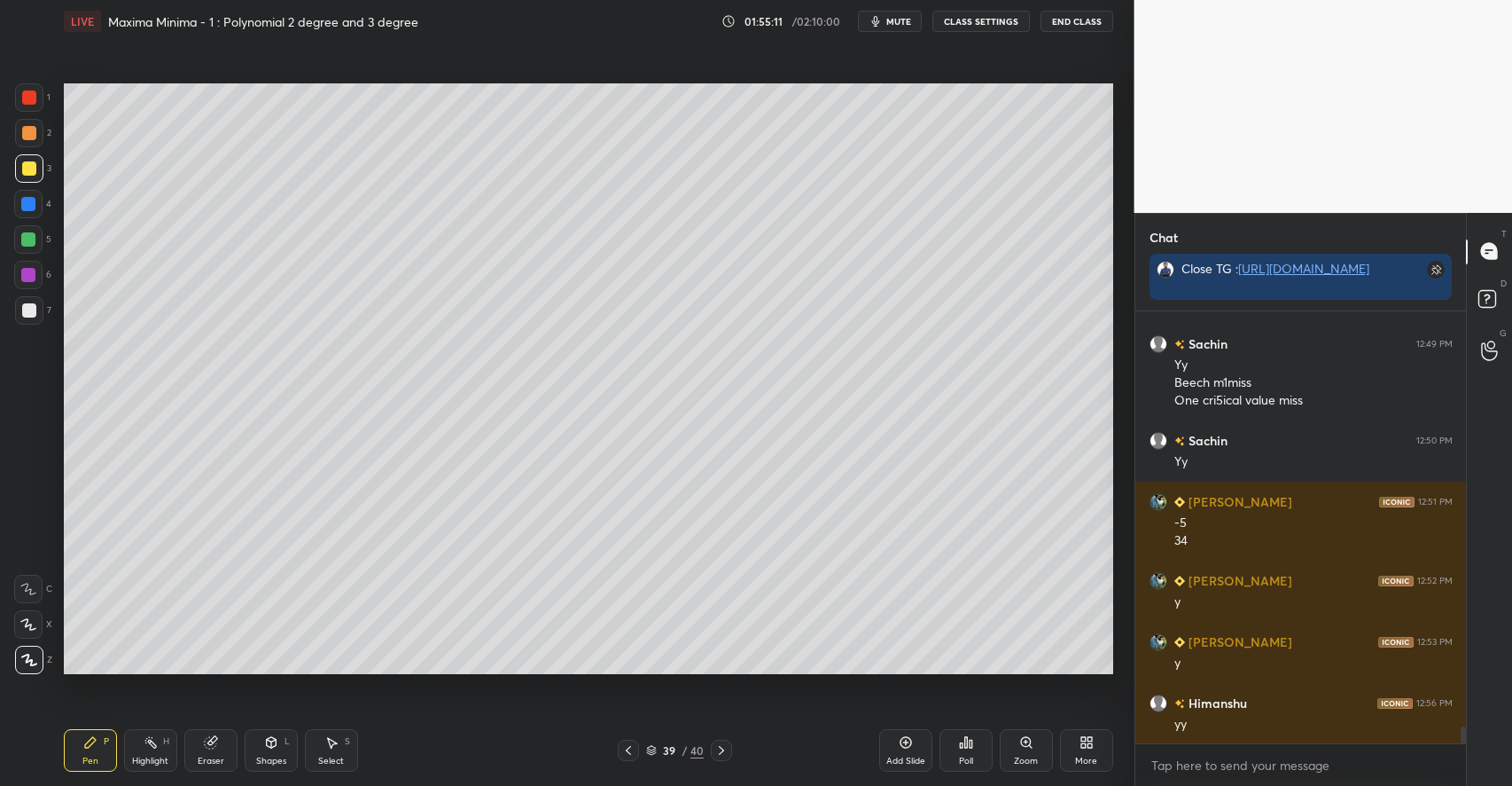
scroll to position [10542, 0]
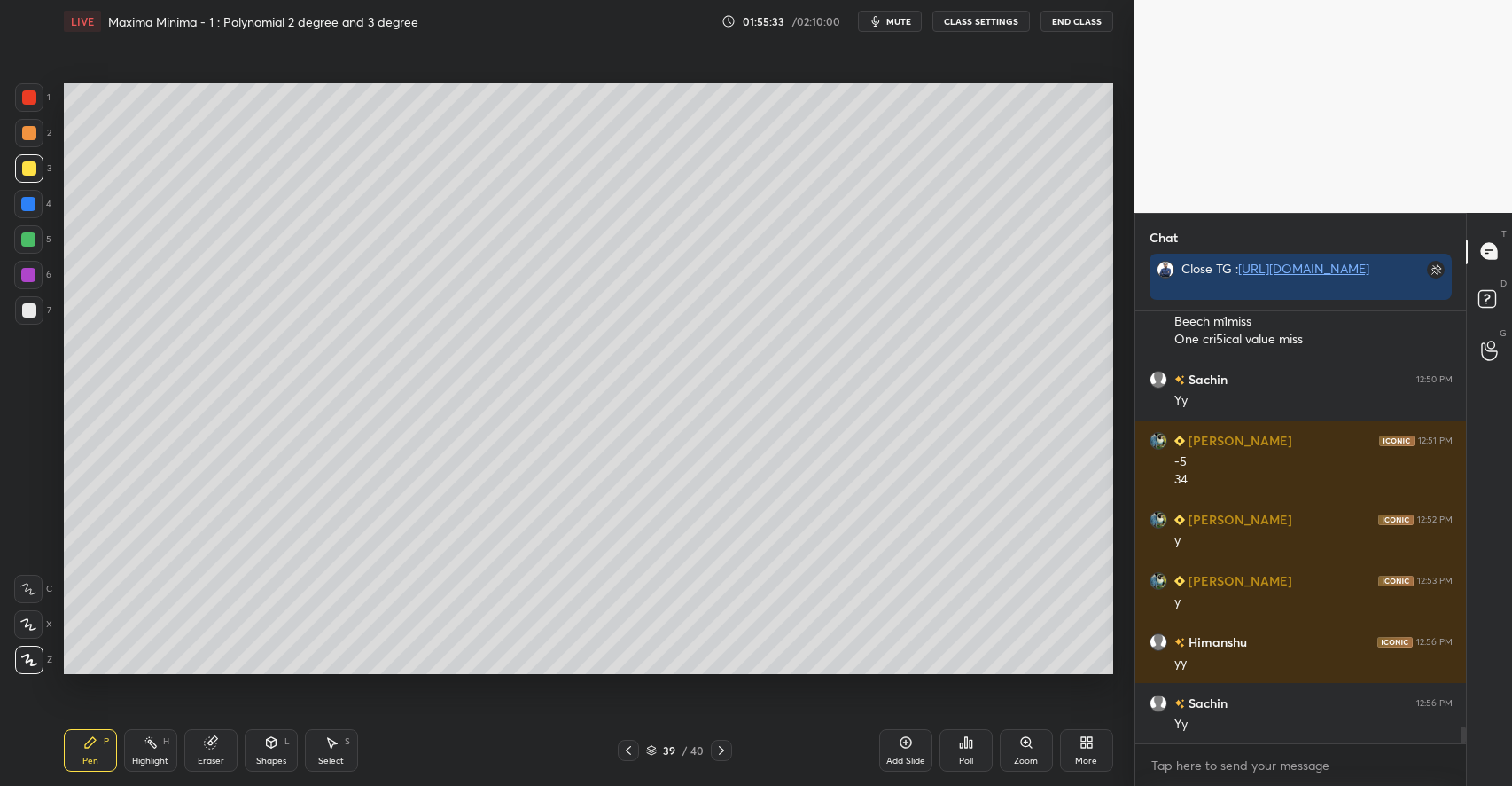
click at [32, 130] on div at bounding box center [29, 132] width 14 height 14
click at [31, 174] on div at bounding box center [29, 168] width 14 height 14
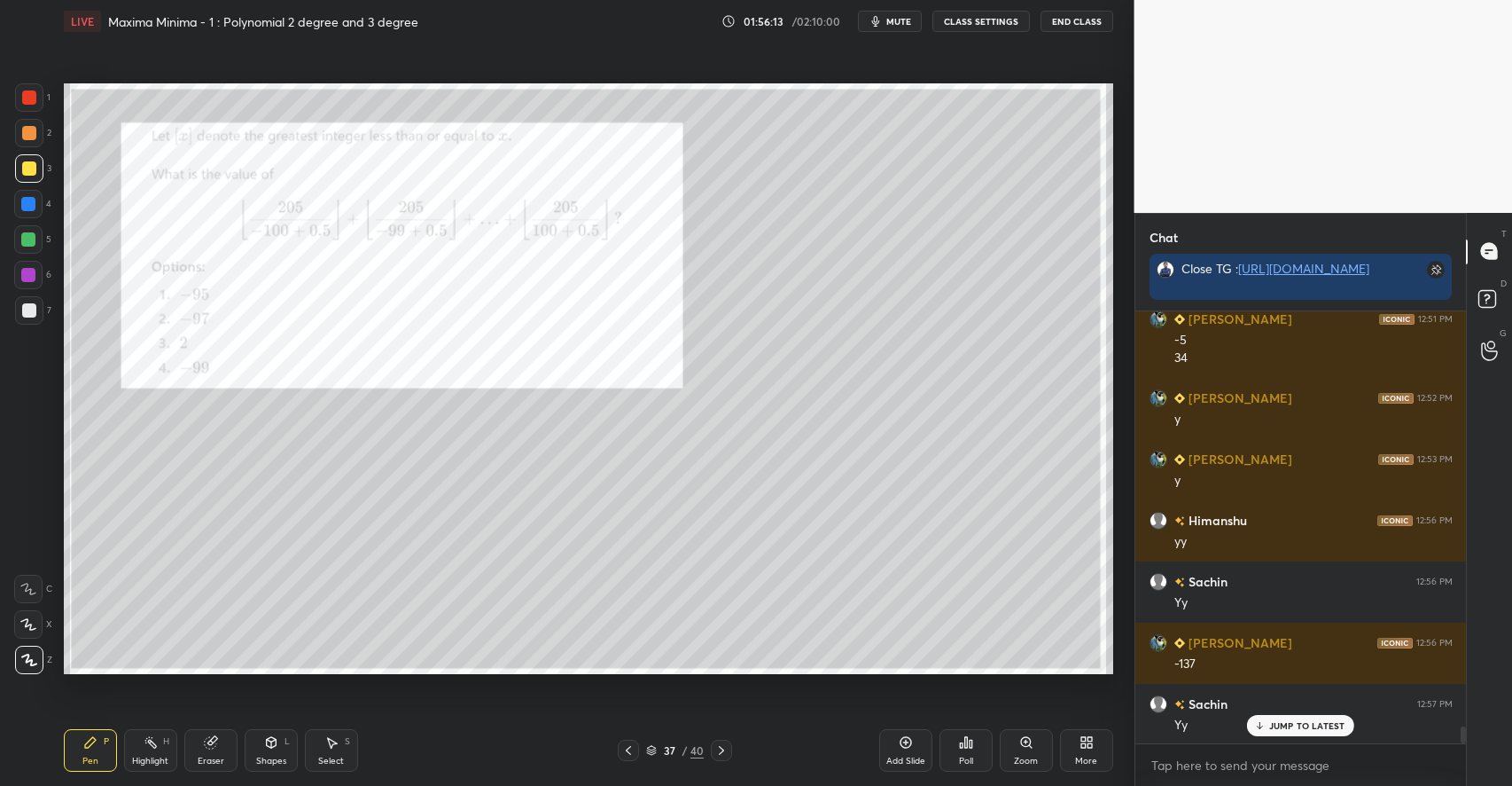
scroll to position [10726, 0]
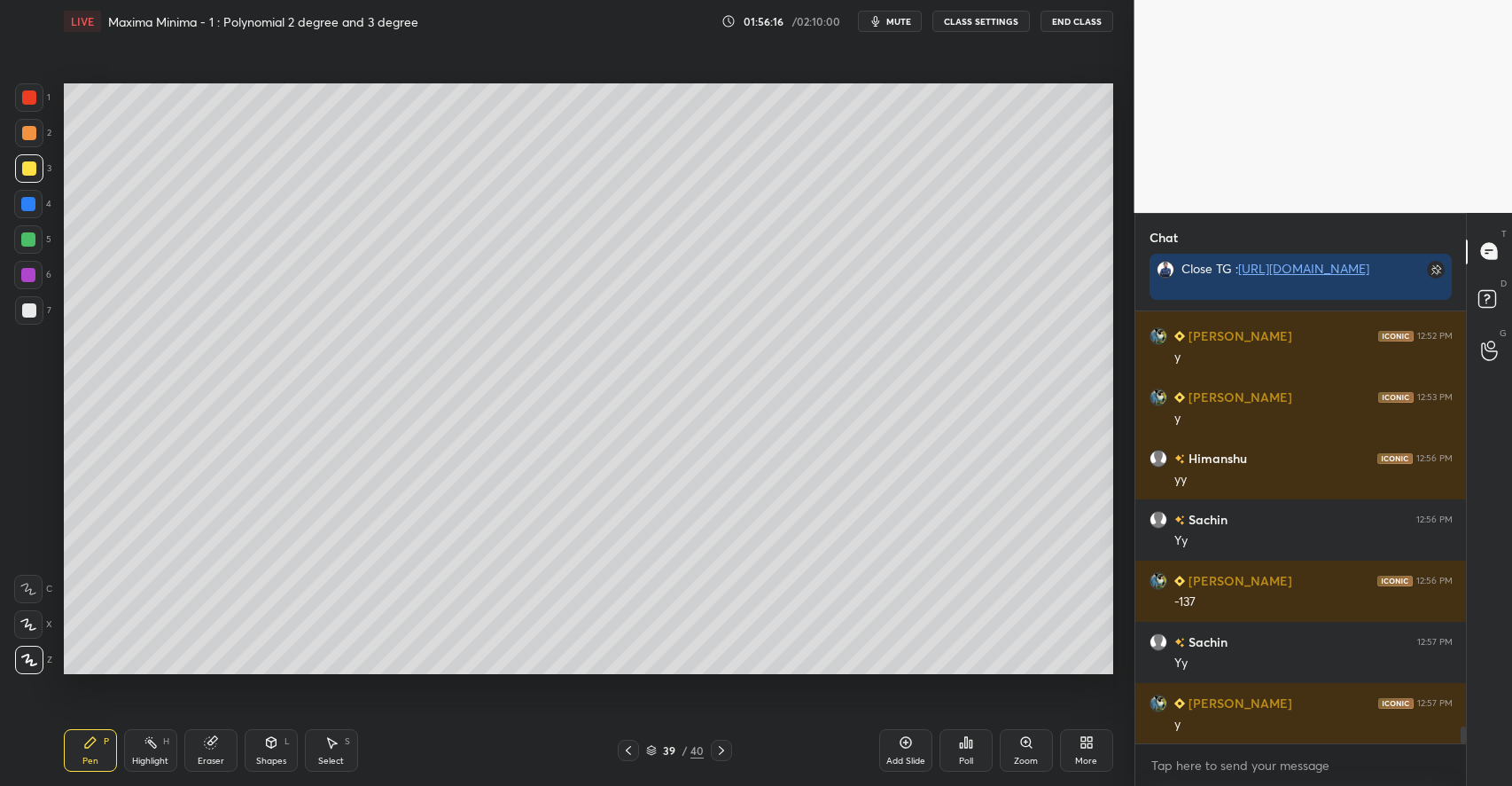
click at [274, 753] on div "Shapes L" at bounding box center [271, 749] width 53 height 42
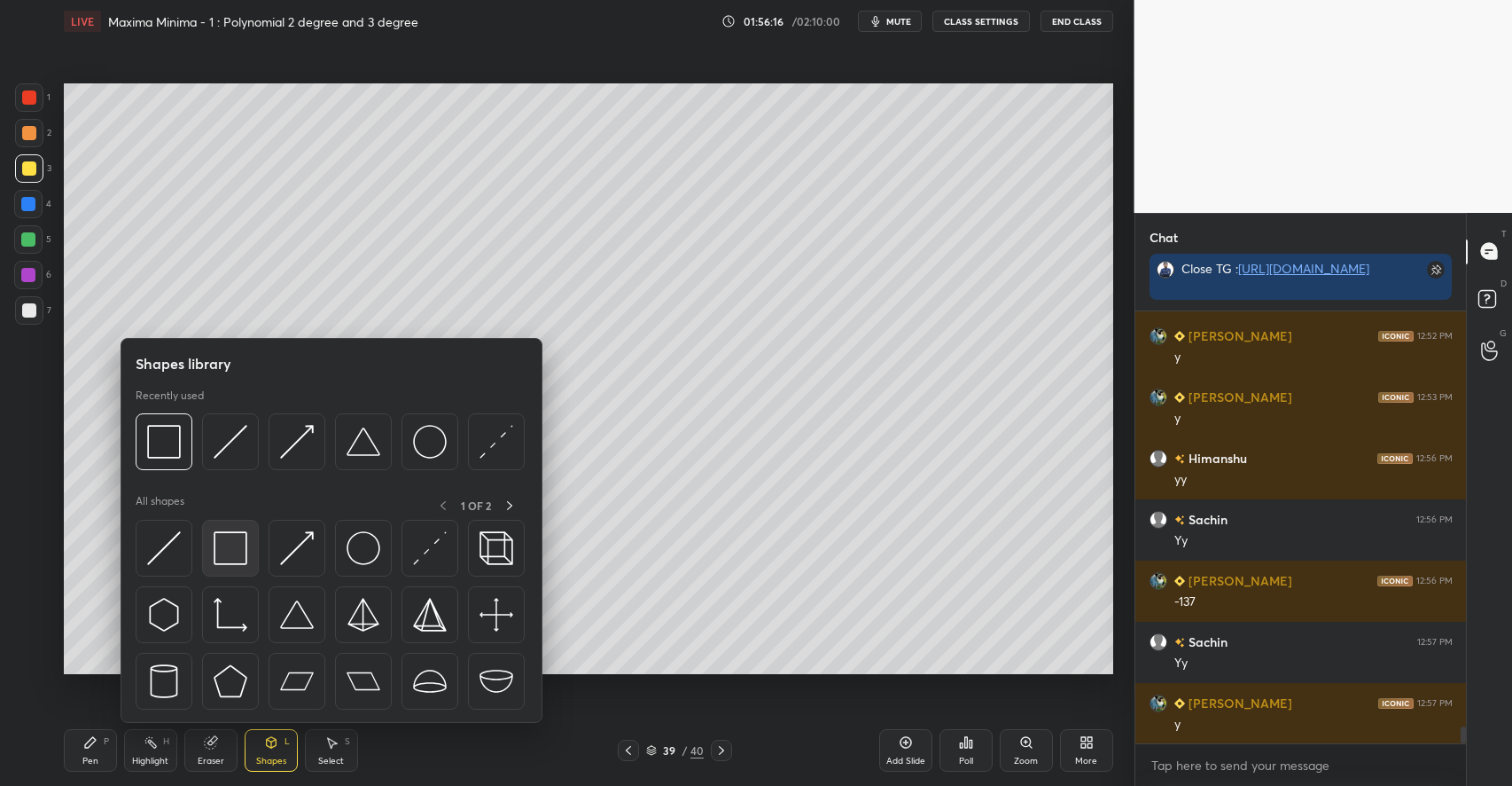
click at [221, 541] on img at bounding box center [230, 548] width 34 height 34
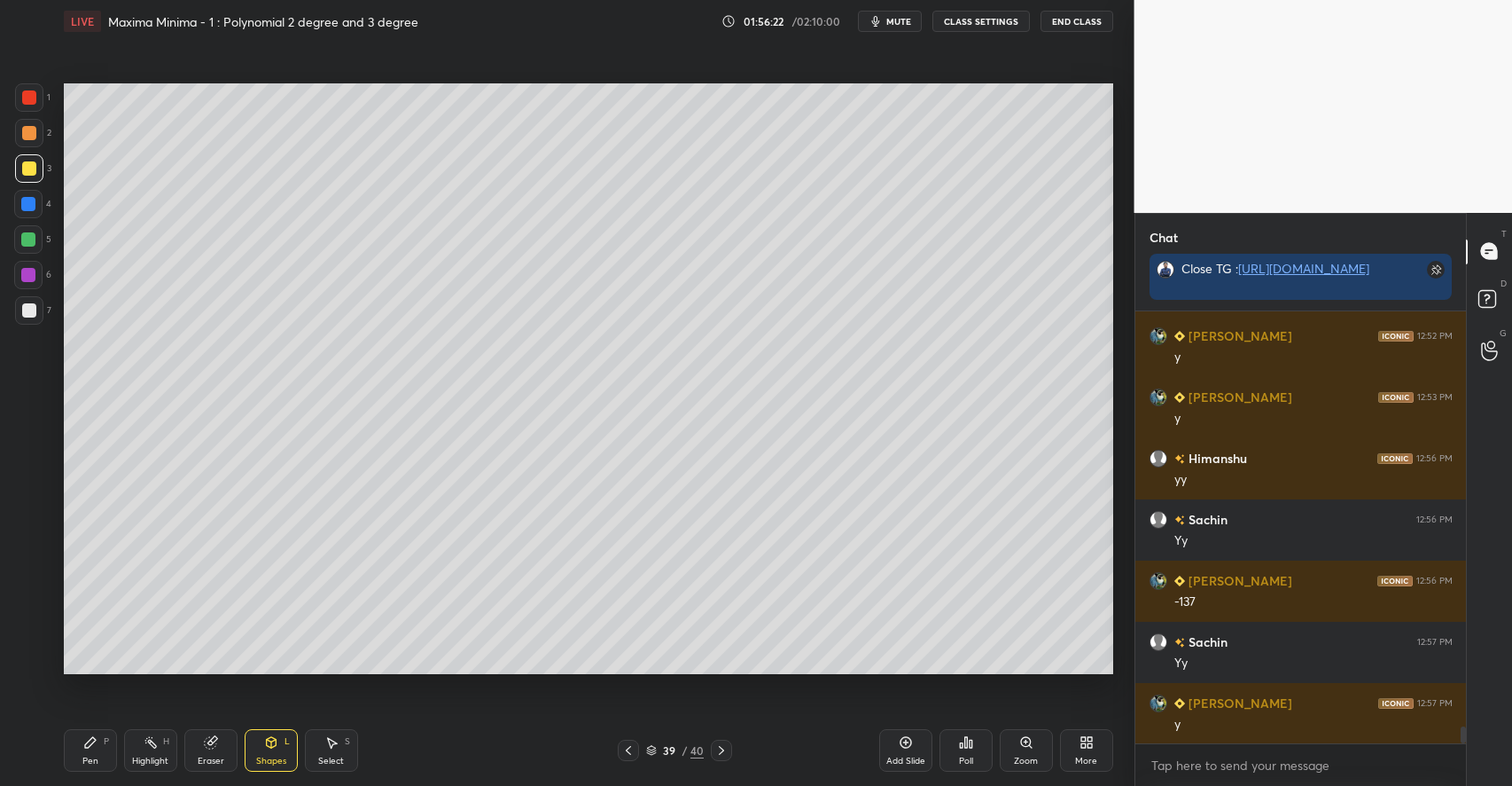
click at [107, 737] on div "P" at bounding box center [106, 741] width 5 height 9
click at [35, 142] on div at bounding box center [29, 132] width 29 height 29
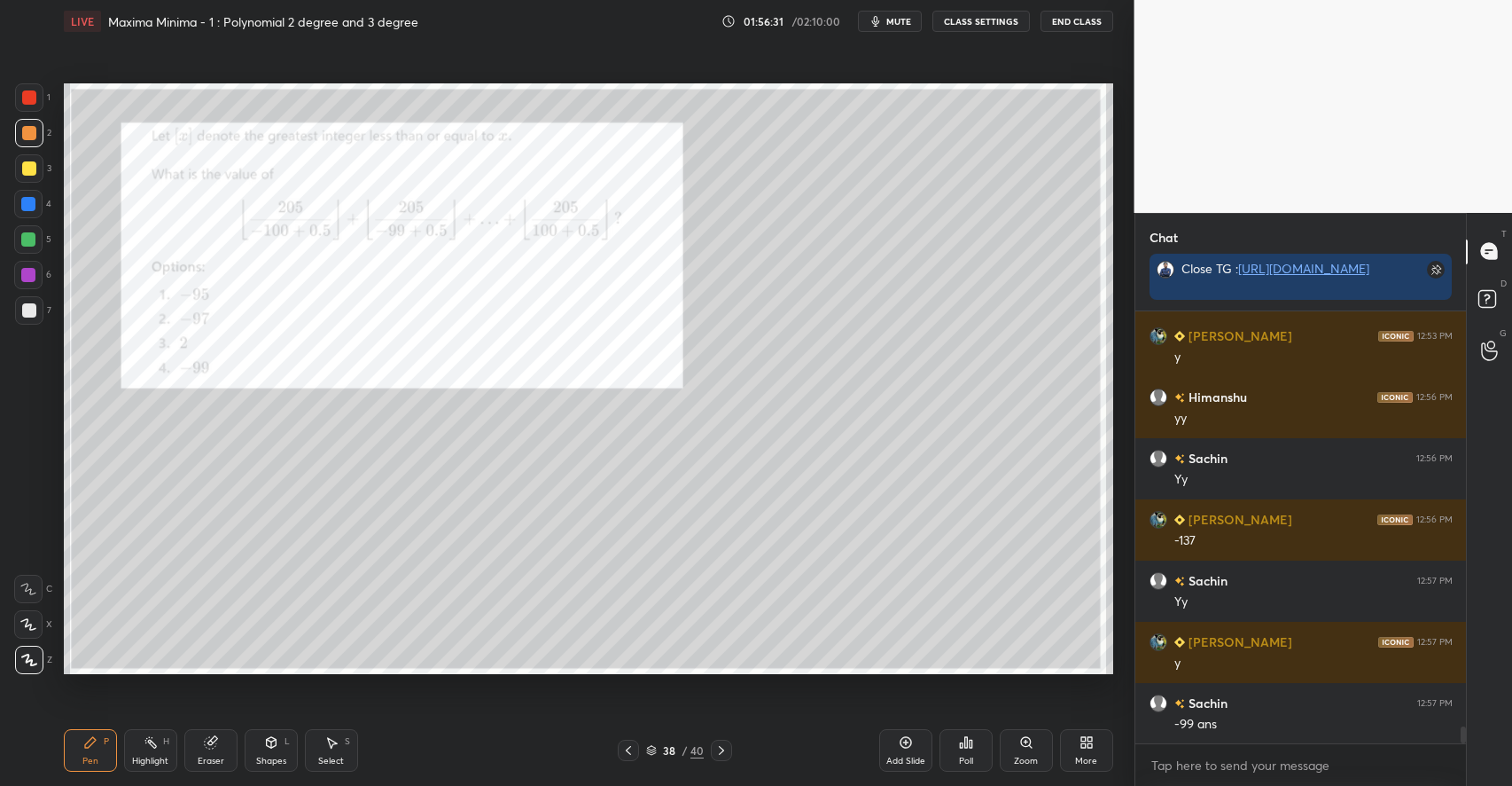
click at [29, 104] on div at bounding box center [29, 98] width 14 height 14
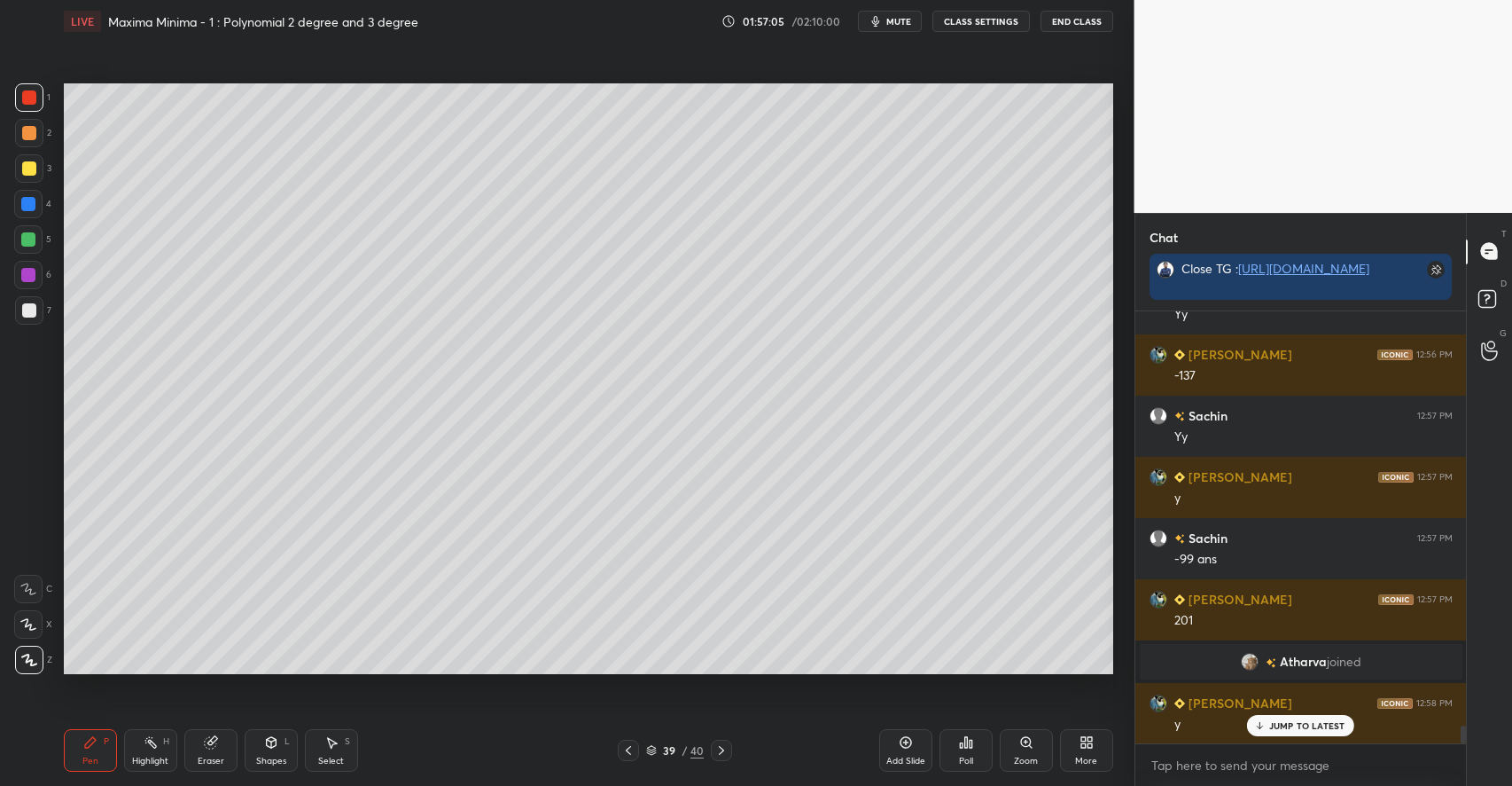
scroll to position [10008, 0]
click at [32, 168] on div at bounding box center [29, 168] width 14 height 14
click at [38, 143] on div at bounding box center [29, 132] width 29 height 29
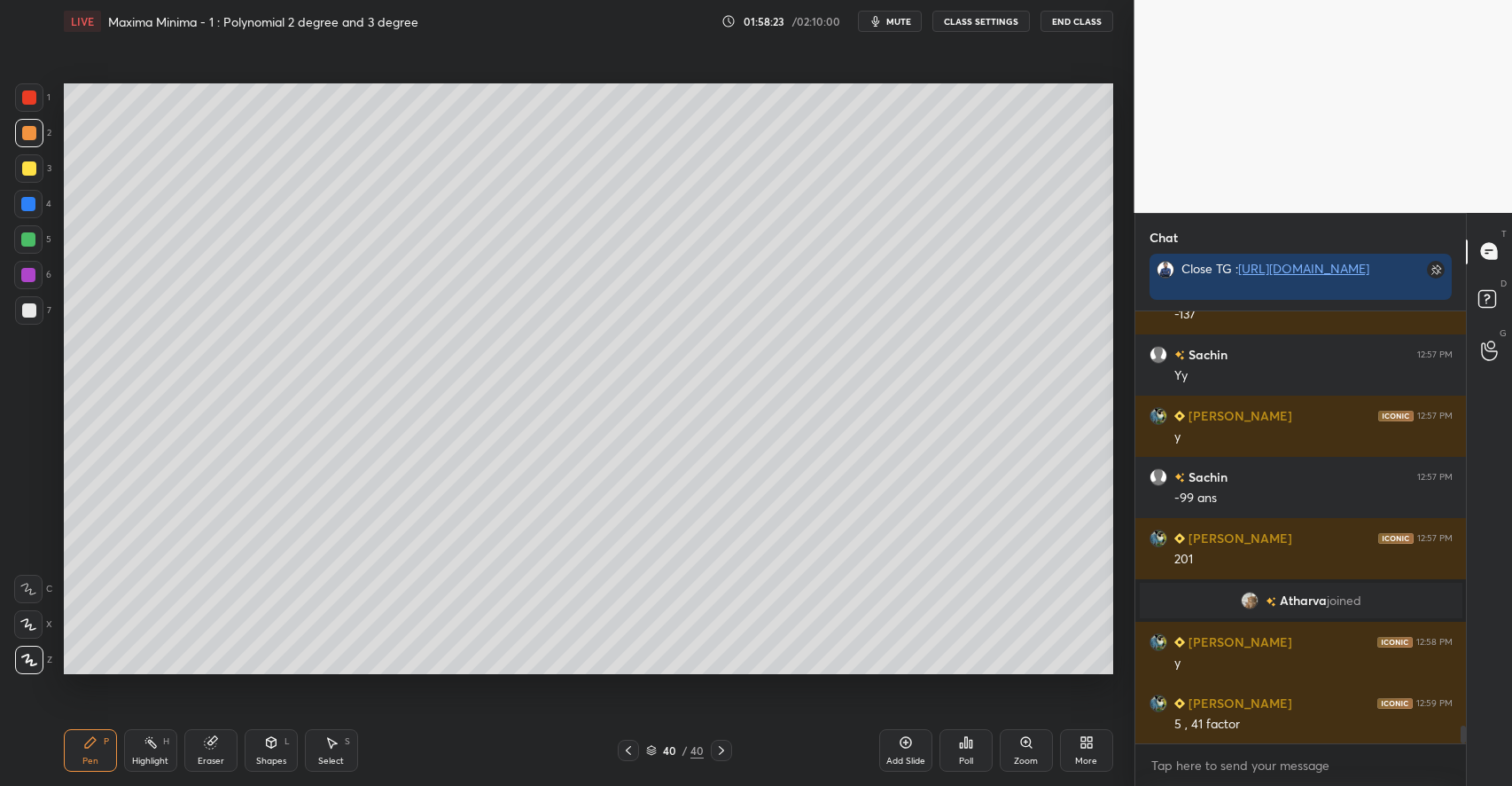
scroll to position [10131, 0]
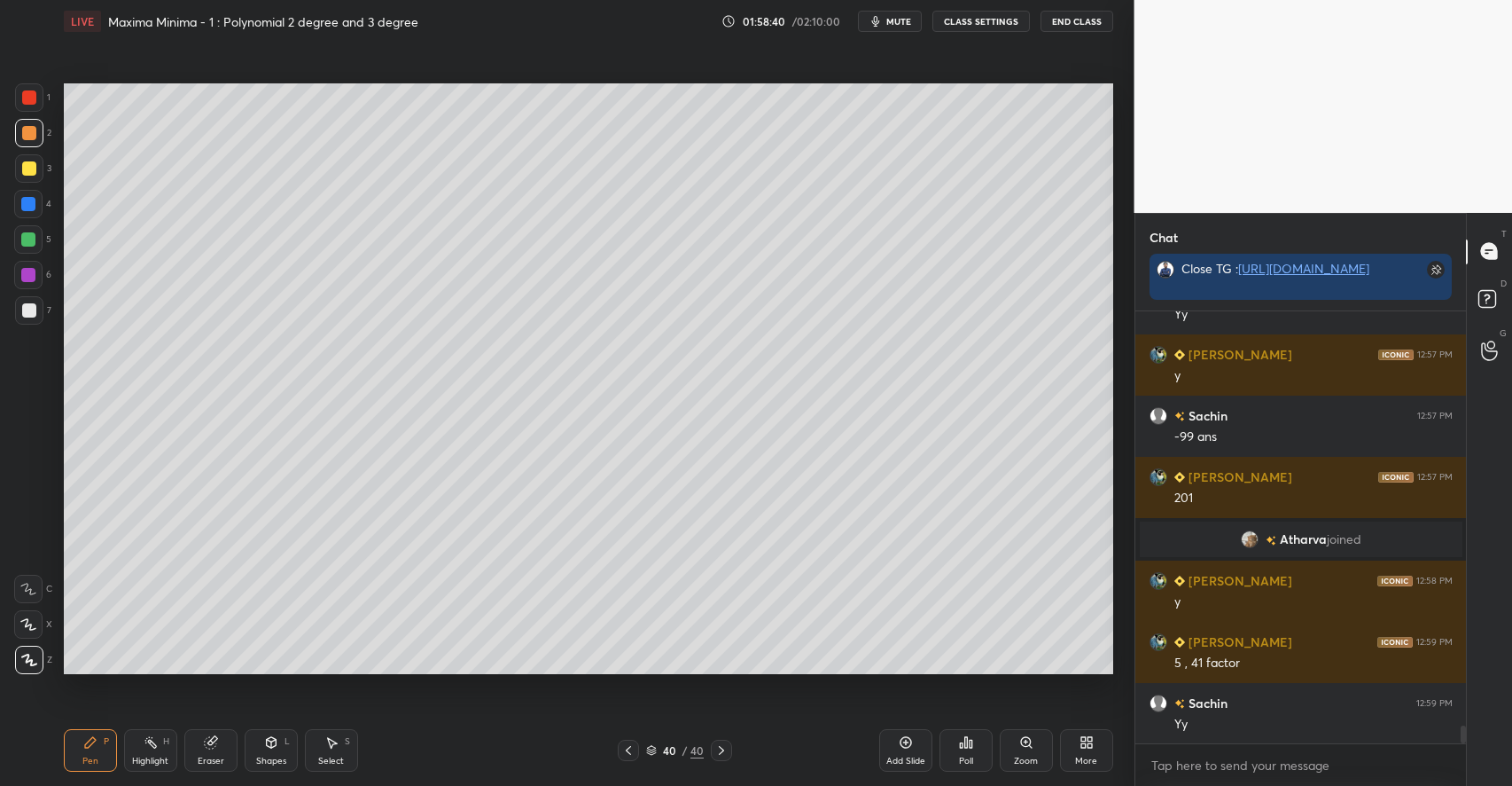
click at [323, 744] on div "Select S" at bounding box center [332, 749] width 53 height 42
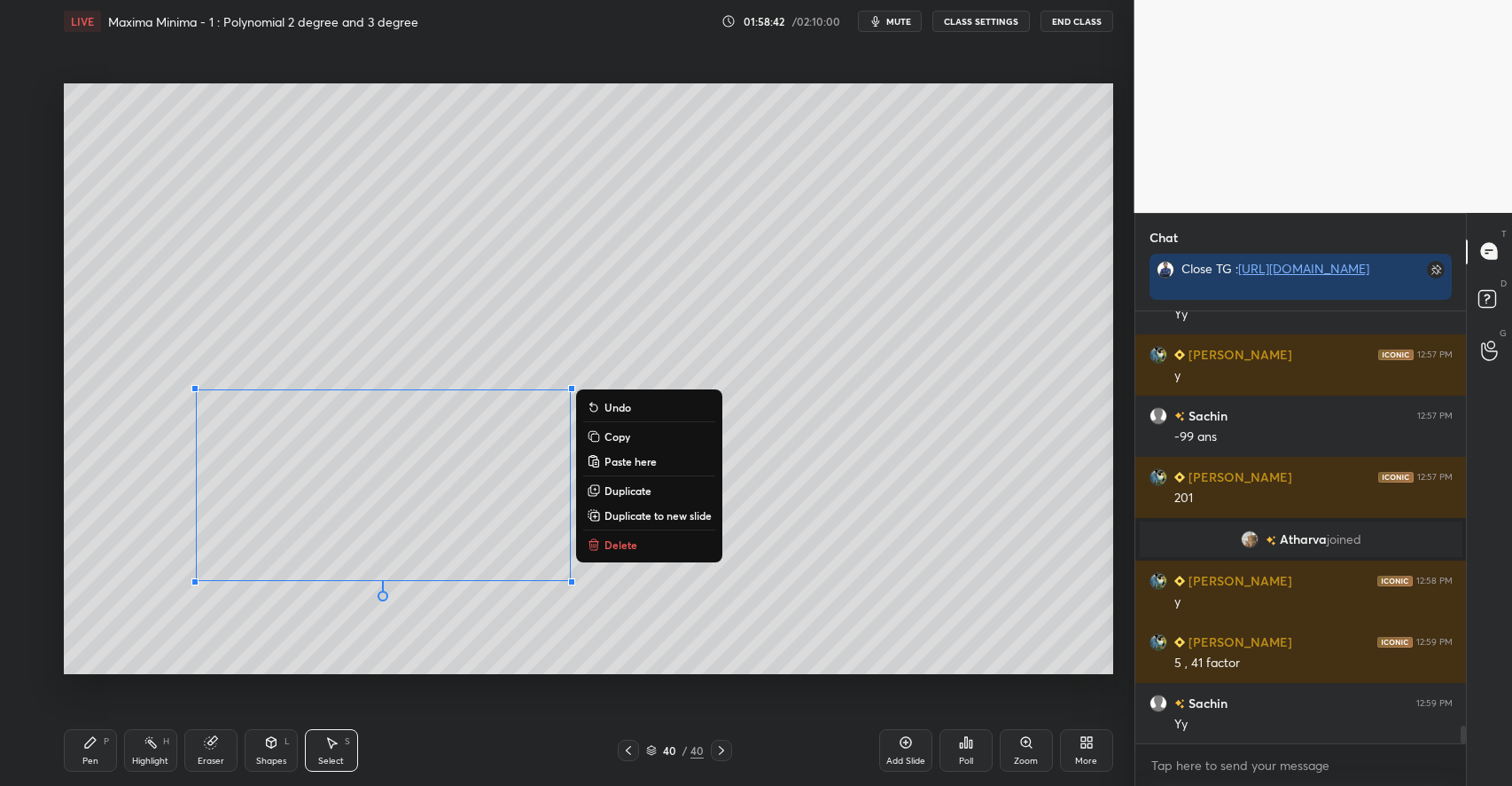
click at [963, 553] on div "0 ° Undo Copy Paste here Duplicate Duplicate to new slide Delete" at bounding box center [588, 378] width 1049 height 590
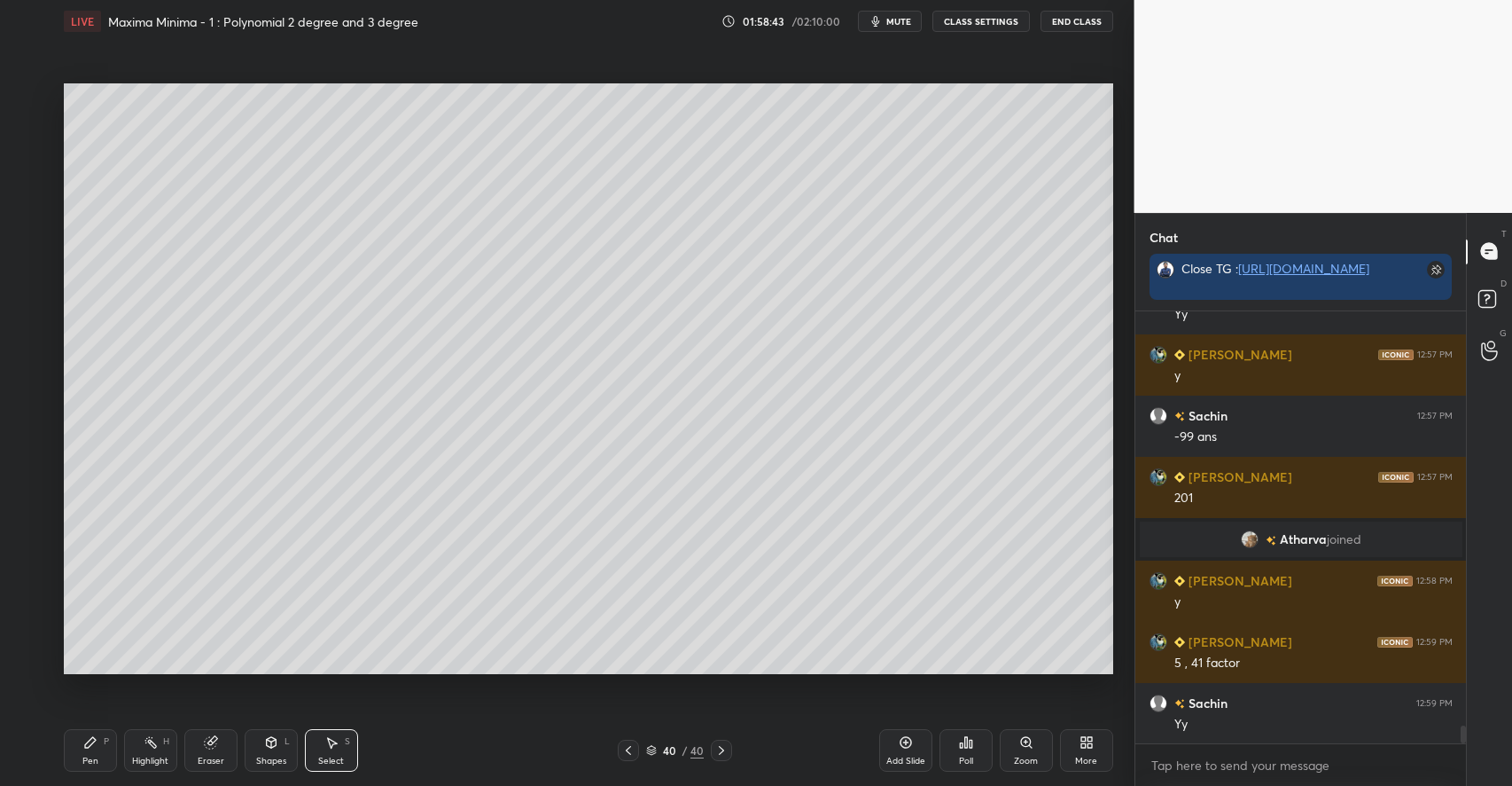
click at [97, 738] on icon at bounding box center [90, 742] width 14 height 14
click at [31, 170] on div at bounding box center [29, 168] width 14 height 14
click at [31, 130] on div at bounding box center [29, 132] width 14 height 14
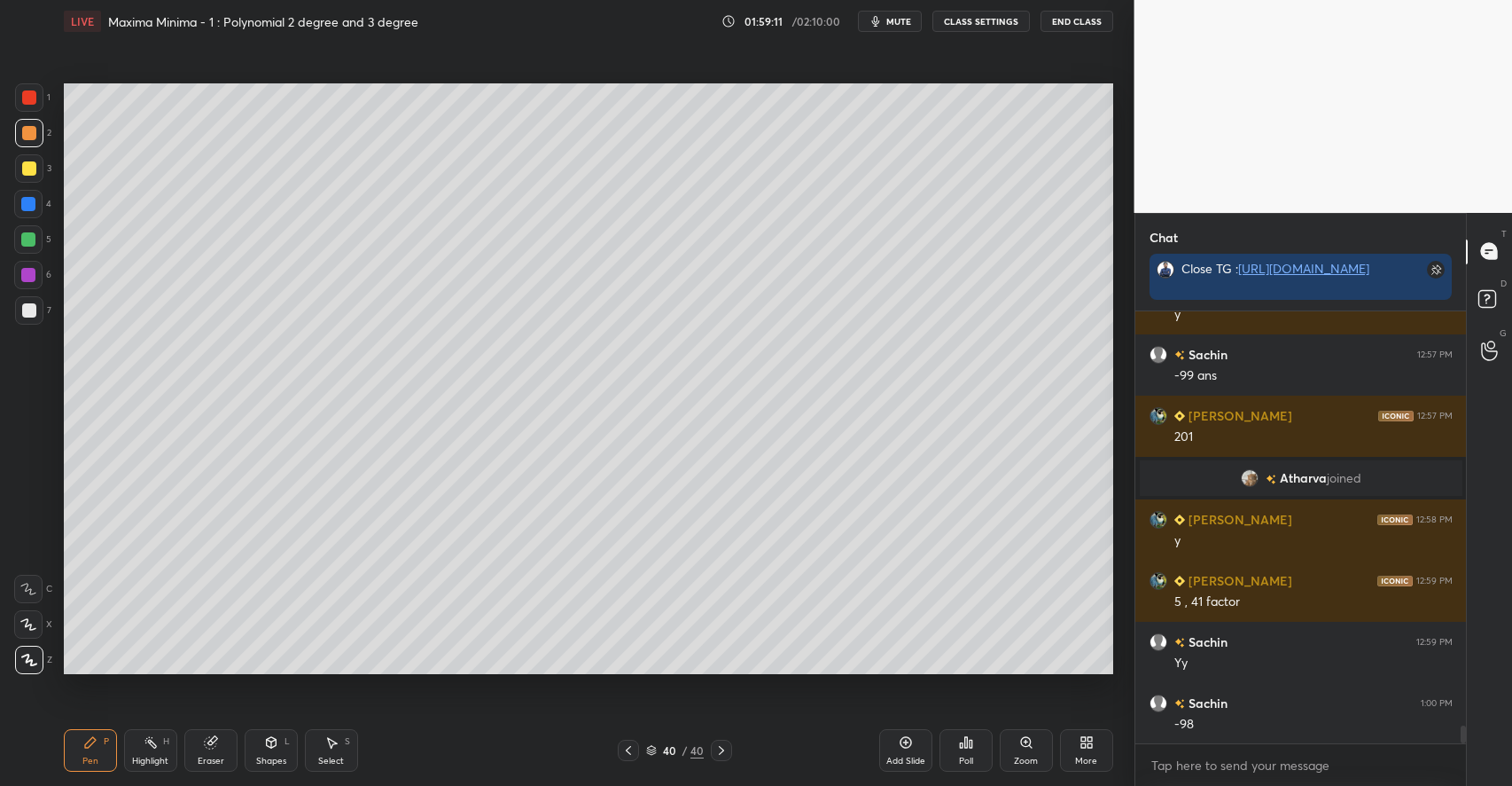
click at [44, 241] on div "5" at bounding box center [33, 239] width 38 height 29
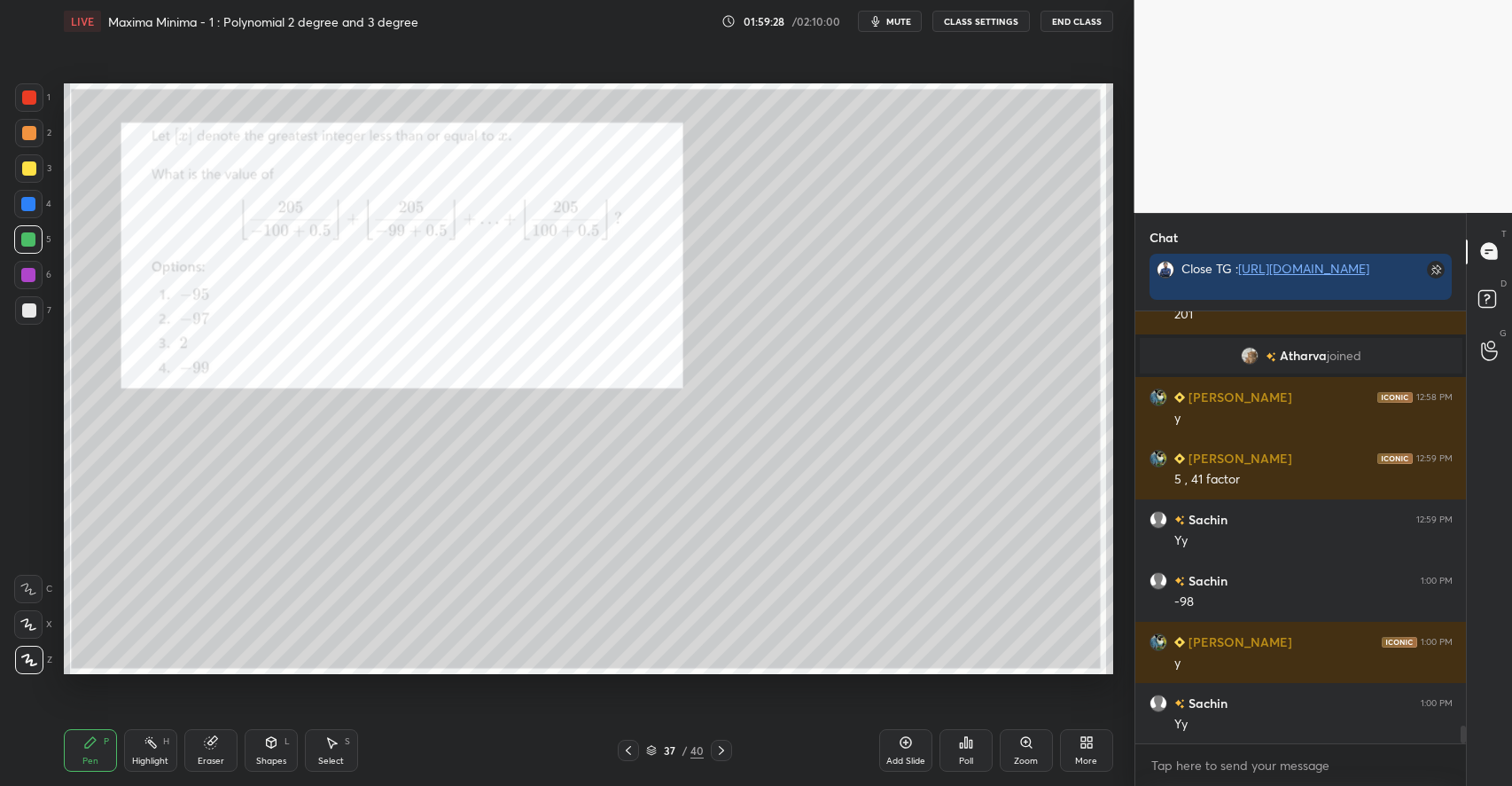
scroll to position [10376, 0]
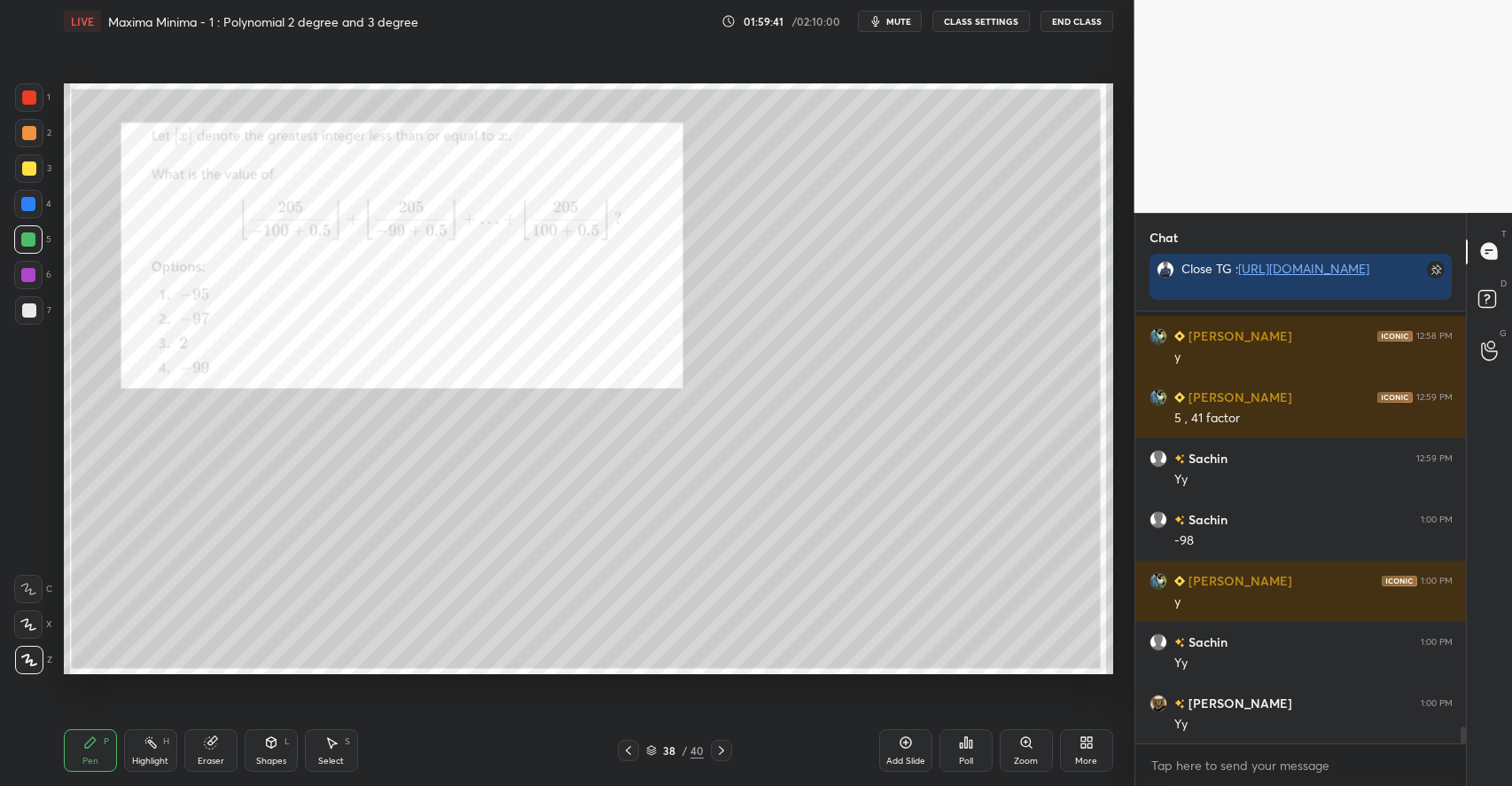
click at [173, 755] on div "Highlight H" at bounding box center [151, 749] width 53 height 42
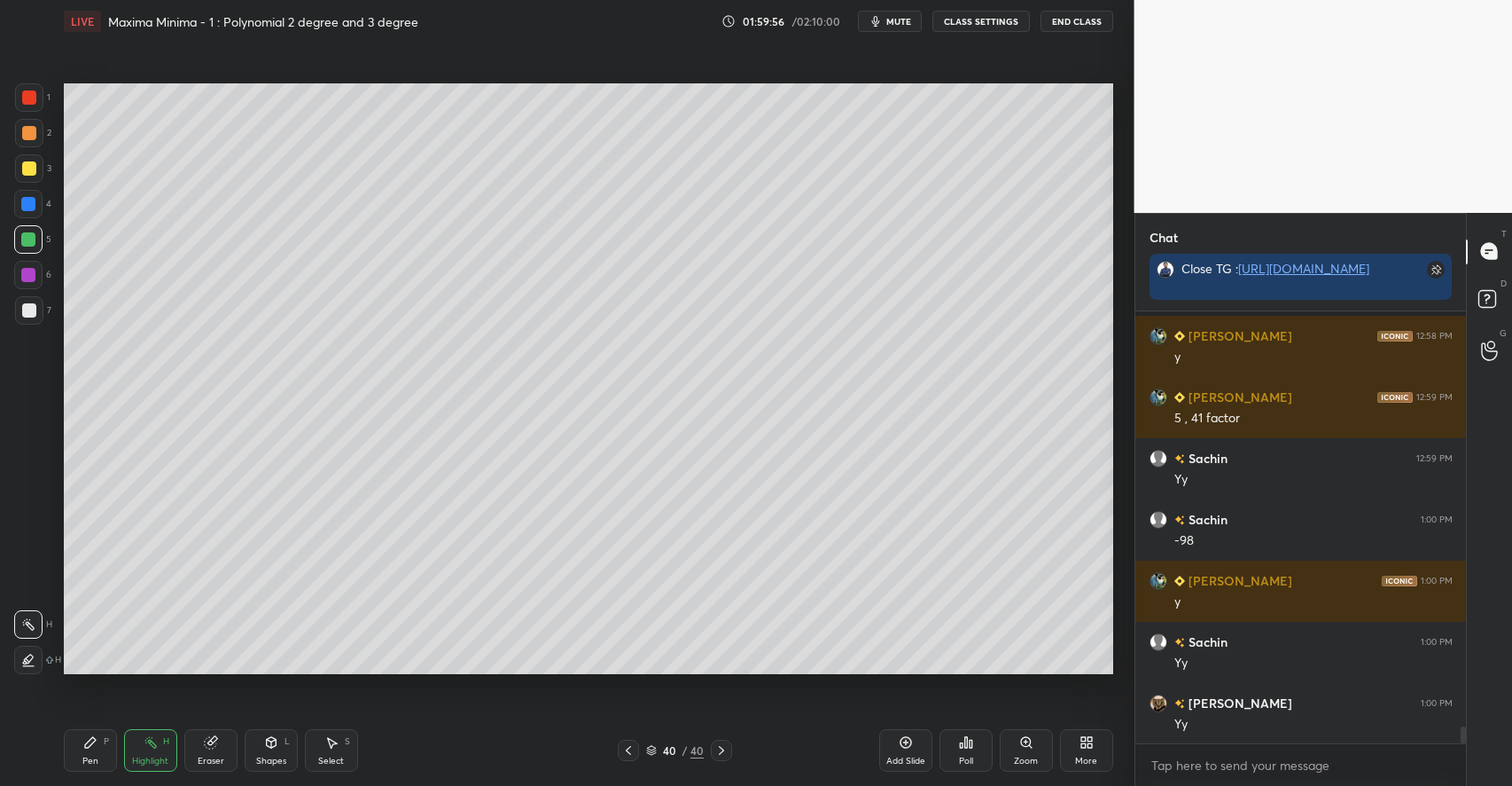
click at [897, 750] on div "Add Slide" at bounding box center [906, 749] width 53 height 42
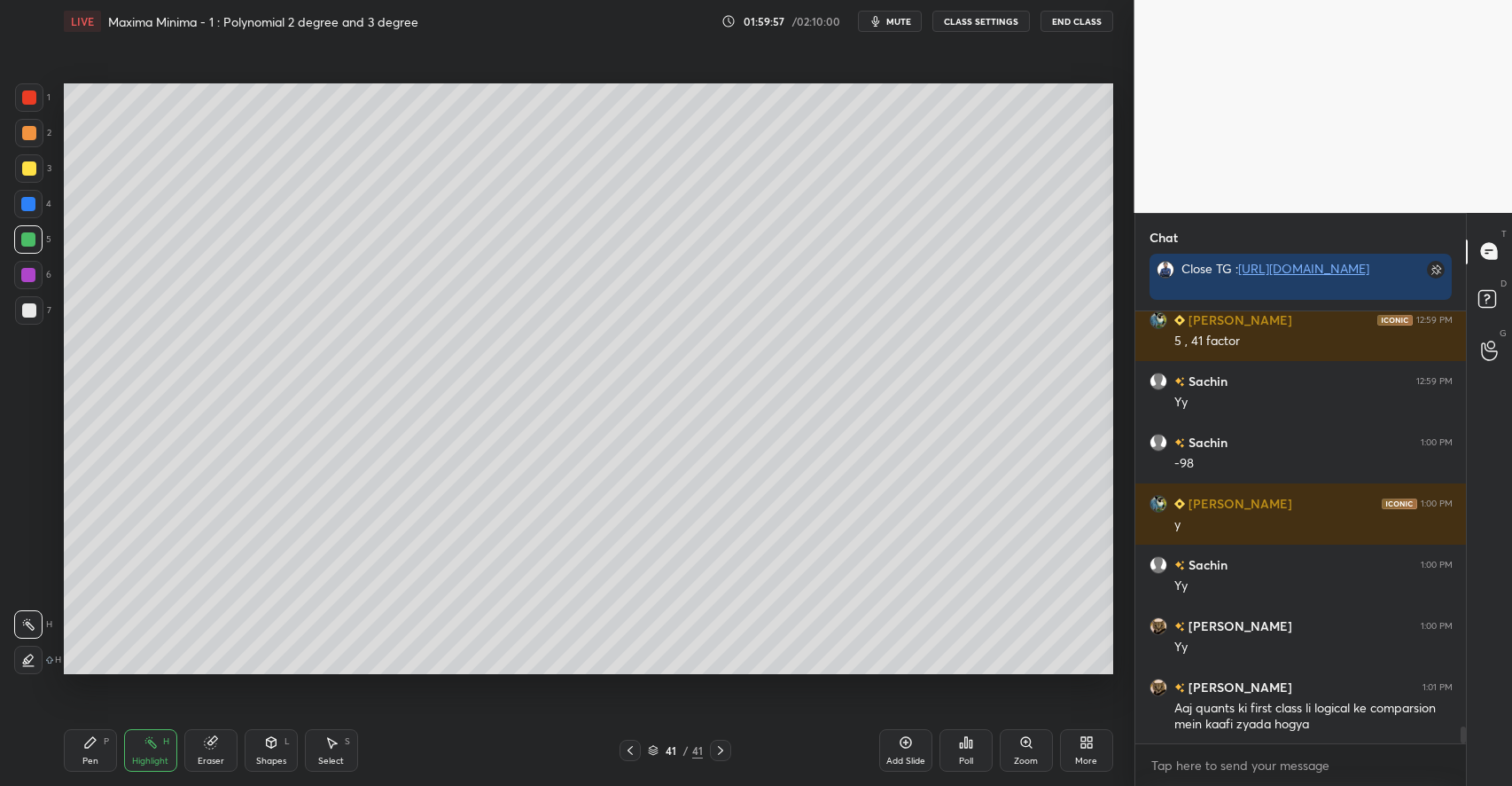
click at [91, 734] on div "Pen P" at bounding box center [91, 749] width 53 height 42
click at [29, 175] on div at bounding box center [29, 168] width 14 height 14
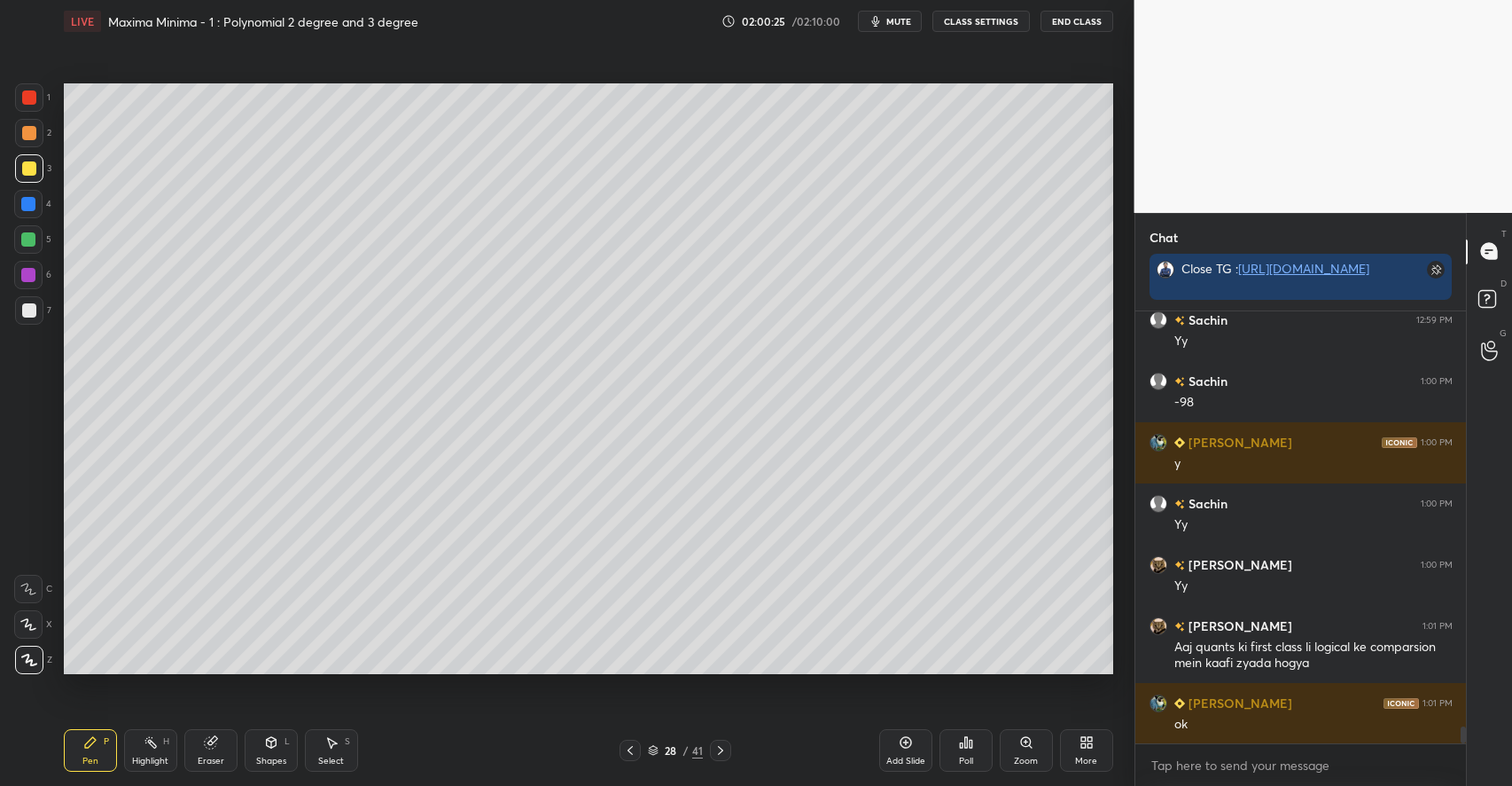
scroll to position [10575, 0]
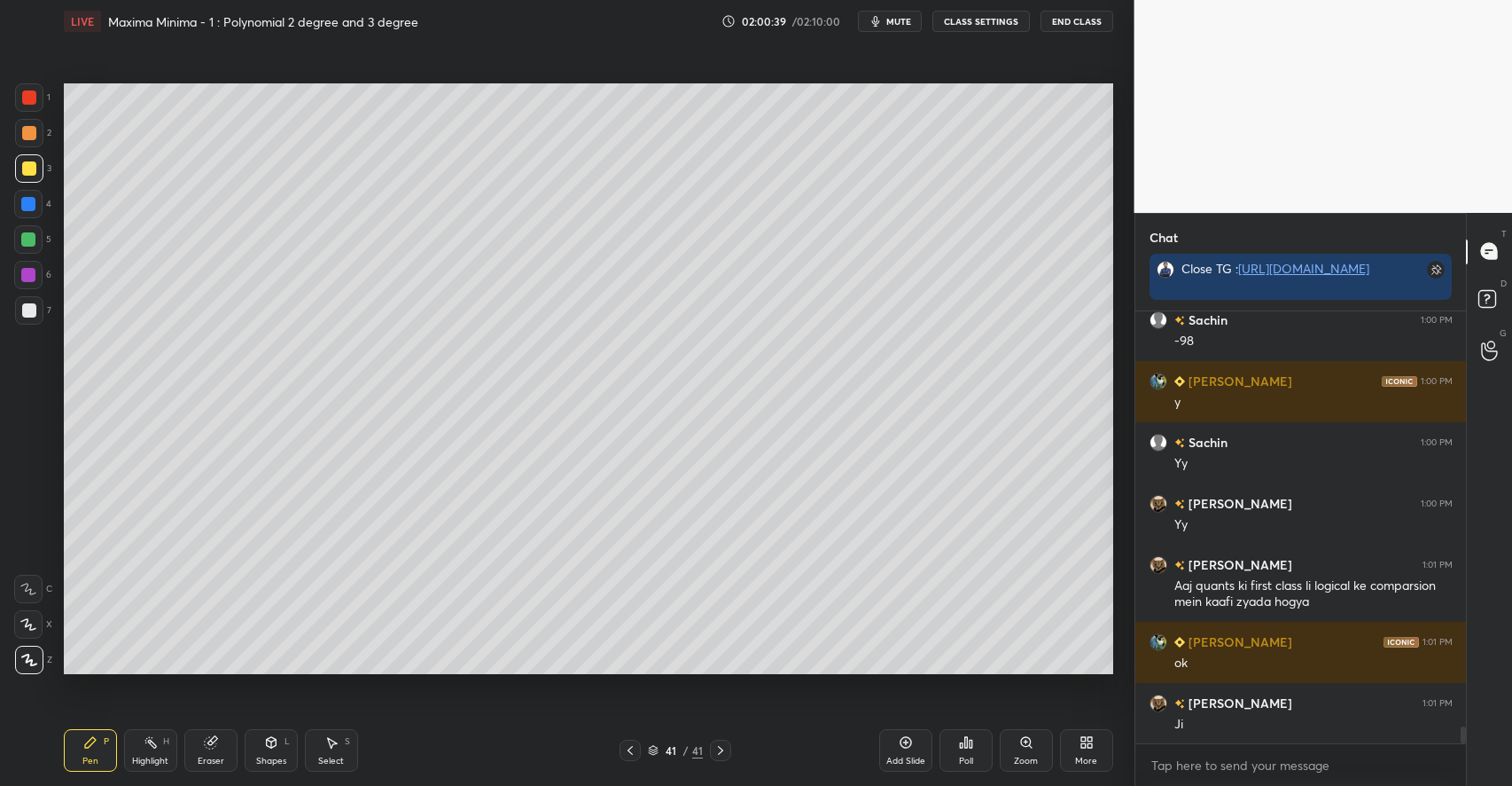
click at [265, 759] on div "Shapes" at bounding box center [270, 760] width 31 height 9
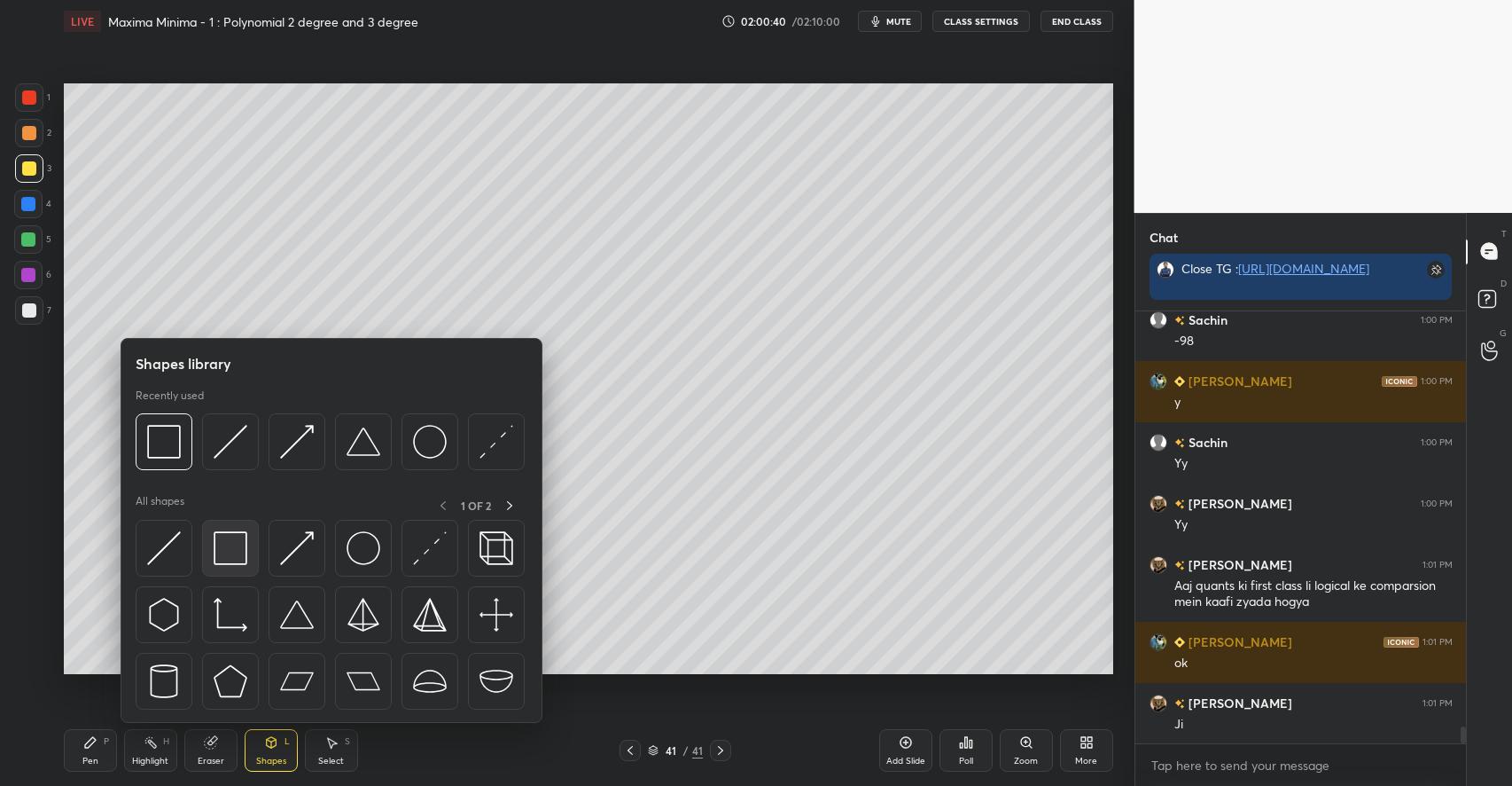
click at [232, 564] on img at bounding box center [230, 548] width 34 height 34
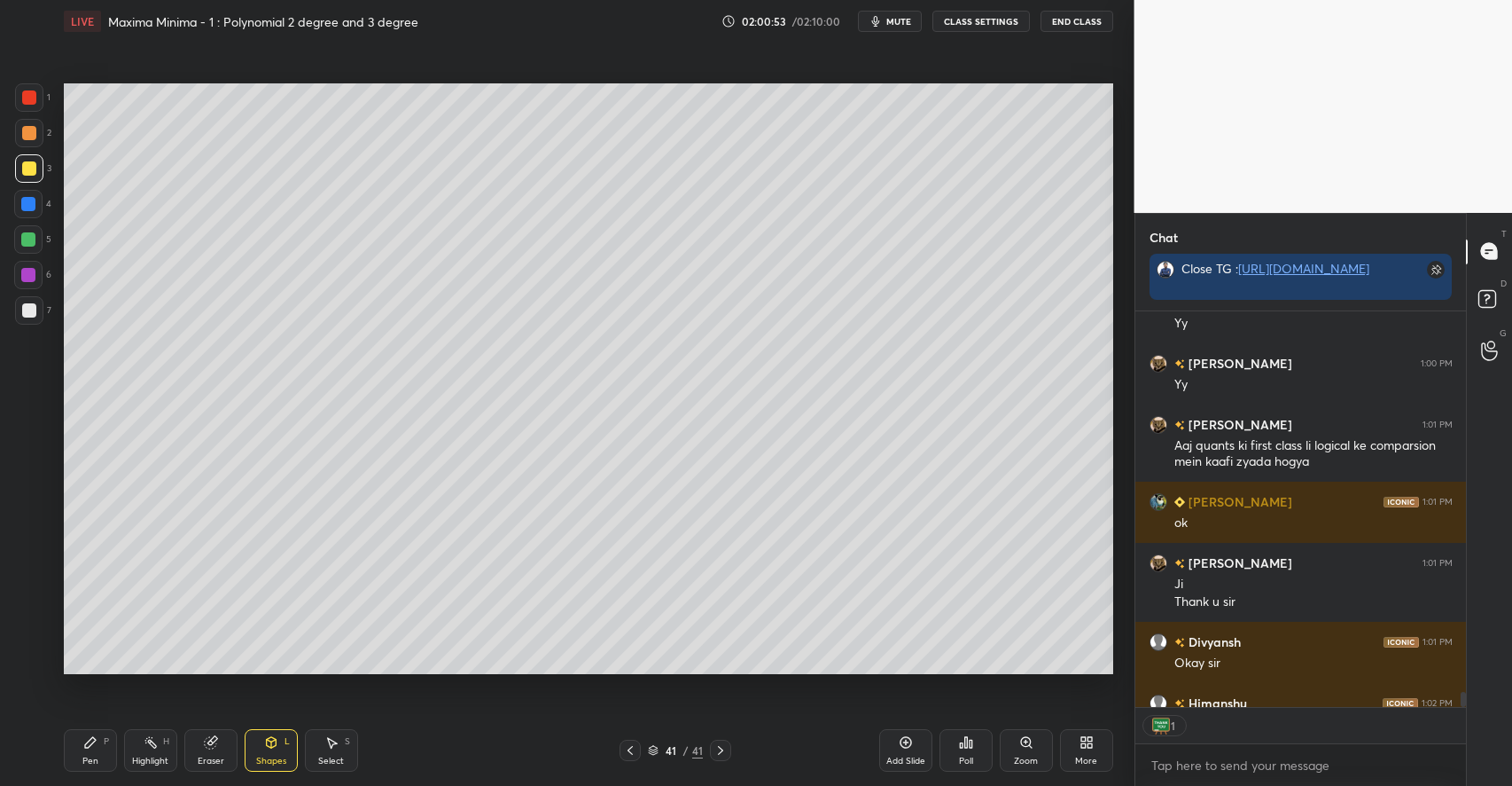
scroll to position [6, 6]
click at [1091, 18] on button "End Class" at bounding box center [1077, 22] width 73 height 22
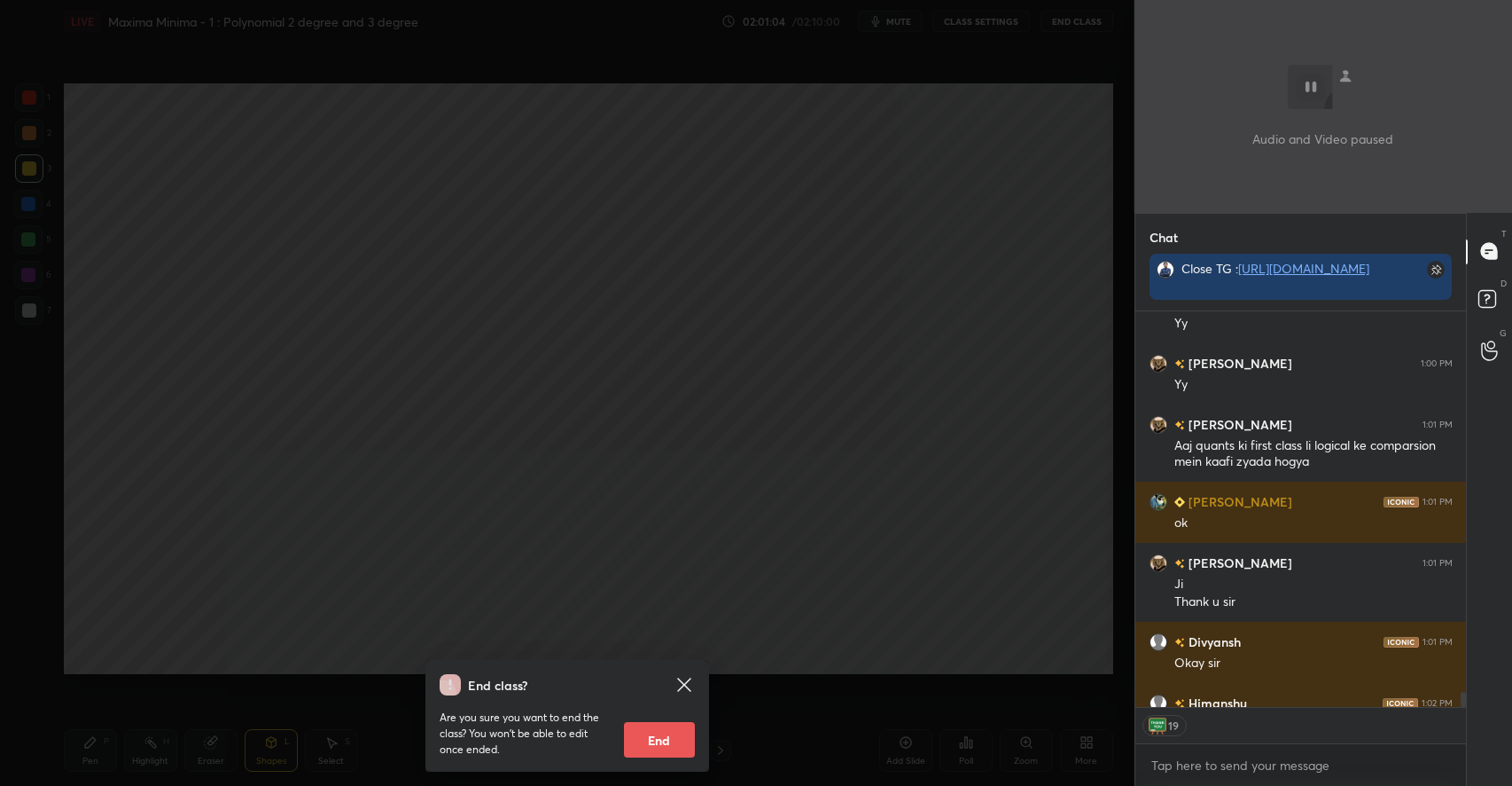
click at [647, 723] on button "End" at bounding box center [659, 740] width 71 height 36
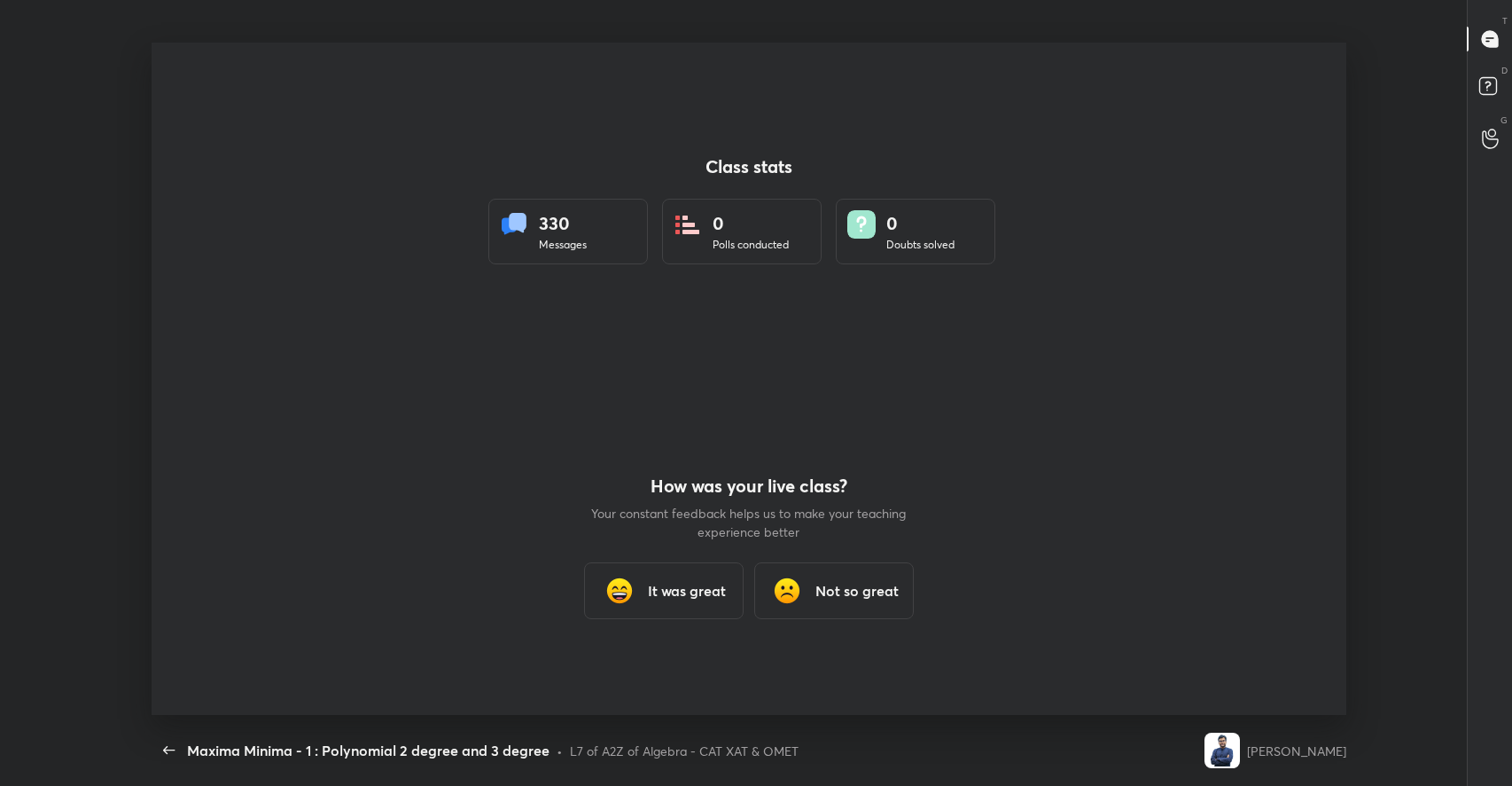
scroll to position [0, 0]
type textarea "x"
click at [688, 591] on h3 "It was great" at bounding box center [686, 590] width 78 height 22
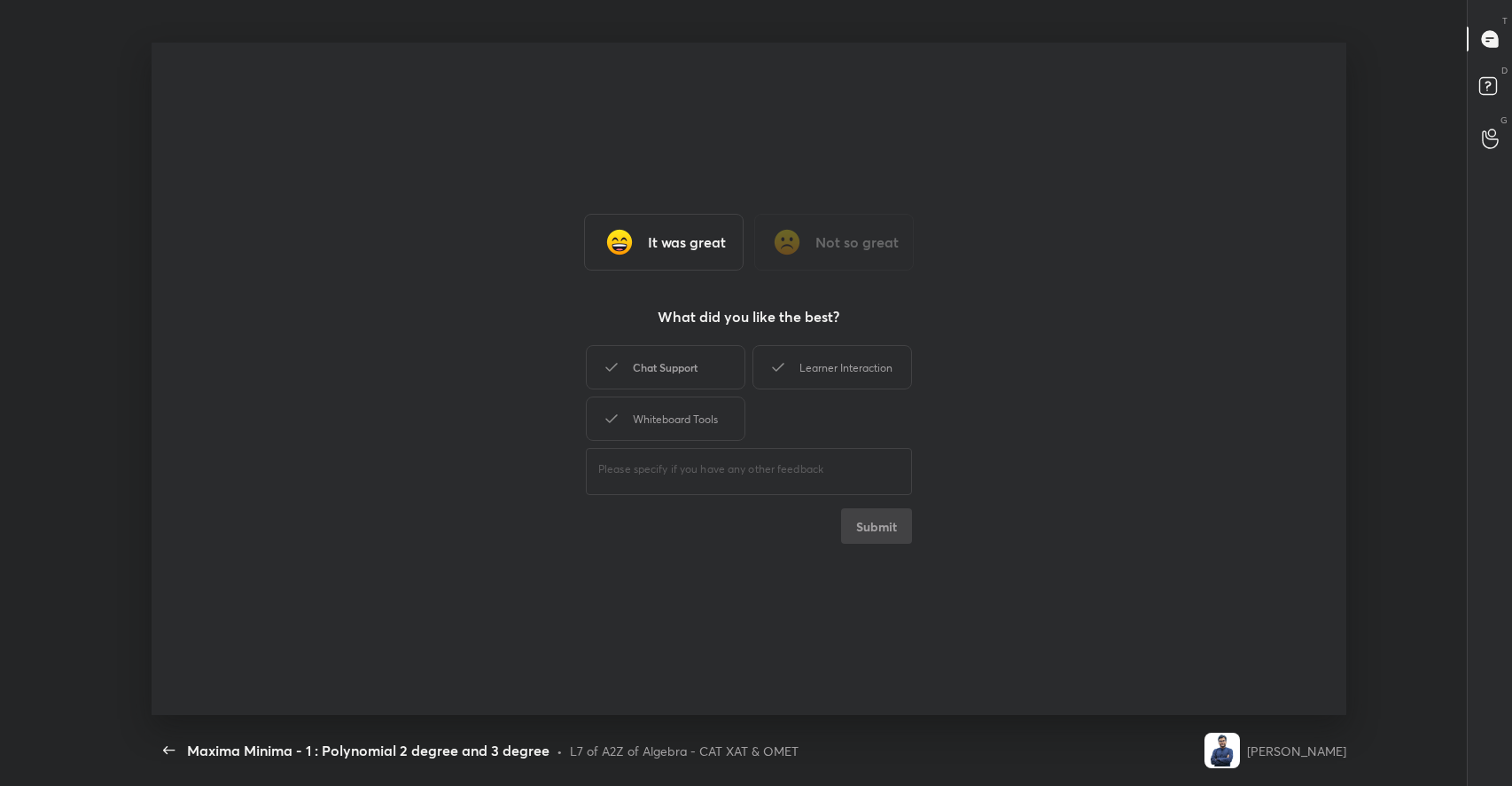
drag, startPoint x: 661, startPoint y: 354, endPoint x: 723, endPoint y: 357, distance: 62.1
click at [662, 354] on div "Chat Support" at bounding box center [665, 366] width 160 height 44
click at [814, 369] on div "Learner Interaction" at bounding box center [832, 366] width 160 height 44
click at [687, 422] on div "Whiteboard Tools" at bounding box center [665, 418] width 160 height 44
click at [875, 524] on button "Submit" at bounding box center [876, 525] width 71 height 36
